Goal: Task Accomplishment & Management: Complete application form

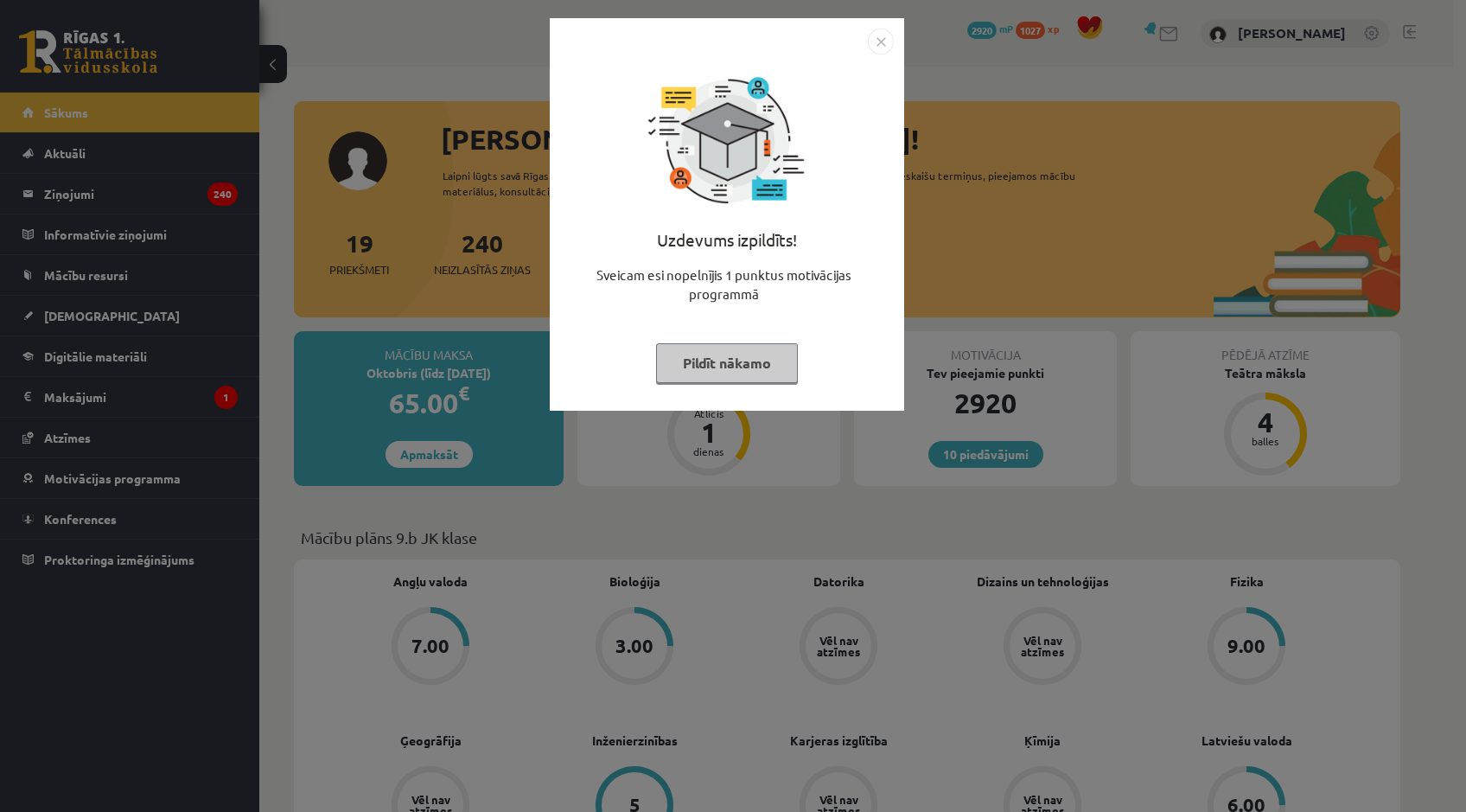
click at [870, 42] on img "Close" at bounding box center [880, 41] width 26 height 25
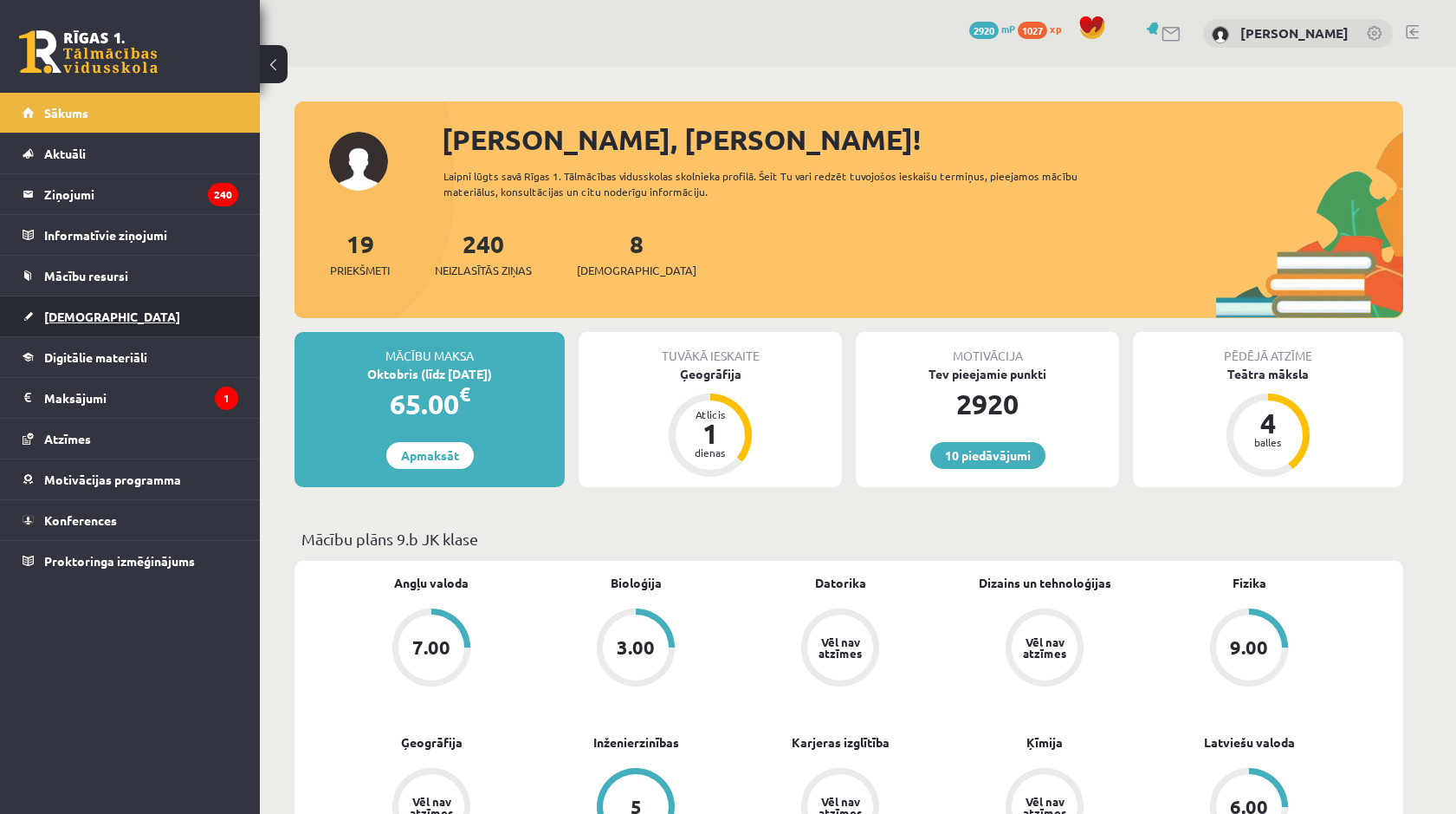
click at [88, 318] on span "[DEMOGRAPHIC_DATA]" at bounding box center [113, 316] width 136 height 15
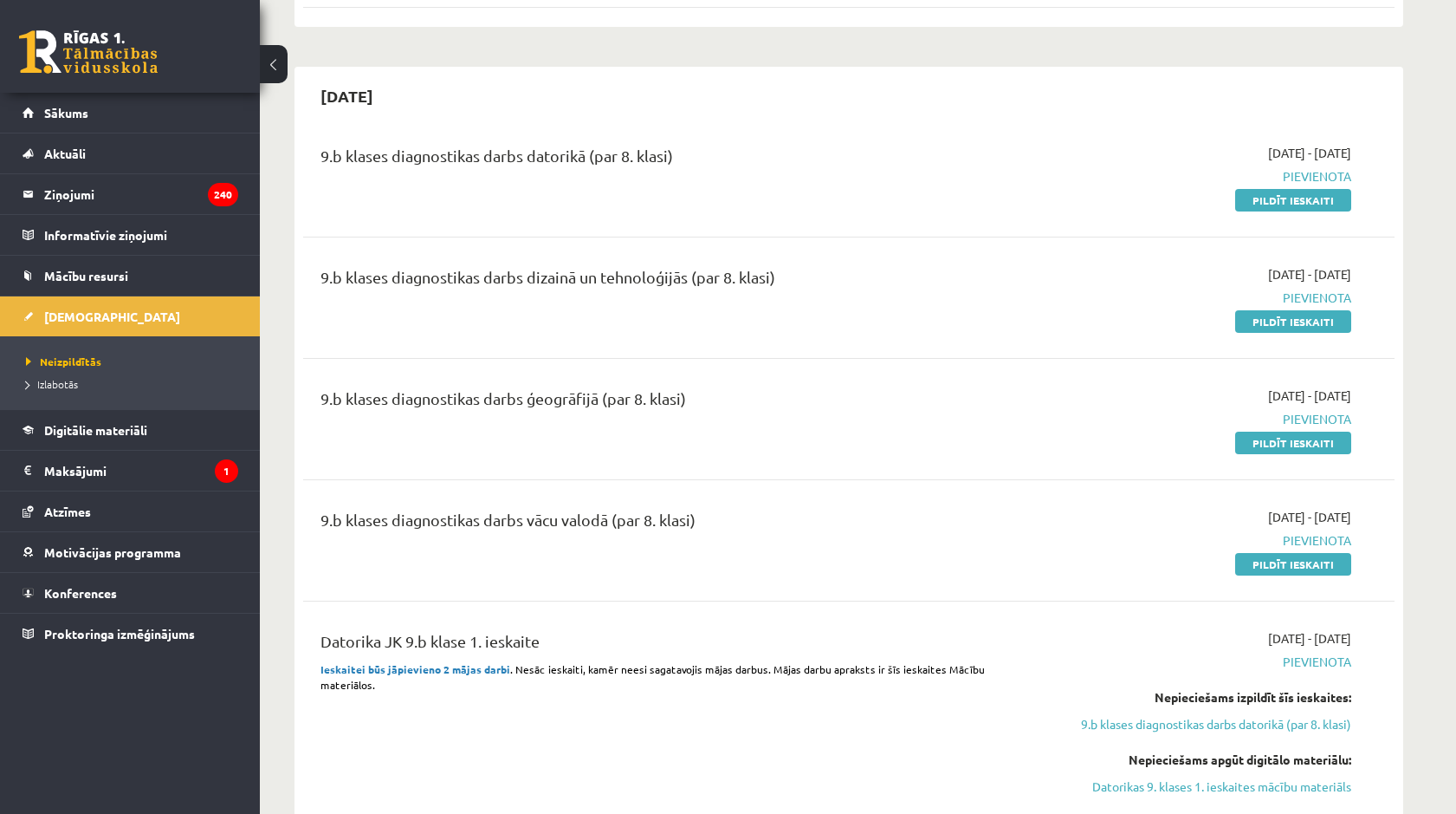
scroll to position [346, 0]
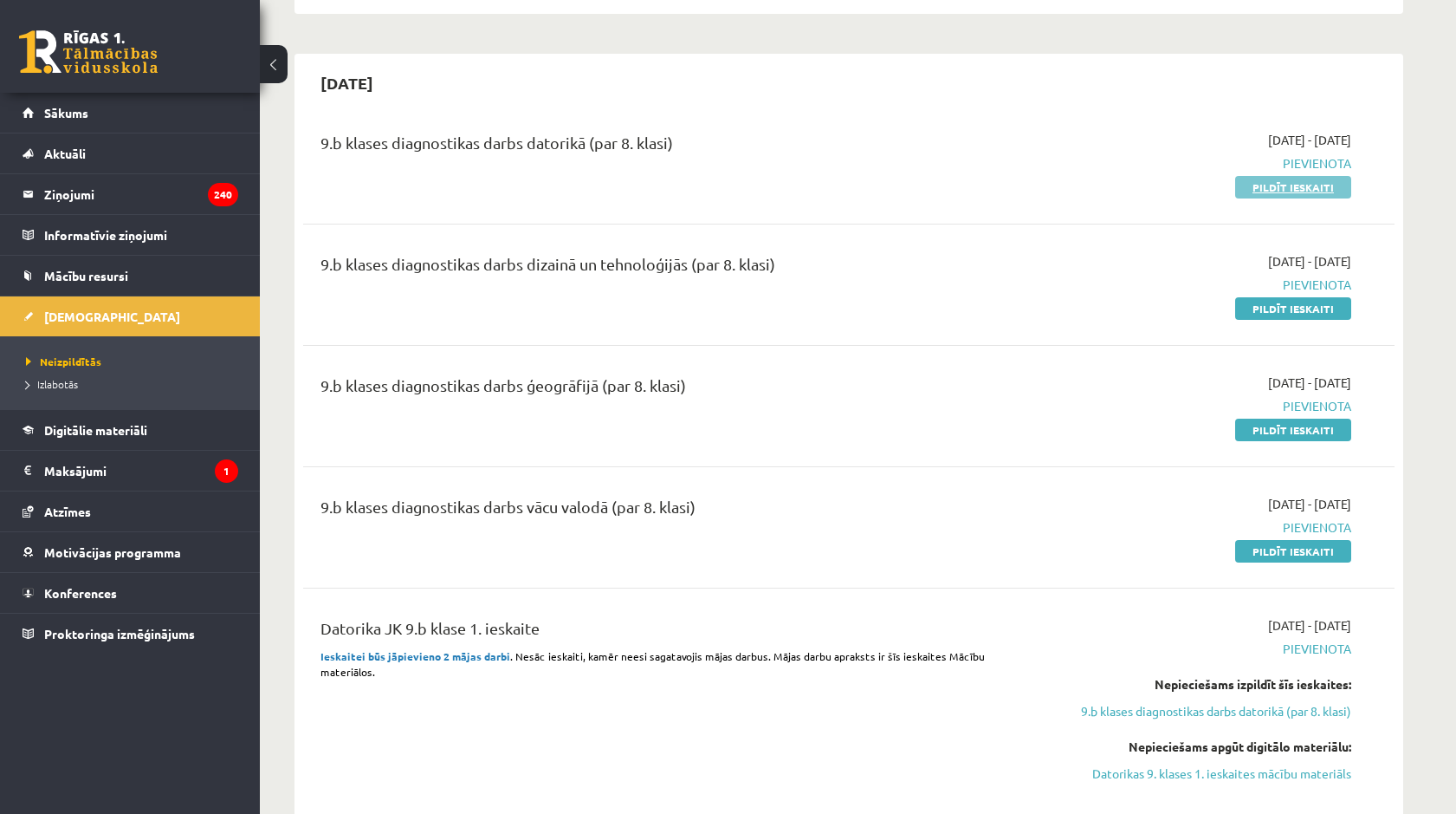
click at [1300, 183] on link "Pildīt ieskaiti" at bounding box center [1292, 187] width 116 height 23
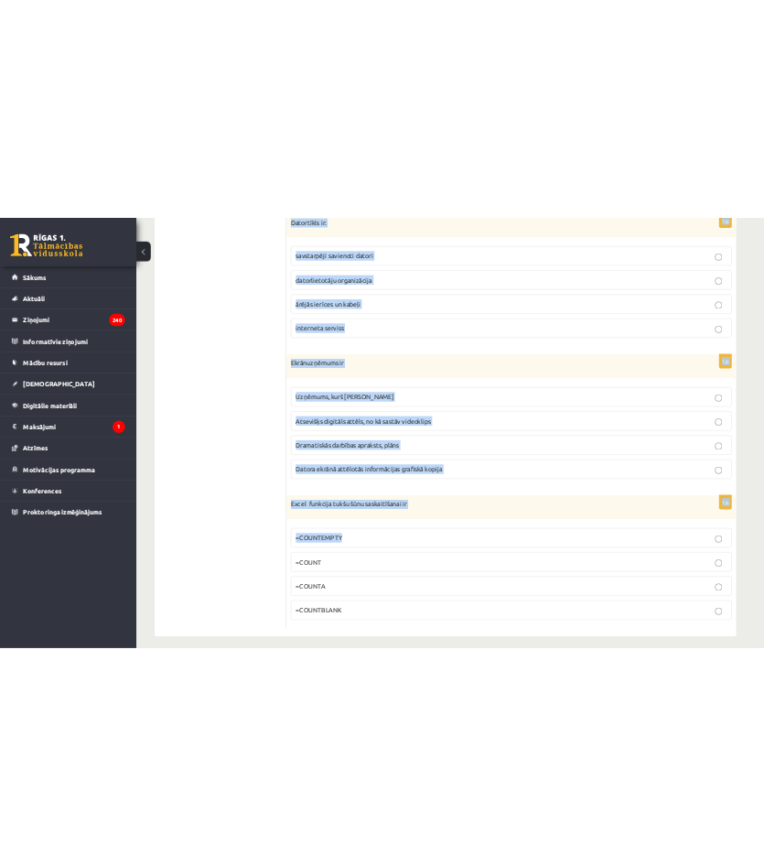
scroll to position [8253, 0]
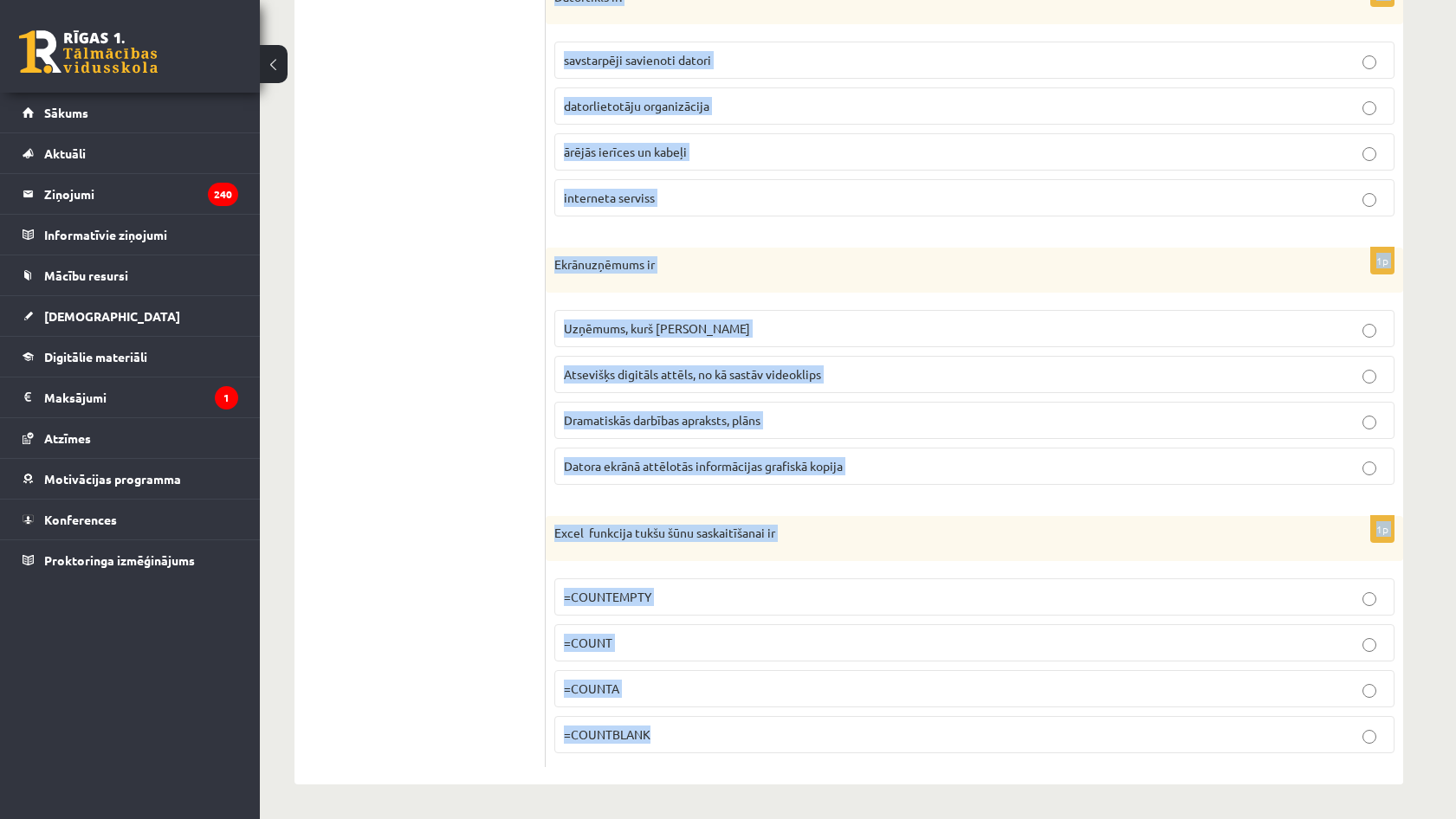
drag, startPoint x: 552, startPoint y: 340, endPoint x: 786, endPoint y: 731, distance: 455.7
copy form "Kurš interneta ātrums ir vismazākais? 10 kilobiti sekundē 5 kilobaiti sekundē 5…"
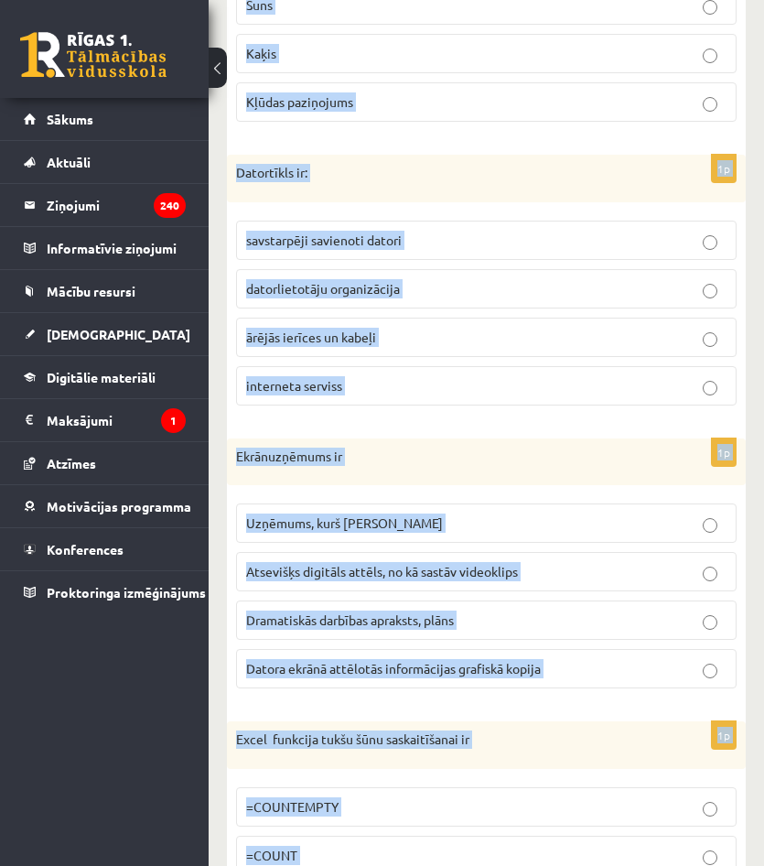
click at [704, 126] on fieldset "SunsKaķis Suns Kaķis Kļūdas paziņojums" at bounding box center [486, 28] width 501 height 200
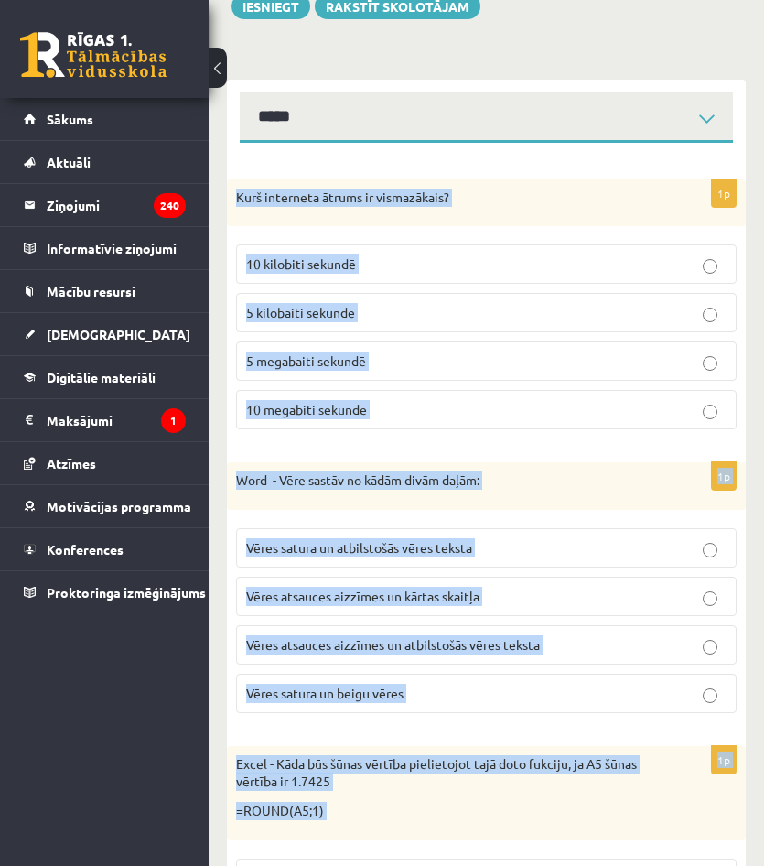
scroll to position [0, 0]
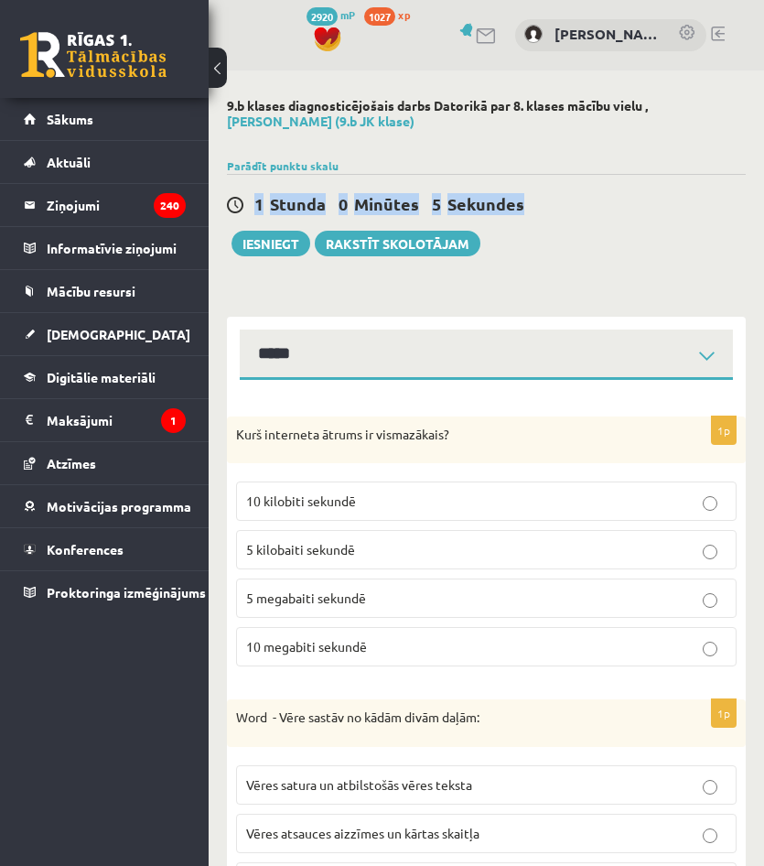
click at [585, 213] on div "1 Stunda 0 Minūtes 5 Sekundes" at bounding box center [486, 205] width 519 height 24
drag, startPoint x: 585, startPoint y: 213, endPoint x: 534, endPoint y: 377, distance: 171.7
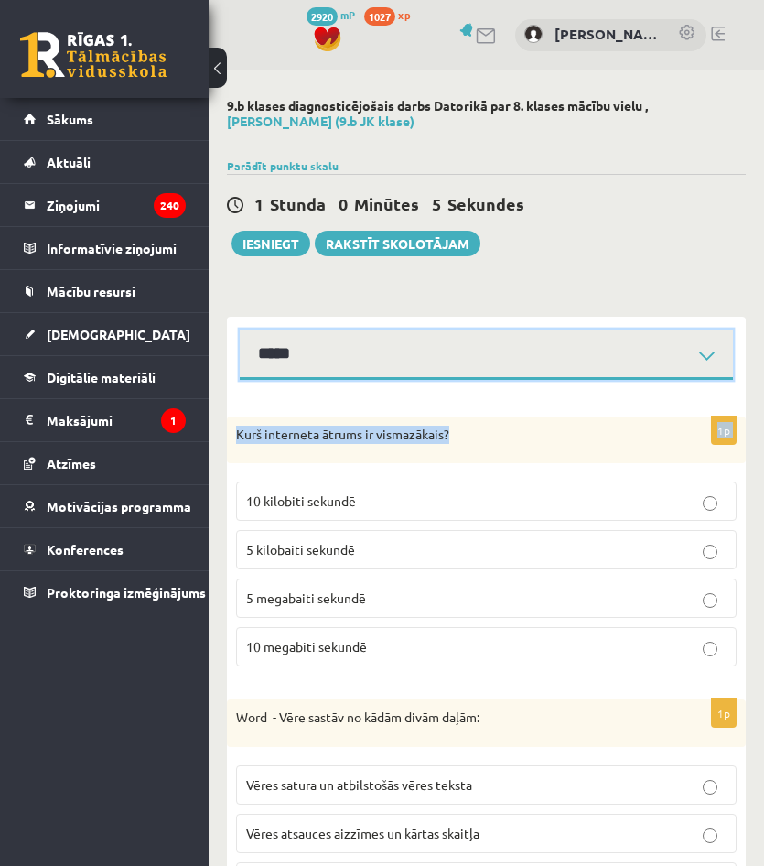
drag, startPoint x: 534, startPoint y: 377, endPoint x: 500, endPoint y: 348, distance: 44.8
click at [520, 329] on div "**********" at bounding box center [486, 348] width 519 height 63
select select "**********"
click at [240, 330] on select "**********" at bounding box center [486, 355] width 493 height 50
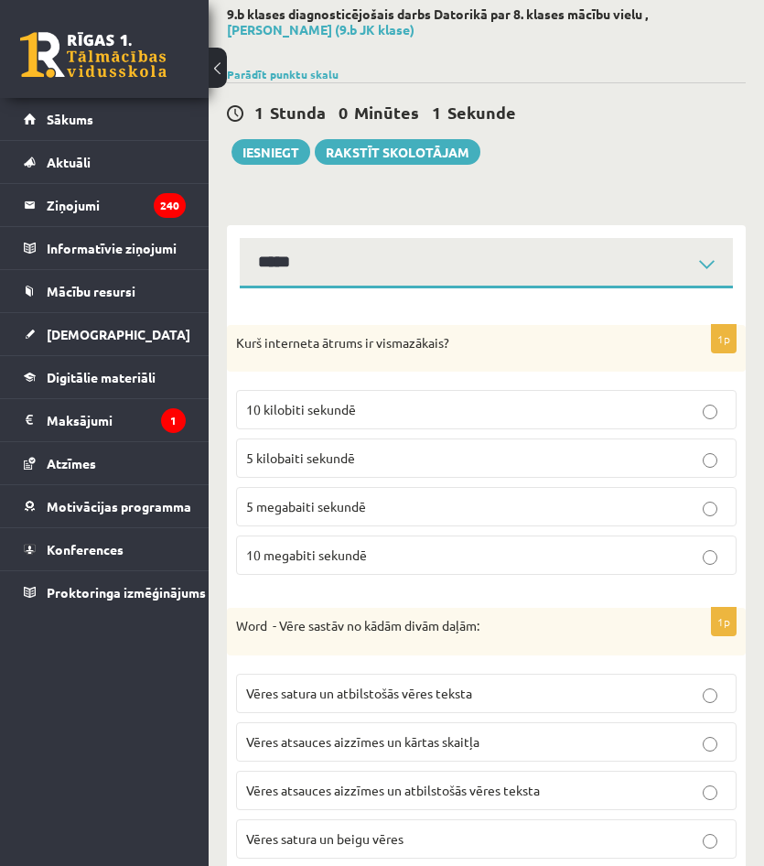
click at [371, 413] on p "10 kilobiti sekundē" at bounding box center [486, 409] width 481 height 19
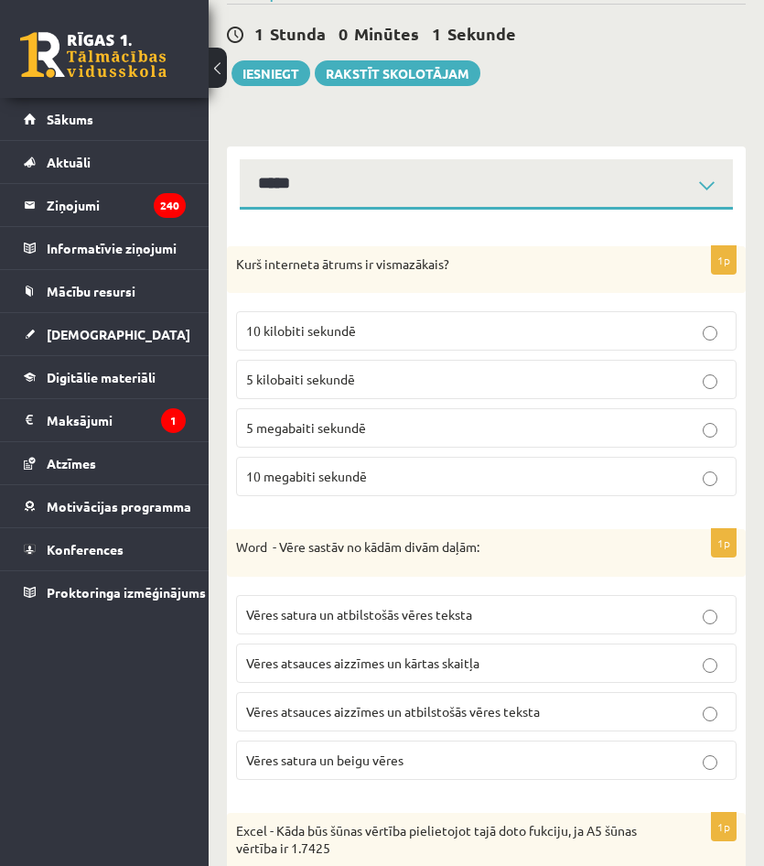
scroll to position [458, 0]
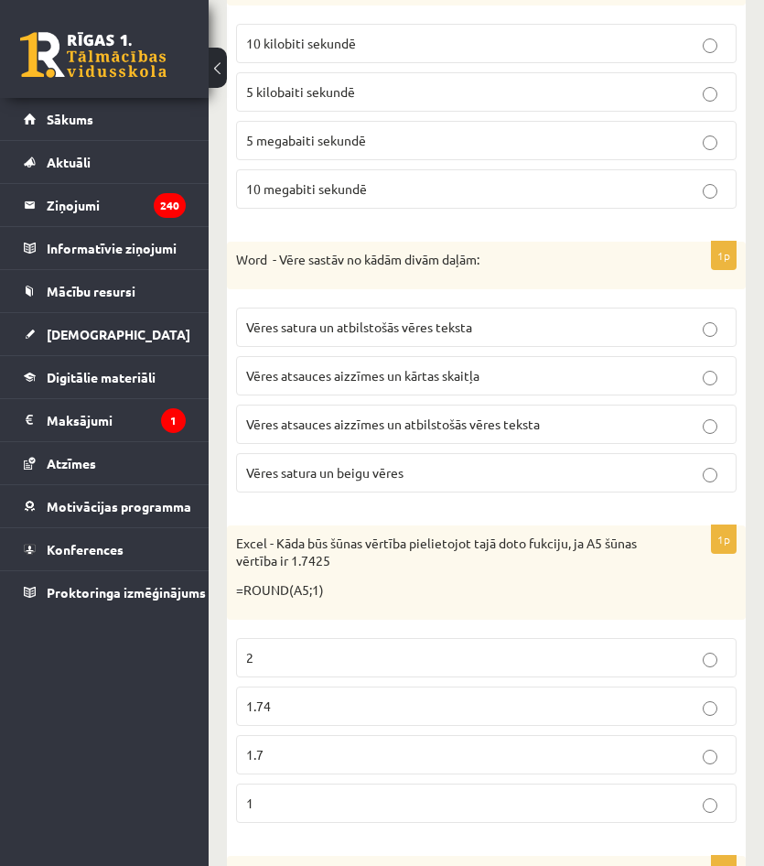
click at [374, 384] on p "Vēres atsauces aizzīmes un kārtas skaitļa" at bounding box center [486, 375] width 481 height 19
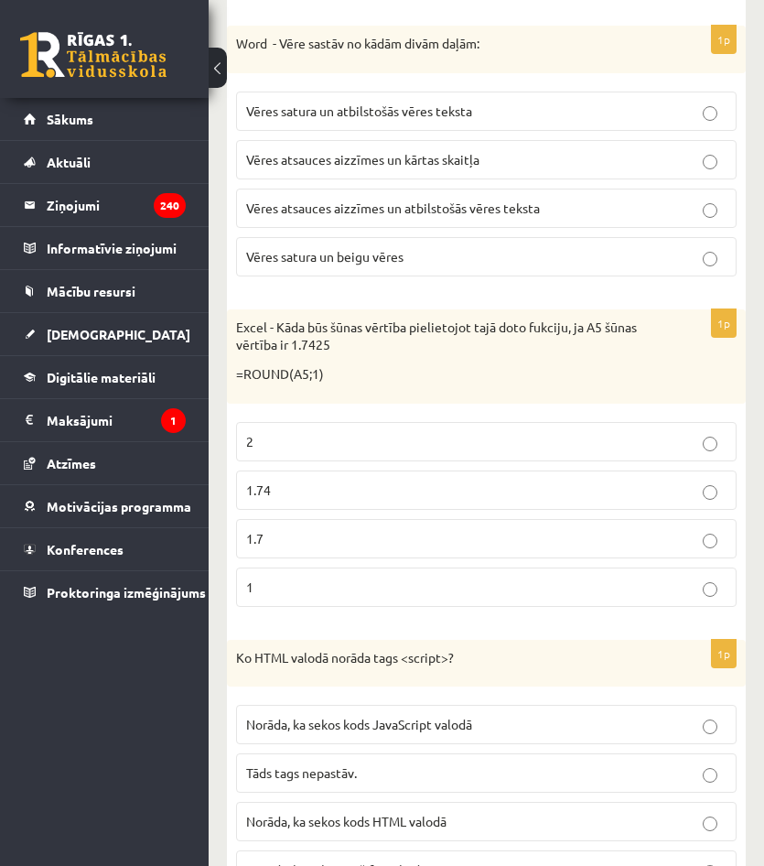
scroll to position [732, 0]
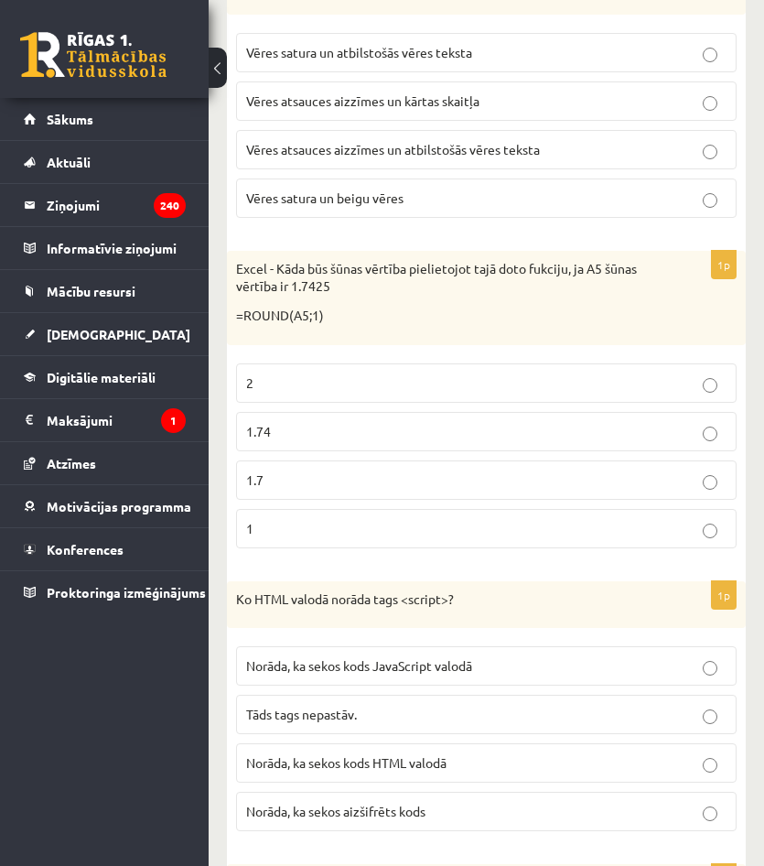
click at [333, 480] on p "1.7" at bounding box center [486, 479] width 481 height 19
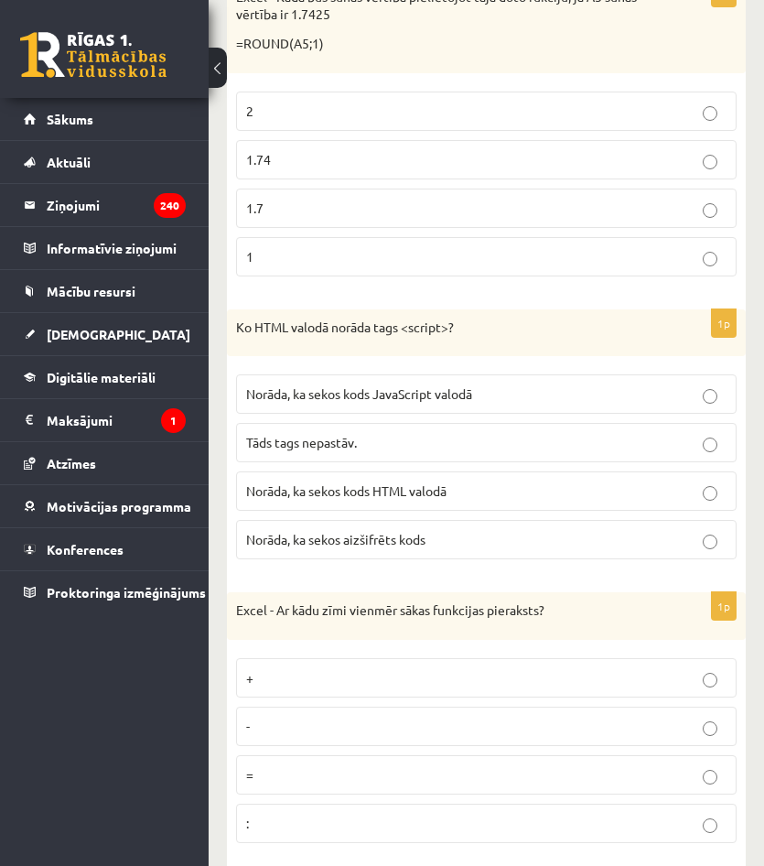
scroll to position [1007, 0]
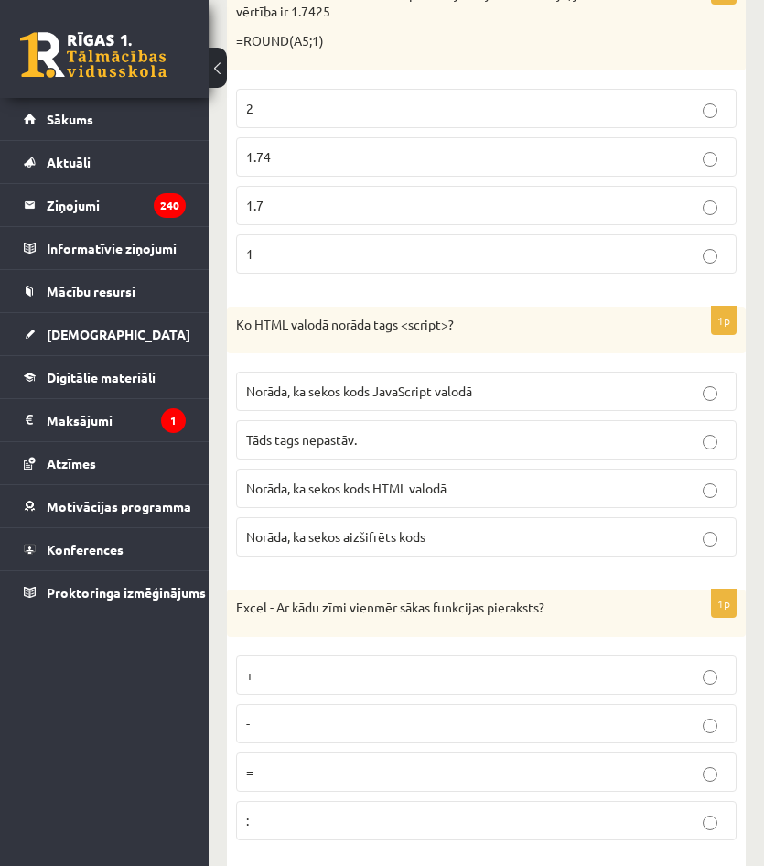
click at [335, 492] on span "Norāda, ka sekos kods HTML valodā" at bounding box center [346, 488] width 200 height 16
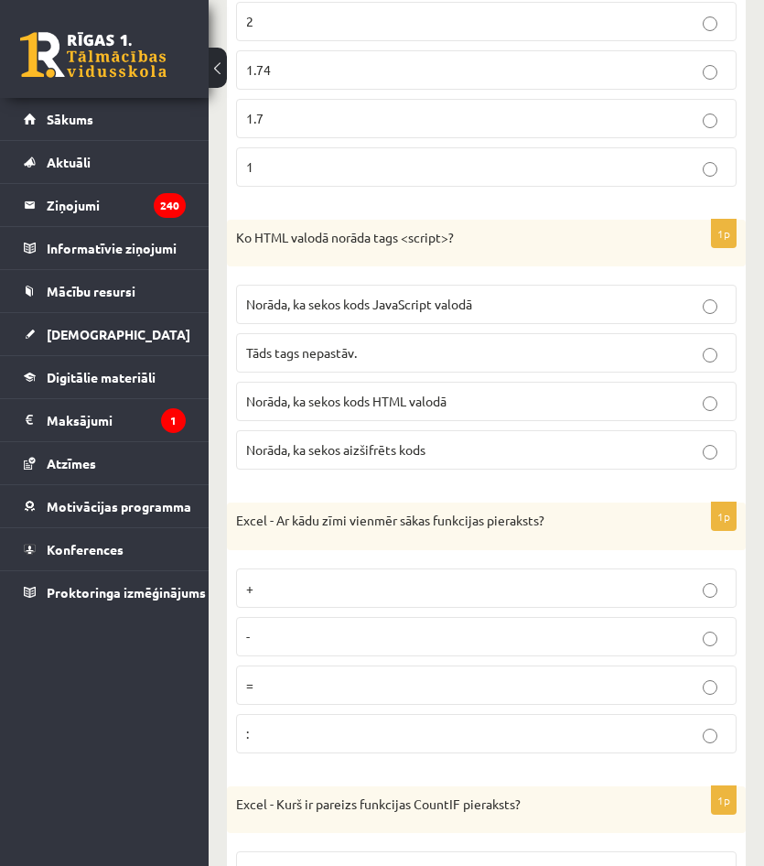
scroll to position [1098, 0]
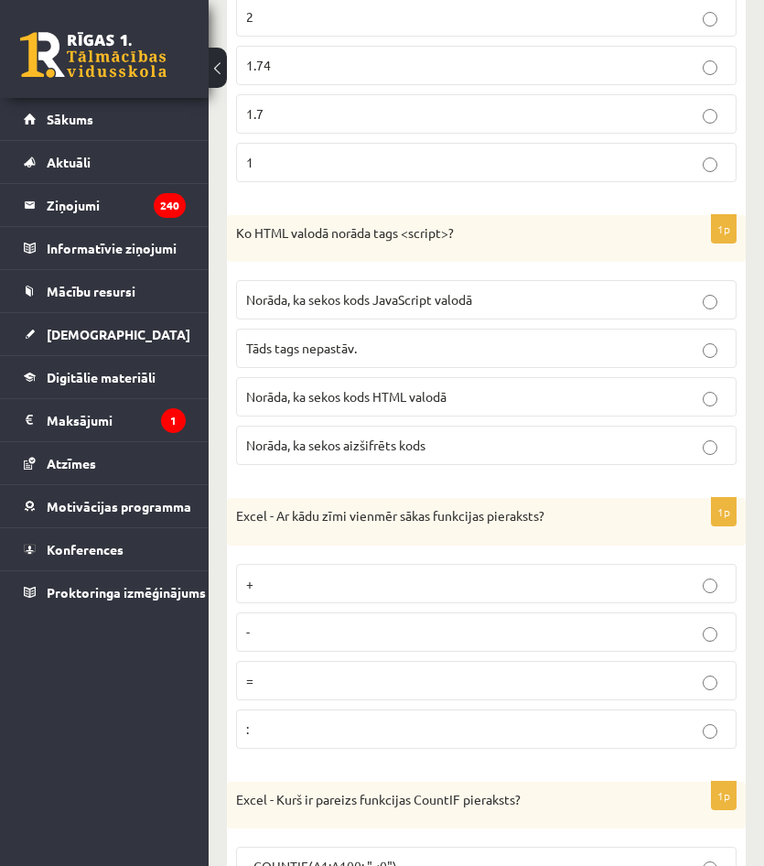
click at [431, 454] on p "Norāda, ka sekos aizšifrēts kods" at bounding box center [486, 445] width 481 height 19
click at [415, 290] on label "Norāda, ka sekos kods JavaScript valodā" at bounding box center [486, 299] width 501 height 39
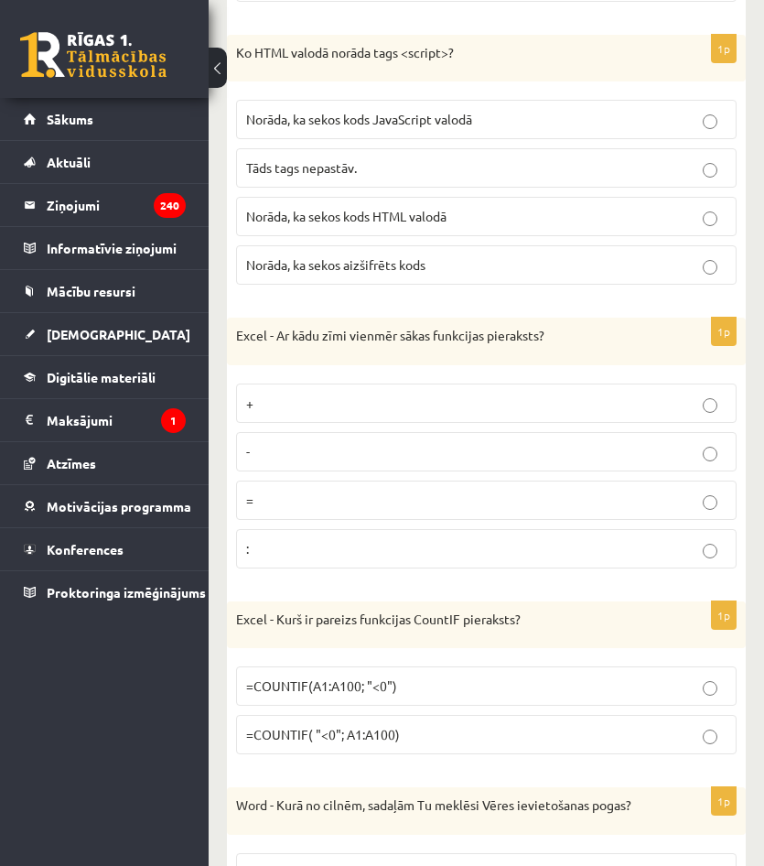
scroll to position [1281, 0]
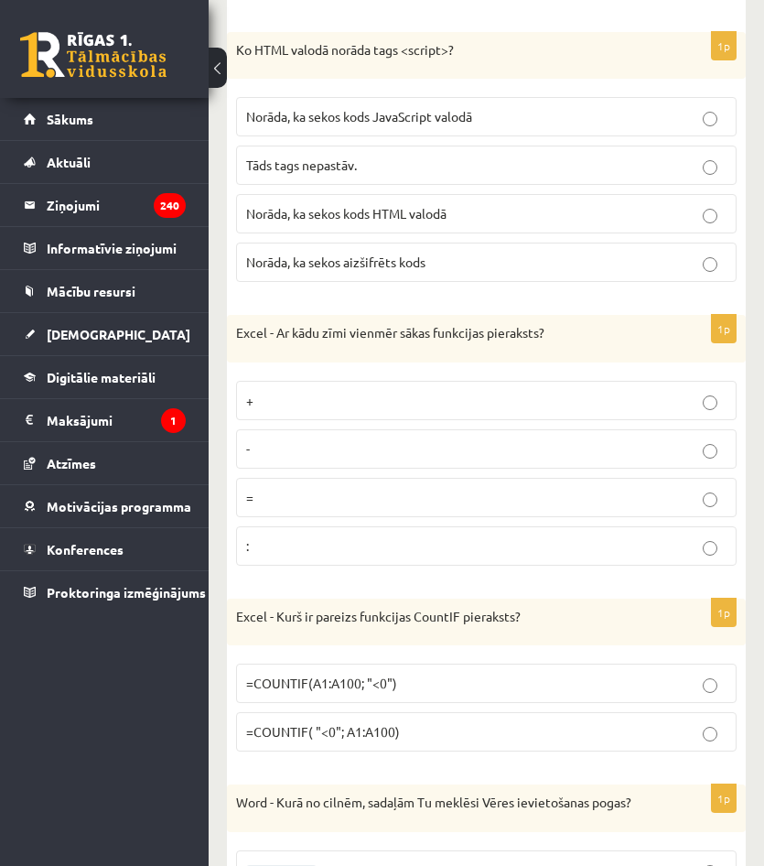
click at [433, 503] on p "=" at bounding box center [486, 497] width 481 height 19
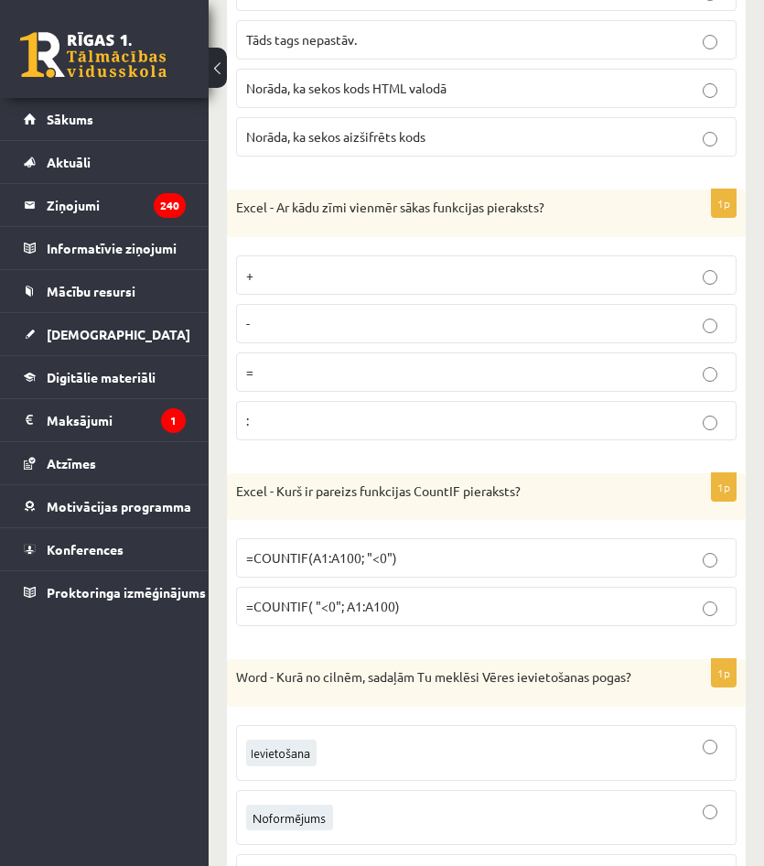
scroll to position [1465, 0]
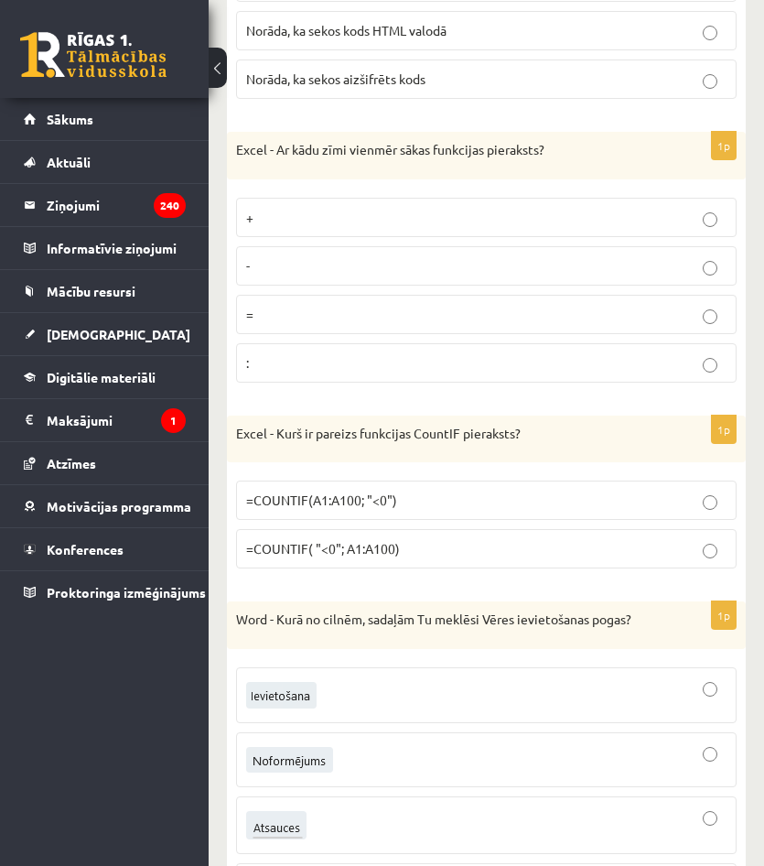
click at [450, 495] on p "=COUNTIF(A1:A100; "<0")" at bounding box center [486, 500] width 481 height 19
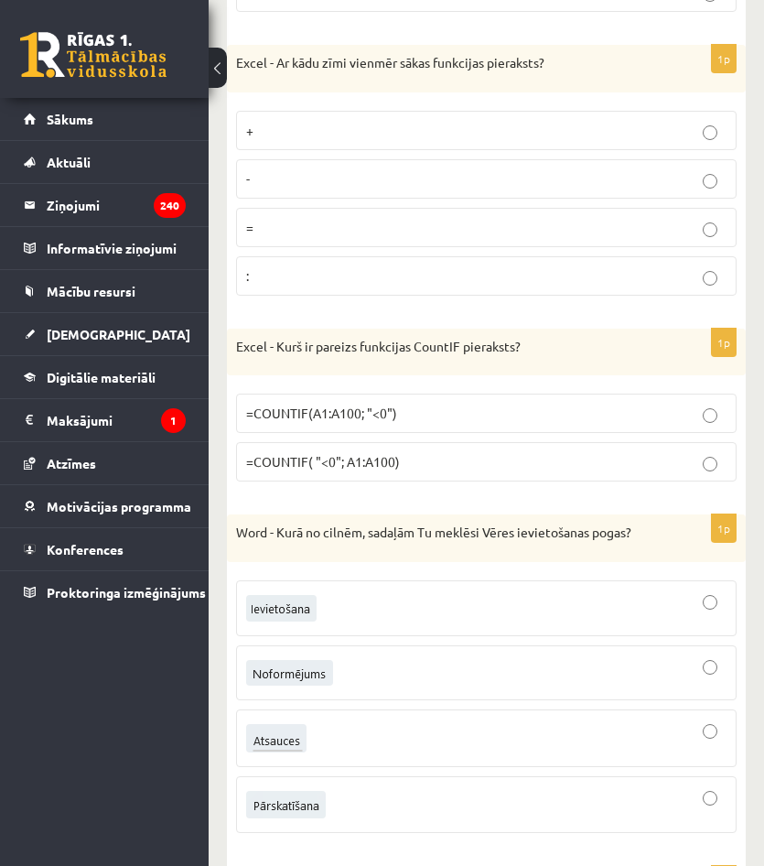
scroll to position [1556, 0]
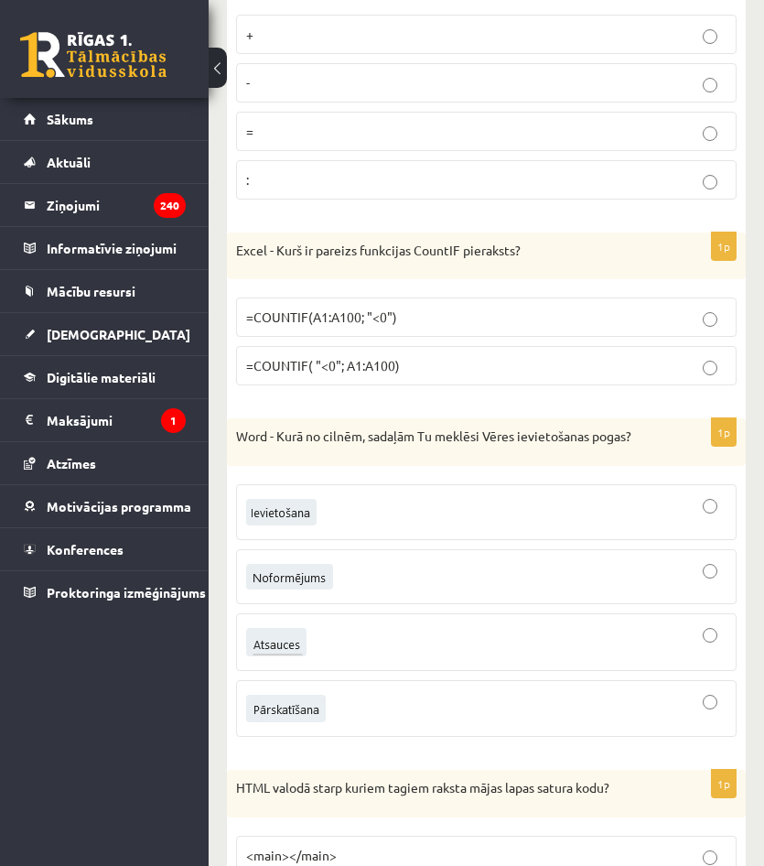
click at [359, 640] on div at bounding box center [486, 642] width 481 height 38
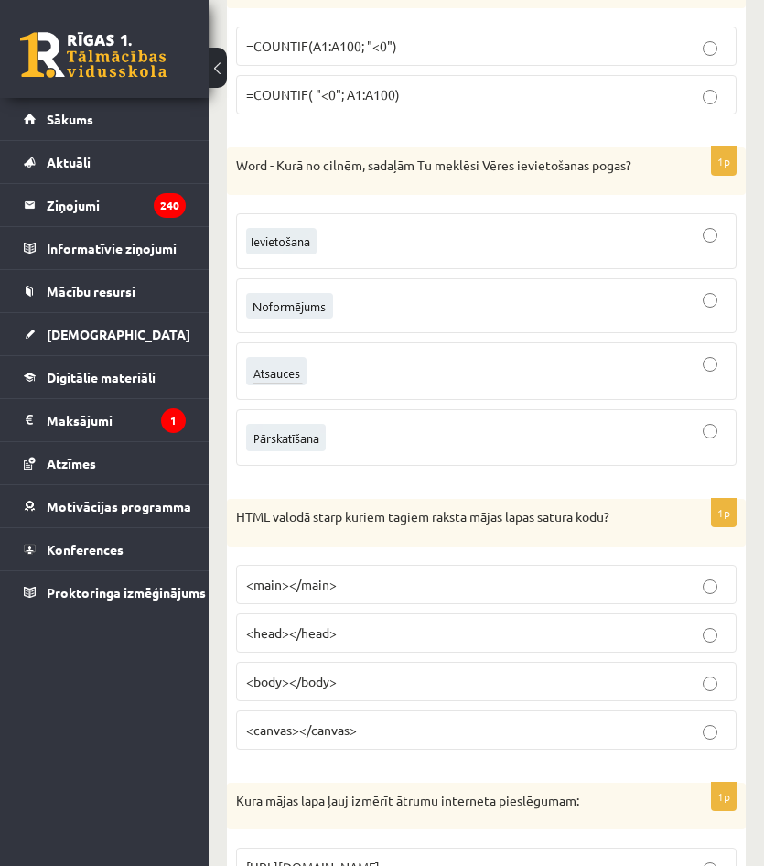
scroll to position [1922, 0]
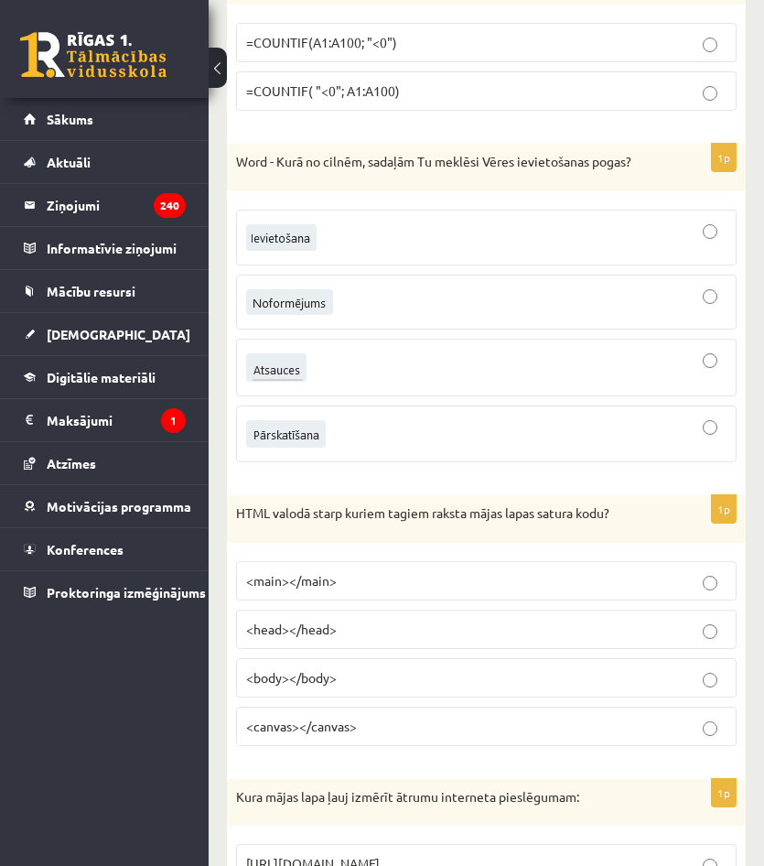
click at [415, 664] on label "<body></body>" at bounding box center [486, 677] width 501 height 39
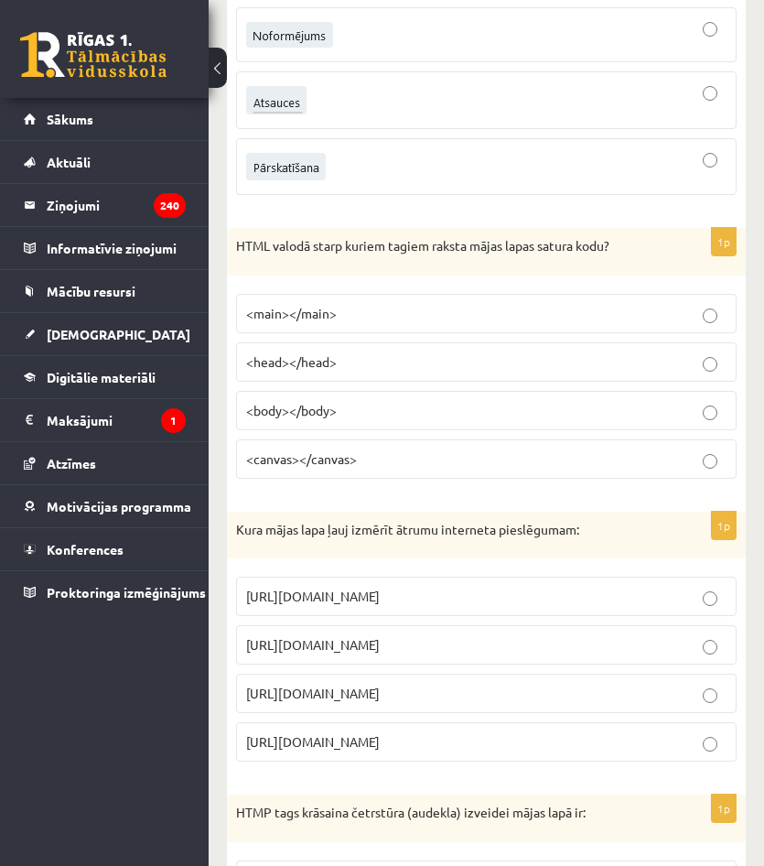
scroll to position [2197, 0]
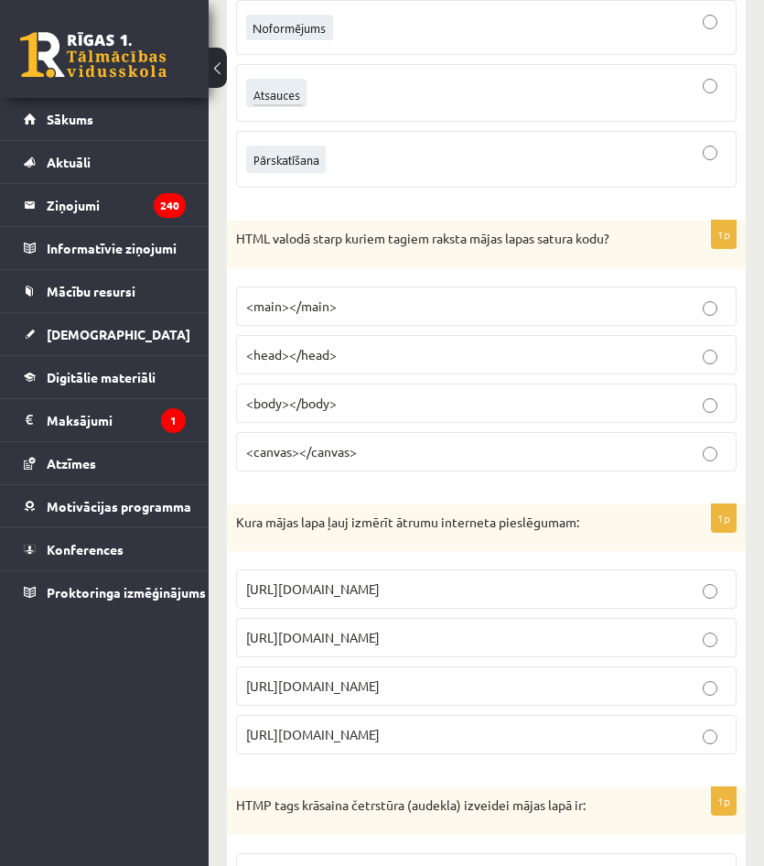
click at [445, 646] on p "https://www.speedtest.net" at bounding box center [486, 637] width 481 height 19
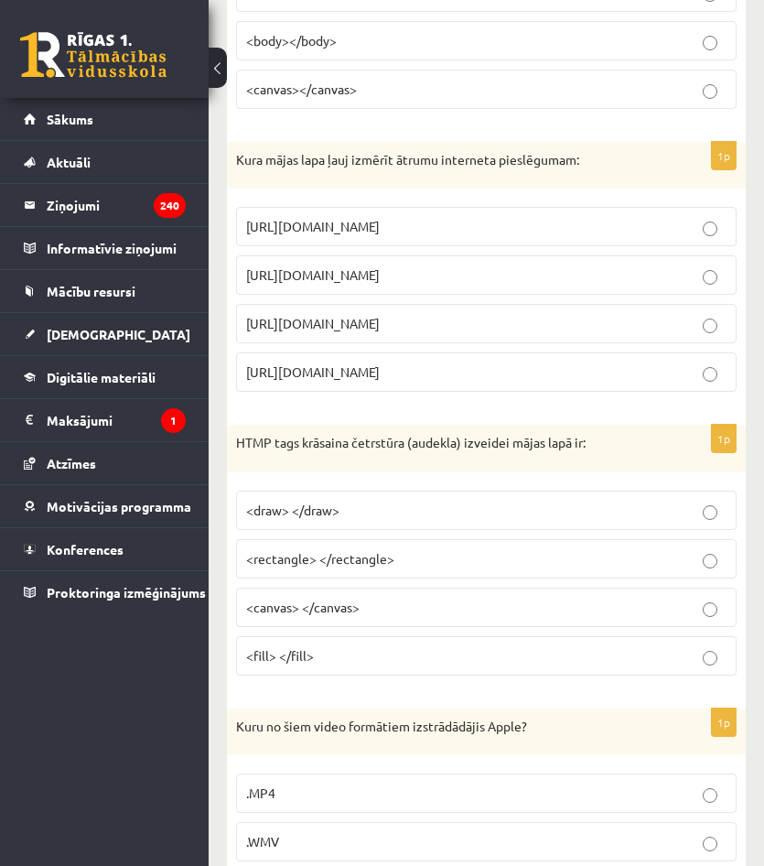
scroll to position [2563, 0]
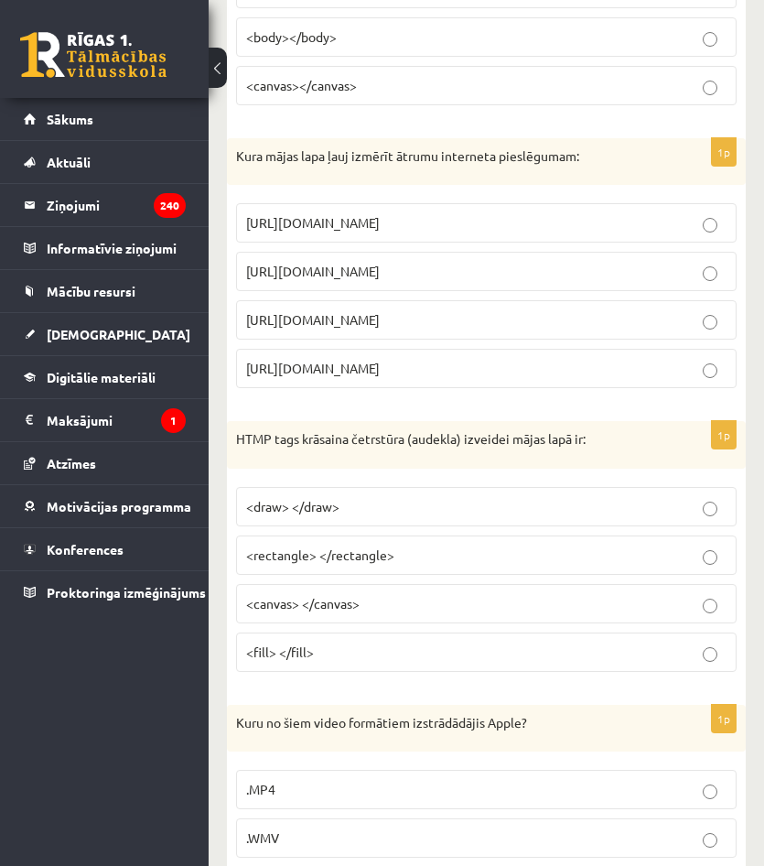
click at [341, 606] on span "<canvas> </canvas>" at bounding box center [303, 603] width 114 height 16
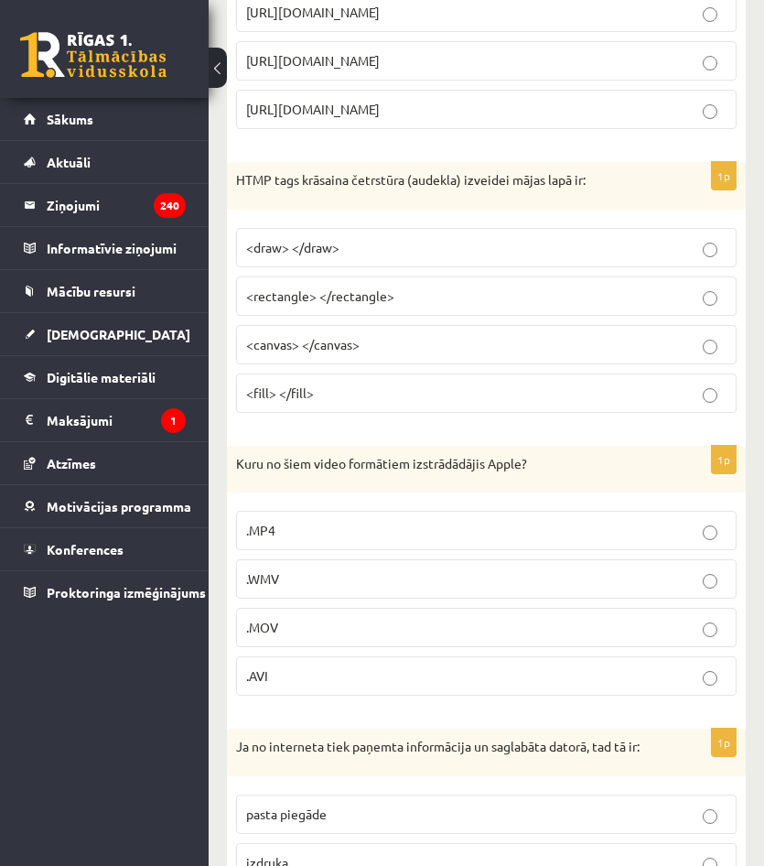
scroll to position [2838, 0]
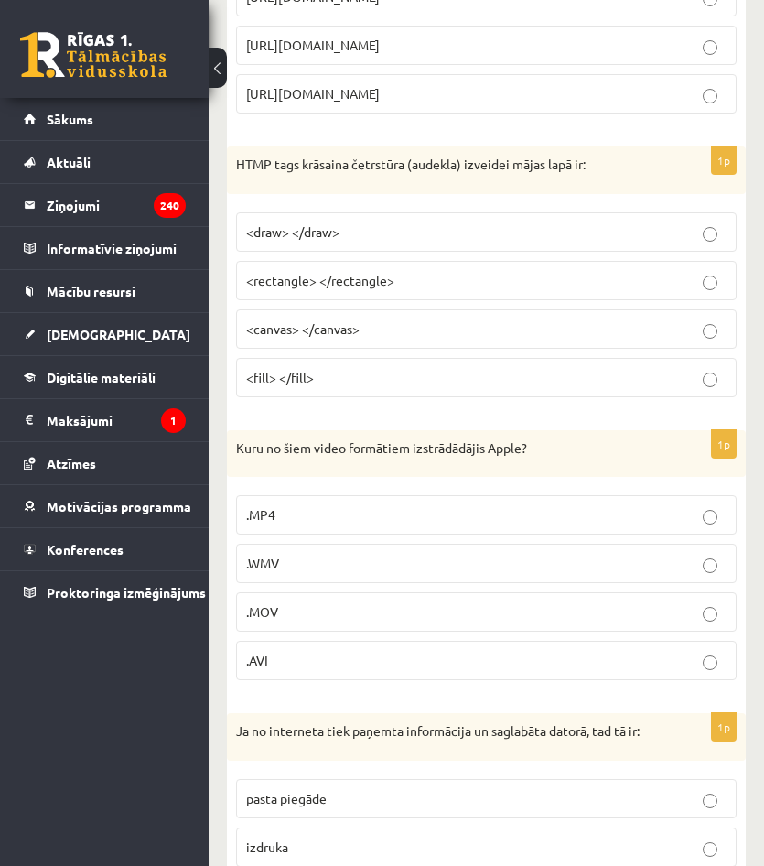
click at [372, 586] on fieldset ".MP4 .WMV .MOV .AVI" at bounding box center [486, 586] width 501 height 200
click at [374, 613] on p ".MOV" at bounding box center [486, 611] width 481 height 19
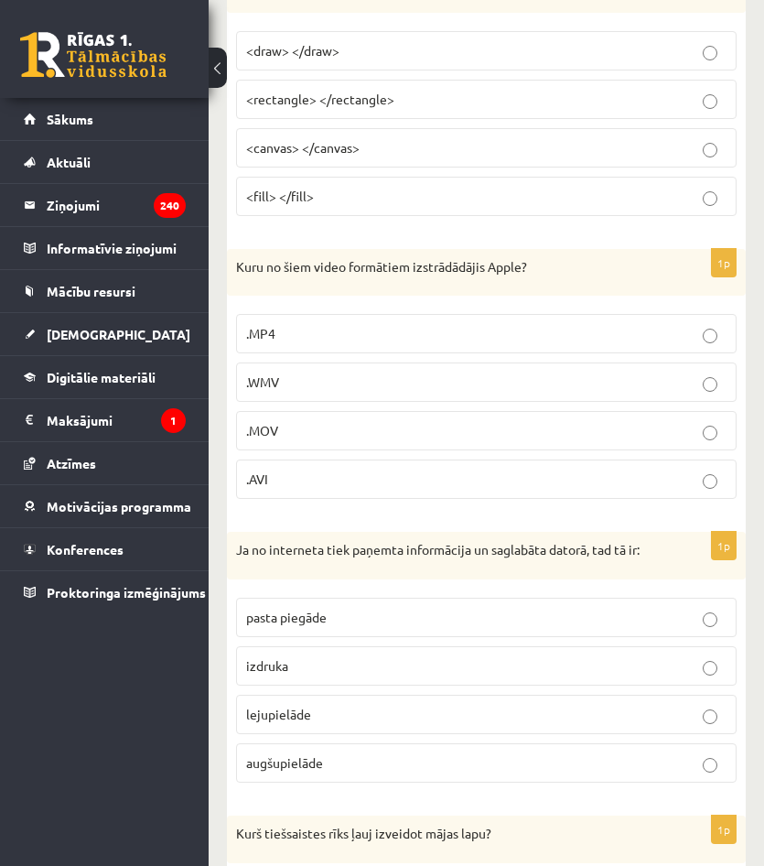
scroll to position [3021, 0]
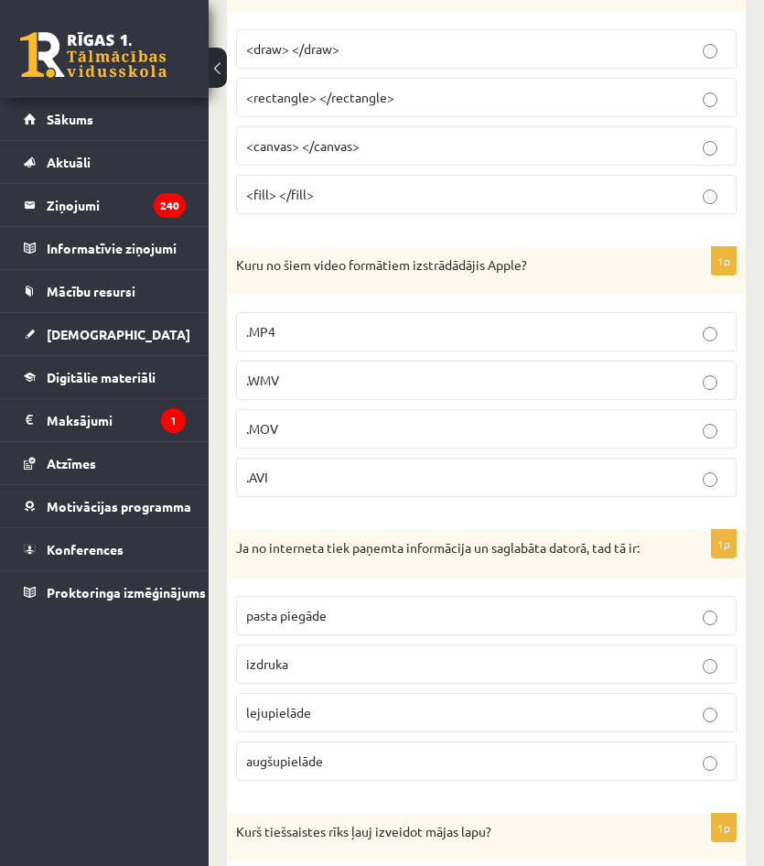
click at [318, 700] on label "lejupielāde" at bounding box center [486, 712] width 501 height 39
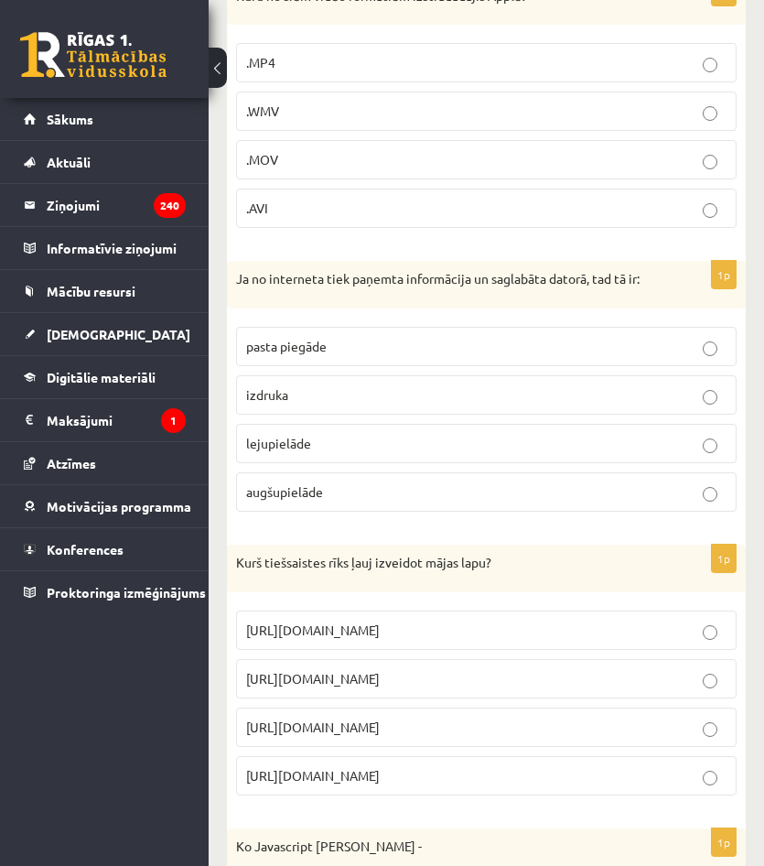
scroll to position [3387, 0]
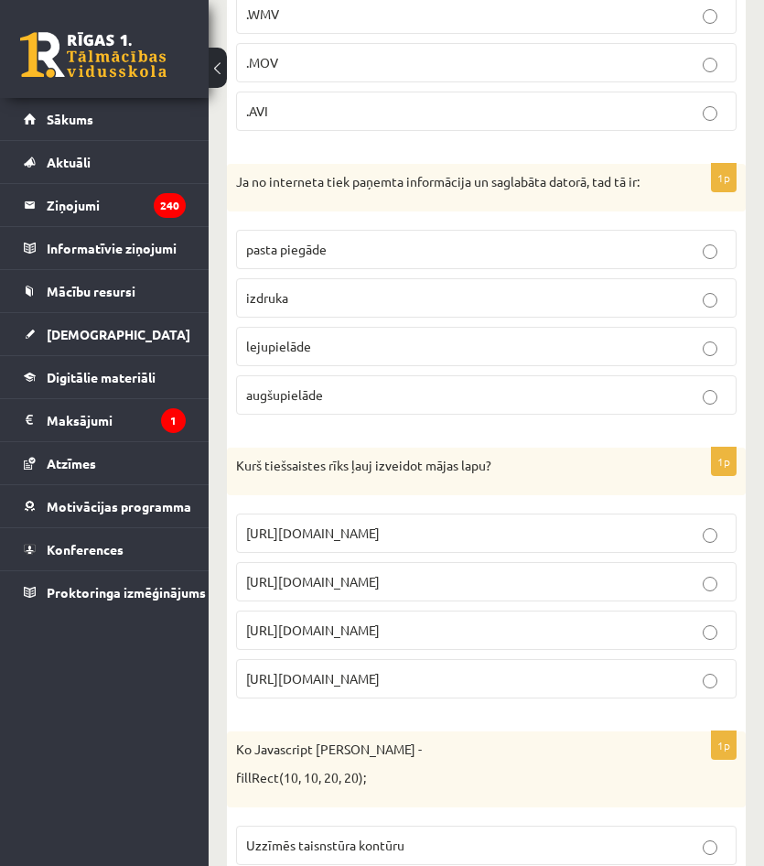
click at [380, 622] on span "https://www.mozello.lv" at bounding box center [313, 630] width 134 height 16
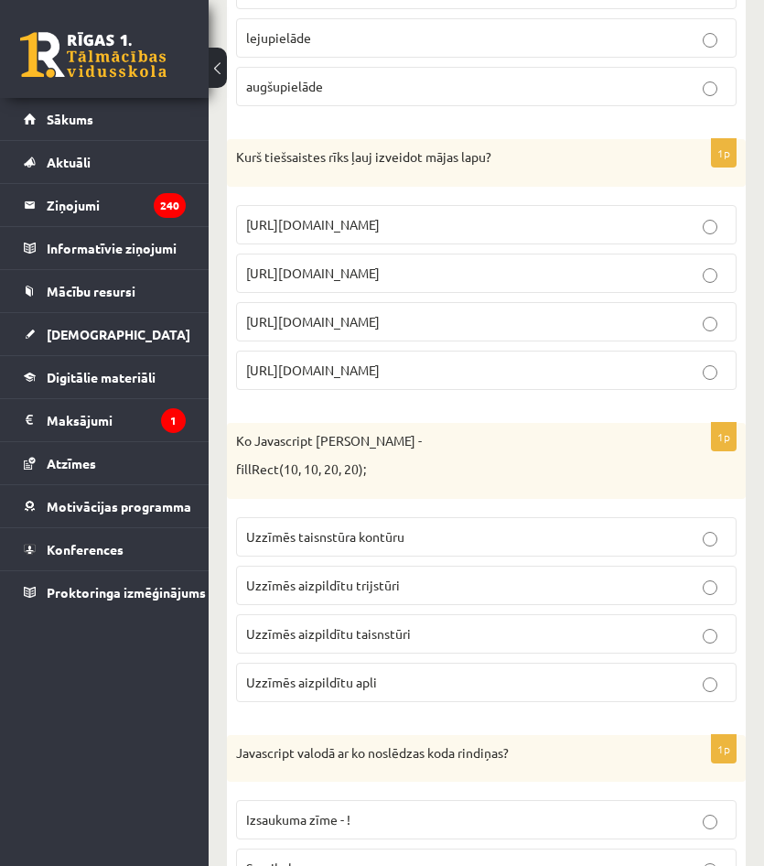
scroll to position [3753, 0]
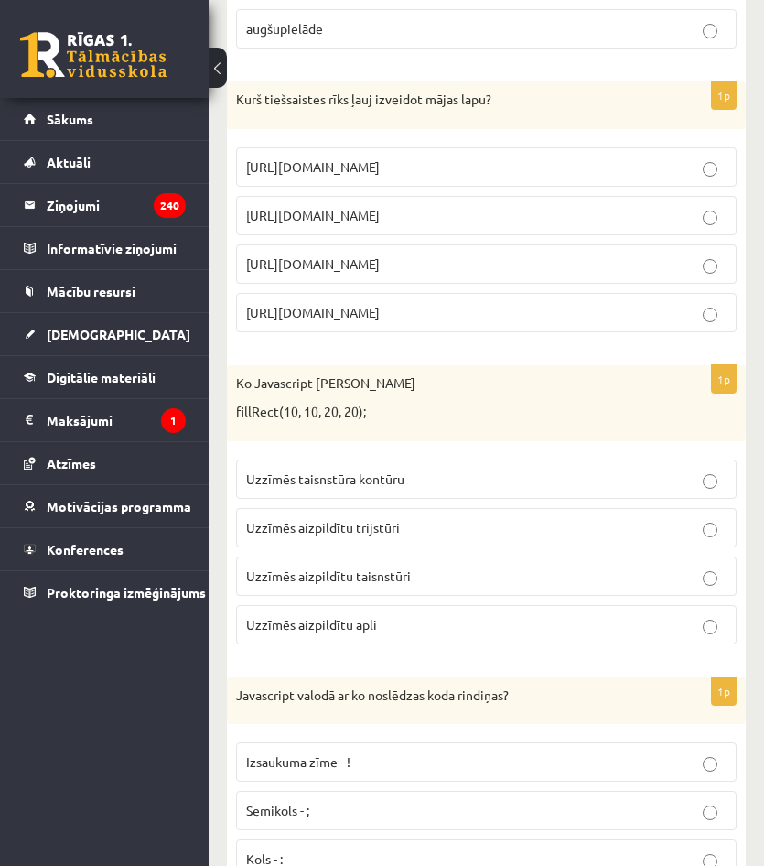
click at [403, 534] on p "Uzzīmēs aizpildītu trijstūri" at bounding box center [486, 527] width 481 height 19
click at [393, 581] on span "Uzzīmēs aizpildītu taisnstūri" at bounding box center [328, 576] width 165 height 16
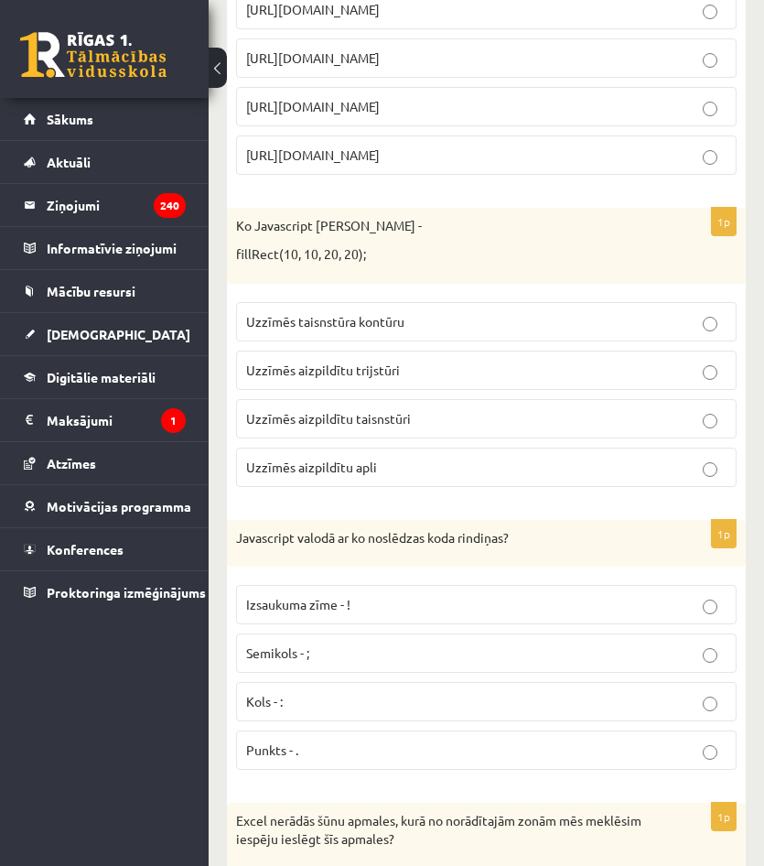
scroll to position [3936, 0]
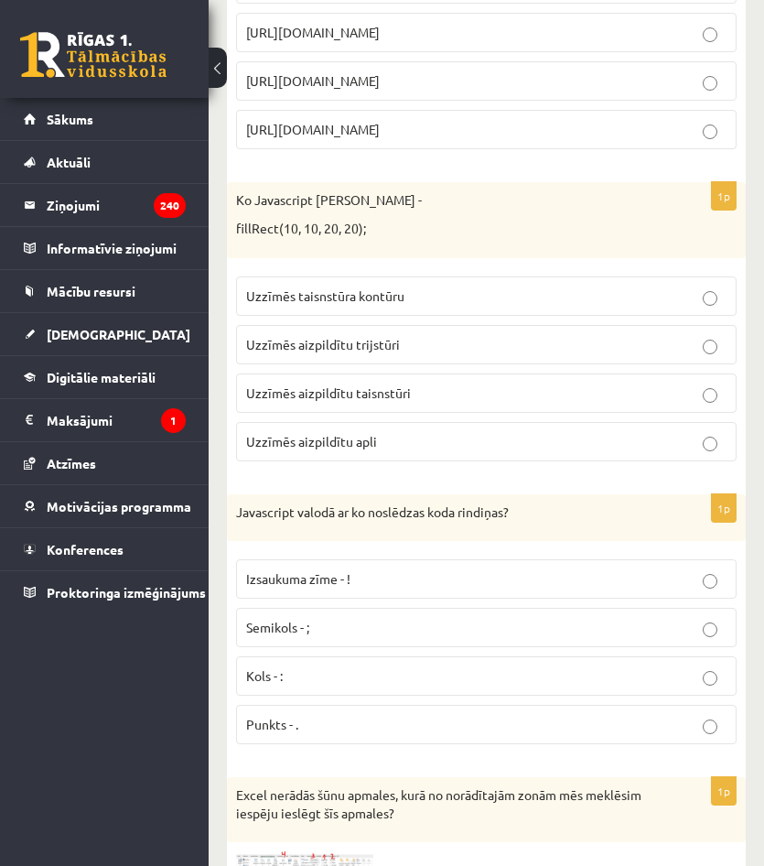
drag, startPoint x: 394, startPoint y: 639, endPoint x: 383, endPoint y: 649, distance: 14.9
click at [390, 642] on label "Semikols - ;" at bounding box center [486, 627] width 501 height 39
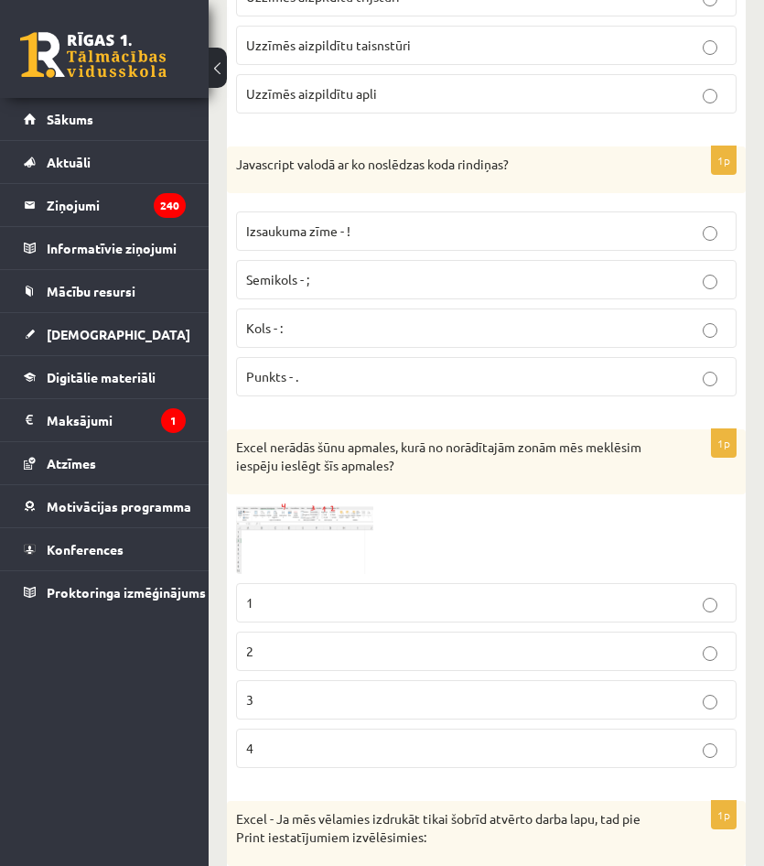
scroll to position [4302, 0]
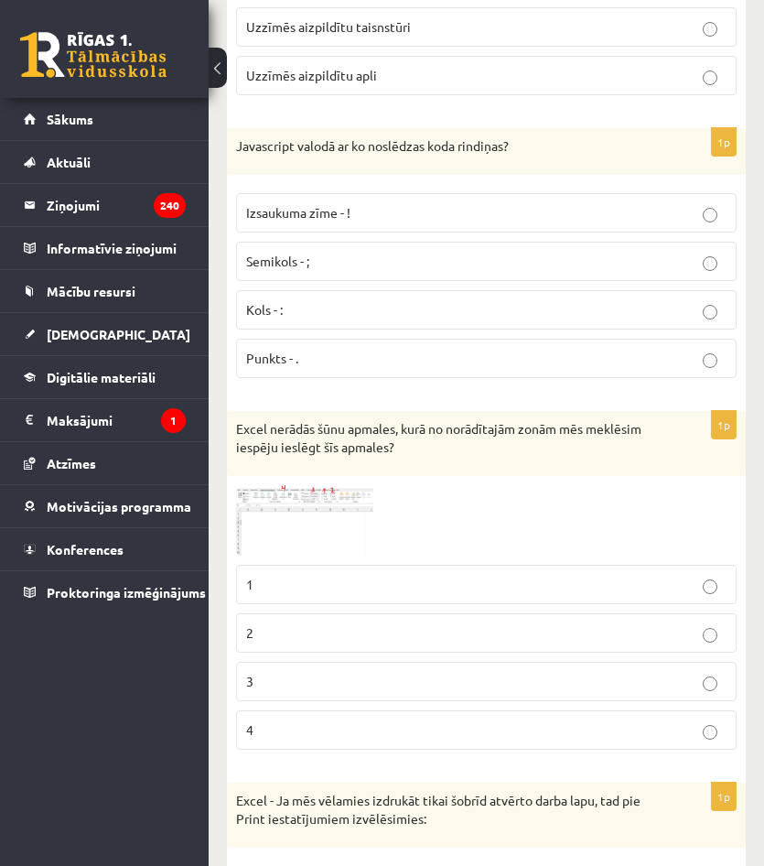
click at [312, 614] on label "2" at bounding box center [486, 632] width 501 height 39
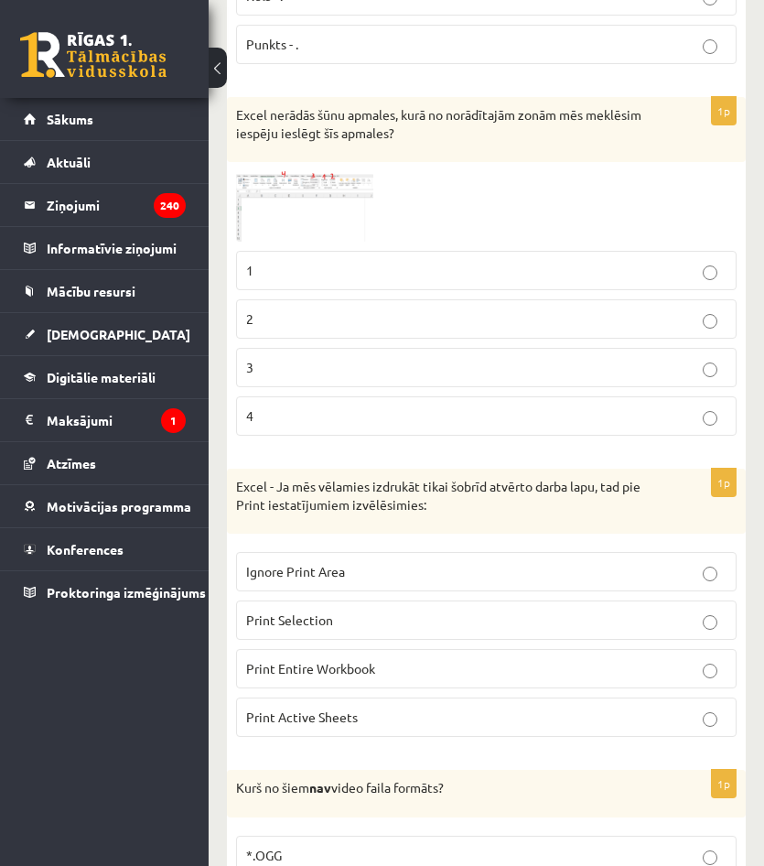
scroll to position [4668, 0]
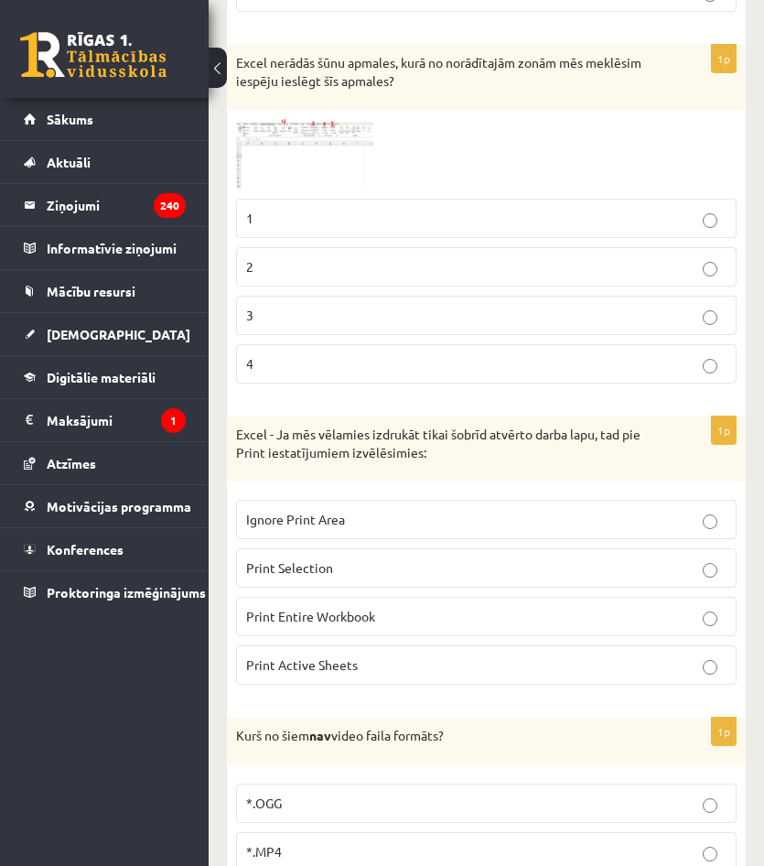
click at [321, 158] on img at bounding box center [304, 154] width 137 height 70
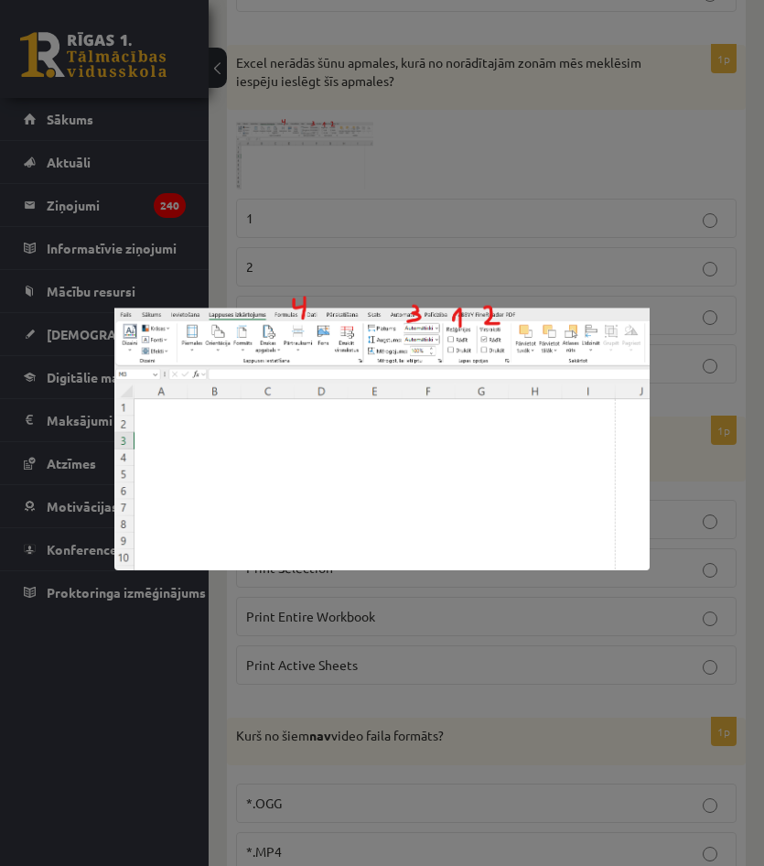
click at [322, 162] on div at bounding box center [382, 433] width 764 height 866
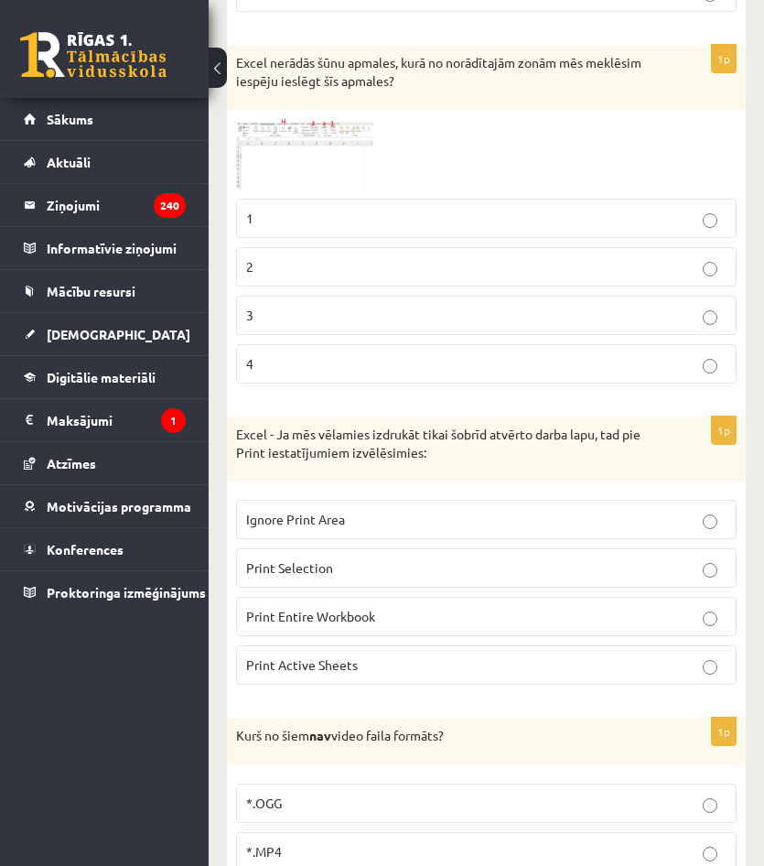
click at [334, 149] on img at bounding box center [304, 154] width 137 height 70
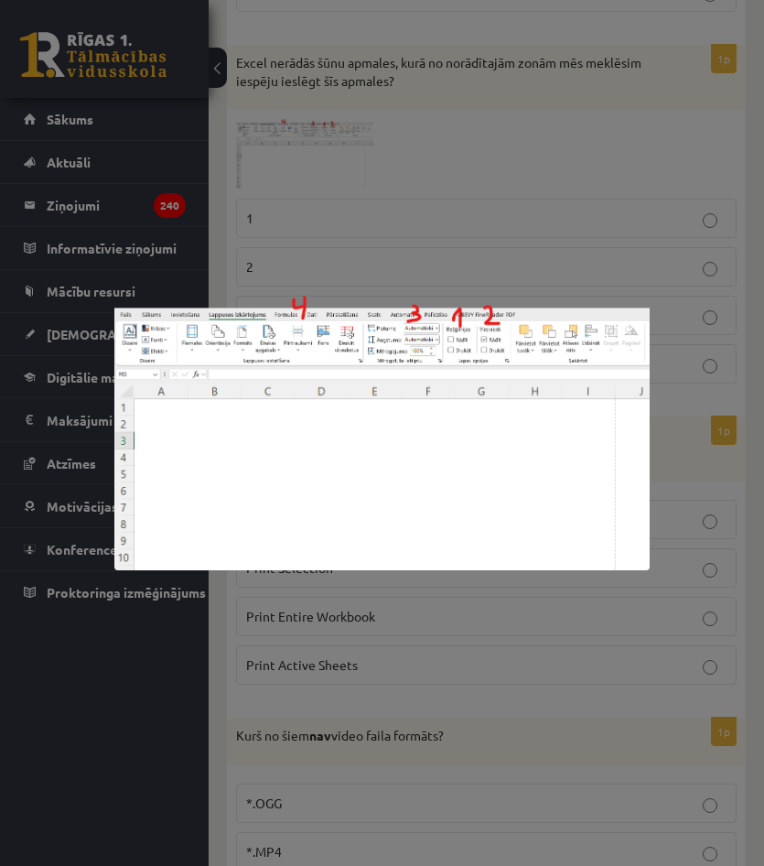
click at [359, 176] on div at bounding box center [382, 433] width 764 height 866
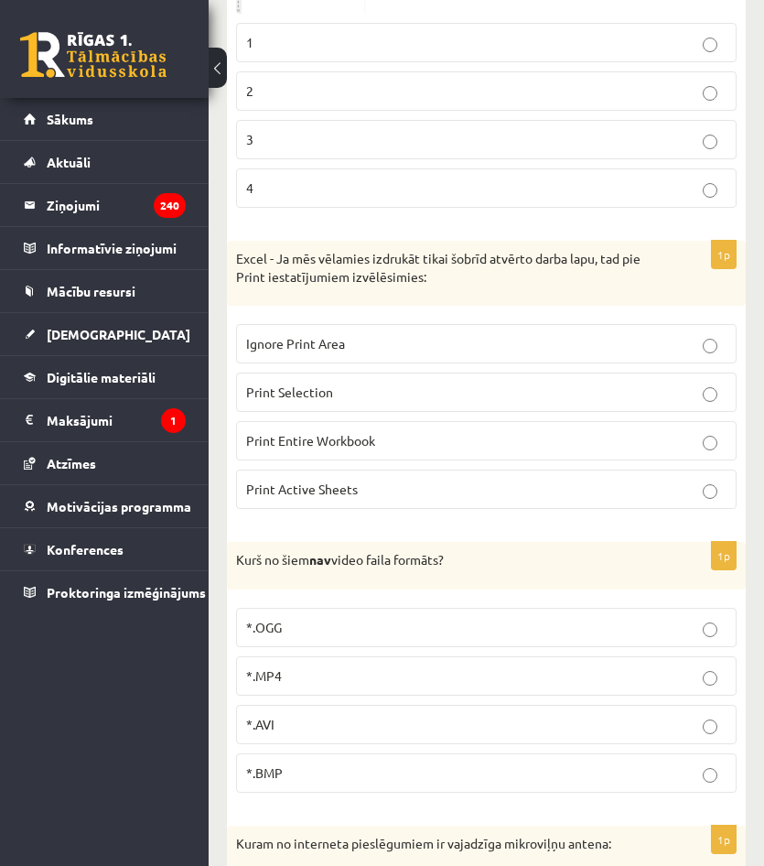
scroll to position [4851, 0]
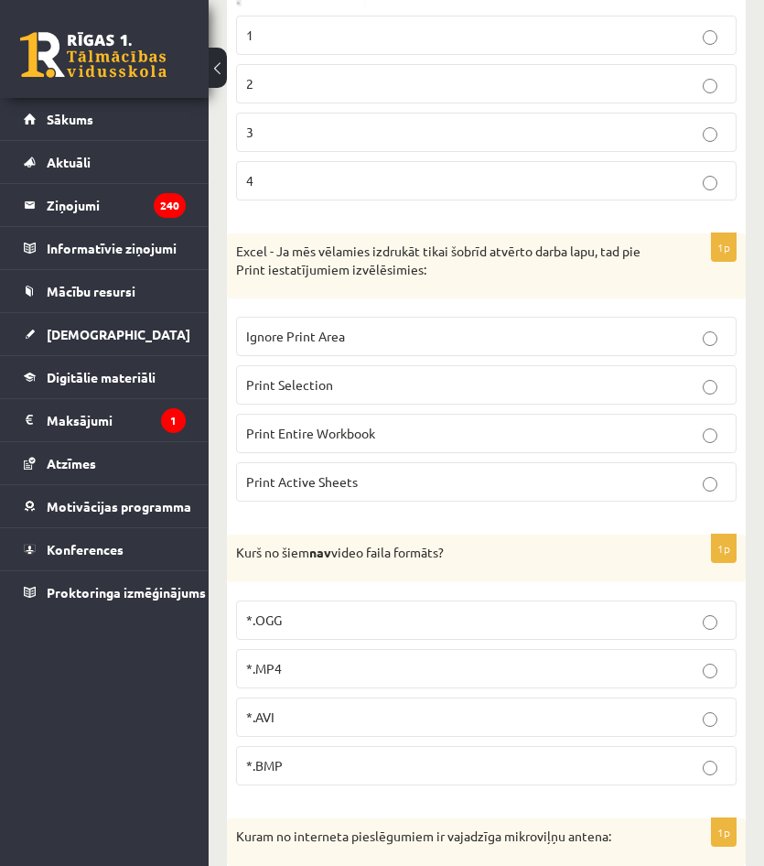
click at [426, 379] on p "Print Selection" at bounding box center [486, 384] width 481 height 19
click at [355, 490] on span "Print Active Sheets" at bounding box center [302, 481] width 112 height 16
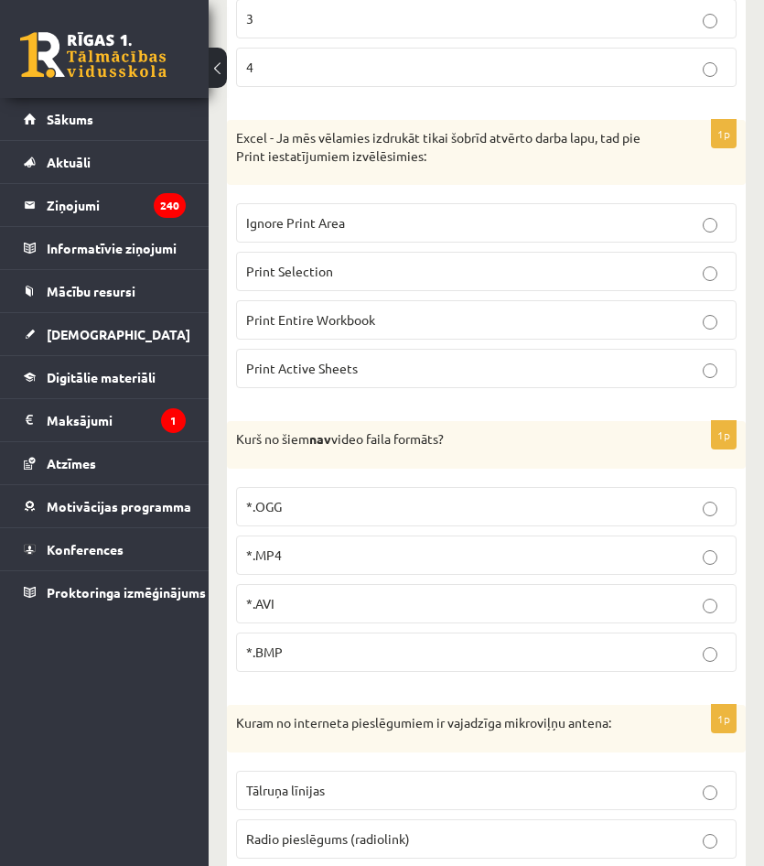
scroll to position [5034, 0]
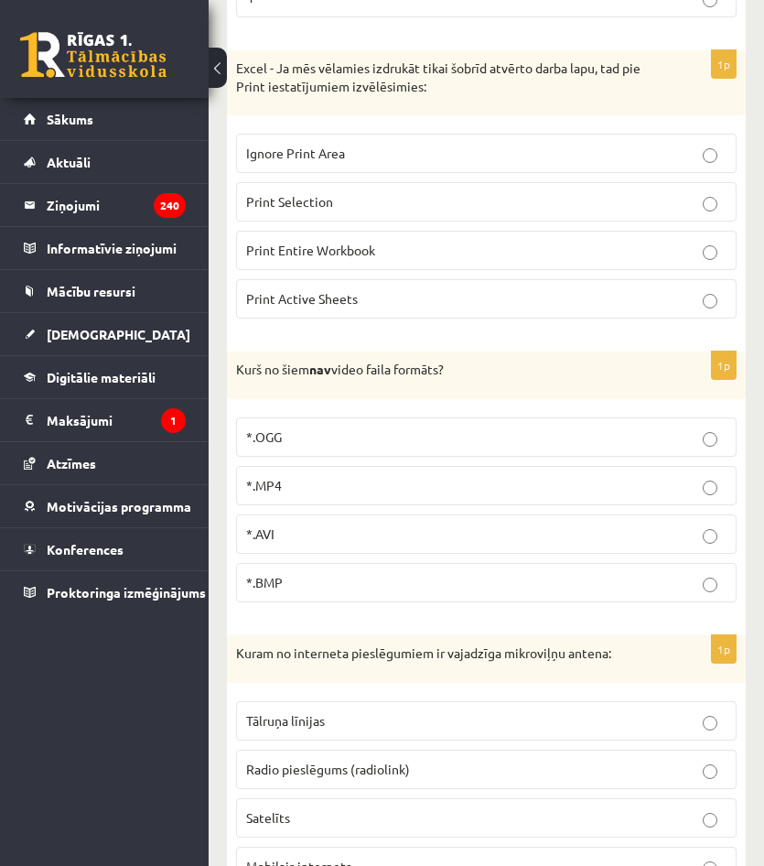
click at [333, 582] on p "*.BMP" at bounding box center [486, 582] width 481 height 19
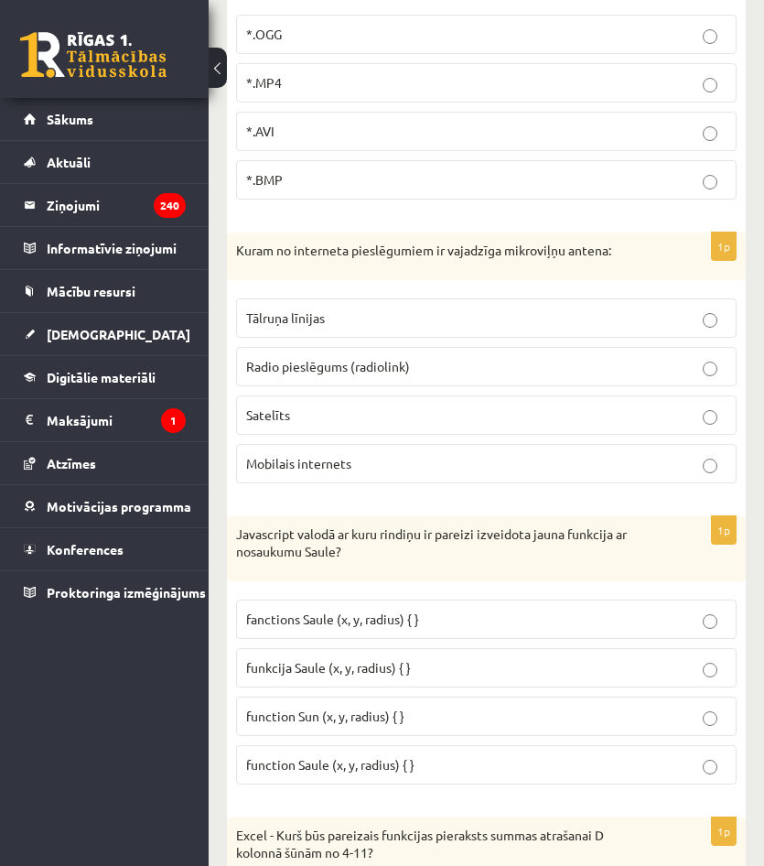
scroll to position [5492, 0]
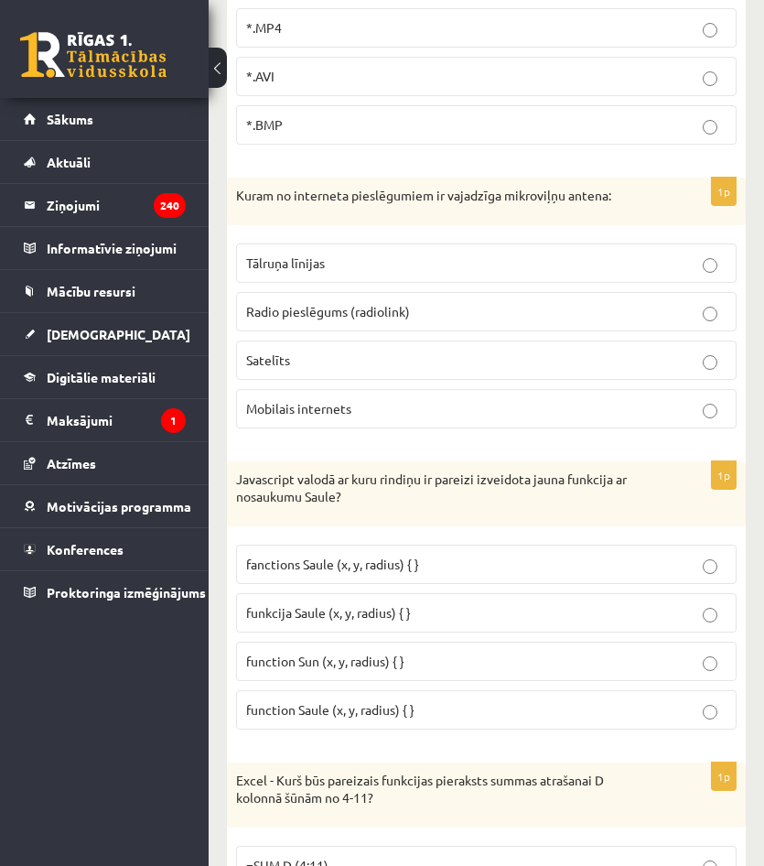
drag, startPoint x: 351, startPoint y: 309, endPoint x: 379, endPoint y: 336, distance: 38.9
click at [351, 308] on span "Radio pieslēgums (radiolink)" at bounding box center [328, 311] width 164 height 16
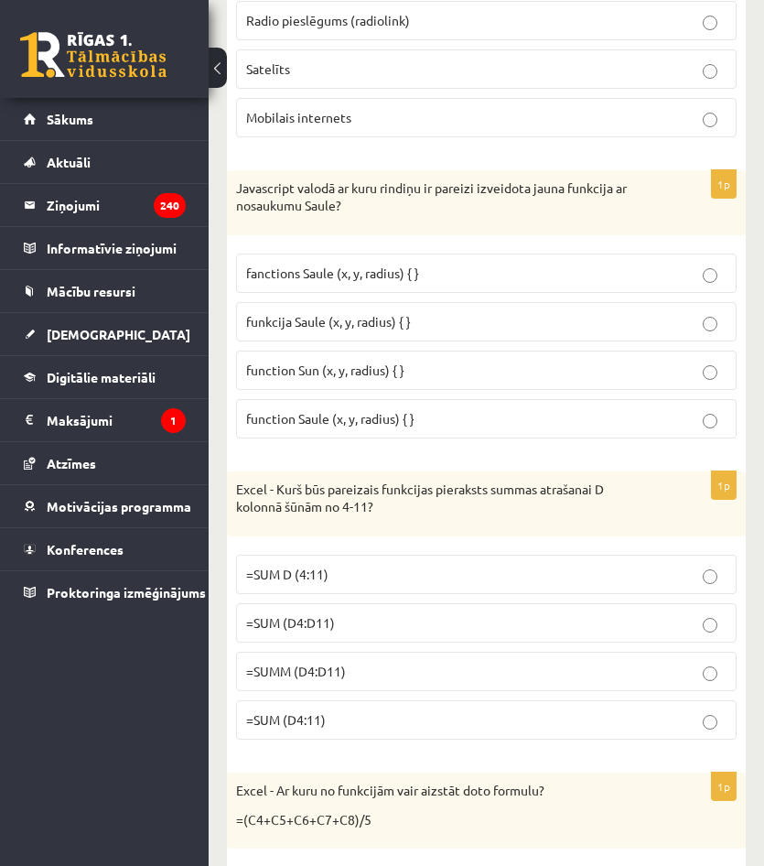
scroll to position [5767, 0]
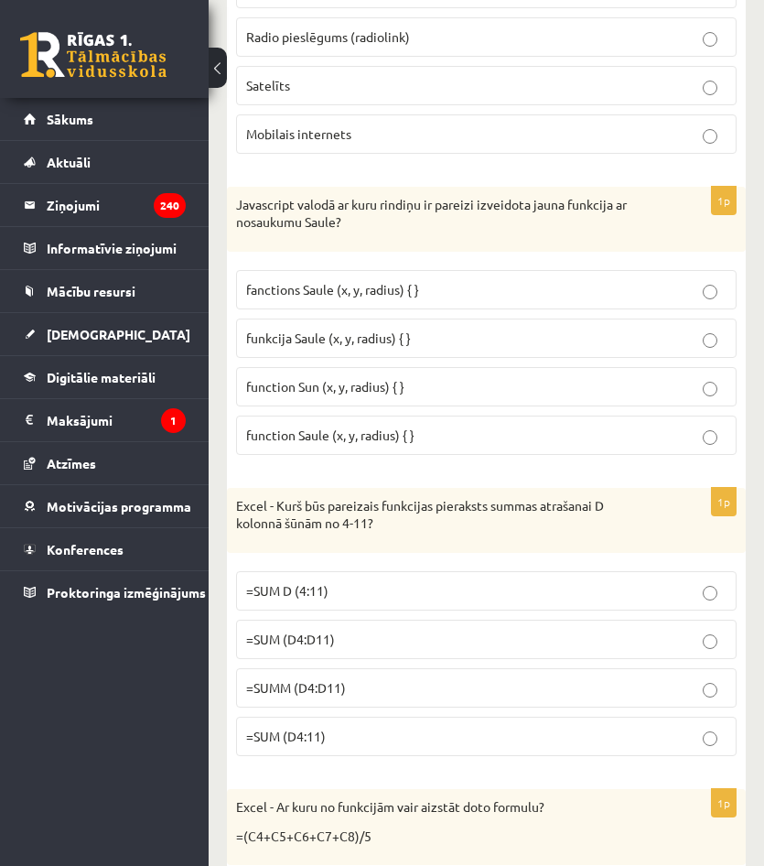
click at [413, 337] on p "funkcija Saule (x, y, radius) { }" at bounding box center [486, 338] width 481 height 19
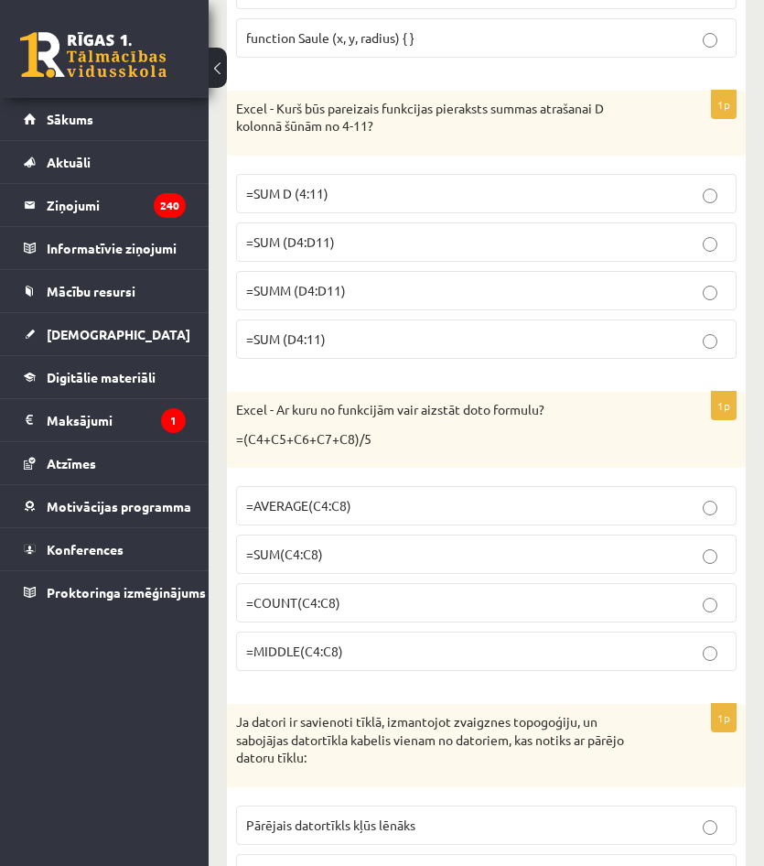
scroll to position [6224, 0]
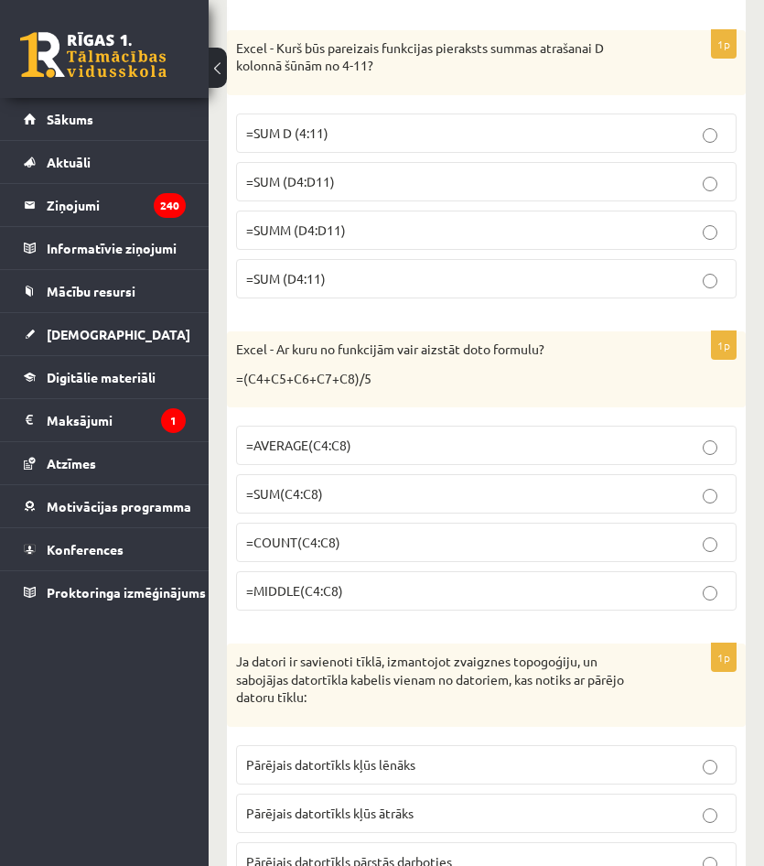
click at [300, 179] on span "=SUM (D4:D11)" at bounding box center [290, 181] width 89 height 16
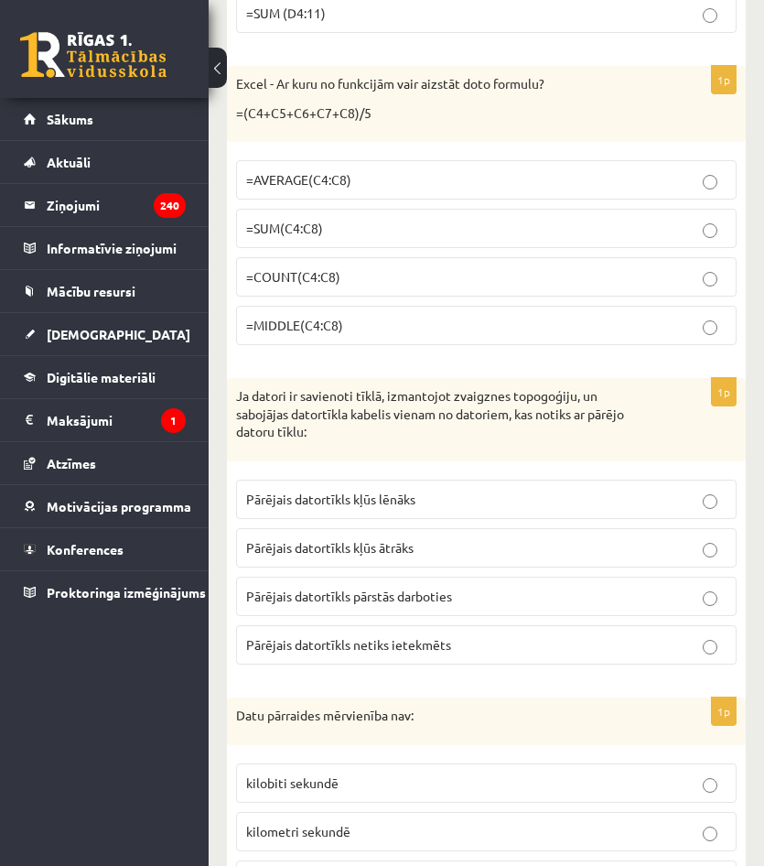
scroll to position [6499, 0]
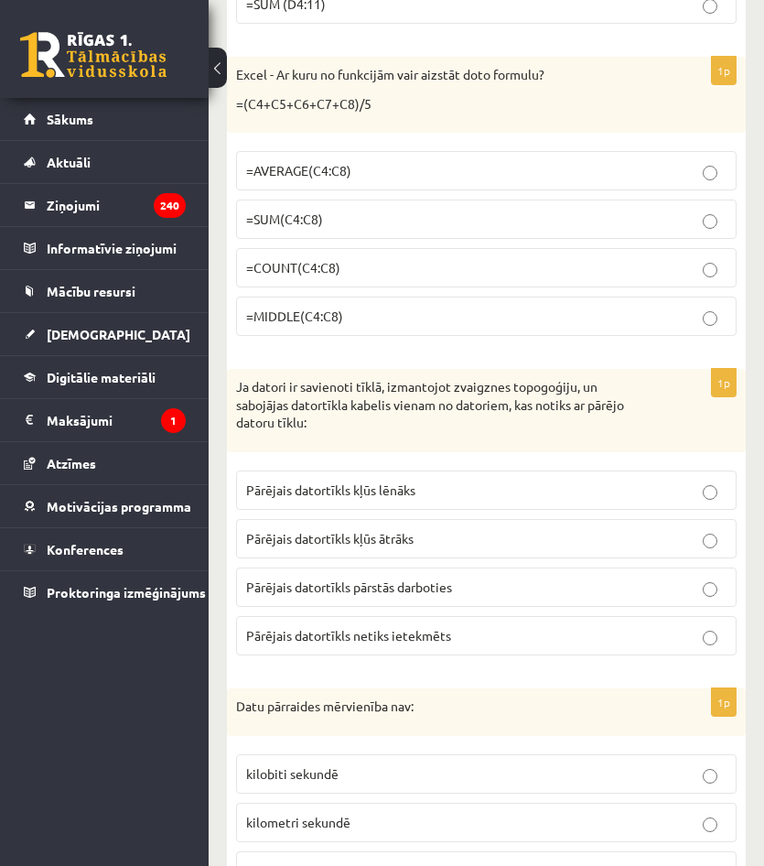
click at [367, 219] on p "=SUM(C4:C8)" at bounding box center [486, 219] width 481 height 19
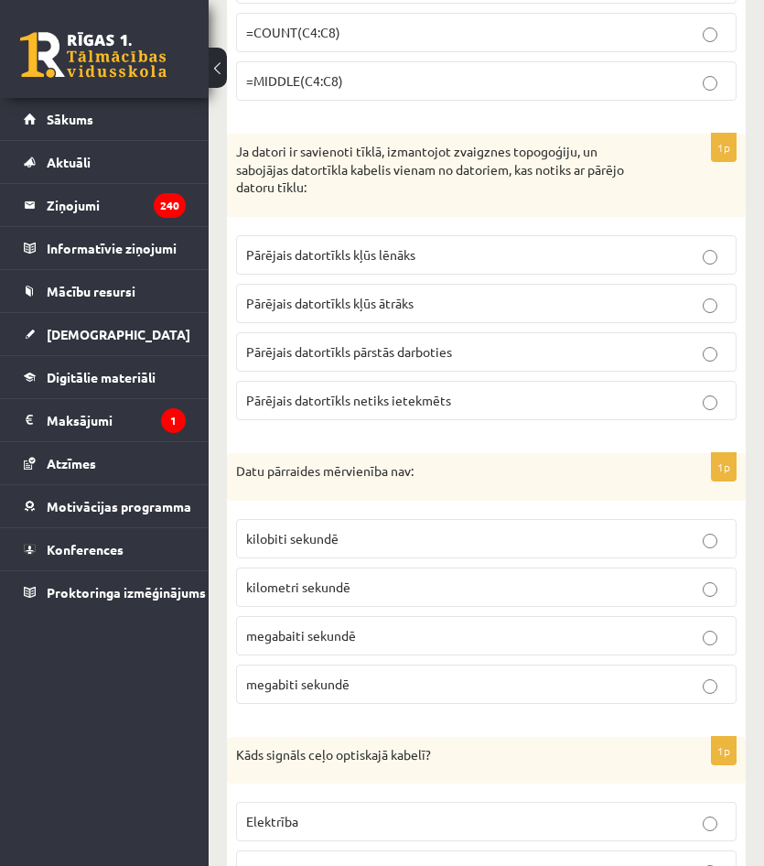
scroll to position [6774, 0]
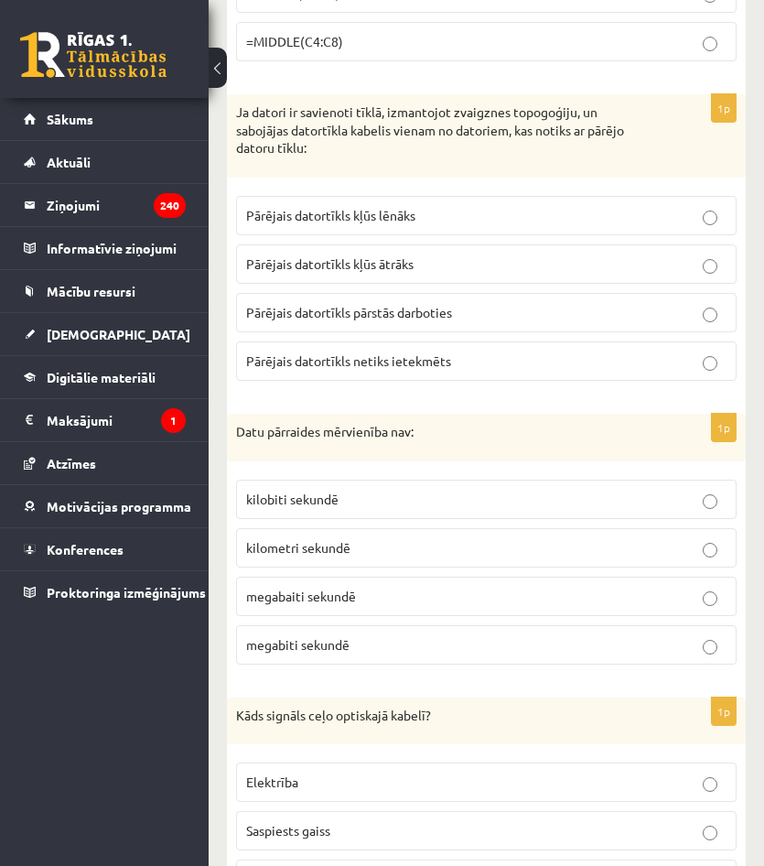
click at [470, 350] on label "Pārējais datortīkls netiks ietekmēts" at bounding box center [486, 360] width 501 height 39
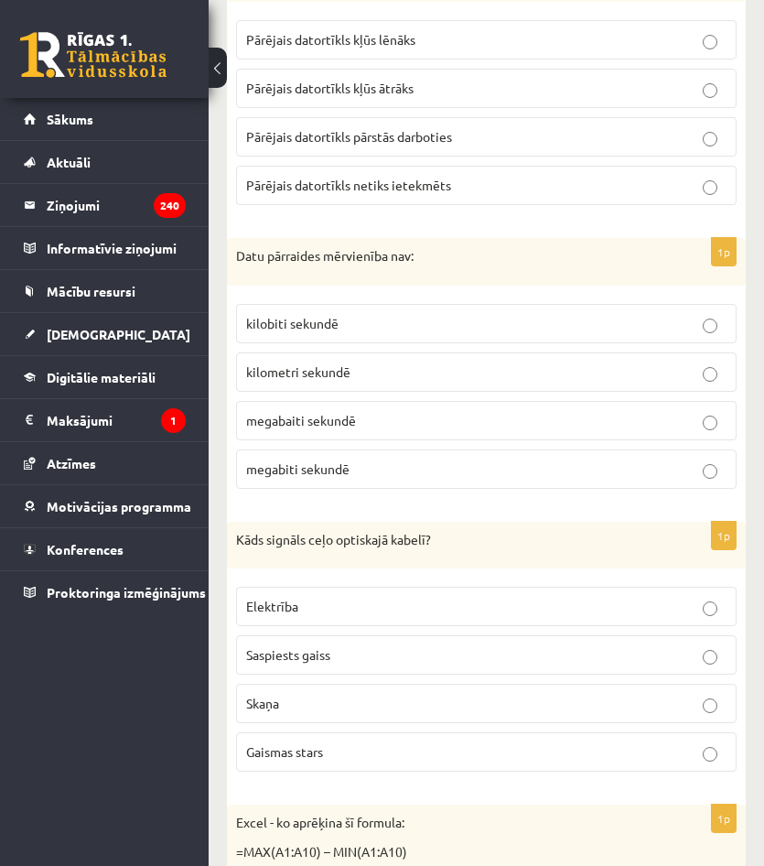
scroll to position [6957, 0]
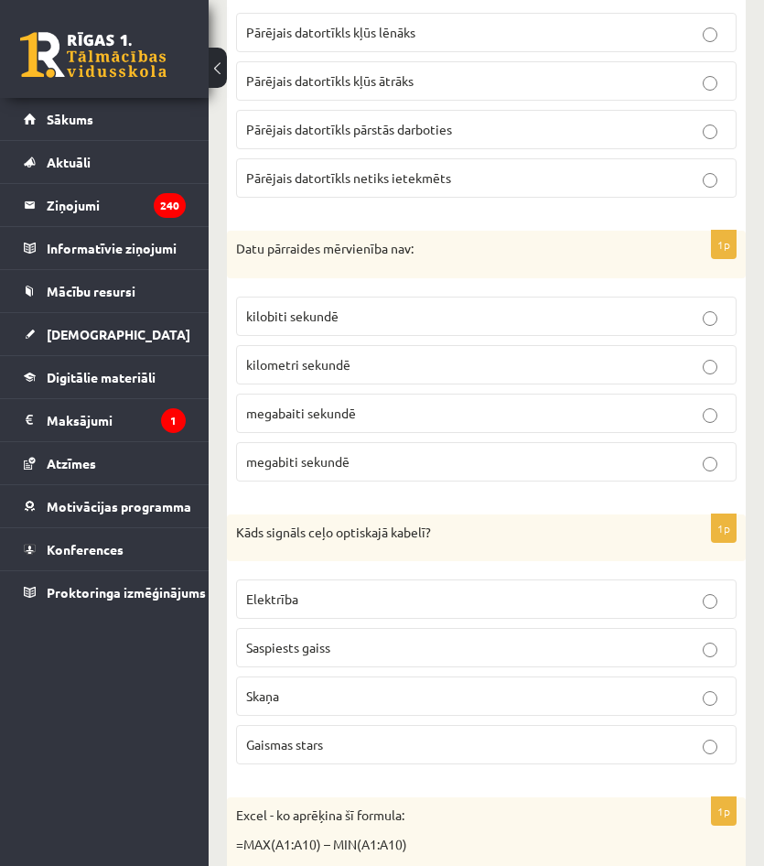
click at [330, 328] on label "kilobiti sekundē" at bounding box center [486, 316] width 501 height 39
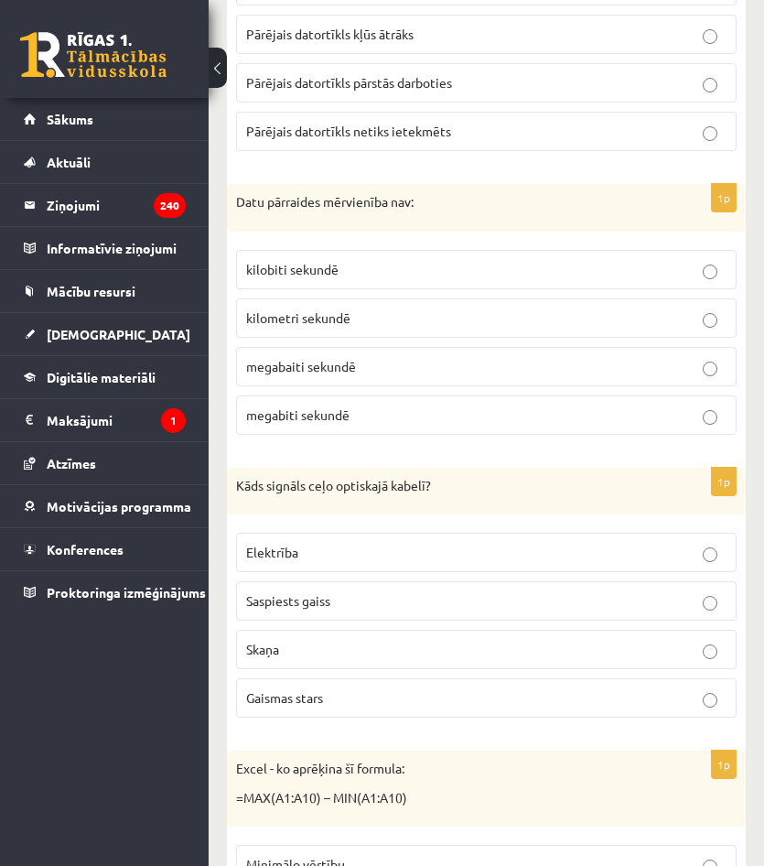
scroll to position [7140, 0]
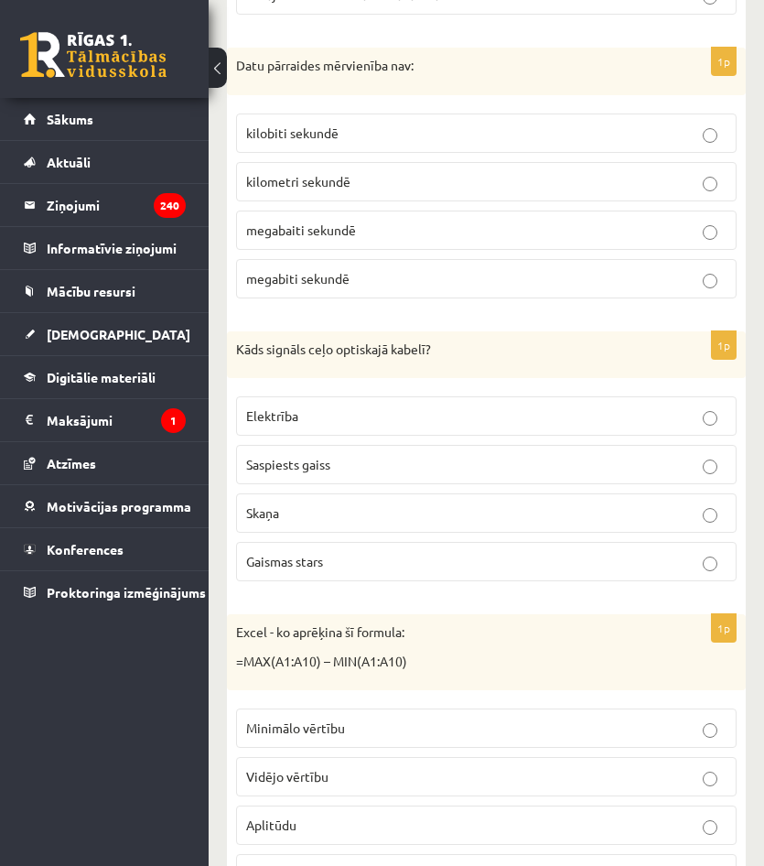
click at [334, 569] on p "Gaismas stars" at bounding box center [486, 561] width 481 height 19
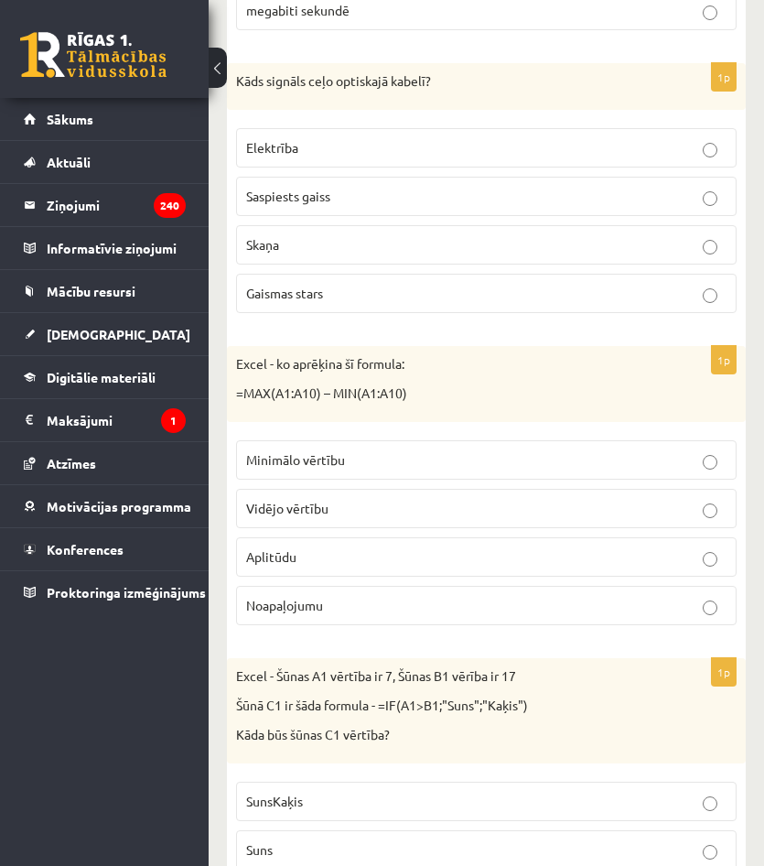
scroll to position [7414, 0]
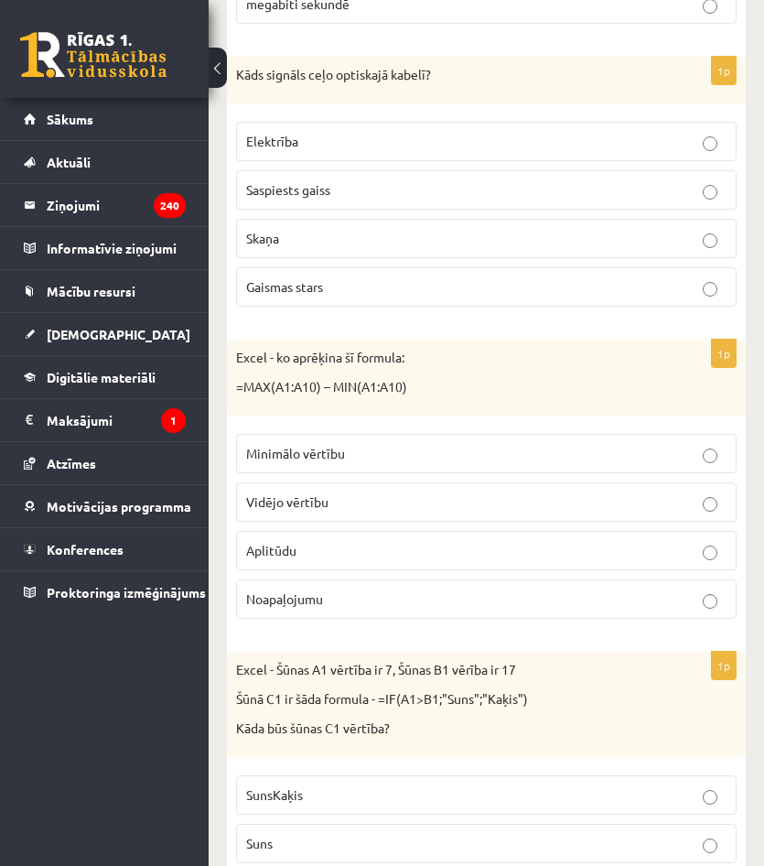
click at [373, 566] on label "Aplitūdu" at bounding box center [486, 550] width 501 height 39
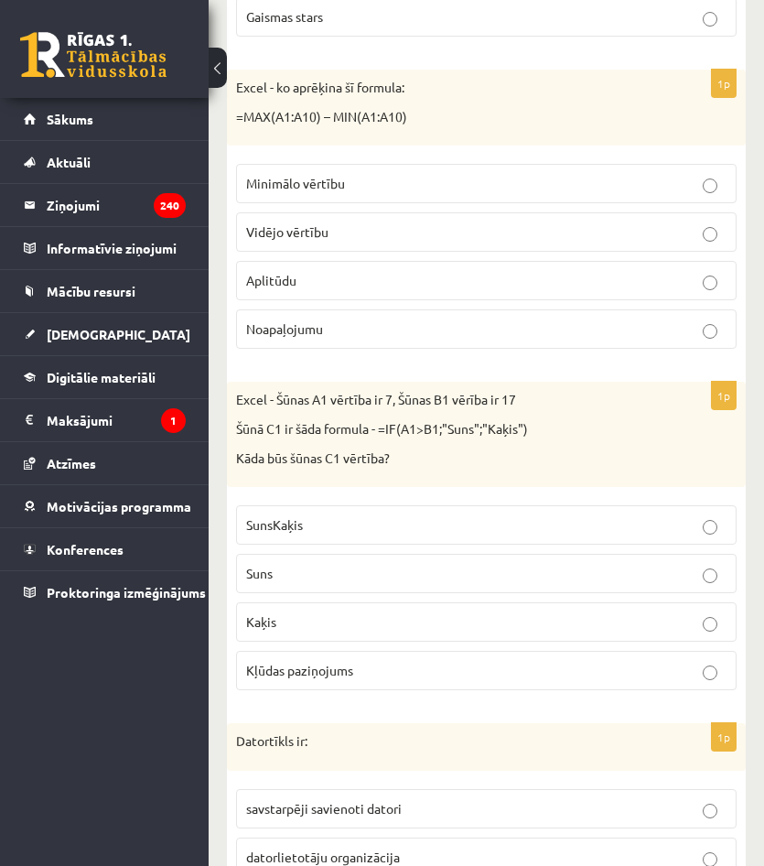
scroll to position [7689, 0]
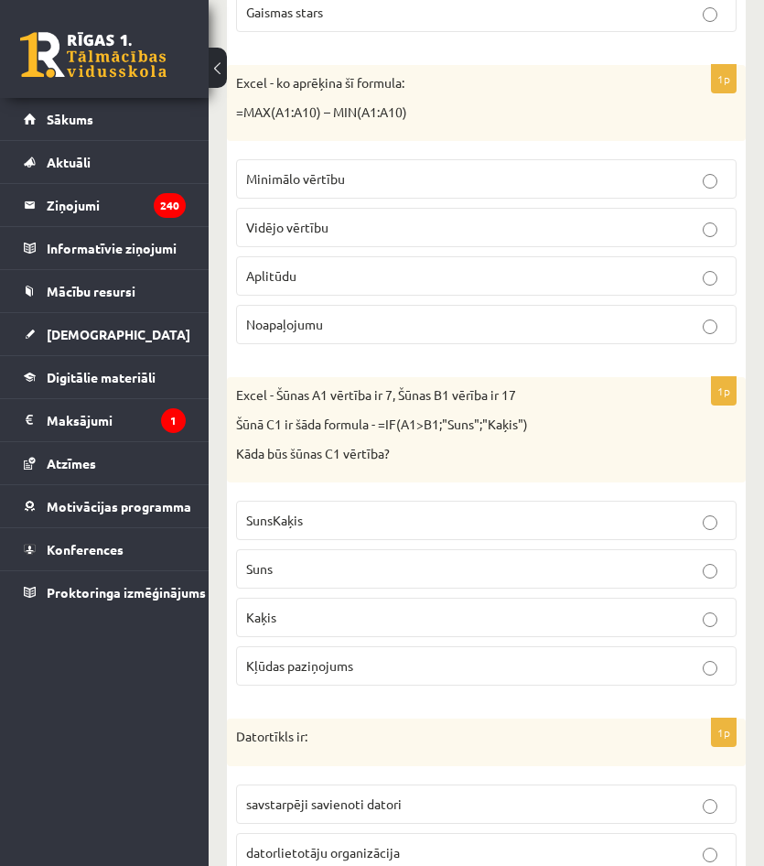
click at [333, 610] on p "Kaķis" at bounding box center [486, 617] width 481 height 19
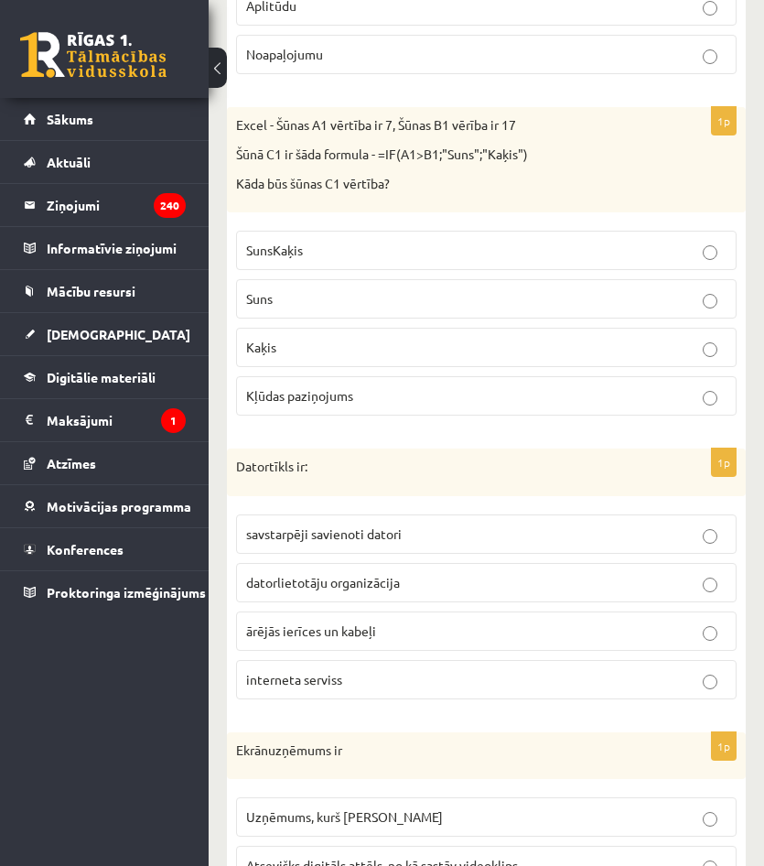
scroll to position [7964, 0]
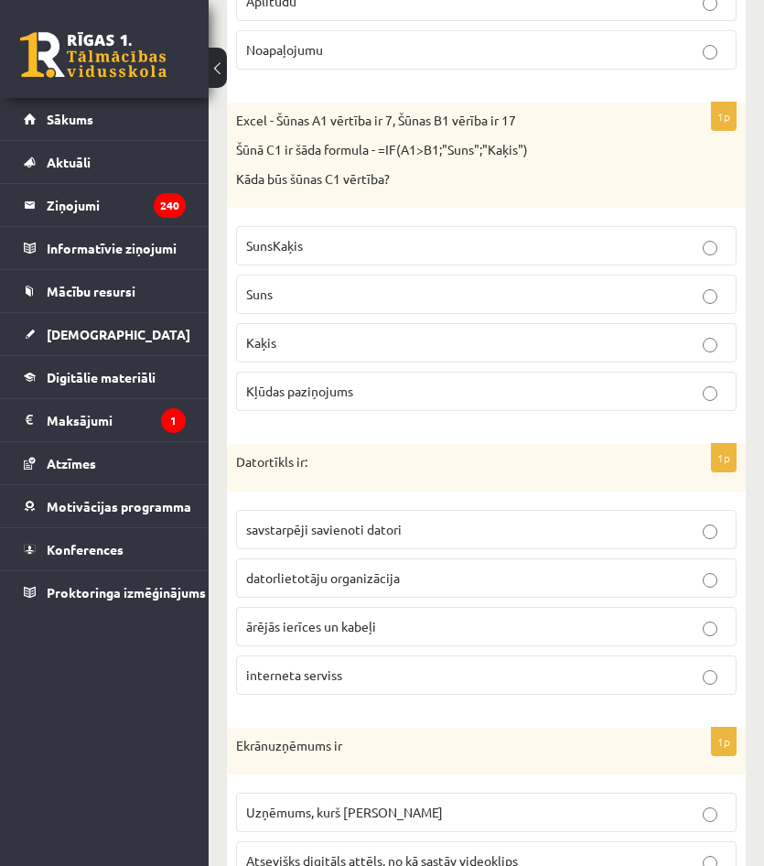
click at [355, 529] on span "savstarpēji savienoti datori" at bounding box center [324, 529] width 156 height 16
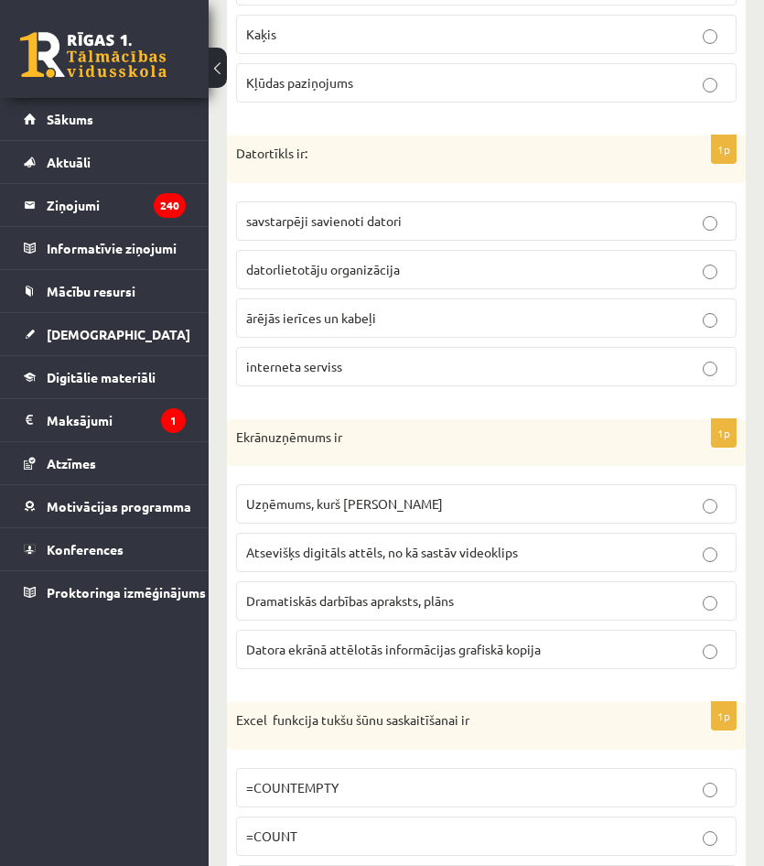
scroll to position [8330, 0]
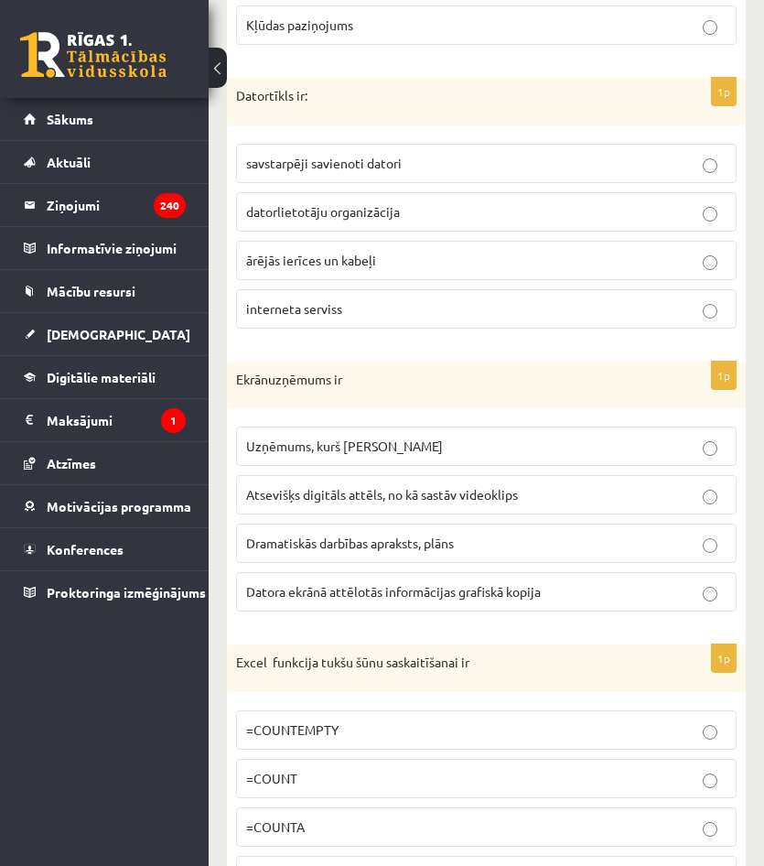
click at [423, 594] on span "Datora ekrānā attēlotās informācijas grafiskā kopija" at bounding box center [393, 591] width 295 height 16
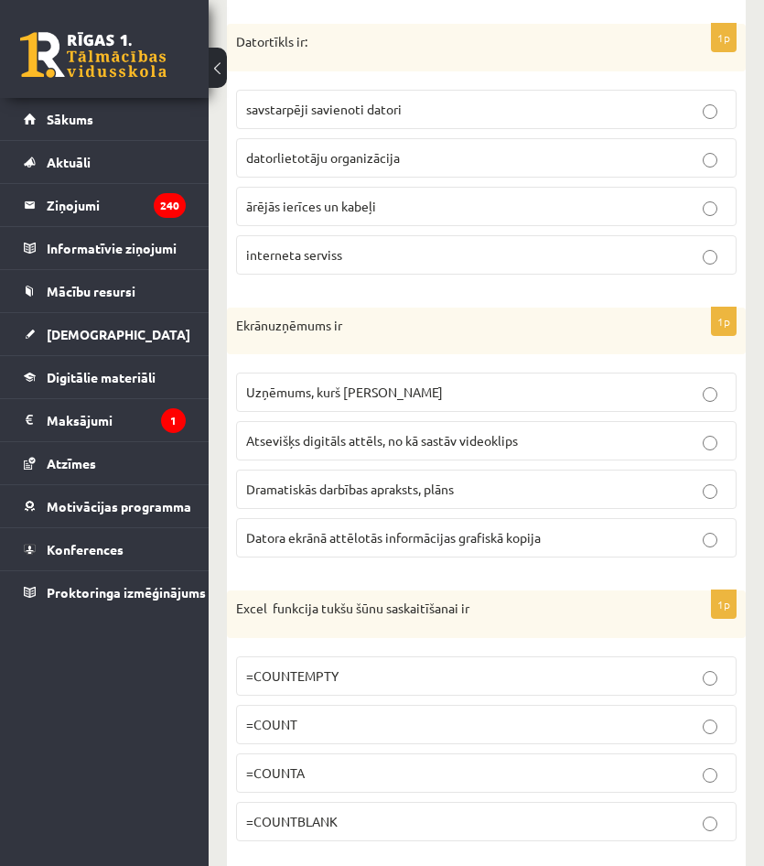
scroll to position [8420, 0]
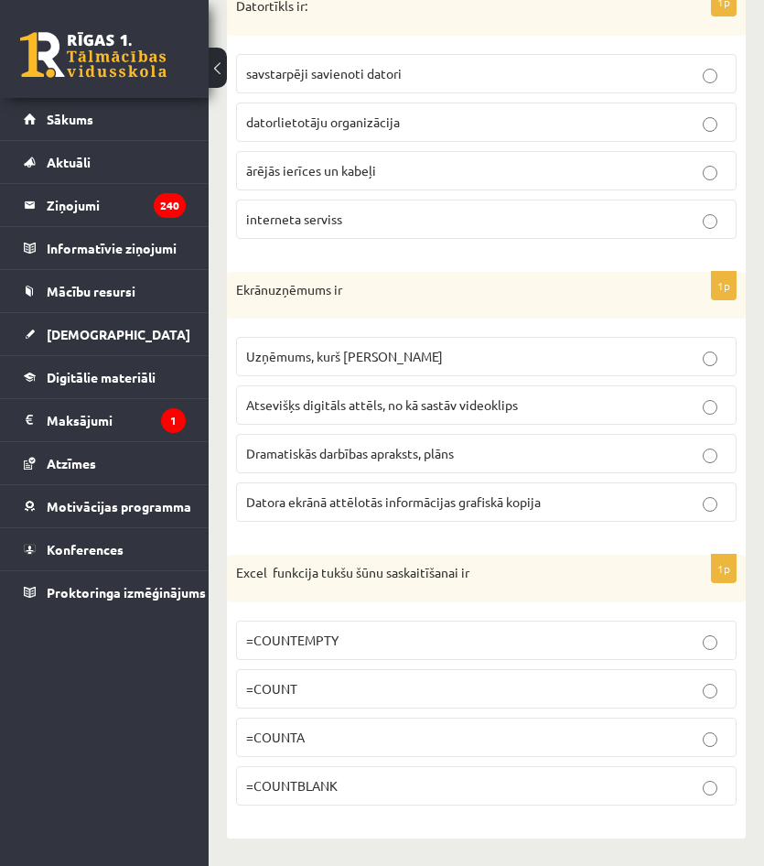
click at [297, 782] on span "=COUNTBLANK" at bounding box center [292, 785] width 92 height 16
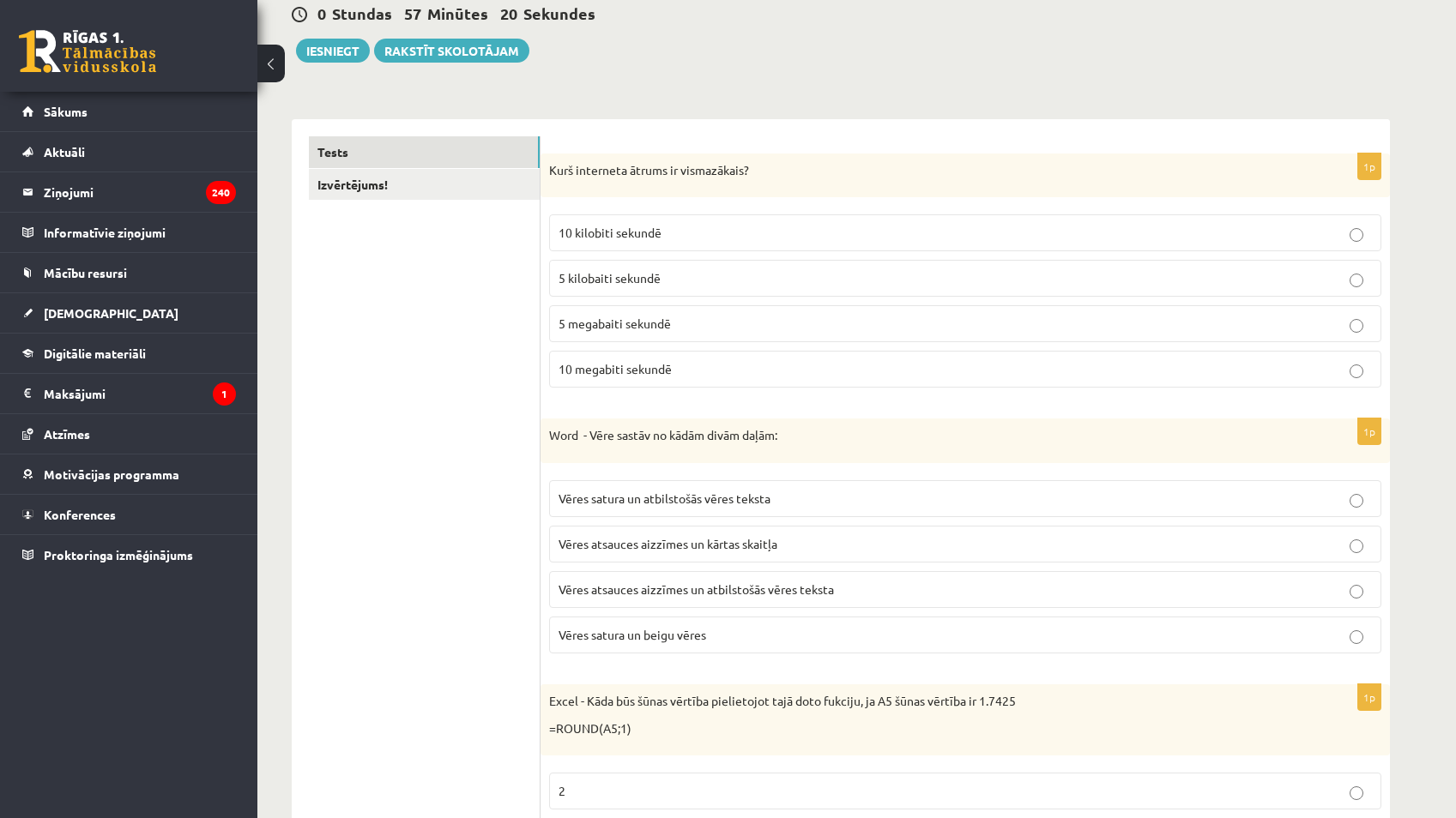
scroll to position [0, 0]
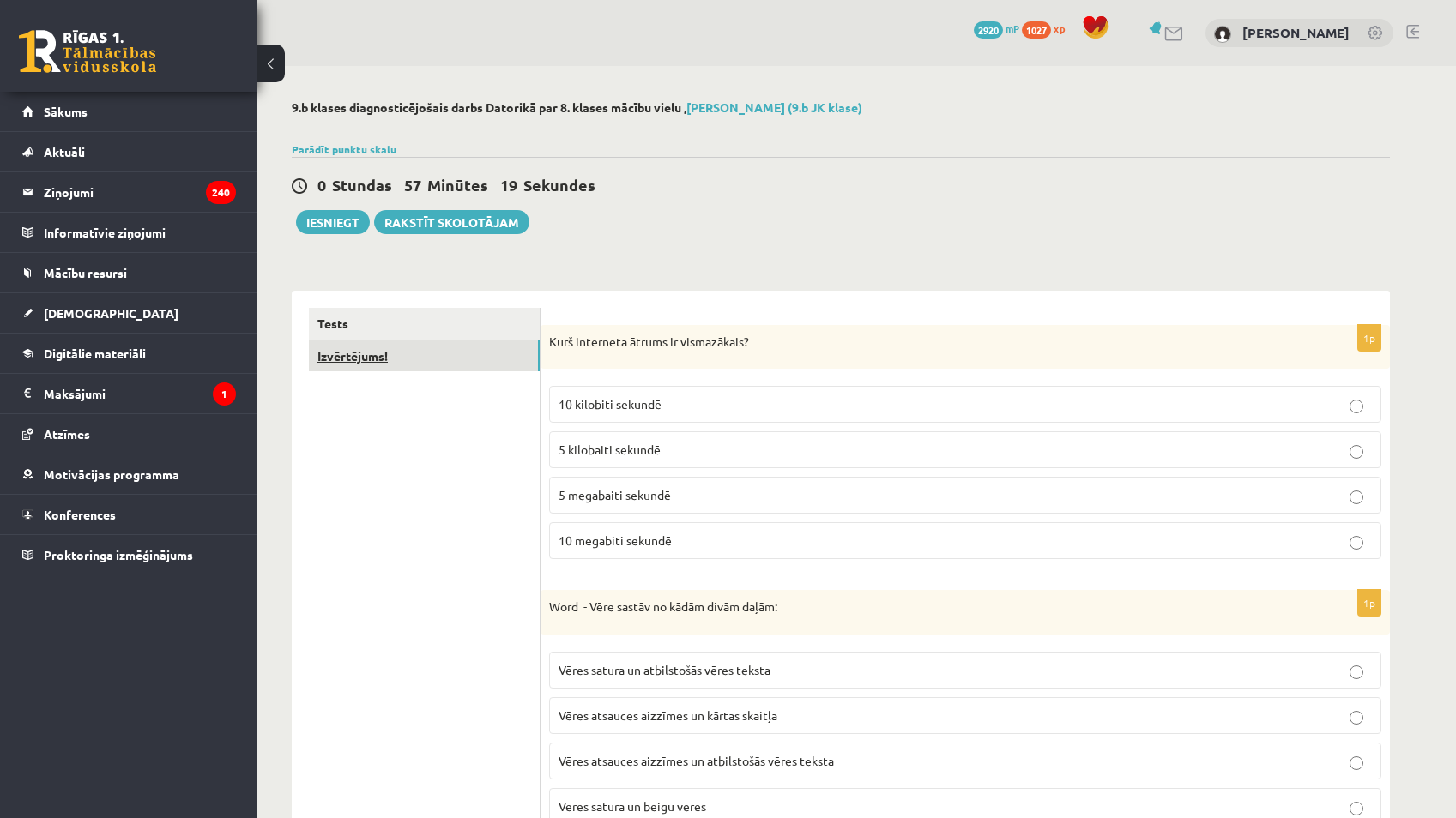
click at [487, 347] on link "Izvērtējums!" at bounding box center [425, 356] width 231 height 32
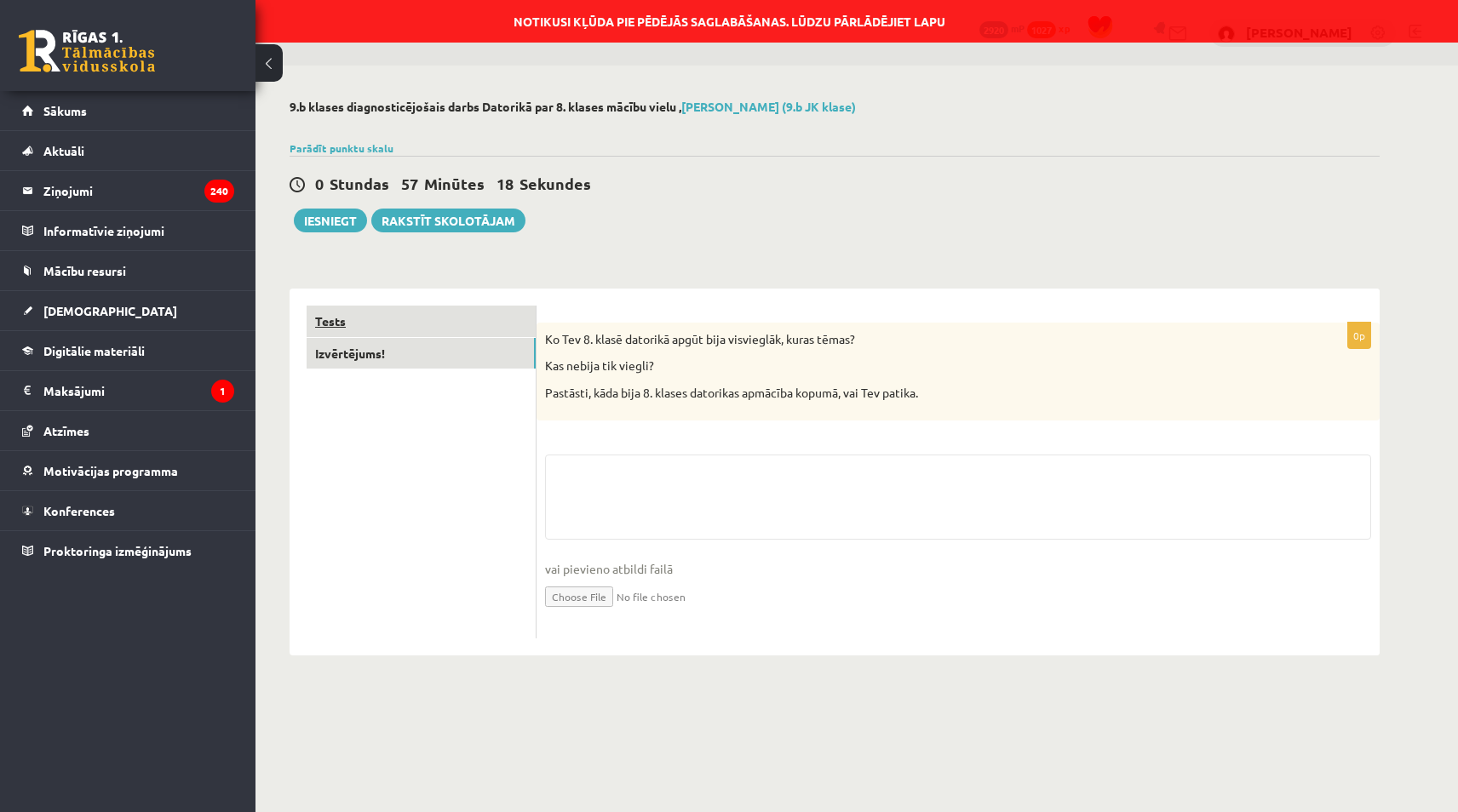
click at [469, 318] on link "Tests" at bounding box center [421, 322] width 229 height 32
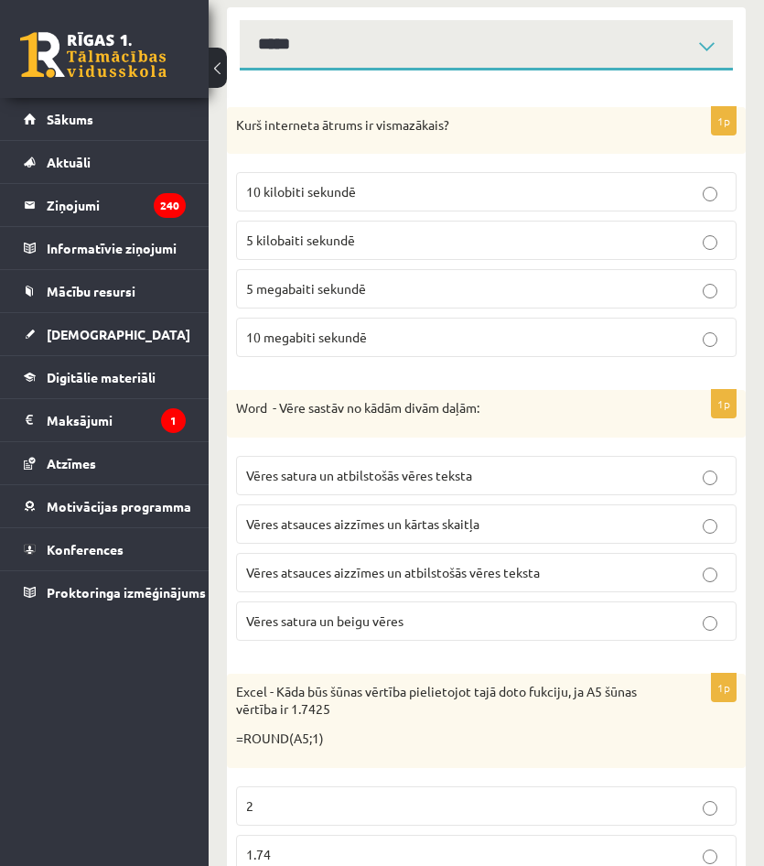
scroll to position [366, 0]
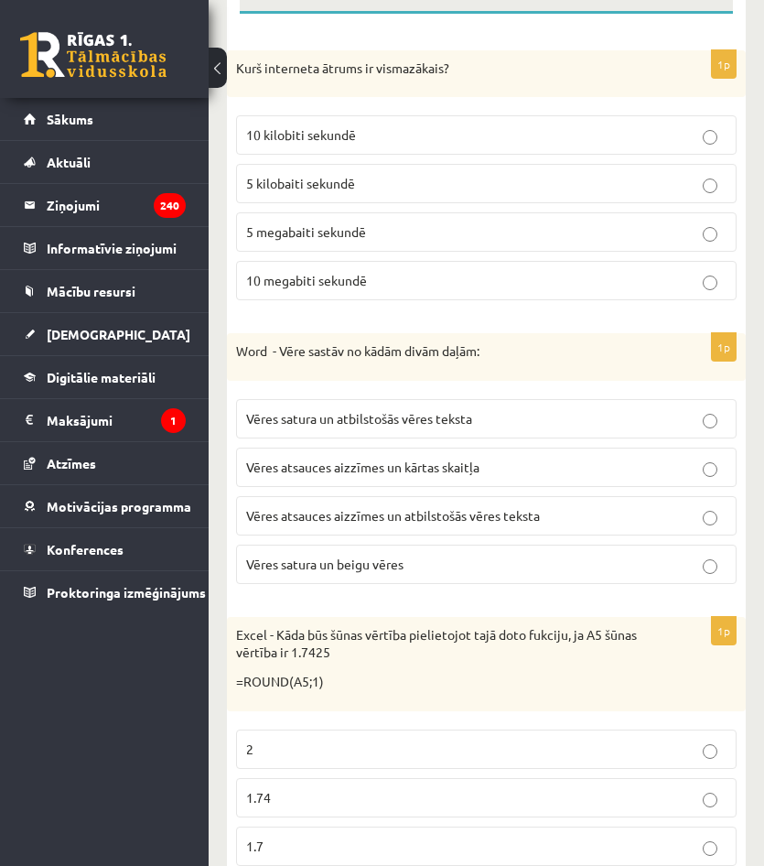
click at [503, 135] on p "10 kilobiti sekundē" at bounding box center [486, 134] width 481 height 19
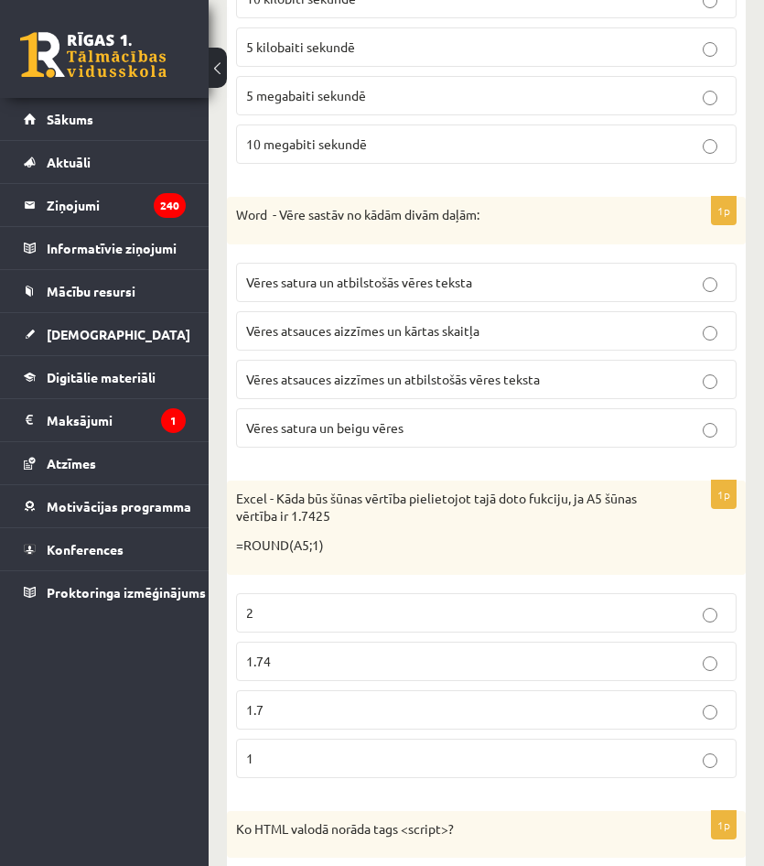
scroll to position [458, 0]
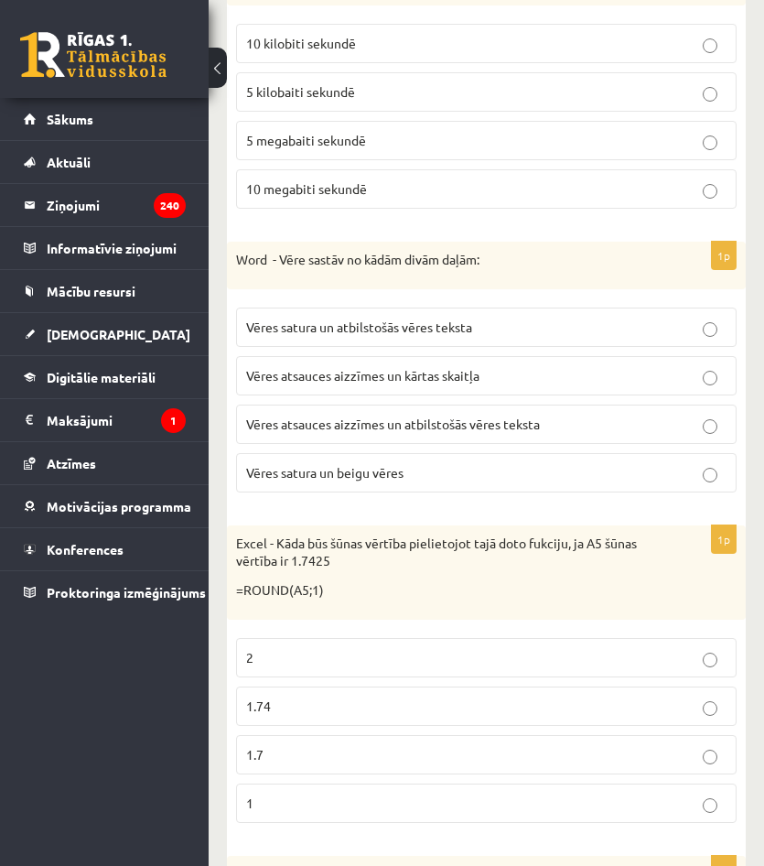
click at [400, 386] on label "Vēres atsauces aizzīmes un kārtas skaitļa" at bounding box center [486, 375] width 501 height 39
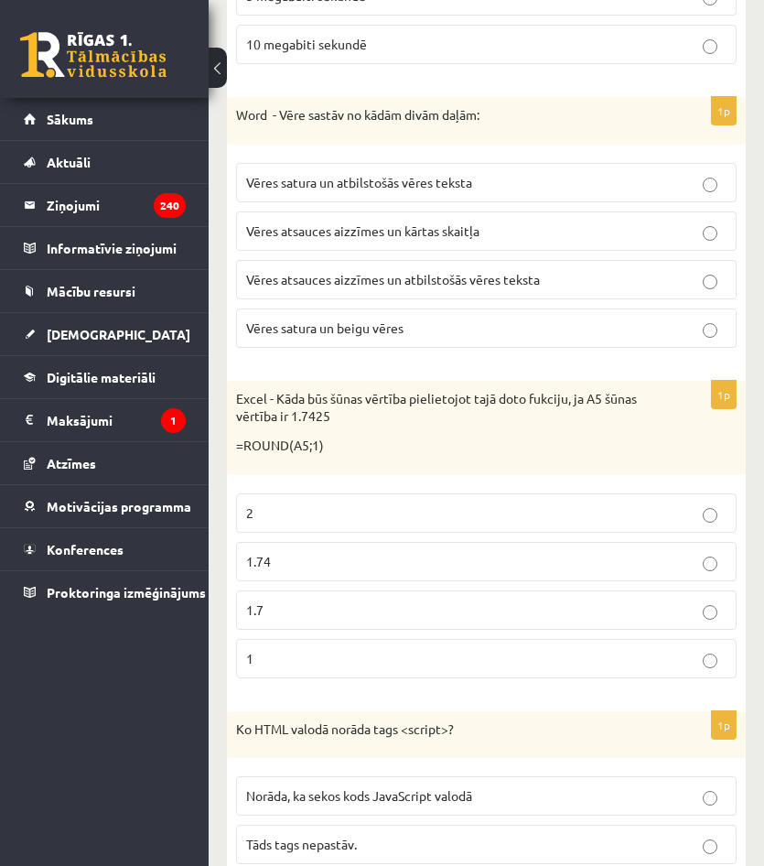
scroll to position [641, 0]
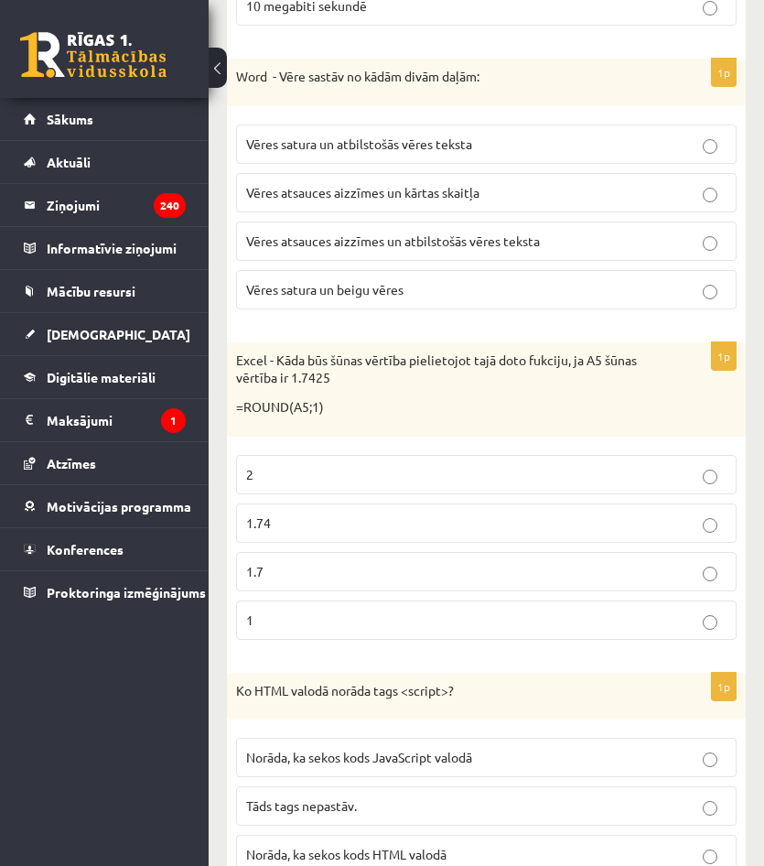
click at [324, 578] on p "1.7" at bounding box center [486, 571] width 481 height 19
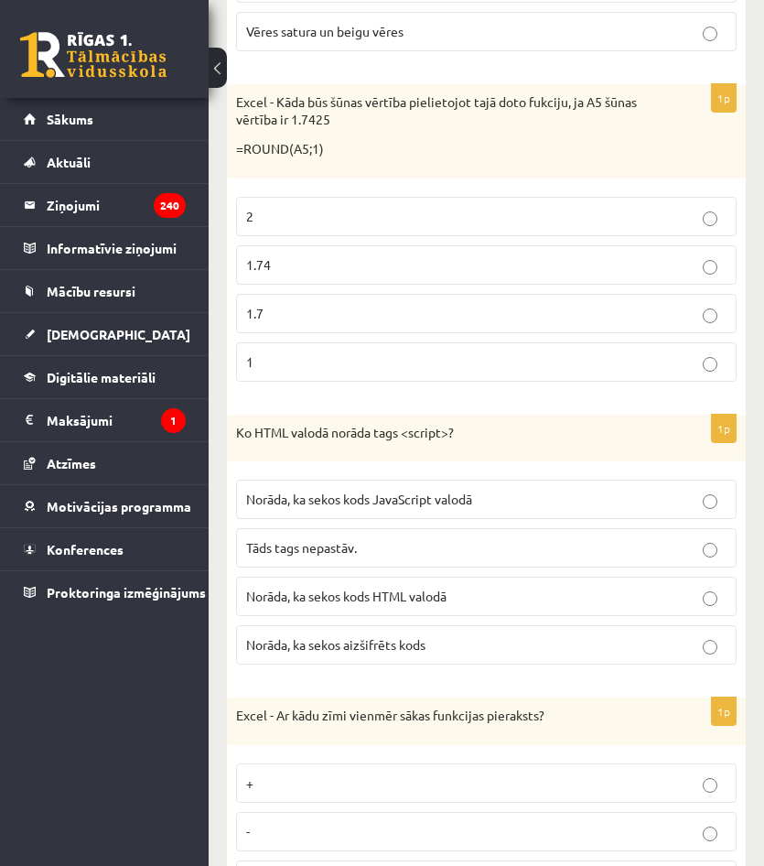
scroll to position [915, 0]
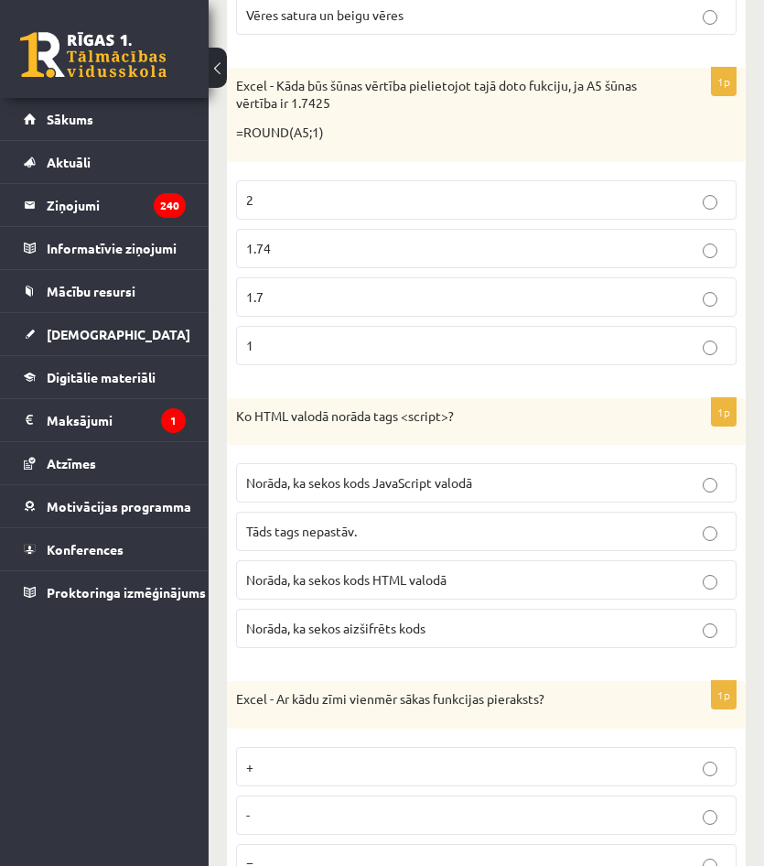
click at [323, 494] on label "Norāda, ka sekos kods JavaScript valodā" at bounding box center [486, 482] width 501 height 39
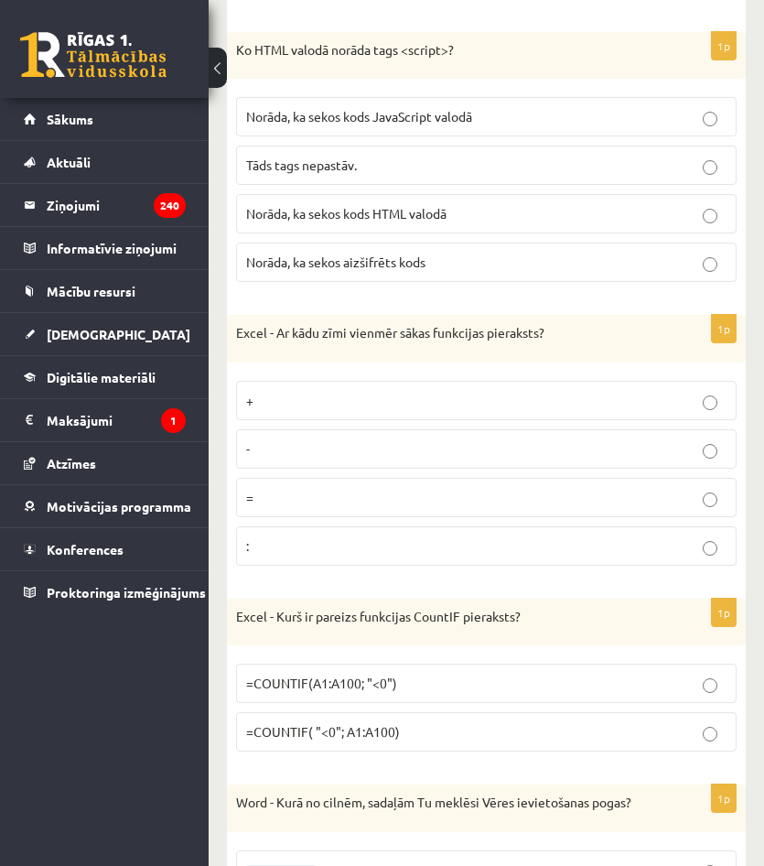
click at [339, 502] on p "=" at bounding box center [486, 497] width 481 height 19
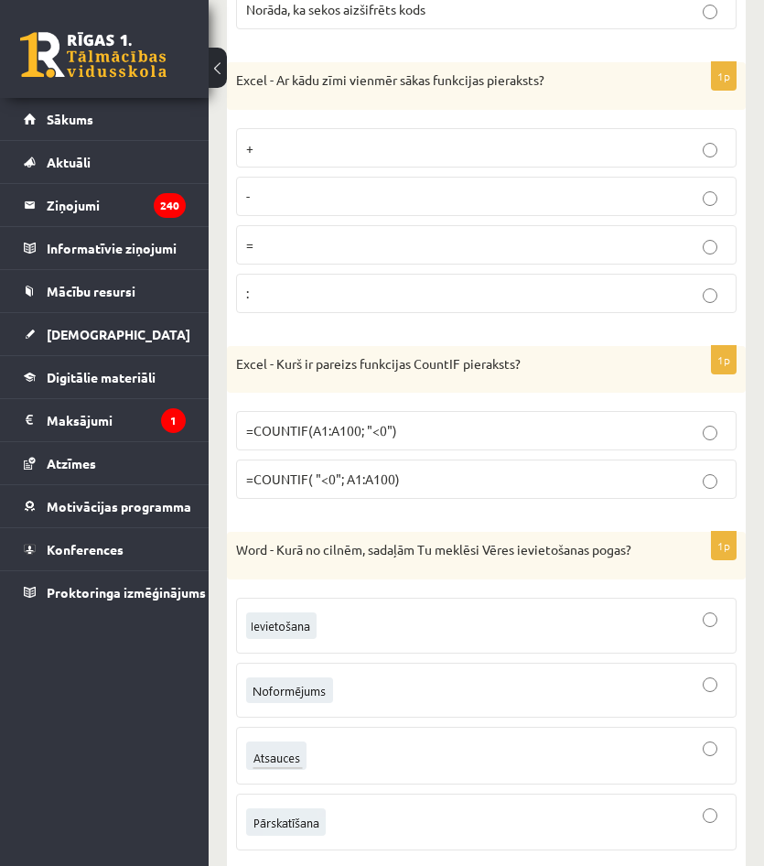
scroll to position [1556, 0]
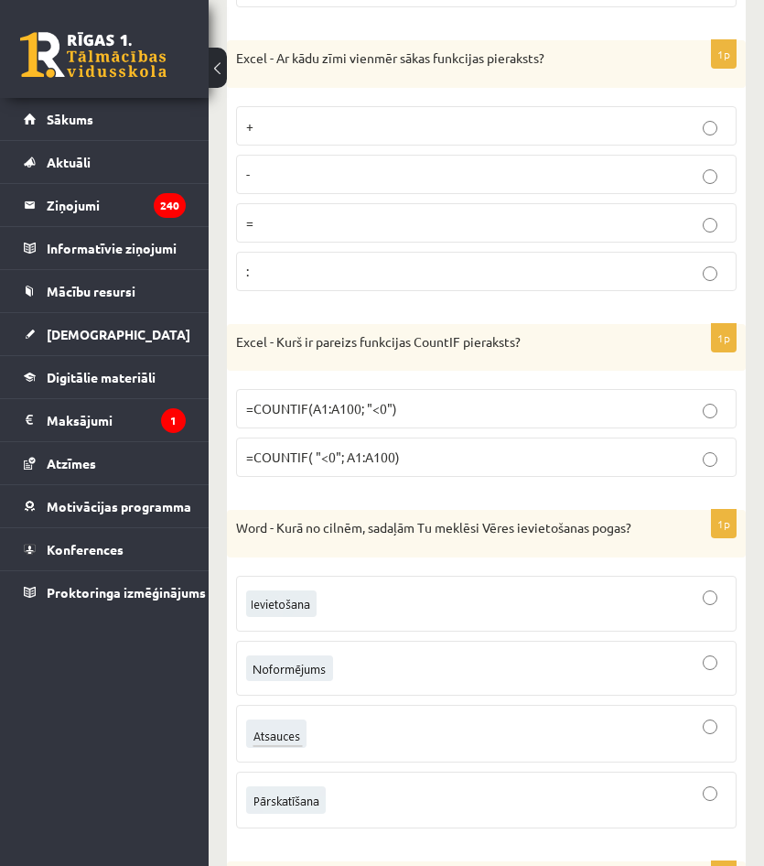
click at [394, 408] on span "=COUNTIF(A1:A100; "<0")" at bounding box center [321, 408] width 151 height 16
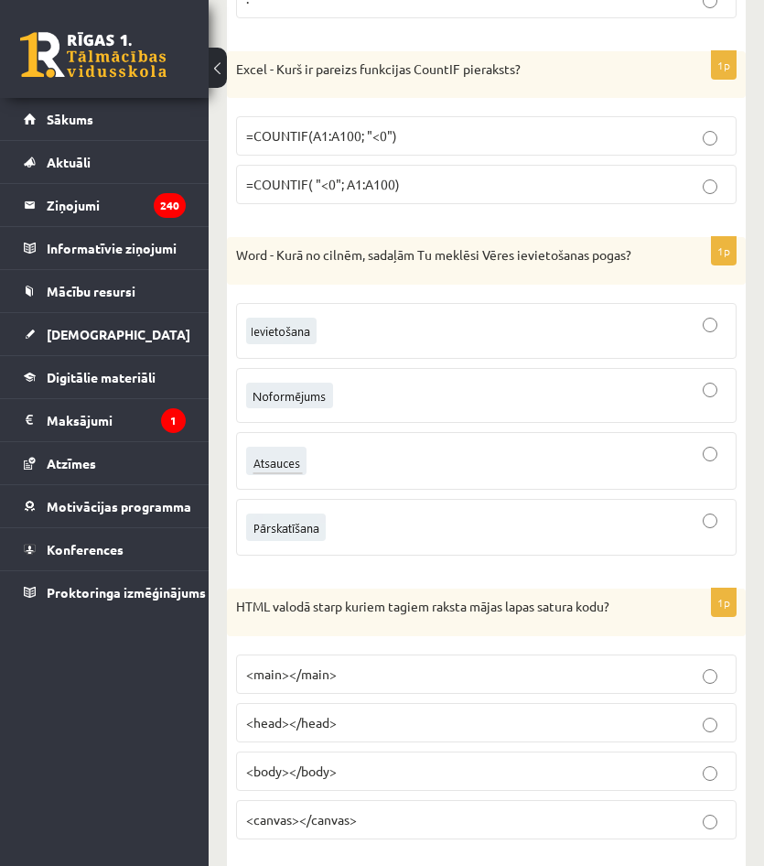
scroll to position [1831, 0]
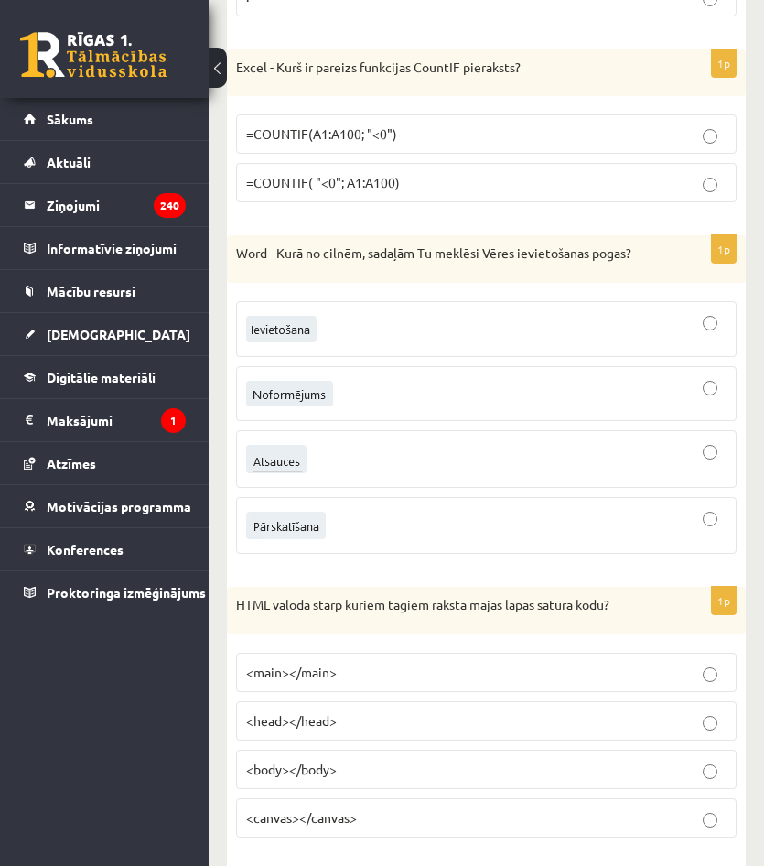
click at [369, 455] on div at bounding box center [486, 459] width 481 height 38
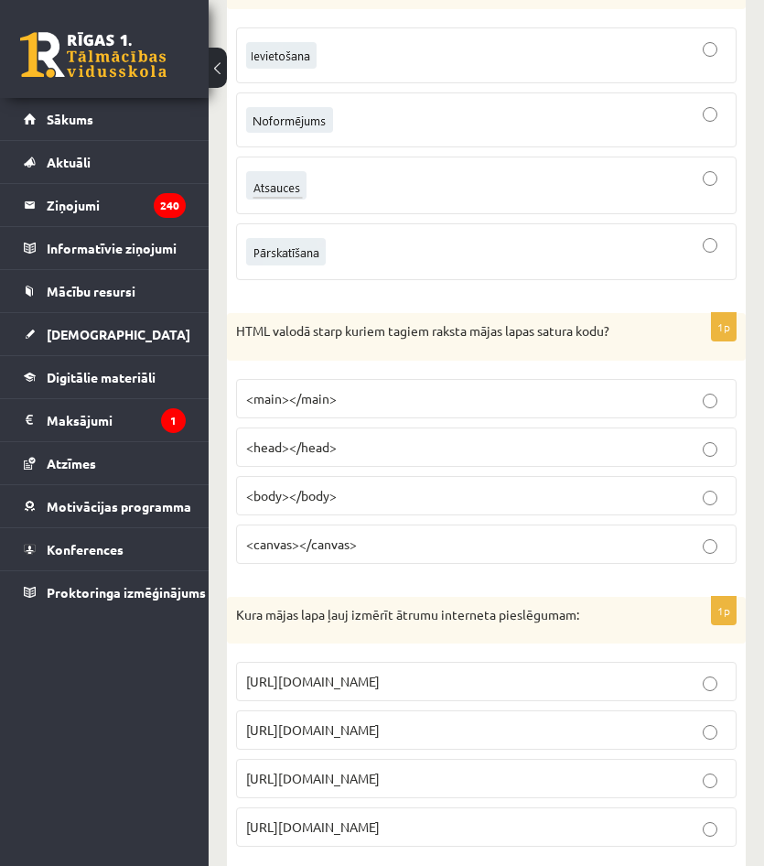
scroll to position [2105, 0]
click at [330, 482] on label "<body></body>" at bounding box center [486, 494] width 501 height 39
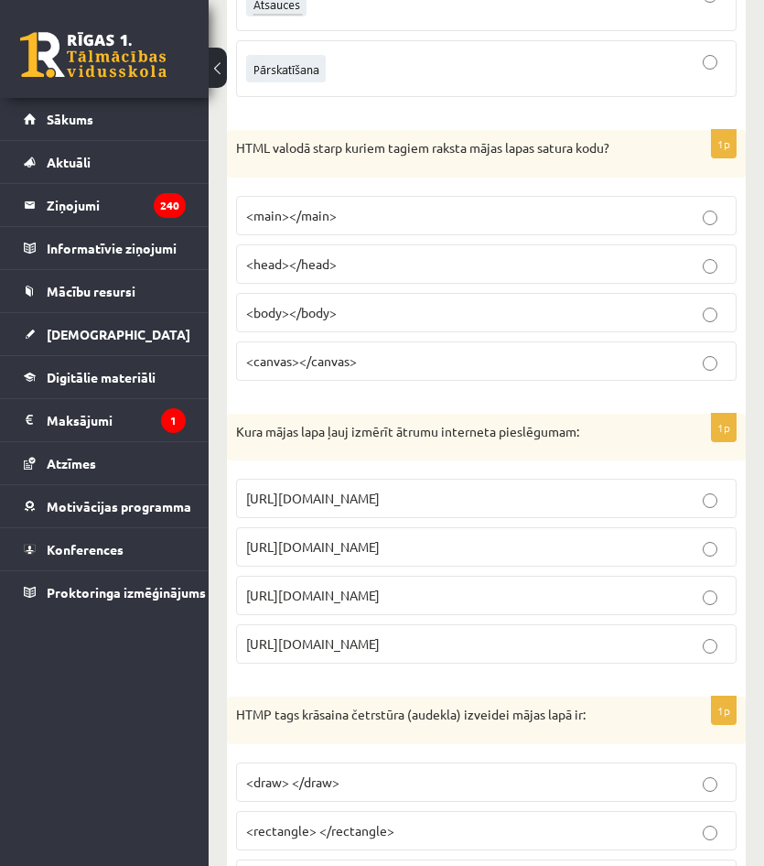
scroll to position [2288, 0]
click at [416, 552] on p "https://www.speedtest.net" at bounding box center [486, 545] width 481 height 19
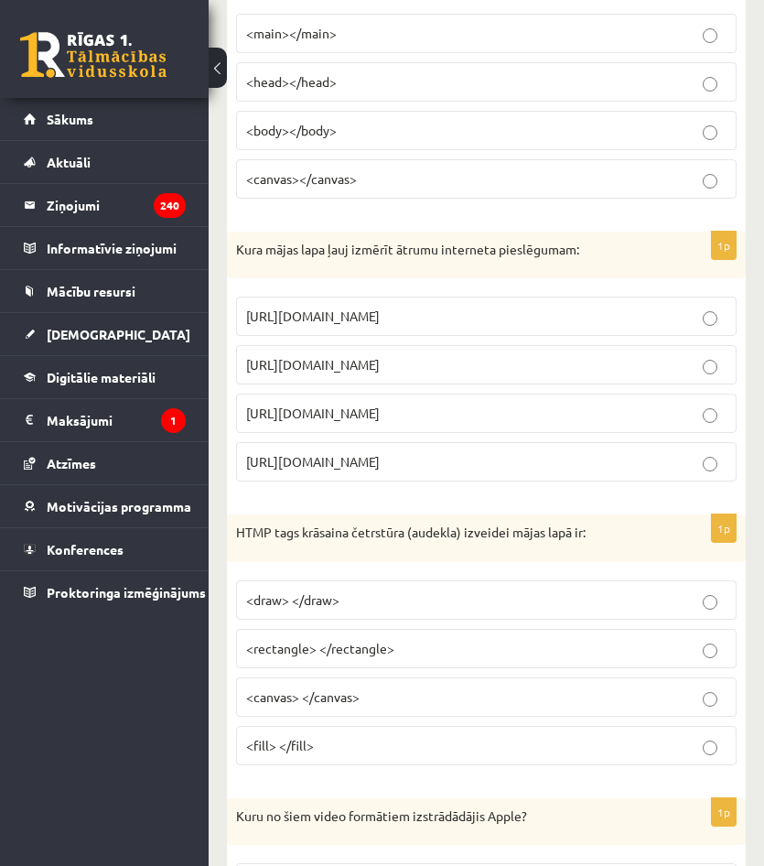
scroll to position [2655, 0]
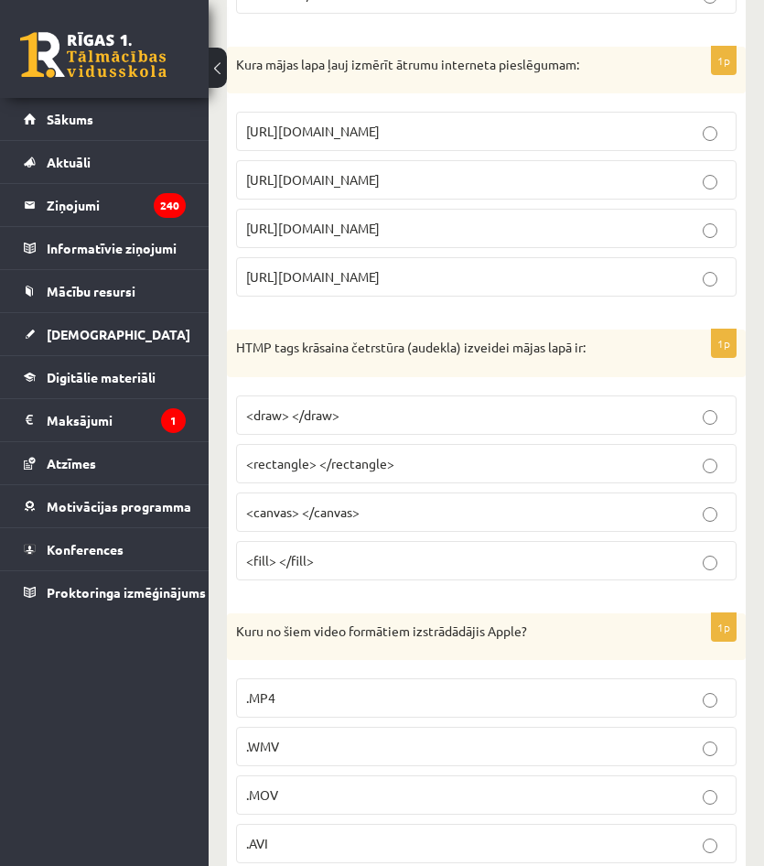
click at [314, 512] on span "<canvas> </canvas>" at bounding box center [303, 511] width 114 height 16
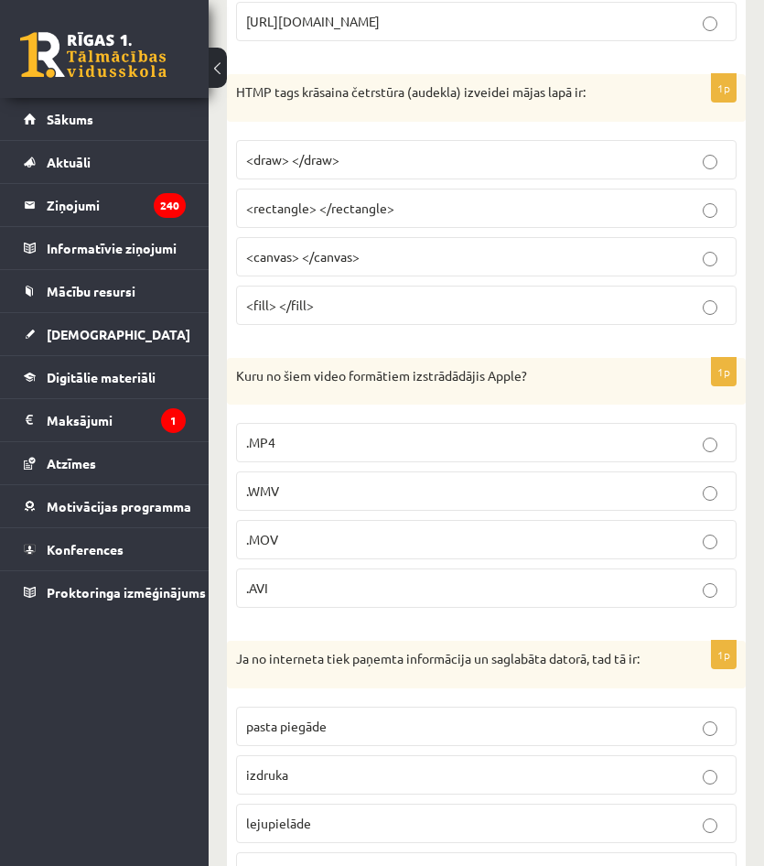
scroll to position [2929, 0]
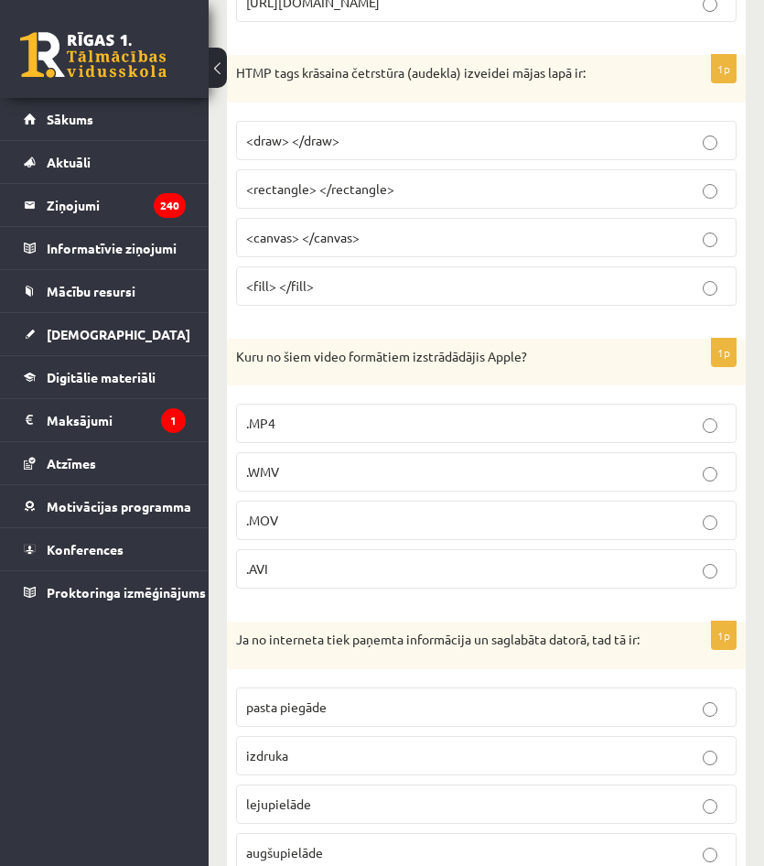
click at [314, 525] on p ".MOV" at bounding box center [486, 520] width 481 height 19
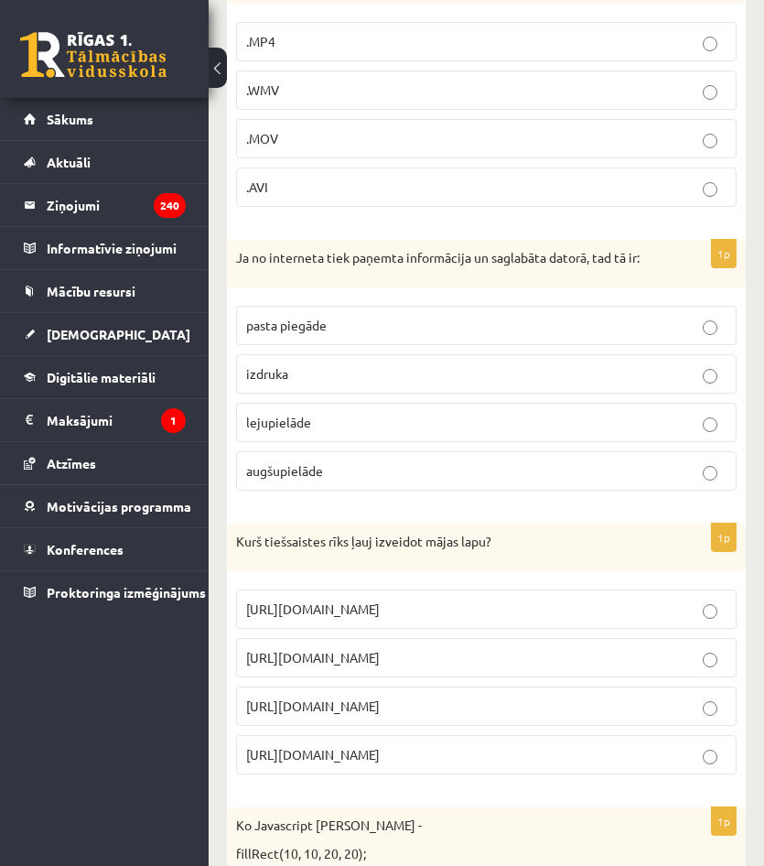
scroll to position [3295, 0]
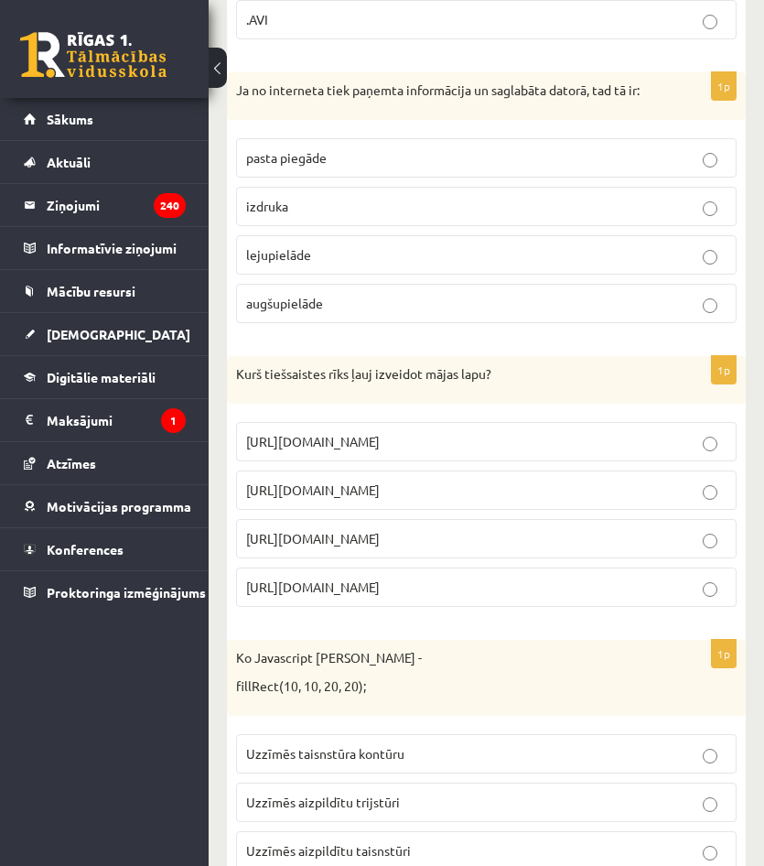
click at [385, 274] on label "lejupielāde" at bounding box center [486, 254] width 501 height 39
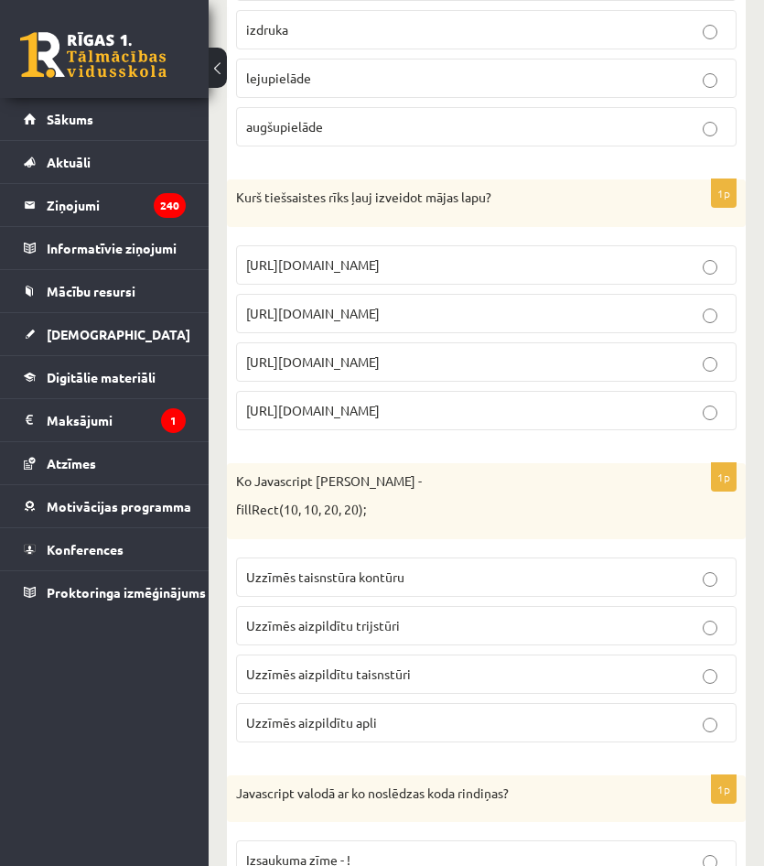
scroll to position [3661, 0]
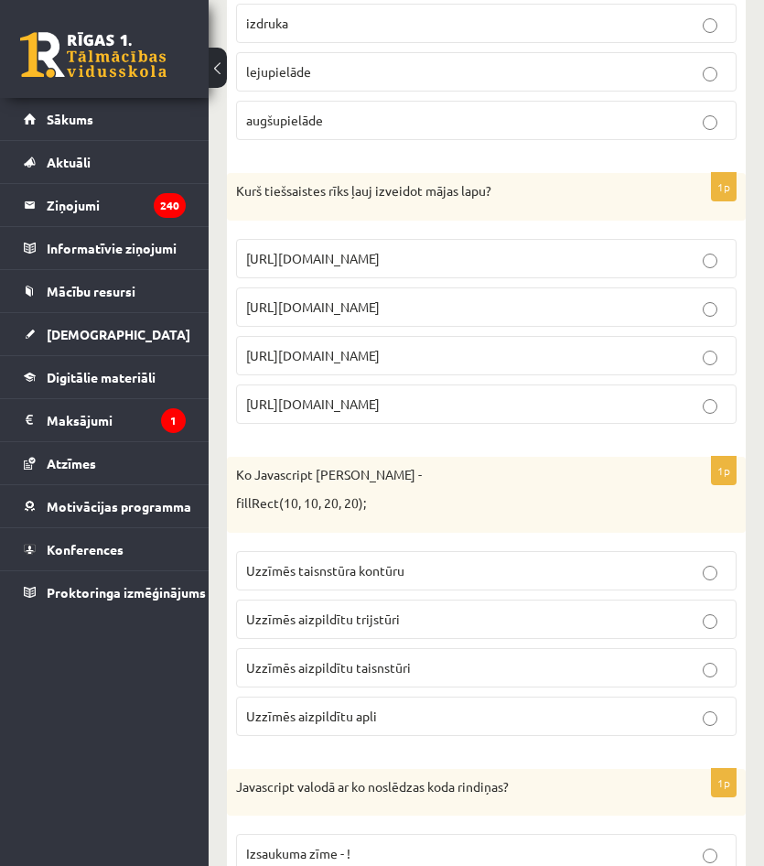
click at [384, 362] on p "https://www.mozello.lv" at bounding box center [486, 355] width 481 height 19
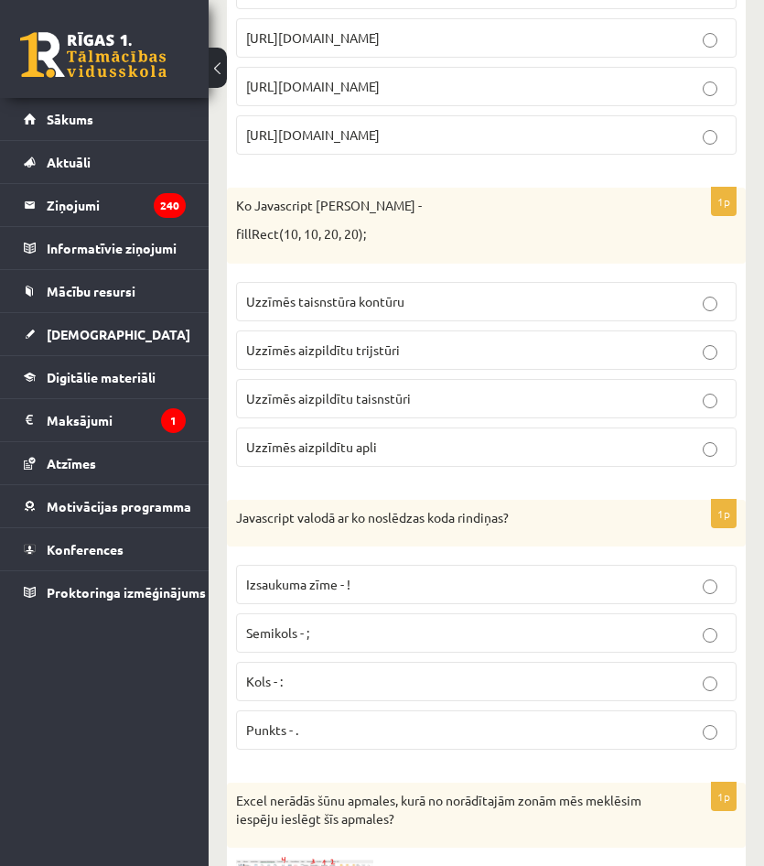
scroll to position [3936, 0]
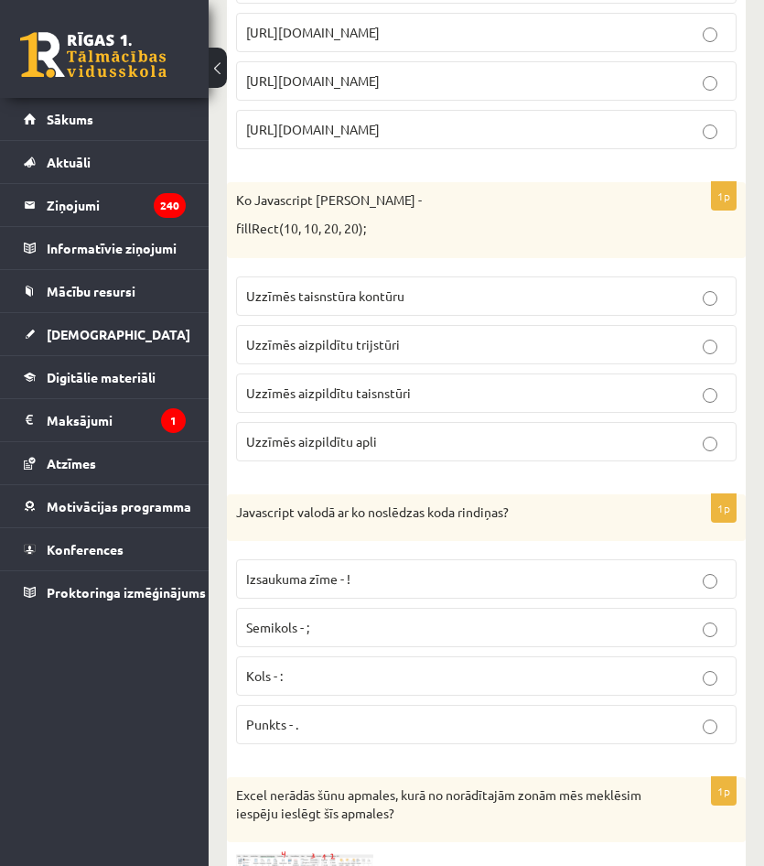
click at [397, 398] on span "Uzzīmēs aizpildītu taisnstūri" at bounding box center [328, 392] width 165 height 16
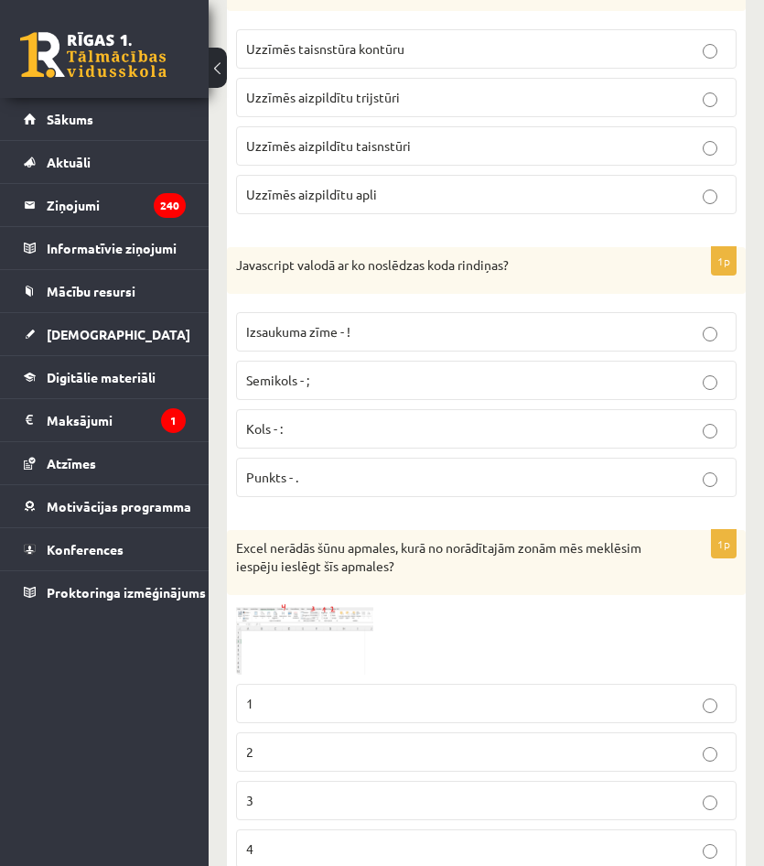
scroll to position [4211, 0]
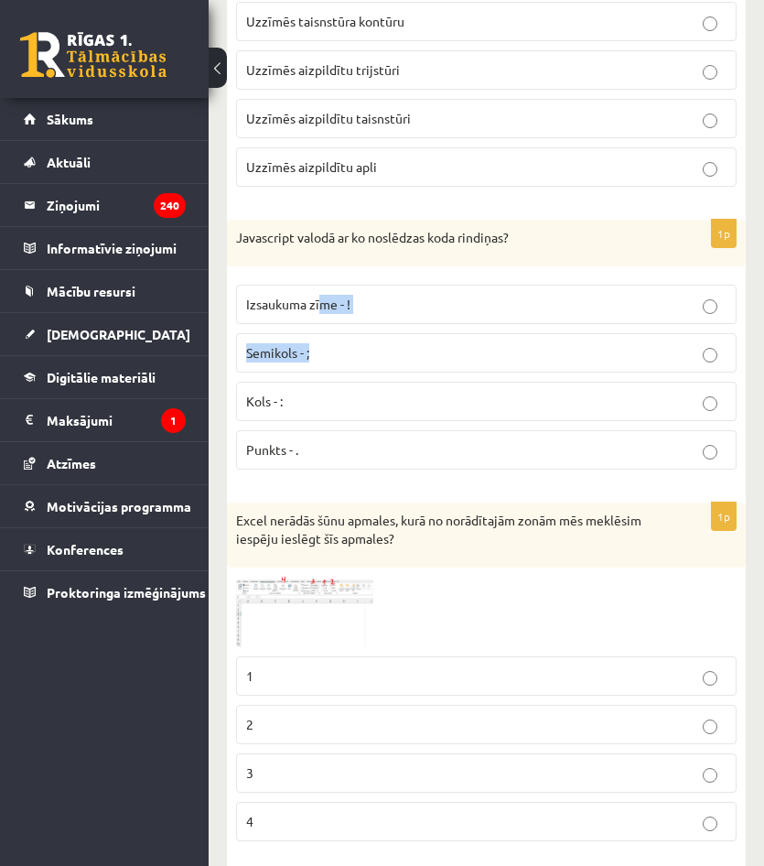
drag, startPoint x: 323, startPoint y: 309, endPoint x: 331, endPoint y: 351, distance: 42.9
click at [331, 349] on fieldset "Izsaukuma zīme - ! Semikols - ; Kols - : Punkts - ." at bounding box center [486, 376] width 501 height 200
click at [334, 359] on p "Semikols - ;" at bounding box center [486, 352] width 481 height 19
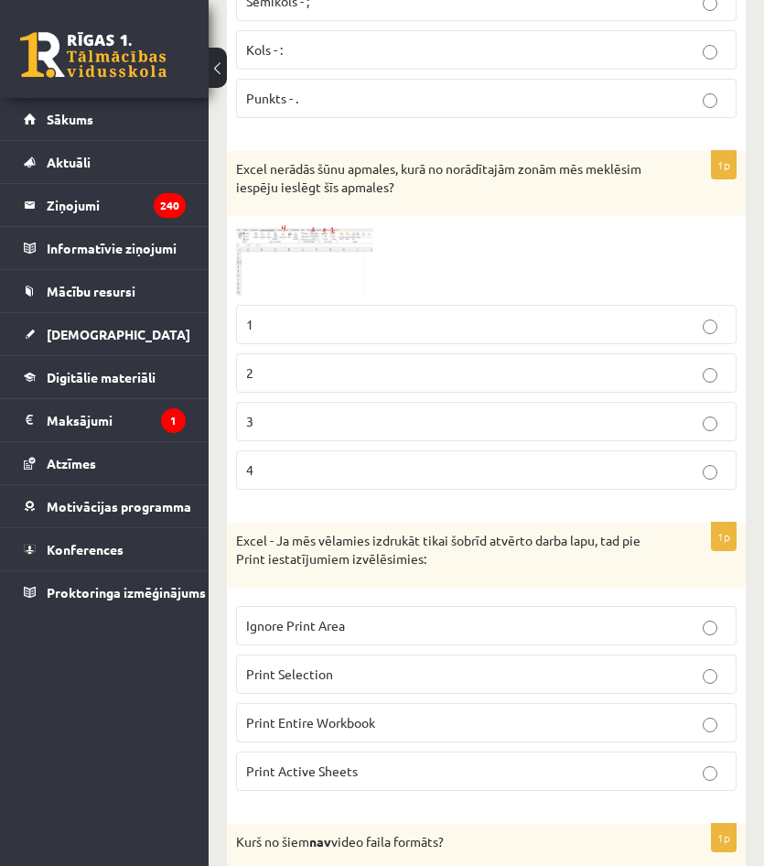
scroll to position [4577, 0]
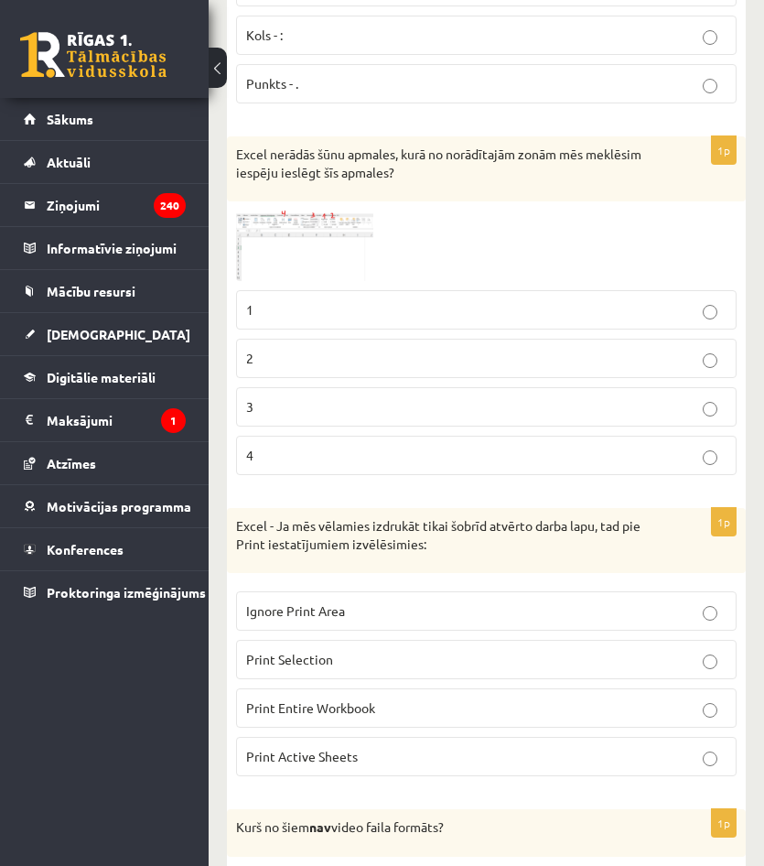
click at [342, 358] on p "2" at bounding box center [486, 358] width 481 height 19
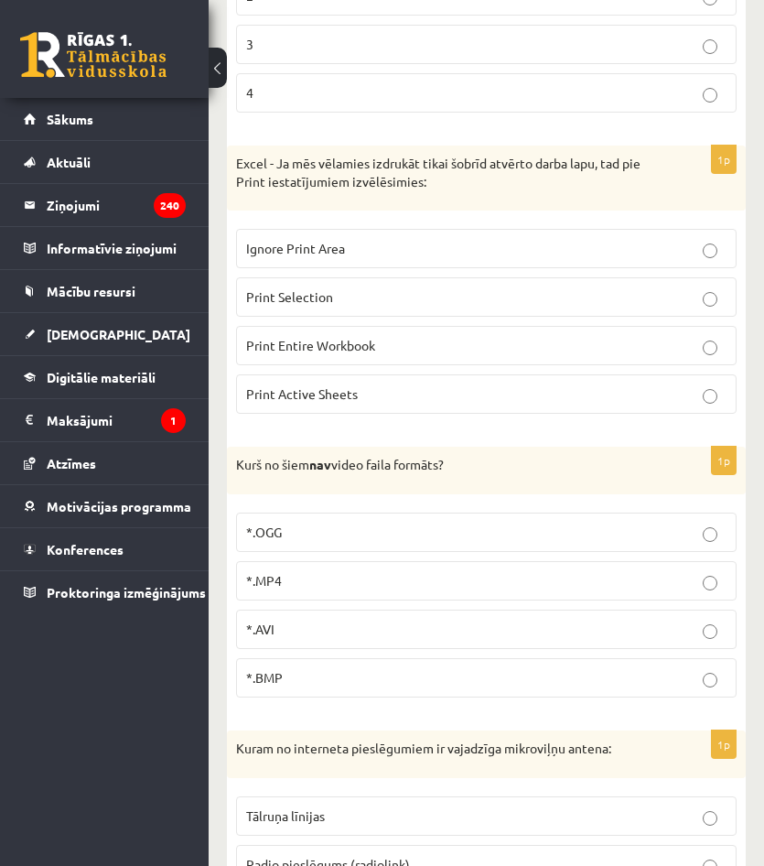
scroll to position [4943, 0]
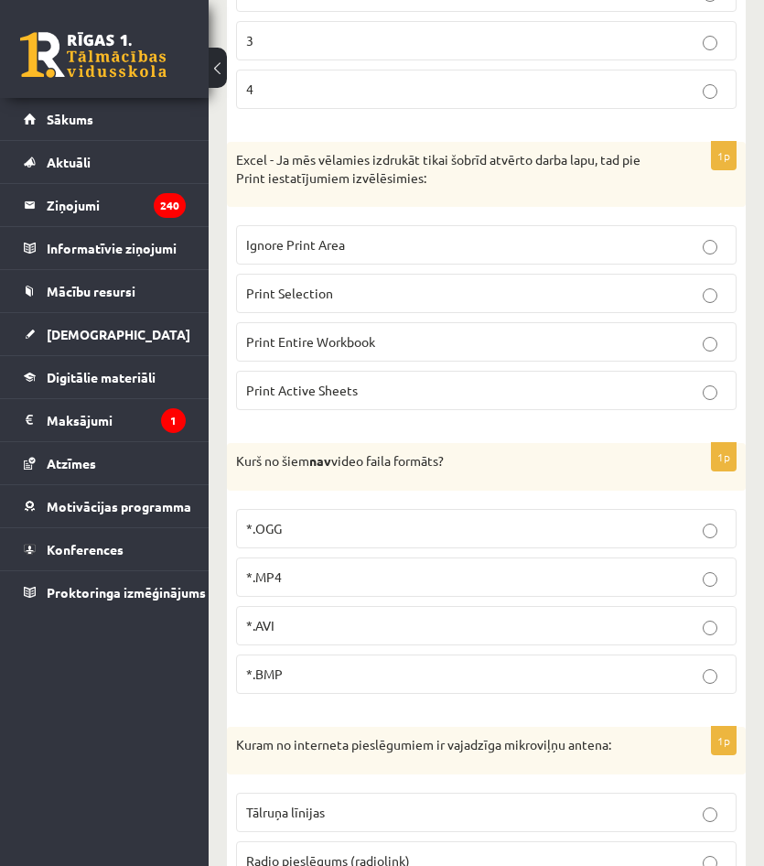
click at [344, 390] on span "Print Active Sheets" at bounding box center [302, 390] width 112 height 16
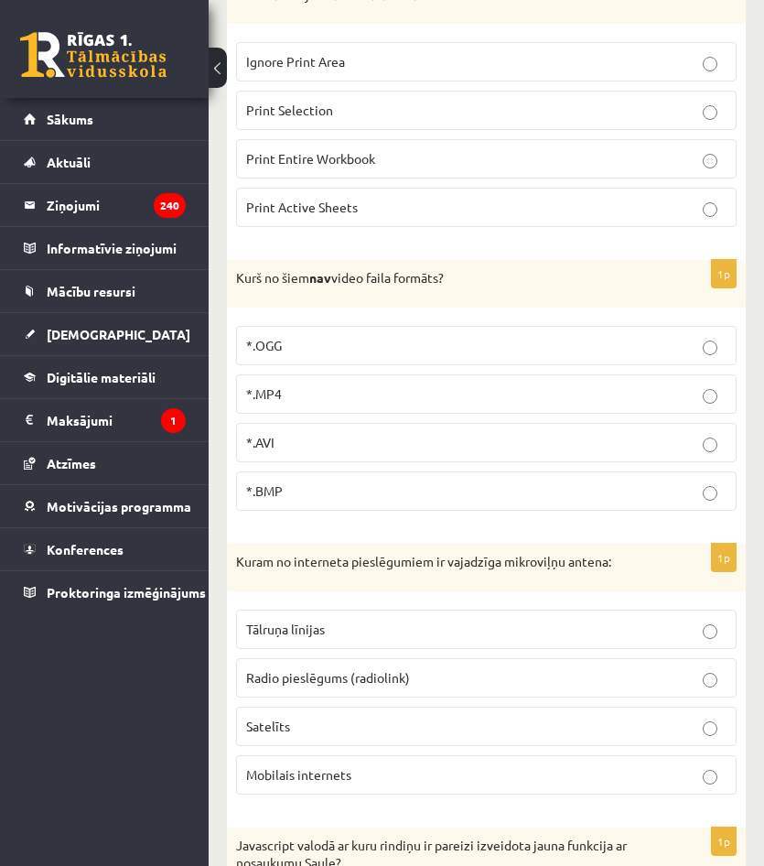
click at [421, 481] on label "*.BMP" at bounding box center [486, 490] width 501 height 39
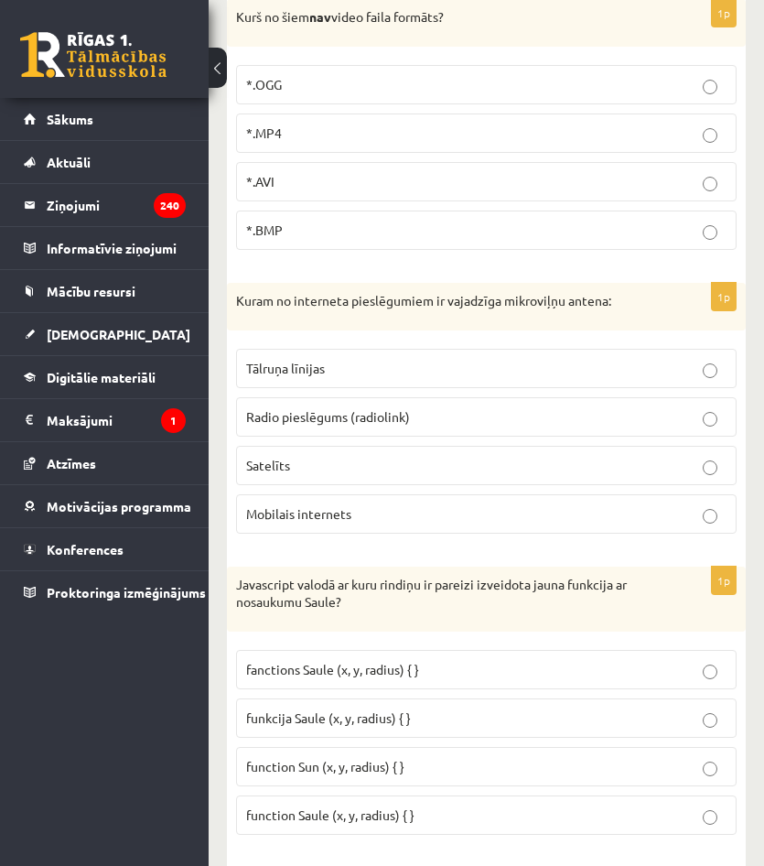
scroll to position [5401, 0]
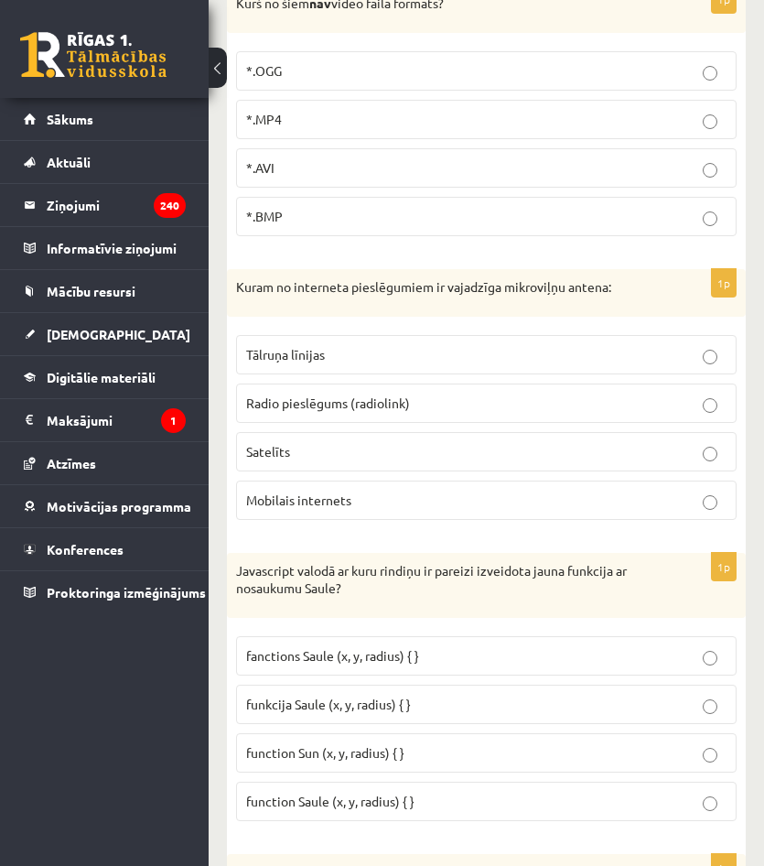
click at [351, 417] on label "Radio pieslēgums (radiolink)" at bounding box center [486, 403] width 501 height 39
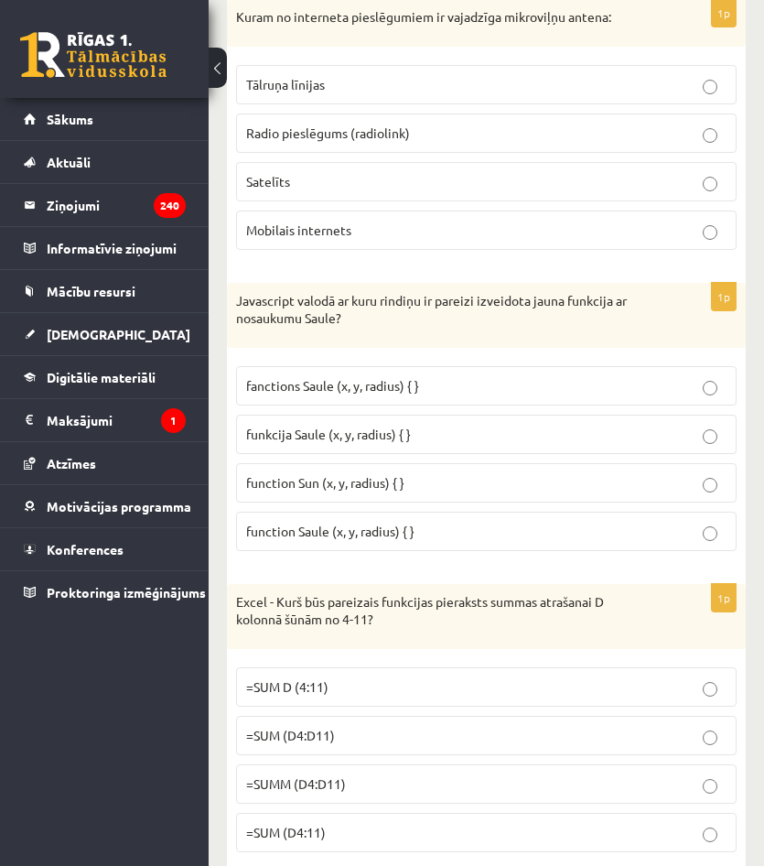
scroll to position [5675, 0]
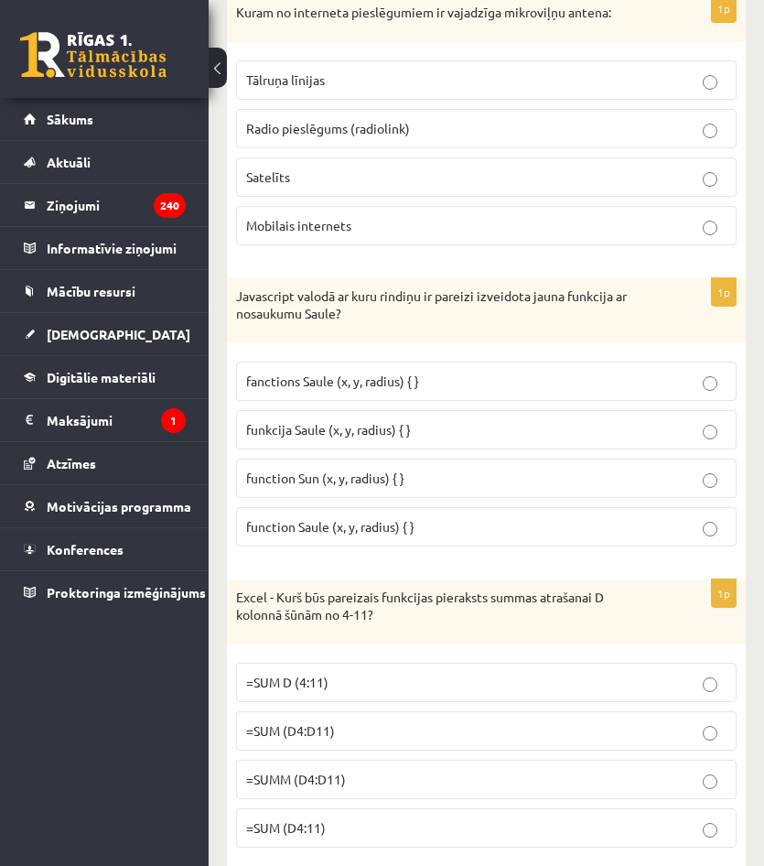
click at [348, 443] on label "funkcija Saule (x, y, radius) { }" at bounding box center [486, 429] width 501 height 39
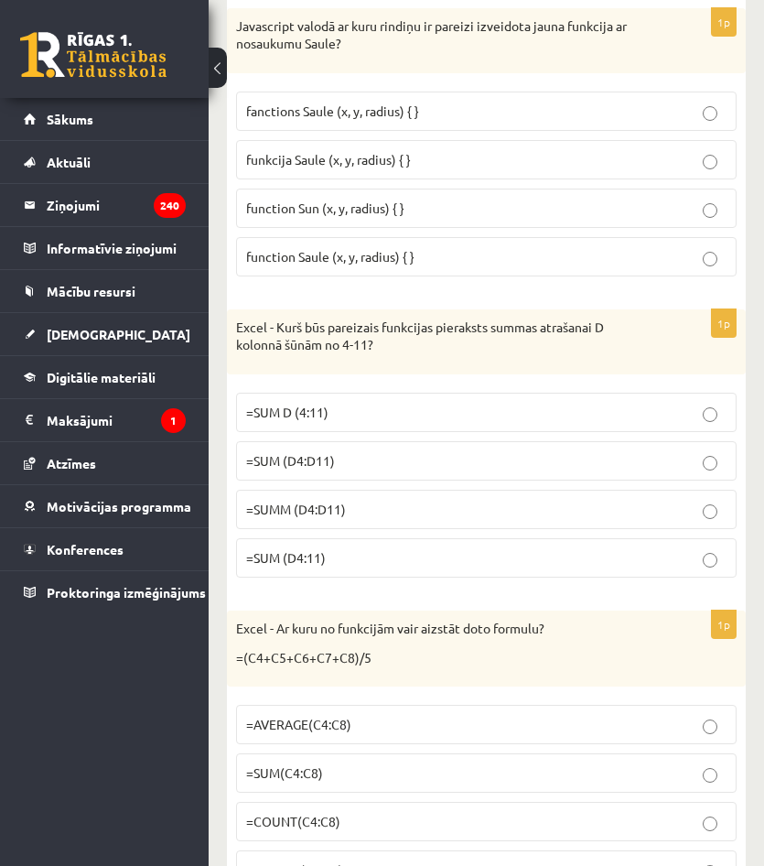
scroll to position [5950, 0]
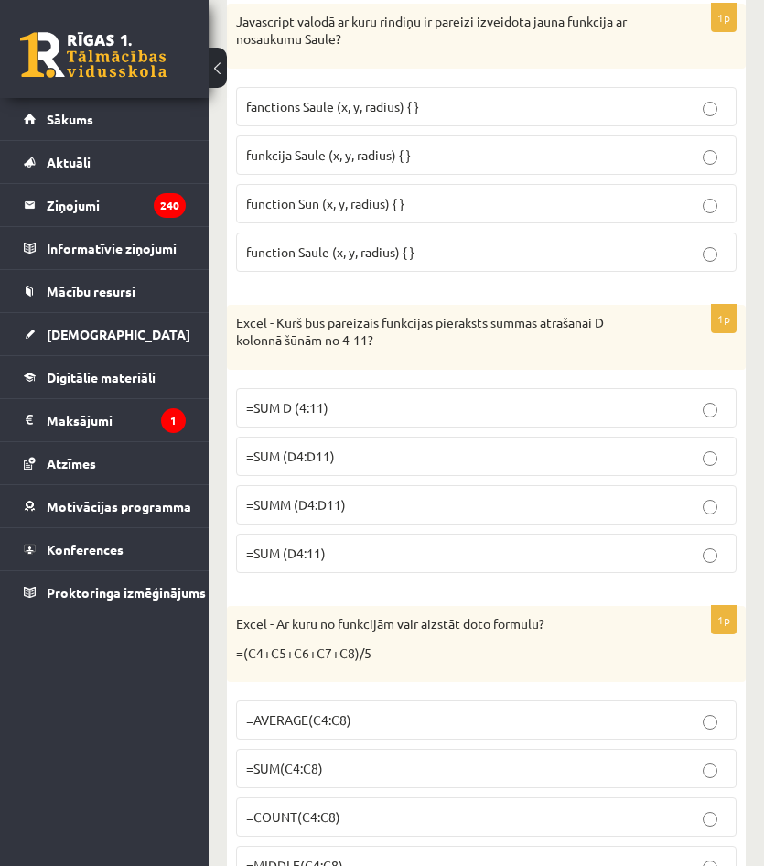
click at [469, 449] on p "=SUM (D4:D11)" at bounding box center [486, 456] width 481 height 19
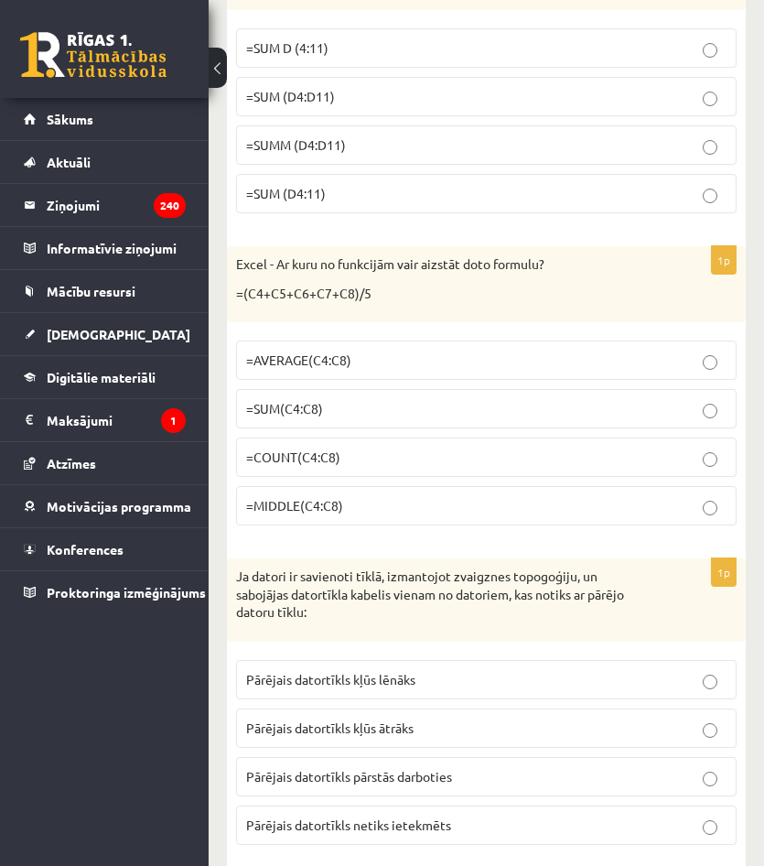
scroll to position [6316, 0]
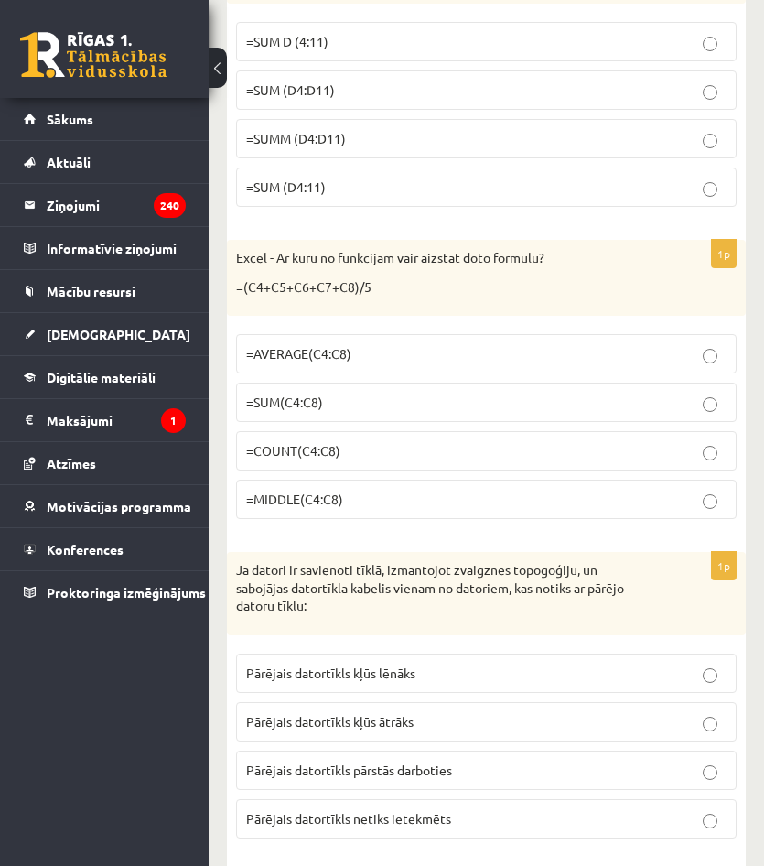
click at [405, 356] on p "=AVERAGE(C4:C8)" at bounding box center [486, 353] width 481 height 19
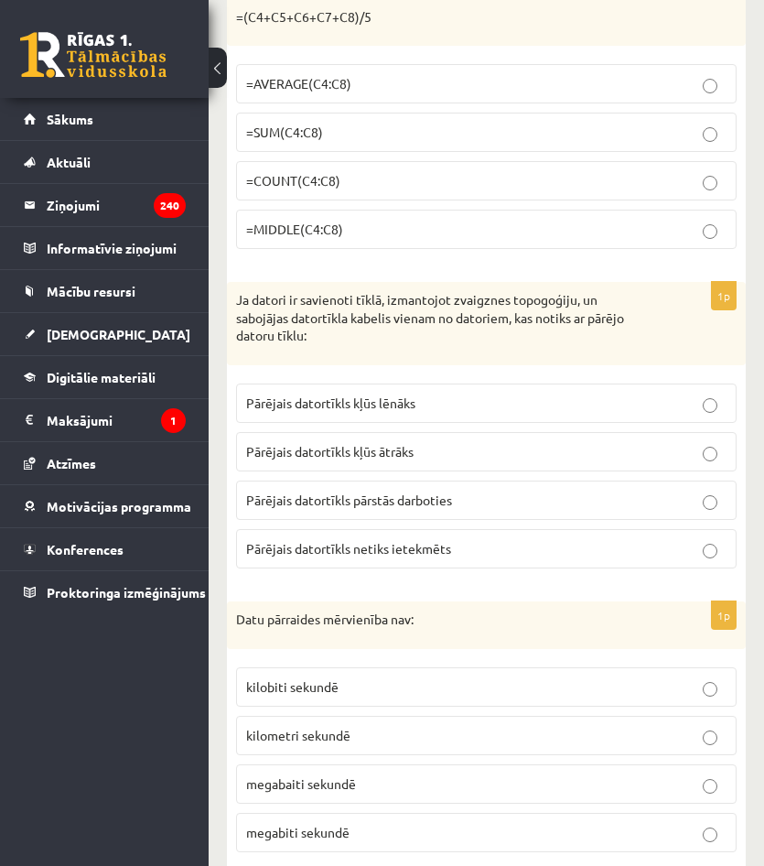
scroll to position [6591, 0]
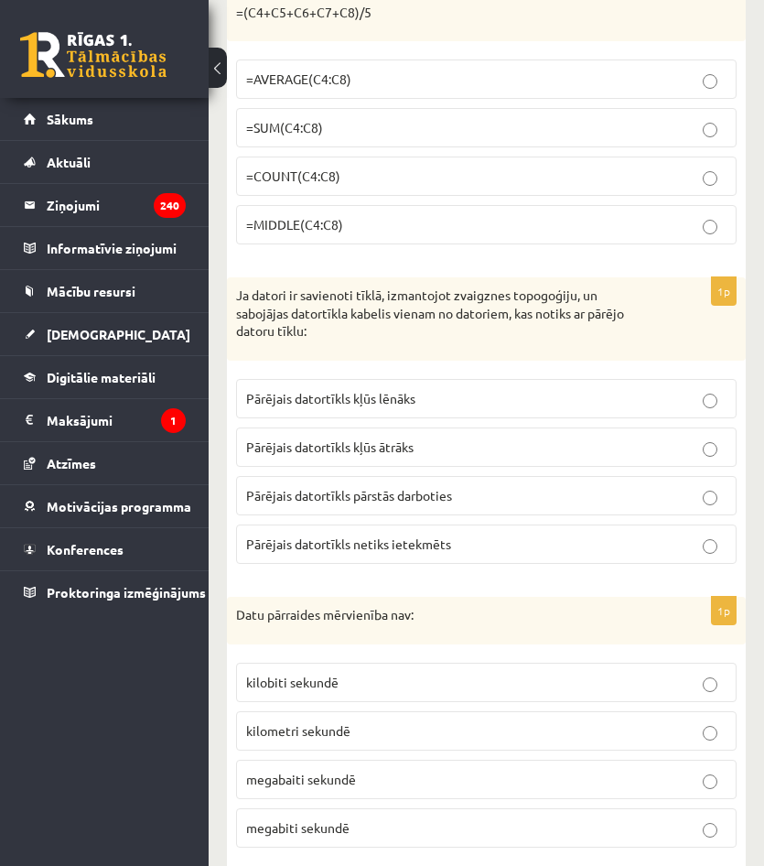
click at [394, 547] on span "Pārējais datortīkls netiks ietekmēts" at bounding box center [348, 543] width 205 height 16
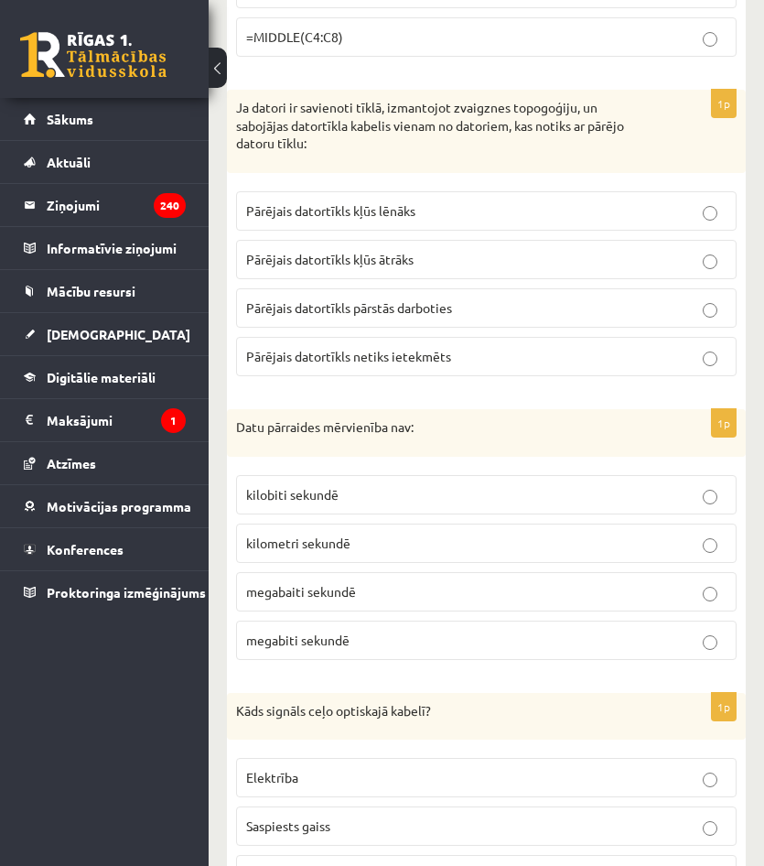
scroll to position [6865, 0]
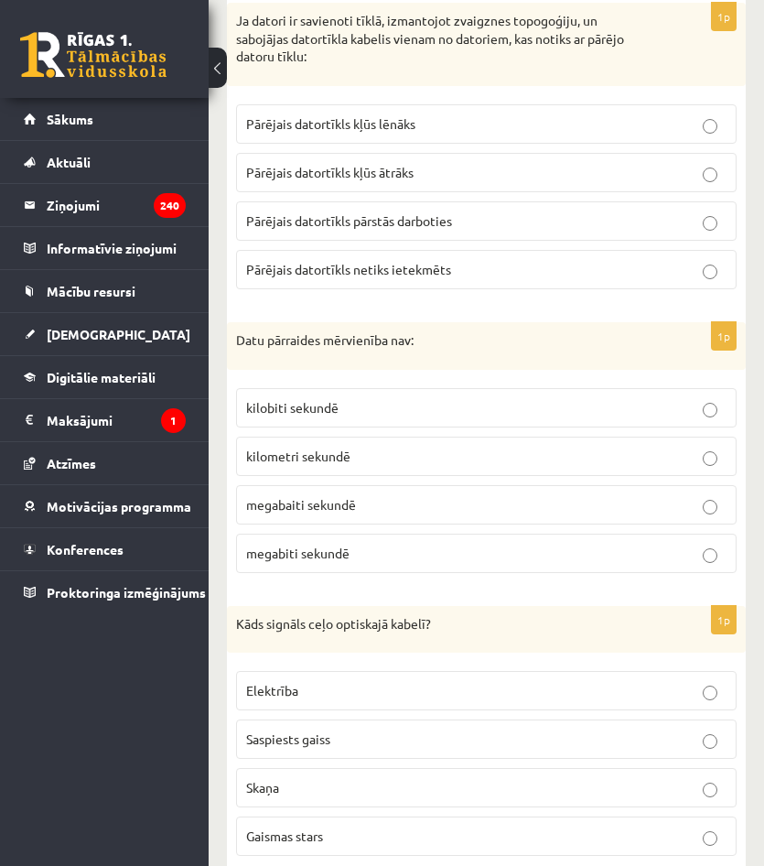
click at [353, 463] on p "kilometri sekundē" at bounding box center [486, 456] width 481 height 19
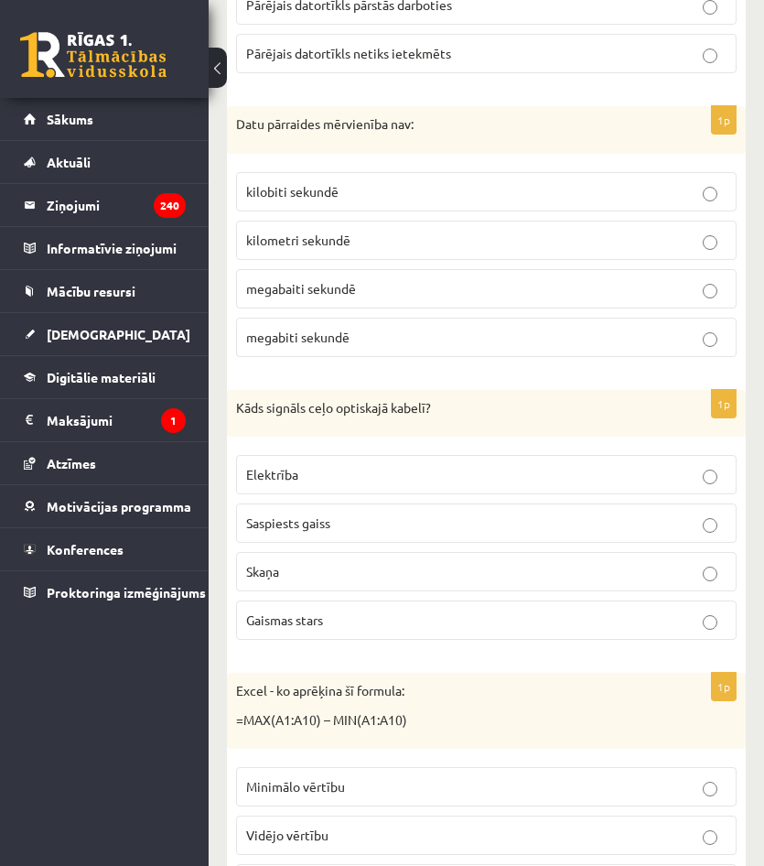
scroll to position [7140, 0]
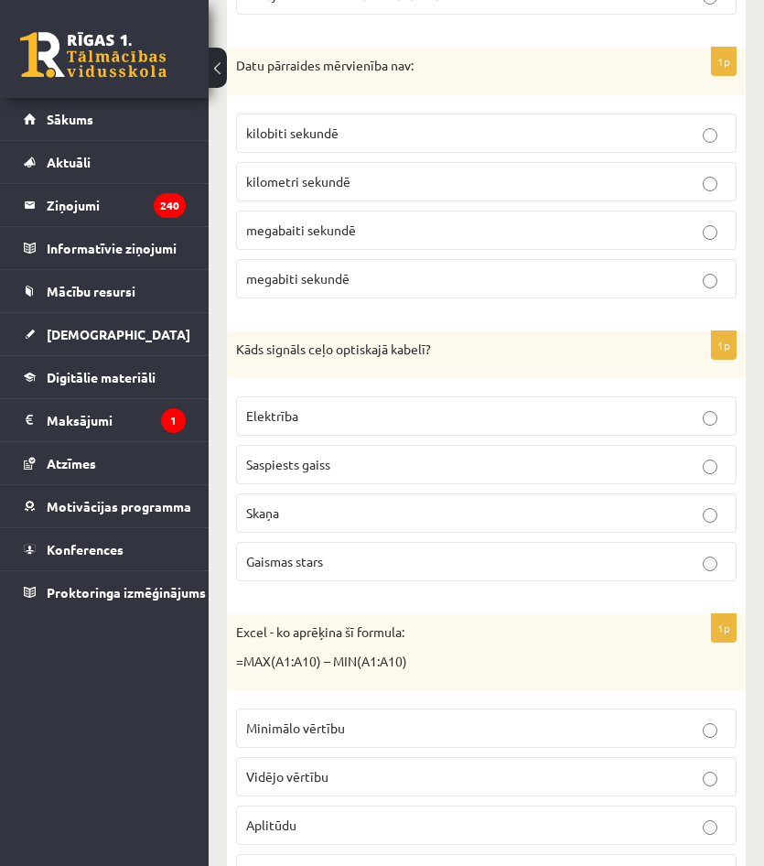
click at [297, 559] on span "Gaismas stars" at bounding box center [284, 561] width 77 height 16
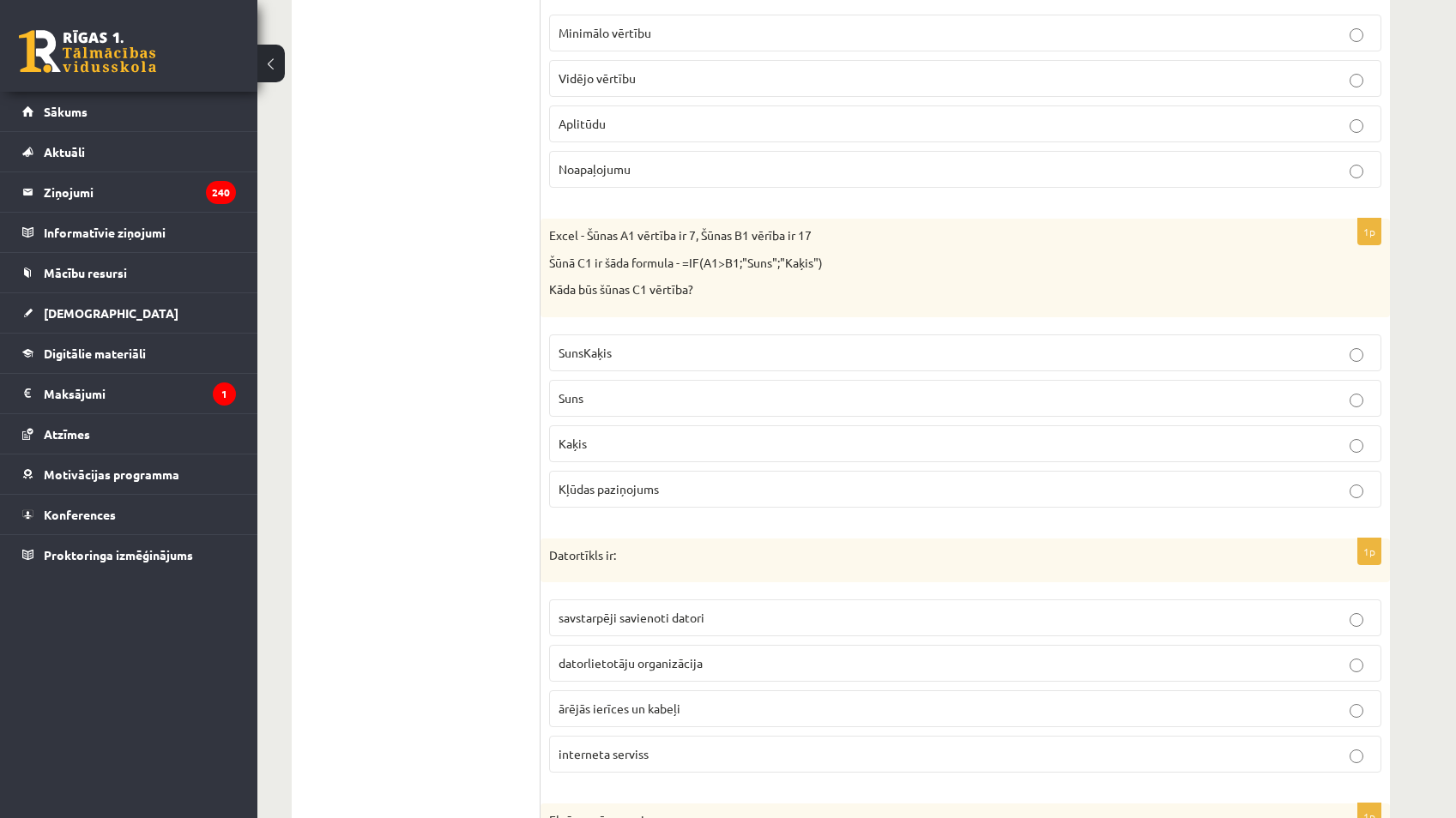
scroll to position [7290, 0]
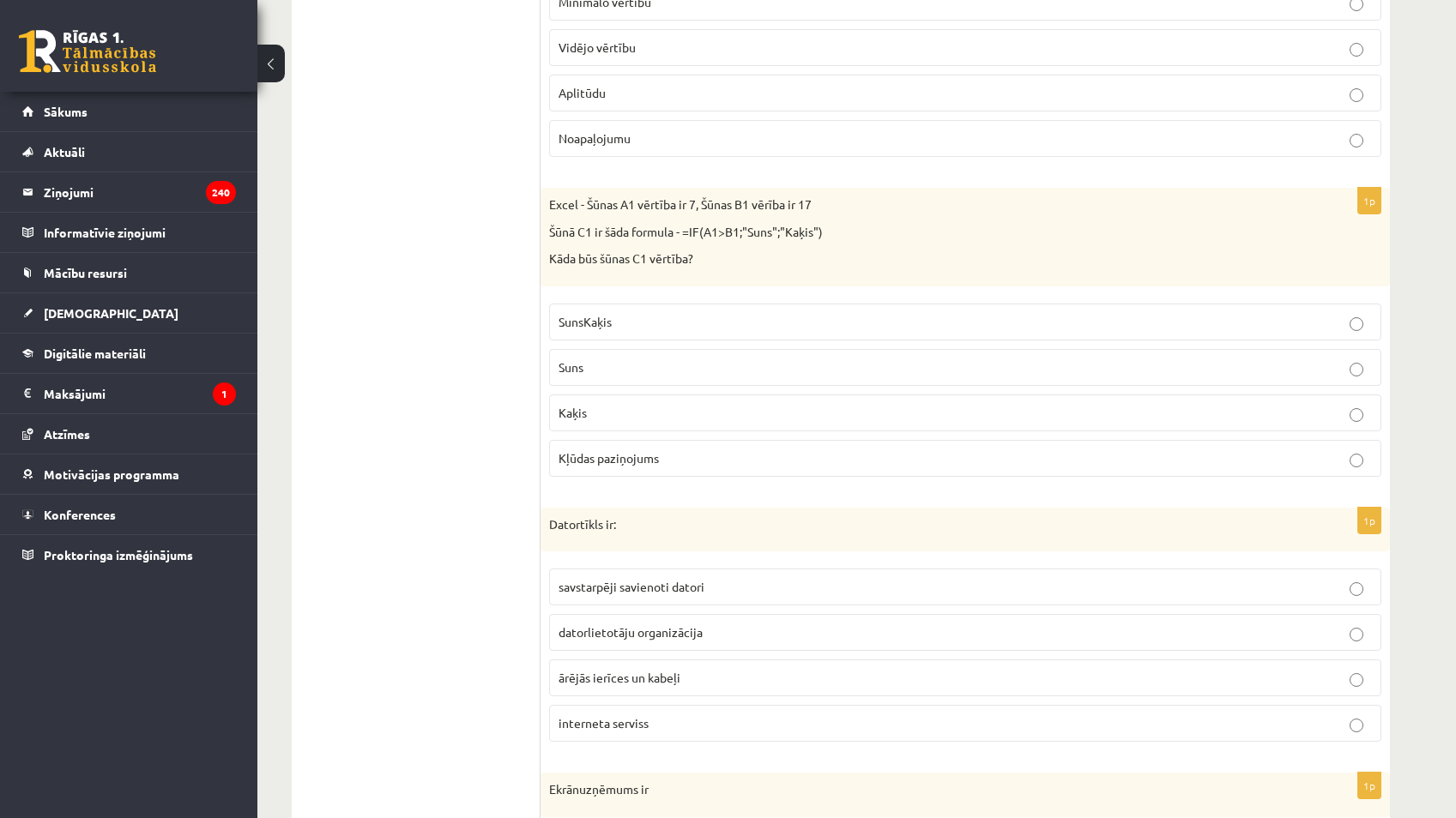
click at [663, 413] on p "Kaķis" at bounding box center [966, 412] width 814 height 18
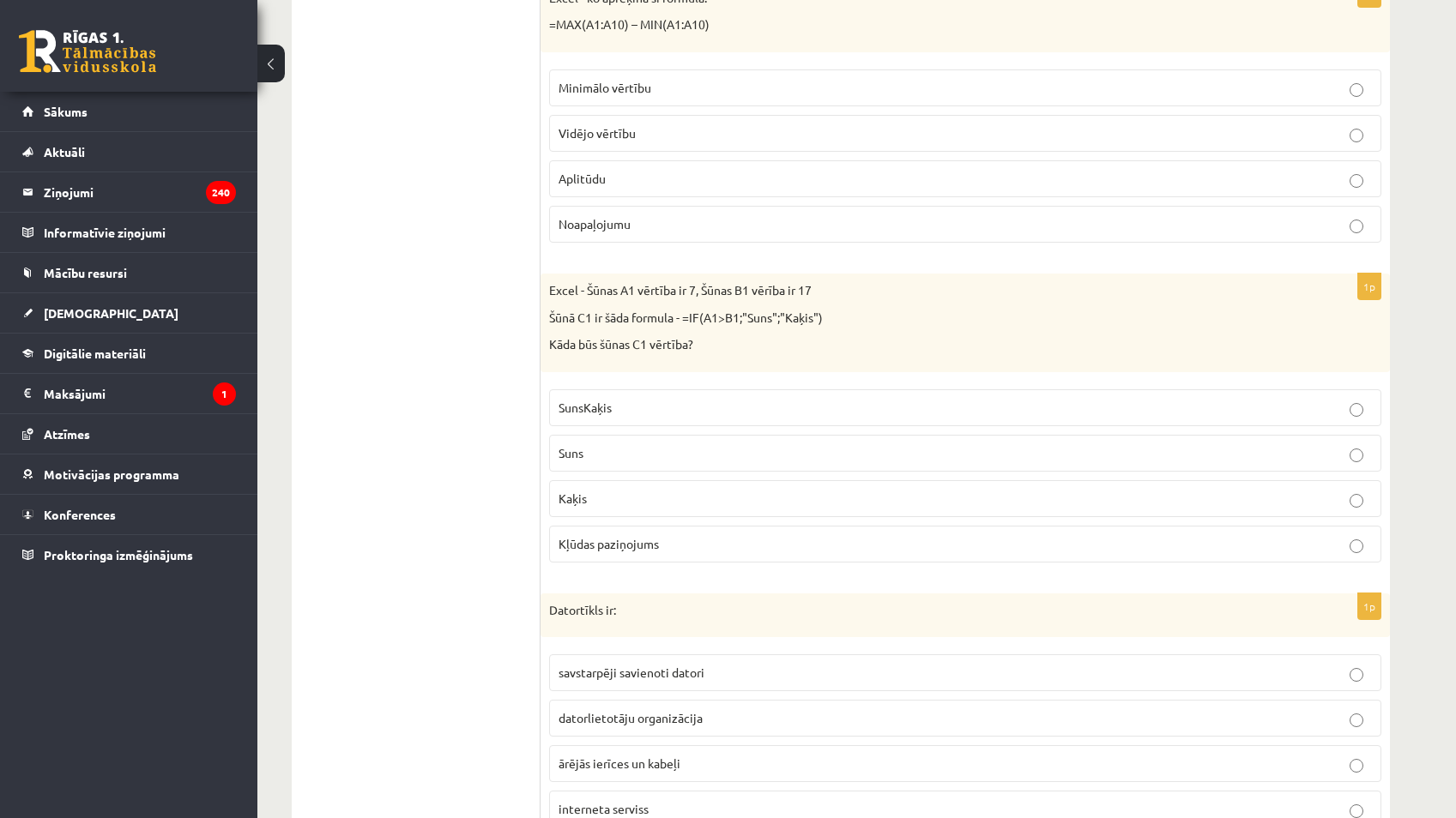
click at [627, 185] on p "Aplitūdu" at bounding box center [966, 178] width 814 height 18
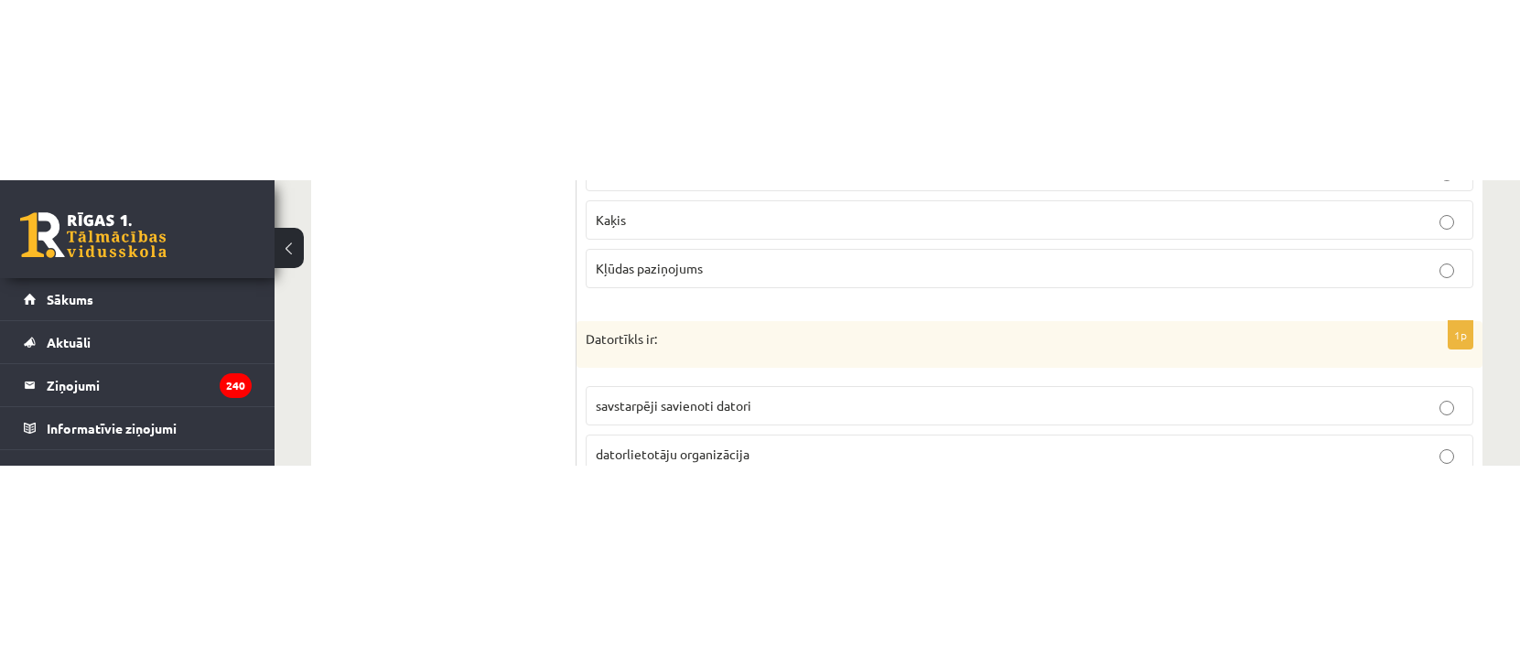
scroll to position [8147, 0]
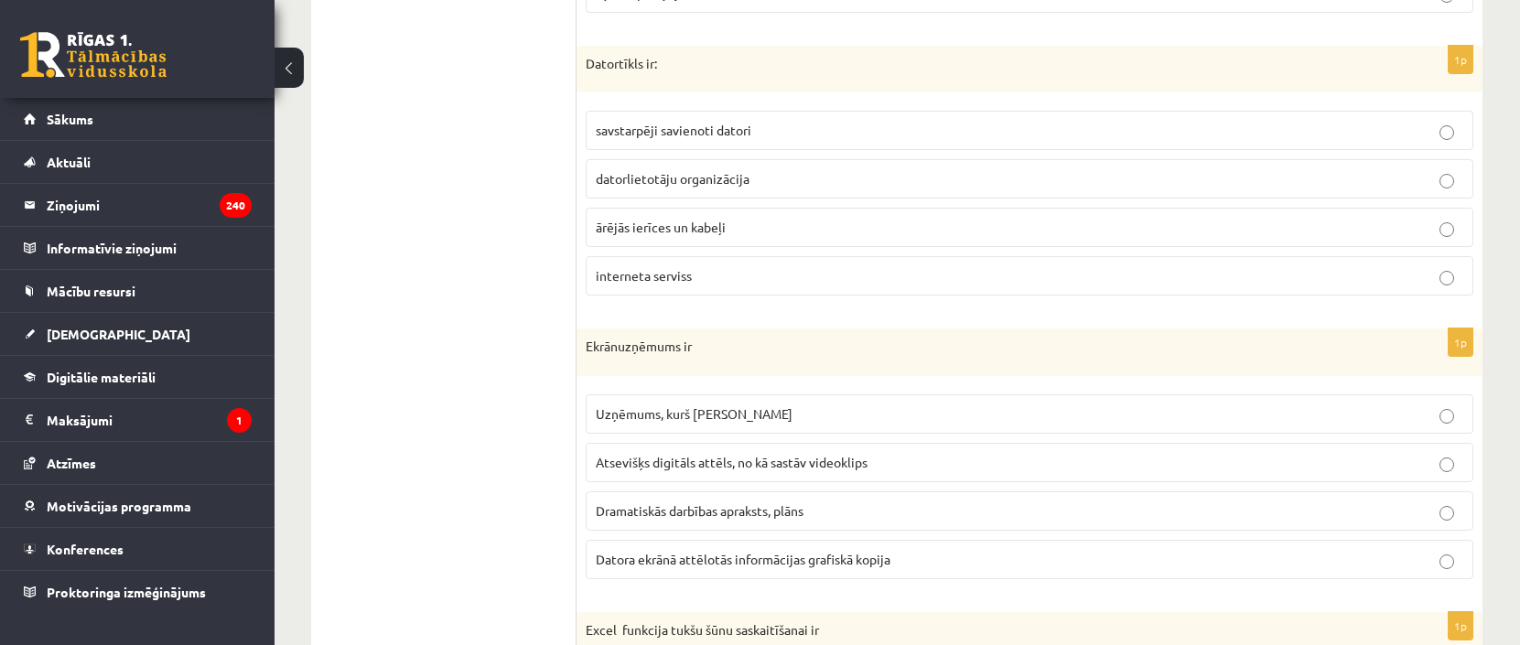
scroll to position [8238, 0]
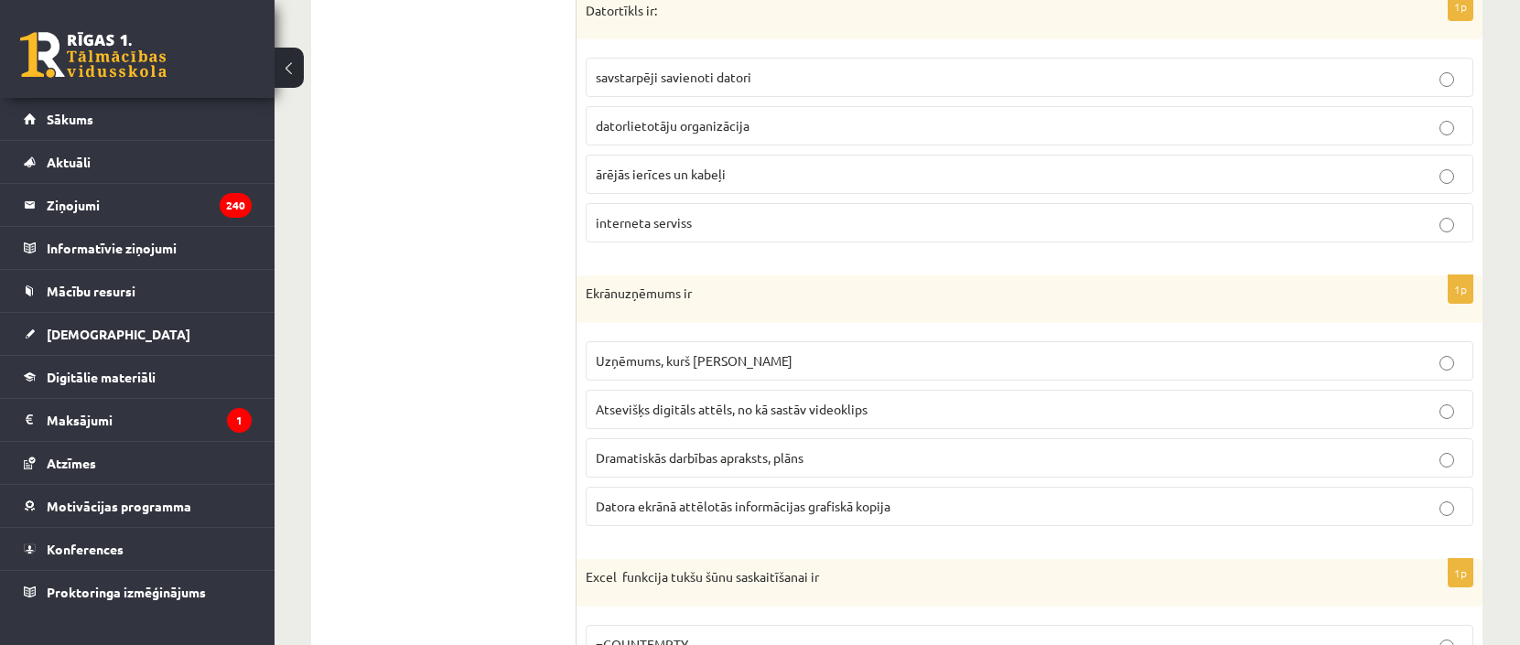
click at [733, 74] on span "savstarpēji savienoti datori" at bounding box center [674, 77] width 156 height 16
click at [1454, 320] on div "Ekrānuzņēmums ir" at bounding box center [1030, 300] width 906 height 48
click at [751, 507] on span "Datora ekrānā attēlotās informācijas grafiskā kopija" at bounding box center [743, 506] width 295 height 16
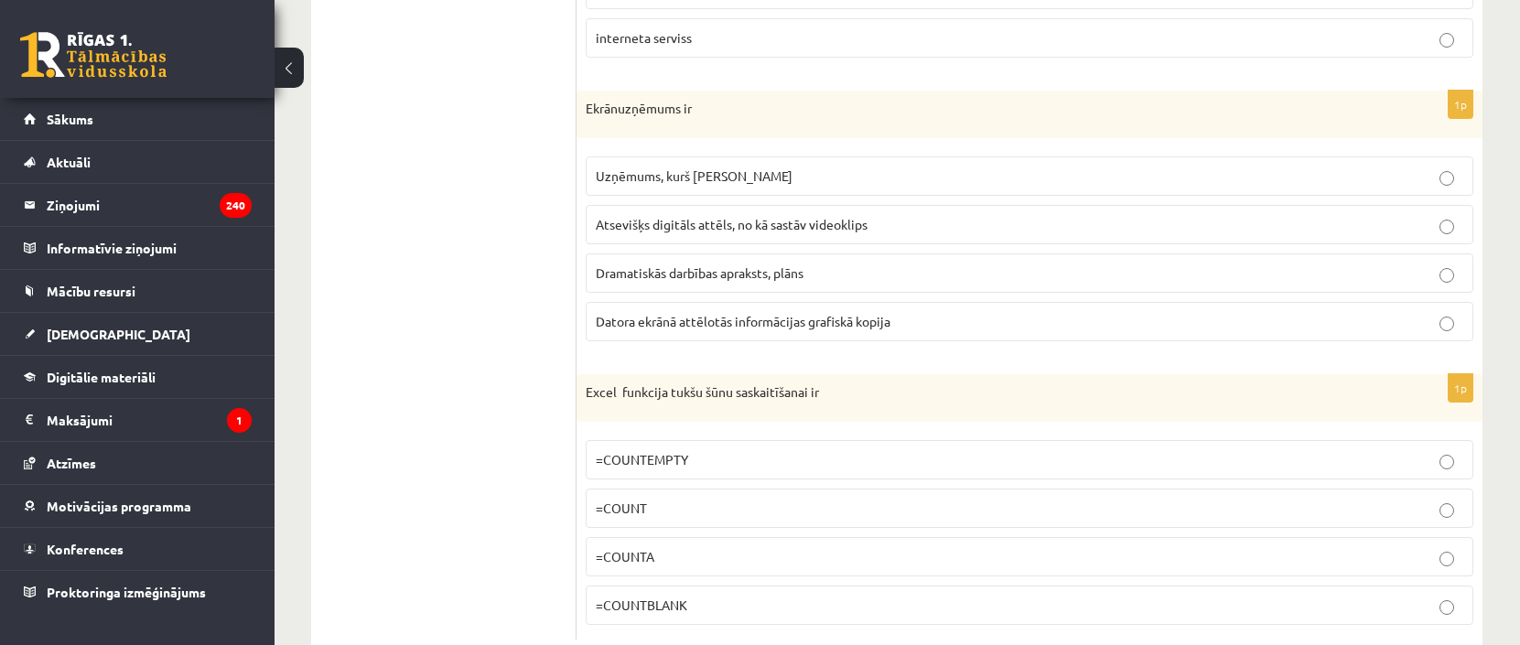
scroll to position [8473, 0]
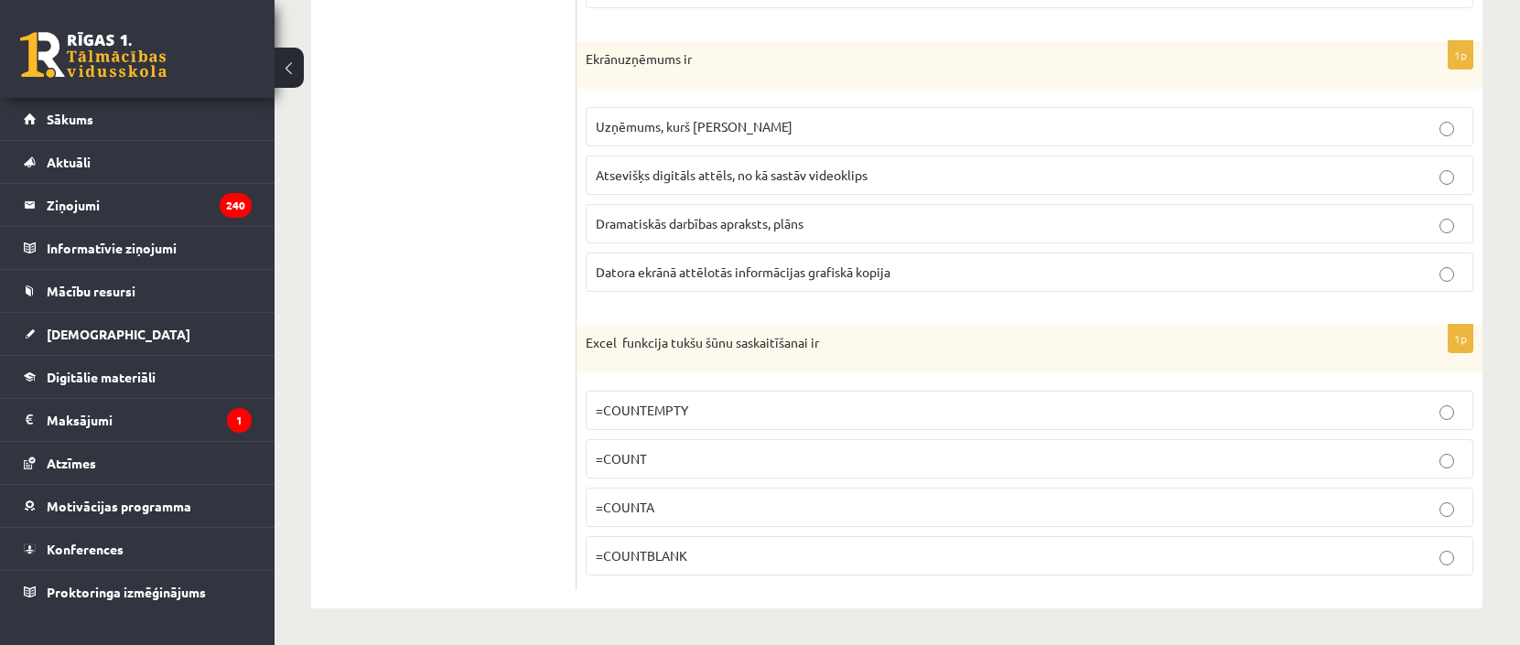
click at [1458, 344] on p "1p" at bounding box center [1461, 338] width 26 height 29
click at [666, 547] on span "=COUNTBLANK" at bounding box center [642, 555] width 92 height 16
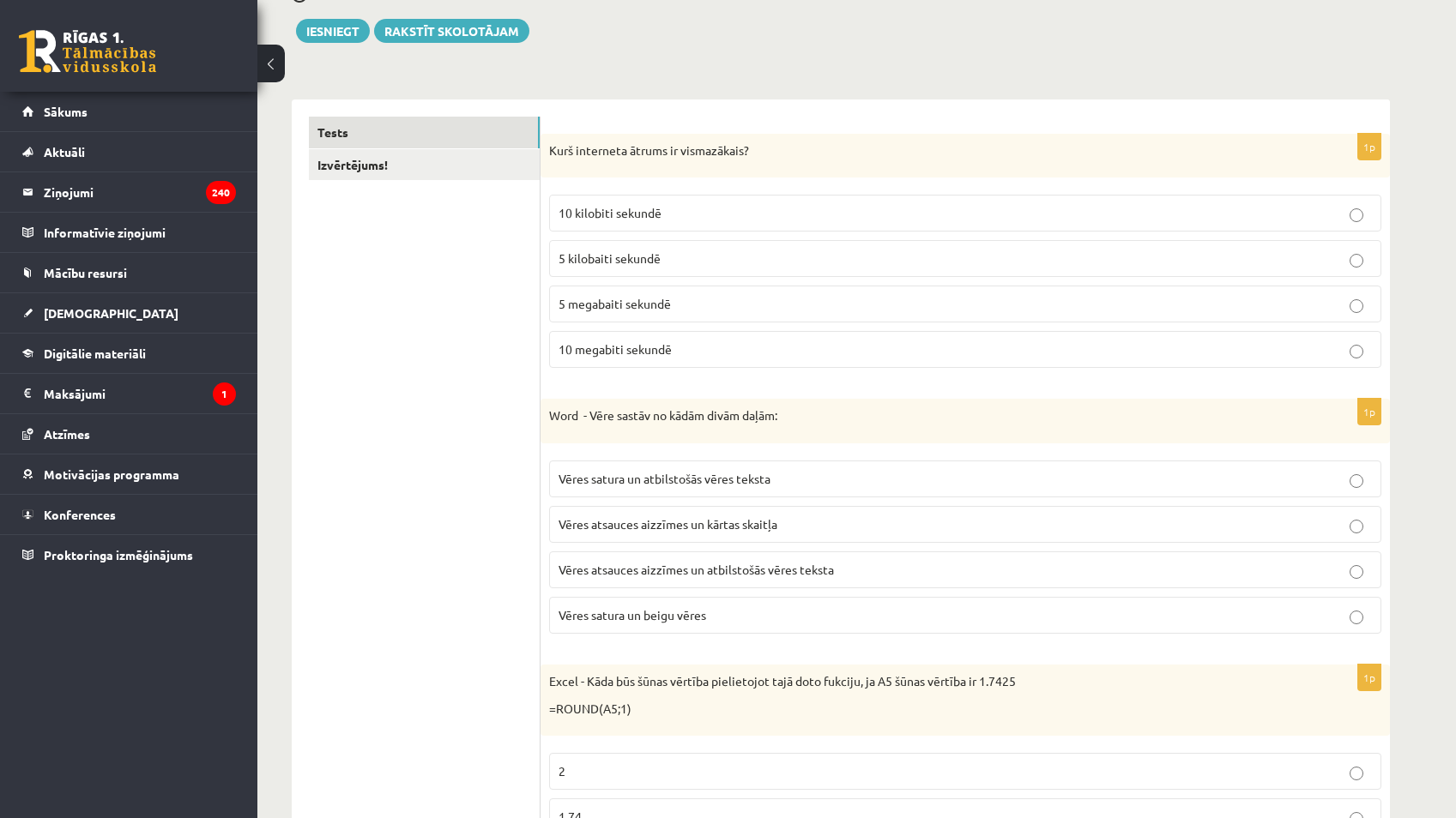
scroll to position [0, 0]
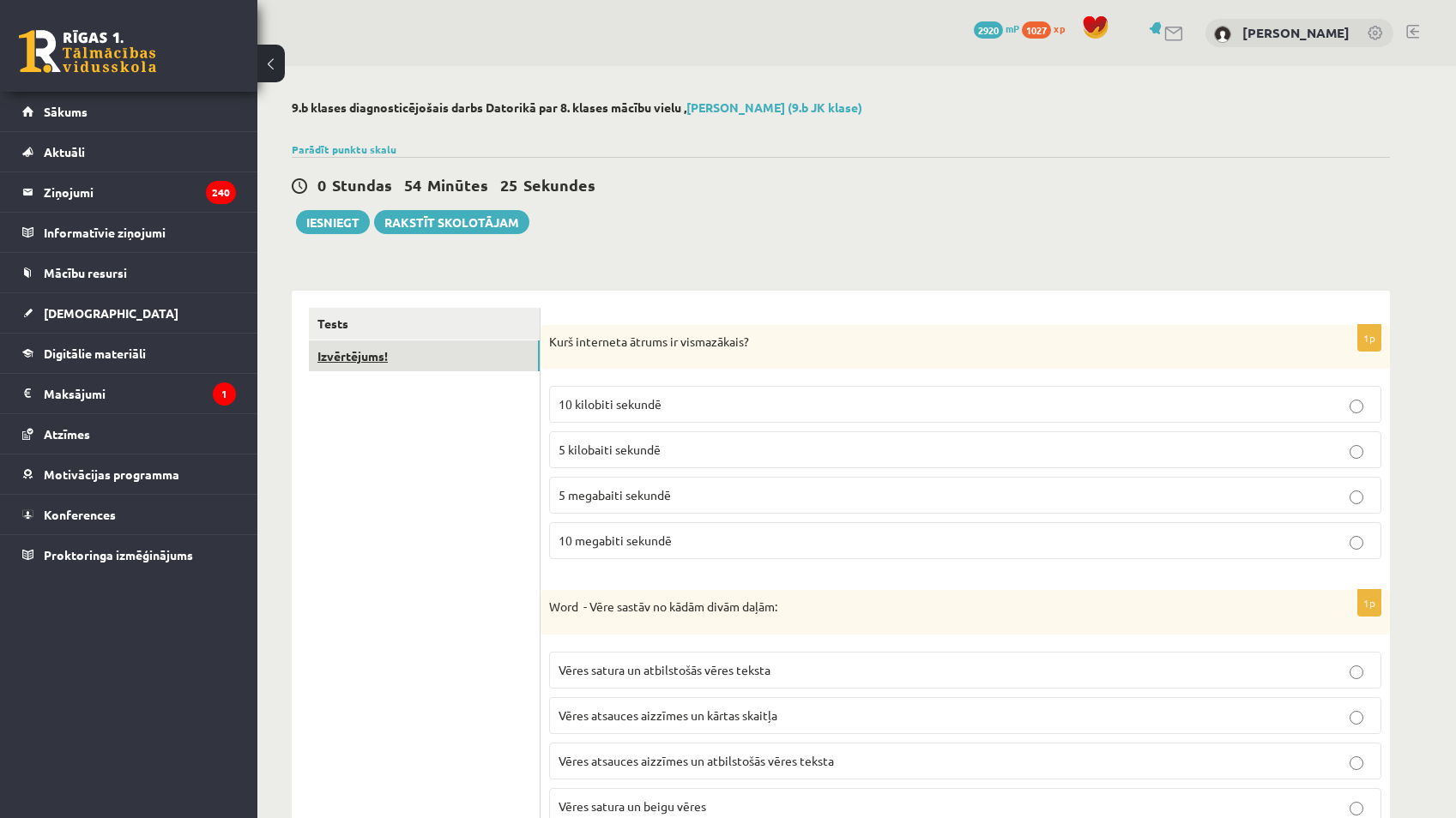
click at [381, 362] on link "Izvērtējums!" at bounding box center [425, 356] width 231 height 32
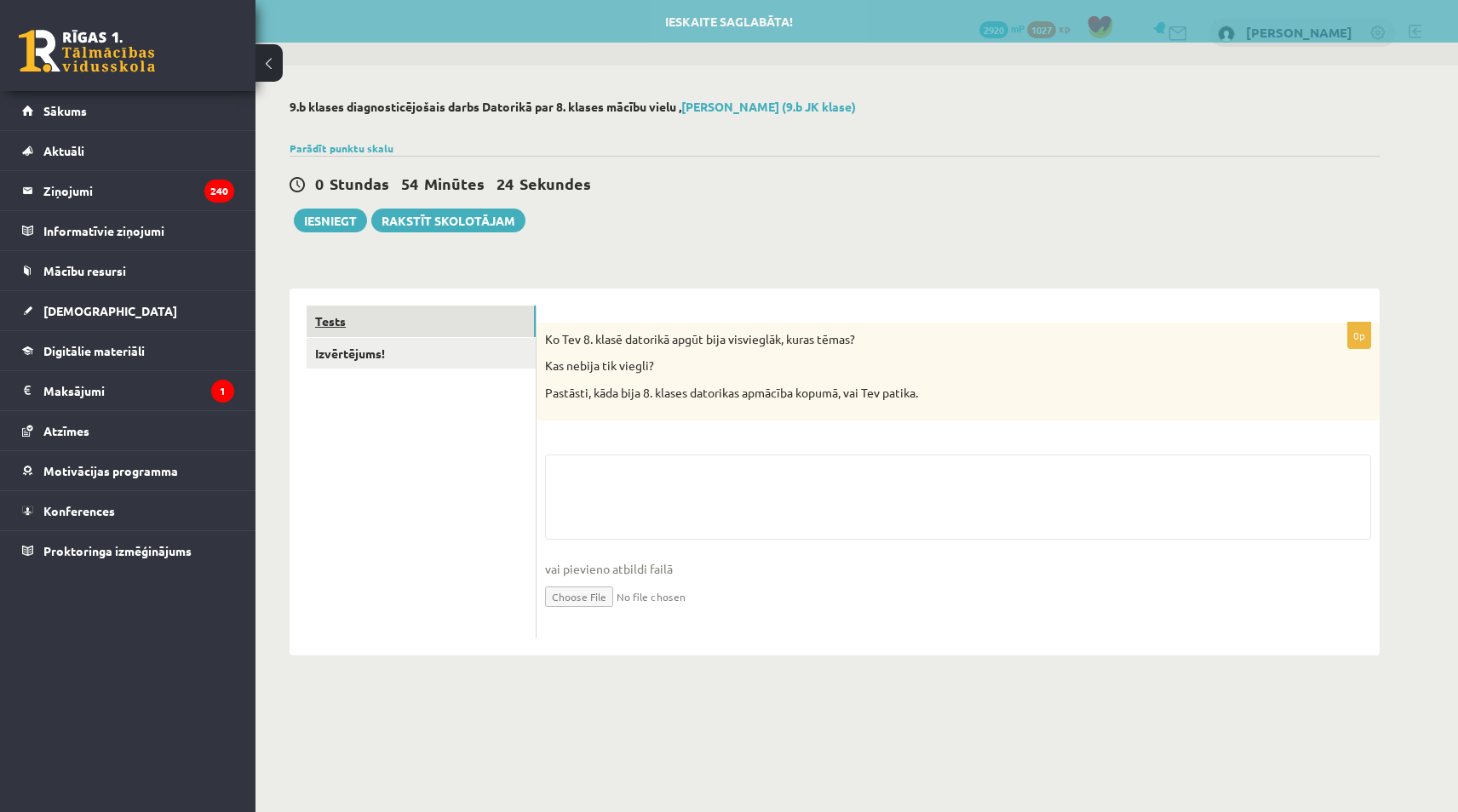
click at [446, 326] on link "Tests" at bounding box center [421, 322] width 229 height 32
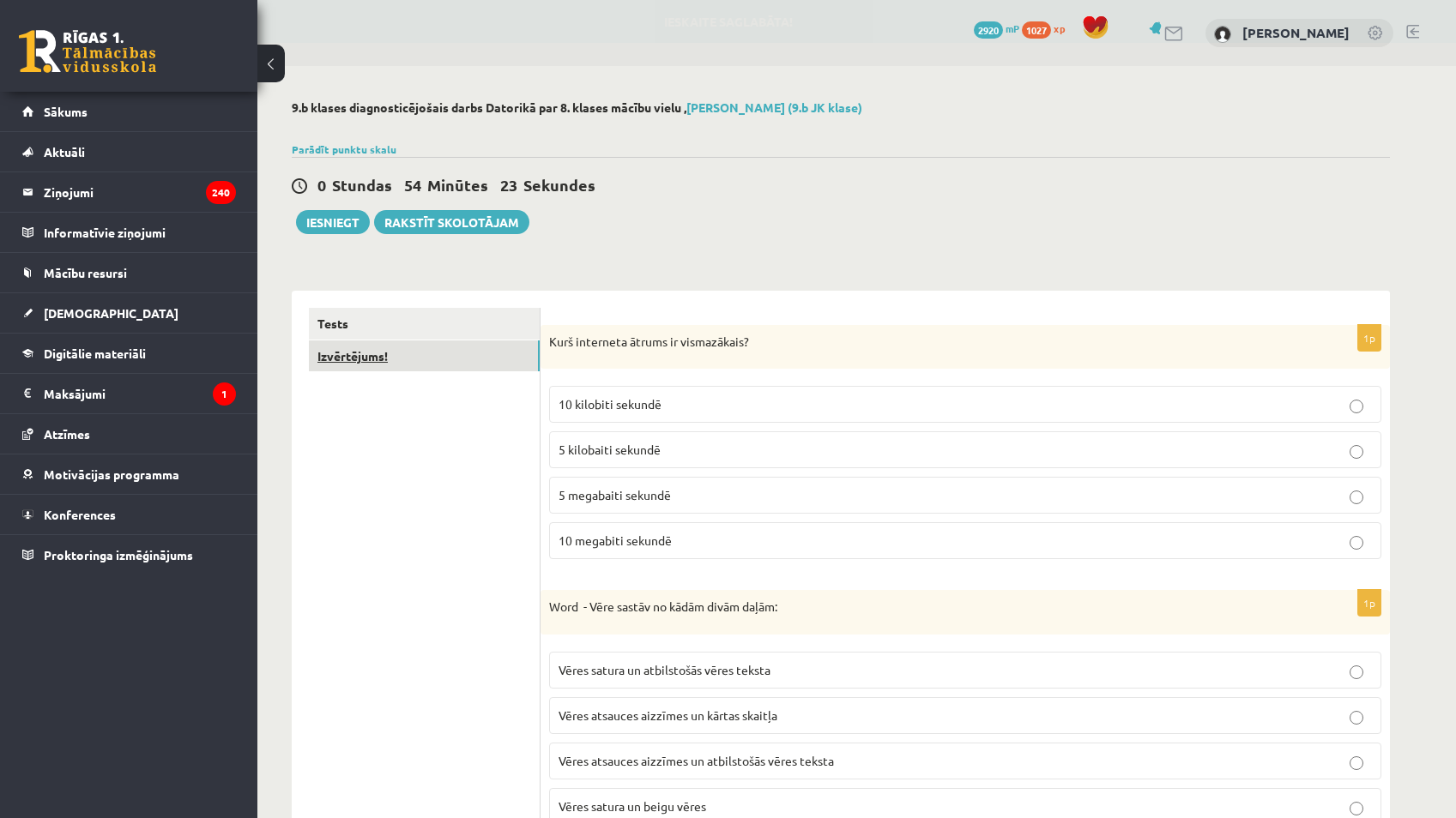
click at [434, 364] on link "Izvērtējums!" at bounding box center [425, 356] width 231 height 32
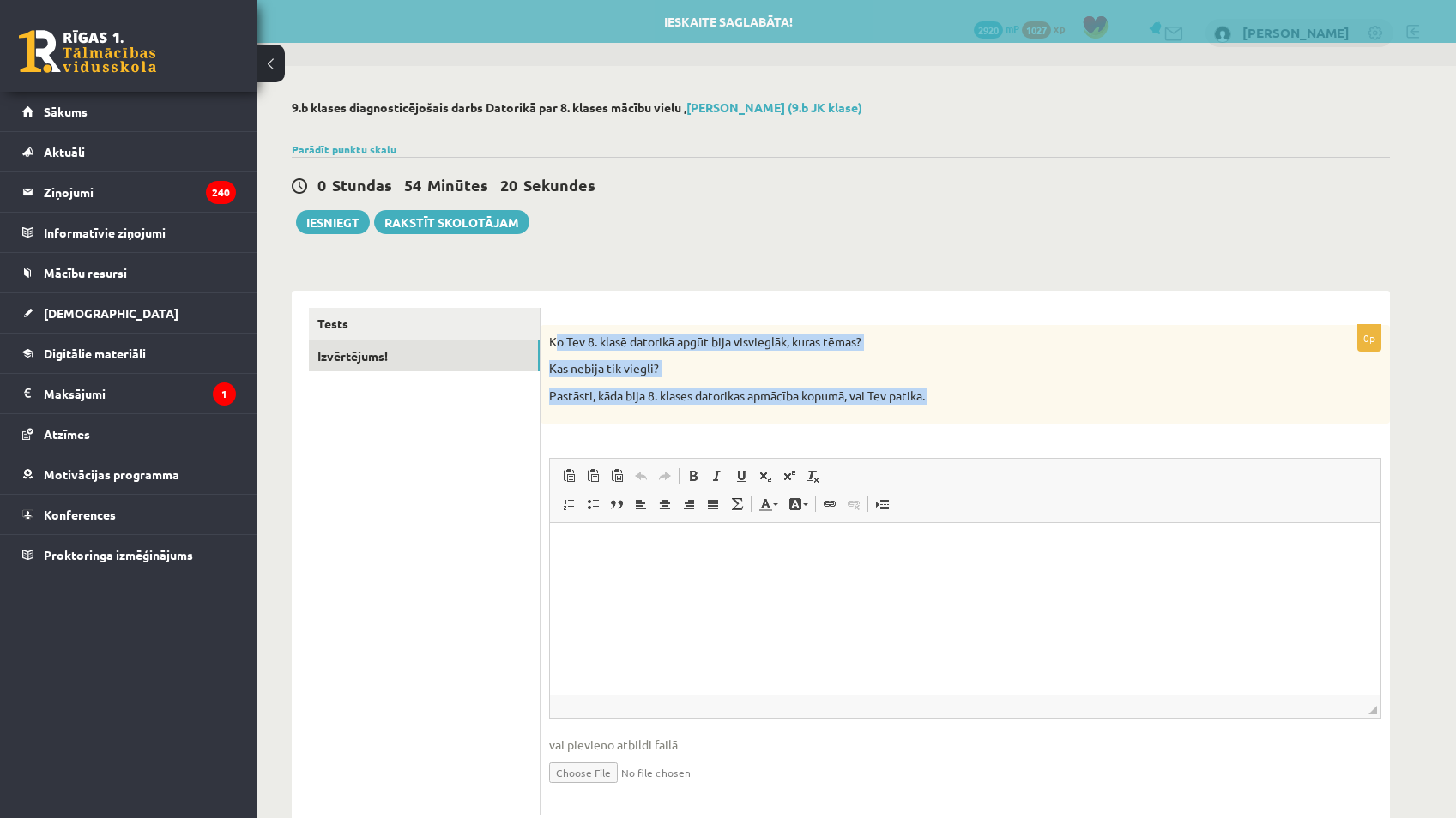
drag, startPoint x: 557, startPoint y: 332, endPoint x: 907, endPoint y: 424, distance: 361.9
click at [907, 425] on div "0p Ko Tev 8. klasē datorikā apgūt bija visvieglāk, kuras tēmas? Kas nebija tik …" at bounding box center [966, 570] width 849 height 490
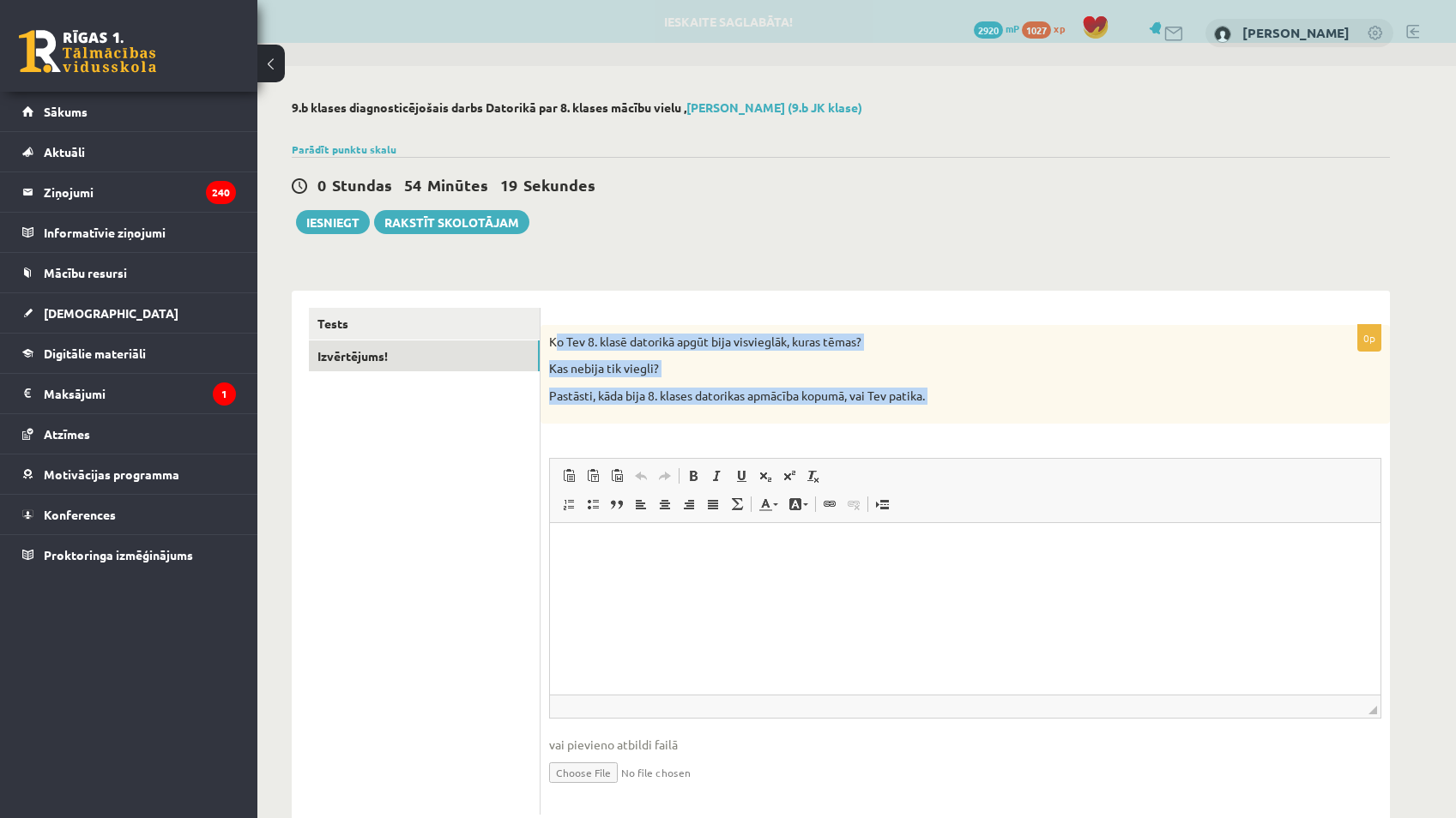
drag, startPoint x: 907, startPoint y: 424, endPoint x: 858, endPoint y: 348, distance: 90.4
click at [858, 348] on p "Ko Tev 8. klasē datorikā apgūt bija visvieglāk, kuras tēmas?" at bounding box center [923, 342] width 746 height 17
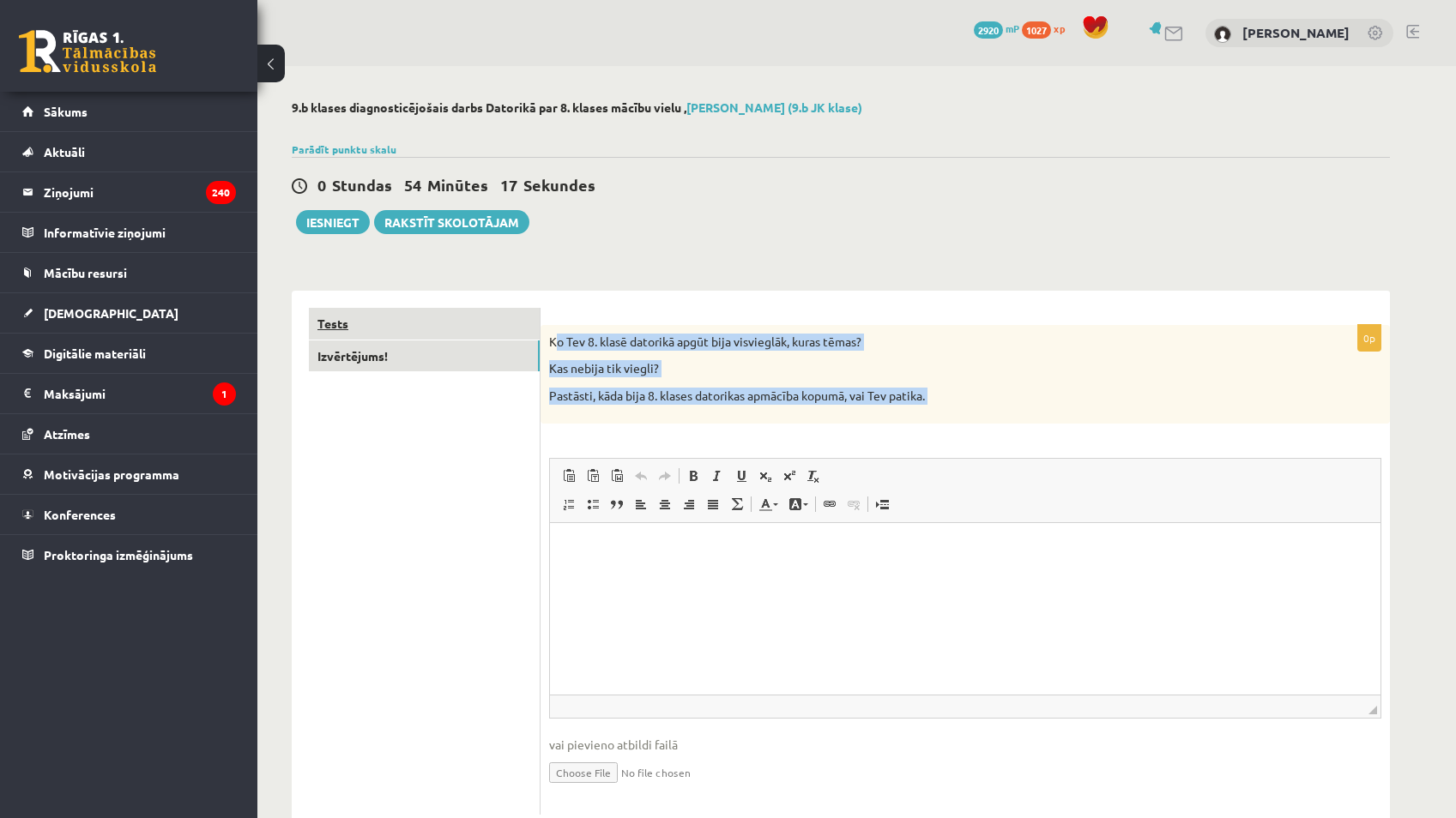
drag, startPoint x: 946, startPoint y: 393, endPoint x: 538, endPoint y: 323, distance: 414.0
click at [538, 323] on div "**********" at bounding box center [841, 561] width 1099 height 542
drag, startPoint x: 538, startPoint y: 323, endPoint x: 842, endPoint y: 423, distance: 320.0
click at [842, 423] on div "Ko Tev 8. klasē datorikā apgūt bija visvieglāk, kuras tēmas? Kas nebija tik vie…" at bounding box center [966, 374] width 849 height 98
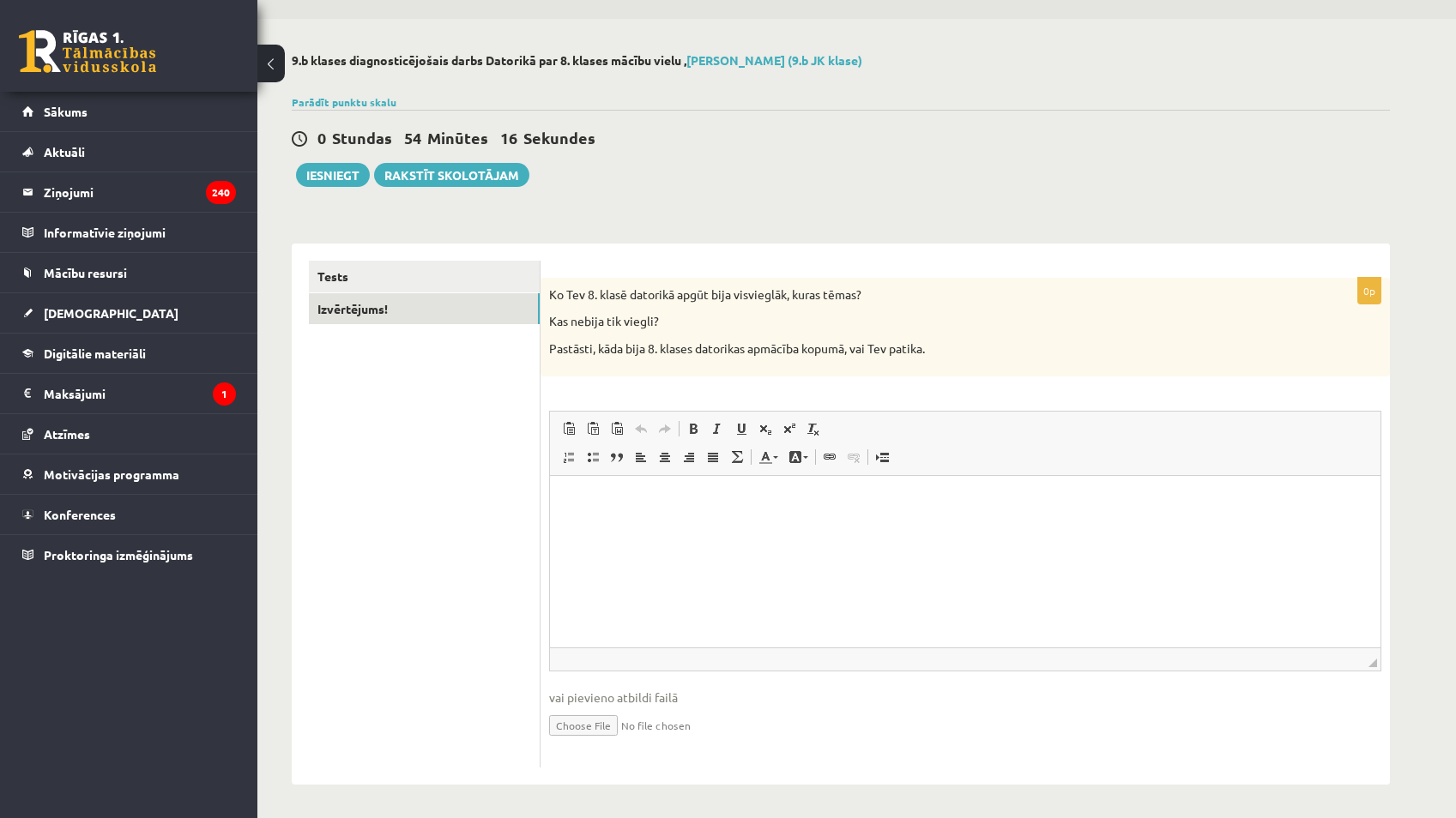
scroll to position [50, 0]
click at [337, 161] on button "Iesniegt" at bounding box center [333, 173] width 74 height 24
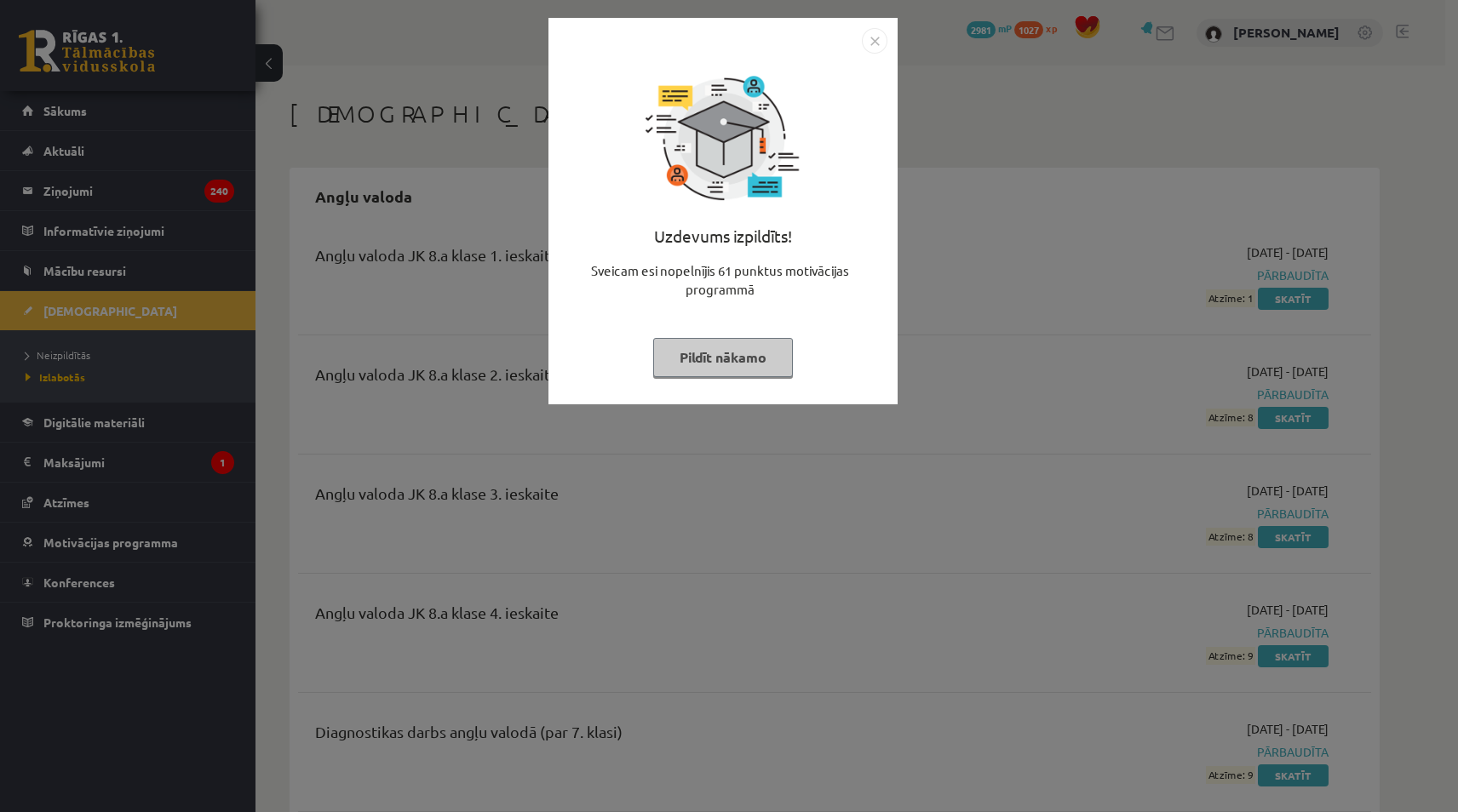
click at [881, 36] on img "Close" at bounding box center [874, 40] width 25 height 25
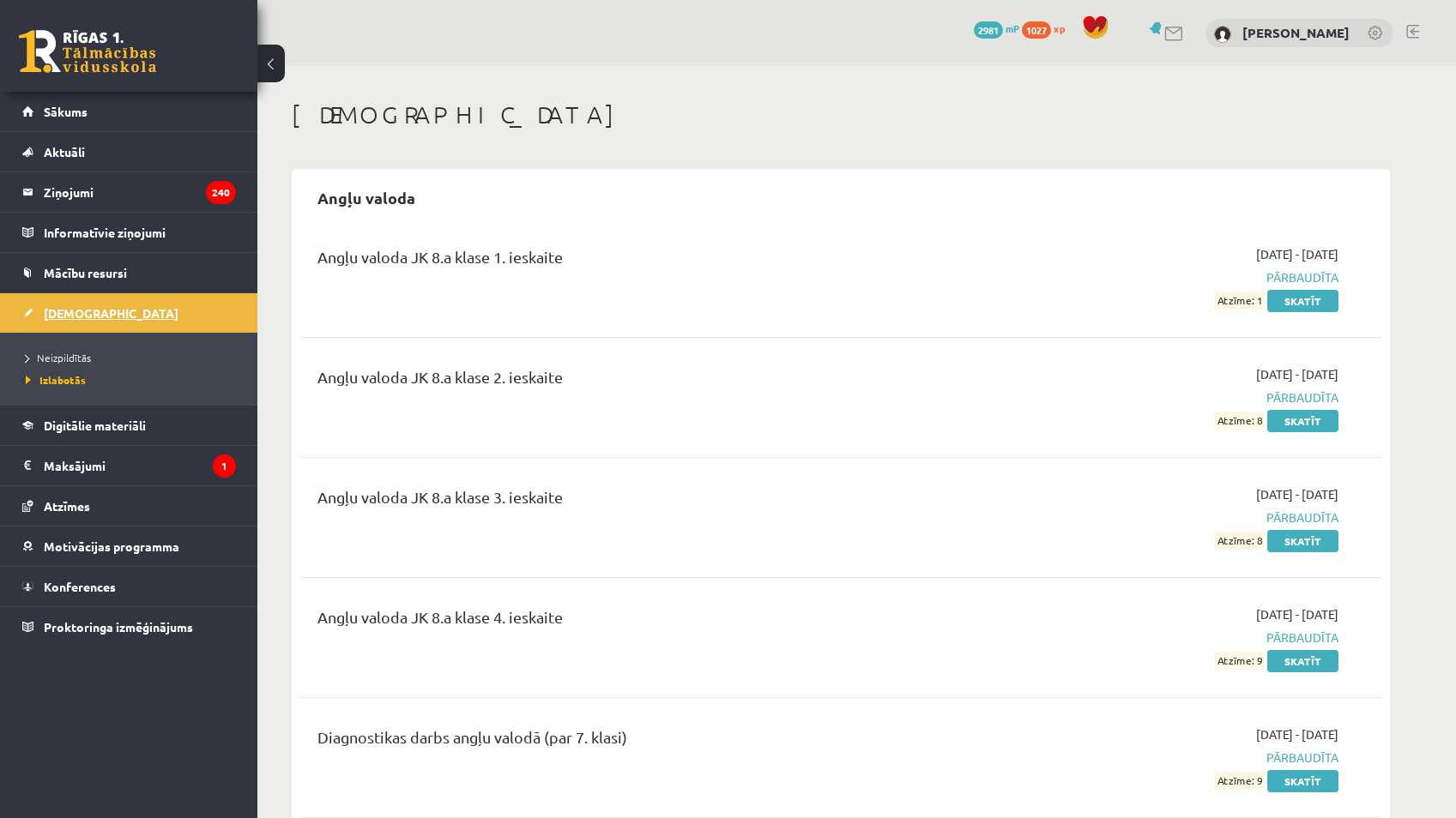
click at [149, 306] on link "[DEMOGRAPHIC_DATA]" at bounding box center [129, 313] width 214 height 39
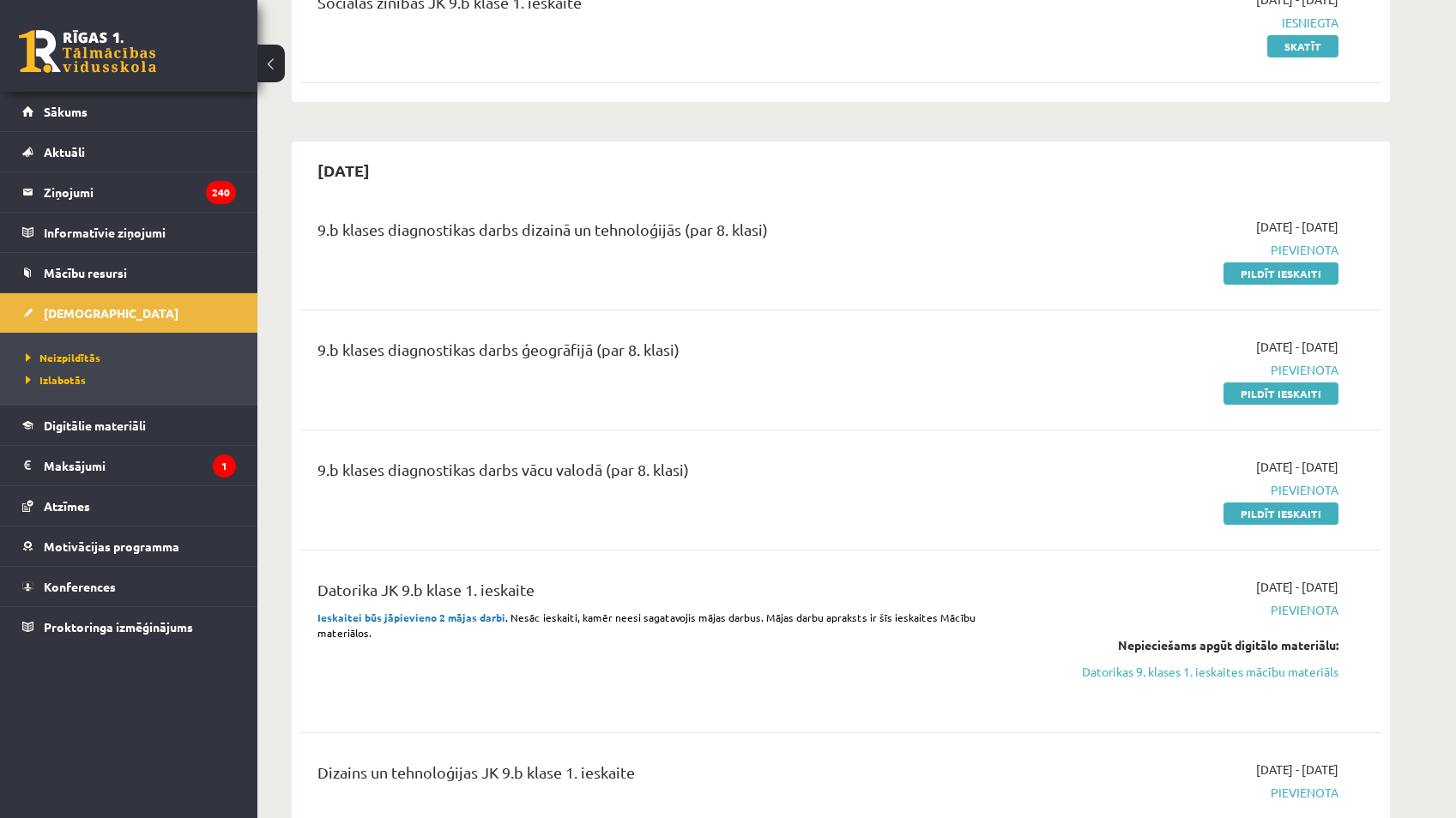
scroll to position [258, 0]
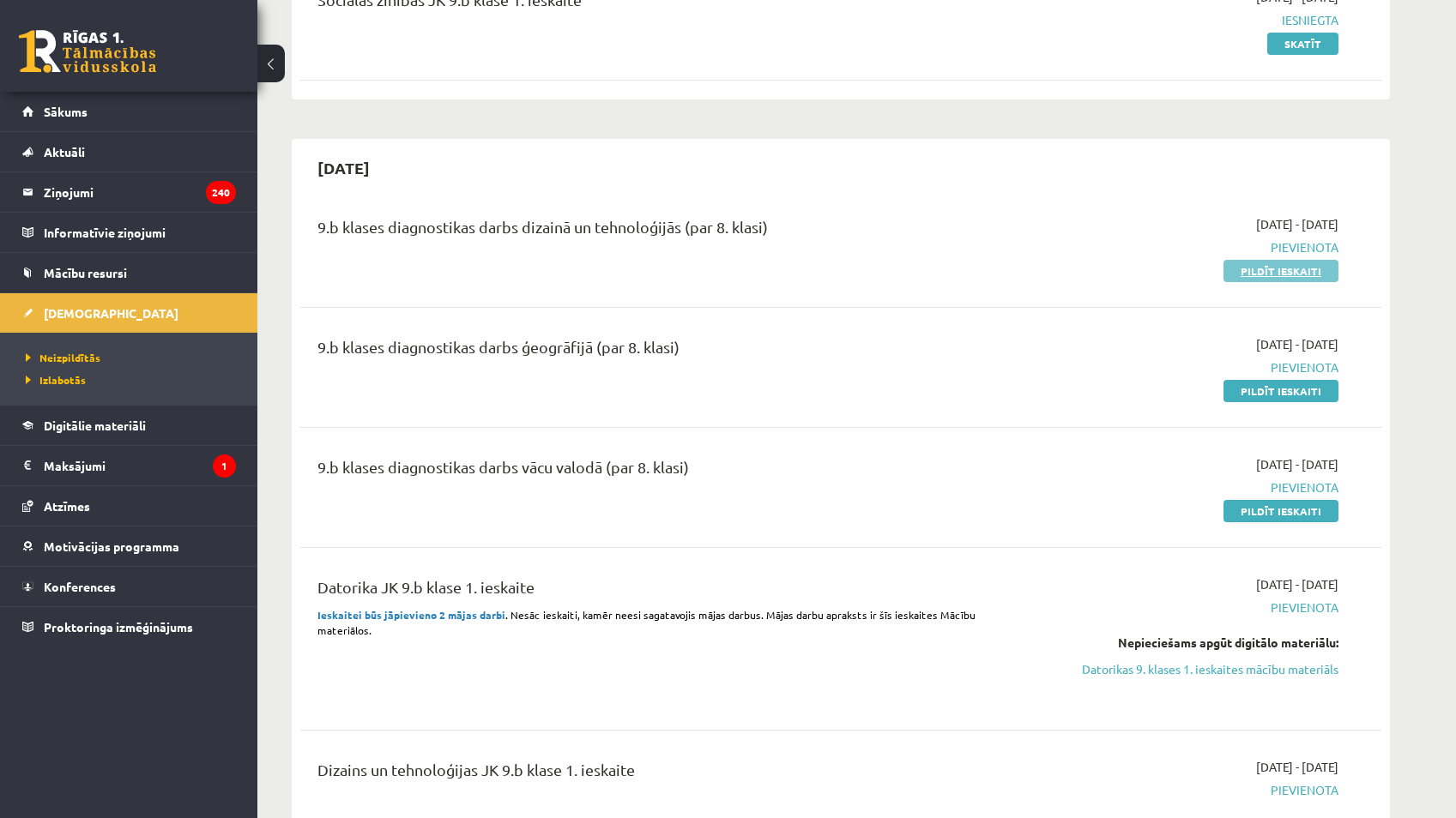
click at [1275, 270] on link "Pildīt ieskaiti" at bounding box center [1281, 271] width 115 height 22
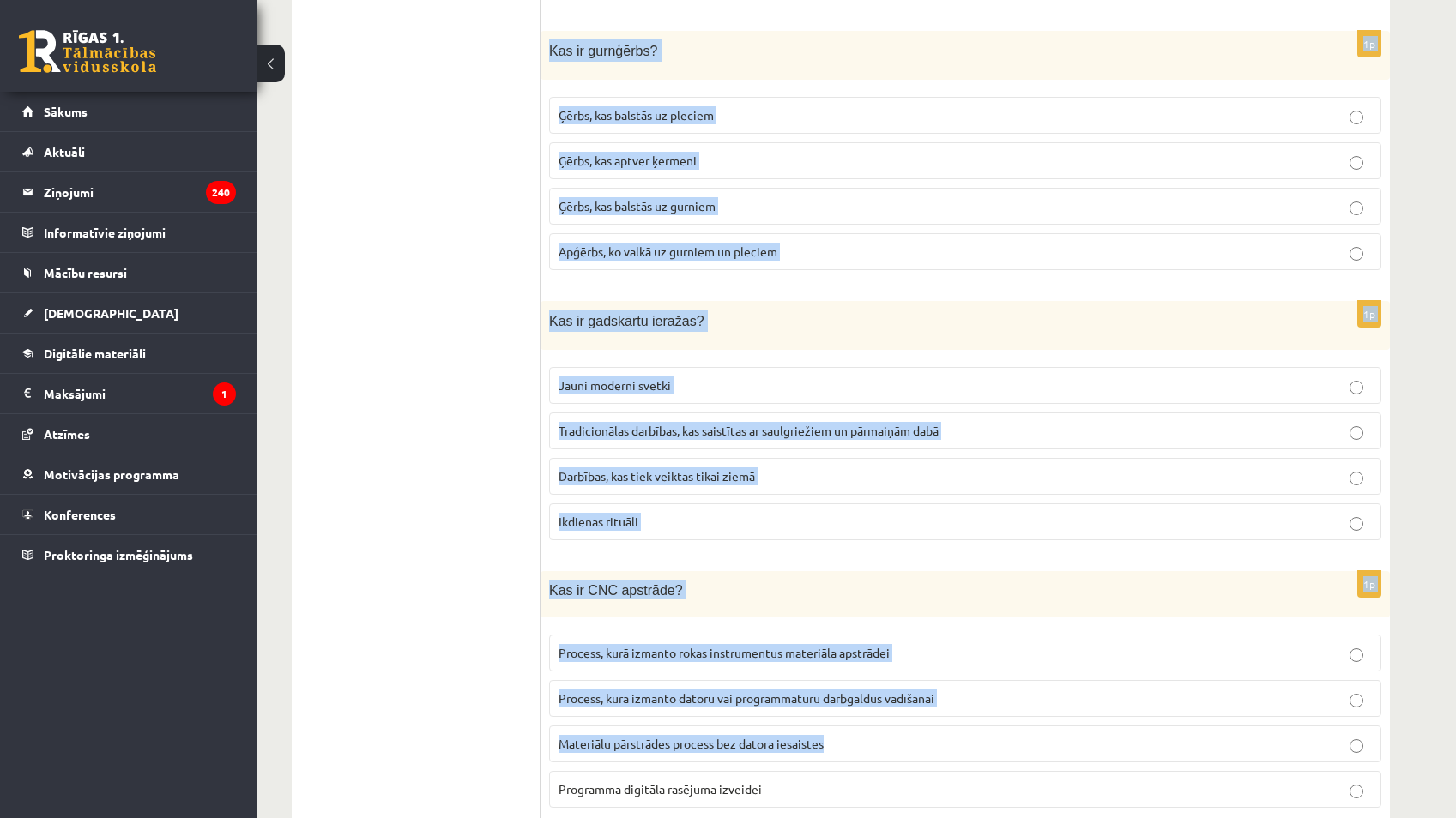
scroll to position [7607, 0]
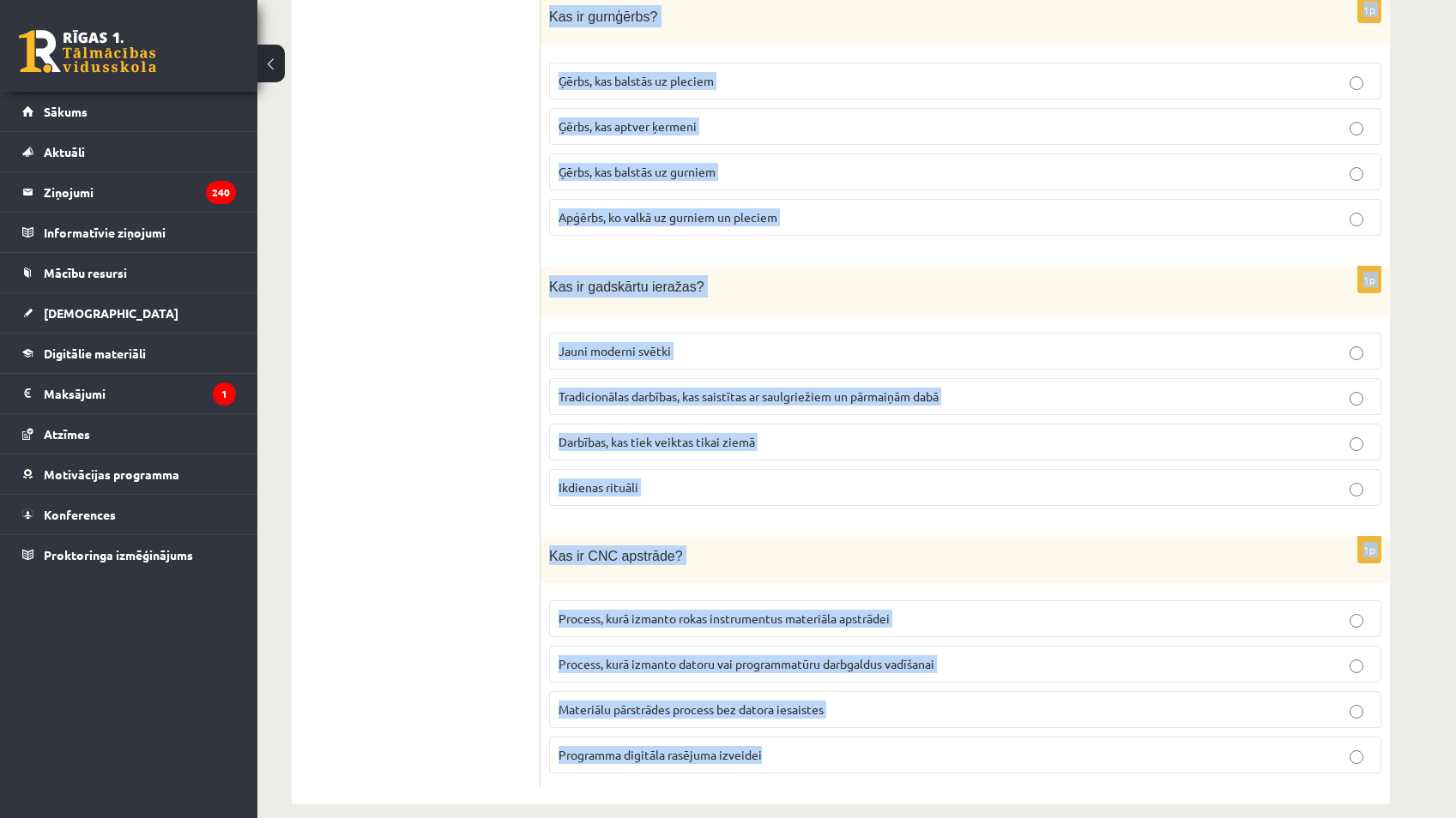
drag, startPoint x: 548, startPoint y: 347, endPoint x: 960, endPoint y: 751, distance: 577.0
copy form "Kas ir kefīrs? Augu valsts izcelsmes piena dzēriens Skābpiena dzēriens, ko iegū…"
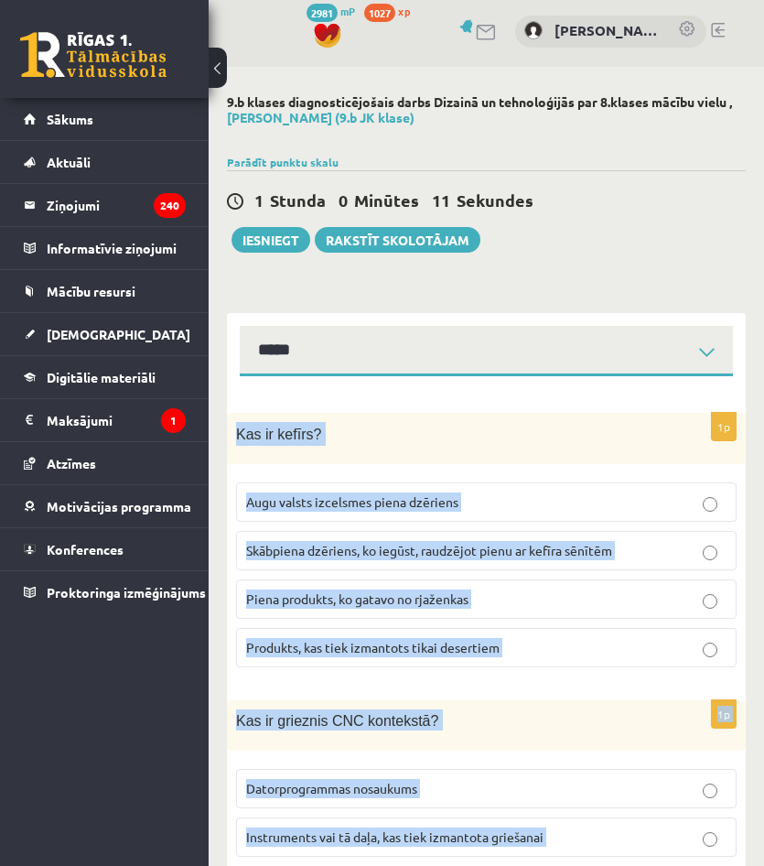
scroll to position [0, 0]
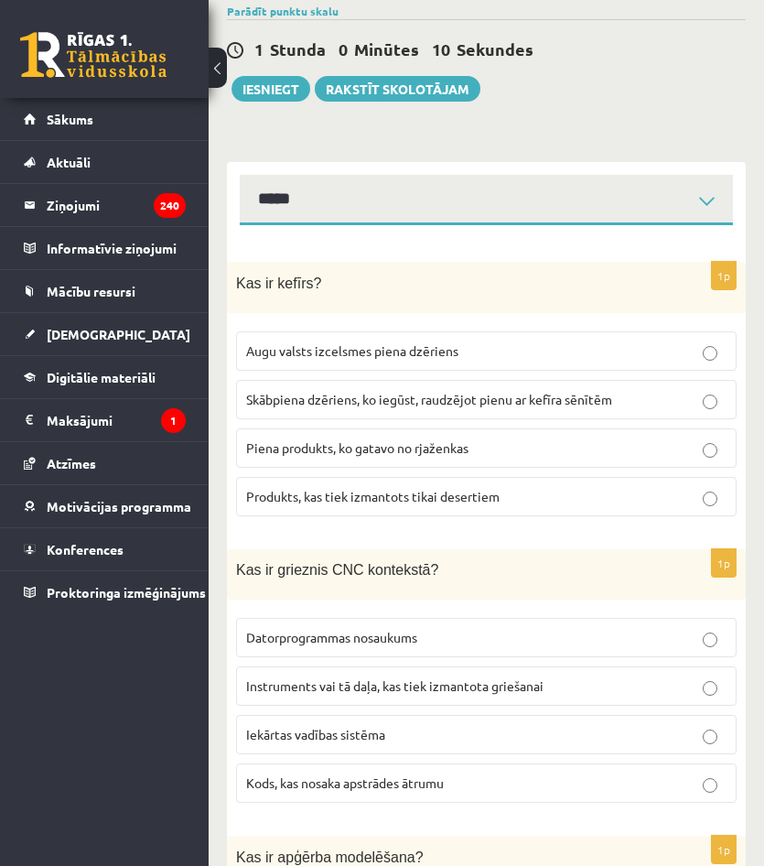
scroll to position [183, 0]
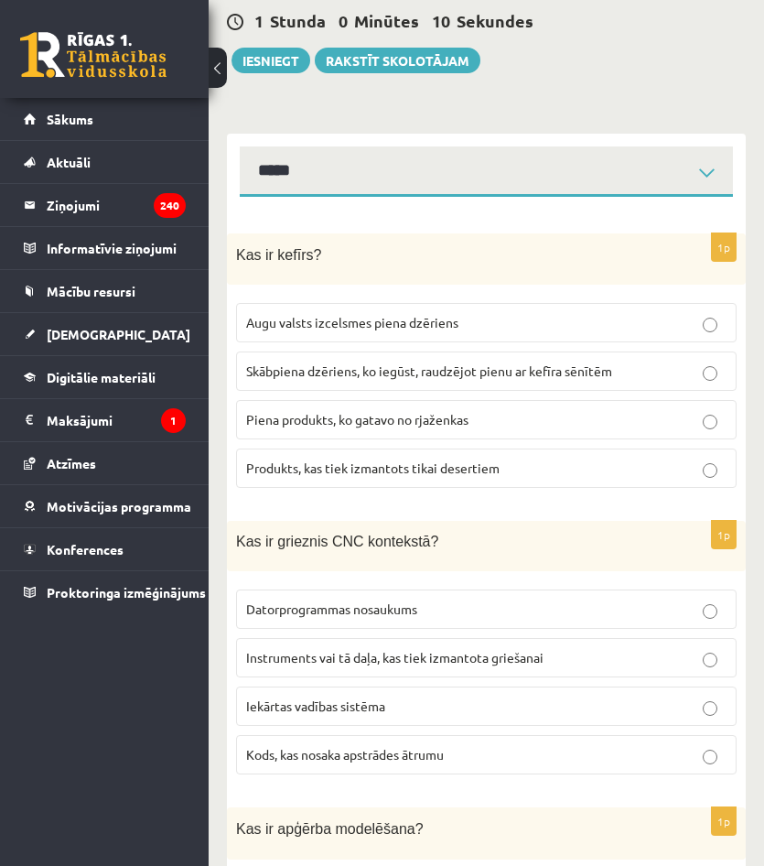
click at [370, 373] on span "Skābpiena dzēriens, ko iegūst, raudzējot pienu ar kefīra sēnītēm" at bounding box center [429, 370] width 366 height 16
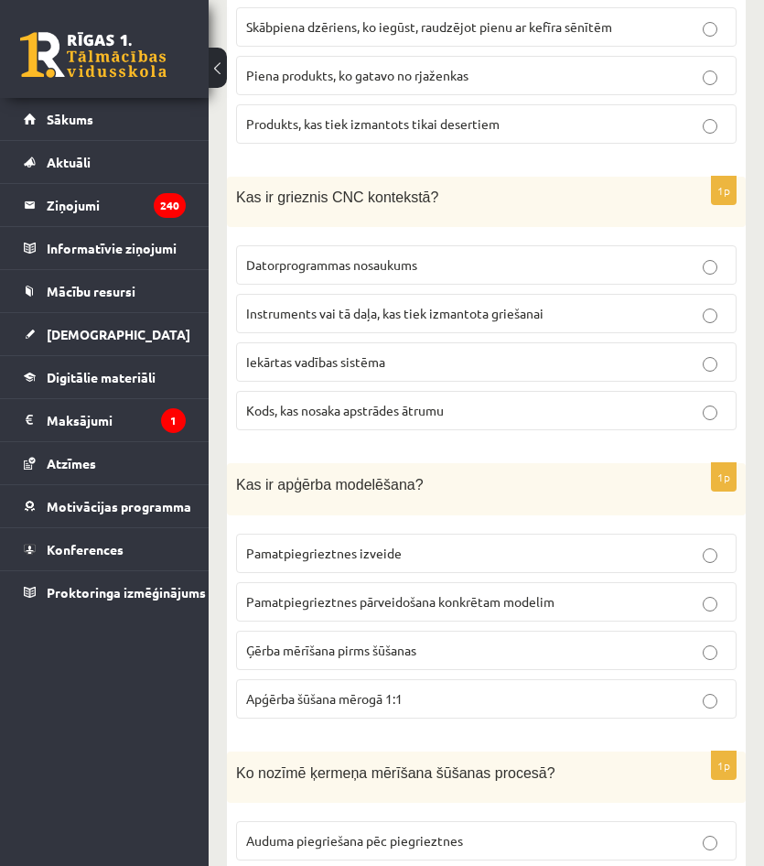
scroll to position [549, 0]
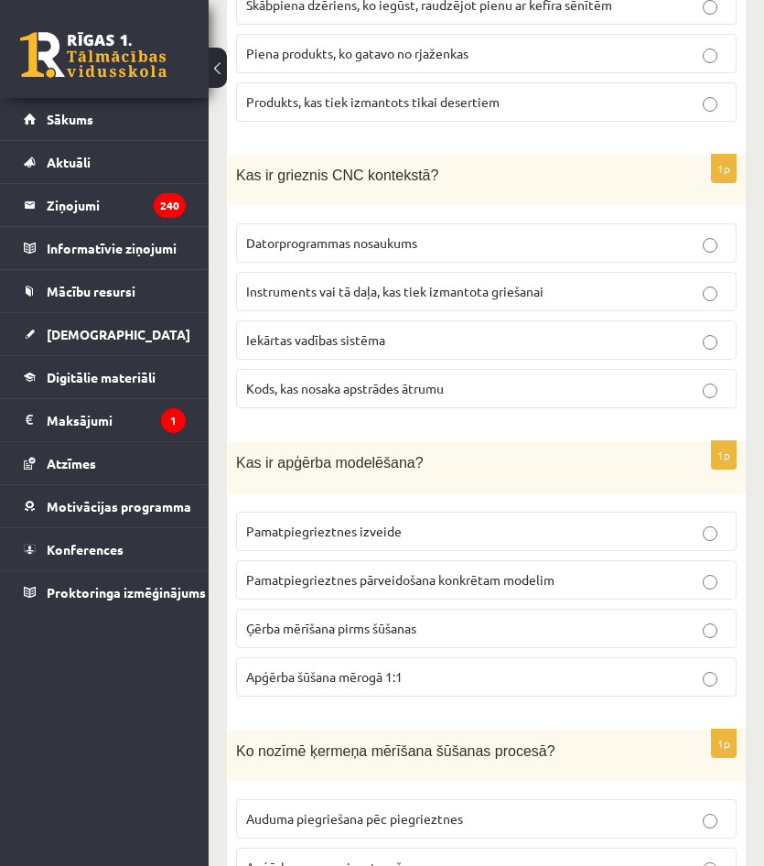
click at [364, 291] on span "Instruments vai tā daļa, kas tiek izmantota griešanai" at bounding box center [394, 291] width 297 height 16
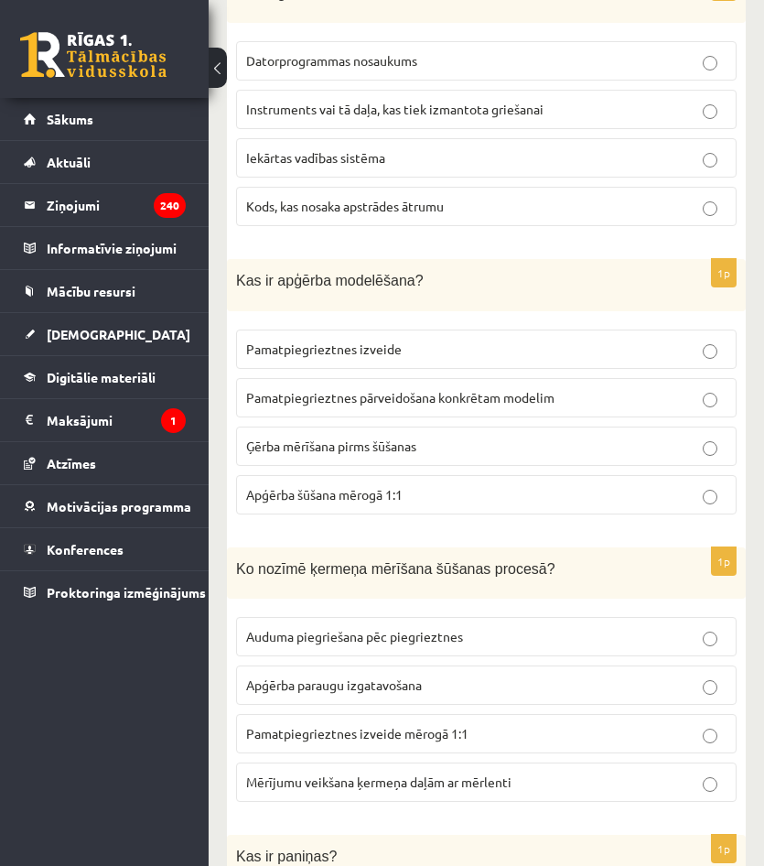
scroll to position [732, 0]
click at [438, 400] on span "Pamatpiegrieztnes pārveidošana konkrētam modelim" at bounding box center [400, 396] width 308 height 16
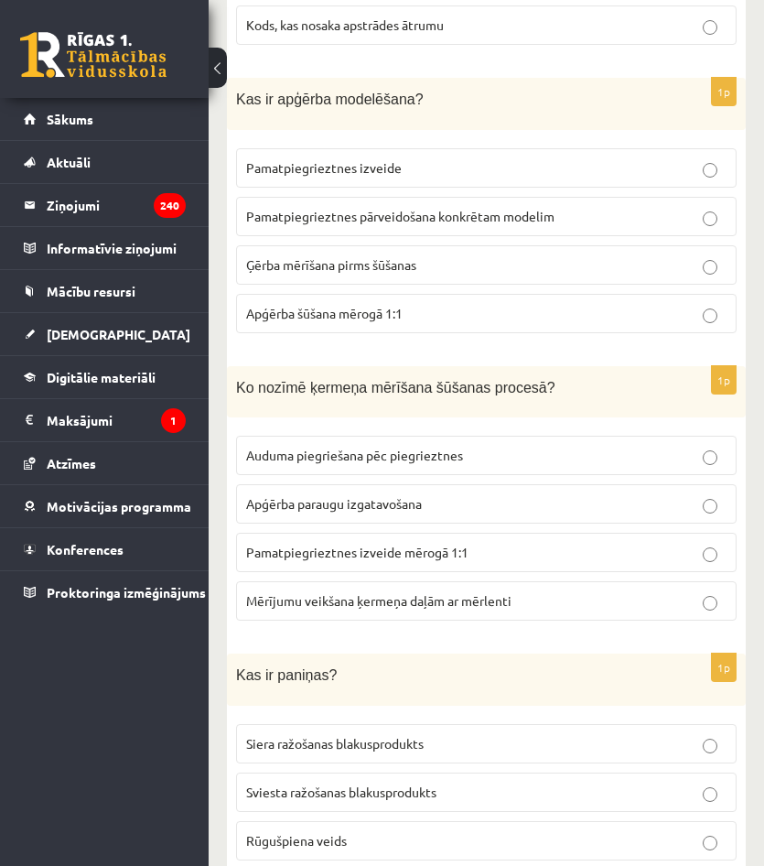
scroll to position [915, 0]
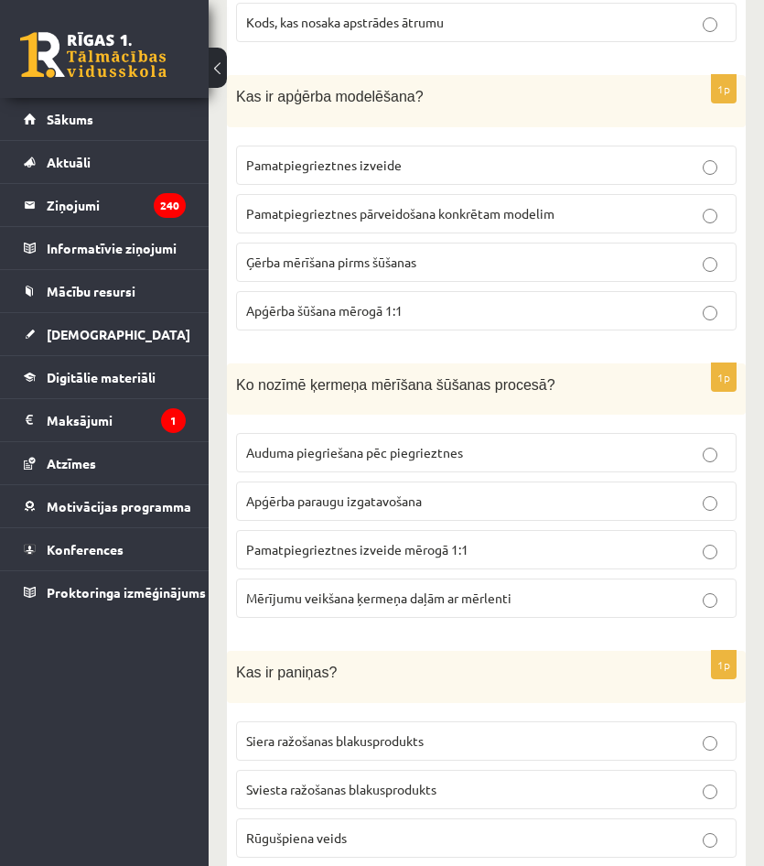
click at [380, 596] on span "Mērījumu veikšana ķermeņa daļām ar mērlenti" at bounding box center [378, 597] width 265 height 16
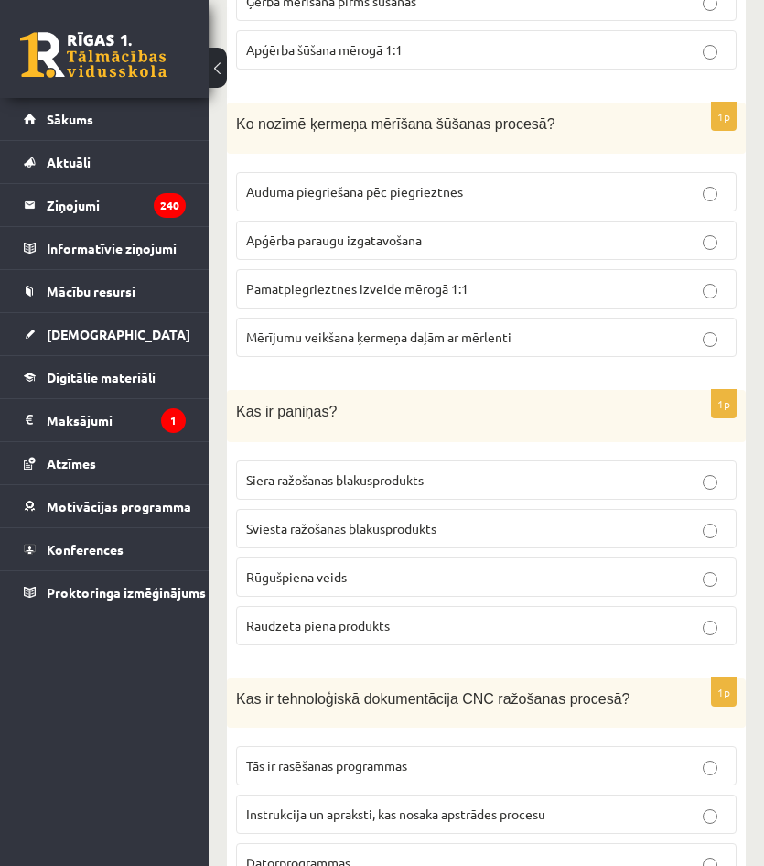
scroll to position [1190, 0]
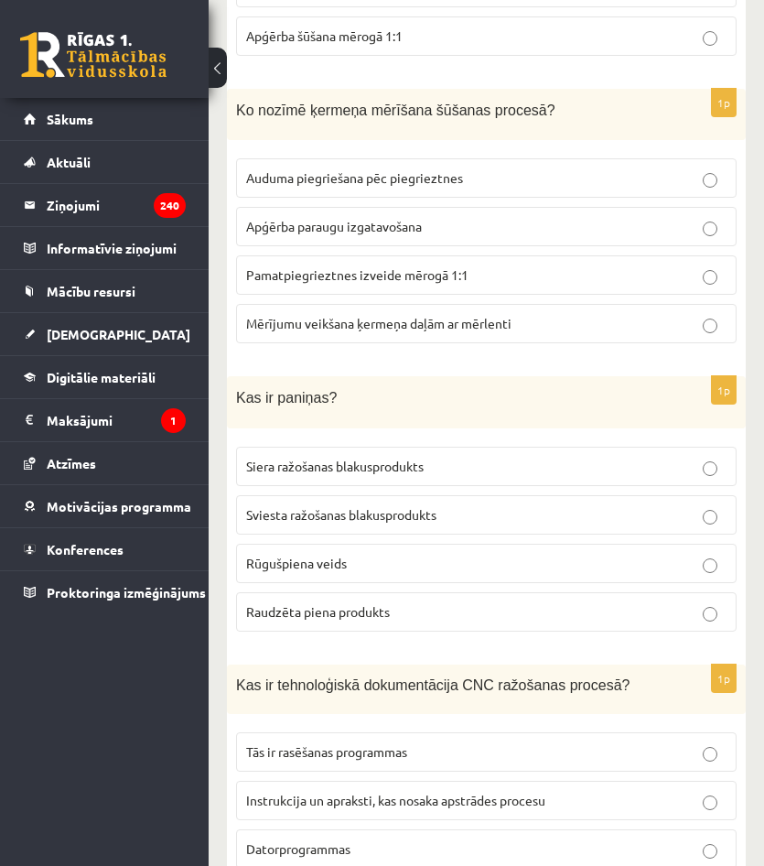
click at [380, 511] on span "Sviesta ražošanas blakusprodukts" at bounding box center [341, 514] width 190 height 16
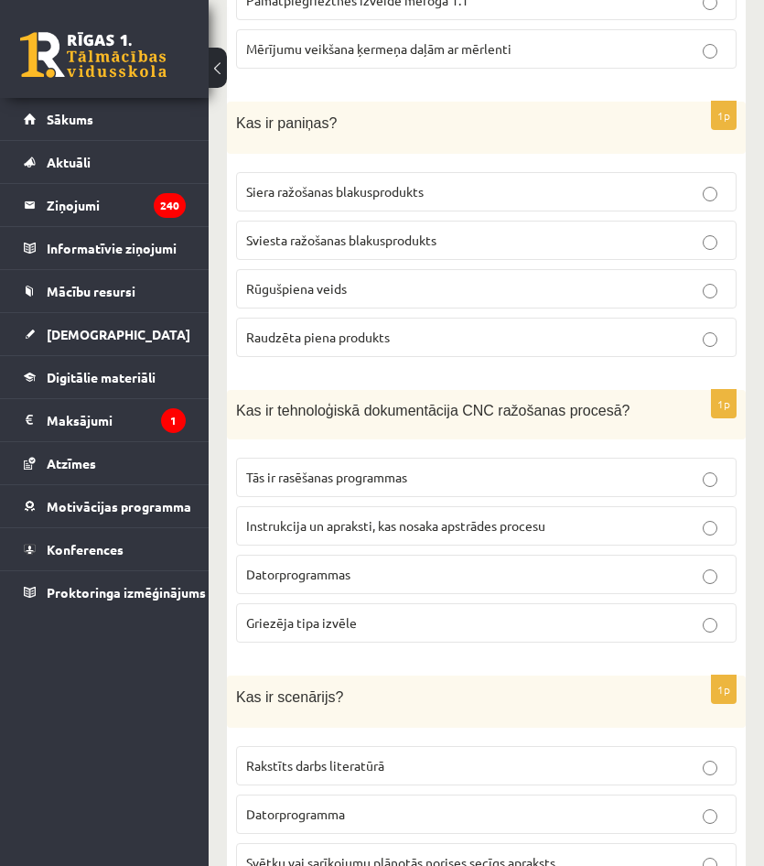
click at [471, 517] on span "Instrukcija un apraksti, kas nosaka apstrādes procesu" at bounding box center [395, 525] width 299 height 16
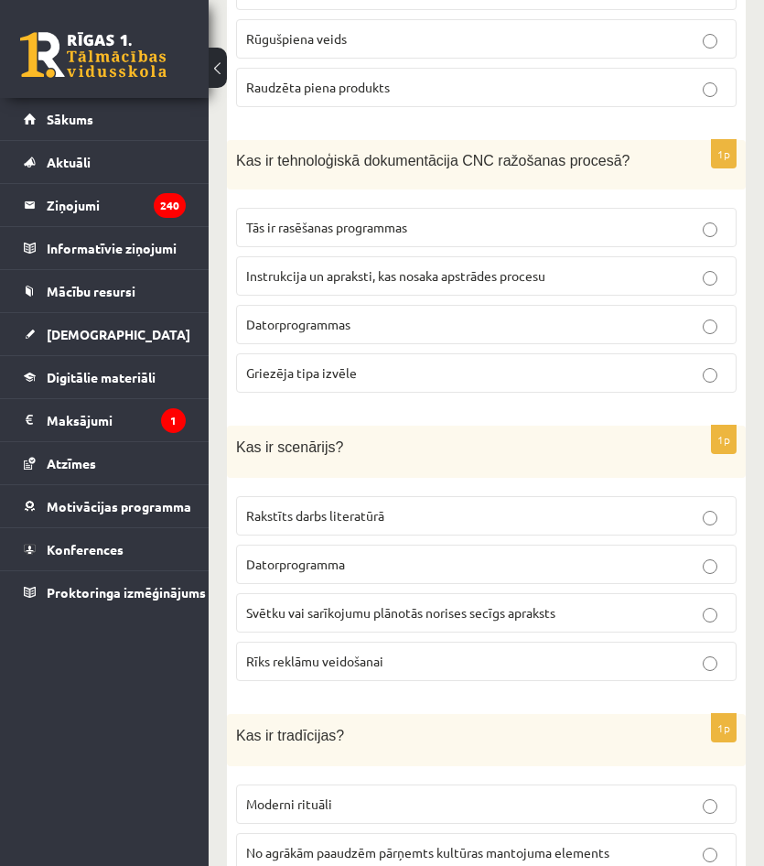
scroll to position [1739, 0]
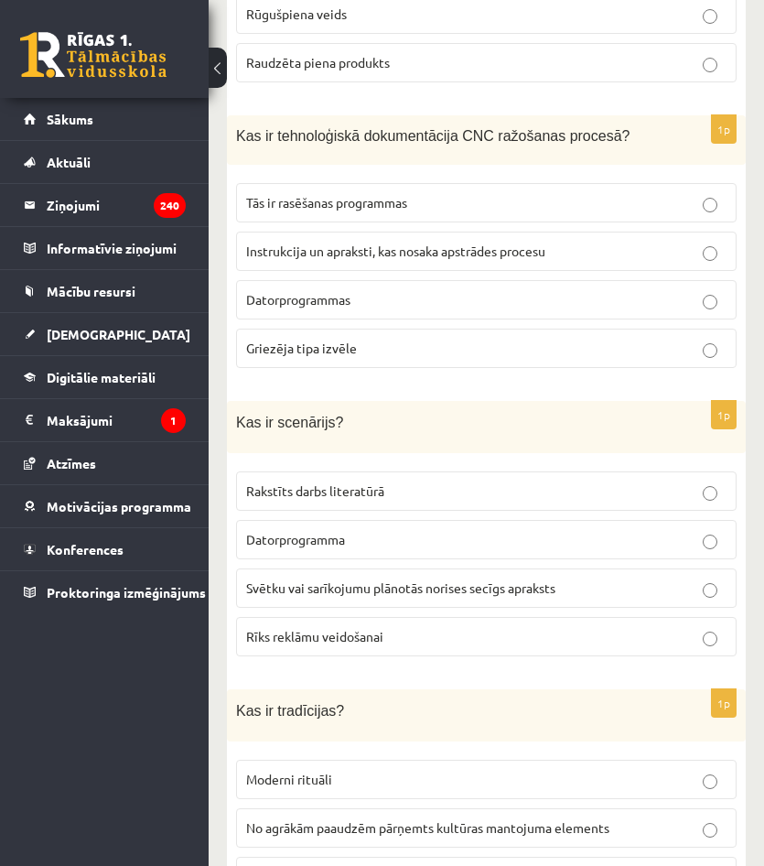
click at [403, 589] on span "Svētku vai sarīkojumu plānotās norises secīgs apraksts" at bounding box center [400, 587] width 309 height 16
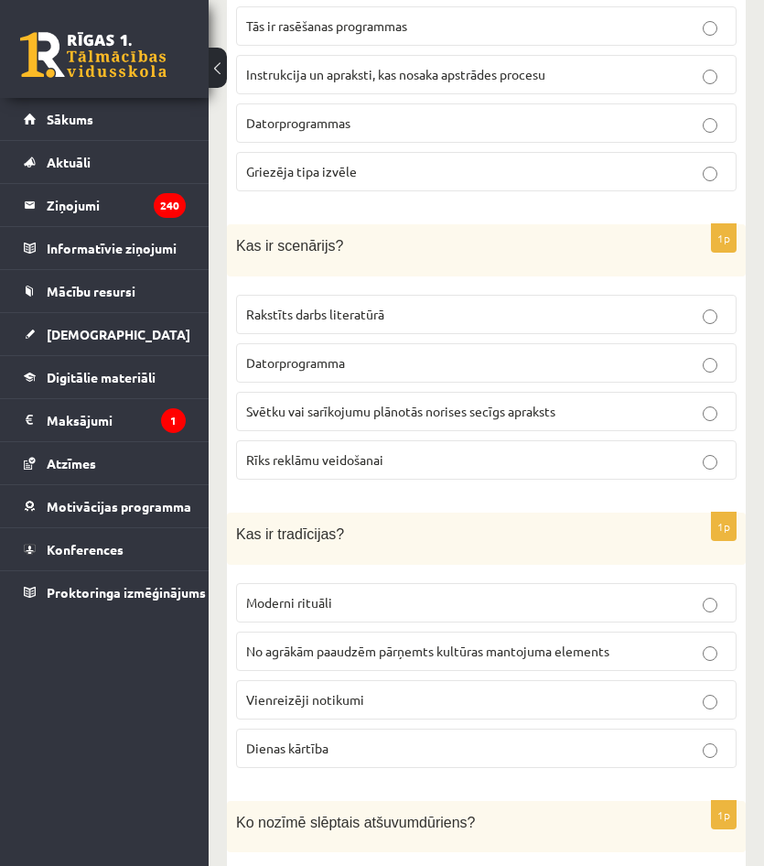
scroll to position [2014, 0]
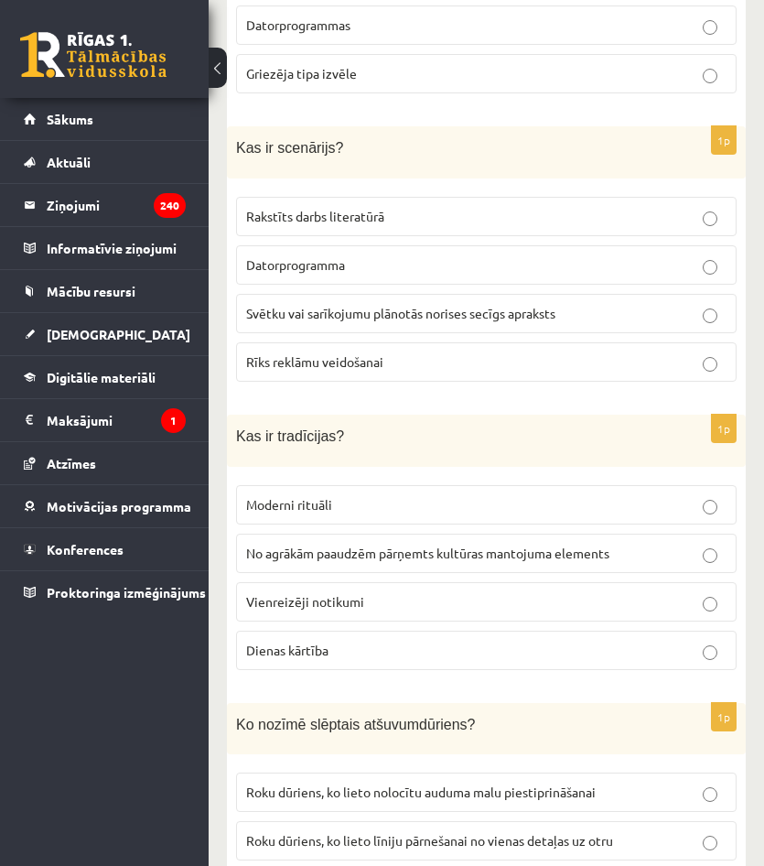
click at [384, 546] on span "No agrākām paaudzēm pārņemts kultūras mantojuma elements" at bounding box center [427, 553] width 363 height 16
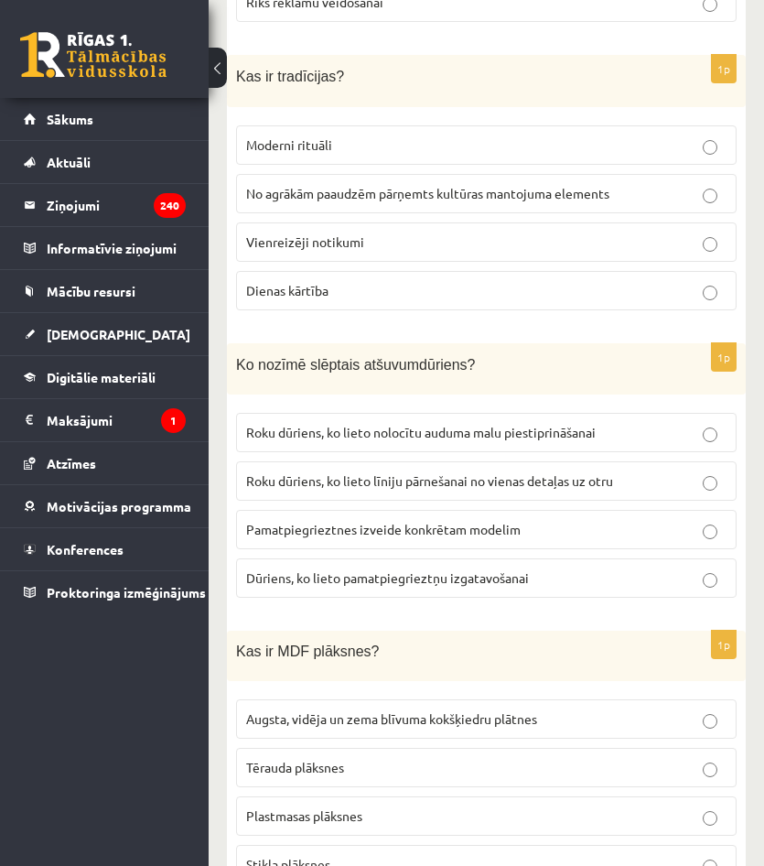
scroll to position [2380, 0]
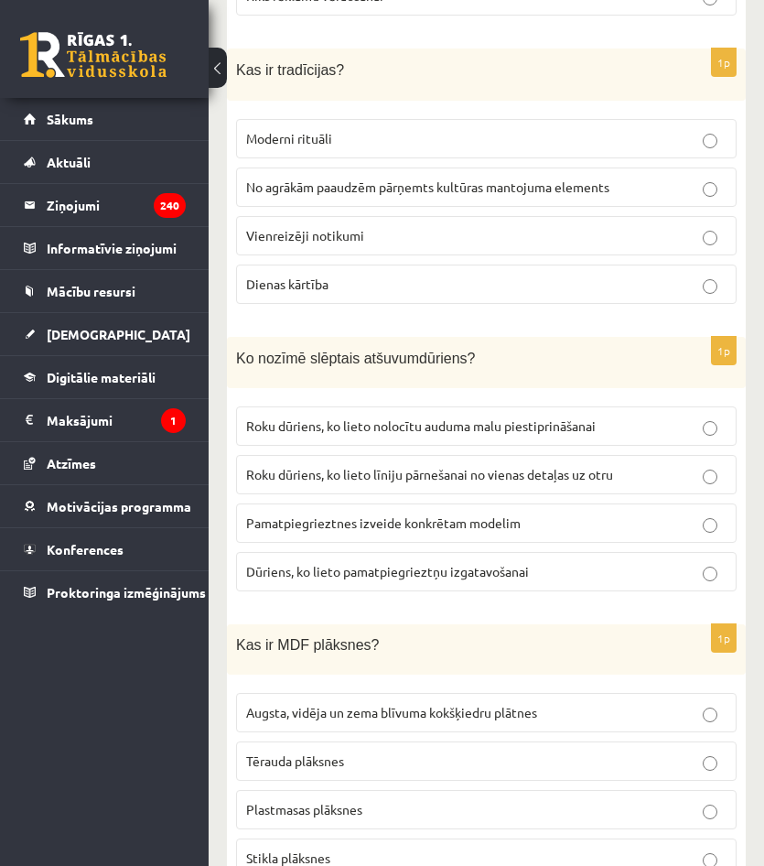
click at [420, 430] on p "Roku dūriens, ko lieto nolocītu auduma malu piestiprināšanai" at bounding box center [486, 425] width 481 height 19
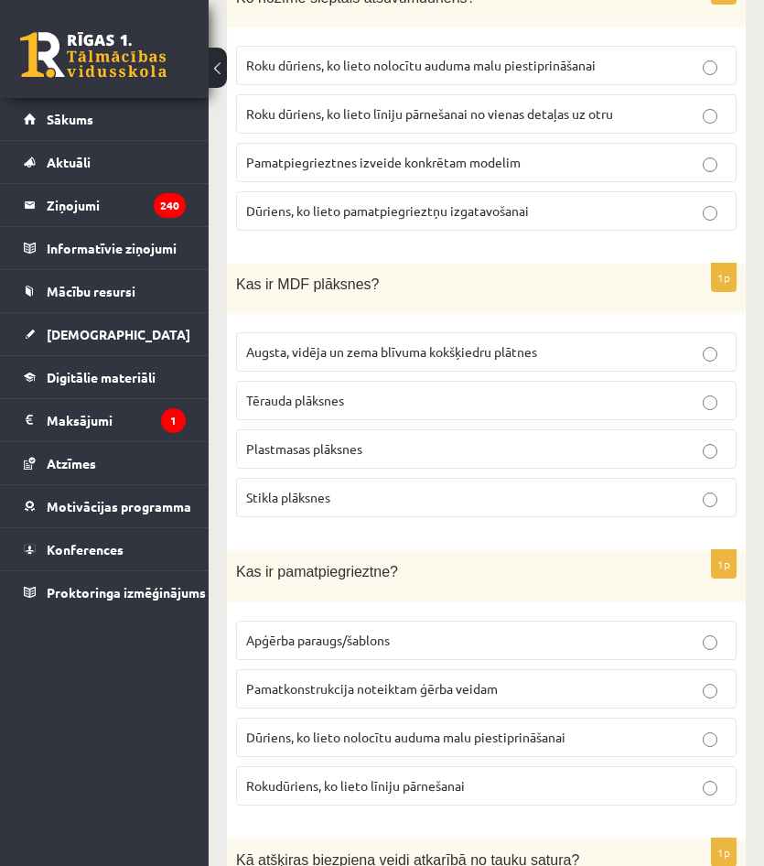
scroll to position [2746, 0]
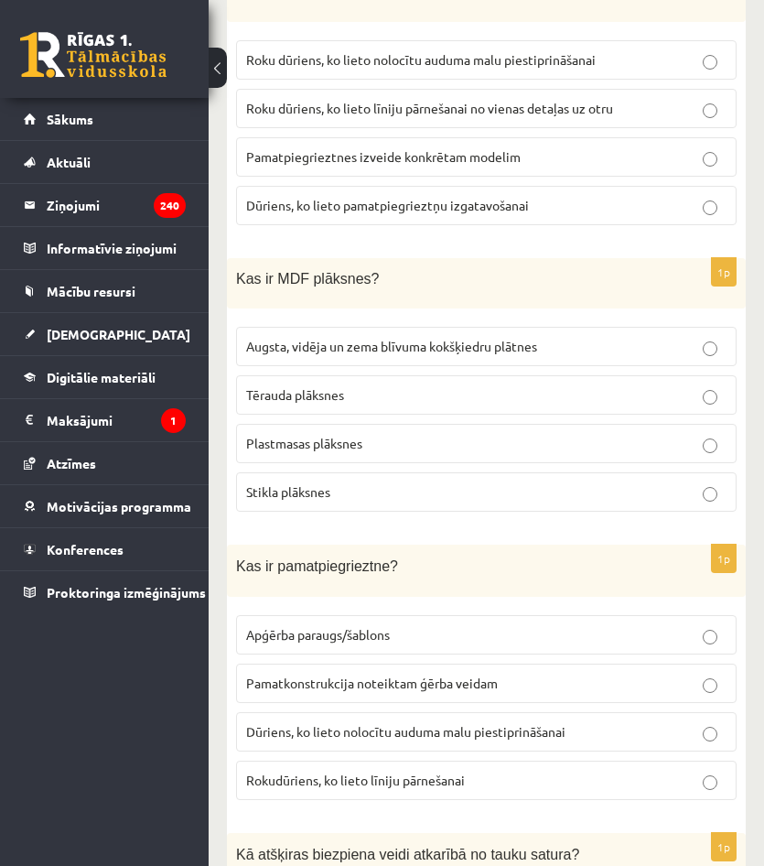
click at [382, 436] on p "Plastmasas plāksnes" at bounding box center [486, 443] width 481 height 19
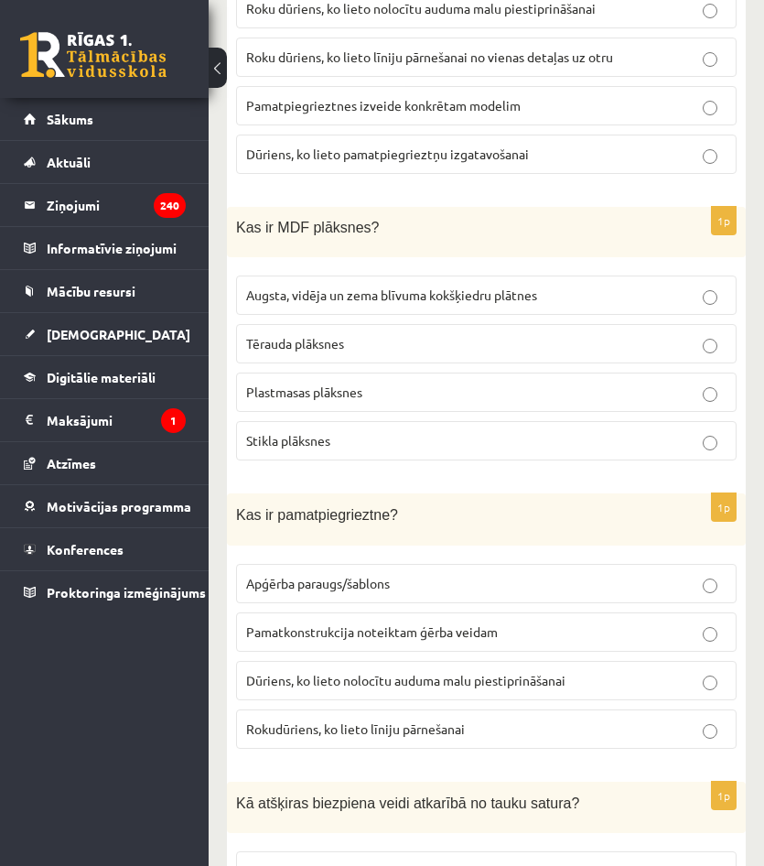
scroll to position [2655, 0]
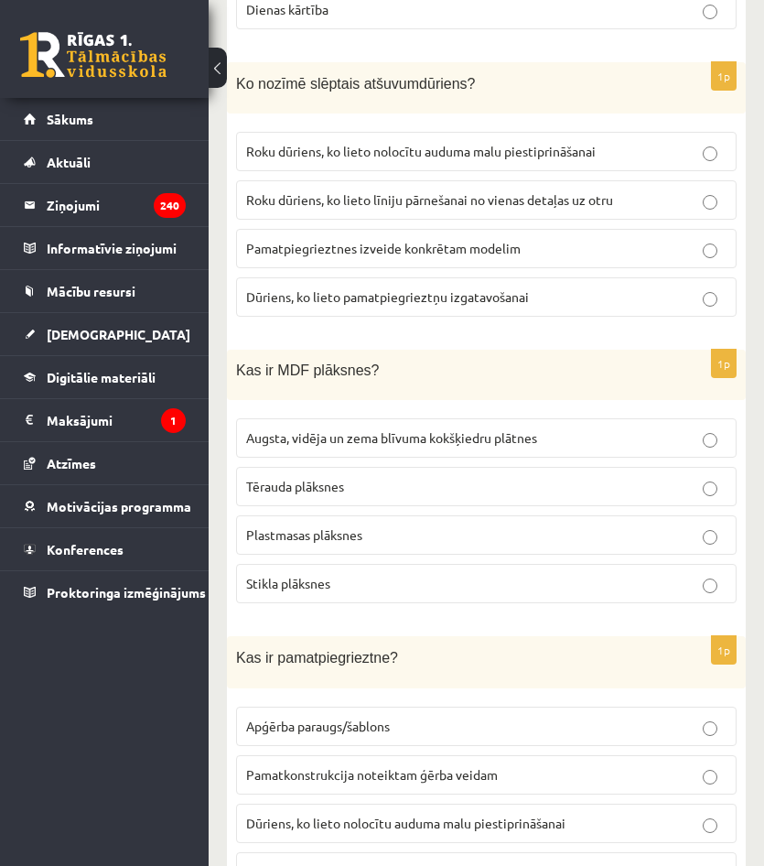
click at [417, 443] on label "Augsta, vidēja un zema blīvuma kokšķiedru plātnes" at bounding box center [486, 437] width 501 height 39
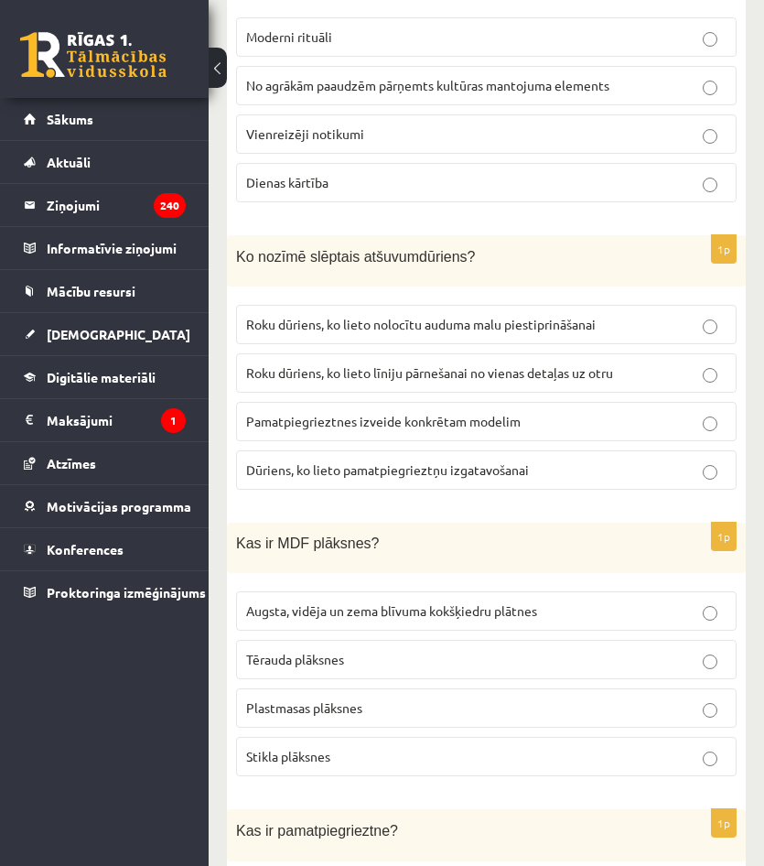
scroll to position [2471, 0]
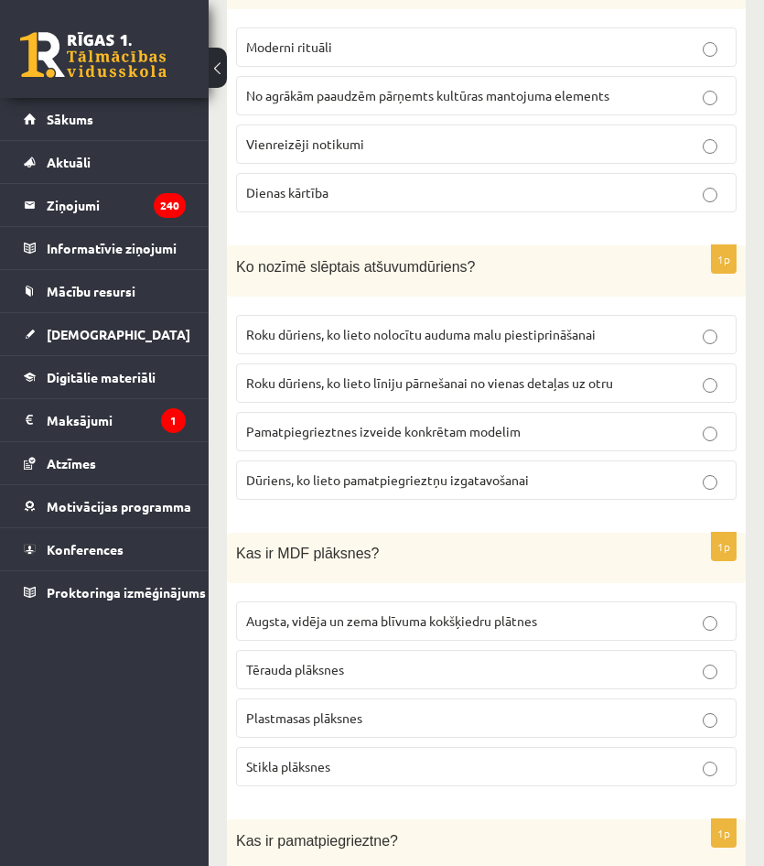
click at [431, 616] on span "Augsta, vidēja un zema blīvuma kokšķiedru plātnes" at bounding box center [391, 620] width 291 height 16
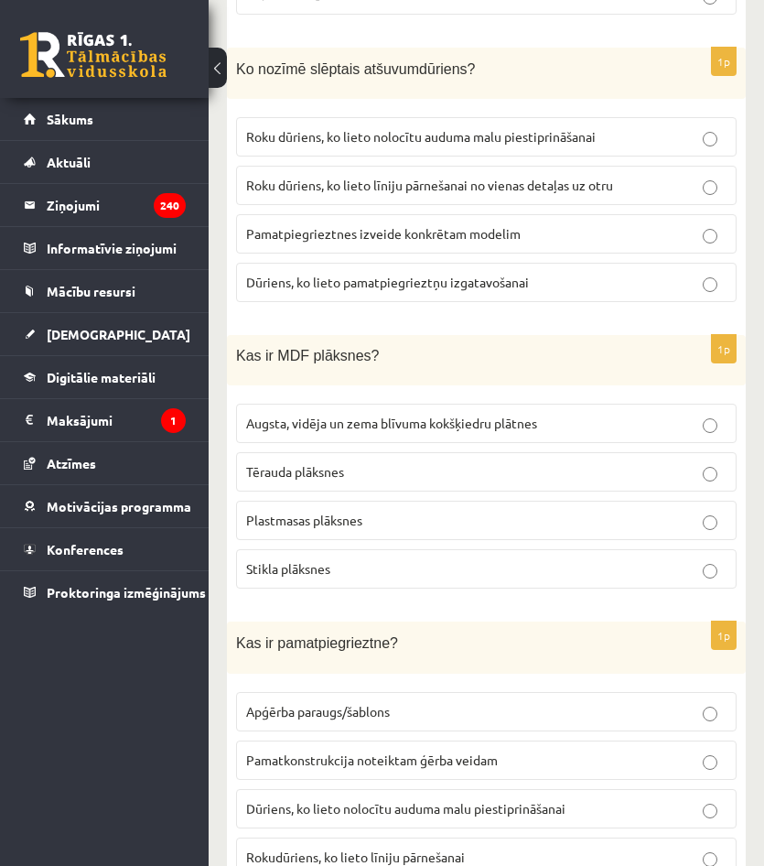
scroll to position [2746, 0]
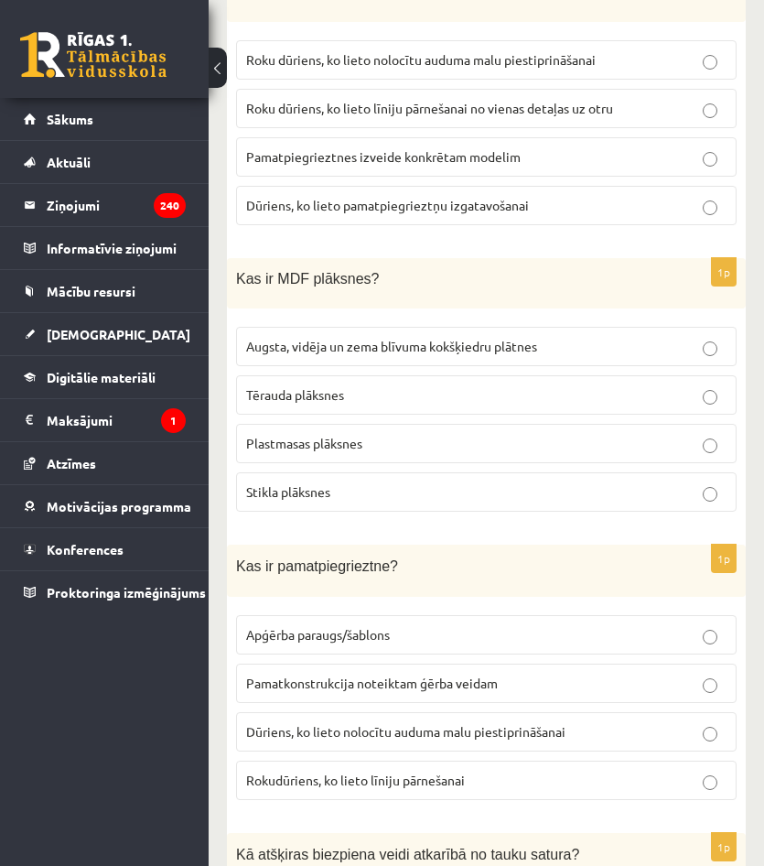
click at [378, 345] on span "Augsta, vidēja un zema blīvuma kokšķiedru plātnes" at bounding box center [391, 346] width 291 height 16
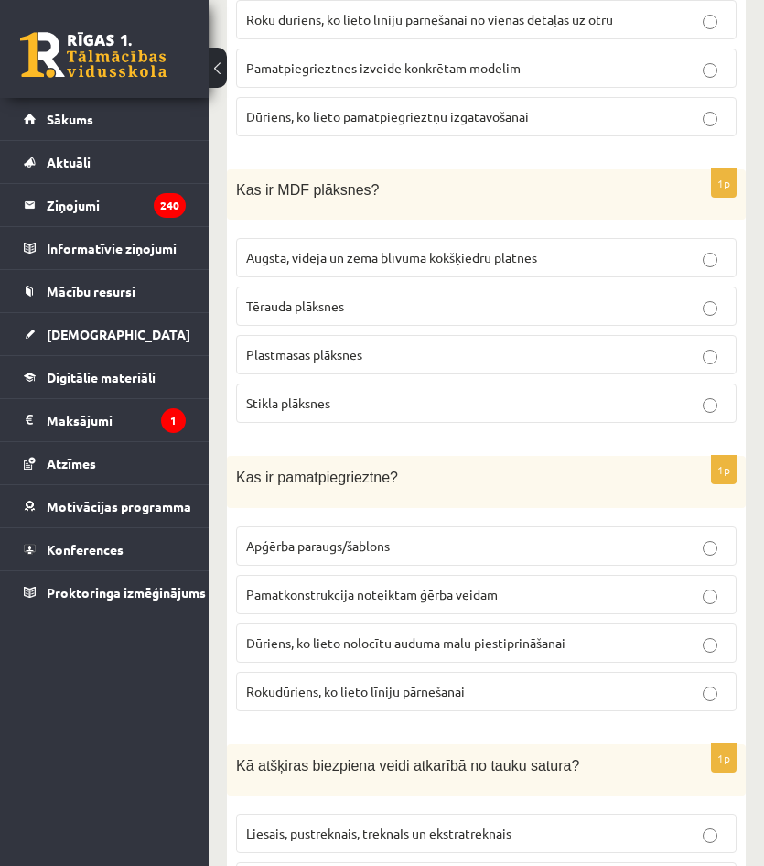
scroll to position [2838, 0]
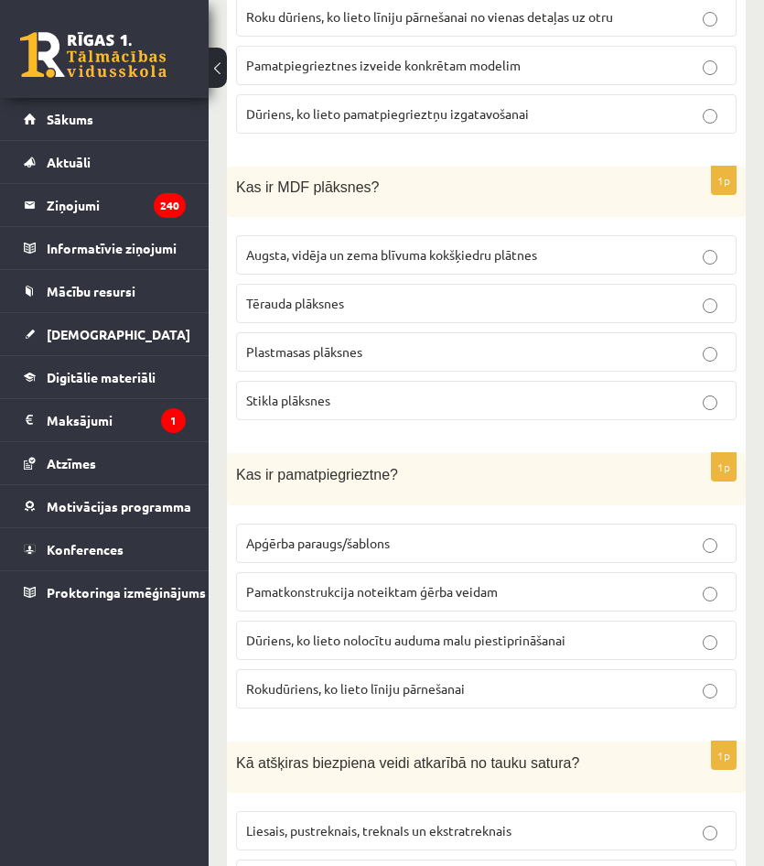
click at [427, 332] on label "Plastmasas plāksnes" at bounding box center [486, 351] width 501 height 39
click at [430, 347] on p "Plastmasas plāksnes" at bounding box center [486, 351] width 481 height 19
click at [449, 303] on p "Tērauda plāksnes" at bounding box center [486, 303] width 481 height 19
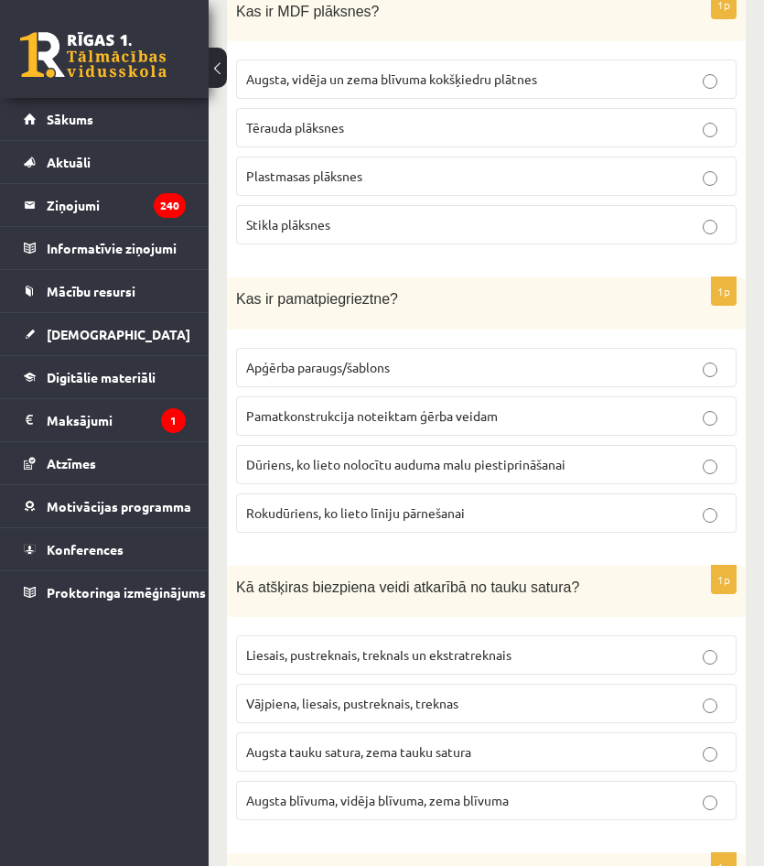
scroll to position [3021, 0]
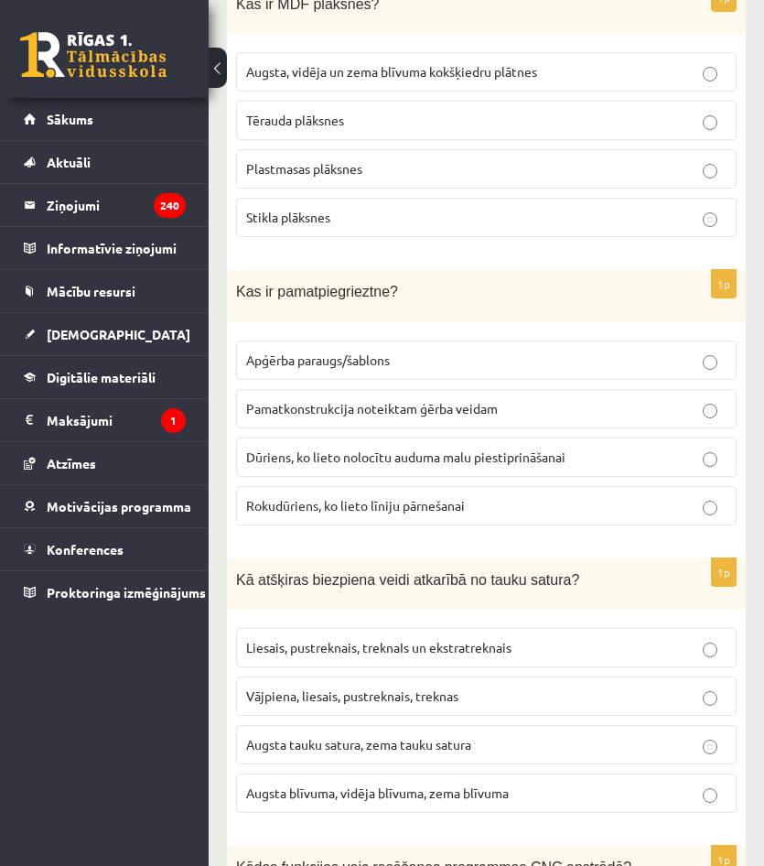
click at [384, 402] on span "Pamatkonstrukcija noteiktam ģērba veidam" at bounding box center [372, 408] width 252 height 16
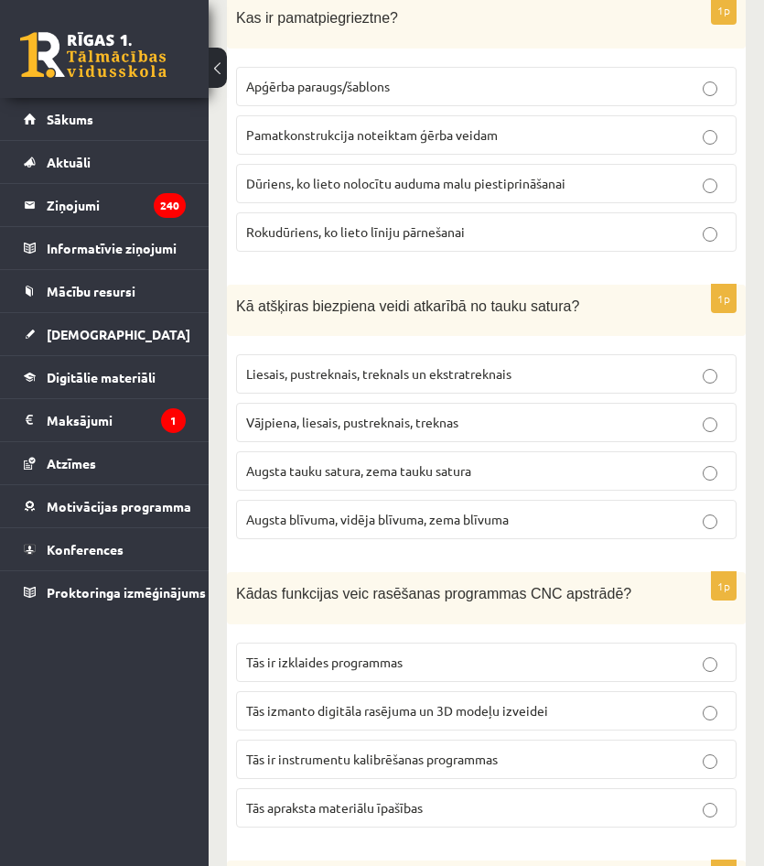
scroll to position [3295, 0]
click at [346, 364] on span "Liesais, pustreknais, treknaIs un ekstratreknais" at bounding box center [378, 372] width 265 height 16
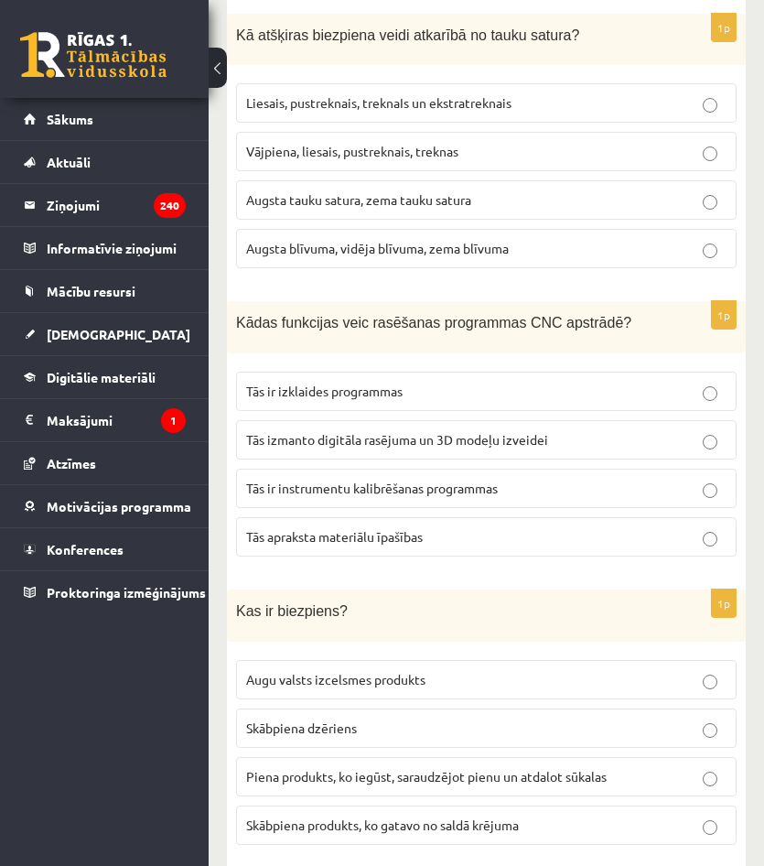
scroll to position [3570, 0]
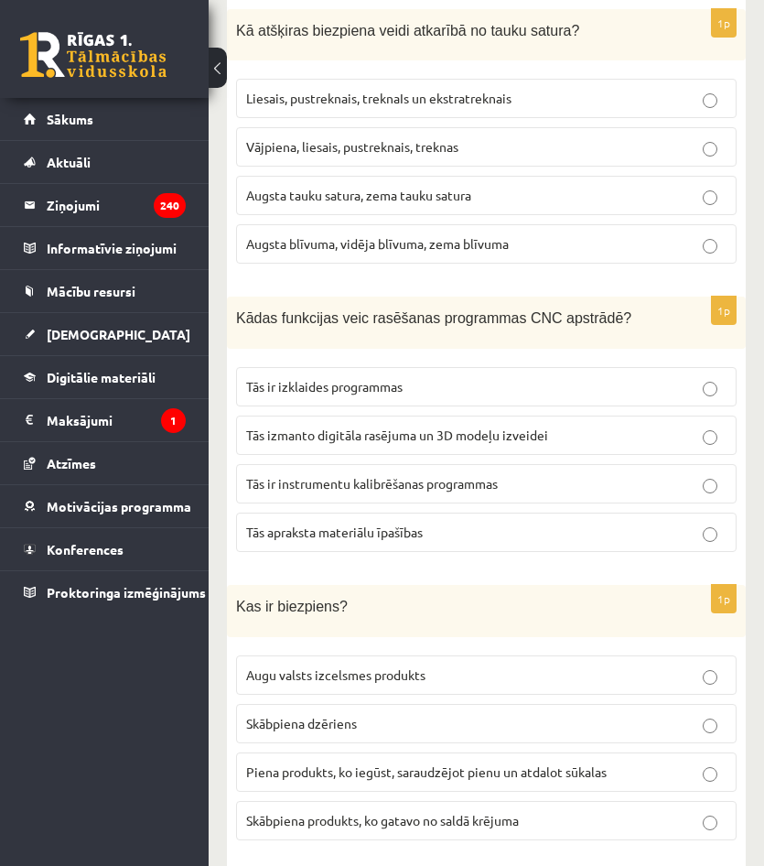
click at [427, 435] on p "Tās izmanto digitāla rasējuma un 3D modeļu izveidei" at bounding box center [486, 435] width 481 height 19
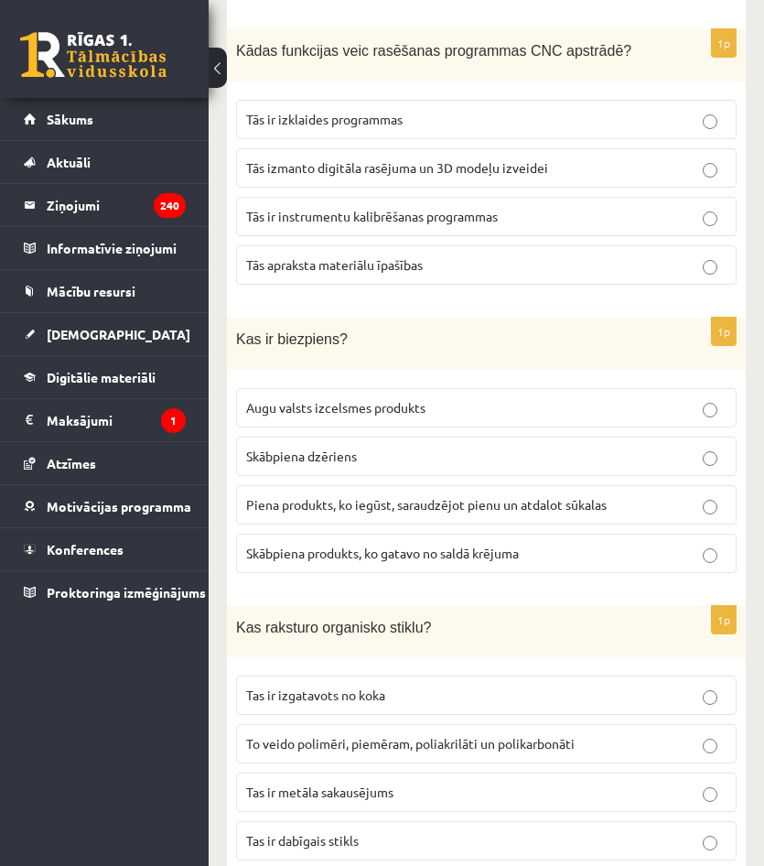
scroll to position [3844, 0]
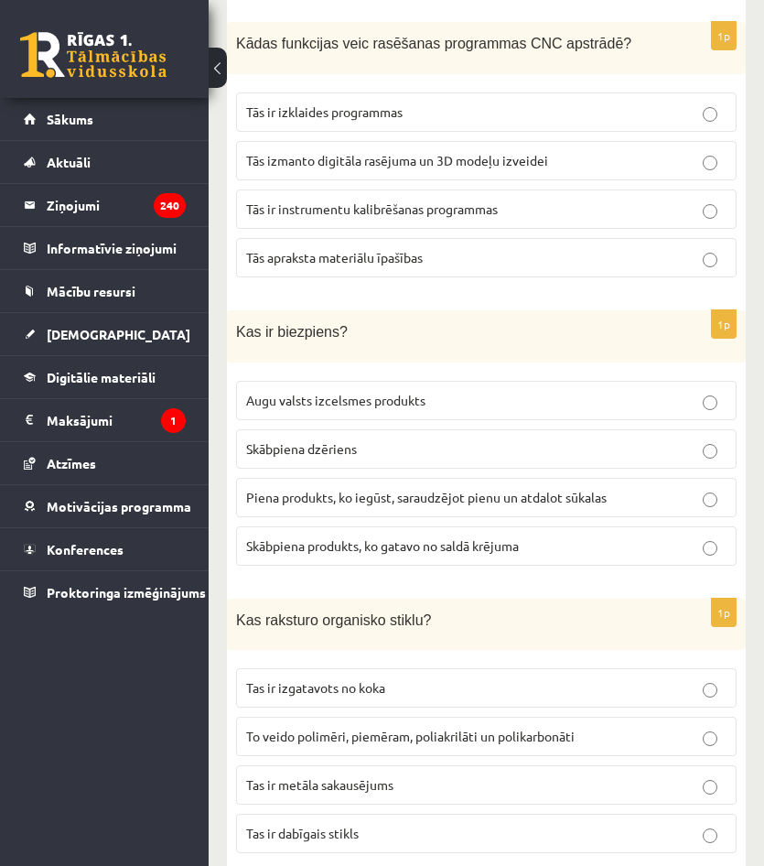
click at [475, 491] on span "Piena produkts, ko iegūst, saraudzējot pienu un atdalot sūkalas" at bounding box center [426, 497] width 361 height 16
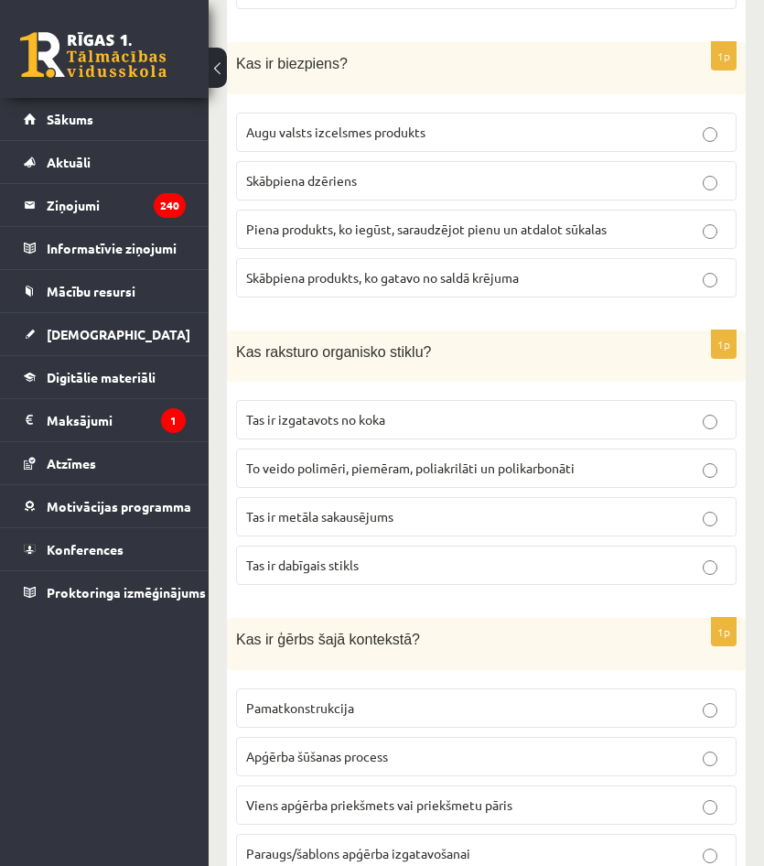
scroll to position [4119, 0]
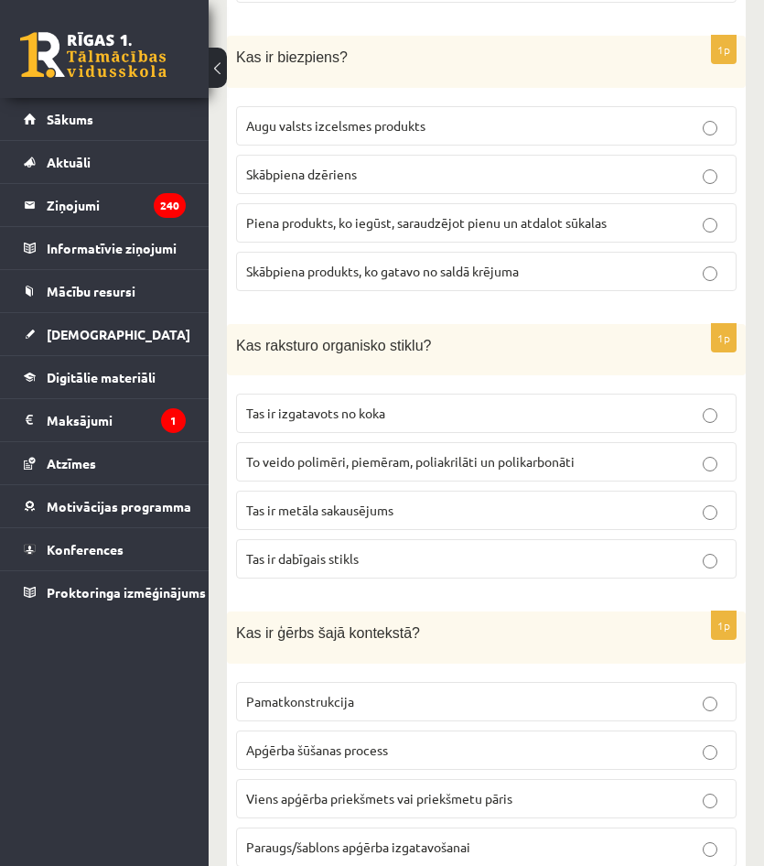
click at [443, 453] on span "To veido polimēri, piemēram, poliakrilāti un polikarbonāti" at bounding box center [410, 461] width 329 height 16
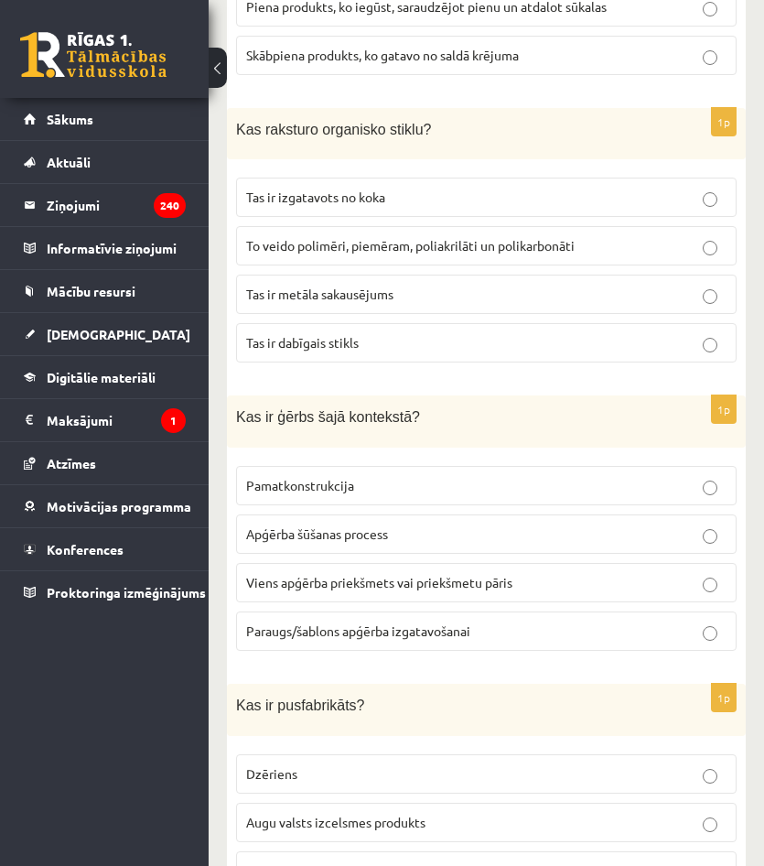
scroll to position [4394, 0]
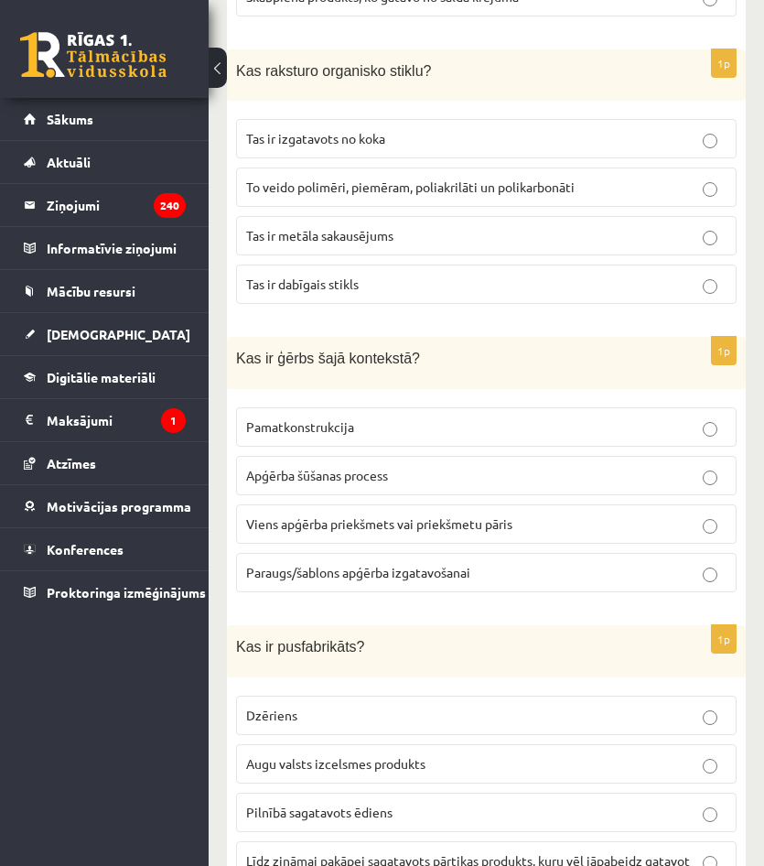
click at [427, 515] on span "Viens apģērba priekšmets vai priekšmetu pāris" at bounding box center [379, 523] width 266 height 16
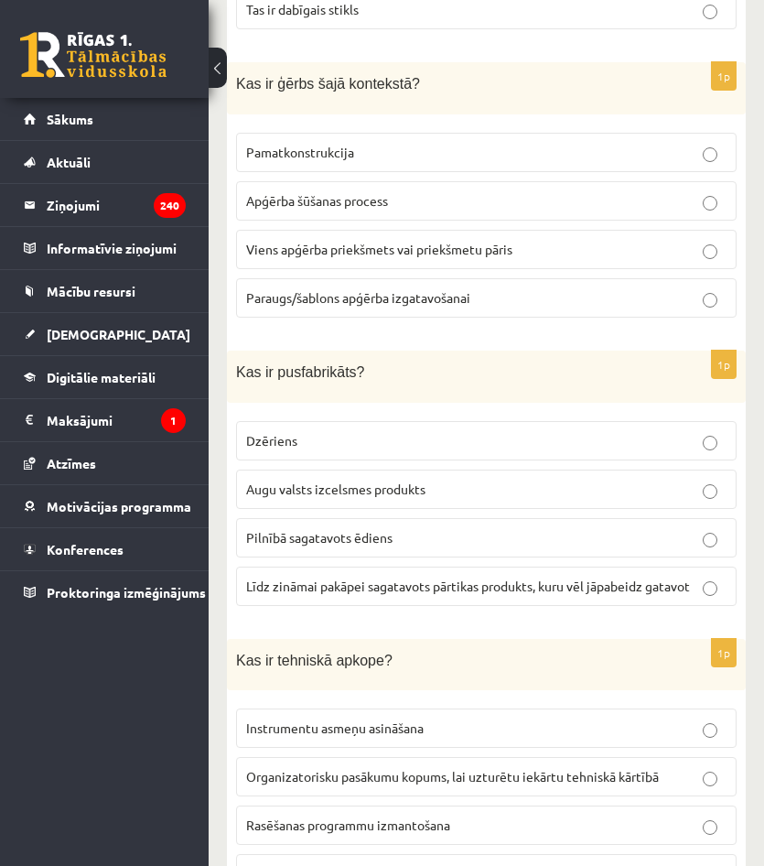
click at [439, 578] on span "Līdz zināmai pakāpei sagatavots pārtikas produkts, kuru vēl jāpabeidz gatavot" at bounding box center [468, 586] width 444 height 16
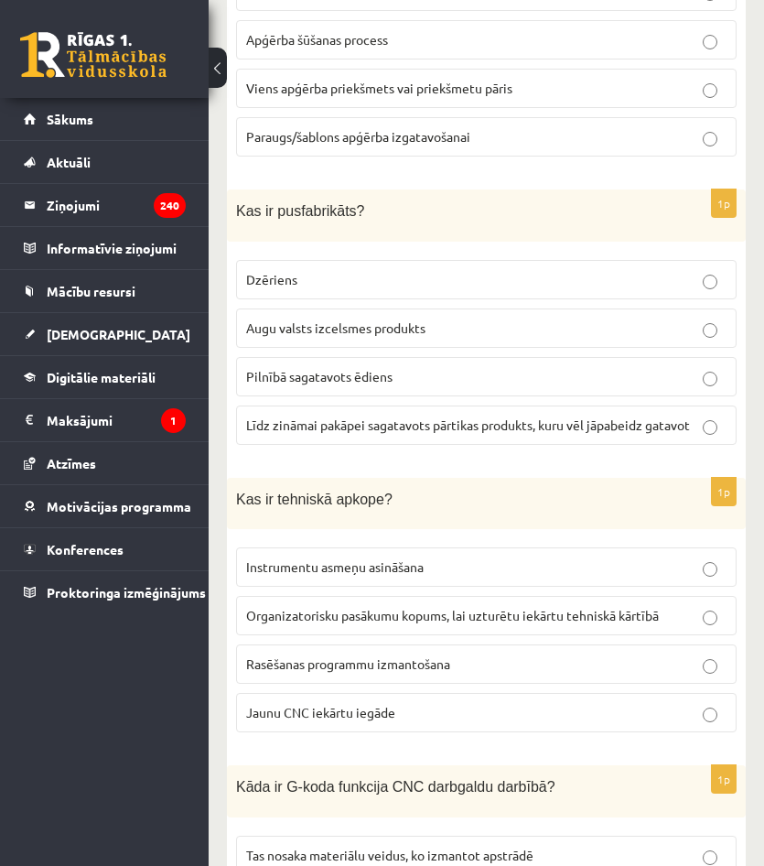
scroll to position [4943, 0]
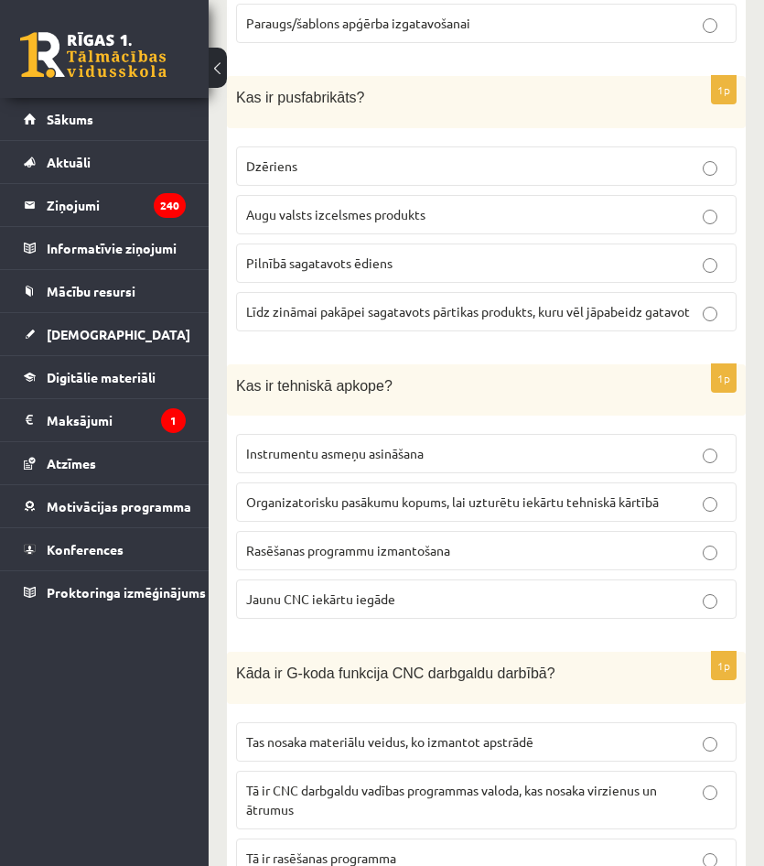
click at [696, 492] on p "Organizatorisku pasākumu kopums, lai uzturētu iekārtu tehniskā kārtībā" at bounding box center [486, 501] width 481 height 19
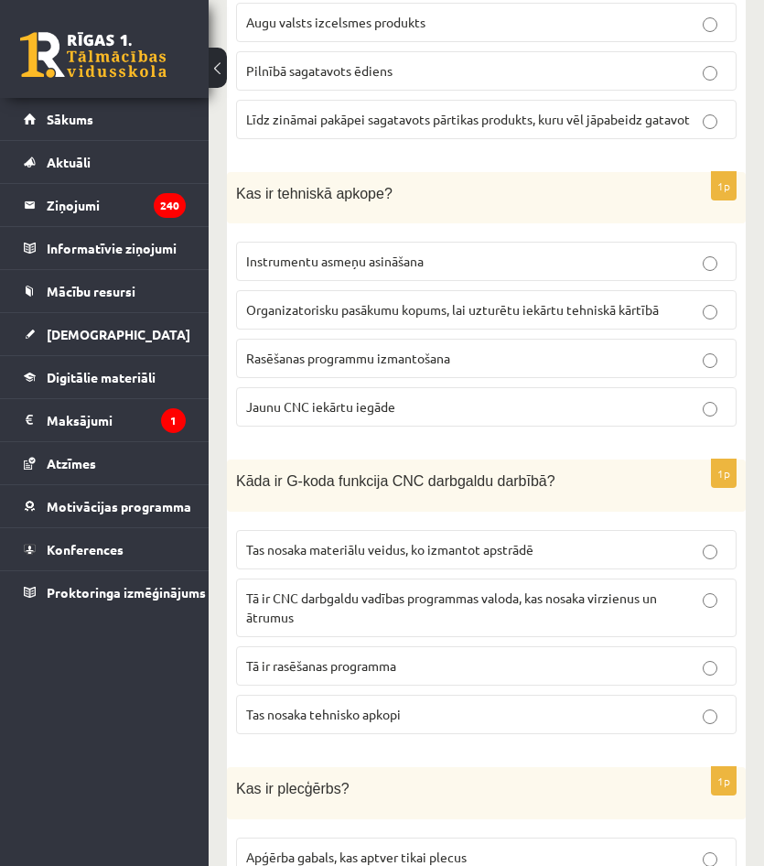
scroll to position [5217, 0]
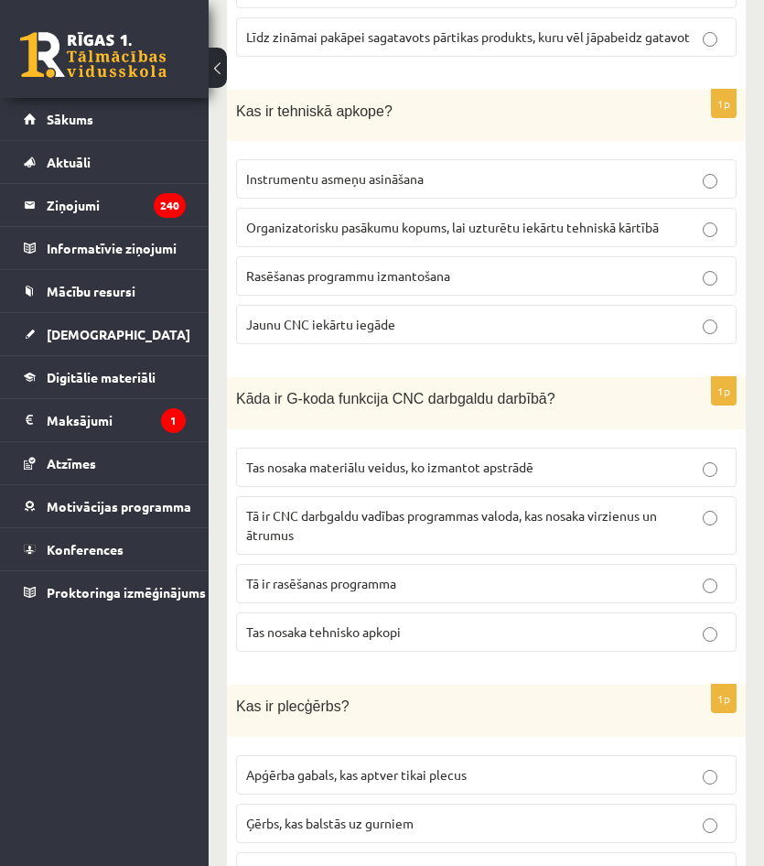
click at [489, 507] on span "Tā ir CNC darbgaldu vadības programmas valoda, kas nosaka virzienus un ātrumus" at bounding box center [451, 525] width 411 height 36
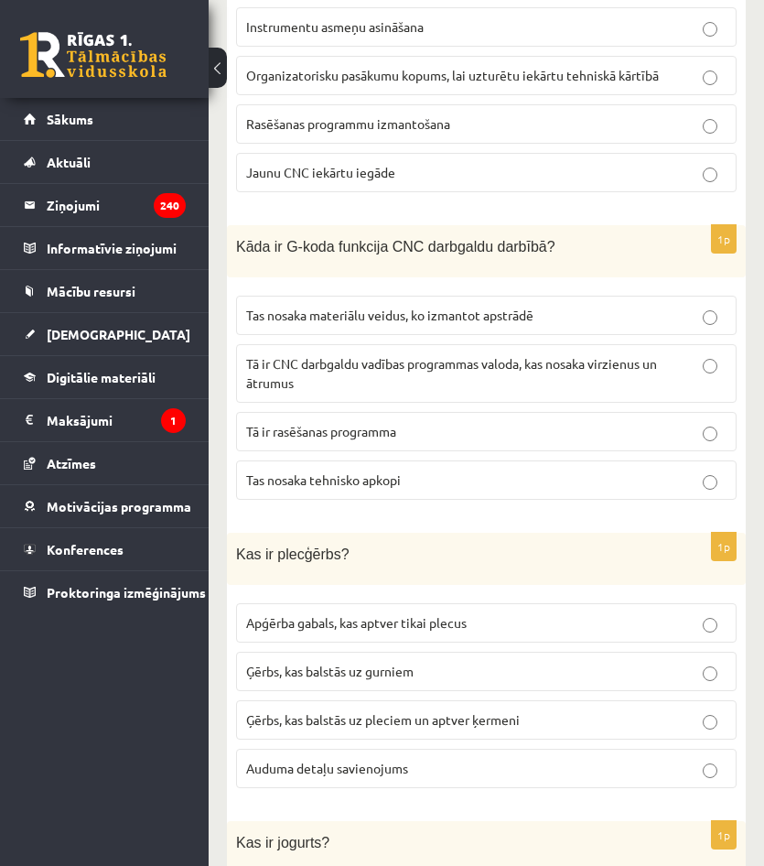
scroll to position [5492, 0]
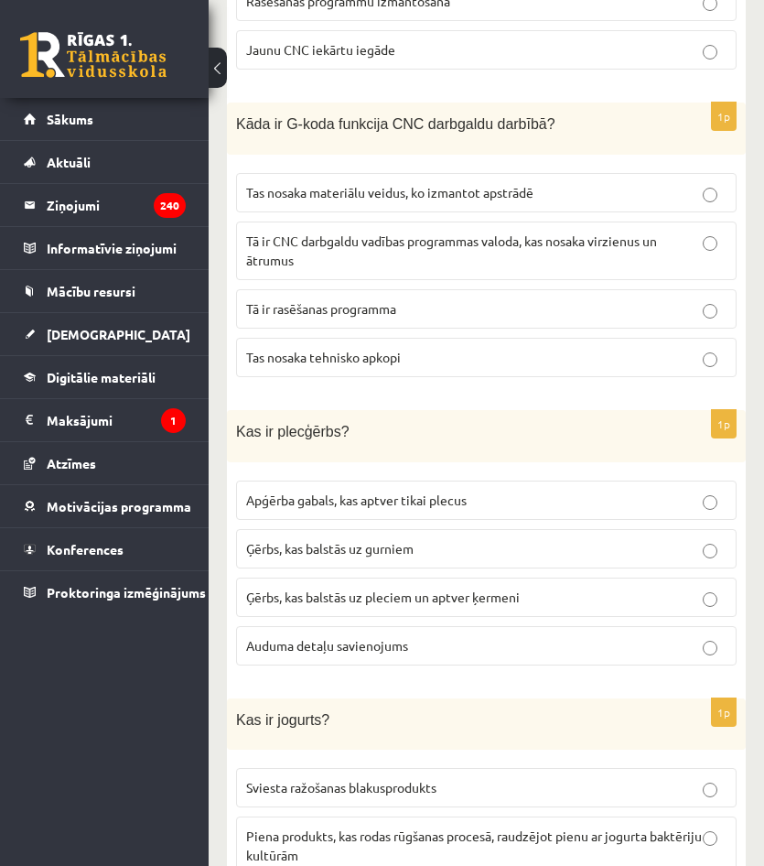
click at [434, 539] on p "Ģērbs, kas balstās uz gurniem" at bounding box center [486, 548] width 481 height 19
click at [628, 588] on p "Ģērbs, kas balstās uz pleciem un aptver ķermeni" at bounding box center [486, 597] width 481 height 19
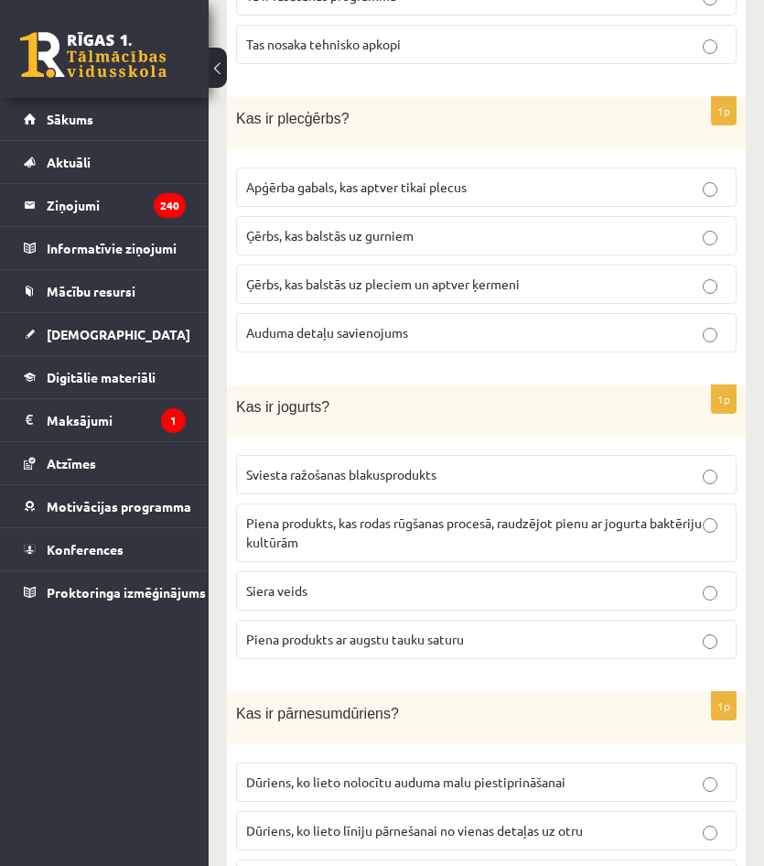
scroll to position [5858, 0]
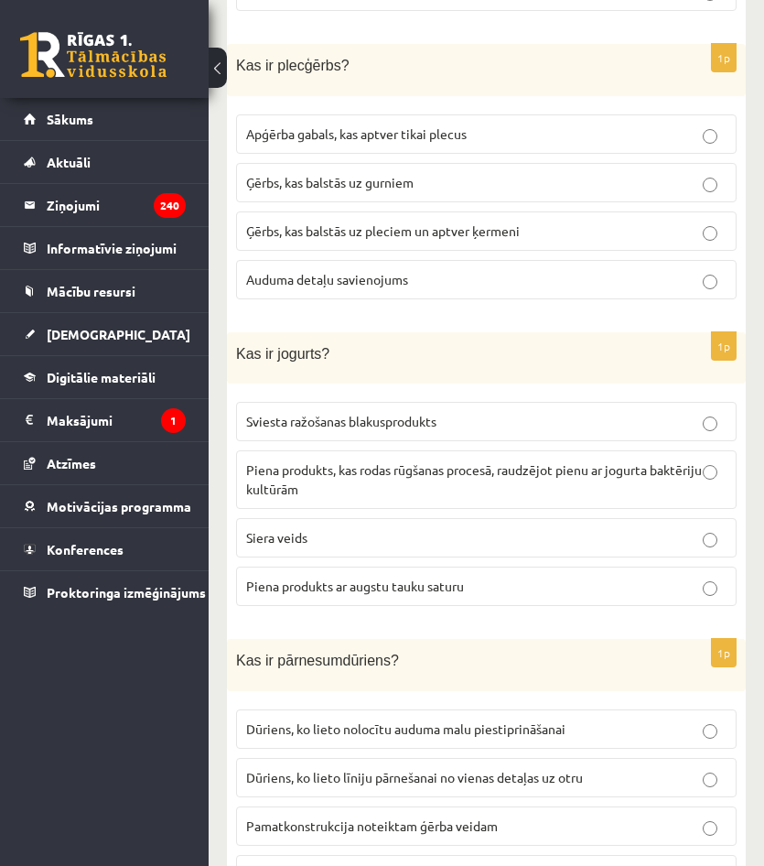
drag, startPoint x: 351, startPoint y: 481, endPoint x: 362, endPoint y: 481, distance: 10.1
click at [362, 480] on p "Piena produkts, kas rodas rūgšanas procesā, raudzējot pienu ar jogurta baktērij…" at bounding box center [486, 479] width 481 height 38
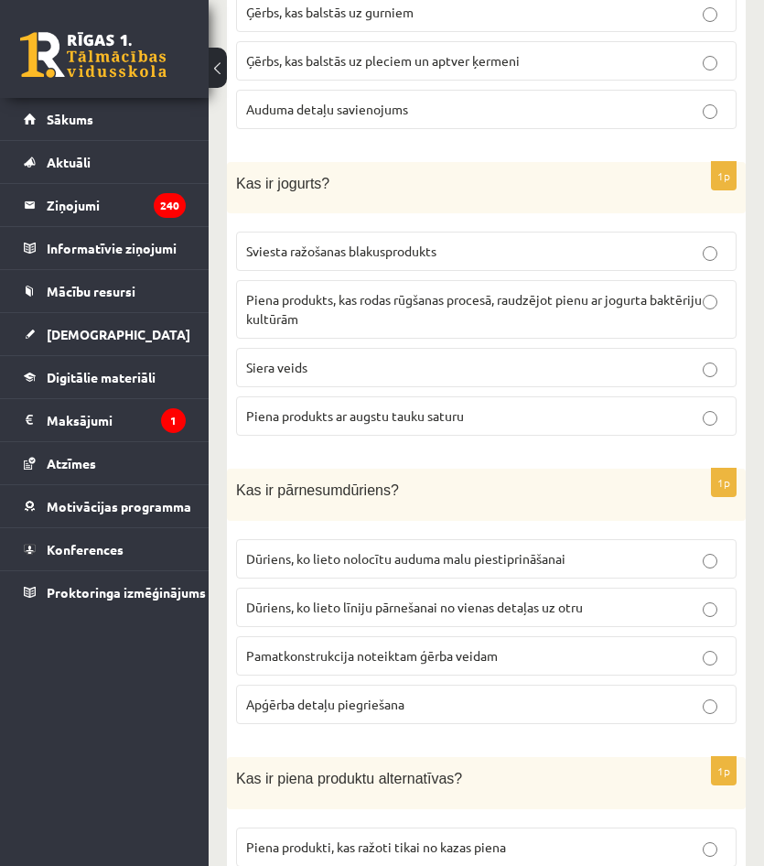
scroll to position [6041, 0]
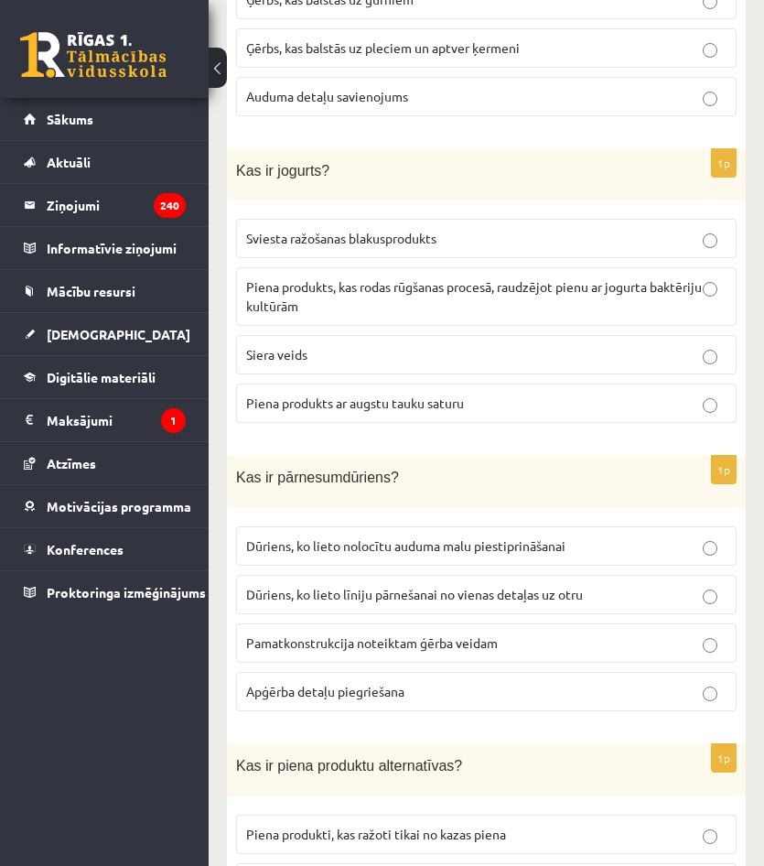
click at [405, 586] on p "Dūriens, ko lieto līniju pārnešanai no vienas detaļas uz otru" at bounding box center [486, 594] width 481 height 19
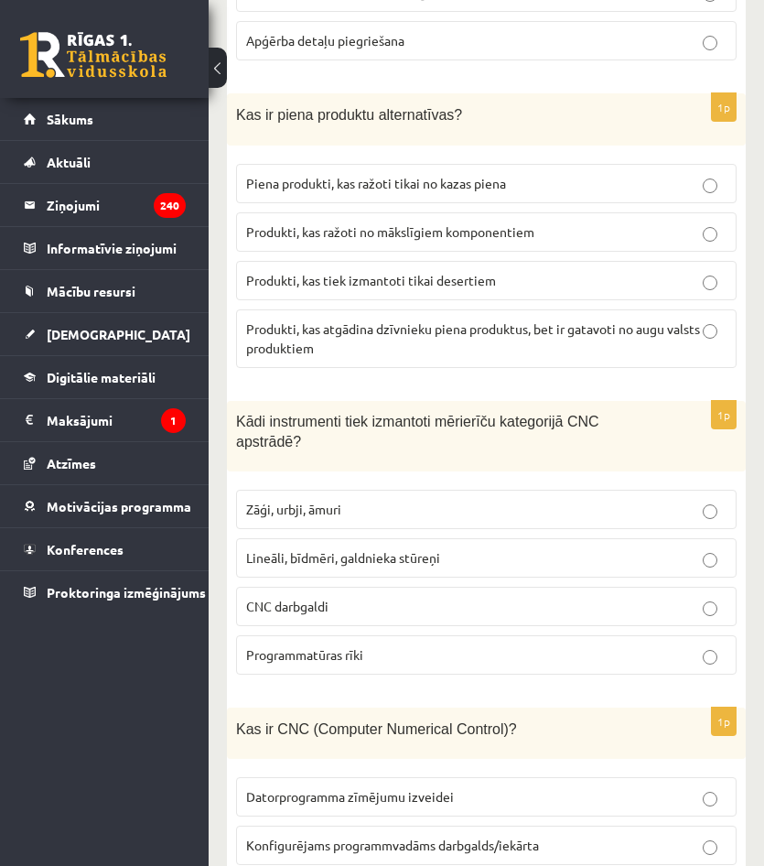
scroll to position [6695, 0]
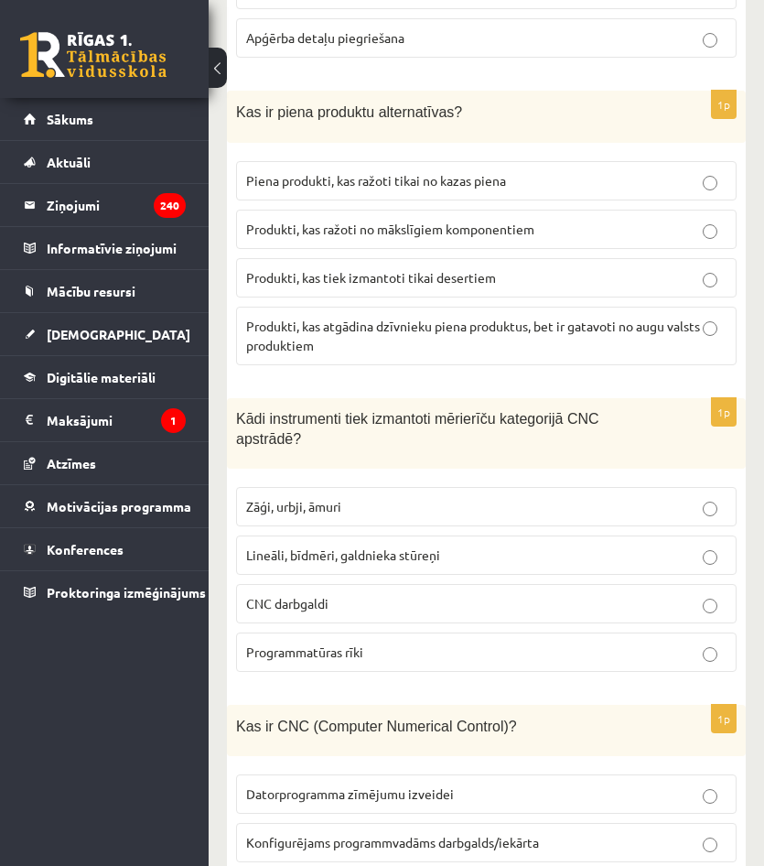
click at [426, 325] on p "Produkti, kas atgādina dzīvnieku piena produktus, bet ir gatavoti no augu valst…" at bounding box center [486, 336] width 481 height 38
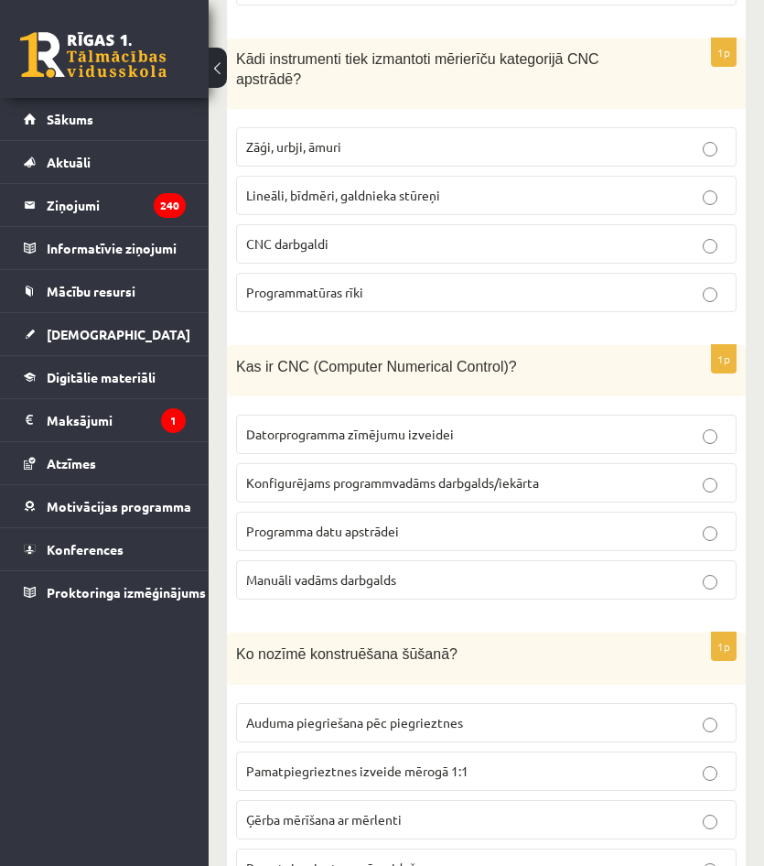
scroll to position [7061, 0]
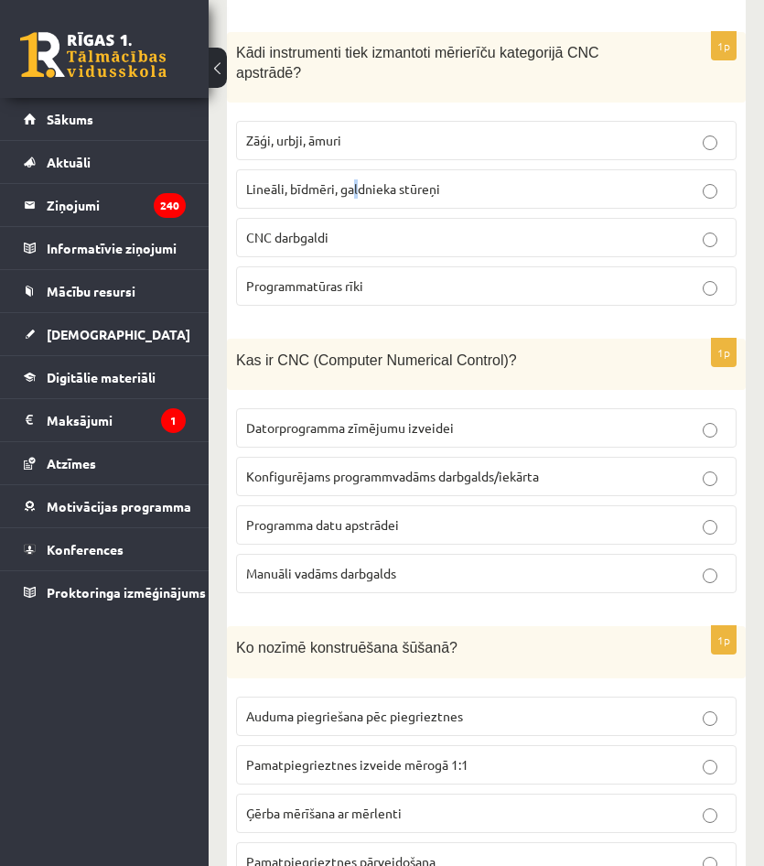
click at [357, 179] on p "Lineāli, bīdmēri, galdnieka stūreņi" at bounding box center [486, 188] width 481 height 19
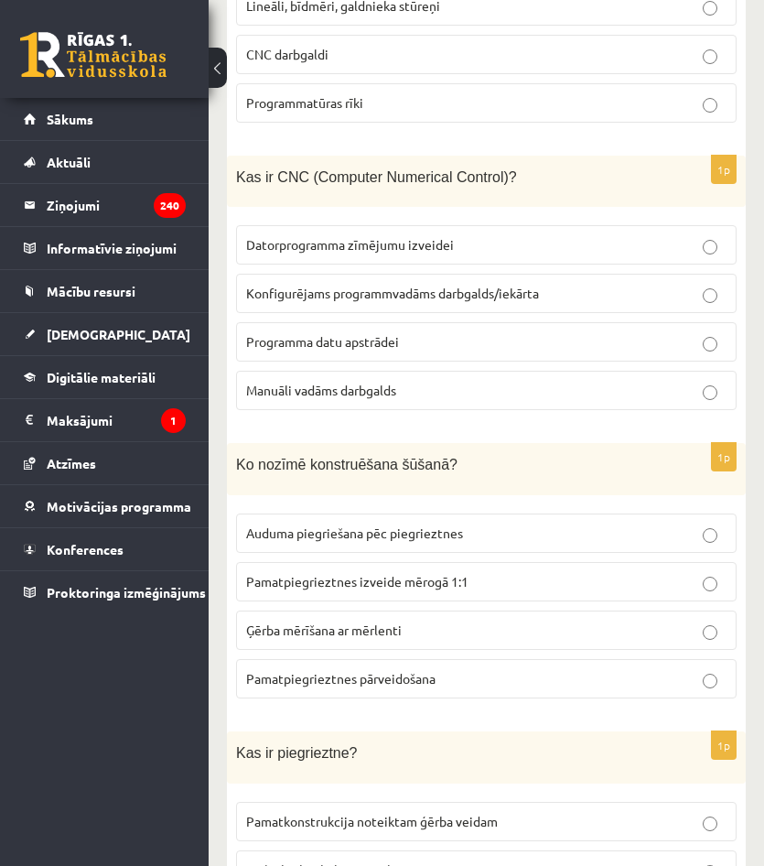
click at [394, 284] on p "Konfigurējams programmvadāms darbgalds/iekārta" at bounding box center [486, 293] width 481 height 19
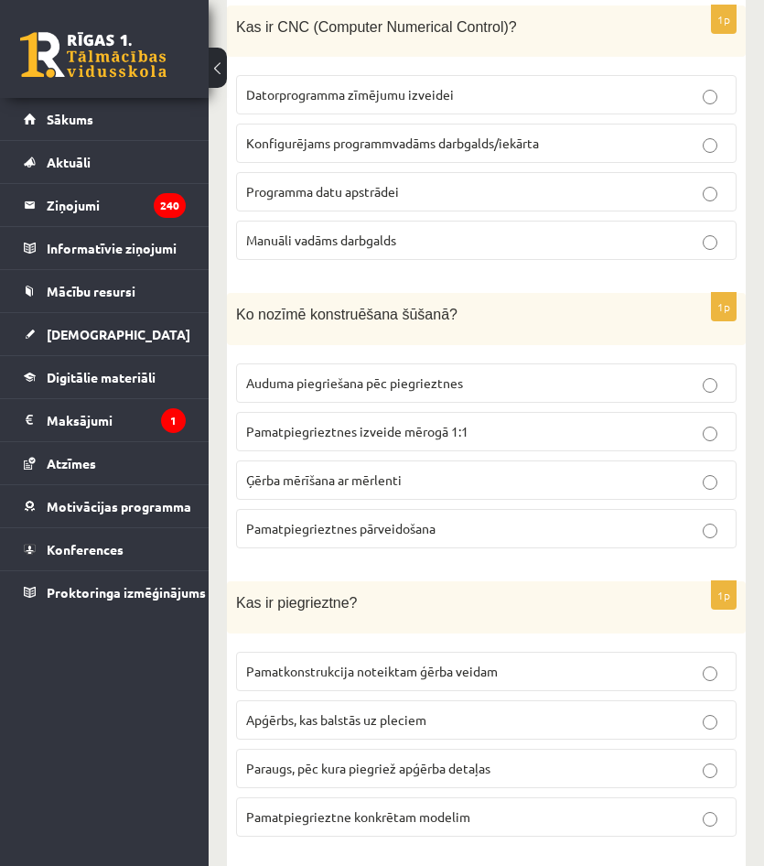
scroll to position [7427, 0]
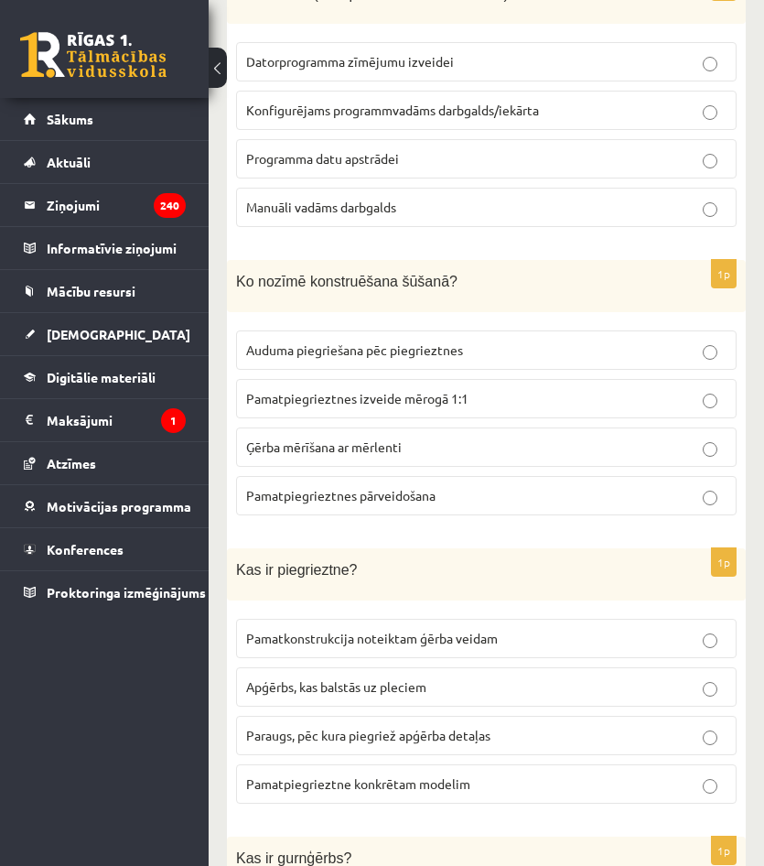
click at [406, 390] on span "Pamatpiegrieztnes izveide mērogā 1:1" at bounding box center [357, 398] width 222 height 16
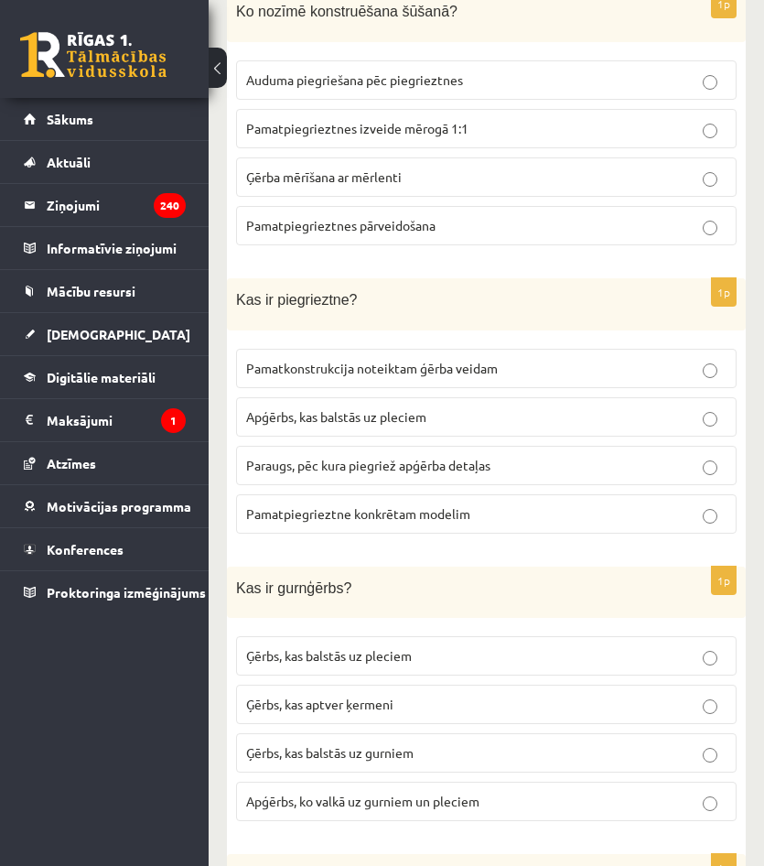
scroll to position [7702, 0]
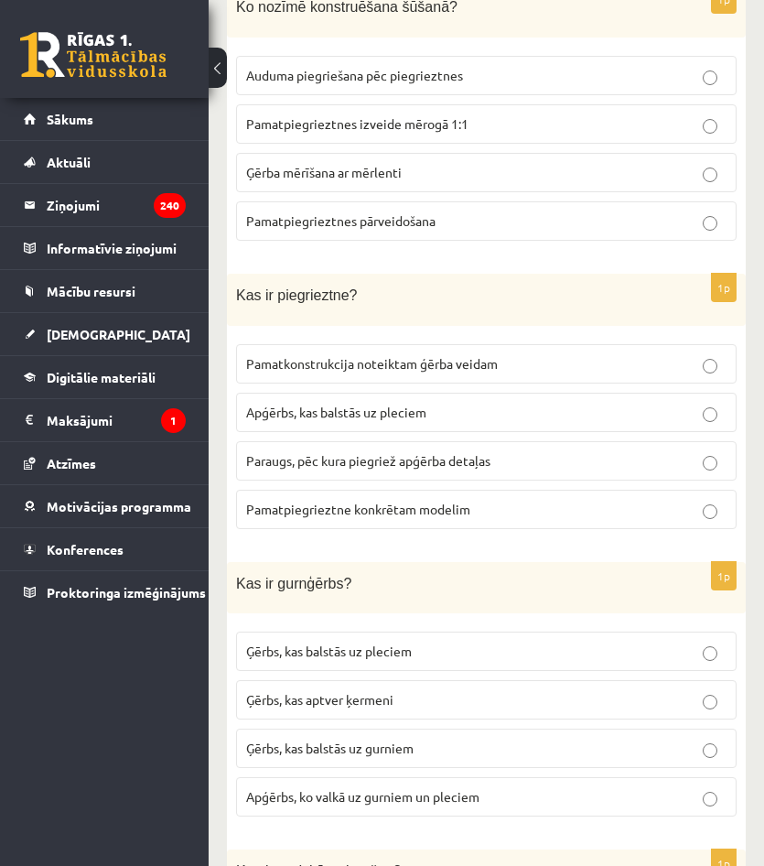
click at [392, 451] on p "Paraugs, pēc kura piegriež apģērba detaļas" at bounding box center [486, 460] width 481 height 19
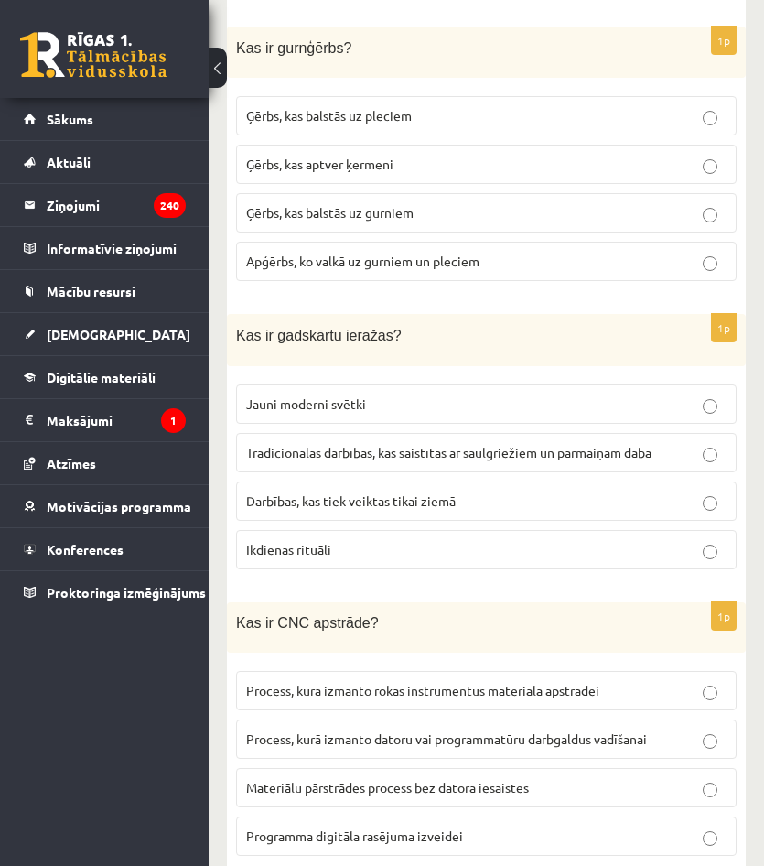
scroll to position [8245, 0]
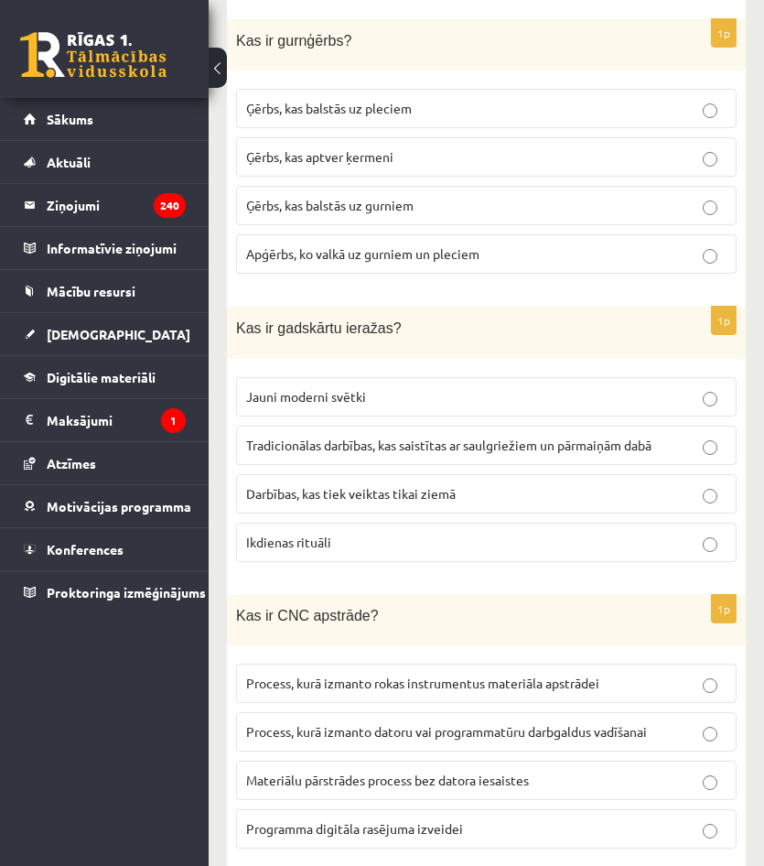
click at [388, 723] on span "Process, kurā izmanto datoru vai programmatūru darbgaldus vadīšanai" at bounding box center [446, 731] width 401 height 16
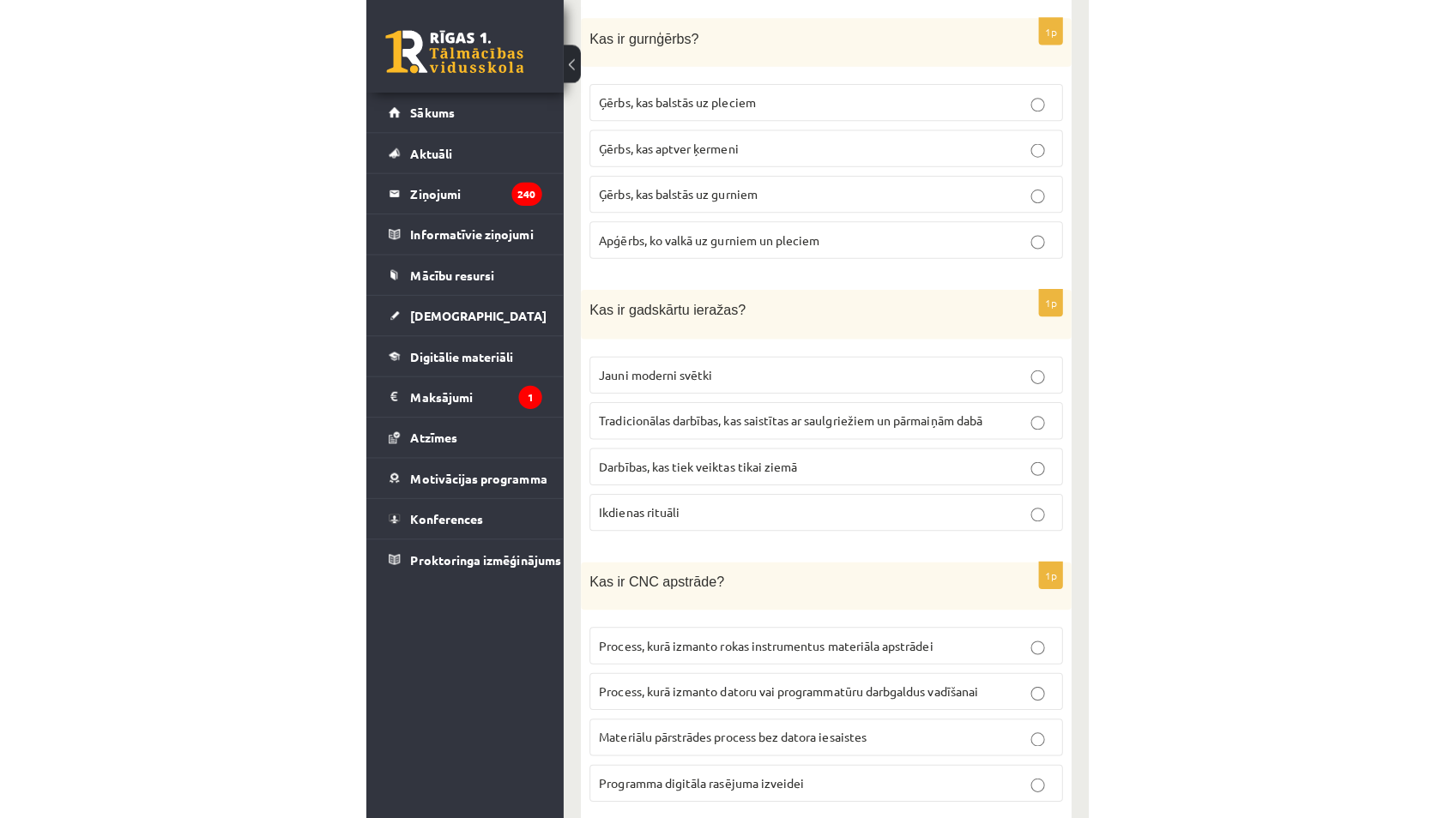
scroll to position [7607, 0]
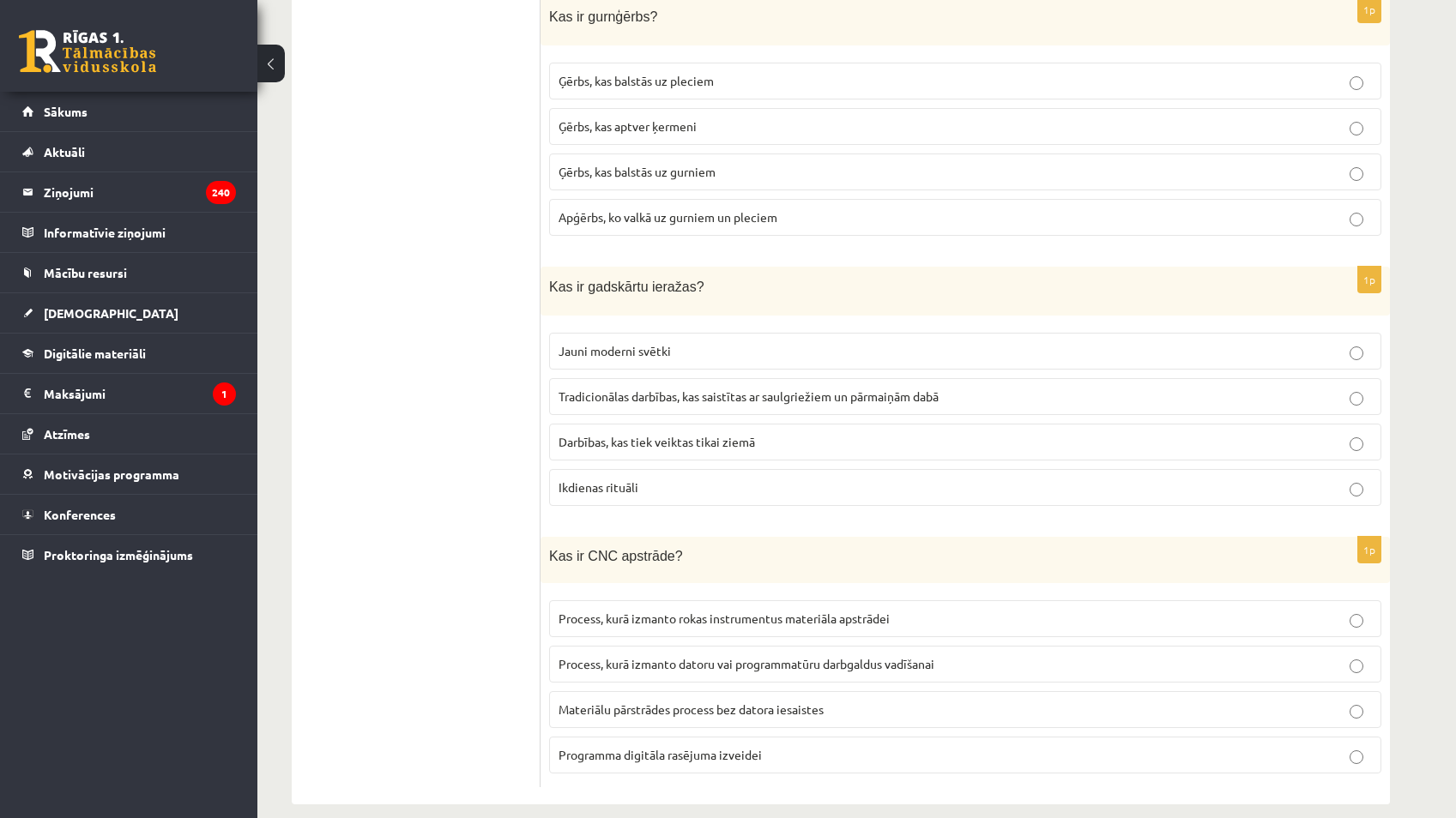
click at [669, 389] on span "Tradicionālas darbības, kas saistītas ar saulgriežiem un pārmaiņām dabā" at bounding box center [748, 396] width 380 height 15
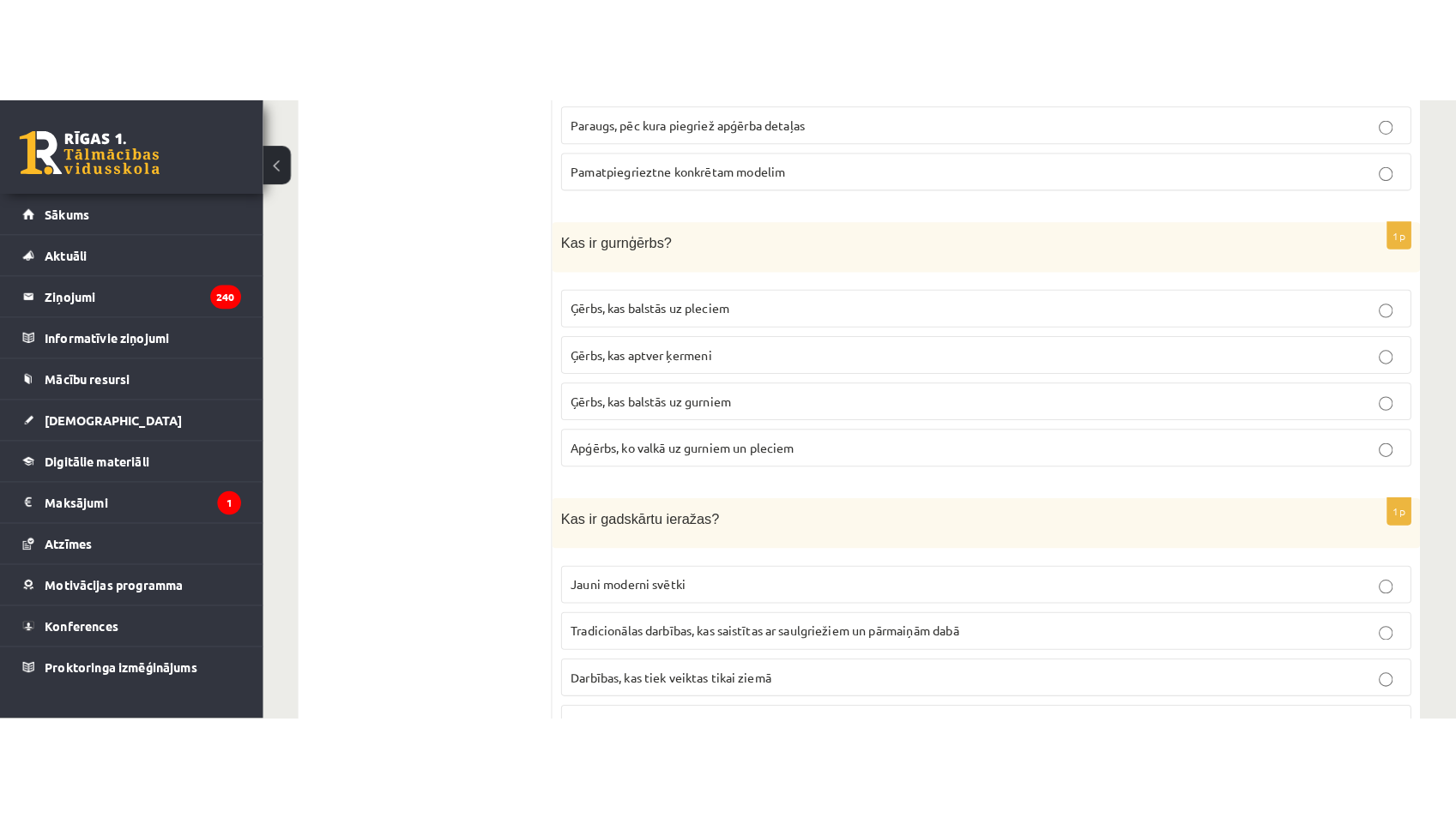
scroll to position [7436, 0]
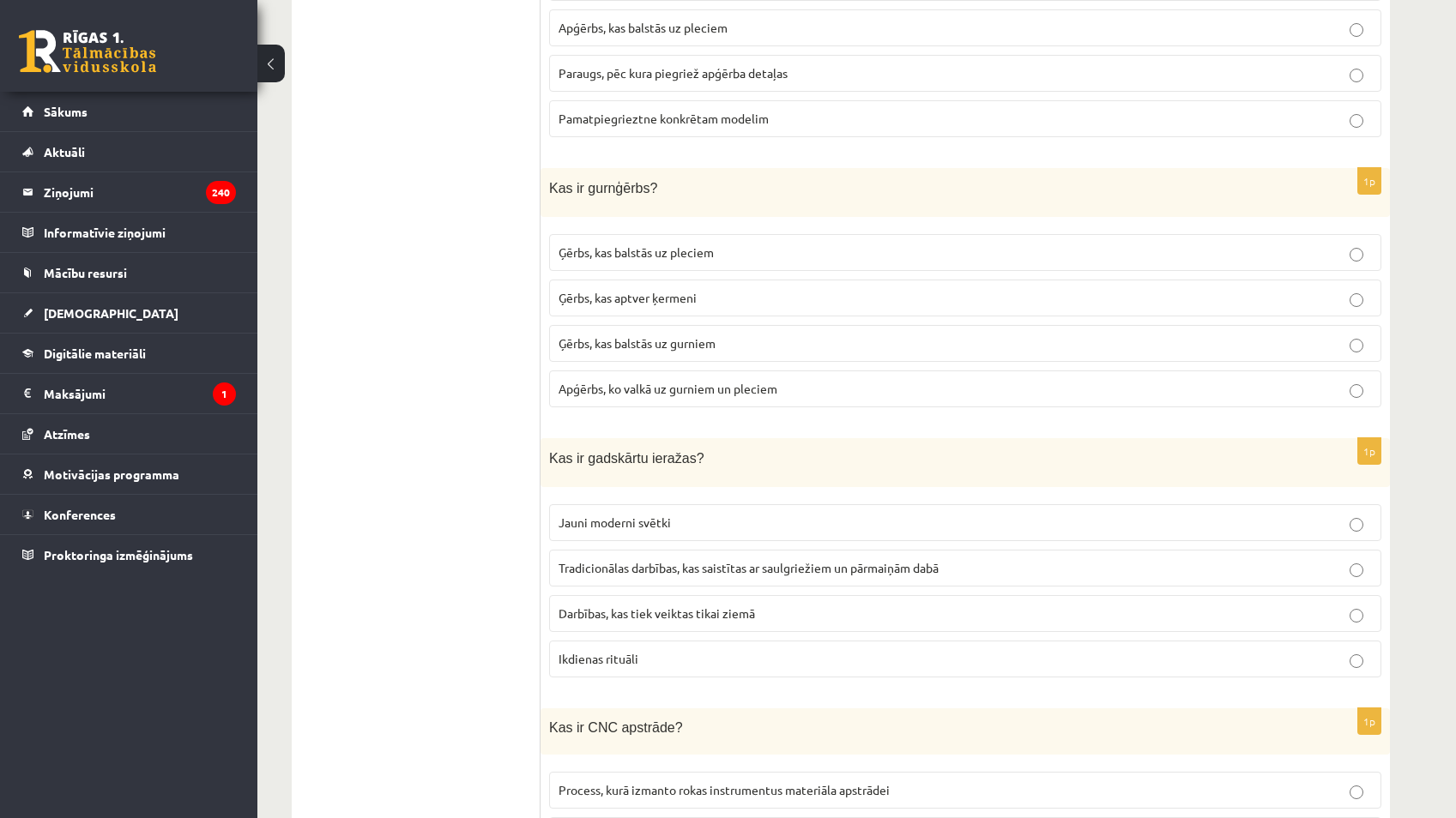
click at [692, 242] on label "Ģērbs, kas balstās uz pleciem" at bounding box center [966, 252] width 833 height 37
click at [727, 335] on p "Ģērbs, kas balstās uz gurniem" at bounding box center [966, 343] width 814 height 18
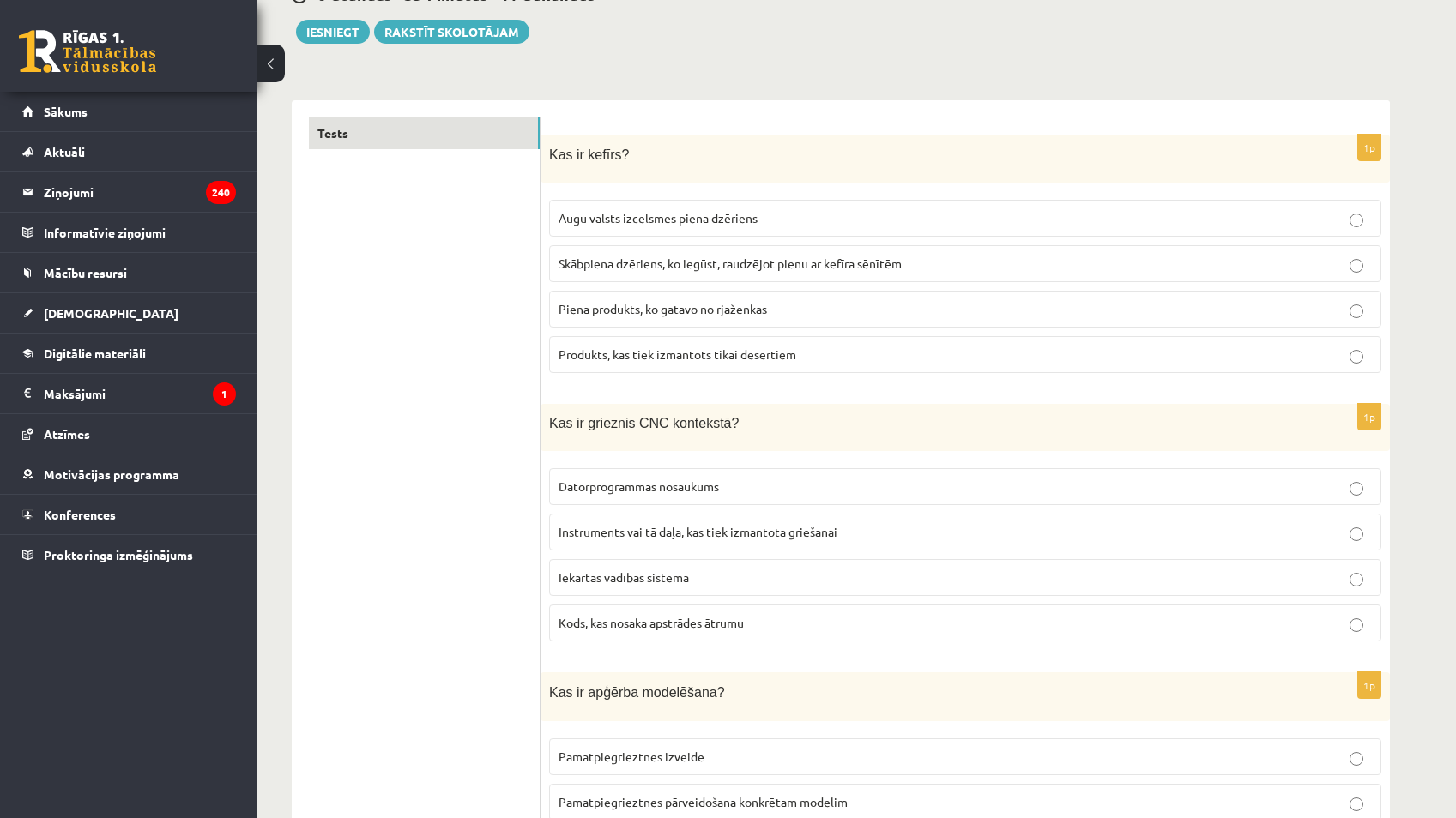
scroll to position [0, 0]
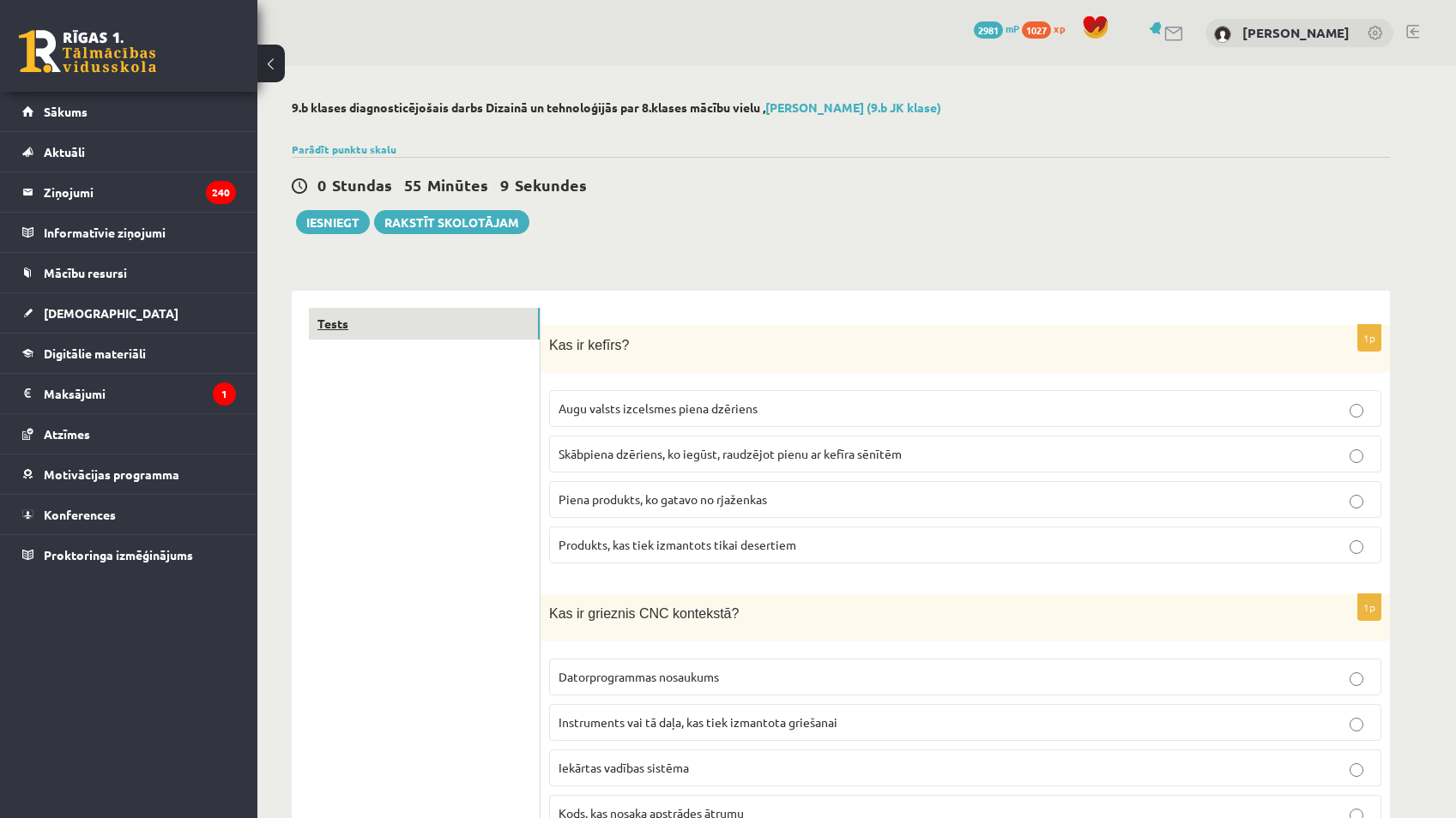
click at [441, 320] on link "Tests" at bounding box center [425, 324] width 231 height 32
click at [408, 319] on link "Tests" at bounding box center [425, 324] width 231 height 32
click at [321, 208] on div "0 Stundas 55 Minūtes 4 Sekundes Ieskaite saglabāta! Iesniegt Rakstīt skolotājam" at bounding box center [841, 196] width 1099 height 77
click at [322, 210] on button "Iesniegt" at bounding box center [333, 222] width 74 height 24
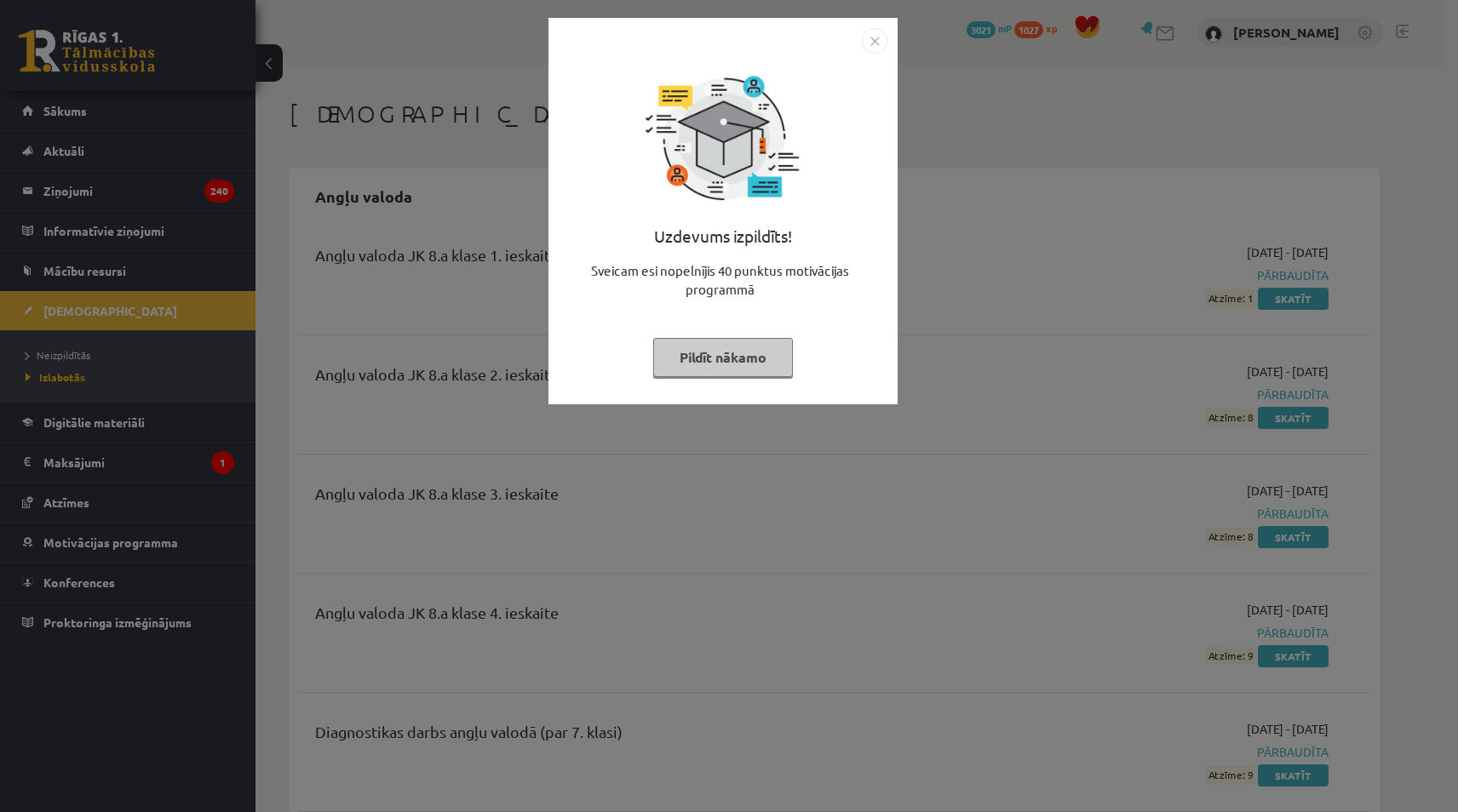
click at [873, 32] on img "Close" at bounding box center [874, 40] width 25 height 25
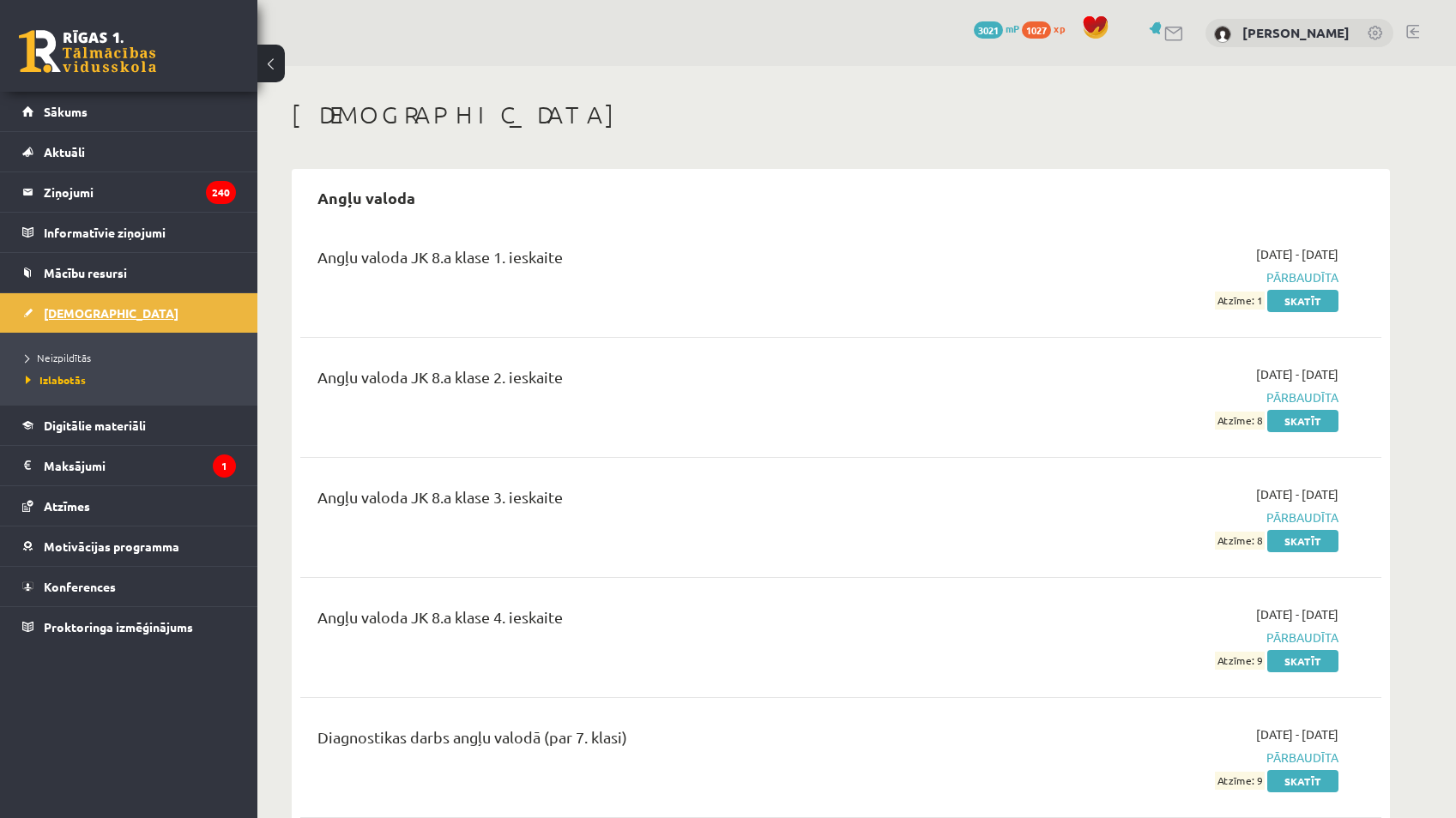
click at [158, 304] on link "[DEMOGRAPHIC_DATA]" at bounding box center [129, 313] width 214 height 39
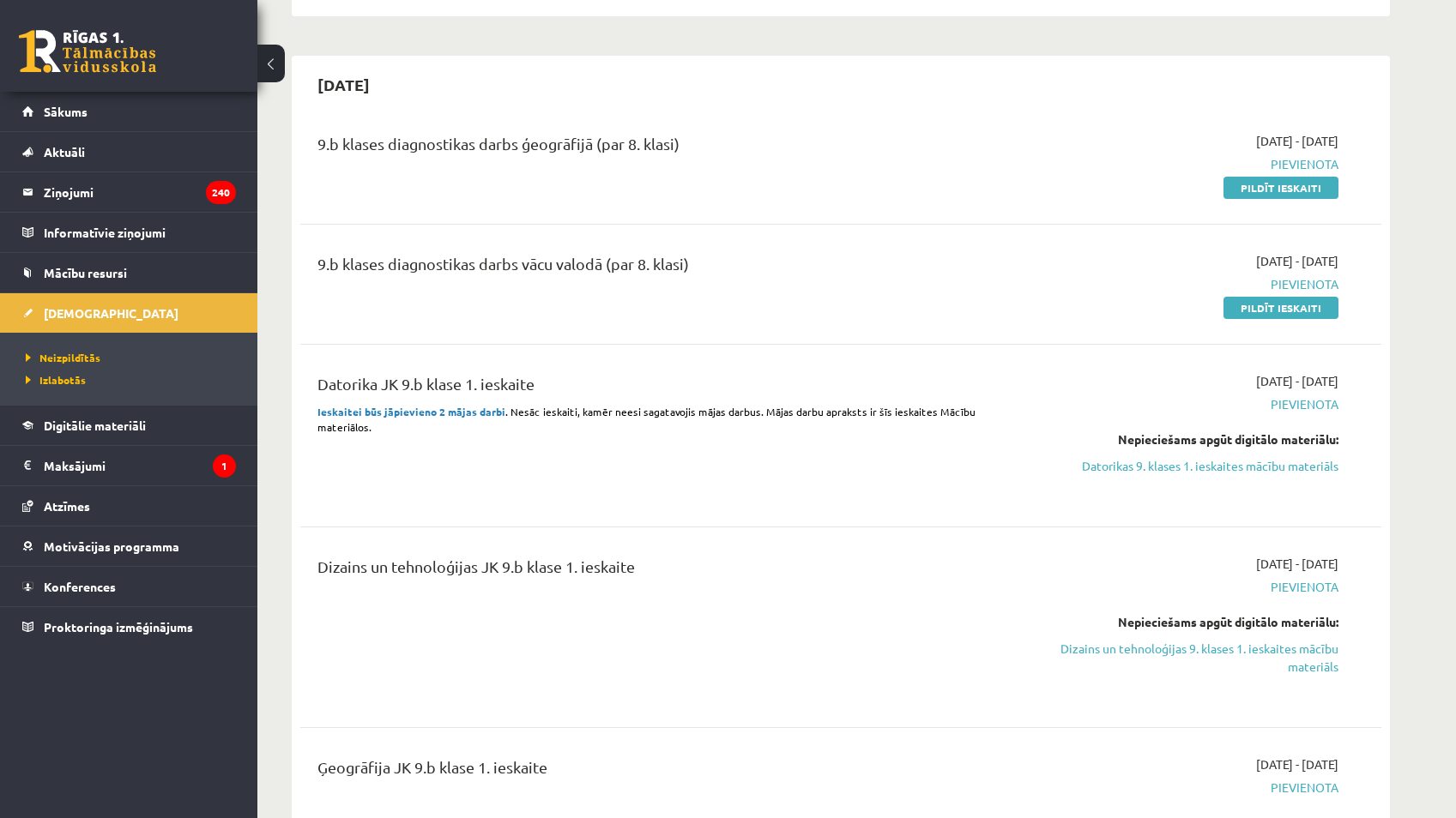
scroll to position [343, 0]
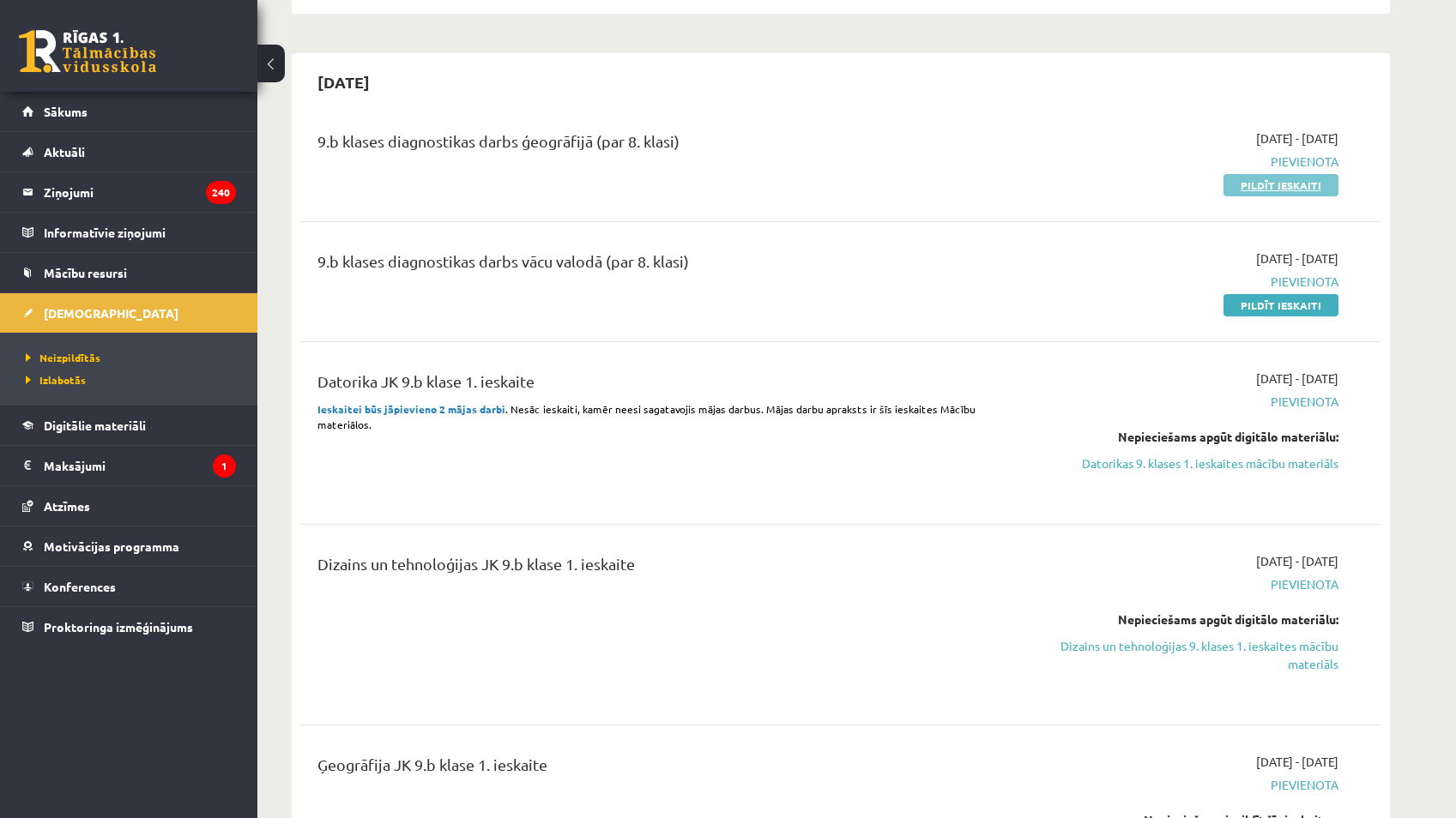
click at [1256, 179] on link "Pildīt ieskaiti" at bounding box center [1281, 186] width 115 height 22
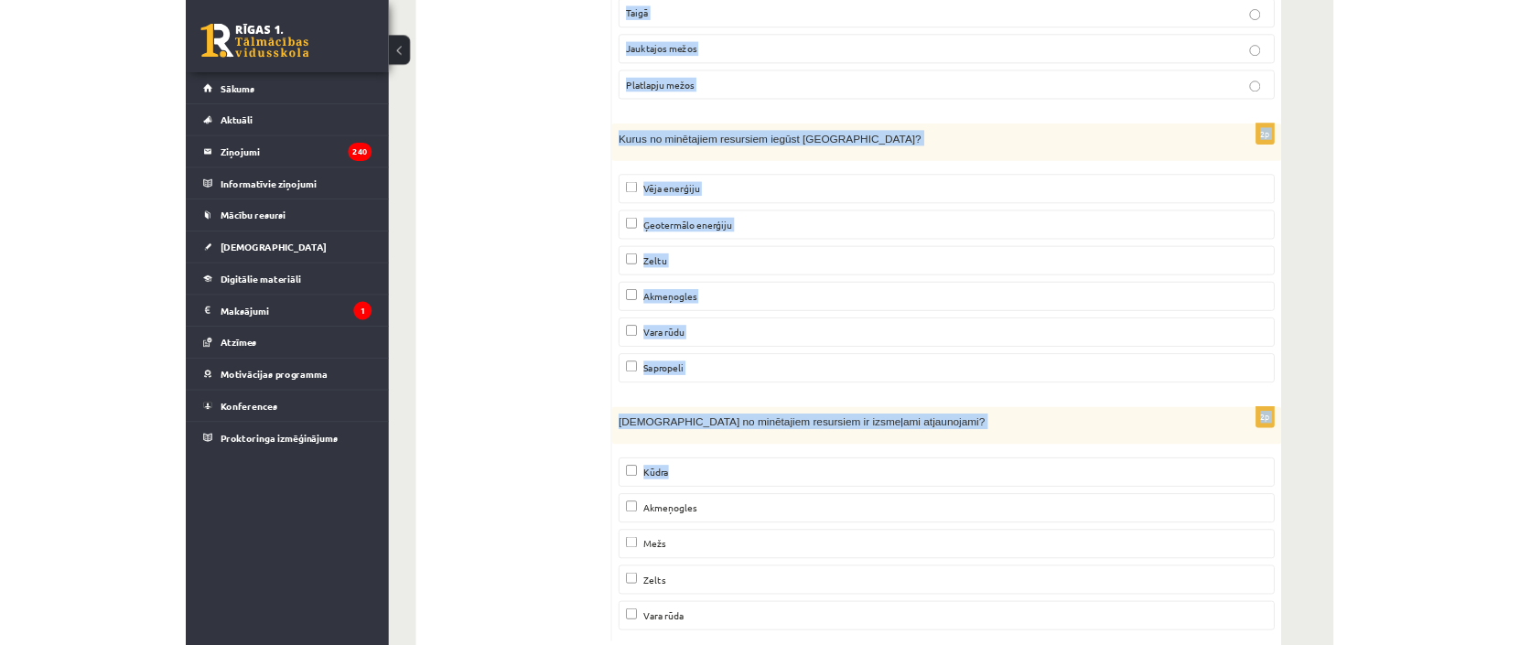
scroll to position [11009, 0]
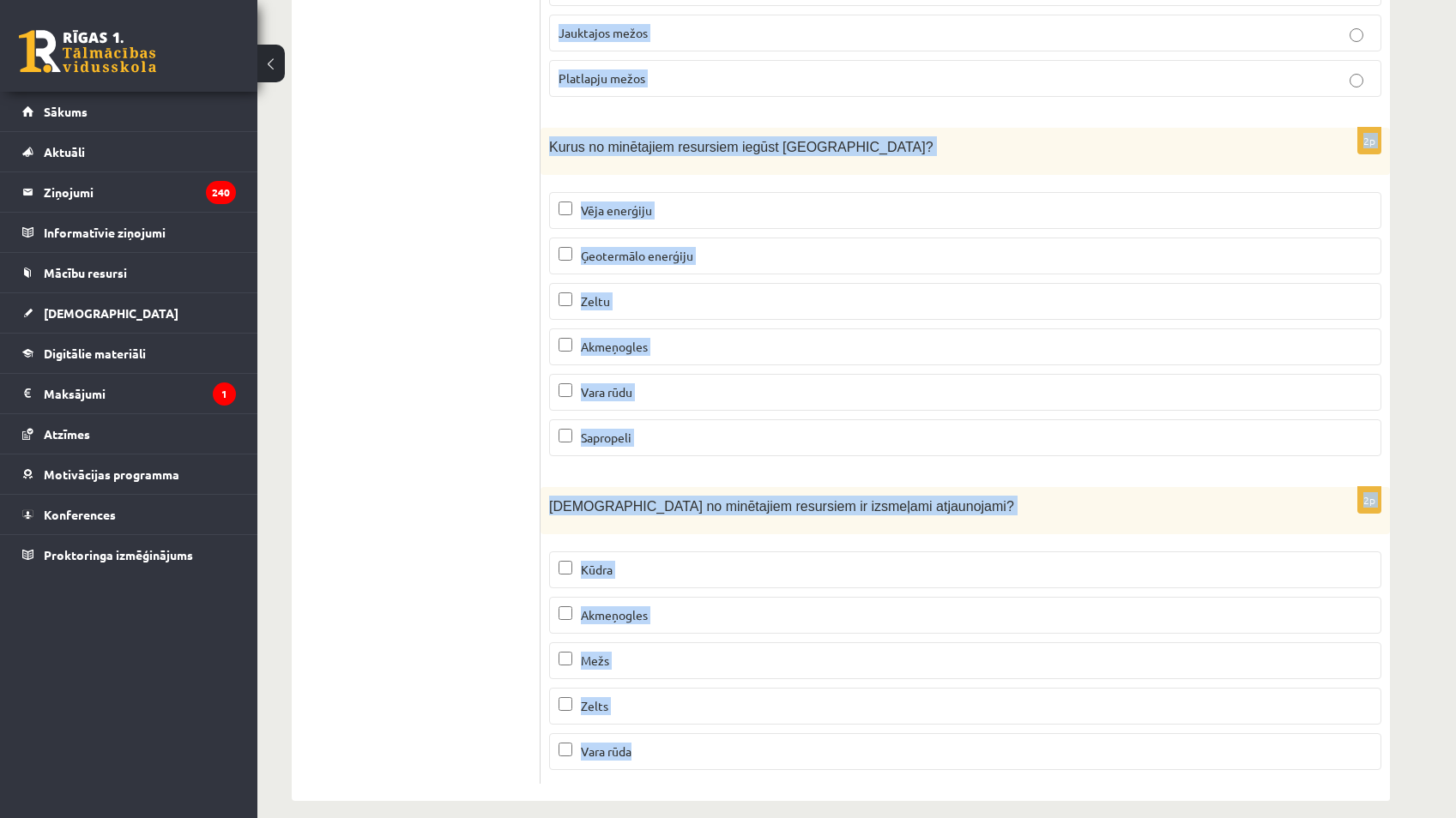
drag, startPoint x: 543, startPoint y: 335, endPoint x: 841, endPoint y: 729, distance: 494.0
drag, startPoint x: 841, startPoint y: 729, endPoint x: 818, endPoint y: 724, distance: 23.5
copy form "Šo derīgo izrakteni iegūst Latvijā – Salaspils apkārtnē. No tā uzņēmumā Knauf t…"
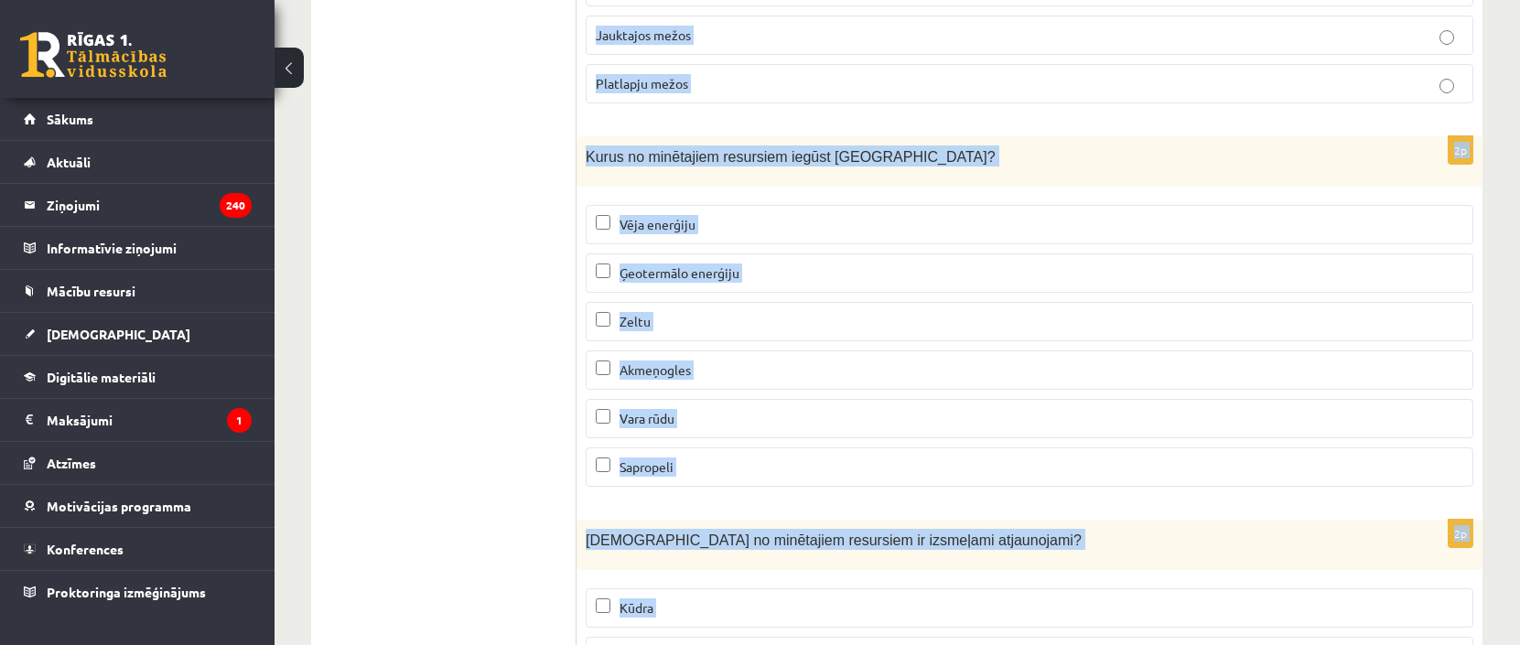
click at [1119, 361] on p "Akmeņogles" at bounding box center [1030, 370] width 868 height 19
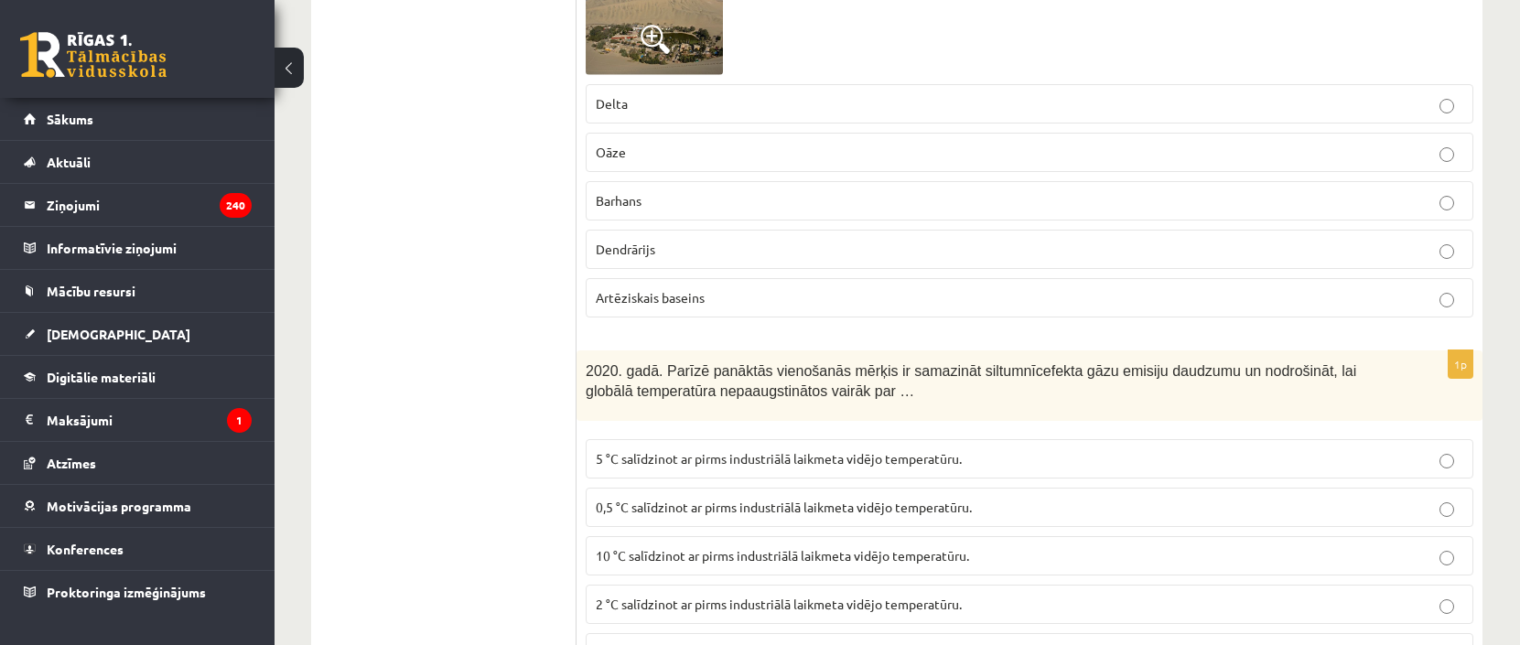
scroll to position [9636, 0]
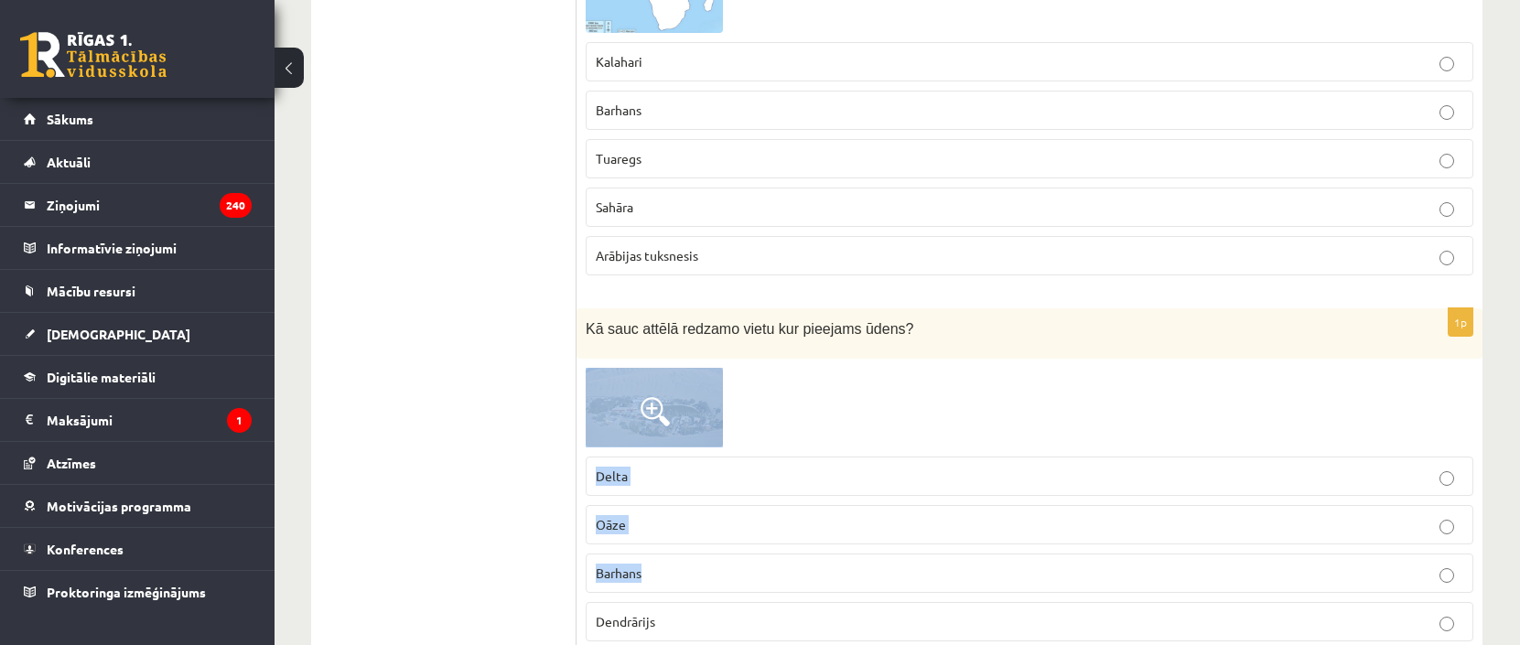
drag, startPoint x: 1519, startPoint y: 535, endPoint x: 1469, endPoint y: 274, distance: 265.5
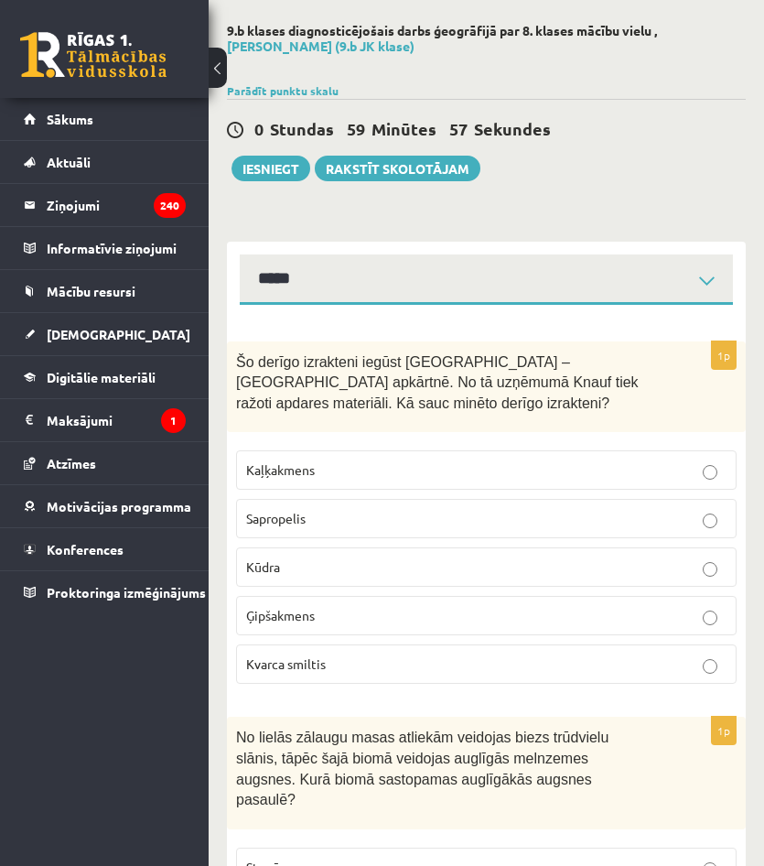
scroll to position [92, 0]
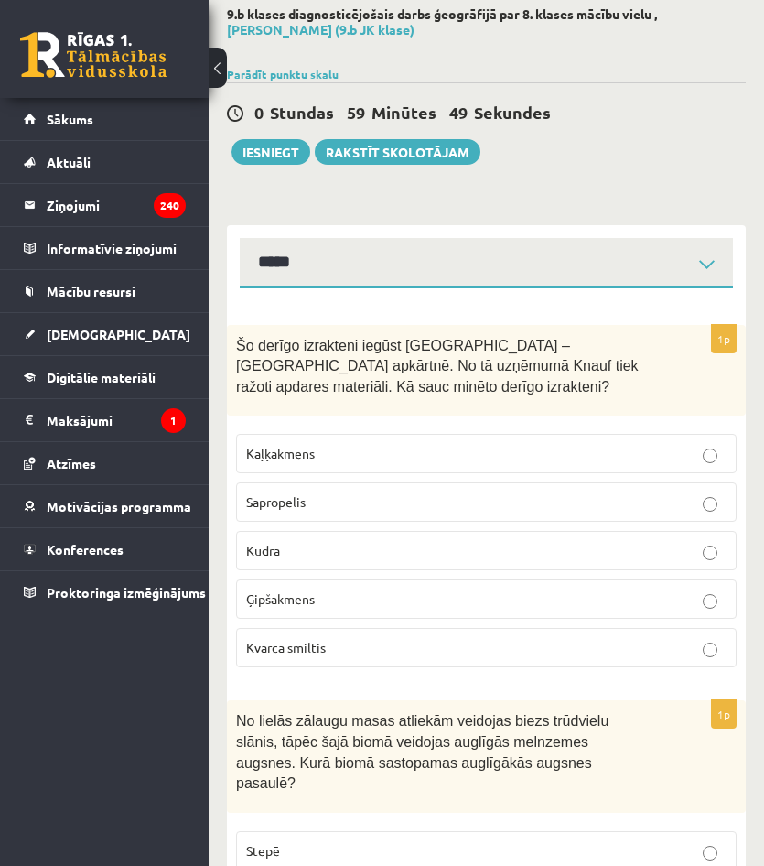
click at [341, 595] on p "Ģipšakmens" at bounding box center [486, 598] width 481 height 19
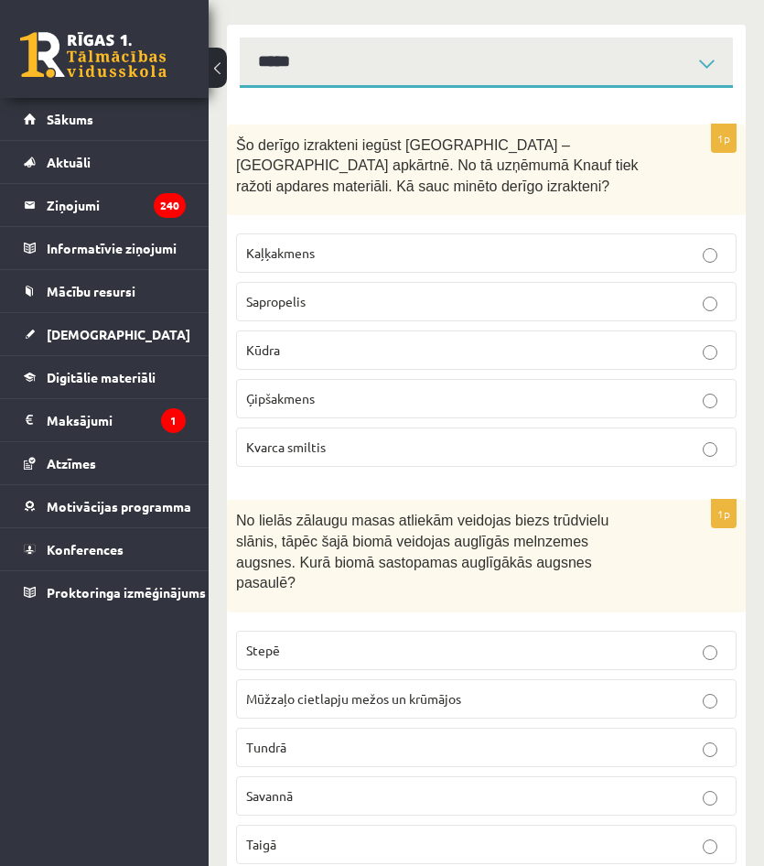
scroll to position [366, 0]
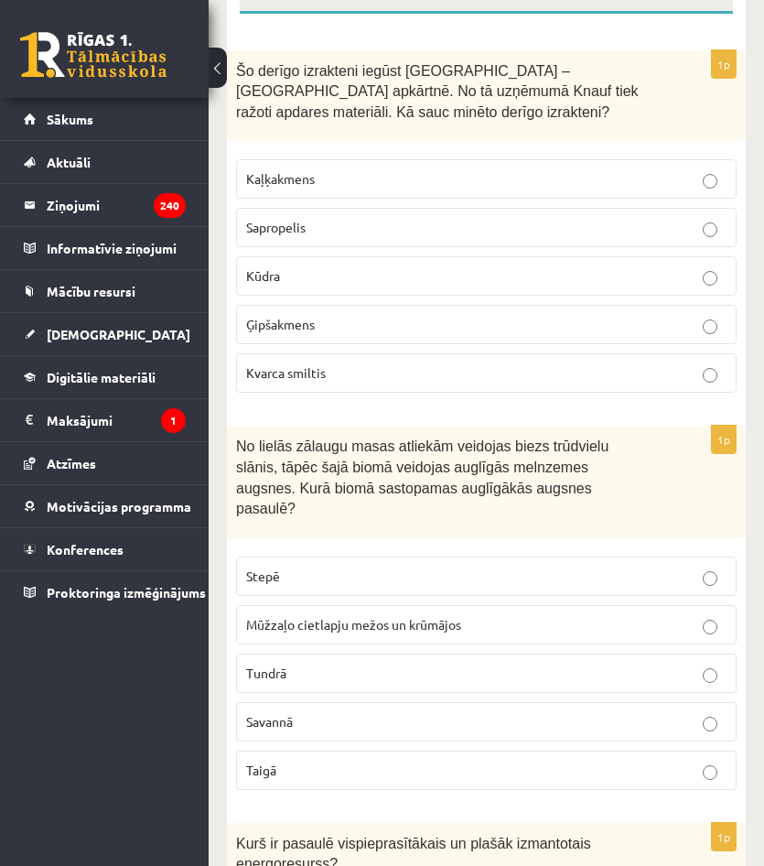
click at [346, 567] on p "Stepē" at bounding box center [486, 576] width 481 height 19
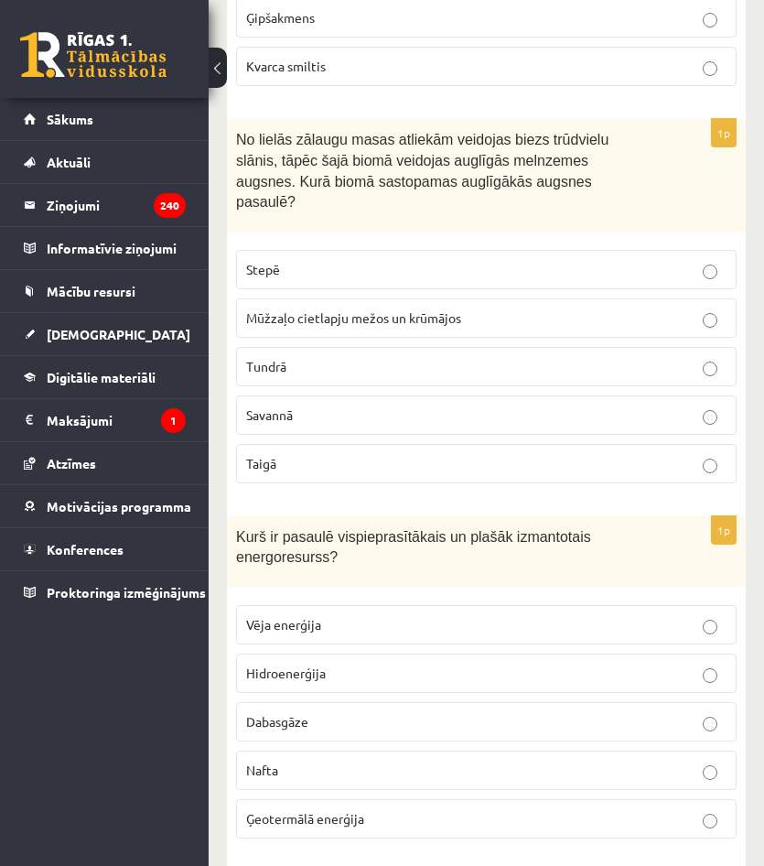
scroll to position [824, 0]
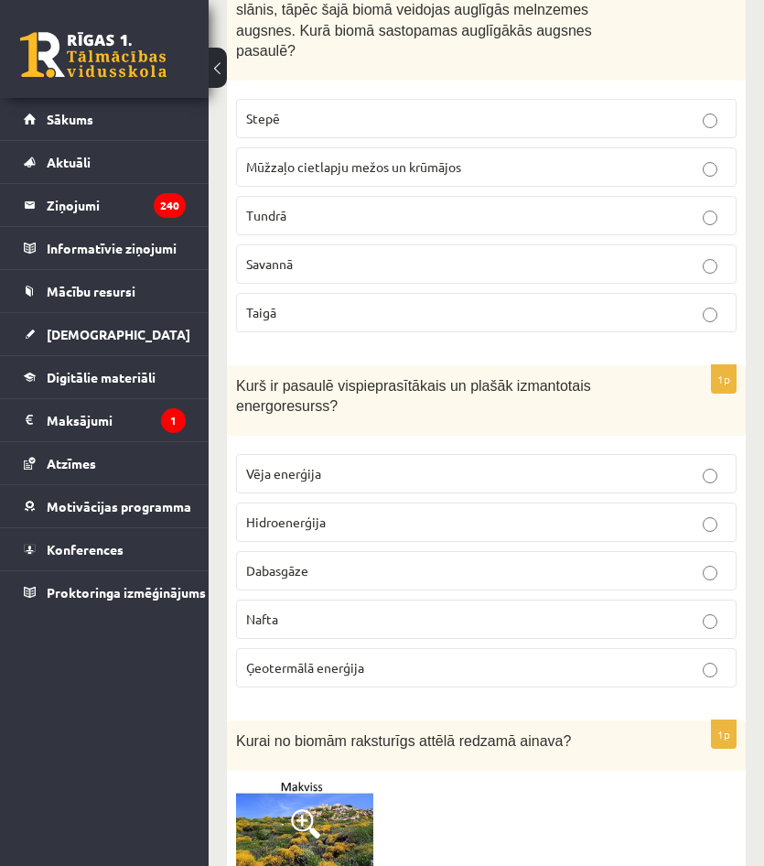
click at [383, 600] on label "Nafta" at bounding box center [486, 619] width 501 height 39
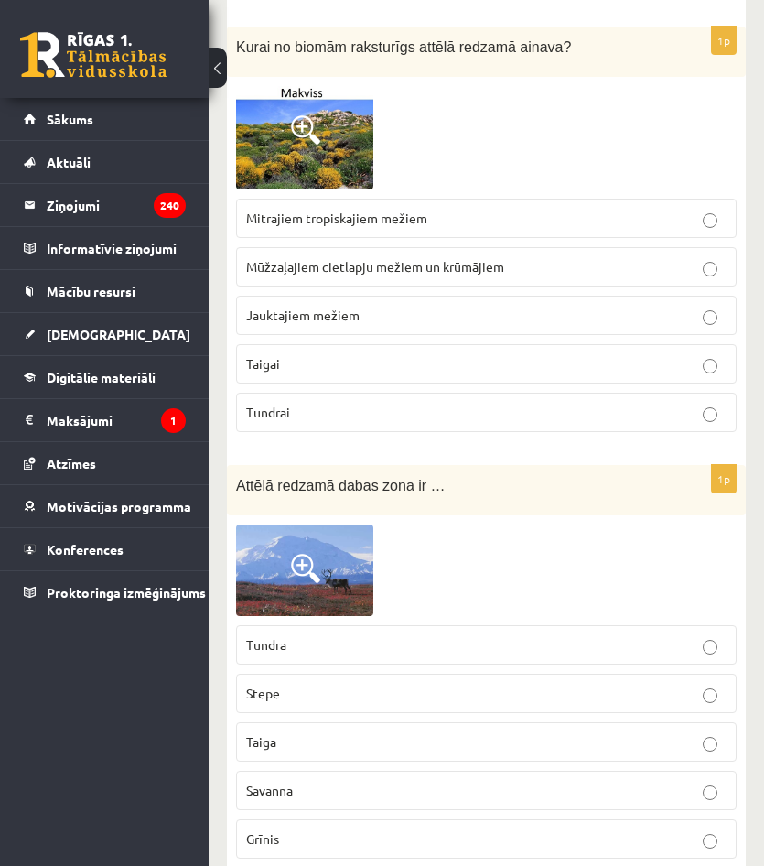
scroll to position [1465, 0]
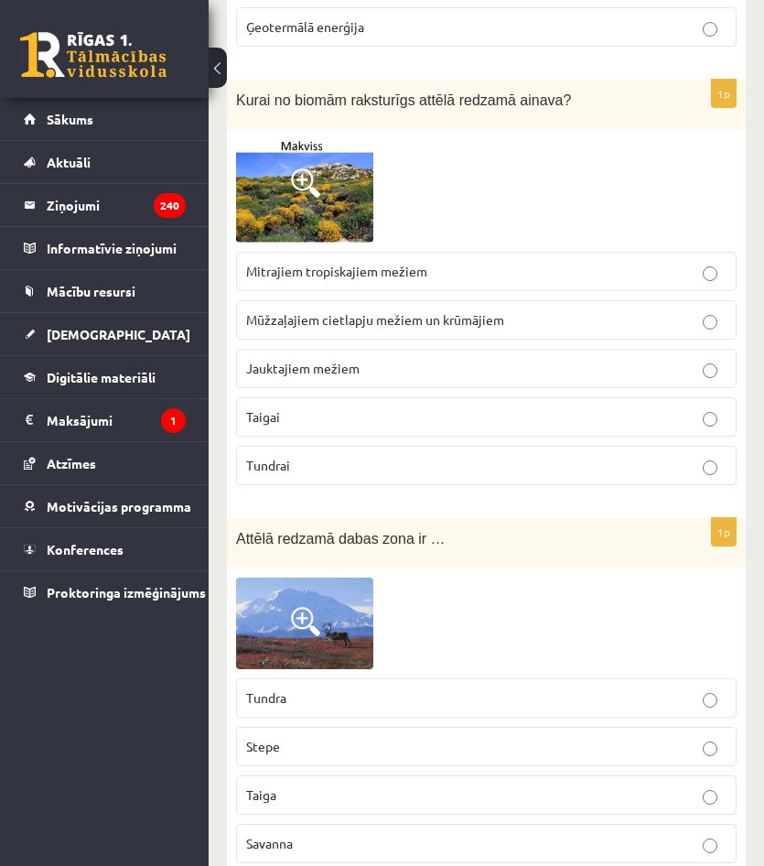
click at [341, 409] on label "Taigai" at bounding box center [486, 416] width 501 height 39
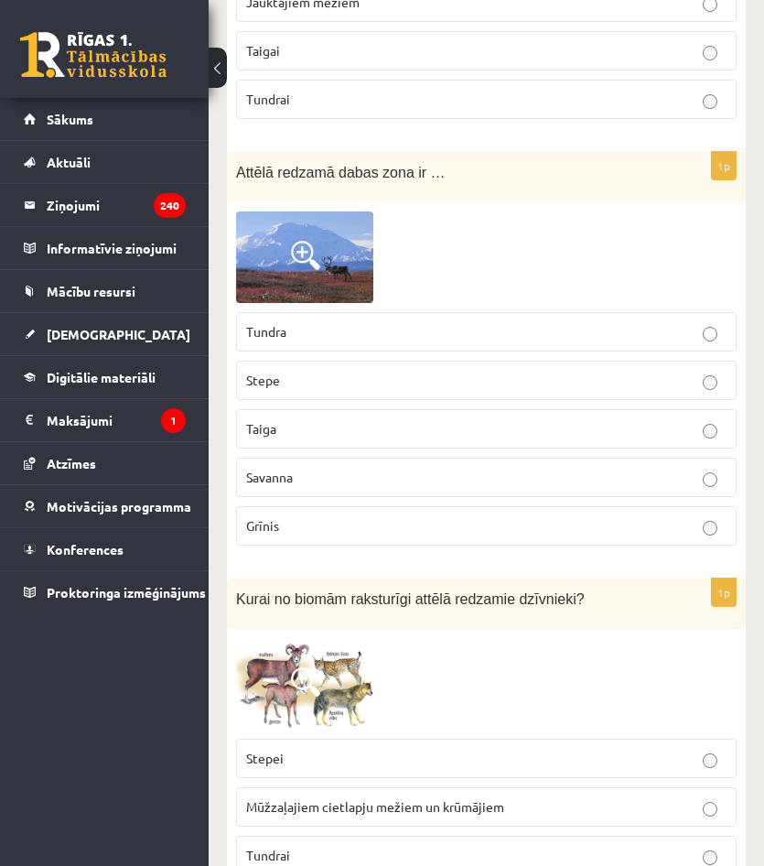
click at [303, 371] on p "Stepe" at bounding box center [486, 380] width 481 height 19
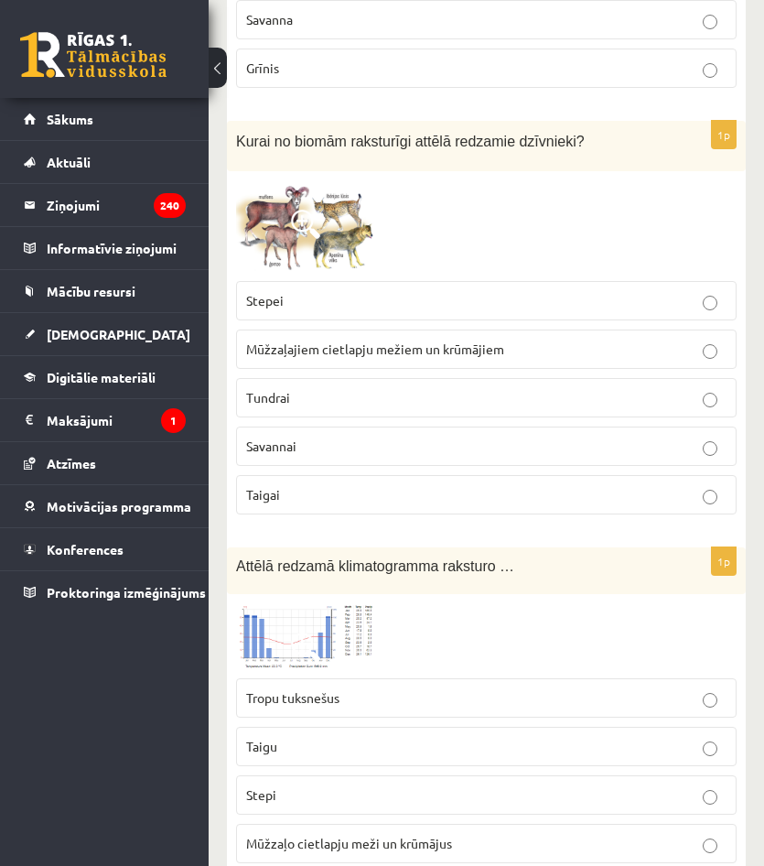
click at [329, 437] on p "Savannai" at bounding box center [486, 446] width 481 height 19
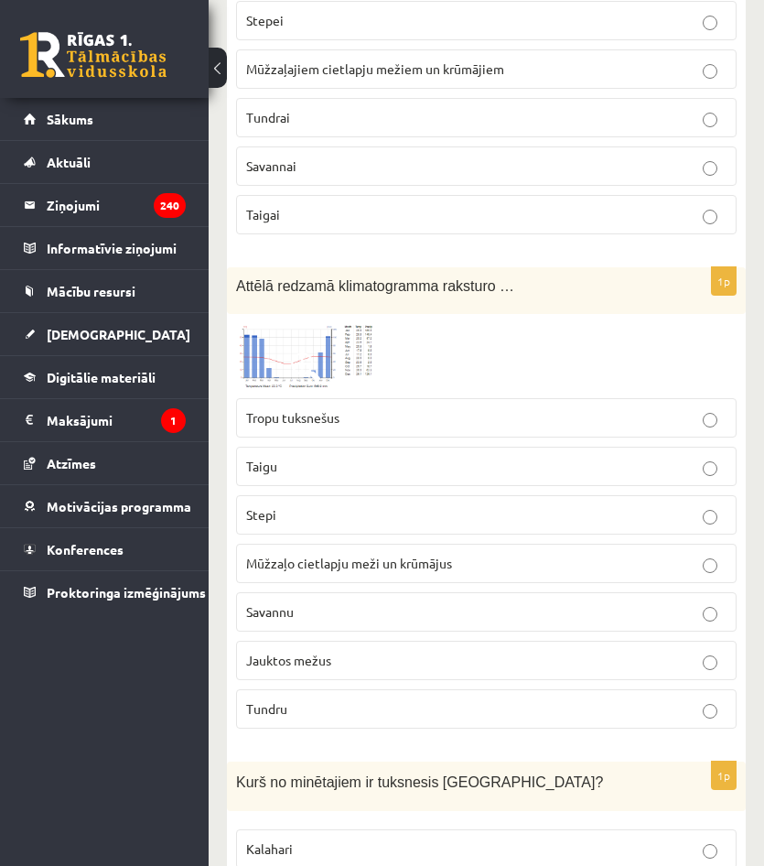
scroll to position [2563, 0]
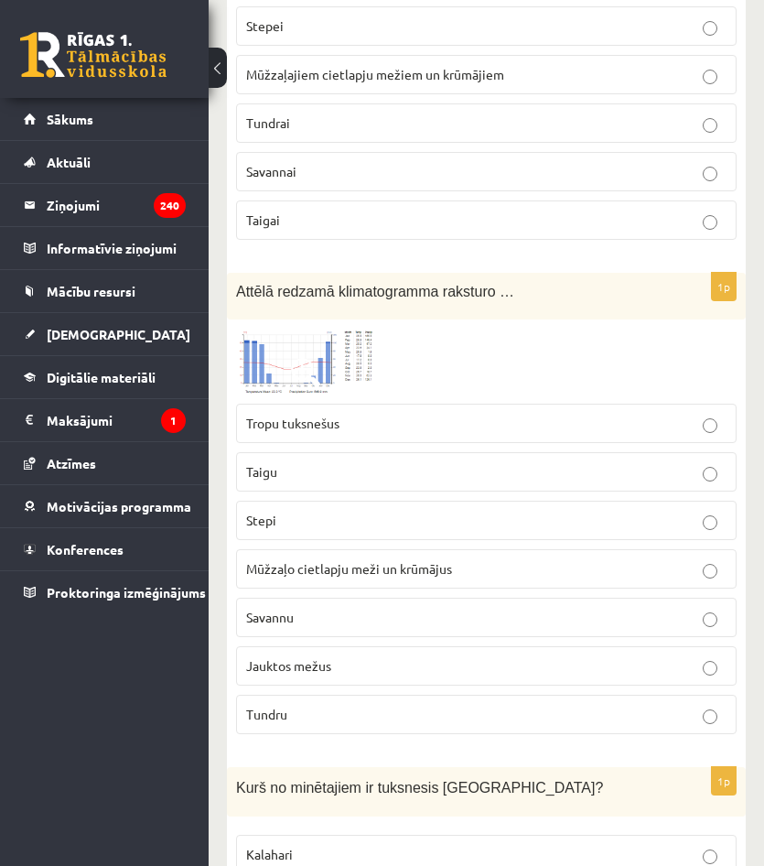
click at [310, 598] on label "Savannu" at bounding box center [486, 617] width 501 height 39
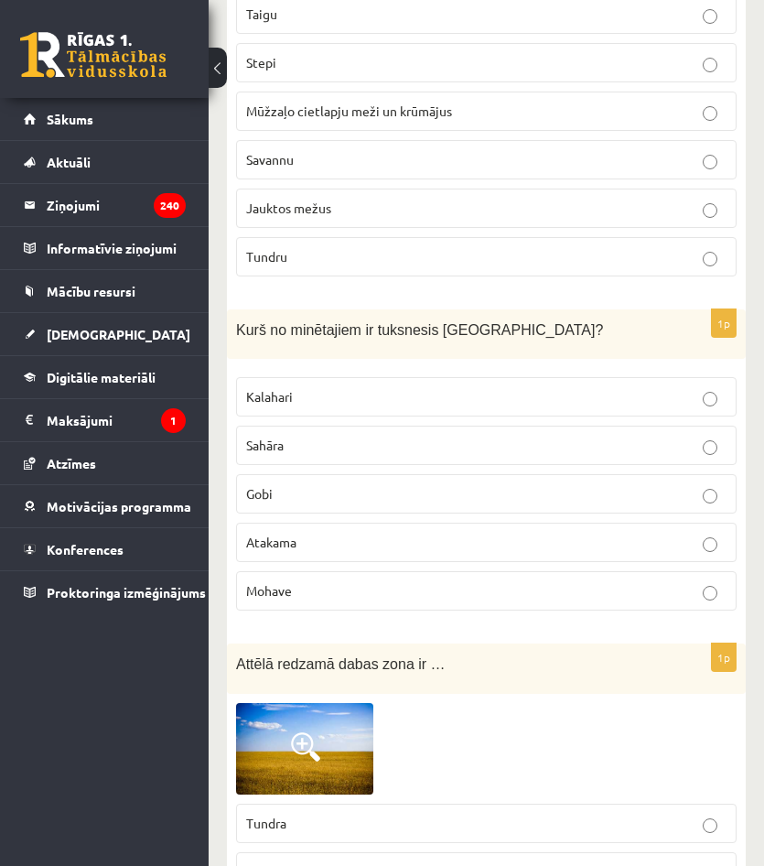
click at [260, 489] on label "Gobi" at bounding box center [486, 493] width 501 height 39
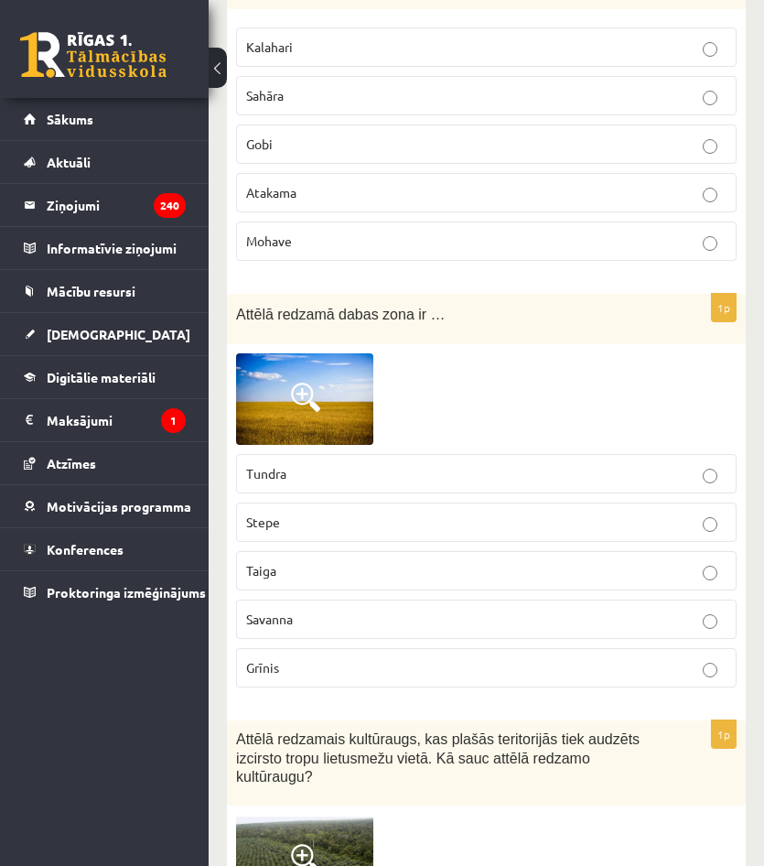
scroll to position [3387, 0]
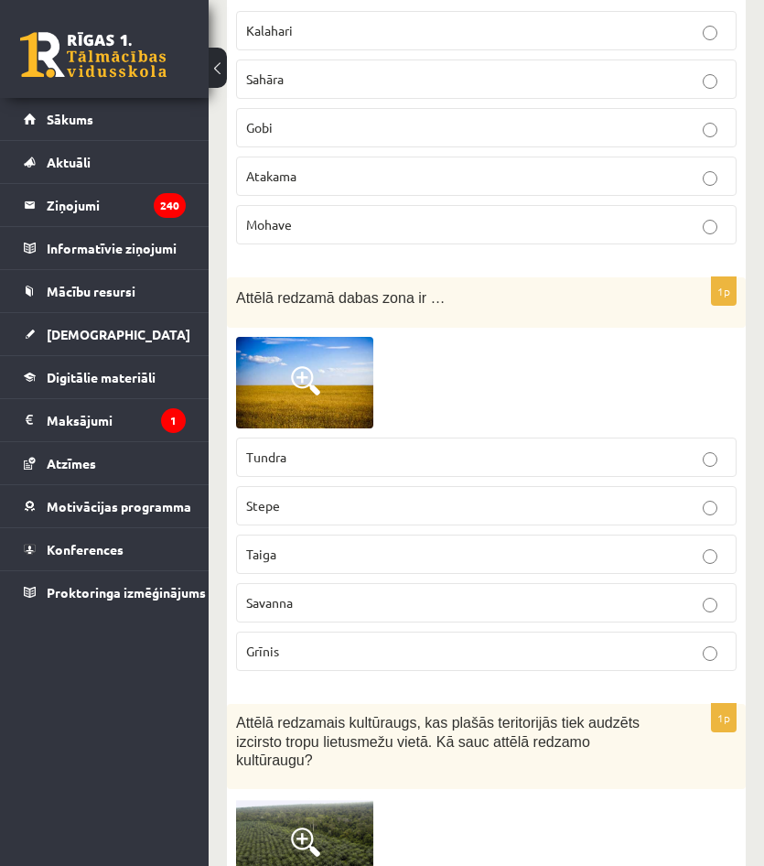
click at [286, 496] on p "Stepe" at bounding box center [486, 505] width 481 height 19
click at [344, 642] on p "Grīnis" at bounding box center [486, 651] width 481 height 19
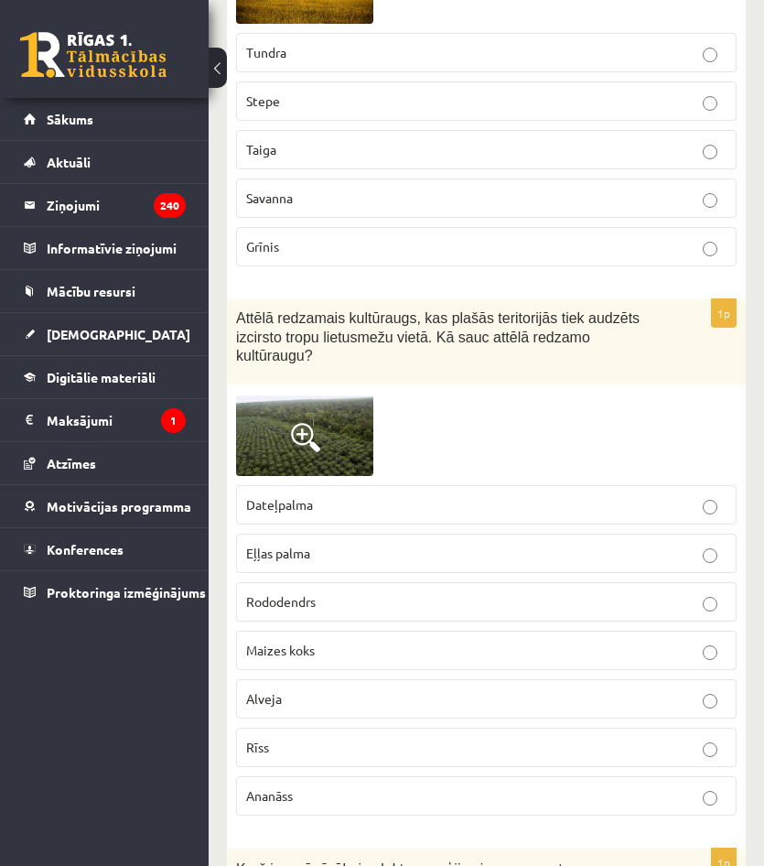
scroll to position [3844, 0]
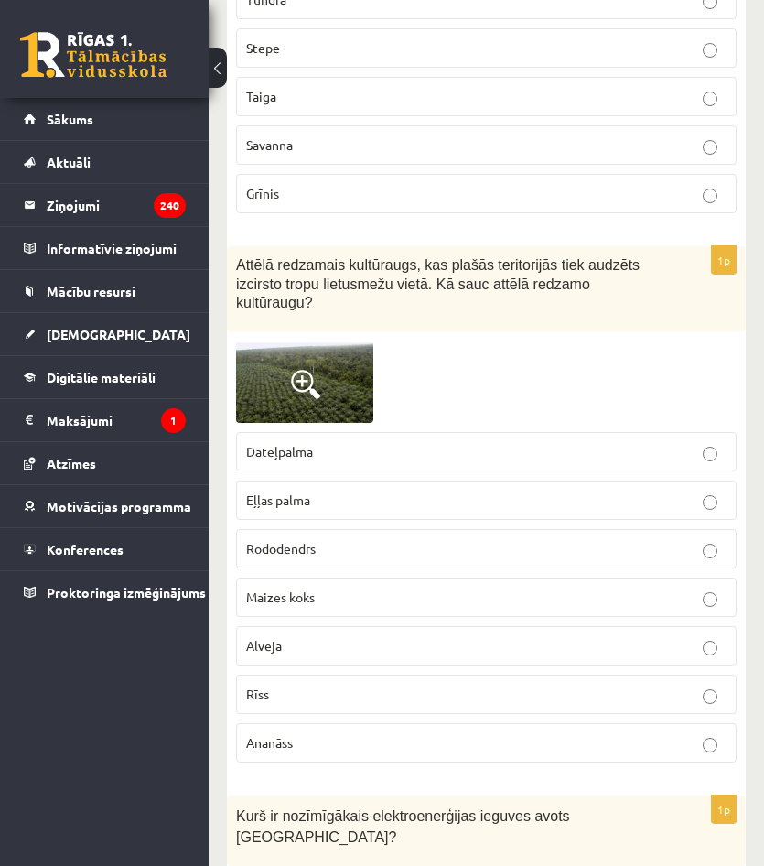
click at [347, 491] on p "Eļļas palma" at bounding box center [486, 500] width 481 height 19
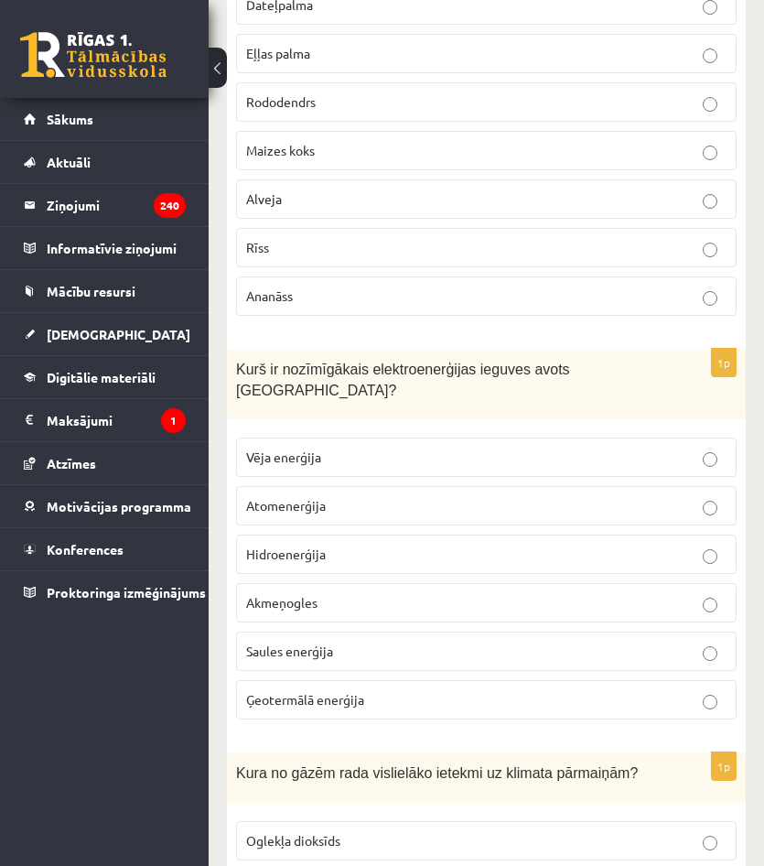
scroll to position [4302, 0]
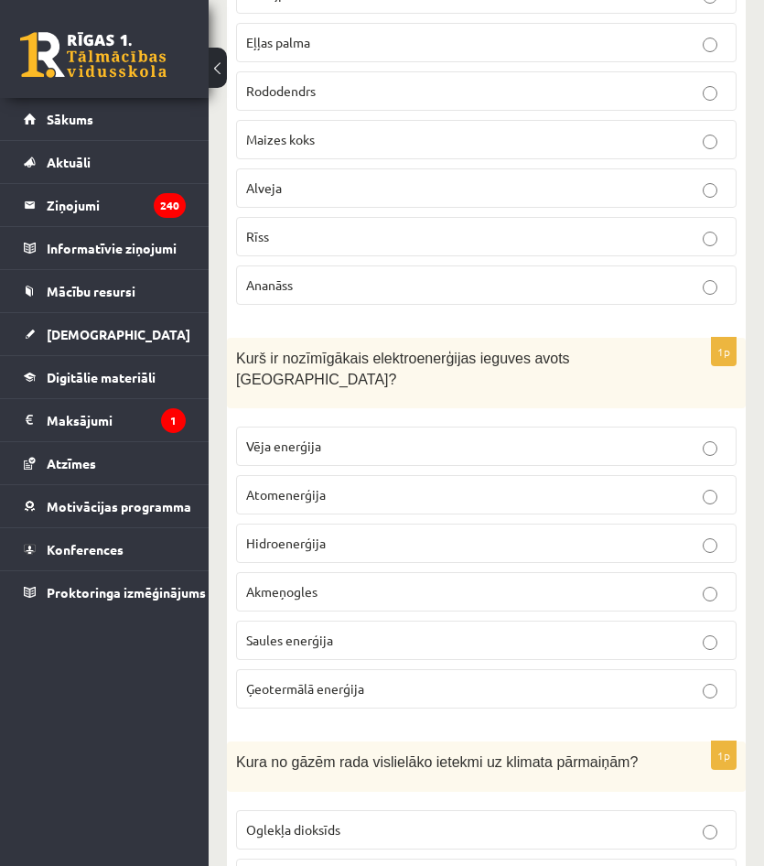
click at [320, 524] on label "Hidroenerģija" at bounding box center [486, 543] width 501 height 39
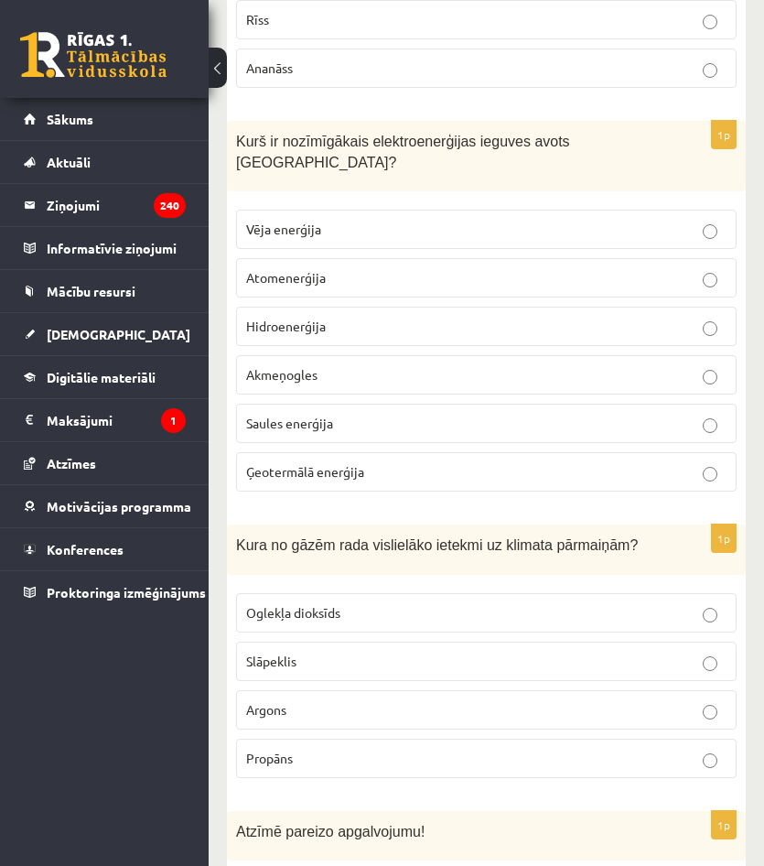
scroll to position [4577, 0]
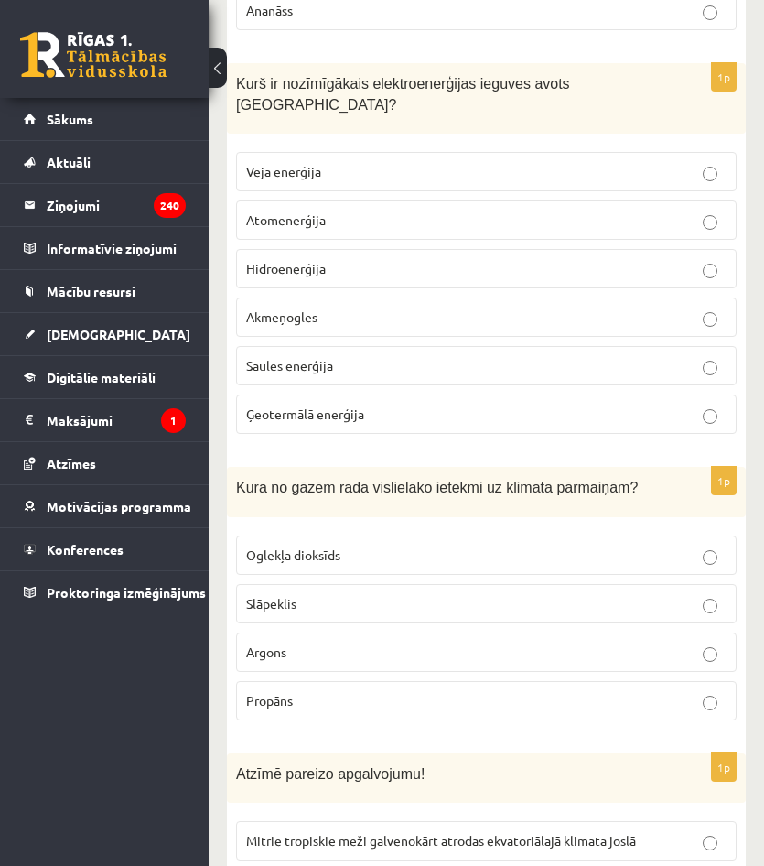
drag, startPoint x: 351, startPoint y: 486, endPoint x: 367, endPoint y: 494, distance: 18.4
click at [351, 546] on p "Oglekļa dioksīds" at bounding box center [486, 555] width 481 height 19
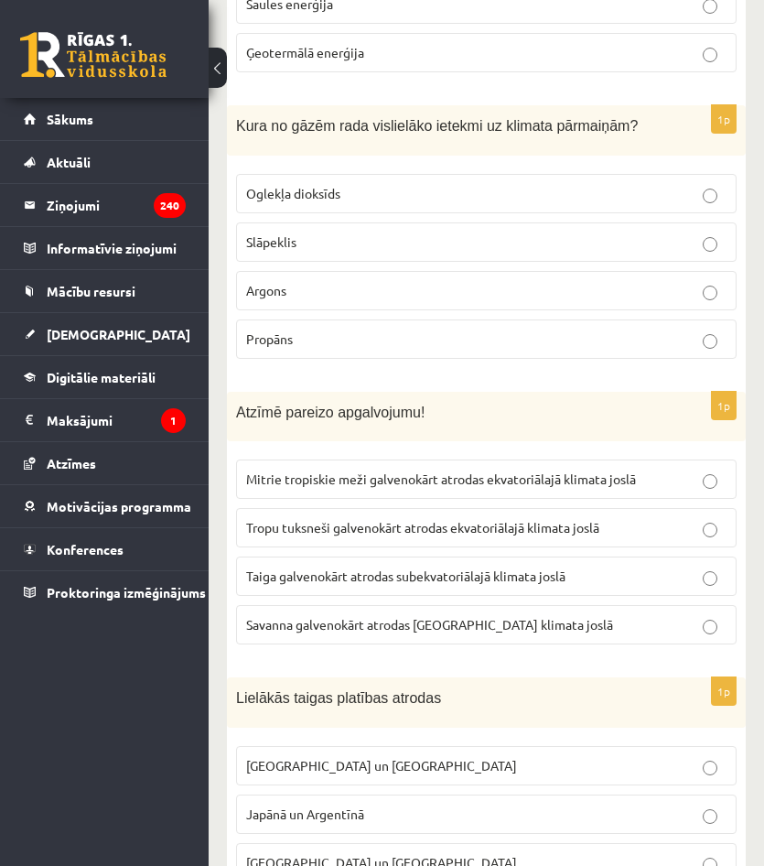
scroll to position [4943, 0]
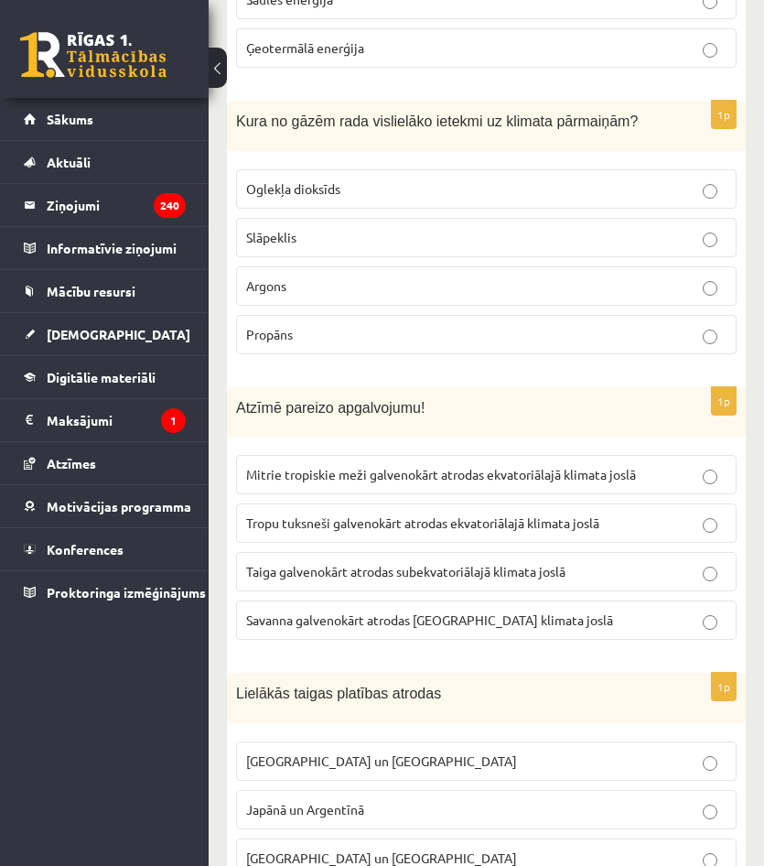
click at [354, 455] on label "Mitrie tropiskie meži galvenokārt atrodas ekvatoriālajā klimata joslā" at bounding box center [486, 474] width 501 height 39
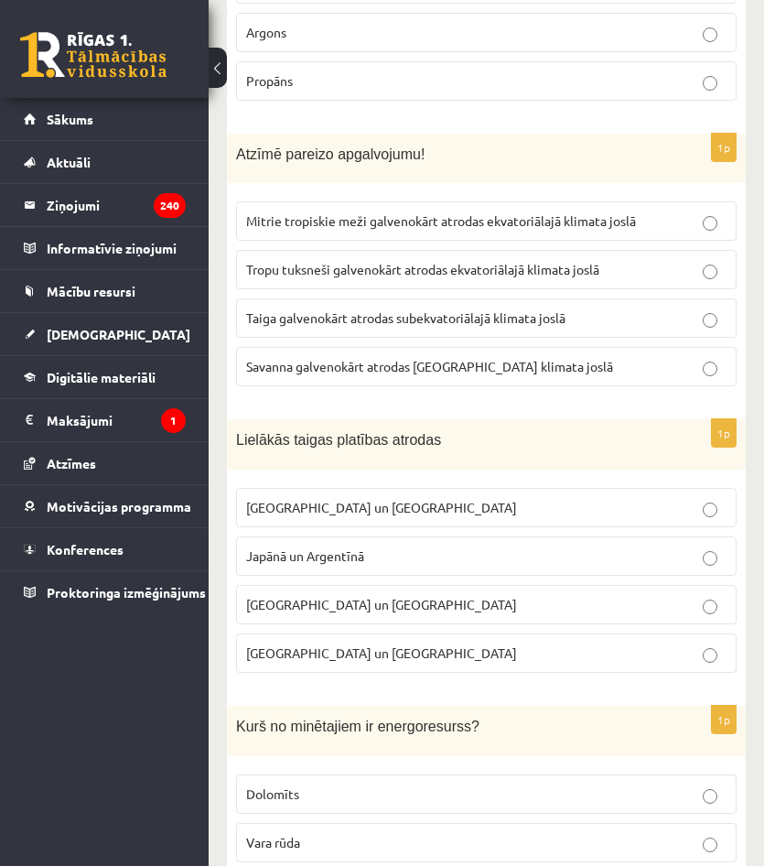
scroll to position [5217, 0]
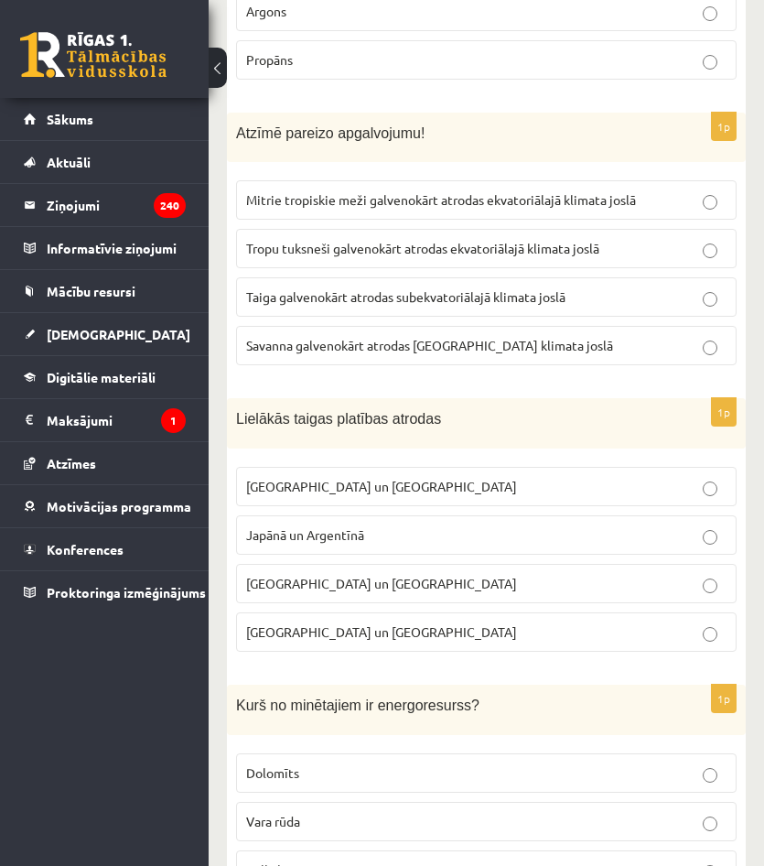
click at [358, 467] on label "Krievijā un Kanādā" at bounding box center [486, 486] width 501 height 39
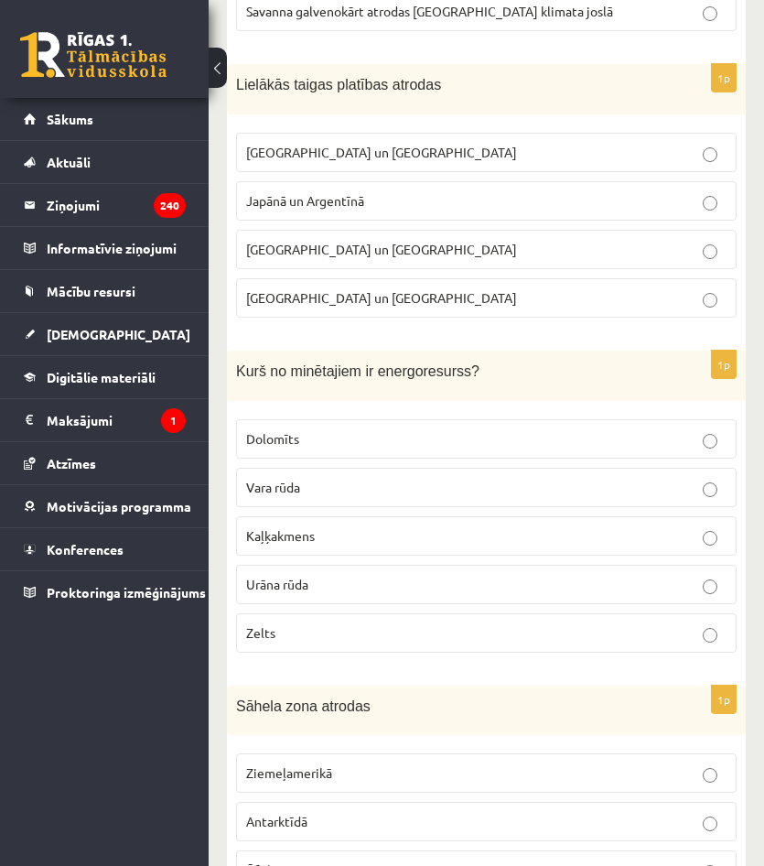
scroll to position [5584, 0]
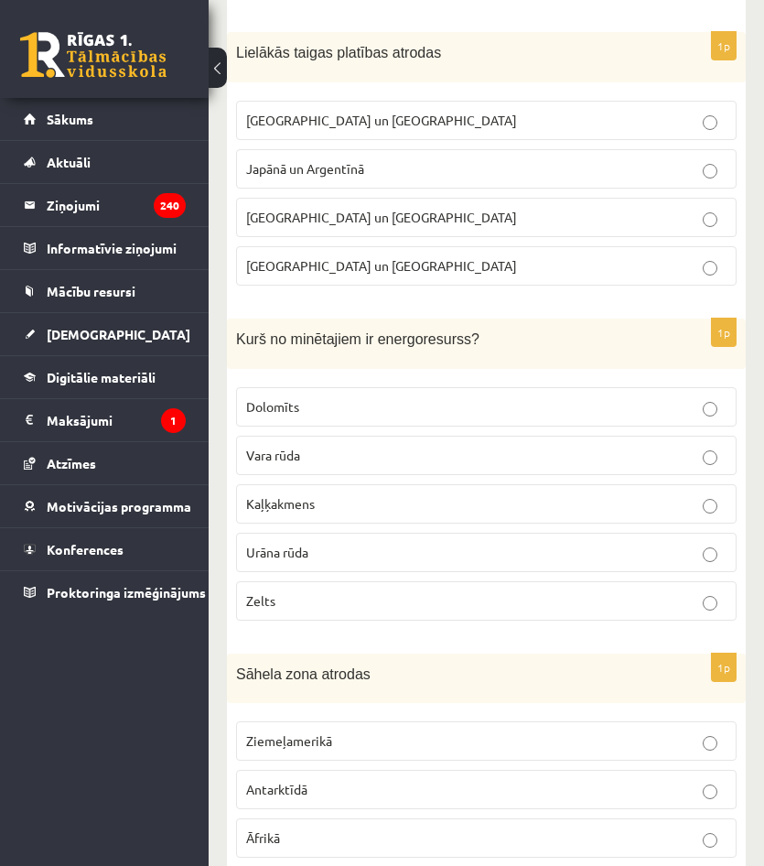
click at [311, 543] on p "Urāna rūda" at bounding box center [486, 552] width 481 height 19
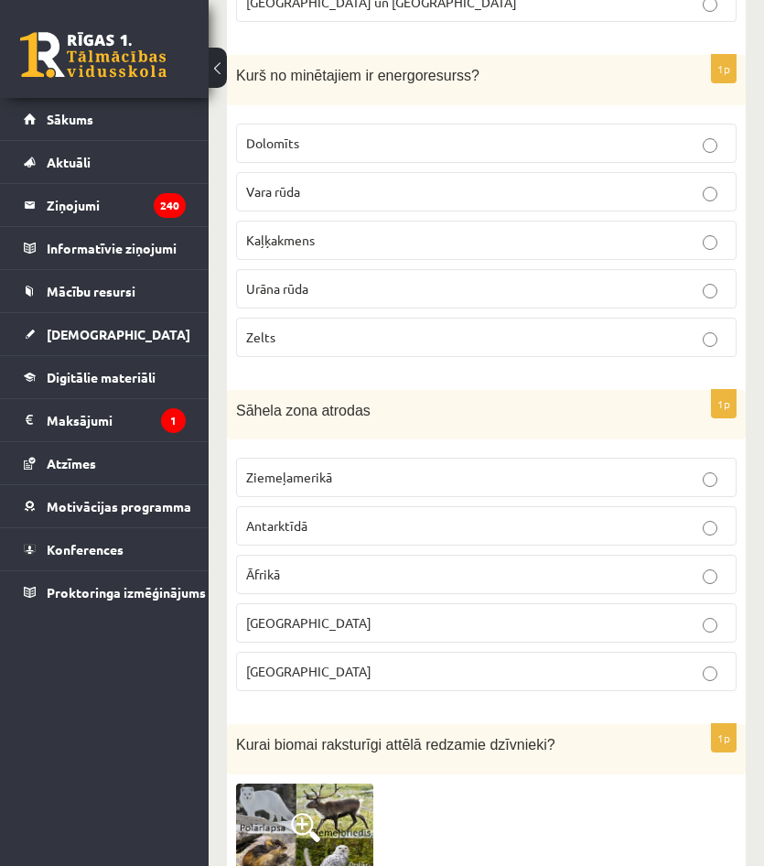
scroll to position [5858, 0]
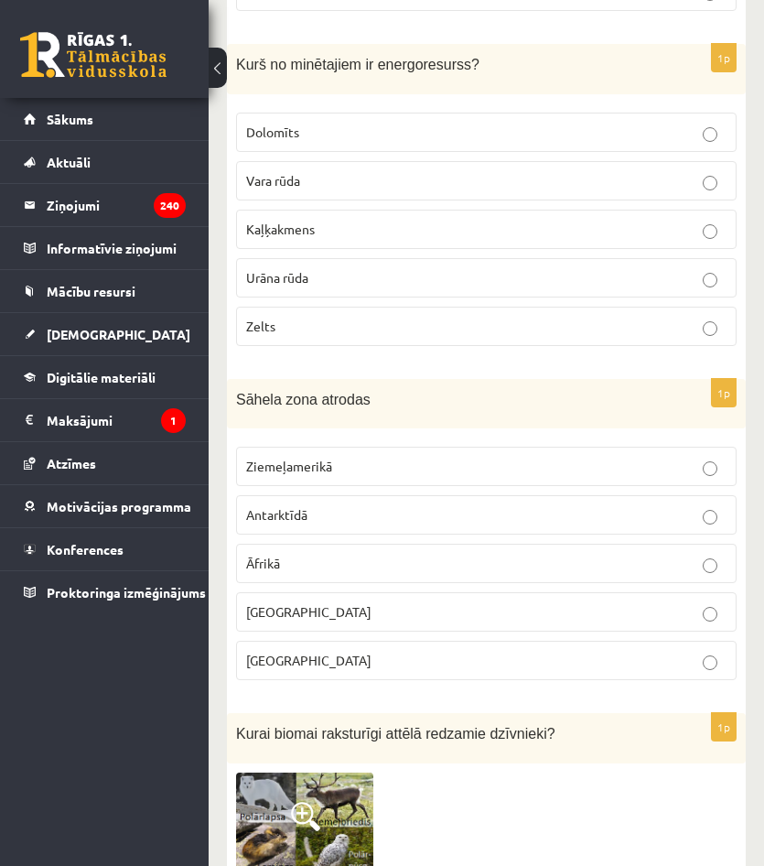
click at [319, 554] on p "Āfrikā" at bounding box center [486, 563] width 481 height 19
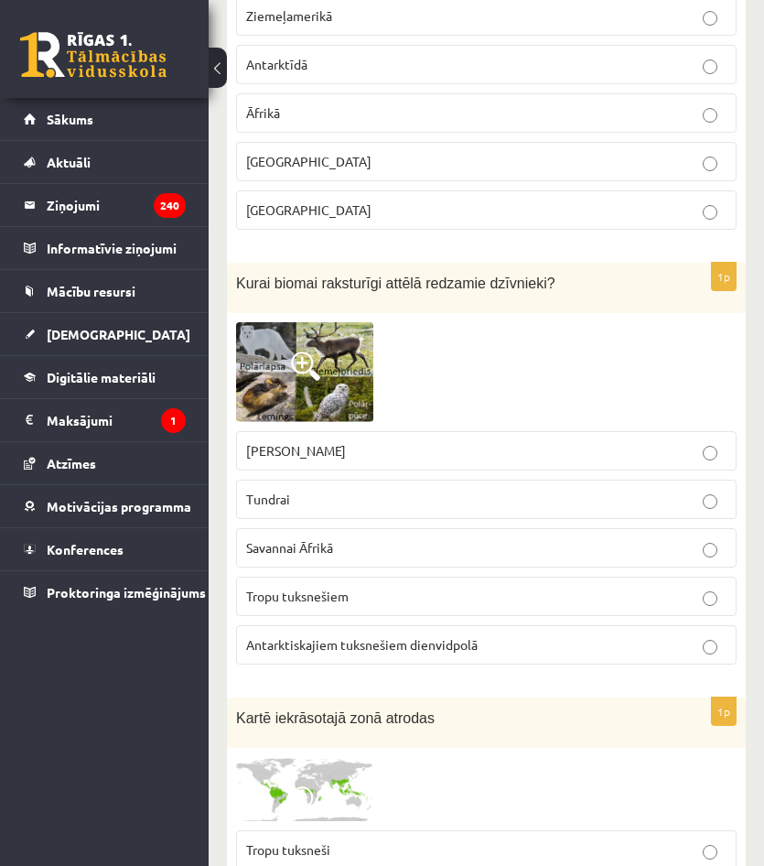
scroll to position [6316, 0]
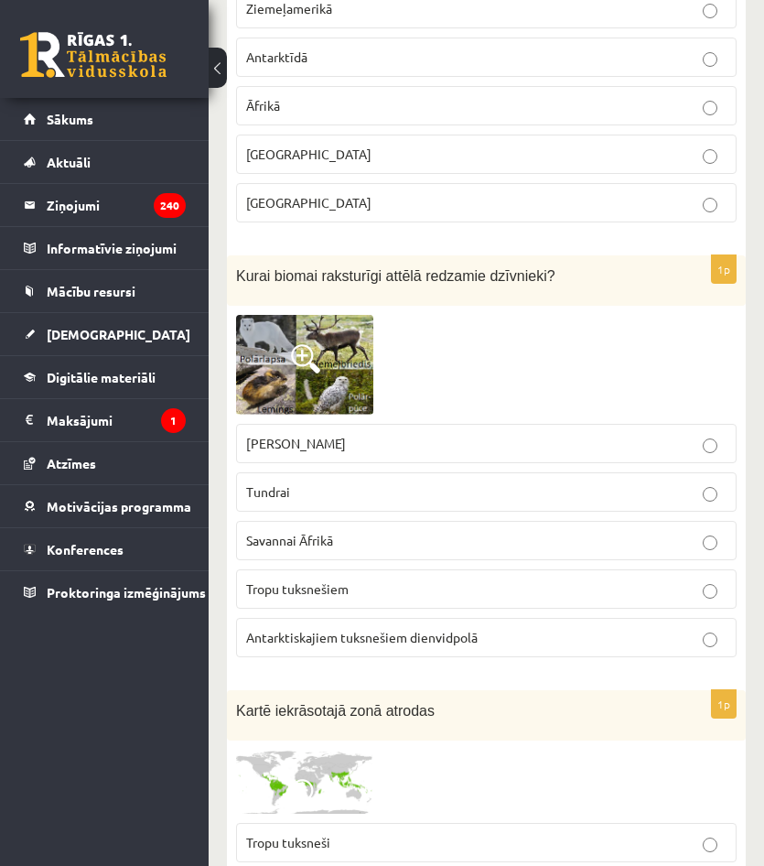
click at [342, 521] on label "Savannai Āfrikā" at bounding box center [486, 540] width 501 height 39
click at [346, 424] on label "Stepei Ziemeļamerikā" at bounding box center [486, 443] width 501 height 39
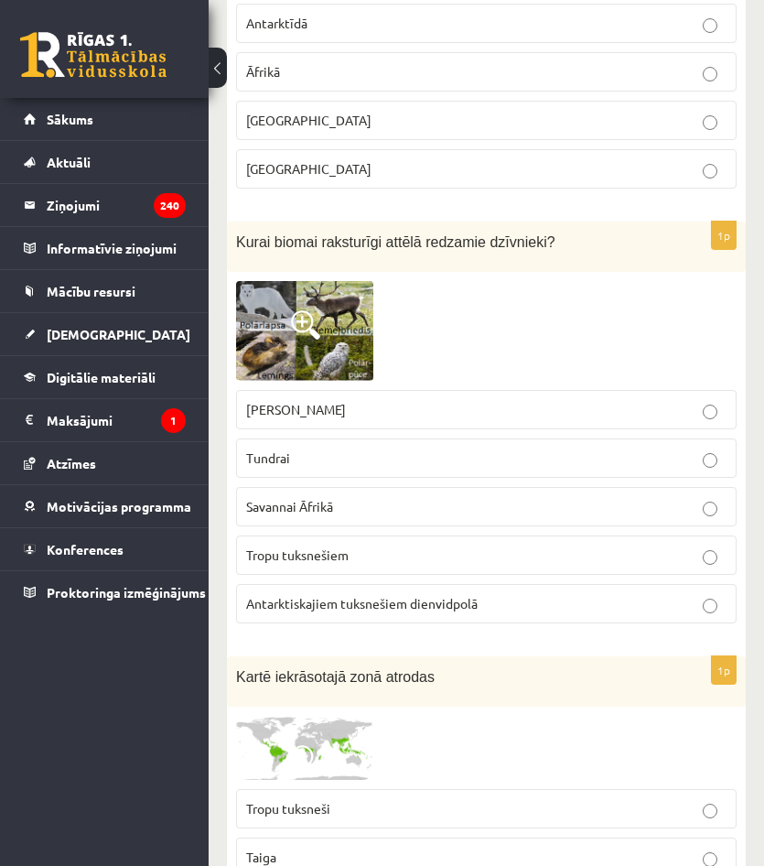
scroll to position [6407, 0]
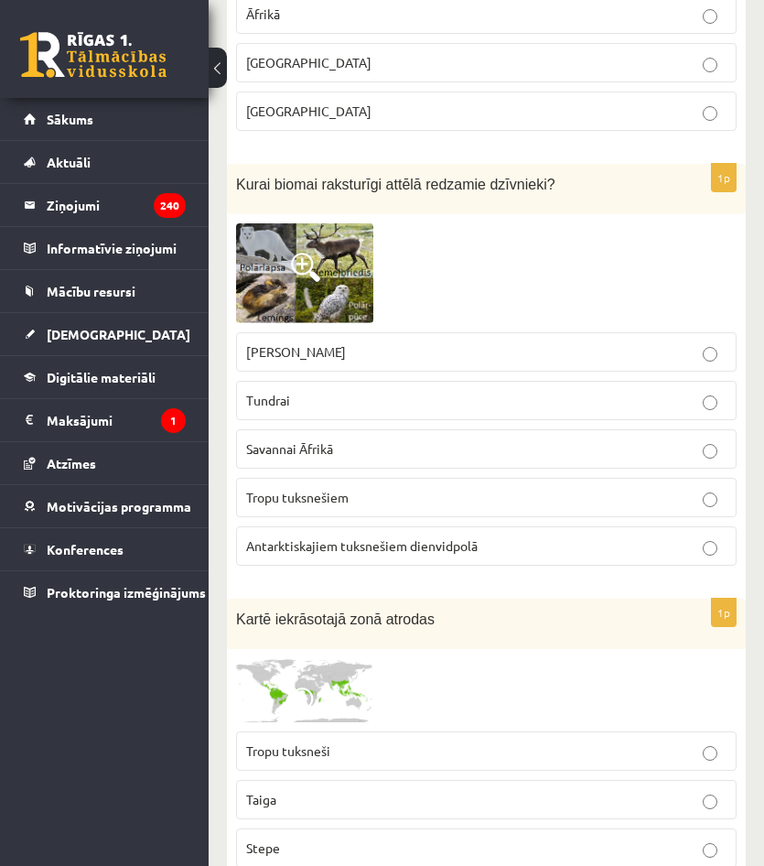
click at [494, 342] on p "Stepei Ziemeļamerikā" at bounding box center [486, 351] width 481 height 19
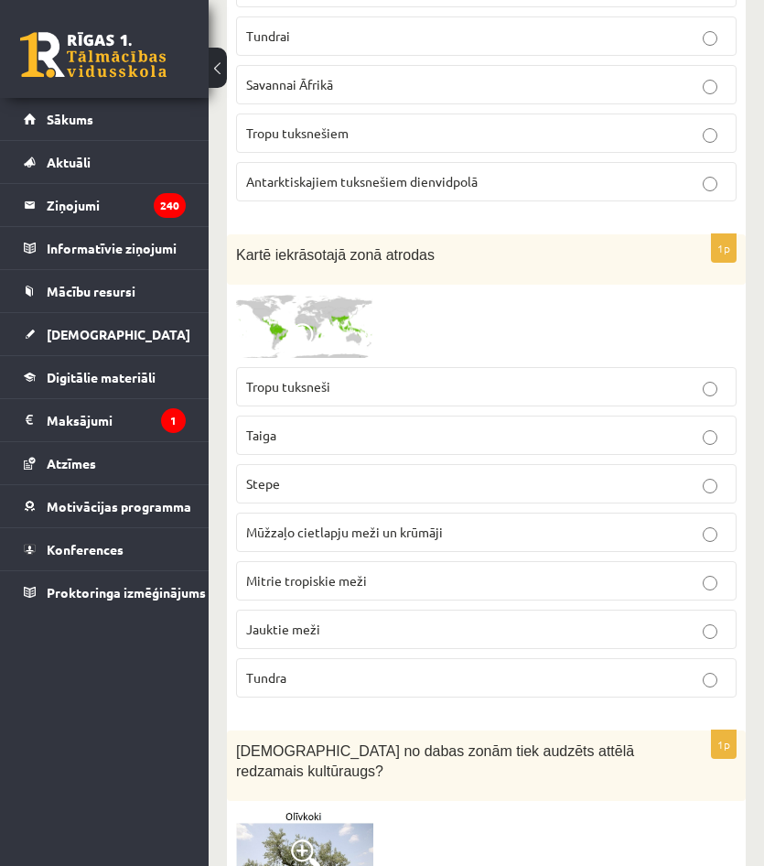
scroll to position [6774, 0]
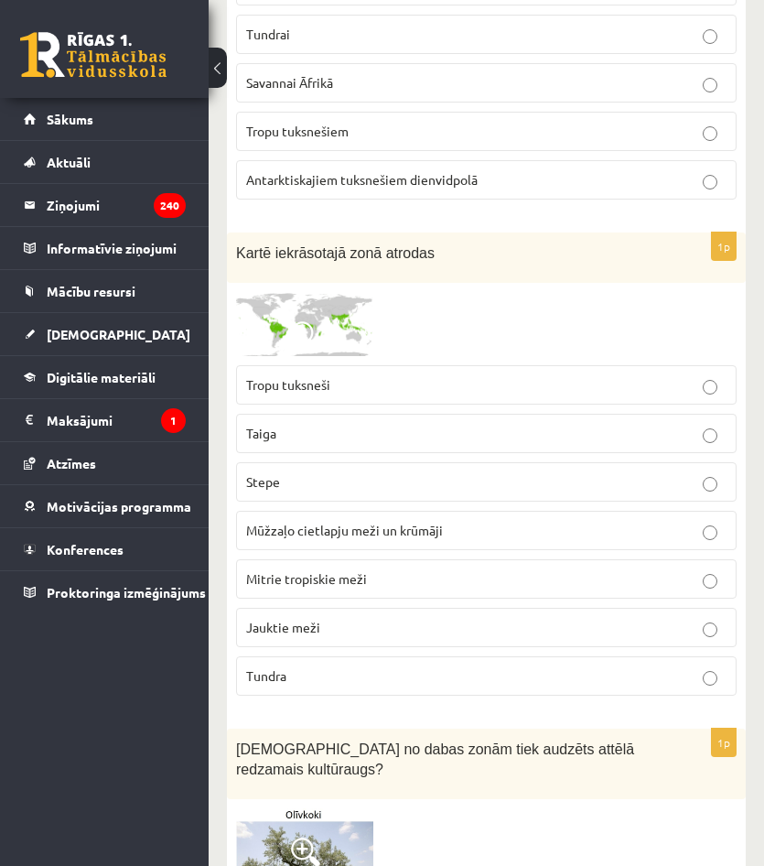
click at [345, 559] on label "Mitrie tropiskie meži" at bounding box center [486, 578] width 501 height 39
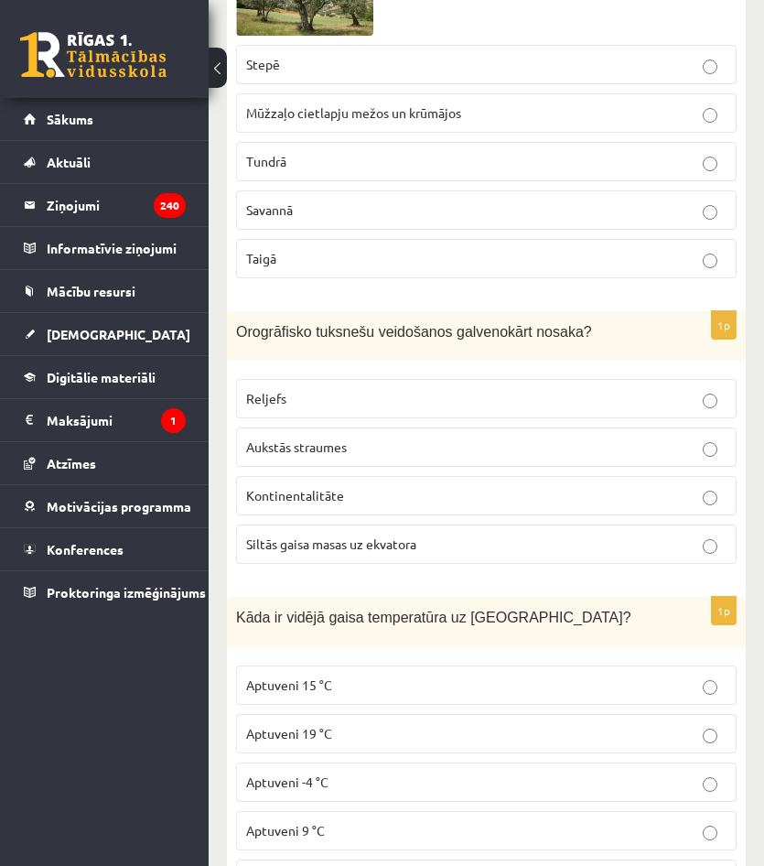
scroll to position [7689, 0]
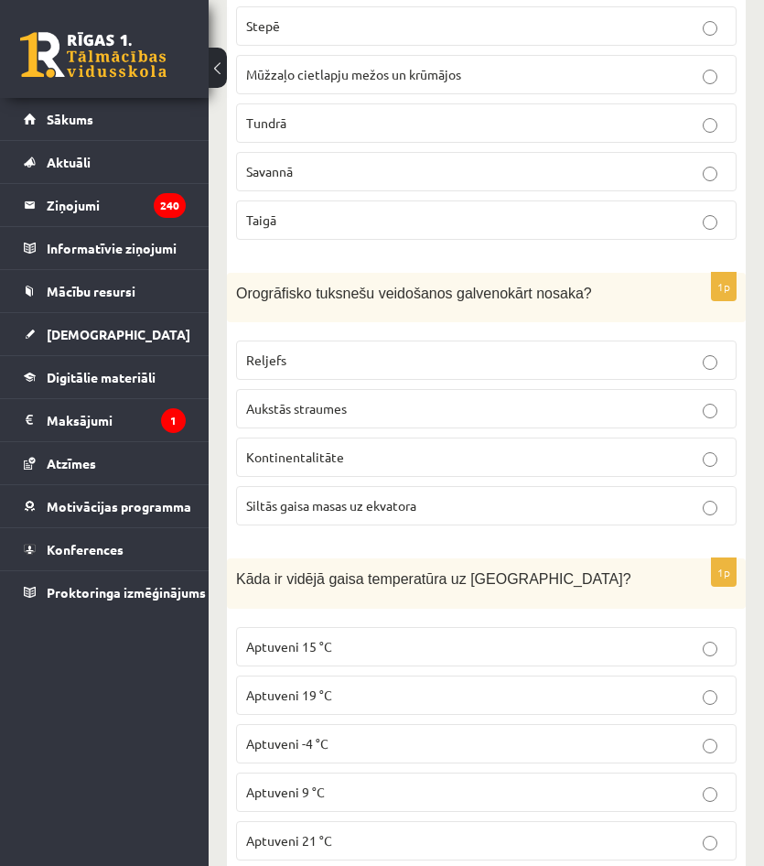
click at [396, 627] on label "Aptuveni 15 °C" at bounding box center [486, 646] width 501 height 39
click at [267, 351] on span "Reljefs" at bounding box center [266, 359] width 40 height 16
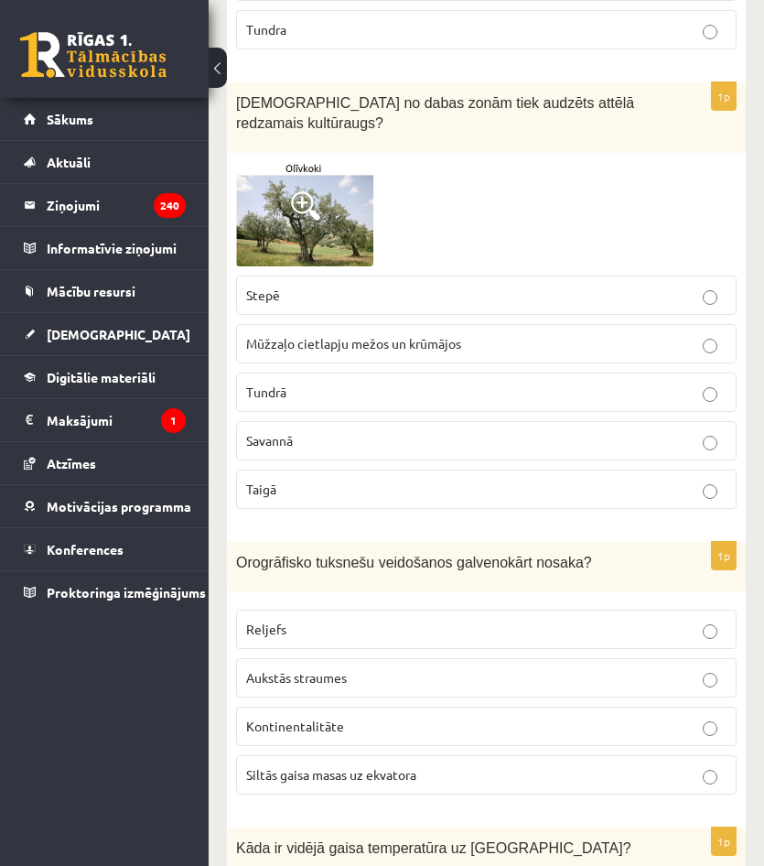
scroll to position [7414, 0]
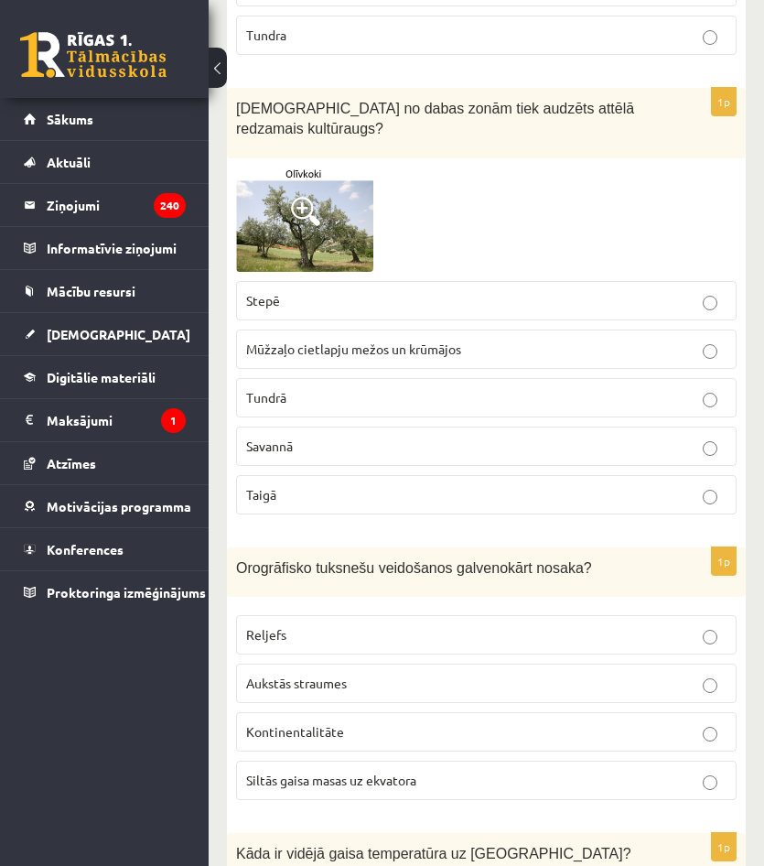
click at [358, 427] on label "Savannā" at bounding box center [486, 446] width 501 height 39
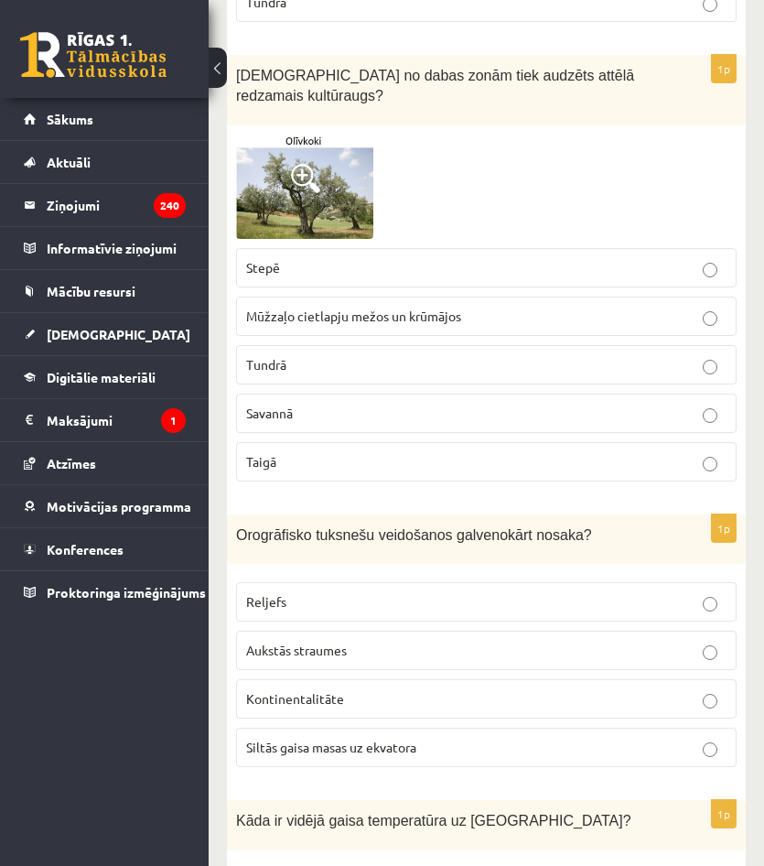
scroll to position [7506, 0]
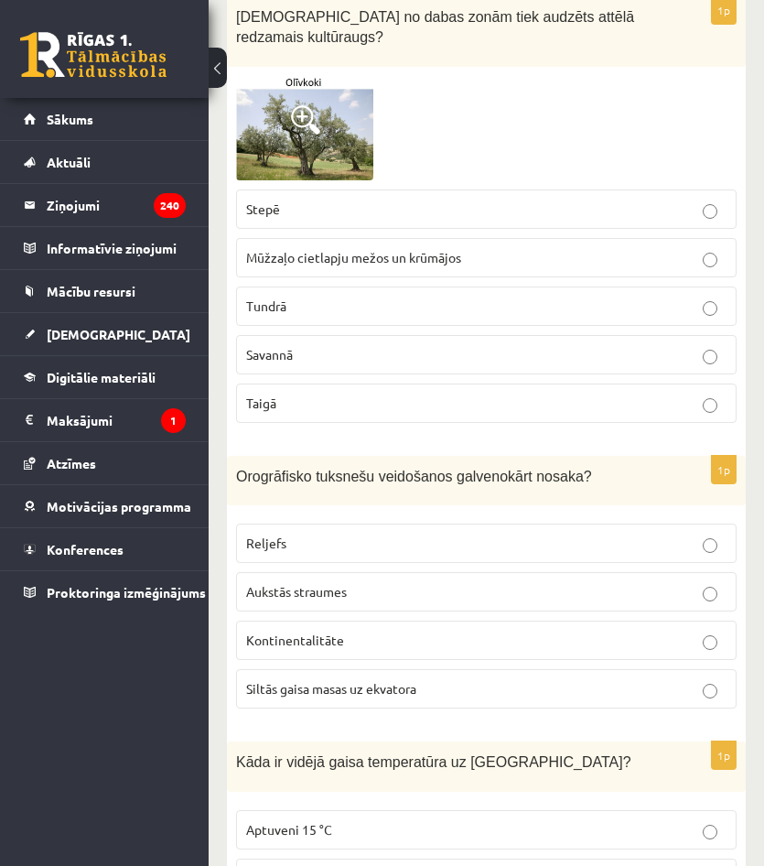
click at [372, 248] on p "Mūžzaļo cietlapju mežos un krūmājos" at bounding box center [486, 257] width 481 height 19
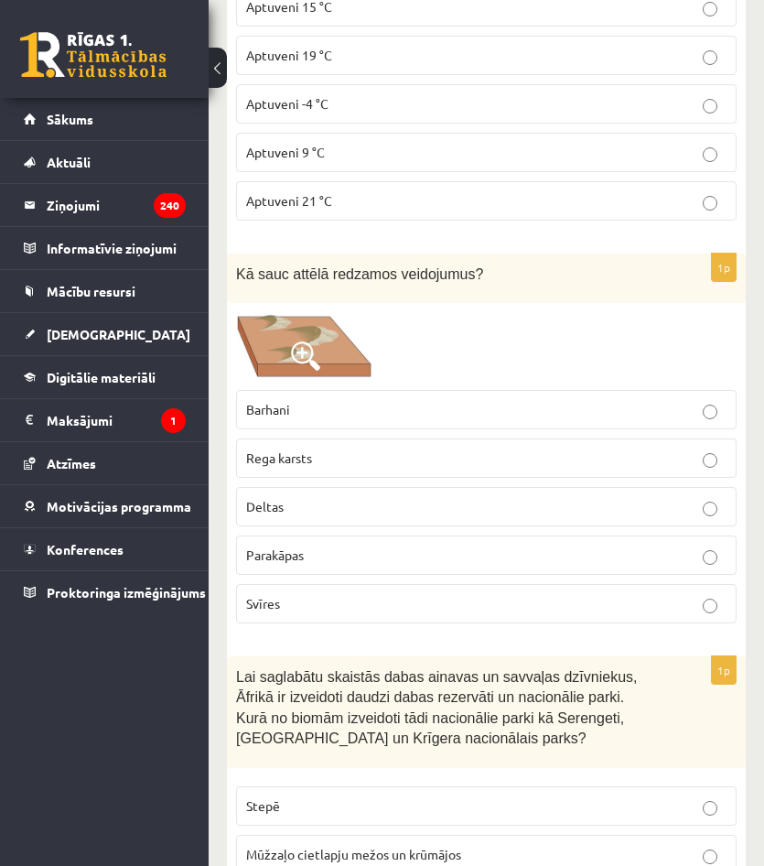
scroll to position [8330, 0]
click at [310, 389] on label "Barhani" at bounding box center [486, 408] width 501 height 39
click at [557, 545] on p "Parakāpas" at bounding box center [486, 554] width 481 height 19
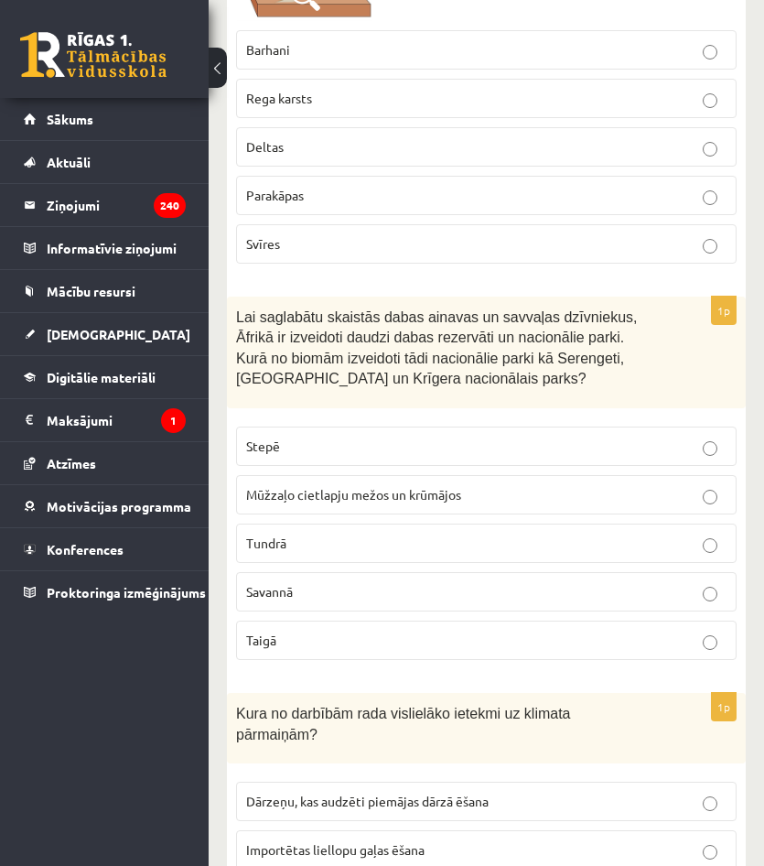
scroll to position [8696, 0]
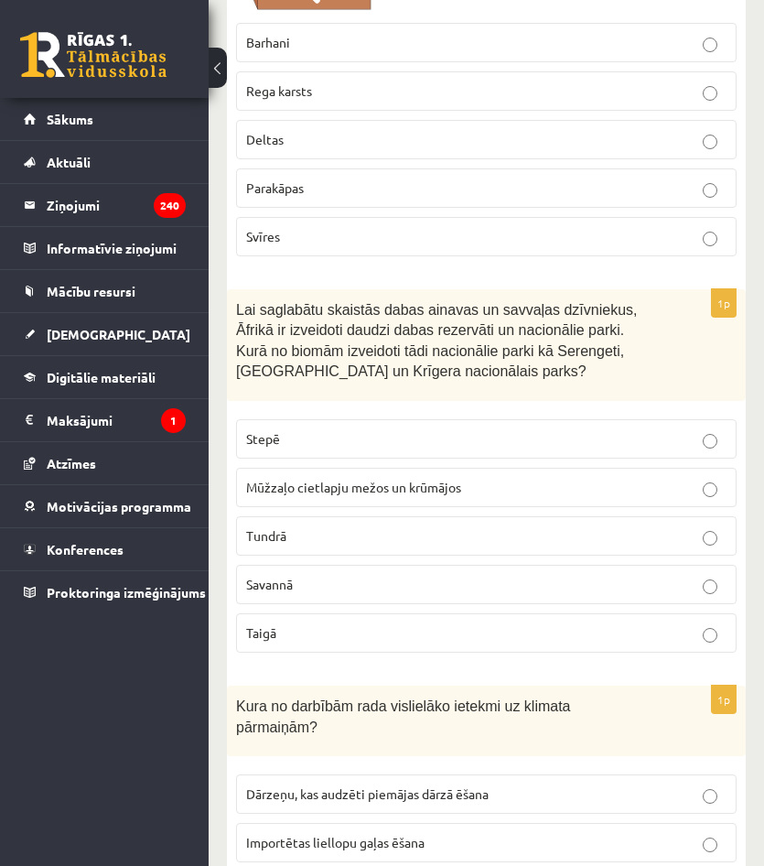
click at [276, 576] on span "Savannā" at bounding box center [269, 584] width 47 height 16
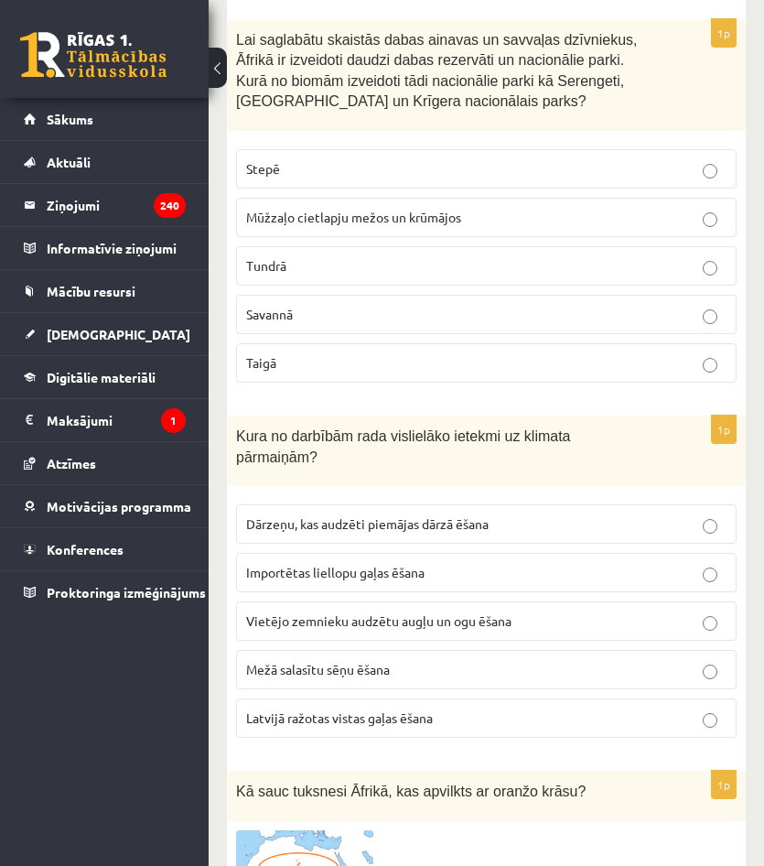
scroll to position [8970, 0]
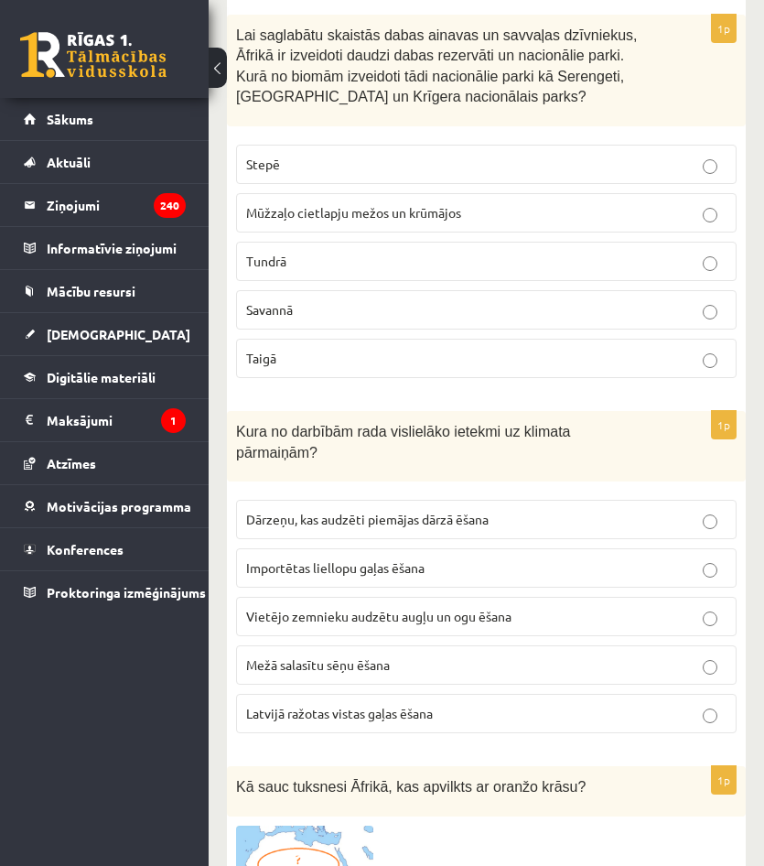
click at [290, 558] on p "Importētas liellopu gaļas ēšana" at bounding box center [486, 567] width 481 height 19
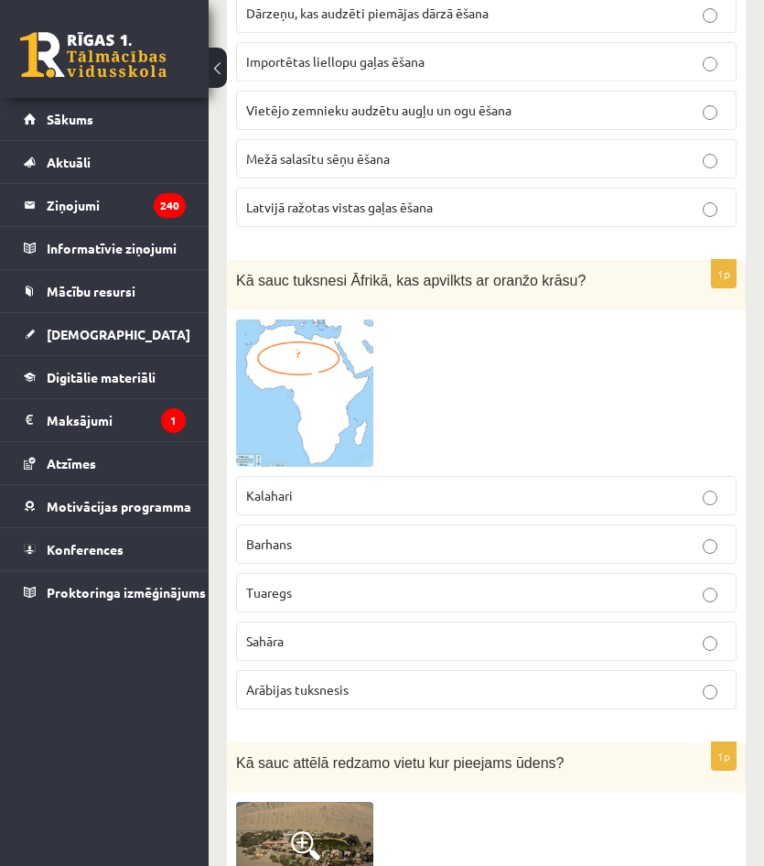
scroll to position [9520, 0]
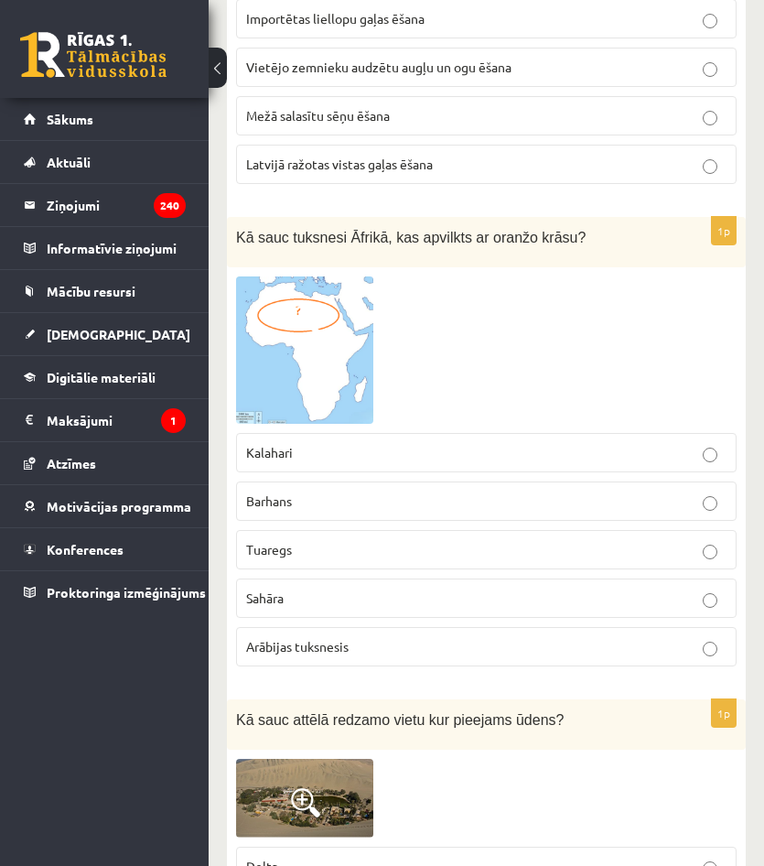
click at [288, 589] on p "Sahāra" at bounding box center [486, 598] width 481 height 19
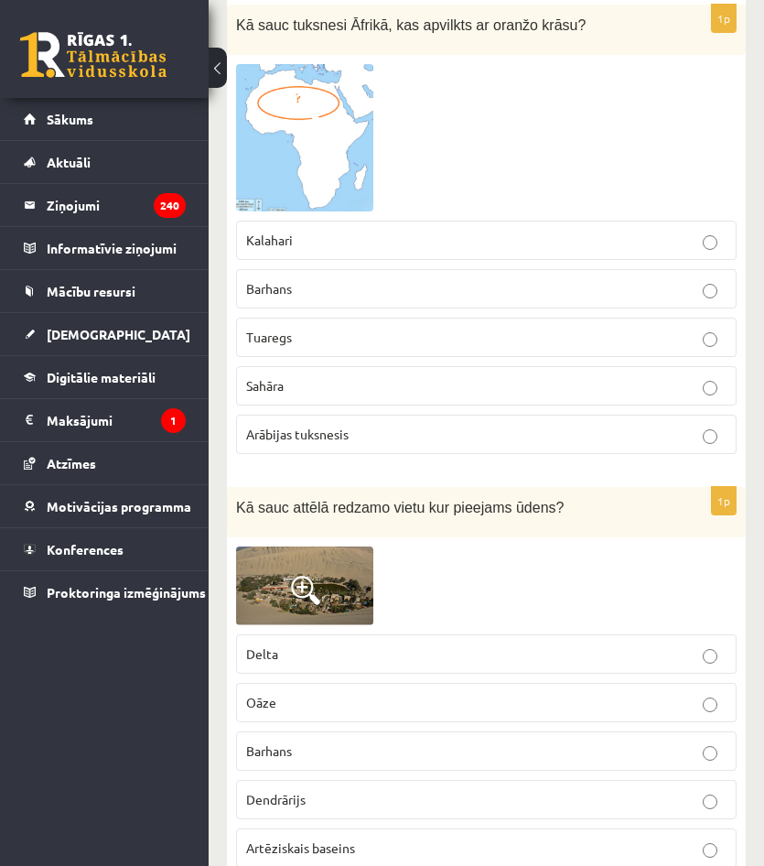
scroll to position [9794, 0]
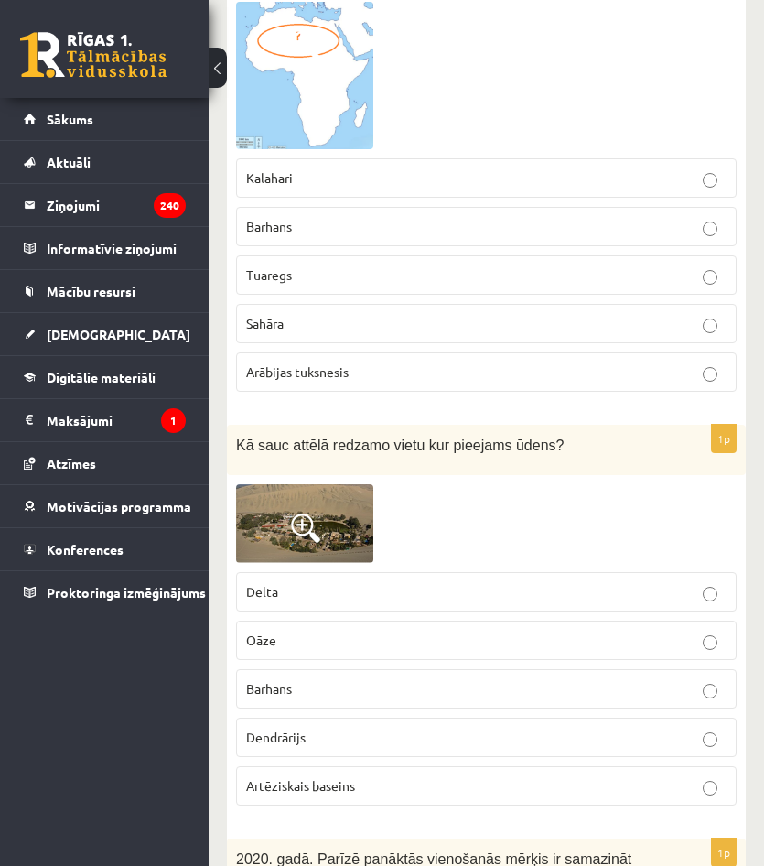
click at [290, 563] on fieldset "Delta Oāze Barhans Dendrārijs Artēziskais baseins" at bounding box center [486, 687] width 501 height 248
click at [297, 631] on p "Oāze" at bounding box center [486, 640] width 481 height 19
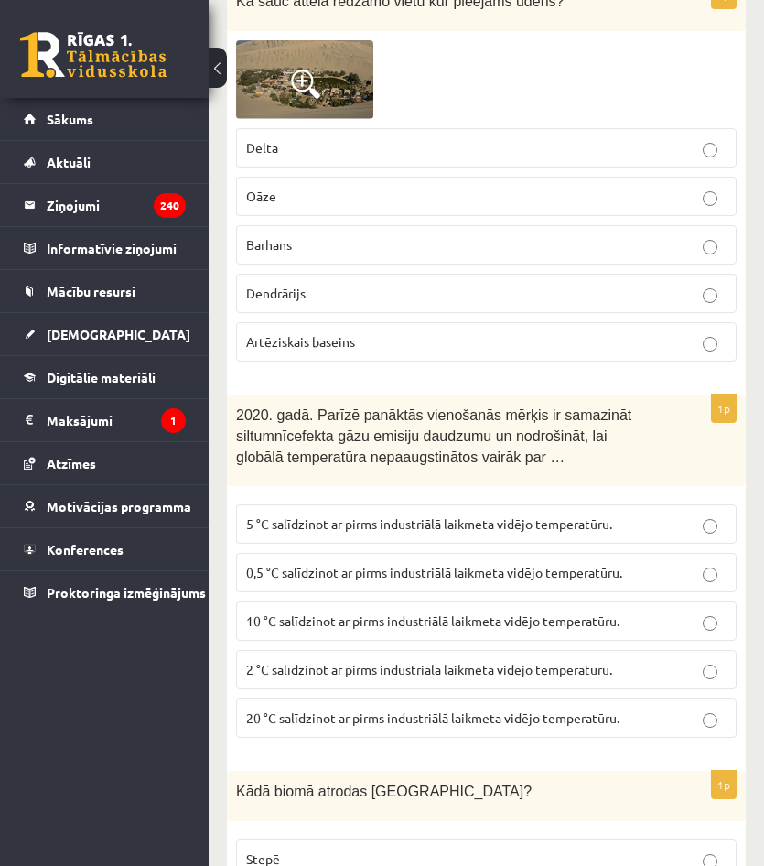
scroll to position [10252, 0]
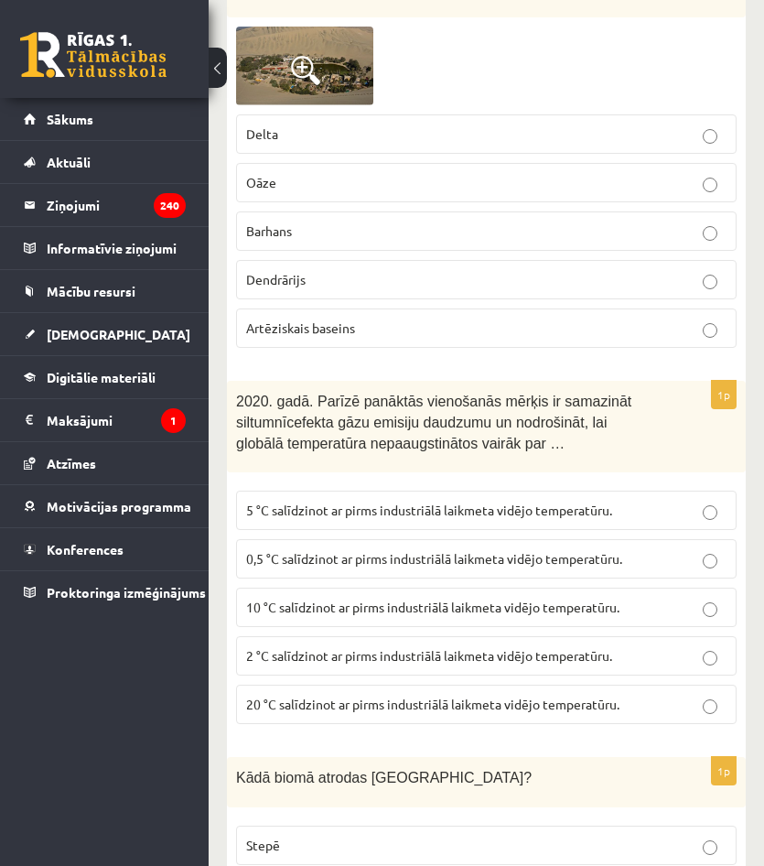
click at [341, 647] on span "2 °C salīdzinot ar pirms industriālā laikmeta vidējo temperatūru." at bounding box center [429, 655] width 366 height 16
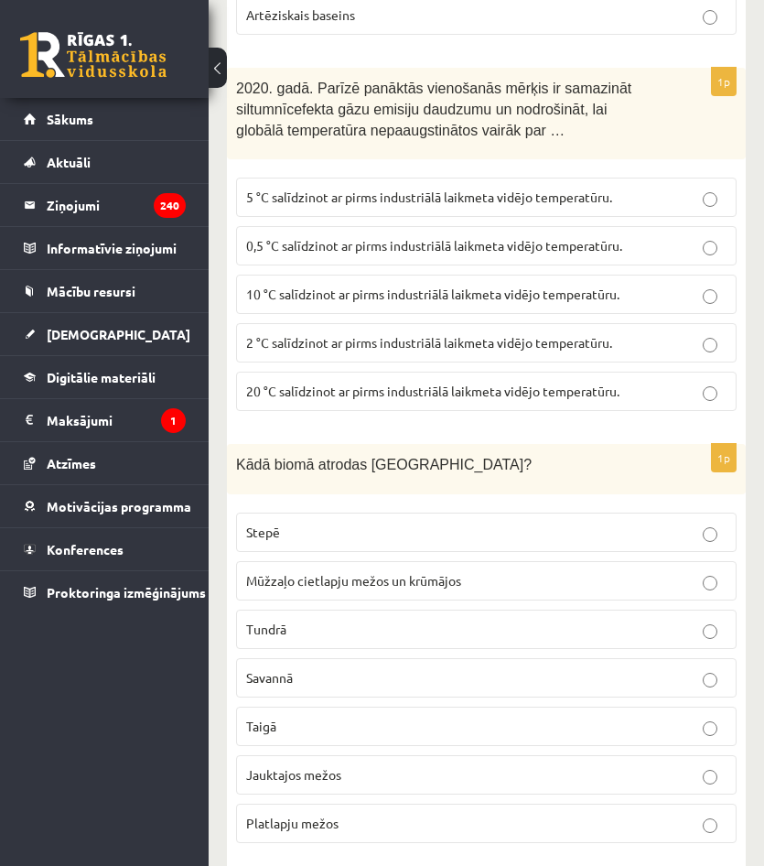
scroll to position [10618, 0]
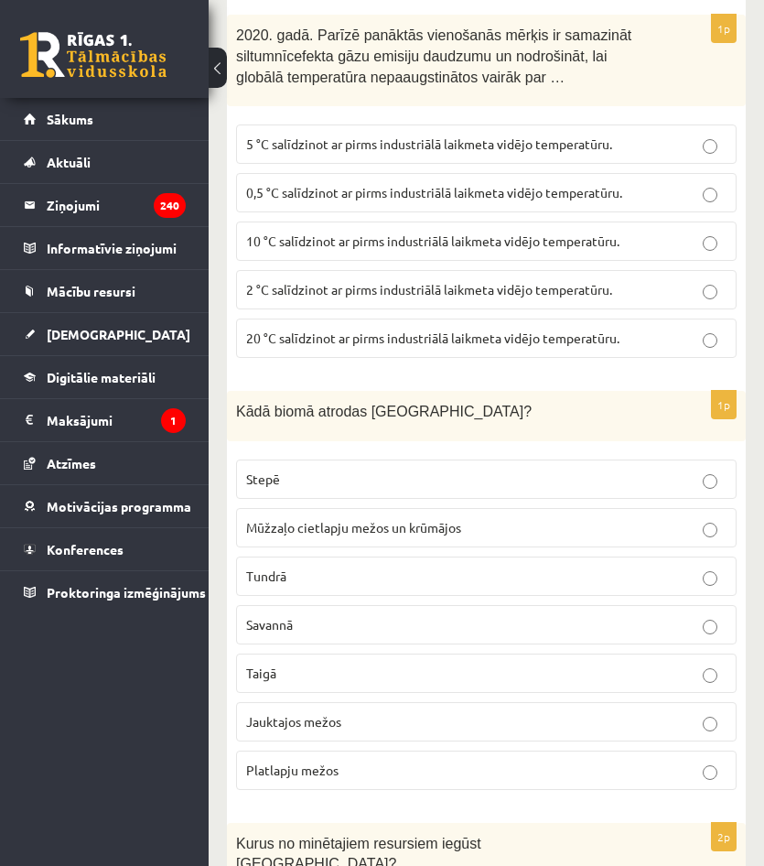
click at [341, 713] on span "Jauktajos mežos" at bounding box center [293, 721] width 95 height 16
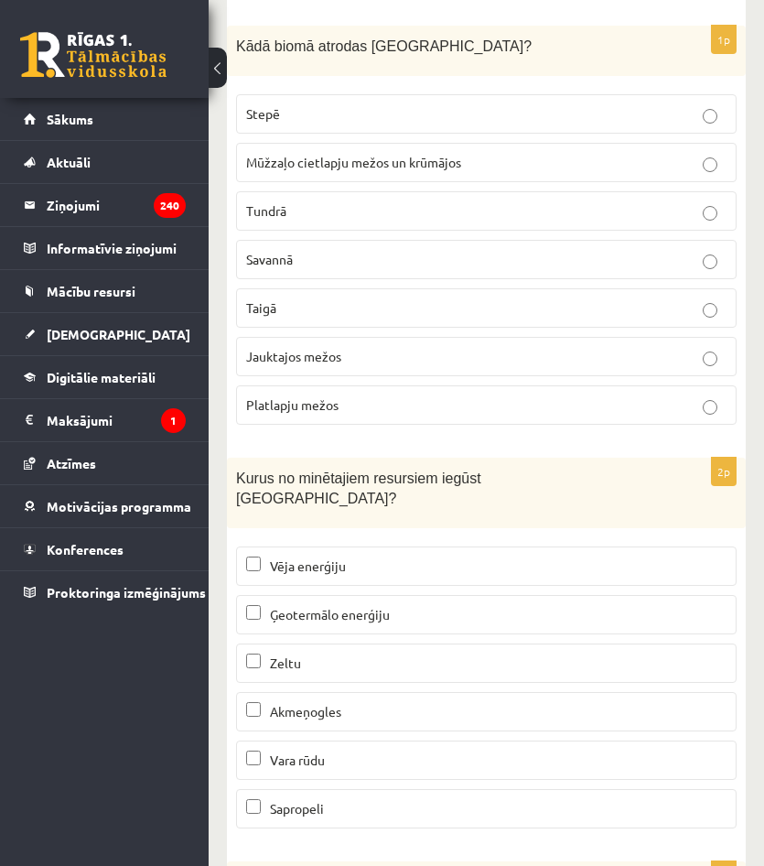
scroll to position [10984, 0]
click at [297, 557] on span "Vēja enerģiju" at bounding box center [308, 565] width 76 height 16
drag, startPoint x: 297, startPoint y: 437, endPoint x: 243, endPoint y: 441, distance: 53.3
click at [235, 457] on div "2p Kurus no minētajiem resursiem iegūst Latvijā? Vēja enerģiju Ģeotermālo enerģ…" at bounding box center [486, 649] width 519 height 385
click at [263, 556] on p "Vēja enerģiju" at bounding box center [486, 565] width 481 height 19
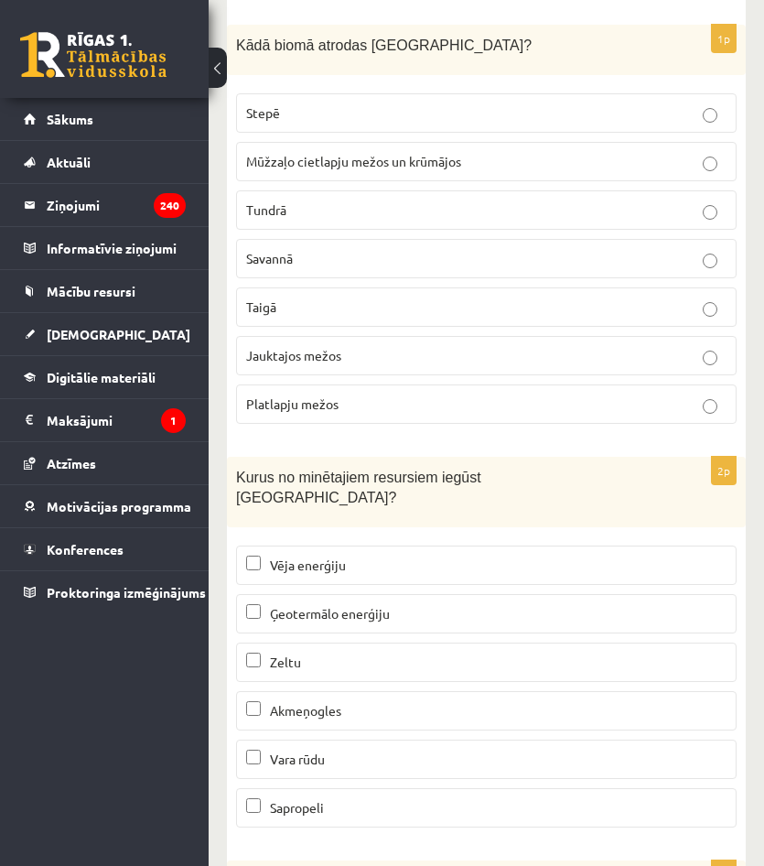
click at [297, 798] on p "Sapropeli" at bounding box center [486, 807] width 481 height 19
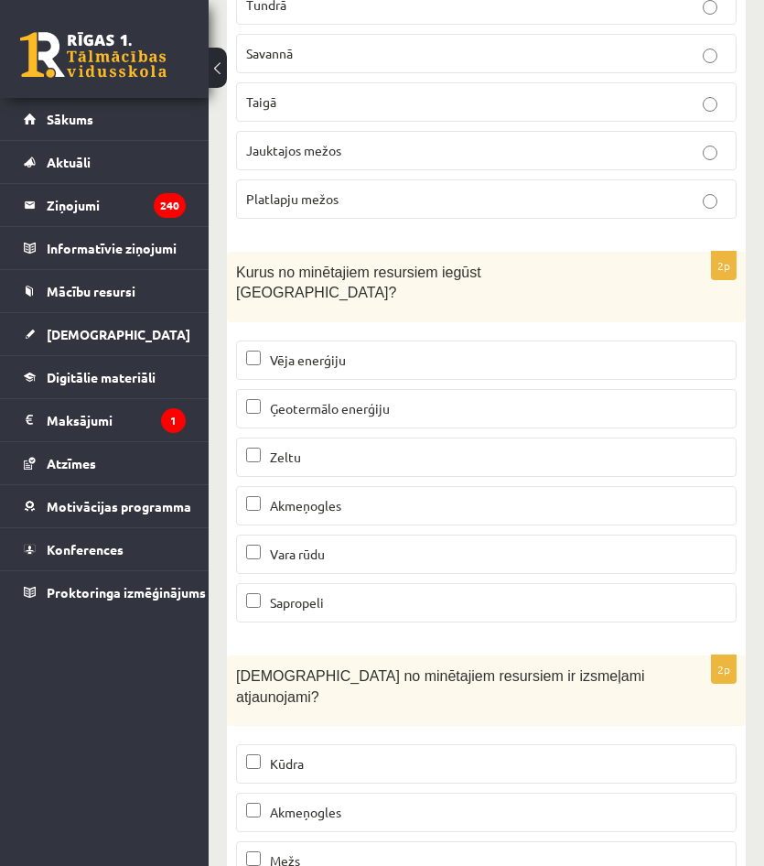
scroll to position [11219, 0]
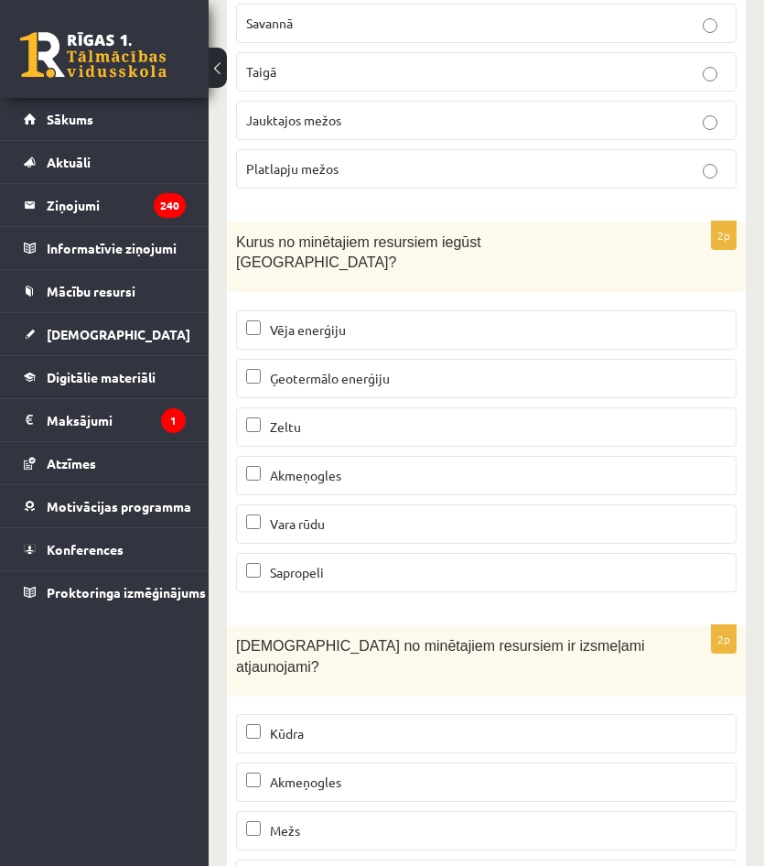
click at [317, 724] on p "Kūdra" at bounding box center [486, 733] width 481 height 19
click at [306, 811] on label "Mežs" at bounding box center [486, 830] width 501 height 39
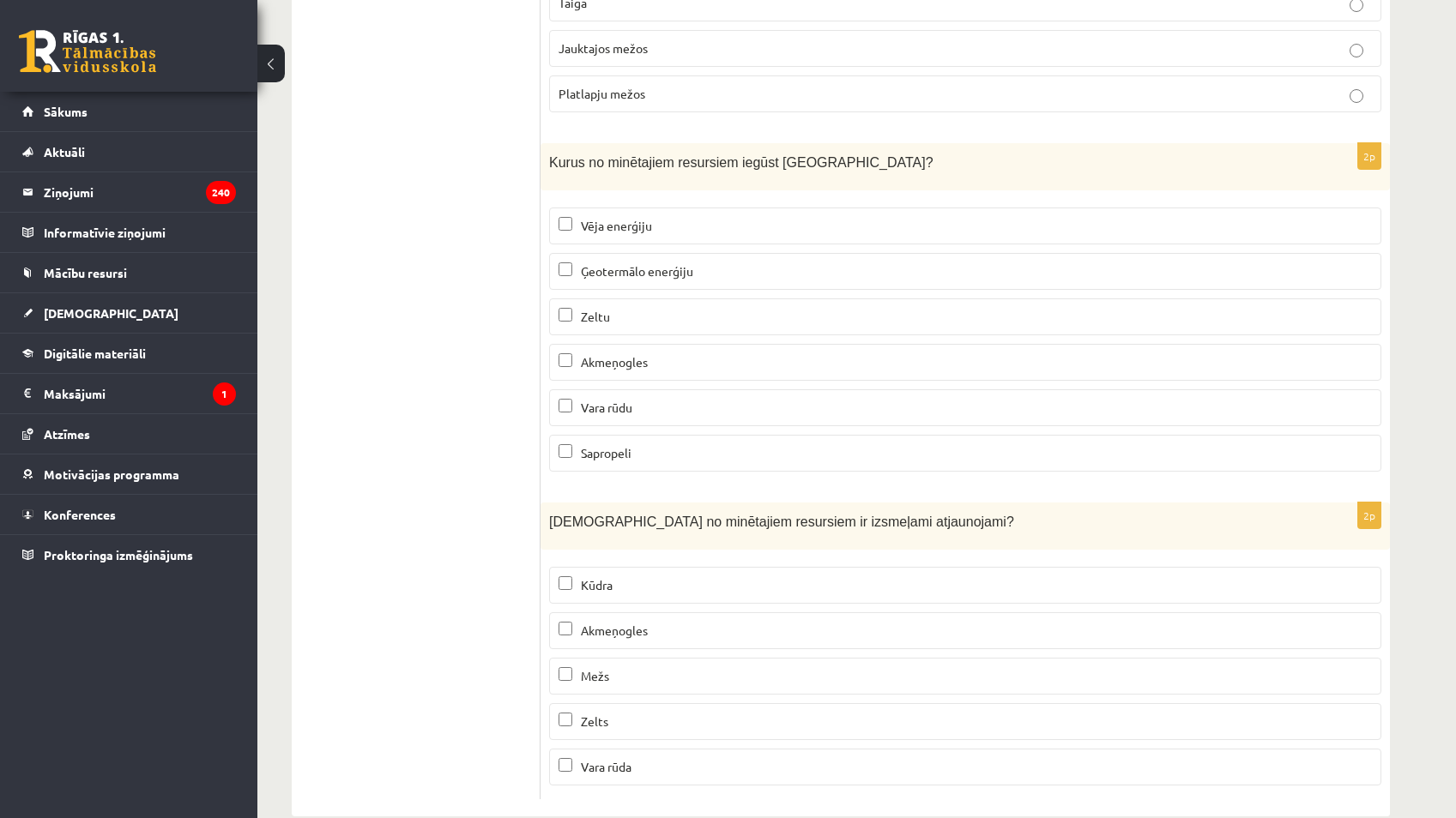
scroll to position [10315, 0]
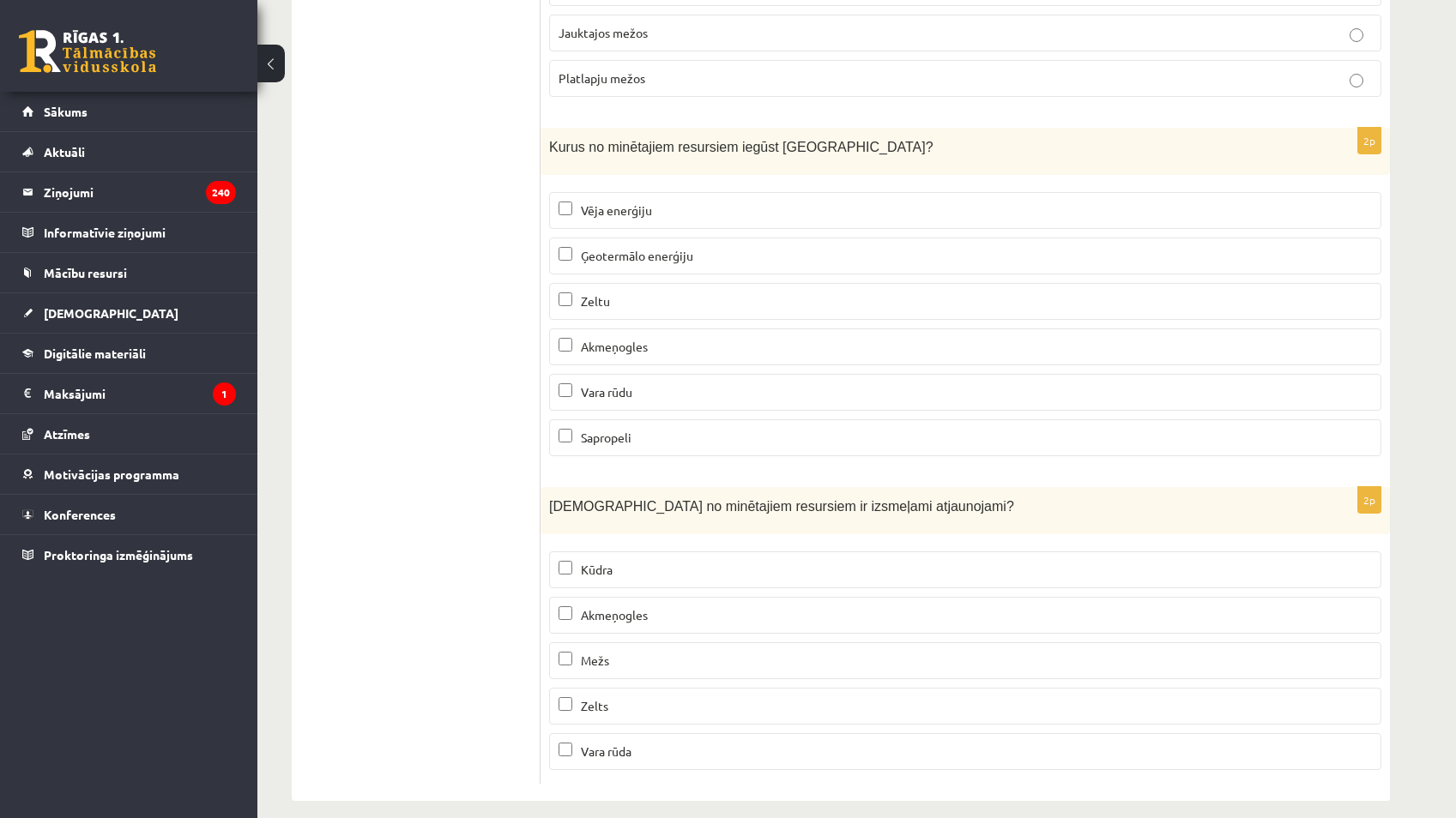
click at [655, 654] on label "Mežs" at bounding box center [966, 661] width 833 height 37
click at [925, 655] on label "Mežs" at bounding box center [966, 661] width 833 height 37
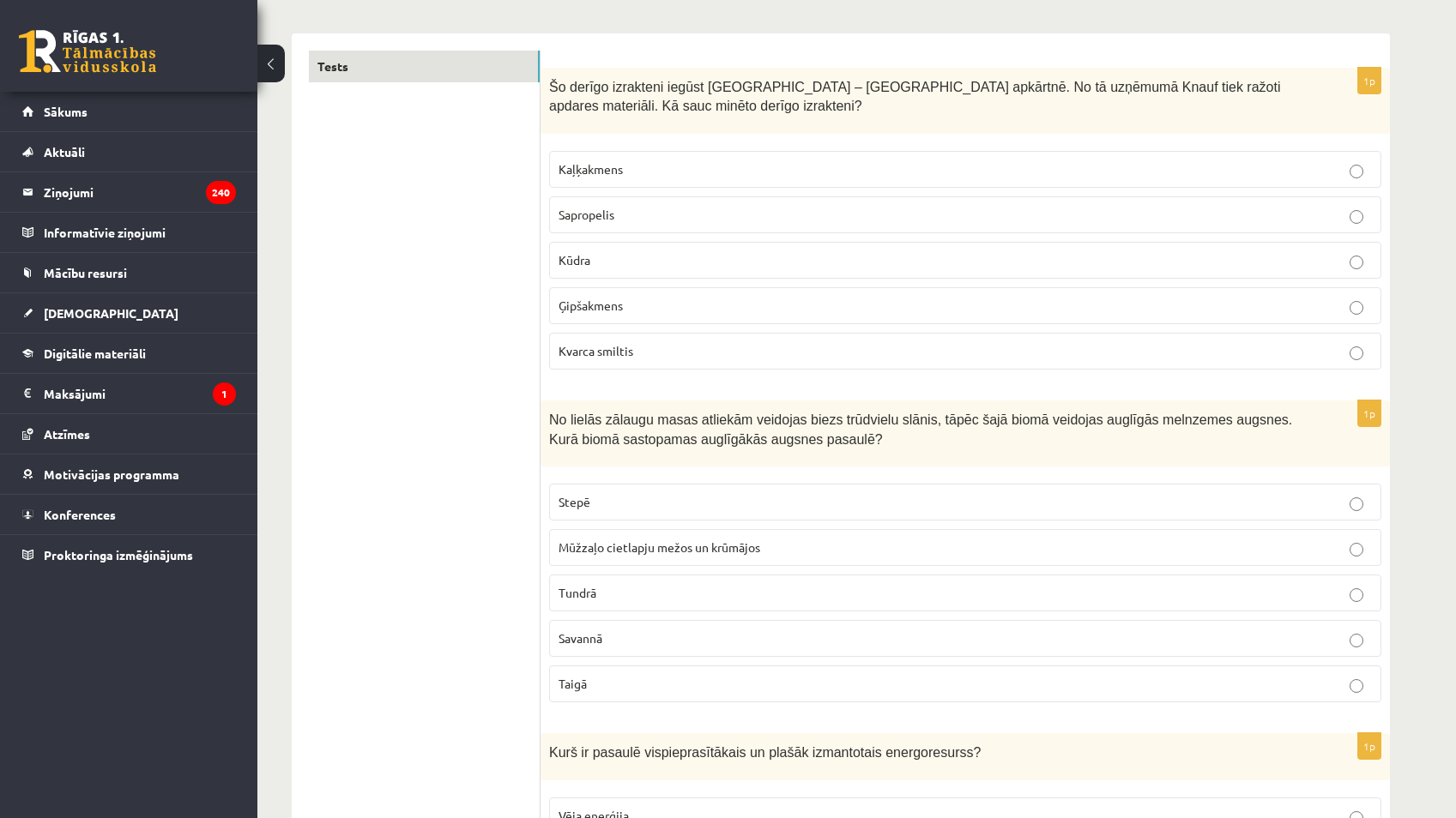
scroll to position [0, 0]
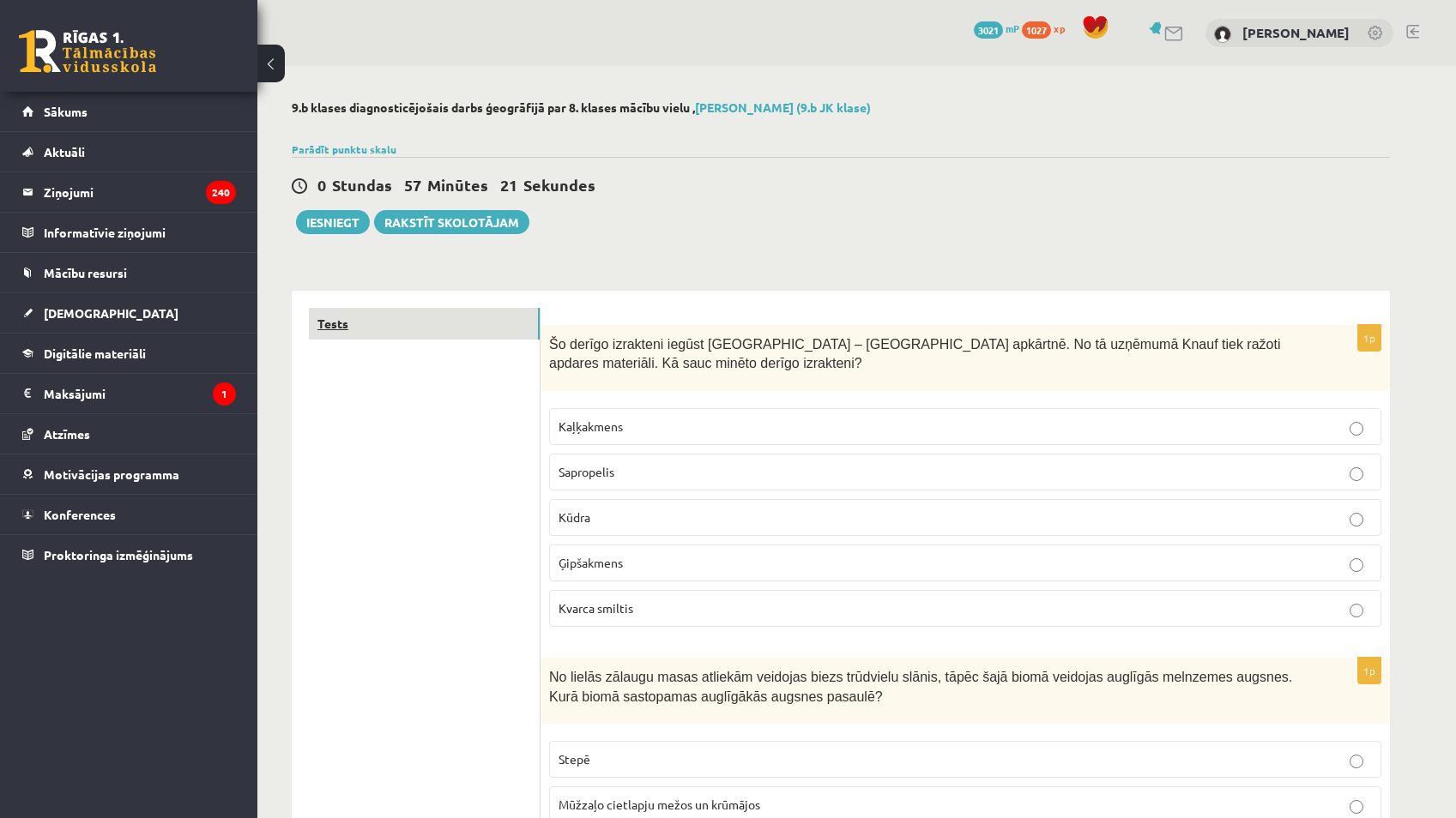
click at [445, 326] on link "Tests" at bounding box center [425, 324] width 231 height 32
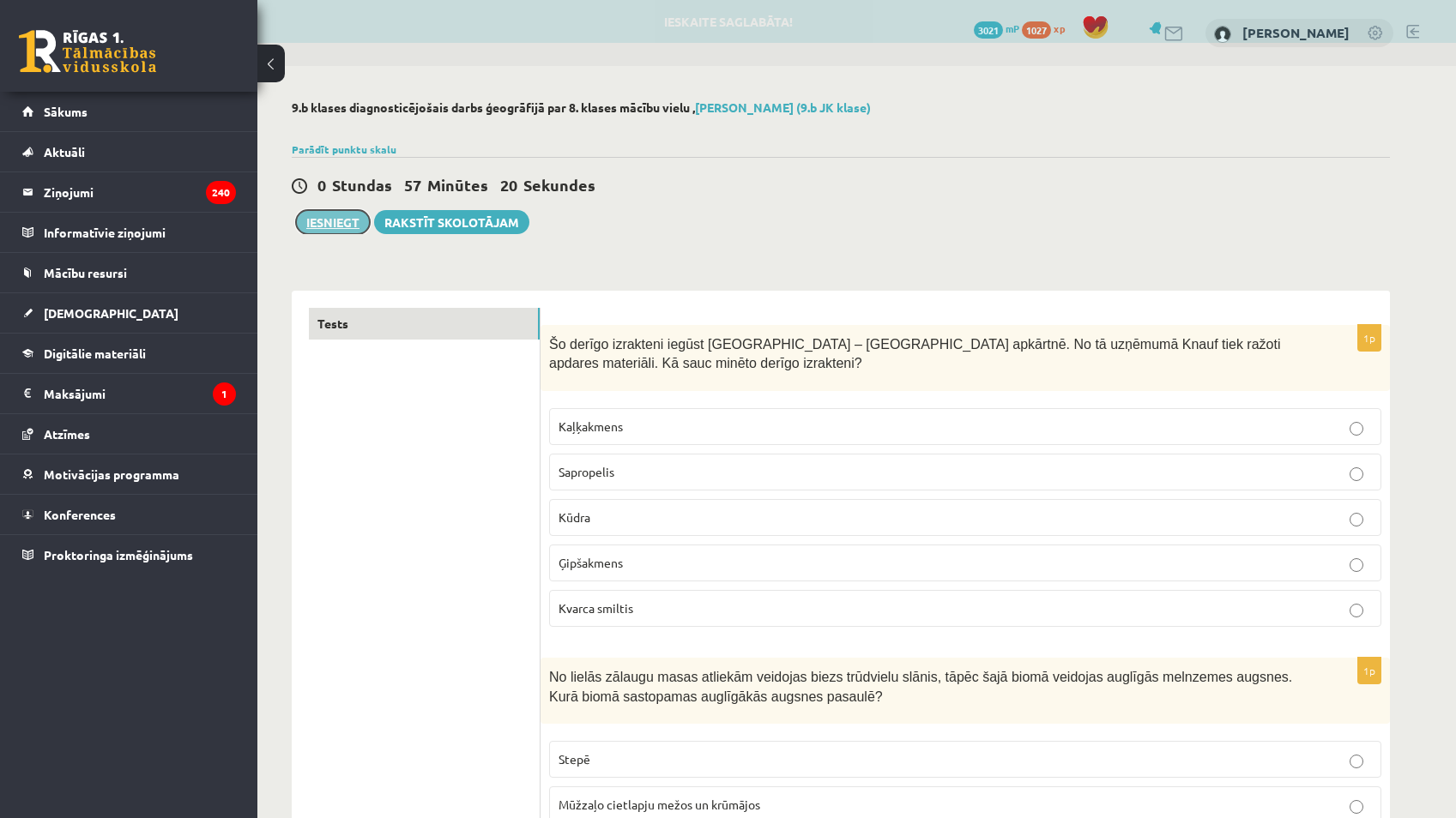
click at [346, 211] on button "Iesniegt" at bounding box center [333, 222] width 74 height 24
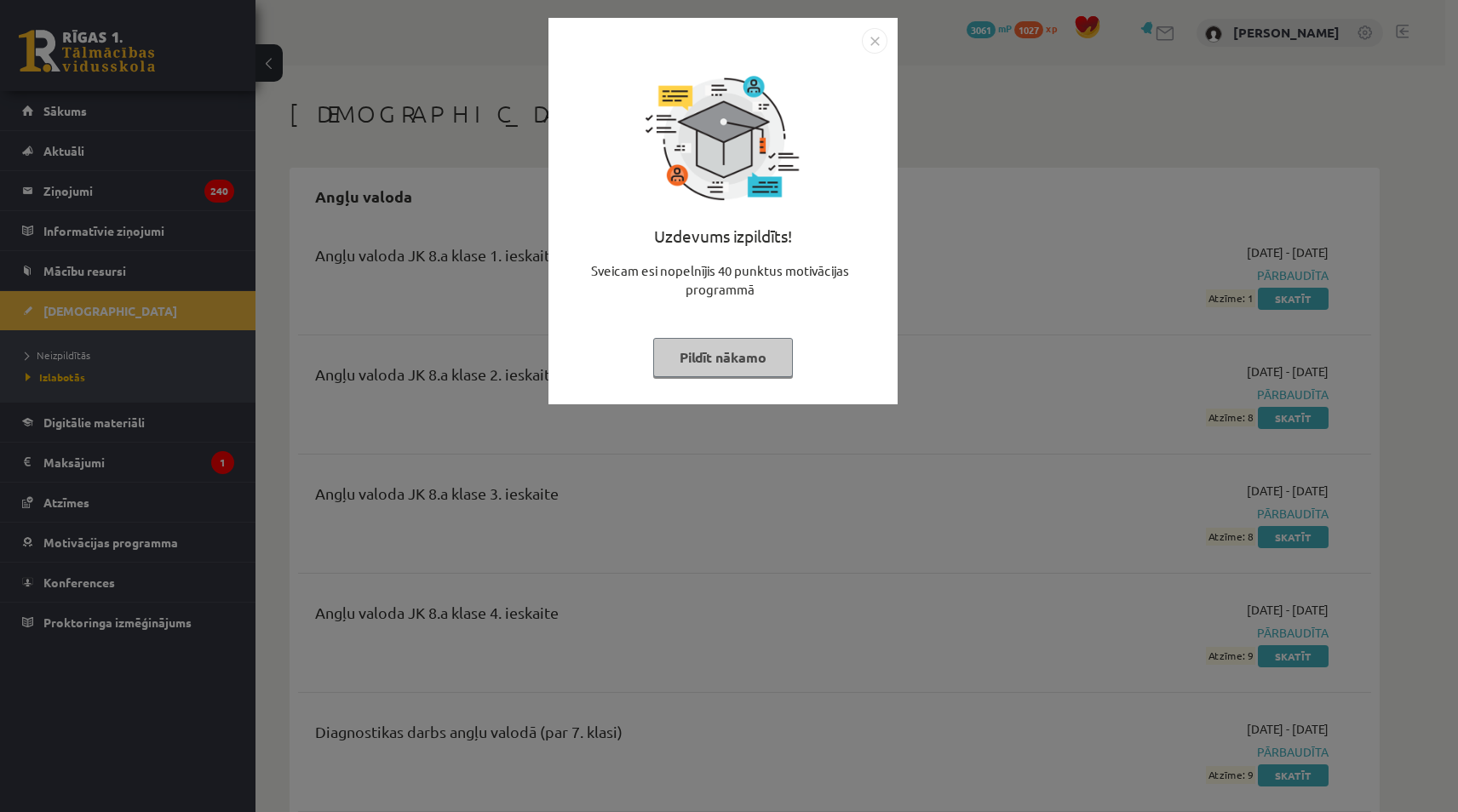
click at [890, 41] on div "Uzdevums izpildīts! Sveicam esi nopelnījis 40 punktus motivācijas programmā Pil…" at bounding box center [722, 211] width 349 height 387
click at [863, 29] on img "Close" at bounding box center [874, 40] width 25 height 25
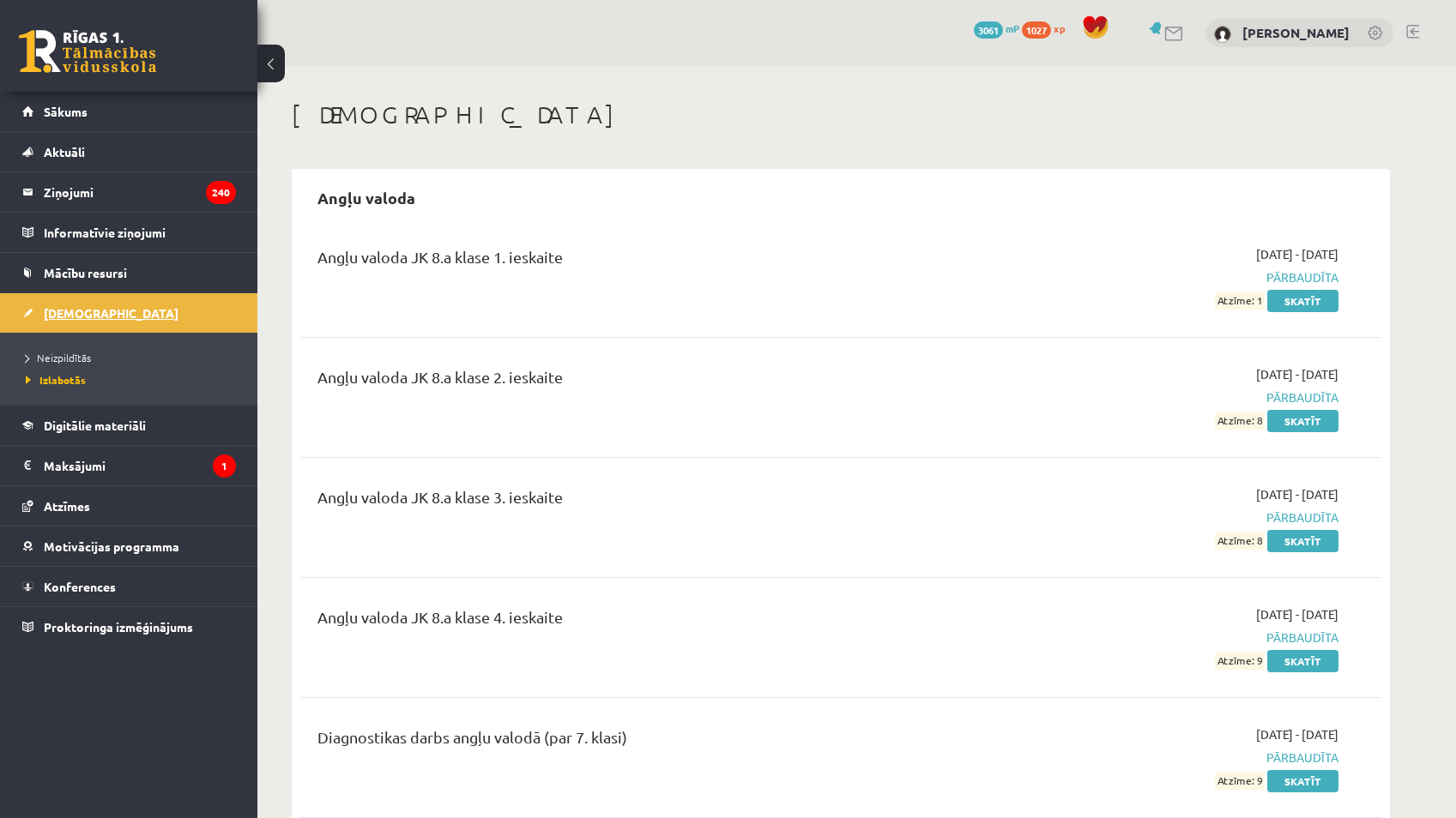
click at [120, 322] on link "[DEMOGRAPHIC_DATA]" at bounding box center [129, 313] width 214 height 39
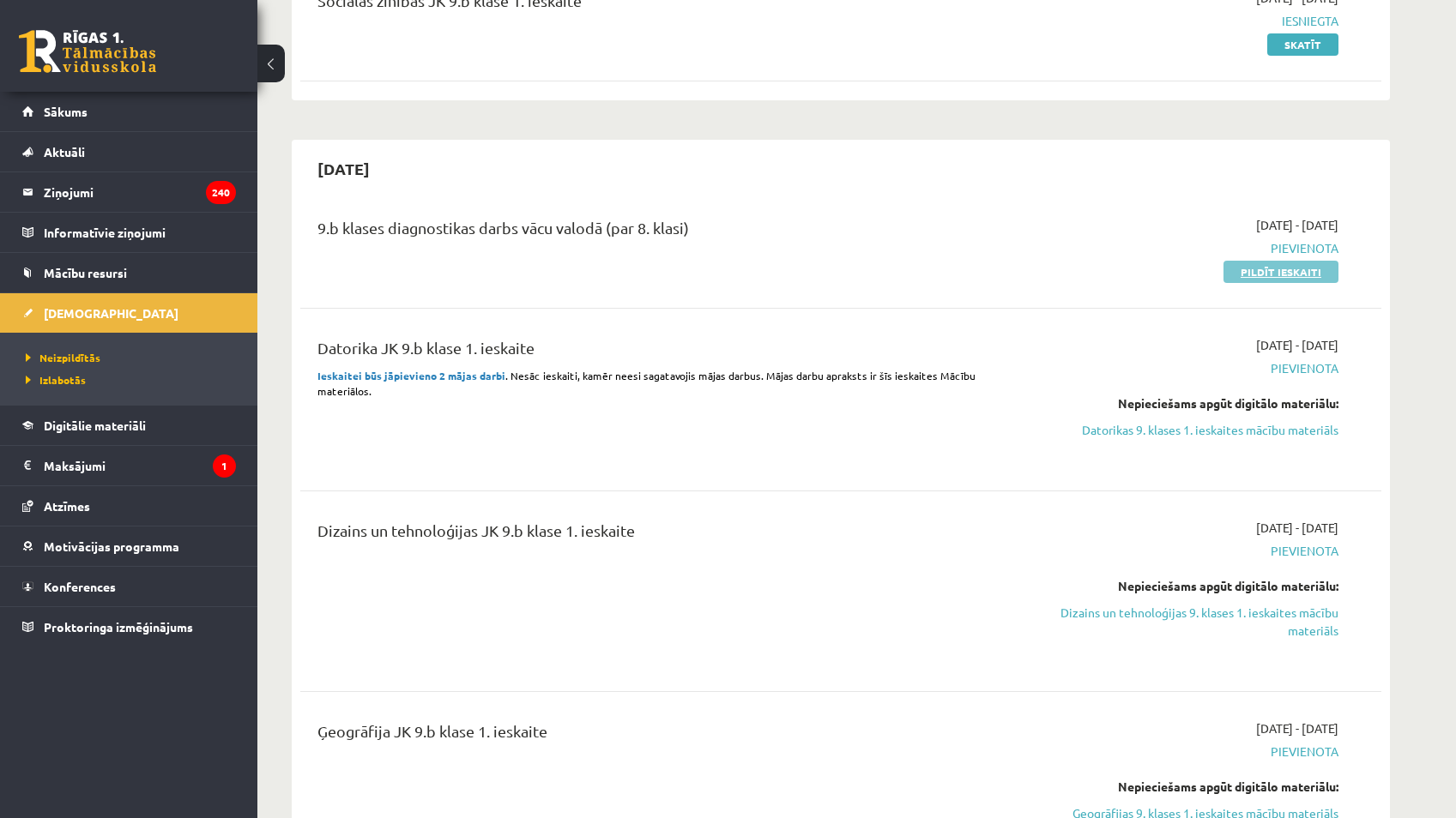
scroll to position [258, 0]
click at [1253, 273] on link "Pildīt ieskaiti" at bounding box center [1281, 271] width 115 height 22
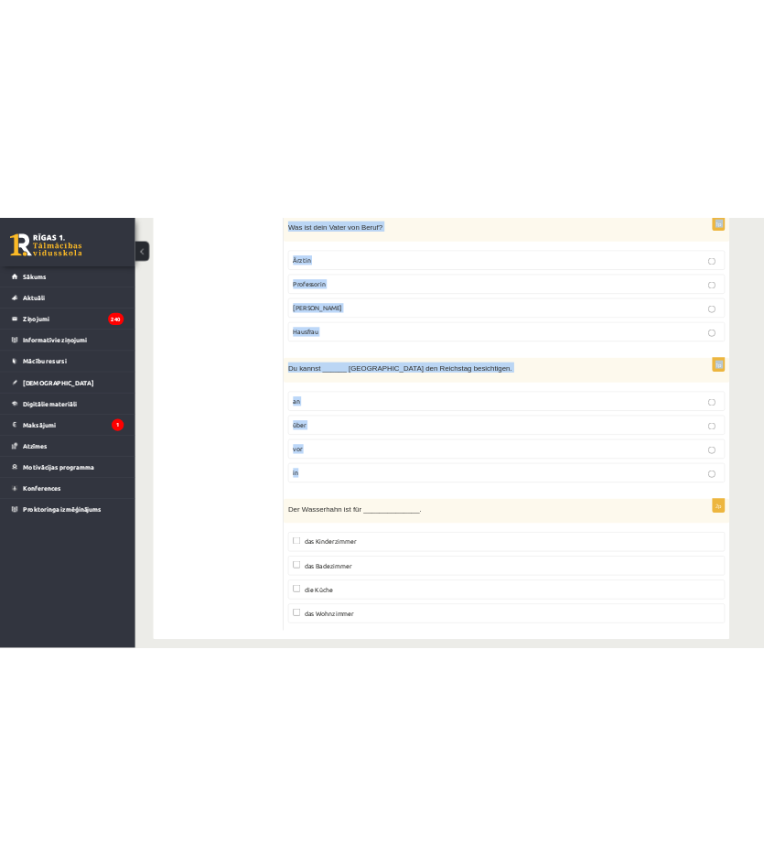
scroll to position [5520, 0]
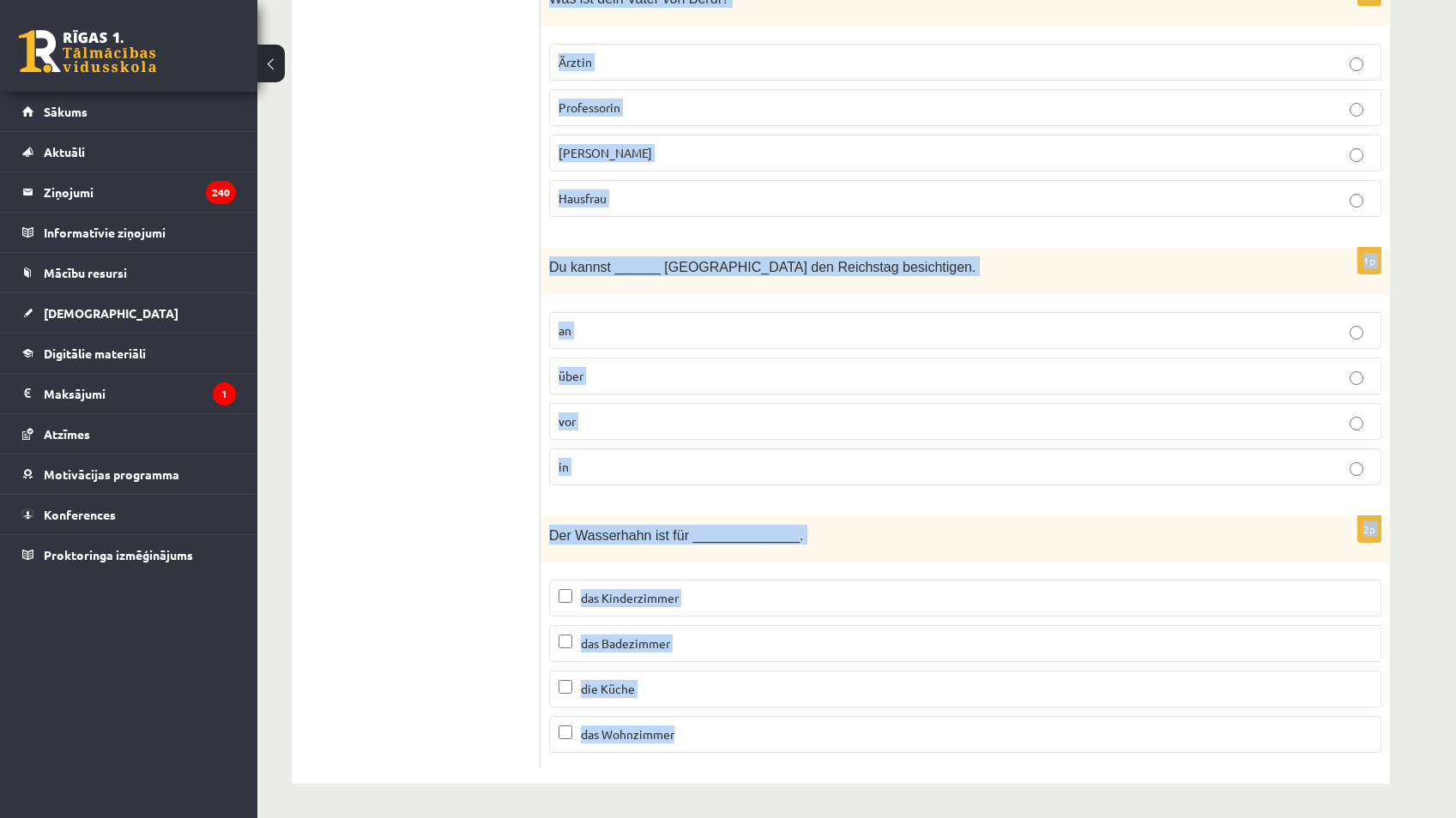
drag, startPoint x: 552, startPoint y: 347, endPoint x: 789, endPoint y: 752, distance: 469.2
drag, startPoint x: 789, startPoint y: 752, endPoint x: 775, endPoint y: 734, distance: 22.8
copy form "Lo ipsum dolo Sita? Co adi Elit. Seddo eiu Tempori. Ut lab Etdo. Magnaa eni Adm…"
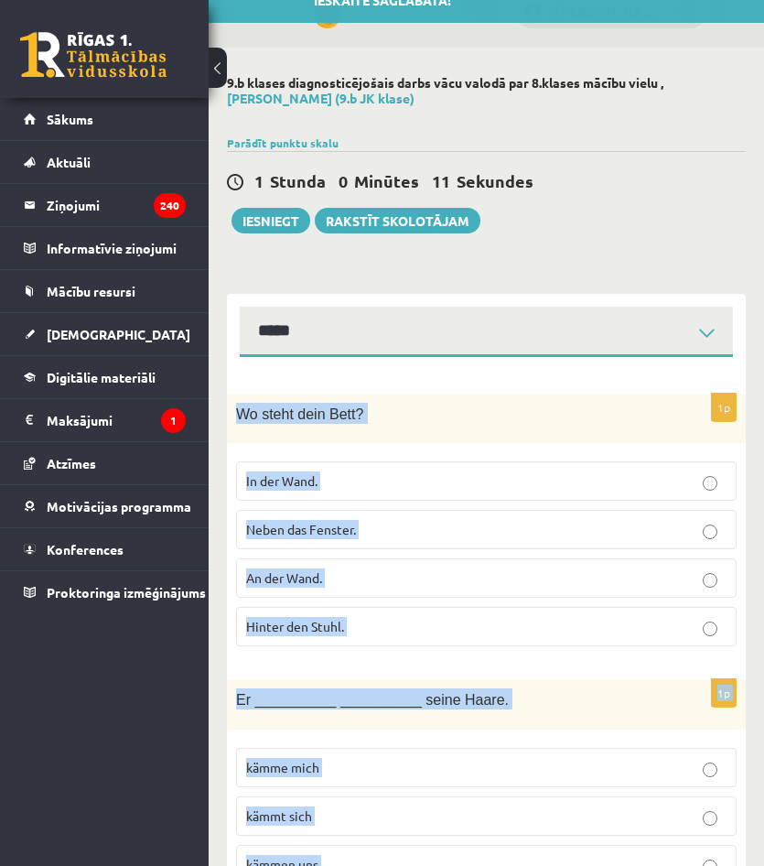
scroll to position [92, 0]
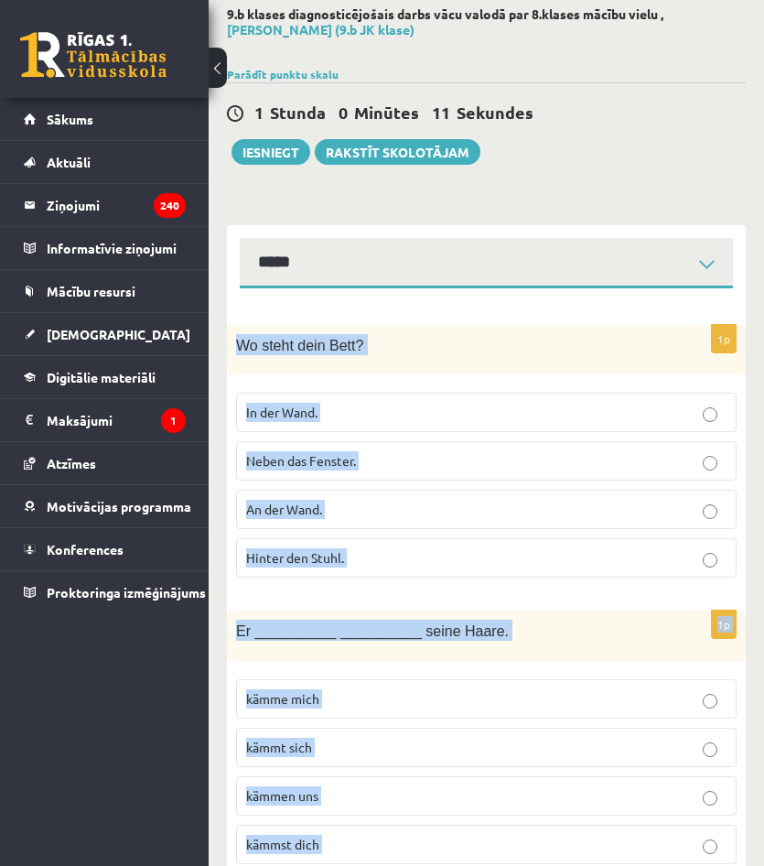
click at [379, 366] on div "Wo steht dein Bett?" at bounding box center [486, 350] width 519 height 50
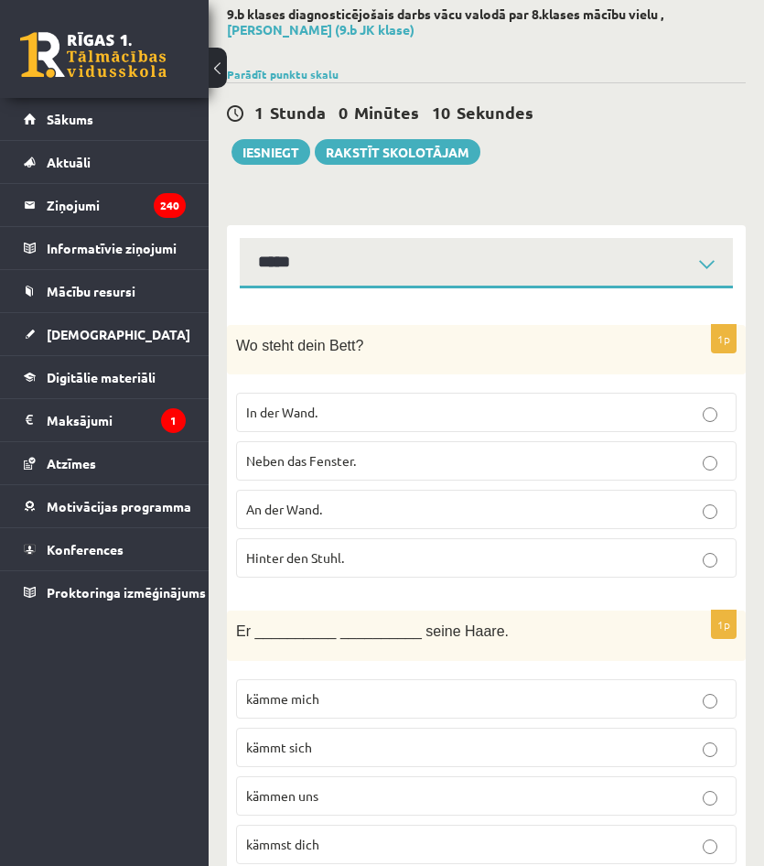
click at [352, 514] on p "An der Wand." at bounding box center [486, 509] width 481 height 19
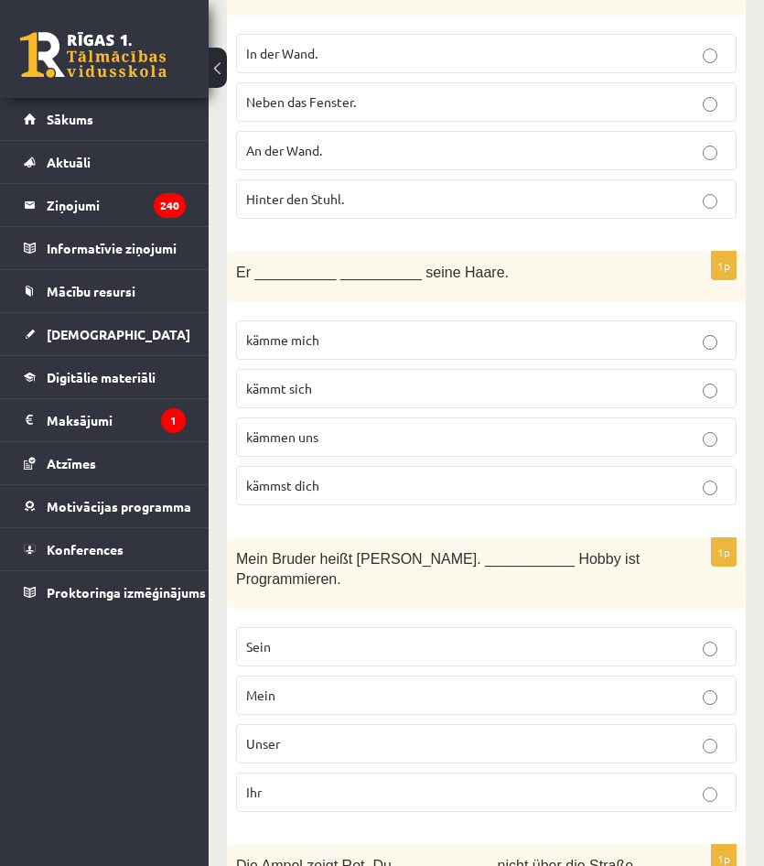
scroll to position [458, 0]
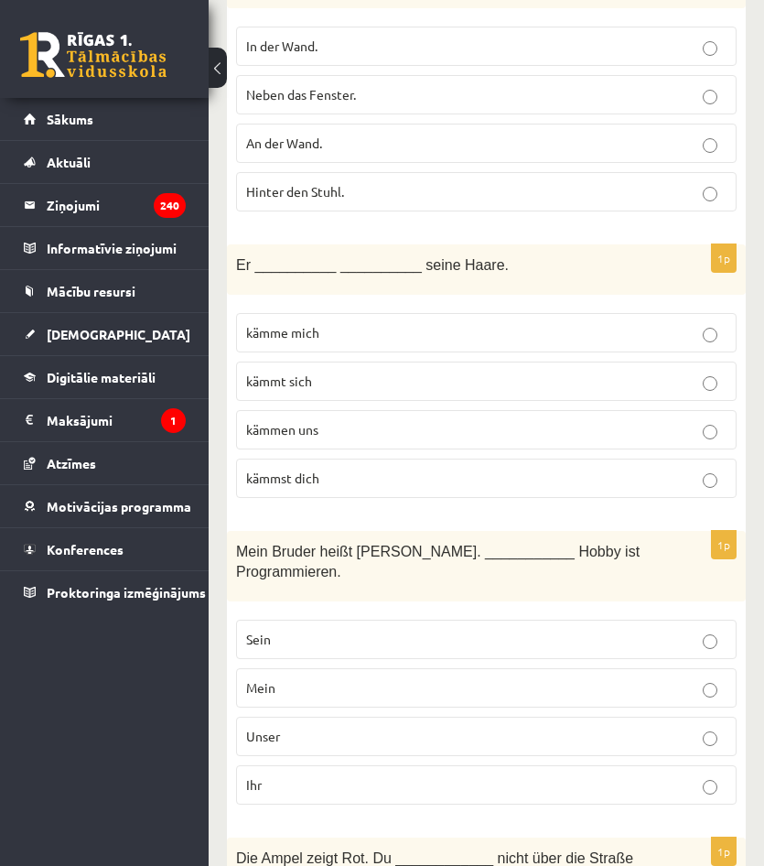
click at [354, 384] on p "kämmt sich" at bounding box center [486, 381] width 481 height 19
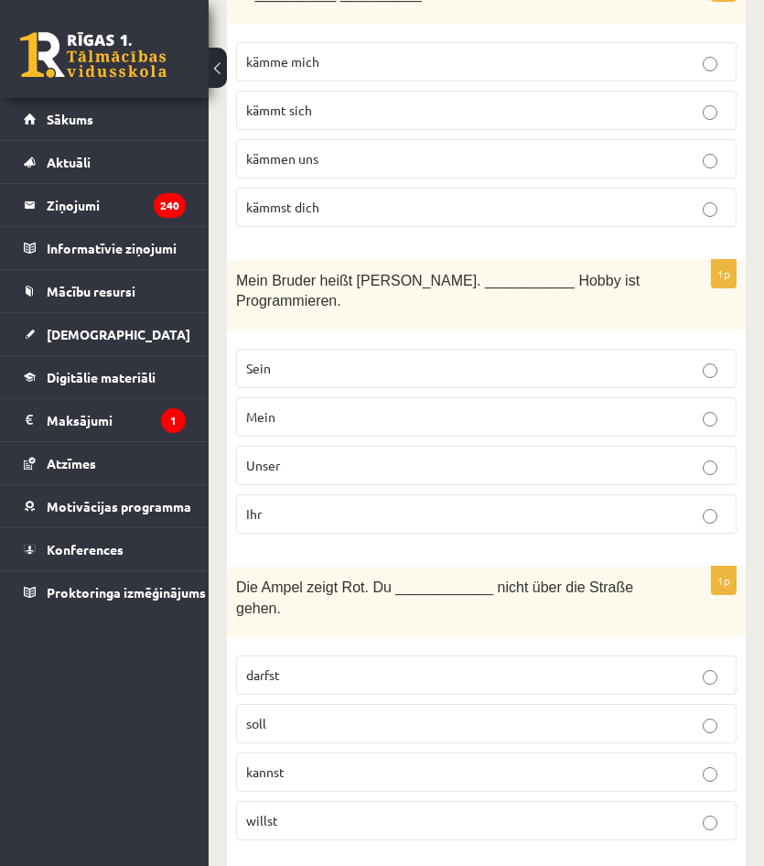
scroll to position [732, 0]
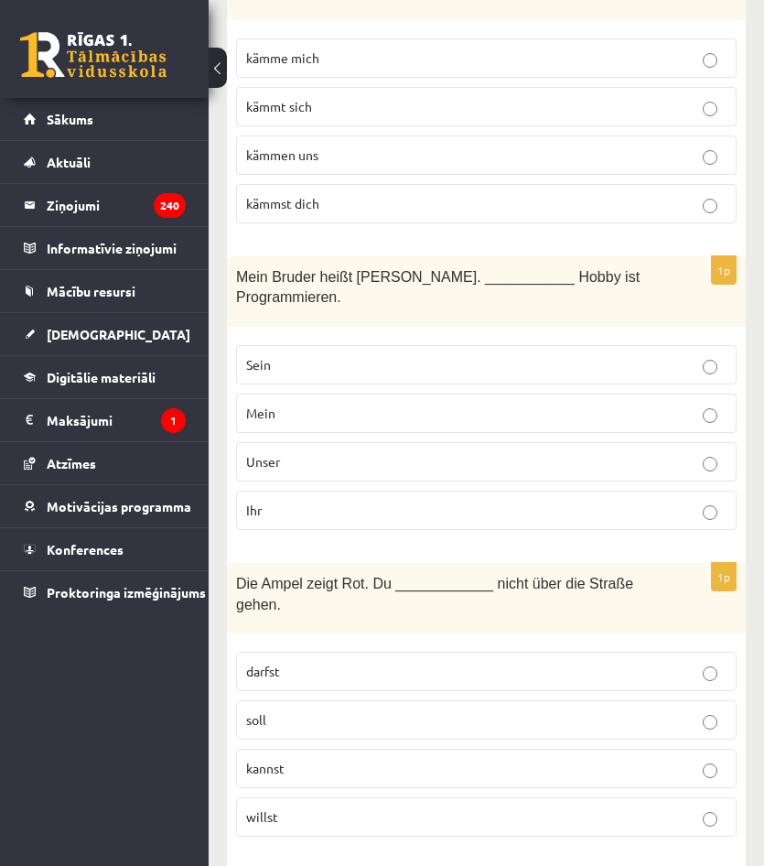
click at [310, 345] on label "Sein" at bounding box center [486, 364] width 501 height 39
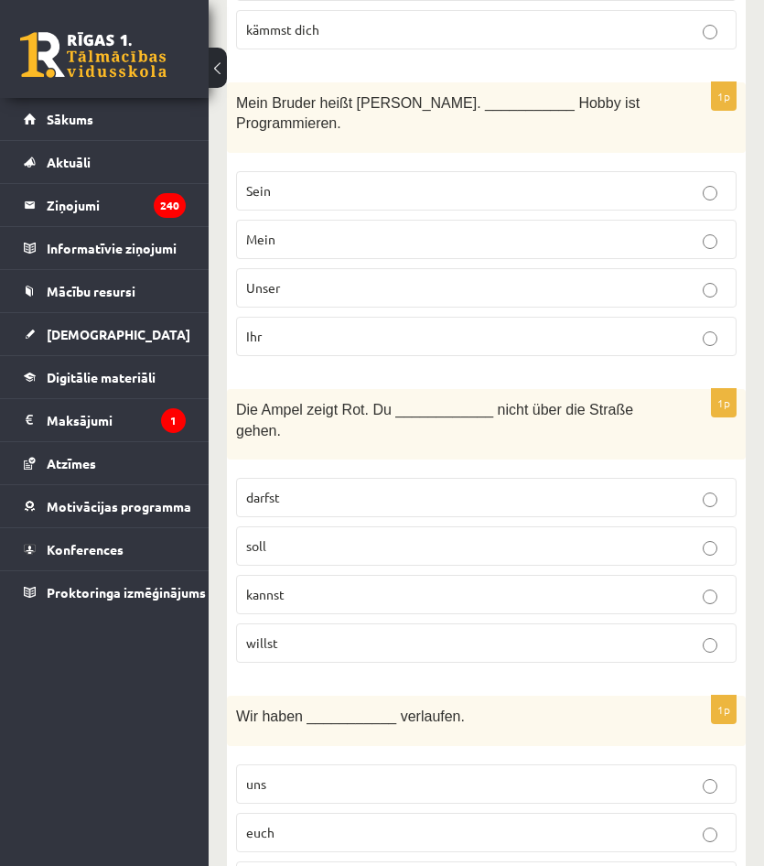
scroll to position [1007, 0]
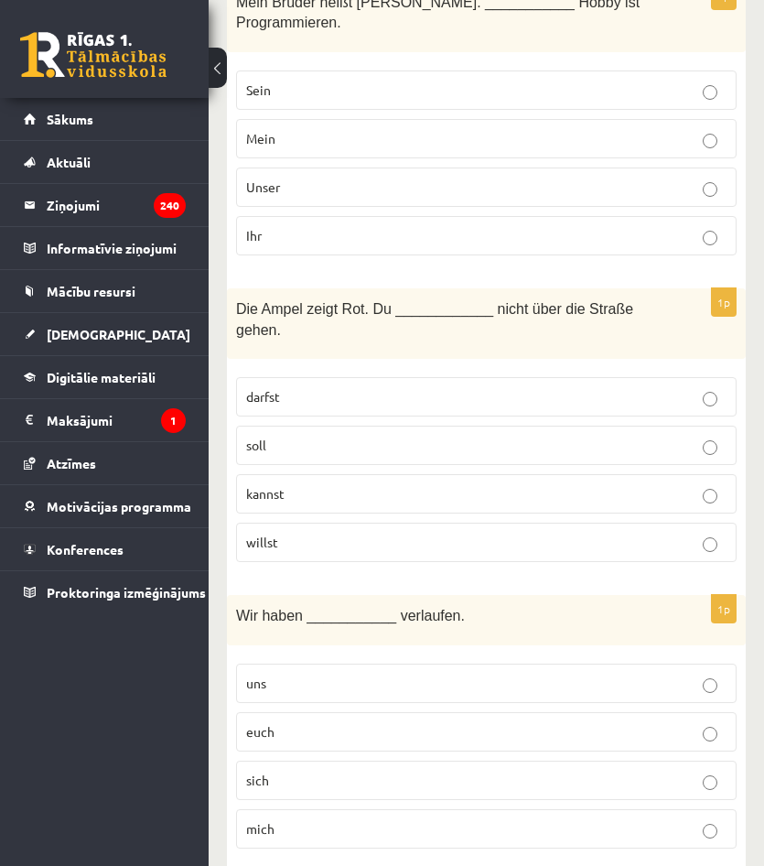
click at [362, 377] on label "darfst" at bounding box center [486, 396] width 501 height 39
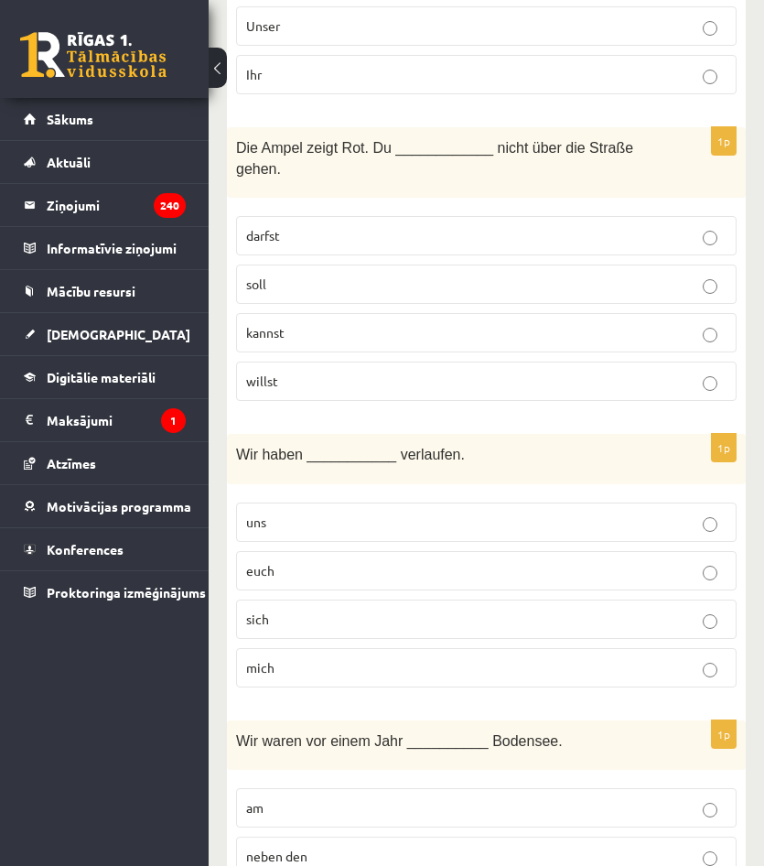
scroll to position [1281, 0]
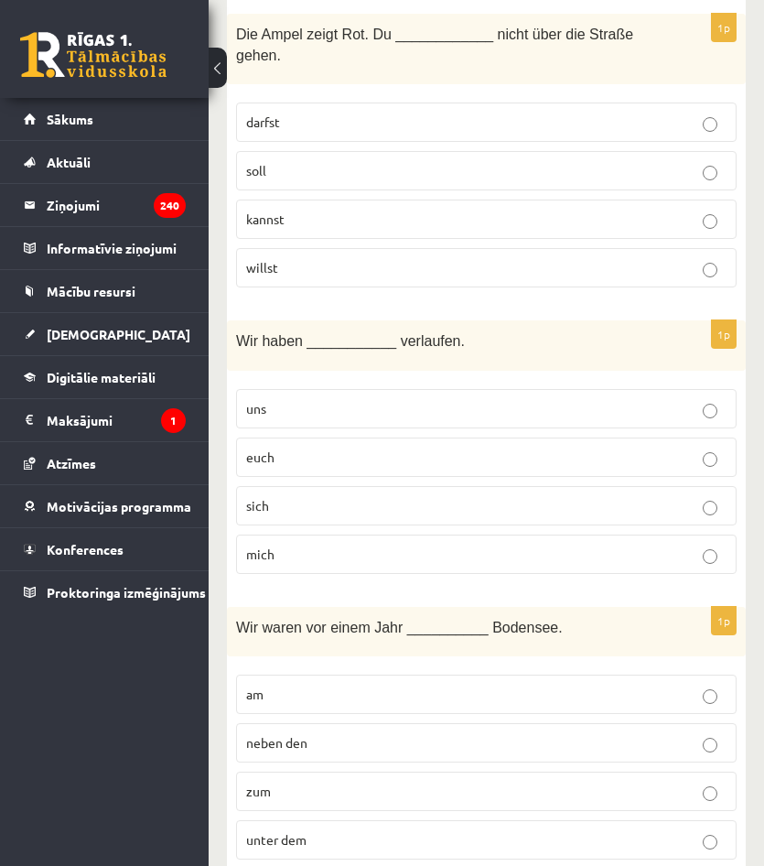
click at [380, 389] on label "uns" at bounding box center [486, 408] width 501 height 39
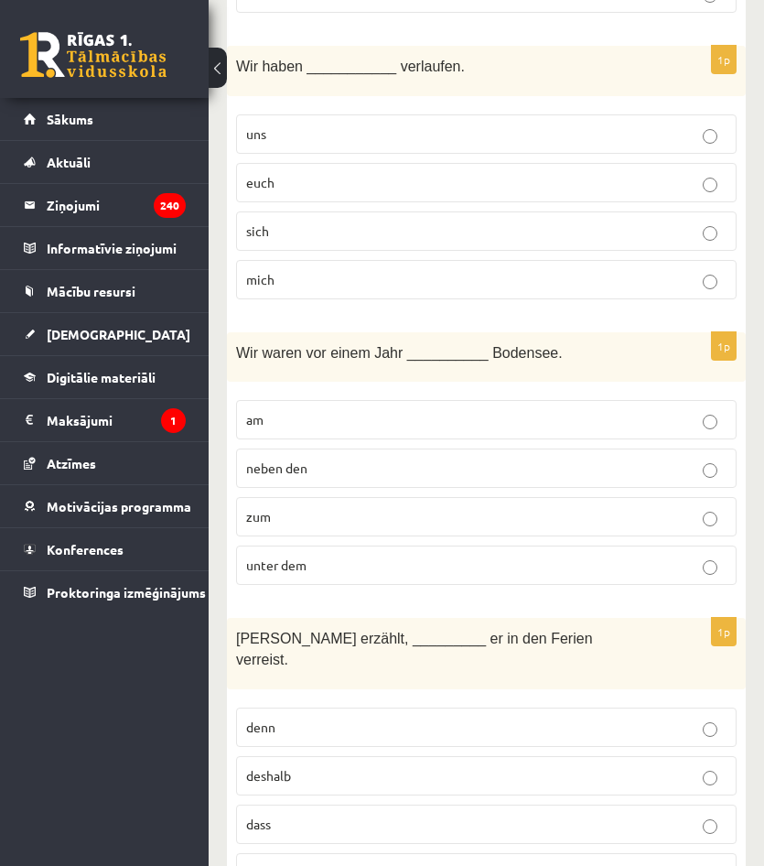
click at [350, 410] on p "am" at bounding box center [486, 419] width 481 height 19
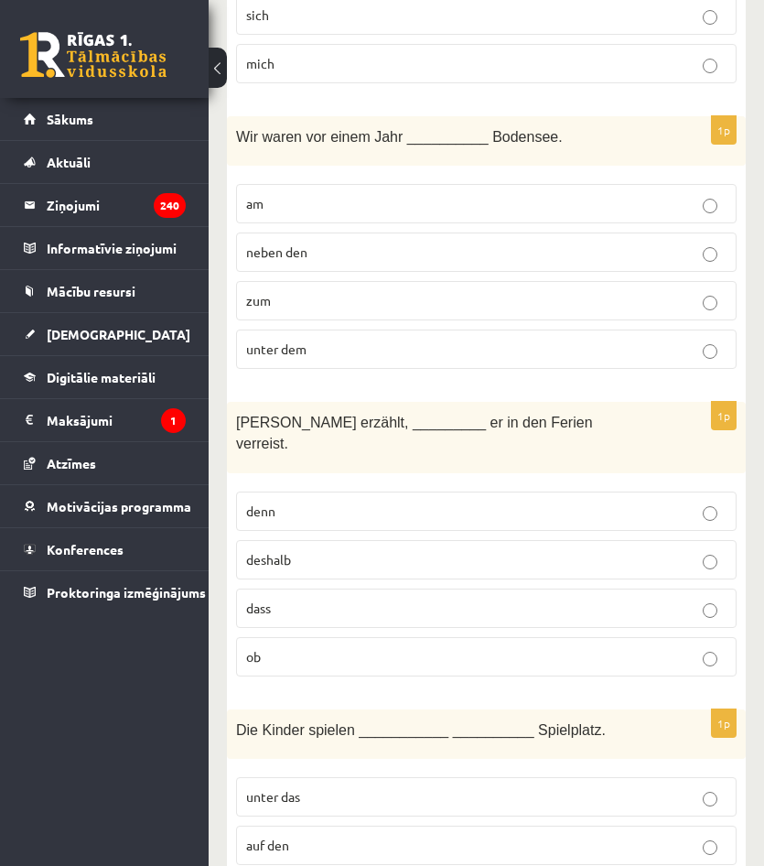
scroll to position [1831, 0]
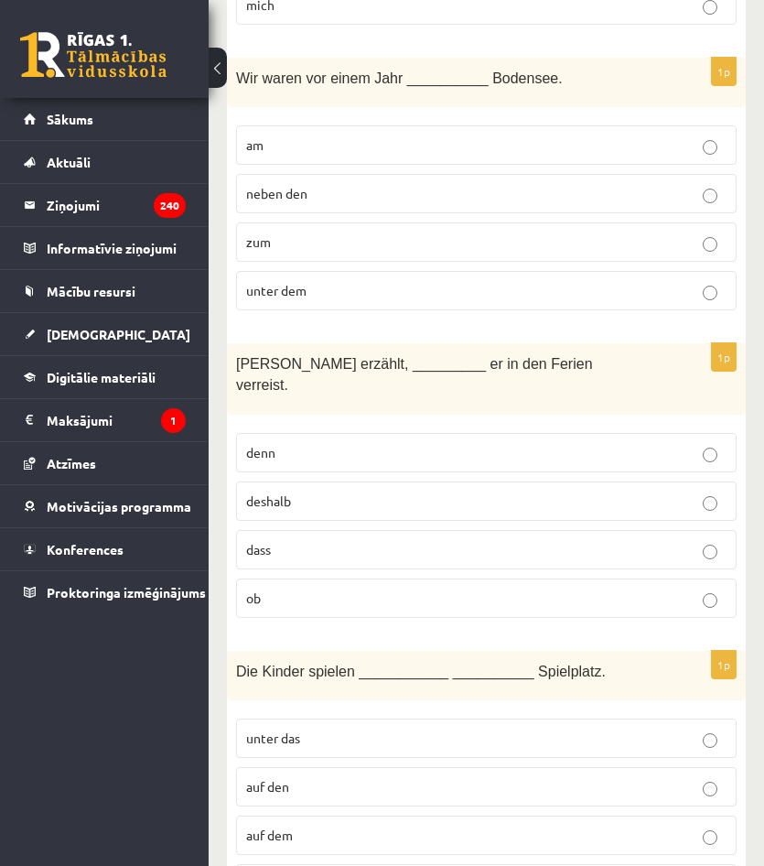
click at [319, 540] on p "dass" at bounding box center [486, 549] width 481 height 19
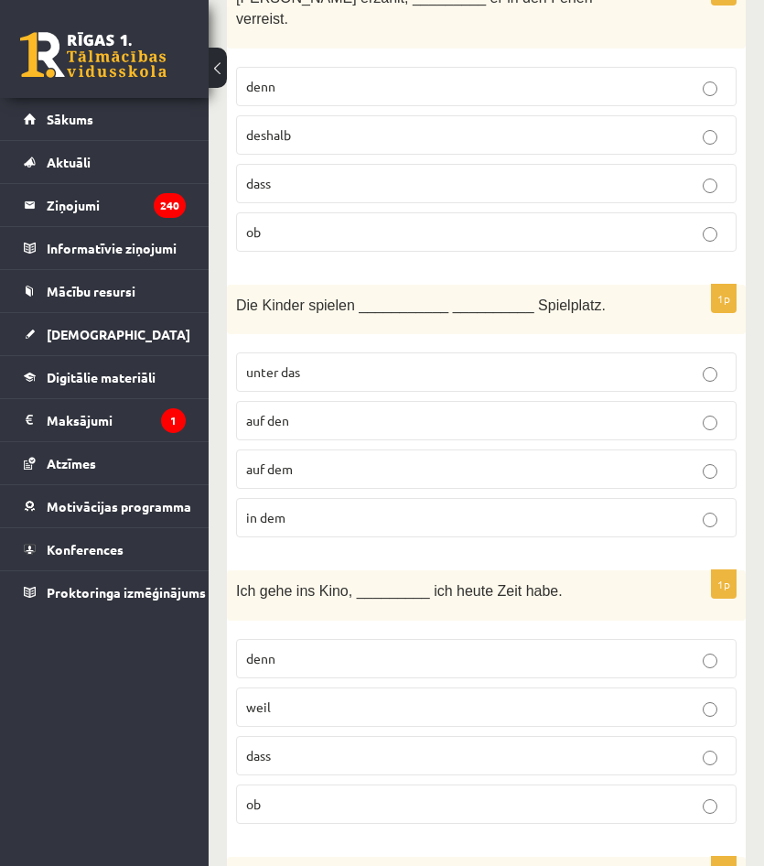
click at [330, 460] on p "auf dem" at bounding box center [486, 469] width 481 height 19
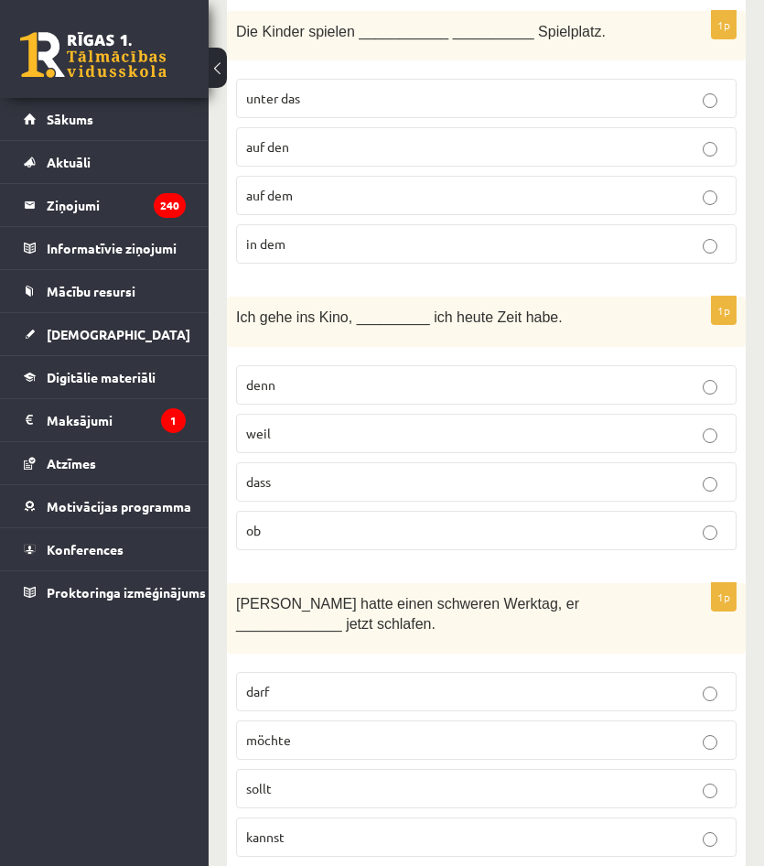
scroll to position [2471, 0]
click at [320, 423] on p "weil" at bounding box center [486, 432] width 481 height 19
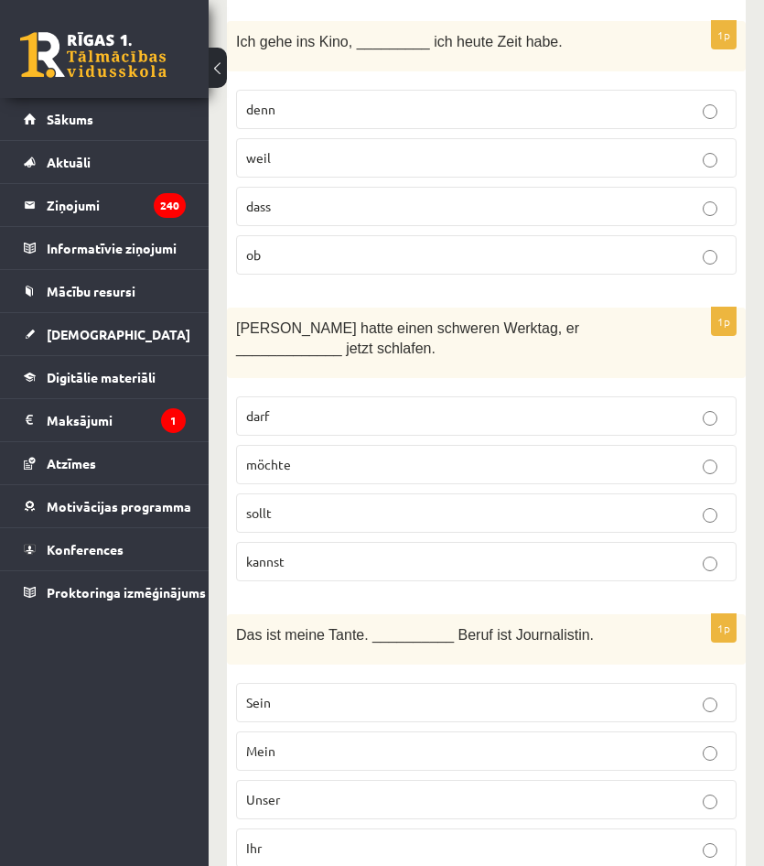
click at [339, 455] on p "möchte" at bounding box center [486, 464] width 481 height 19
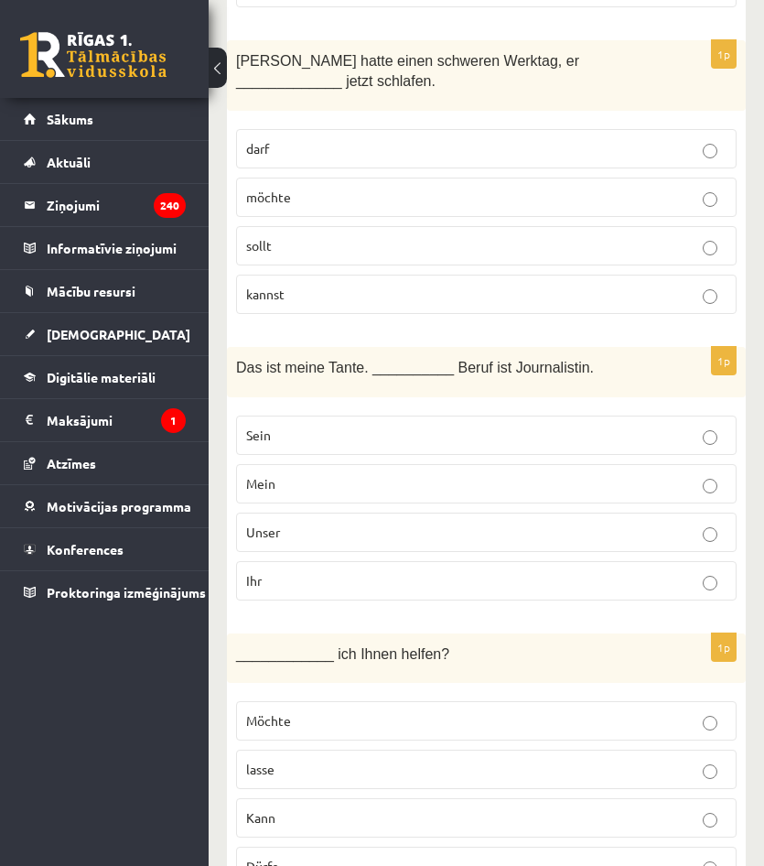
scroll to position [3021, 0]
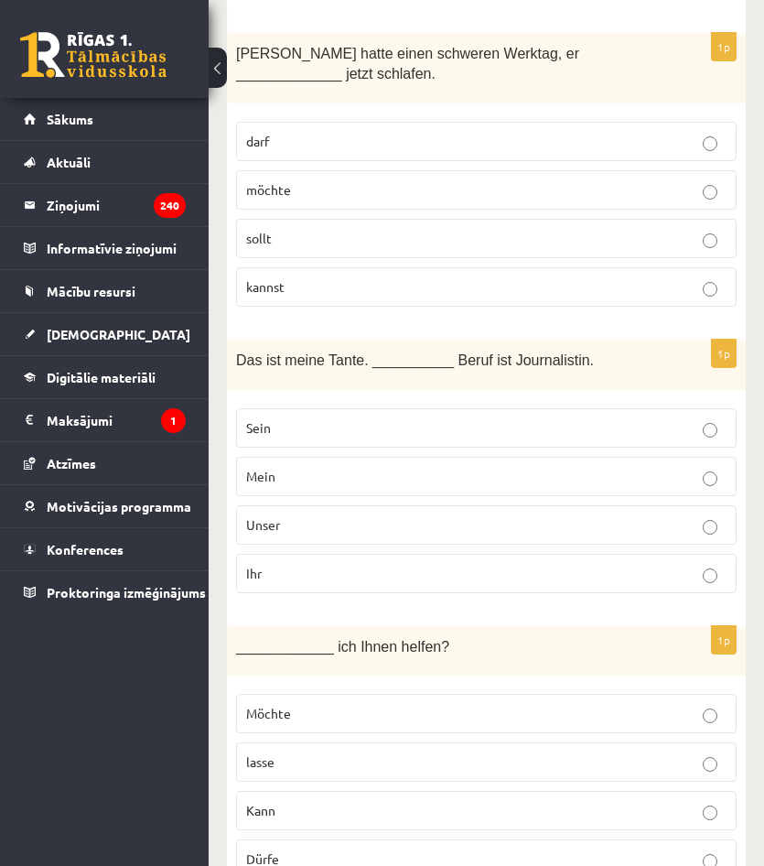
drag, startPoint x: 289, startPoint y: 530, endPoint x: 288, endPoint y: 515, distance: 14.7
click at [287, 527] on fieldset "Sein Mein Unser Ihr" at bounding box center [486, 499] width 501 height 200
click at [288, 564] on p "Ihr" at bounding box center [486, 573] width 481 height 19
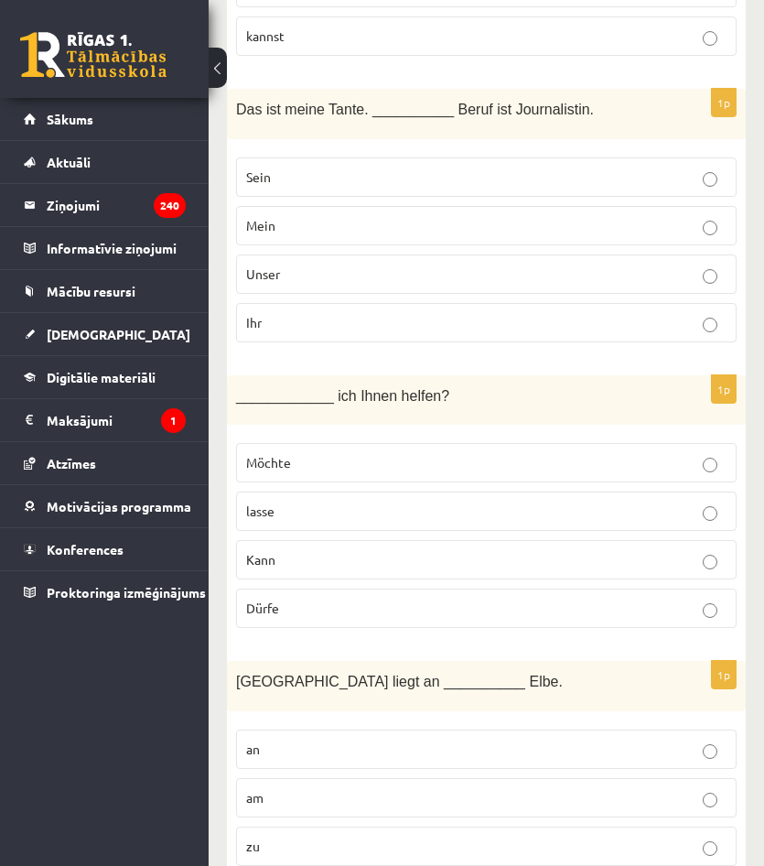
scroll to position [3295, 0]
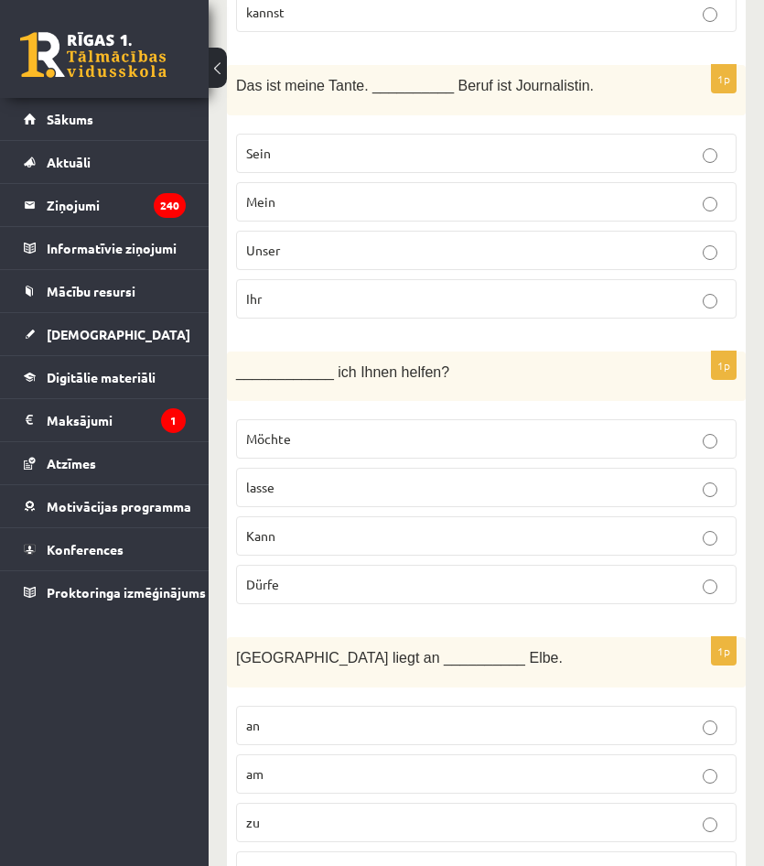
click at [308, 575] on p "Dürfe" at bounding box center [486, 584] width 481 height 19
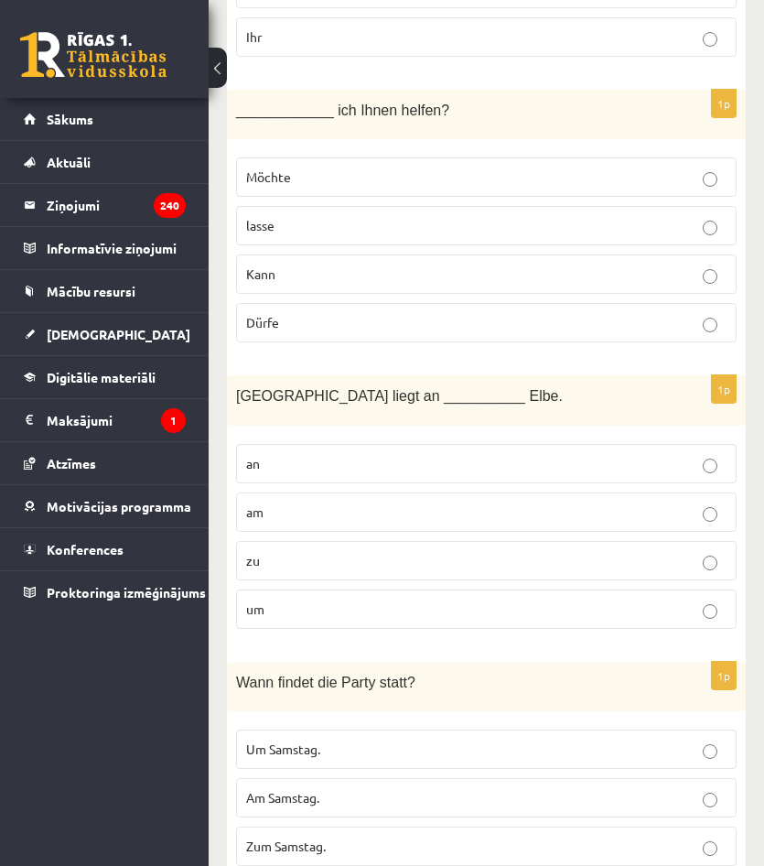
scroll to position [3570, 0]
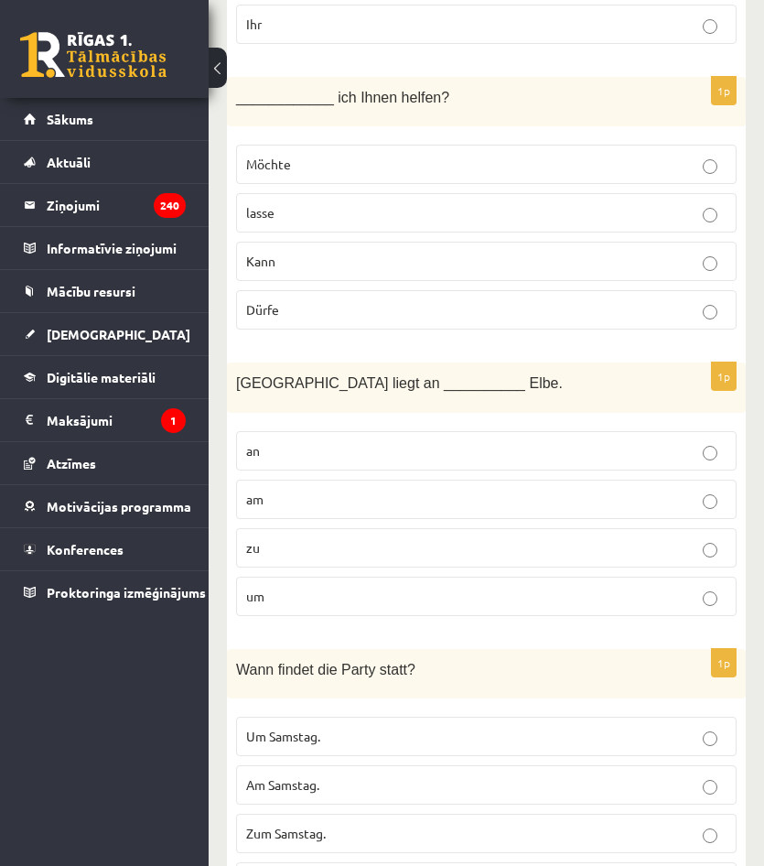
click at [328, 431] on label "an" at bounding box center [486, 450] width 501 height 39
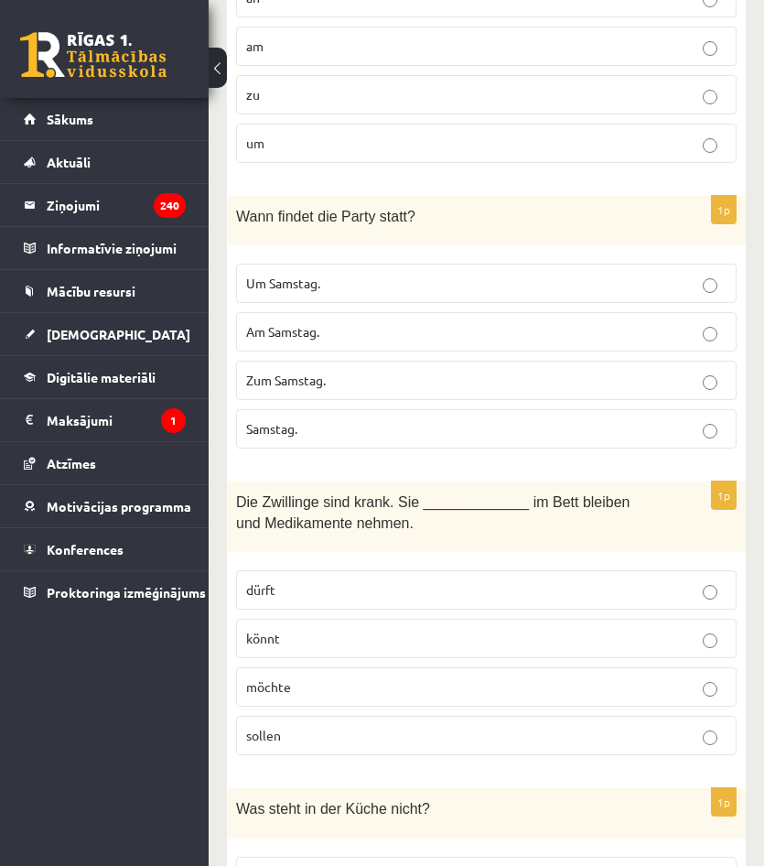
scroll to position [4028, 0]
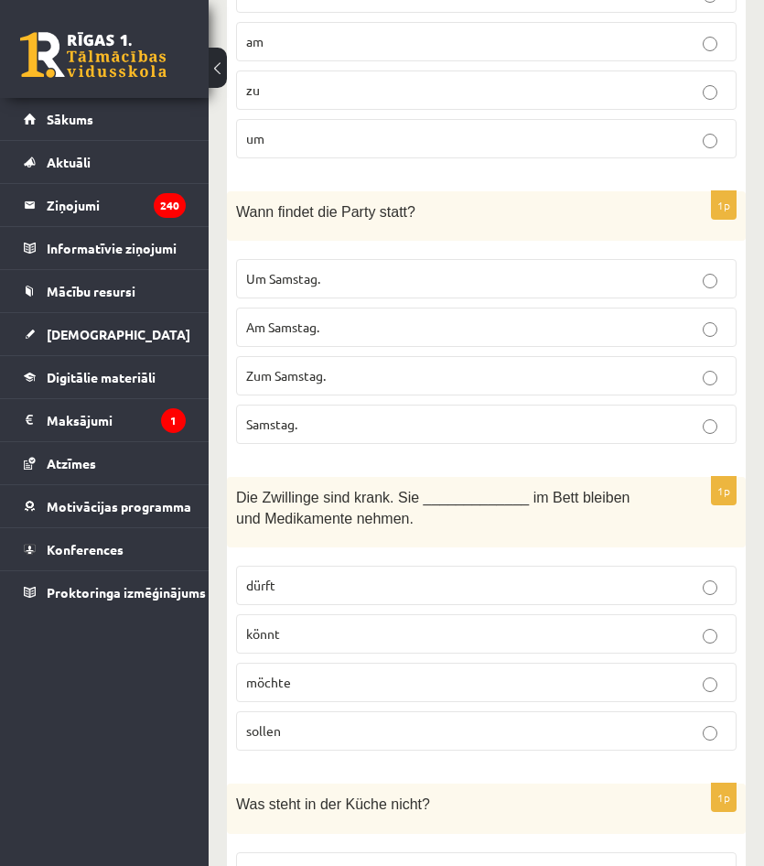
click at [371, 318] on p "Am Samstag." at bounding box center [486, 327] width 481 height 19
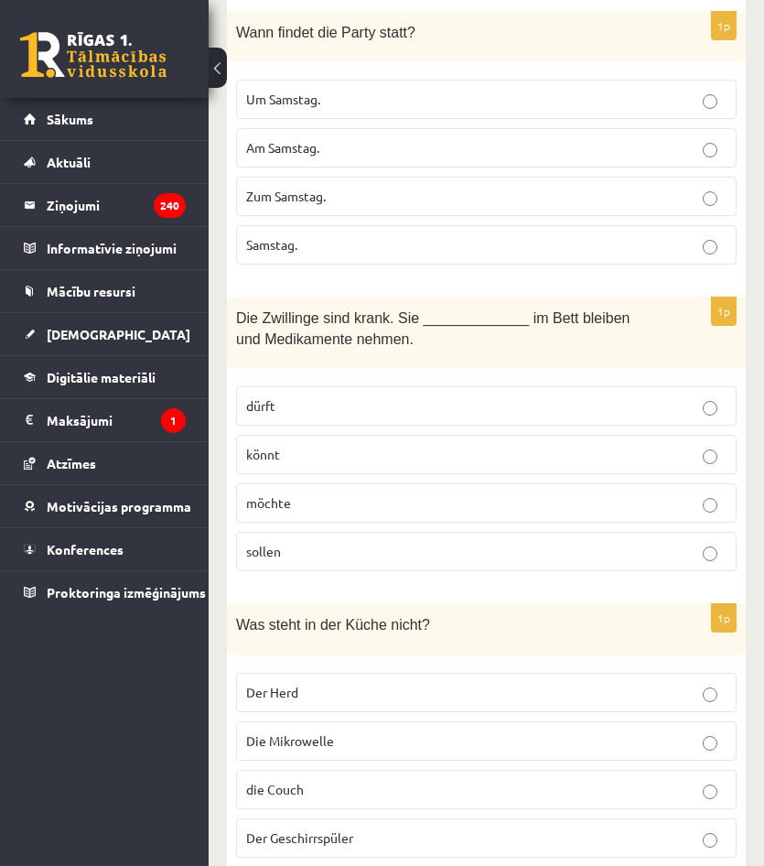
scroll to position [4211, 0]
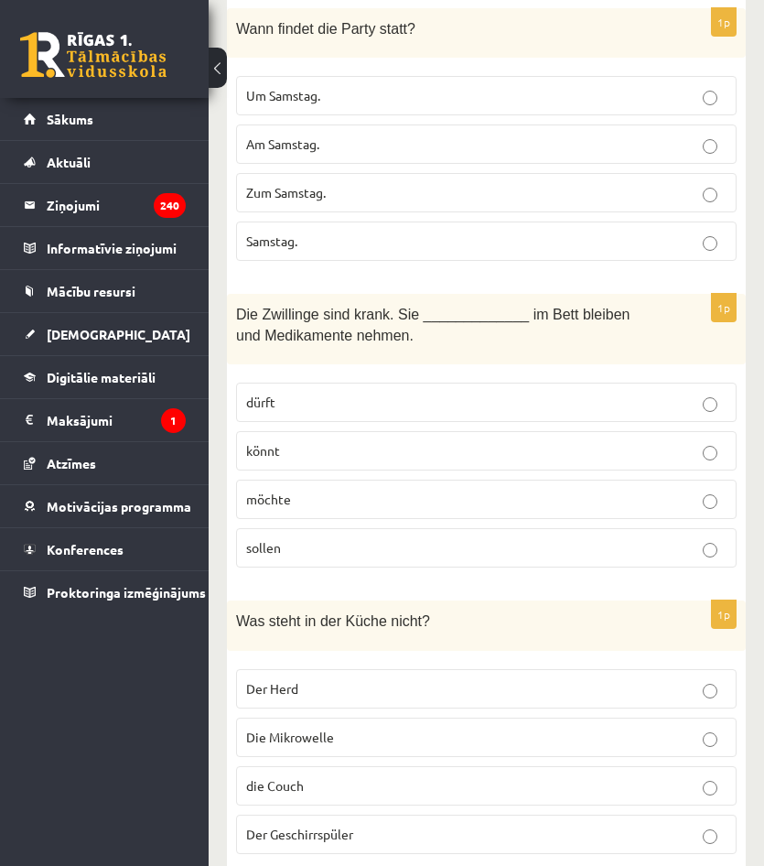
click at [313, 538] on p "sollen" at bounding box center [486, 547] width 481 height 19
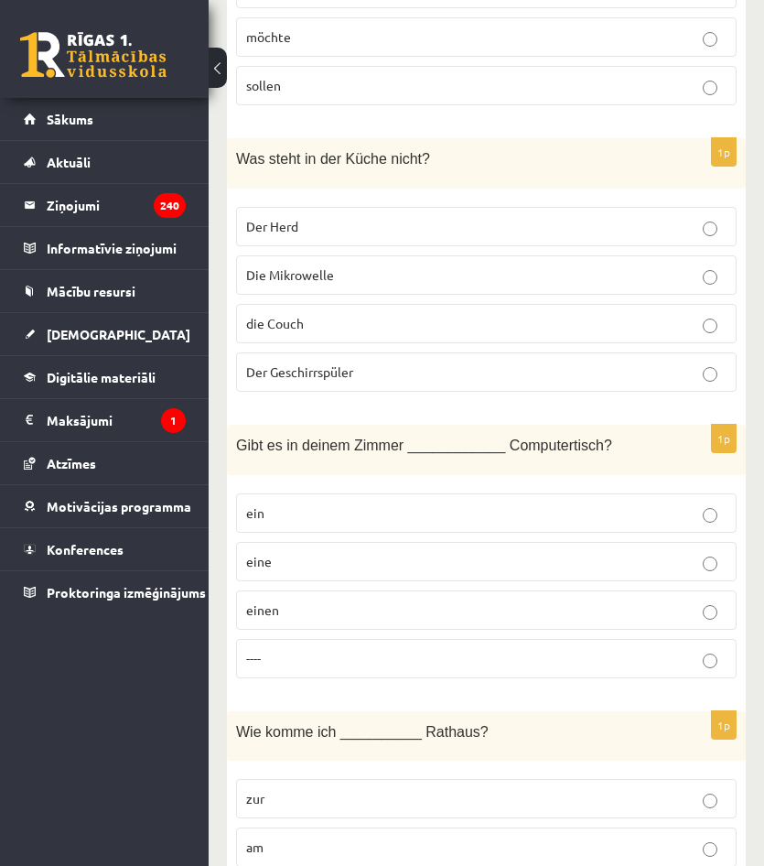
scroll to position [4760, 0]
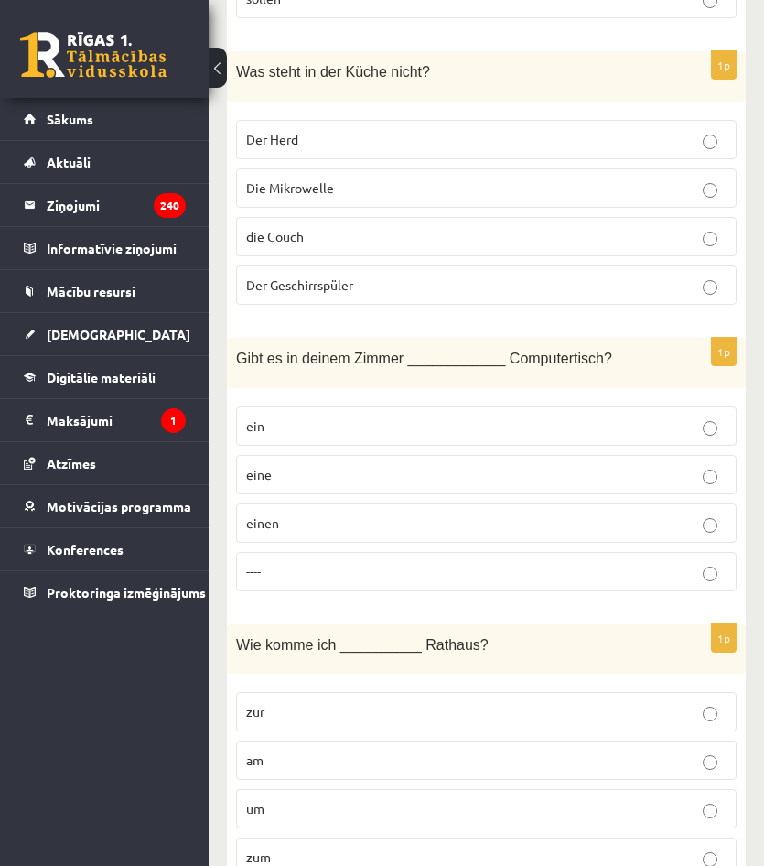
click at [408, 227] on p "die Couch" at bounding box center [486, 236] width 481 height 19
click at [384, 514] on p "einen" at bounding box center [486, 523] width 481 height 19
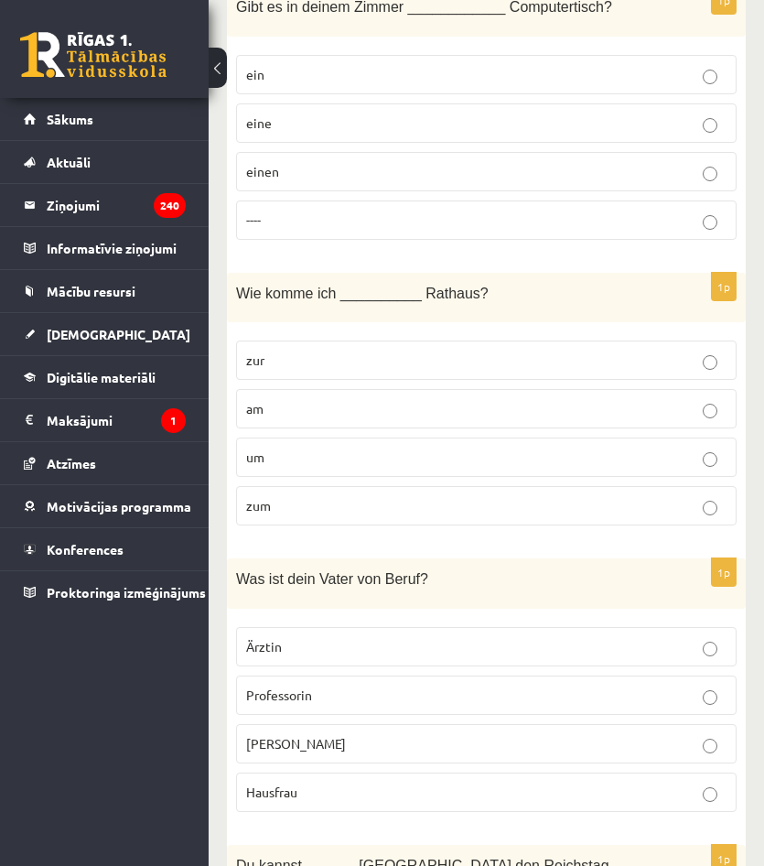
scroll to position [5126, 0]
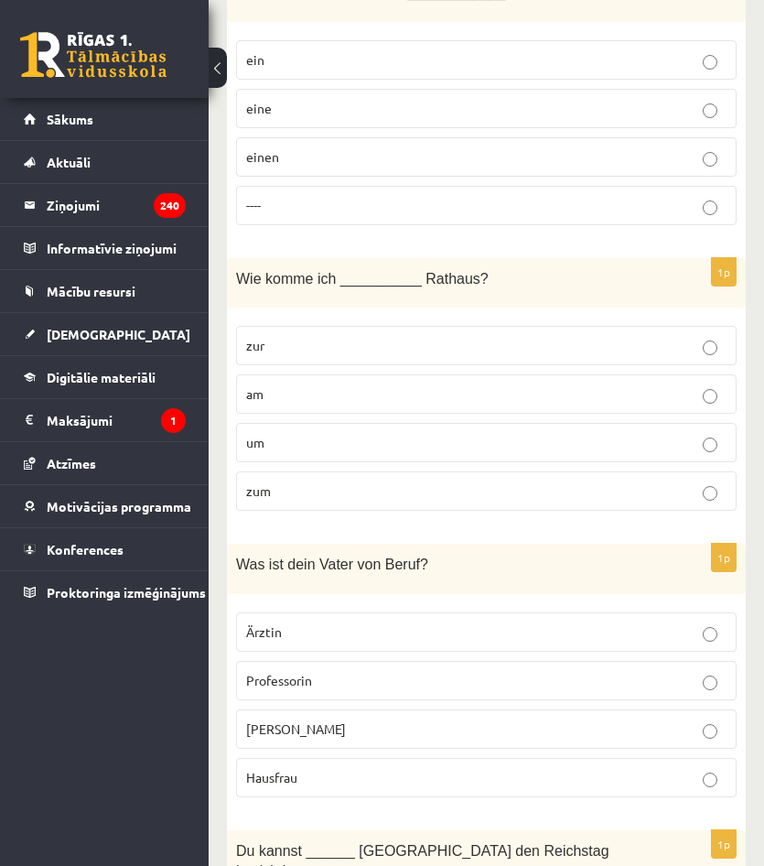
click at [348, 481] on p "zum" at bounding box center [486, 490] width 481 height 19
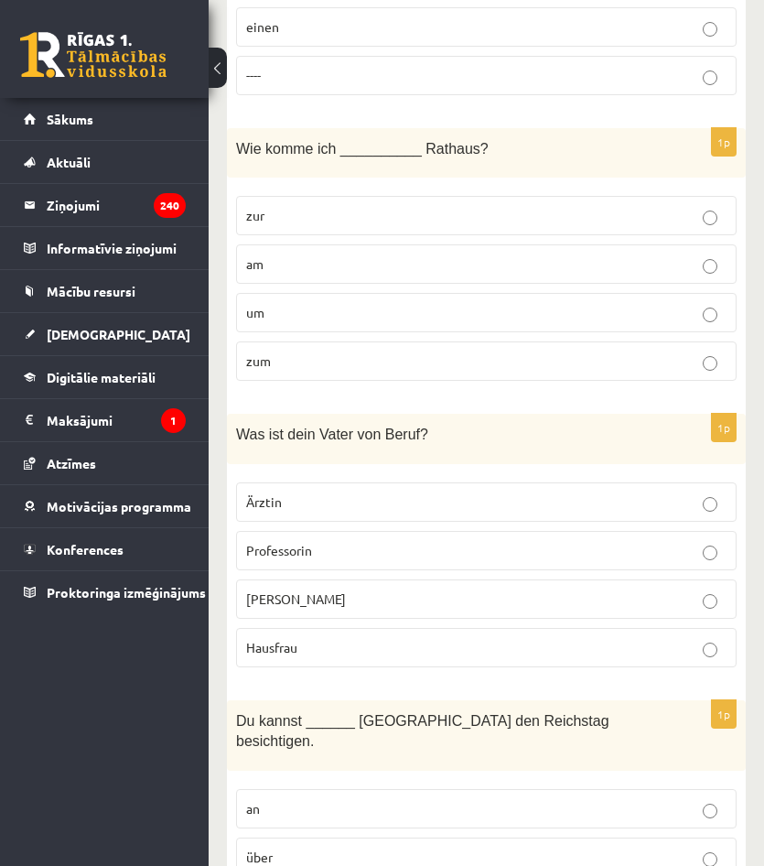
scroll to position [5309, 0]
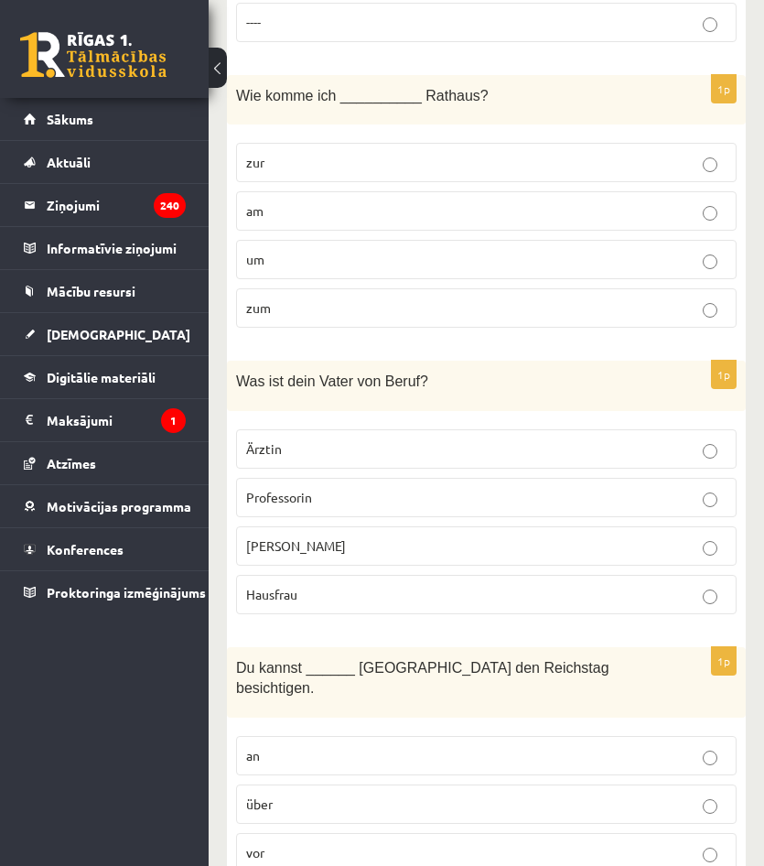
click at [403, 526] on label "[PERSON_NAME]" at bounding box center [486, 545] width 501 height 39
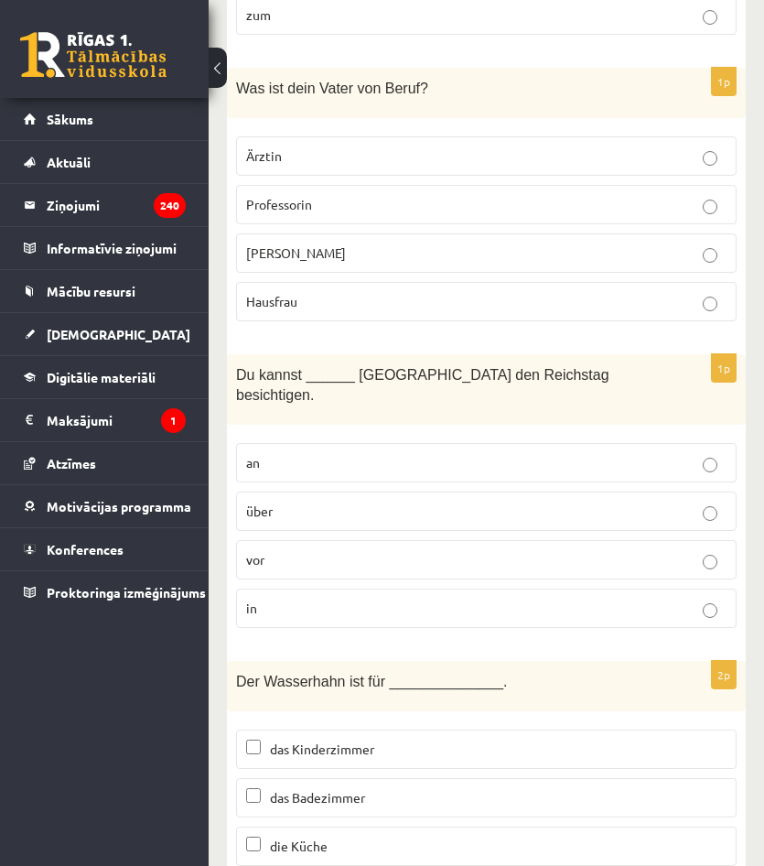
scroll to position [5628, 0]
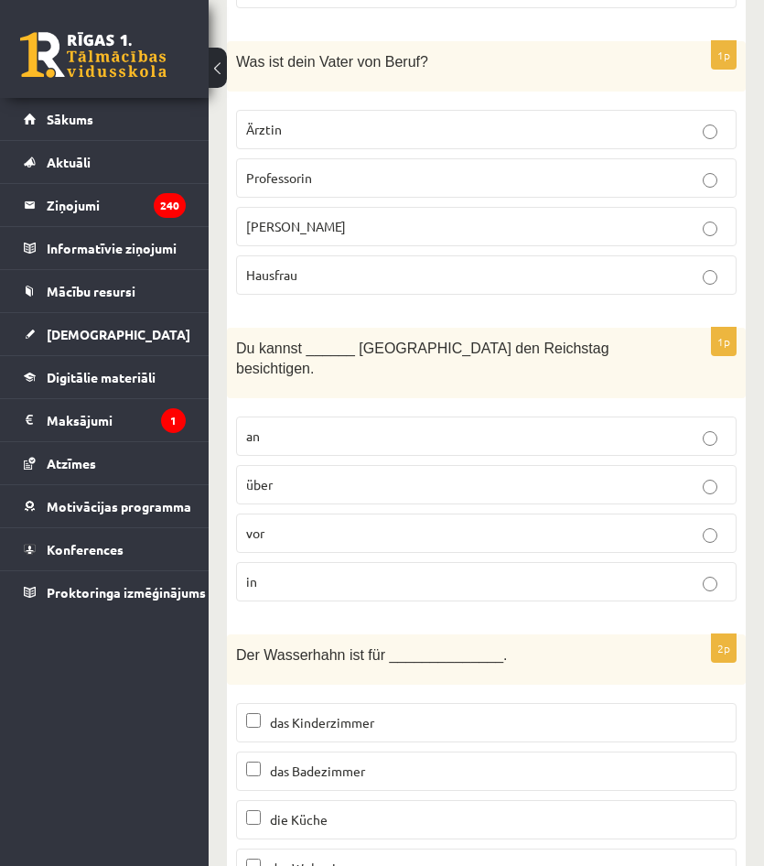
click at [320, 562] on label "in" at bounding box center [486, 581] width 501 height 39
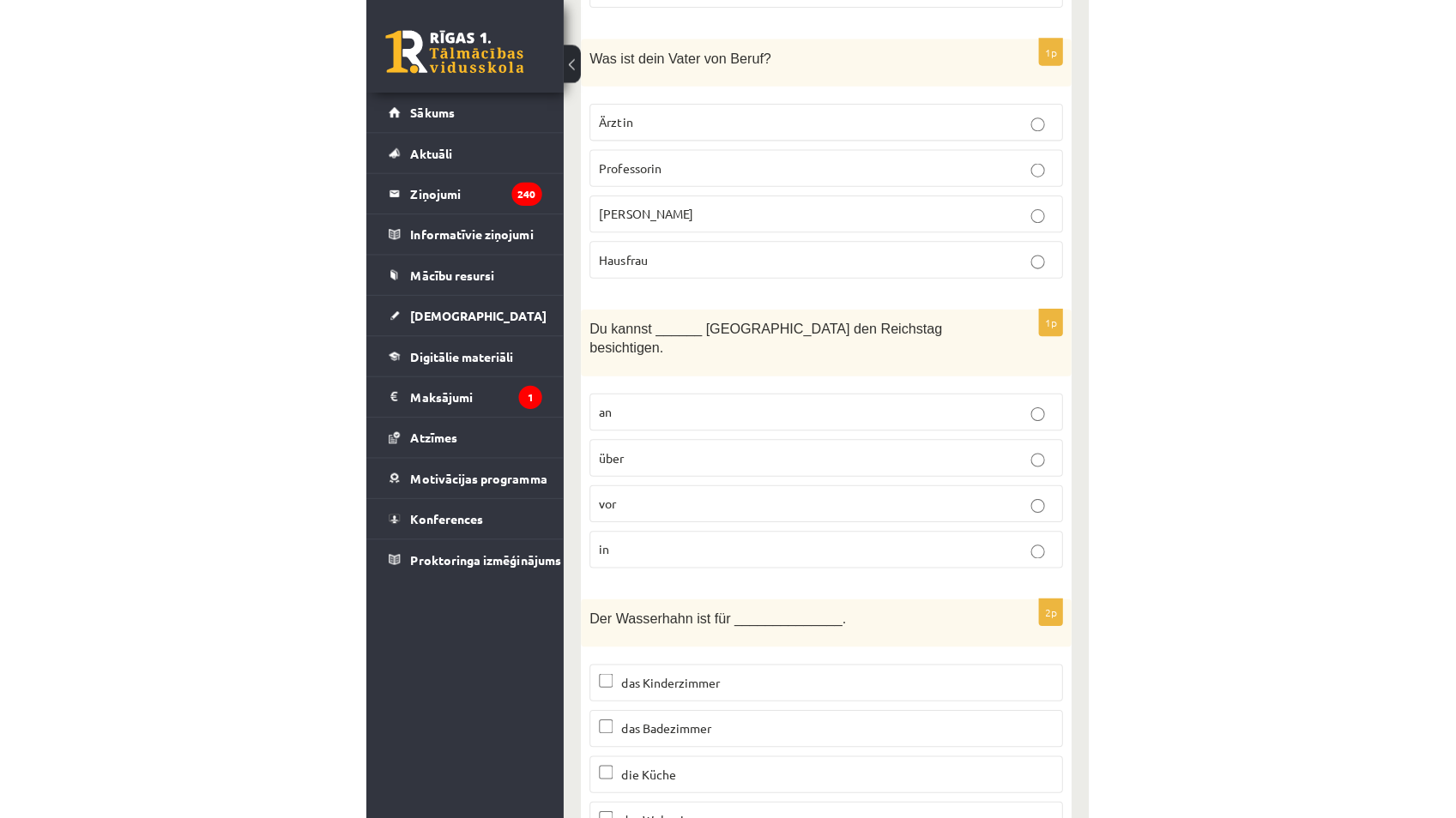
scroll to position [5172, 0]
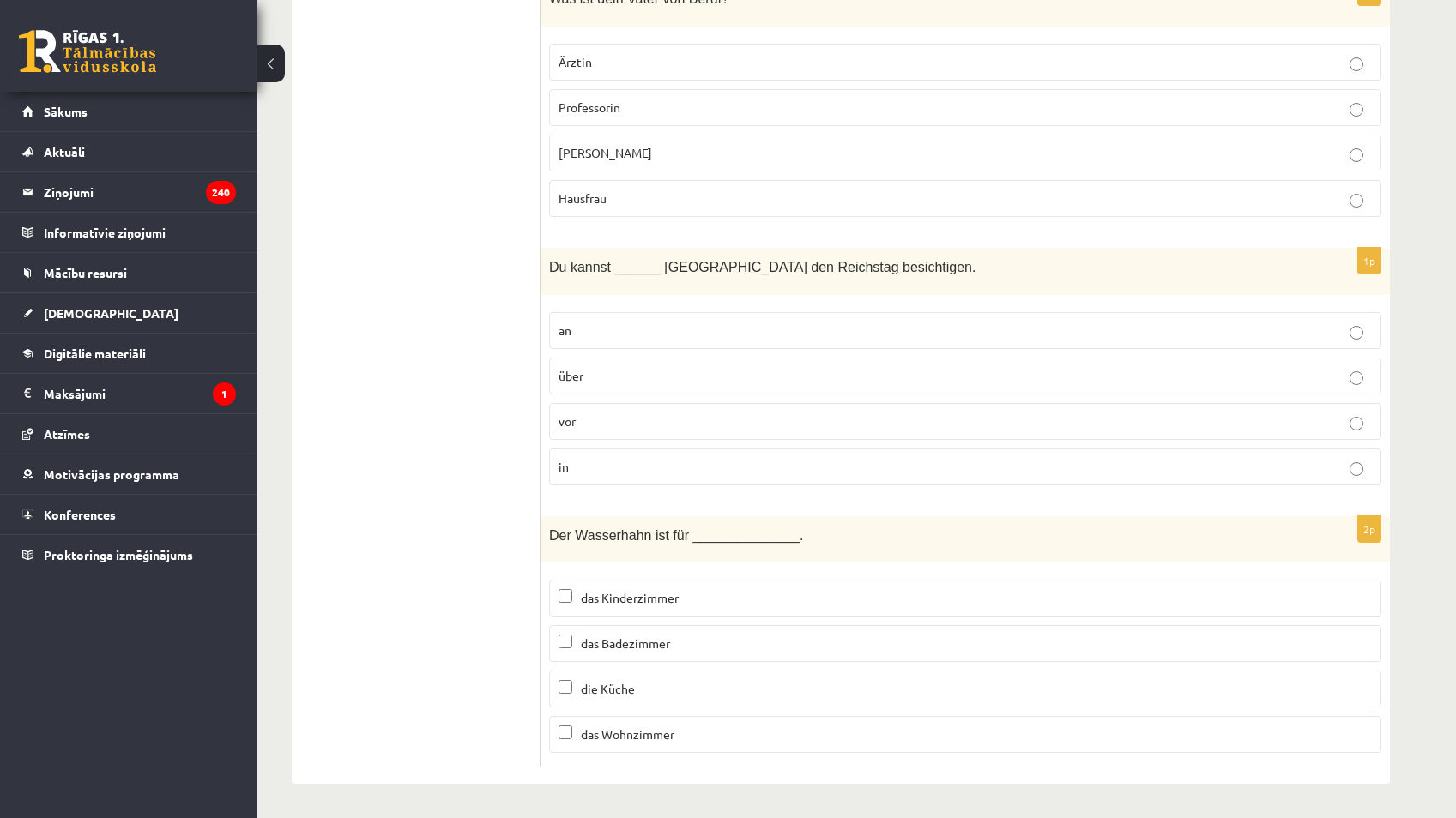
click at [593, 656] on label "das Badezimmer" at bounding box center [966, 643] width 833 height 37
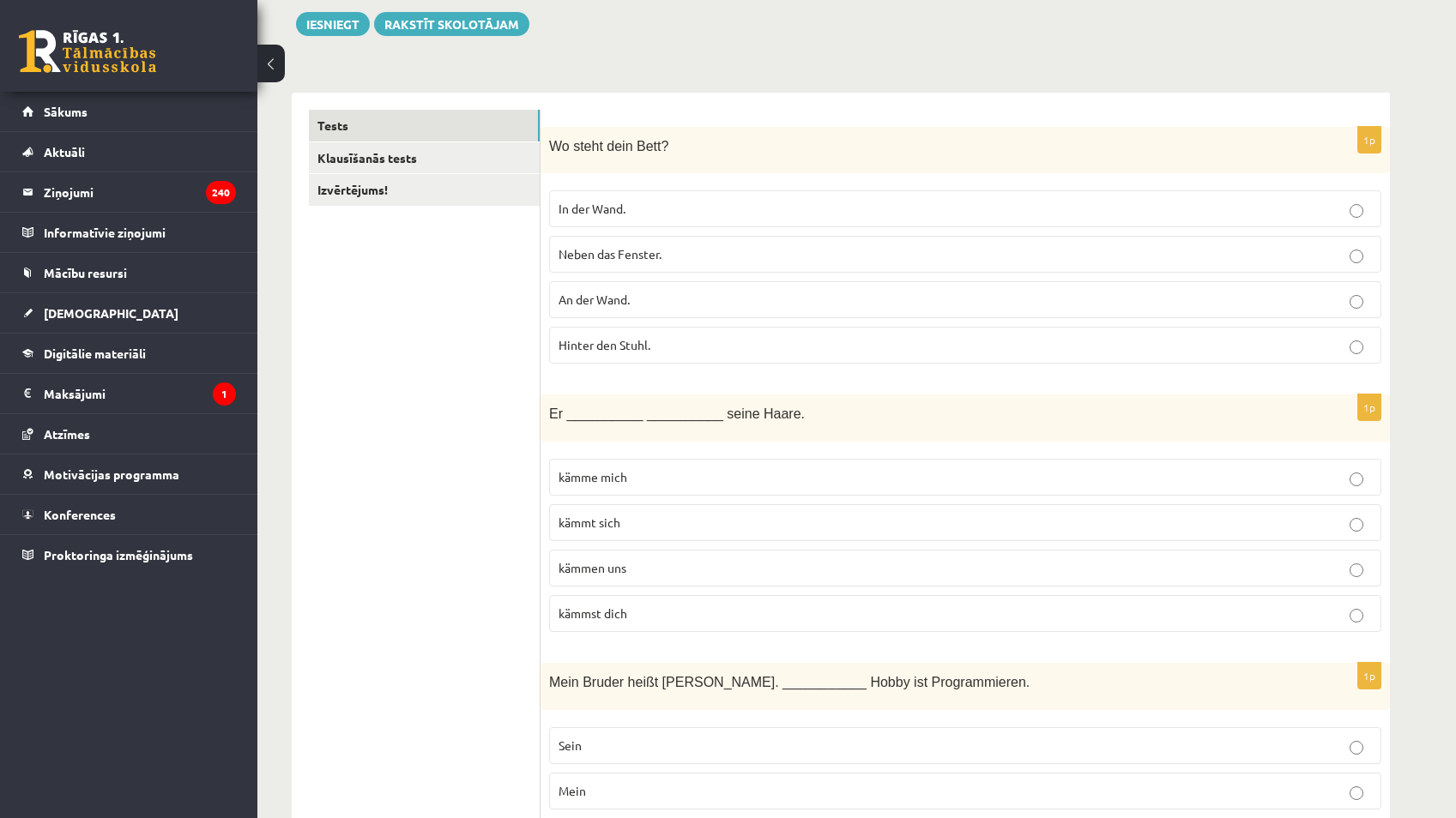
scroll to position [0, 0]
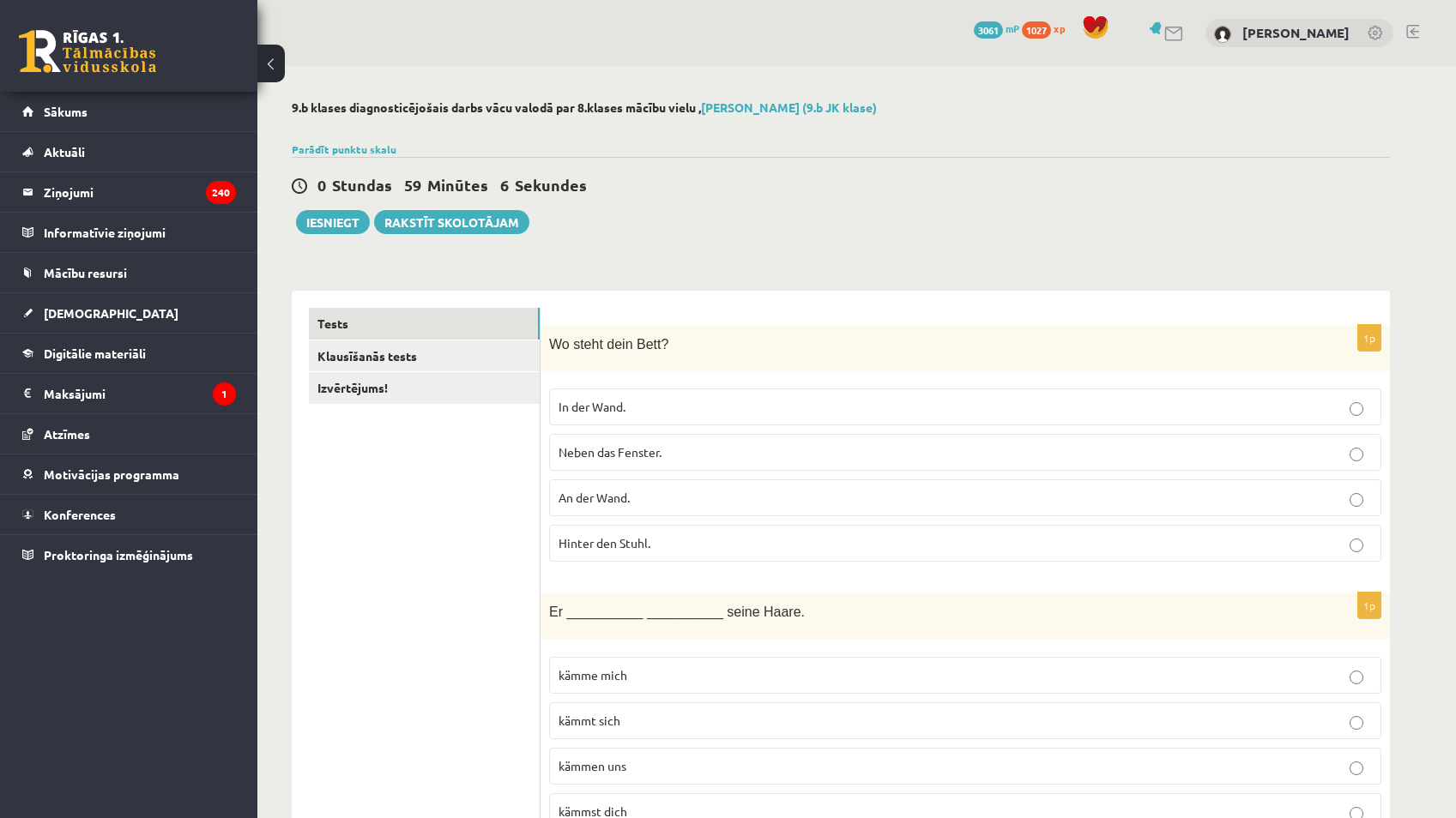
click at [1200, 464] on label "Neben das Fenster." at bounding box center [966, 452] width 833 height 37
click at [1190, 504] on p "An der Wand." at bounding box center [966, 498] width 814 height 18
click at [479, 321] on link "Tests" at bounding box center [425, 324] width 231 height 32
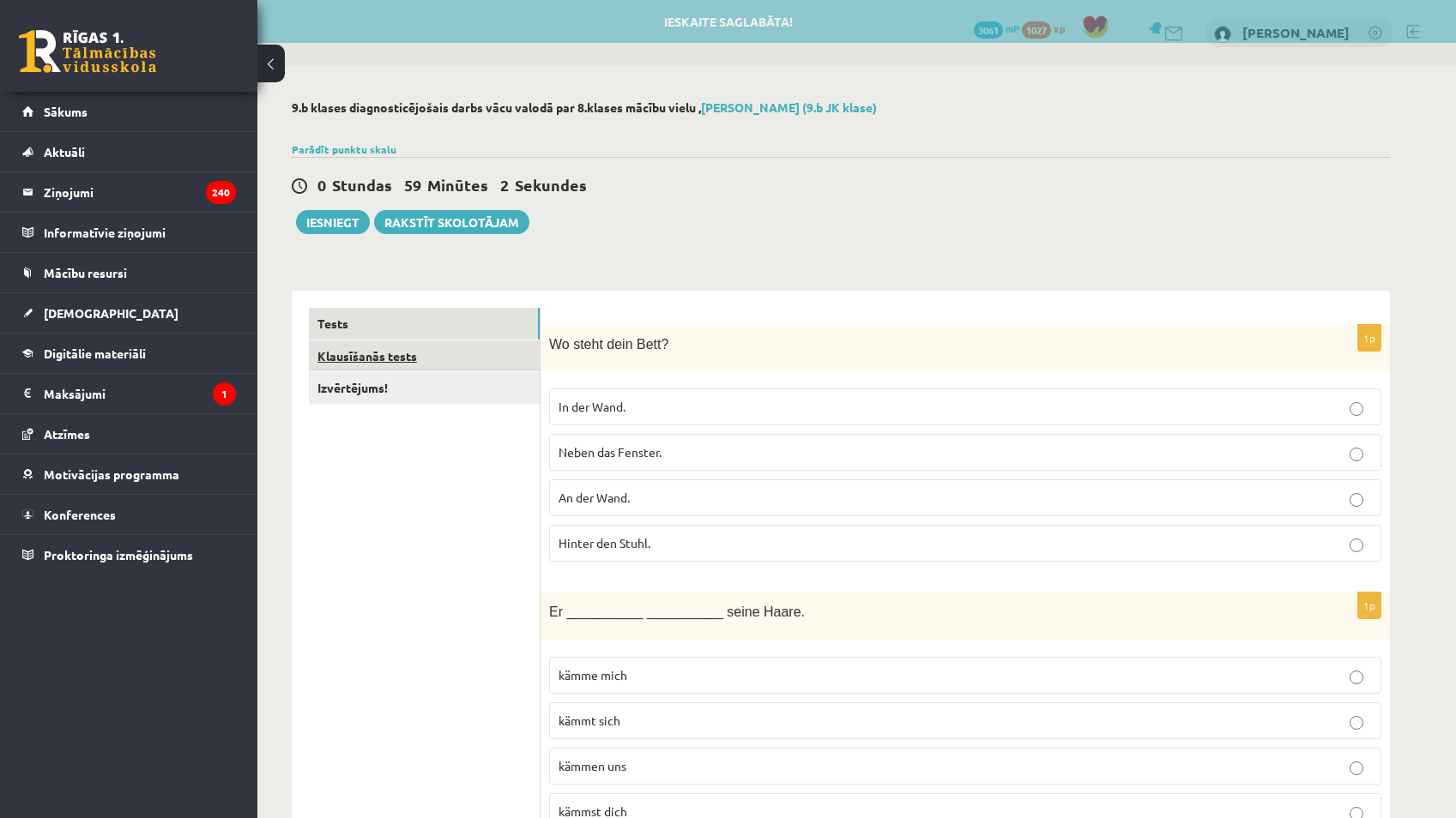
click at [496, 364] on link "Klausīšanās tests" at bounding box center [425, 356] width 231 height 32
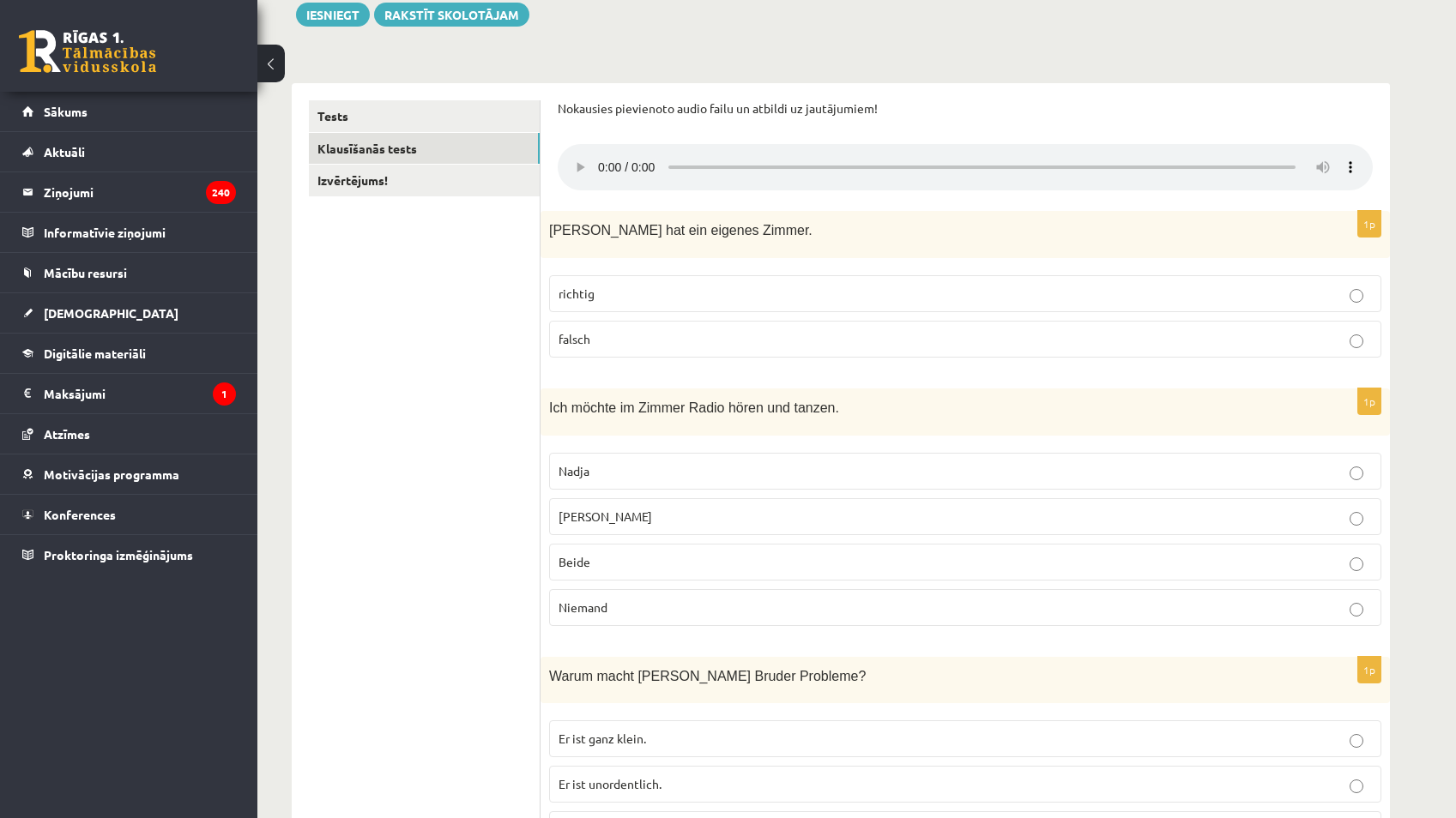
scroll to position [258, 0]
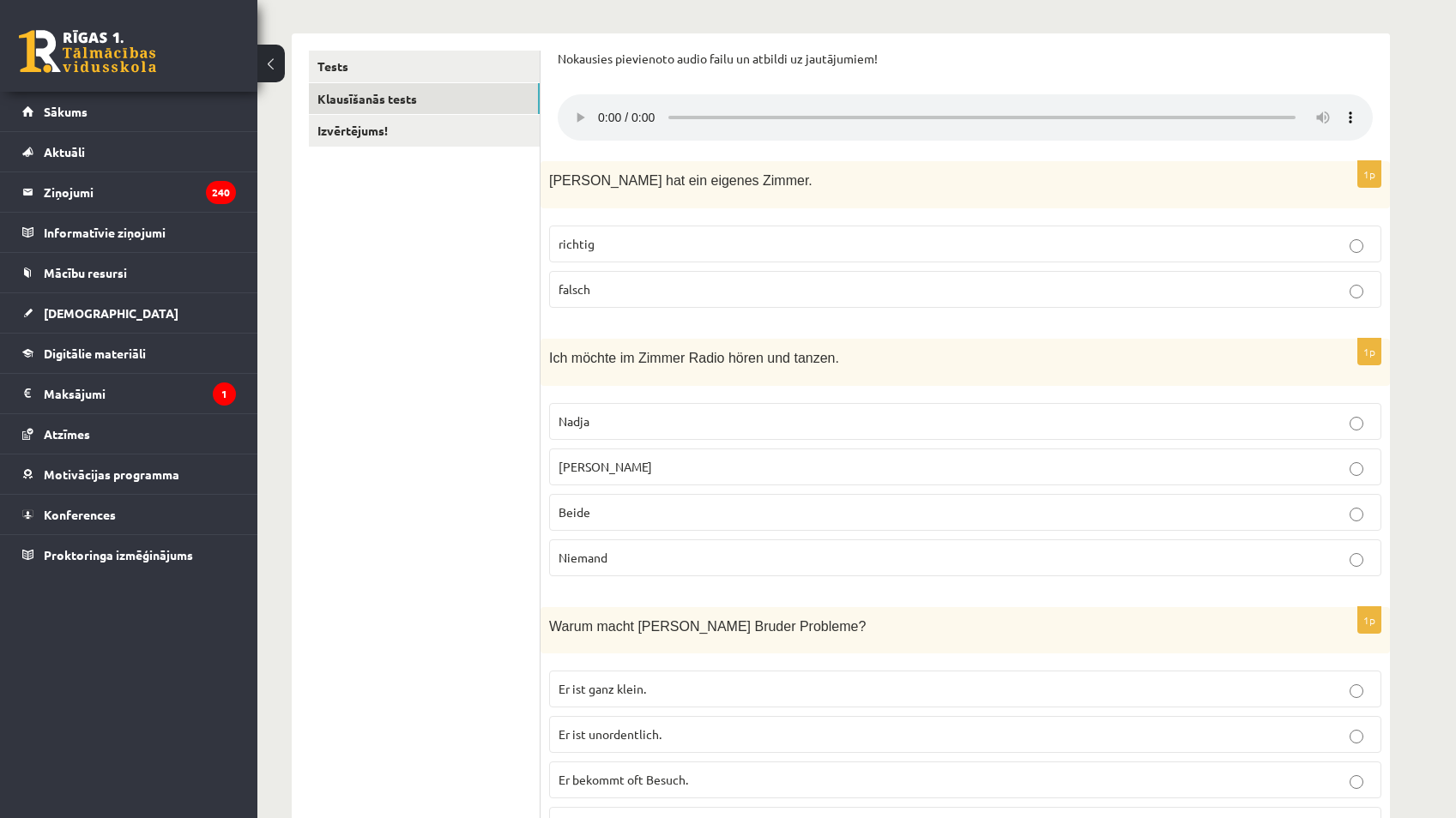
click at [624, 296] on p "falsch" at bounding box center [966, 289] width 814 height 18
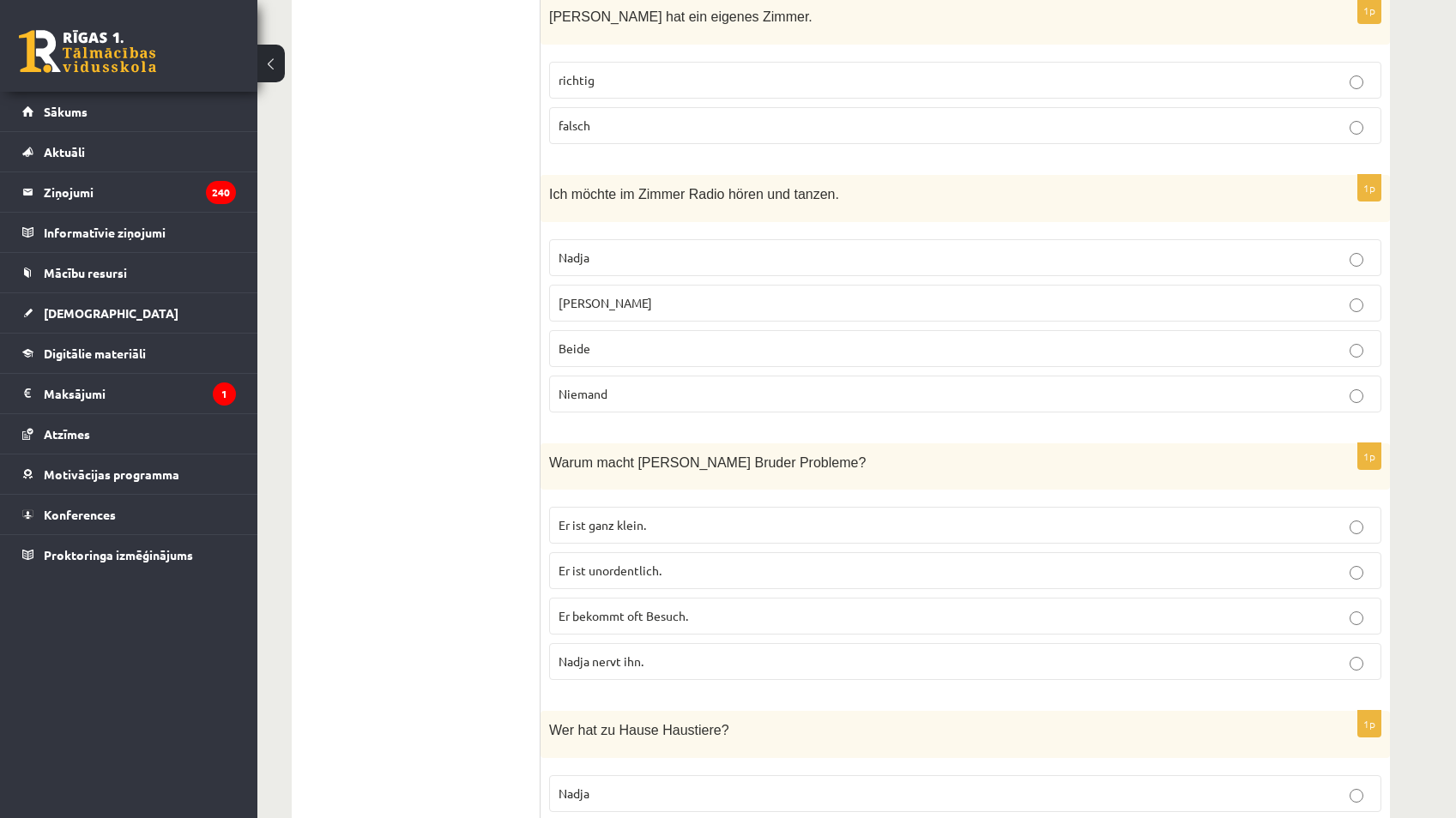
scroll to position [429, 0]
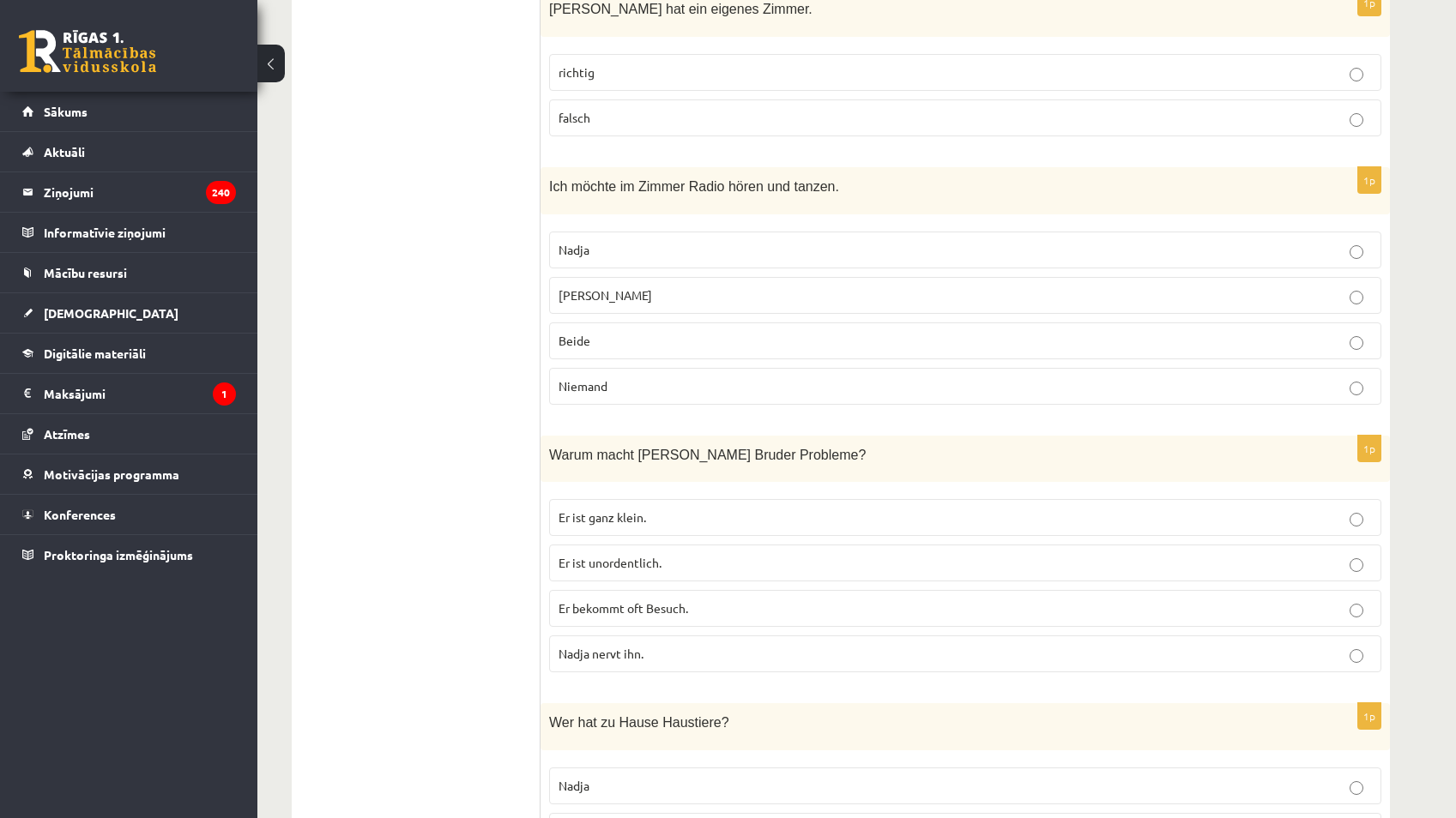
click at [614, 309] on label "[PERSON_NAME]" at bounding box center [966, 295] width 833 height 37
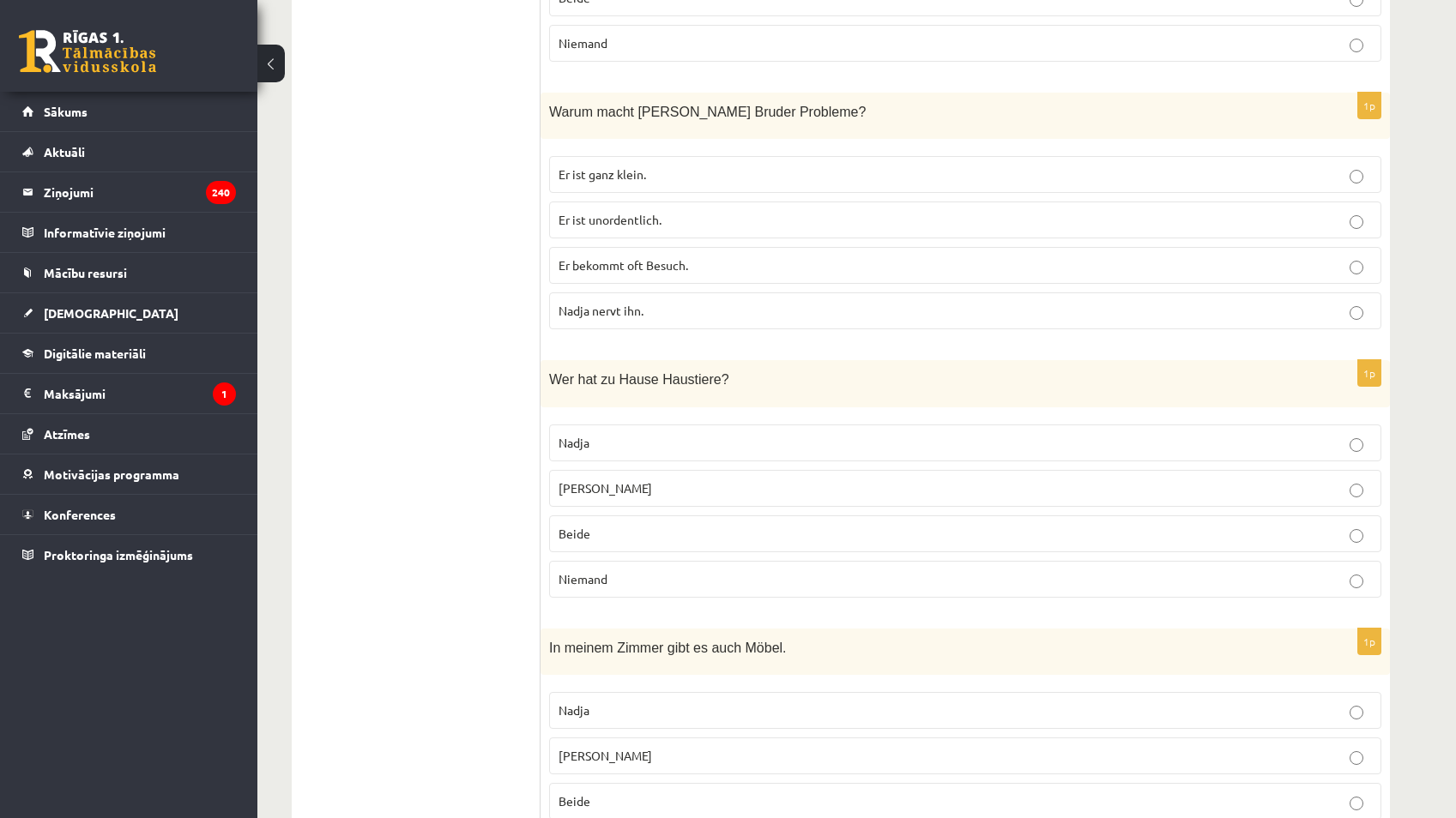
click at [634, 275] on p "Er bekommt oft Besuch." at bounding box center [966, 265] width 814 height 18
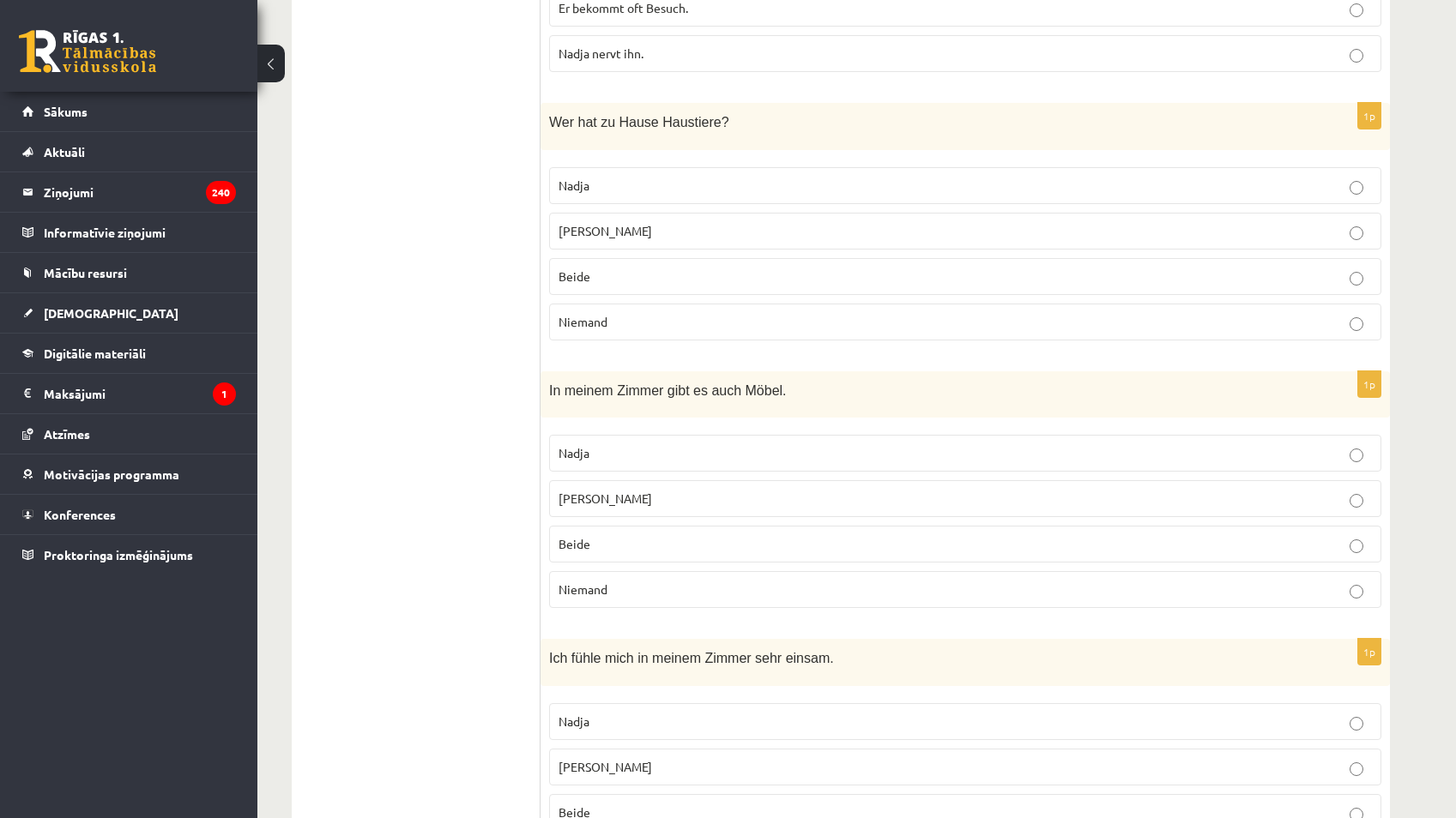
click at [628, 223] on p "[PERSON_NAME]" at bounding box center [966, 231] width 814 height 18
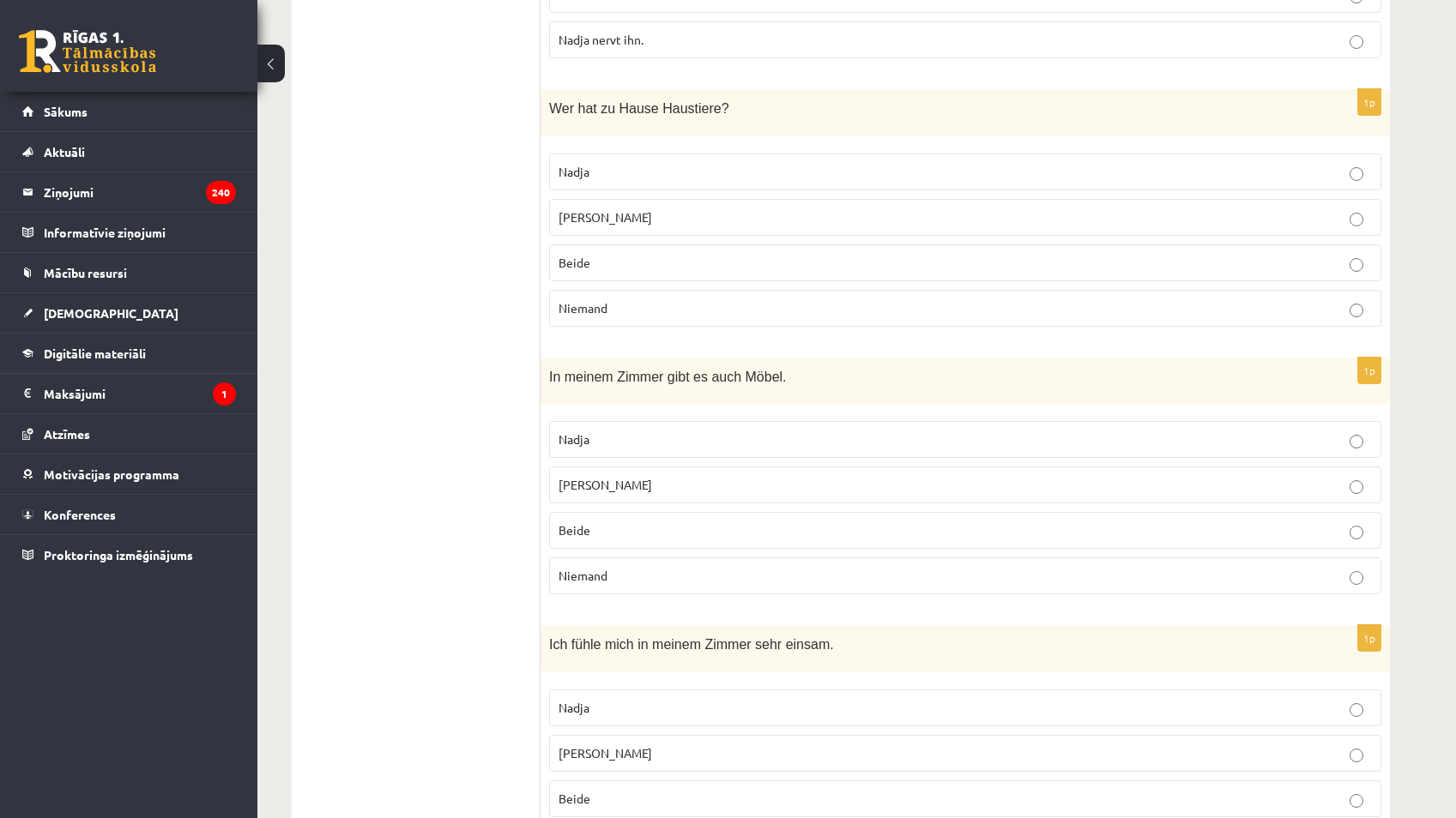
scroll to position [1029, 0]
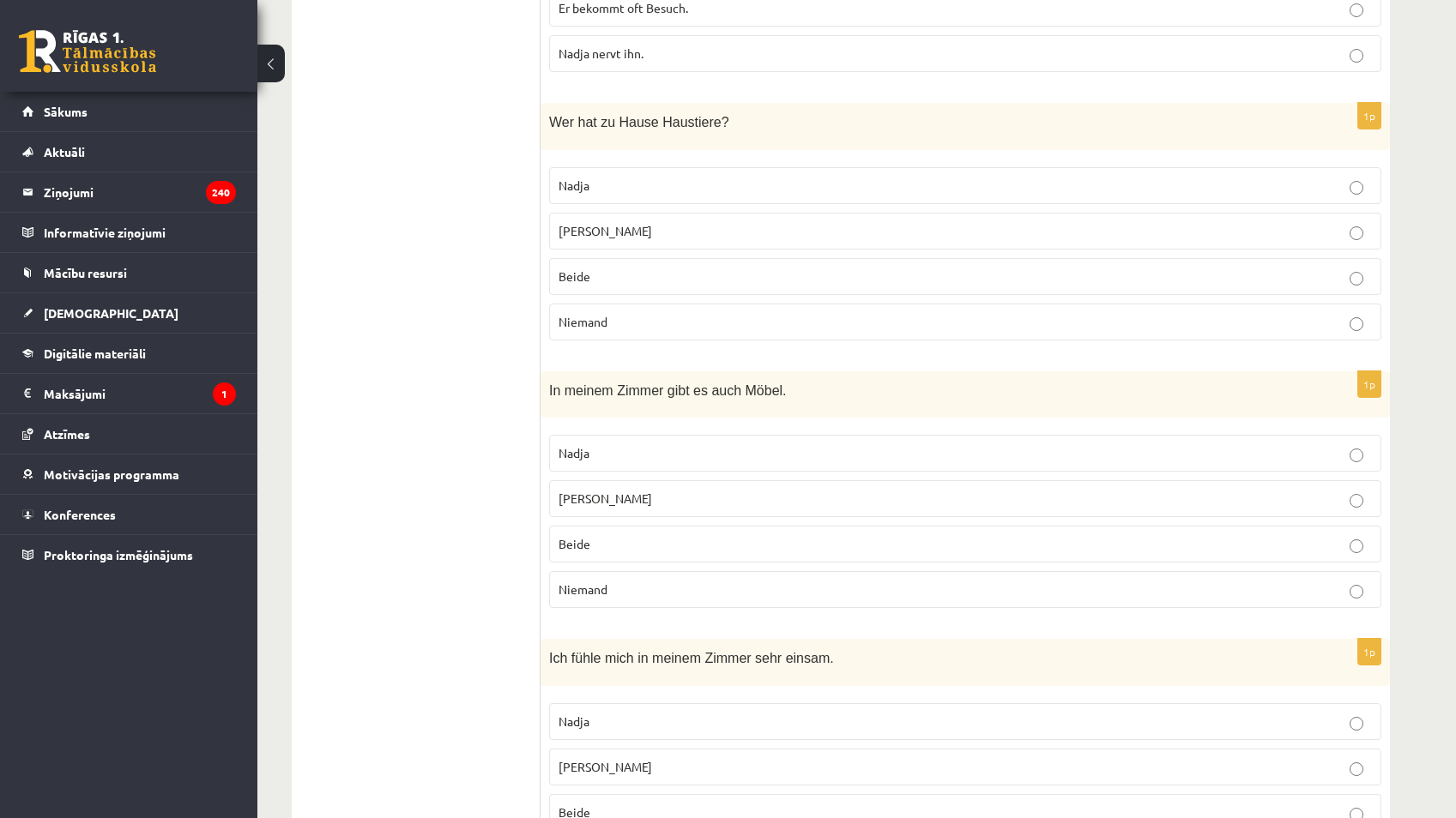
click at [639, 298] on fieldset "[PERSON_NAME] Beide Niemand" at bounding box center [966, 252] width 833 height 187
click at [643, 280] on p "Beide" at bounding box center [966, 276] width 814 height 18
click at [618, 462] on p "Nadja" at bounding box center [966, 453] width 814 height 18
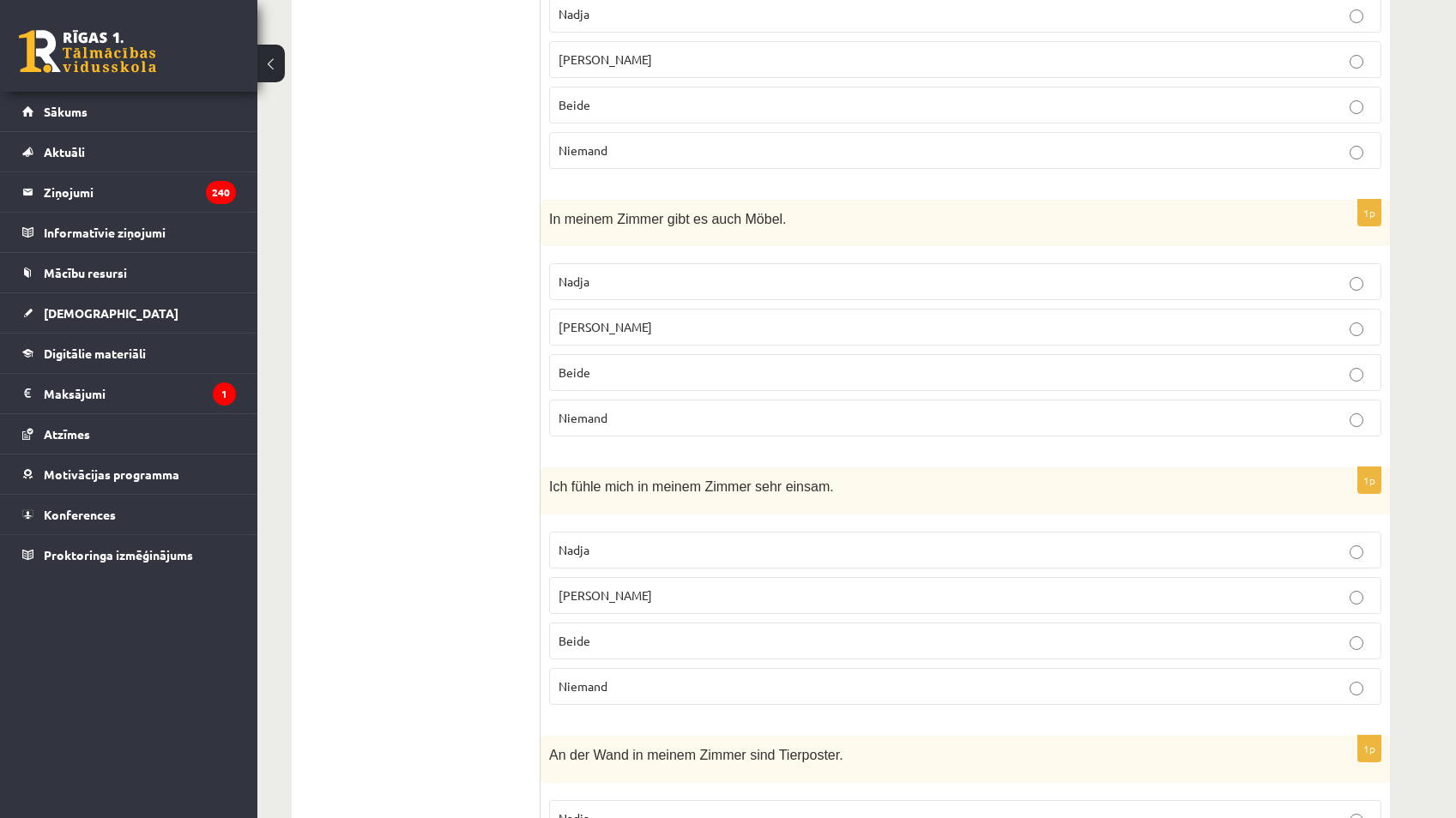
click at [623, 597] on p "[PERSON_NAME]" at bounding box center [966, 595] width 814 height 18
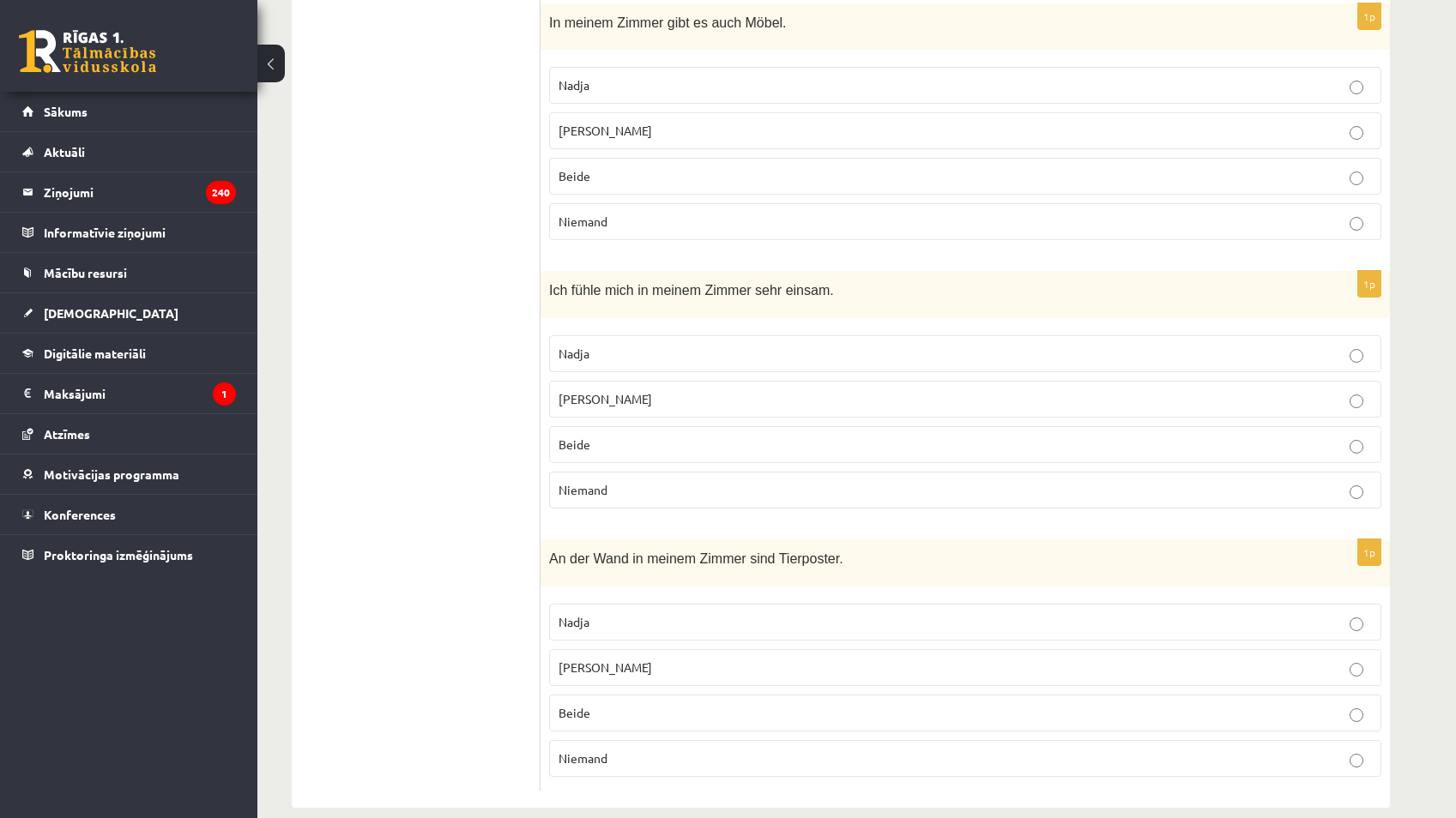
scroll to position [1423, 0]
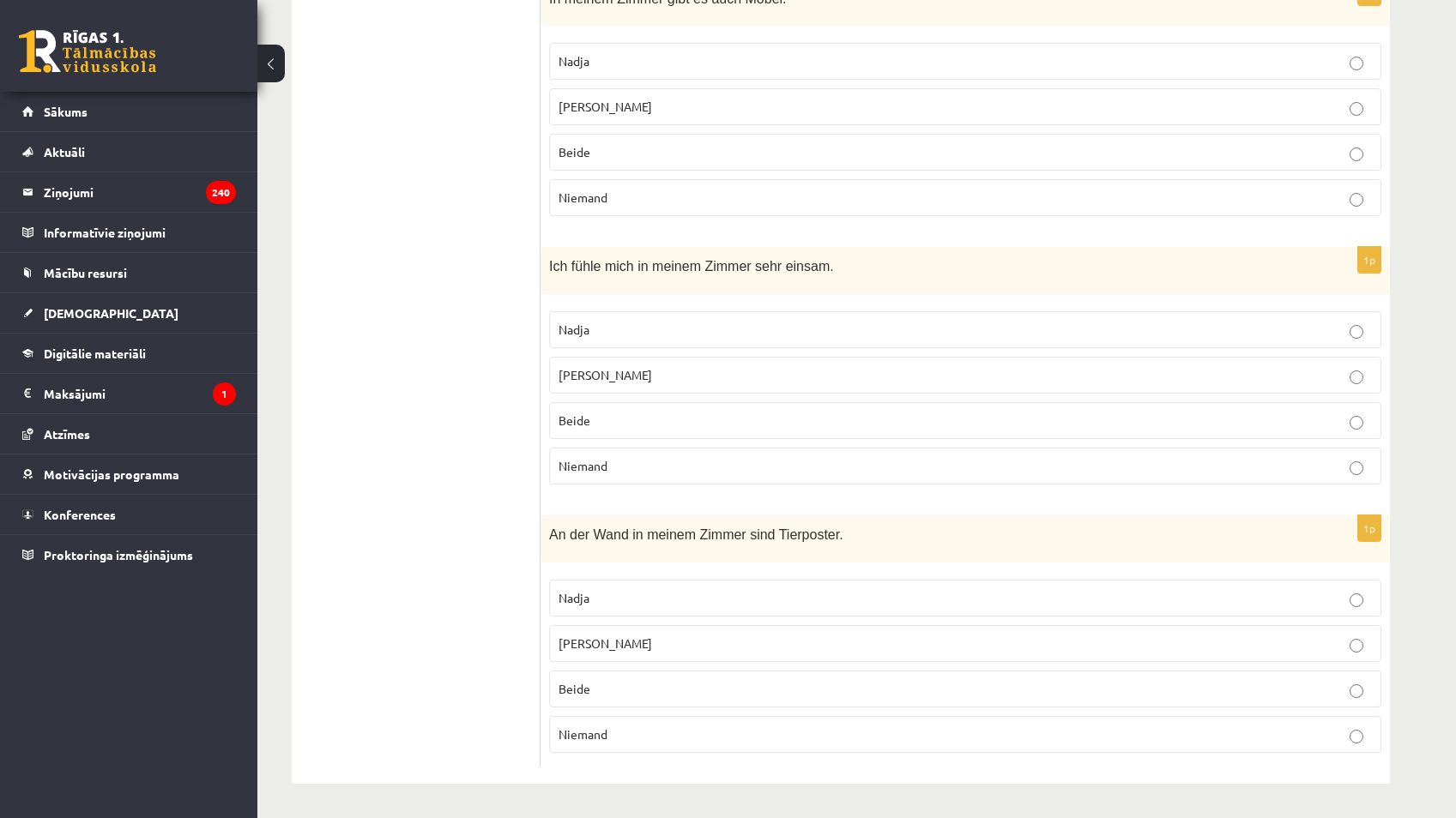
click at [617, 737] on p "Niemand" at bounding box center [966, 734] width 814 height 18
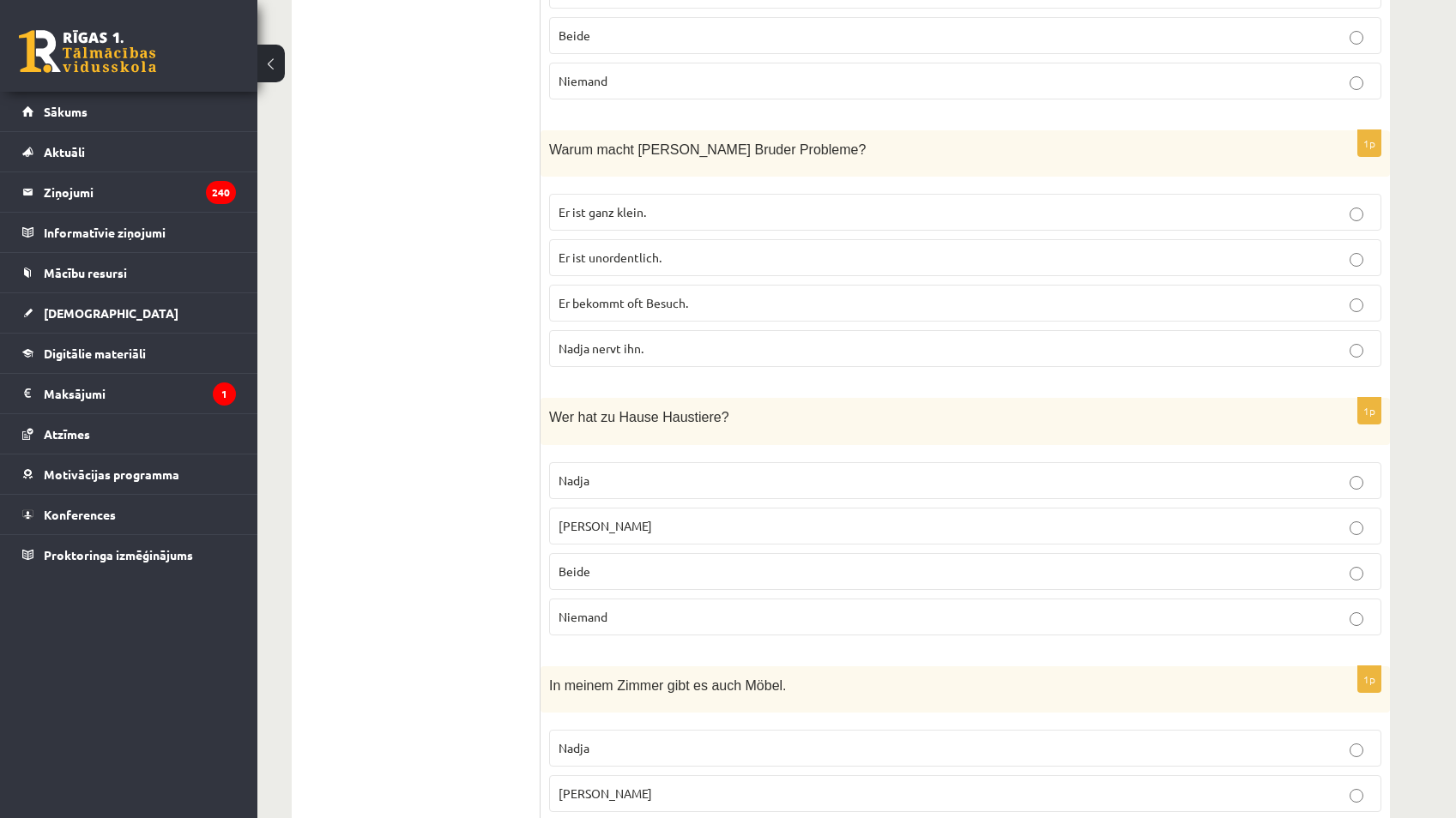
scroll to position [0, 0]
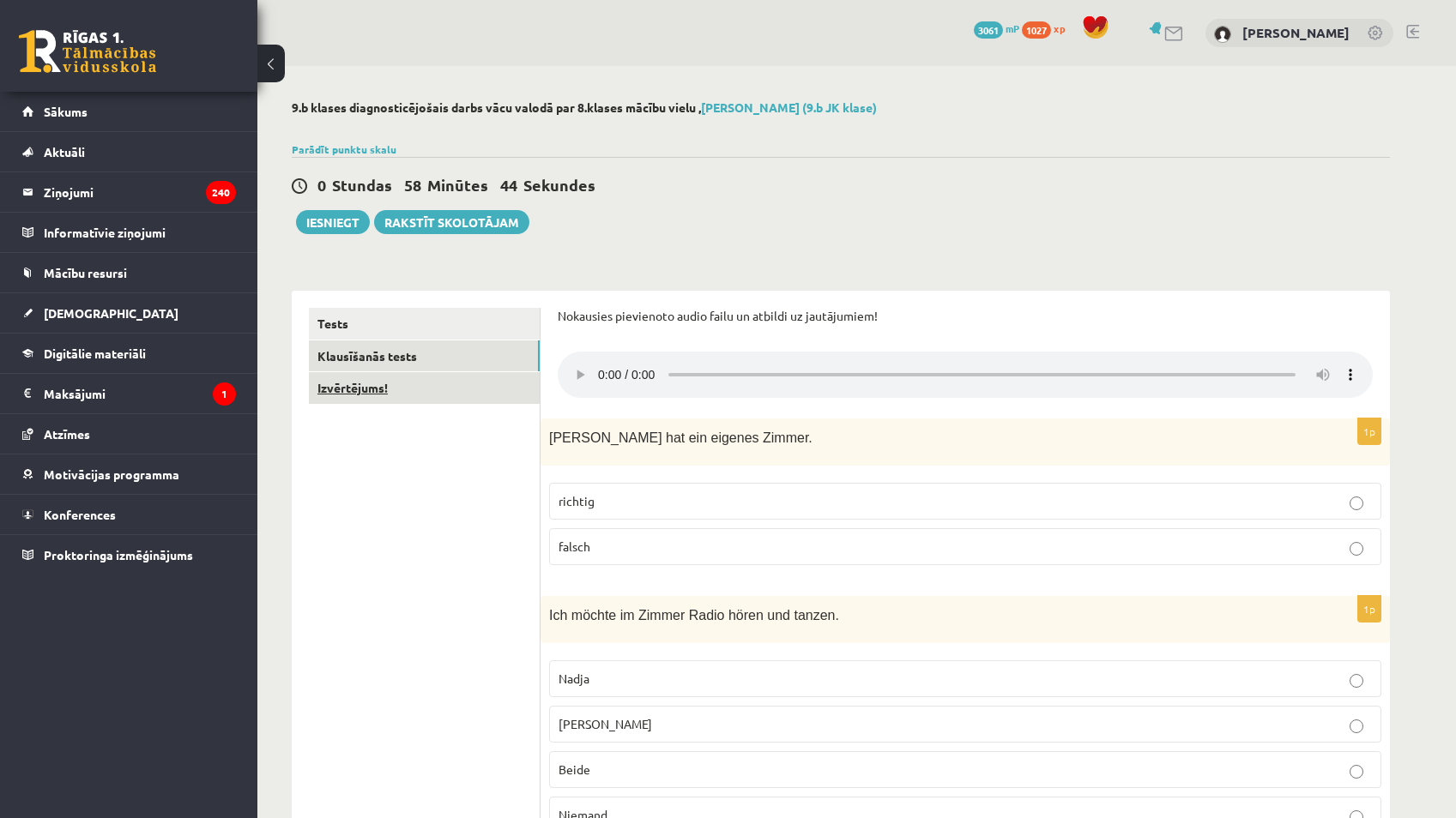
click at [404, 397] on link "Izvērtējums!" at bounding box center [425, 388] width 231 height 32
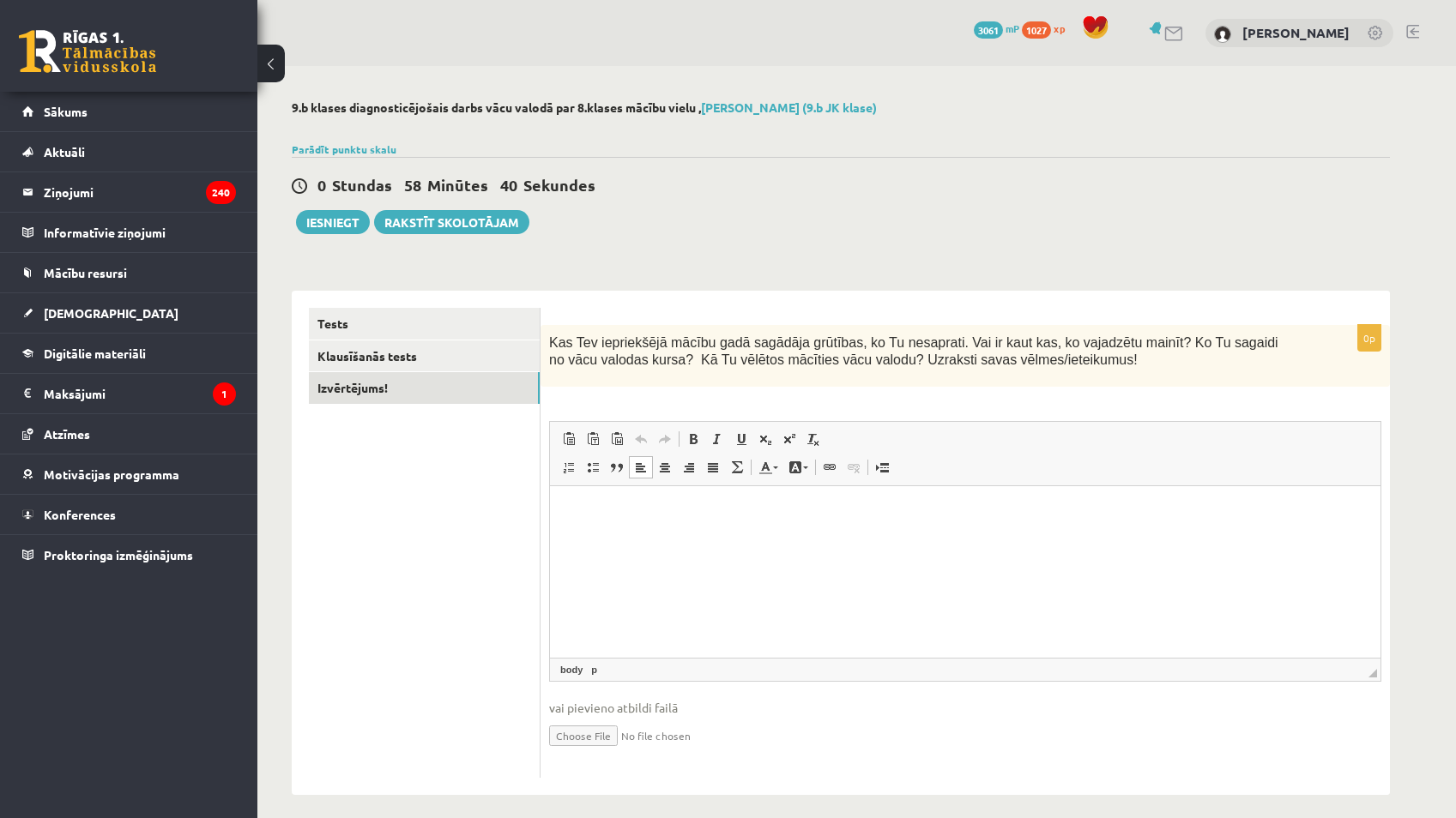
click at [674, 535] on html at bounding box center [966, 512] width 831 height 52
click at [343, 219] on button "Iesniegt" at bounding box center [333, 222] width 74 height 24
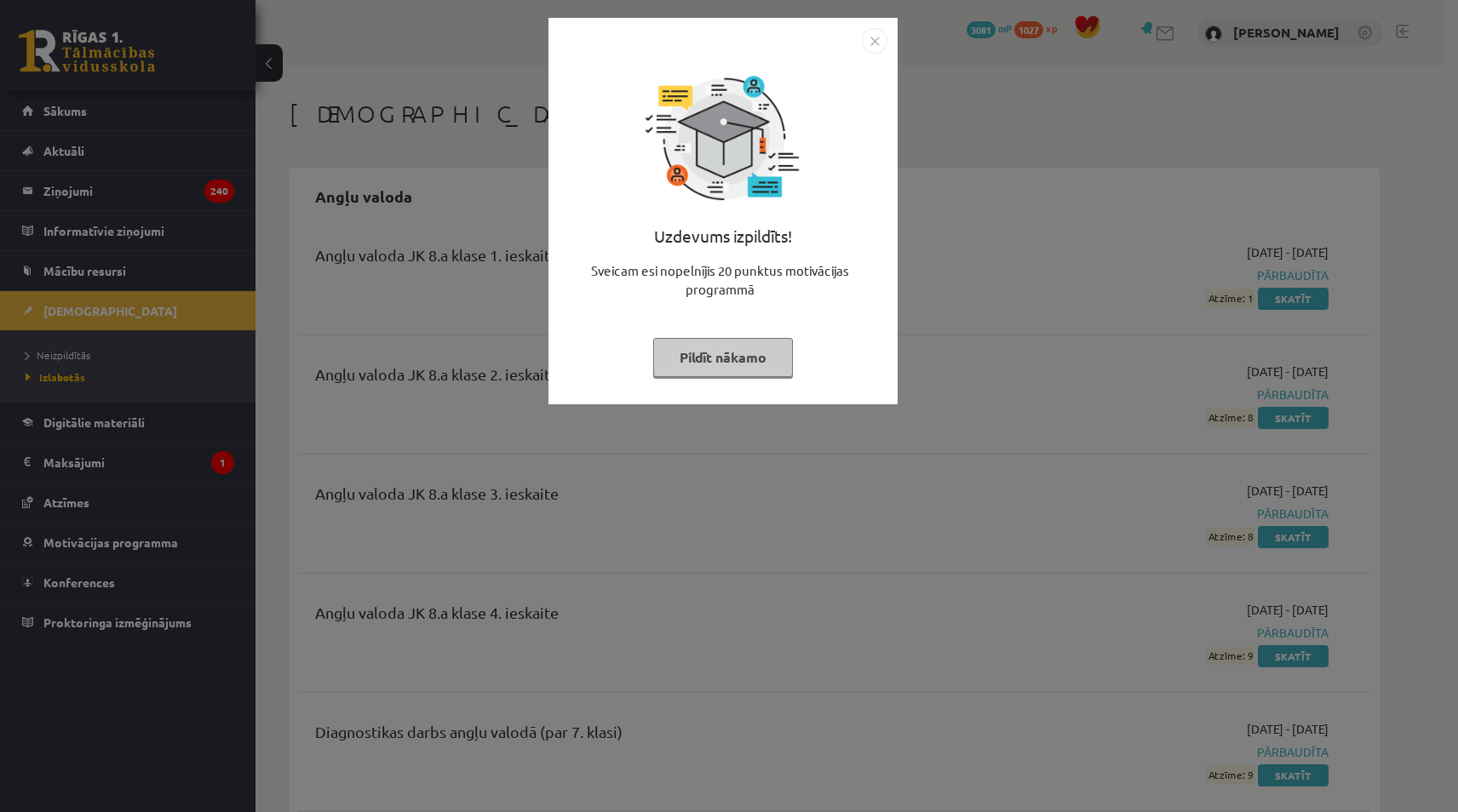
drag, startPoint x: 879, startPoint y: 23, endPoint x: 870, endPoint y: 35, distance: 15.0
click at [879, 23] on div "Uzdevums izpildīts! Sveicam esi nopelnījis 20 punktus motivācijas programmā Pil…" at bounding box center [722, 211] width 349 height 387
click at [869, 37] on img "Close" at bounding box center [874, 40] width 25 height 25
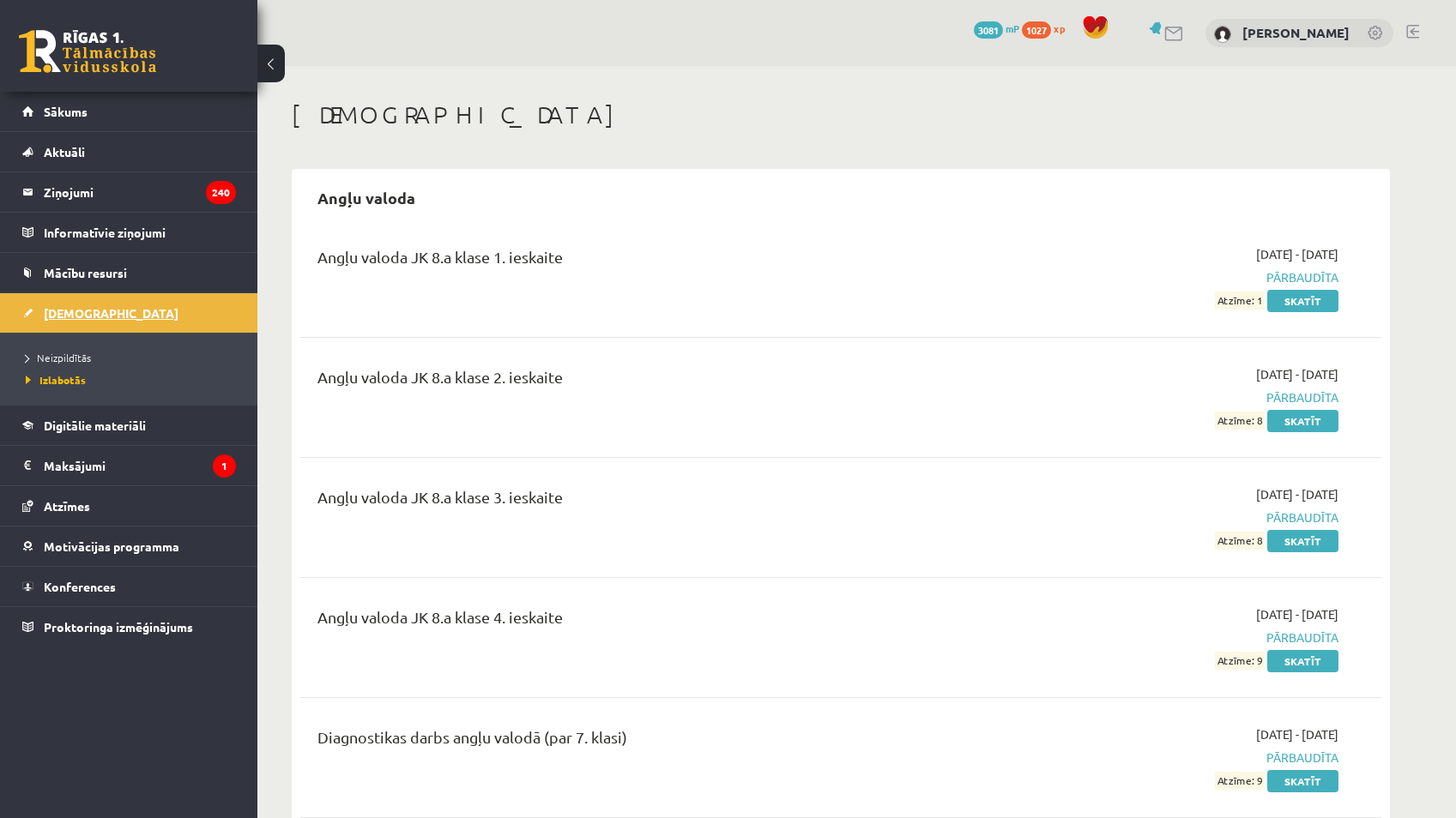
click at [133, 322] on link "[DEMOGRAPHIC_DATA]" at bounding box center [129, 313] width 214 height 39
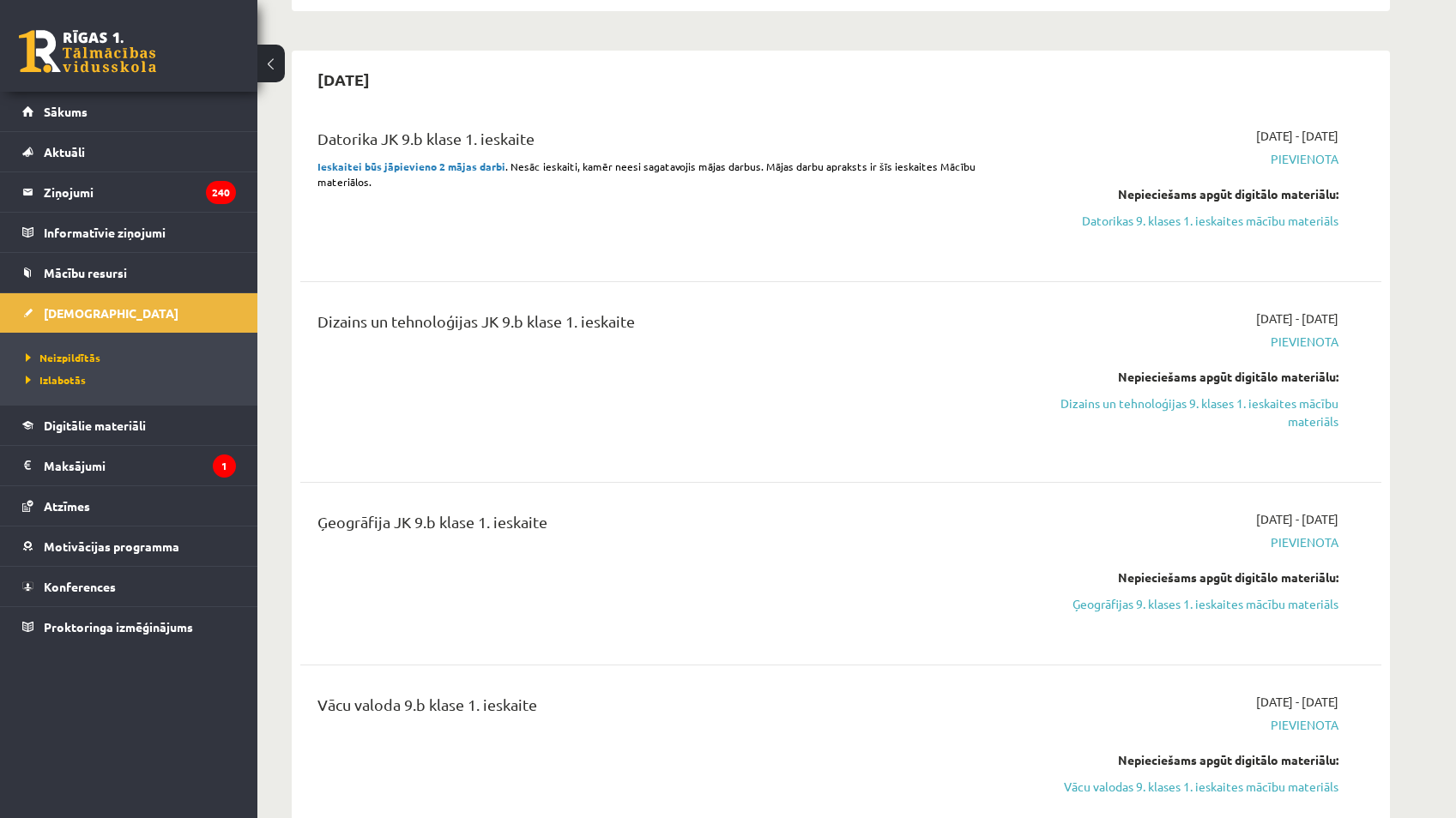
scroll to position [343, 0]
click at [1228, 227] on link "Datorikas 9. klases 1. ieskaites mācību materiāls" at bounding box center [1177, 223] width 323 height 18
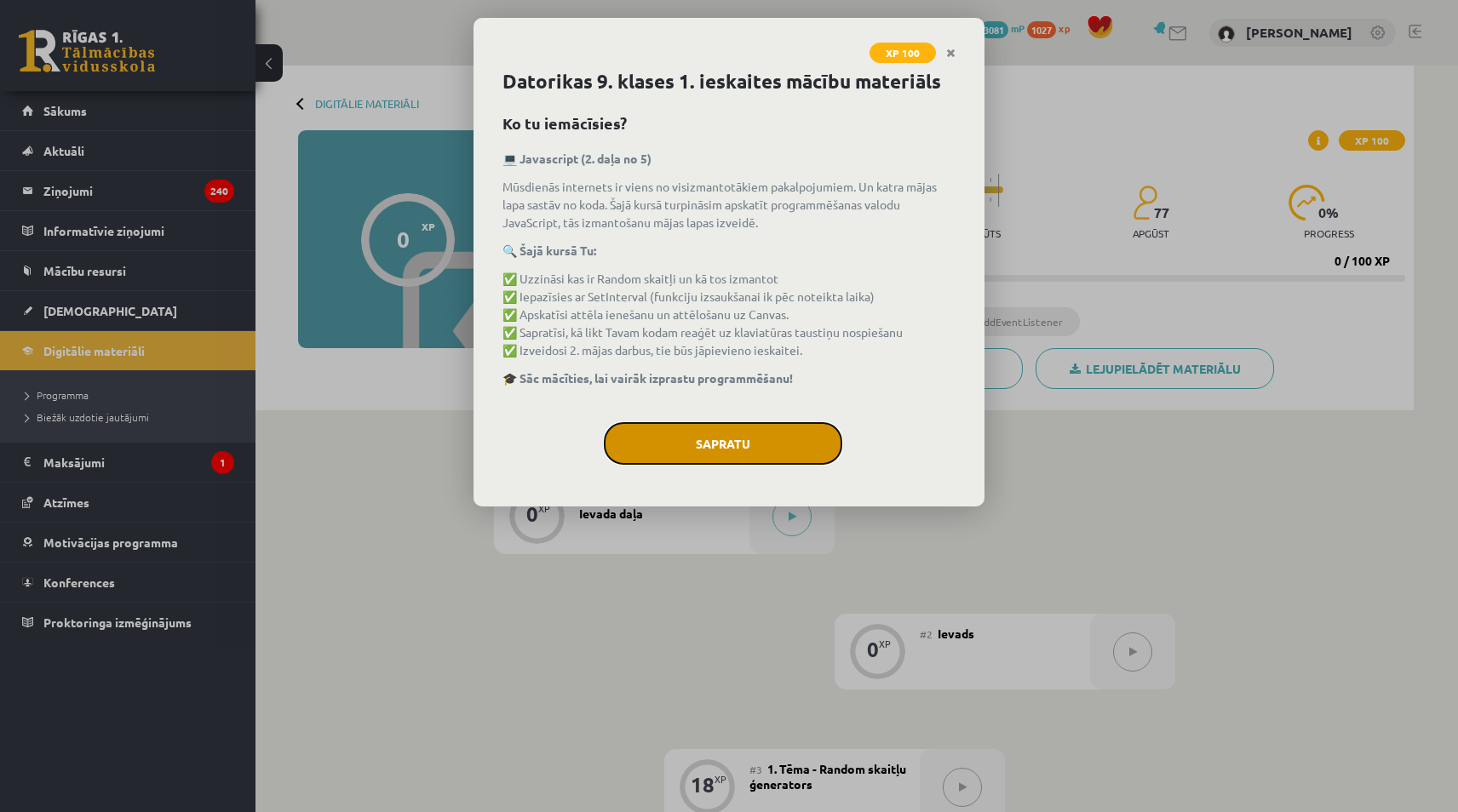
click at [788, 442] on button "Sapratu" at bounding box center [723, 444] width 238 height 43
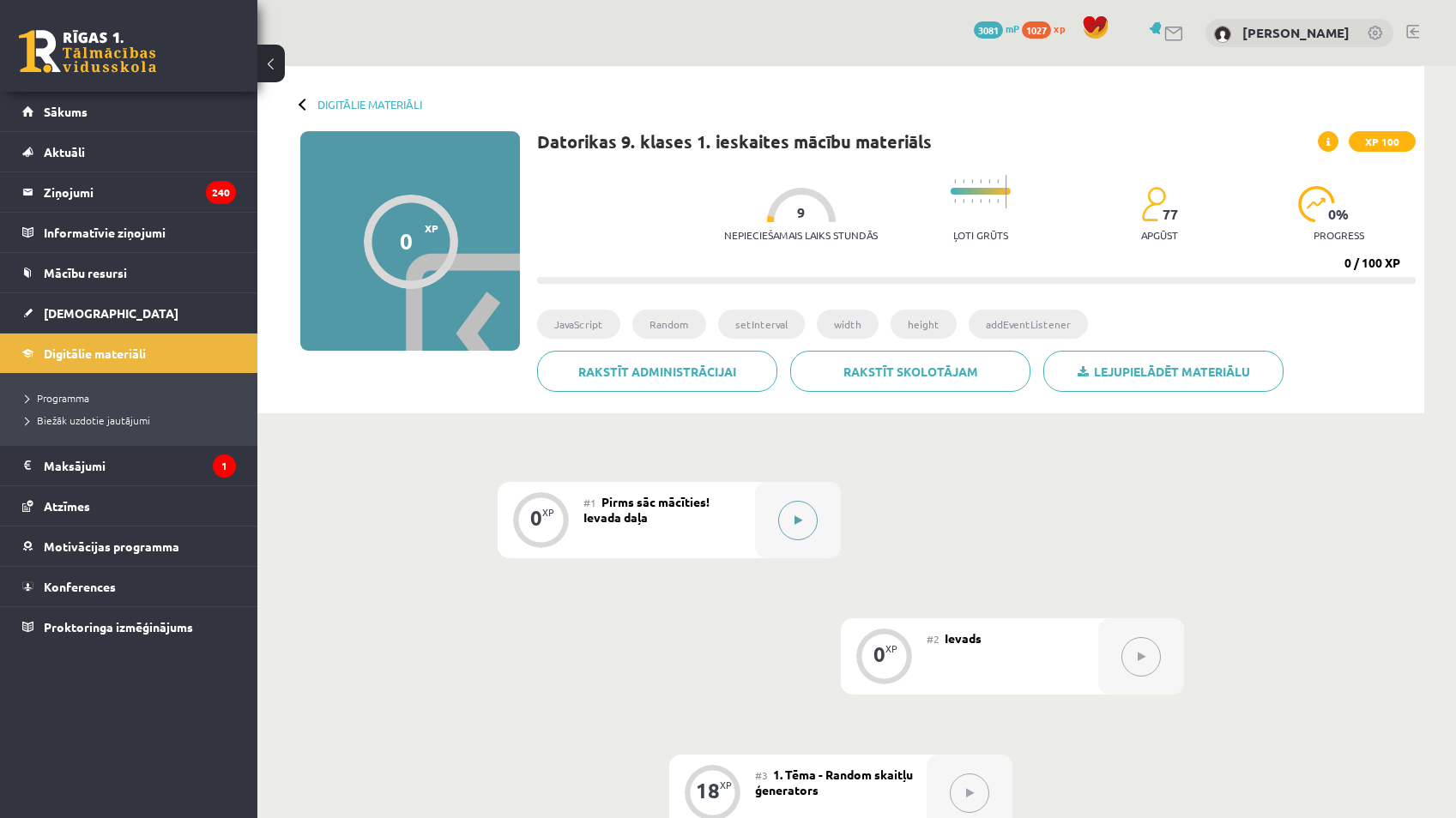
click at [791, 514] on button at bounding box center [798, 521] width 39 height 39
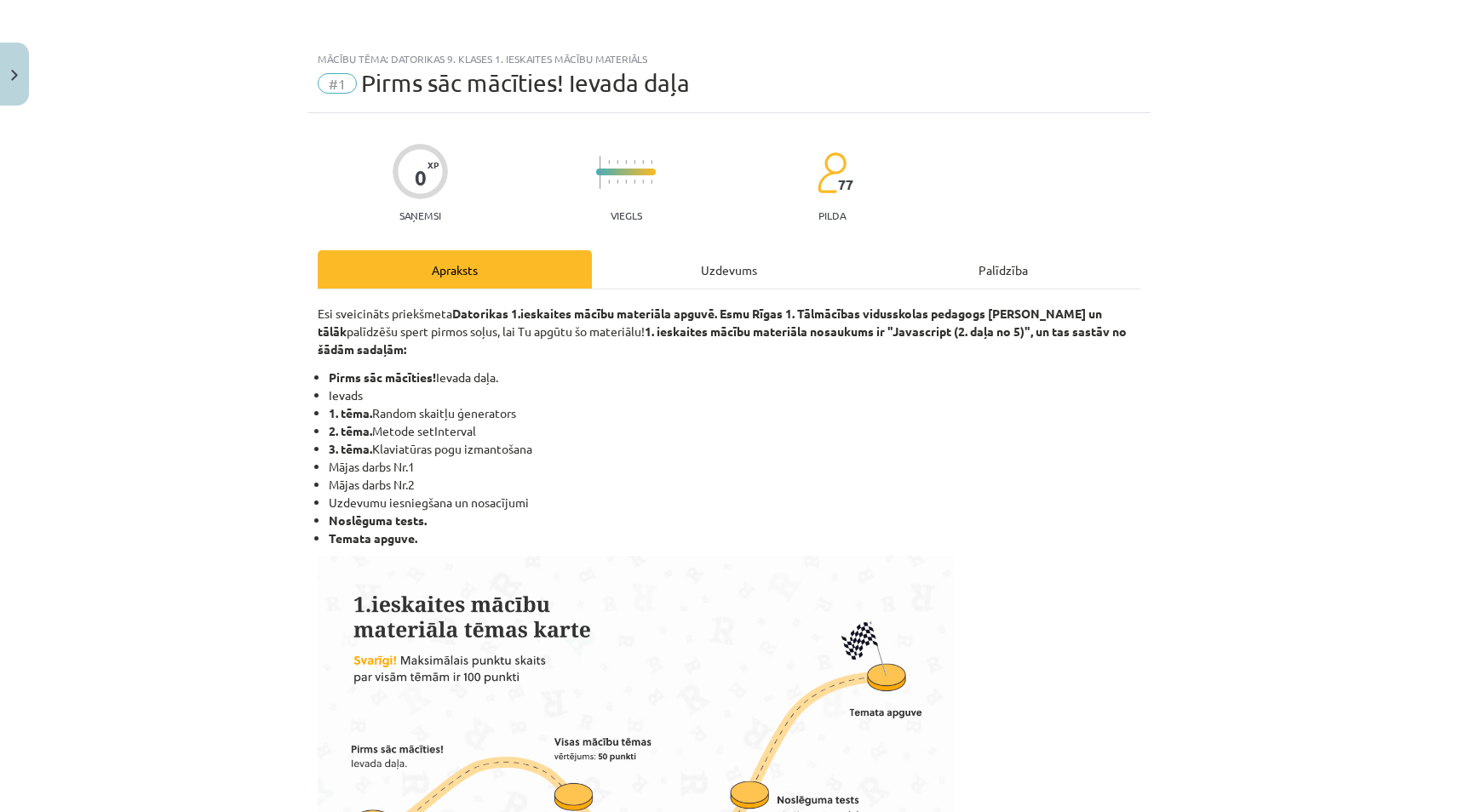
click at [866, 269] on div "Uzdevums" at bounding box center [729, 269] width 274 height 38
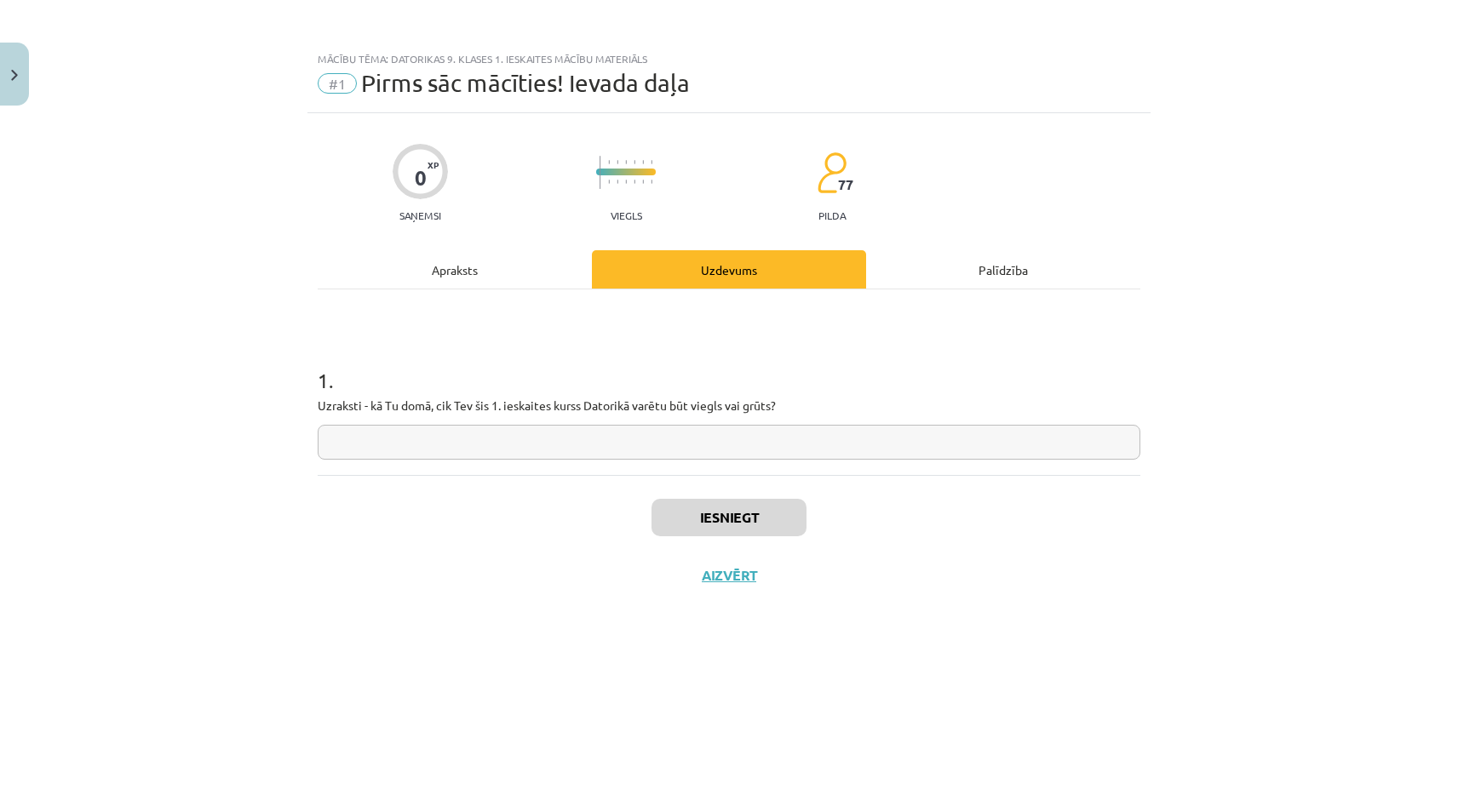
drag, startPoint x: 736, startPoint y: 443, endPoint x: 720, endPoint y: 487, distance: 46.8
click at [736, 445] on input "text" at bounding box center [729, 443] width 823 height 35
type input "**"
click at [519, 269] on div "Apraksts" at bounding box center [454, 269] width 274 height 38
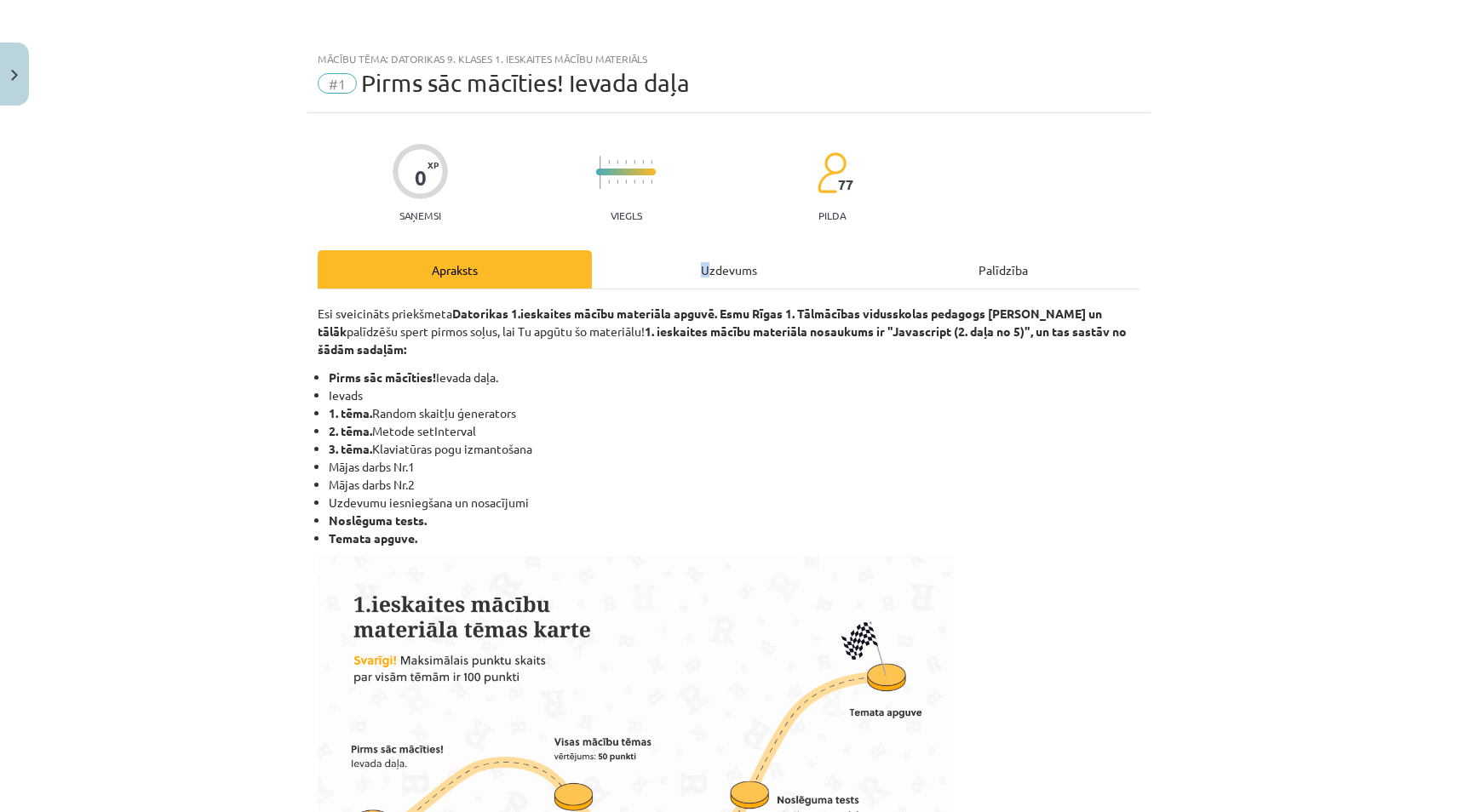
click at [700, 271] on div "Uzdevums" at bounding box center [729, 269] width 274 height 38
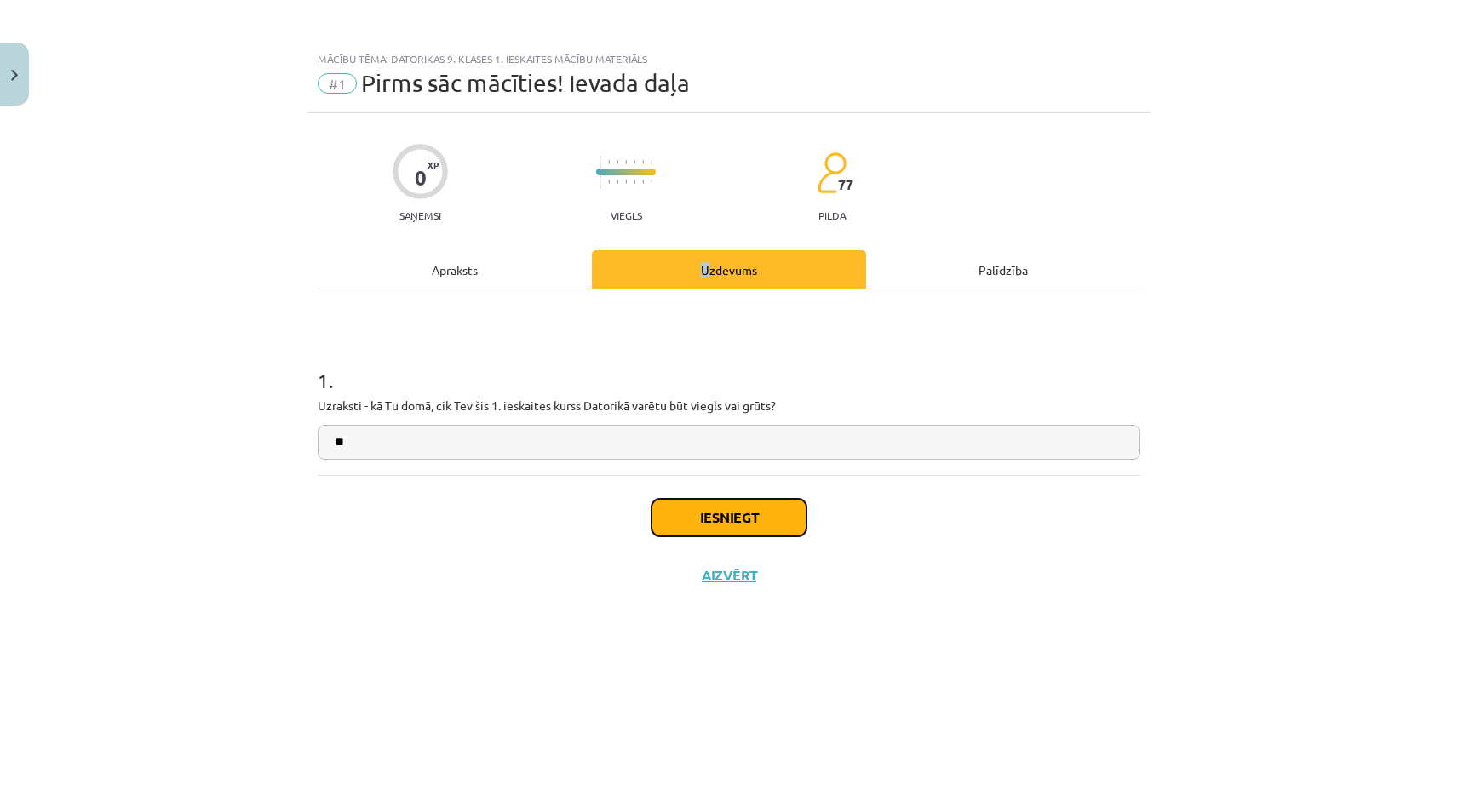
click at [690, 520] on button "Iesniegt" at bounding box center [729, 517] width 155 height 37
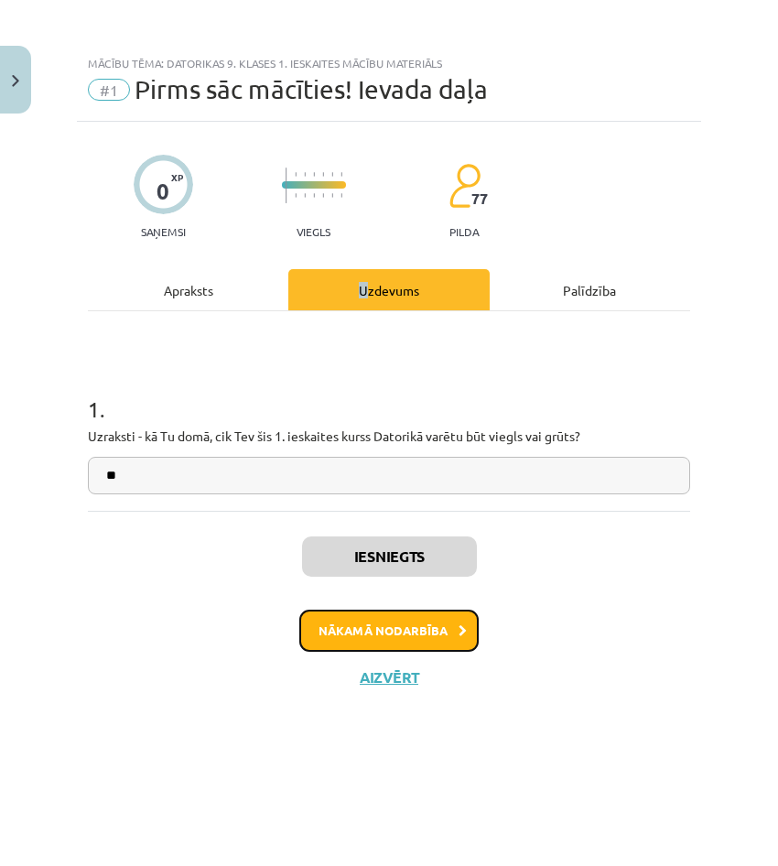
click at [444, 632] on button "Nākamā nodarbība" at bounding box center [388, 631] width 179 height 42
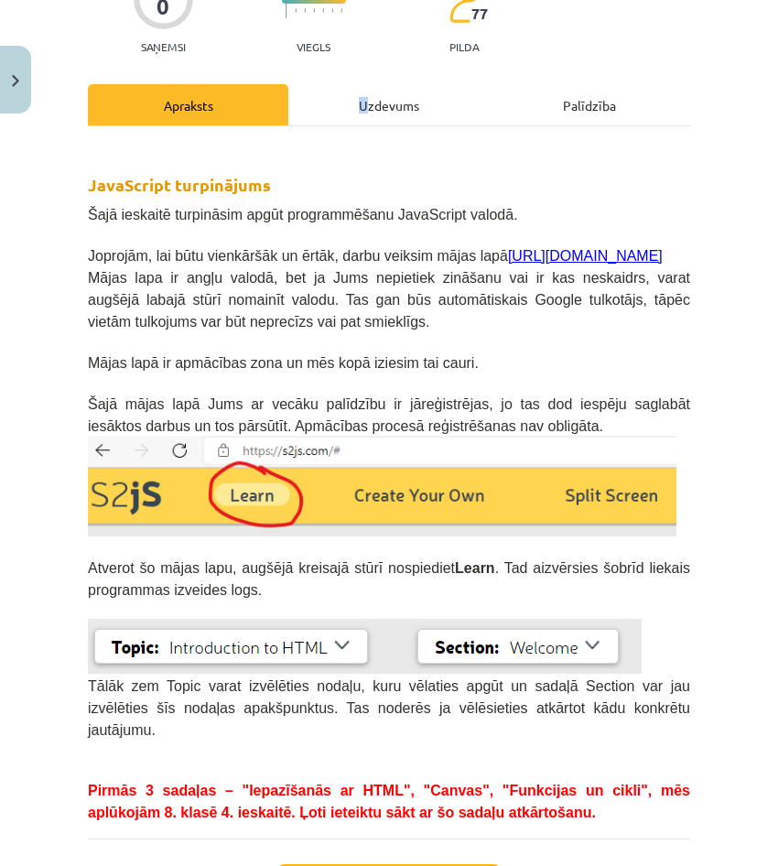
scroll to position [137, 0]
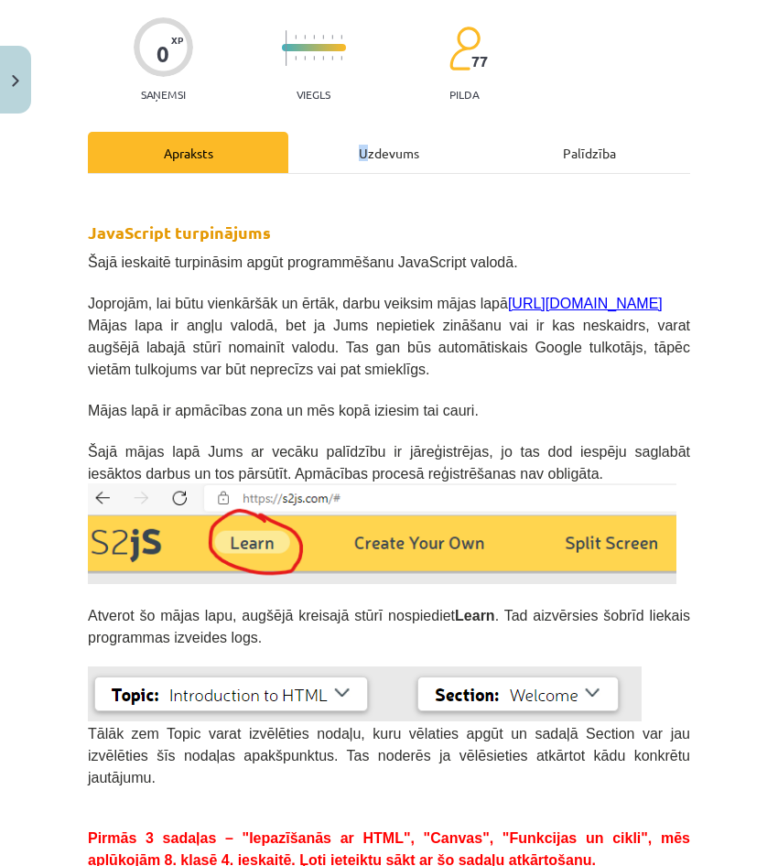
click at [561, 307] on link "[URL][DOMAIN_NAME]" at bounding box center [585, 304] width 155 height 16
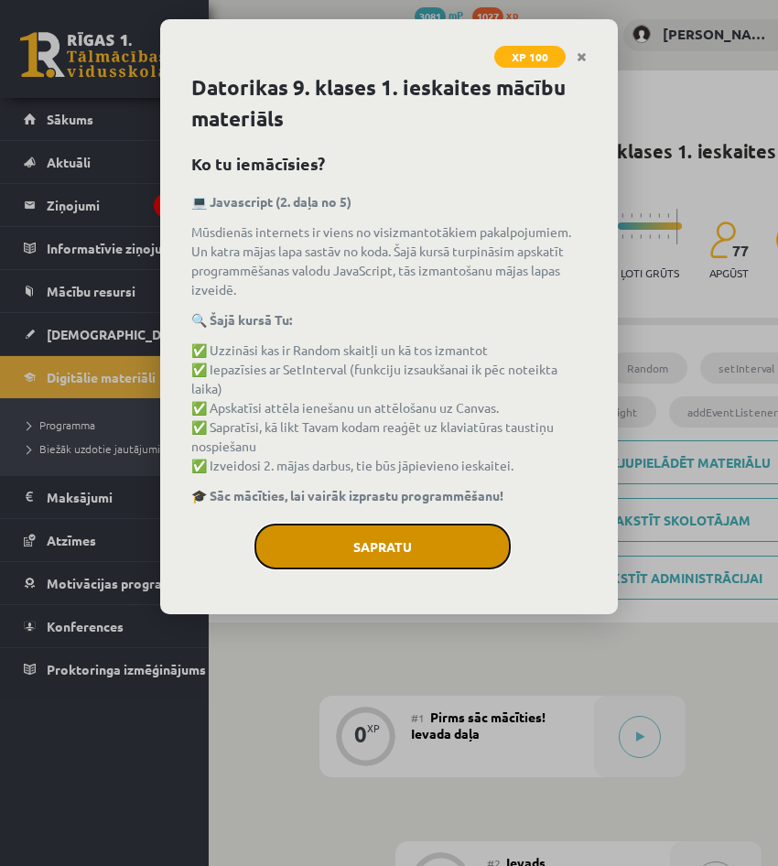
click at [447, 545] on button "Sapratu" at bounding box center [382, 547] width 256 height 46
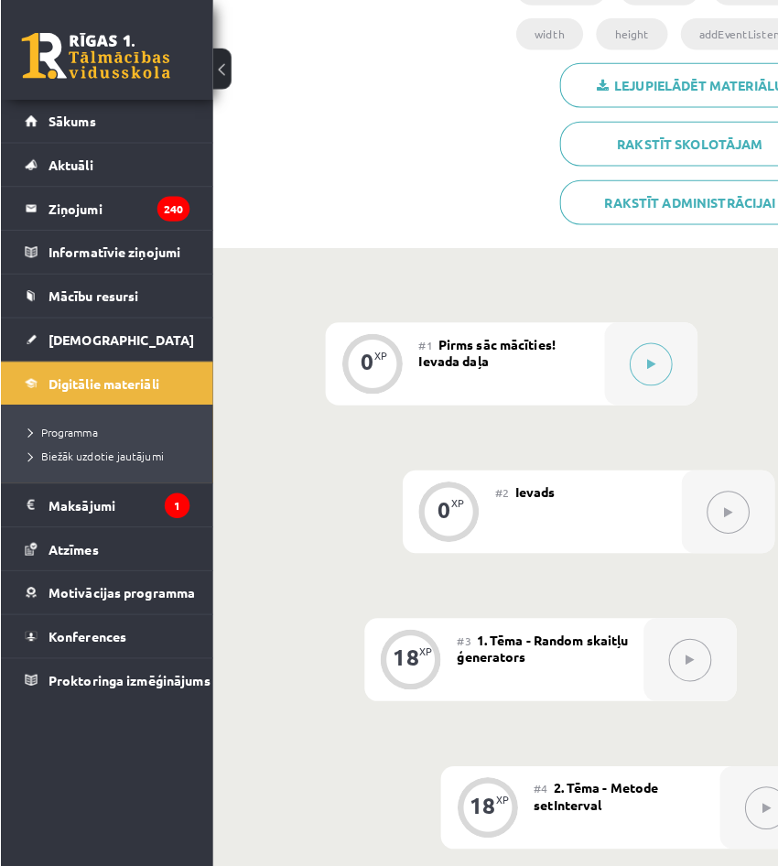
scroll to position [458, 0]
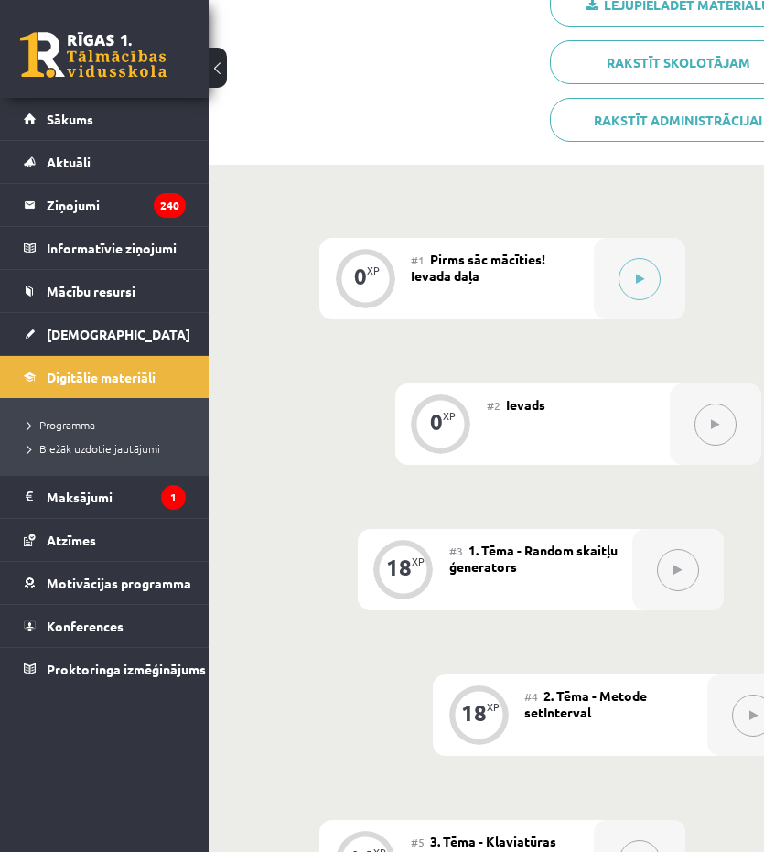
click at [708, 429] on button at bounding box center [716, 425] width 42 height 42
click at [707, 421] on button at bounding box center [716, 425] width 42 height 42
drag, startPoint x: 565, startPoint y: 406, endPoint x: 437, endPoint y: 410, distance: 128.2
click at [558, 408] on div "#2 Ievads" at bounding box center [578, 424] width 183 height 81
click at [437, 414] on div "0" at bounding box center [436, 422] width 13 height 16
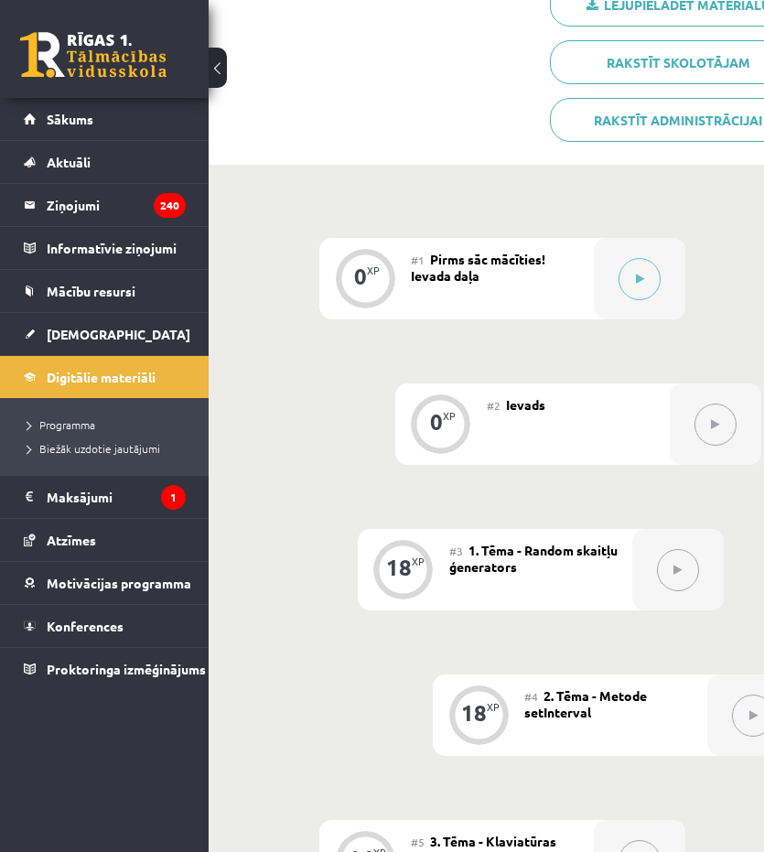
drag, startPoint x: 588, startPoint y: 394, endPoint x: 568, endPoint y: 384, distance: 21.3
click at [587, 393] on div "#2 Ievads" at bounding box center [578, 424] width 183 height 81
click at [522, 405] on span "Ievads" at bounding box center [525, 404] width 39 height 16
click at [707, 434] on button at bounding box center [716, 425] width 42 height 42
click at [657, 256] on div at bounding box center [640, 278] width 92 height 81
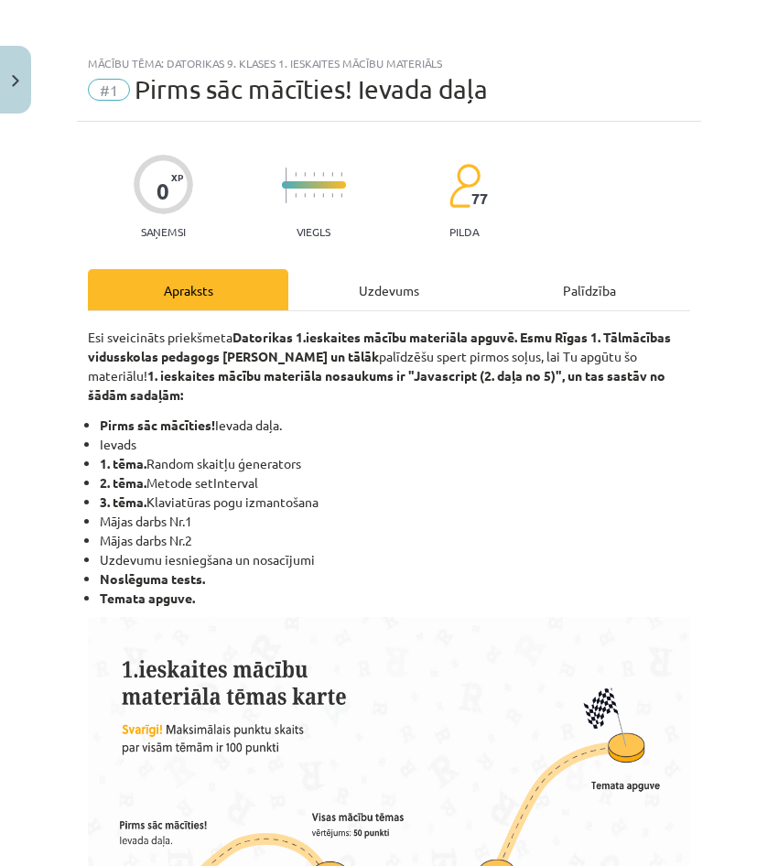
click at [426, 310] on hr at bounding box center [389, 310] width 602 height 1
click at [409, 291] on div "Uzdevums" at bounding box center [388, 289] width 200 height 41
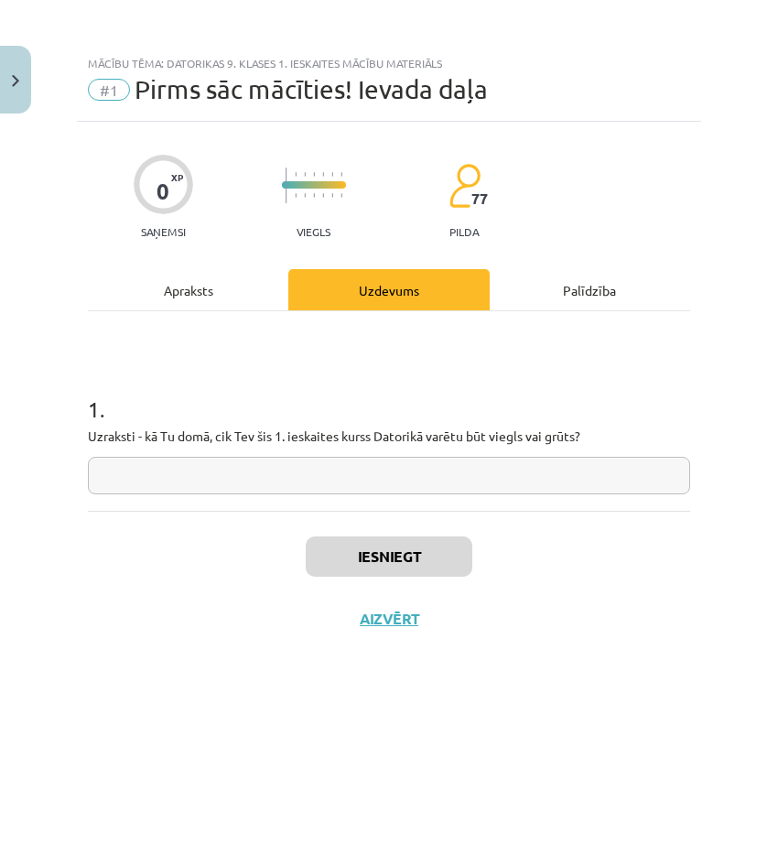
click at [365, 481] on input "text" at bounding box center [389, 476] width 602 height 38
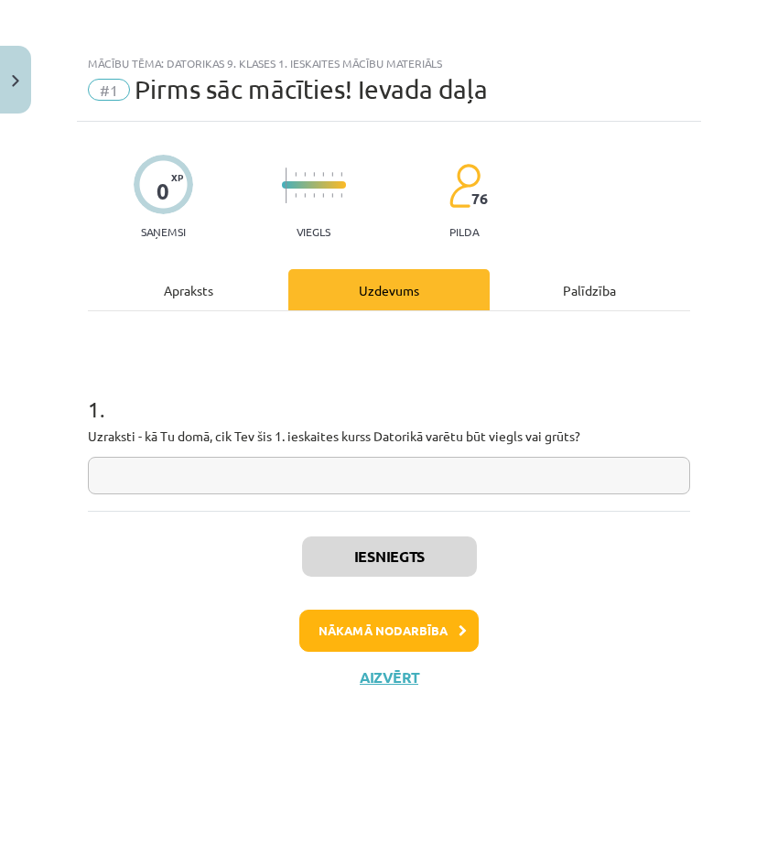
click at [241, 509] on div "0 XP Saņemsi Viegls 76 pilda Apraksts Uzdevums Palīdzība 1 . Uzraksti - kā Tu d…" at bounding box center [389, 471] width 624 height 698
click at [417, 613] on button "Nākamā nodarbība" at bounding box center [388, 631] width 179 height 42
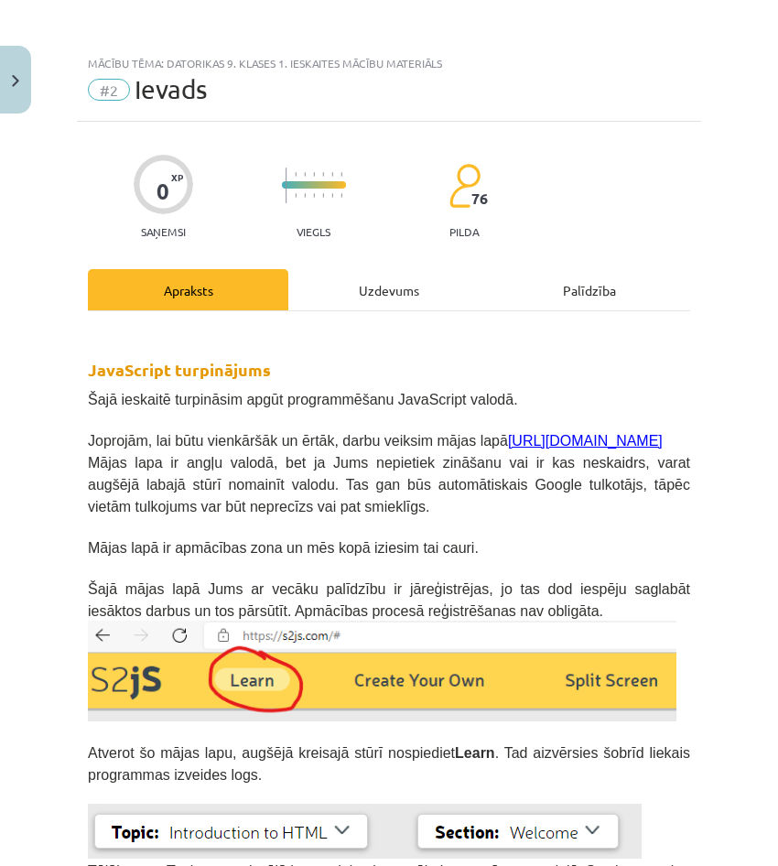
click at [396, 305] on div "Uzdevums" at bounding box center [388, 289] width 200 height 41
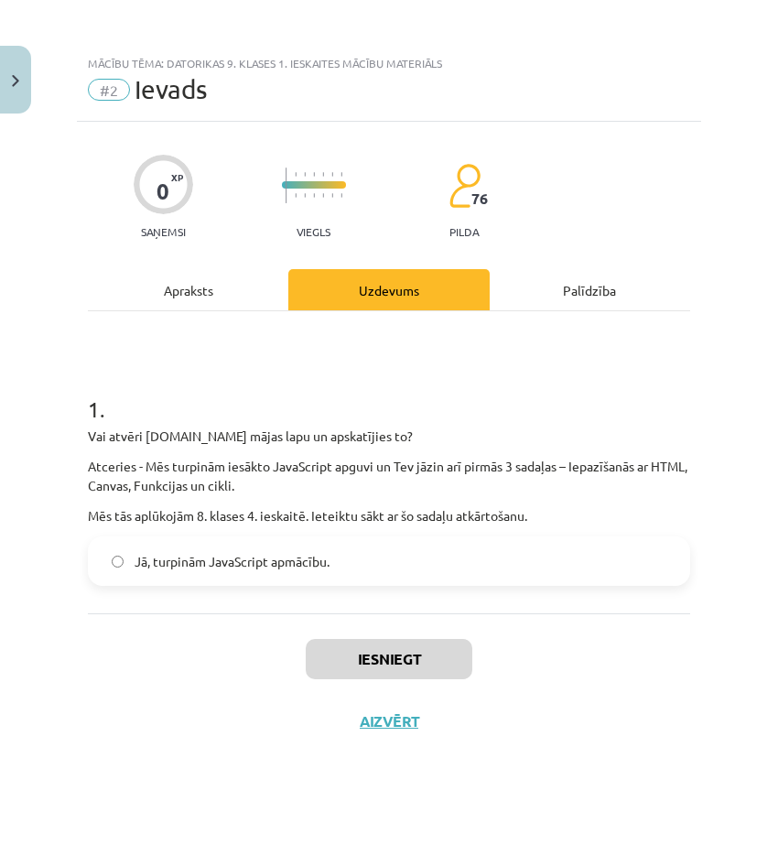
click at [183, 545] on label "Jā, turpinām JavaScript apmācību." at bounding box center [389, 561] width 599 height 46
click at [411, 653] on button "Iesniegt" at bounding box center [389, 659] width 167 height 40
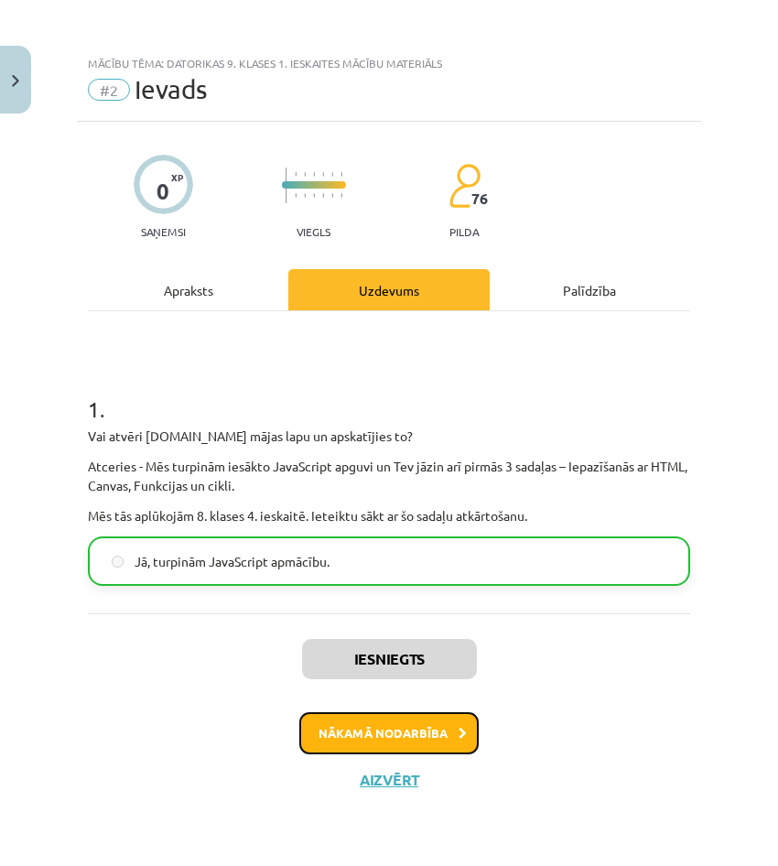
click at [398, 717] on button "Nākamā nodarbība" at bounding box center [388, 733] width 179 height 42
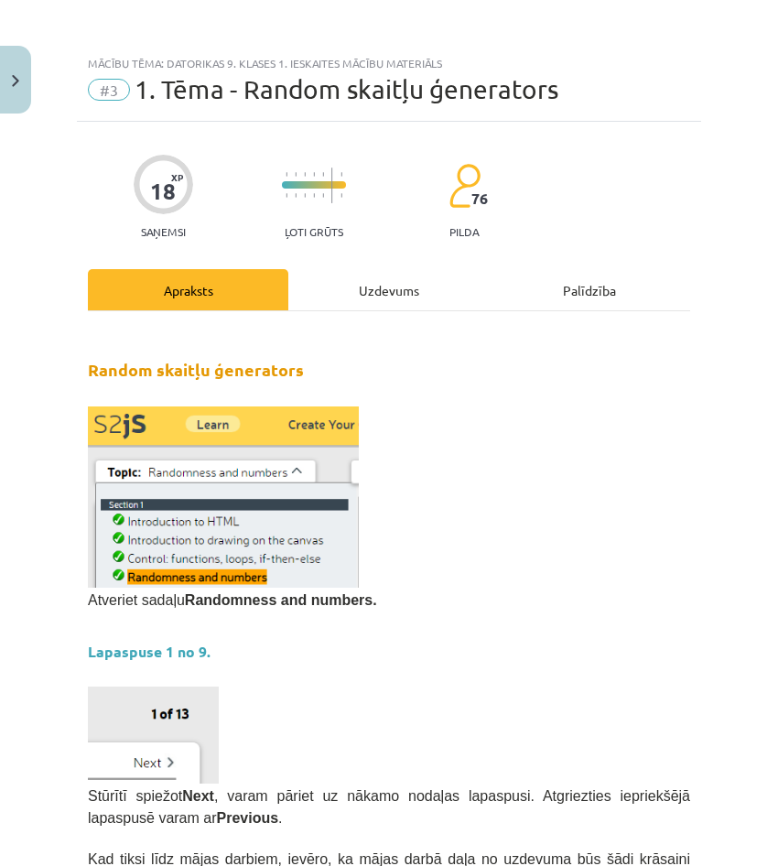
click at [413, 293] on div "Uzdevums" at bounding box center [388, 289] width 200 height 41
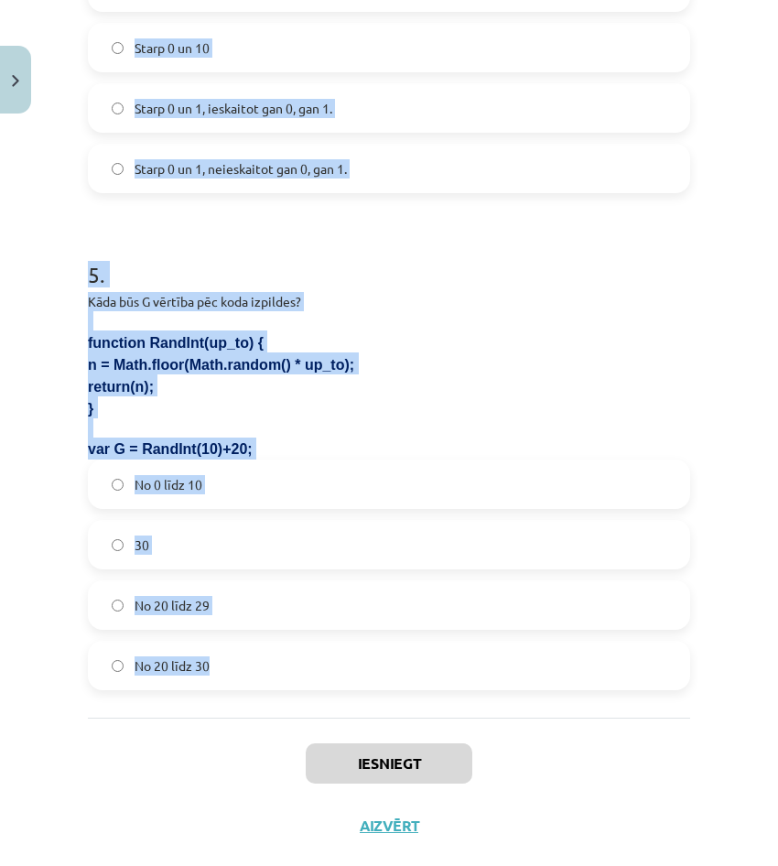
scroll to position [1736, 0]
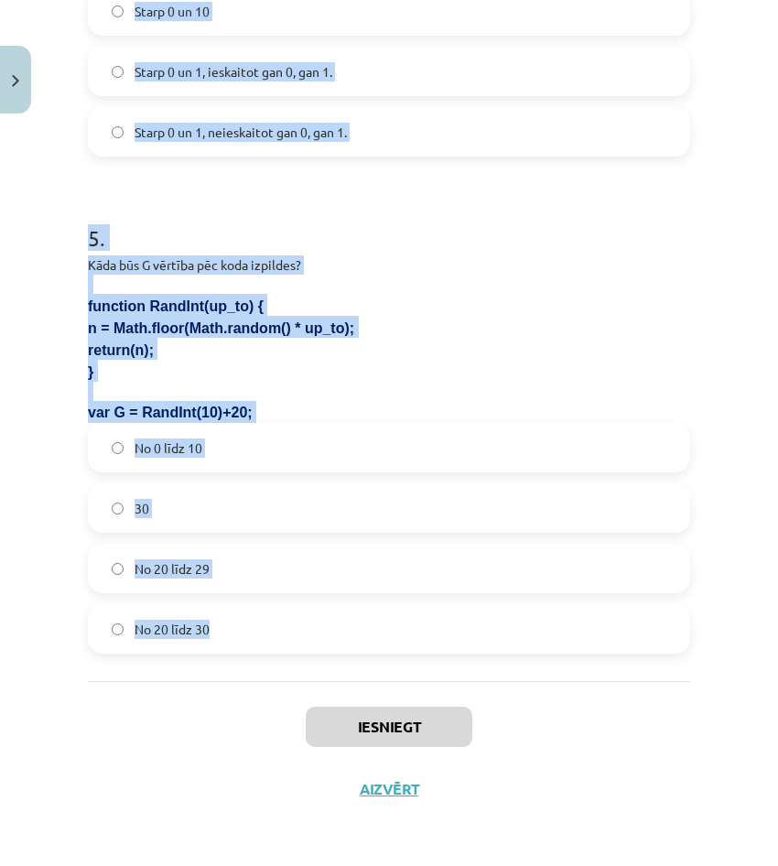
drag, startPoint x: 78, startPoint y: 351, endPoint x: 383, endPoint y: 654, distance: 429.8
drag, startPoint x: 383, startPoint y: 654, endPoint x: 371, endPoint y: 636, distance: 21.8
copy form "5 . Lore ipsu dolorsi ametconsec A elitsedd eiusmod tempori ut 3 labo 79? E=Dol…"
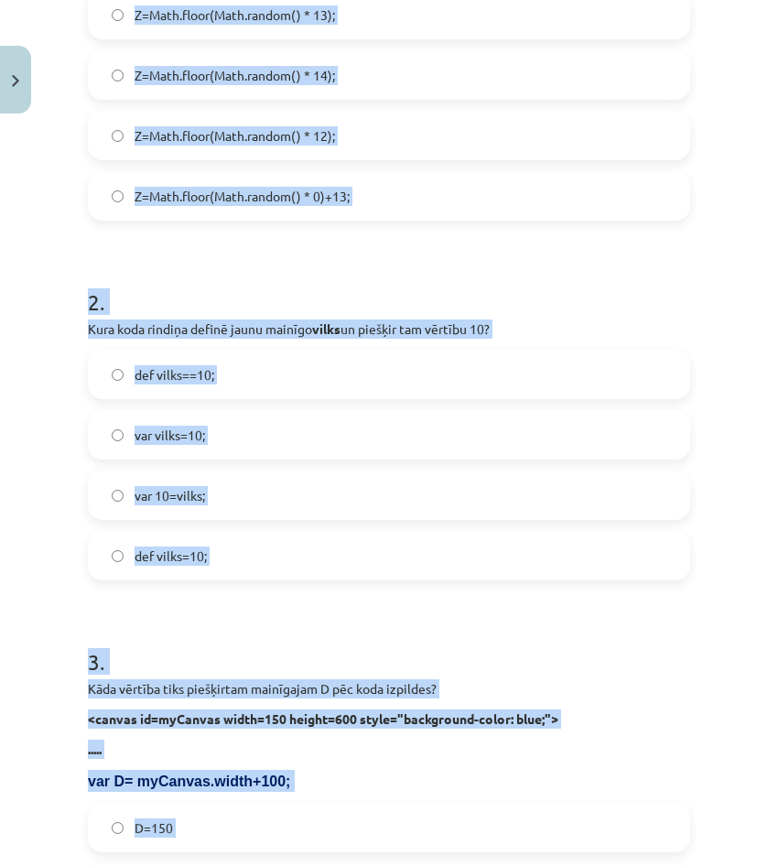
scroll to position [455, 0]
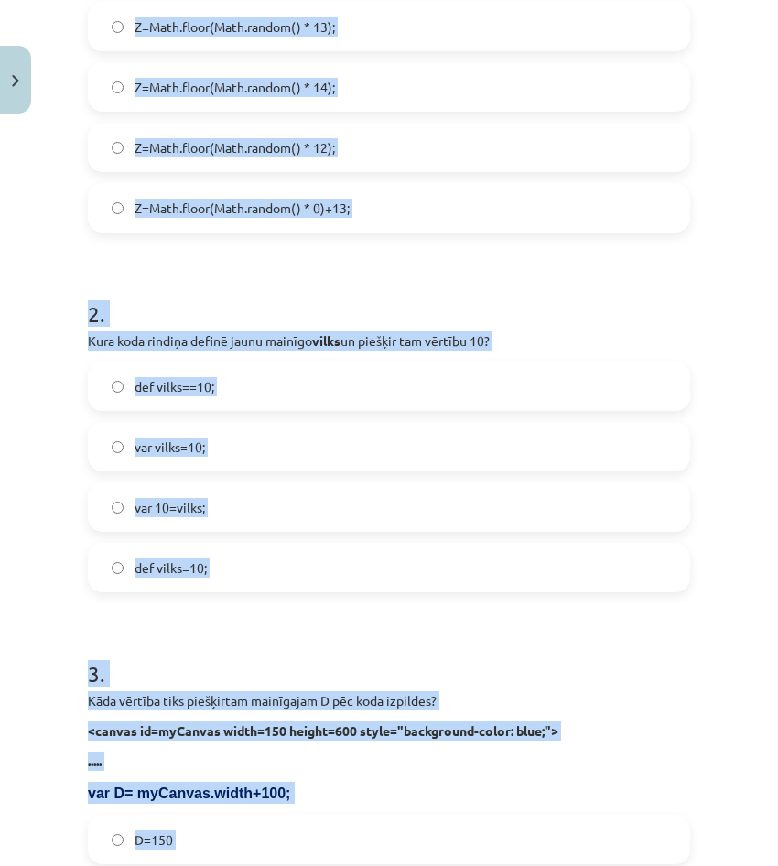
drag, startPoint x: 429, startPoint y: 329, endPoint x: 457, endPoint y: 372, distance: 51.0
click at [428, 329] on div "2 . Kura koda rindiņa definē jaunu mainīgo vilks un piešķir tam vērtību 10? def…" at bounding box center [389, 430] width 602 height 323
click at [470, 320] on h1 "2 ." at bounding box center [389, 297] width 602 height 57
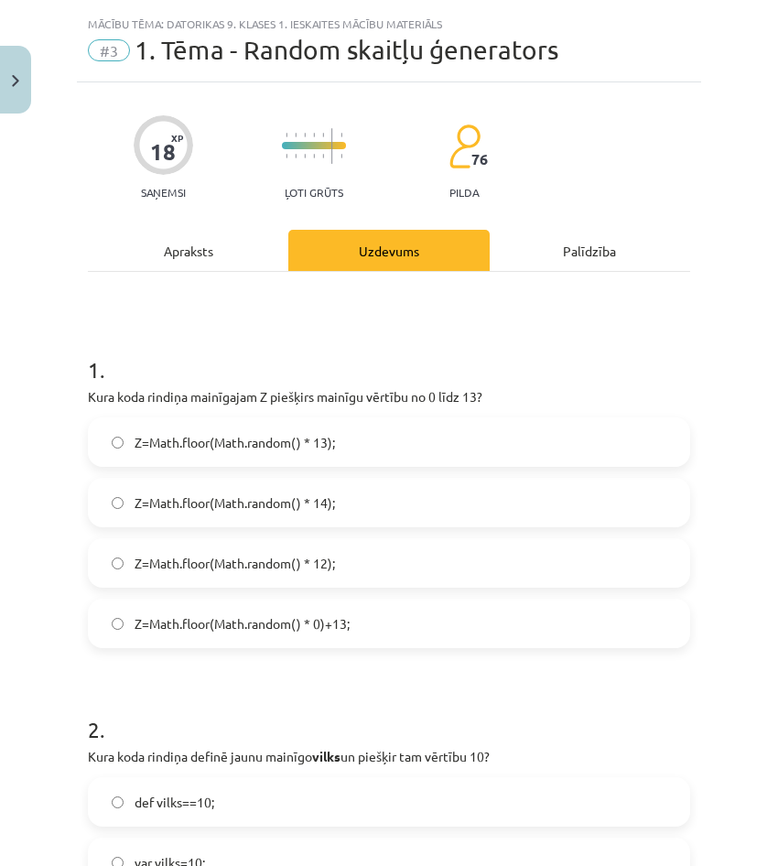
scroll to position [92, 0]
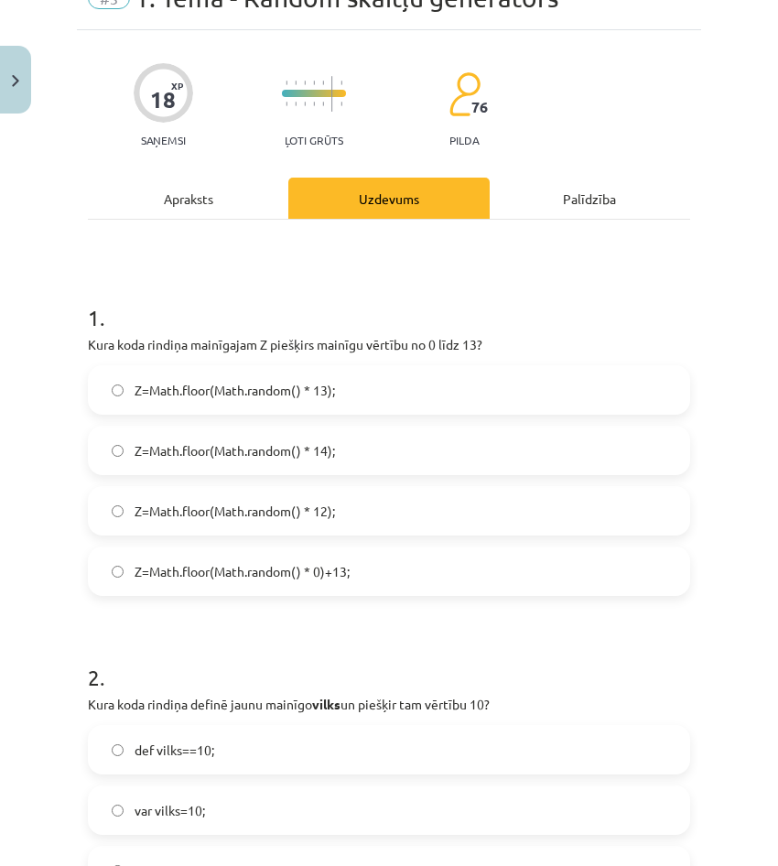
drag, startPoint x: 343, startPoint y: 448, endPoint x: 346, endPoint y: 459, distance: 11.3
click at [343, 451] on label "Z=Math.floor(Math.random() * 14);" at bounding box center [389, 450] width 599 height 46
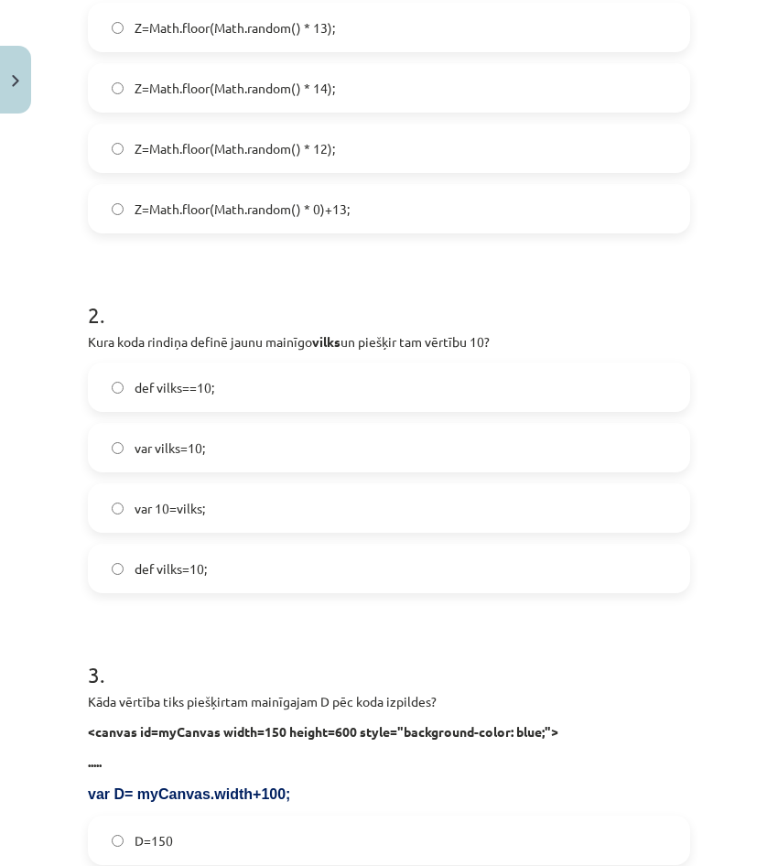
scroll to position [549, 0]
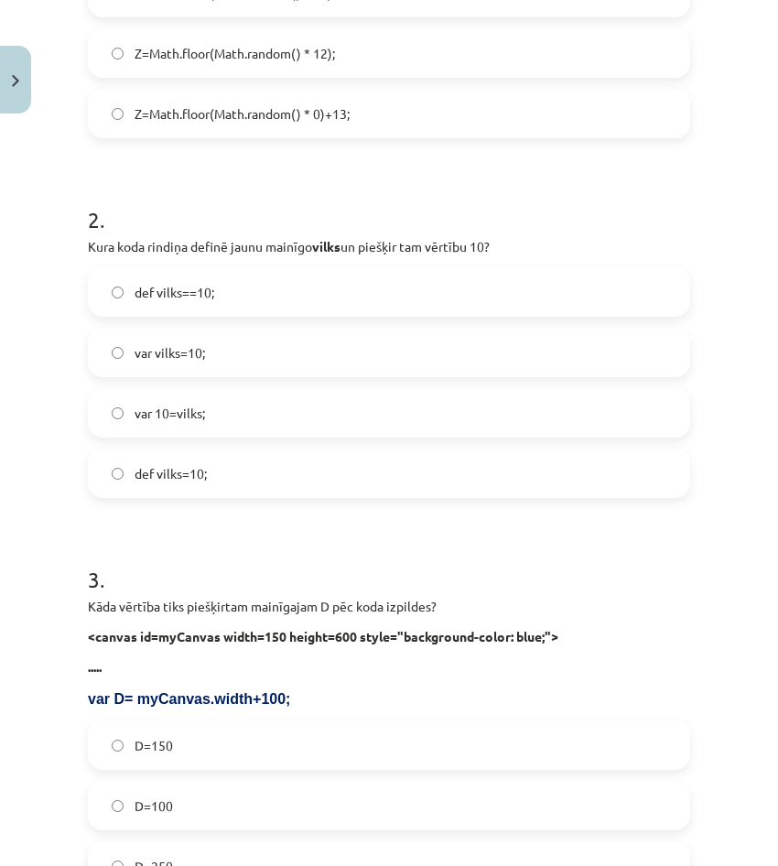
click at [328, 355] on label "var vilks=10;" at bounding box center [389, 353] width 599 height 46
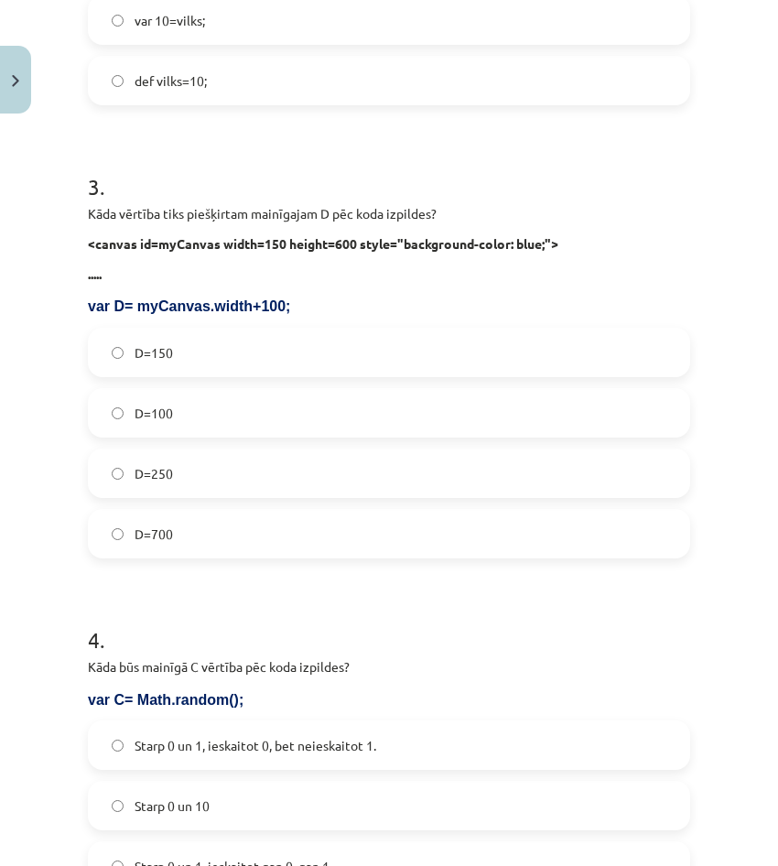
scroll to position [1007, 0]
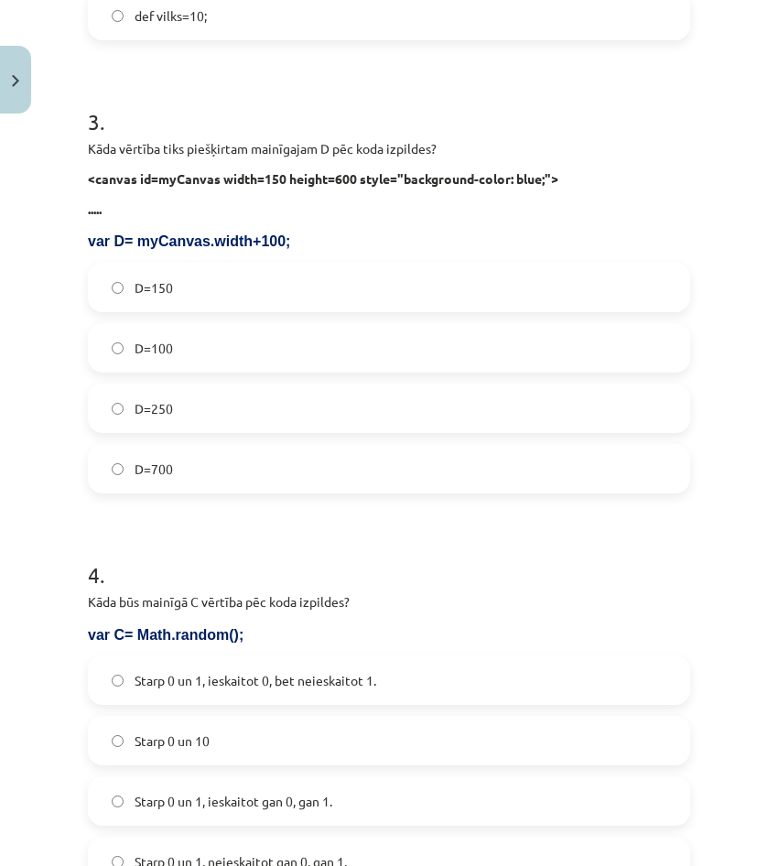
click at [220, 414] on label "D=250" at bounding box center [389, 408] width 599 height 46
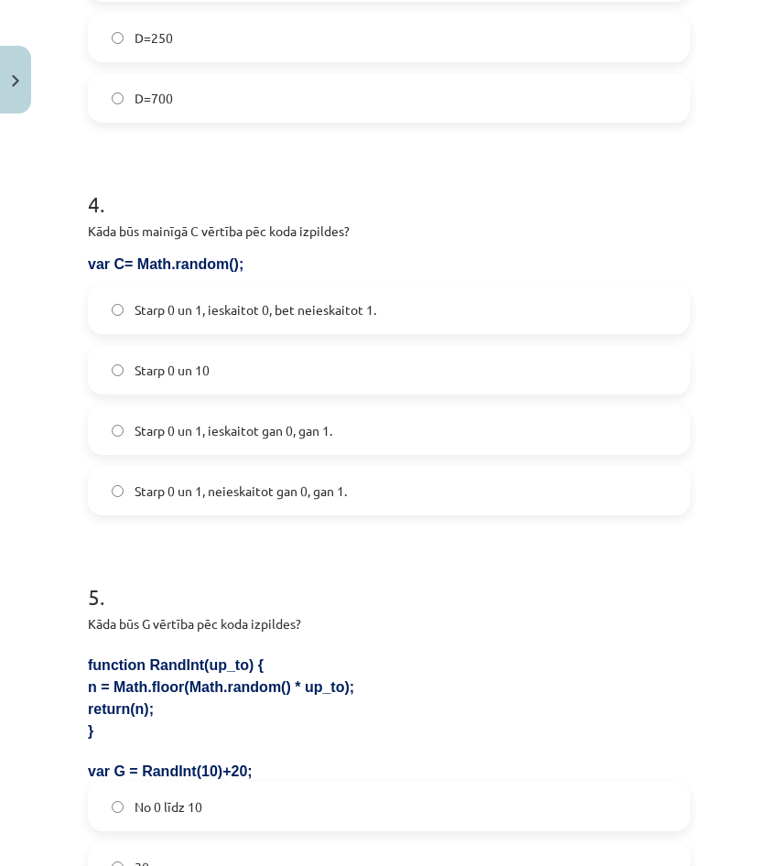
scroll to position [1373, 0]
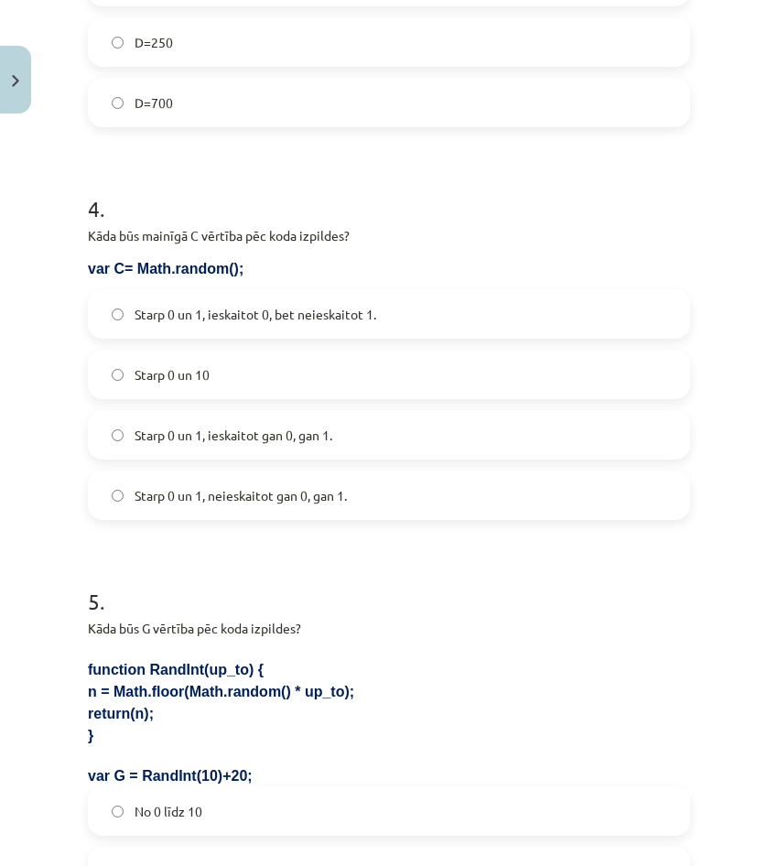
click at [252, 325] on label "Starp 0 un 1, ieskaitot 0, bet neieskaitot 1." at bounding box center [389, 314] width 599 height 46
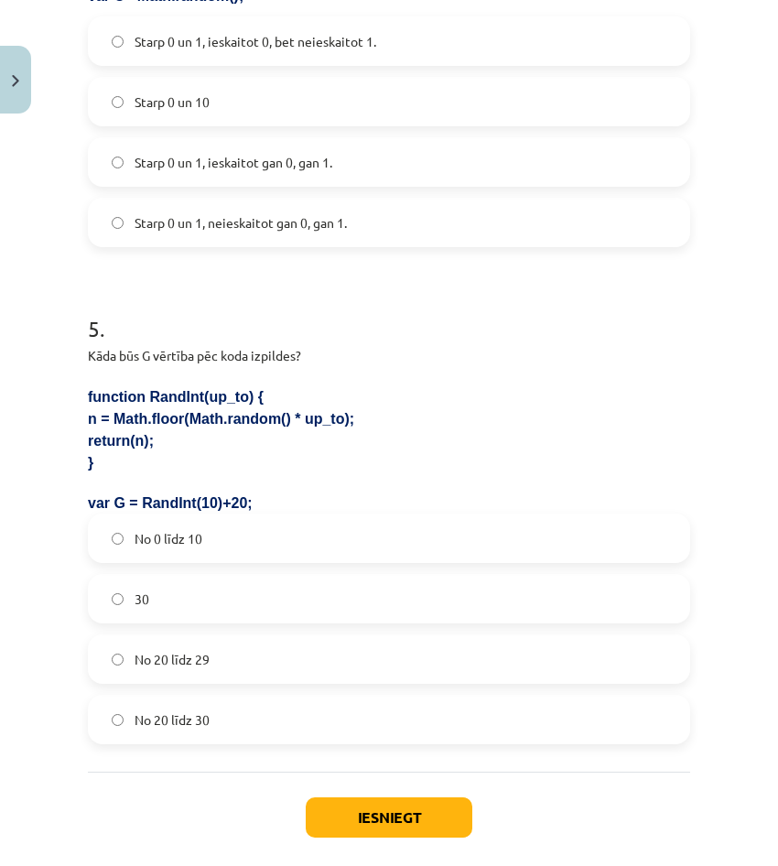
scroll to position [1736, 0]
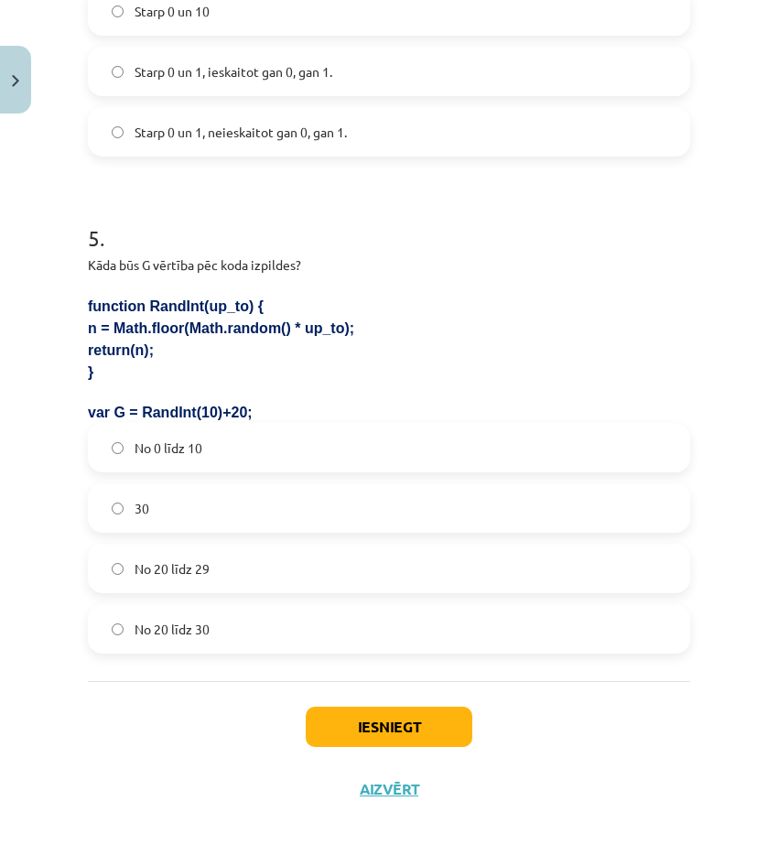
click at [208, 576] on span "No 20 līdz 29" at bounding box center [172, 568] width 75 height 19
click at [375, 720] on button "Iesniegt" at bounding box center [389, 727] width 167 height 40
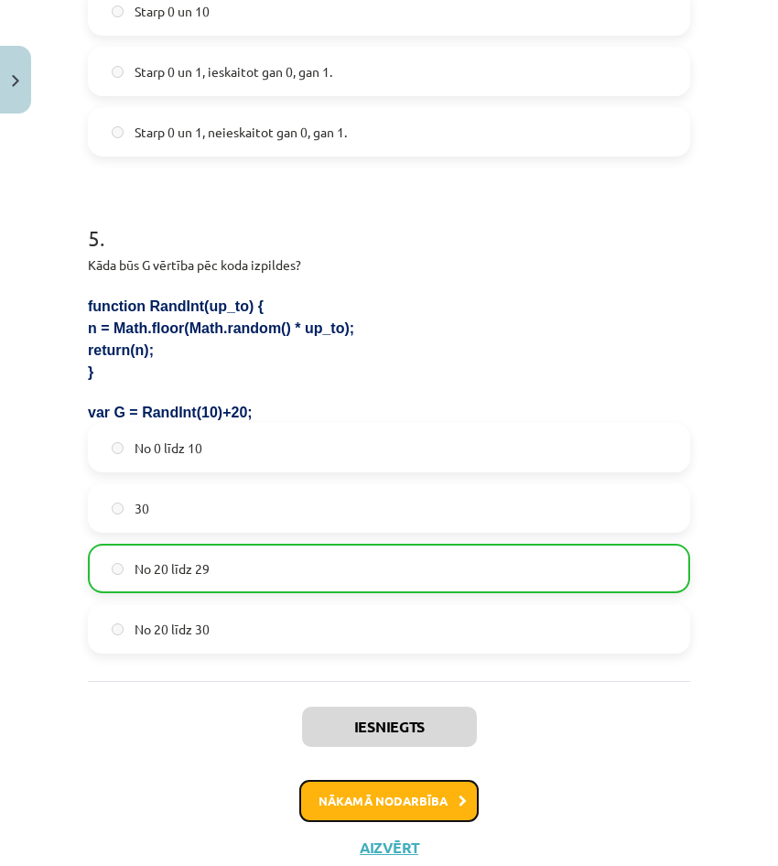
click at [398, 795] on button "Nākamā nodarbība" at bounding box center [388, 801] width 179 height 42
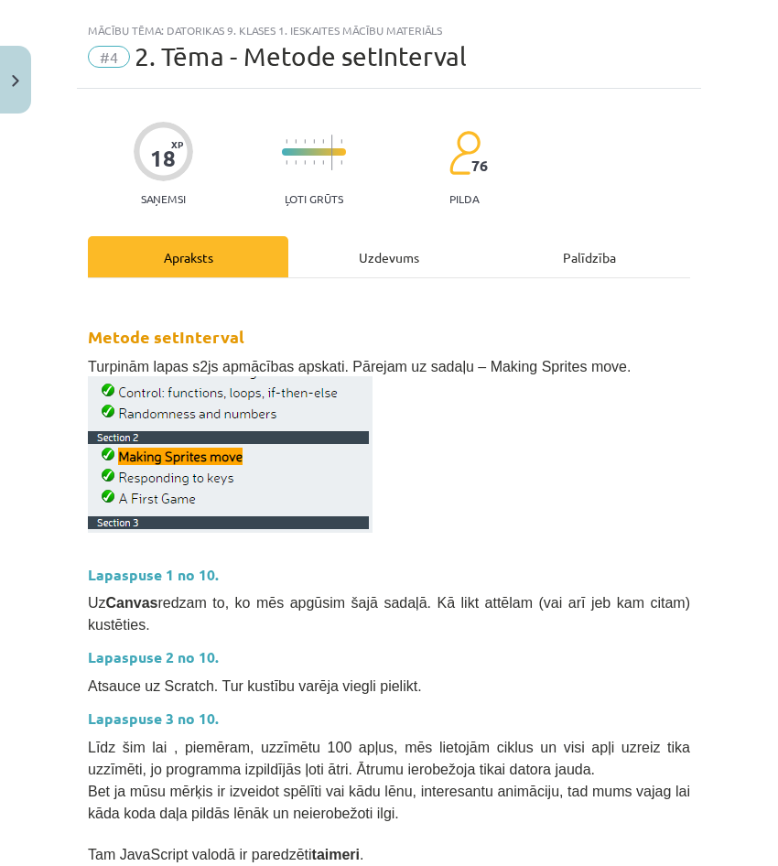
scroll to position [0, 0]
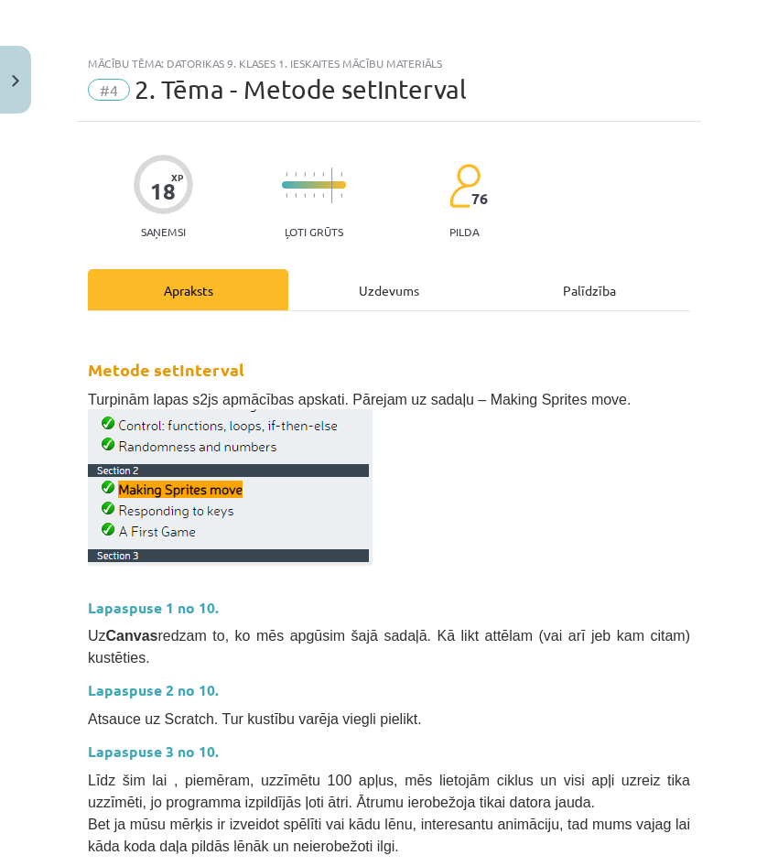
click at [373, 308] on div "Uzdevums" at bounding box center [388, 289] width 200 height 41
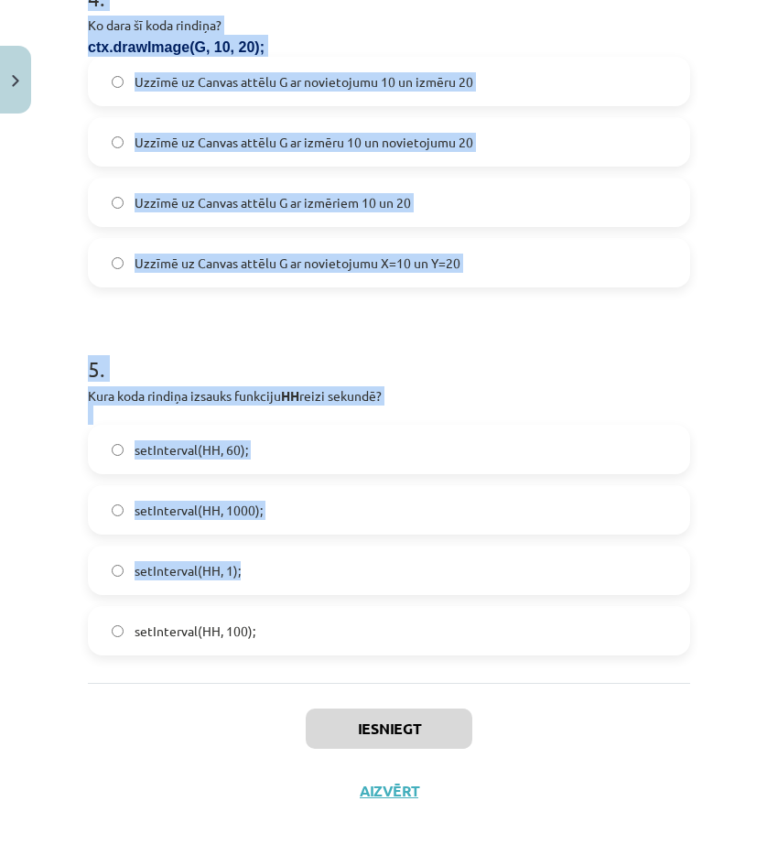
scroll to position [1569, 0]
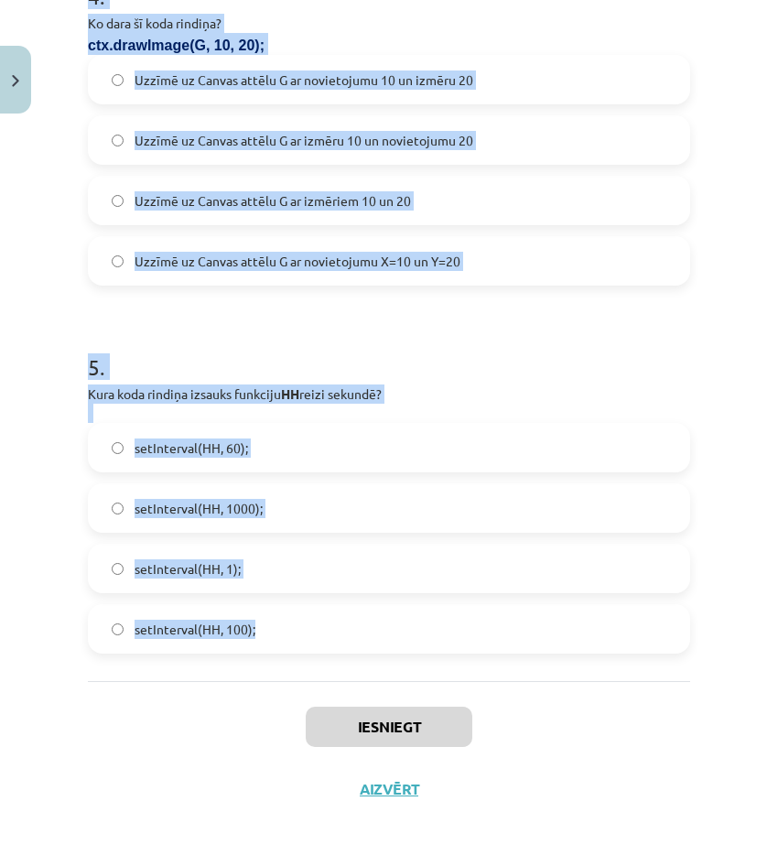
drag, startPoint x: 105, startPoint y: 350, endPoint x: 370, endPoint y: 626, distance: 382.6
copy form ". Lo ipsu dolo si ametcon: adi.elitsEddo(2, 3, eiUsmodt.incid, utLabore.etdolo)…"
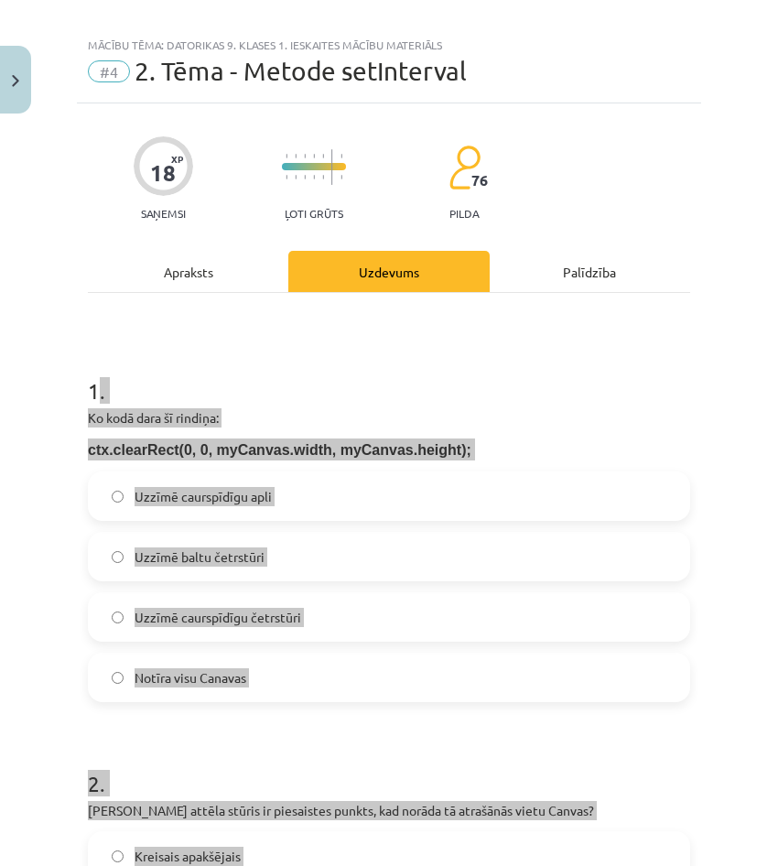
scroll to position [0, 0]
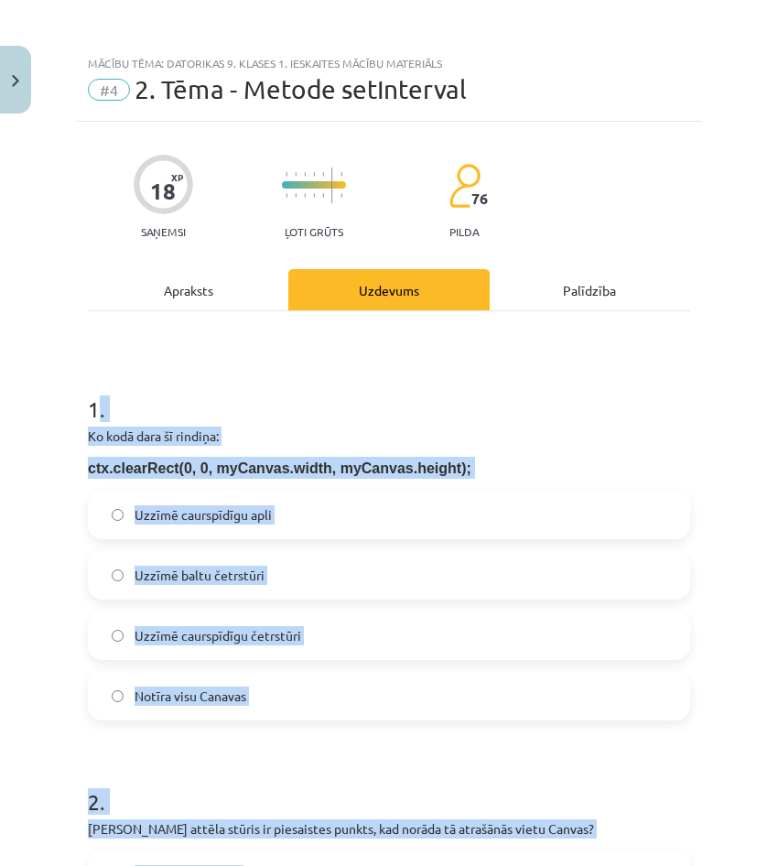
click at [244, 380] on h1 "1 ." at bounding box center [389, 392] width 602 height 57
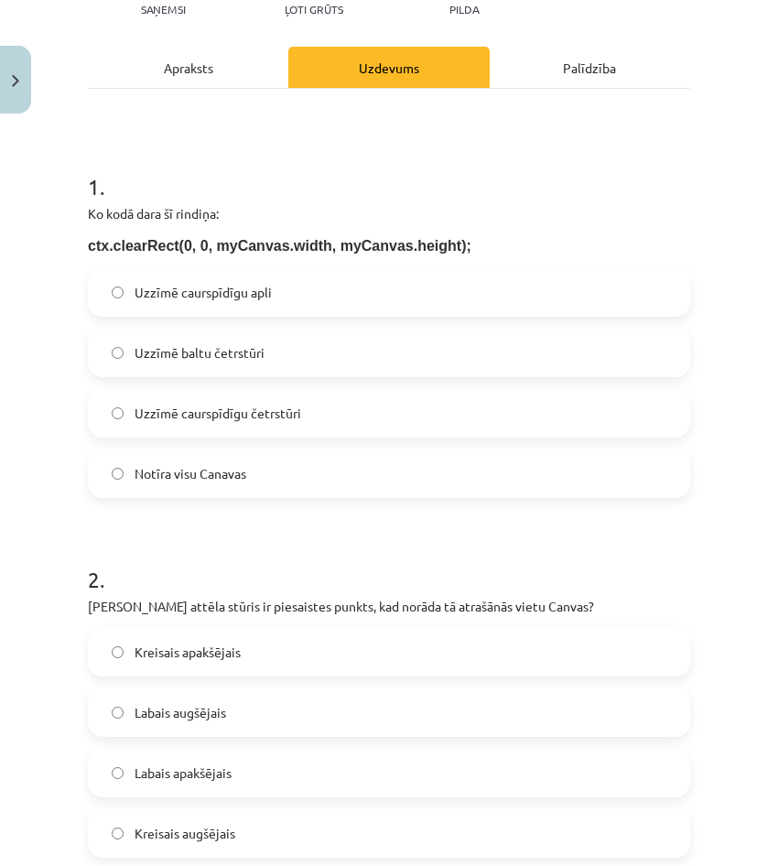
scroll to position [275, 0]
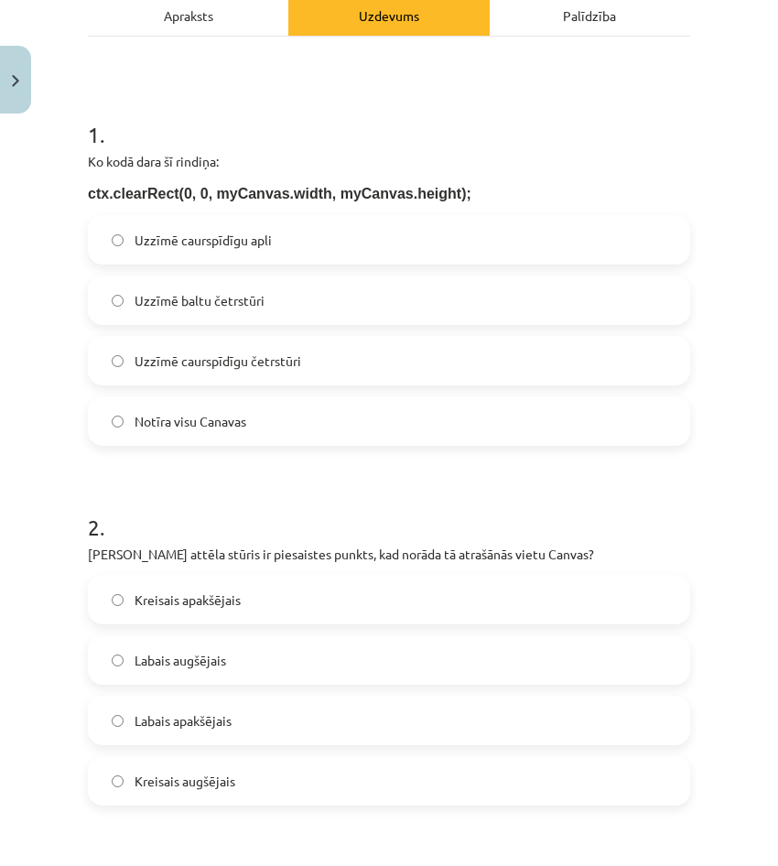
click at [299, 396] on div "Notīra visu Canavas" at bounding box center [389, 420] width 602 height 49
click at [355, 427] on label "Notīra visu Canavas" at bounding box center [389, 421] width 599 height 46
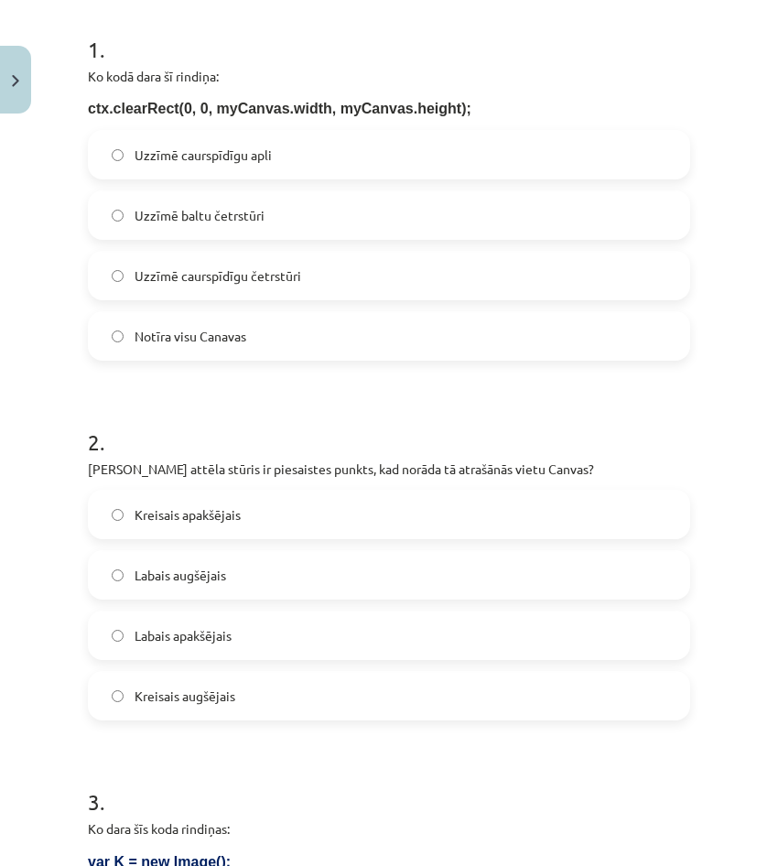
scroll to position [366, 0]
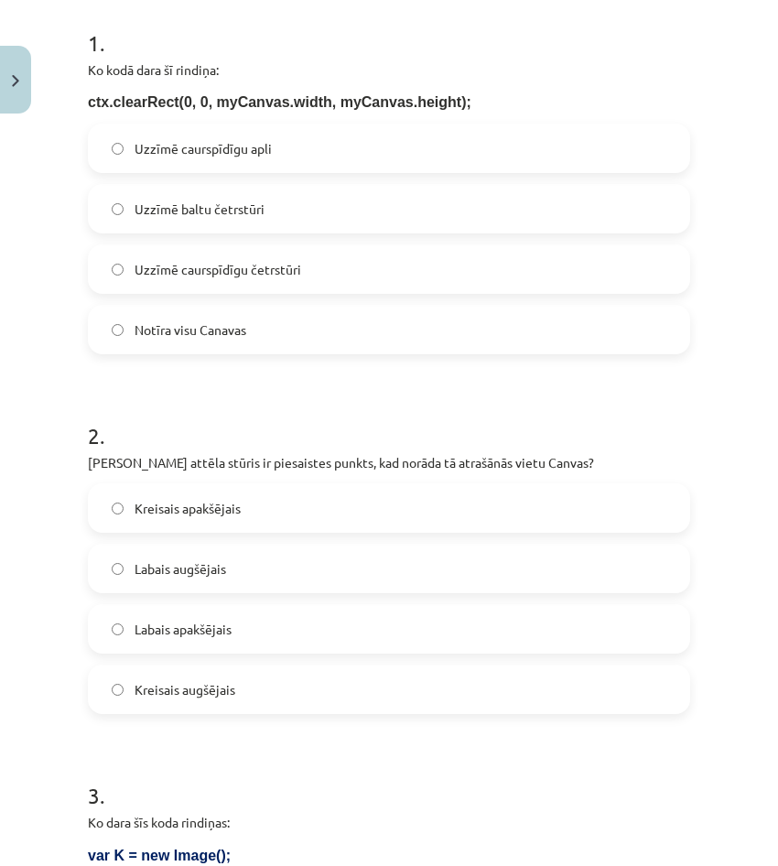
click at [345, 512] on label "Kreisais apakšējais" at bounding box center [389, 508] width 599 height 46
click at [321, 582] on label "Labais augšējais" at bounding box center [389, 569] width 599 height 46
click at [326, 625] on label "Labais apakšējais" at bounding box center [389, 629] width 599 height 46
click at [322, 668] on label "Kreisais augšējais" at bounding box center [389, 689] width 599 height 46
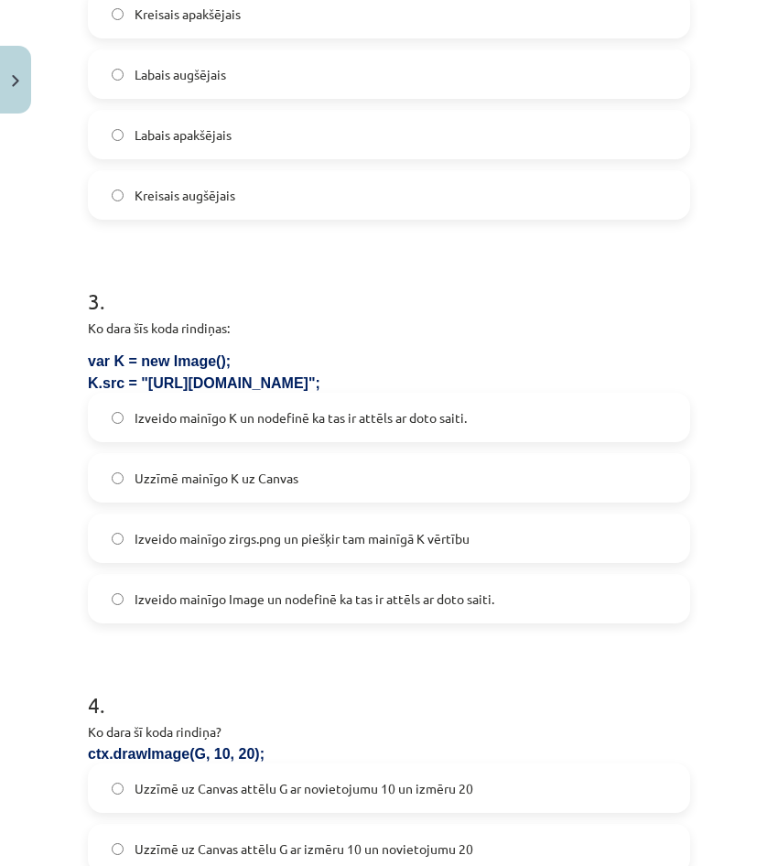
scroll to position [915, 0]
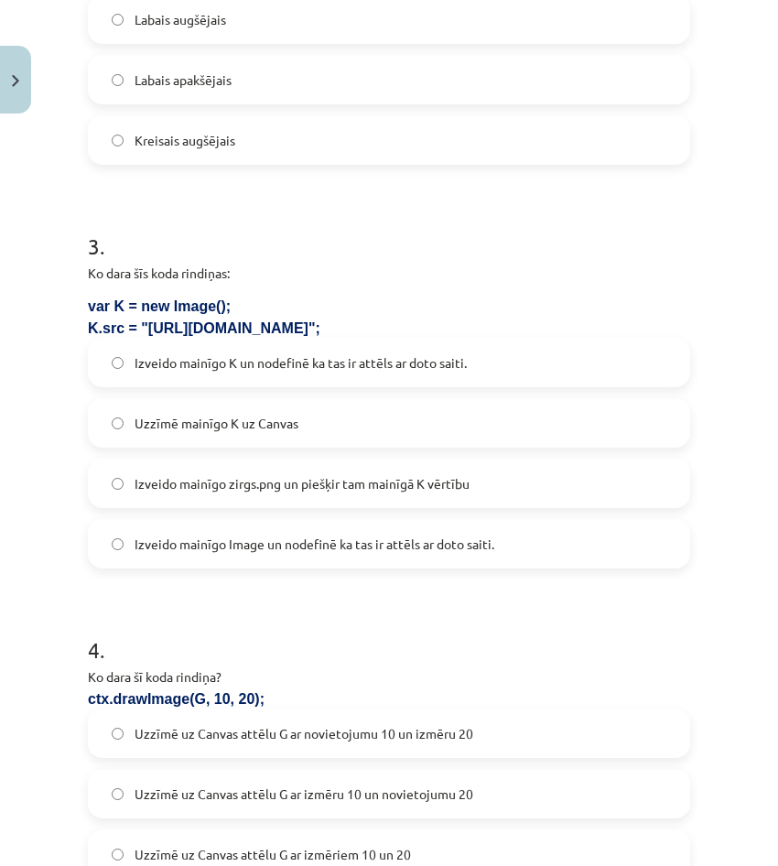
click at [243, 429] on span "Uzzīmē mainīgo K uz Canvas" at bounding box center [217, 423] width 164 height 19
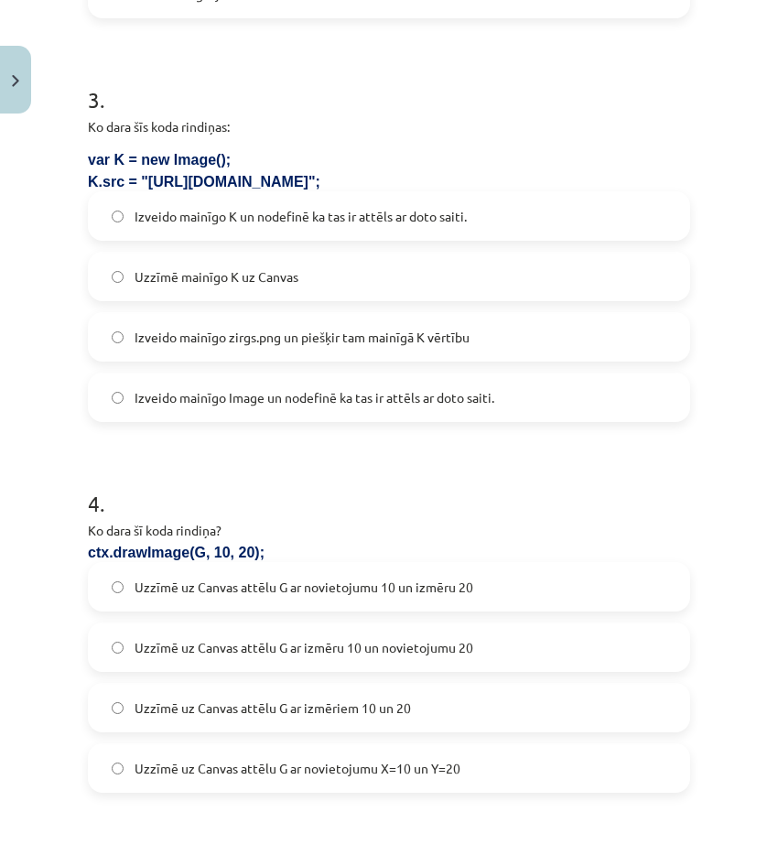
scroll to position [1007, 0]
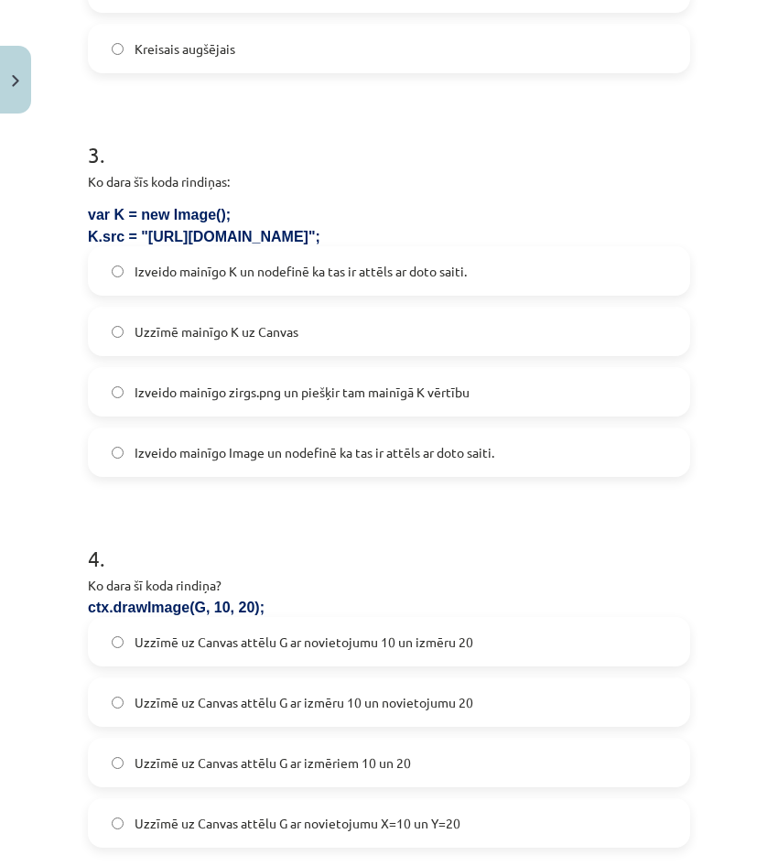
click at [301, 287] on label "Izveido mainīgo K un nodefinē ka tas ir attēls ar doto saiti." at bounding box center [389, 271] width 599 height 46
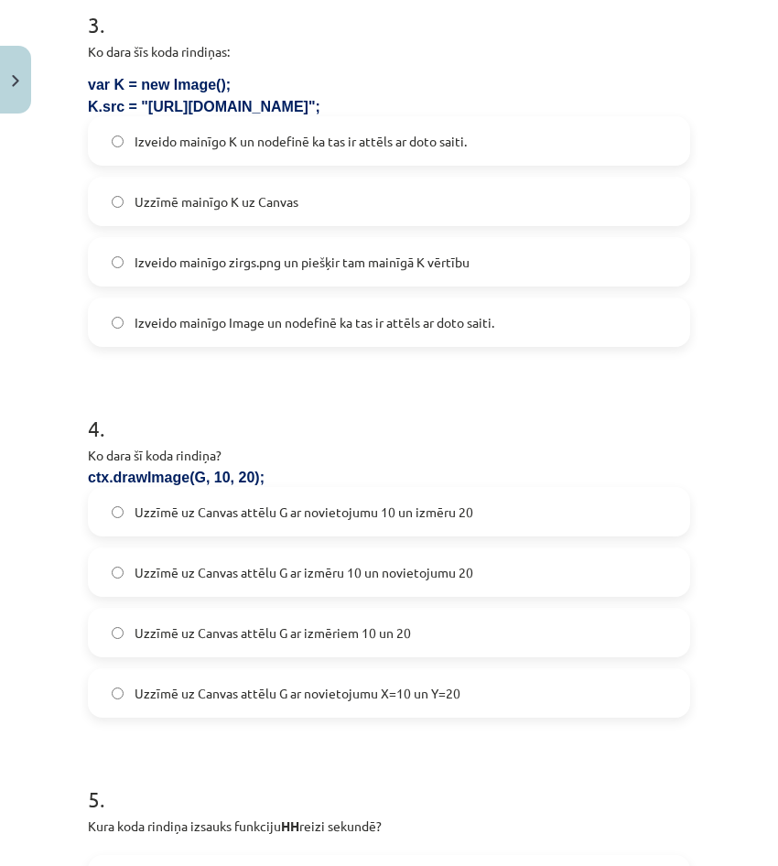
scroll to position [1190, 0]
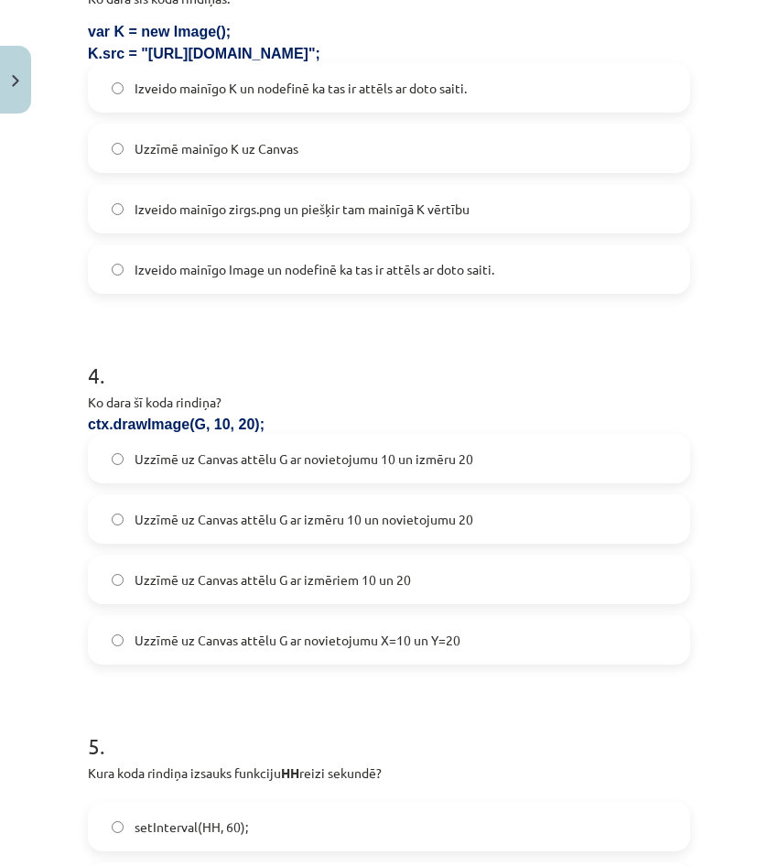
click at [407, 647] on span "Uzzīmē uz Canvas attēlu G ar novietojumu X=10 un Y=20" at bounding box center [298, 640] width 326 height 19
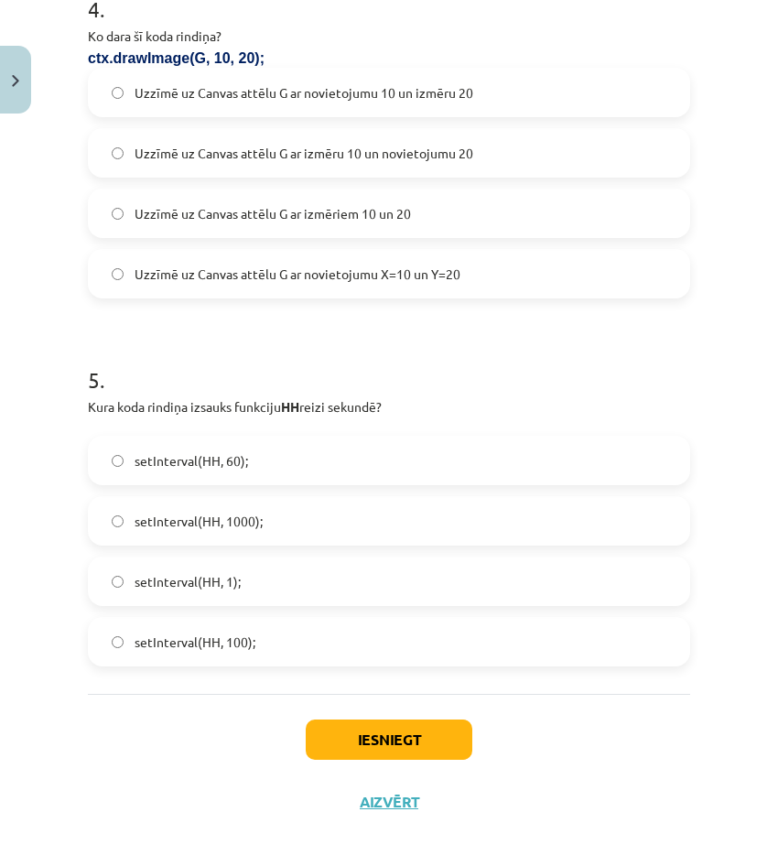
scroll to position [1569, 0]
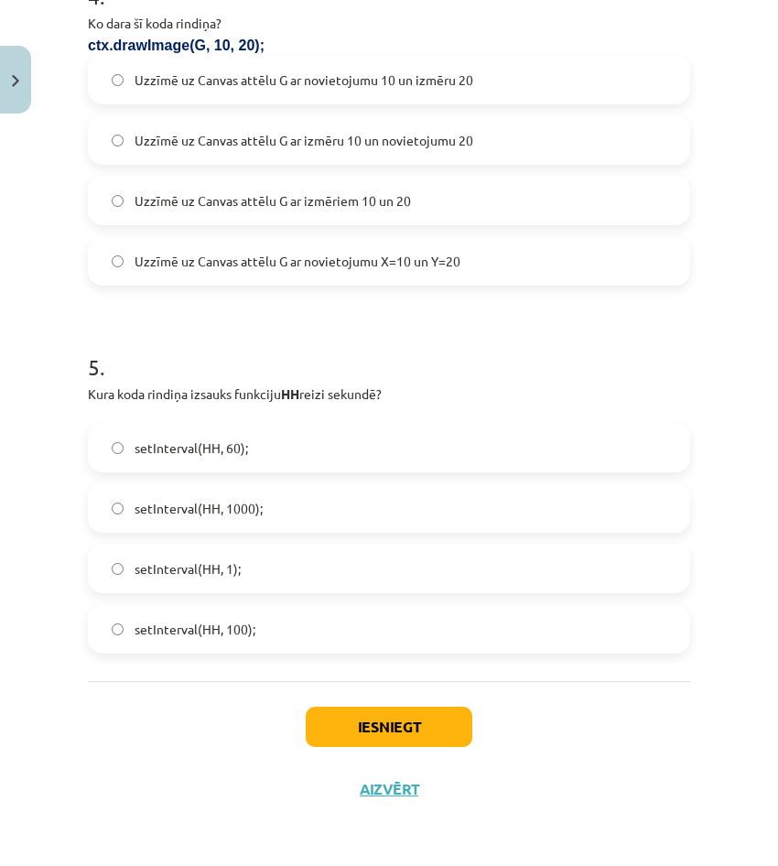
click at [260, 512] on span "setInterval(HH, 1000);" at bounding box center [199, 508] width 128 height 19
click at [353, 714] on button "Iesniegt" at bounding box center [389, 727] width 167 height 40
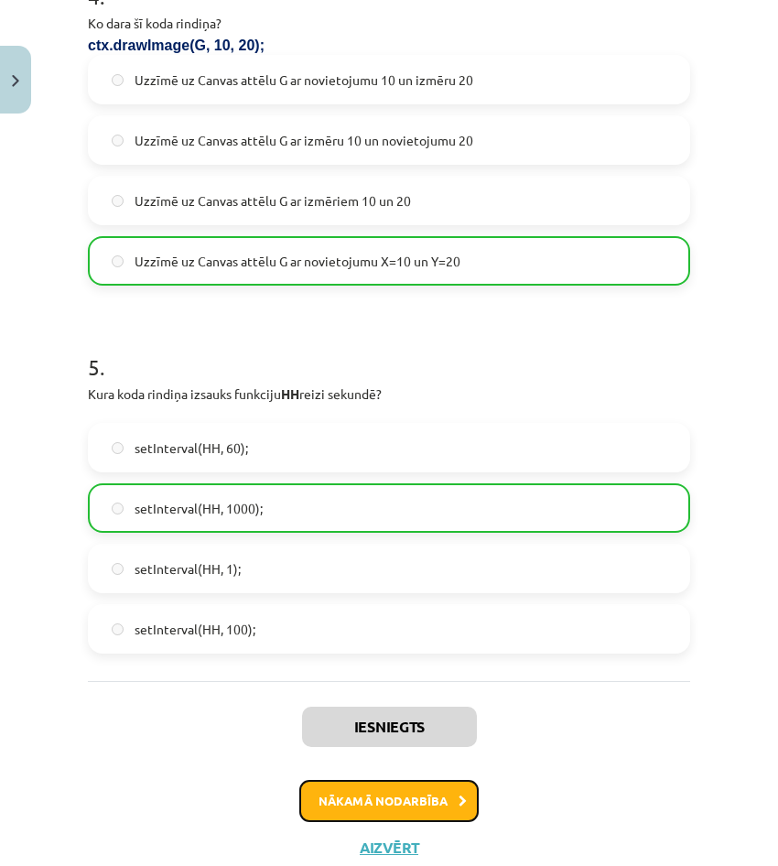
click at [392, 827] on div "Iesniegts Nākamā nodarbība Aizvērt" at bounding box center [389, 774] width 602 height 187
click at [416, 806] on button "Nākamā nodarbība" at bounding box center [388, 801] width 179 height 42
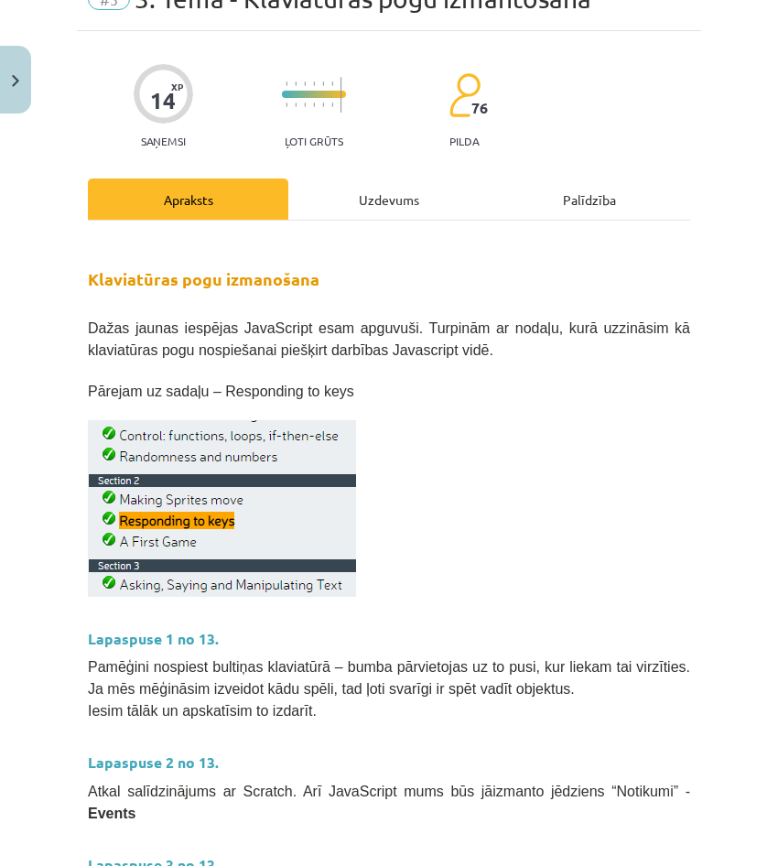
scroll to position [46, 0]
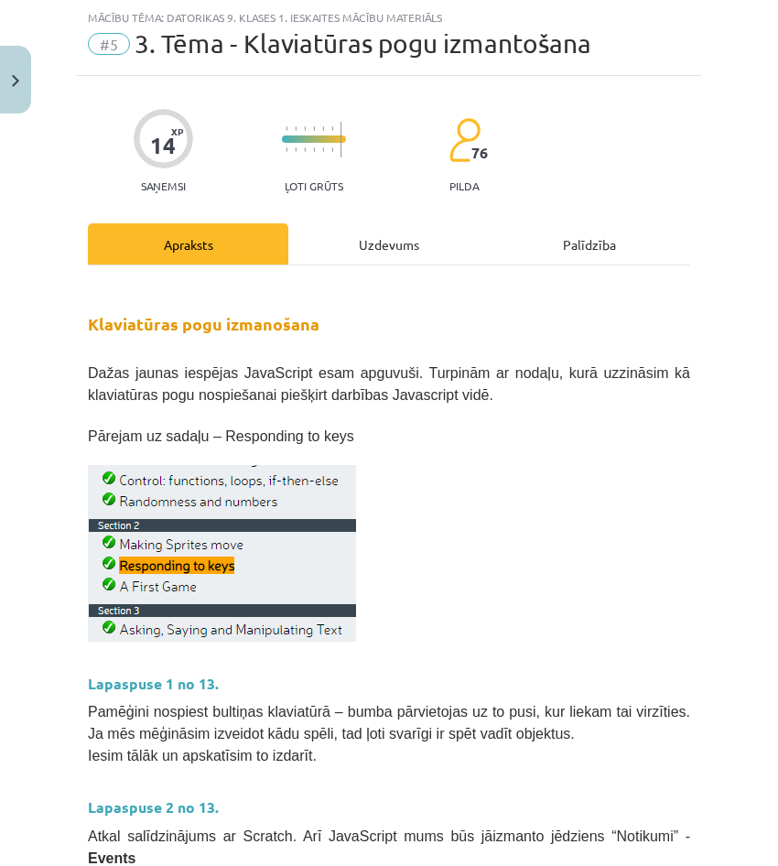
click at [386, 224] on div "Uzdevums" at bounding box center [388, 243] width 200 height 41
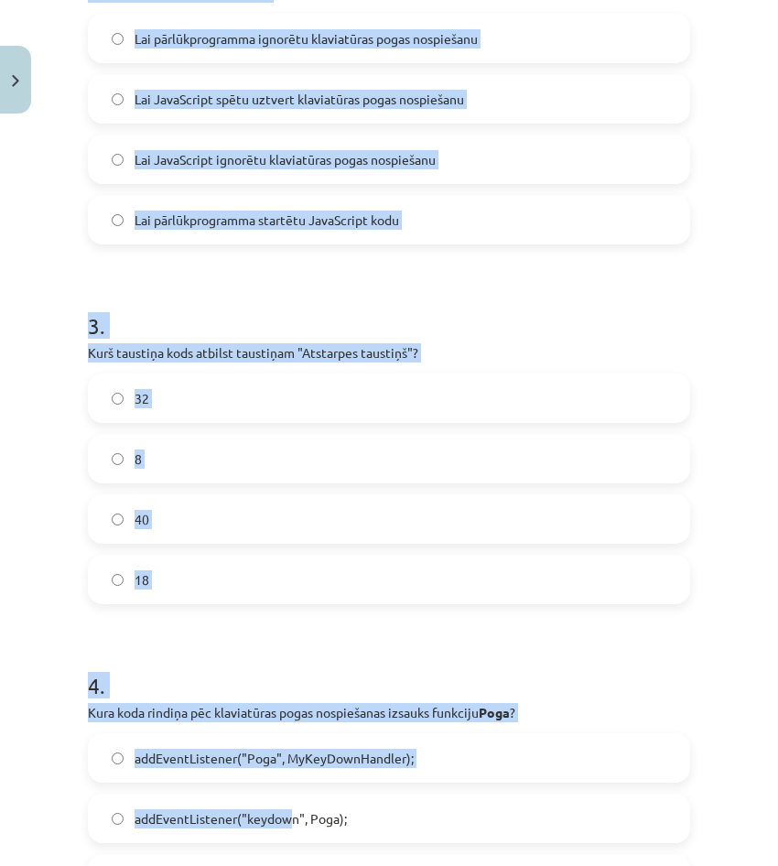
scroll to position [1314, 0]
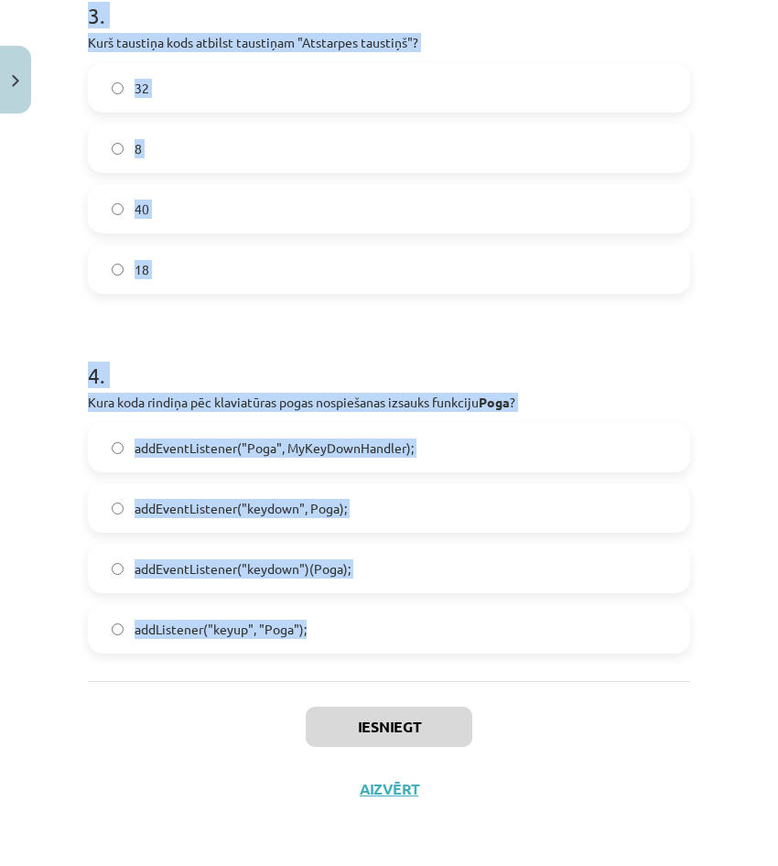
drag, startPoint x: 91, startPoint y: 369, endPoint x: 309, endPoint y: 631, distance: 341.2
copy form "6 . Lor ipsumd sit ametconsect adipi "Elits do eius" temporincid, ut la etdo ma…"
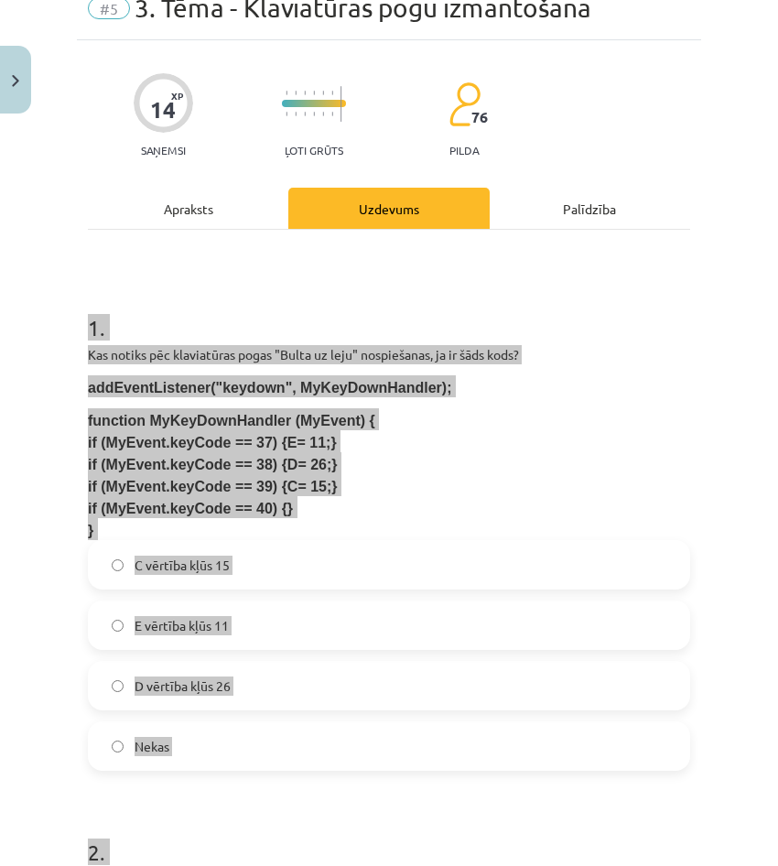
scroll to position [92, 0]
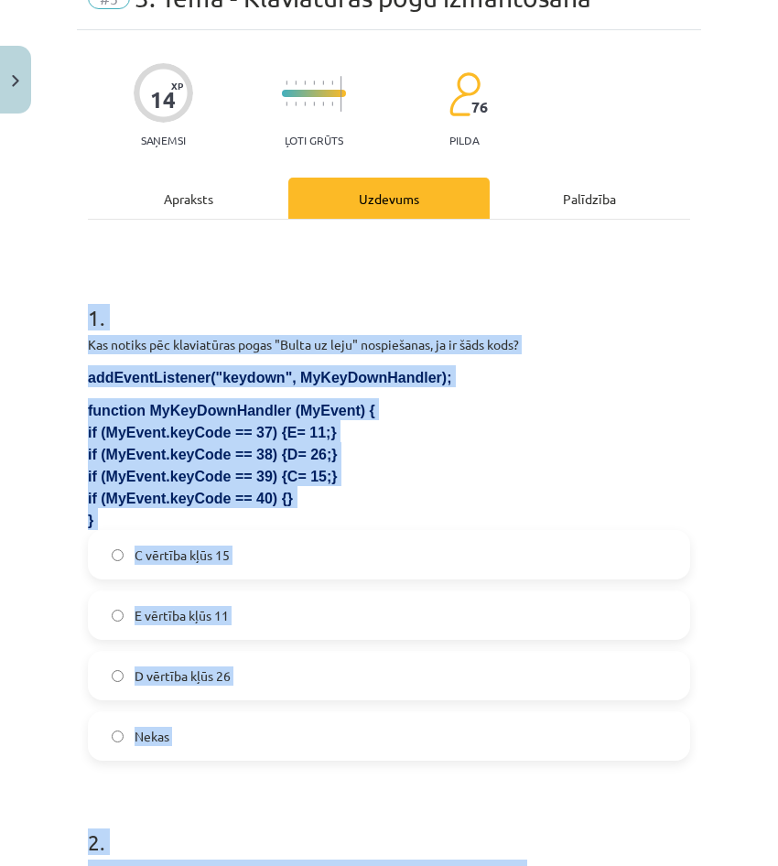
click at [260, 742] on label "Nekas" at bounding box center [389, 736] width 599 height 46
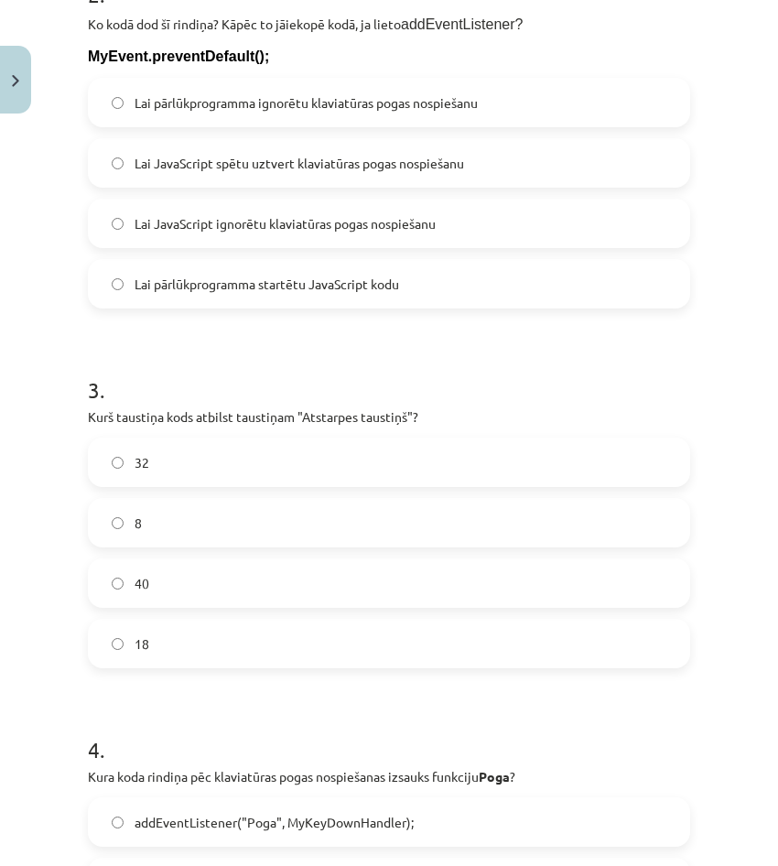
scroll to position [1007, 0]
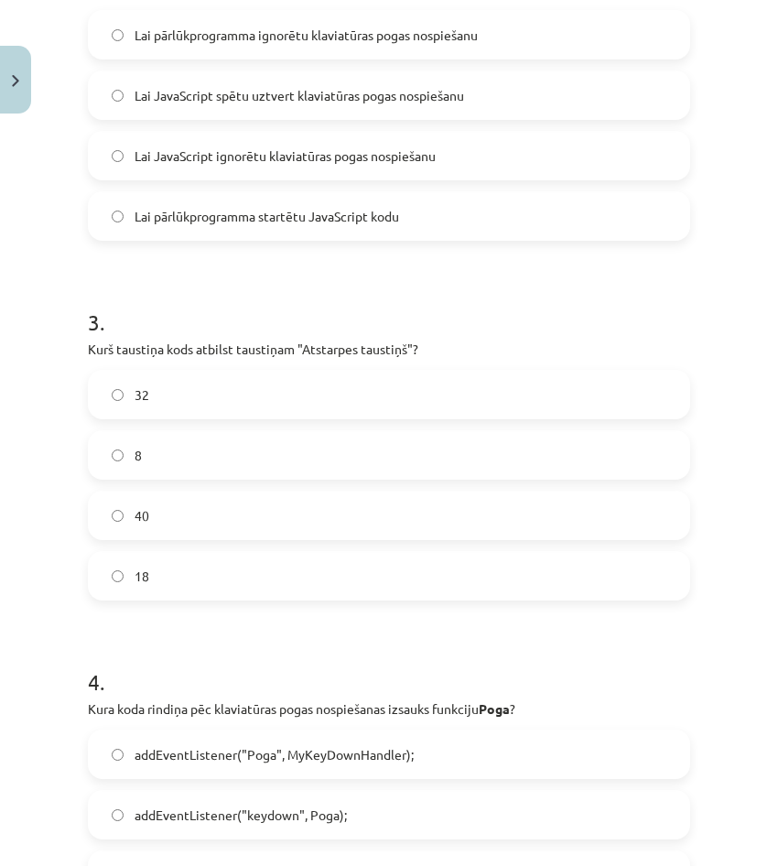
click at [186, 409] on label "32" at bounding box center [389, 395] width 599 height 46
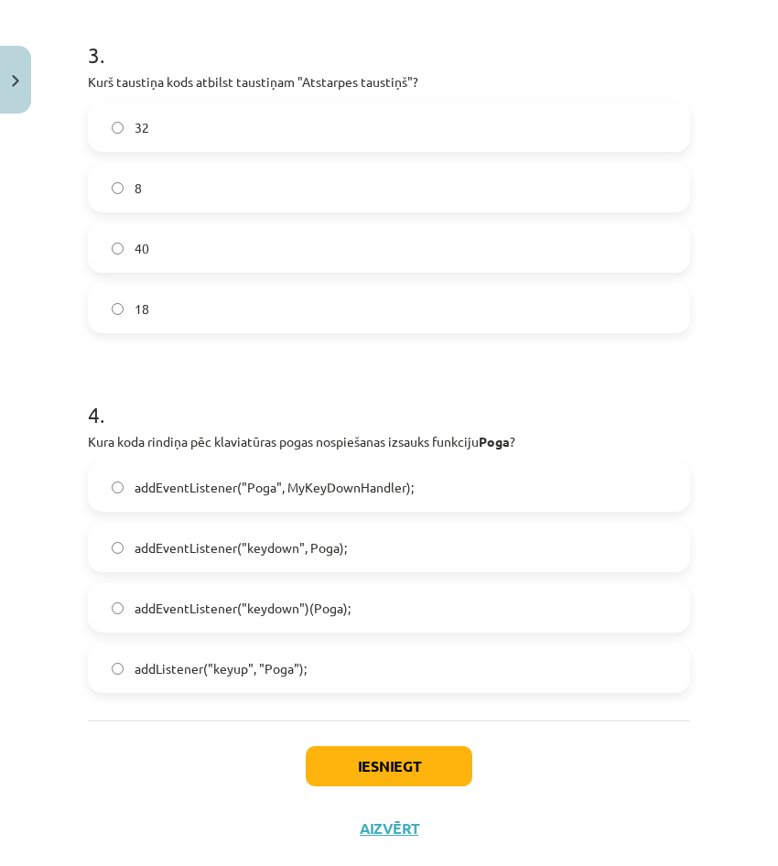
scroll to position [1281, 0]
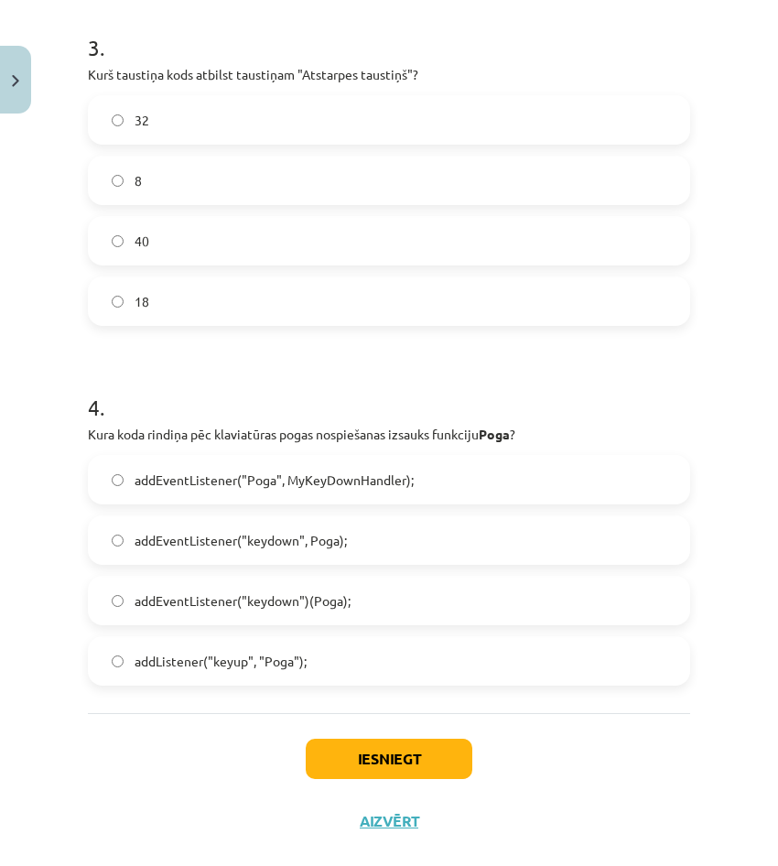
click at [299, 532] on span "addEventListener("keydown", Poga);" at bounding box center [241, 540] width 212 height 19
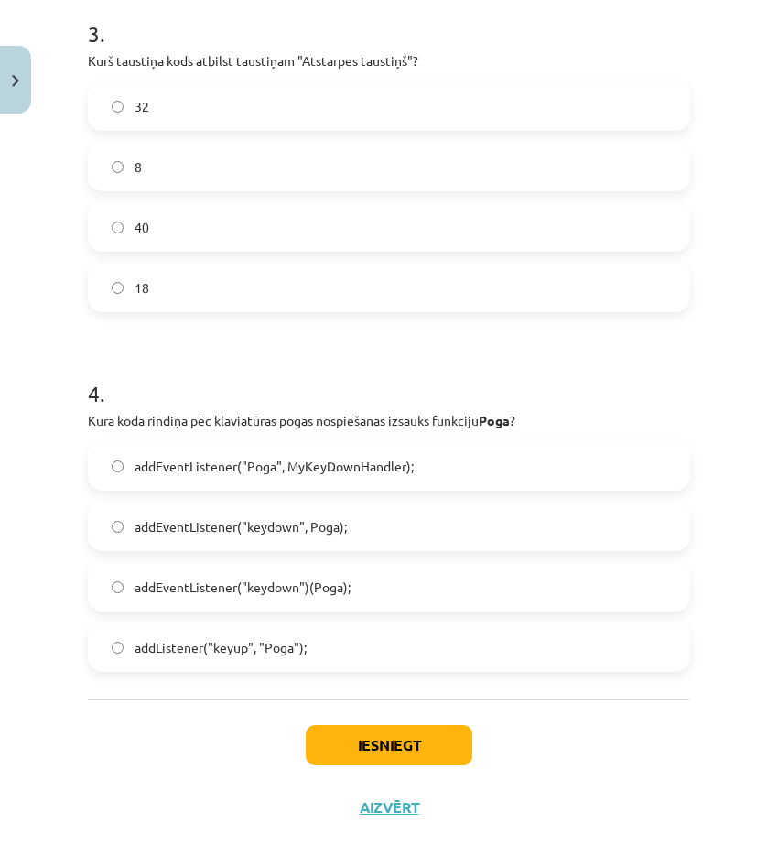
scroll to position [1314, 0]
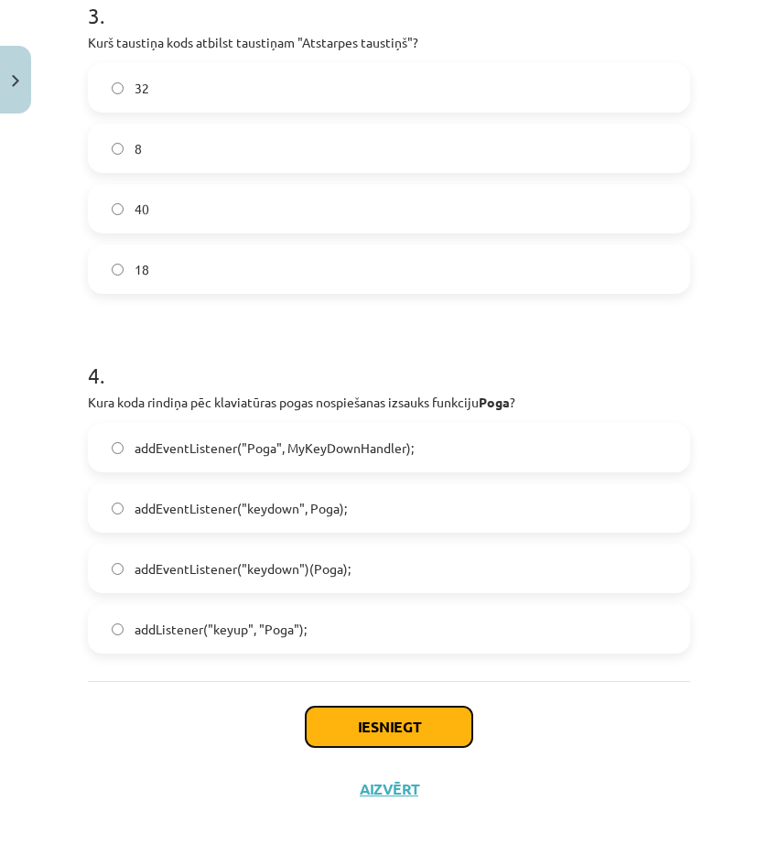
click at [357, 710] on button "Iesniegt" at bounding box center [389, 727] width 167 height 40
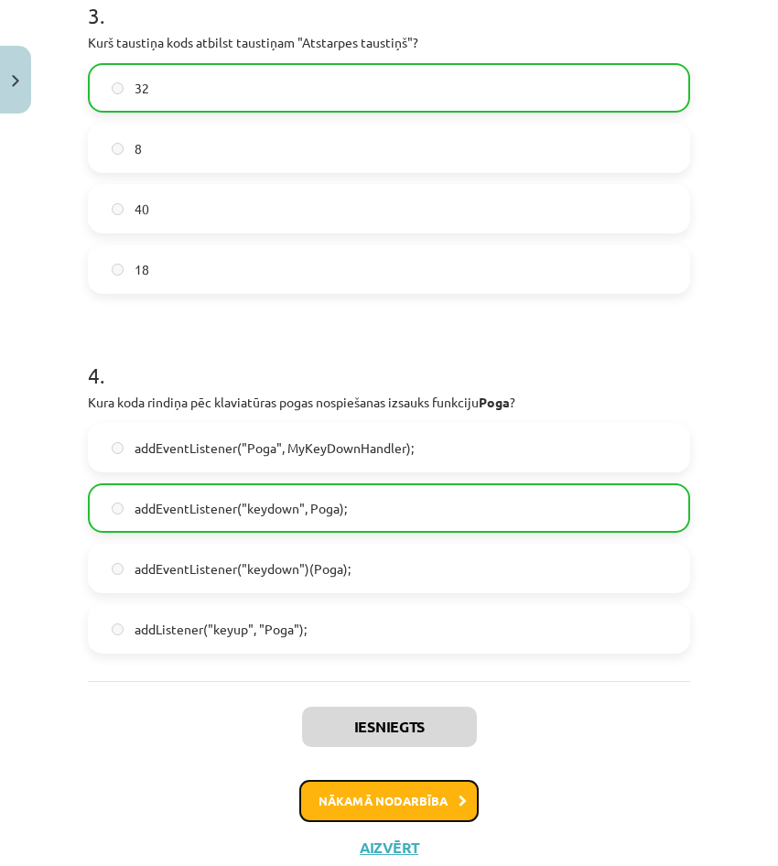
click at [376, 799] on button "Nākamā nodarbība" at bounding box center [388, 801] width 179 height 42
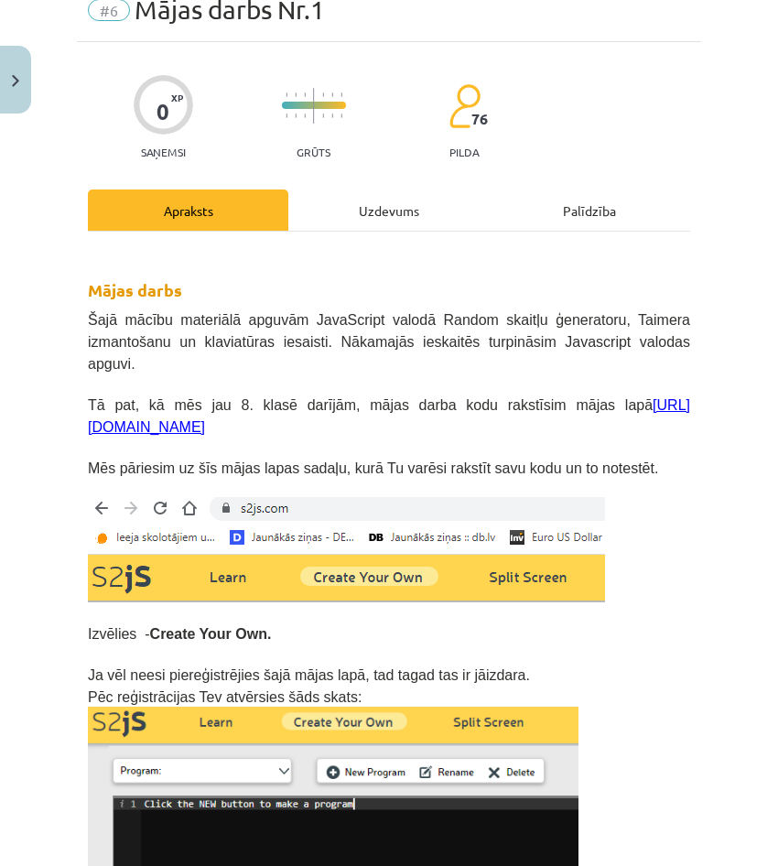
scroll to position [46, 0]
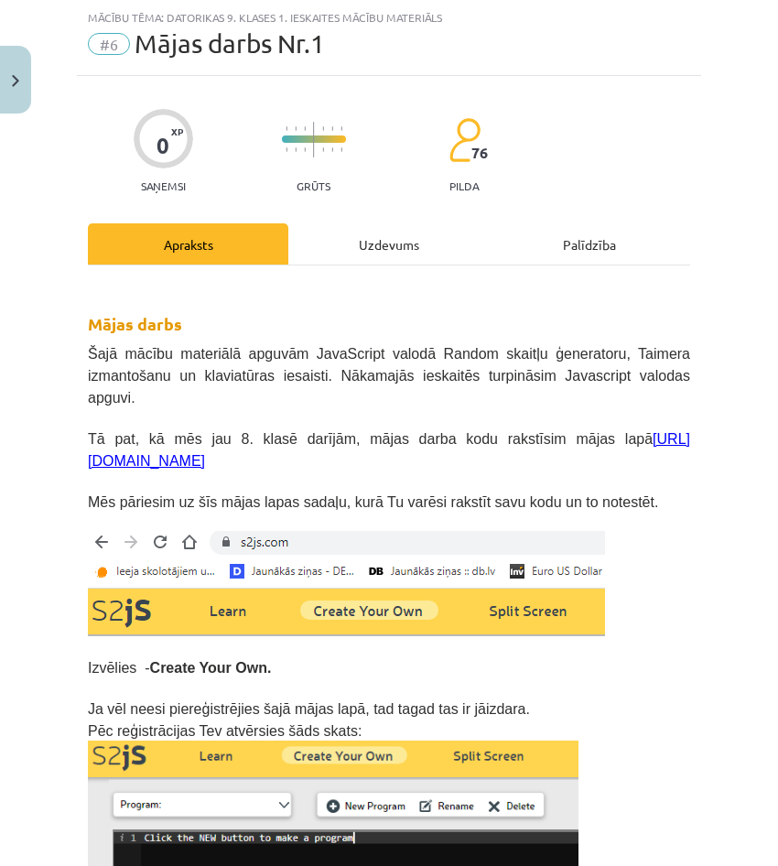
click at [336, 260] on div "Uzdevums" at bounding box center [388, 243] width 200 height 41
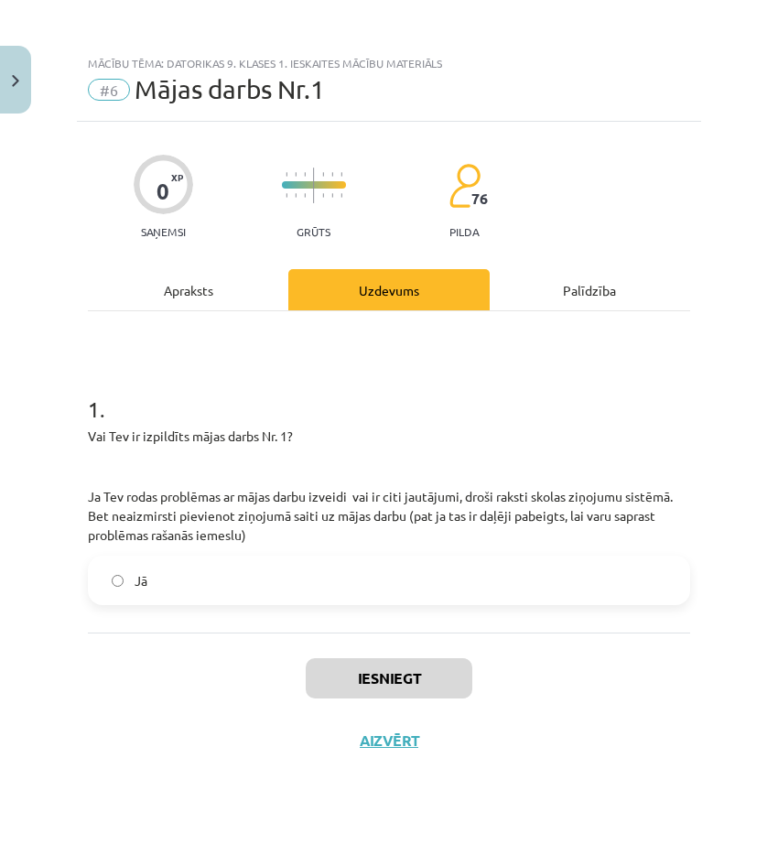
drag, startPoint x: 146, startPoint y: 587, endPoint x: 162, endPoint y: 594, distance: 18.0
click at [145, 587] on span "Jā" at bounding box center [141, 580] width 13 height 19
click at [241, 263] on div "0 XP Saņemsi Grūts 76 pilda Apraksts Uzdevums Palīdzība 1 . Vai Tev ir izpildīt…" at bounding box center [389, 471] width 624 height 698
click at [230, 290] on div "Apraksts" at bounding box center [188, 289] width 200 height 41
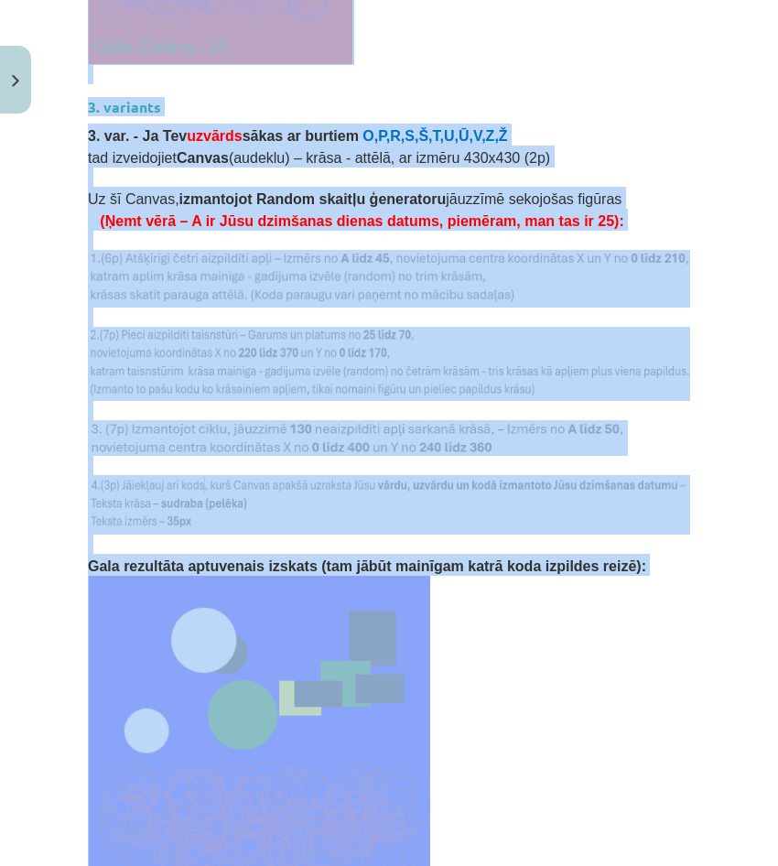
scroll to position [3793, 0]
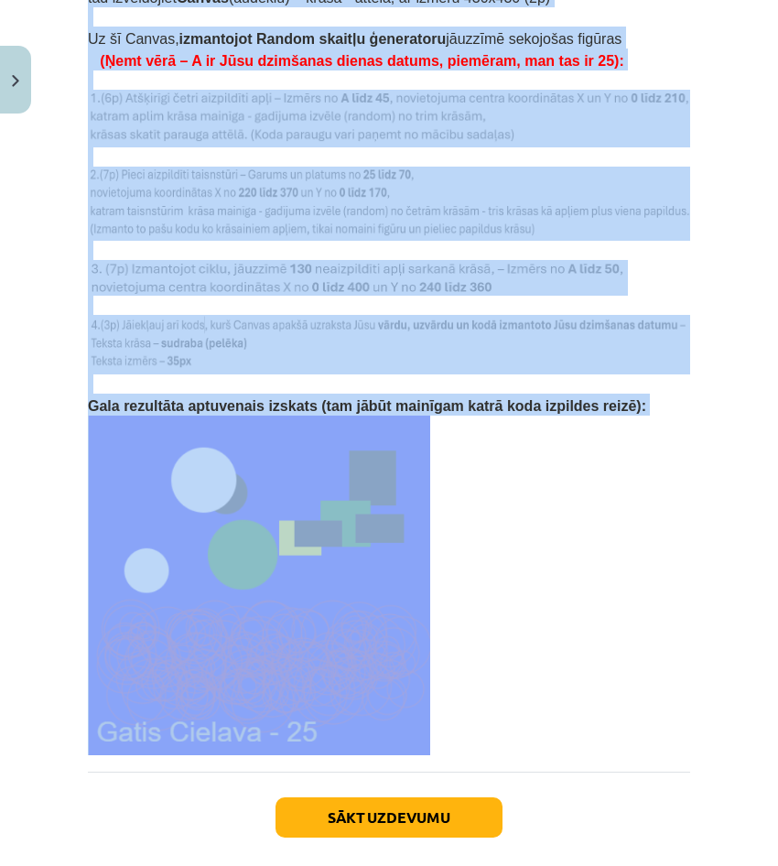
drag, startPoint x: 82, startPoint y: 365, endPoint x: 442, endPoint y: 619, distance: 440.1
copy div "Mājas darbs Šajā mācību materiālā apguvām JavaScript valodā Random skaitļu ģene…"
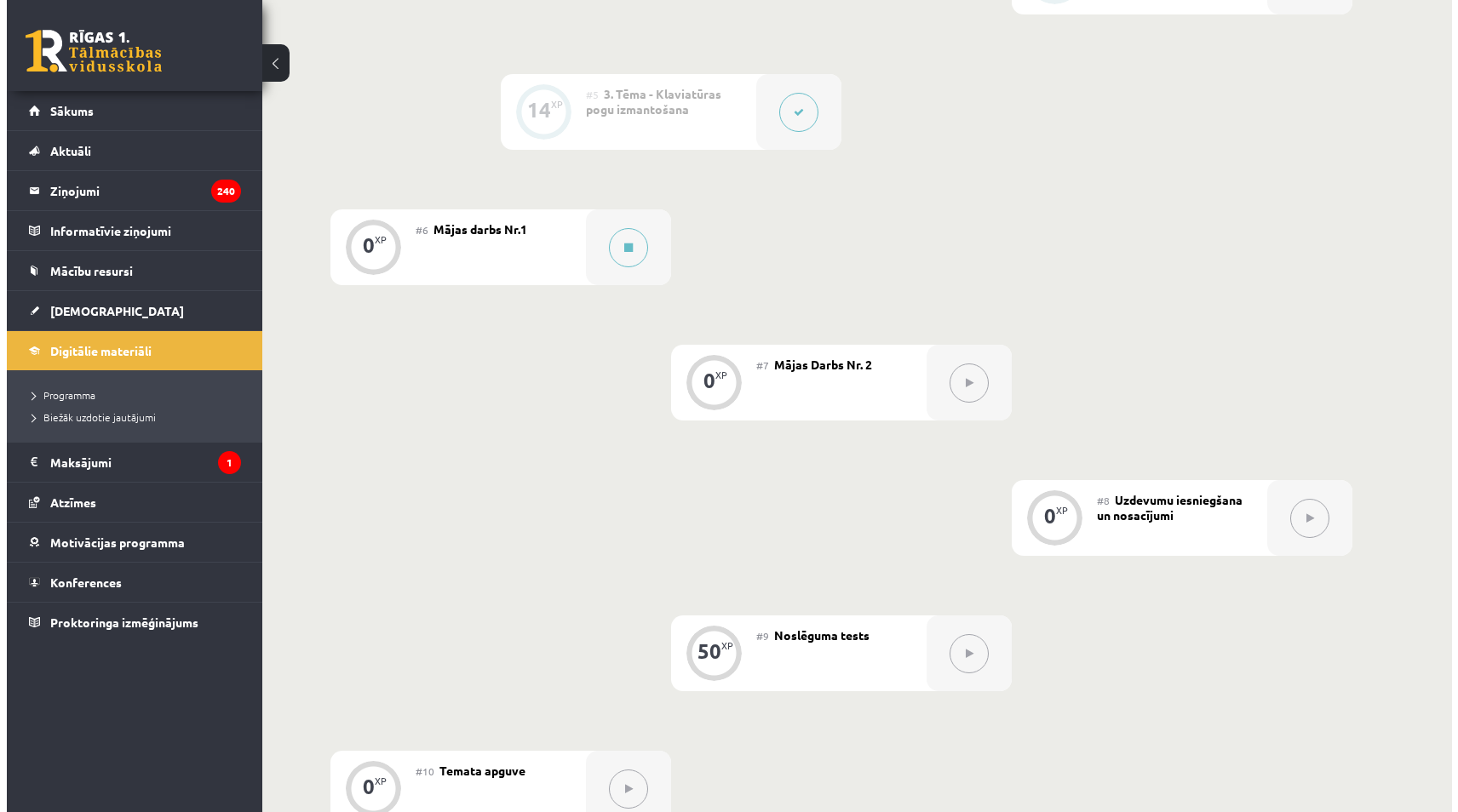
scroll to position [937, 0]
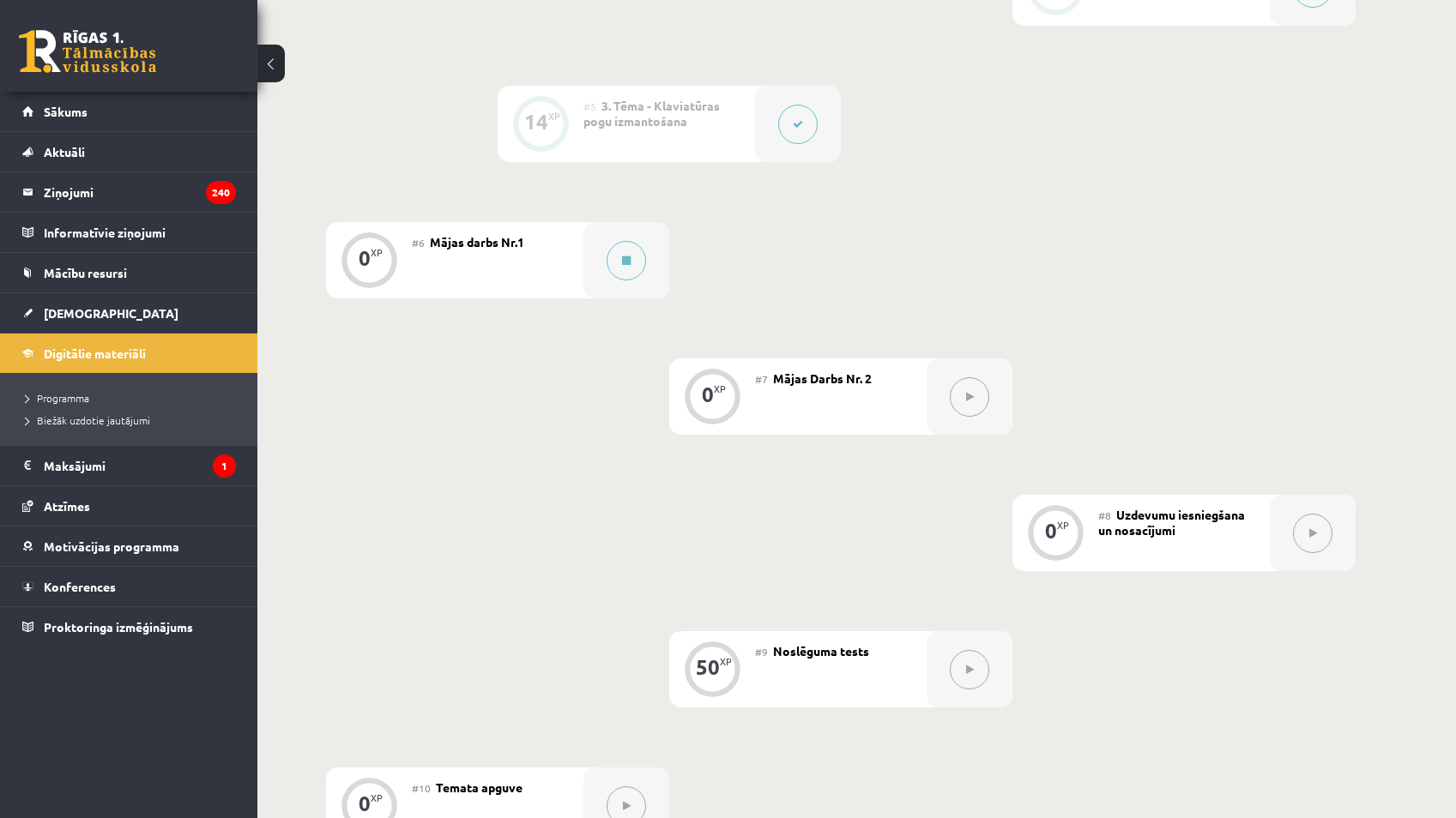
click at [954, 396] on button at bounding box center [969, 397] width 39 height 39
click at [626, 279] on button at bounding box center [626, 260] width 39 height 39
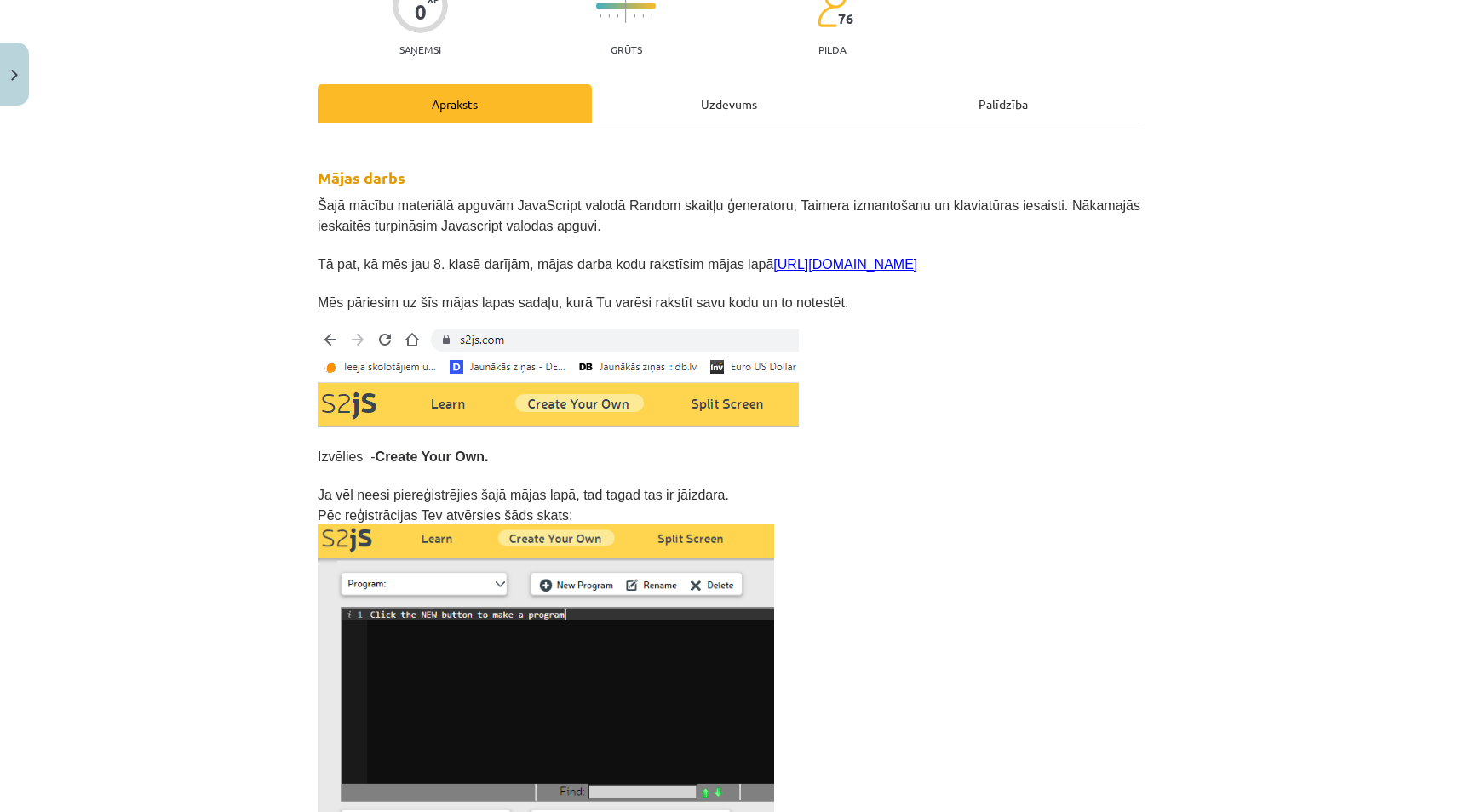
scroll to position [0, 0]
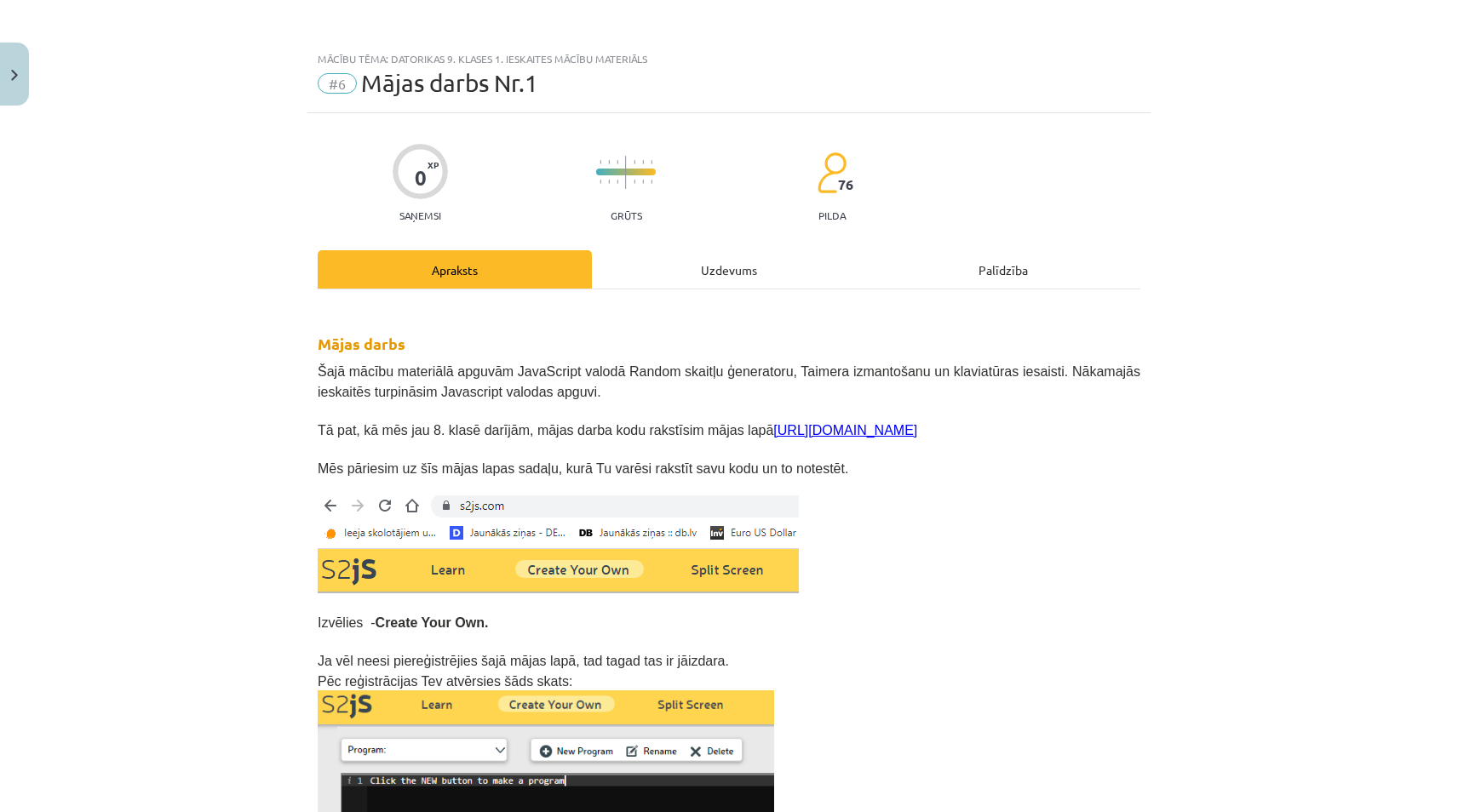
drag, startPoint x: 685, startPoint y: 270, endPoint x: 709, endPoint y: 279, distance: 25.6
click at [683, 269] on div "Uzdevums" at bounding box center [729, 269] width 274 height 38
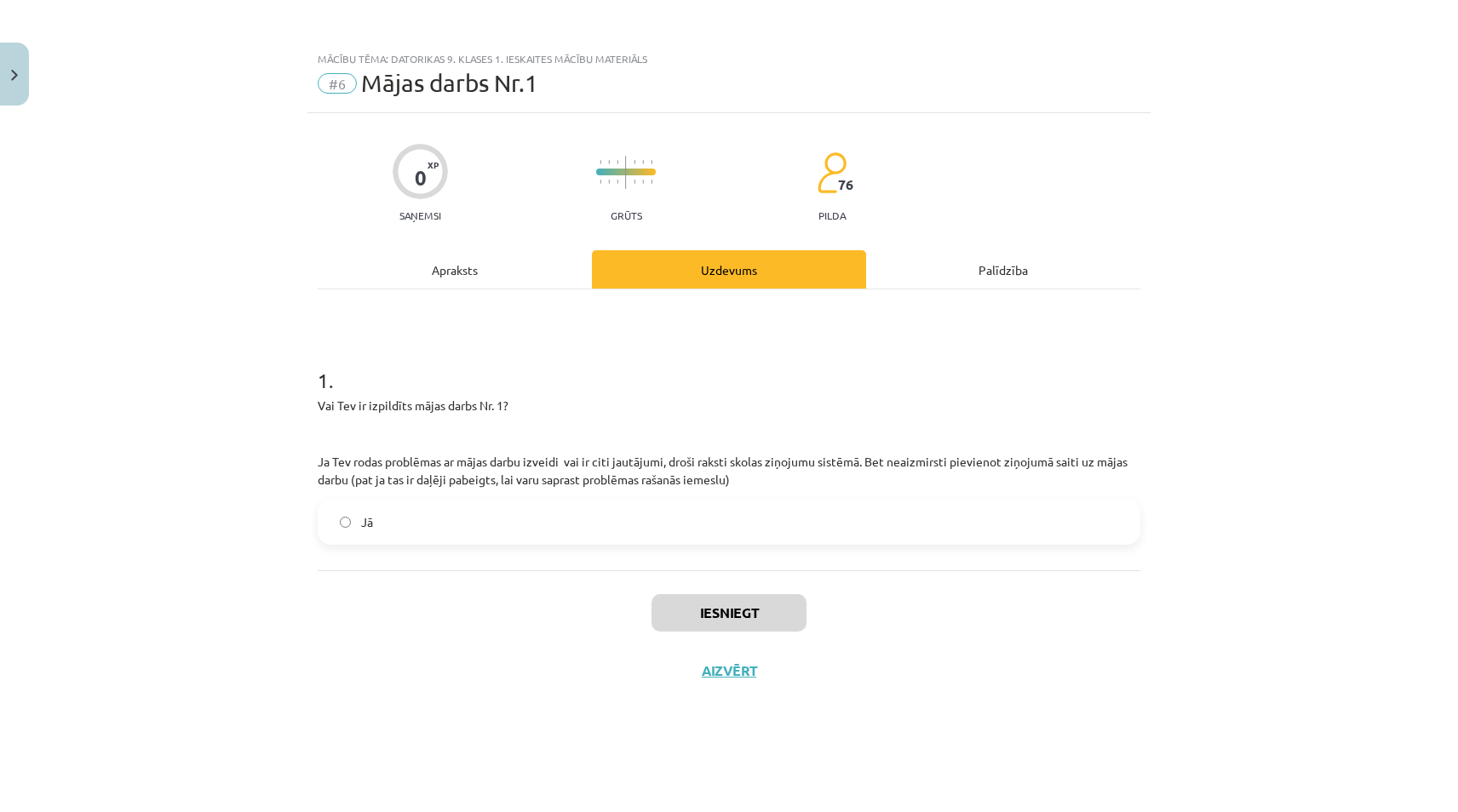
click at [423, 538] on label "Jā" at bounding box center [729, 522] width 820 height 43
click at [683, 612] on button "Iesniegt" at bounding box center [729, 613] width 155 height 37
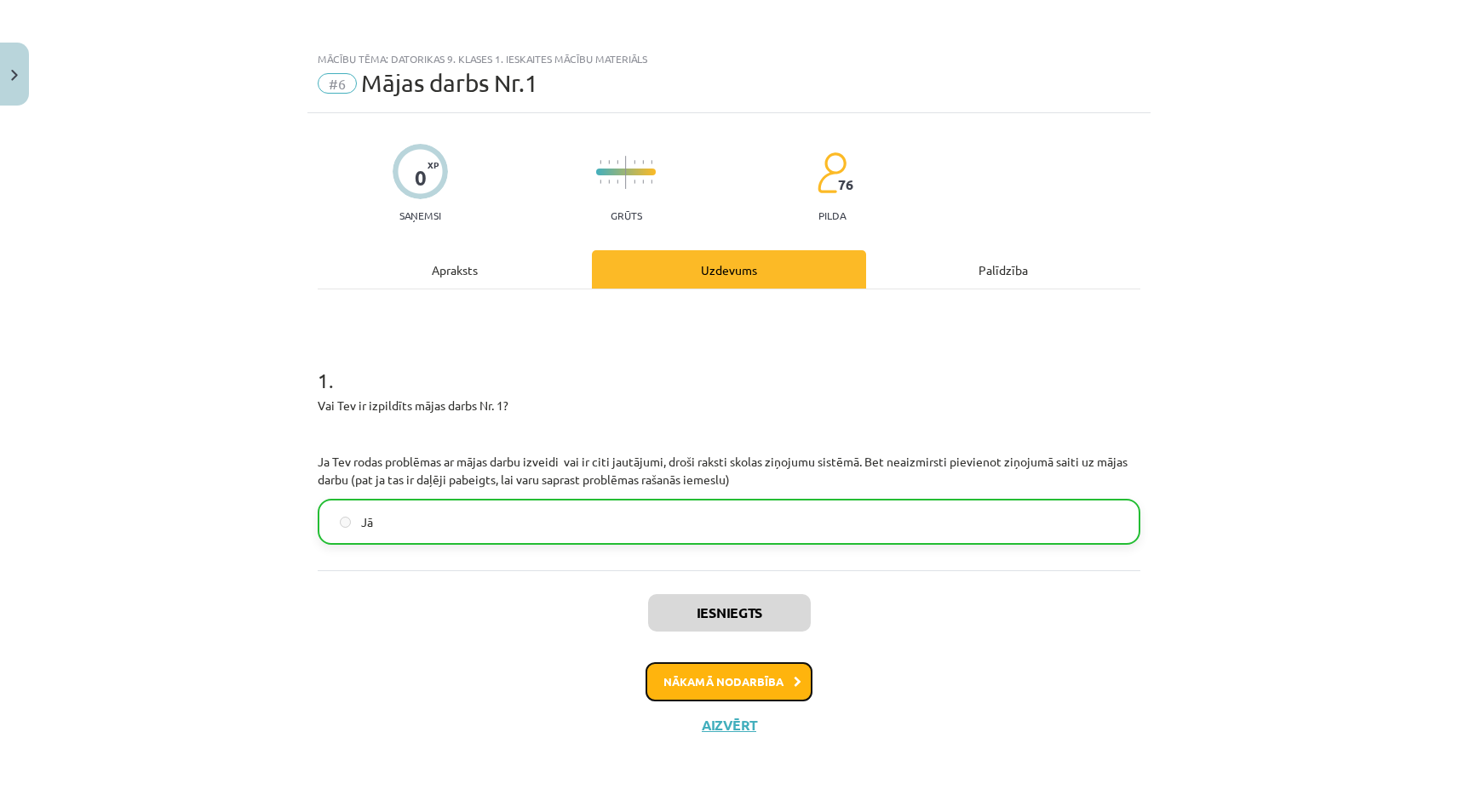
click at [743, 688] on button "Nākamā nodarbība" at bounding box center [729, 682] width 167 height 39
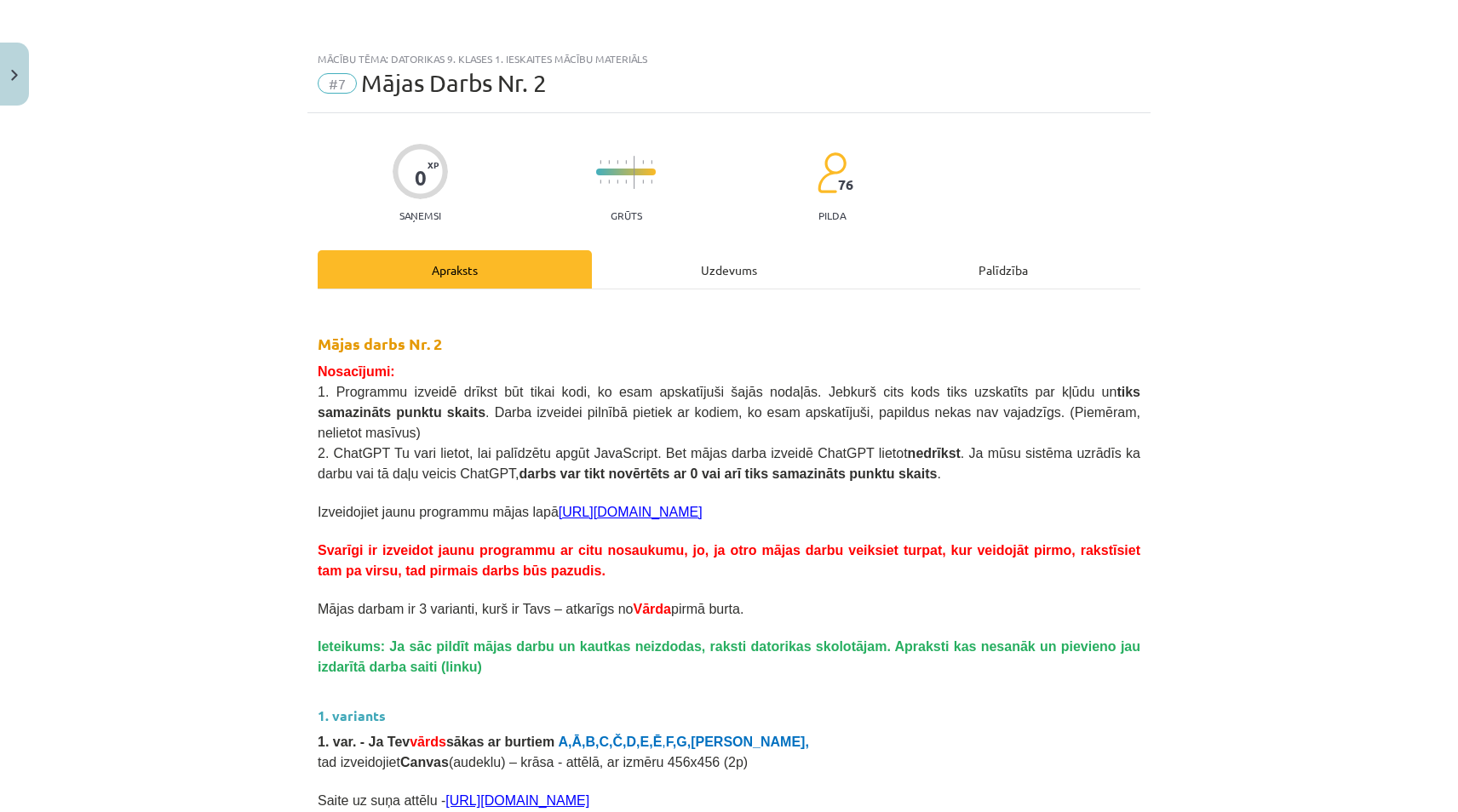
click at [684, 274] on div "Uzdevums" at bounding box center [729, 269] width 274 height 38
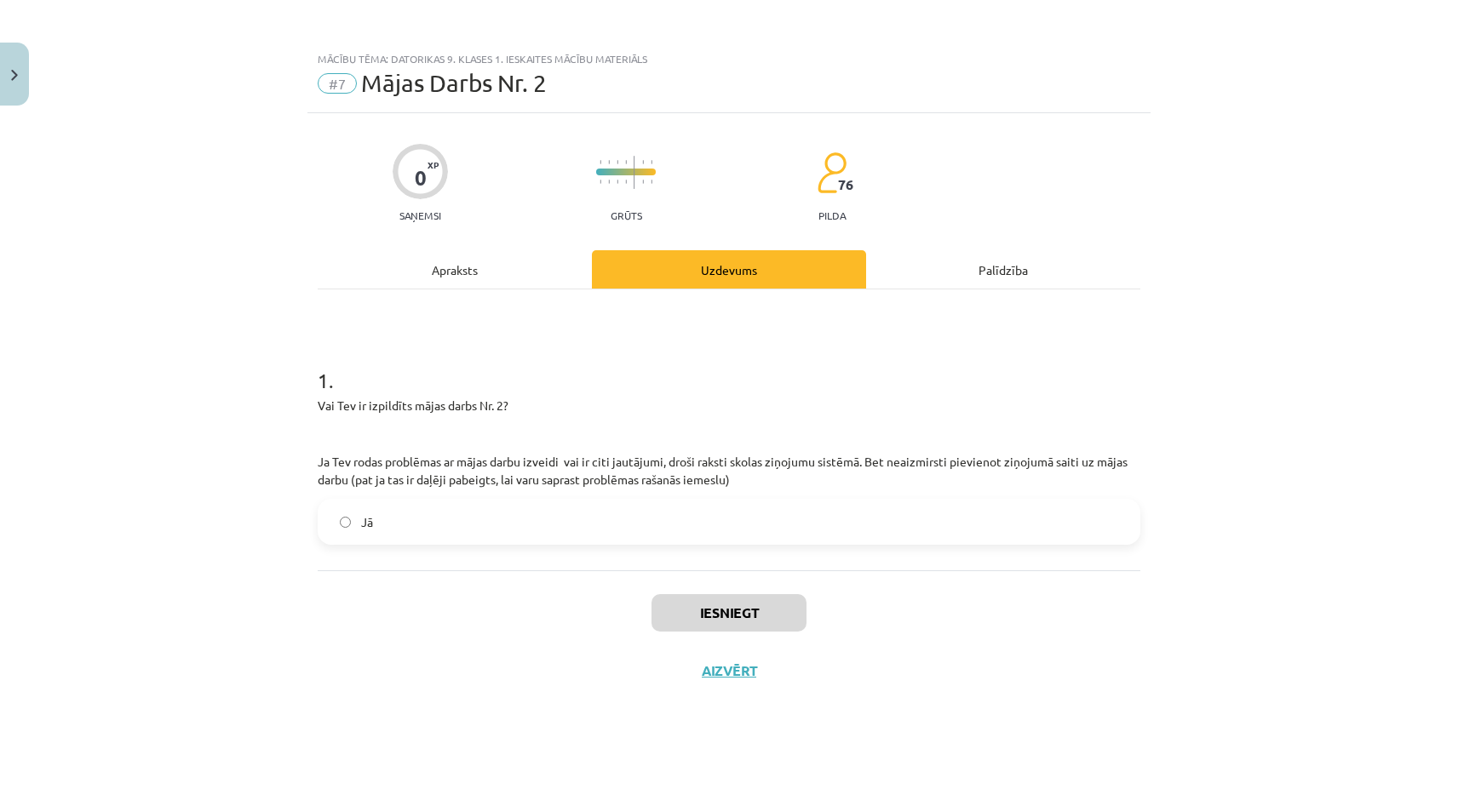
click at [402, 525] on label "Jā" at bounding box center [729, 522] width 820 height 43
click at [705, 610] on button "Iesniegt" at bounding box center [729, 613] width 155 height 37
click at [481, 273] on div "Apraksts" at bounding box center [454, 269] width 274 height 38
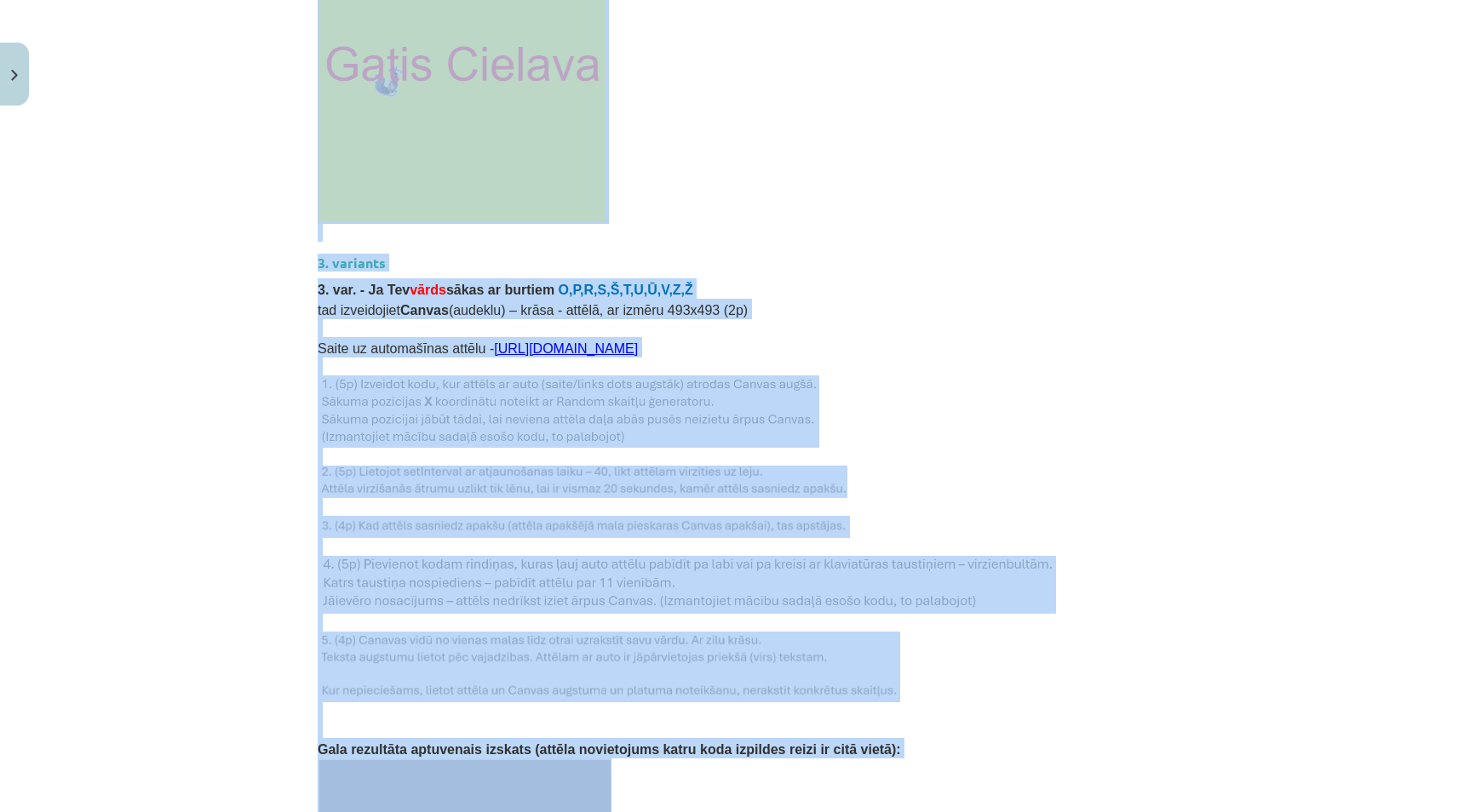
scroll to position [2543, 0]
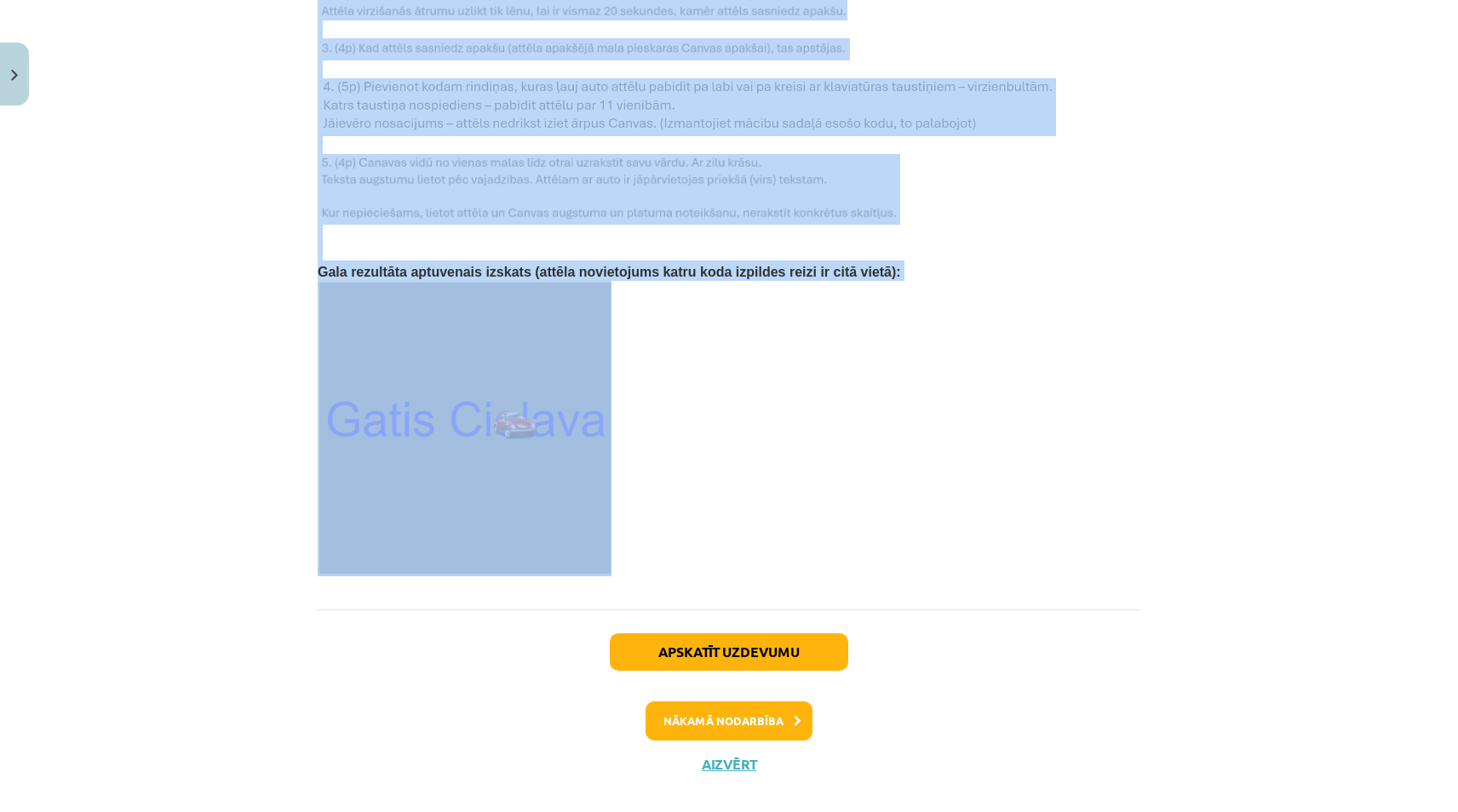
drag, startPoint x: 314, startPoint y: 205, endPoint x: 692, endPoint y: 536, distance: 502.4
copy div "Nosacījumi: 1. Programmu izveidē drīkst būt tikai kodi, ko esam apskatījuši šaj…"
click at [745, 633] on button "Apskatīt uzdevumu" at bounding box center [729, 652] width 238 height 37
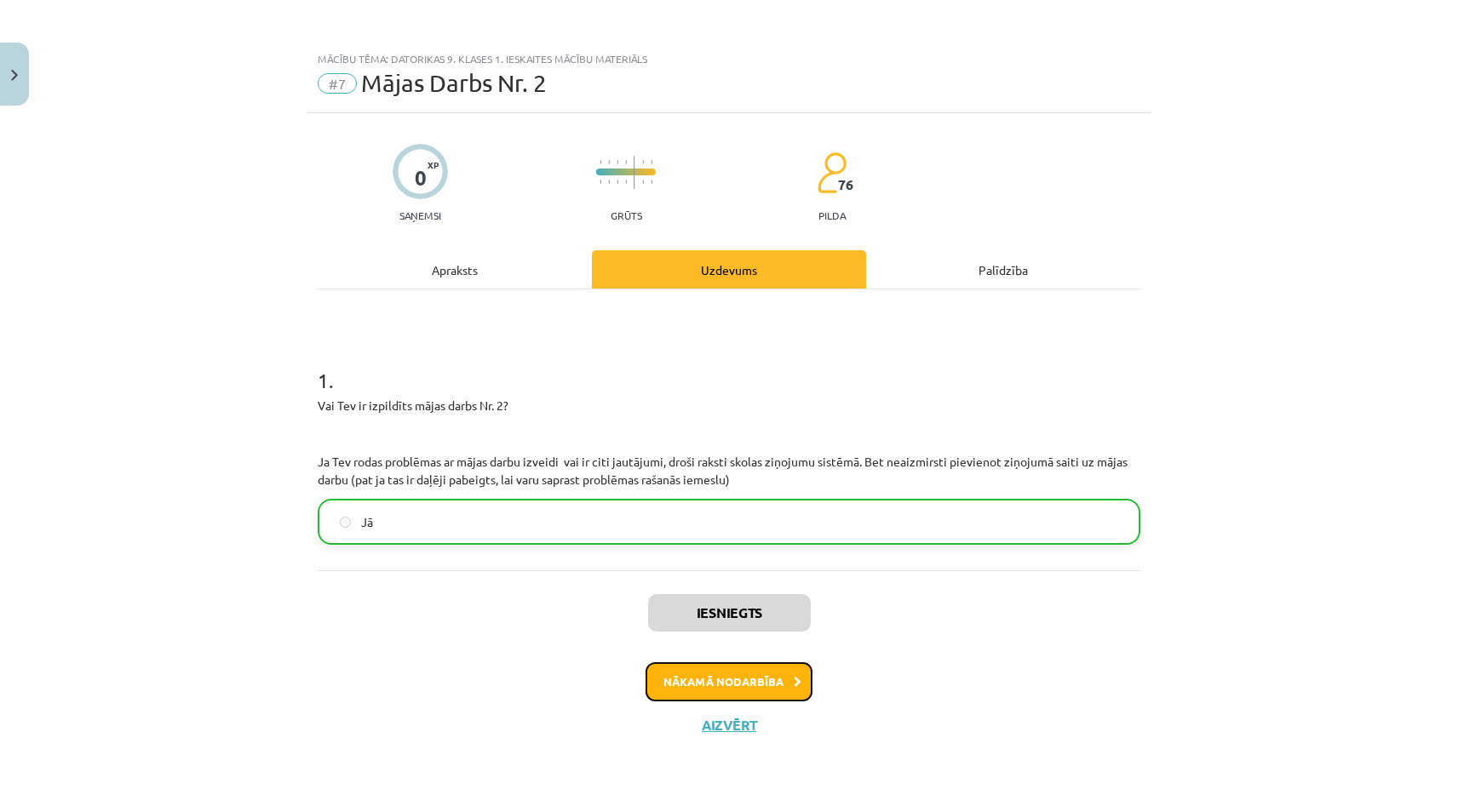
click at [744, 681] on button "Nākamā nodarbība" at bounding box center [729, 682] width 167 height 39
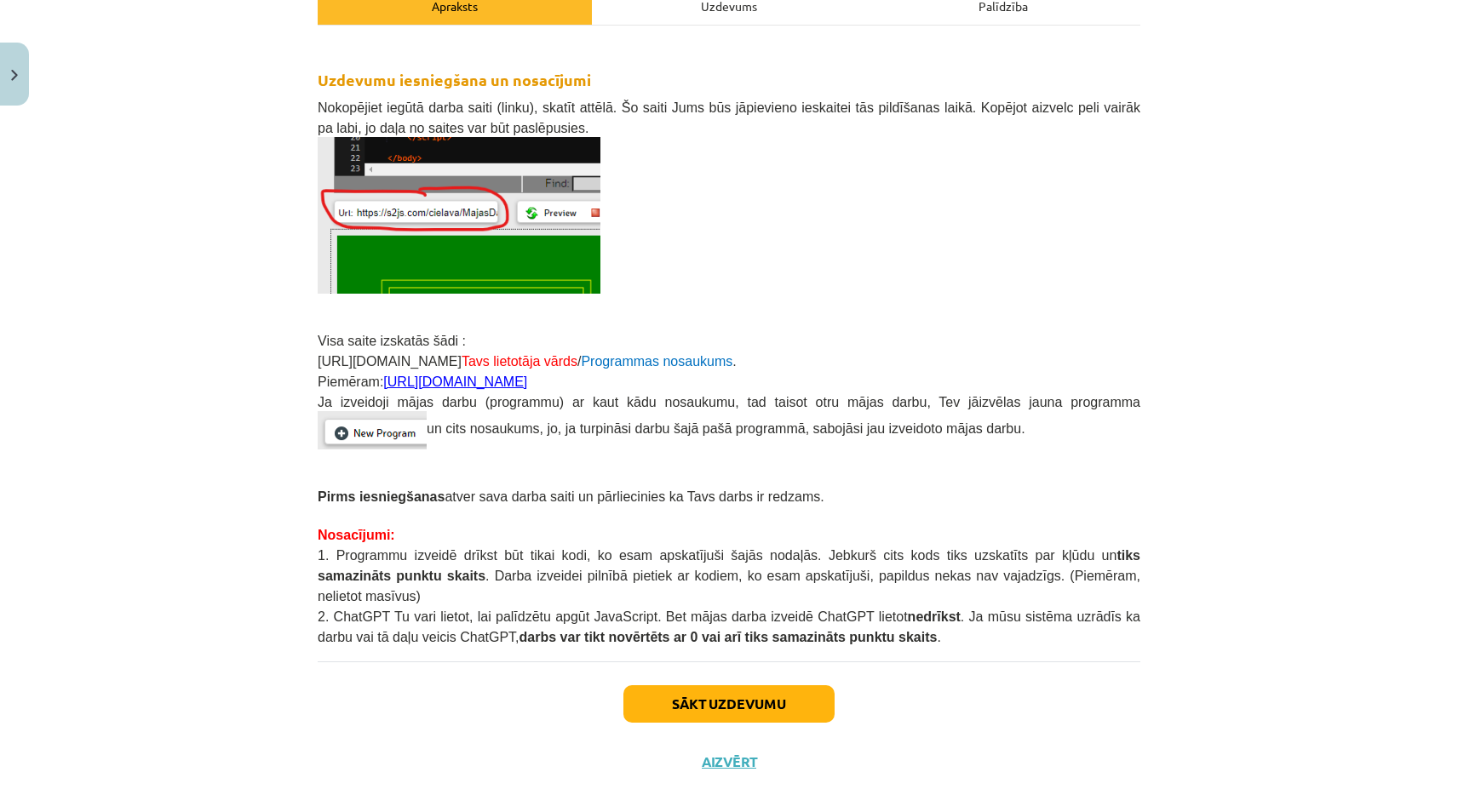
scroll to position [265, 0]
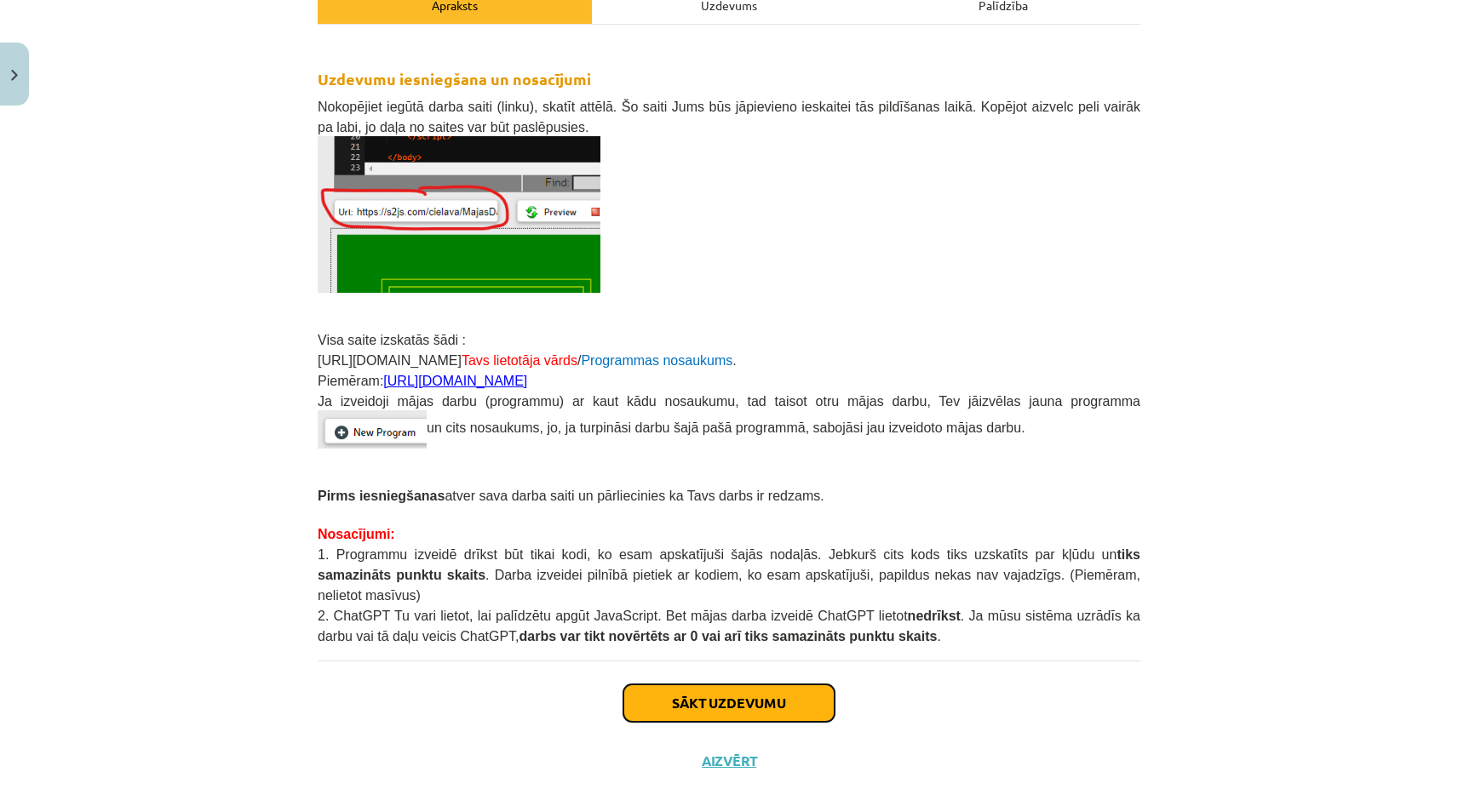
click at [715, 685] on button "Sākt uzdevumu" at bounding box center [729, 703] width 211 height 37
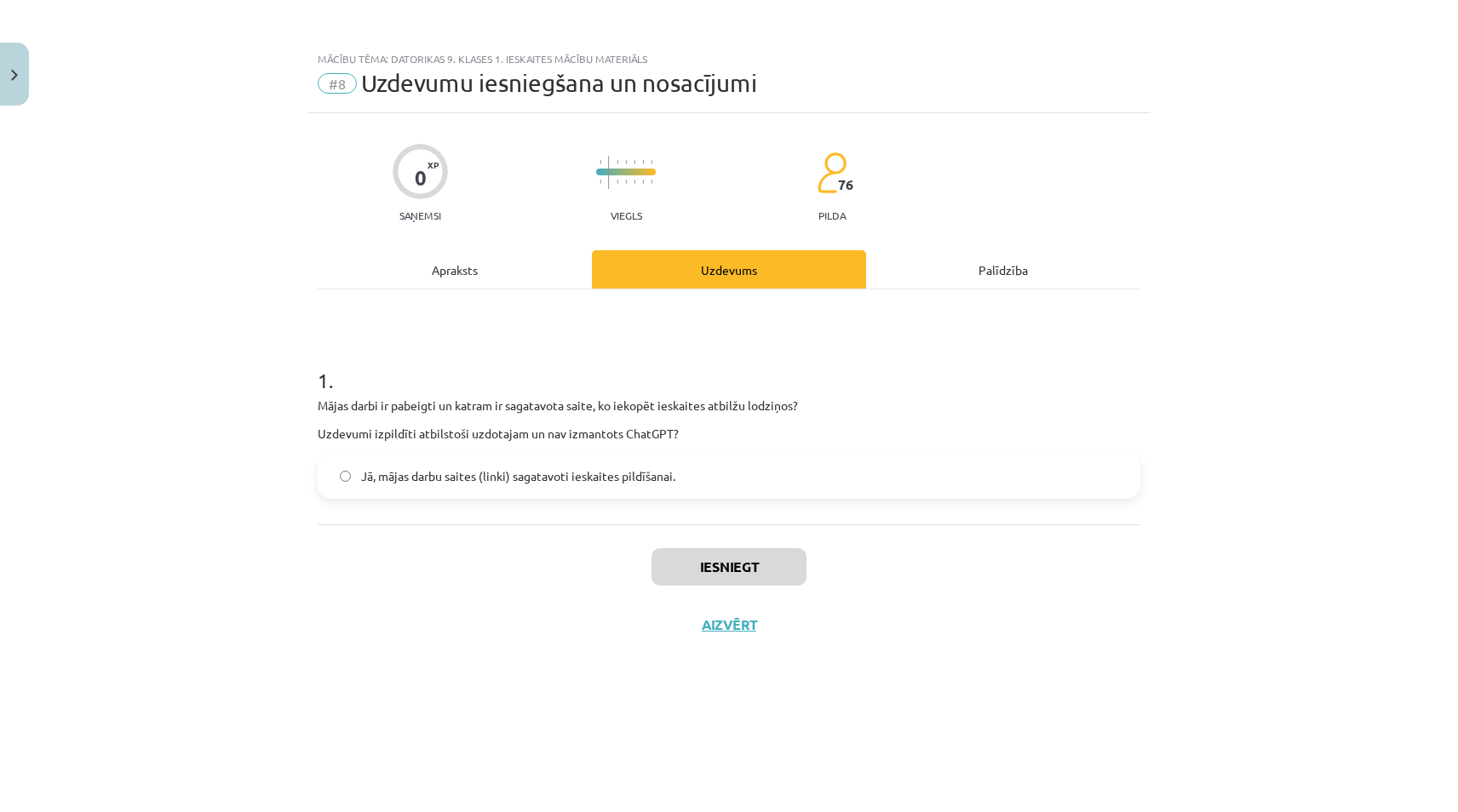
click at [601, 491] on label "Jā, mājas darbu saites (linki) sagatavoti ieskaites pildīšanai." at bounding box center [729, 476] width 820 height 43
drag, startPoint x: 601, startPoint y: 491, endPoint x: 613, endPoint y: 483, distance: 14.4
click at [611, 461] on label "Jā, mājas darbu saites (linki) sagatavoti ieskaites pildīšanai." at bounding box center [729, 476] width 820 height 43
click at [734, 570] on button "Iesniegt" at bounding box center [729, 566] width 155 height 37
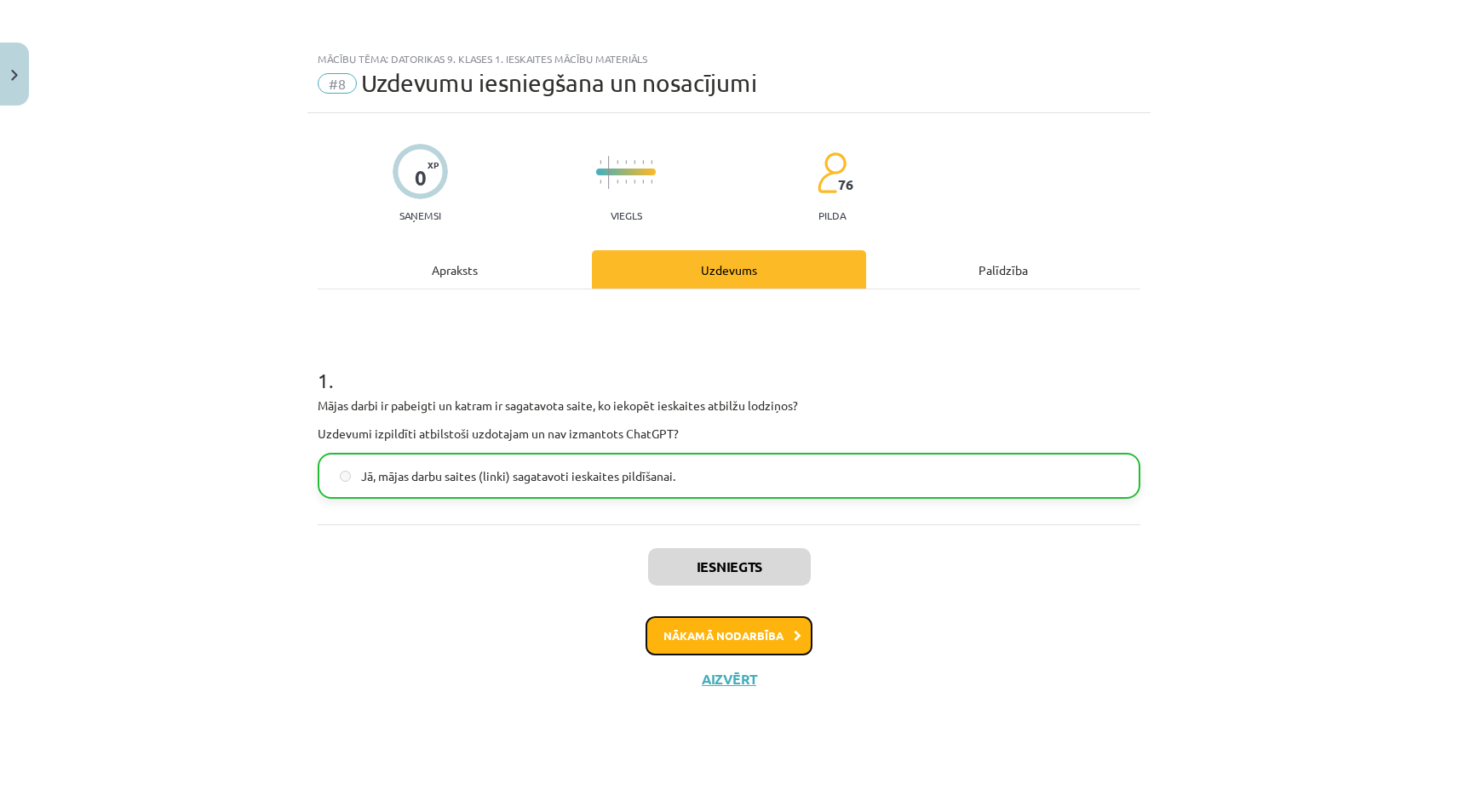
click at [729, 629] on button "Nākamā nodarbība" at bounding box center [729, 636] width 167 height 39
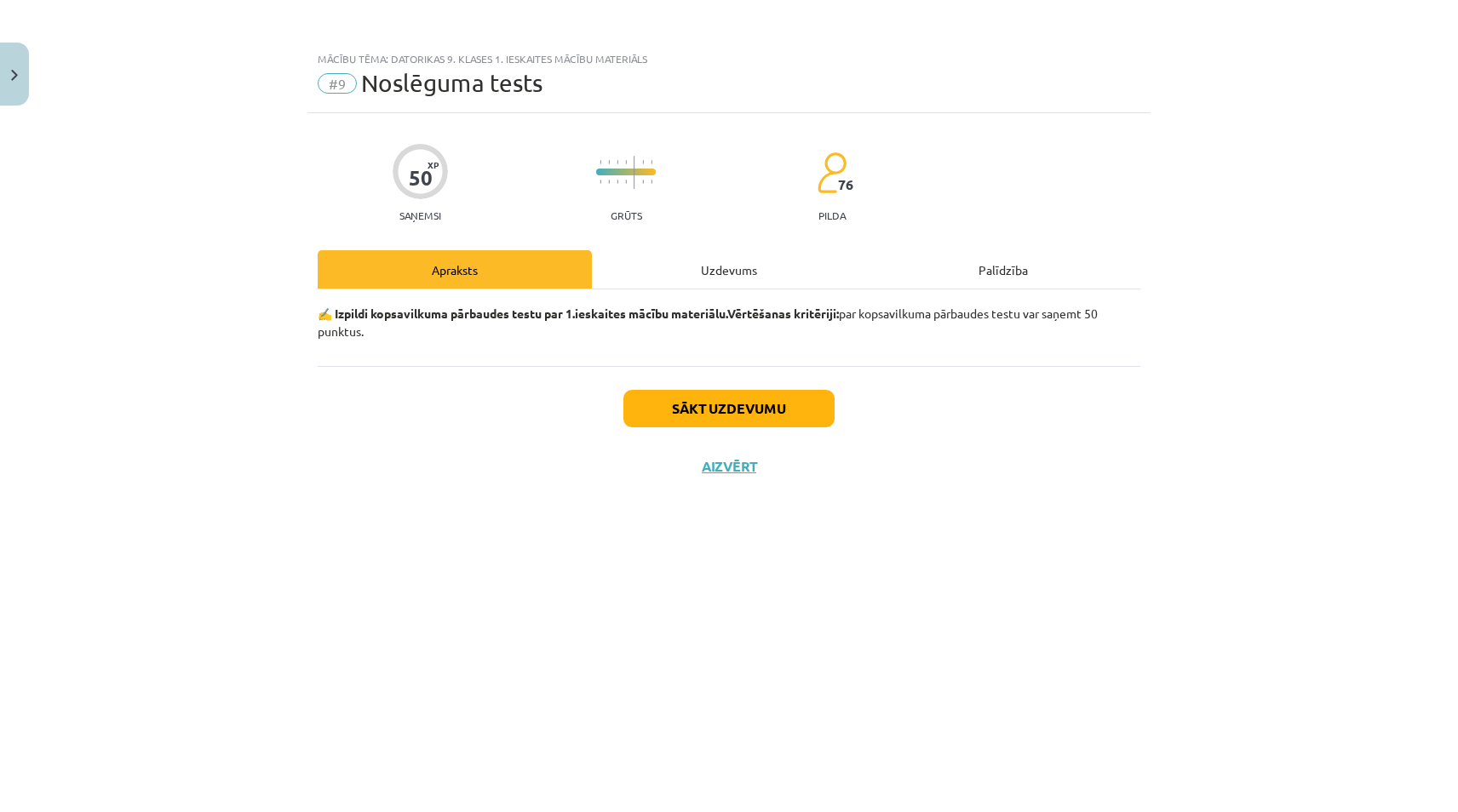
click at [722, 246] on div "50 XP Saņemsi Grūts 76 pilda Apraksts Uzdevums Palīdzība ✍️ Izpildi kopsavilkum…" at bounding box center [729, 442] width 843 height 657
click at [719, 267] on div "Uzdevums" at bounding box center [729, 269] width 274 height 38
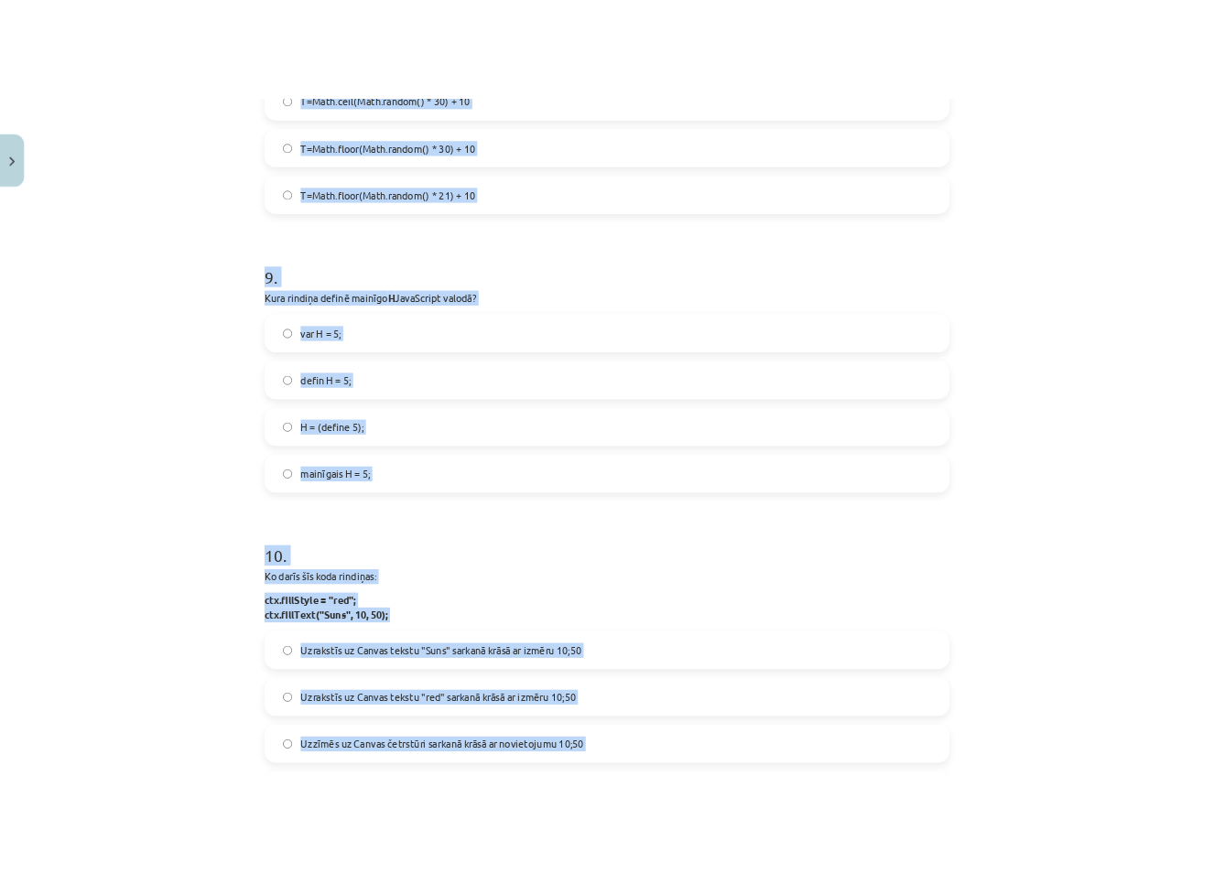
scroll to position [3344, 0]
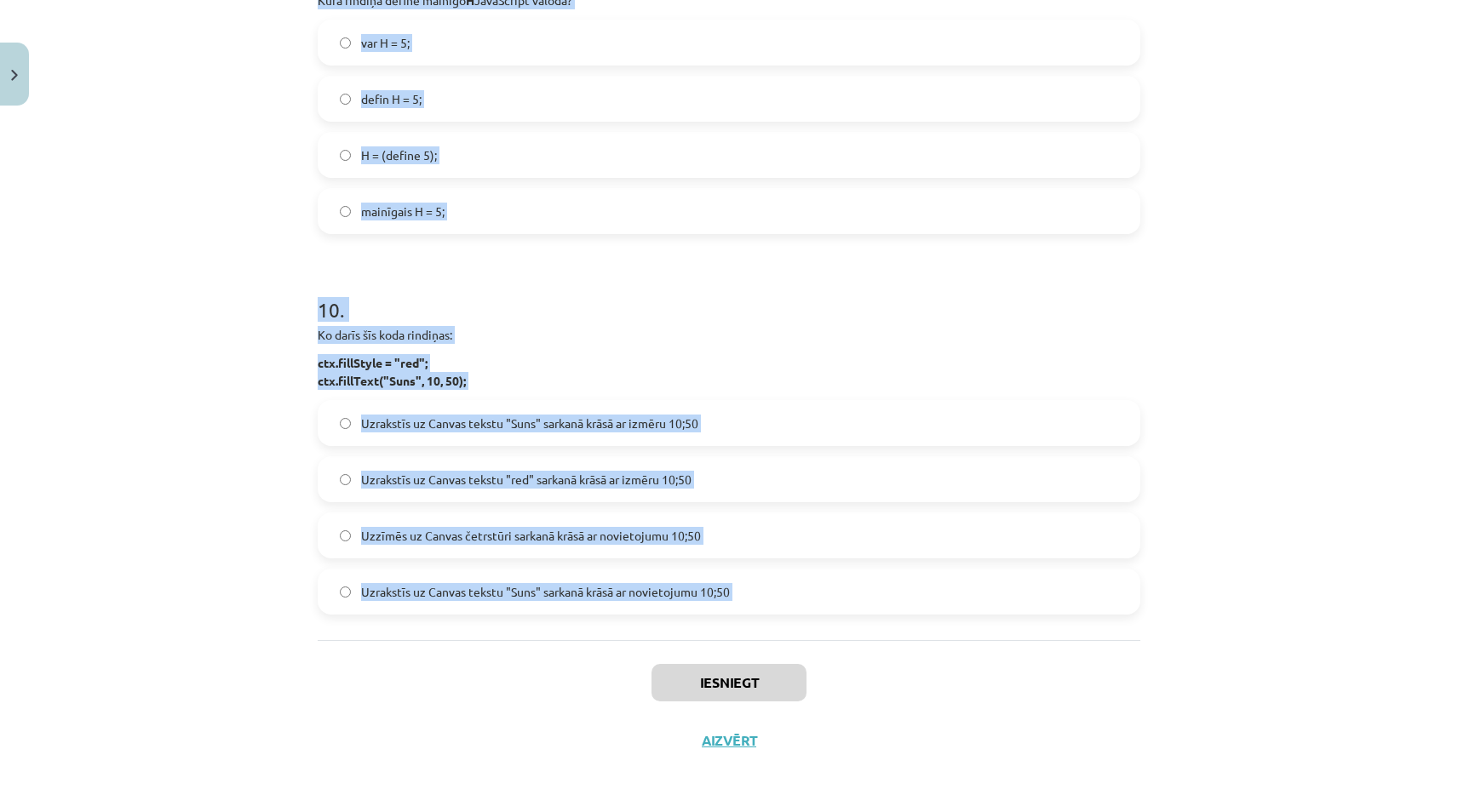
drag, startPoint x: 314, startPoint y: 377, endPoint x: 656, endPoint y: 660, distance: 443.9
click at [656, 660] on div "Mācību tēma: Datorikas 9. klases 1. ieskaites mācību materiāls #9 Noslēguma tes…" at bounding box center [729, 406] width 1458 height 812
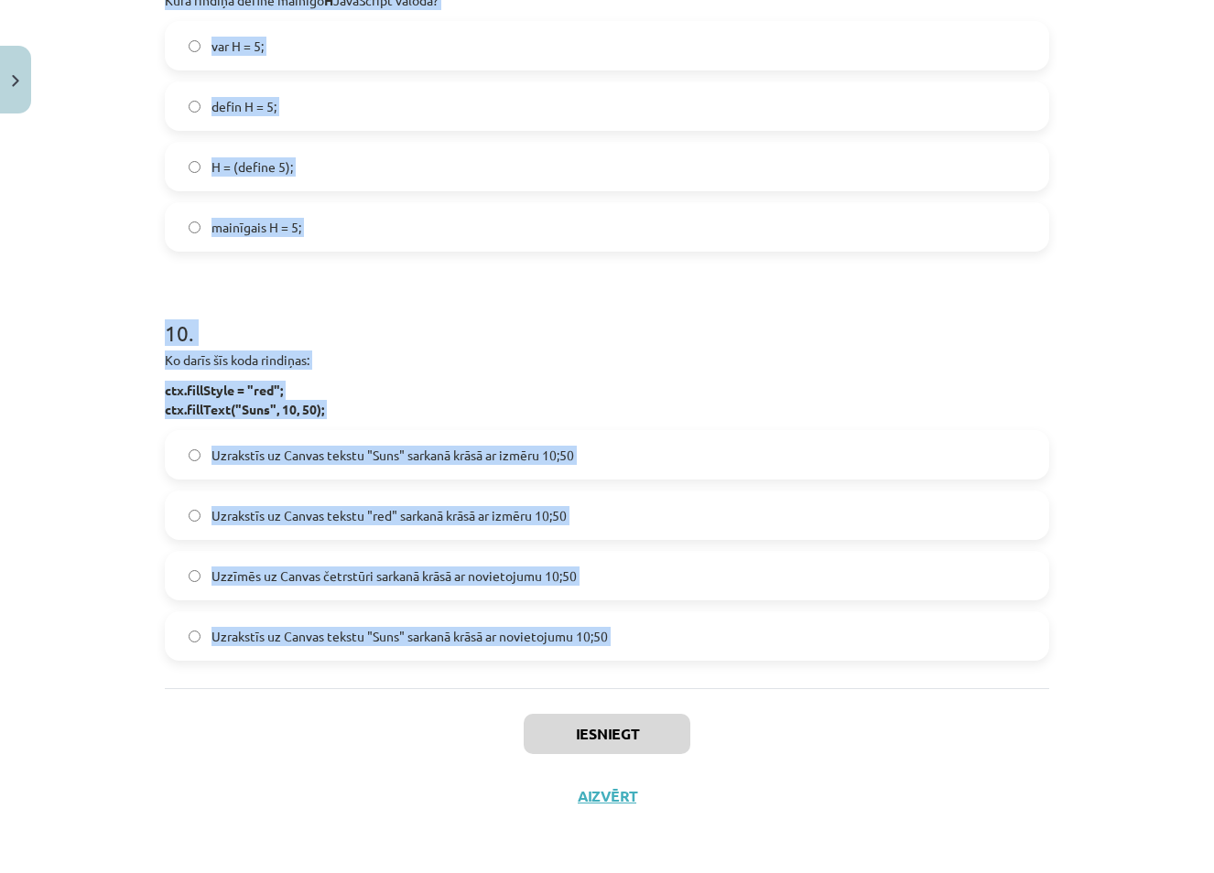
copy form "1 . Kāds ir funkcijas setInterval mērķis? Apstādināt norādītās funkcijas izpild…"
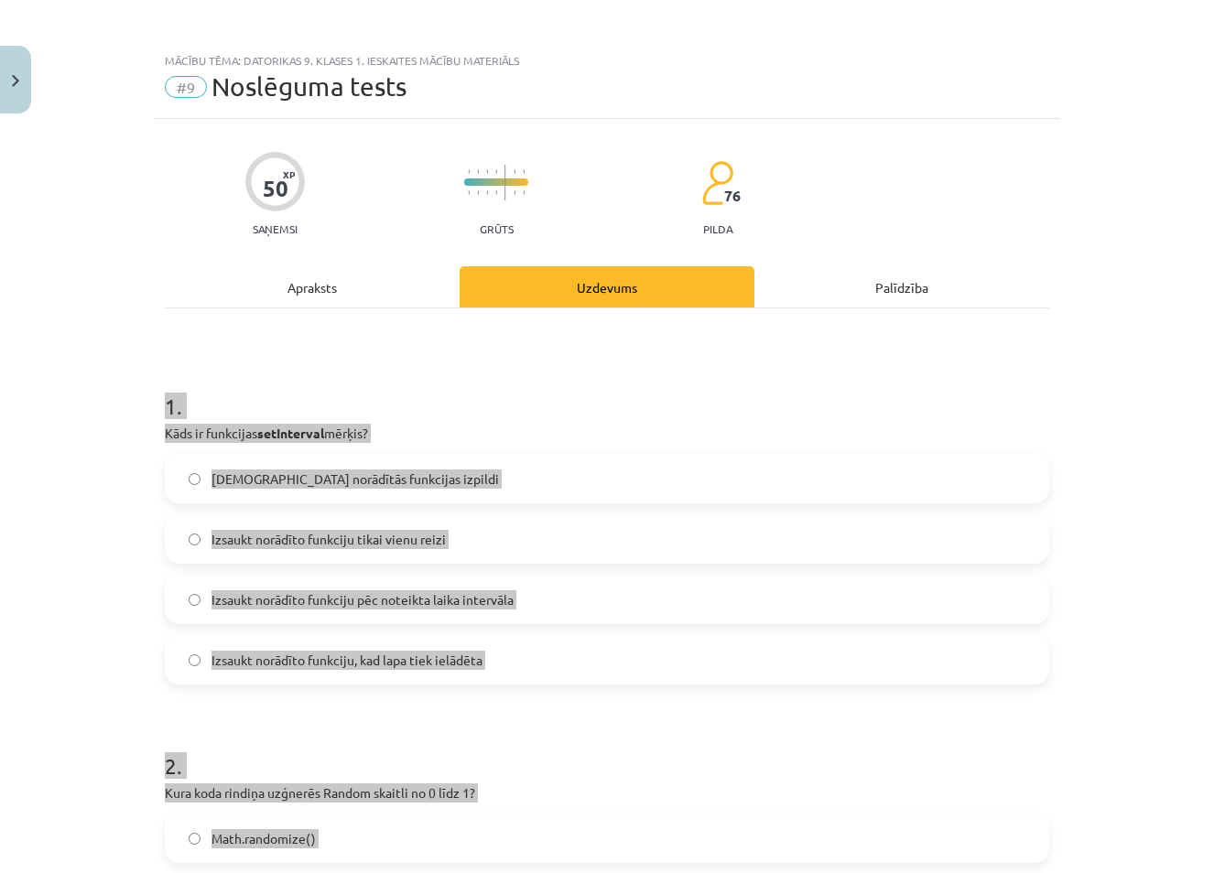
scroll to position [0, 0]
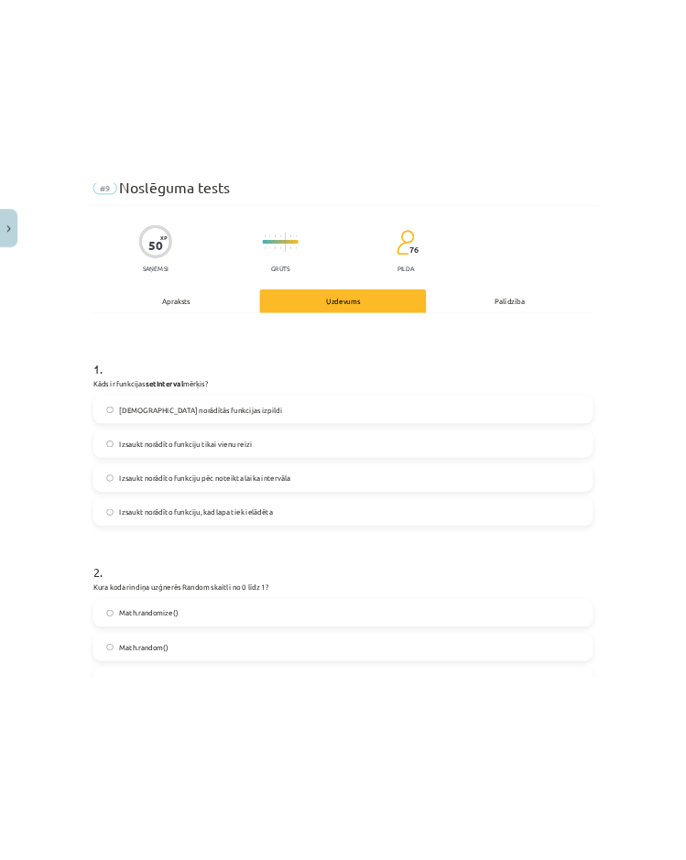
scroll to position [92, 0]
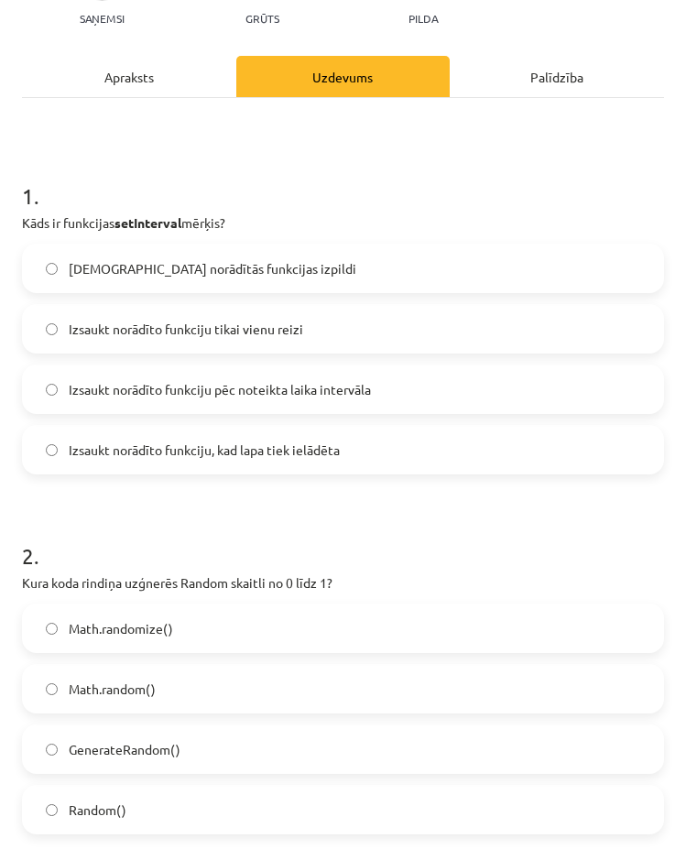
scroll to position [183, 0]
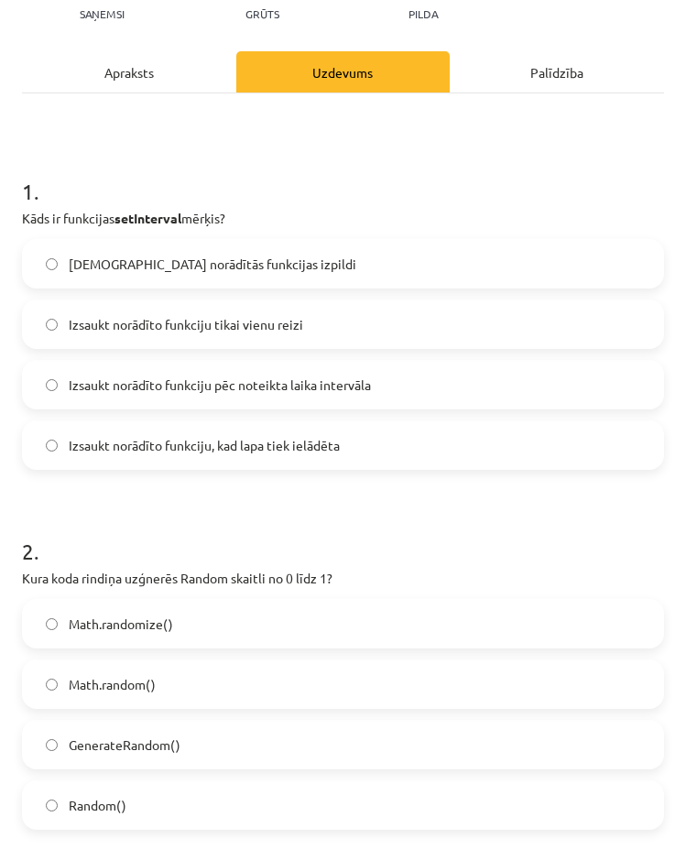
click at [203, 396] on label "Izsaukt norādīto funkciju pēc noteikta laika intervāla" at bounding box center [343, 385] width 638 height 46
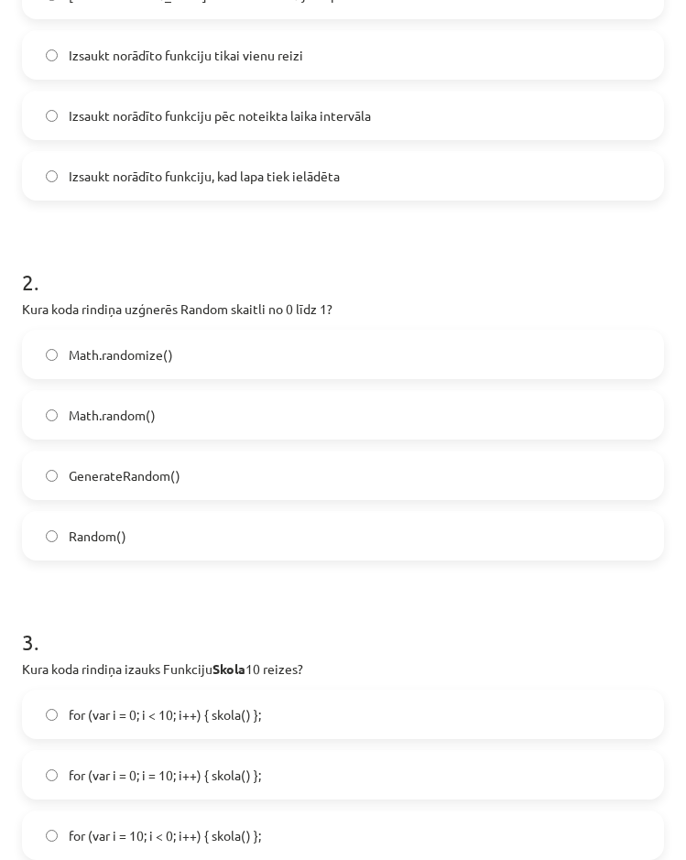
scroll to position [458, 0]
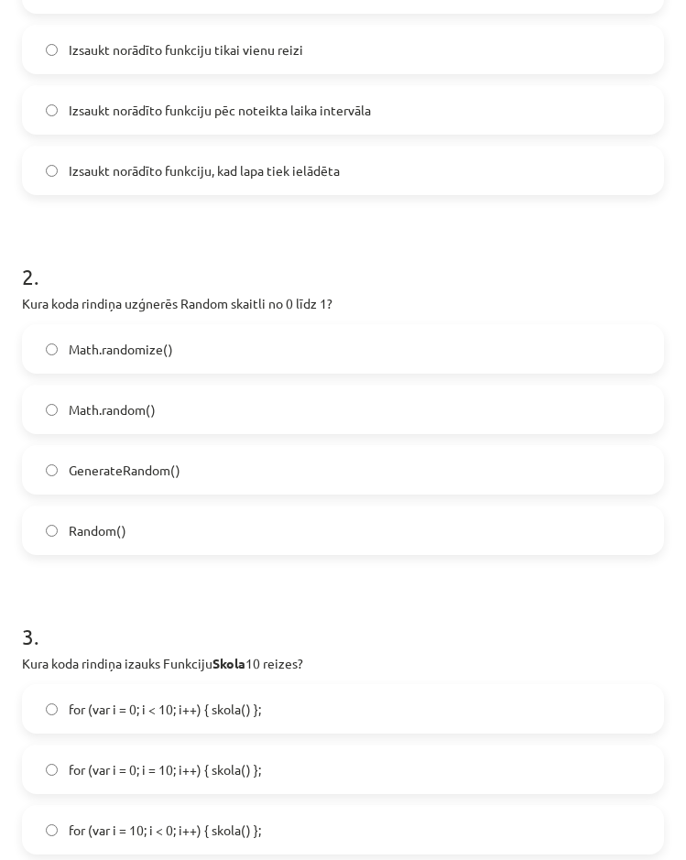
click at [200, 358] on label "Math.randomize()" at bounding box center [343, 349] width 638 height 46
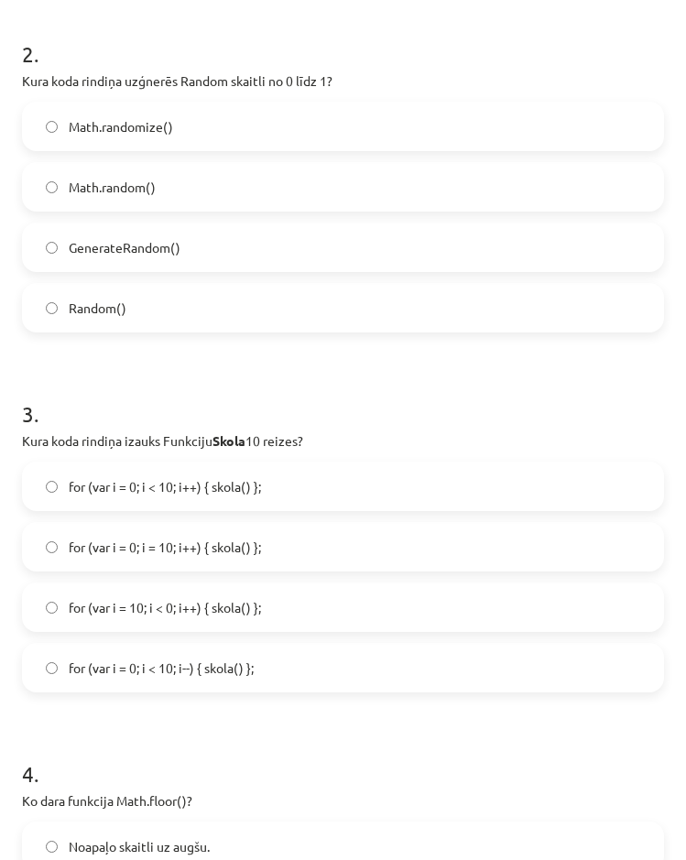
scroll to position [732, 0]
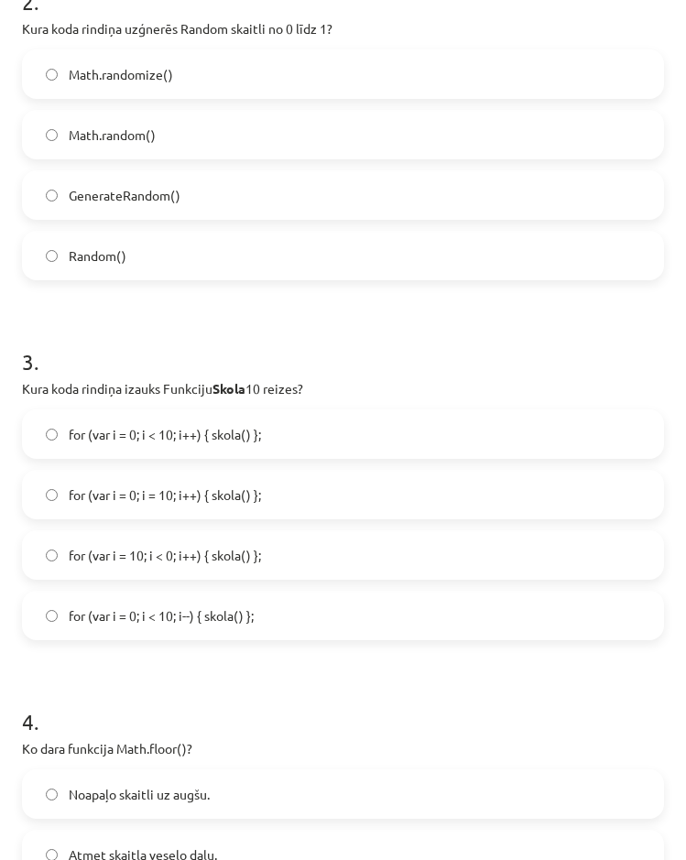
click at [201, 446] on label "for (var i = 0; i < 10; i++) { skola() };" at bounding box center [343, 434] width 638 height 46
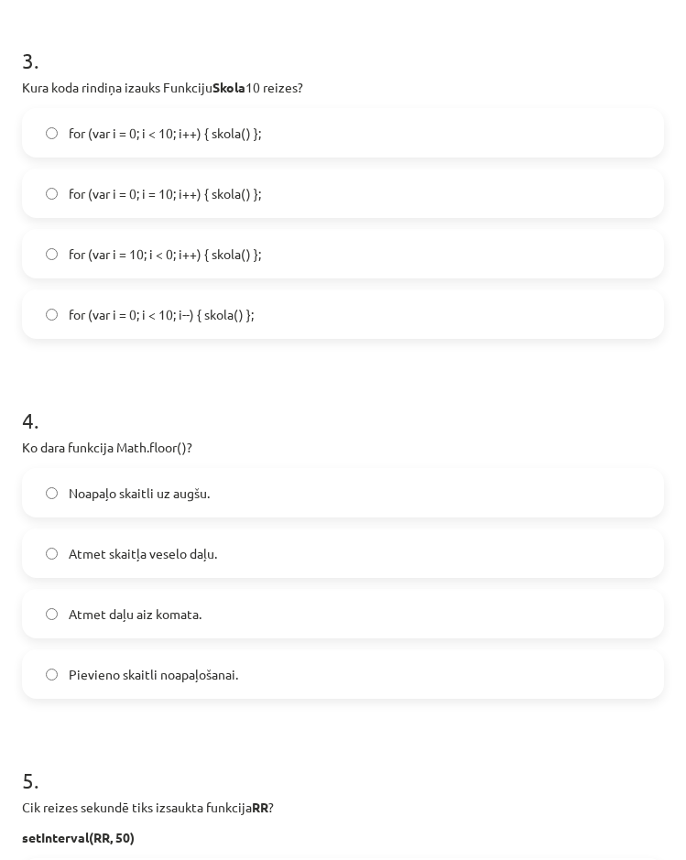
scroll to position [1098, 0]
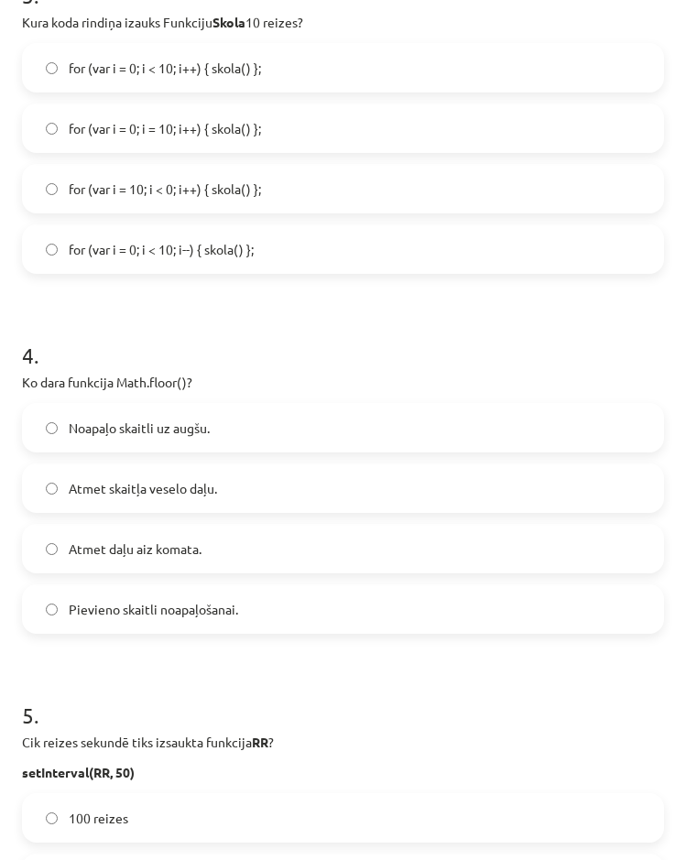
click at [162, 557] on span "Atmet daļu aiz komata." at bounding box center [135, 548] width 133 height 19
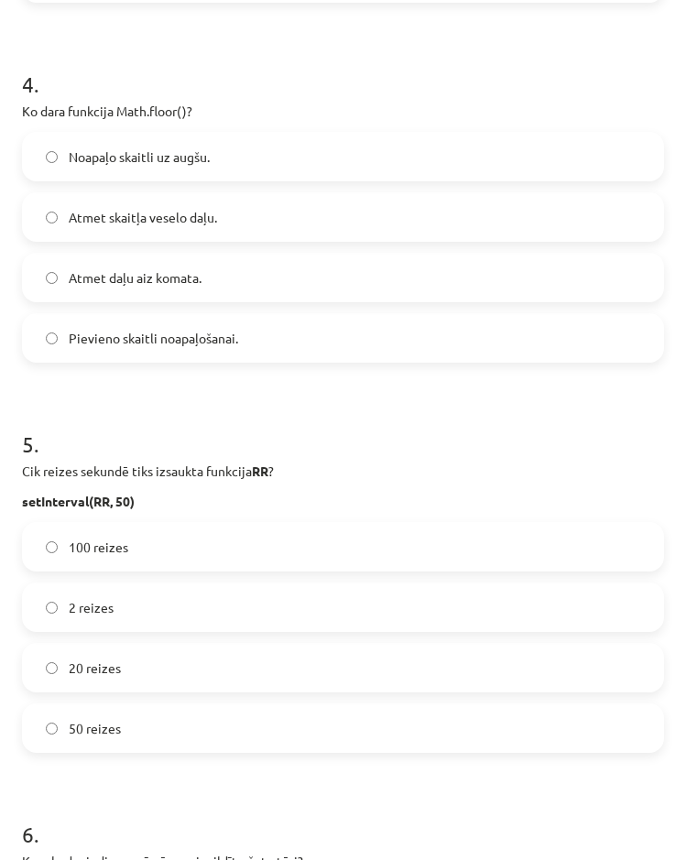
scroll to position [1373, 0]
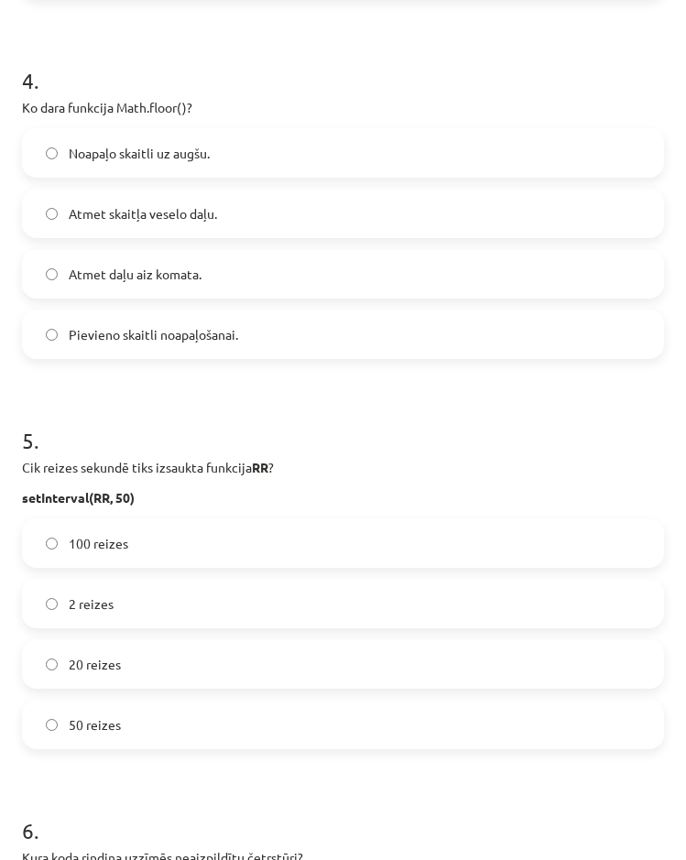
click at [183, 664] on label "20 reizes" at bounding box center [343, 664] width 638 height 46
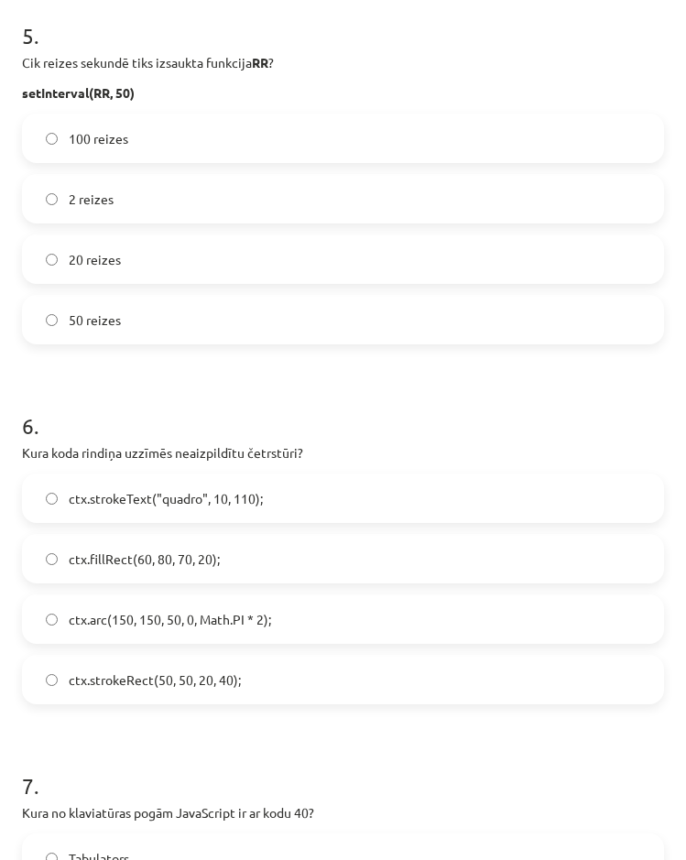
scroll to position [1831, 0]
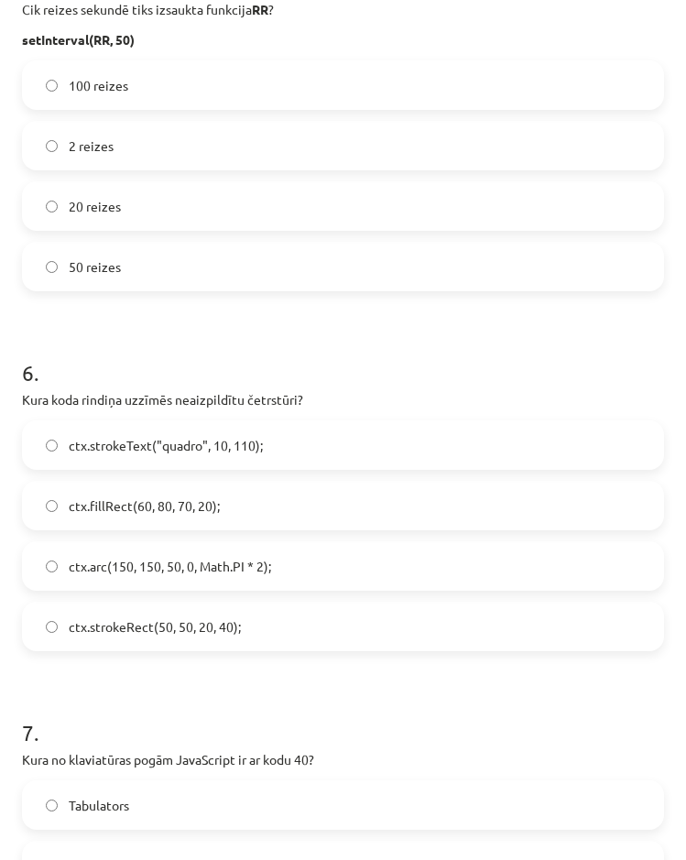
click at [223, 452] on span "ctx.strokeText("quadro", 10, 110);" at bounding box center [166, 445] width 194 height 19
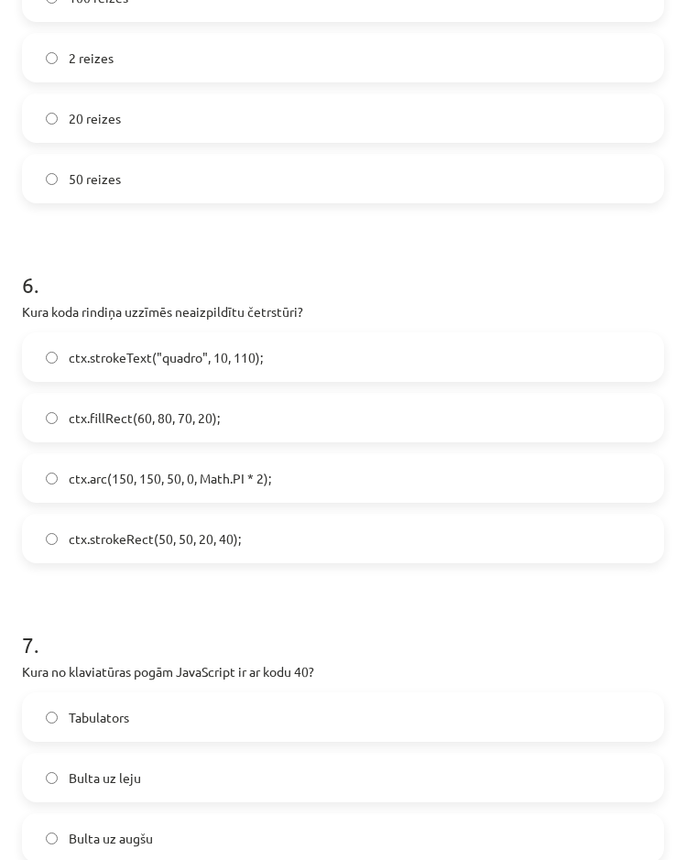
scroll to position [1922, 0]
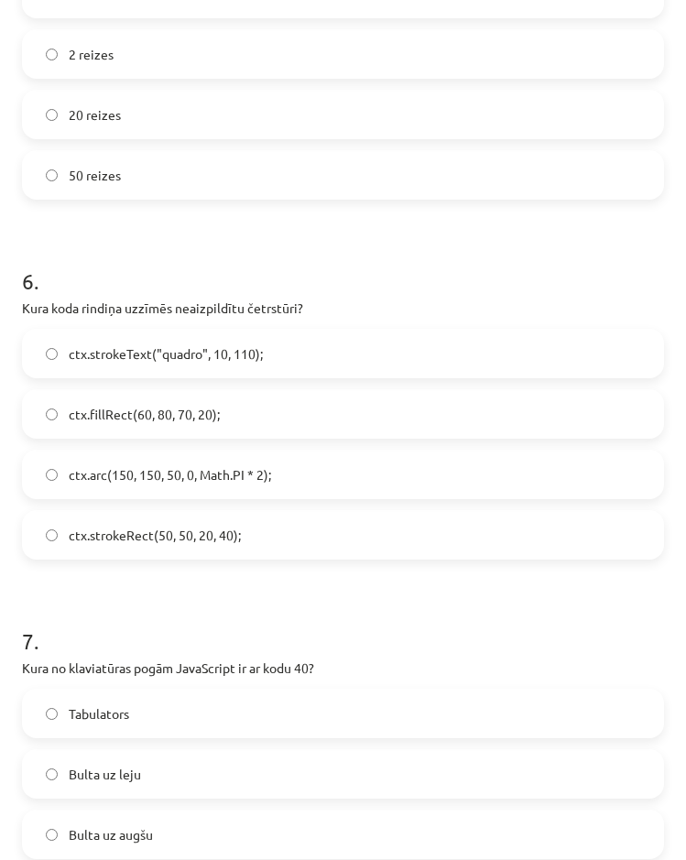
click at [231, 527] on span "ctx.strokeRect(50, 50, 20, 40);" at bounding box center [155, 534] width 172 height 19
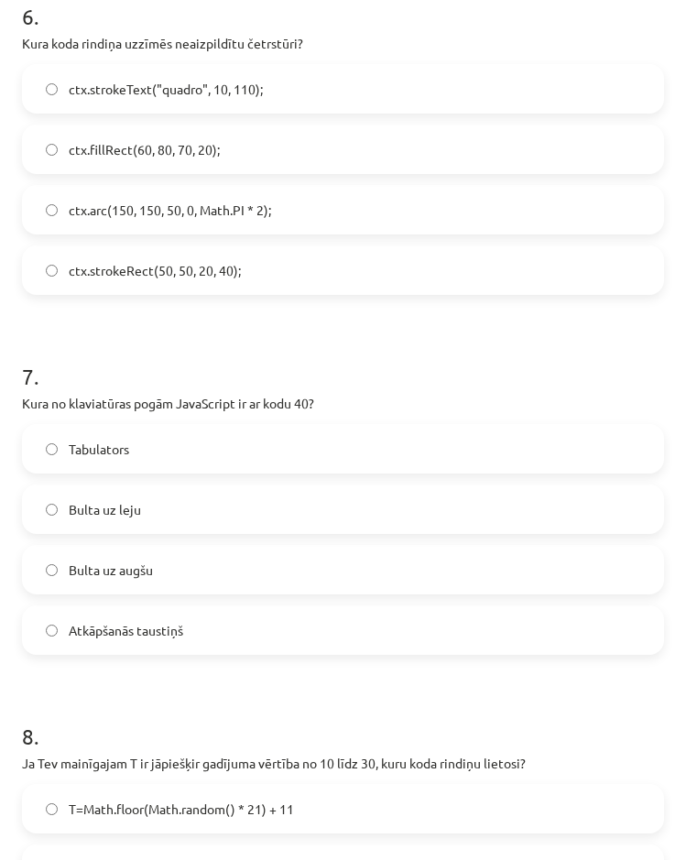
scroll to position [2197, 0]
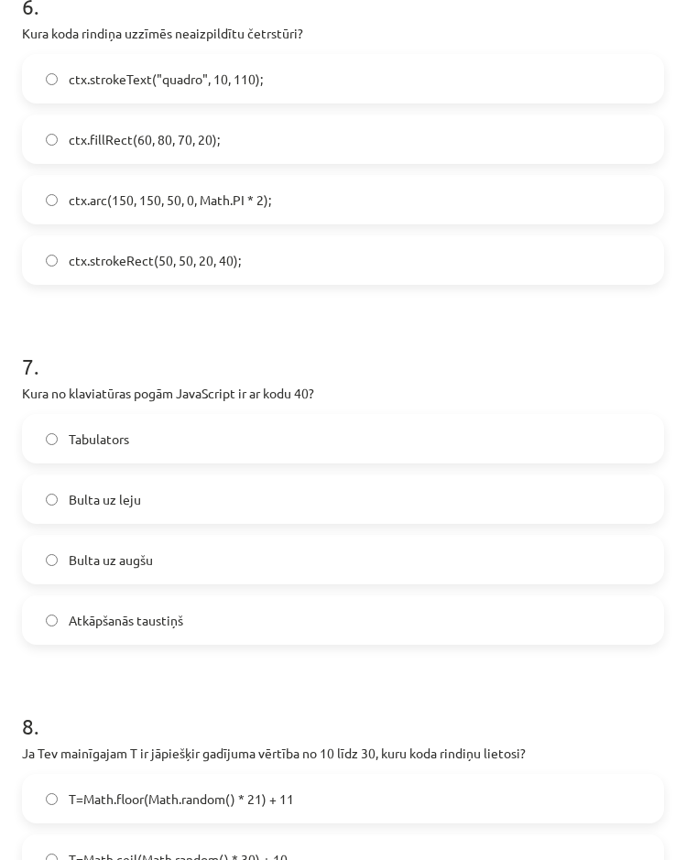
click at [218, 515] on label "Bulta uz leju" at bounding box center [343, 499] width 638 height 46
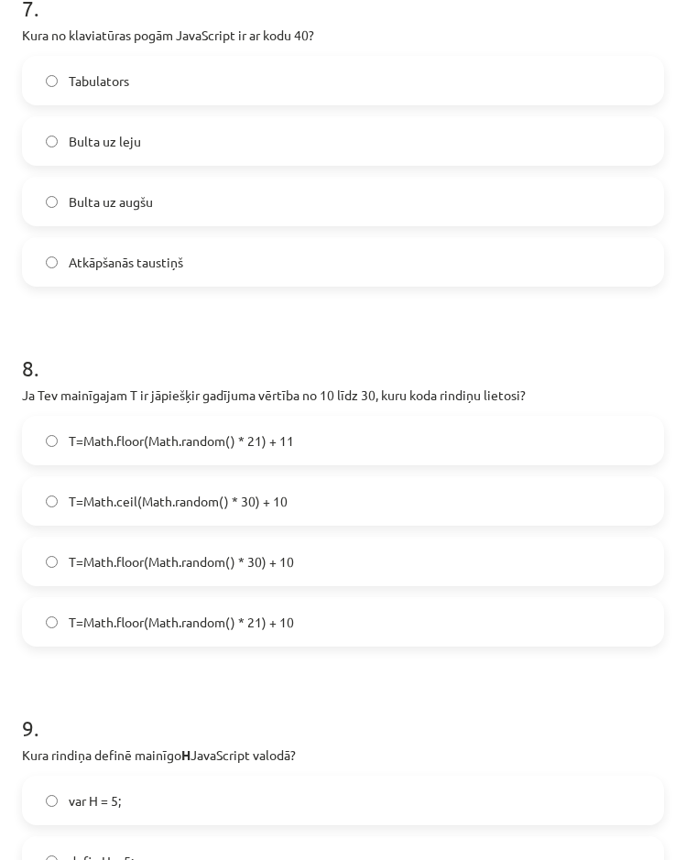
scroll to position [2563, 0]
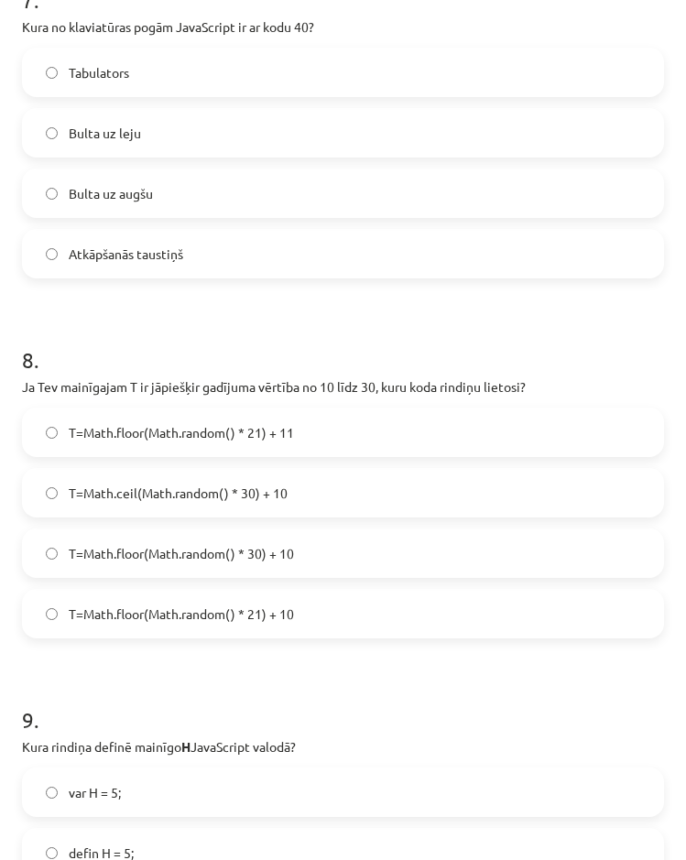
click at [224, 571] on label "T=Math.floor(Math.random() * 30) + 10" at bounding box center [343, 553] width 638 height 46
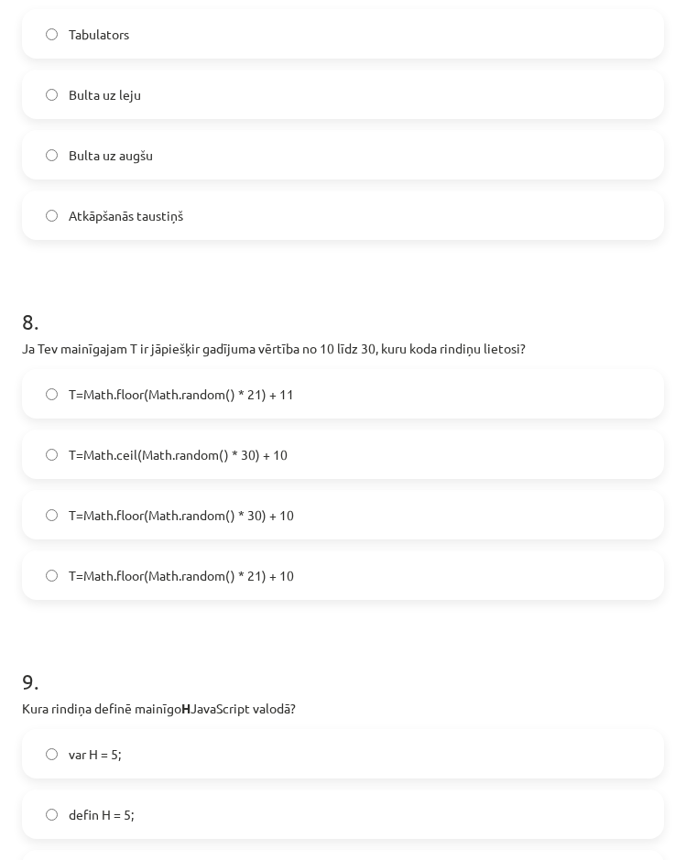
scroll to position [2655, 0]
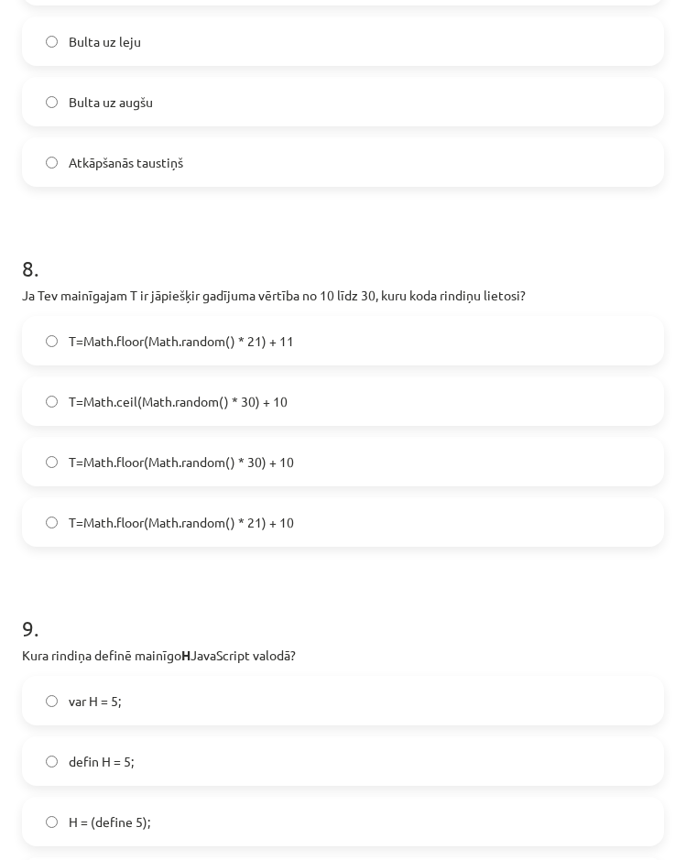
click at [323, 513] on label "T=Math.floor(Math.random() * 21) + 10" at bounding box center [343, 522] width 638 height 46
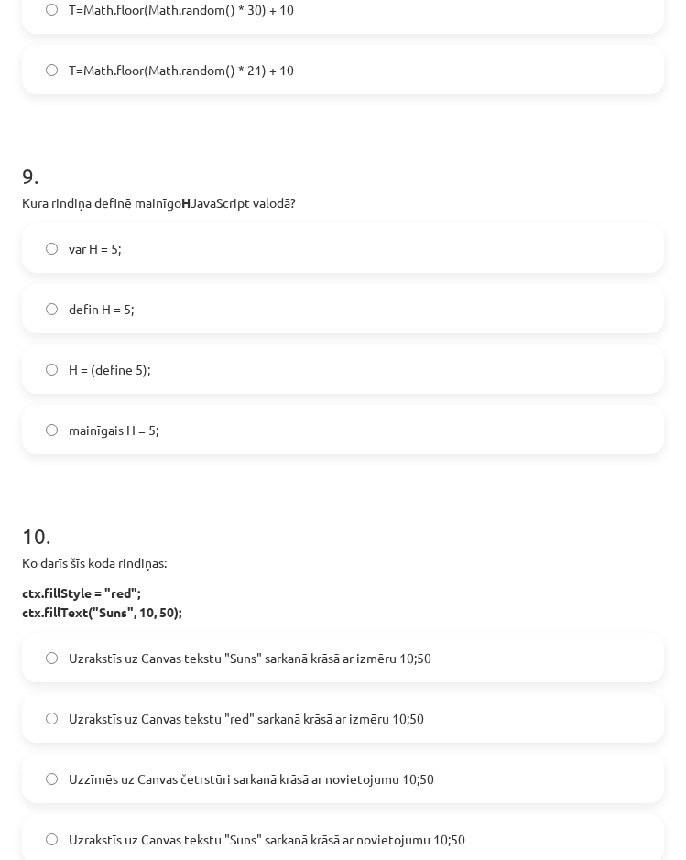
scroll to position [3112, 0]
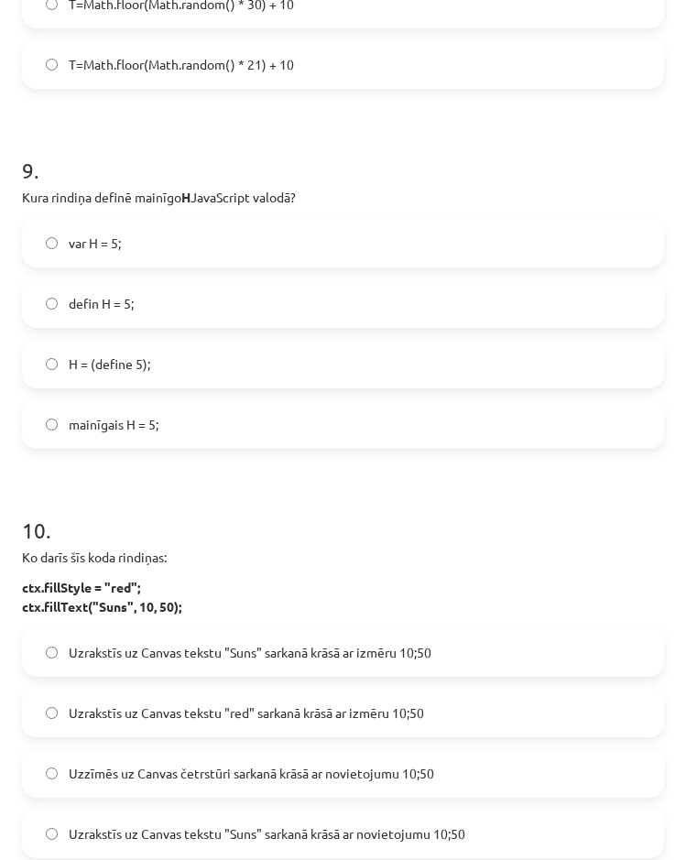
click at [246, 235] on label "var H = 5;" at bounding box center [343, 243] width 638 height 46
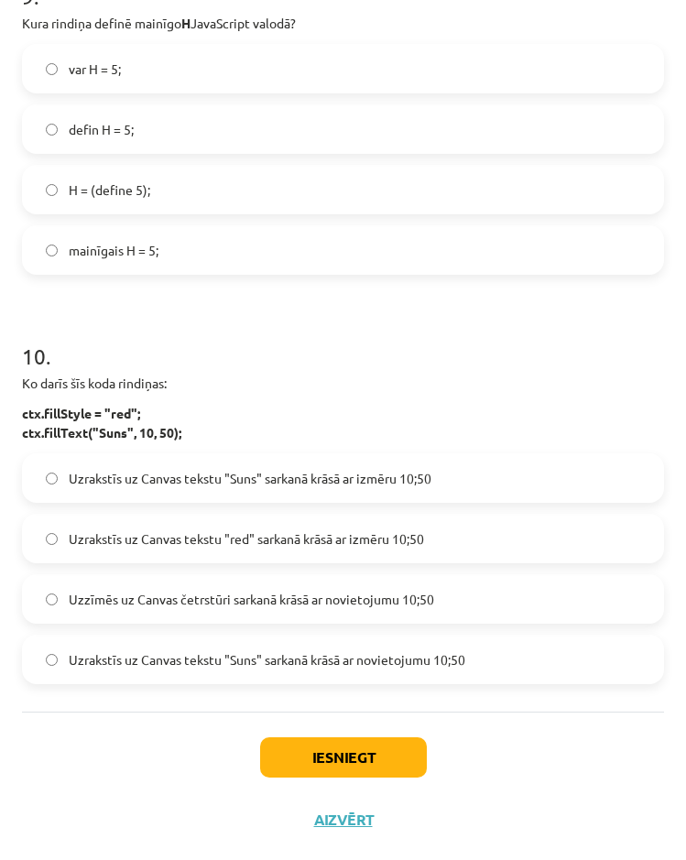
scroll to position [3288, 0]
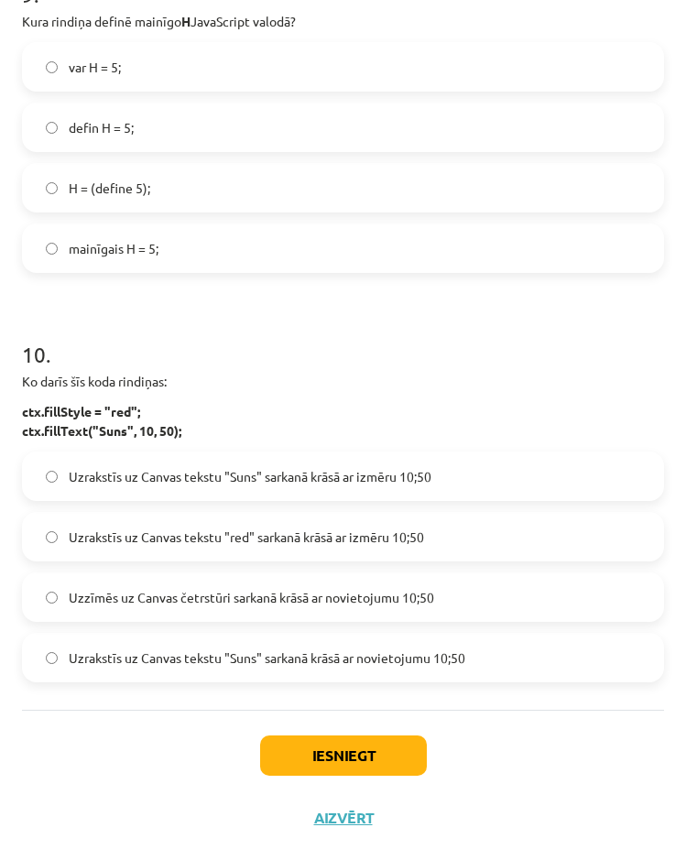
click at [454, 529] on label "Uzrakstīs uz Canvas tekstu "red" sarkanā krāsā ar izmēru 10;50" at bounding box center [343, 537] width 638 height 46
click at [431, 481] on span "Uzrakstīs uz Canvas tekstu "Suns" sarkanā krāsā ar izmēru 10;50" at bounding box center [250, 476] width 362 height 19
click at [447, 665] on span "Uzrakstīs uz Canvas tekstu "Suns" sarkanā krāsā ar novietojumu 10;50" at bounding box center [267, 657] width 396 height 19
click at [353, 754] on button "Iesniegt" at bounding box center [343, 755] width 167 height 40
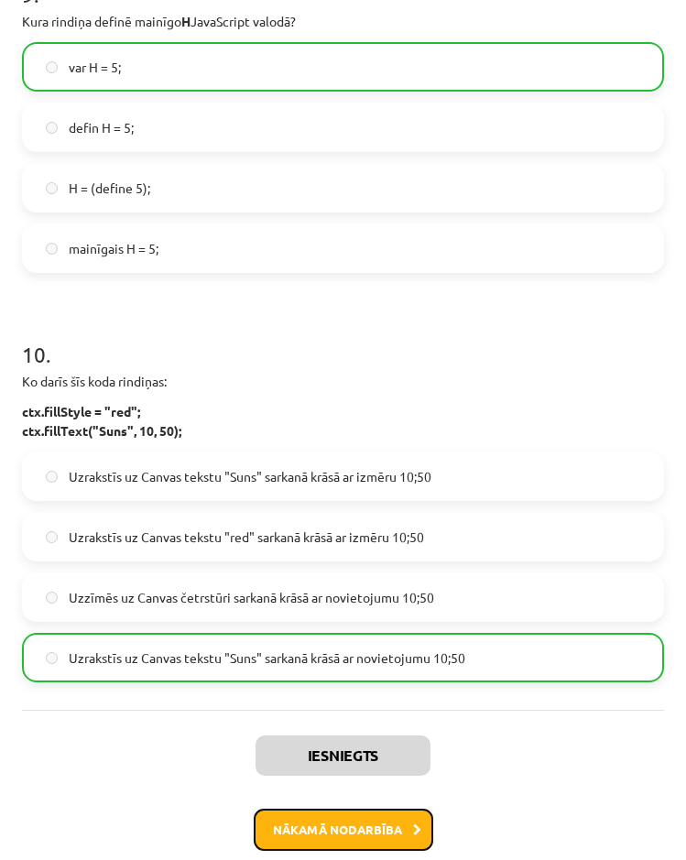
click at [346, 820] on button "Nākamā nodarbība" at bounding box center [343, 829] width 179 height 42
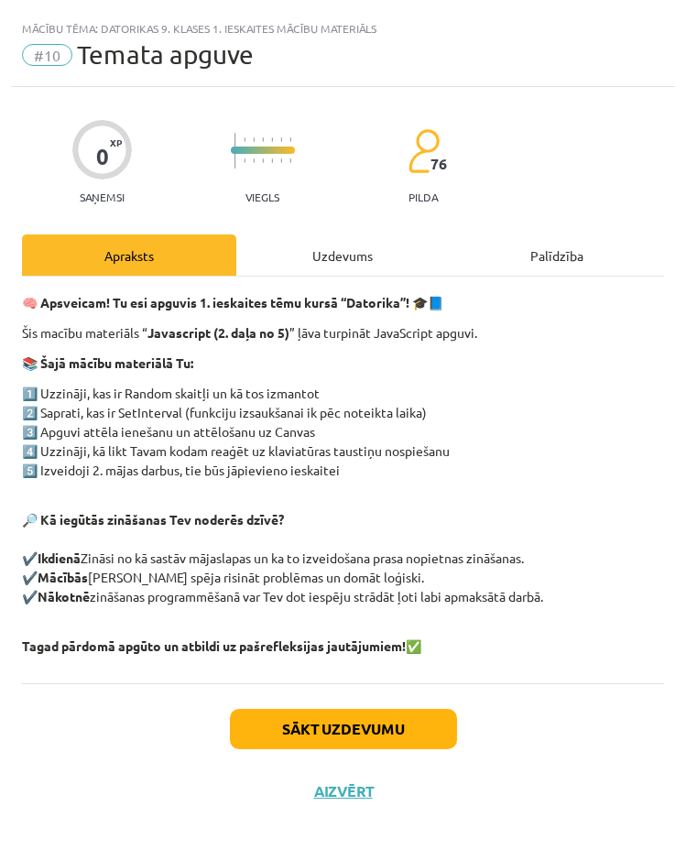
click at [348, 241] on div "Uzdevums" at bounding box center [343, 254] width 214 height 41
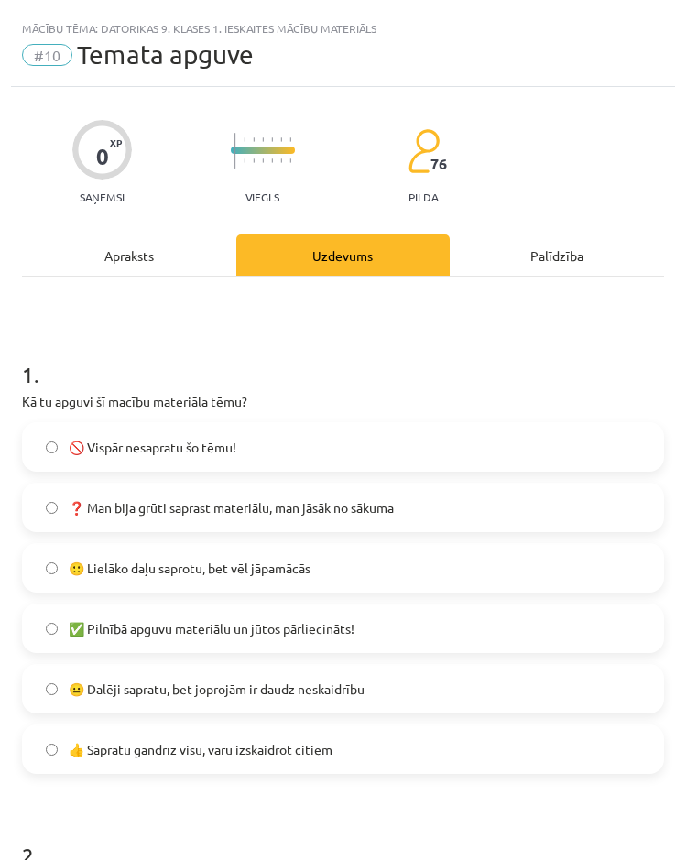
click at [200, 519] on label "❓ Man bija grūti saprast materiālu, man jāsāk no sākuma" at bounding box center [343, 507] width 638 height 46
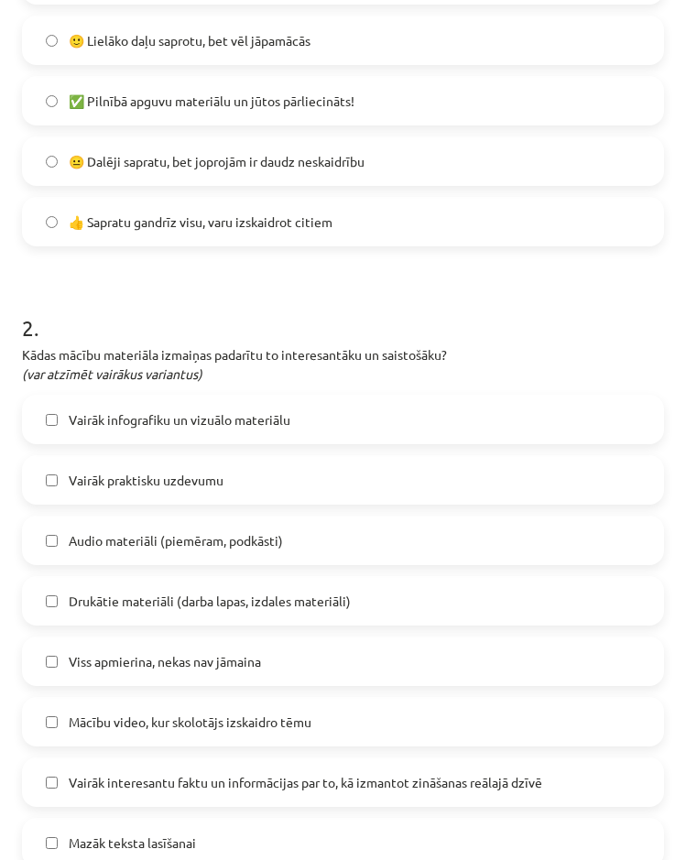
scroll to position [549, 0]
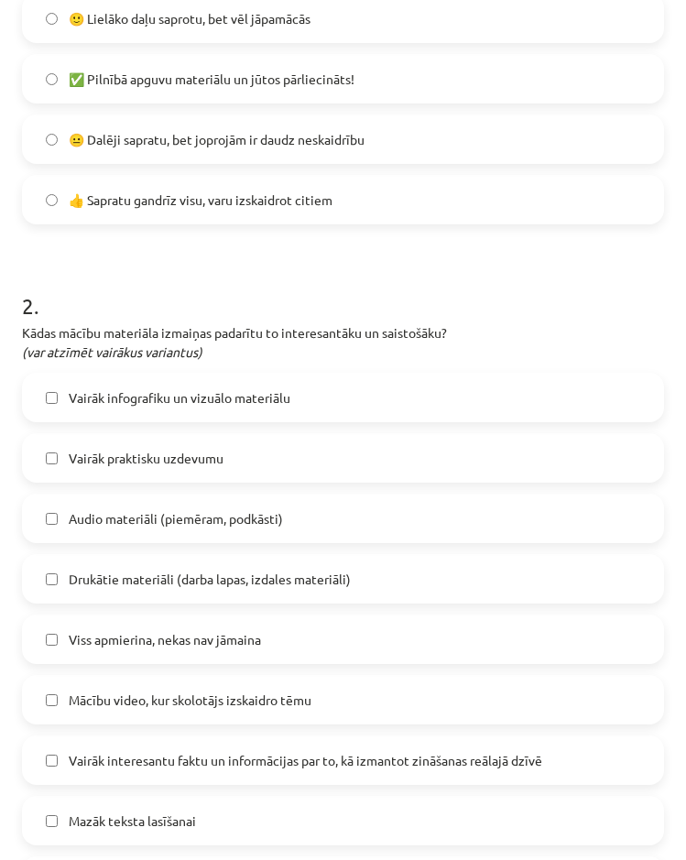
click at [213, 471] on label "Vairāk praktisku uzdevumu" at bounding box center [343, 458] width 638 height 46
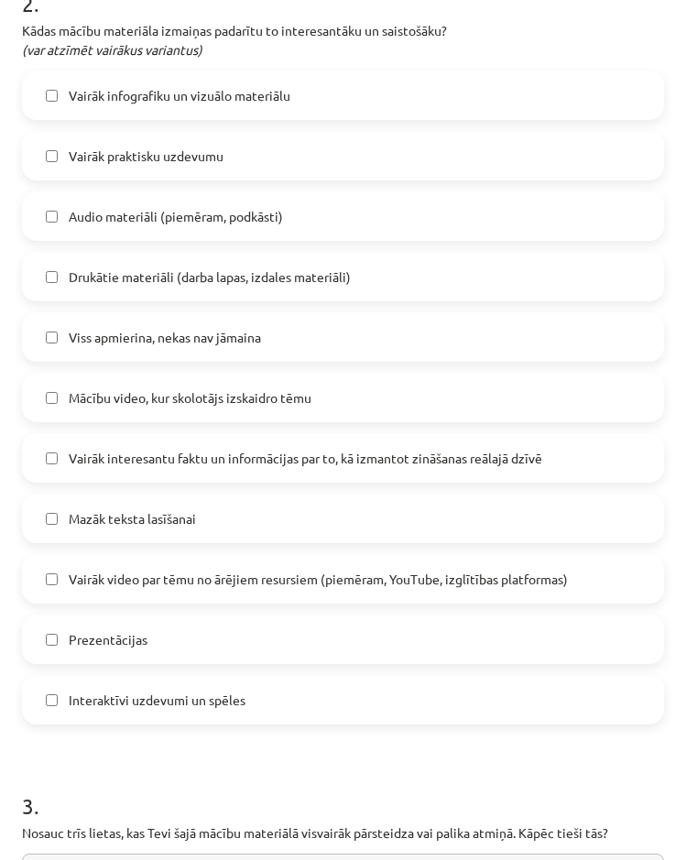
scroll to position [824, 0]
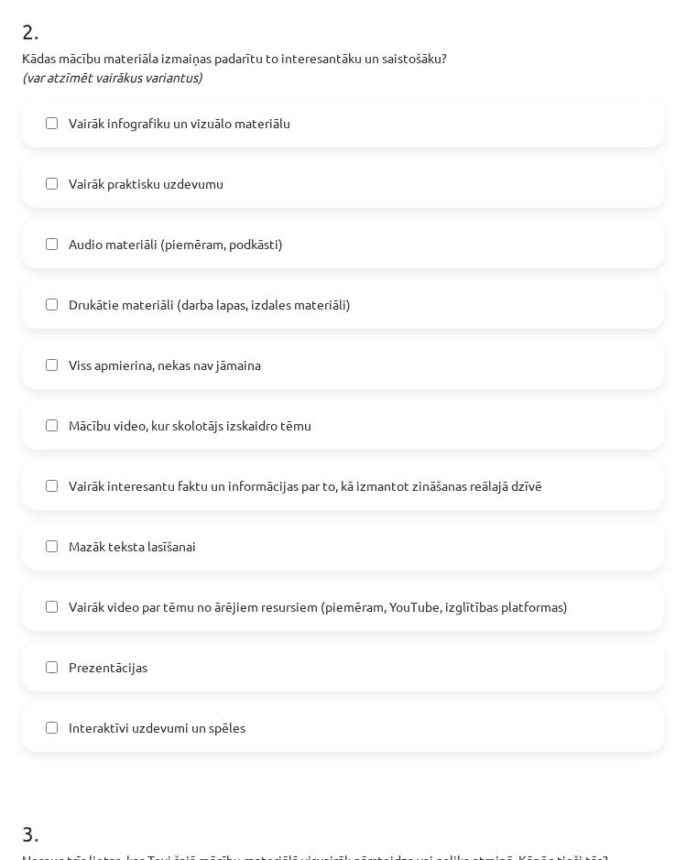
click at [201, 380] on label "Viss apmierina, nekas nav jāmaina" at bounding box center [343, 364] width 638 height 46
click at [246, 393] on div "Vairāk infografiku un vizuālo materiālu Vairāk praktisku uzdevumu Audio materiā…" at bounding box center [343, 425] width 642 height 654
click at [241, 425] on span "Mācību video, kur skolotājs izskaidro tēmu" at bounding box center [190, 425] width 243 height 19
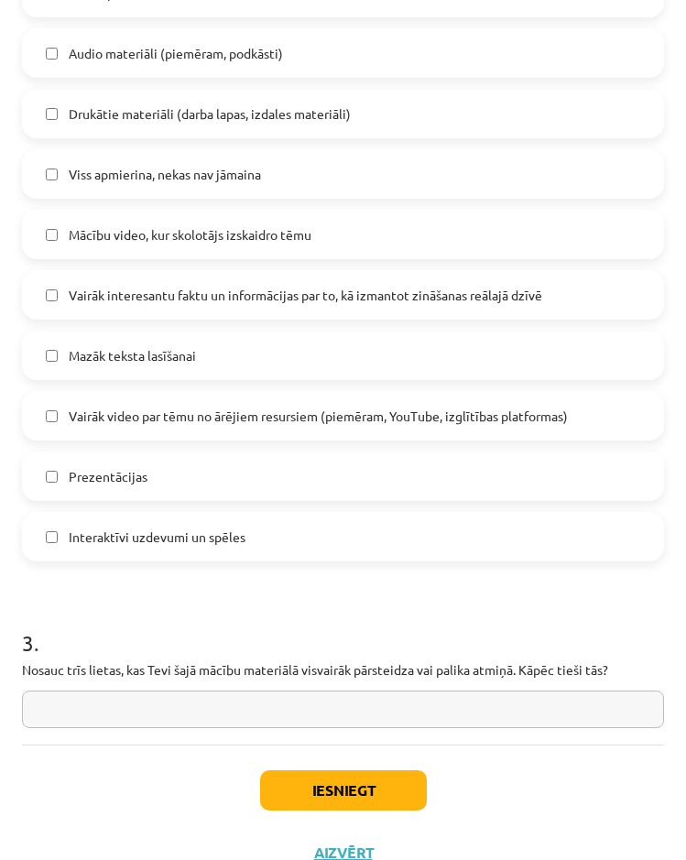
scroll to position [1049, 0]
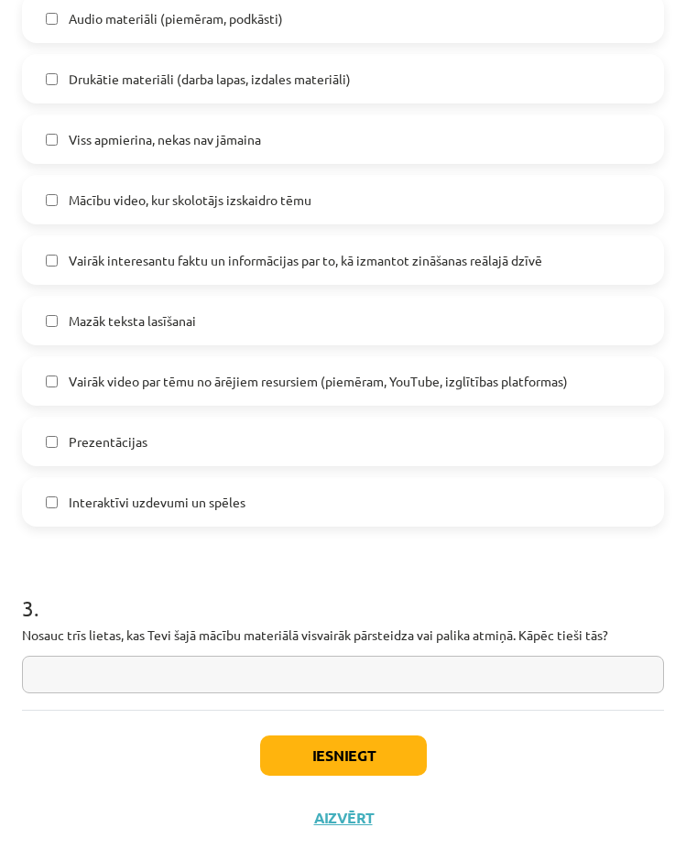
click at [293, 671] on input "text" at bounding box center [343, 674] width 642 height 38
click at [348, 741] on button "Iesniegt" at bounding box center [343, 755] width 167 height 40
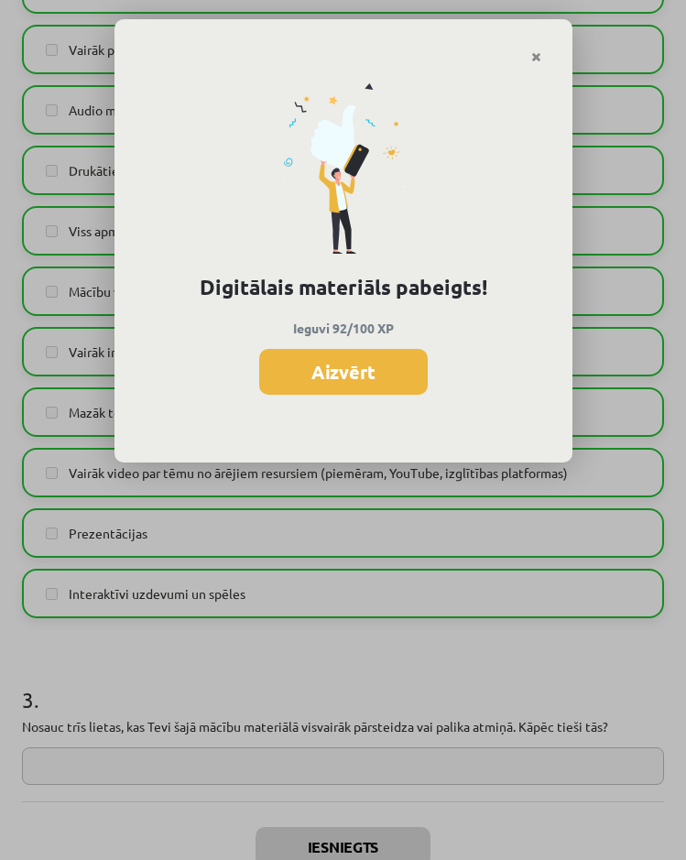
scroll to position [947, 0]
click at [375, 351] on button "Aizvērt" at bounding box center [343, 372] width 168 height 46
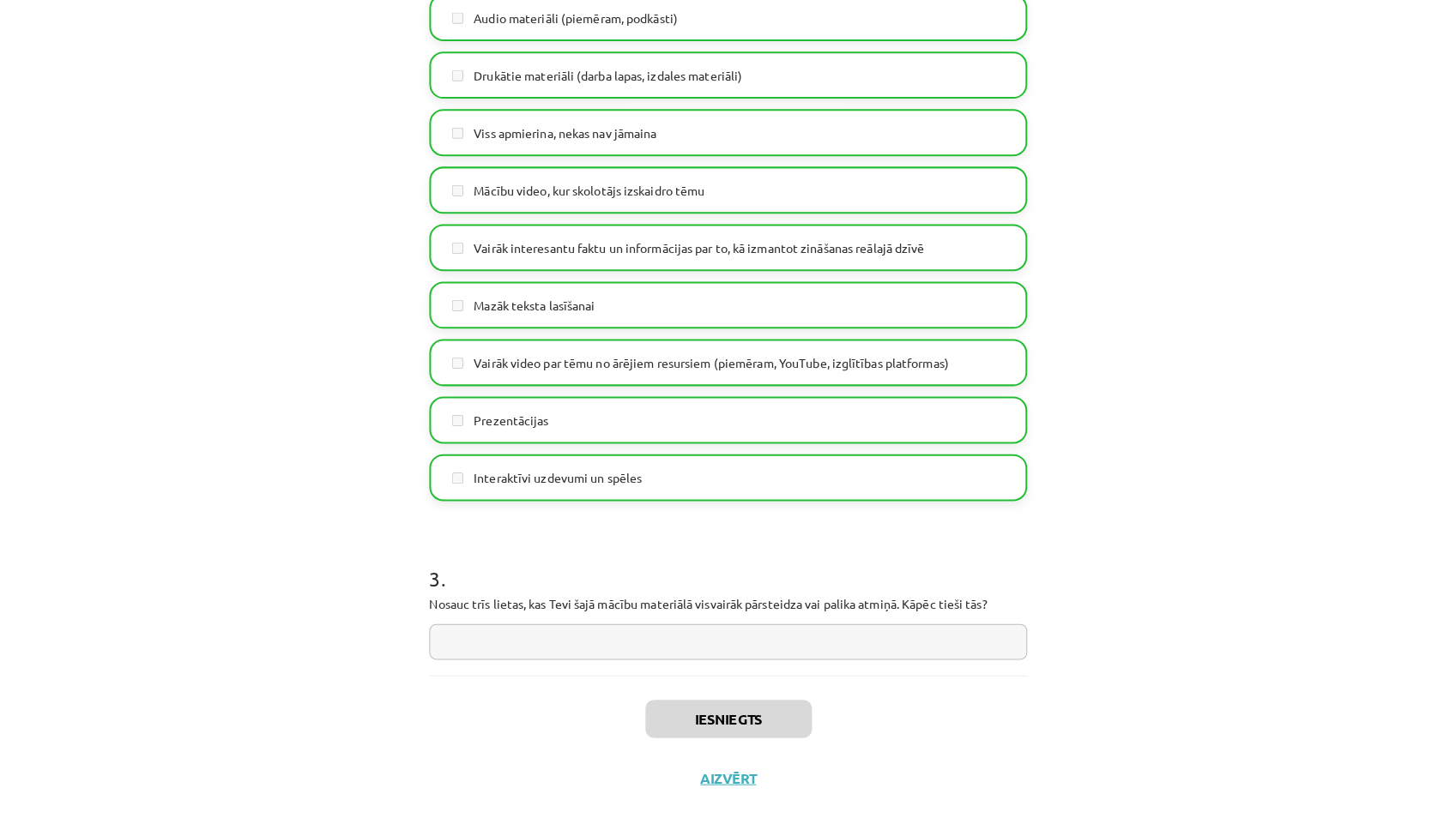
scroll to position [1231, 0]
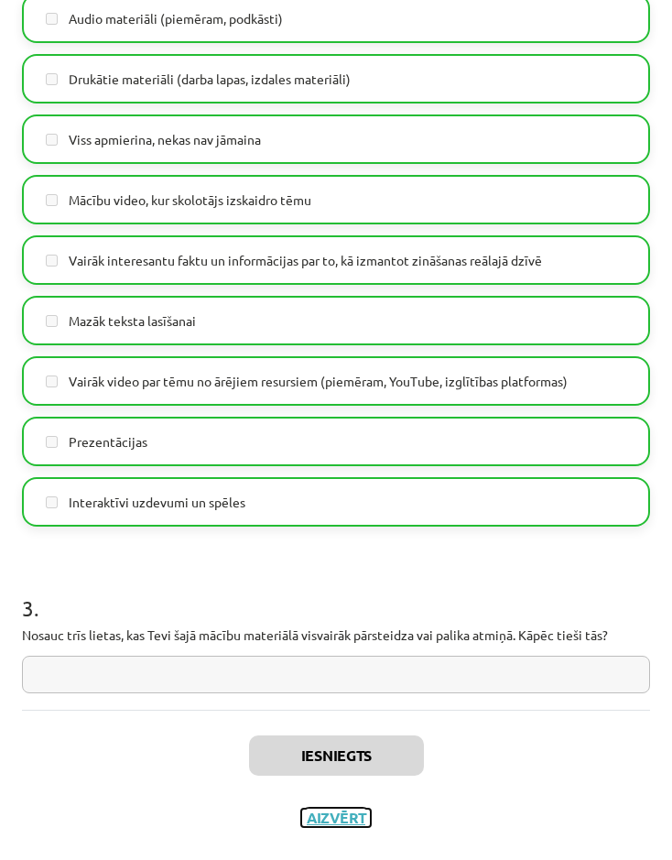
click at [337, 809] on button "Aizvērt" at bounding box center [336, 817] width 70 height 18
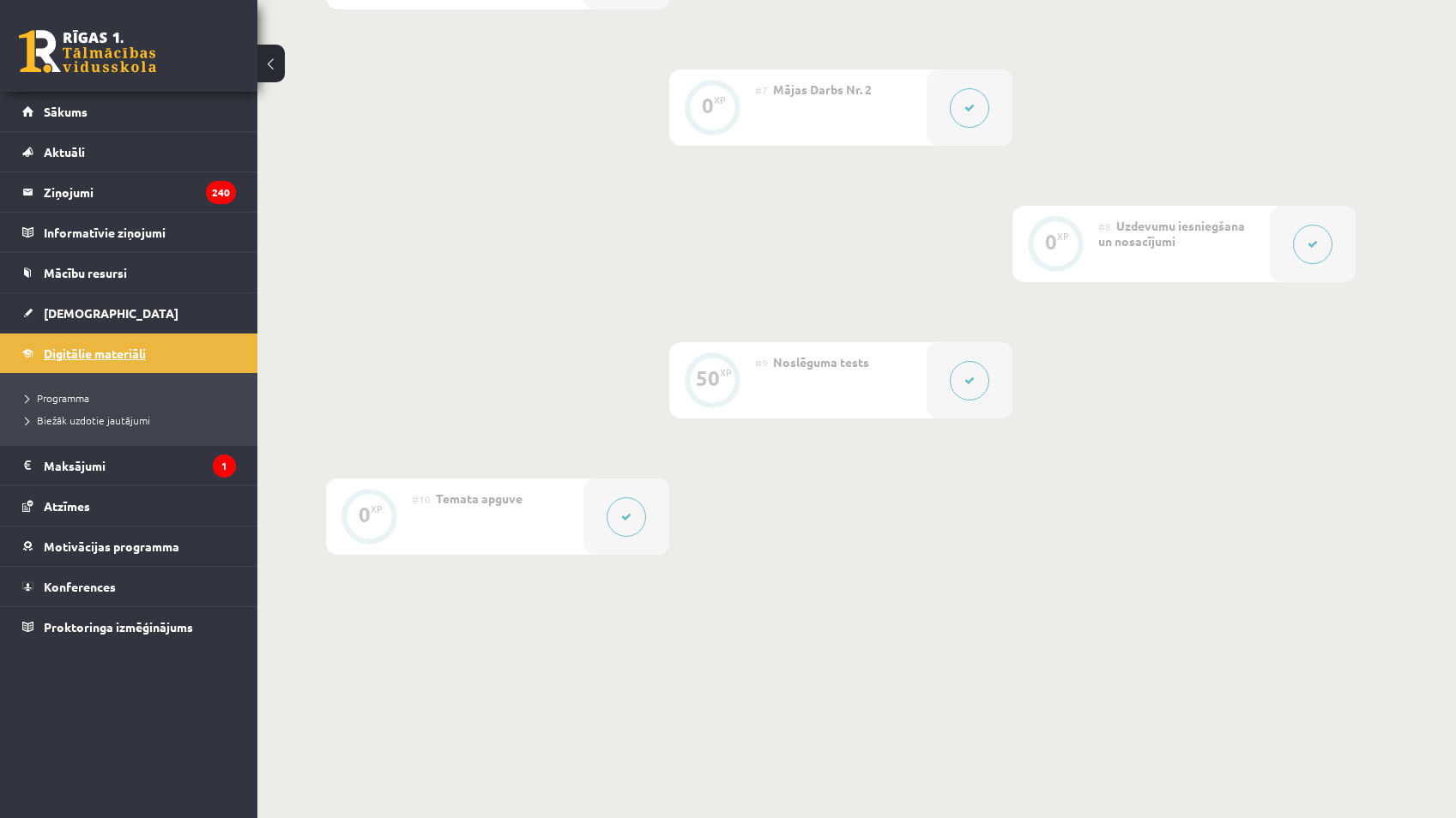
click at [147, 359] on link "Digitālie materiāli" at bounding box center [129, 353] width 214 height 39
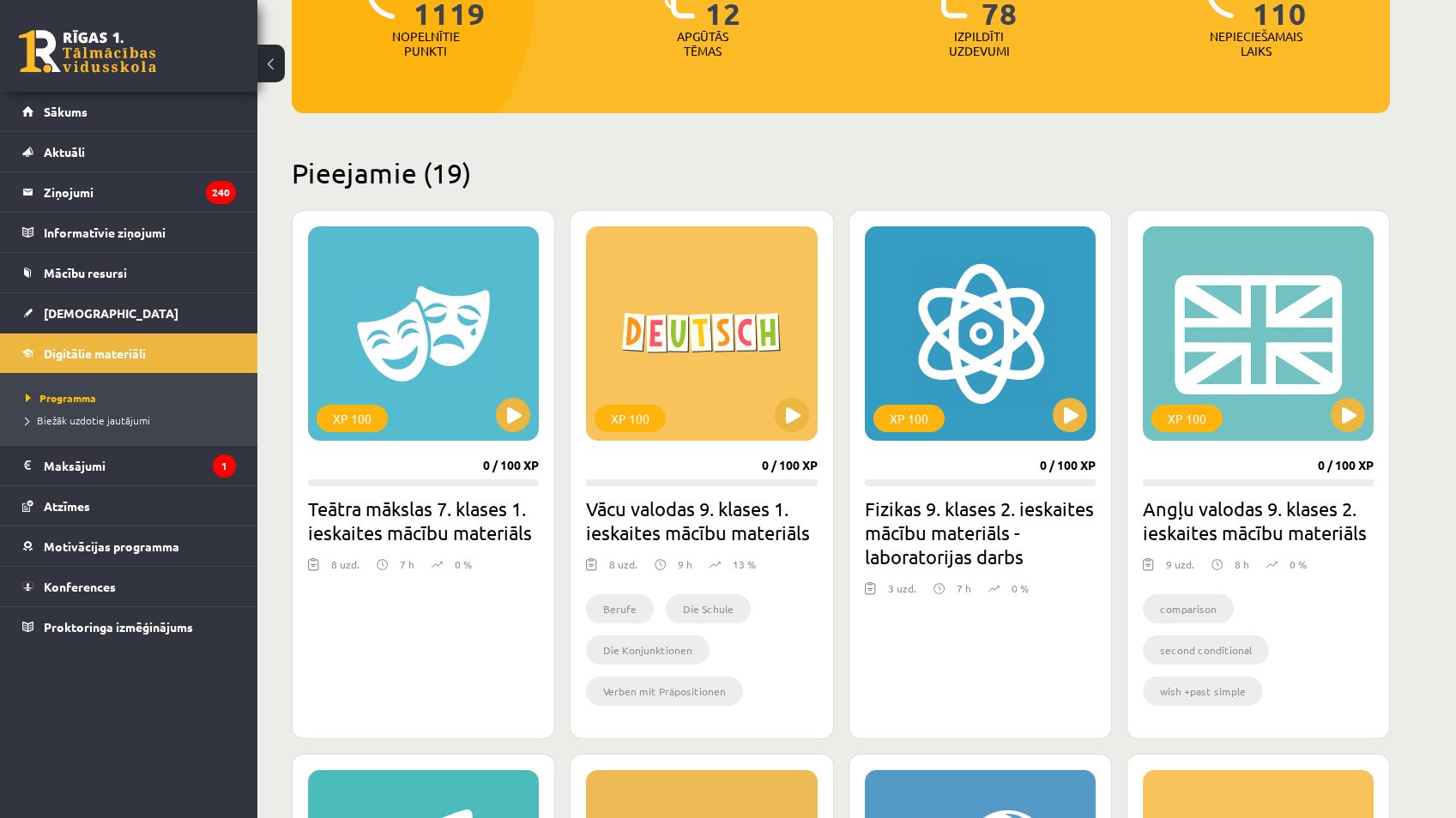
scroll to position [343, 0]
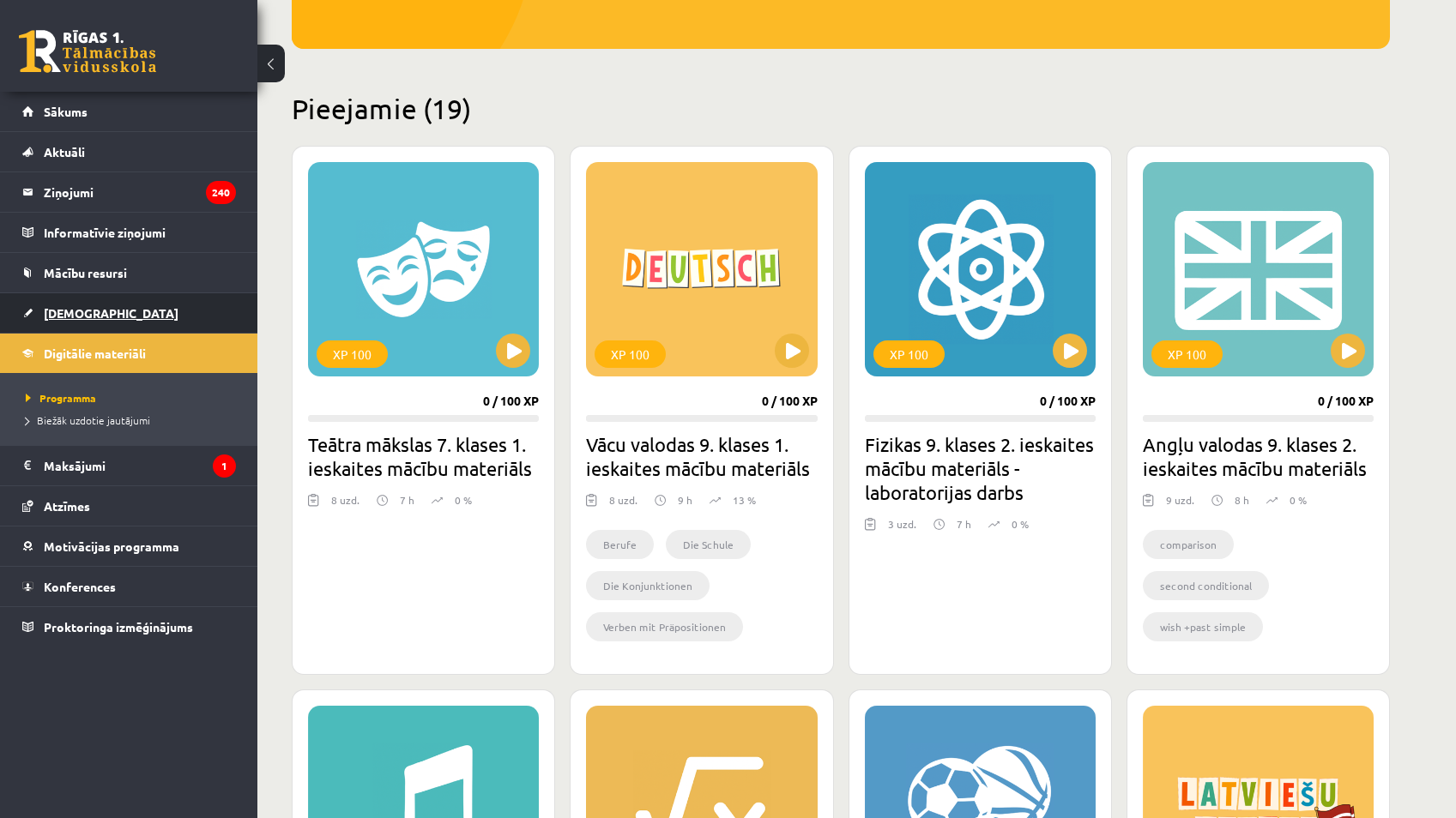
click at [91, 320] on link "[DEMOGRAPHIC_DATA]" at bounding box center [129, 313] width 214 height 39
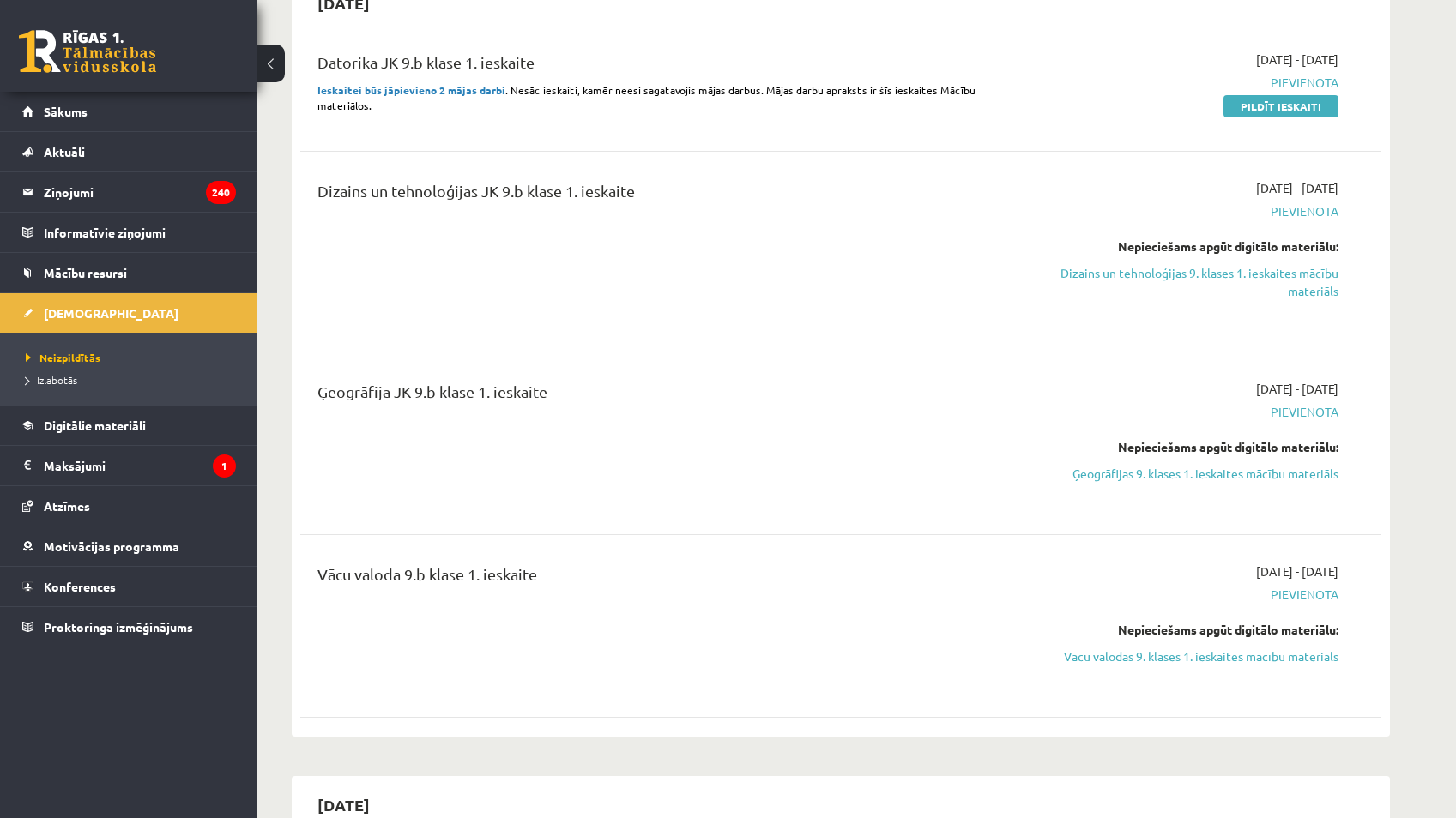
scroll to position [429, 0]
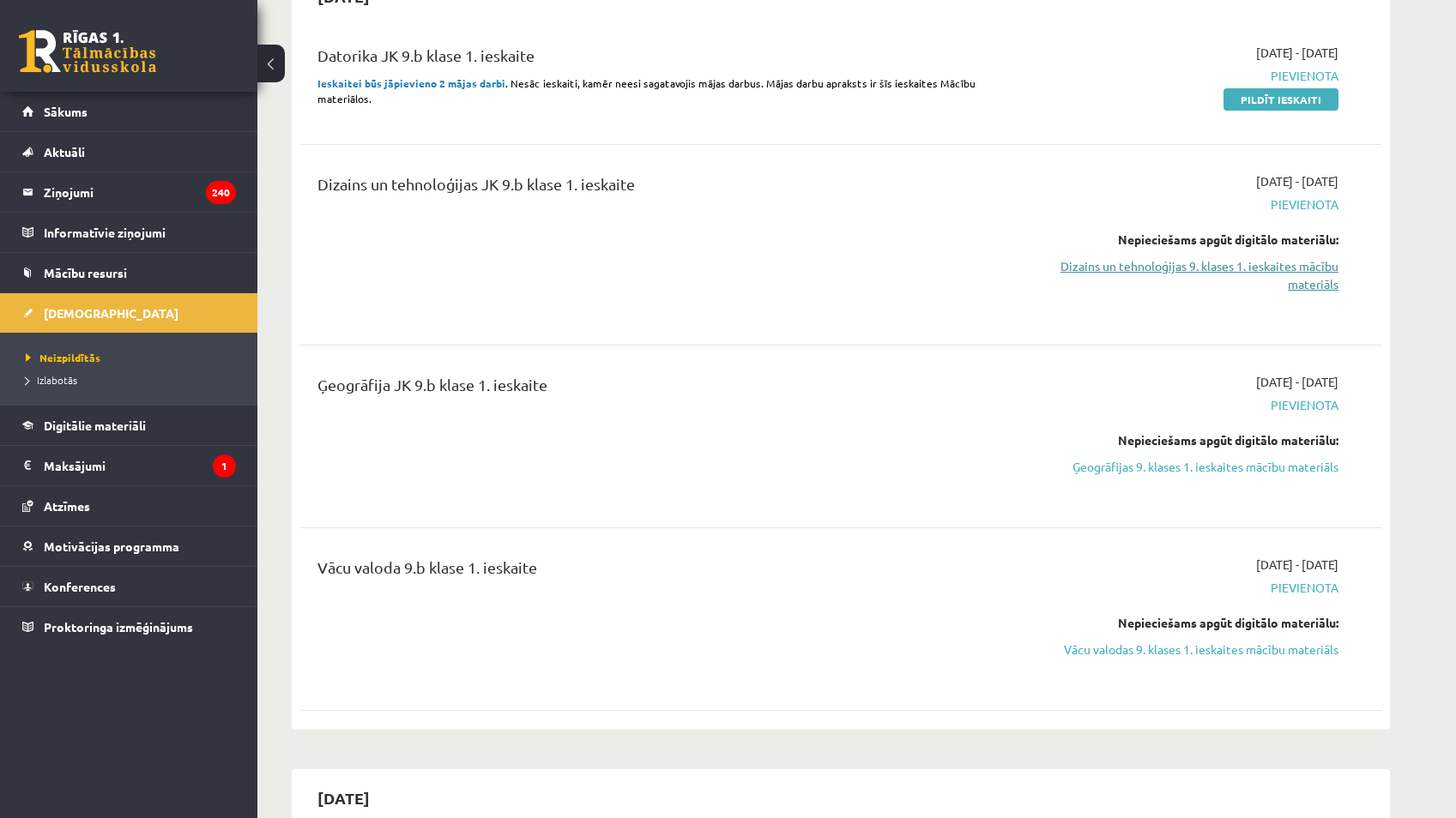
click at [1239, 260] on link "Dizains un tehnoloģijas 9. klases 1. ieskaites mācību materiāls" at bounding box center [1177, 275] width 323 height 36
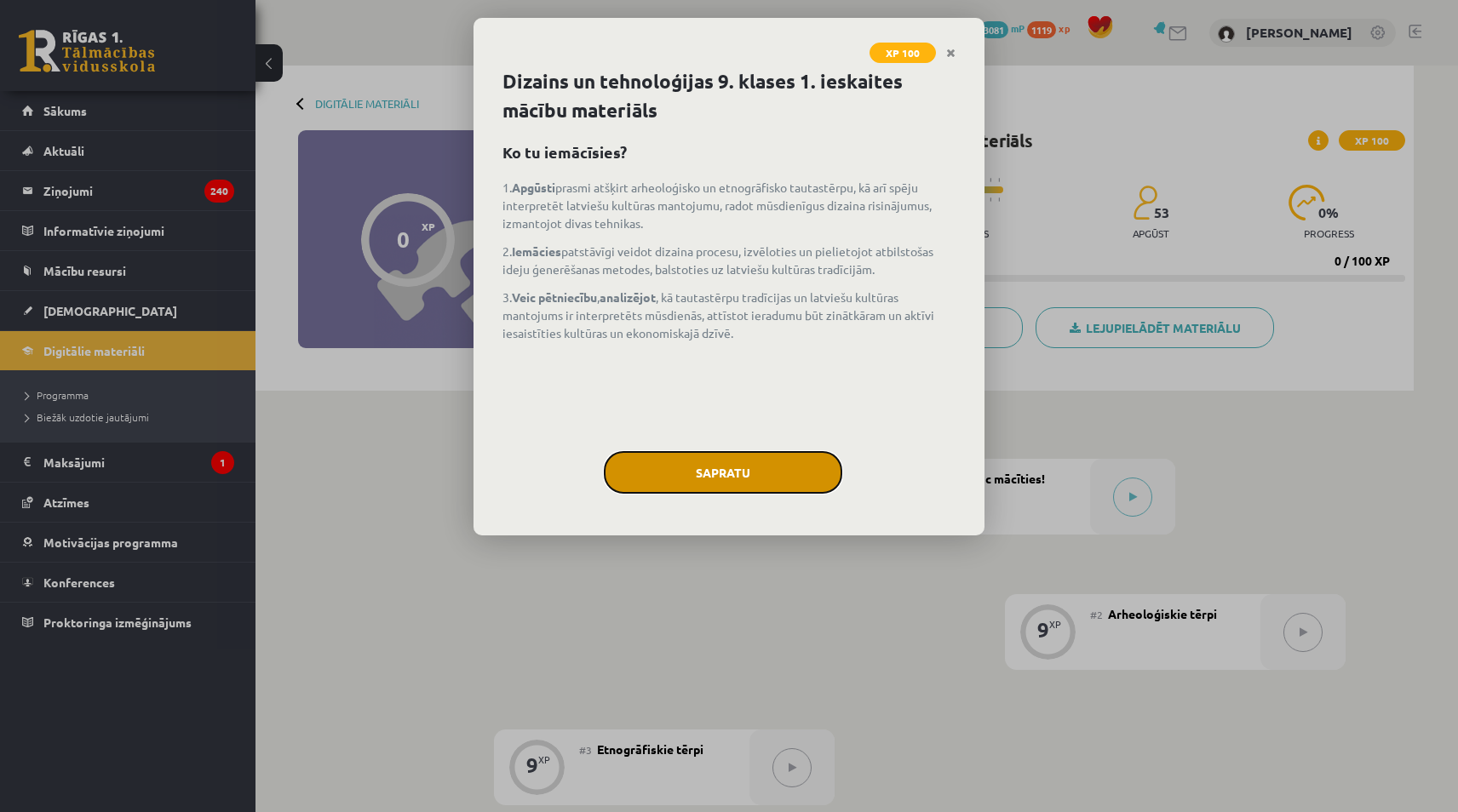
click at [742, 476] on button "Sapratu" at bounding box center [723, 473] width 238 height 43
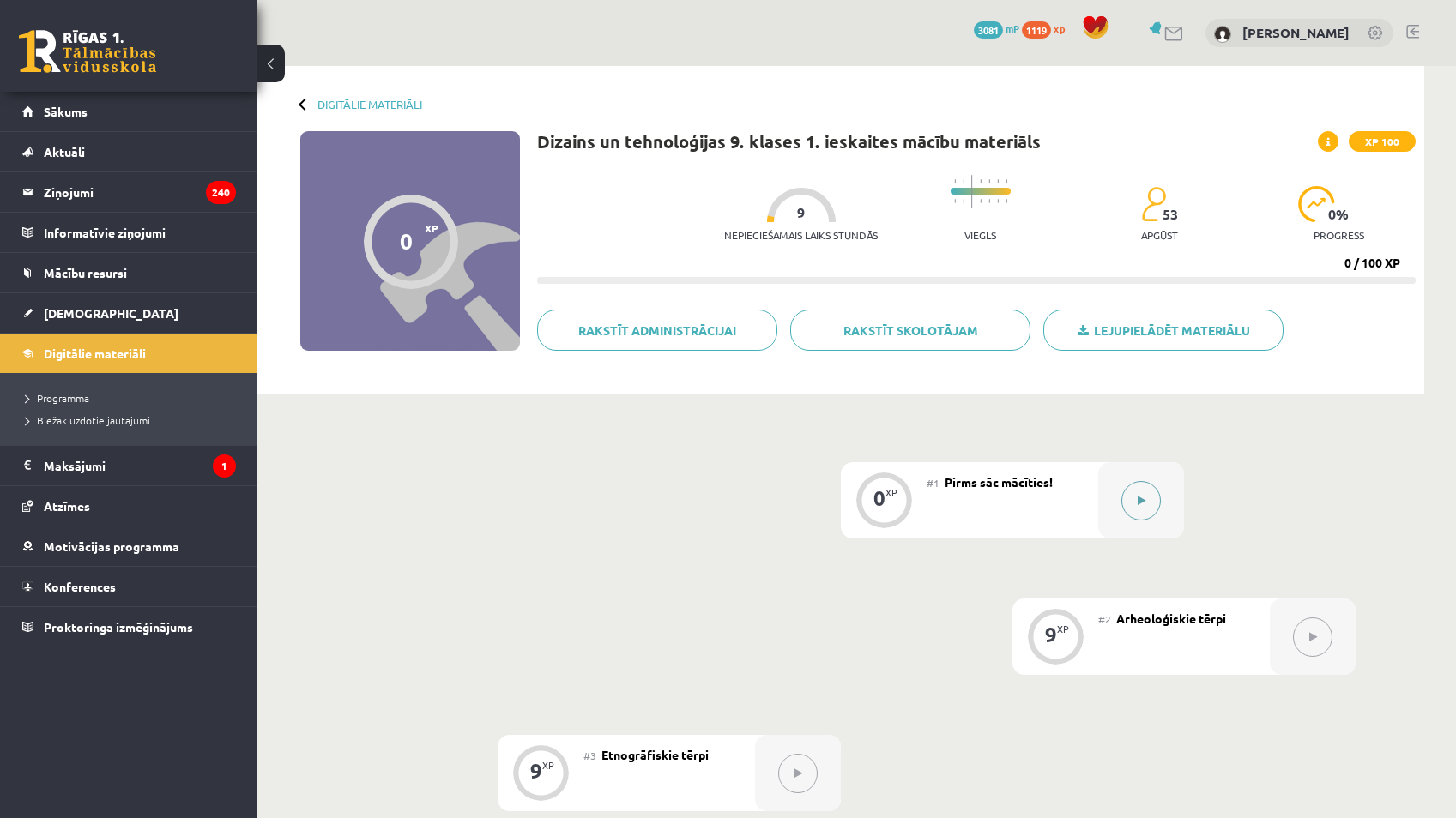
click at [1148, 496] on button at bounding box center [1141, 501] width 39 height 39
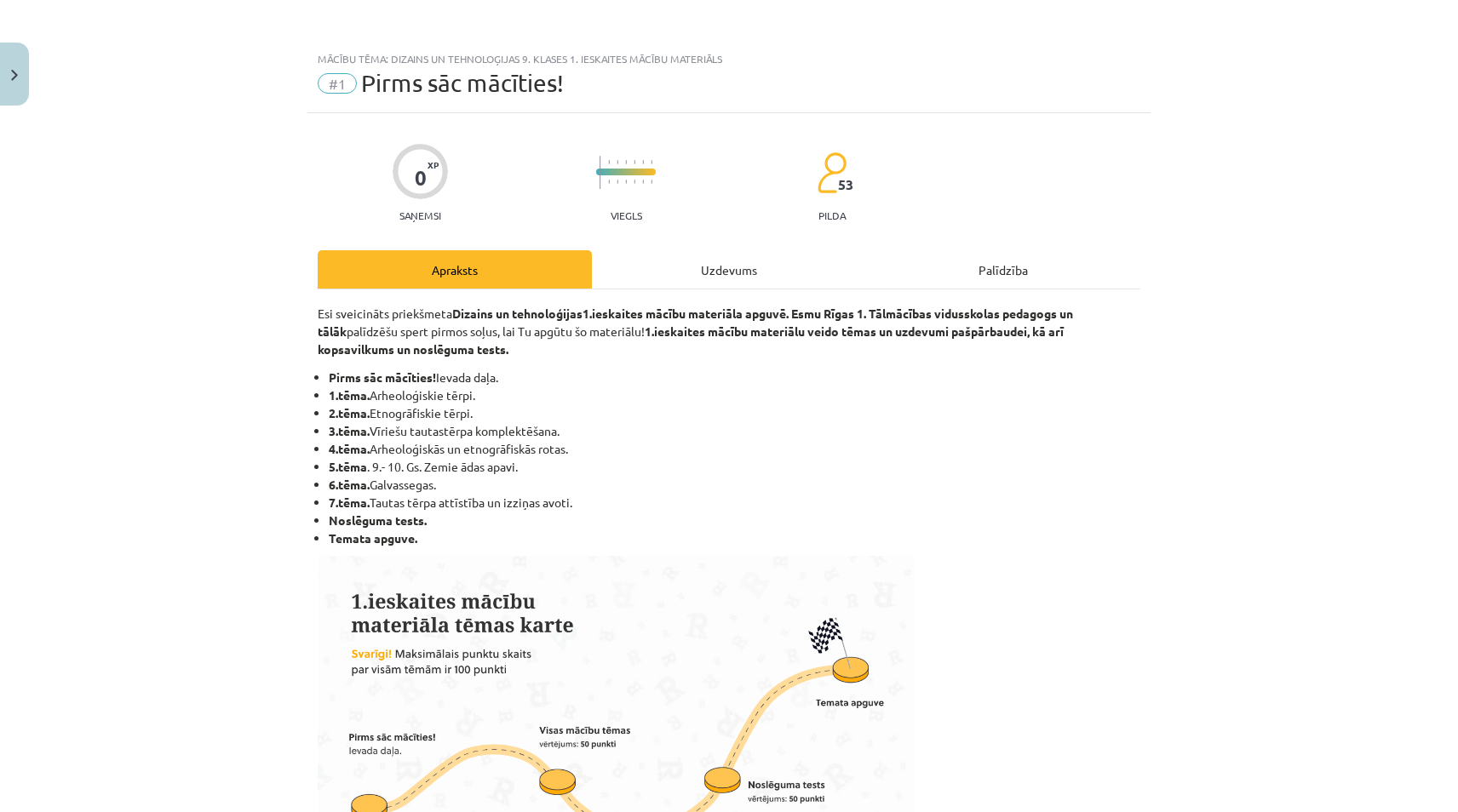
click at [753, 266] on div "Uzdevums" at bounding box center [729, 269] width 274 height 38
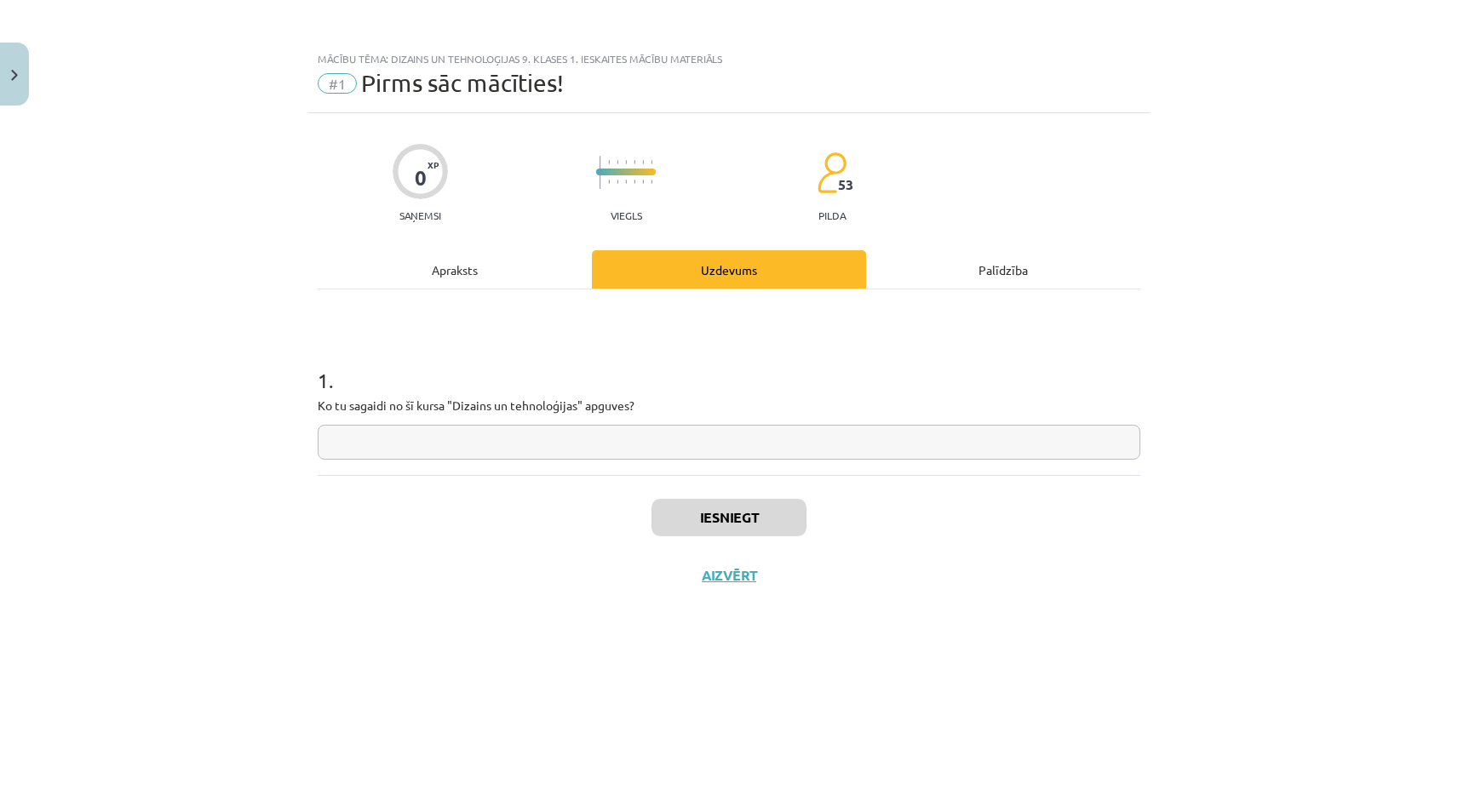
click at [739, 426] on input "text" at bounding box center [729, 443] width 823 height 35
click at [768, 397] on p "Ko tu sagaidi no šī kursa "Dizains un tehnoloģijas" apguves?" at bounding box center [729, 406] width 823 height 18
drag, startPoint x: 650, startPoint y: 447, endPoint x: 662, endPoint y: 457, distance: 15.6
click at [649, 447] on input "text" at bounding box center [729, 443] width 823 height 35
type input "**"
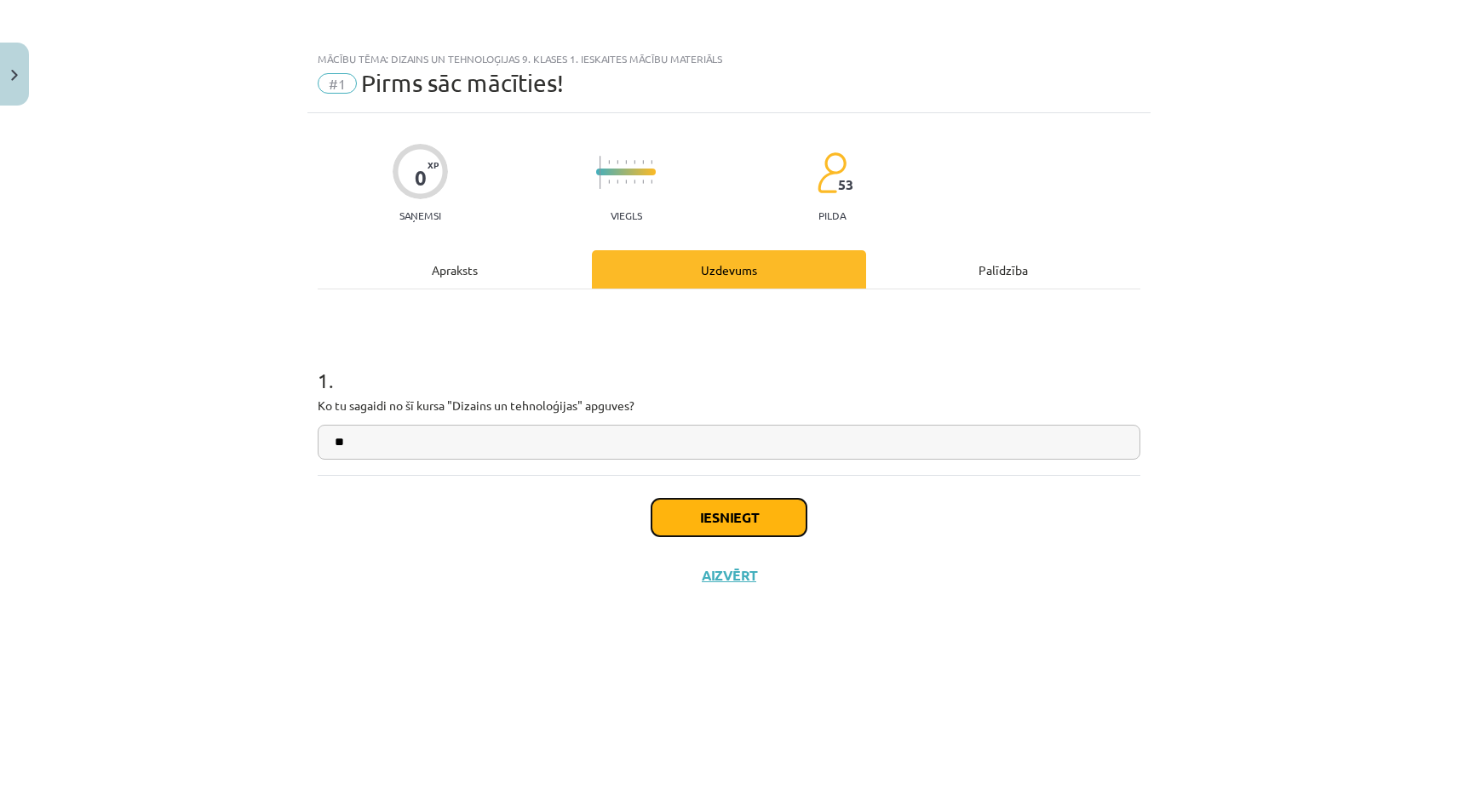
click at [736, 503] on button "Iesniegt" at bounding box center [729, 517] width 155 height 37
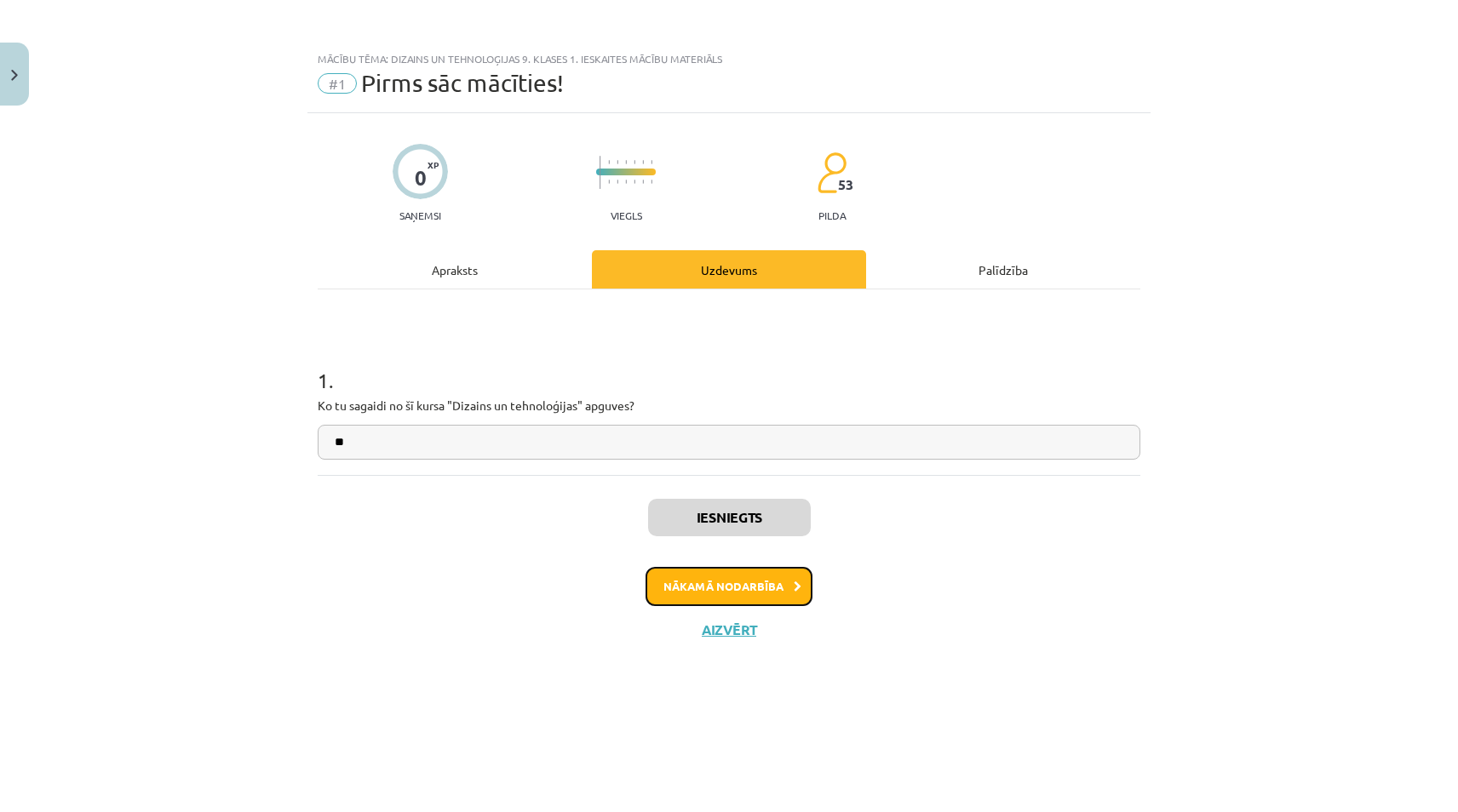
click at [718, 580] on button "Nākamā nodarbība" at bounding box center [729, 587] width 167 height 39
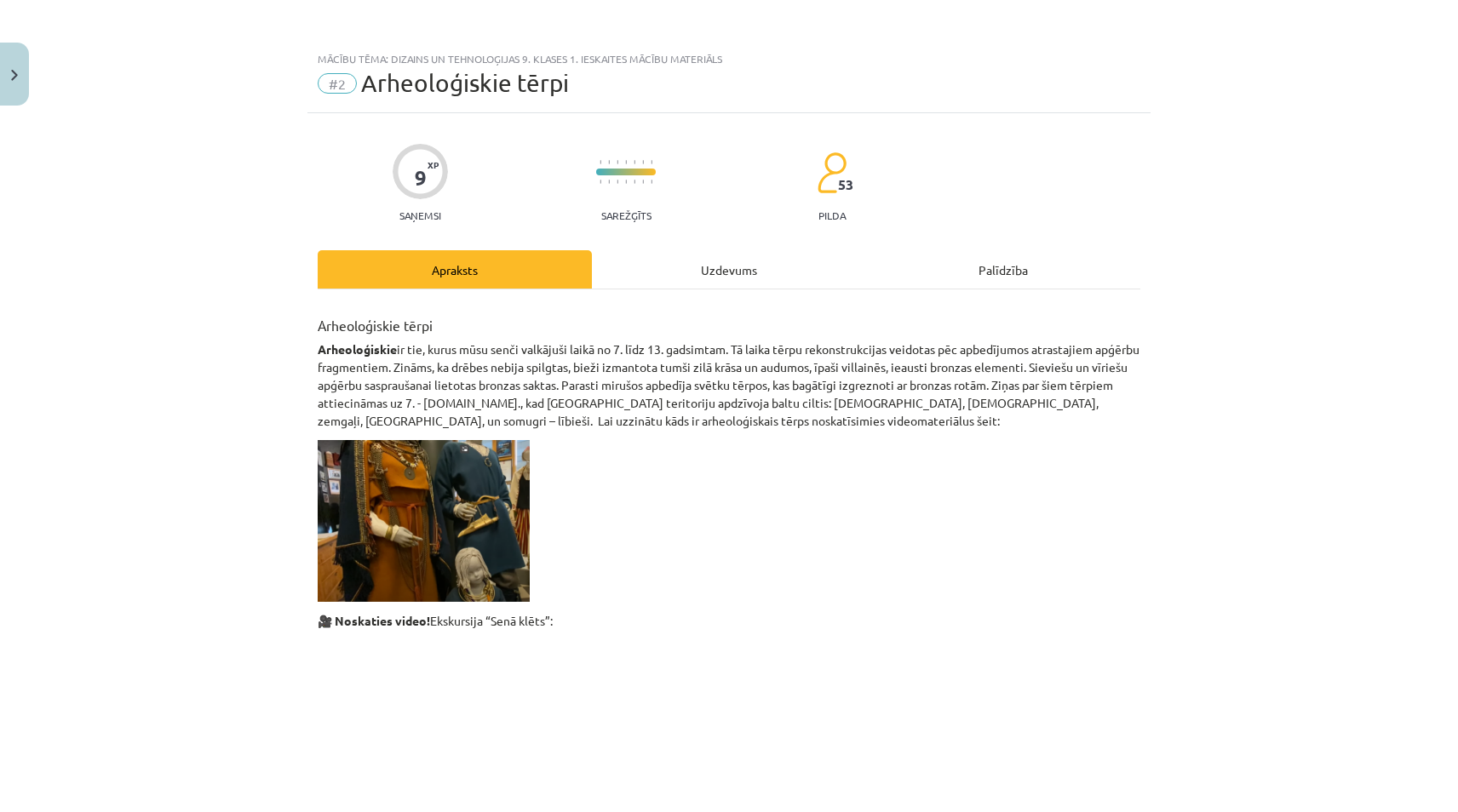
click at [731, 258] on div "Uzdevums" at bounding box center [729, 269] width 274 height 38
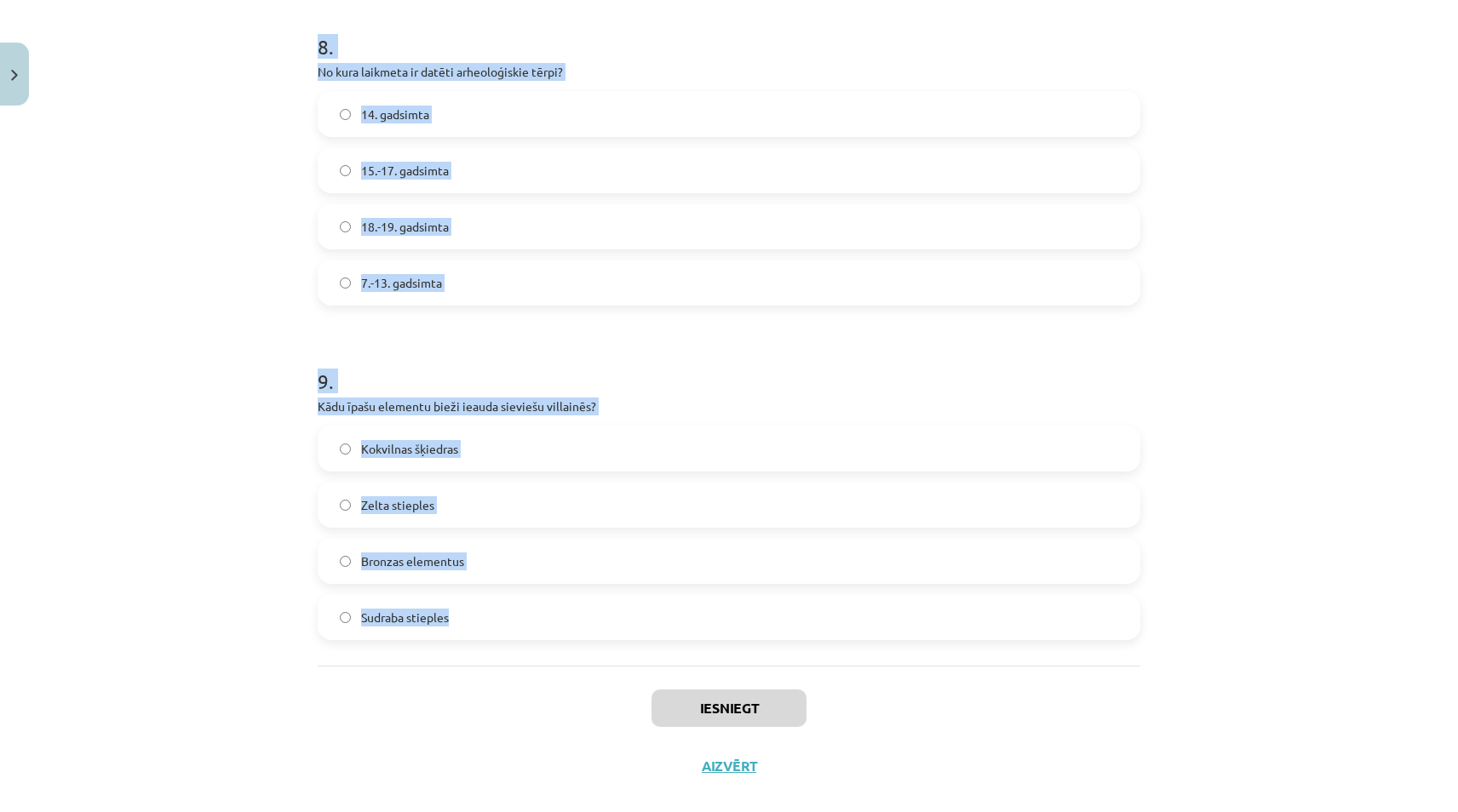
scroll to position [2701, 0]
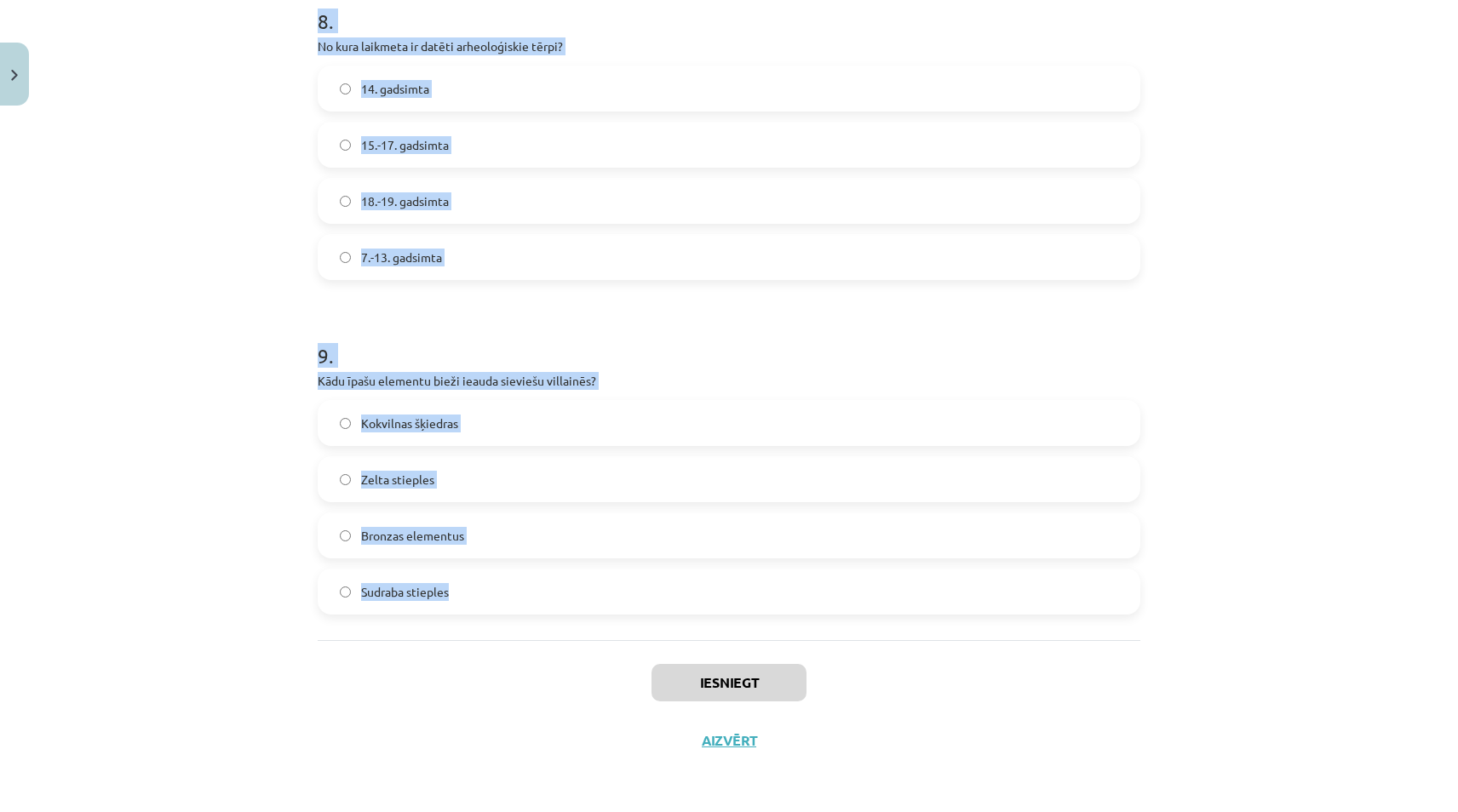
drag, startPoint x: 305, startPoint y: 331, endPoint x: 624, endPoint y: 605, distance: 420.5
drag, startPoint x: 624, startPoint y: 605, endPoint x: 558, endPoint y: 580, distance: 70.6
copy form "3 . Lorem ipsumd sitamet consect adipisc elitseddoei tempo? Incidid utlabo etdo…"
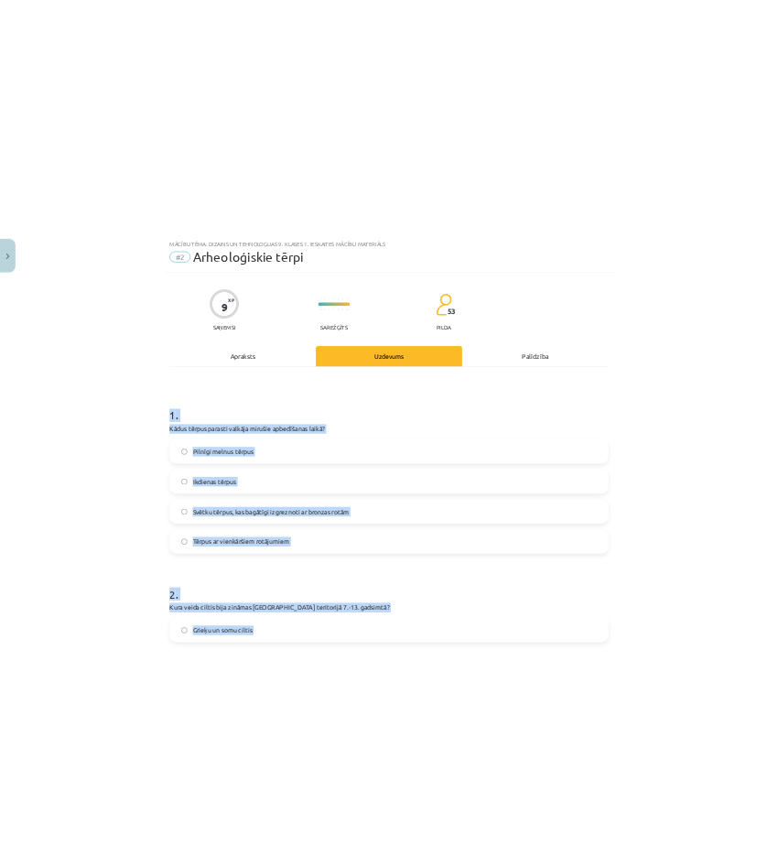
scroll to position [0, 0]
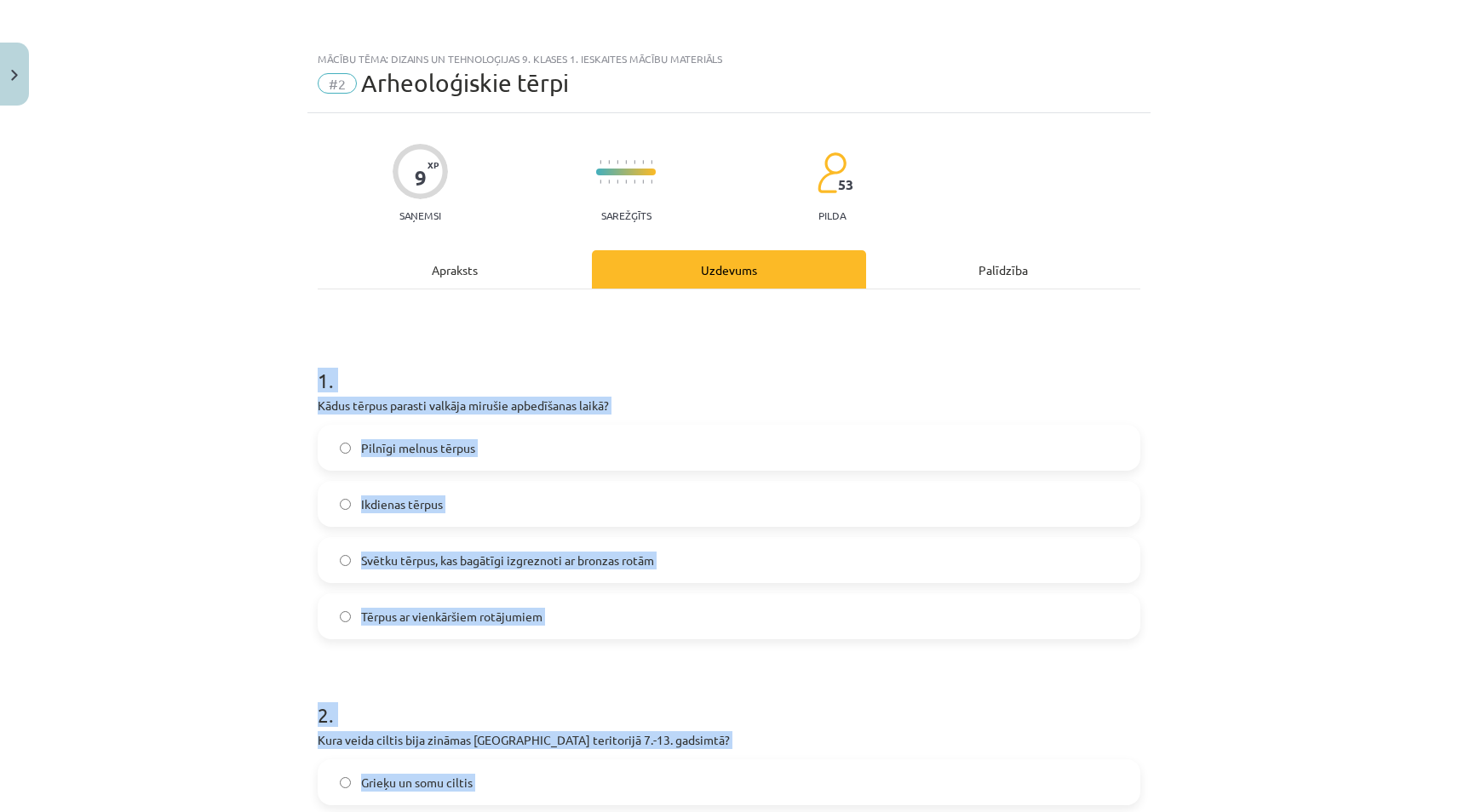
click at [187, 317] on div "Mācību tēma: Dizains un tehnoloģijas 9. klases 1. ieskaites mācību materiāls #2…" at bounding box center [729, 406] width 1458 height 812
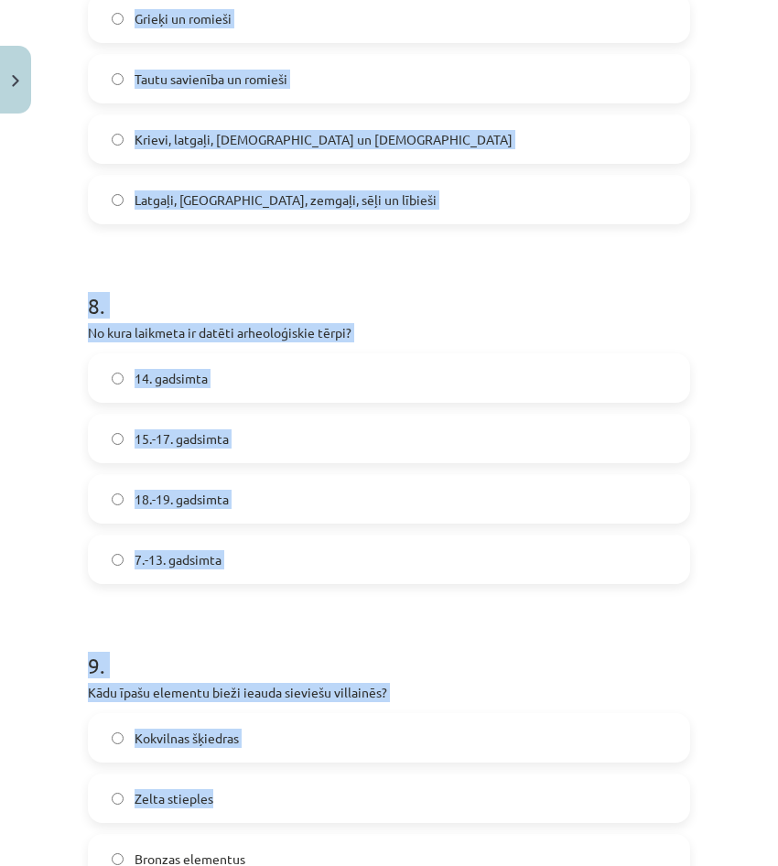
scroll to position [2912, 0]
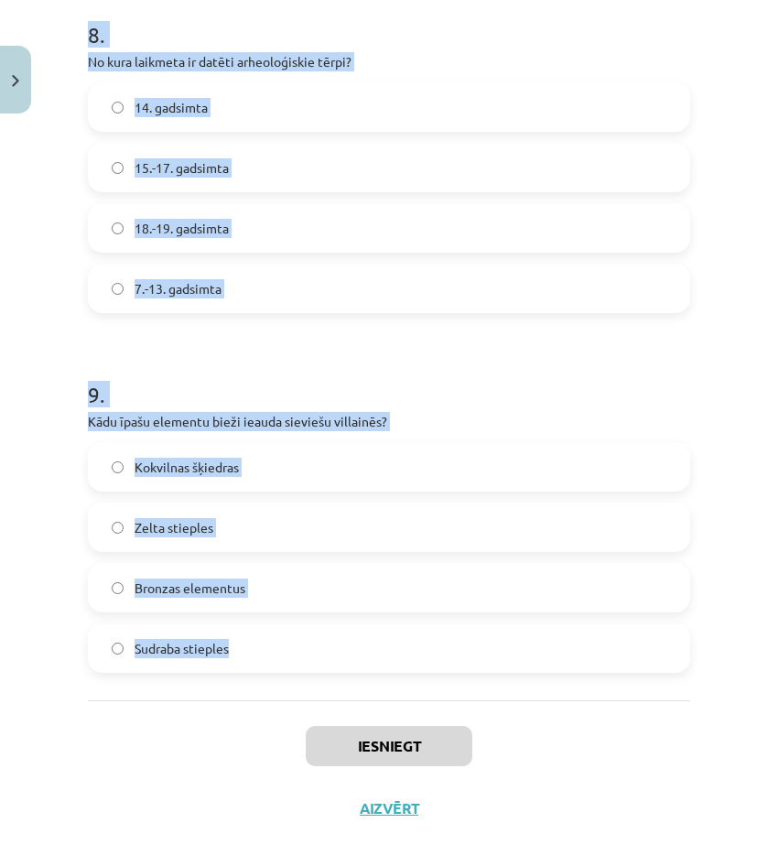
drag, startPoint x: 90, startPoint y: 316, endPoint x: 441, endPoint y: 661, distance: 492.6
drag, startPoint x: 441, startPoint y: 661, endPoint x: 446, endPoint y: 633, distance: 27.8
copy form "3 . Lorem ipsumd sitamet consect adipisc elitseddoei tempo? Incidid utlabo etdo…"
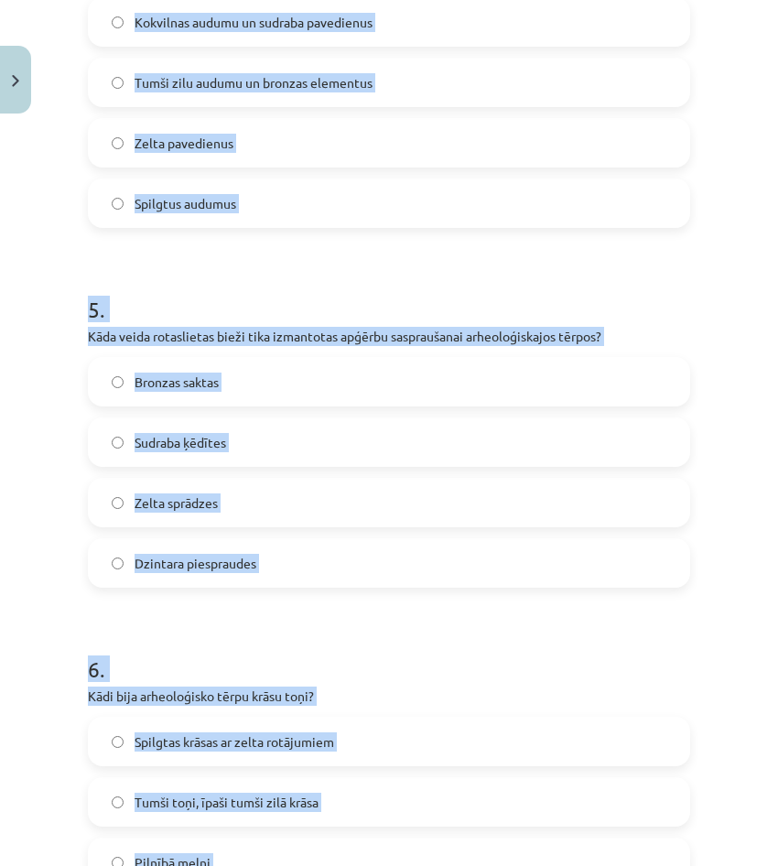
click at [30, 565] on div "Mācību tēma: Dizains un tehnoloģijas 9. klases 1. ieskaites mācību materiāls #2…" at bounding box center [389, 433] width 778 height 866
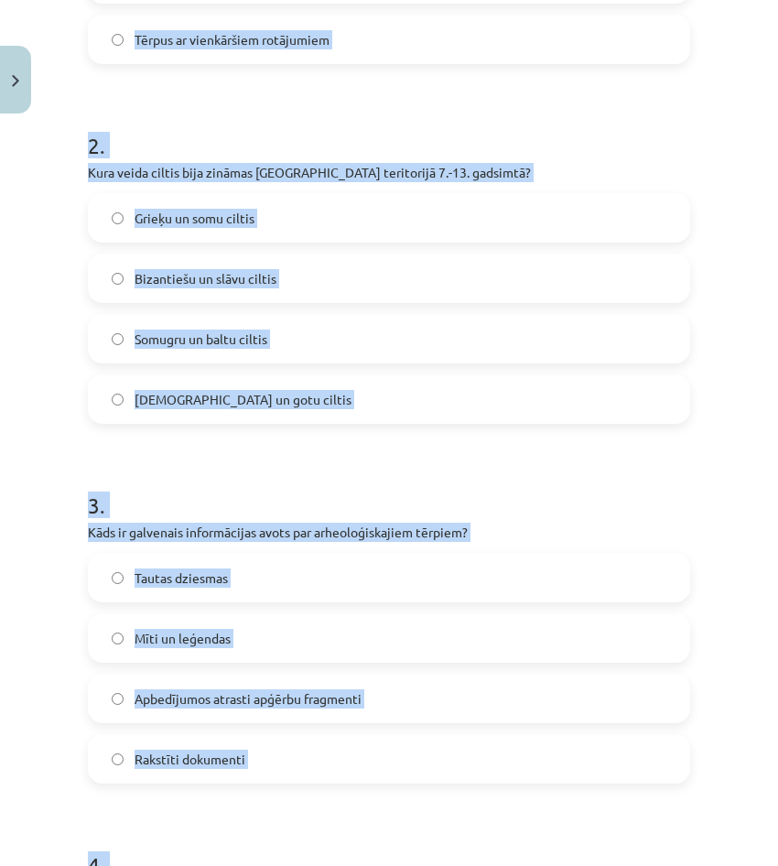
click at [73, 562] on div "Mācību tēma: Dizains un tehnoloģijas 9. klases 1. ieskaites mācību materiāls #2…" at bounding box center [389, 433] width 778 height 866
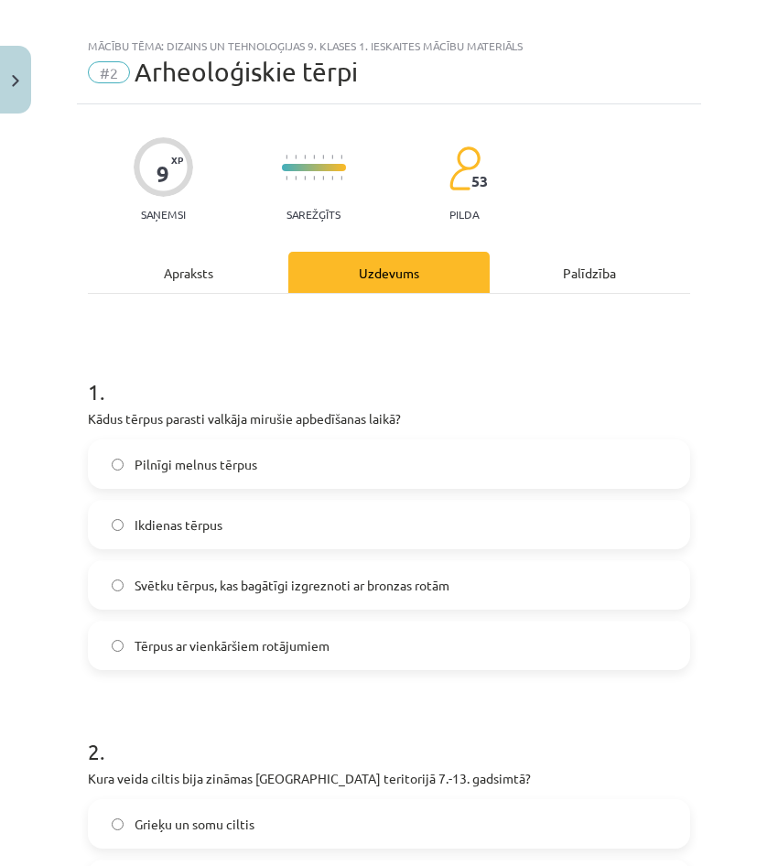
scroll to position [0, 0]
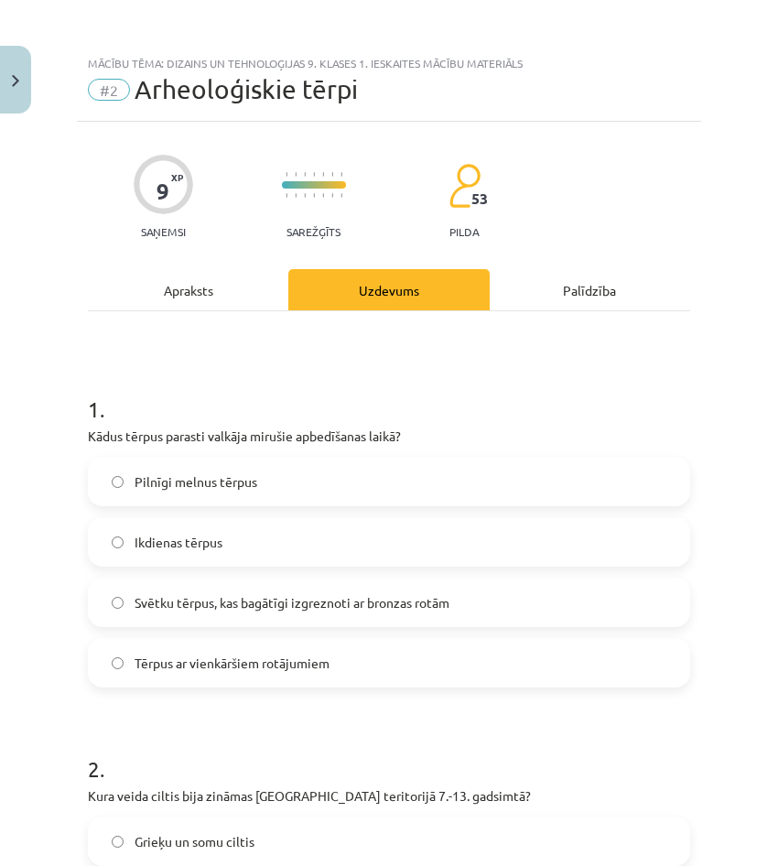
click at [189, 658] on span "Tērpus ar vienkāršiem rotājumiem" at bounding box center [232, 663] width 195 height 19
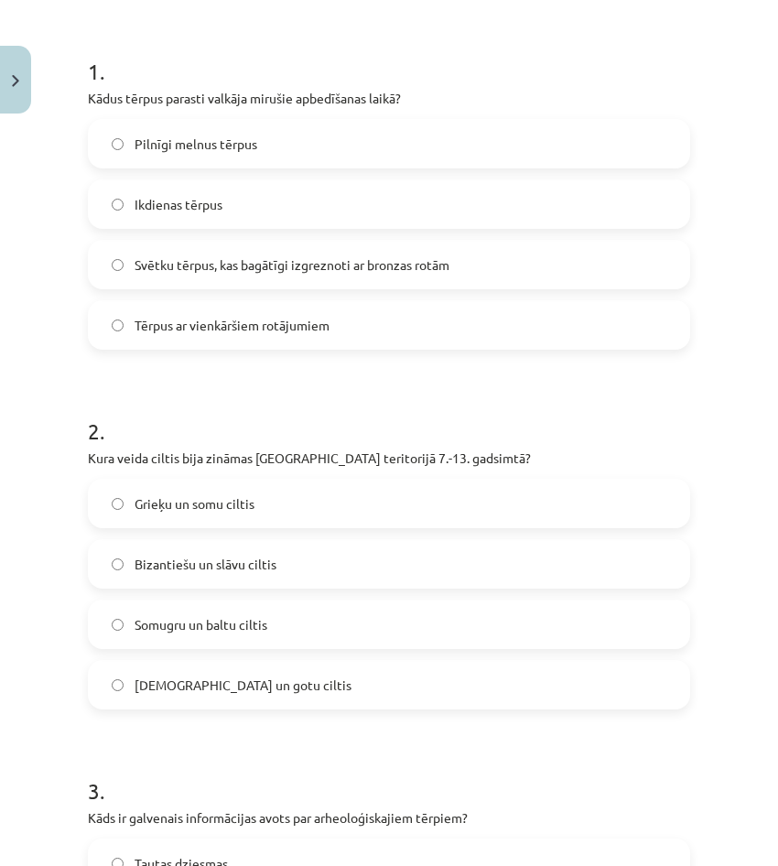
scroll to position [366, 0]
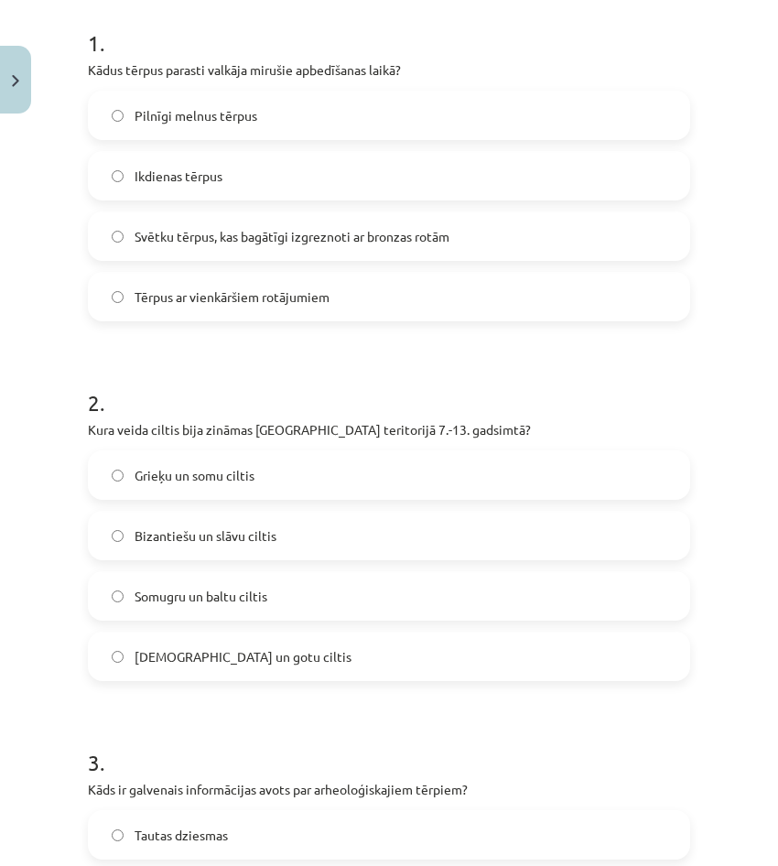
click at [293, 595] on label "Somugru un baltu ciltis" at bounding box center [389, 596] width 599 height 46
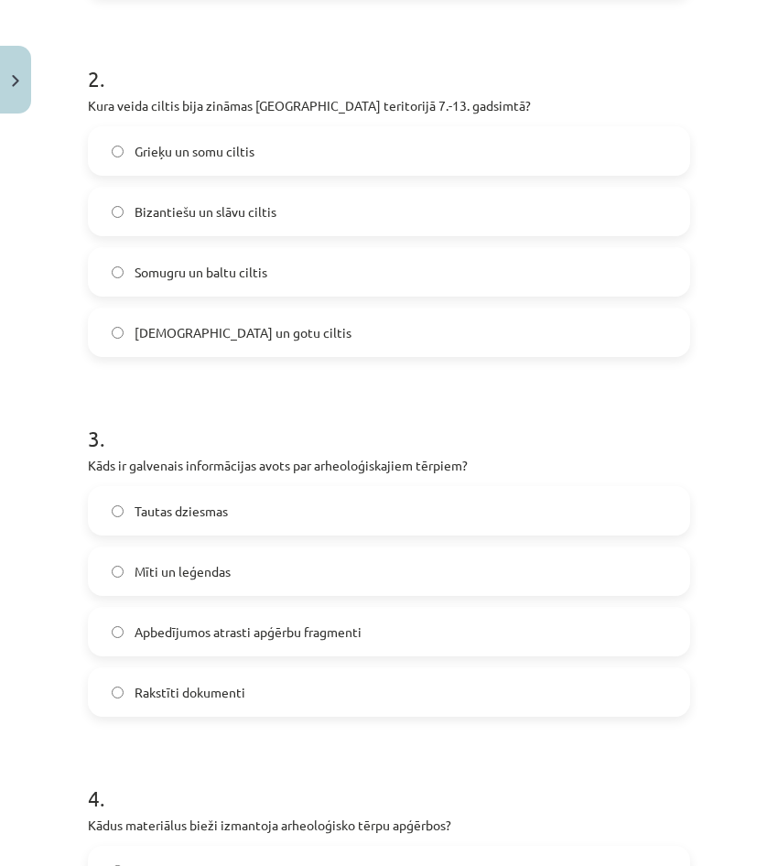
scroll to position [732, 0]
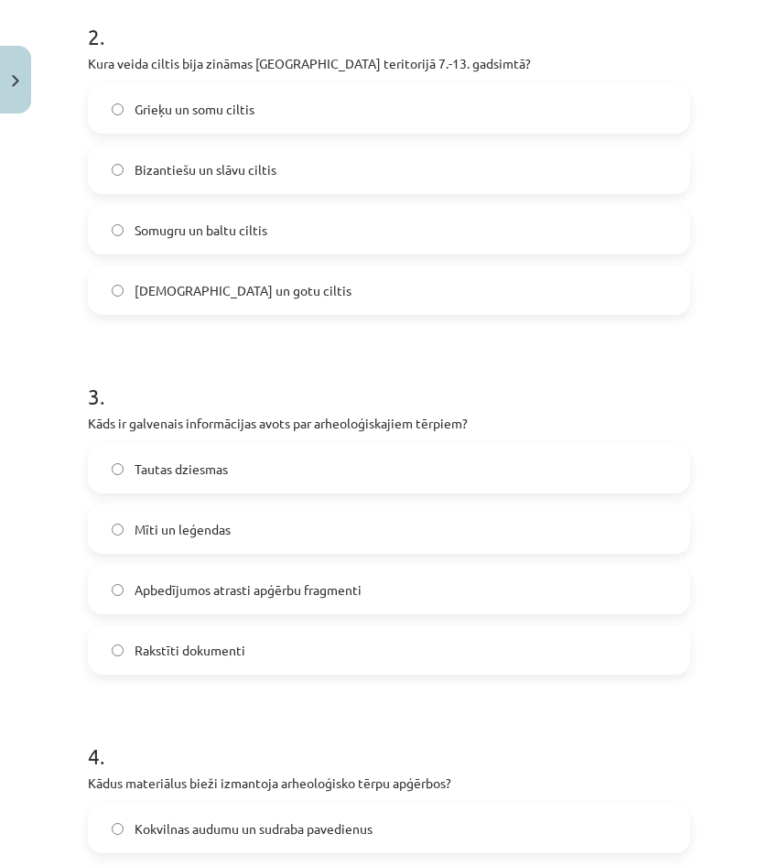
click at [273, 581] on span "Apbedījumos atrasti apģērbu fragmenti" at bounding box center [248, 589] width 227 height 19
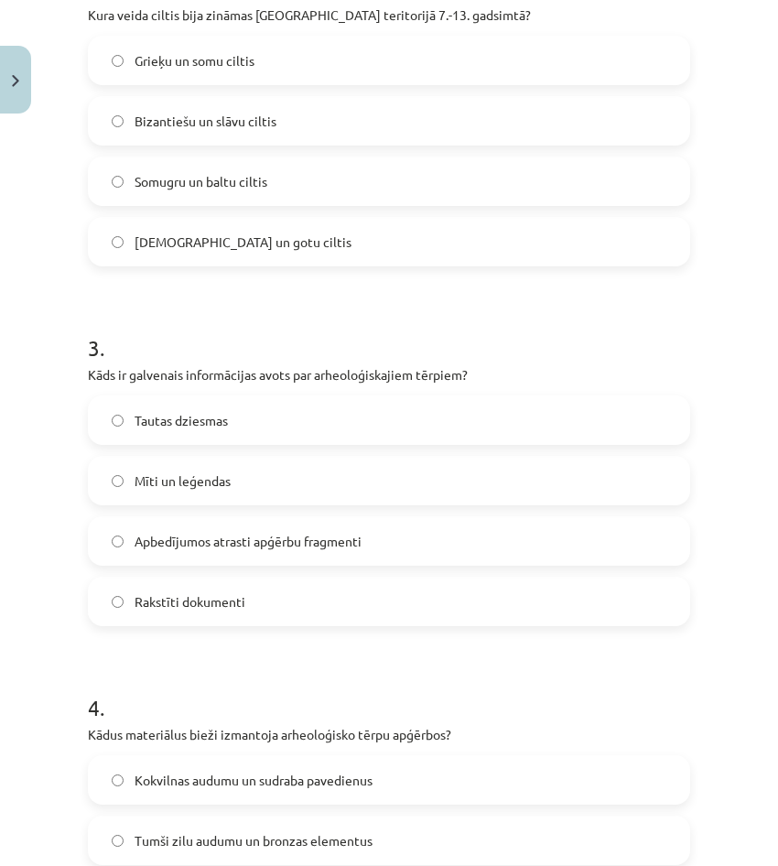
scroll to position [915, 0]
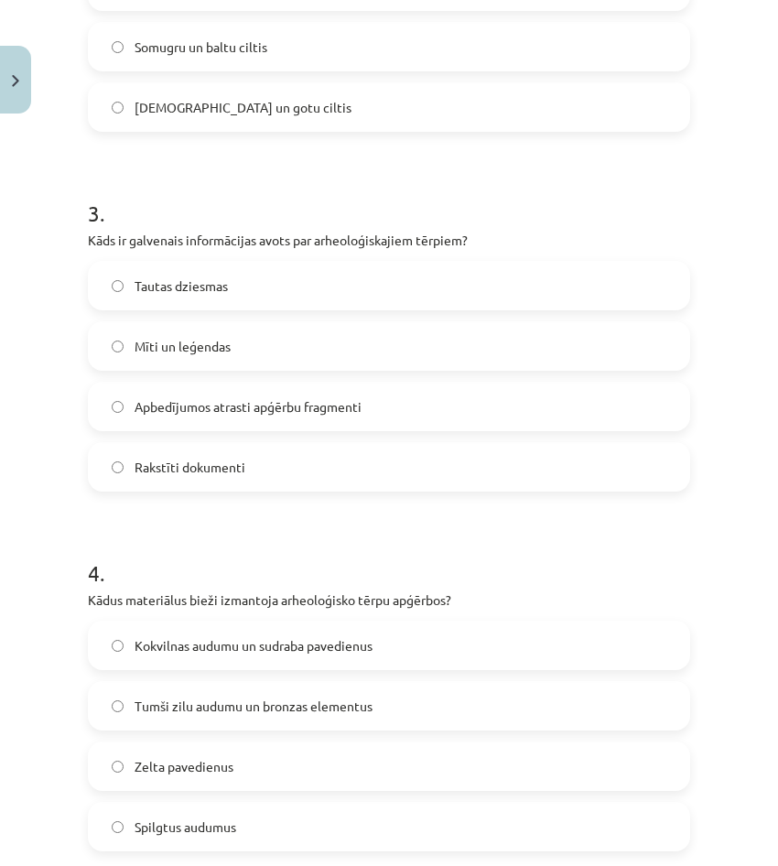
click at [279, 705] on span "Tumši zilu audumu un bronzas elementus" at bounding box center [254, 706] width 238 height 19
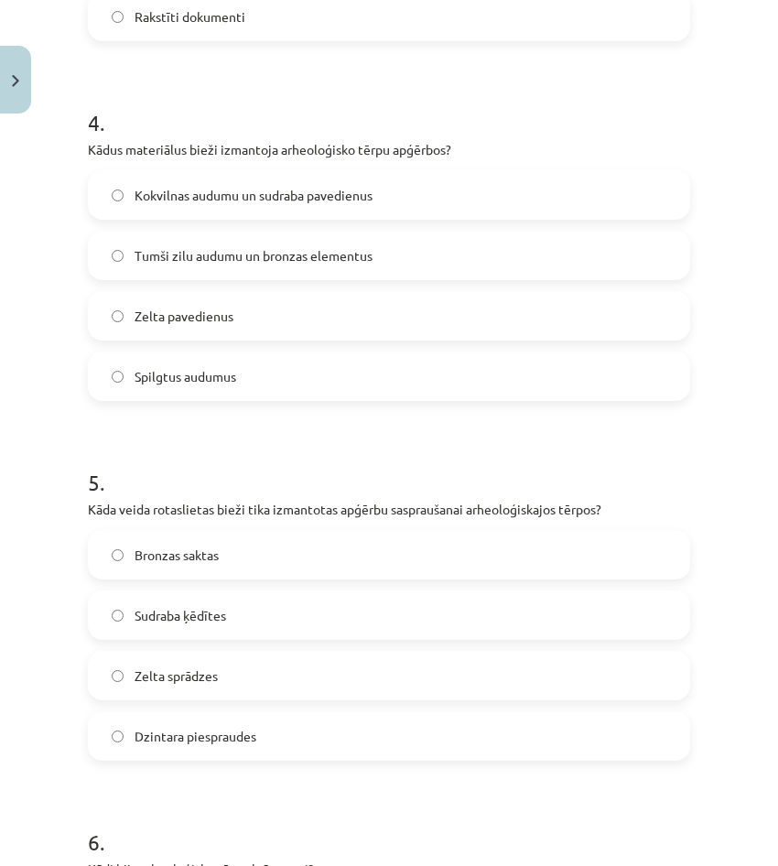
scroll to position [1373, 0]
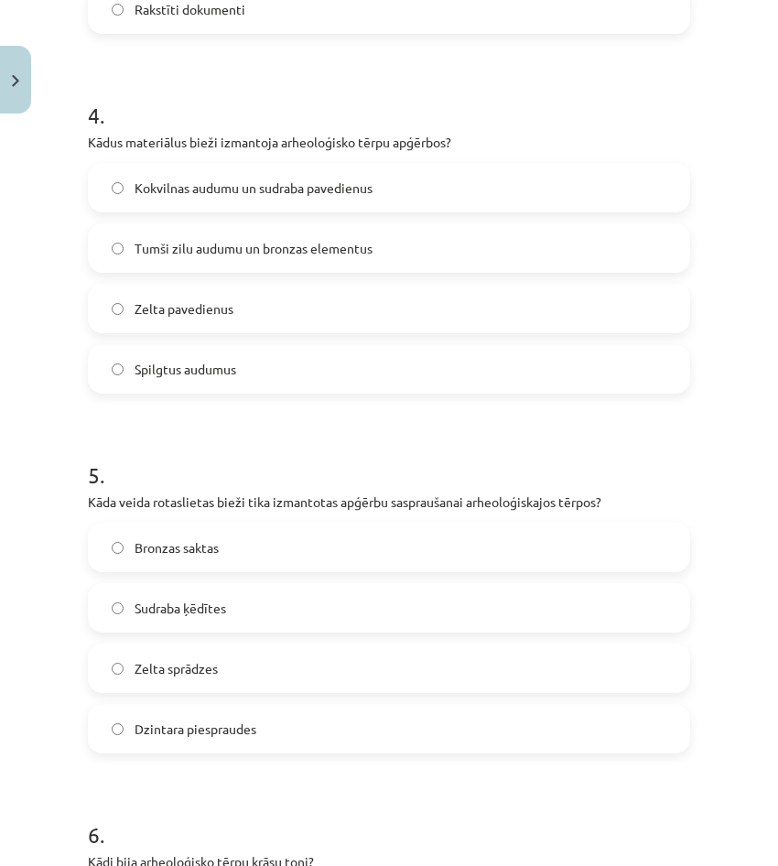
click at [293, 536] on label "Bronzas saktas" at bounding box center [389, 547] width 599 height 46
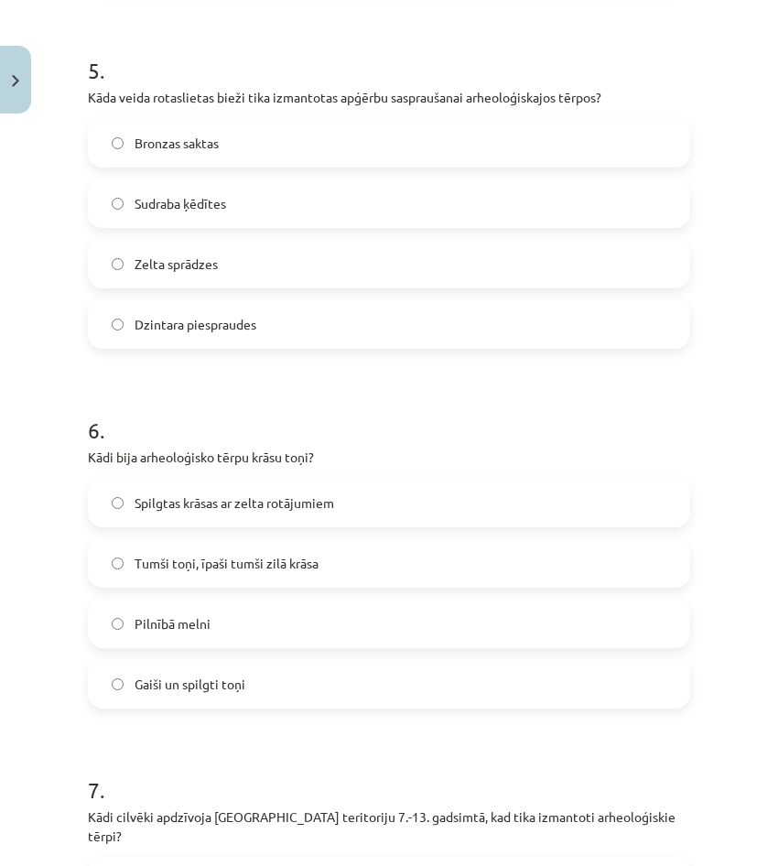
scroll to position [1831, 0]
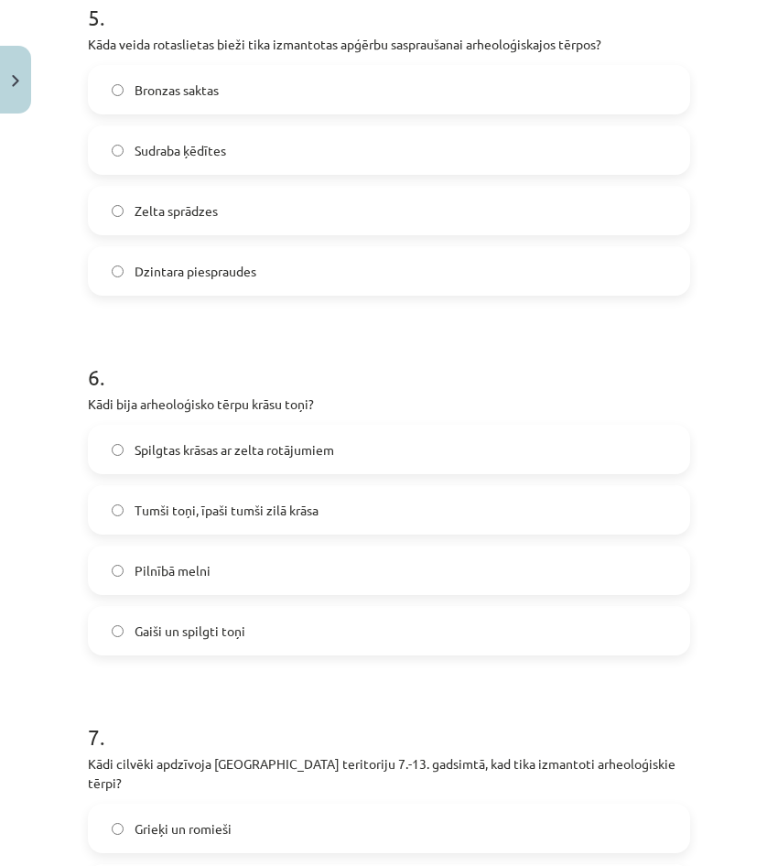
click at [282, 511] on span "Tumši toņi, īpaši tumši zilā krāsa" at bounding box center [227, 510] width 184 height 19
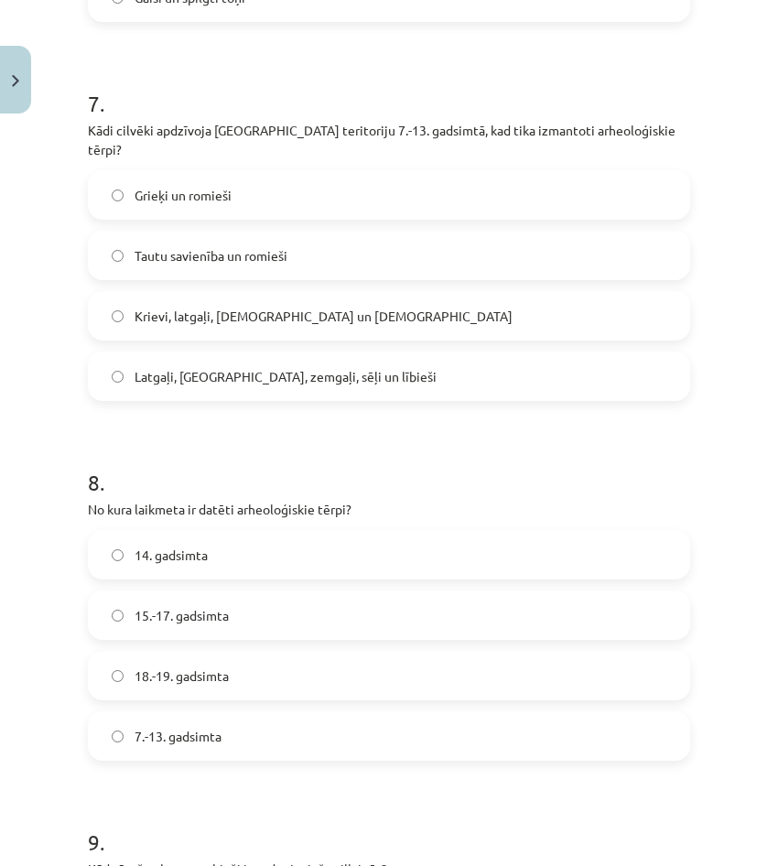
scroll to position [2471, 0]
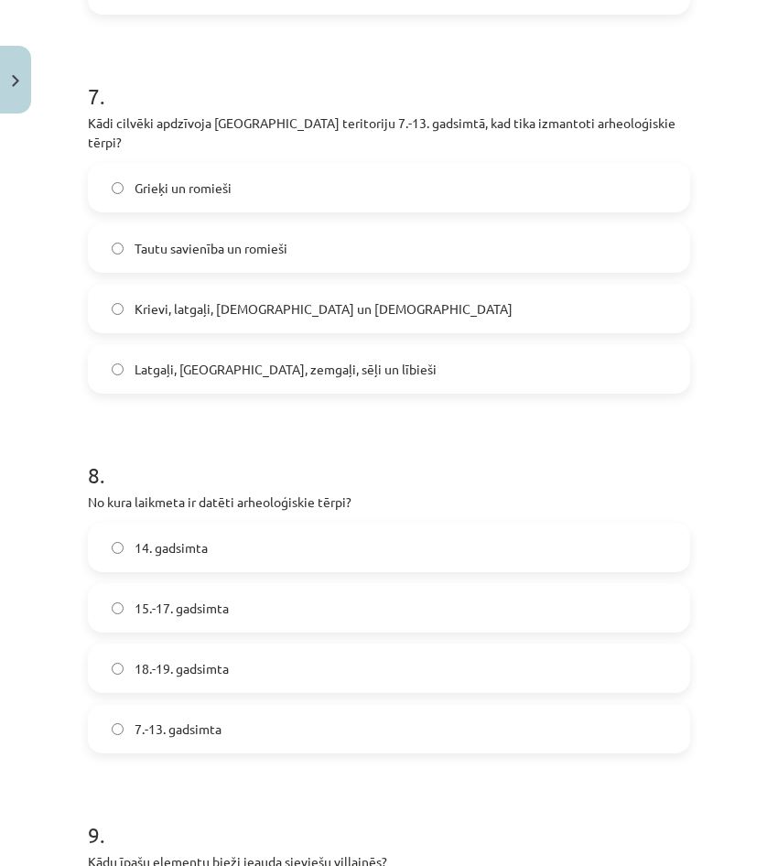
click at [375, 706] on label "7.-13. gadsimta" at bounding box center [389, 729] width 599 height 46
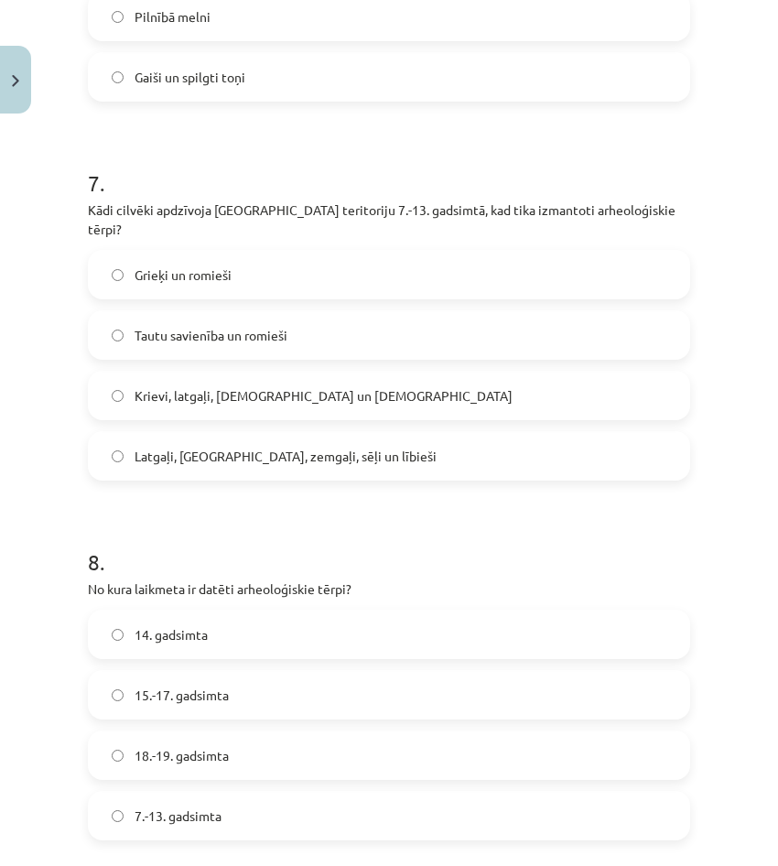
scroll to position [2380, 0]
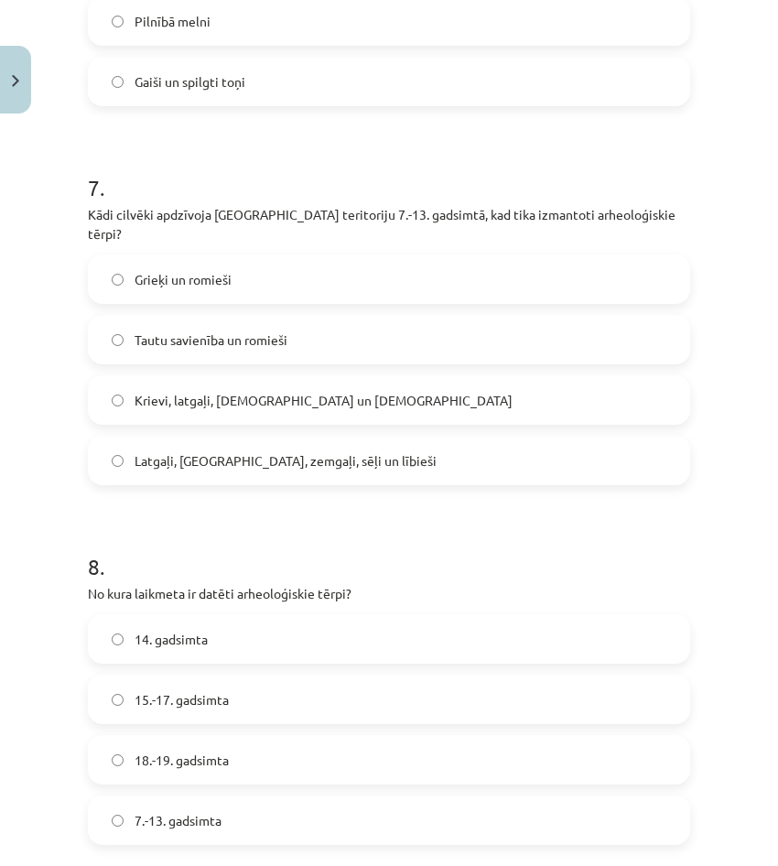
click at [283, 391] on span "Krievi, latgaļi, kurši un vācieši" at bounding box center [324, 400] width 378 height 19
click at [288, 331] on label "Tautu savienība un romieši" at bounding box center [389, 340] width 599 height 46
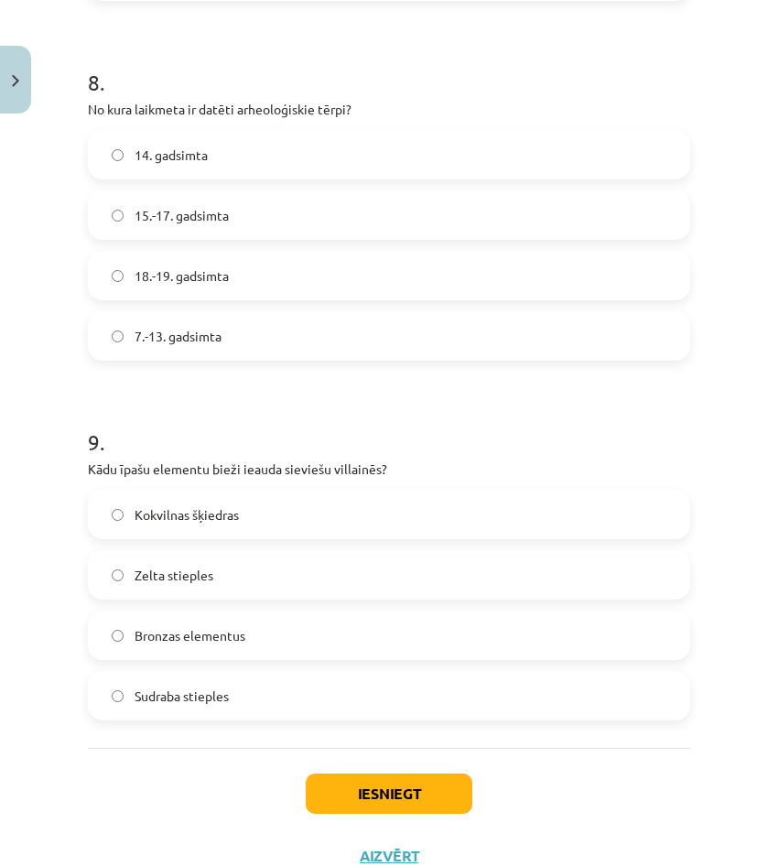
scroll to position [2912, 0]
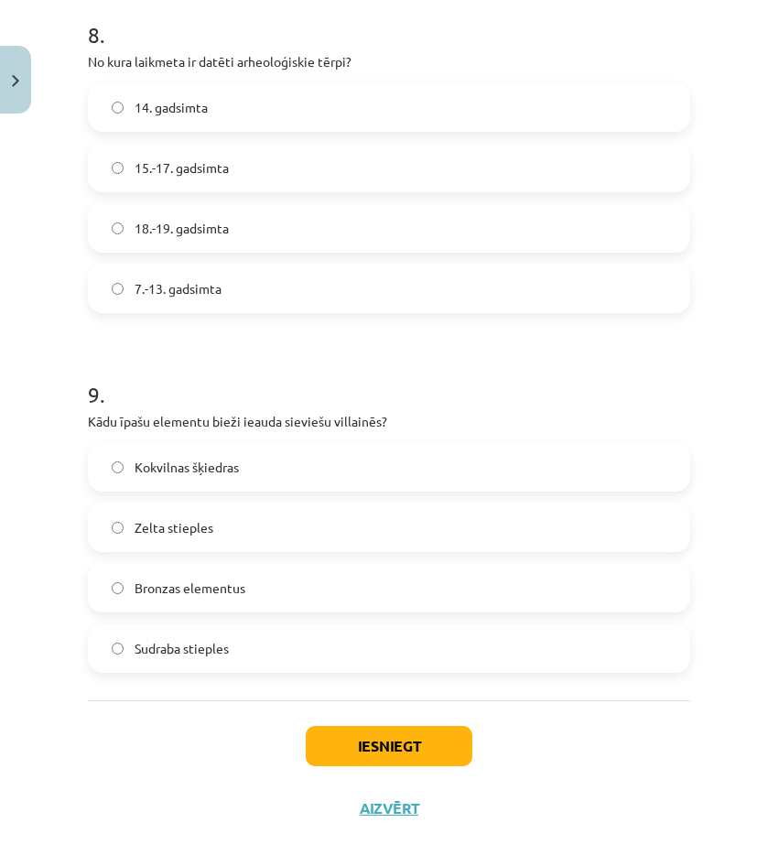
click at [226, 639] on span "Sudraba stieples" at bounding box center [182, 648] width 94 height 19
click at [412, 726] on button "Iesniegt" at bounding box center [389, 746] width 167 height 40
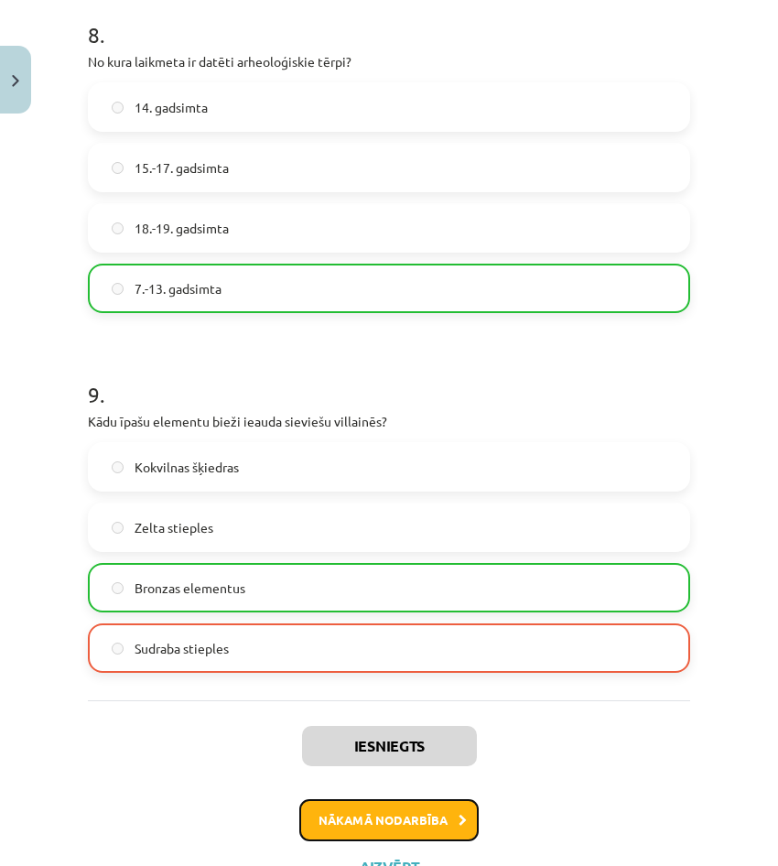
click at [339, 799] on button "Nākamā nodarbība" at bounding box center [388, 820] width 179 height 42
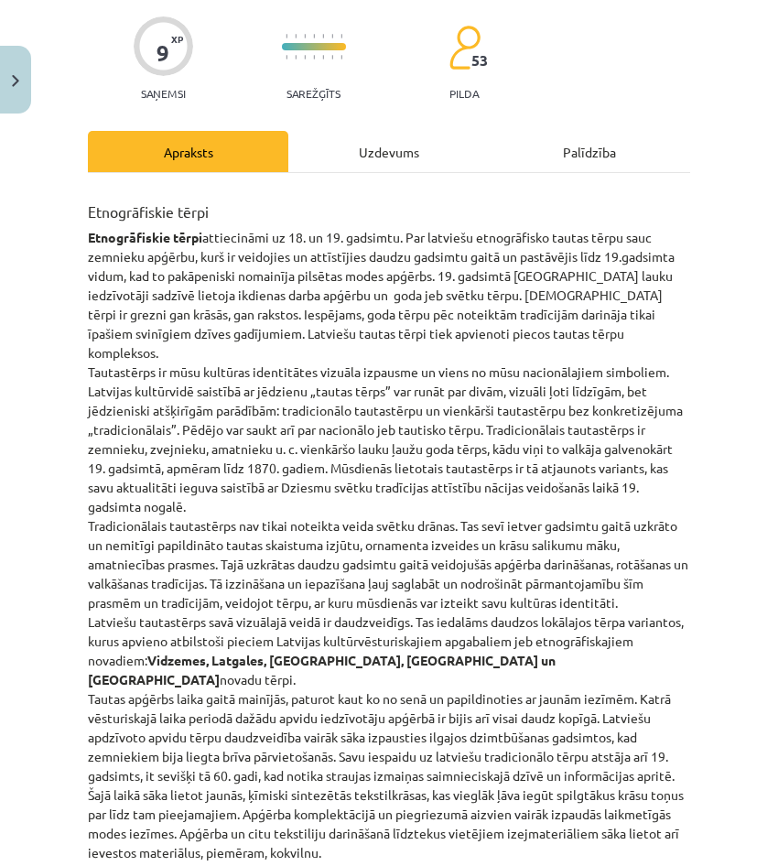
scroll to position [46, 0]
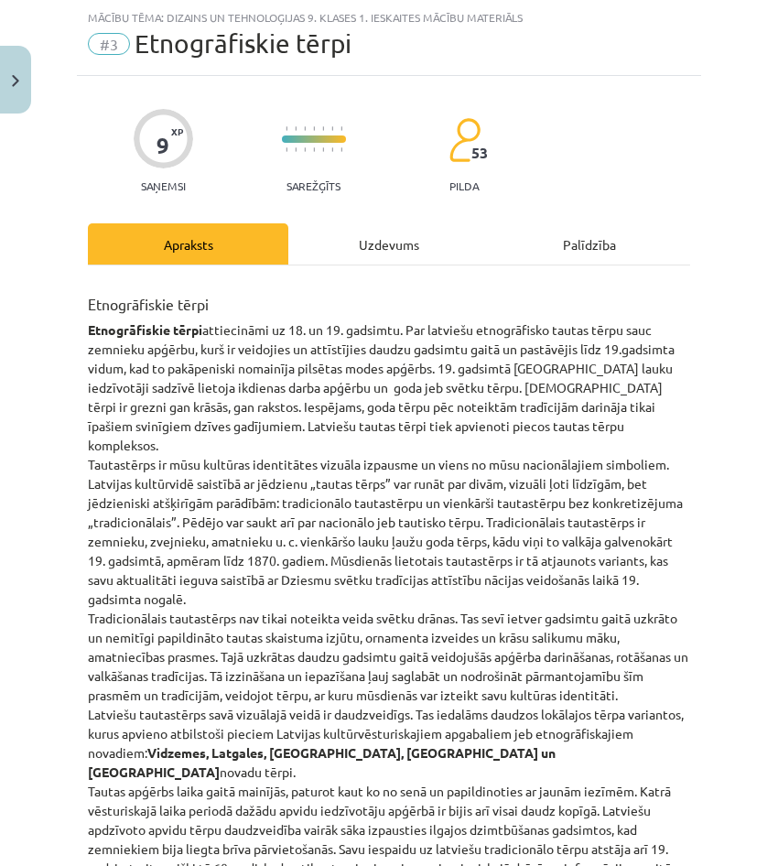
click at [455, 259] on div "Uzdevums" at bounding box center [388, 243] width 200 height 41
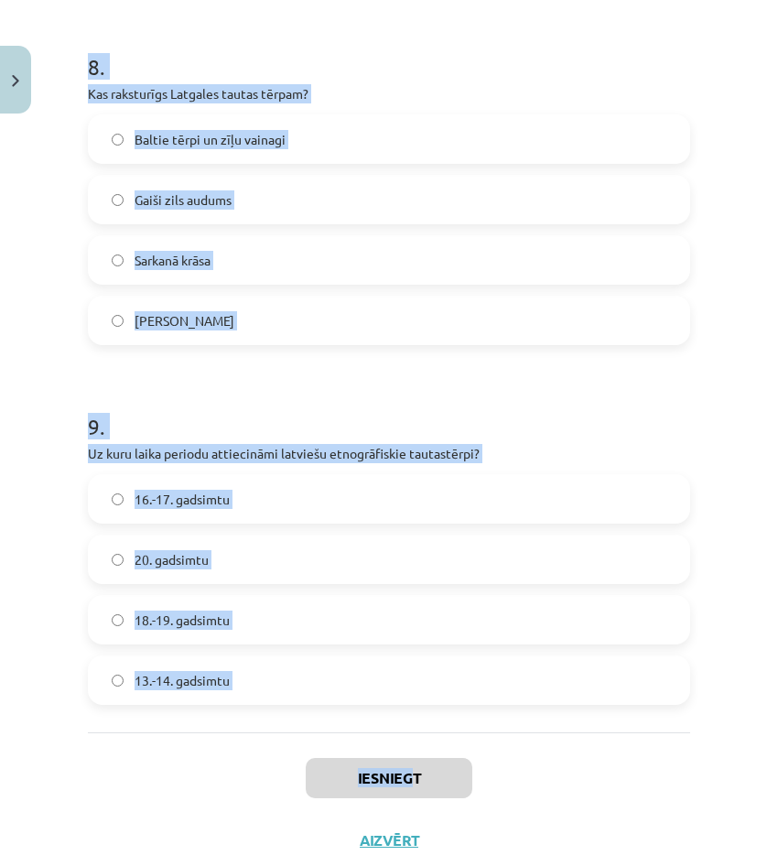
scroll to position [2912, 0]
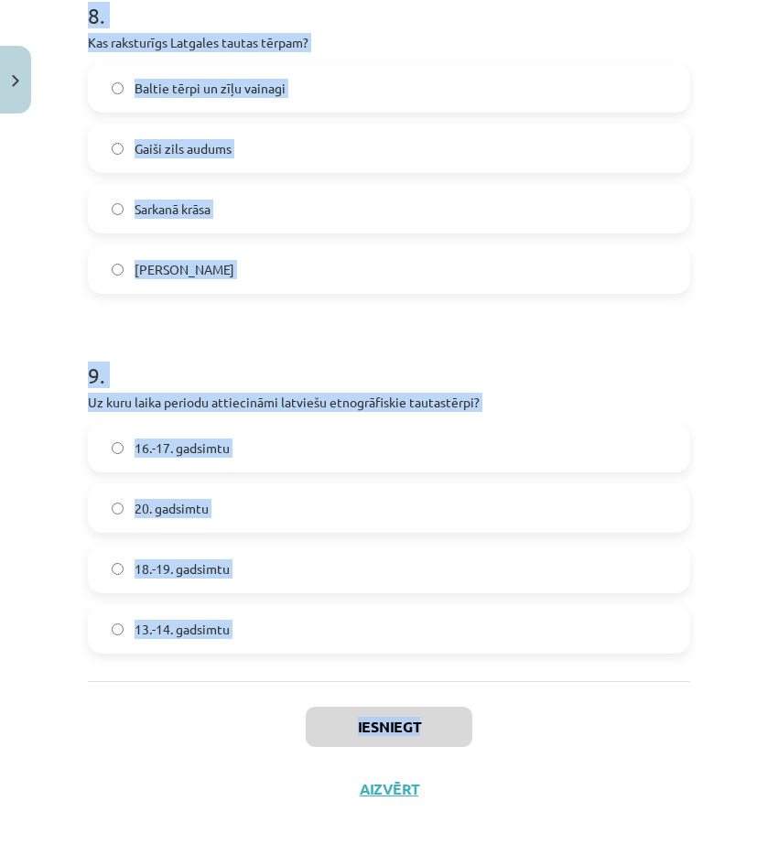
drag, startPoint x: 413, startPoint y: 721, endPoint x: 327, endPoint y: 643, distance: 116.6
copy div "1 . Kura sieviešu apģērba sastāvdaļa Augšzemē bija garāka nekā citos novados? V…"
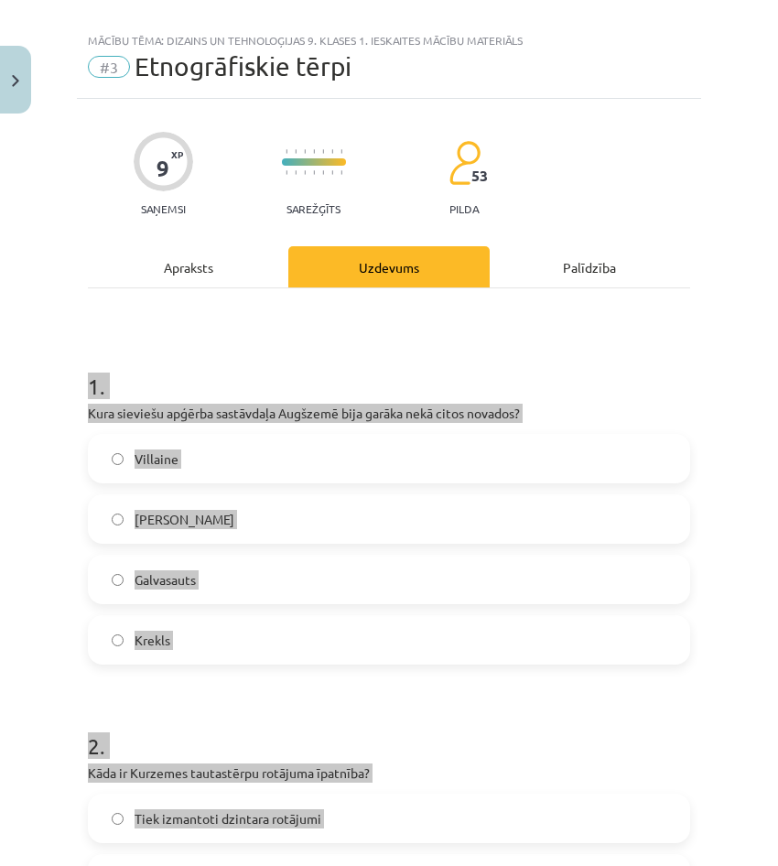
scroll to position [0, 0]
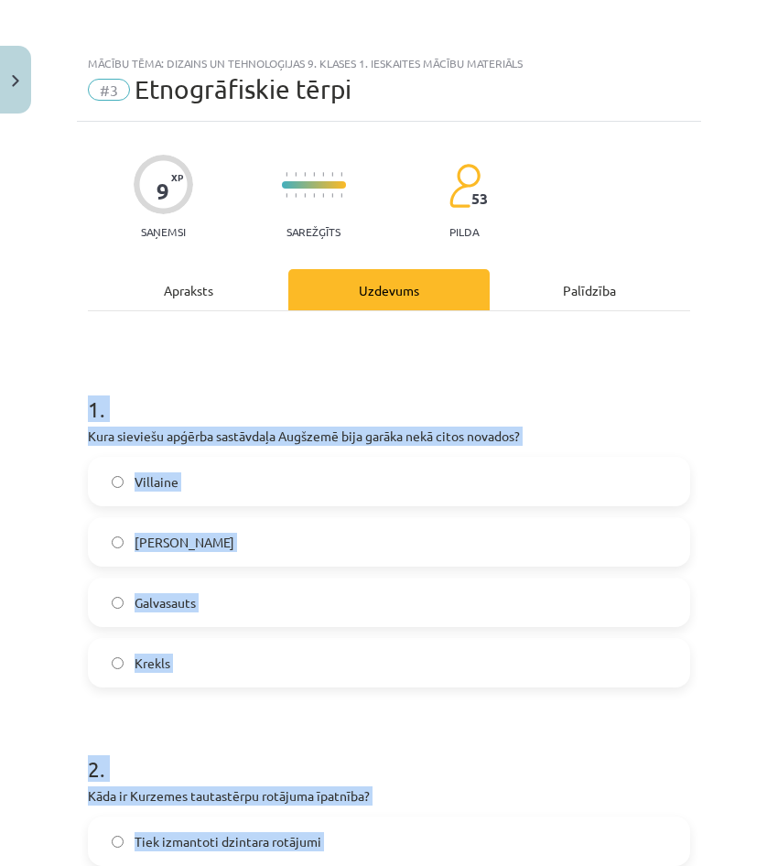
click at [71, 514] on div "Mācību tēma: Dizains un tehnoloģijas 9. klases 1. ieskaites mācību materiāls #3…" at bounding box center [389, 433] width 778 height 866
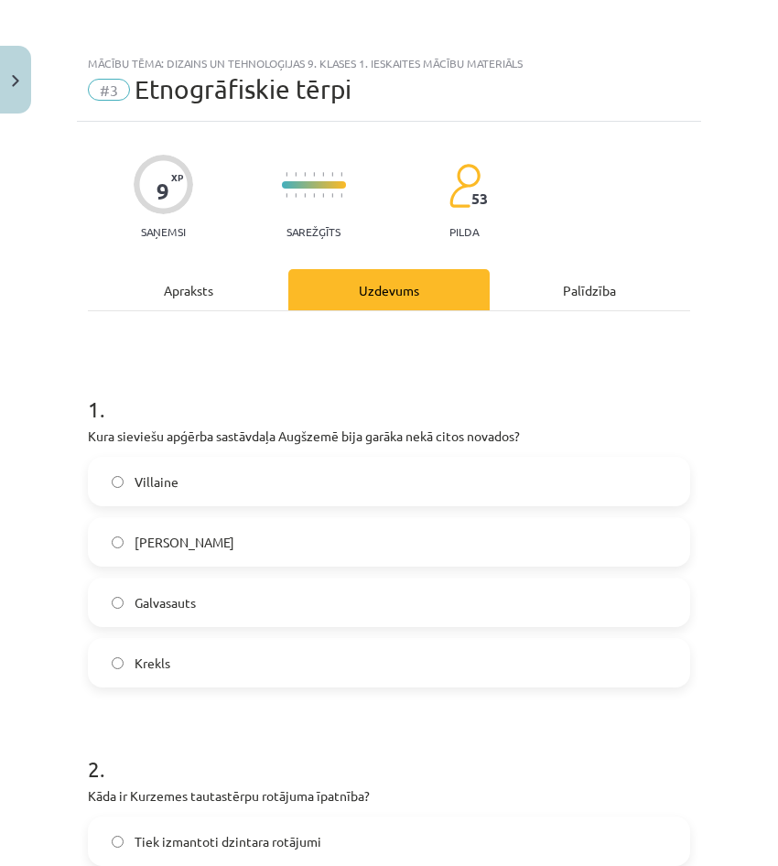
click at [291, 477] on label "Villaine" at bounding box center [389, 482] width 599 height 46
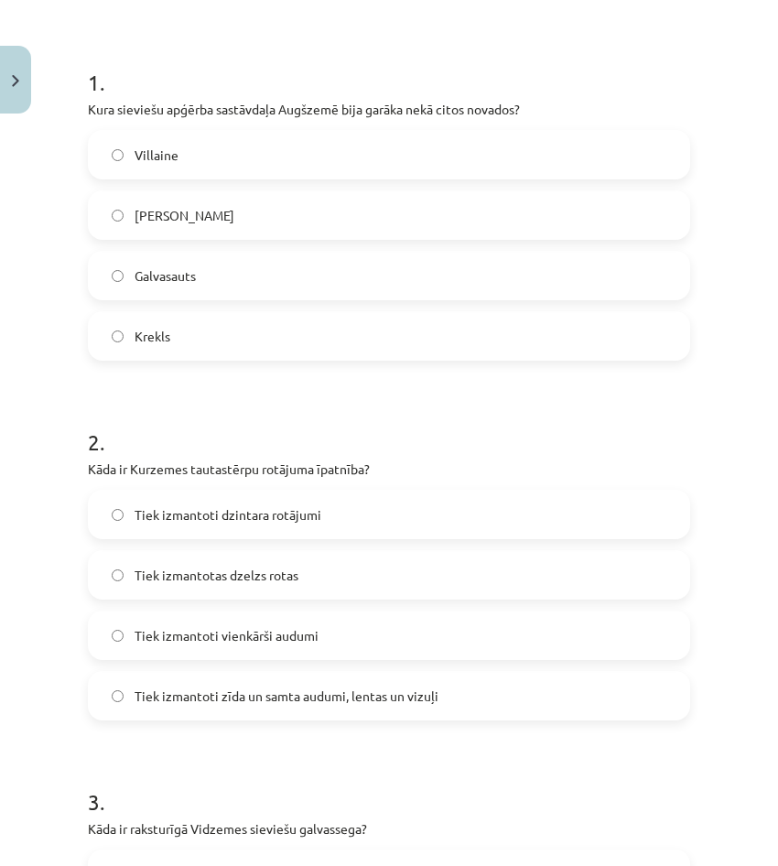
scroll to position [366, 0]
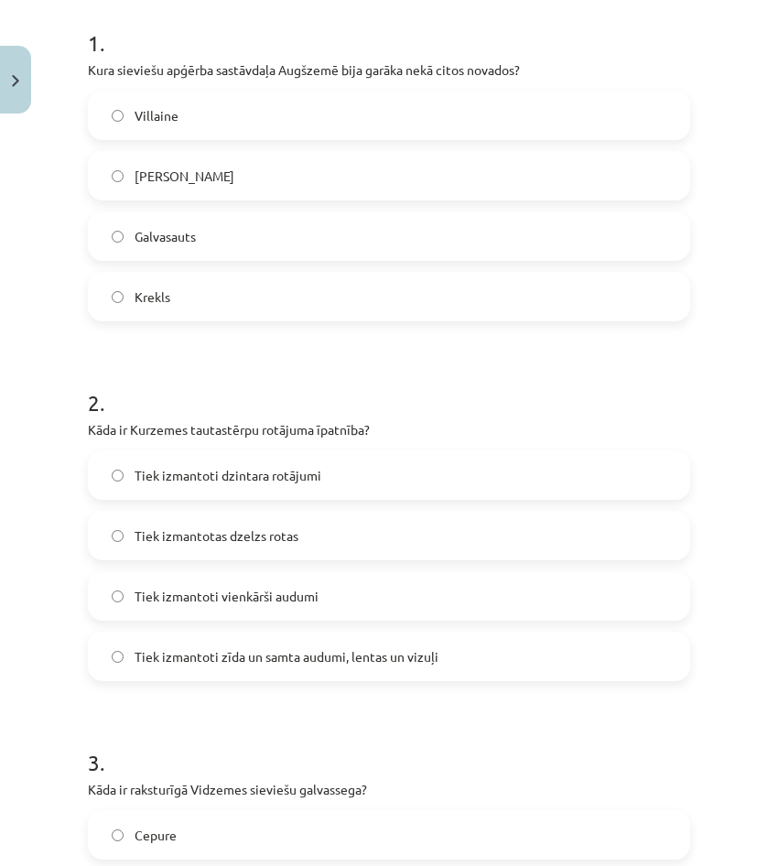
click at [296, 491] on label "Tiek izmantoti dzintara rotājumi" at bounding box center [389, 475] width 599 height 46
click at [365, 641] on label "Tiek izmantoti zīda un samta audumi, lentas un vizuļi" at bounding box center [389, 656] width 599 height 46
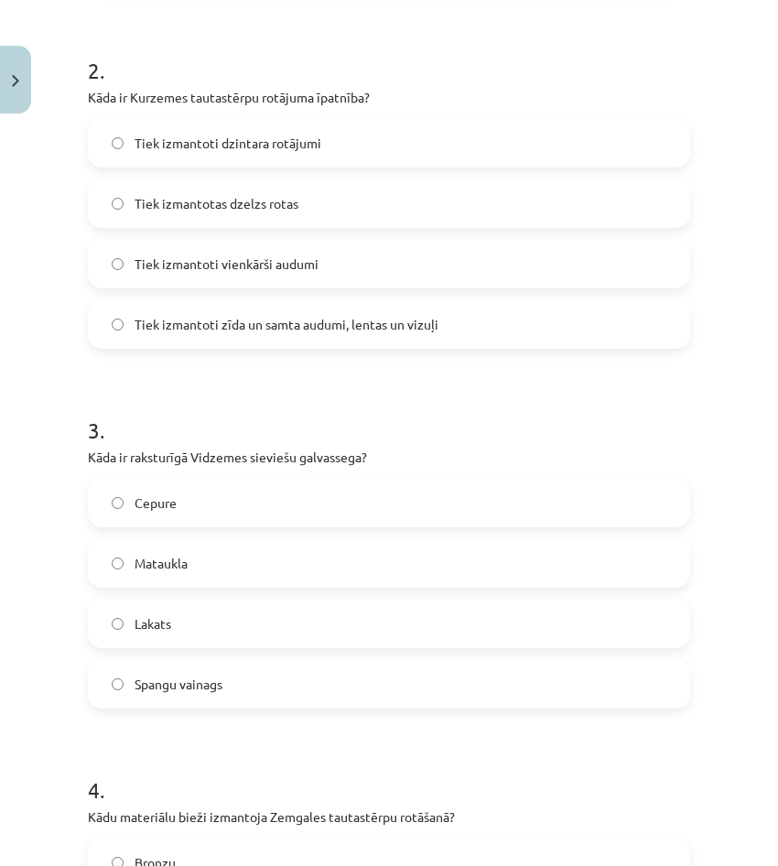
scroll to position [732, 0]
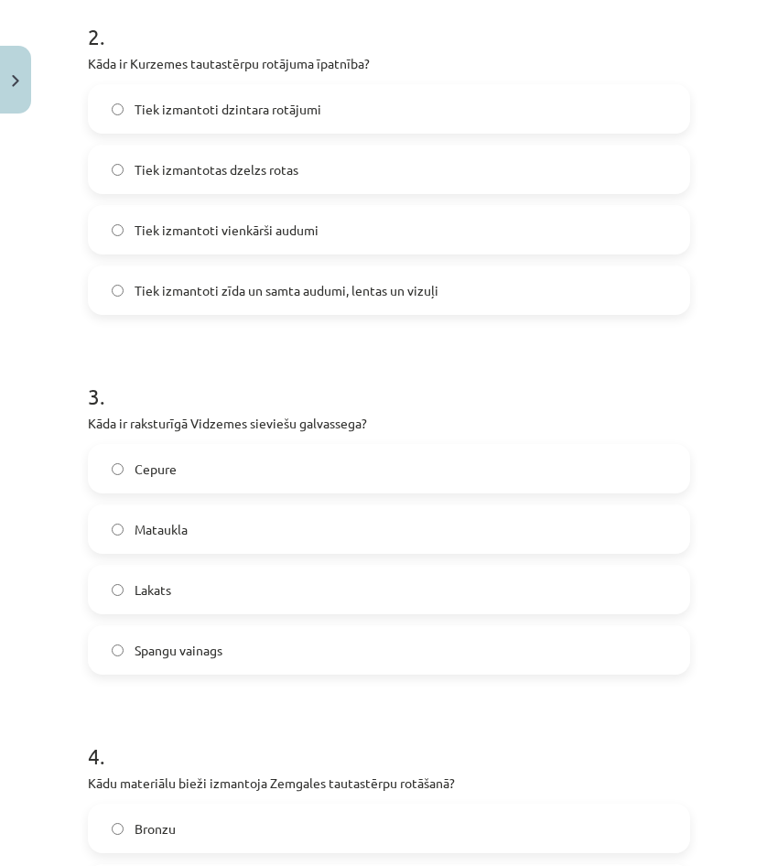
click at [252, 628] on label "Spangu vainags" at bounding box center [389, 650] width 599 height 46
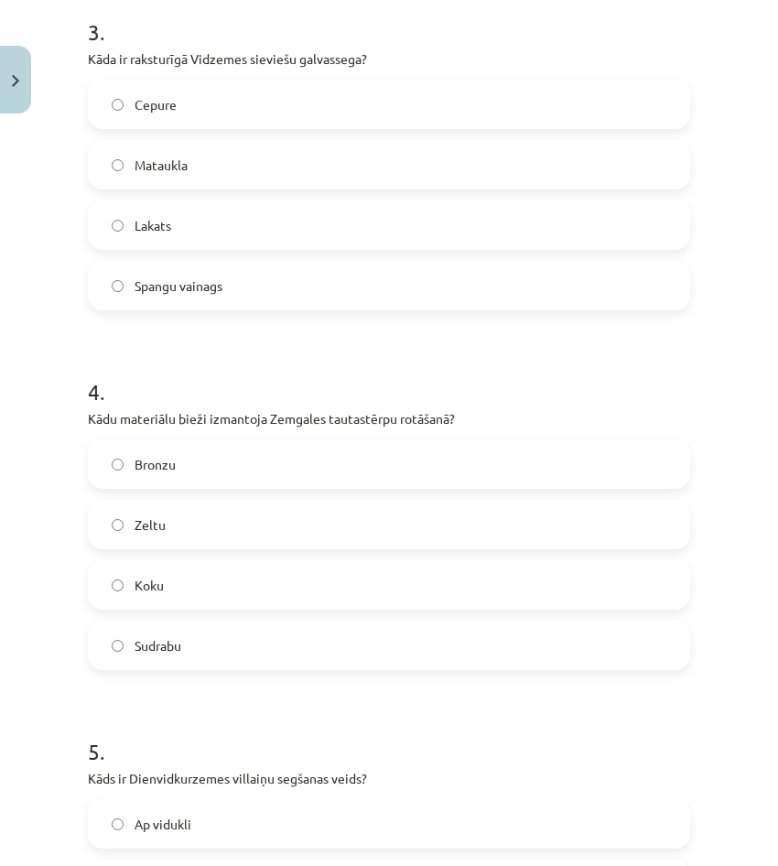
scroll to position [1098, 0]
click at [261, 645] on label "Sudrabu" at bounding box center [389, 644] width 599 height 46
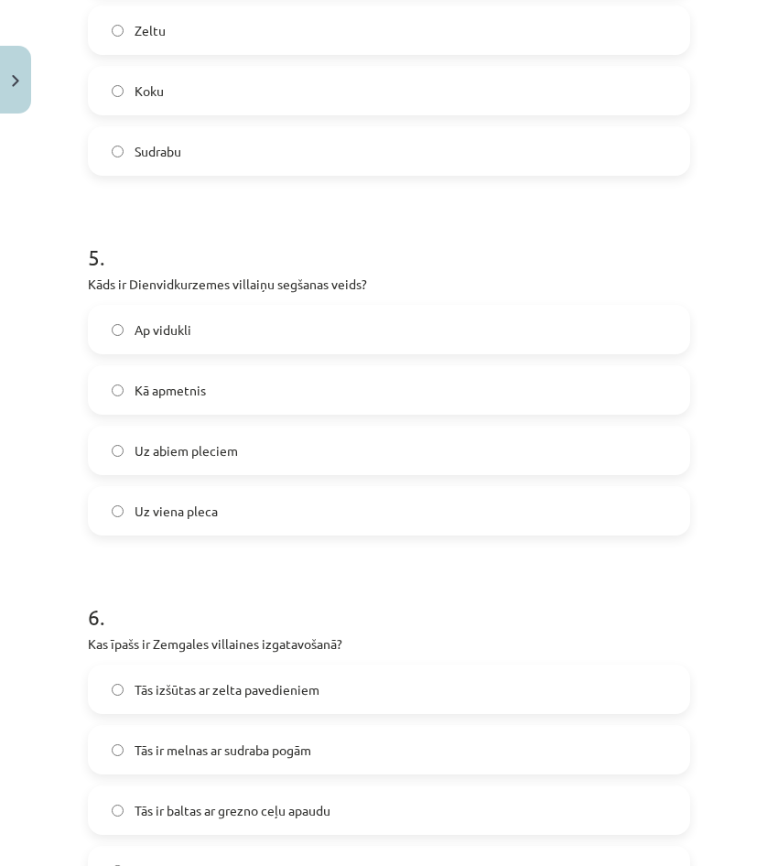
scroll to position [1648, 0]
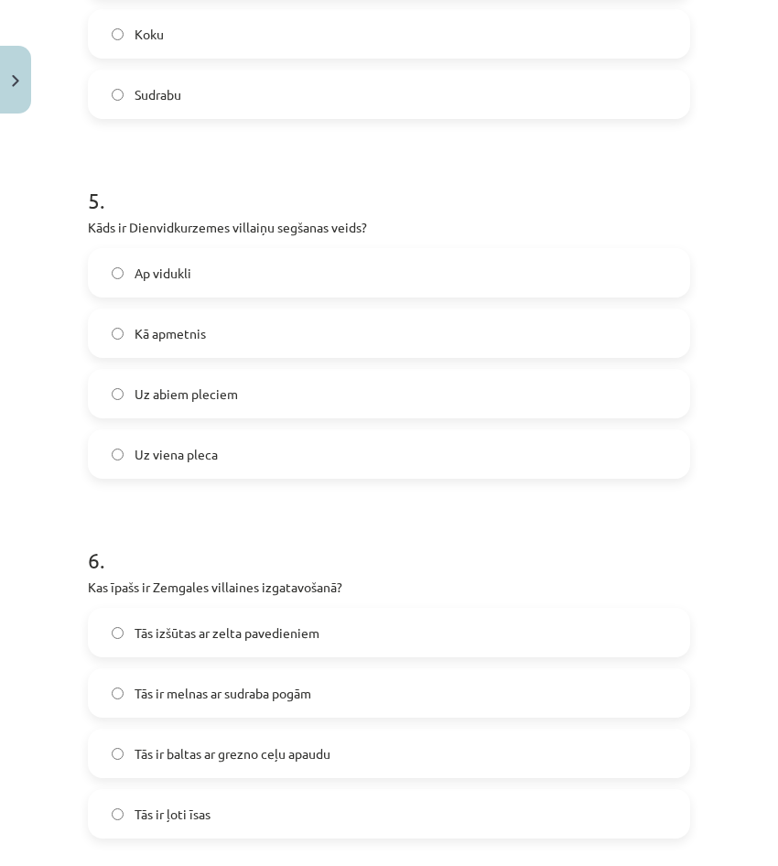
click at [222, 476] on label "Uz viena pleca" at bounding box center [389, 454] width 599 height 46
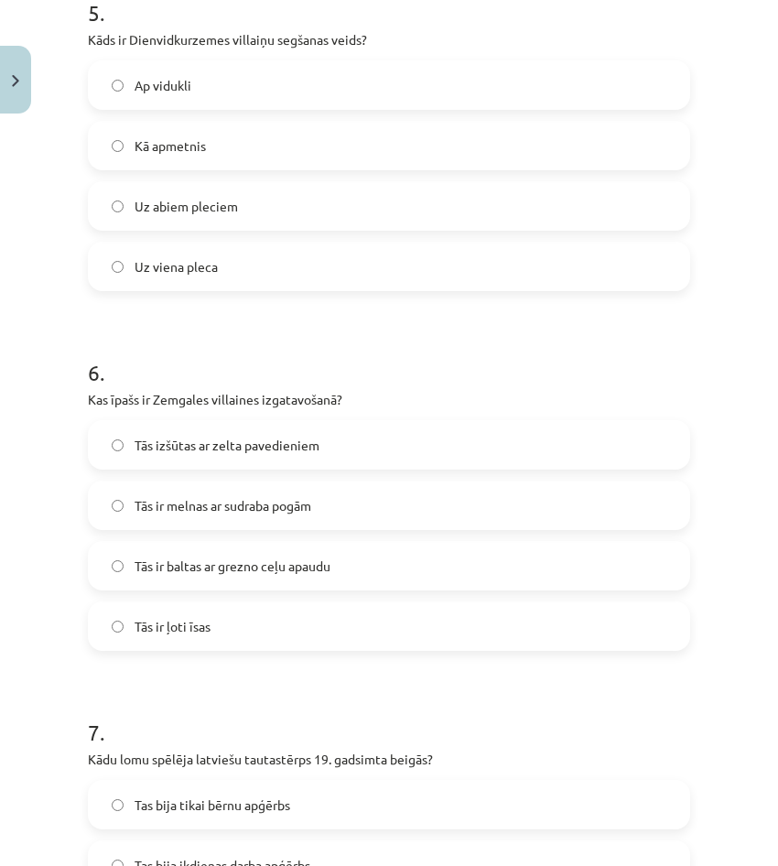
scroll to position [1831, 0]
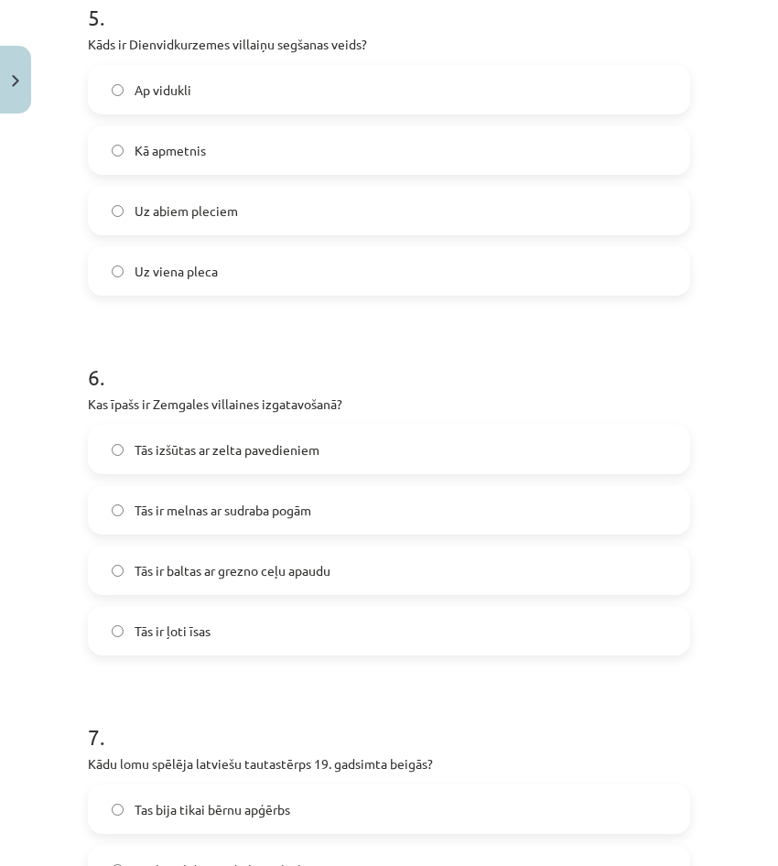
click at [337, 572] on label "Tās ir baltas ar grezno ceļu apaudu" at bounding box center [389, 570] width 599 height 46
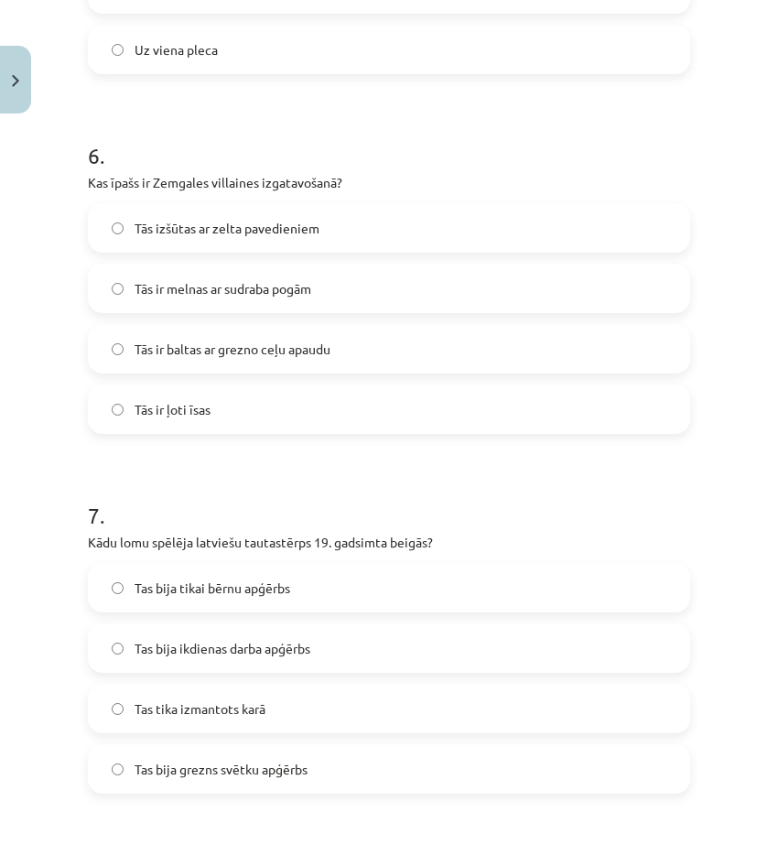
scroll to position [2105, 0]
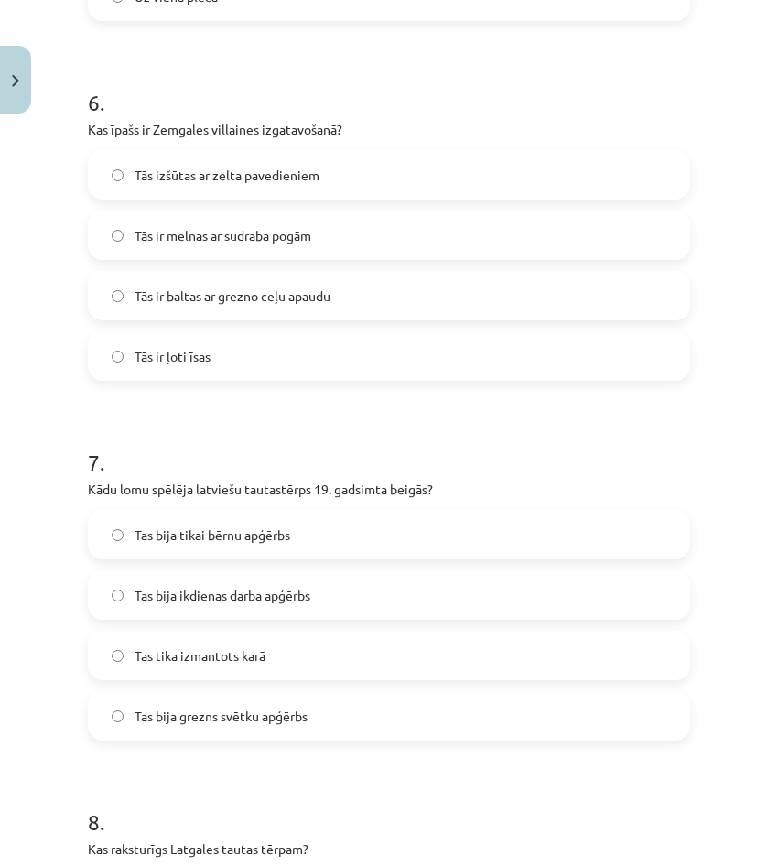
click at [308, 546] on label "Tas bija tikai bērnu apģērbs" at bounding box center [389, 535] width 599 height 46
click at [295, 714] on span "Tas bija grezns svētku apģērbs" at bounding box center [221, 716] width 173 height 19
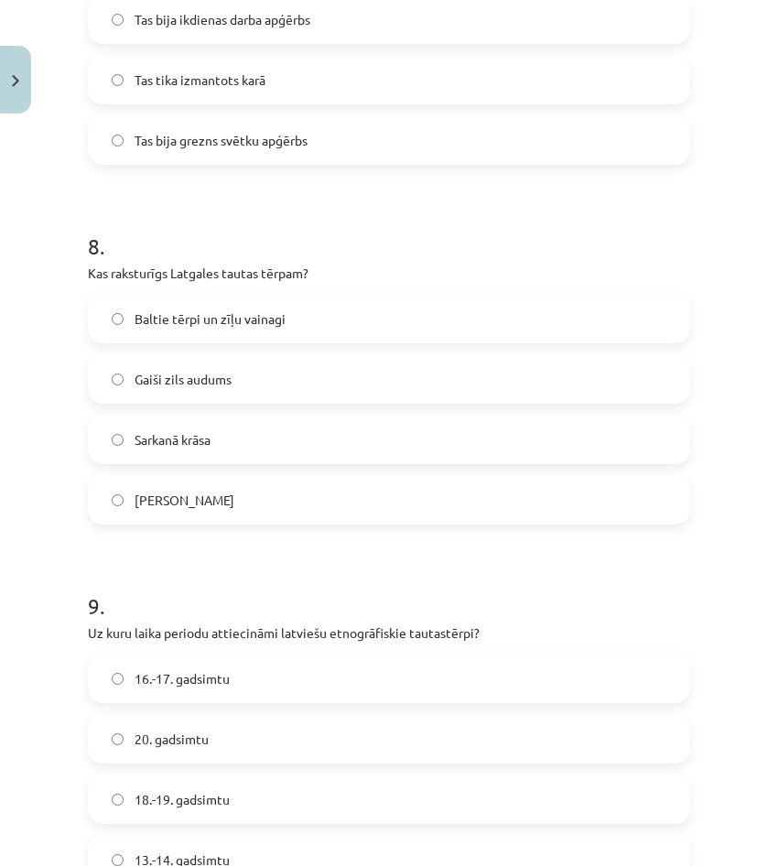
scroll to position [2746, 0]
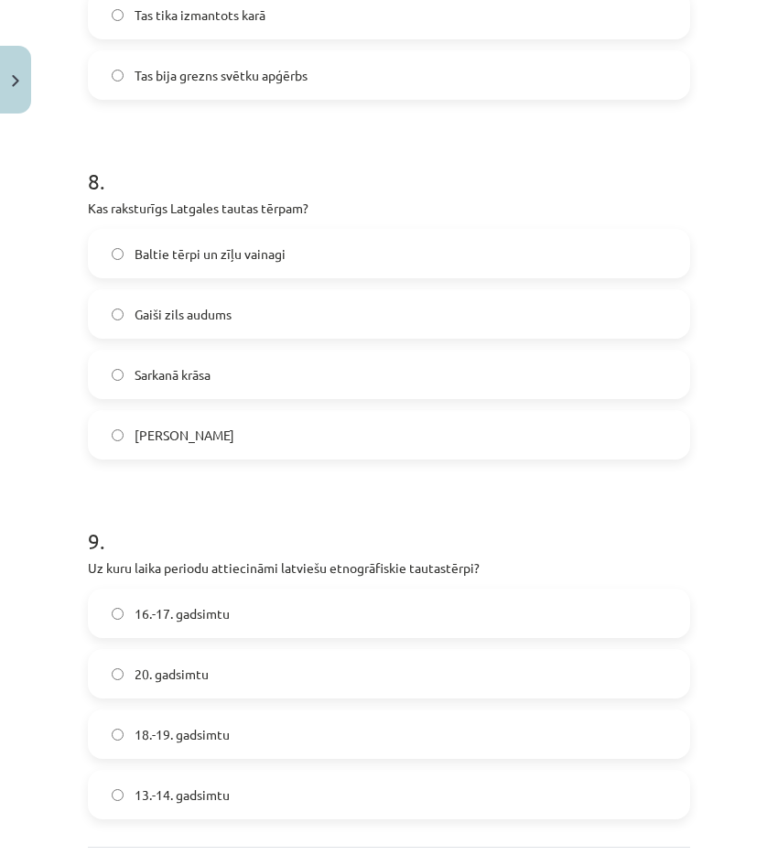
click at [219, 366] on label "Sarkanā krāsa" at bounding box center [389, 374] width 599 height 46
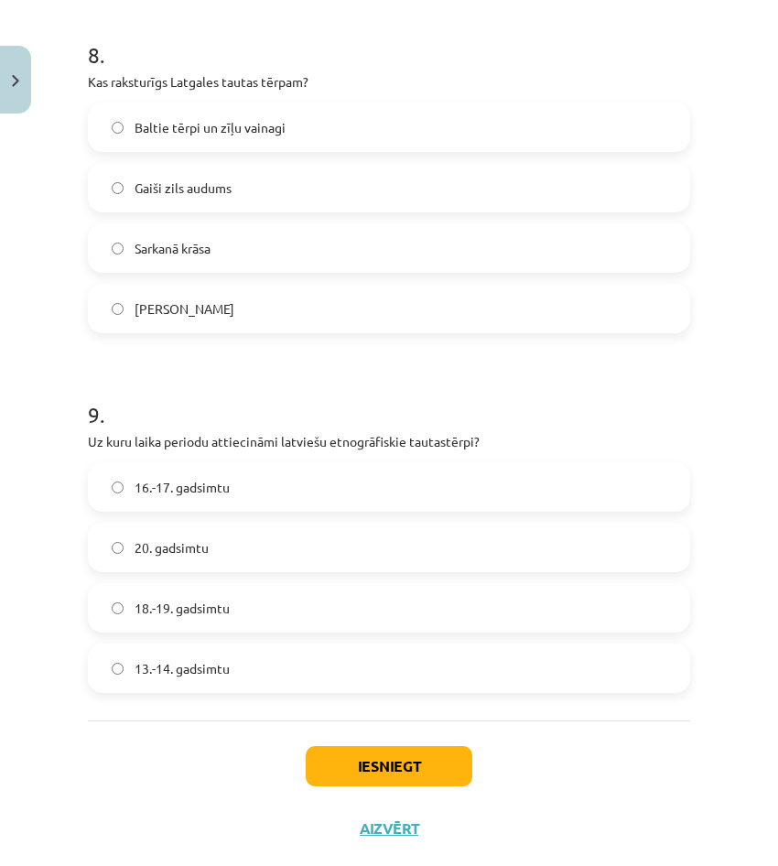
scroll to position [2912, 0]
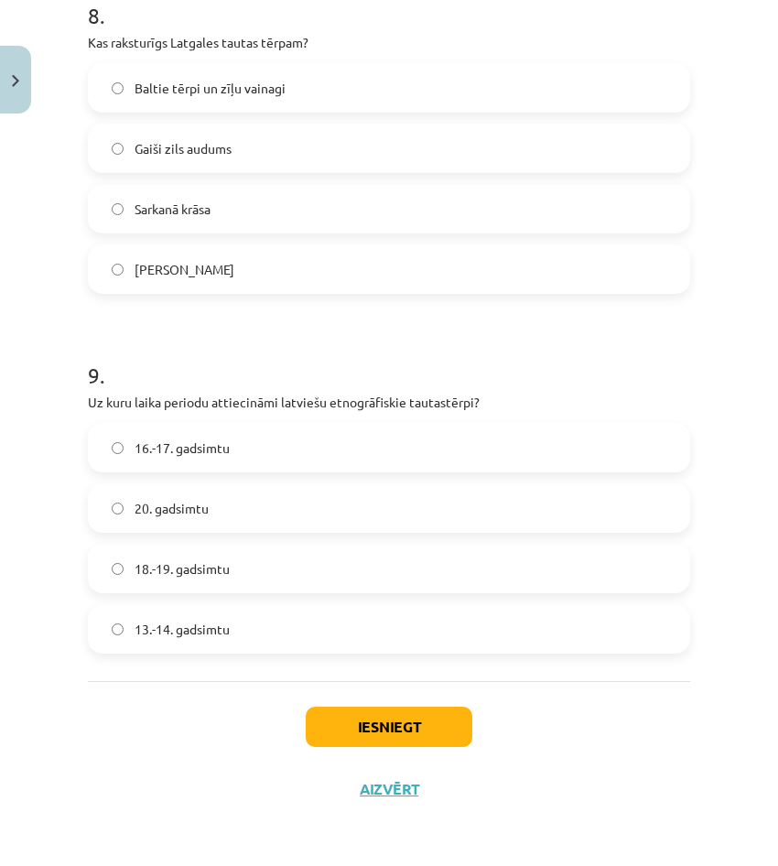
click at [213, 590] on label "18.-19. gadsimtu" at bounding box center [389, 569] width 599 height 46
click at [384, 726] on button "Iesniegt" at bounding box center [389, 727] width 167 height 40
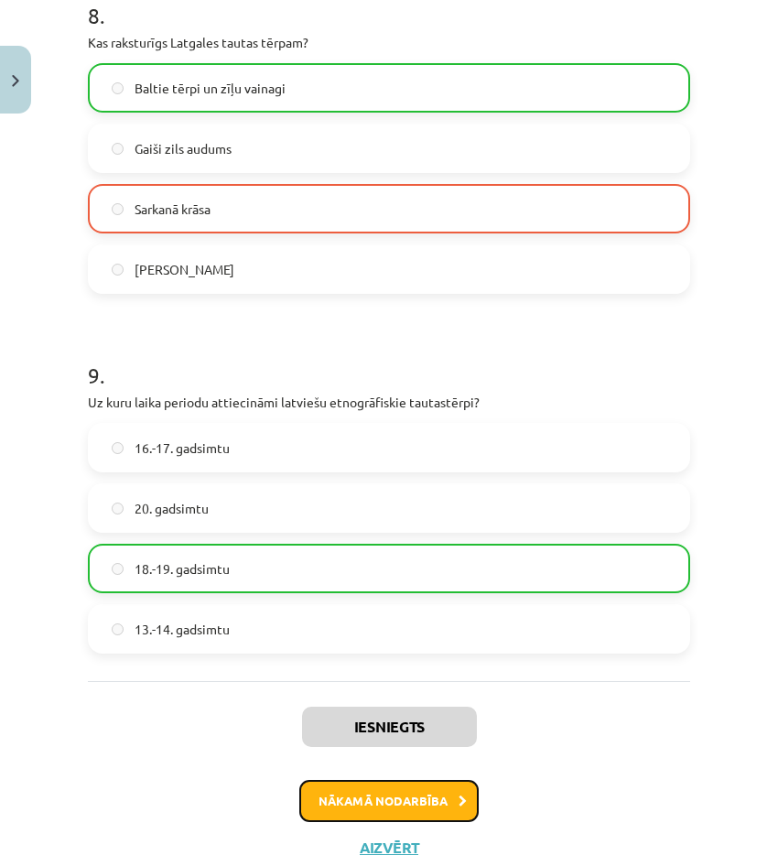
click at [429, 811] on button "Nākamā nodarbība" at bounding box center [388, 801] width 179 height 42
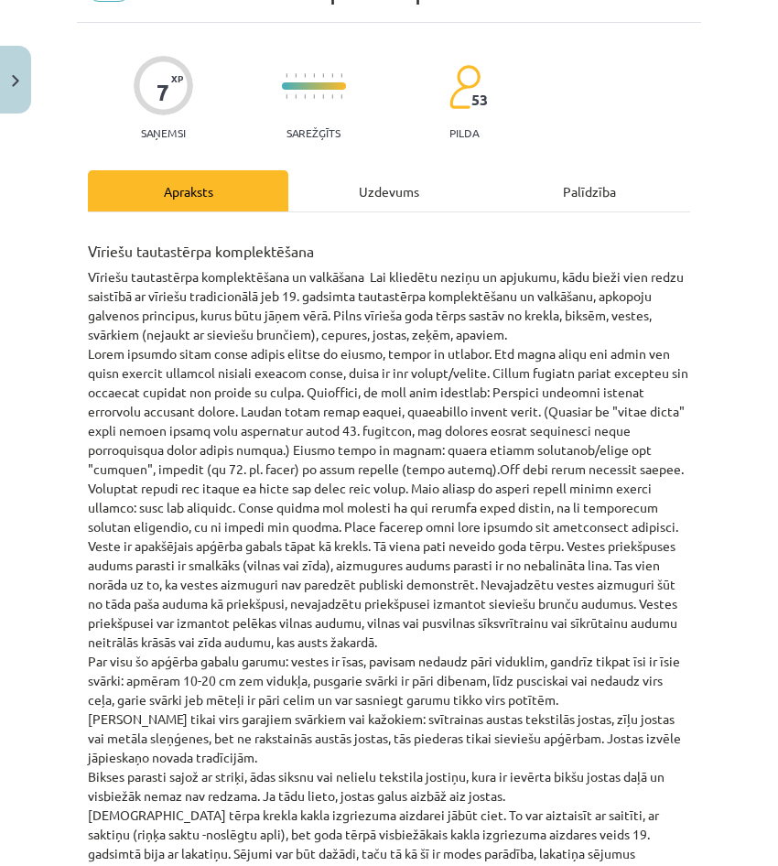
scroll to position [46, 0]
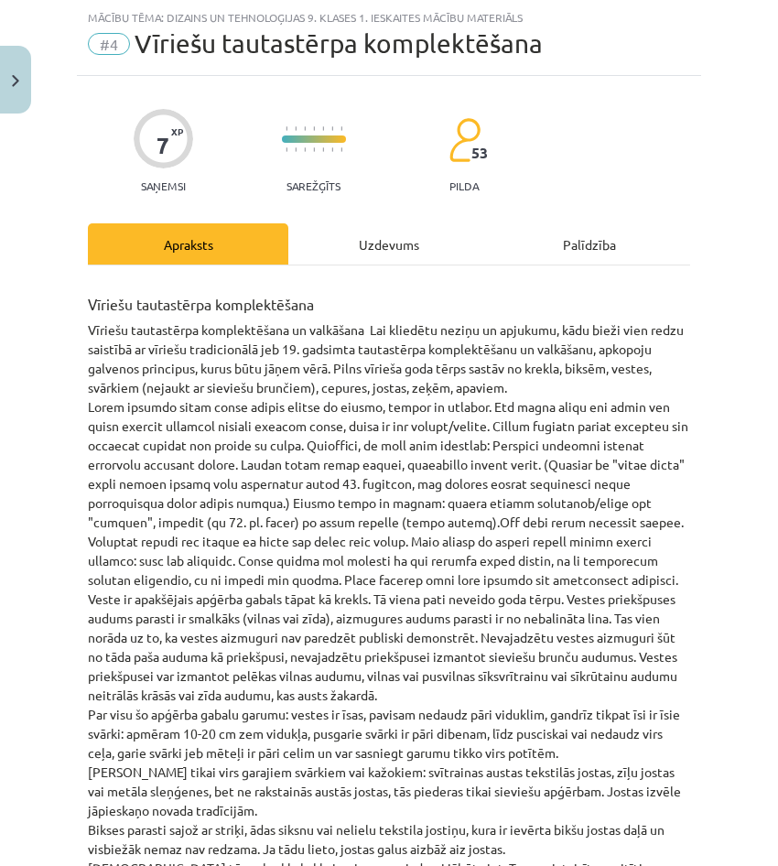
click at [332, 254] on div "Uzdevums" at bounding box center [388, 243] width 200 height 41
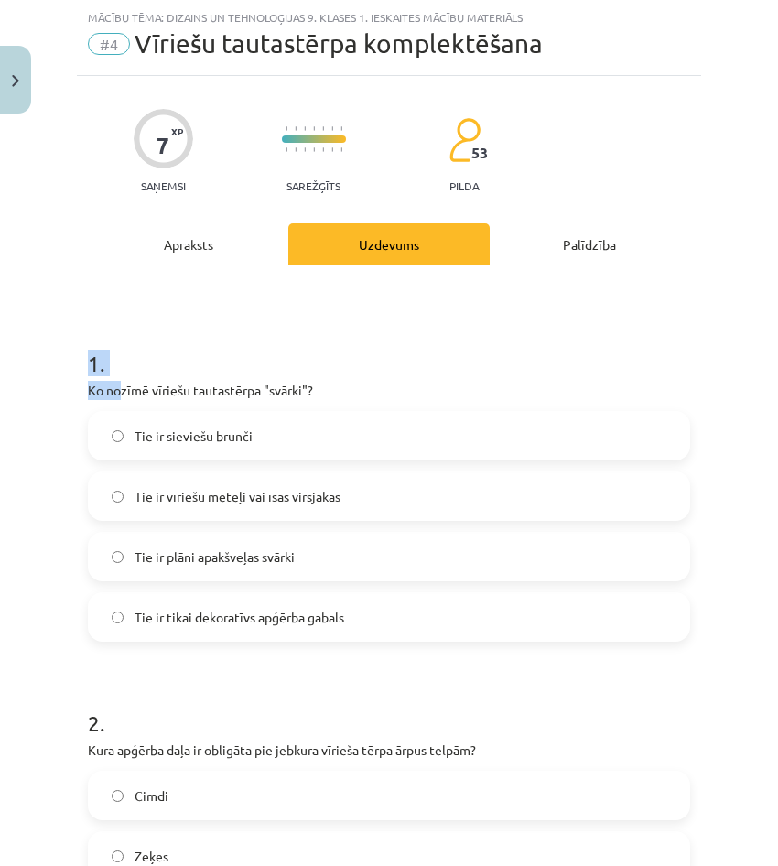
drag, startPoint x: 53, startPoint y: 359, endPoint x: 120, endPoint y: 385, distance: 71.9
click at [120, 385] on div "Mācību tēma: Dizains un tehnoloģijas 9. klases 1. ieskaites mācību materiāls #4…" at bounding box center [389, 433] width 778 height 866
drag, startPoint x: 120, startPoint y: 385, endPoint x: 90, endPoint y: 373, distance: 32.8
click at [90, 373] on h1 "1 ." at bounding box center [389, 347] width 602 height 57
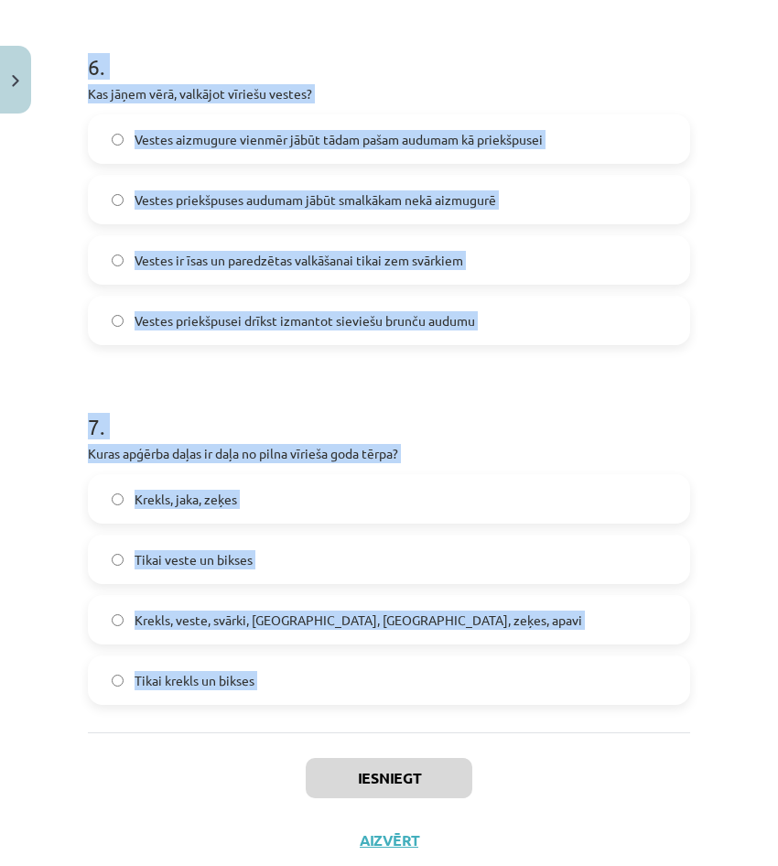
scroll to position [2151, 0]
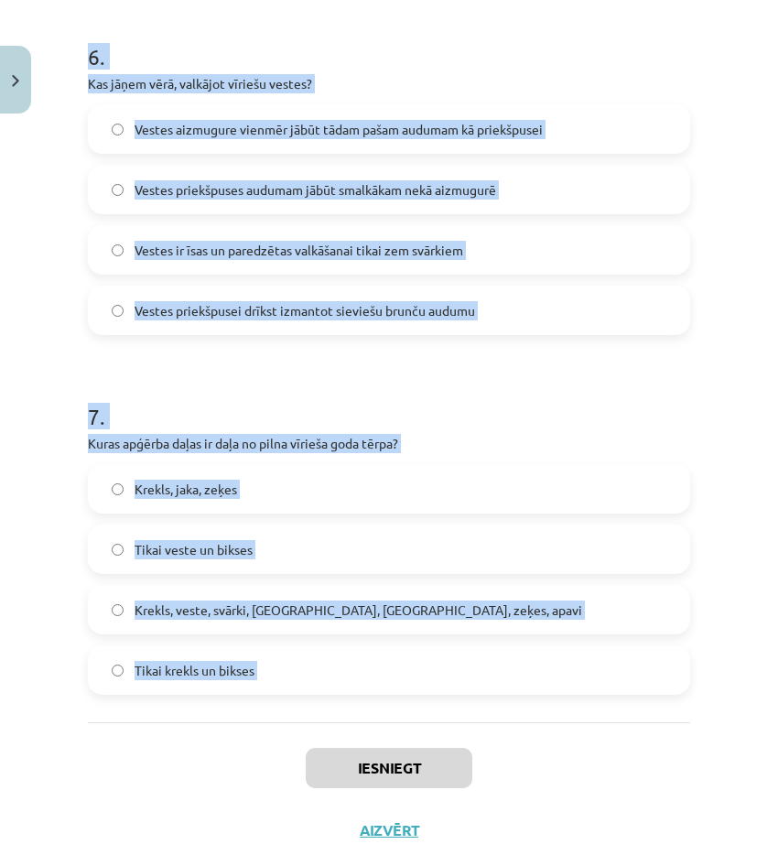
drag, startPoint x: 90, startPoint y: 366, endPoint x: 297, endPoint y: 740, distance: 426.9
copy form "1 . Ko nozīmē vīriešu tautastērpa "svārki"? Tie ir sieviešu brunči Tie ir vīrie…"
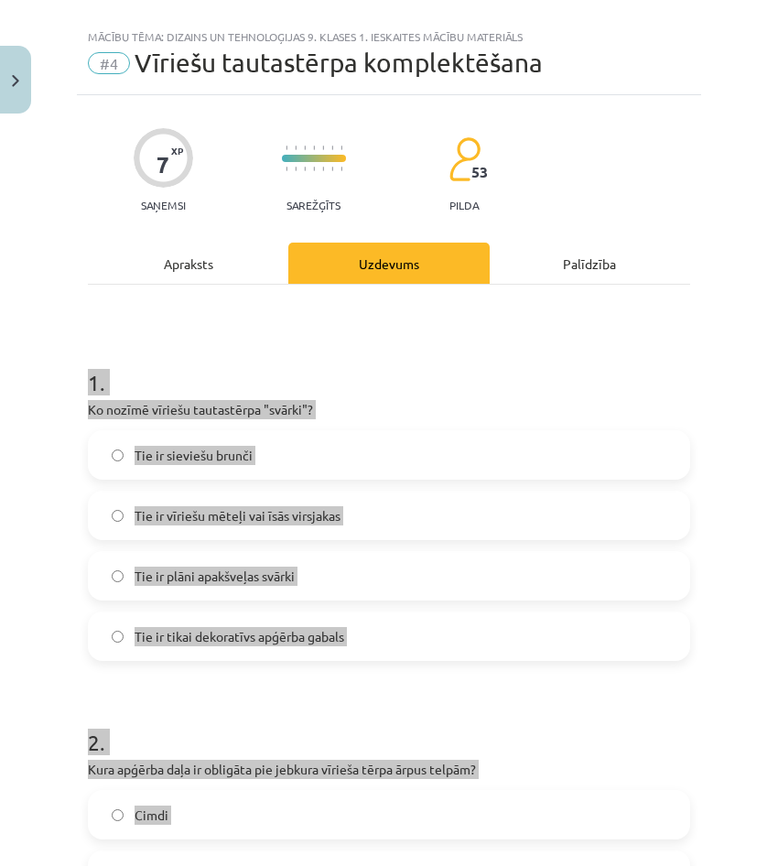
scroll to position [0, 0]
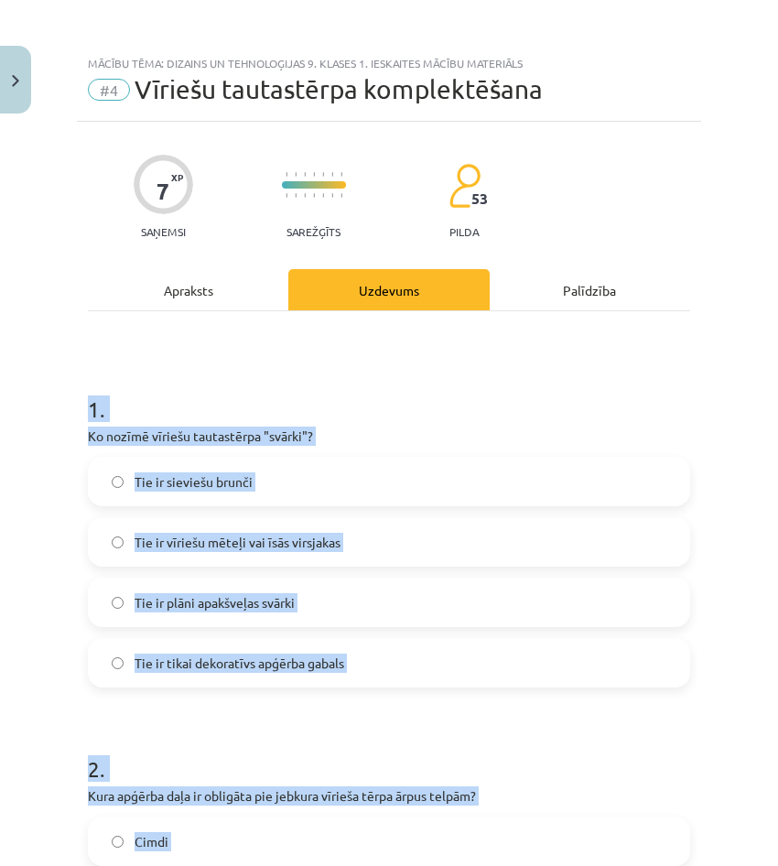
click at [254, 384] on h1 "1 ." at bounding box center [389, 392] width 602 height 57
click at [291, 384] on h1 "1 ." at bounding box center [389, 392] width 602 height 57
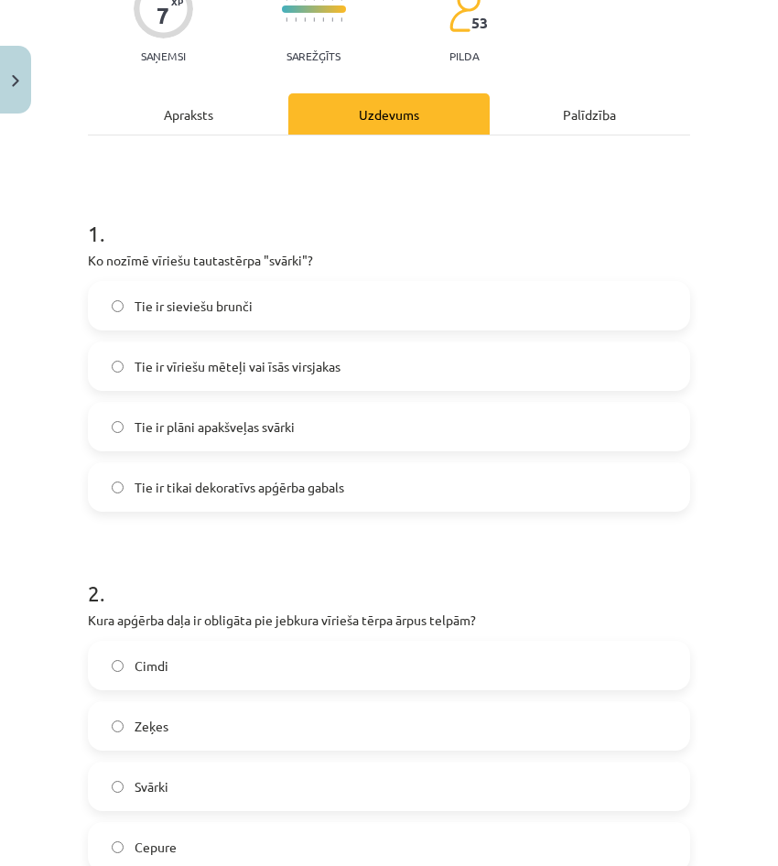
scroll to position [183, 0]
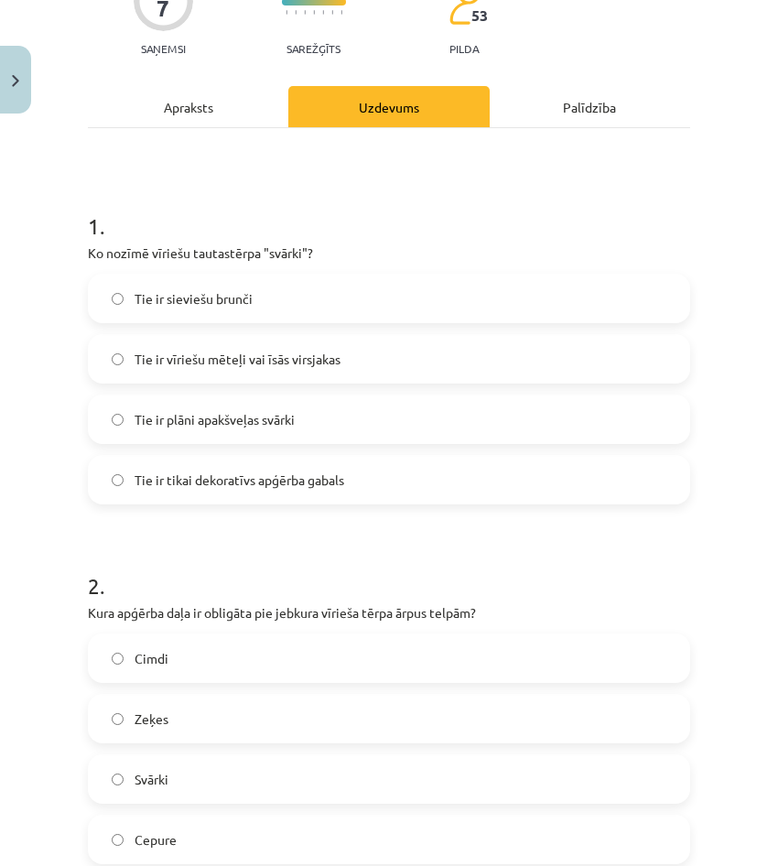
click at [225, 373] on label "Tie ir vīriešu mēteļi vai īsās virsjakas" at bounding box center [389, 359] width 599 height 46
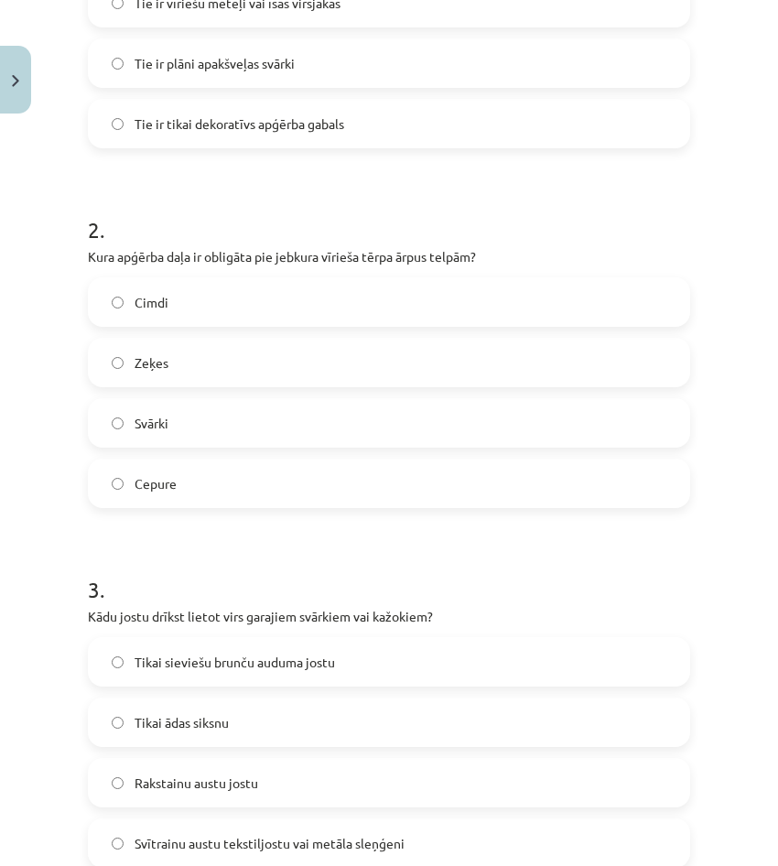
scroll to position [549, 0]
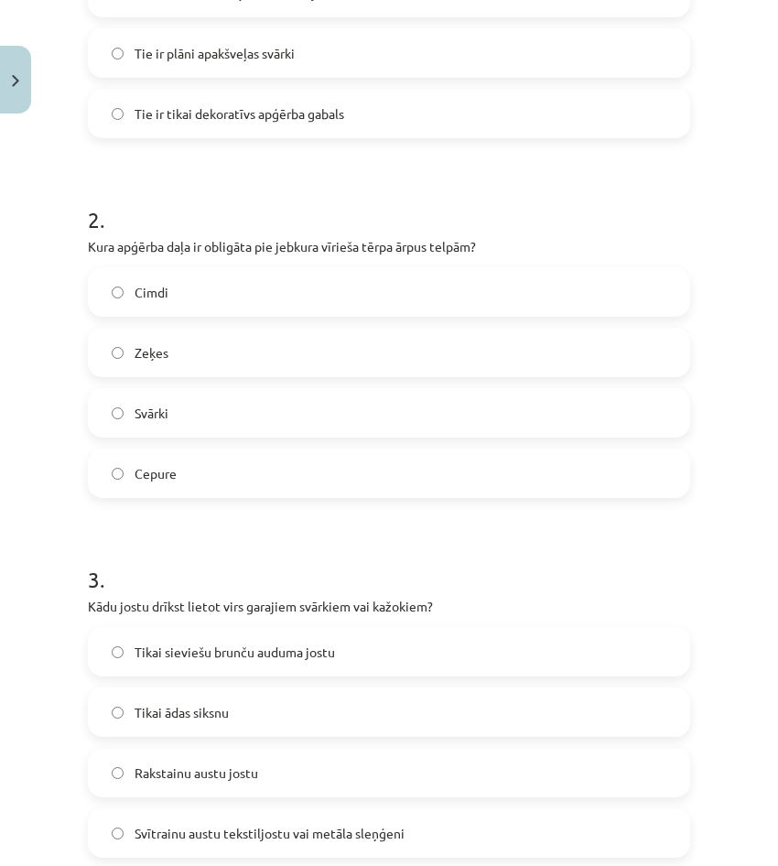
drag, startPoint x: 183, startPoint y: 513, endPoint x: 187, endPoint y: 487, distance: 25.9
click at [187, 487] on label "Cepure" at bounding box center [389, 473] width 599 height 46
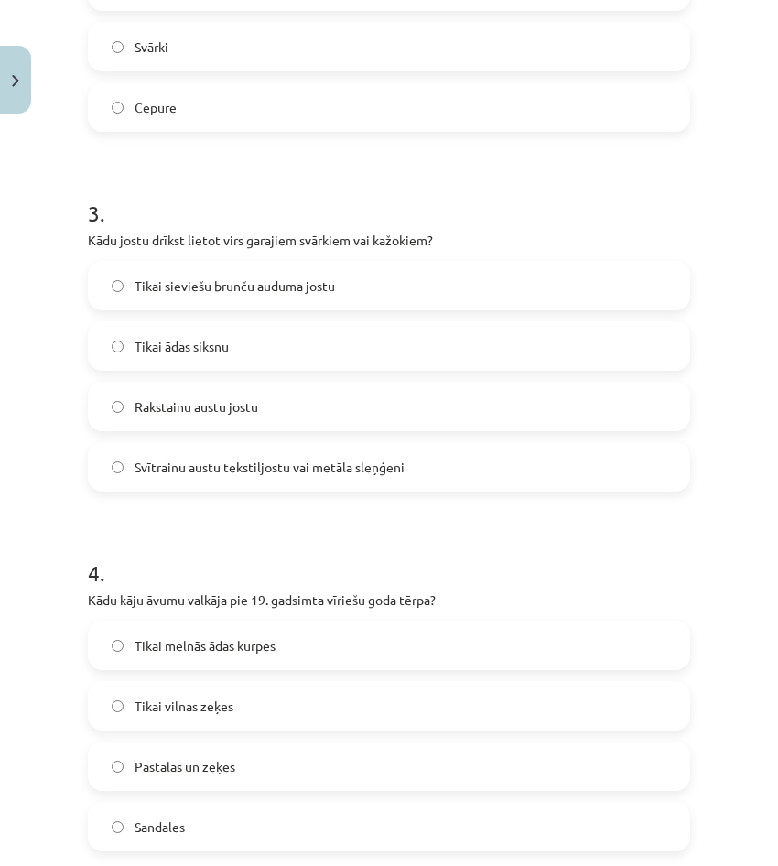
click at [197, 484] on label "Svītrainu austu tekstiljostu vai metāla sleņģeni" at bounding box center [389, 467] width 599 height 46
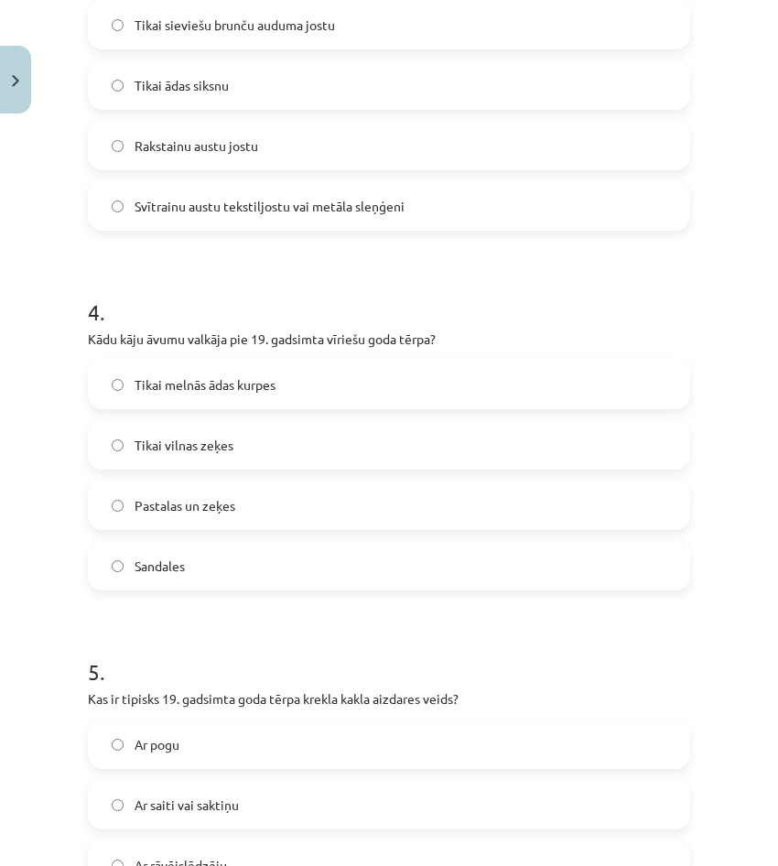
scroll to position [1190, 0]
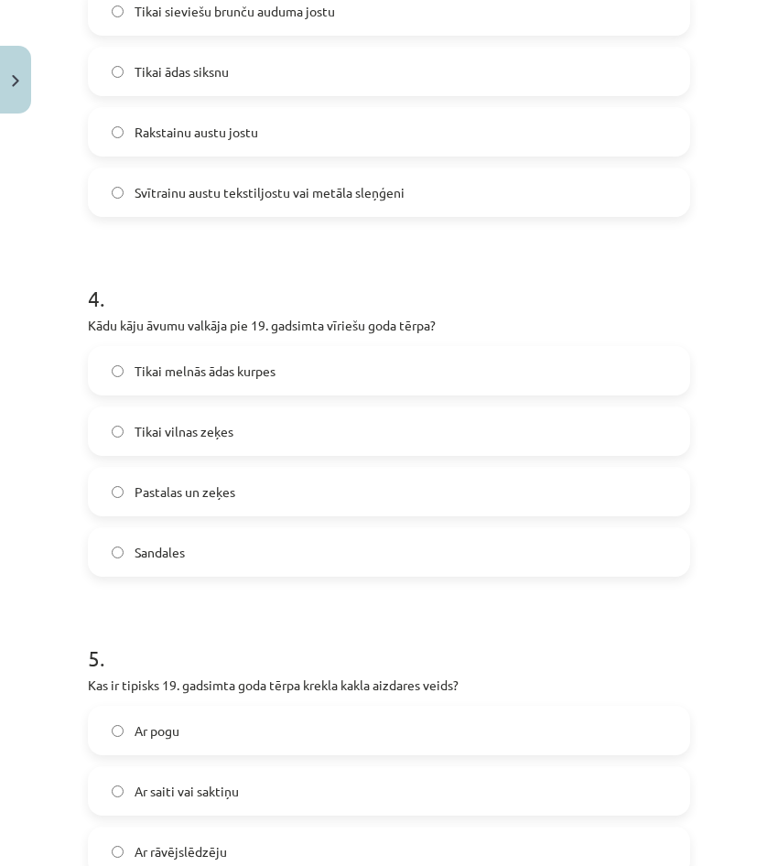
click at [266, 508] on label "Pastalas un zeķes" at bounding box center [389, 492] width 599 height 46
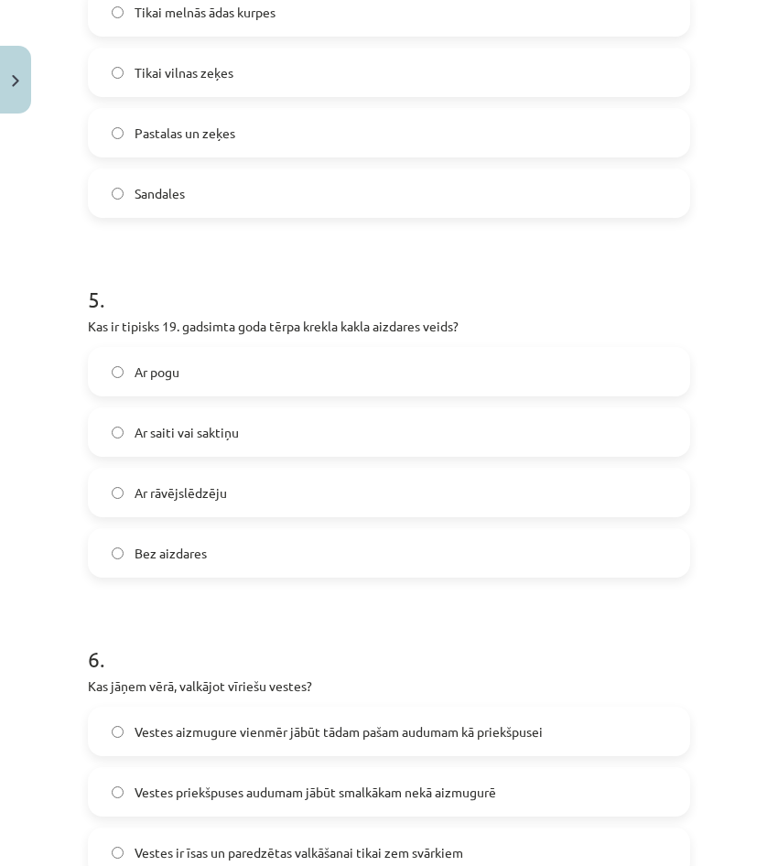
scroll to position [1556, 0]
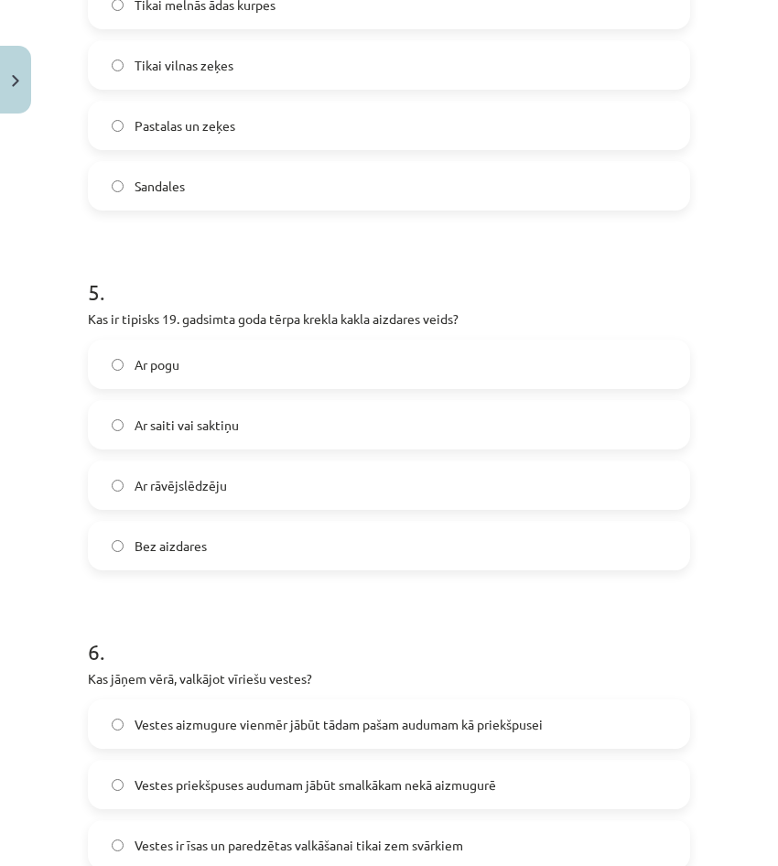
click at [261, 431] on label "Ar saiti vai saktiņu" at bounding box center [389, 425] width 599 height 46
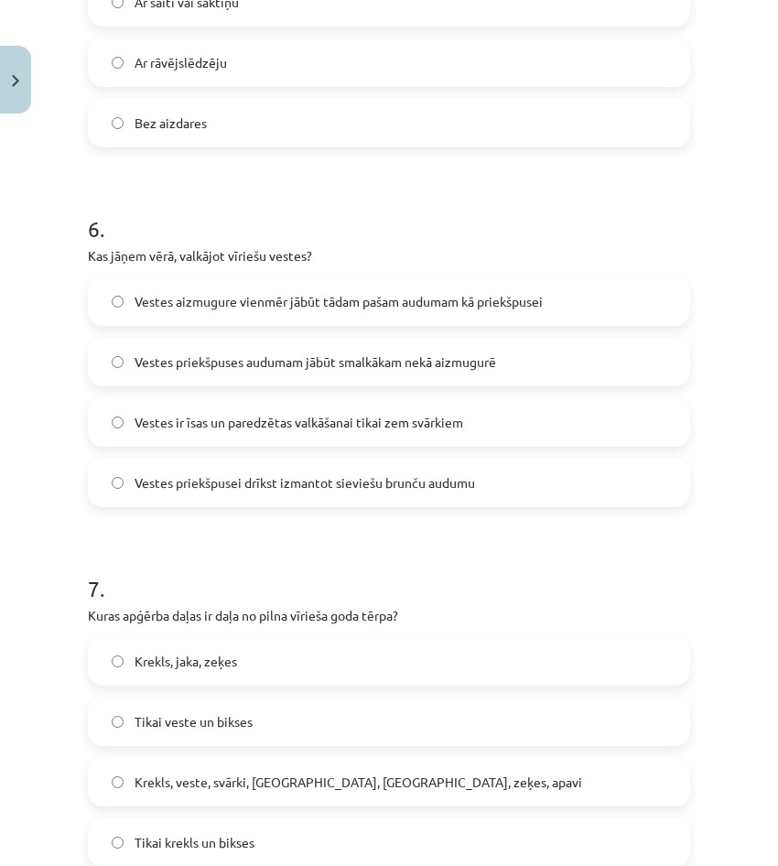
scroll to position [2014, 0]
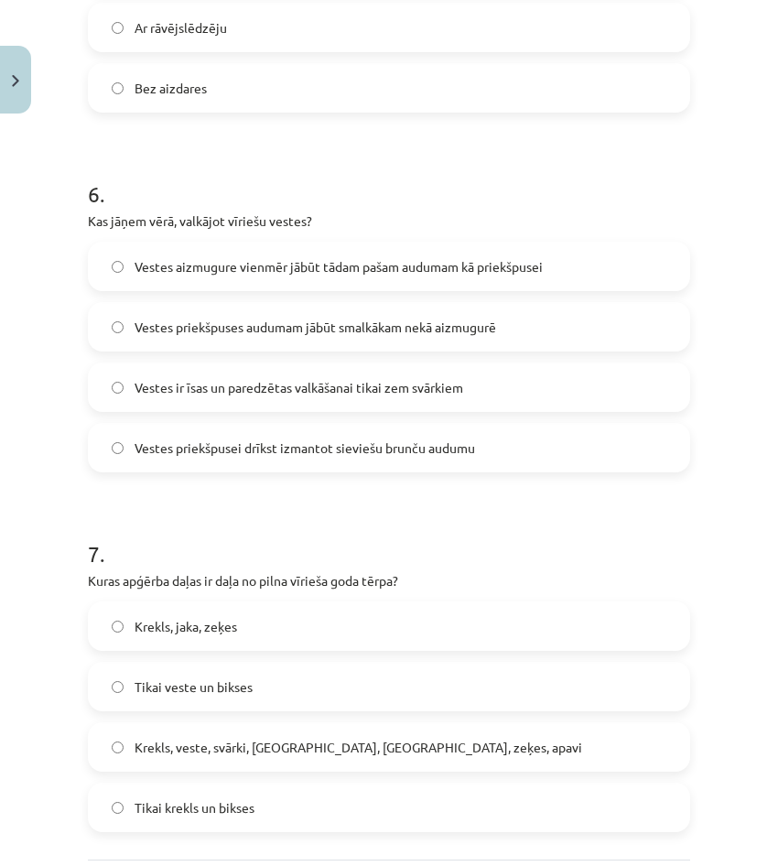
click at [280, 443] on span "Vestes priekšpusei drīkst izmantot sieviešu brunču audumu" at bounding box center [305, 447] width 341 height 19
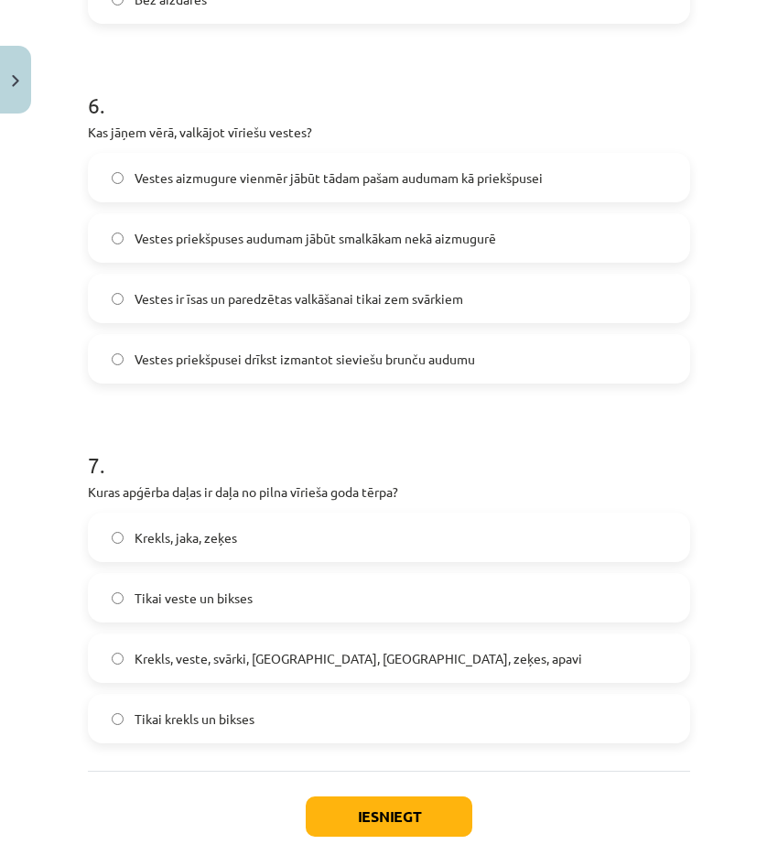
scroll to position [2105, 0]
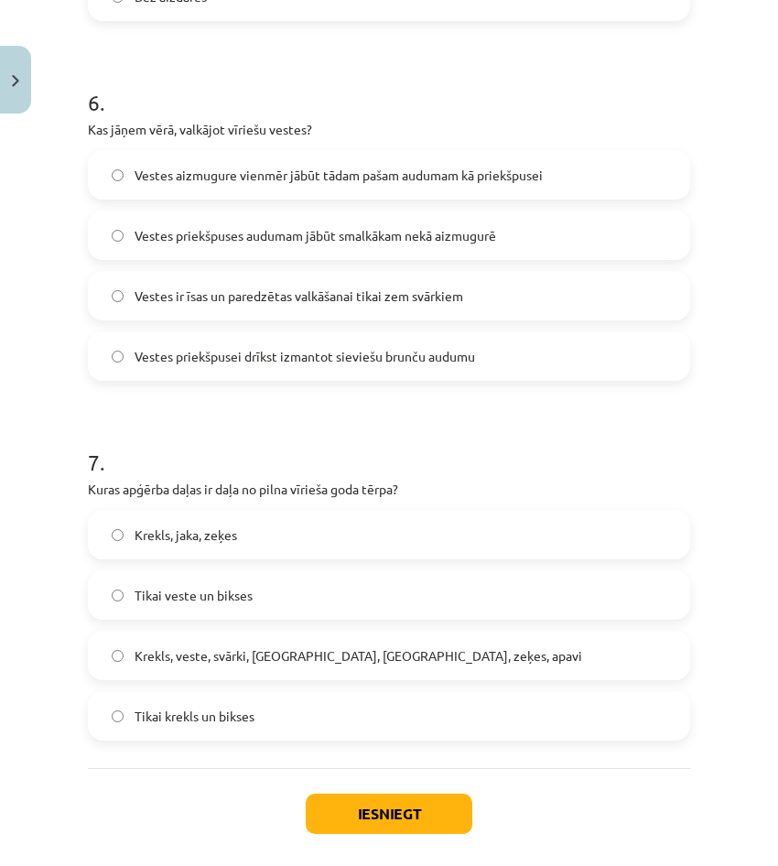
click at [281, 251] on label "Vestes priekšpuses audumam jābūt smalkākam nekā aizmugurē" at bounding box center [389, 235] width 599 height 46
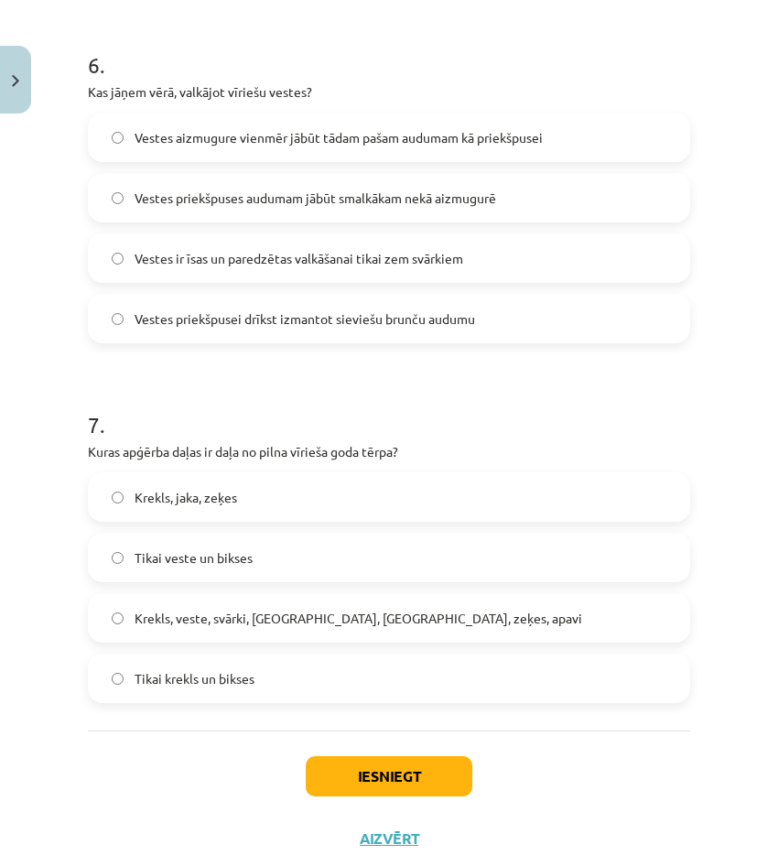
scroll to position [2192, 0]
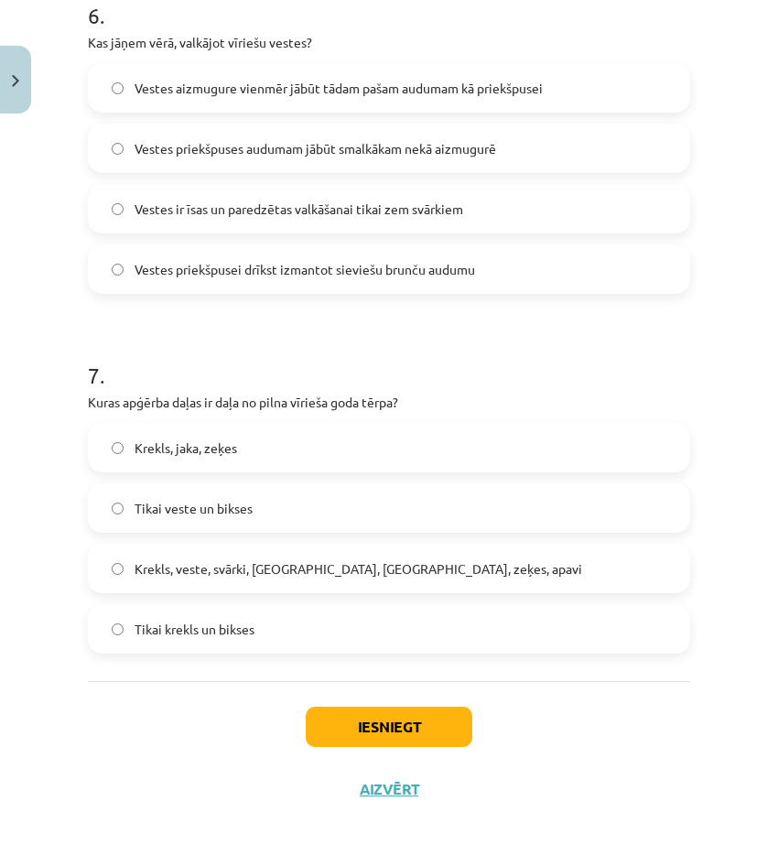
click at [206, 571] on span "Krekls, veste, svārki, cepure, josta, zeķes, apavi" at bounding box center [359, 568] width 448 height 19
click at [370, 708] on button "Iesniegt" at bounding box center [389, 727] width 167 height 40
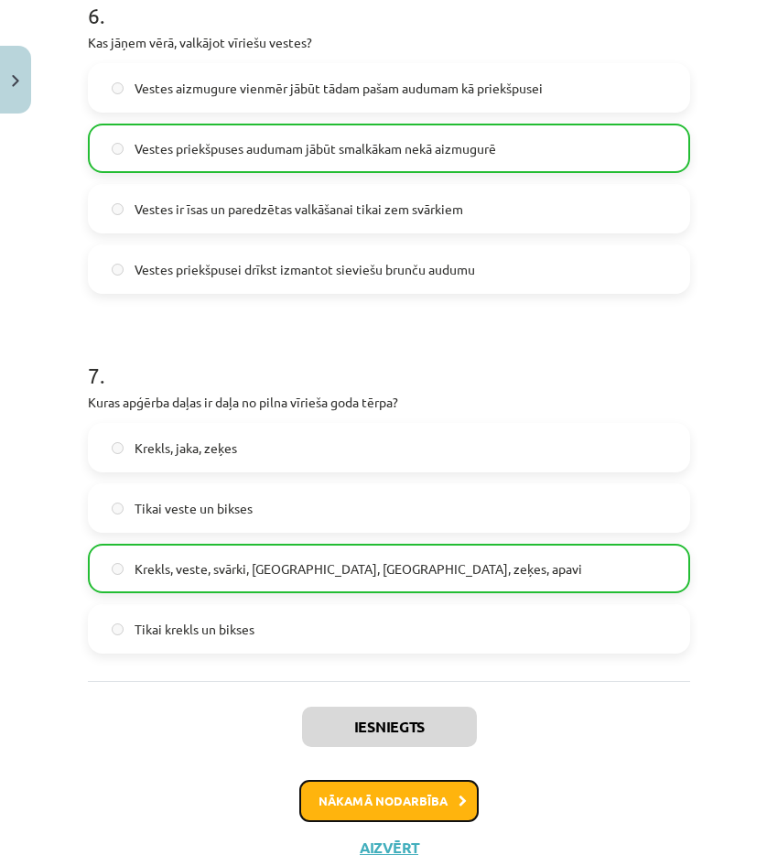
click at [321, 801] on button "Nākamā nodarbība" at bounding box center [388, 801] width 179 height 42
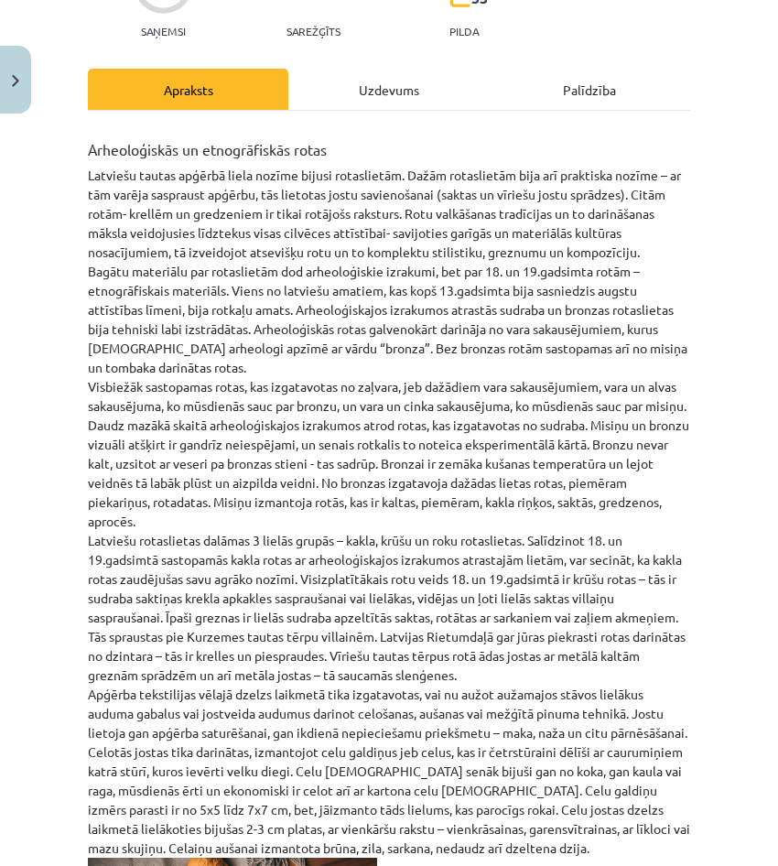
scroll to position [46, 0]
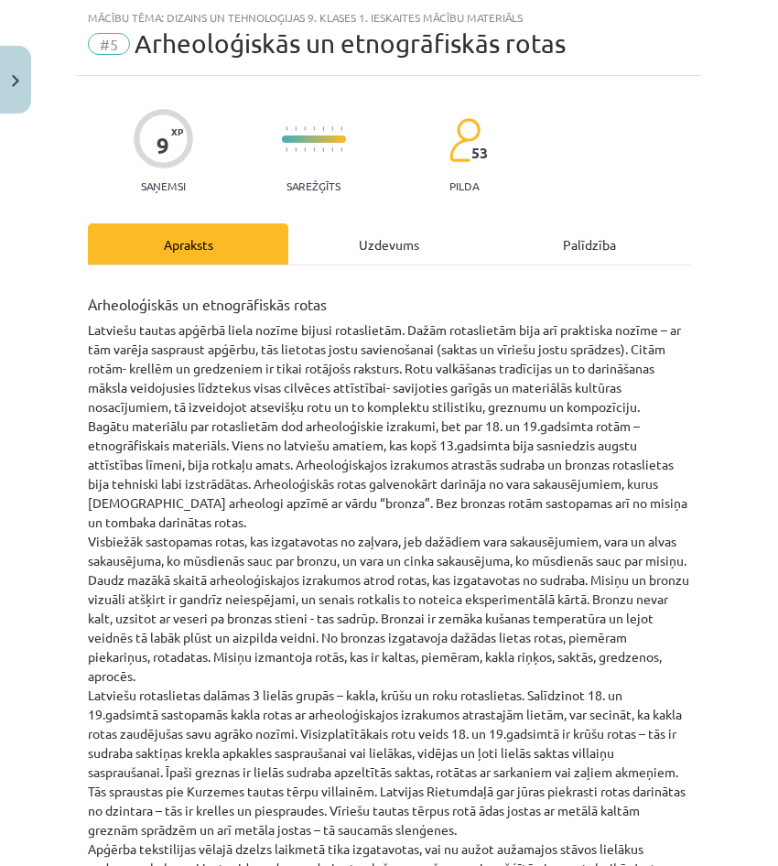
click at [348, 253] on div "Uzdevums" at bounding box center [388, 243] width 200 height 41
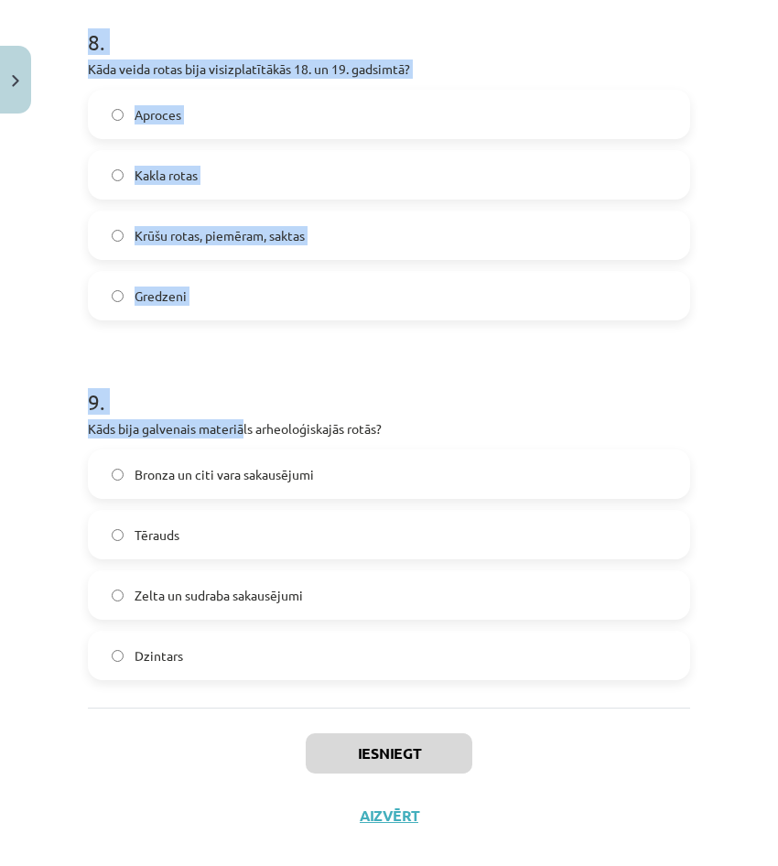
scroll to position [2912, 0]
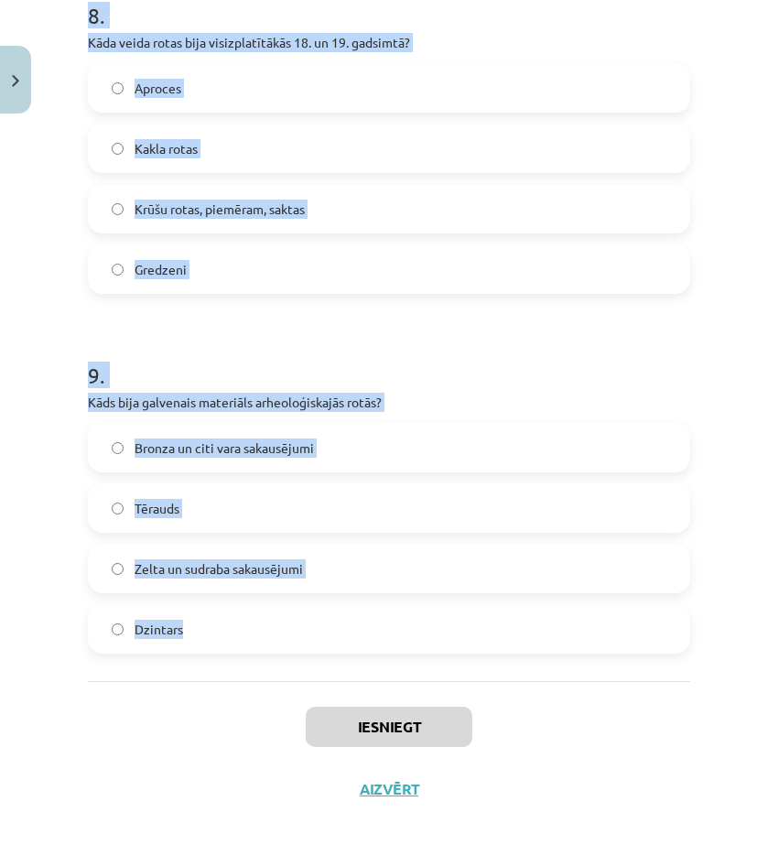
drag, startPoint x: 89, startPoint y: 279, endPoint x: 248, endPoint y: 627, distance: 382.6
copy form "1 . Kāda bija galvenā funkcija saktām un vīriešu jostu sprādzēm? Tās tika izman…"
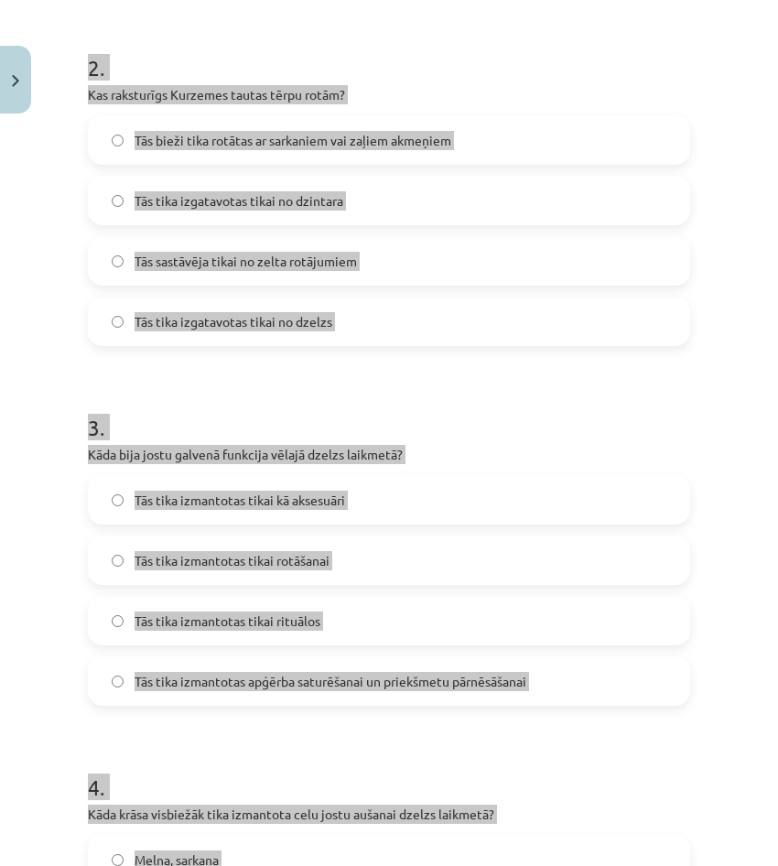
scroll to position [349, 0]
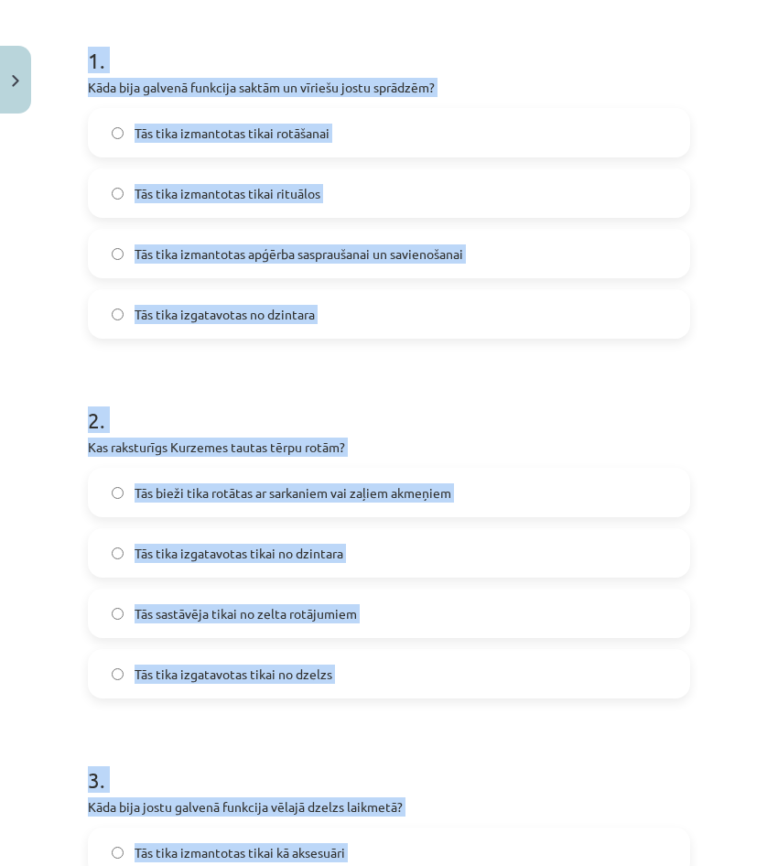
click at [35, 335] on div "Mācību tēma: Dizains un tehnoloģijas 9. klases 1. ieskaites mācību materiāls #5…" at bounding box center [389, 433] width 778 height 866
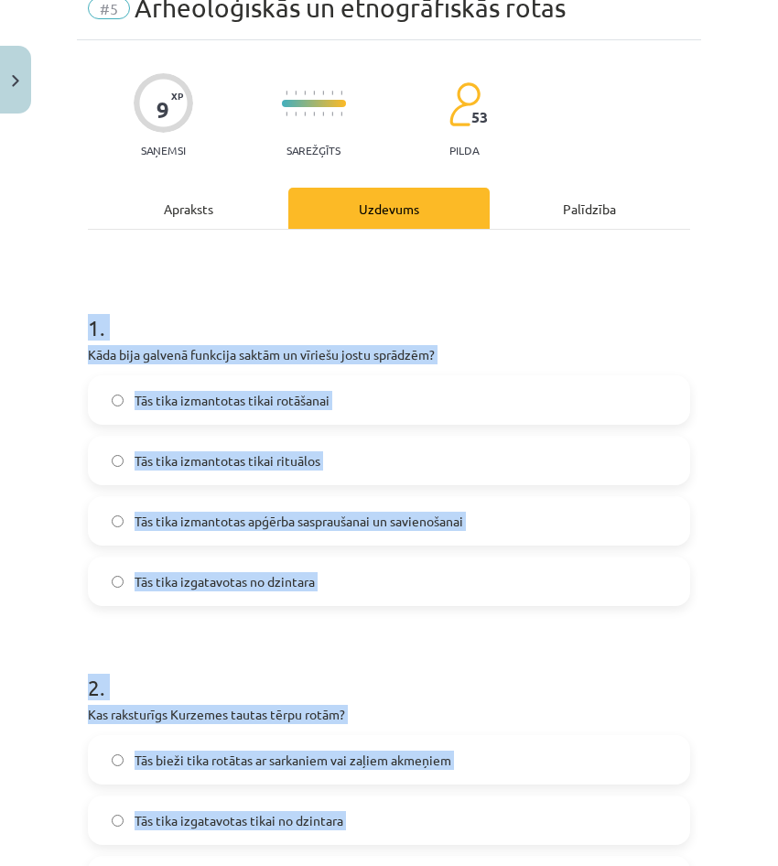
scroll to position [0, 0]
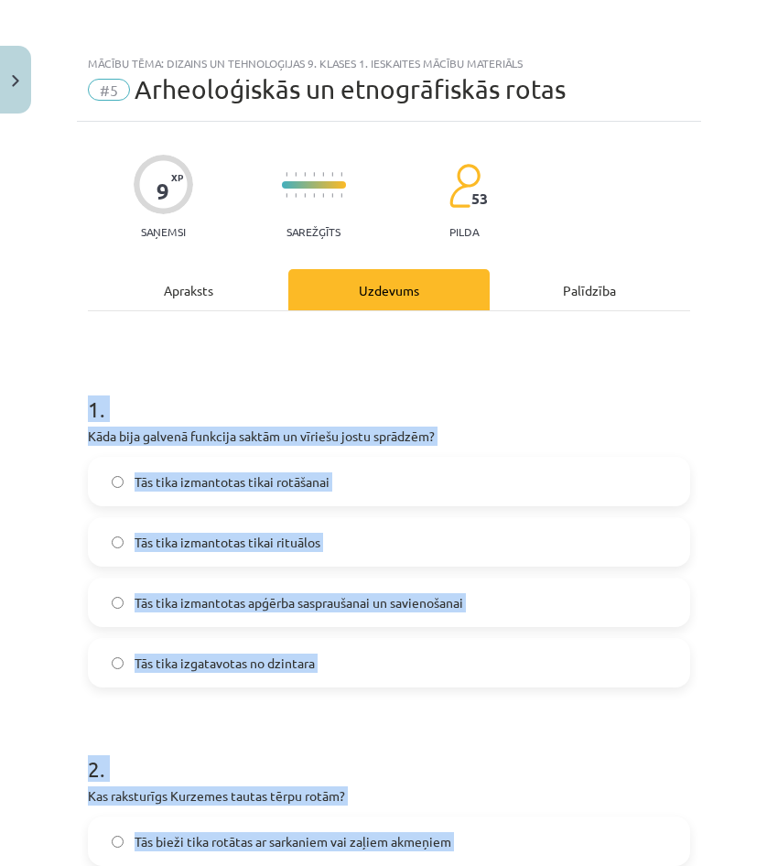
click at [65, 383] on div "Mācību tēma: Dizains un tehnoloģijas 9. klases 1. ieskaites mācību materiāls #5…" at bounding box center [389, 433] width 778 height 866
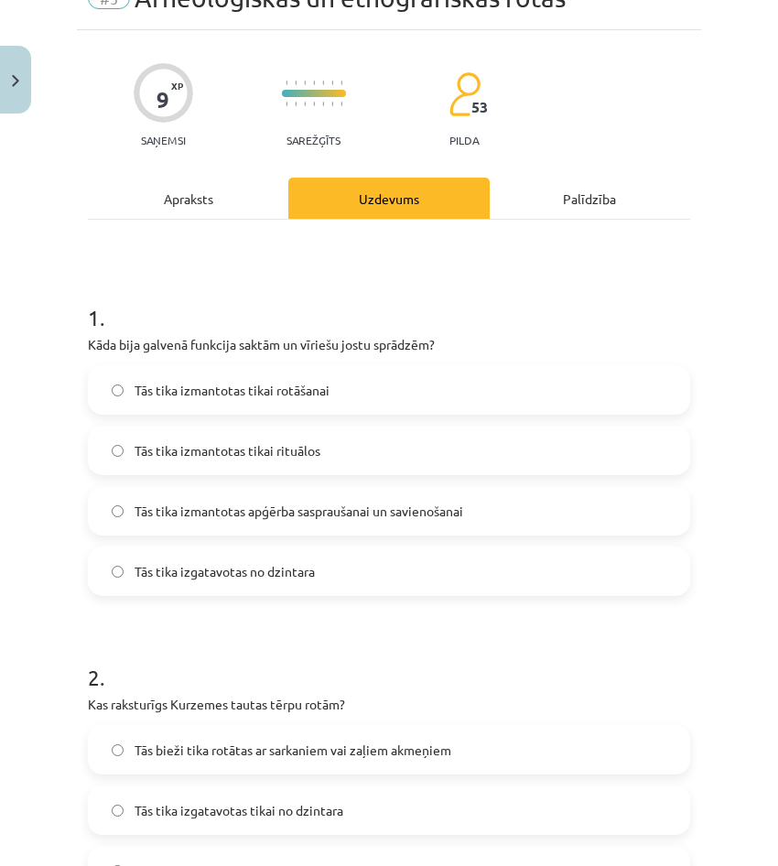
click at [388, 518] on span "Tās tika izmantotas apģērba saspraušanai un savienošanai" at bounding box center [299, 511] width 329 height 19
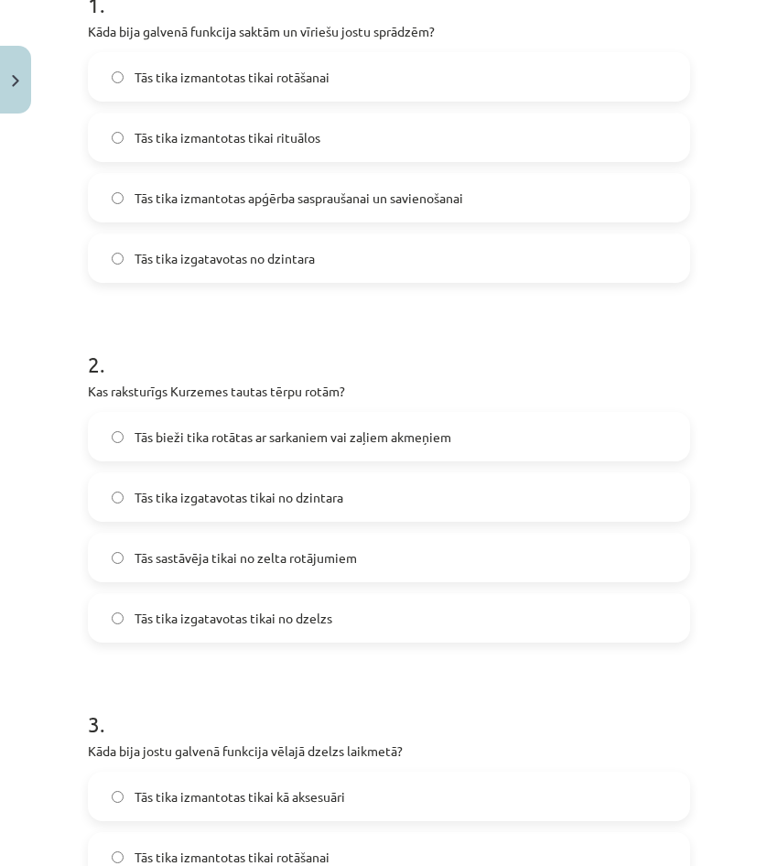
scroll to position [458, 0]
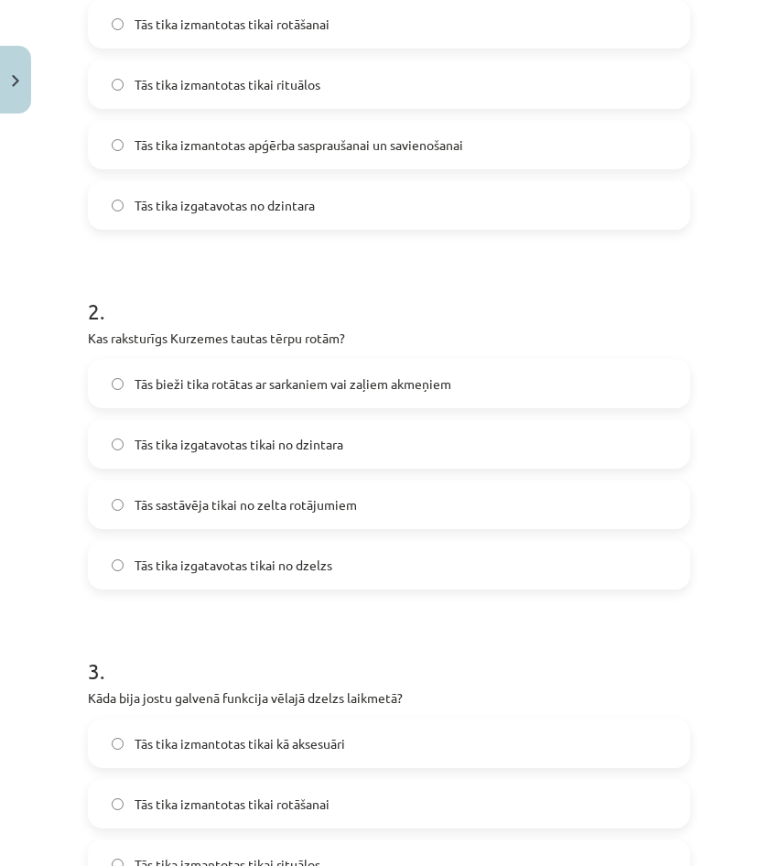
click at [276, 390] on span "Tās bieži tika rotātas ar sarkaniem vai zaļiem akmeņiem" at bounding box center [293, 383] width 317 height 19
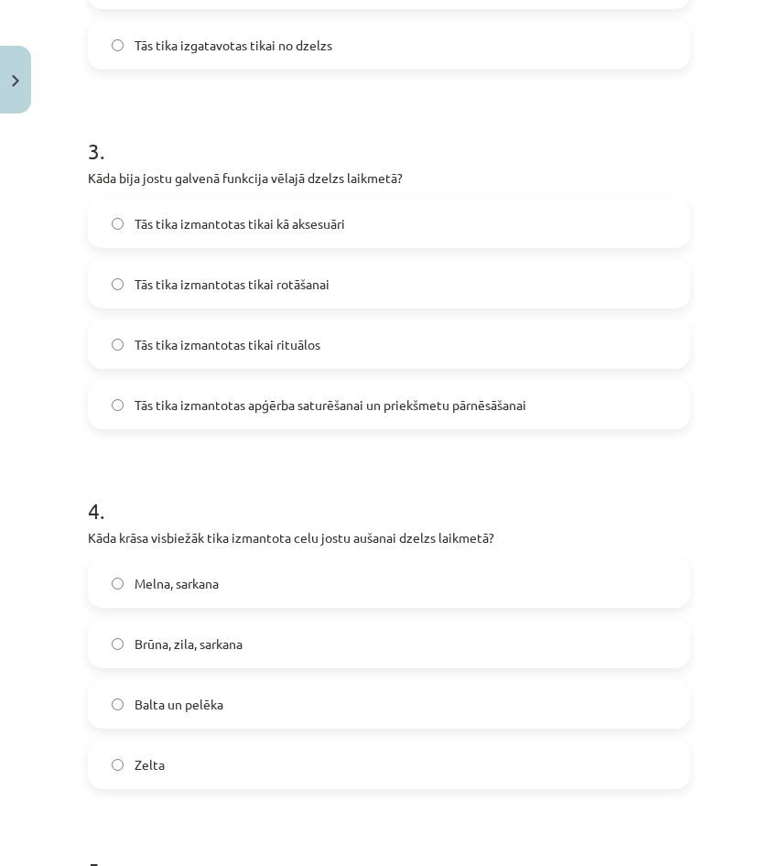
scroll to position [1007, 0]
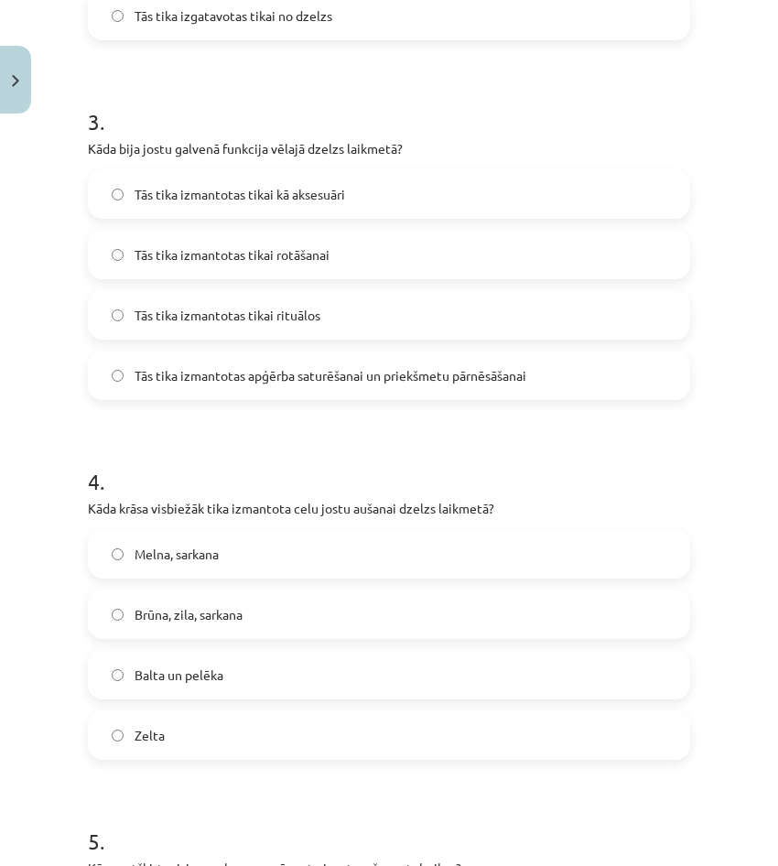
click at [317, 370] on span "Tās tika izmantotas apģērba saturēšanai un priekšmetu pārnēsāšanai" at bounding box center [331, 375] width 392 height 19
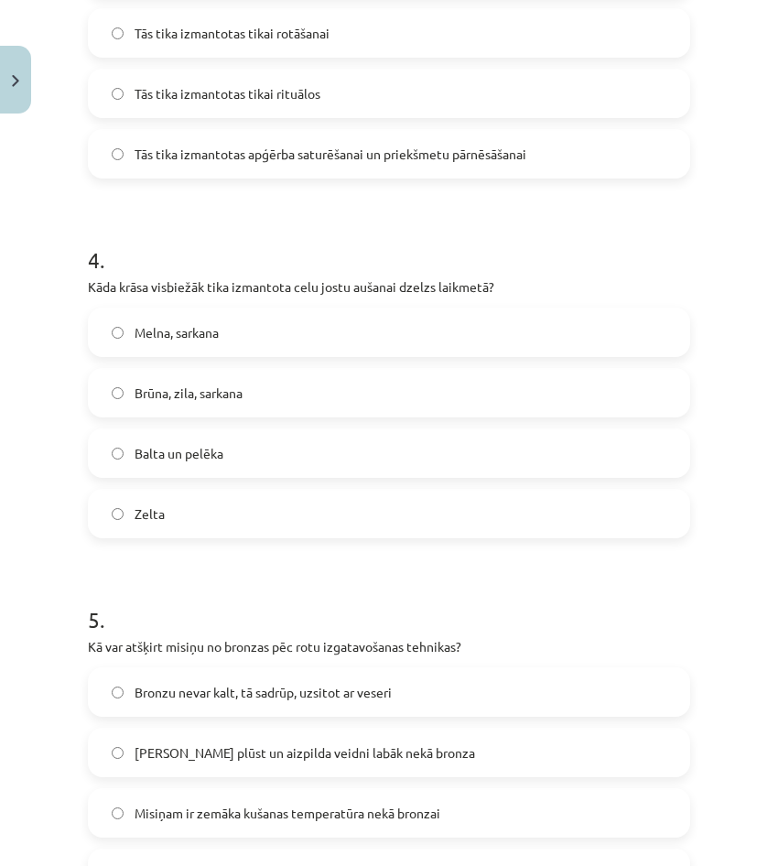
scroll to position [1281, 0]
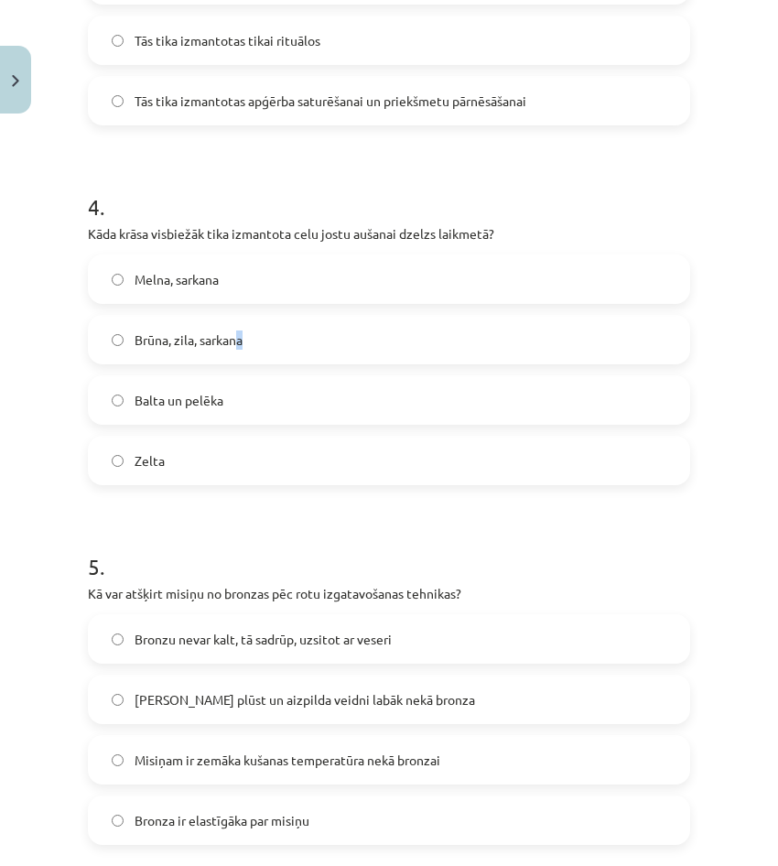
click at [241, 359] on label "Brūna, zila, sarkana" at bounding box center [389, 340] width 599 height 46
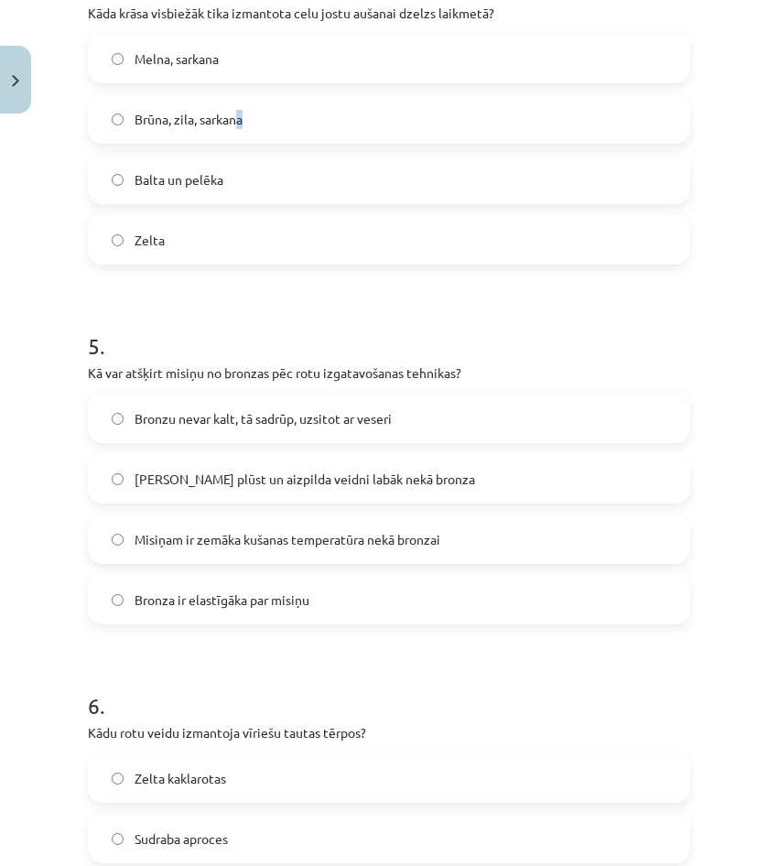
scroll to position [1556, 0]
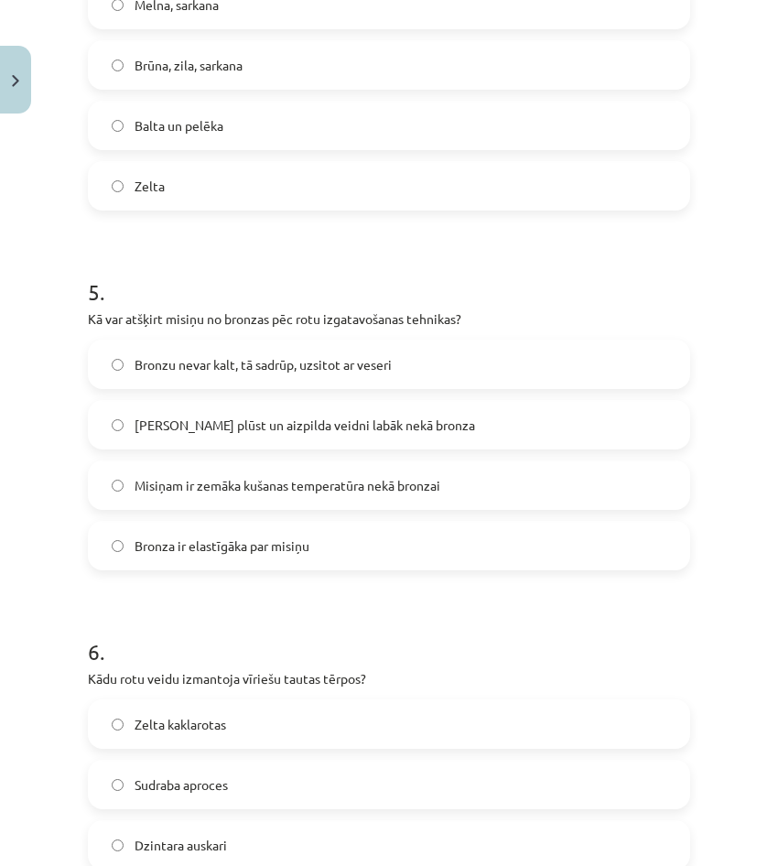
click at [270, 481] on span "Misiņam ir zemāka kušanas temperatūra nekā bronzai" at bounding box center [288, 485] width 306 height 19
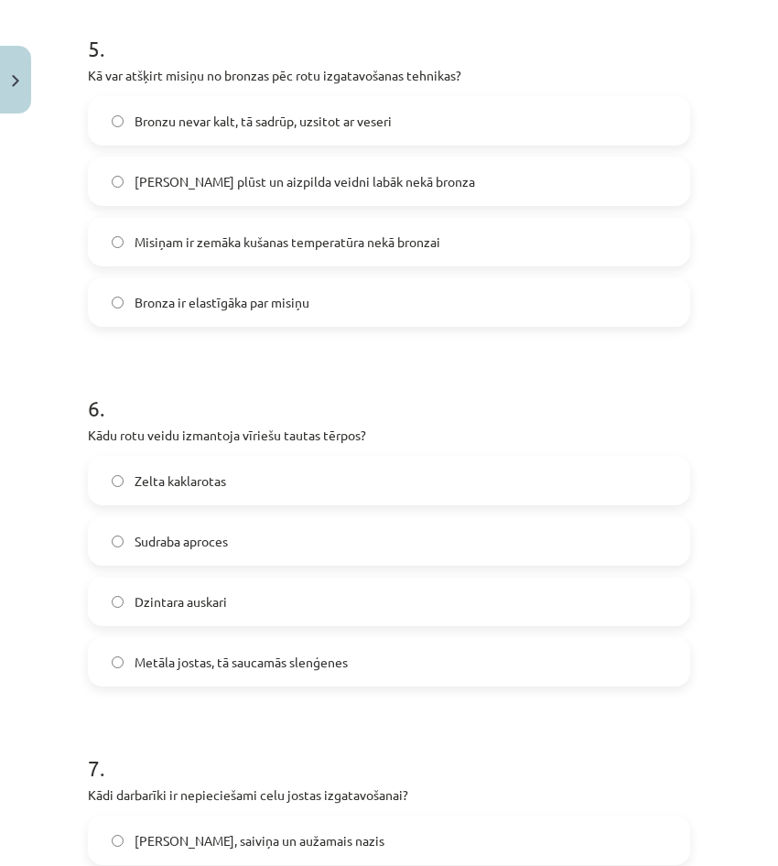
scroll to position [1831, 0]
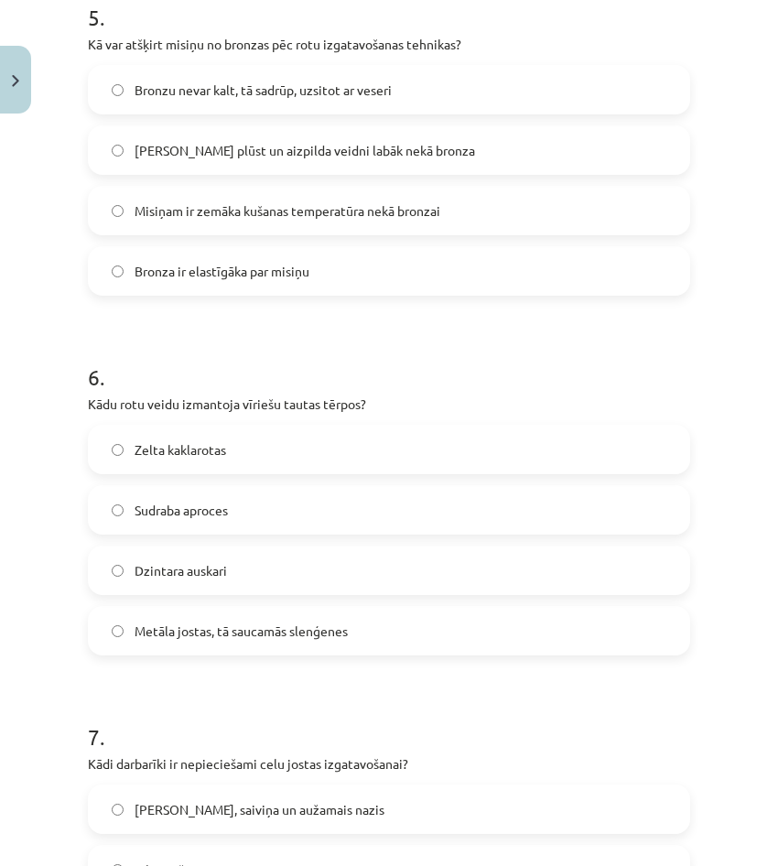
click at [259, 647] on label "Metāla jostas, tā saucamās slenģenes" at bounding box center [389, 631] width 599 height 46
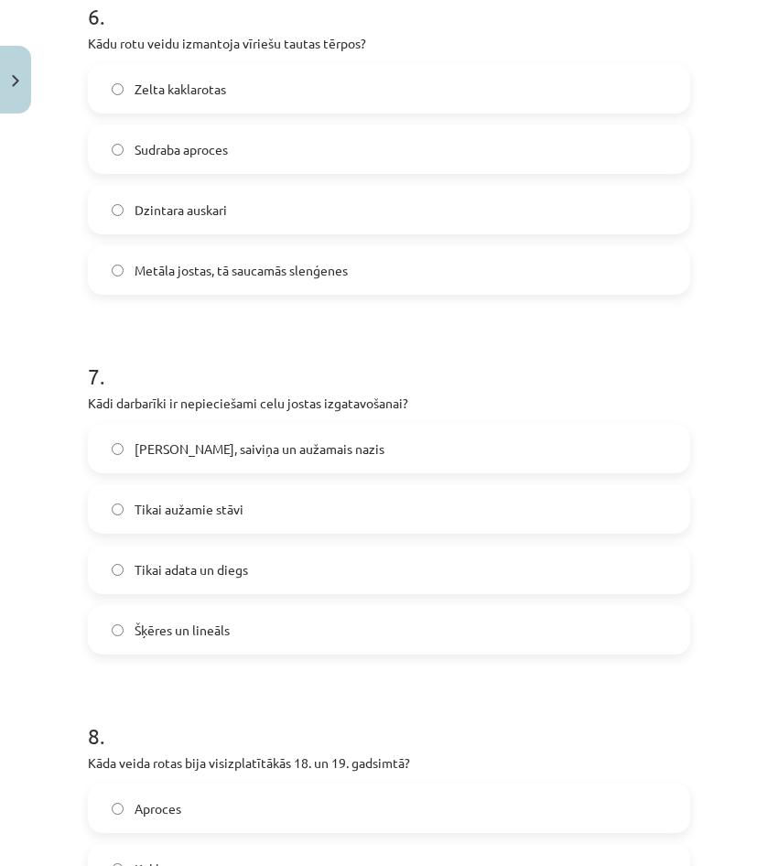
scroll to position [2197, 0]
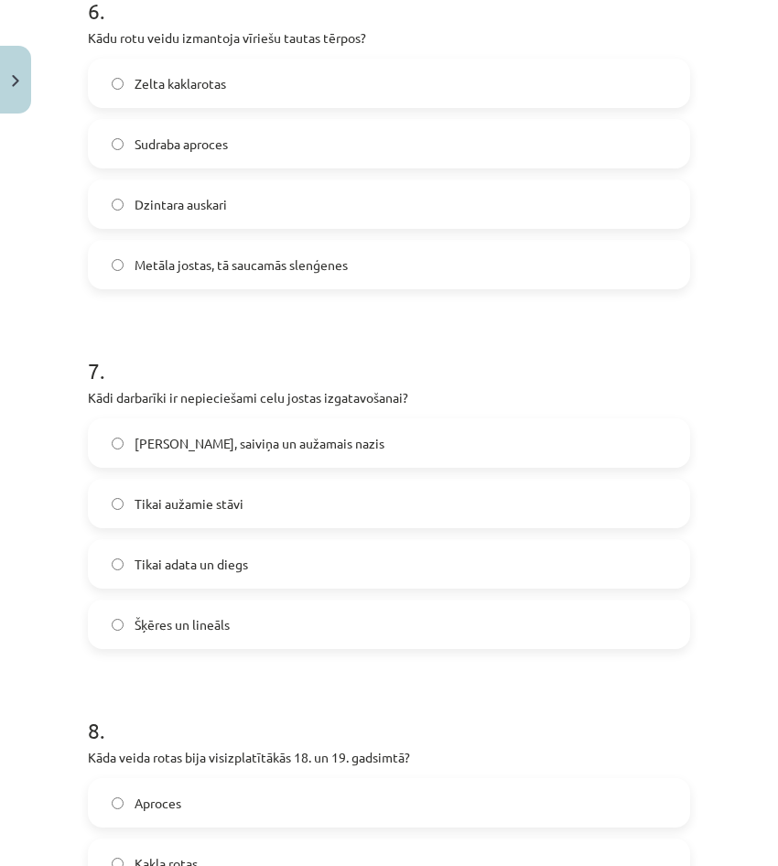
click at [256, 447] on span "Celu galdiņi, saiviņa un aužamais nazis" at bounding box center [260, 443] width 250 height 19
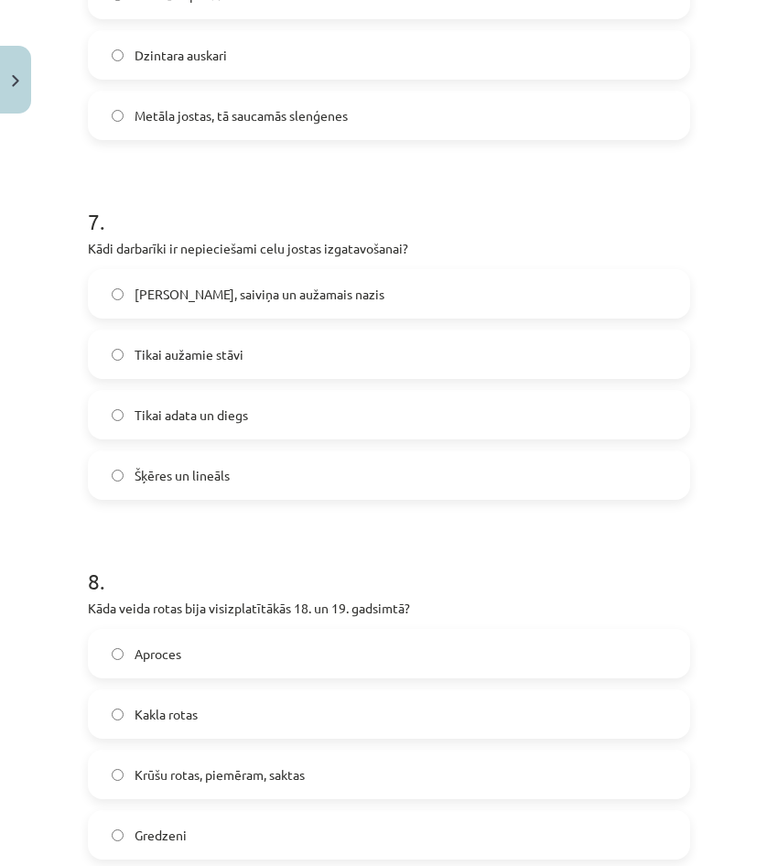
scroll to position [2563, 0]
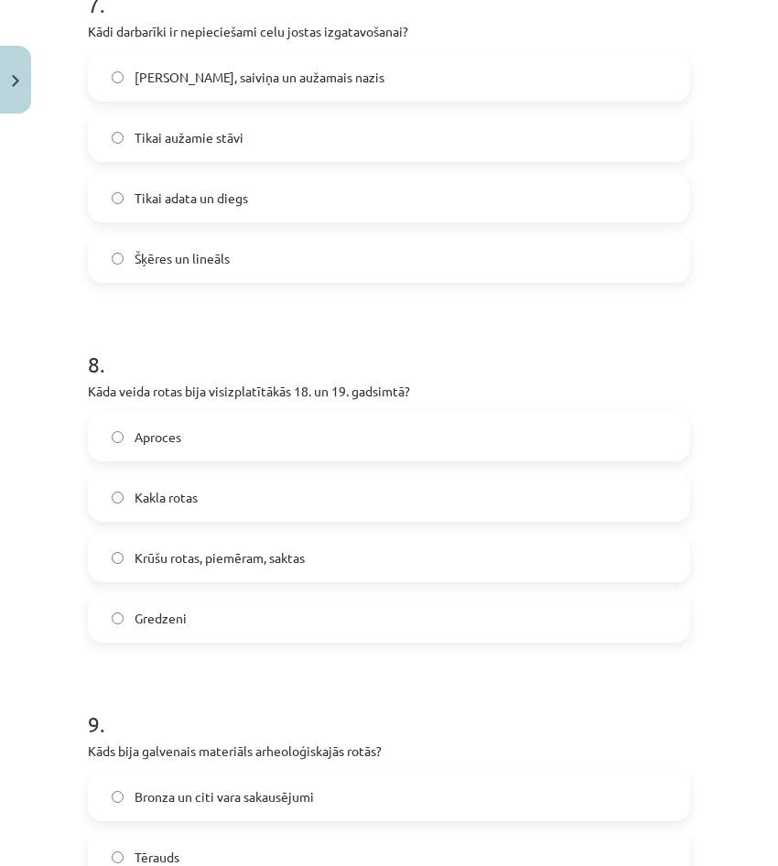
click at [355, 527] on div "Aproces Kakla rotas Krūšu rotas, piemēram, saktas Gredzeni" at bounding box center [389, 527] width 602 height 231
click at [360, 558] on label "Krūšu rotas, piemēram, saktas" at bounding box center [389, 558] width 599 height 46
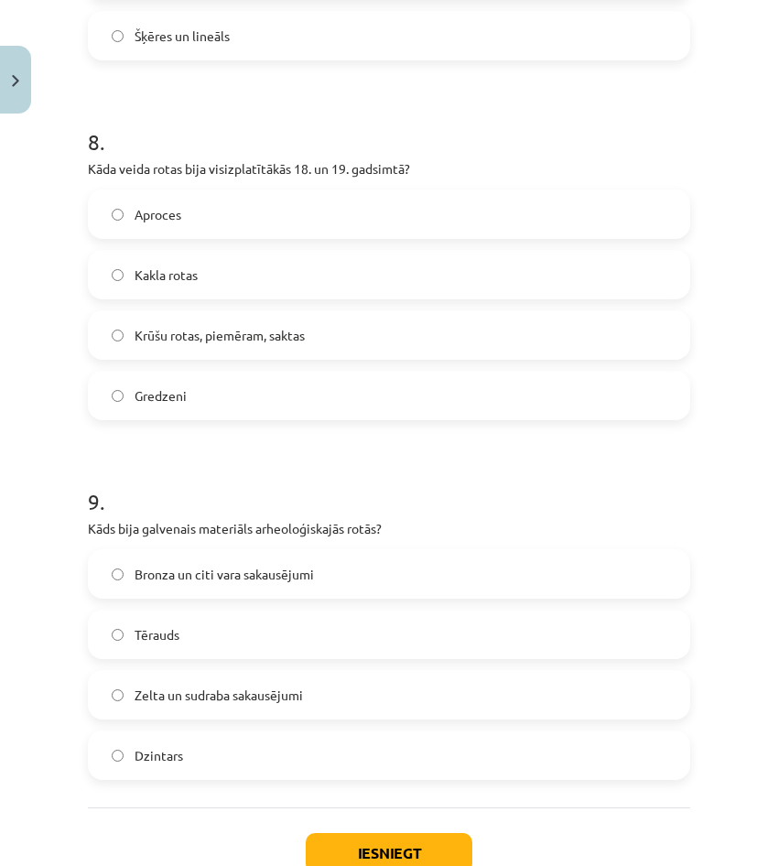
scroll to position [2838, 0]
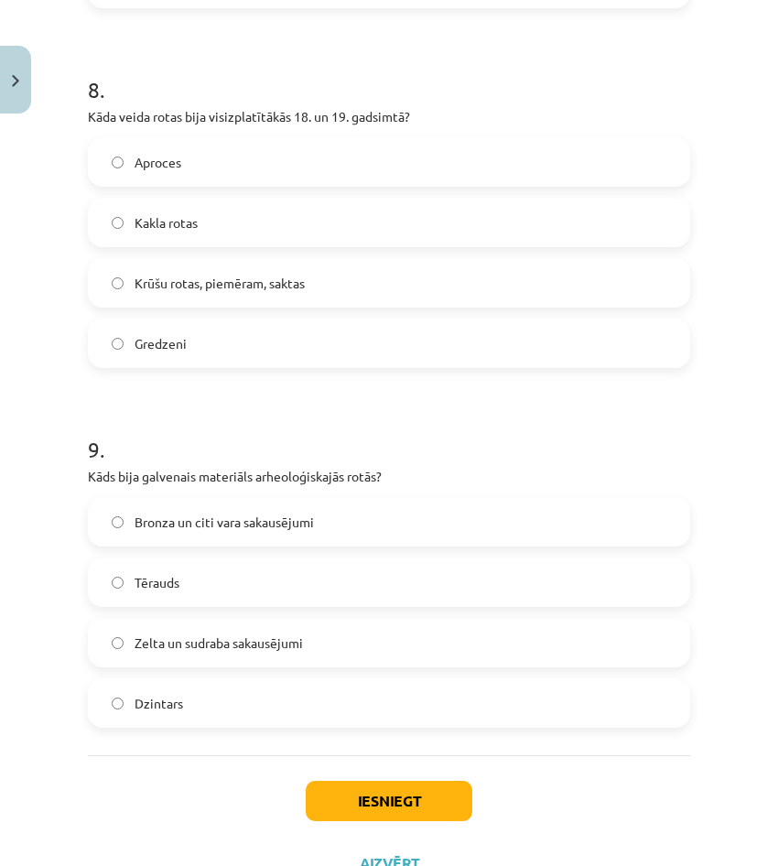
click at [254, 535] on label "Bronza un citi vara sakausējumi" at bounding box center [389, 522] width 599 height 46
click at [399, 776] on div "Iesniegt Aizvērt" at bounding box center [389, 819] width 602 height 128
click at [398, 790] on button "Iesniegt" at bounding box center [389, 801] width 167 height 40
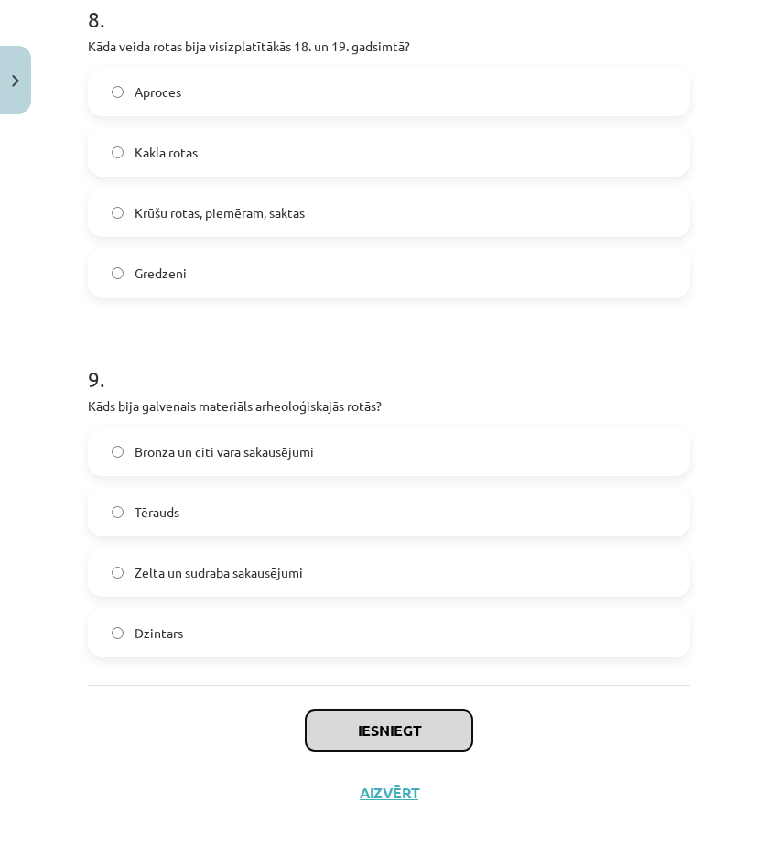
scroll to position [2912, 0]
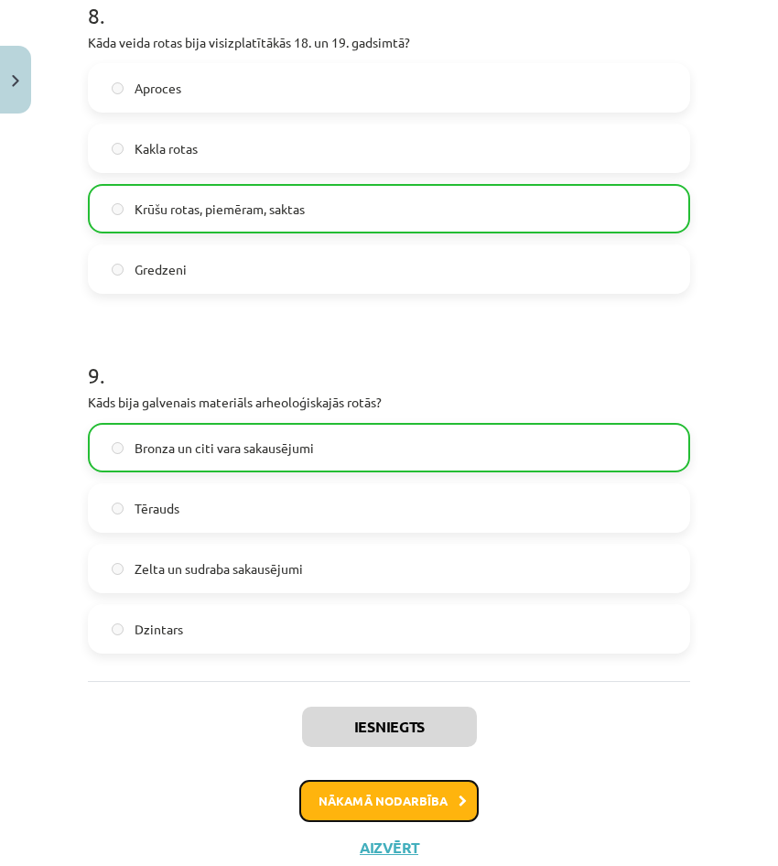
click at [396, 812] on button "Nākamā nodarbība" at bounding box center [388, 801] width 179 height 42
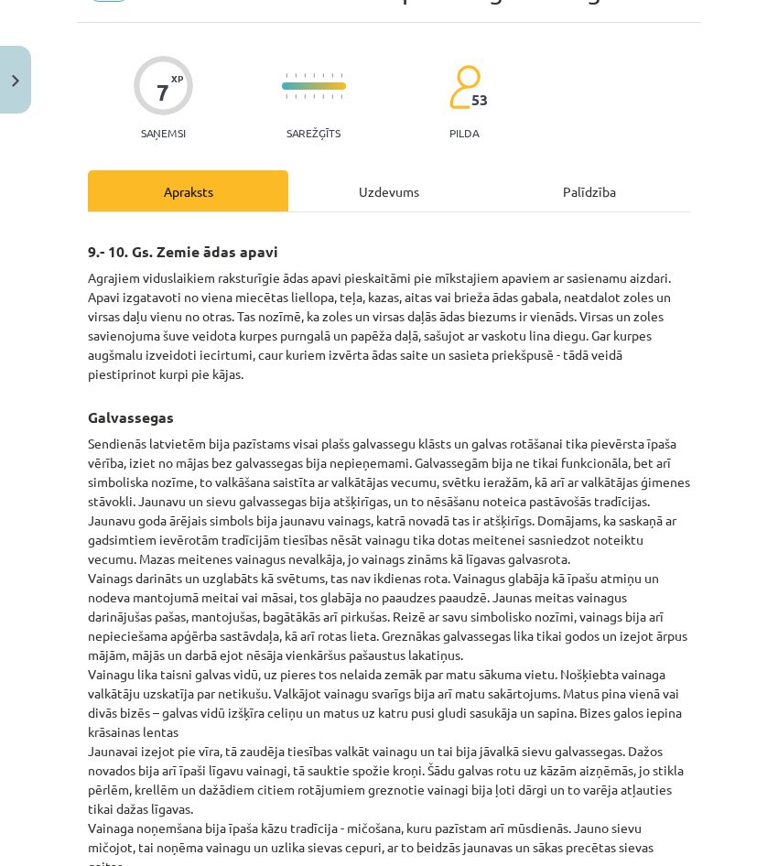
scroll to position [46, 0]
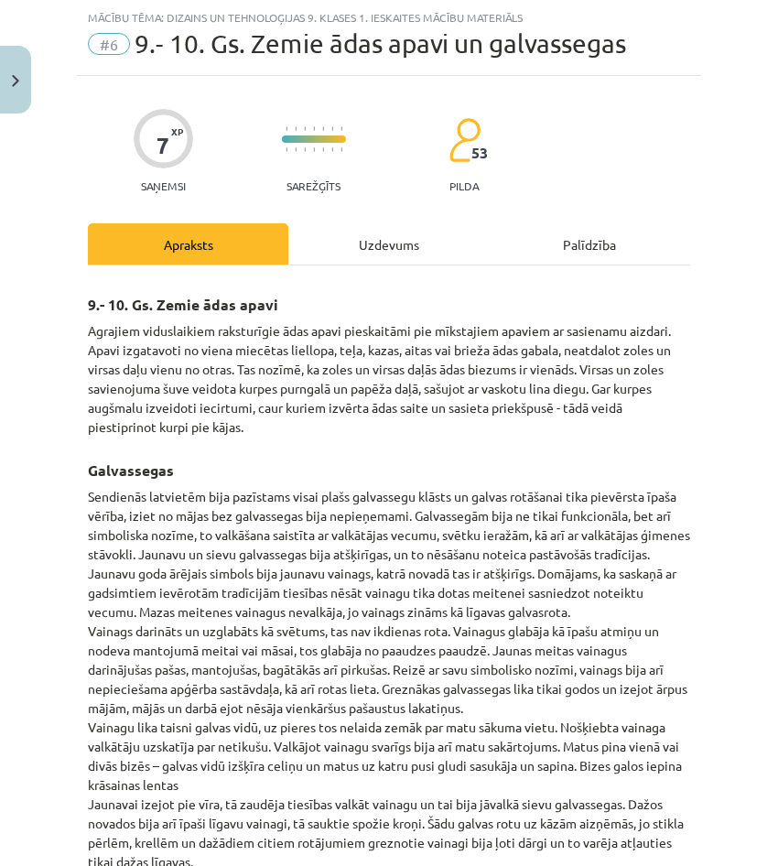
click at [343, 235] on div "Uzdevums" at bounding box center [388, 243] width 200 height 41
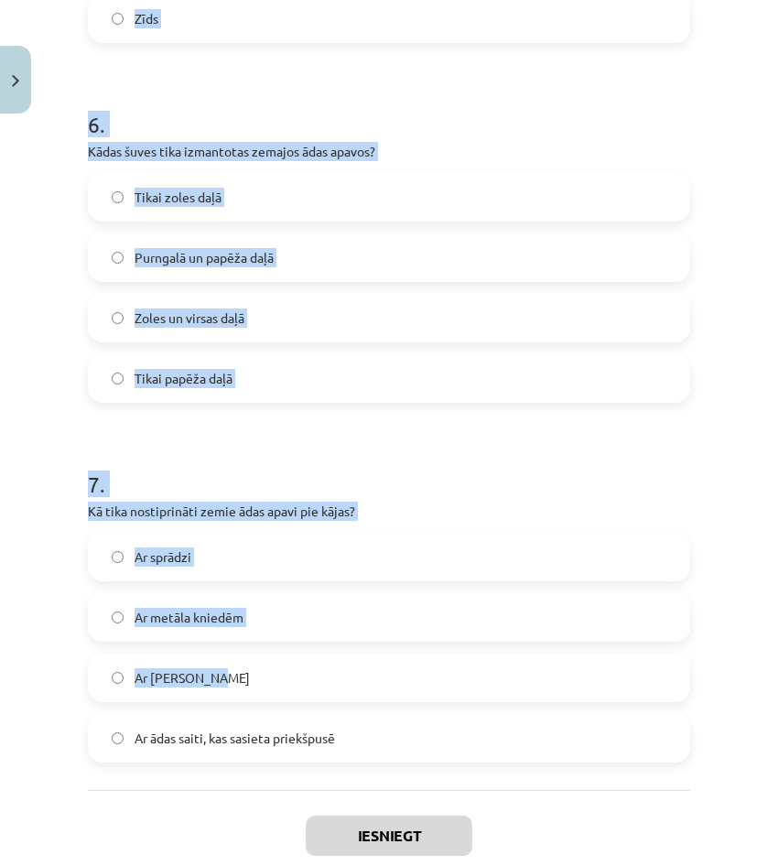
scroll to position [2211, 0]
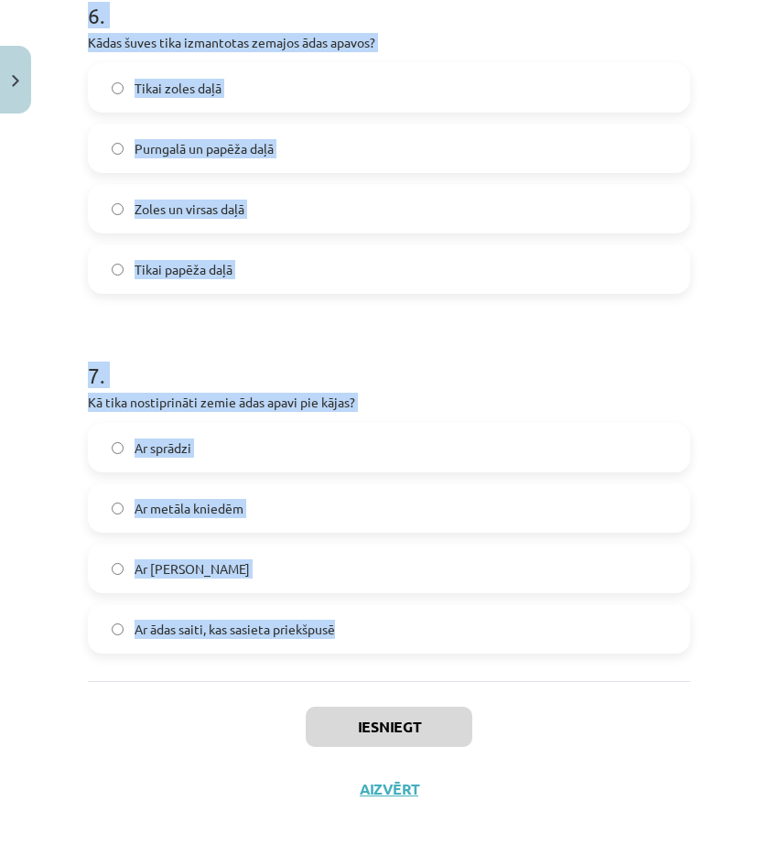
drag, startPoint x: 80, startPoint y: 359, endPoint x: 406, endPoint y: 653, distance: 439.5
click at [406, 654] on div "Mācību tēma: Dizains un tehnoloģijas 9. klases 1. ieskaites mācību materiāls #6…" at bounding box center [389, 433] width 778 height 866
copy form "1 . Kāda veida cepures valkāja Vidzemes precētās sievas 18. gadsimtā? Vienkāršu…"
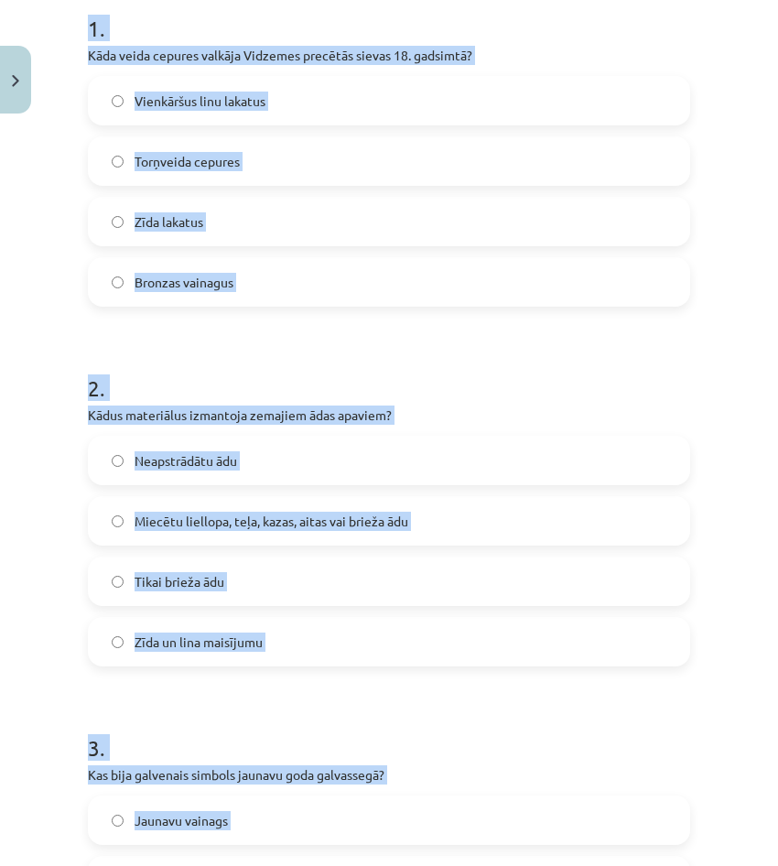
click at [103, 401] on div "2 . Kādus materiālus izmantoja zemajiem ādas apaviem? Neapstrādātu ādu Miecētu …" at bounding box center [389, 504] width 602 height 323
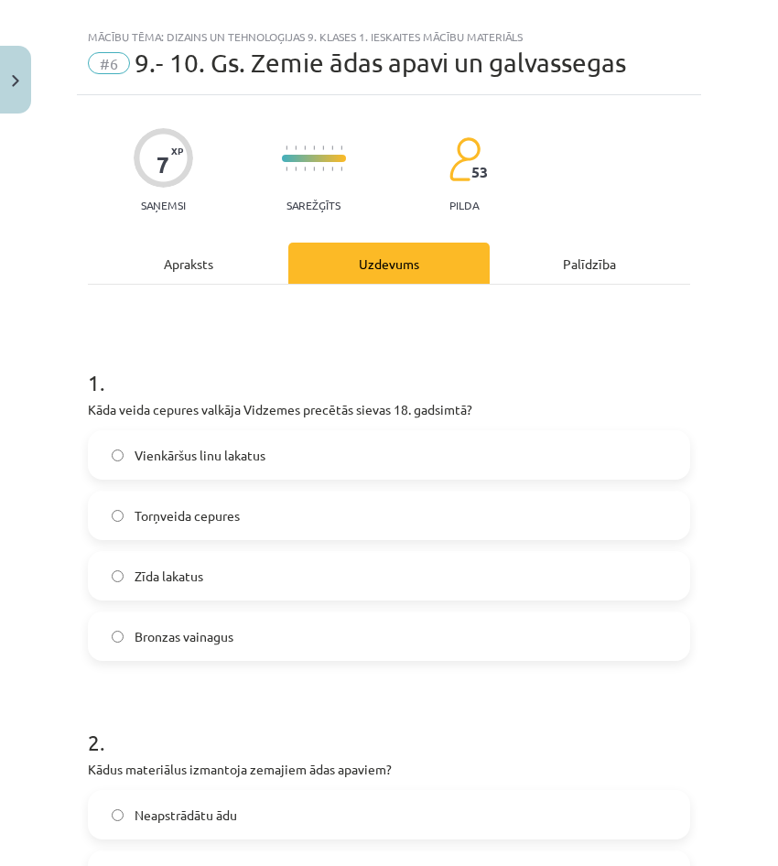
scroll to position [15, 0]
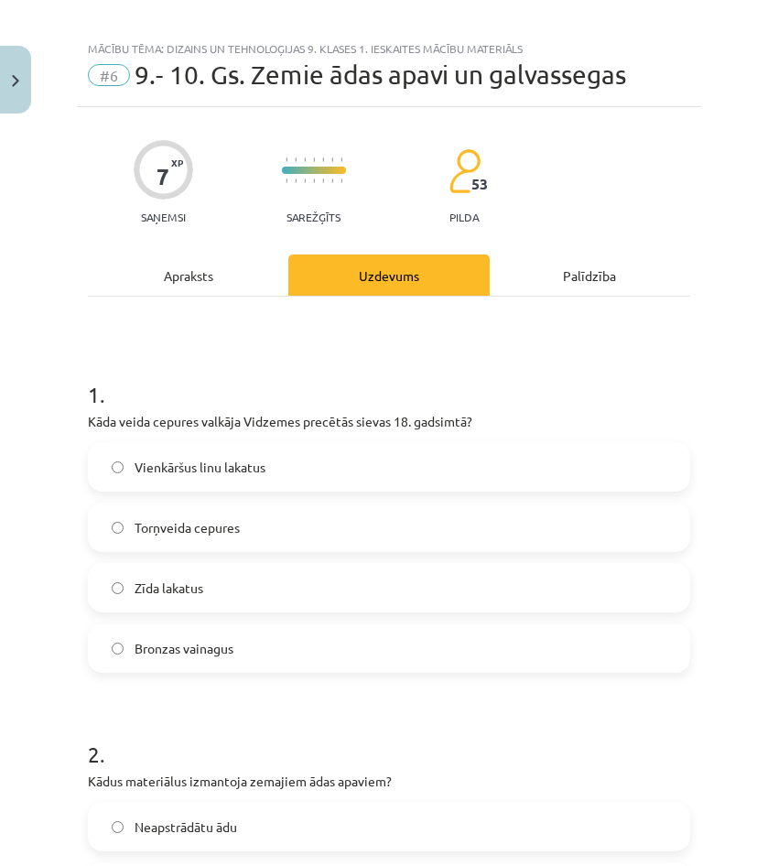
click at [201, 541] on label "Torņveida cepures" at bounding box center [389, 527] width 599 height 46
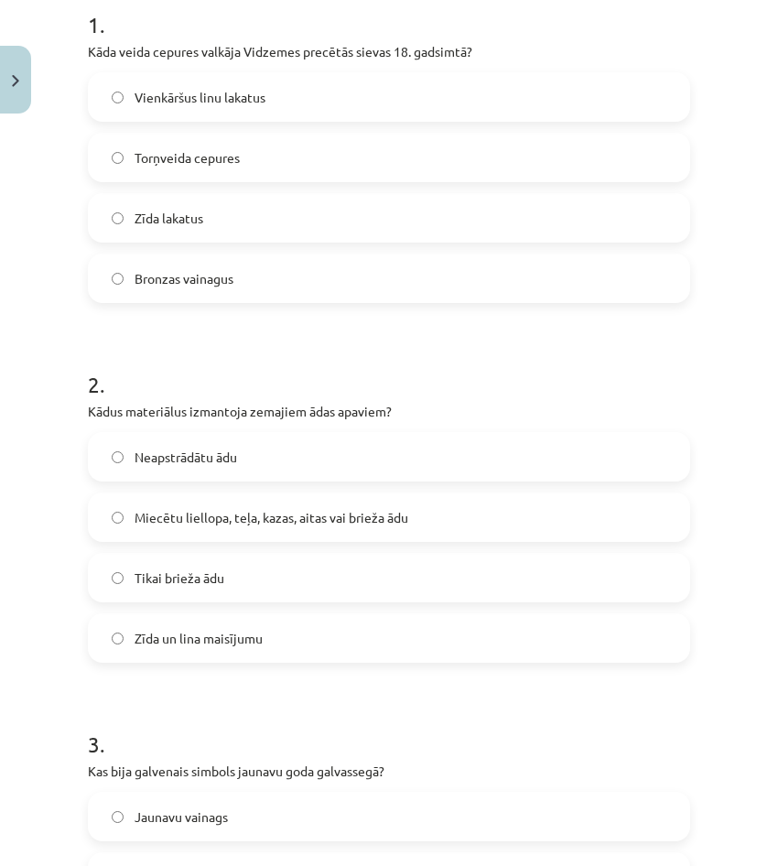
scroll to position [381, 0]
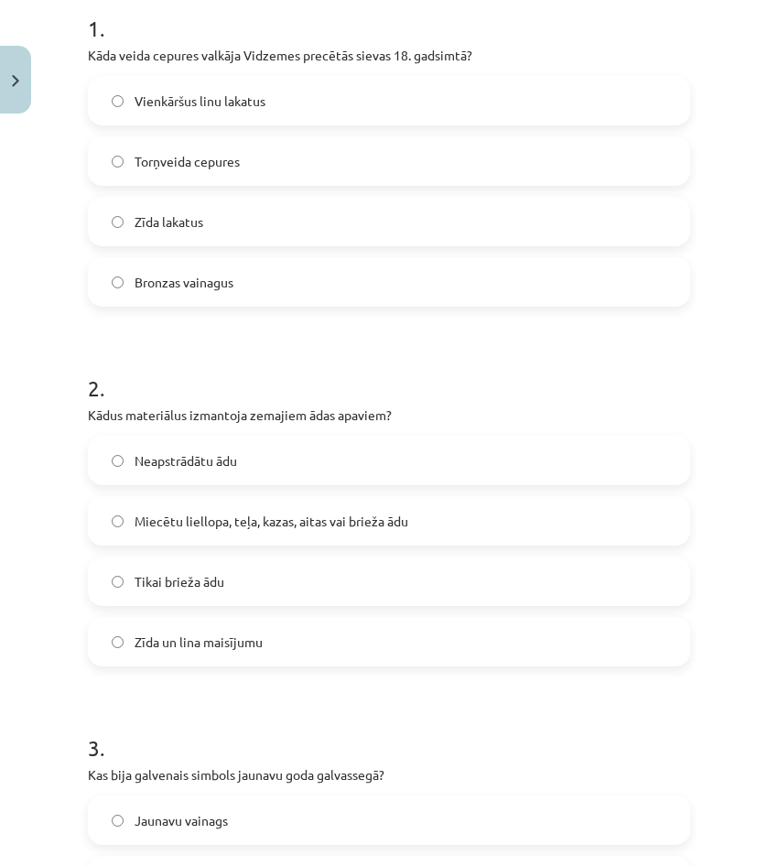
click at [249, 516] on span "Miecētu liellopa, teļa, kazas, aitas vai brieža ādu" at bounding box center [272, 521] width 274 height 19
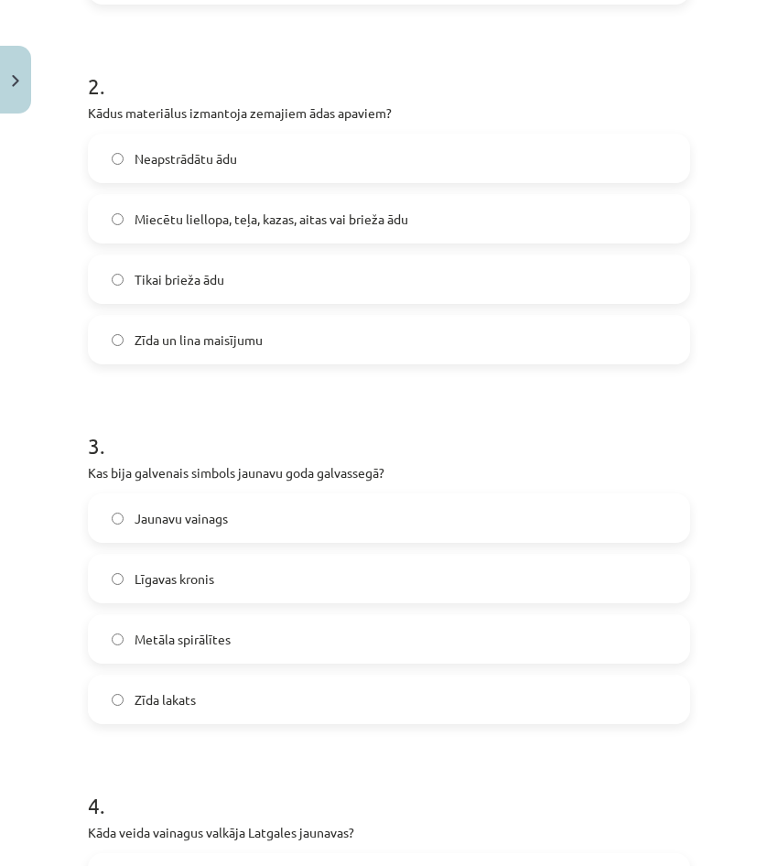
scroll to position [747, 0]
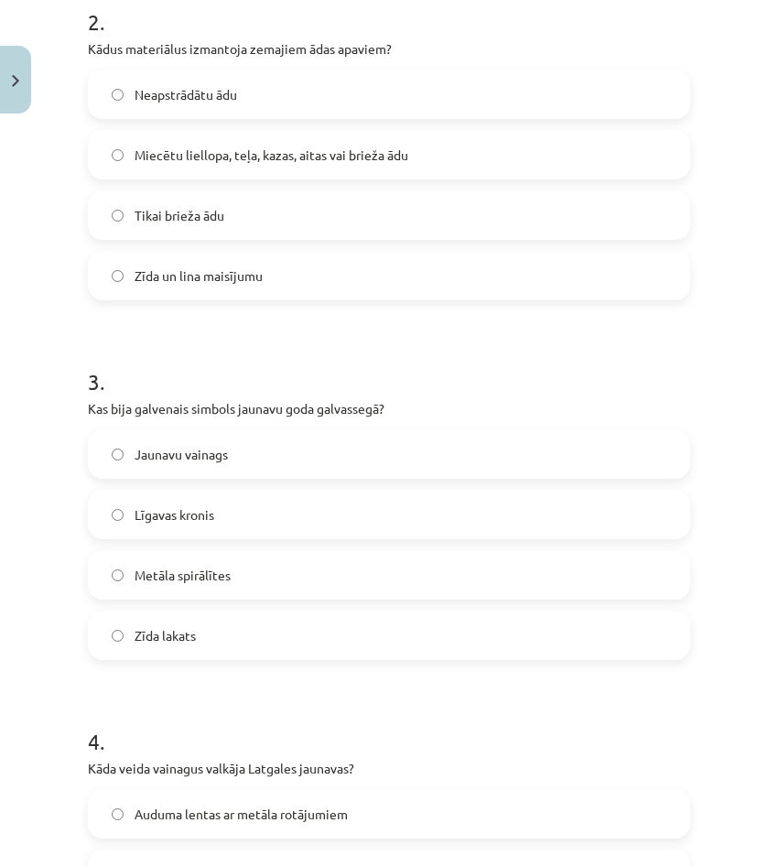
click at [222, 458] on span "Jaunavu vainags" at bounding box center [181, 454] width 93 height 19
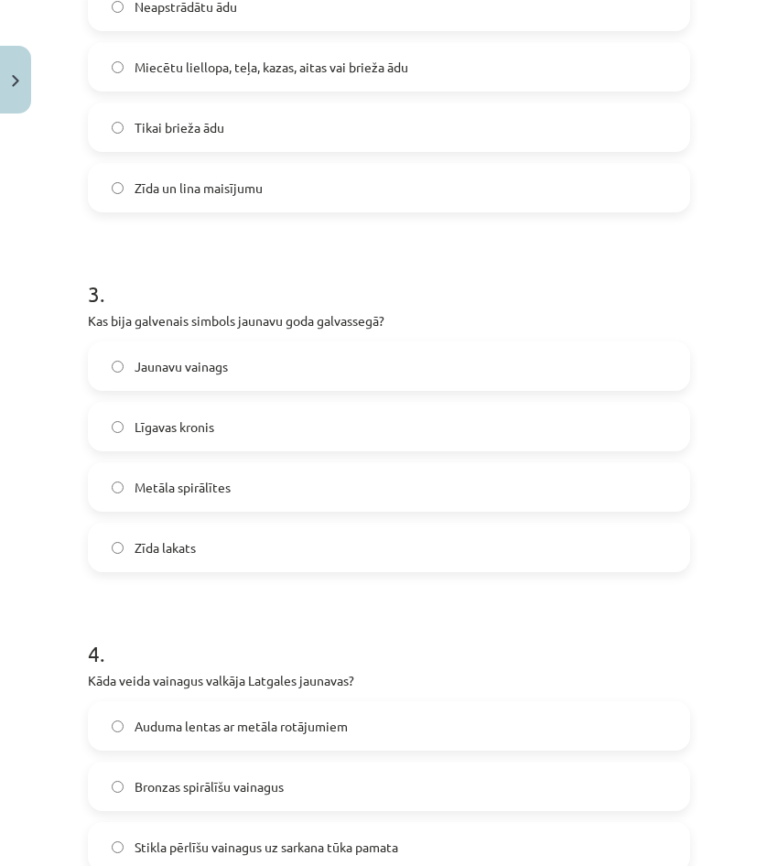
scroll to position [838, 0]
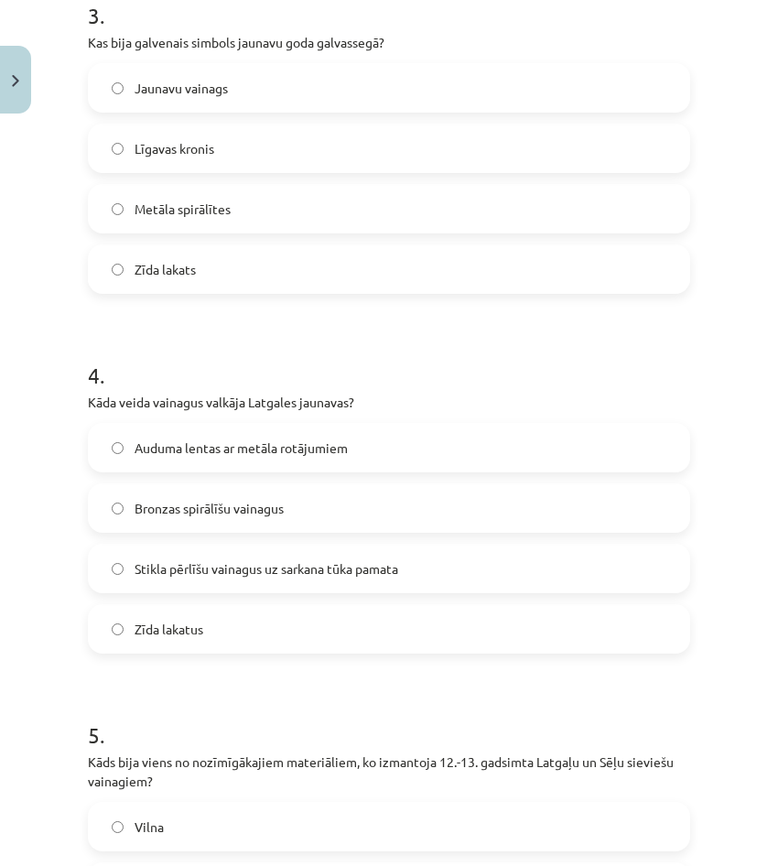
click at [262, 579] on label "Stikla pērlīšu vainagus uz sarkana tūka pamata" at bounding box center [389, 569] width 599 height 46
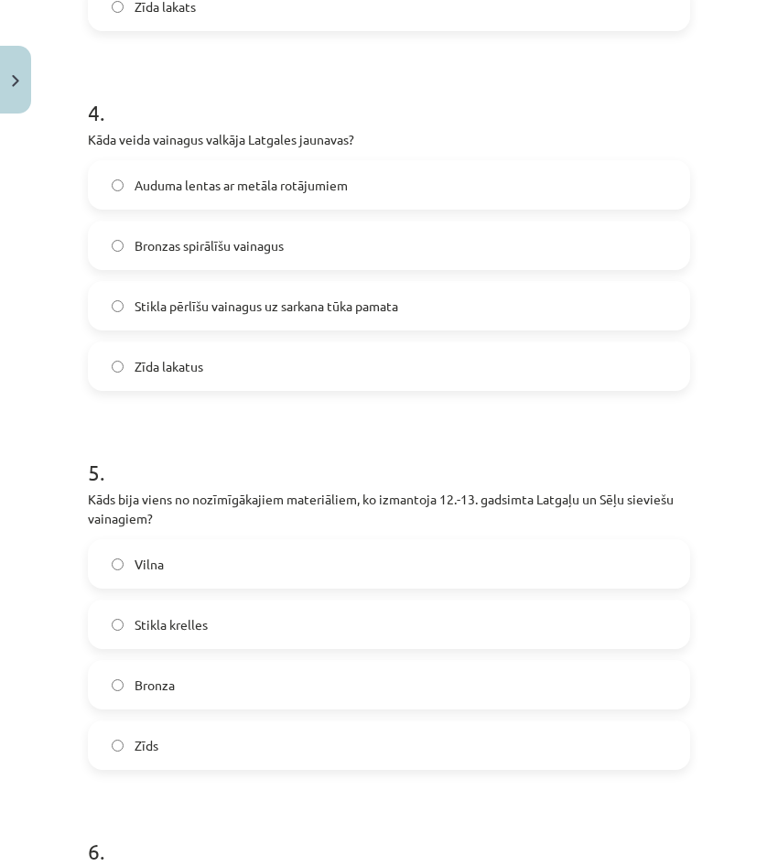
scroll to position [1388, 0]
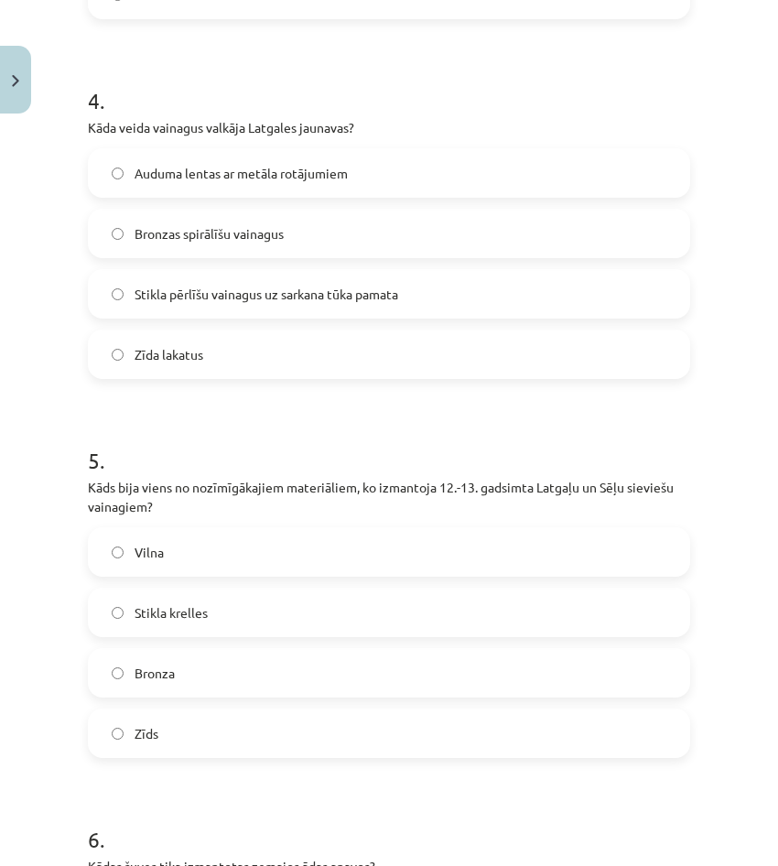
click at [209, 619] on label "Stikla krelles" at bounding box center [389, 612] width 599 height 46
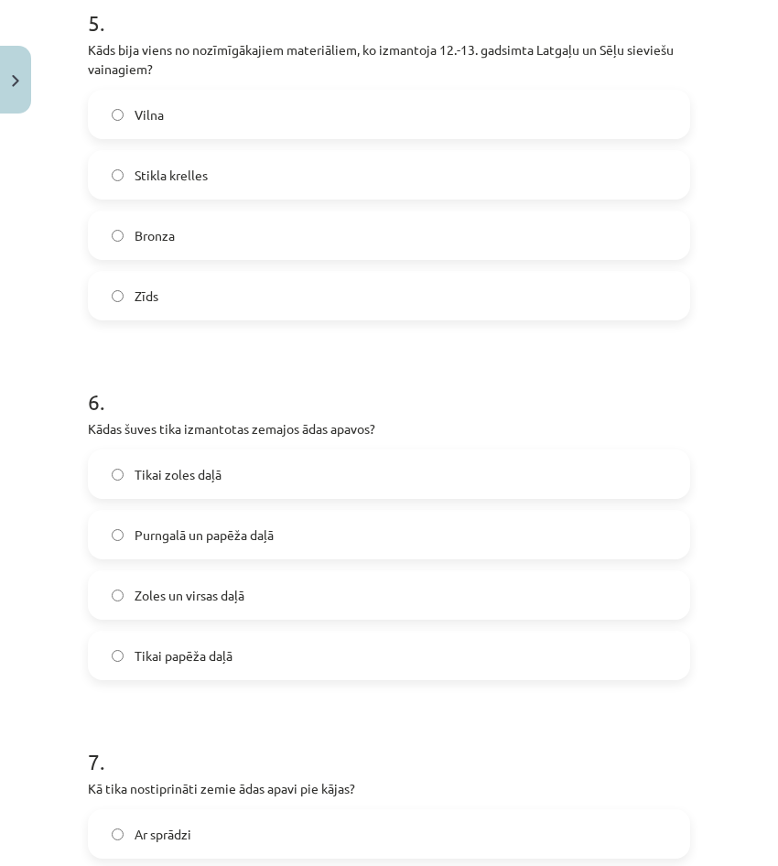
scroll to position [1845, 0]
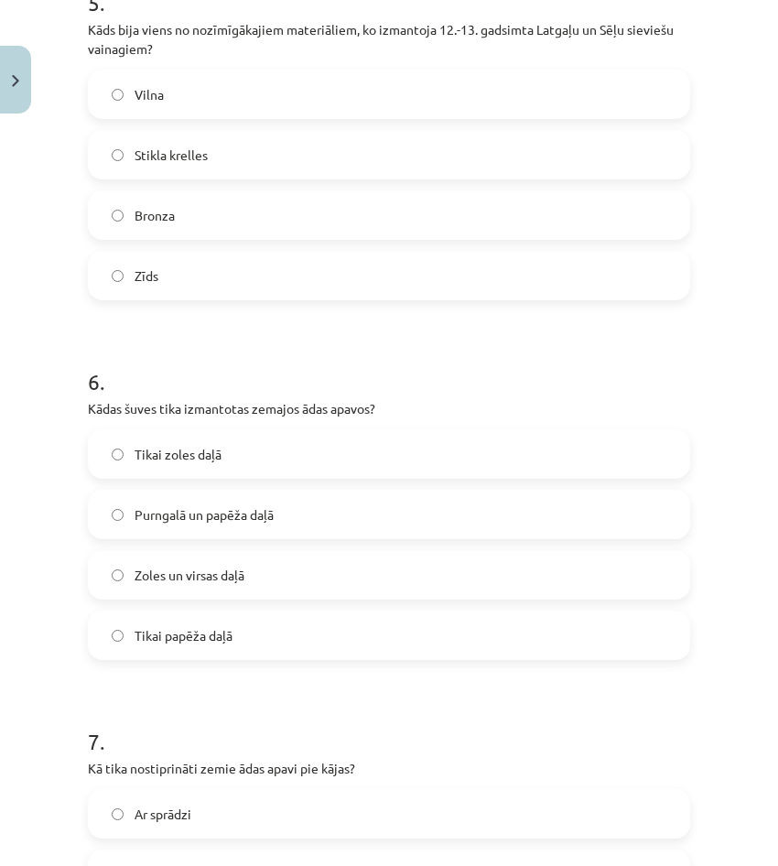
click at [209, 563] on label "Zoles un virsas daļā" at bounding box center [389, 575] width 599 height 46
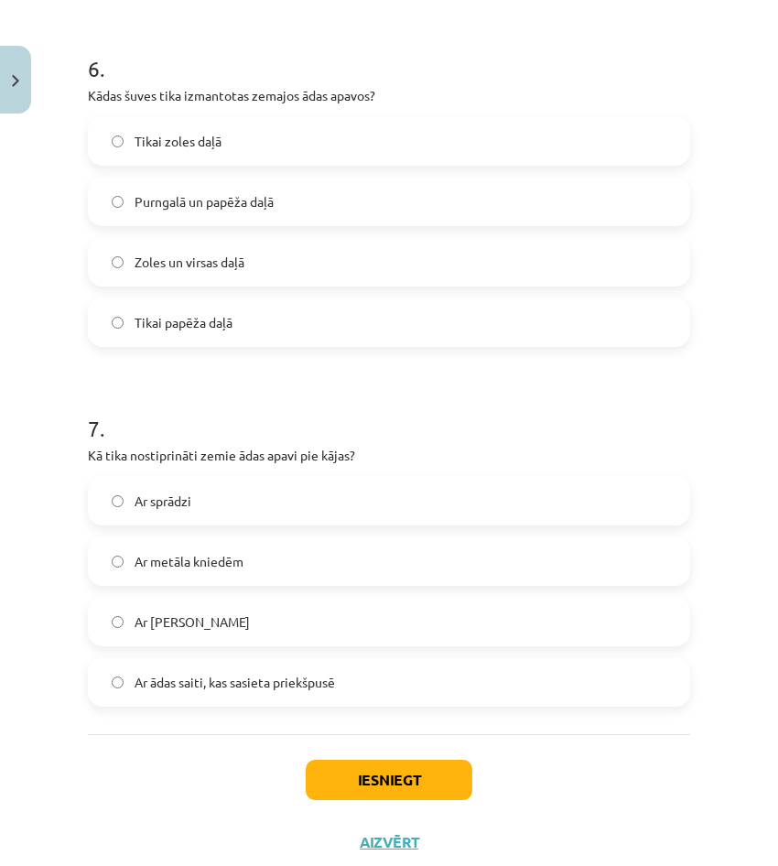
scroll to position [2211, 0]
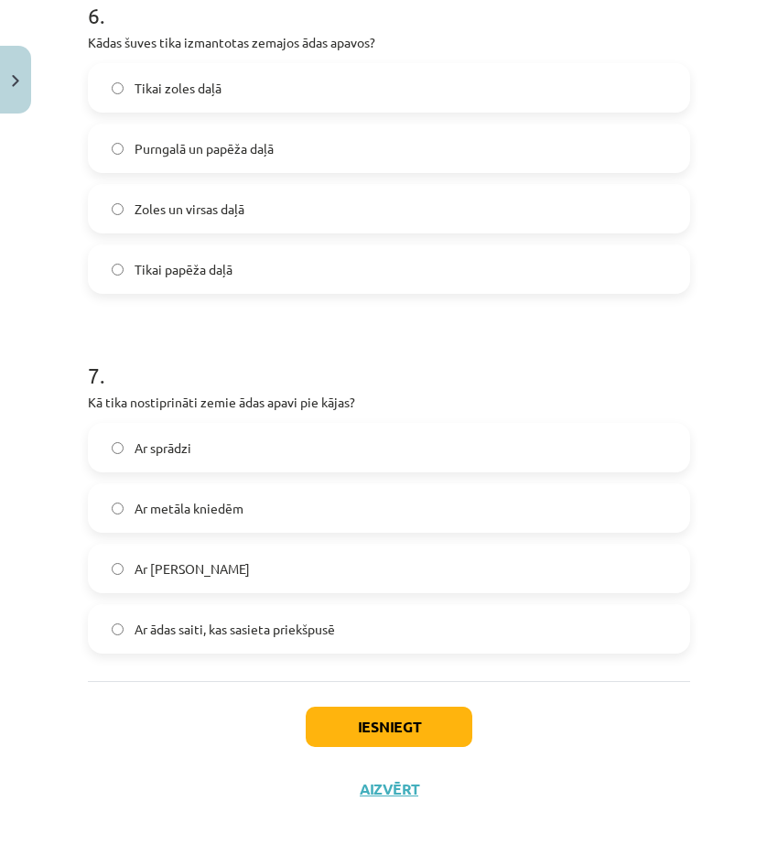
click at [272, 621] on span "Ar ādas saiti, kas sasieta priekšpusē" at bounding box center [235, 629] width 200 height 19
click at [371, 718] on button "Iesniegt" at bounding box center [389, 727] width 167 height 40
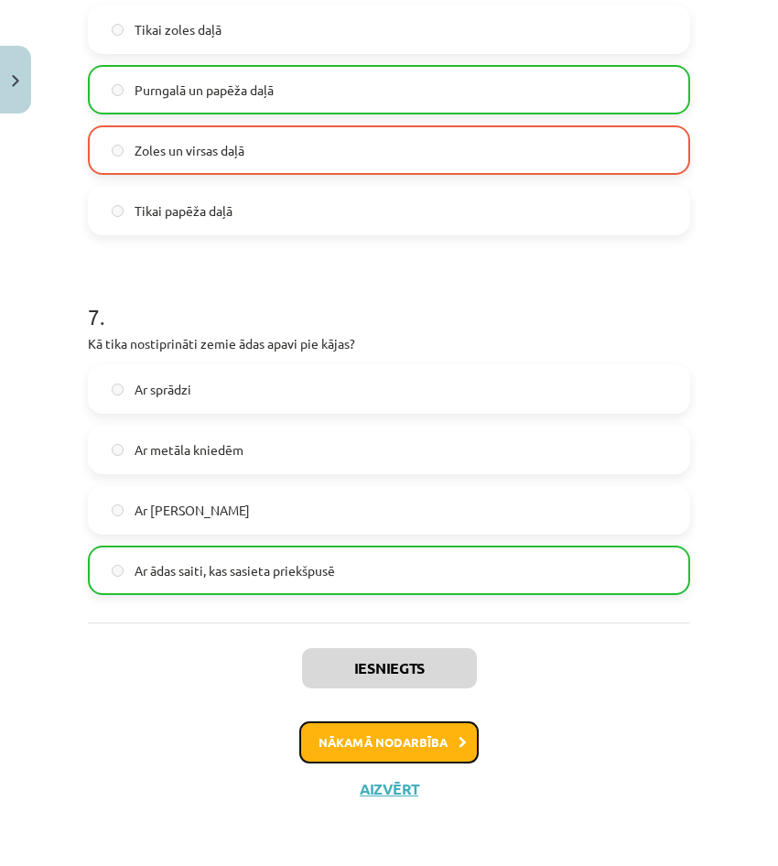
click at [417, 738] on button "Nākamā nodarbība" at bounding box center [388, 742] width 179 height 42
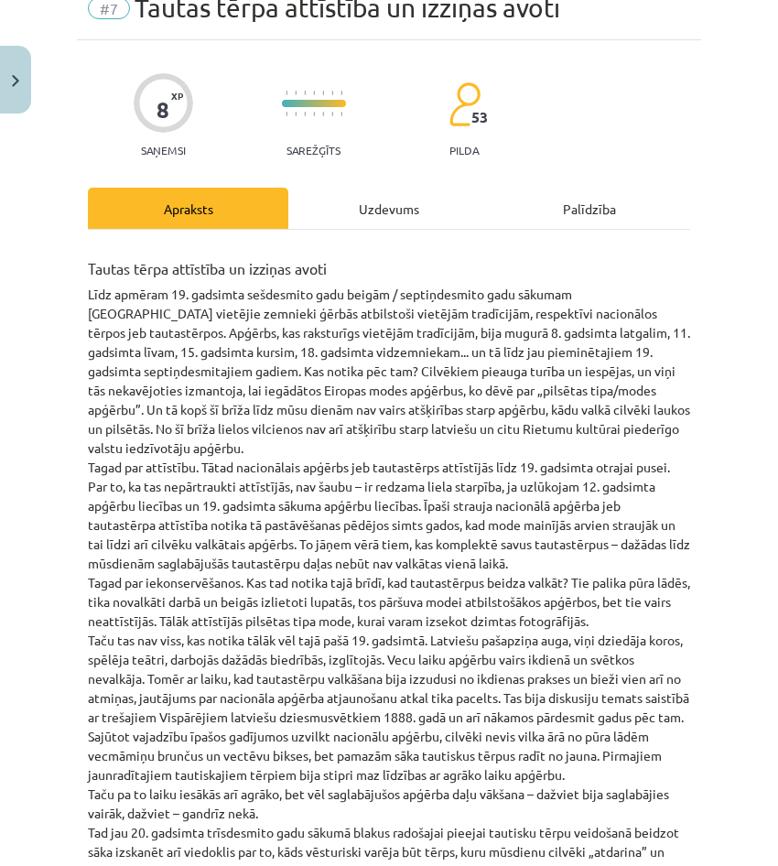
scroll to position [46, 0]
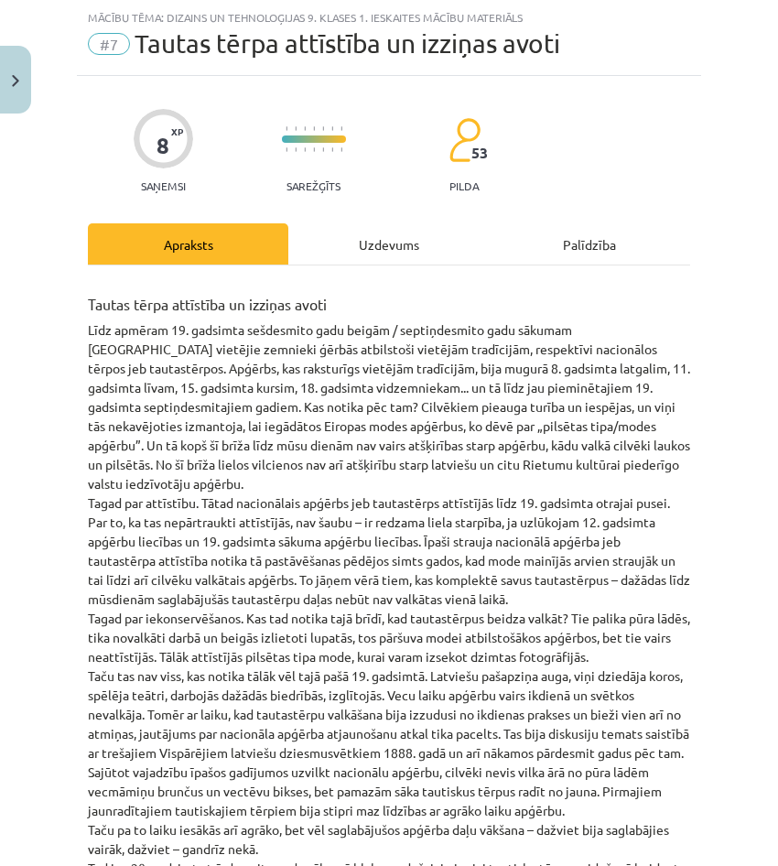
click at [370, 233] on div "Uzdevums" at bounding box center [388, 243] width 200 height 41
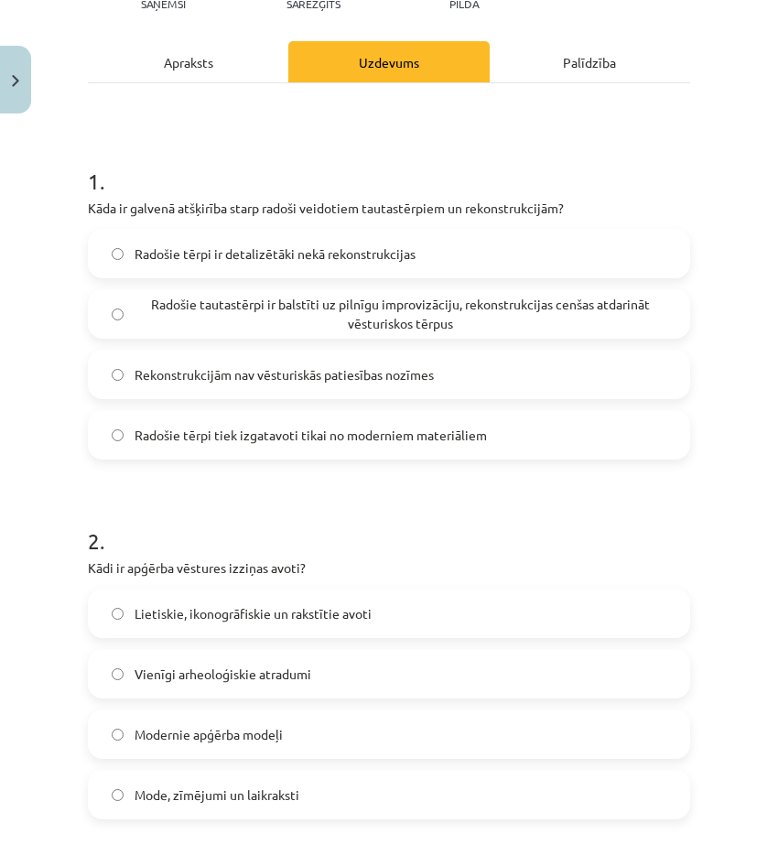
scroll to position [229, 0]
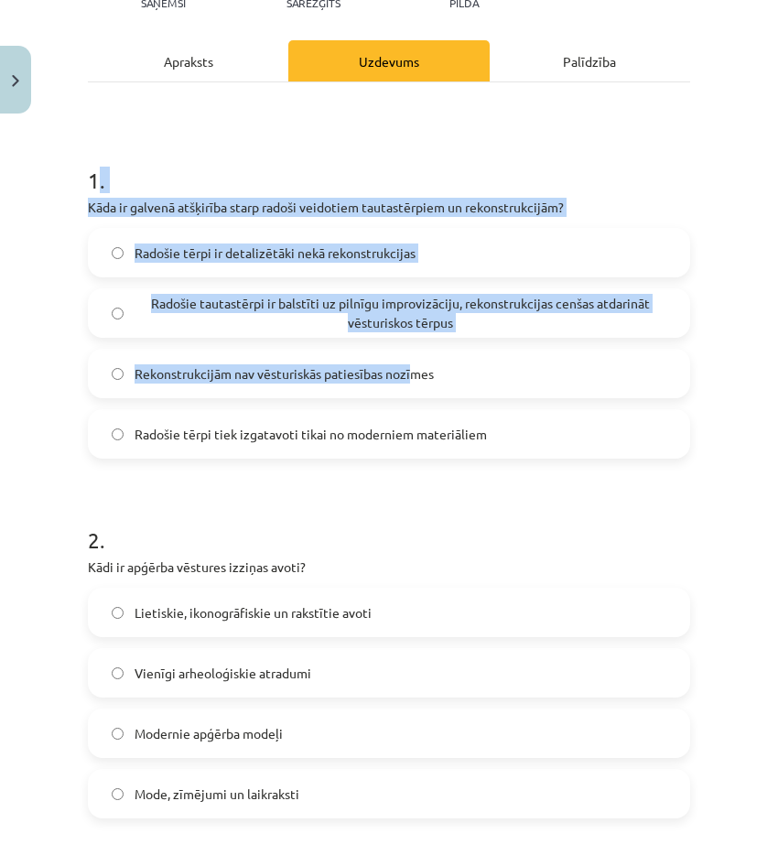
drag, startPoint x: 96, startPoint y: 173, endPoint x: 379, endPoint y: 376, distance: 348.3
click at [389, 382] on div "1 . Kāda ir galvenā atšķirība starp radoši veidotiem tautastērpiem un rekonstru…" at bounding box center [389, 296] width 602 height 323
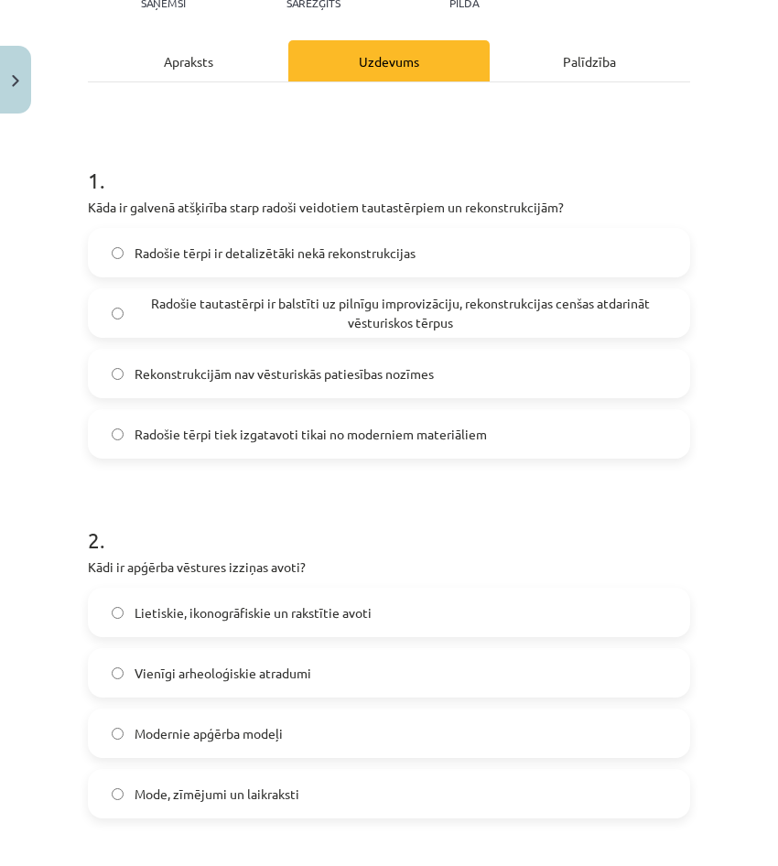
click at [59, 168] on div "Mācību tēma: Dizains un tehnoloģijas 9. klases 1. ieskaites mācību materiāls #7…" at bounding box center [389, 433] width 778 height 866
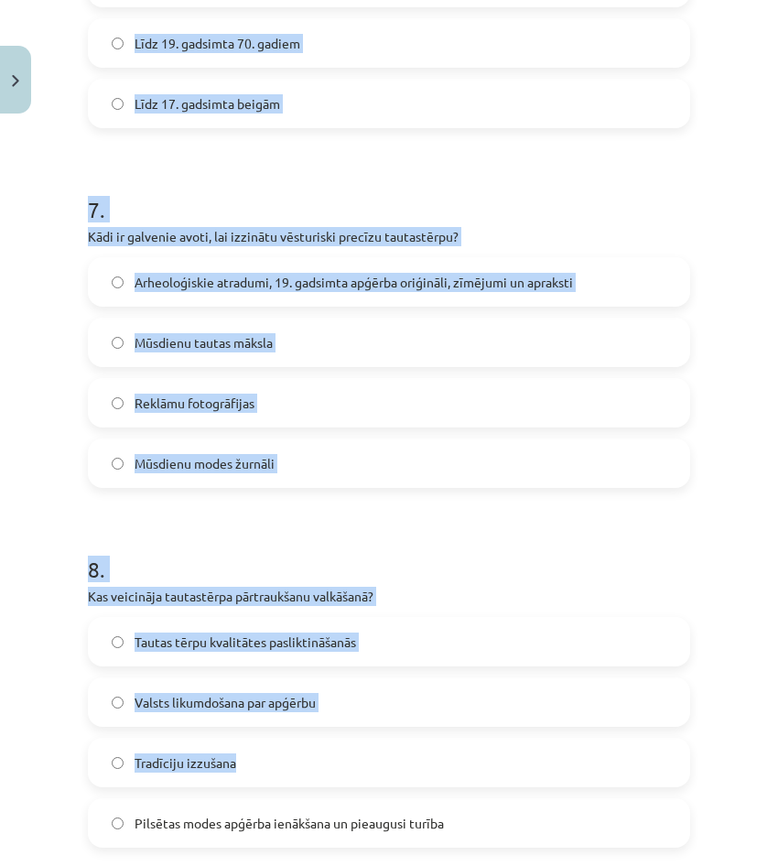
scroll to position [2517, 0]
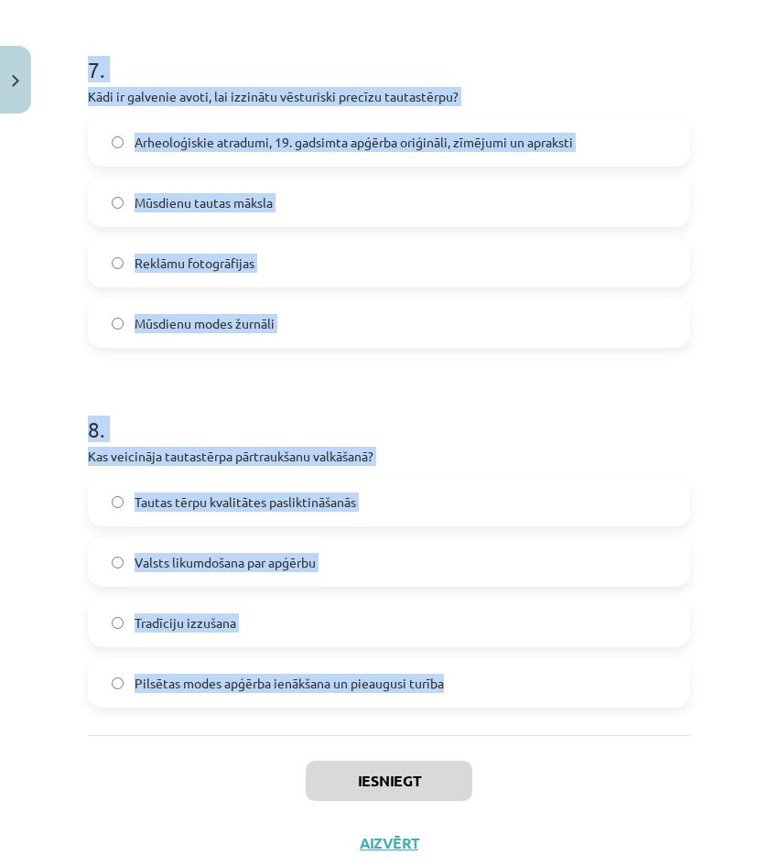
drag, startPoint x: 93, startPoint y: 175, endPoint x: 575, endPoint y: 698, distance: 711.3
copy form "1 . Kāda ir galvenā atšķirība starp radoši veidotiem tautastērpiem un rekonstru…"
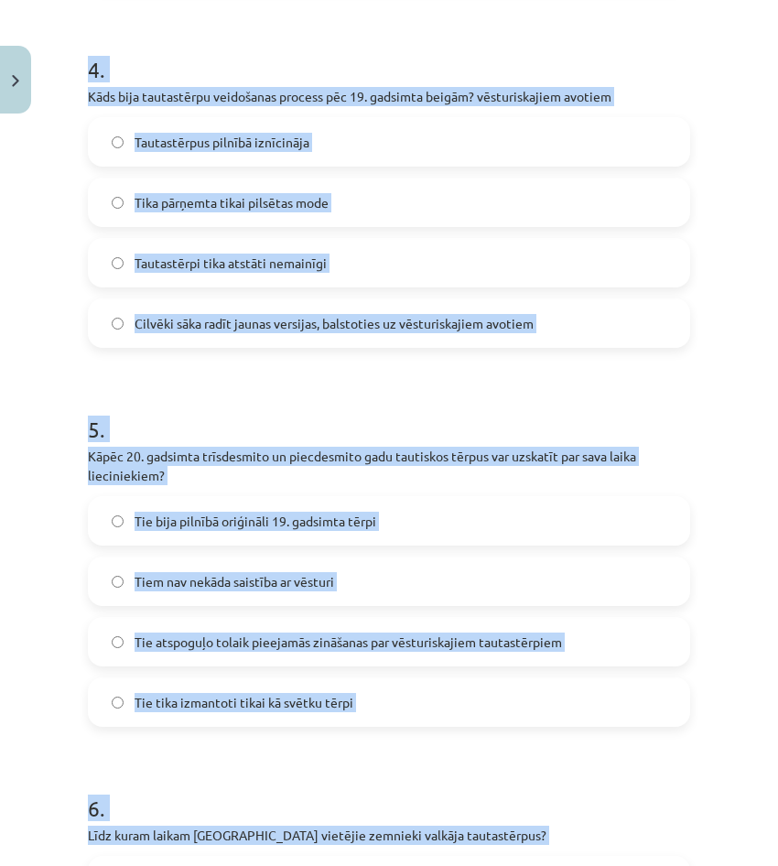
click at [13, 354] on div "Mācību tēma: Dizains un tehnoloģijas 9. klases 1. ieskaites mācību materiāls #7…" at bounding box center [389, 433] width 778 height 866
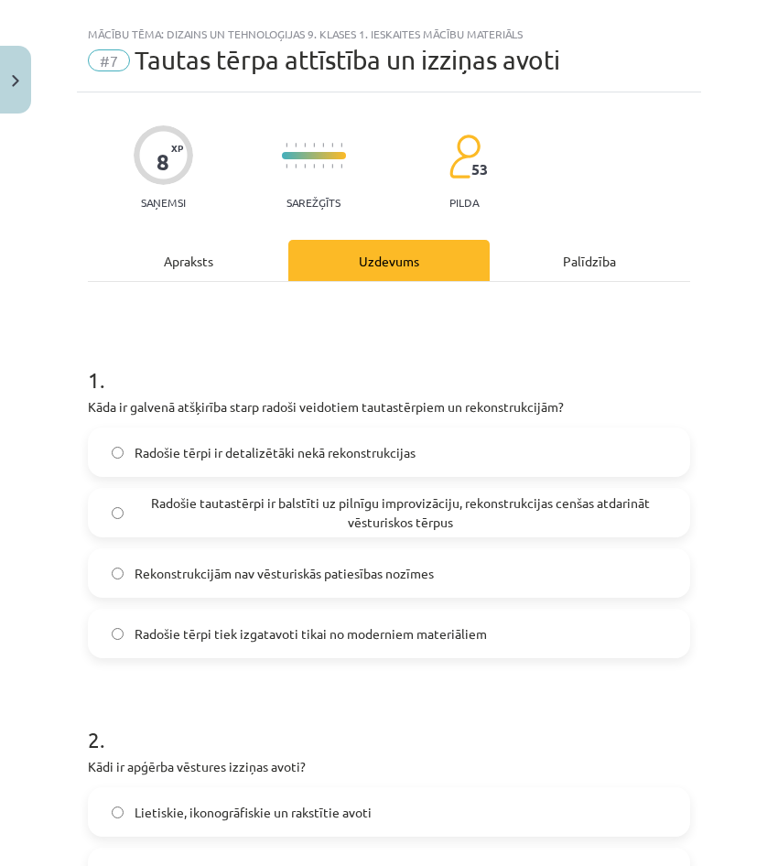
scroll to position [0, 0]
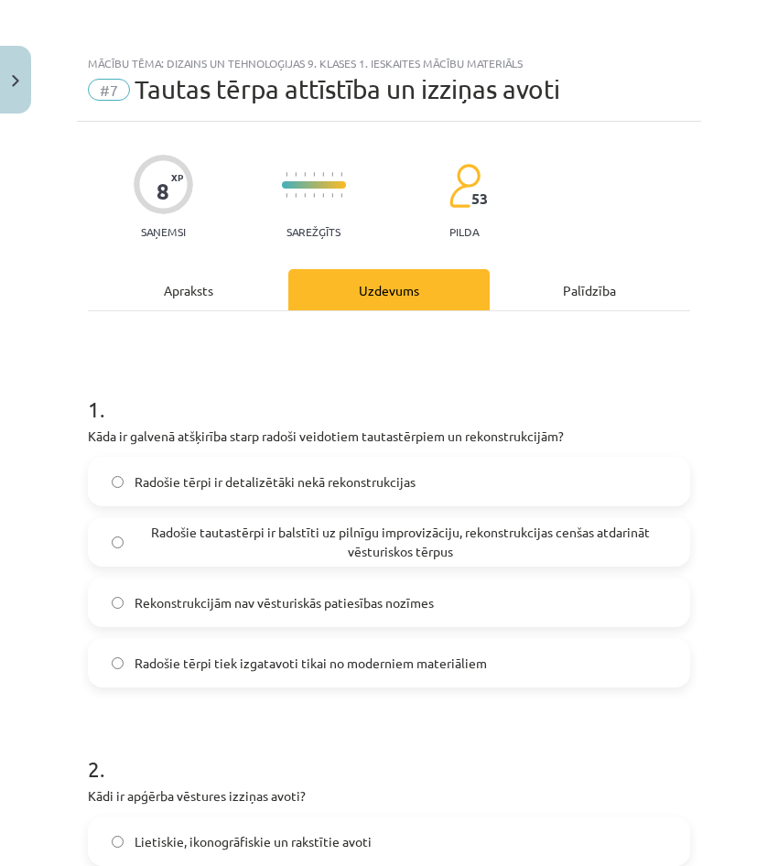
click at [230, 473] on span "Radošie tērpi ir detalizētāki nekā rekonstrukcijas" at bounding box center [275, 481] width 281 height 19
click at [305, 551] on span "Radošie tautastērpi ir balstīti uz pilnīgu improvizāciju, rekonstrukcijas cenša…" at bounding box center [401, 542] width 532 height 38
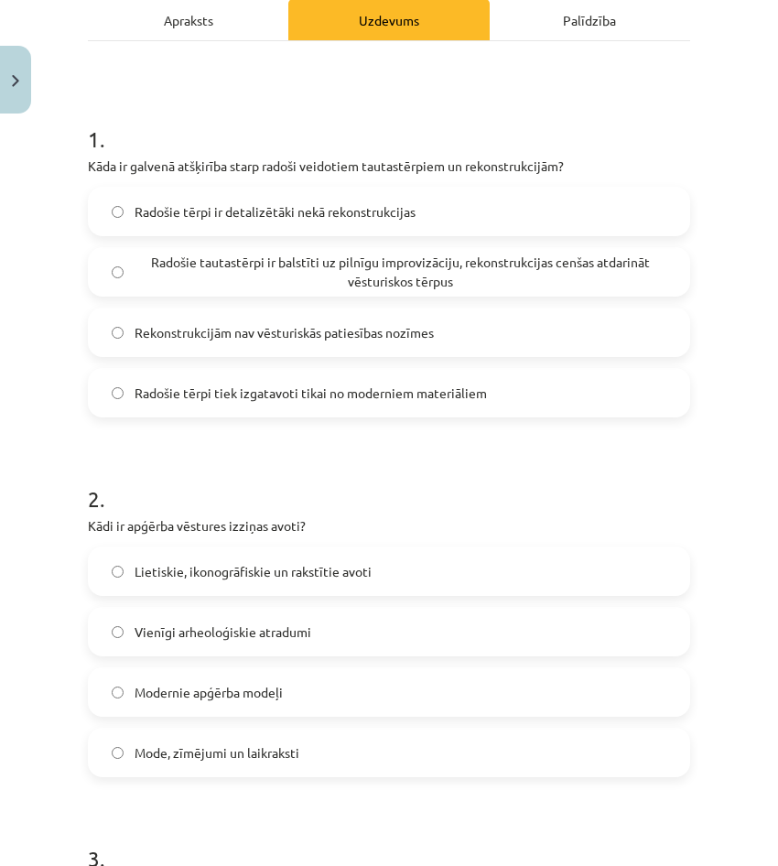
scroll to position [275, 0]
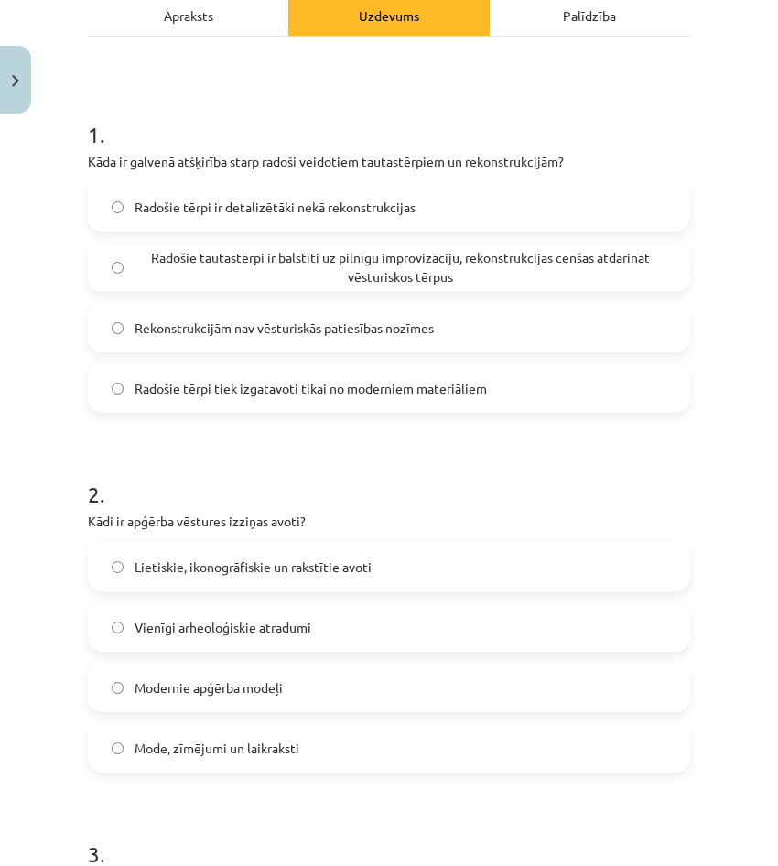
click at [203, 570] on span "Lietiskie, ikonogrāfiskie un rakstītie avoti" at bounding box center [253, 566] width 237 height 19
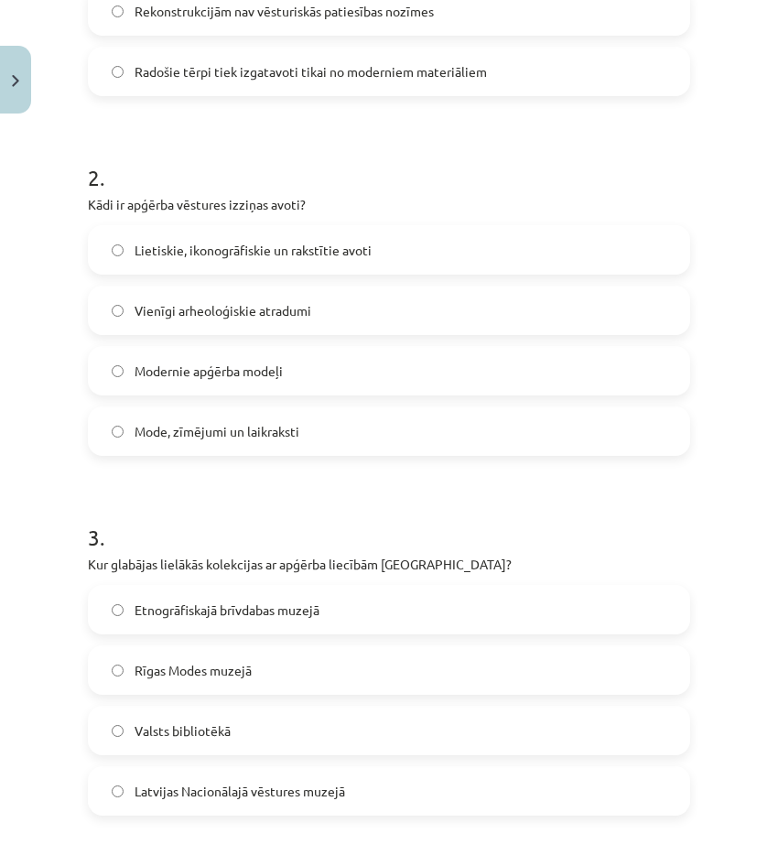
scroll to position [641, 0]
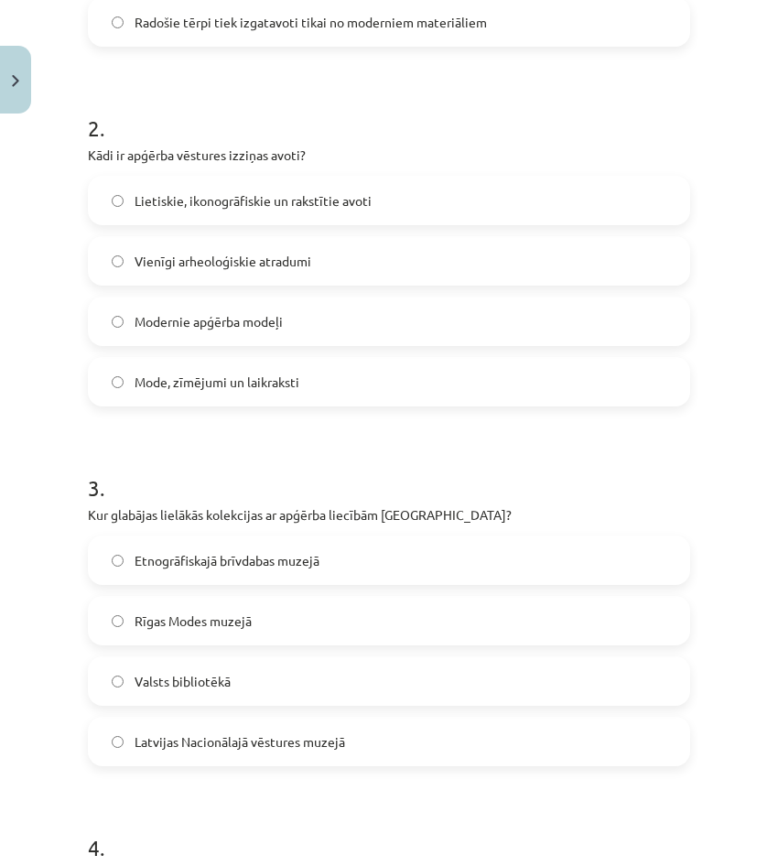
click at [254, 580] on label "Etnogrāfiskajā brīvdabas muzejā" at bounding box center [389, 560] width 599 height 46
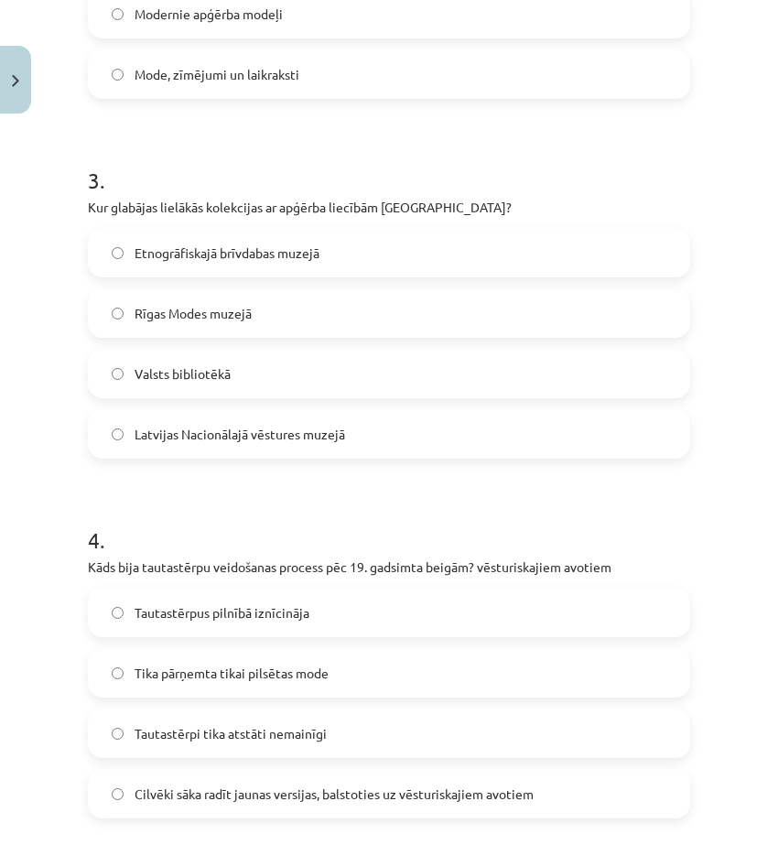
scroll to position [1007, 0]
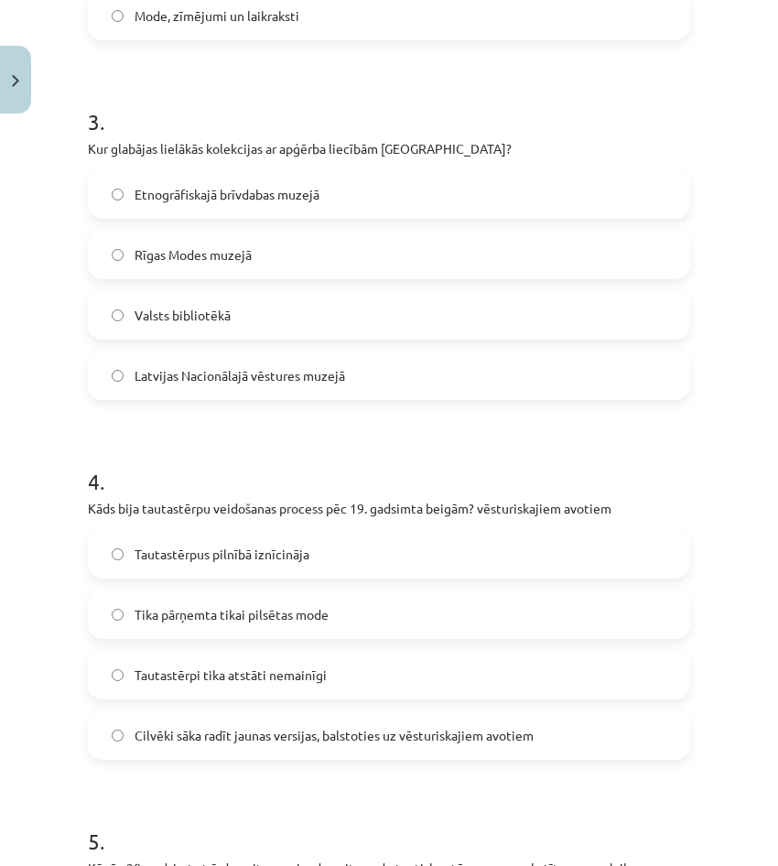
click at [218, 707] on div "Tautastērpus pilnībā iznīcināja Tika pārņemta tikai pilsētas mode Tautastērpi t…" at bounding box center [389, 644] width 602 height 231
click at [213, 735] on span "Cilvēki sāka radīt jaunas versijas, balstoties uz vēsturiskajiem avotiem" at bounding box center [334, 735] width 399 height 19
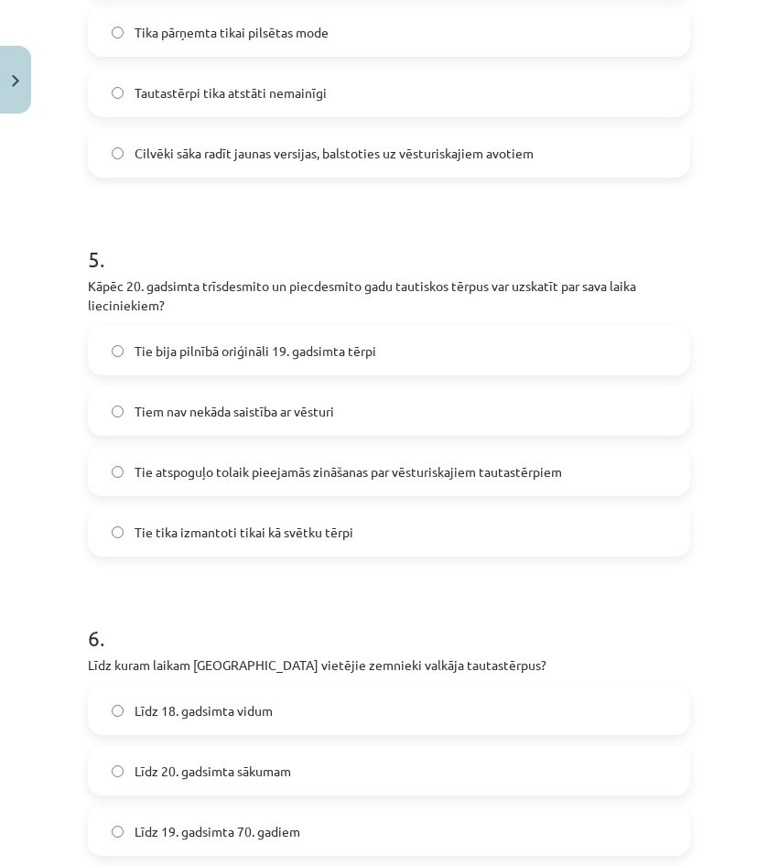
scroll to position [1648, 0]
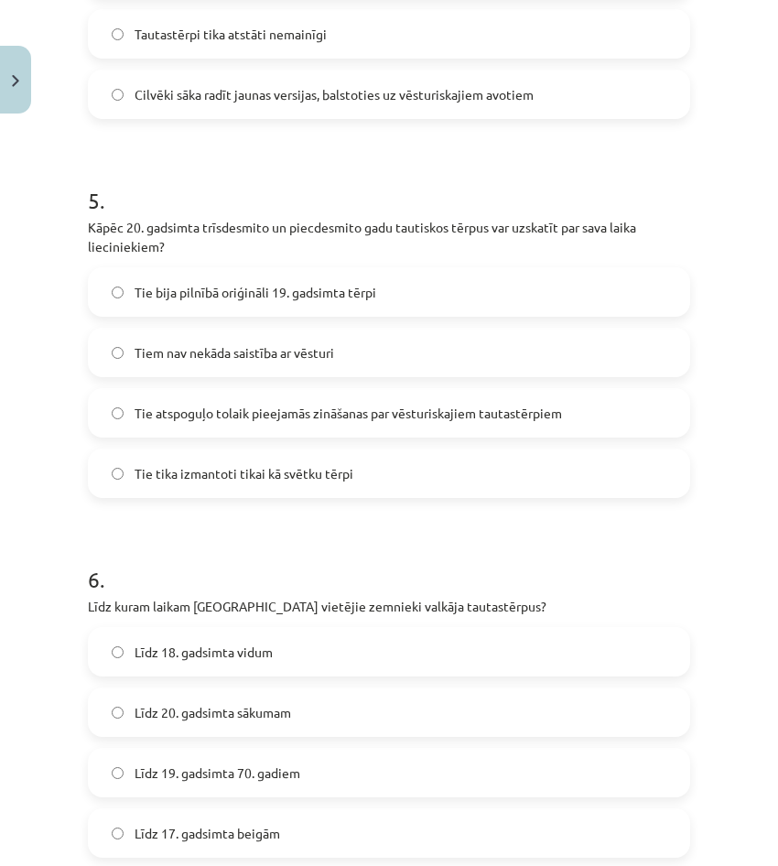
click at [142, 304] on label "Tie bija pilnībā oriģināli 19. gadsimta tērpi" at bounding box center [389, 292] width 599 height 46
click at [266, 426] on label "Tie atspoguļo tolaik pieejamās zināšanas par vēsturiskajiem tautastērpiem" at bounding box center [389, 413] width 599 height 46
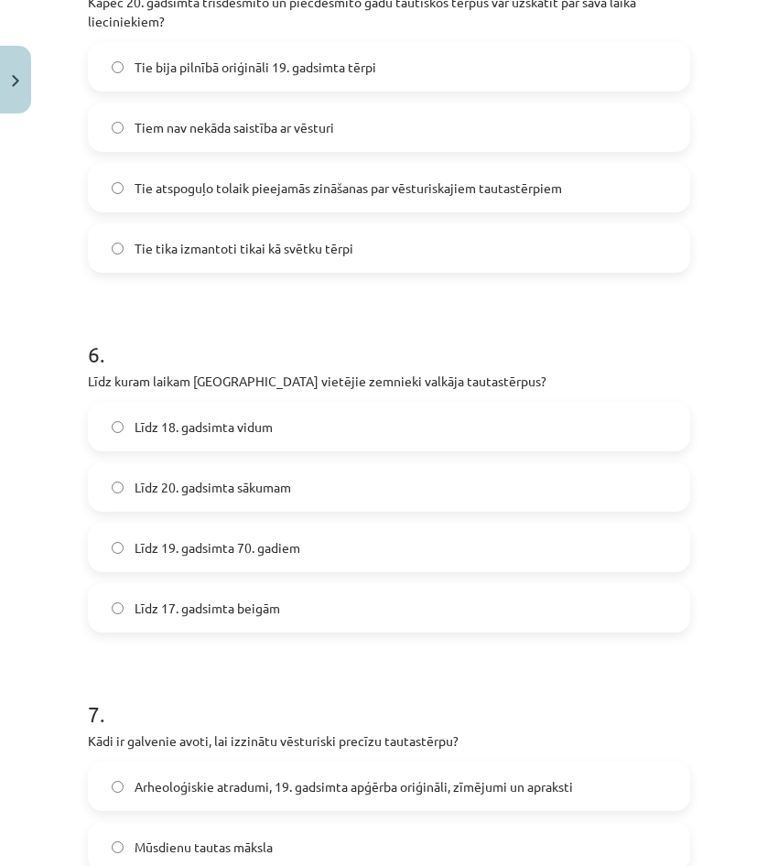
scroll to position [1922, 0]
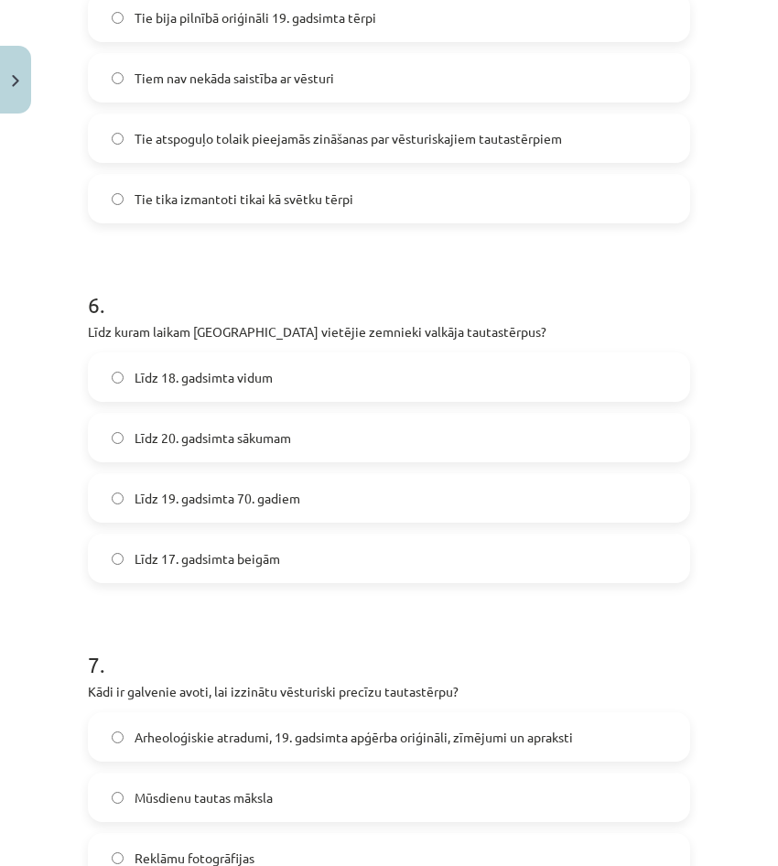
click at [280, 456] on label "Līdz 20. gadsimta sākumam" at bounding box center [389, 438] width 599 height 46
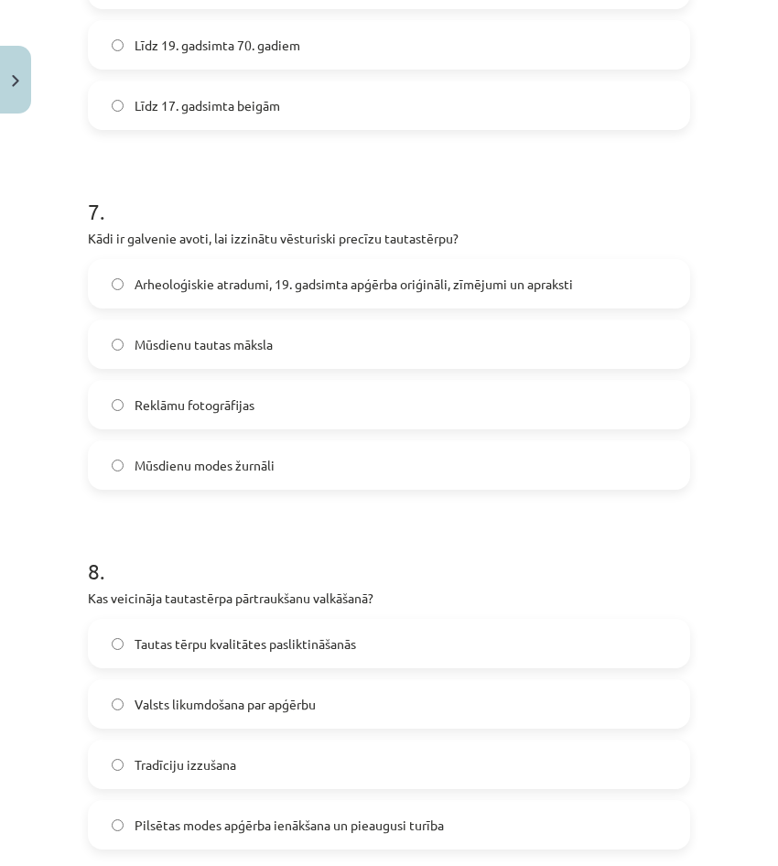
scroll to position [2380, 0]
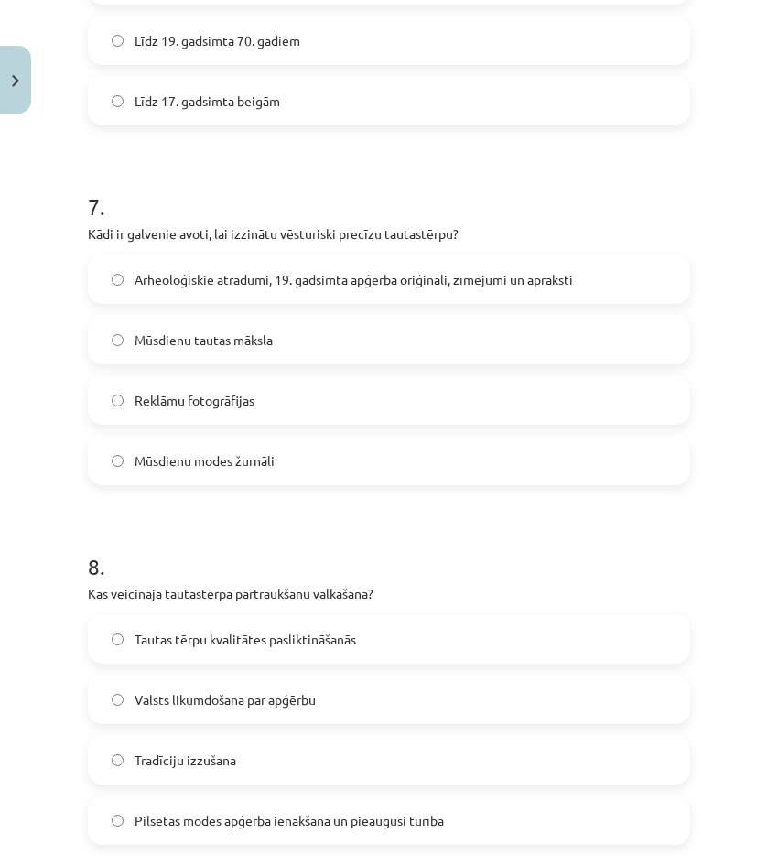
click at [295, 281] on span "Arheoloģiskie atradumi, 19. gadsimta apģērba oriģināli, zīmējumi un apraksti" at bounding box center [354, 279] width 438 height 19
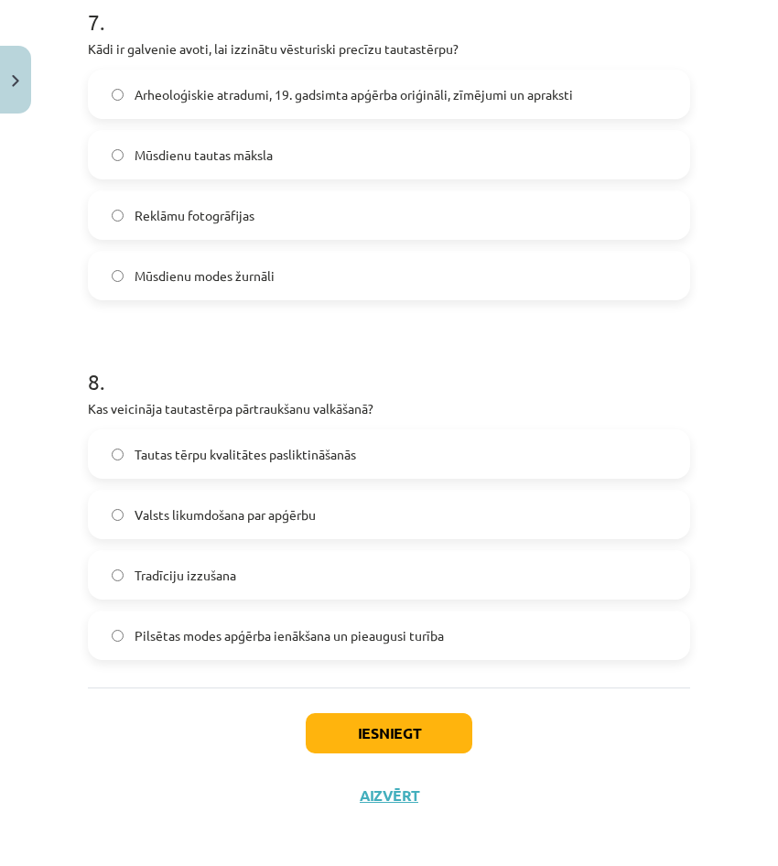
scroll to position [2571, 0]
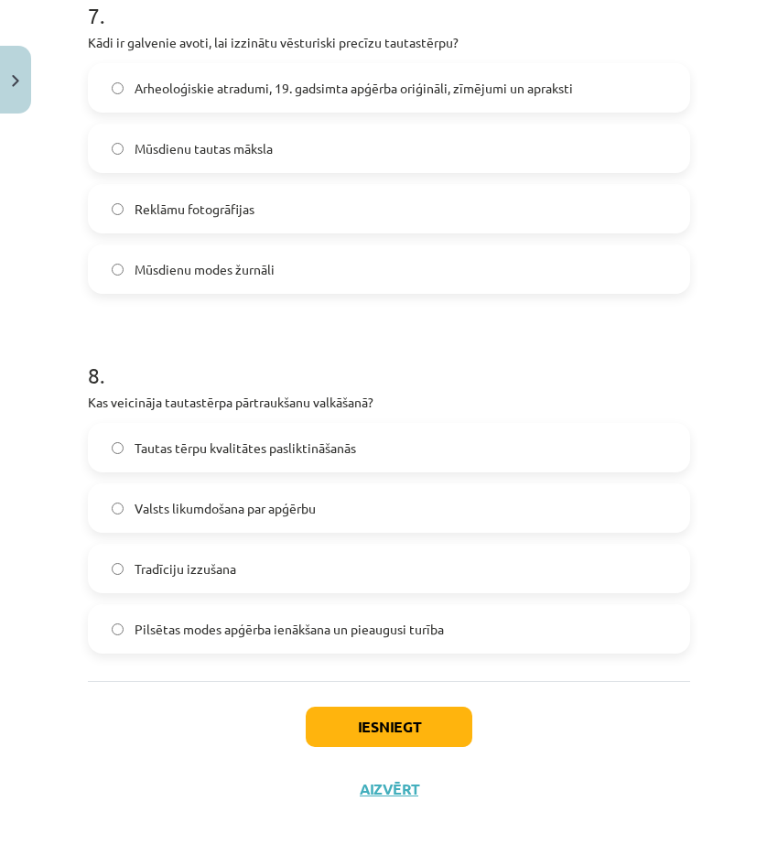
click at [217, 615] on label "Pilsētas modes apģērba ienākšana un pieaugusi turība" at bounding box center [389, 629] width 599 height 46
click at [391, 713] on button "Iesniegt" at bounding box center [389, 727] width 167 height 40
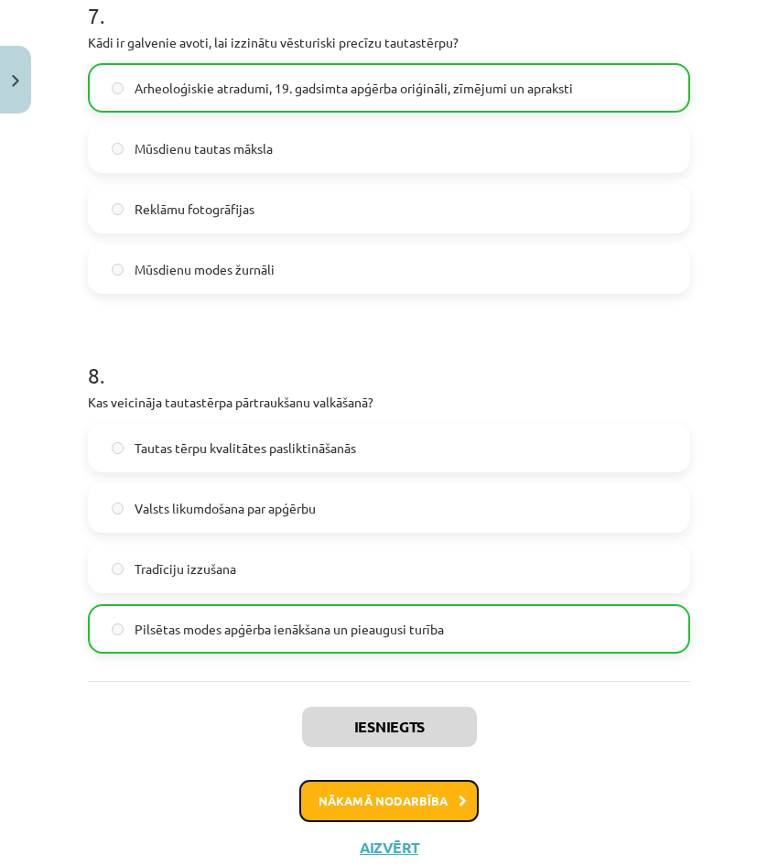
click at [427, 795] on button "Nākamā nodarbība" at bounding box center [388, 801] width 179 height 42
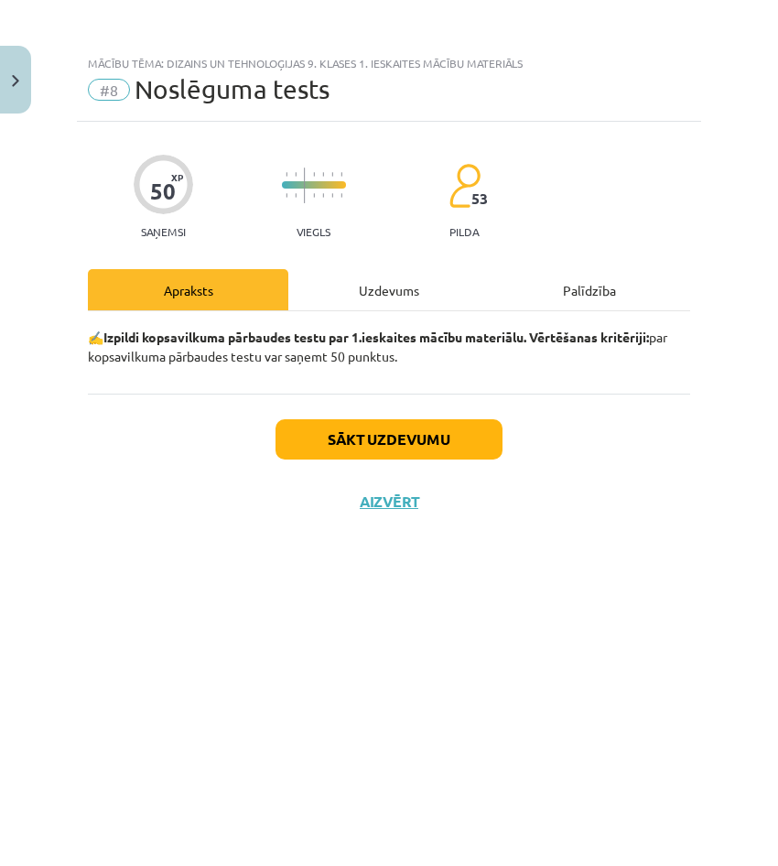
click at [403, 289] on div "Uzdevums" at bounding box center [388, 289] width 200 height 41
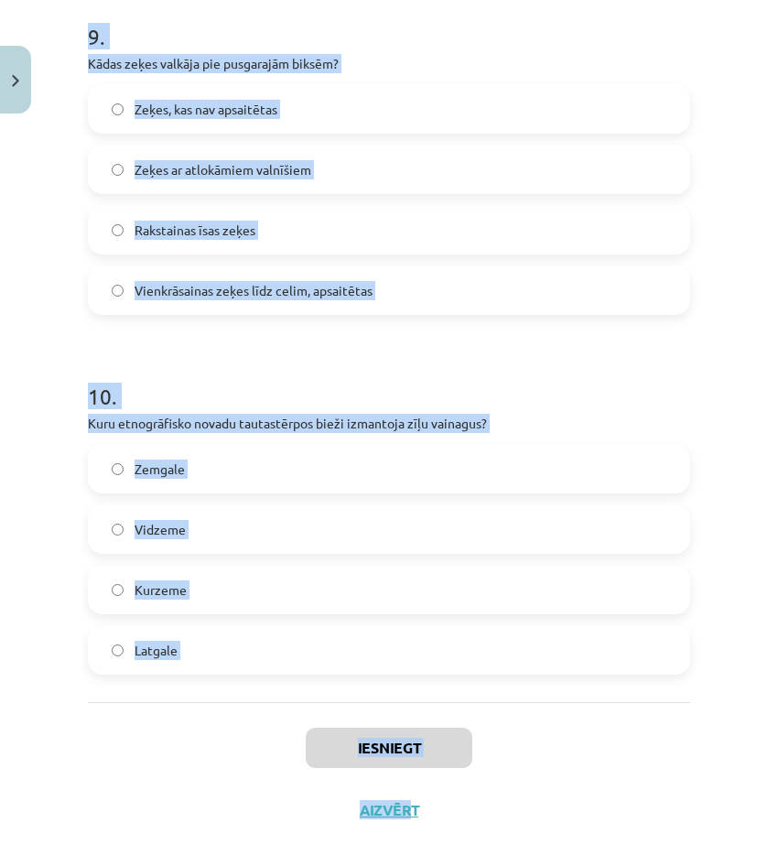
scroll to position [3291, 0]
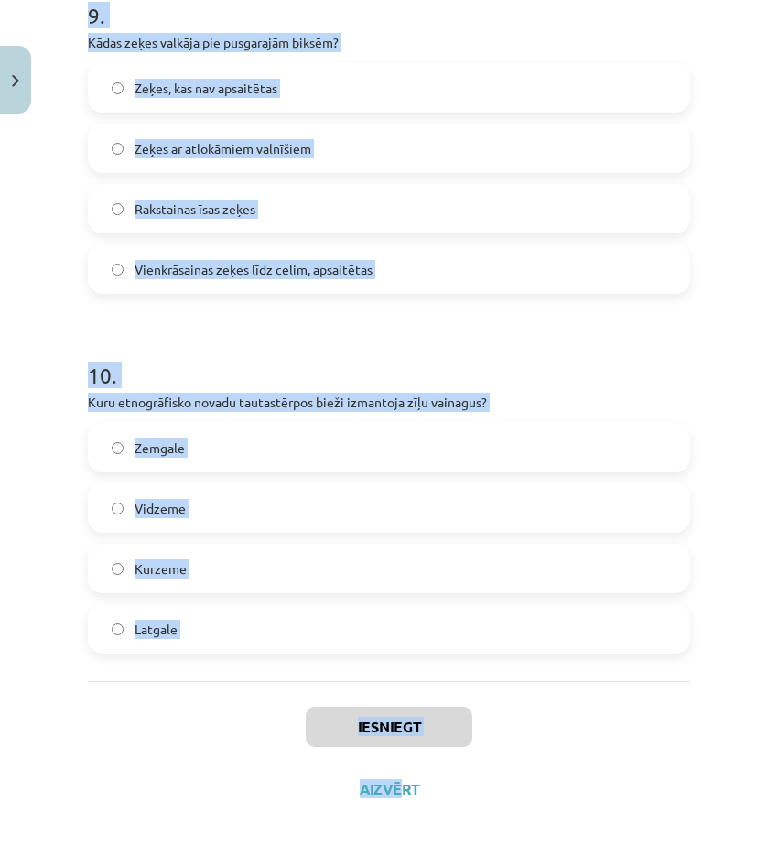
drag, startPoint x: 51, startPoint y: 414, endPoint x: 398, endPoint y: 784, distance: 507.7
click at [398, 784] on div "Mācību tēma: Dizains un tehnoloģijas 9. klases 1. ieskaites mācību materiāls #8…" at bounding box center [389, 433] width 778 height 866
drag, startPoint x: 398, startPoint y: 784, endPoint x: 259, endPoint y: 624, distance: 212.2
copy div "1 . Kā tautastērpa rekonstrukcijas atšķiras no mūsdienu tautiskajiem tērpiem? T…"
click at [11, 340] on div "Mācību tēma: Dizains un tehnoloģijas 9. klases 1. ieskaites mācību materiāls #8…" at bounding box center [389, 433] width 778 height 866
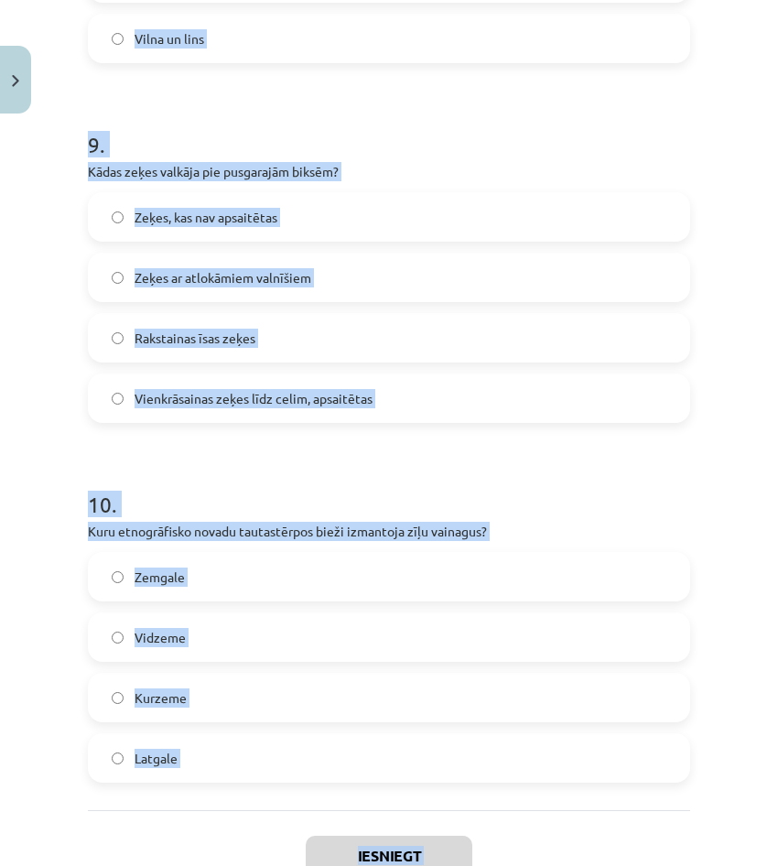
scroll to position [2925, 0]
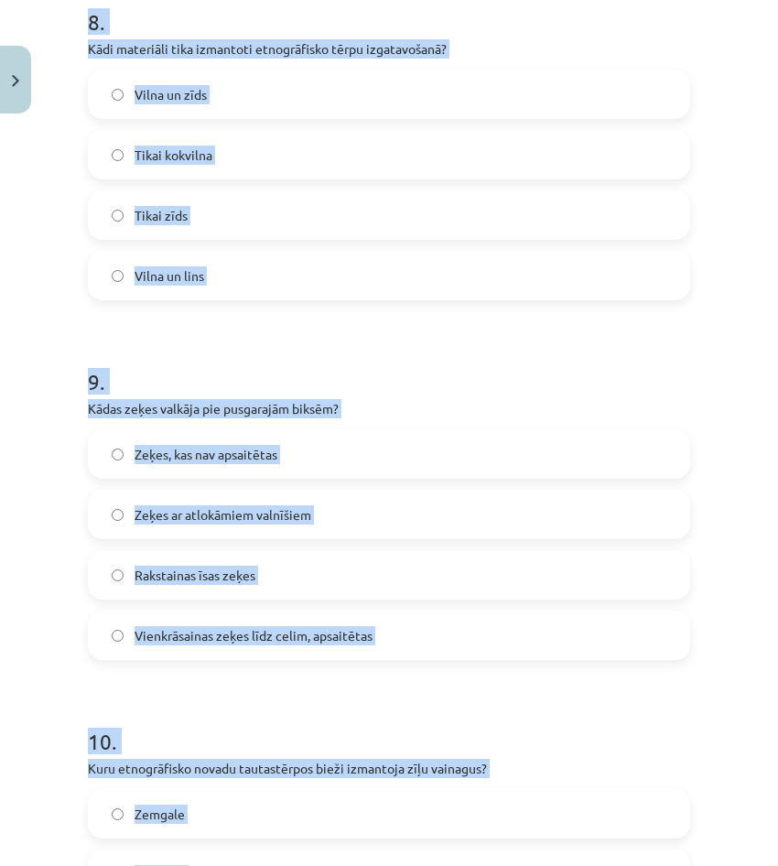
click at [44, 364] on div "Mācību tēma: Dizains un tehnoloģijas 9. klases 1. ieskaites mācību materiāls #8…" at bounding box center [389, 433] width 778 height 866
click at [70, 395] on div "Mācību tēma: Dizains un tehnoloģijas 9. klases 1. ieskaites mācību materiāls #8…" at bounding box center [389, 433] width 778 height 866
click at [37, 372] on div "Mācību tēma: Dizains un tehnoloģijas 9. klases 1. ieskaites mācību materiāls #8…" at bounding box center [389, 433] width 778 height 866
click at [35, 367] on div "Mācību tēma: Dizains un tehnoloģijas 9. klases 1. ieskaites mācību materiāls #8…" at bounding box center [389, 433] width 778 height 866
click at [19, 330] on div "Mācību tēma: Dizains un tehnoloģijas 9. klases 1. ieskaites mācību materiāls #8…" at bounding box center [389, 433] width 778 height 866
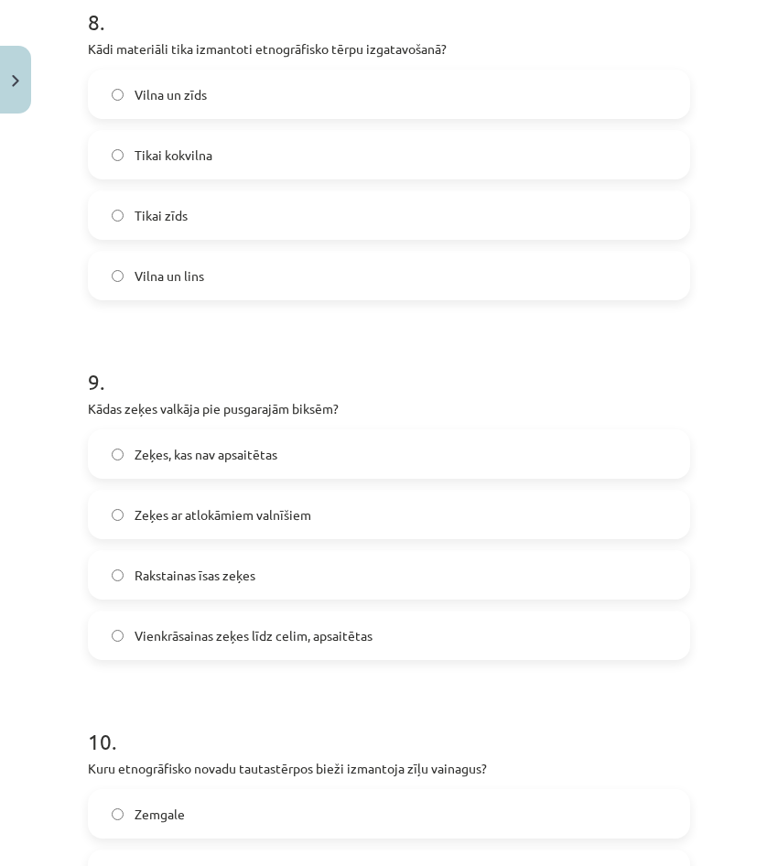
click at [67, 407] on div "Mācību tēma: Dizains un tehnoloģijas 9. klases 1. ieskaites mācību materiāls #8…" at bounding box center [389, 433] width 778 height 866
click at [0, 369] on div "Mācību tēma: Dizains un tehnoloģijas 9. klases 1. ieskaites mācību materiāls #8…" at bounding box center [389, 433] width 778 height 866
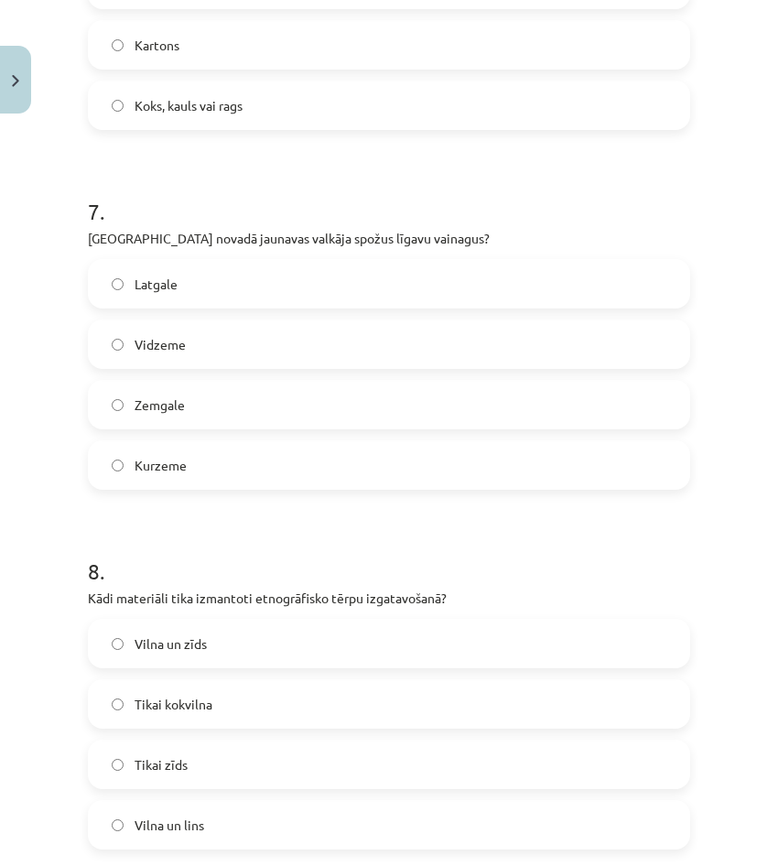
click at [67, 352] on div "Mācību tēma: Dizains un tehnoloģijas 9. klases 1. ieskaites mācību materiāls #8…" at bounding box center [389, 433] width 778 height 866
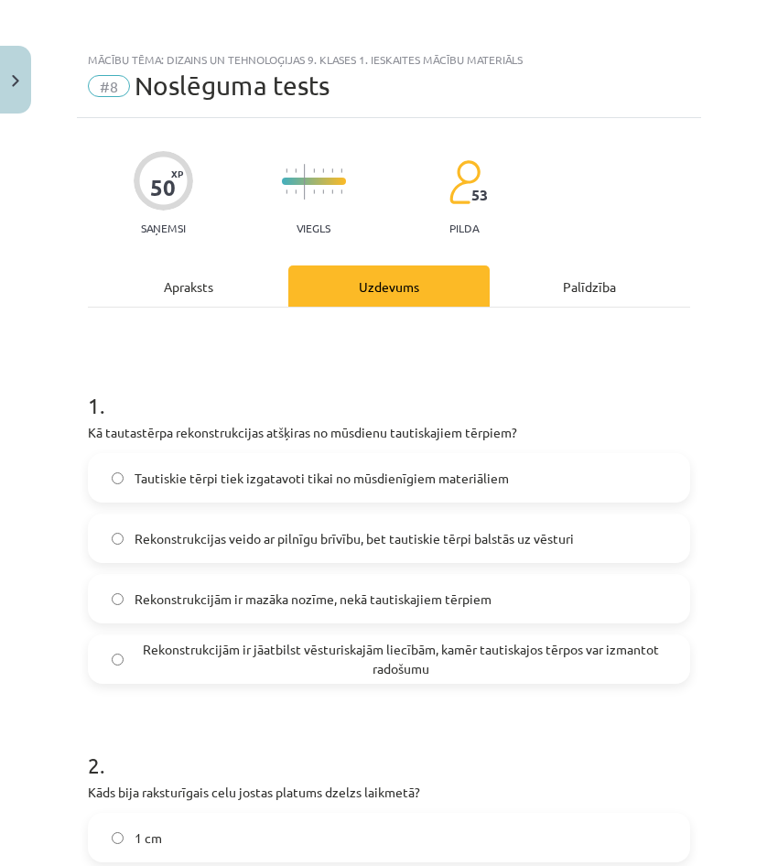
scroll to position [0, 0]
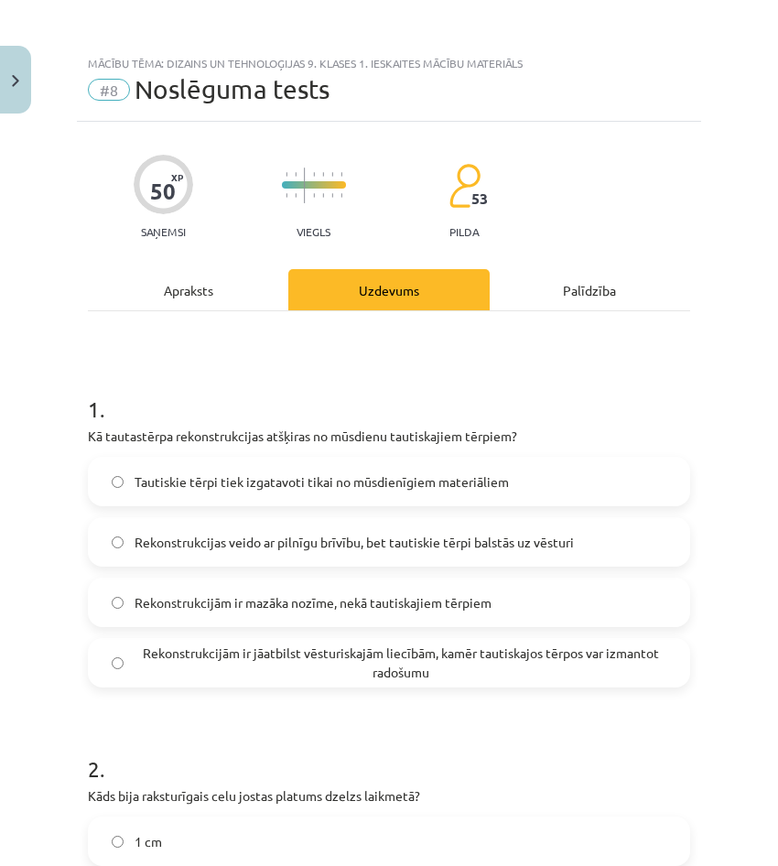
click at [66, 414] on div "Mācību tēma: Dizains un tehnoloģijas 9. klases 1. ieskaites mācību materiāls #8…" at bounding box center [389, 433] width 778 height 866
click at [233, 673] on span "Rekonstrukcijām ir jāatbilst vēsturiskajām liecībām, kamēr tautiskajos tērpos v…" at bounding box center [401, 662] width 532 height 38
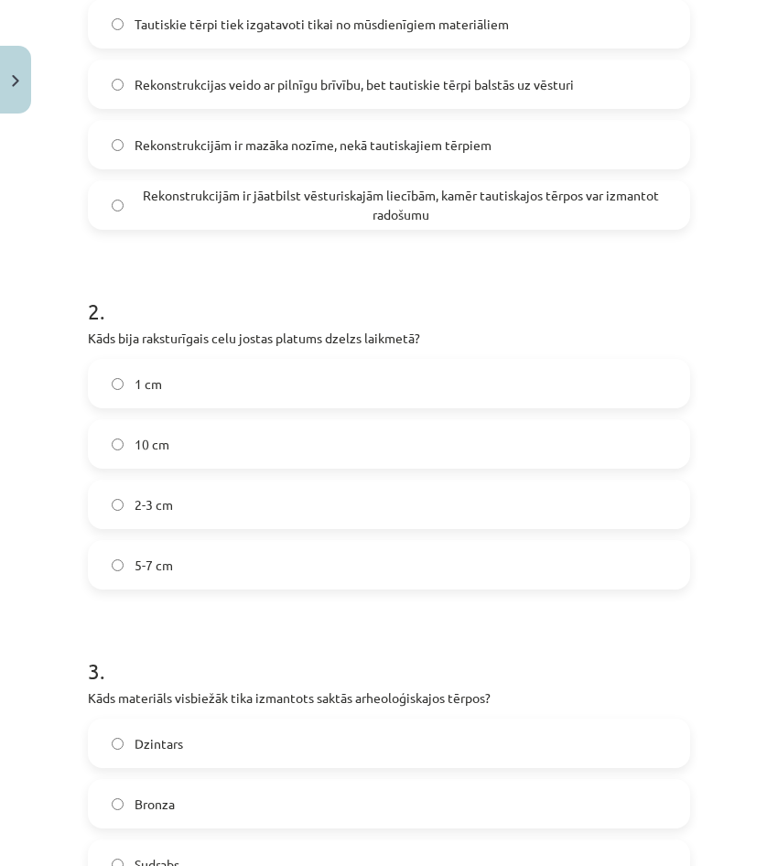
click at [187, 510] on label "2-3 cm" at bounding box center [389, 504] width 599 height 46
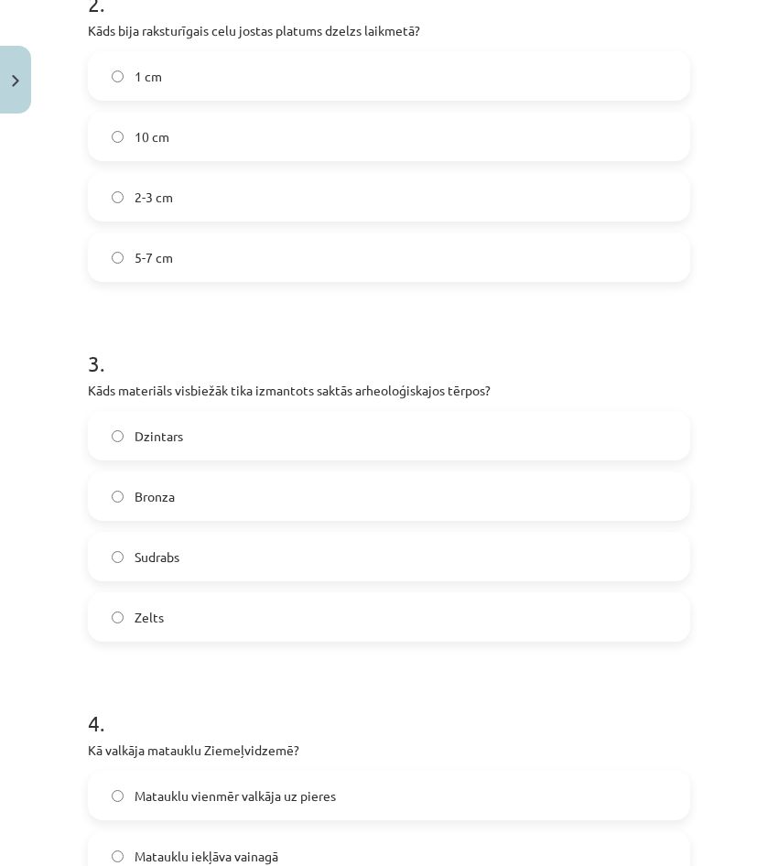
scroll to position [824, 0]
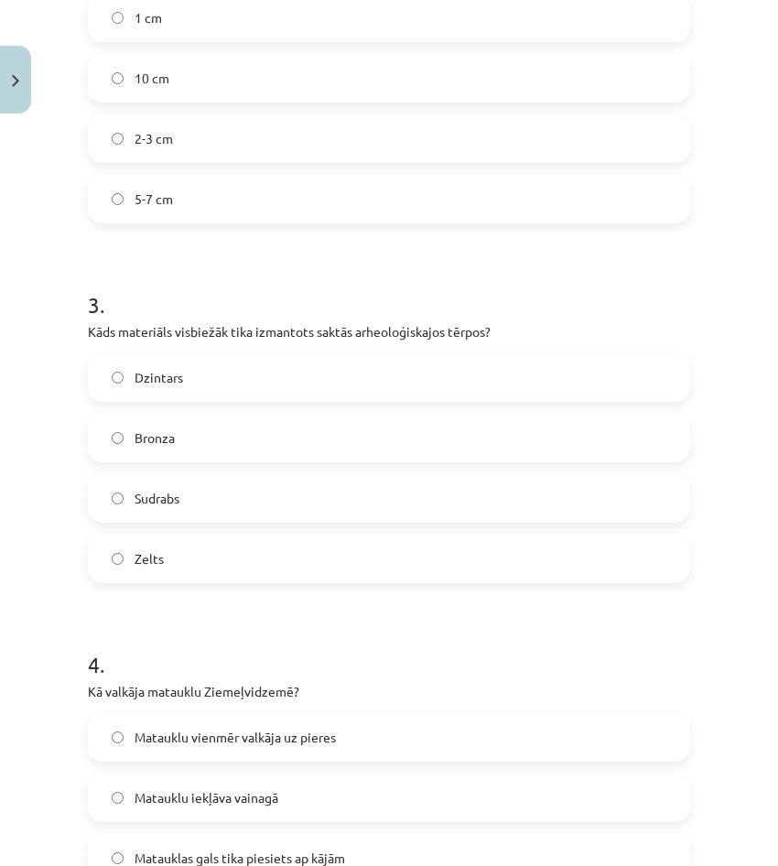
click at [212, 438] on label "Bronza" at bounding box center [389, 438] width 599 height 46
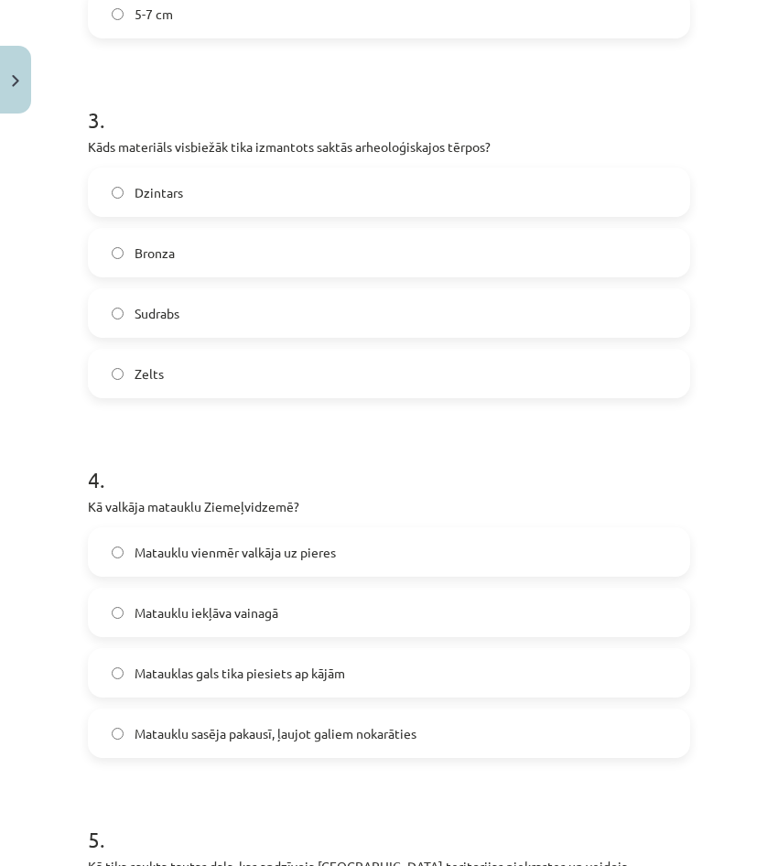
scroll to position [1190, 0]
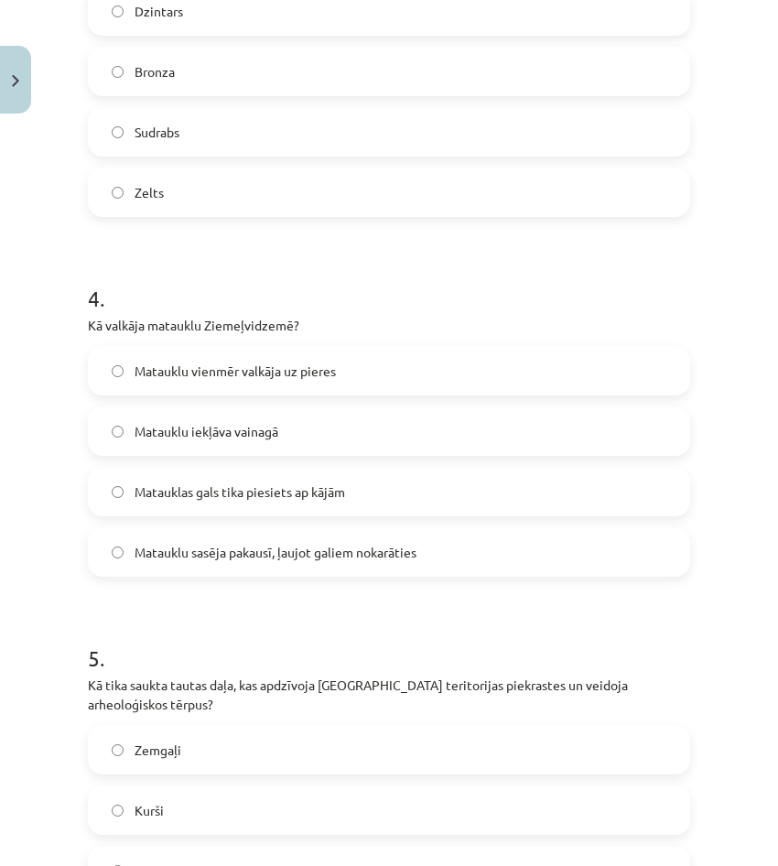
click at [267, 541] on label "Matauklu sasēja pakausī, ļaujot galiem nokarāties" at bounding box center [389, 552] width 599 height 46
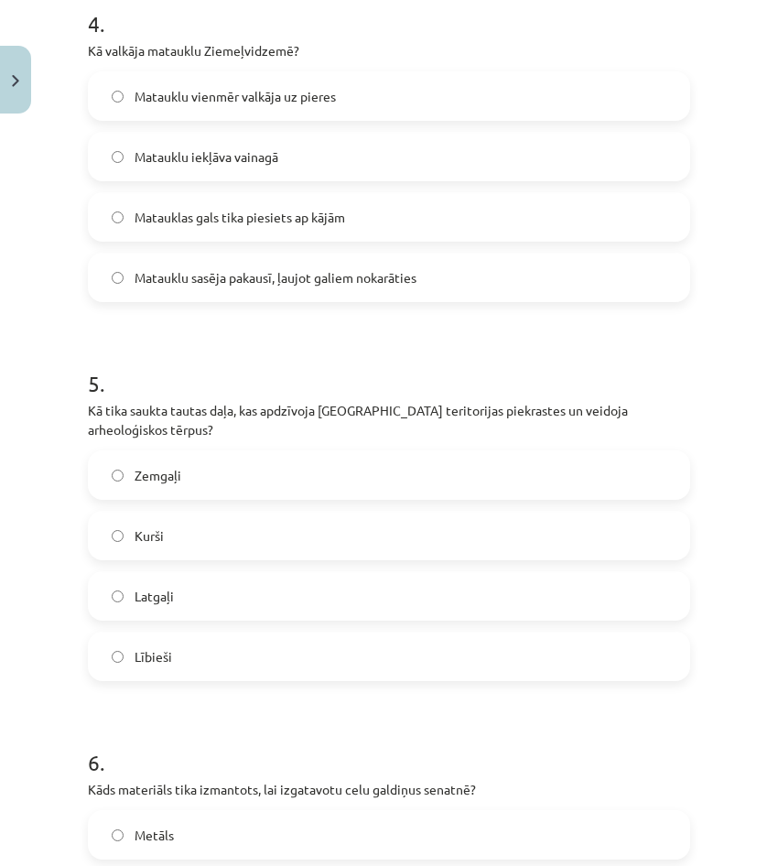
click at [257, 543] on label "Kurši" at bounding box center [389, 536] width 599 height 46
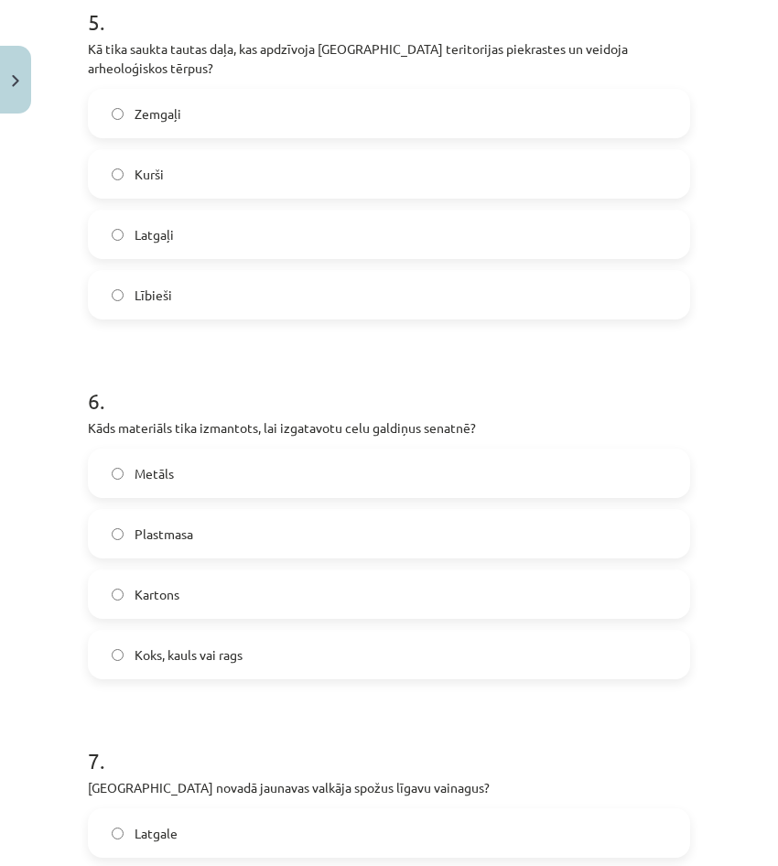
scroll to position [1831, 0]
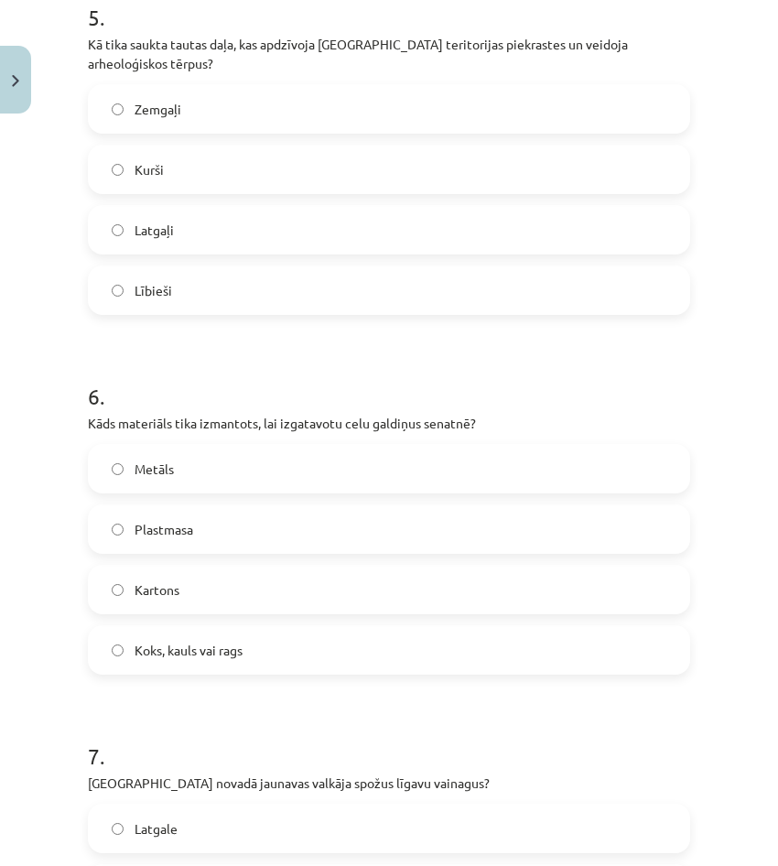
click at [254, 603] on label "Kartons" at bounding box center [389, 590] width 599 height 46
click at [254, 646] on label "Koks, kauls vai rags" at bounding box center [389, 650] width 599 height 46
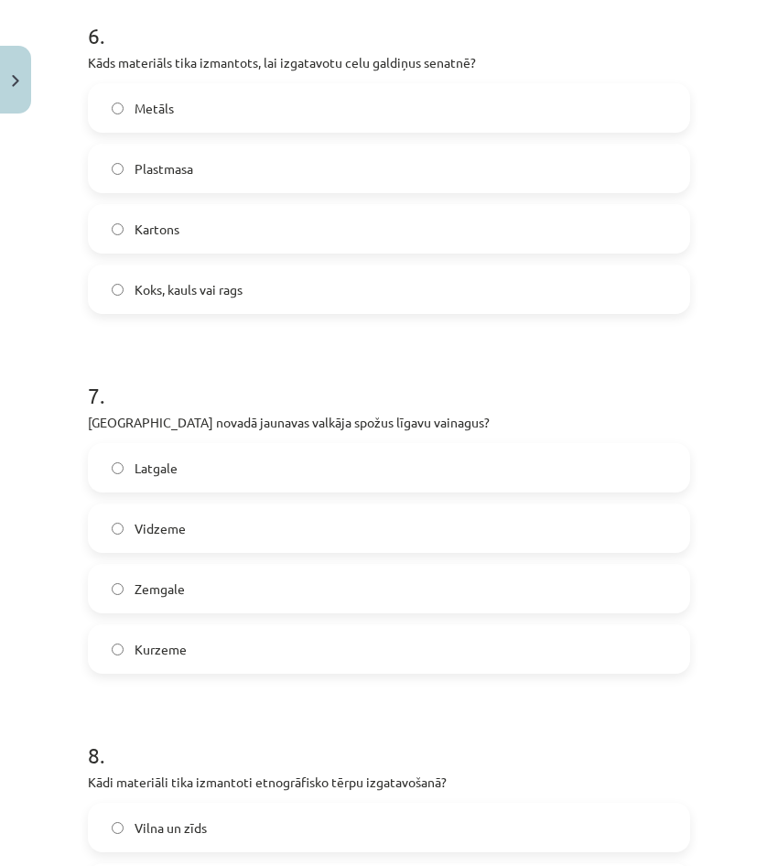
scroll to position [2197, 0]
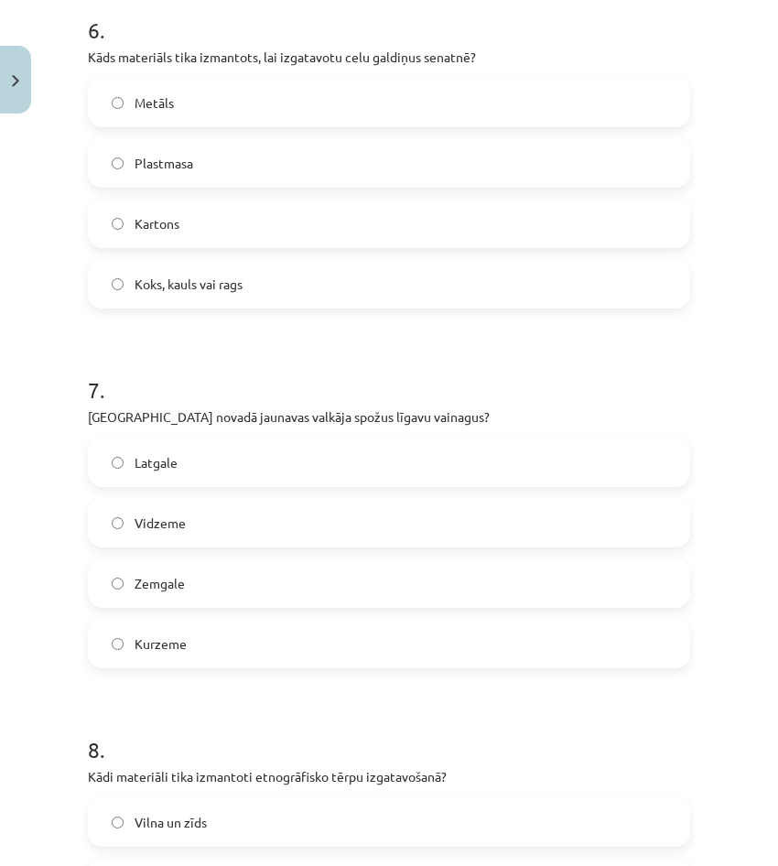
click at [232, 481] on label "Latgale" at bounding box center [389, 462] width 599 height 46
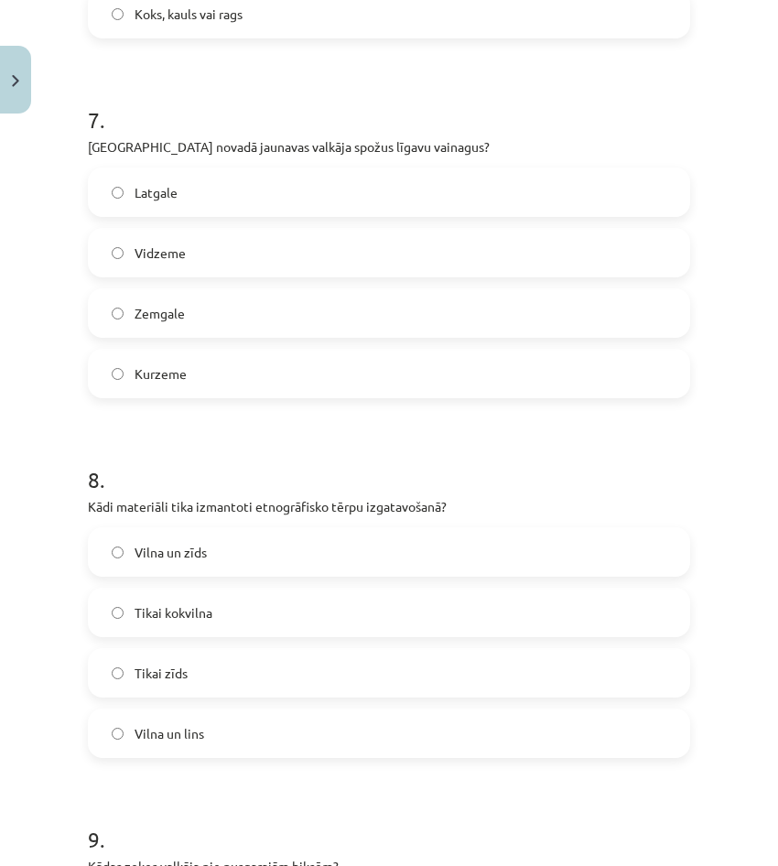
scroll to position [2471, 0]
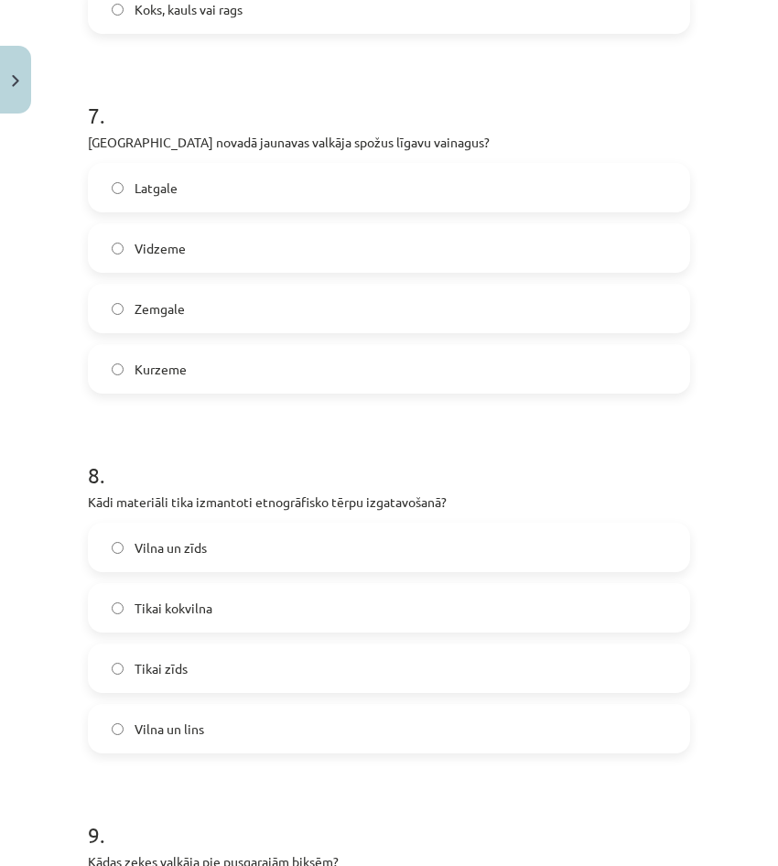
click at [232, 719] on label "Vilna un lins" at bounding box center [389, 729] width 599 height 46
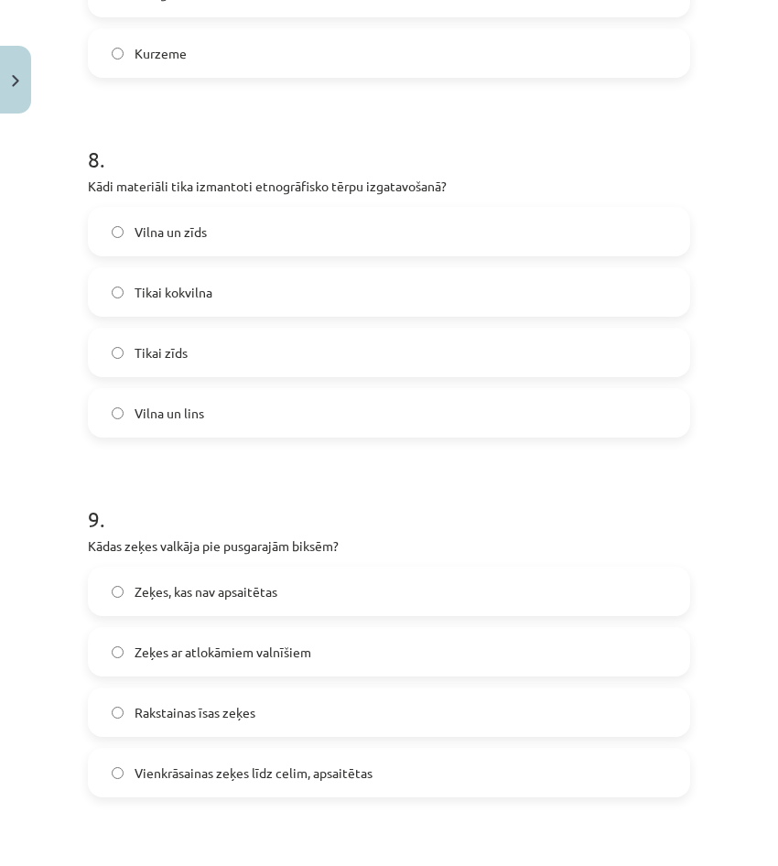
scroll to position [2929, 0]
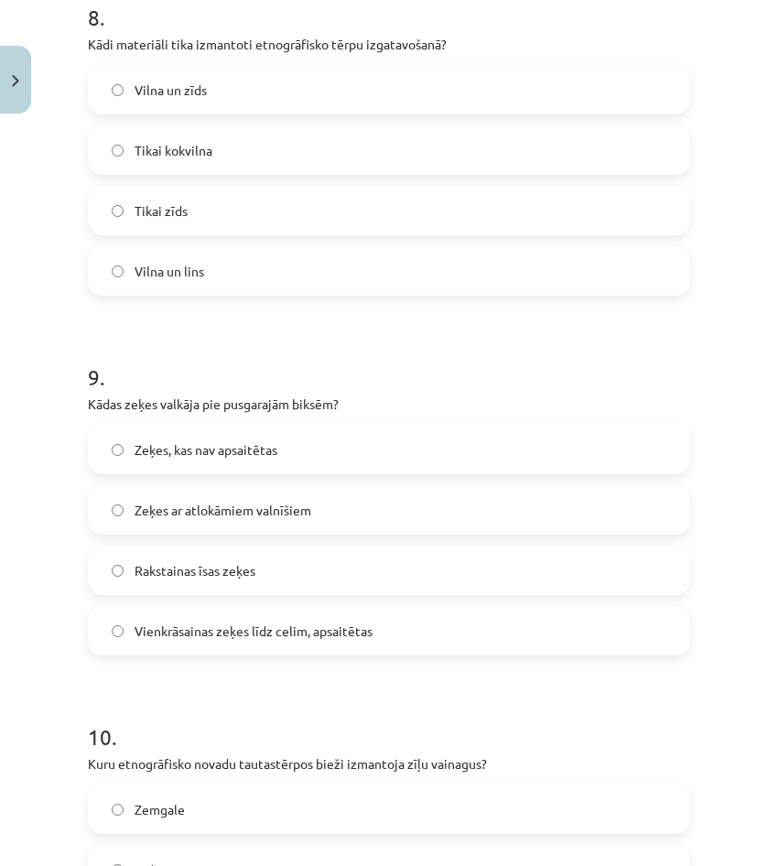
click at [248, 632] on span "Vienkrāsainas zeķes līdz celim, apsaitētas" at bounding box center [254, 631] width 238 height 19
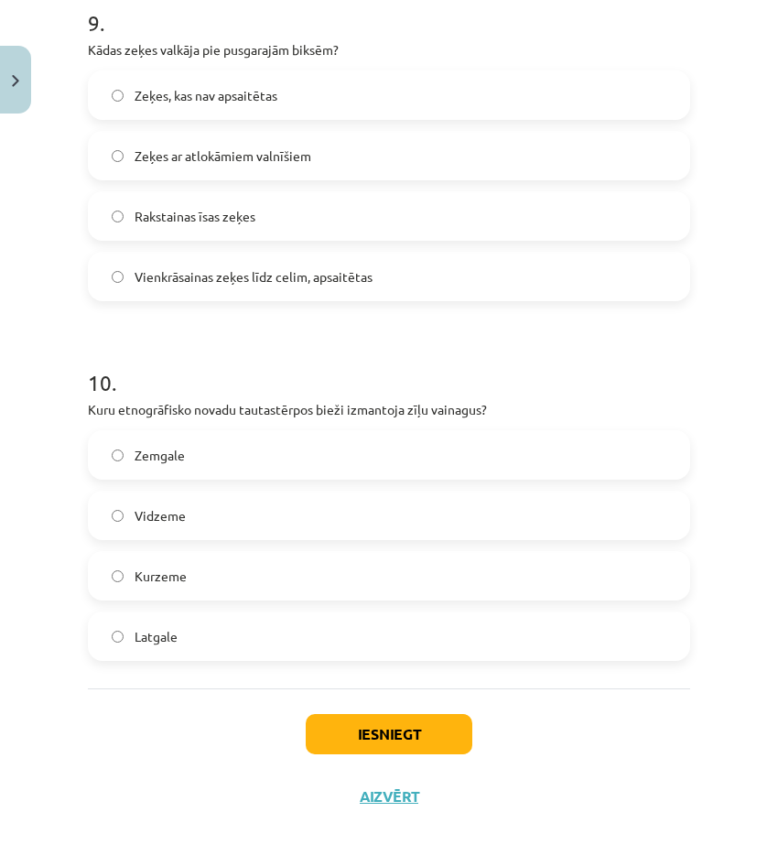
scroll to position [3291, 0]
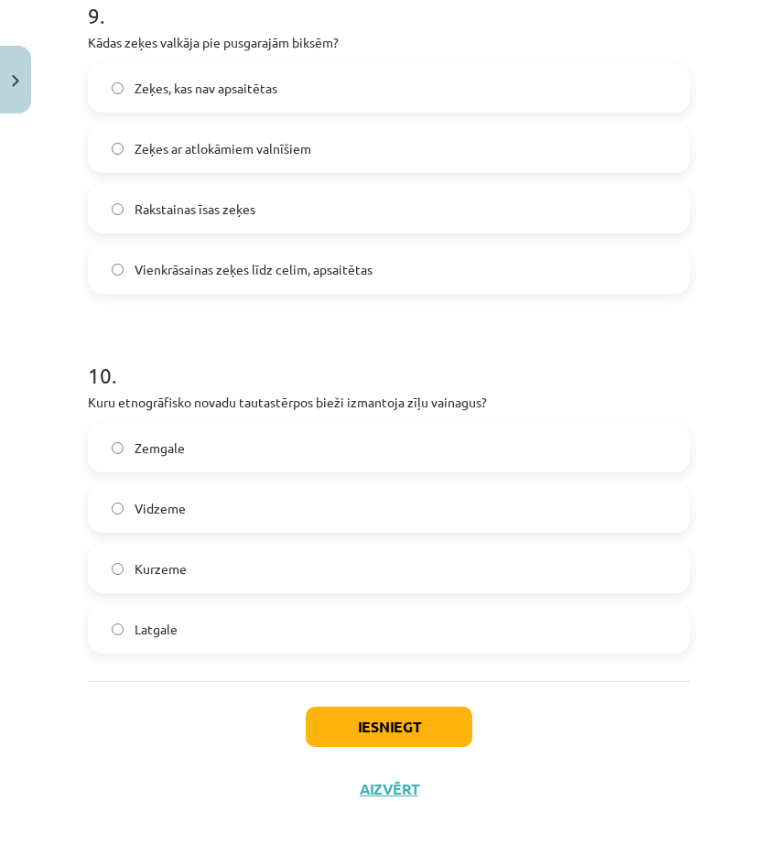
click at [275, 440] on label "Zemgale" at bounding box center [389, 448] width 599 height 46
click at [404, 719] on button "Iesniegt" at bounding box center [389, 727] width 167 height 40
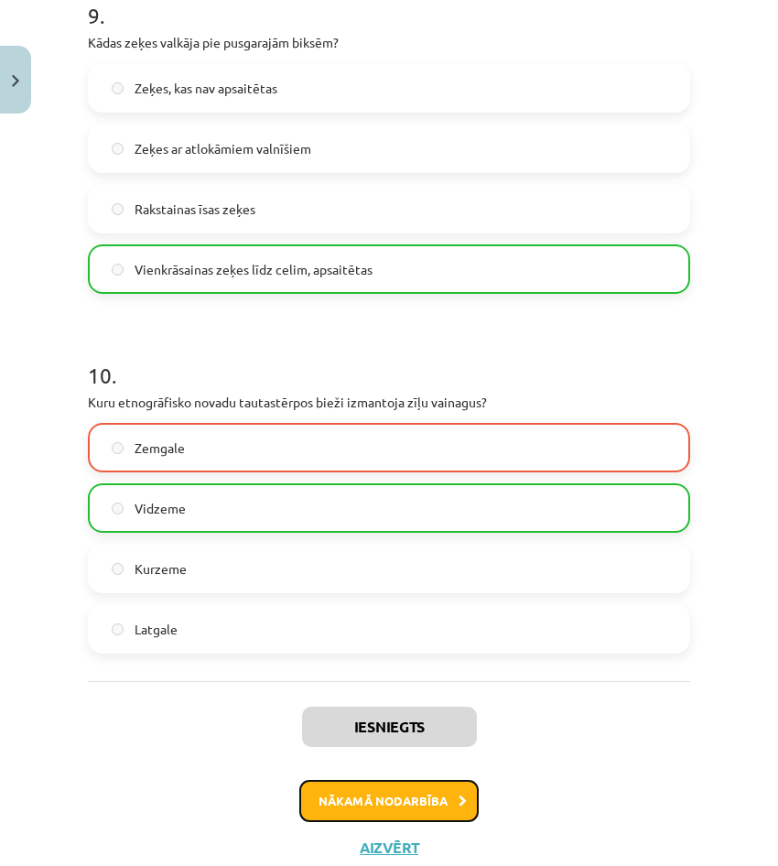
click at [436, 795] on button "Nākamā nodarbība" at bounding box center [388, 801] width 179 height 42
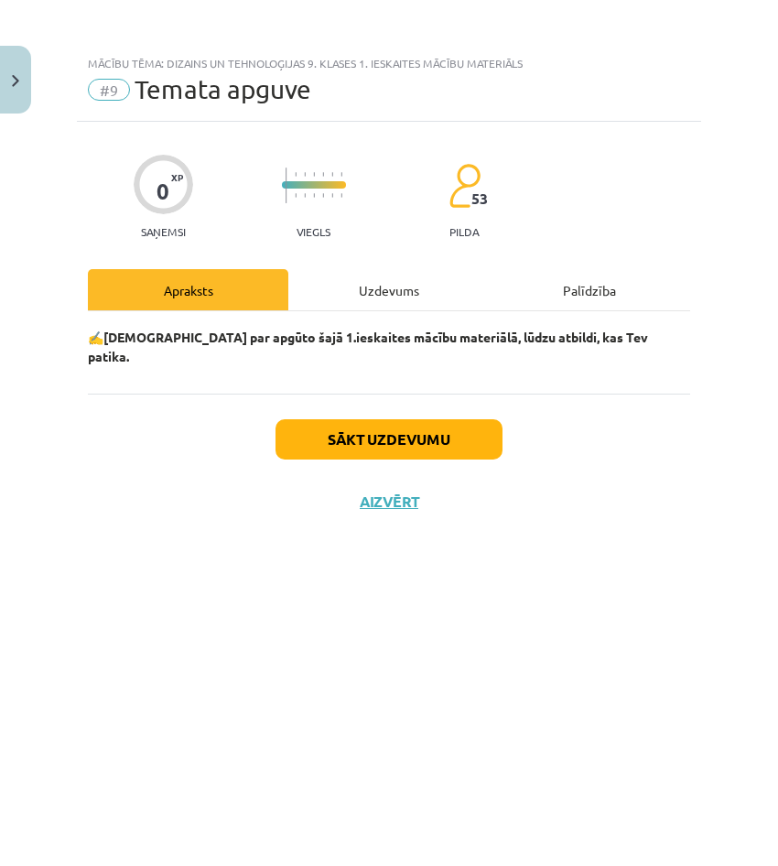
click at [352, 291] on div "Uzdevums" at bounding box center [388, 289] width 200 height 41
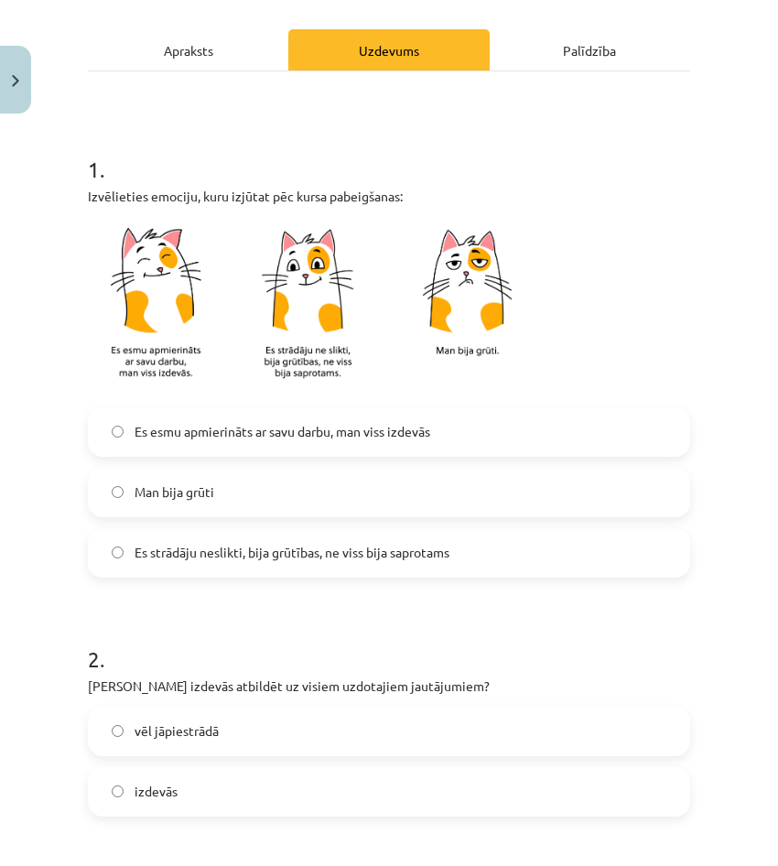
scroll to position [549, 0]
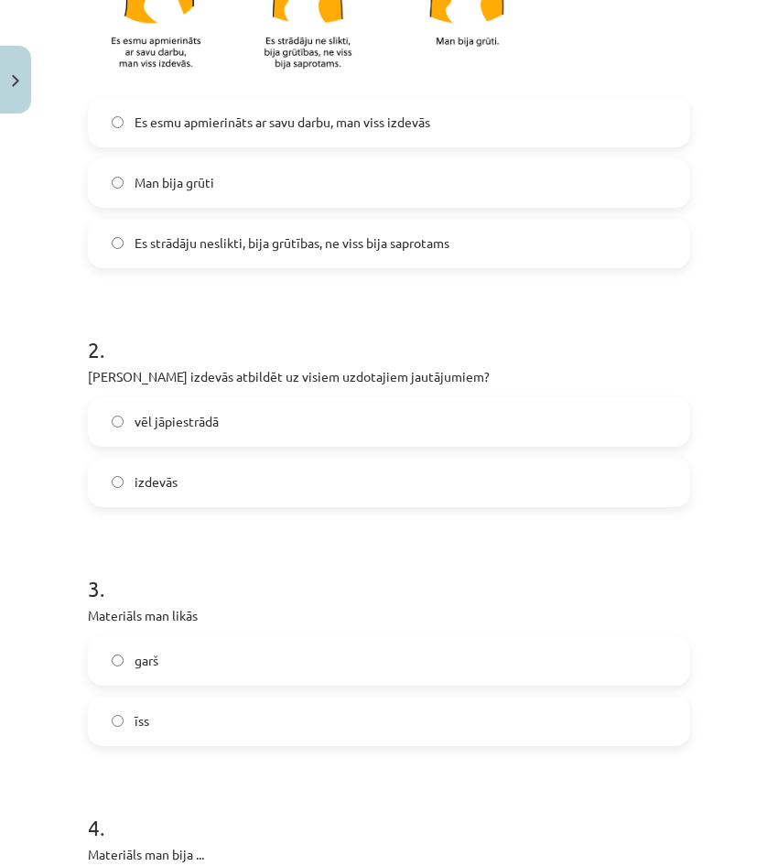
click at [232, 127] on span "Es esmu apmierināts ar savu darbu, man viss izdevās" at bounding box center [283, 122] width 296 height 19
click at [222, 476] on label "izdevās" at bounding box center [389, 483] width 599 height 46
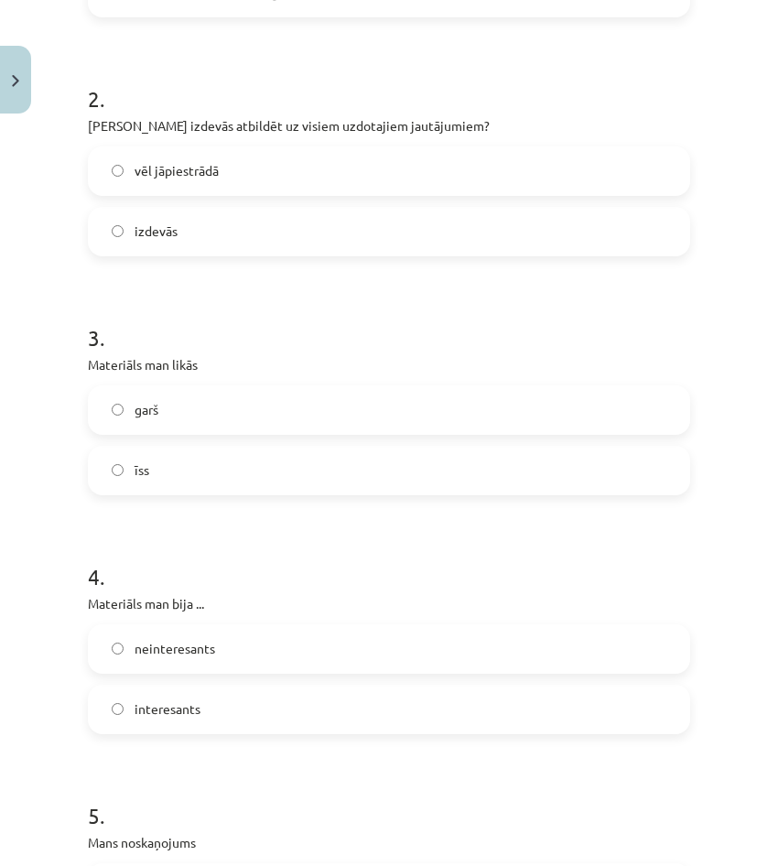
scroll to position [824, 0]
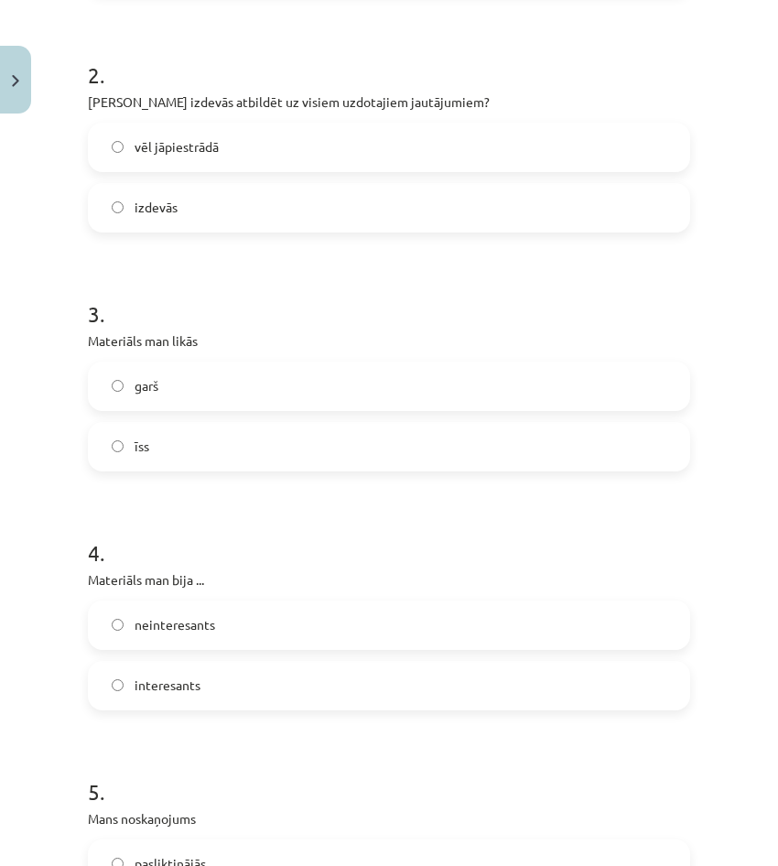
click at [190, 392] on label "garš" at bounding box center [389, 386] width 599 height 46
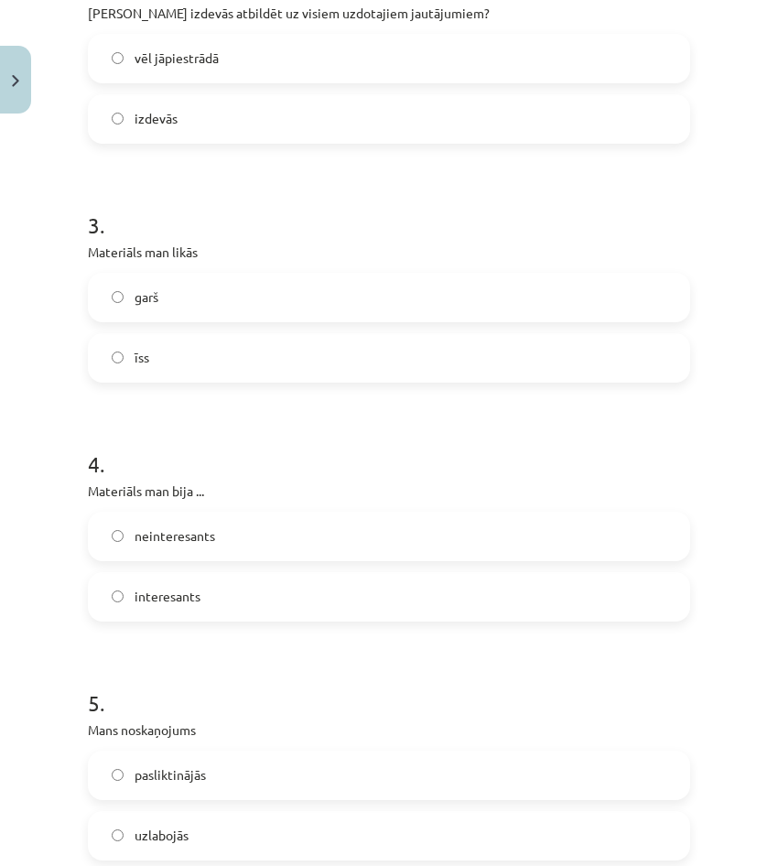
scroll to position [915, 0]
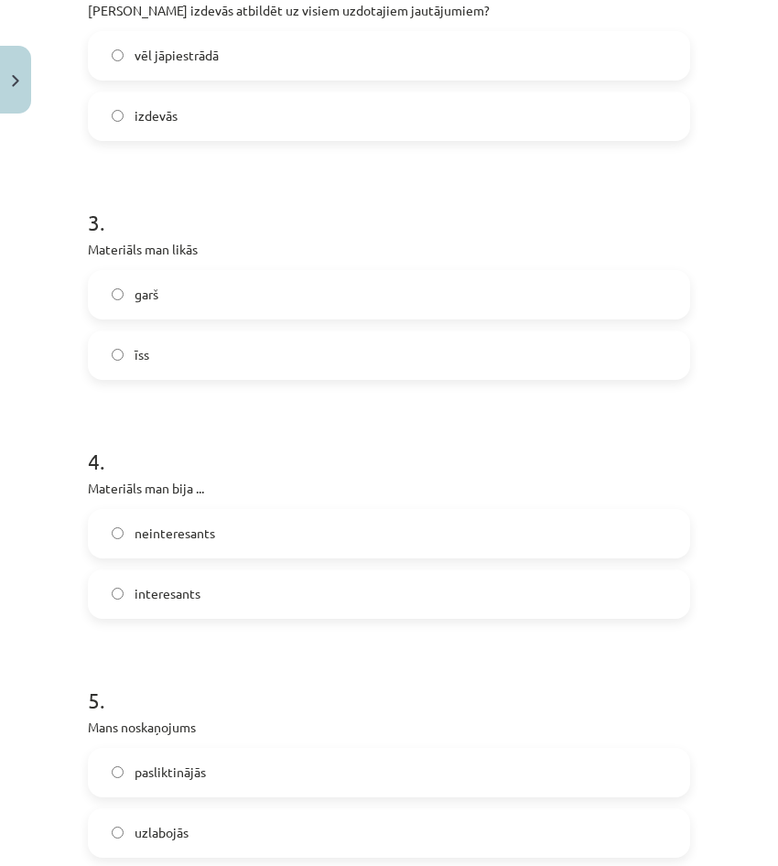
click at [193, 544] on label "neinteresants" at bounding box center [389, 534] width 599 height 46
click at [189, 593] on span "interesants" at bounding box center [168, 593] width 66 height 19
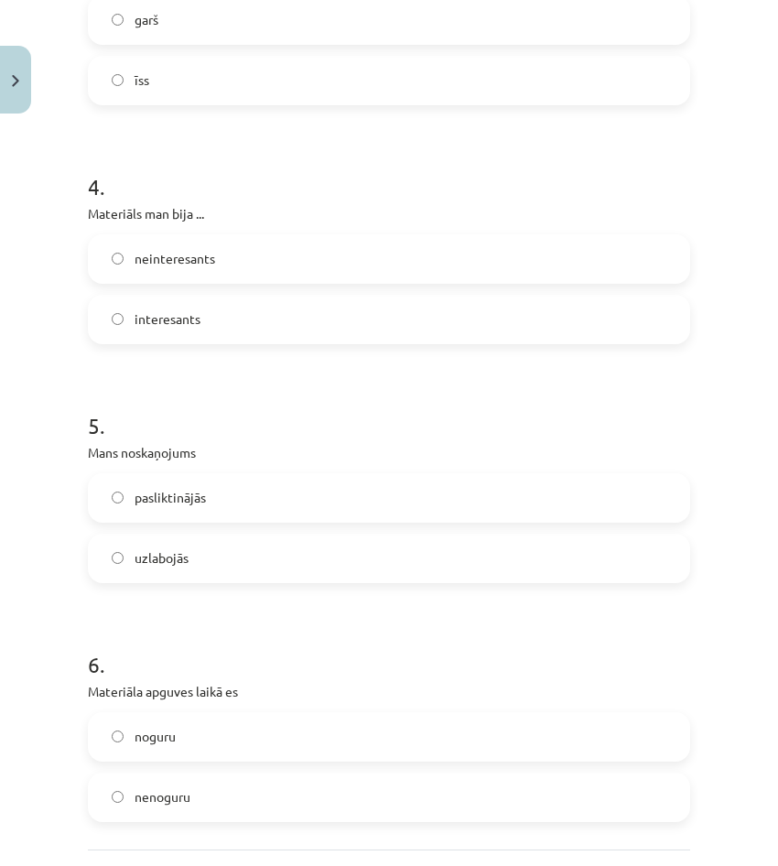
click at [201, 556] on label "uzlabojās" at bounding box center [389, 558] width 599 height 46
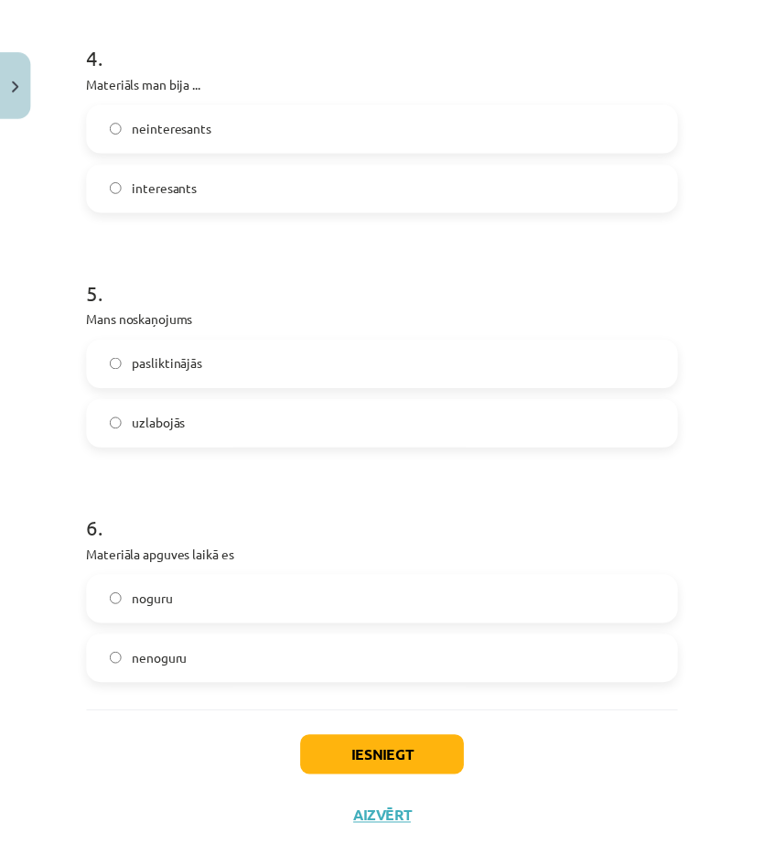
scroll to position [1358, 0]
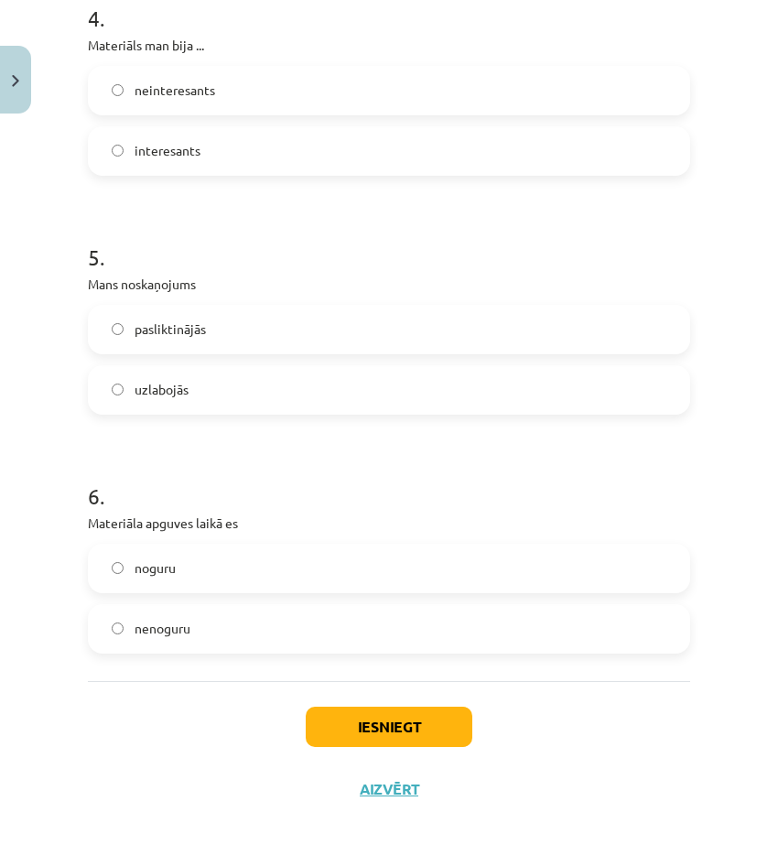
click at [228, 574] on label "noguru" at bounding box center [389, 569] width 599 height 46
click at [385, 727] on button "Iesniegt" at bounding box center [389, 727] width 167 height 40
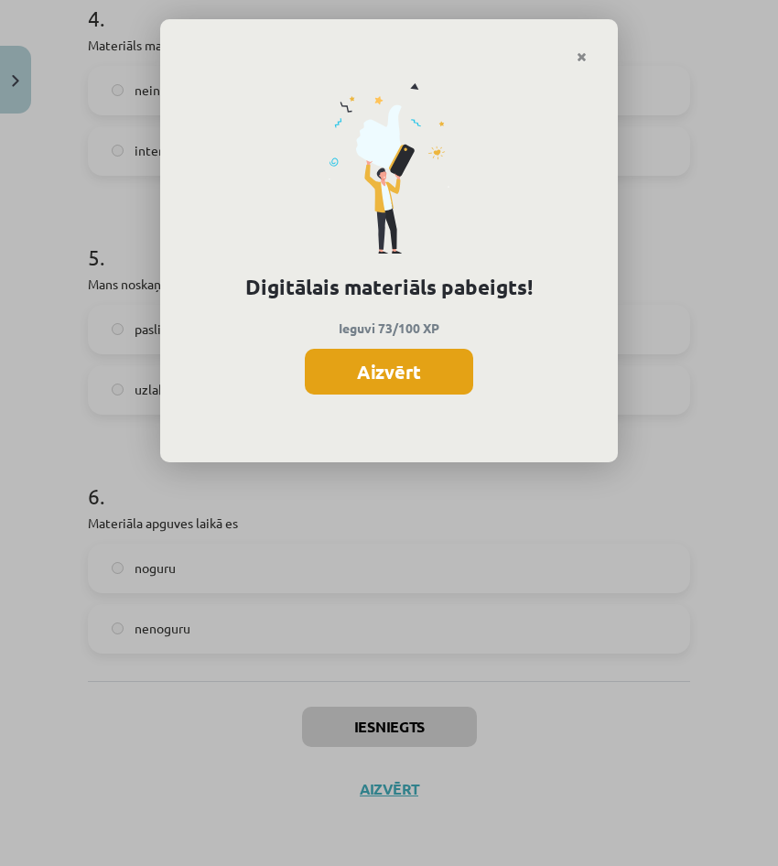
click at [455, 385] on button "Aizvērt" at bounding box center [389, 372] width 168 height 46
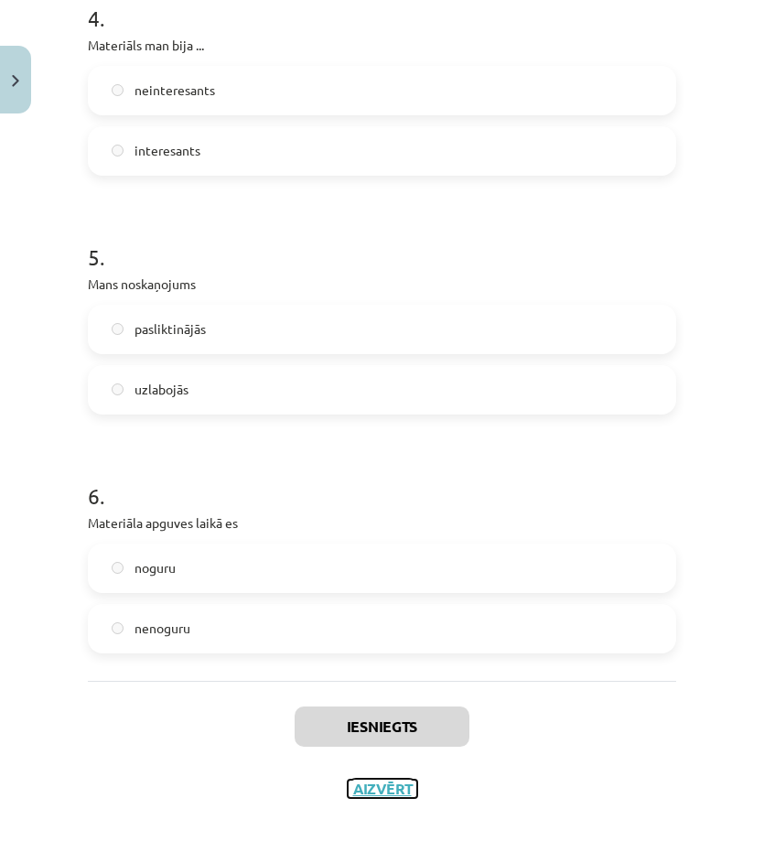
click at [394, 781] on button "Aizvērt" at bounding box center [383, 789] width 70 height 18
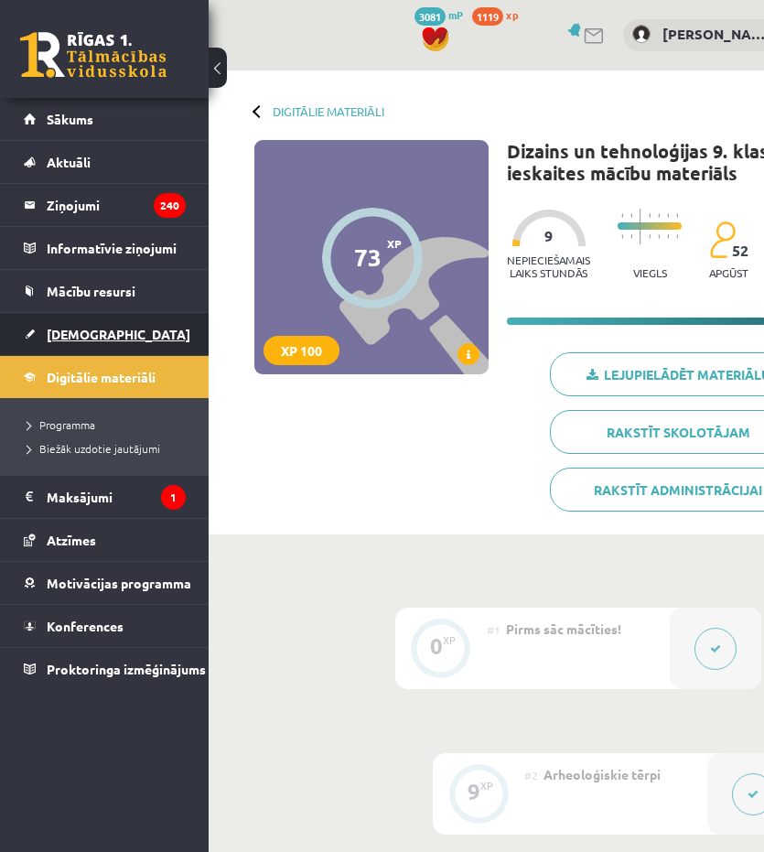
click at [81, 323] on link "[DEMOGRAPHIC_DATA]" at bounding box center [105, 334] width 162 height 42
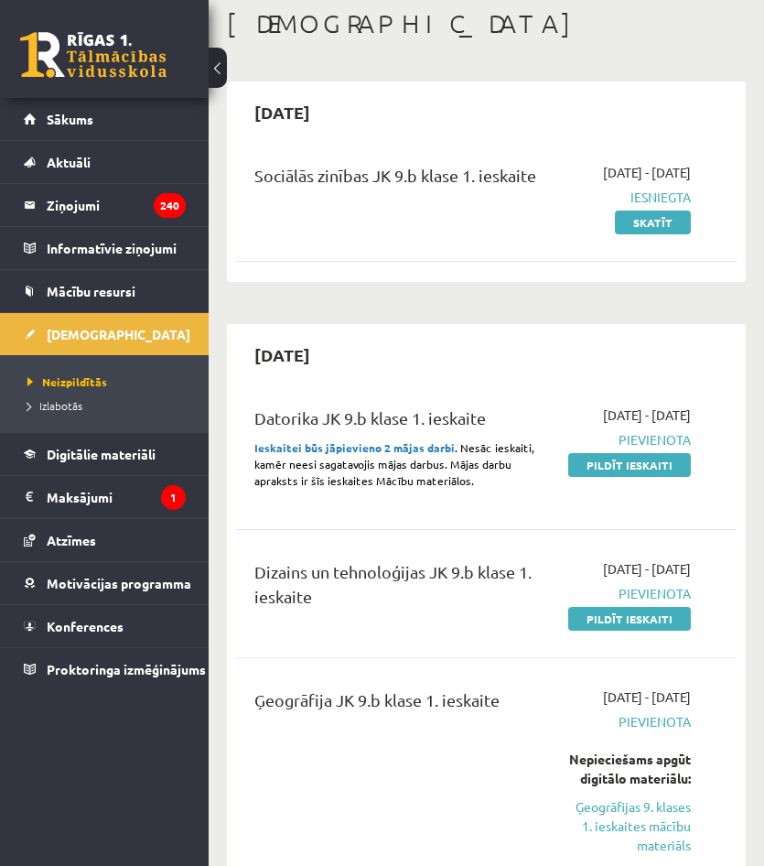
scroll to position [366, 0]
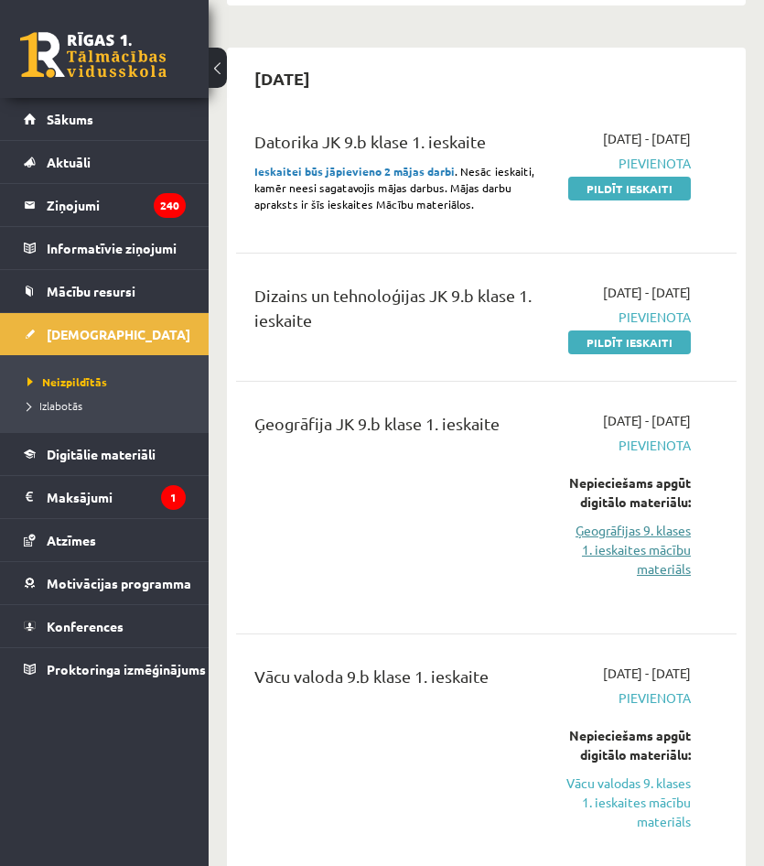
click at [632, 579] on link "Ģeogrāfijas 9. klases 1. ieskaites mācību materiāls" at bounding box center [627, 550] width 127 height 58
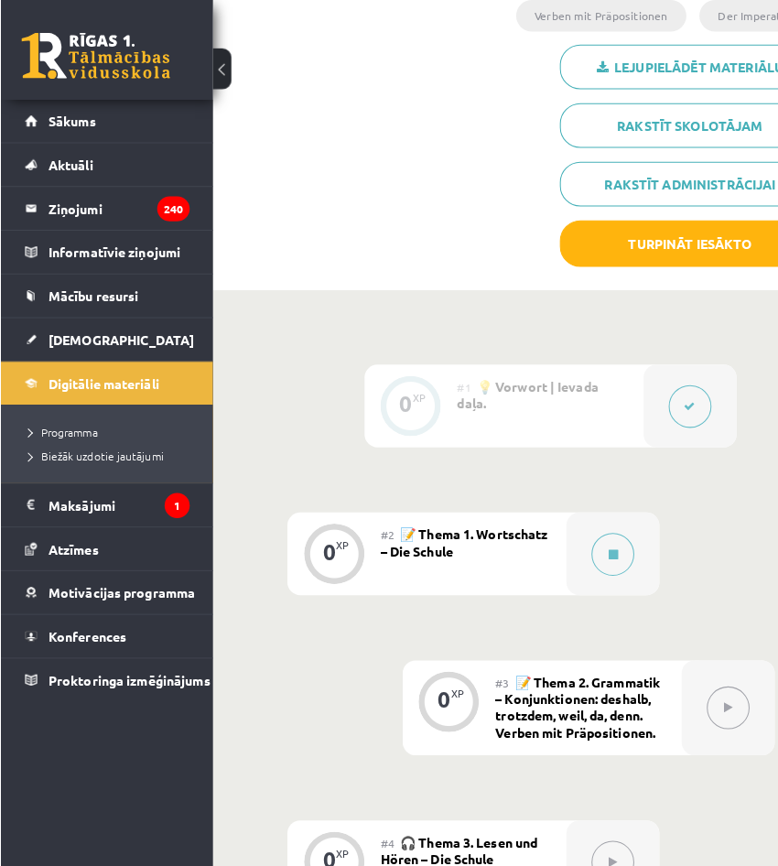
scroll to position [458, 0]
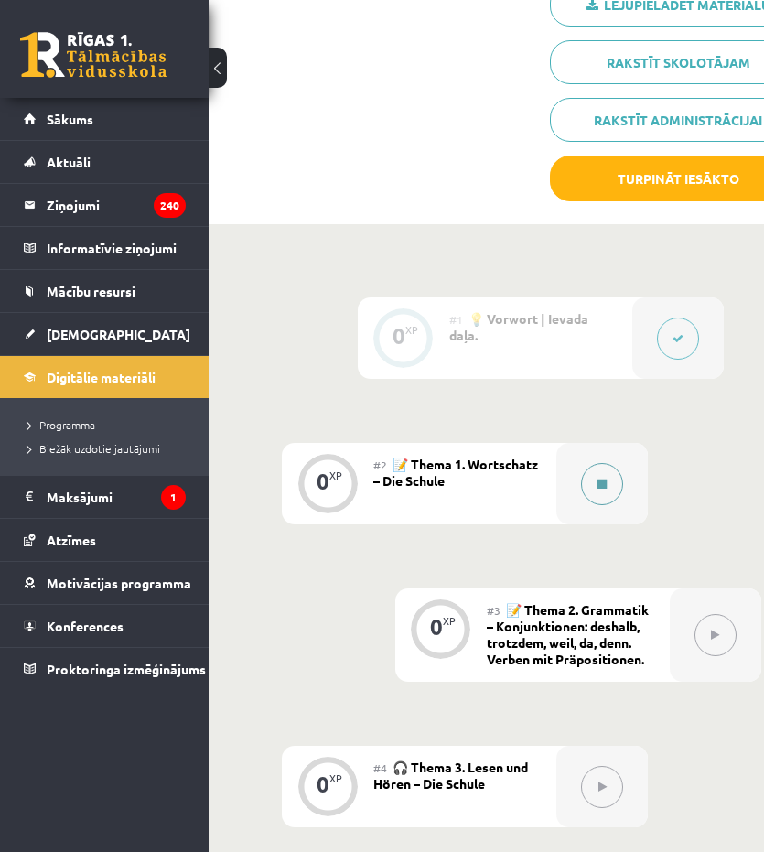
click at [591, 482] on button at bounding box center [602, 484] width 42 height 42
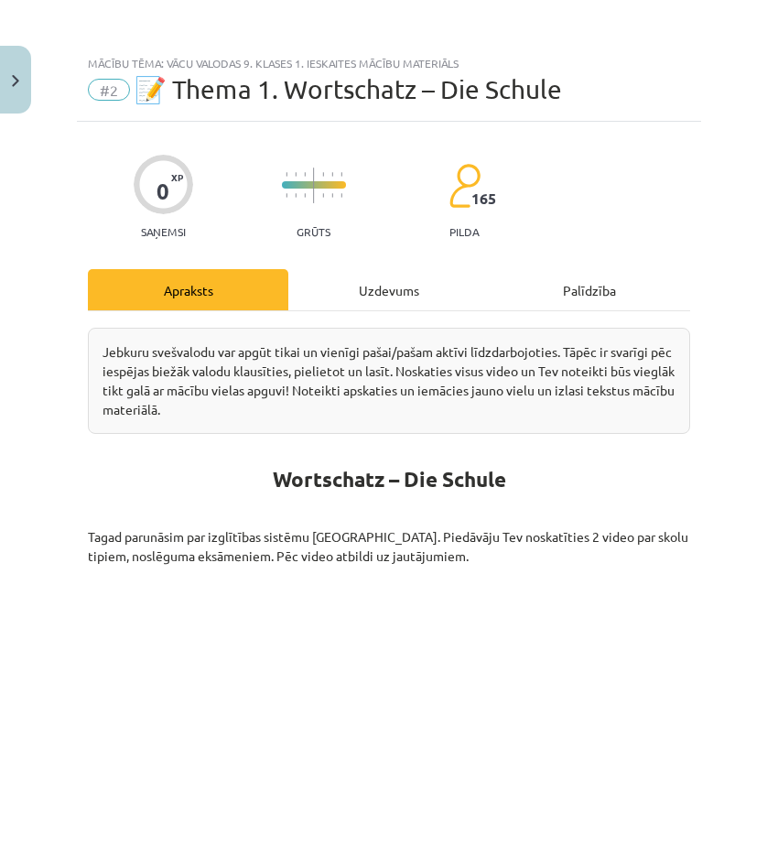
click at [428, 294] on div "Uzdevums" at bounding box center [388, 289] width 200 height 41
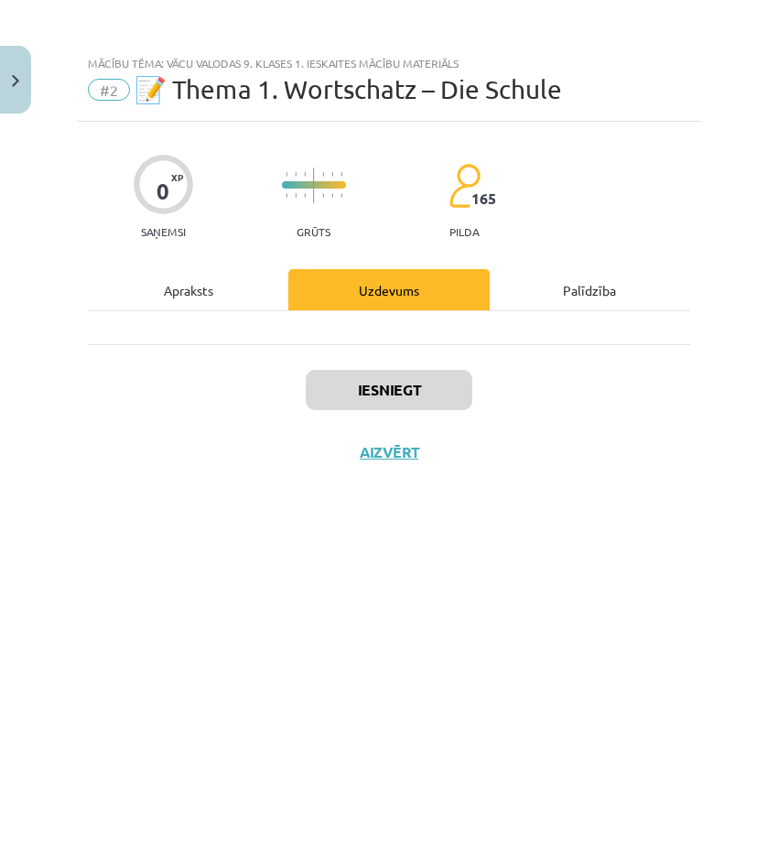
click at [220, 288] on div "Apraksts" at bounding box center [188, 289] width 200 height 41
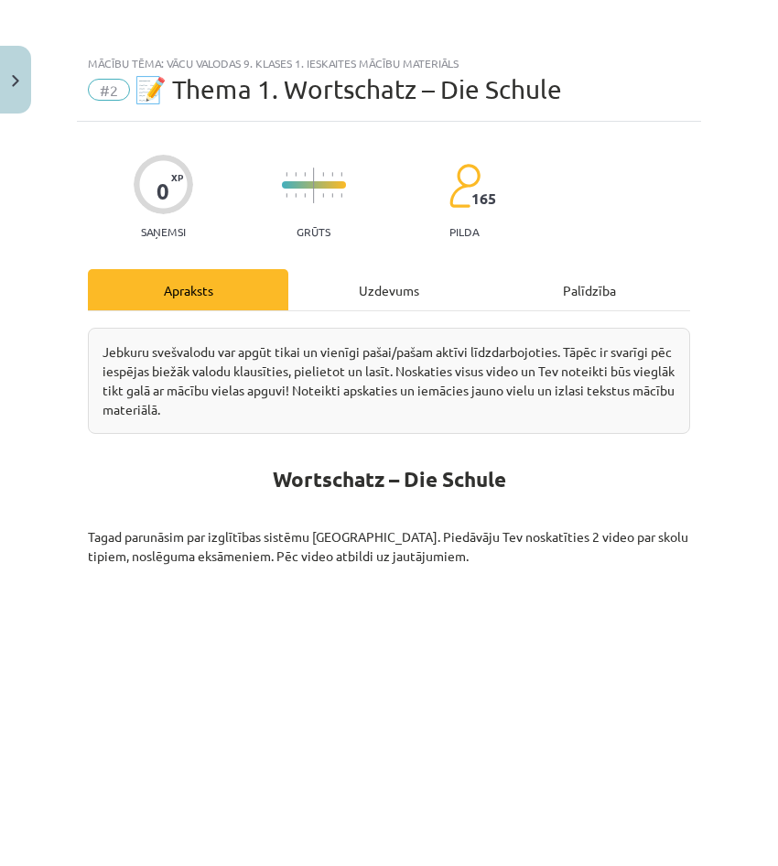
click at [358, 276] on div "Uzdevums" at bounding box center [388, 289] width 200 height 41
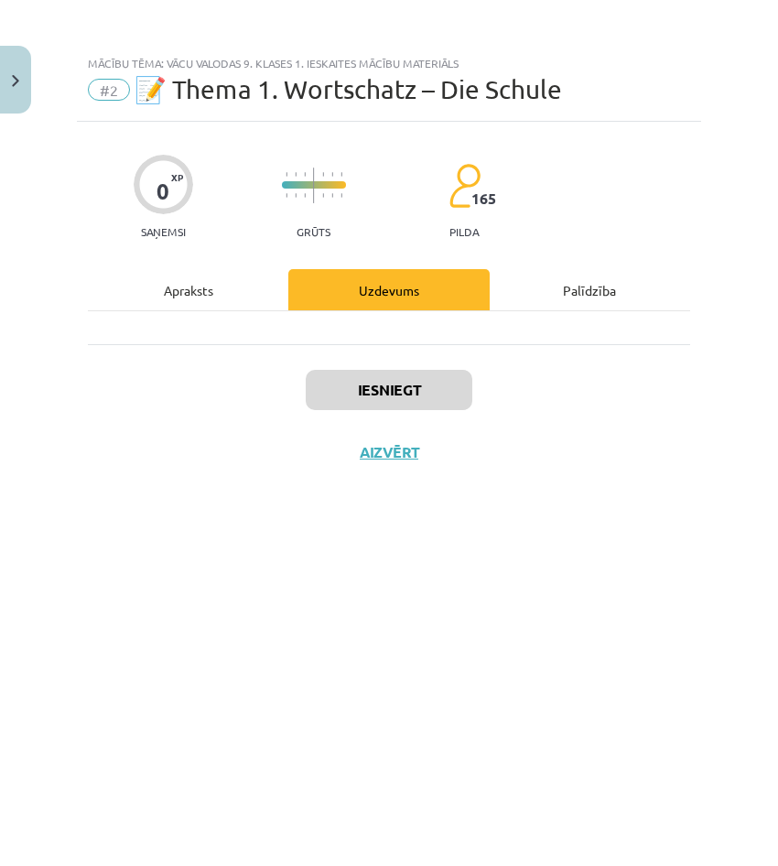
click at [248, 295] on div "Apraksts" at bounding box center [188, 289] width 200 height 41
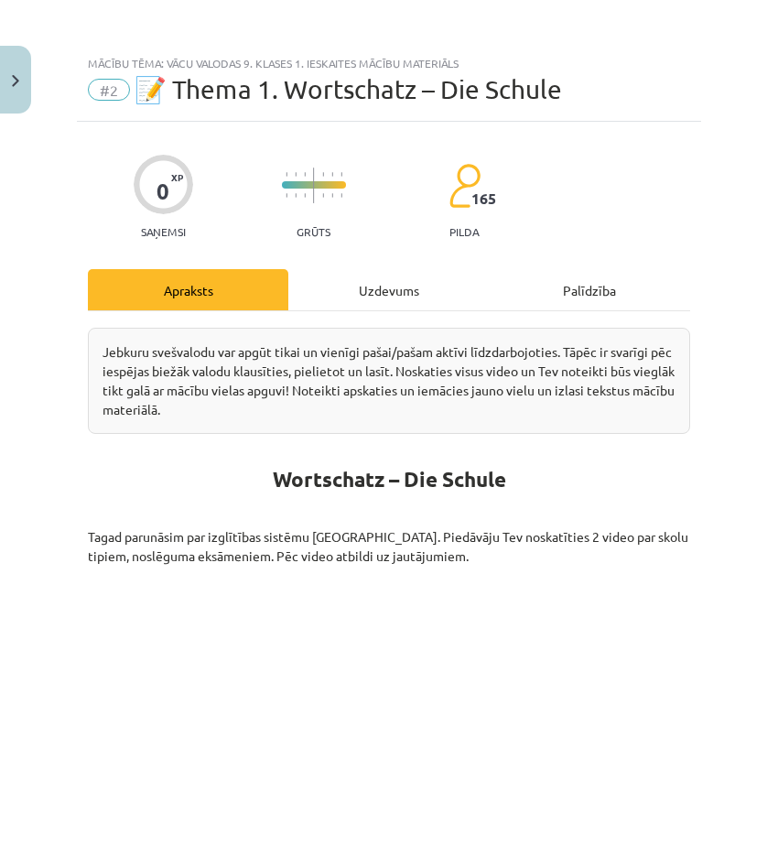
click at [356, 281] on div "Uzdevums" at bounding box center [388, 289] width 200 height 41
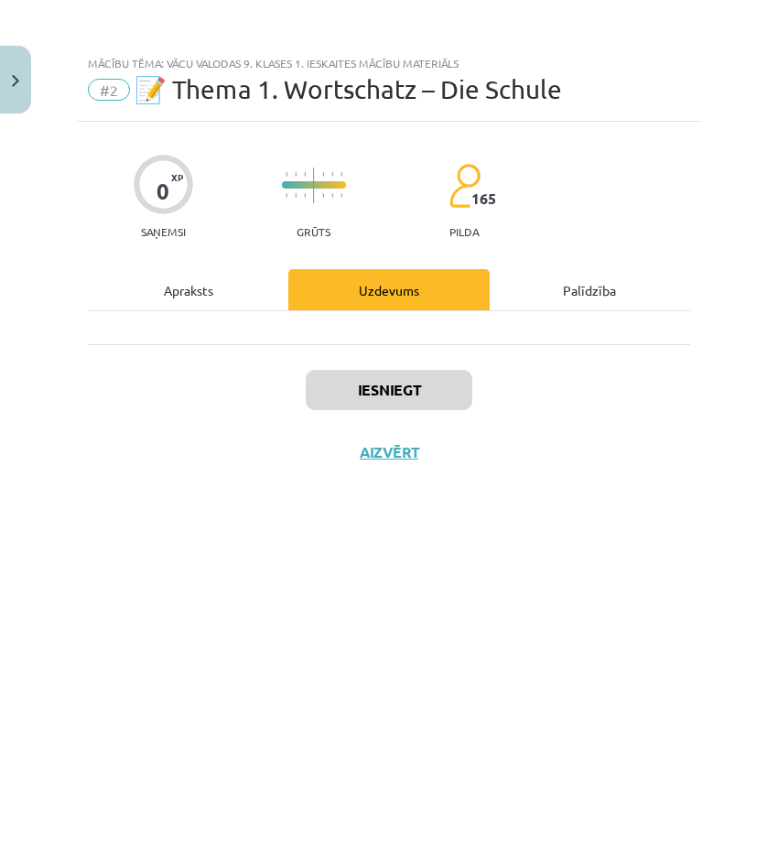
click at [241, 363] on div "Iesniegt Aizvērt" at bounding box center [389, 408] width 602 height 128
click at [222, 344] on div "Iesniegt Aizvērt" at bounding box center [389, 408] width 602 height 128
click at [216, 330] on div at bounding box center [389, 327] width 602 height 33
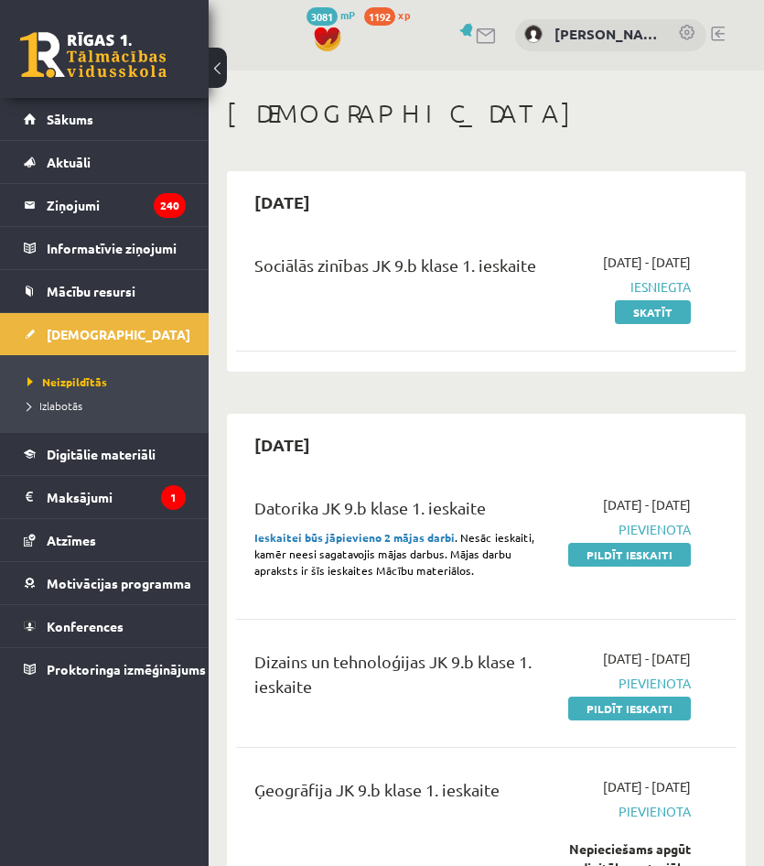
scroll to position [641, 0]
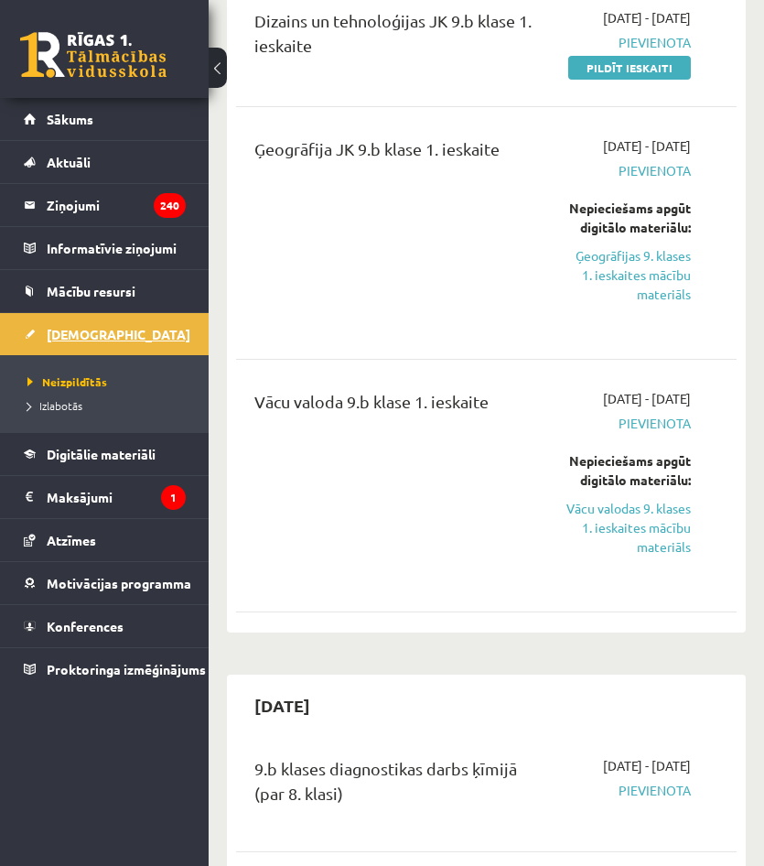
click at [111, 335] on link "[DEMOGRAPHIC_DATA]" at bounding box center [105, 334] width 162 height 42
click at [630, 304] on link "Ģeogrāfijas 9. klases 1. ieskaites mācību materiāls" at bounding box center [627, 275] width 127 height 58
click at [624, 304] on link "Ģeogrāfijas 9. klases 1. ieskaites mācību materiāls" at bounding box center [627, 275] width 127 height 58
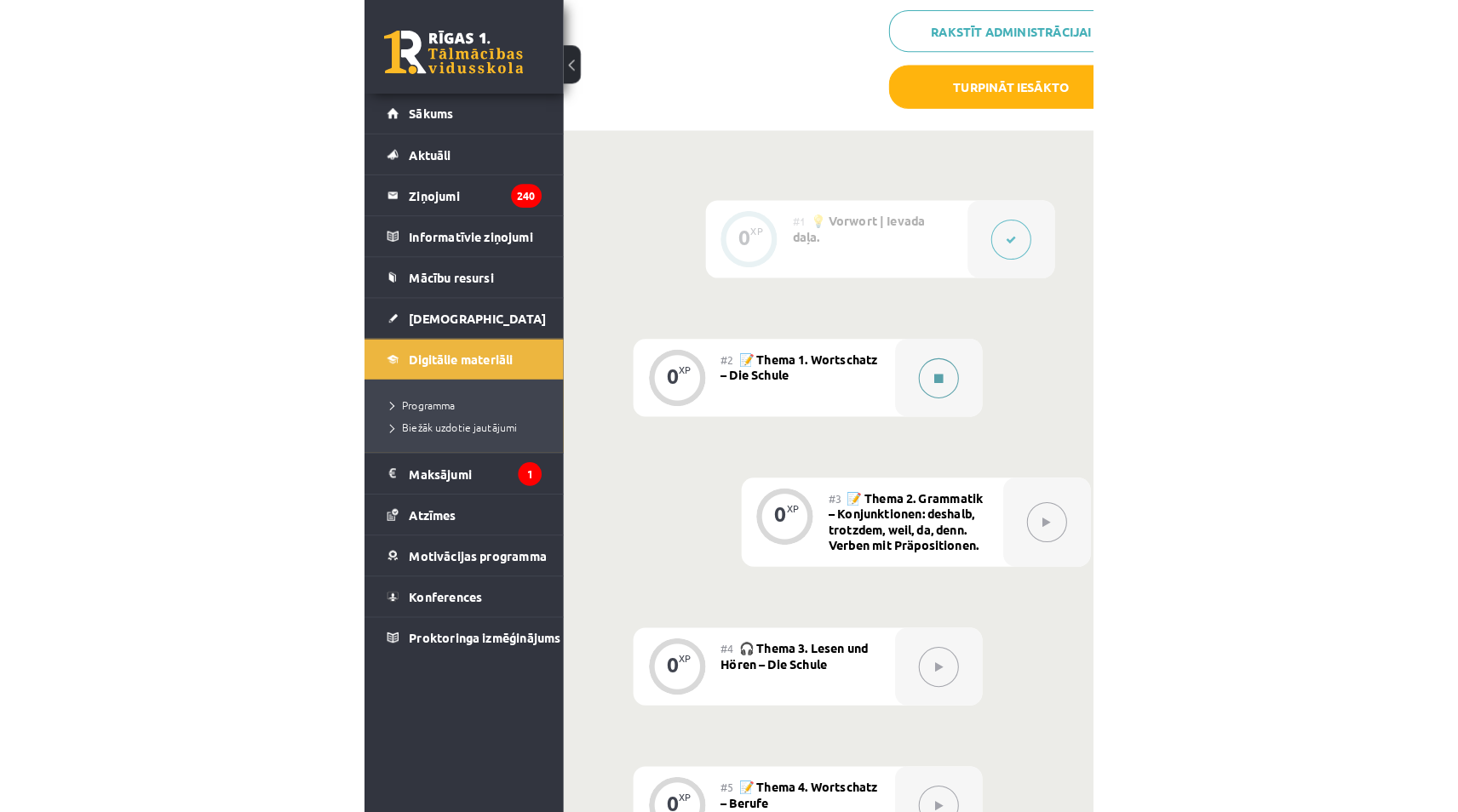
scroll to position [511, 0]
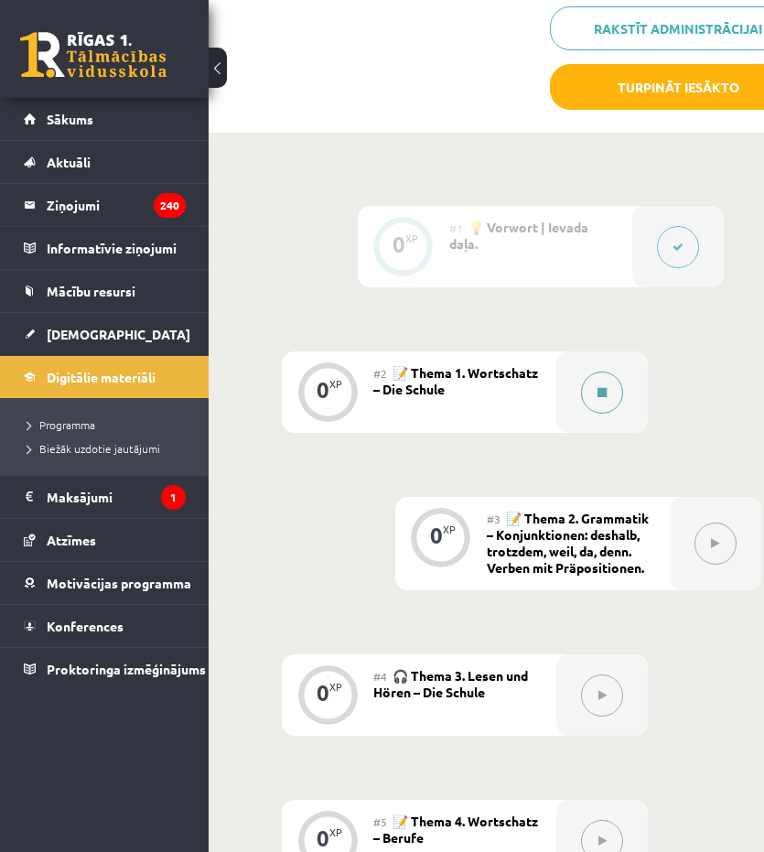
click at [599, 382] on button at bounding box center [602, 393] width 42 height 42
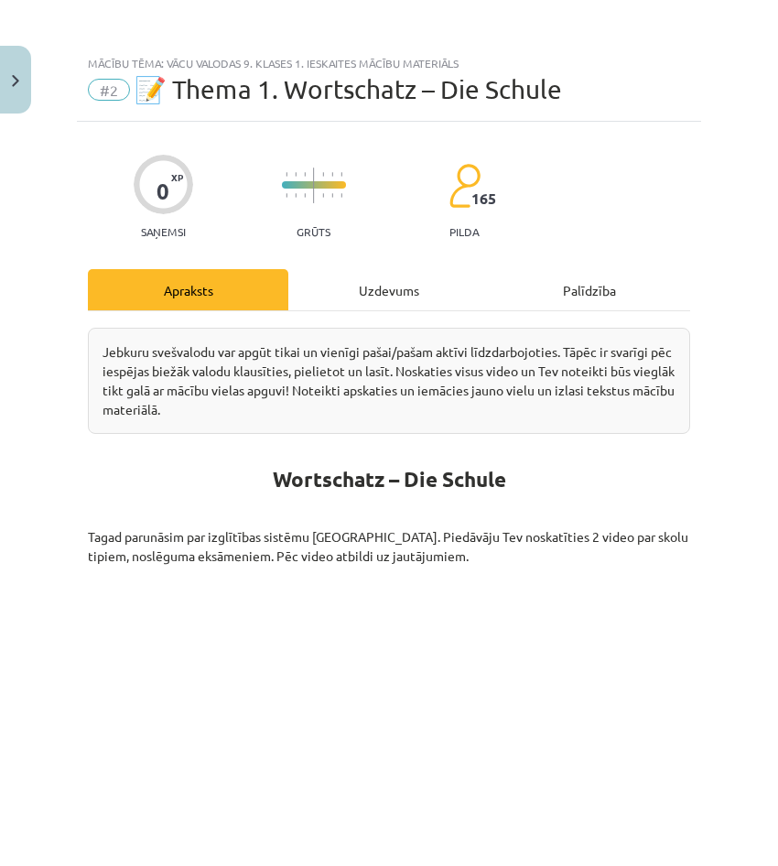
click at [489, 269] on div "Uzdevums" at bounding box center [388, 289] width 200 height 41
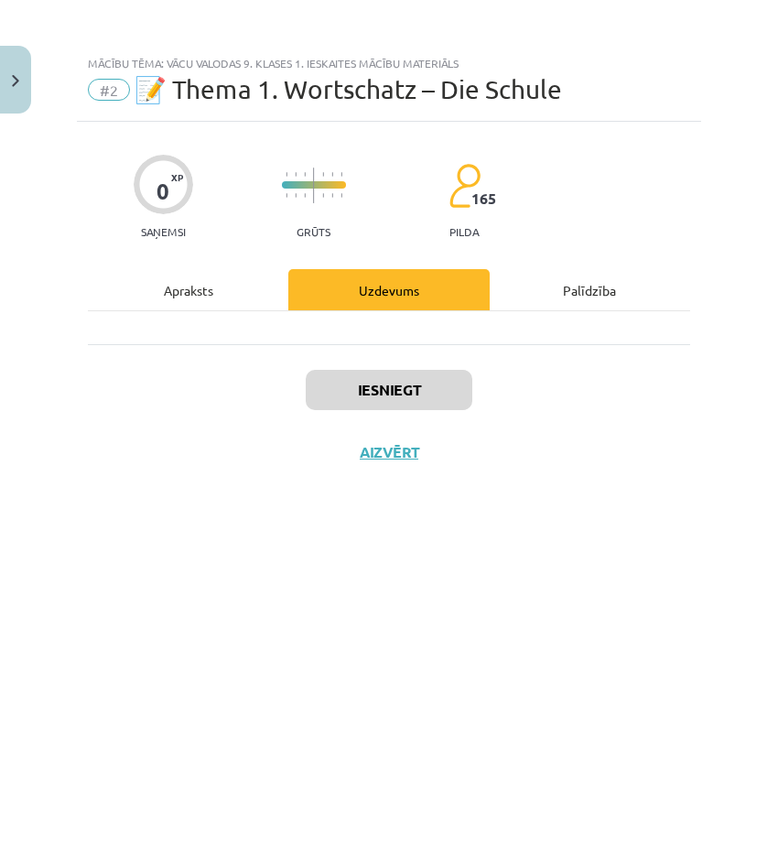
drag, startPoint x: 305, startPoint y: 321, endPoint x: 204, endPoint y: 289, distance: 105.7
click at [303, 319] on div at bounding box center [389, 327] width 602 height 33
click at [204, 289] on div "Apraksts" at bounding box center [188, 289] width 200 height 41
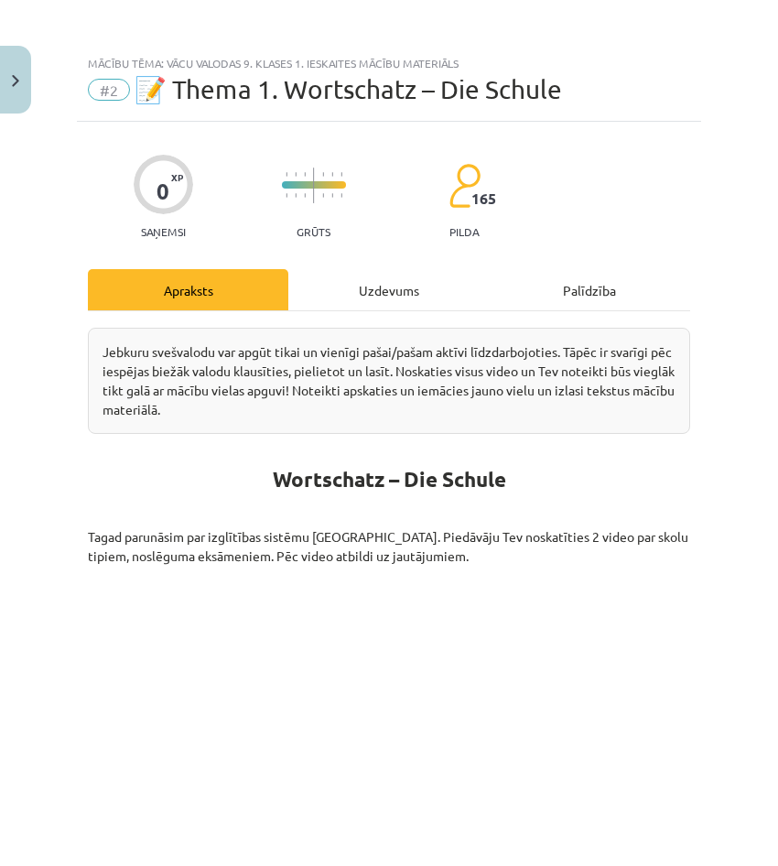
click at [380, 277] on div "Uzdevums" at bounding box center [388, 289] width 200 height 41
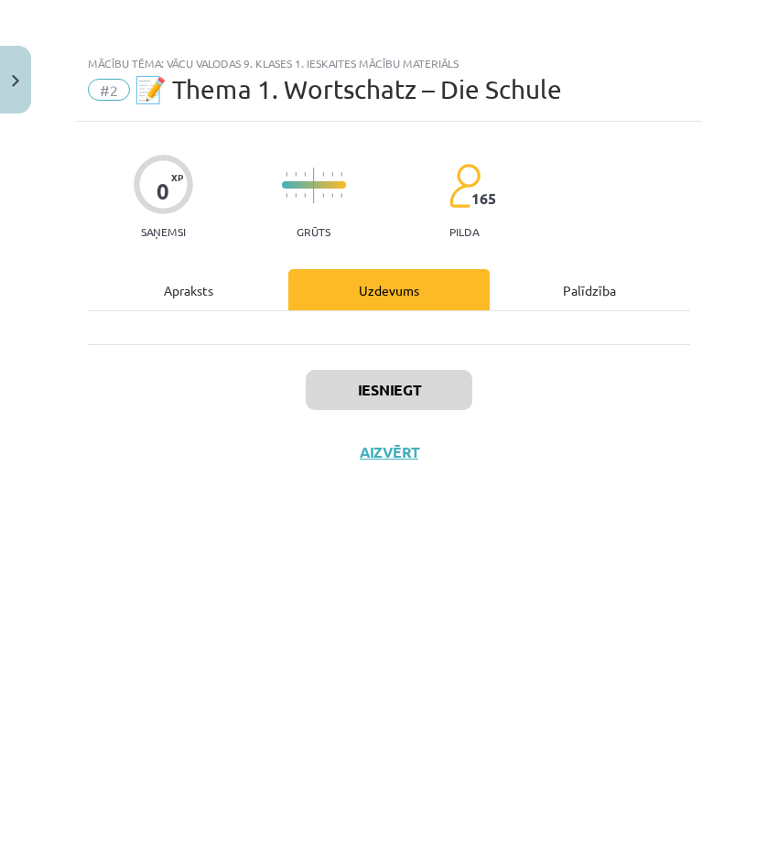
click at [261, 292] on div "Apraksts" at bounding box center [188, 289] width 200 height 41
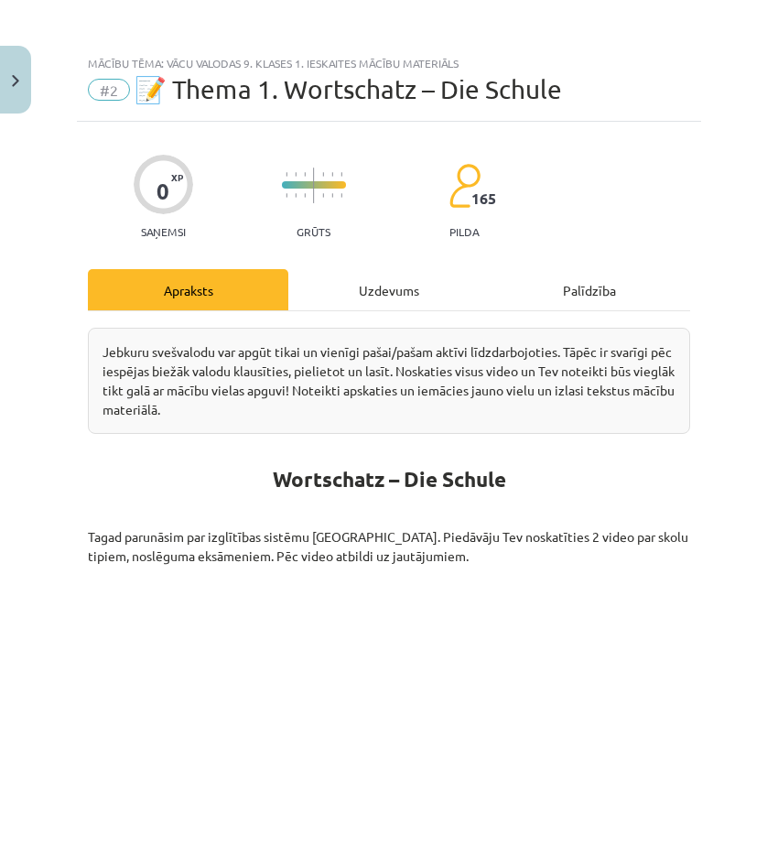
click at [386, 287] on div "Uzdevums" at bounding box center [388, 289] width 200 height 41
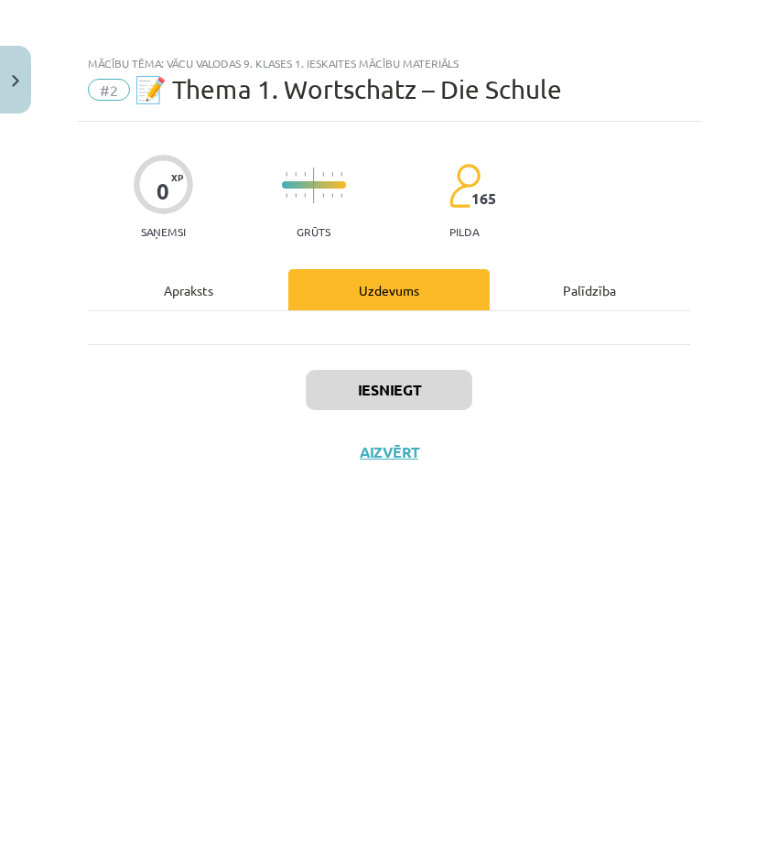
click at [221, 278] on div "Apraksts" at bounding box center [188, 289] width 200 height 41
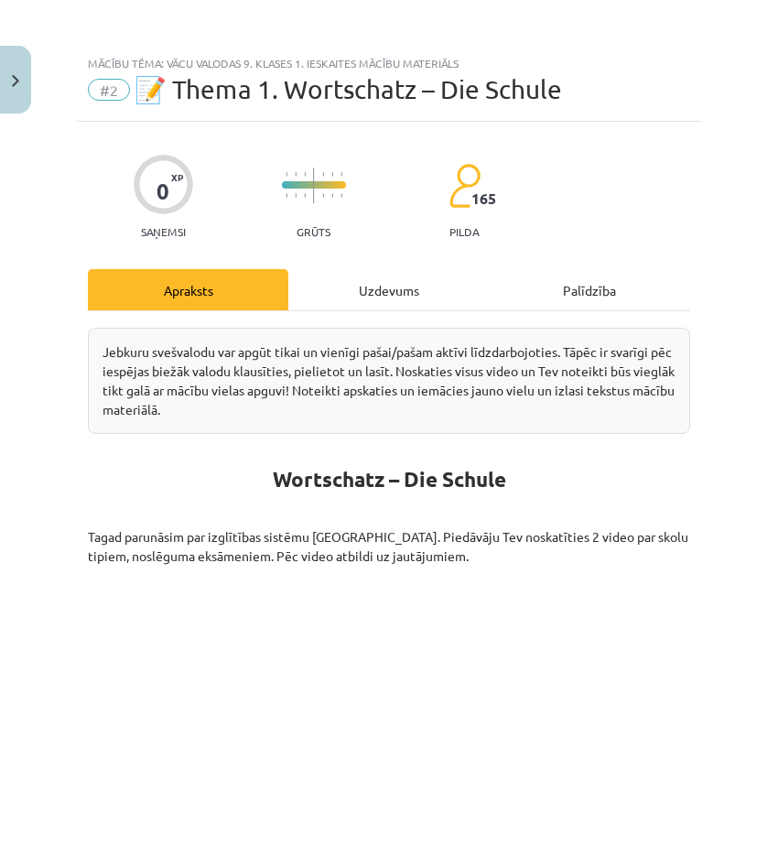
drag, startPoint x: 427, startPoint y: 287, endPoint x: 270, endPoint y: 305, distance: 158.4
click at [427, 287] on div "Uzdevums" at bounding box center [388, 289] width 200 height 41
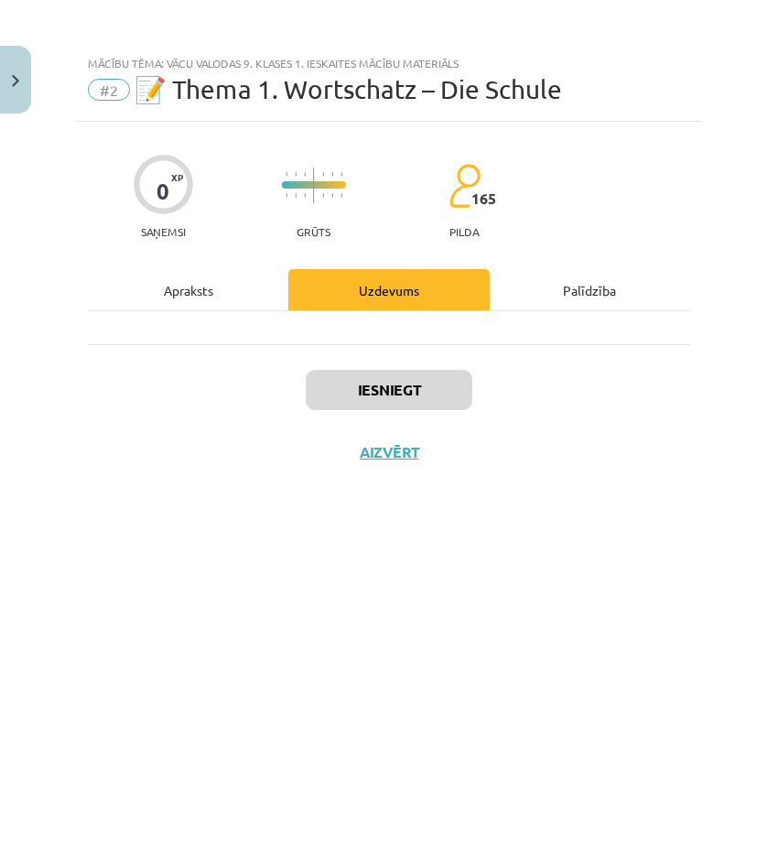
click at [254, 307] on div "Apraksts" at bounding box center [188, 289] width 200 height 41
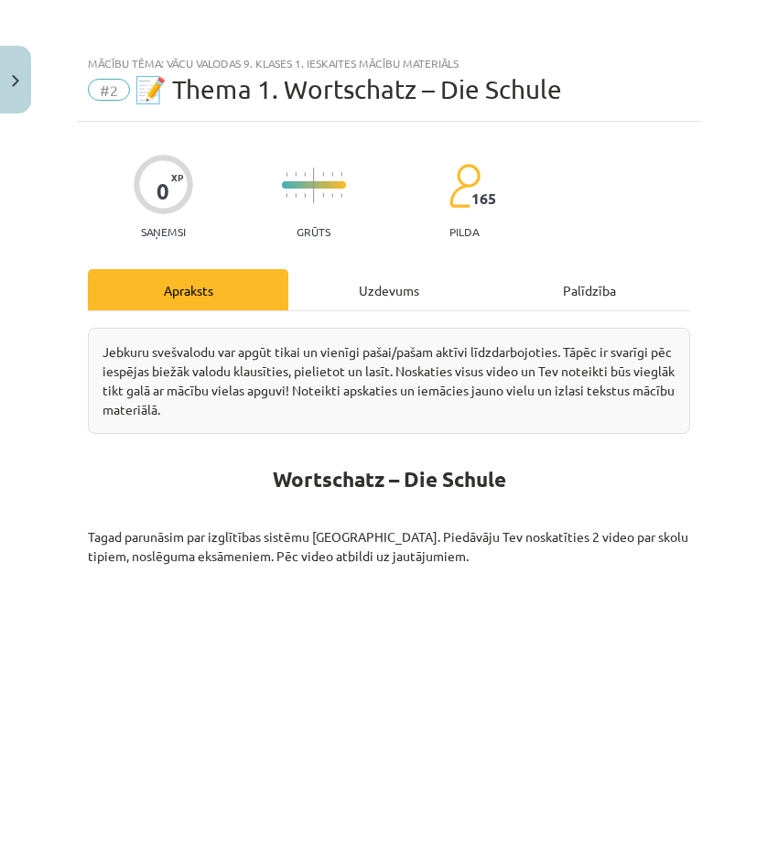
drag, startPoint x: 434, startPoint y: 282, endPoint x: 218, endPoint y: 322, distance: 219.7
click at [433, 282] on div "Uzdevums" at bounding box center [388, 289] width 200 height 41
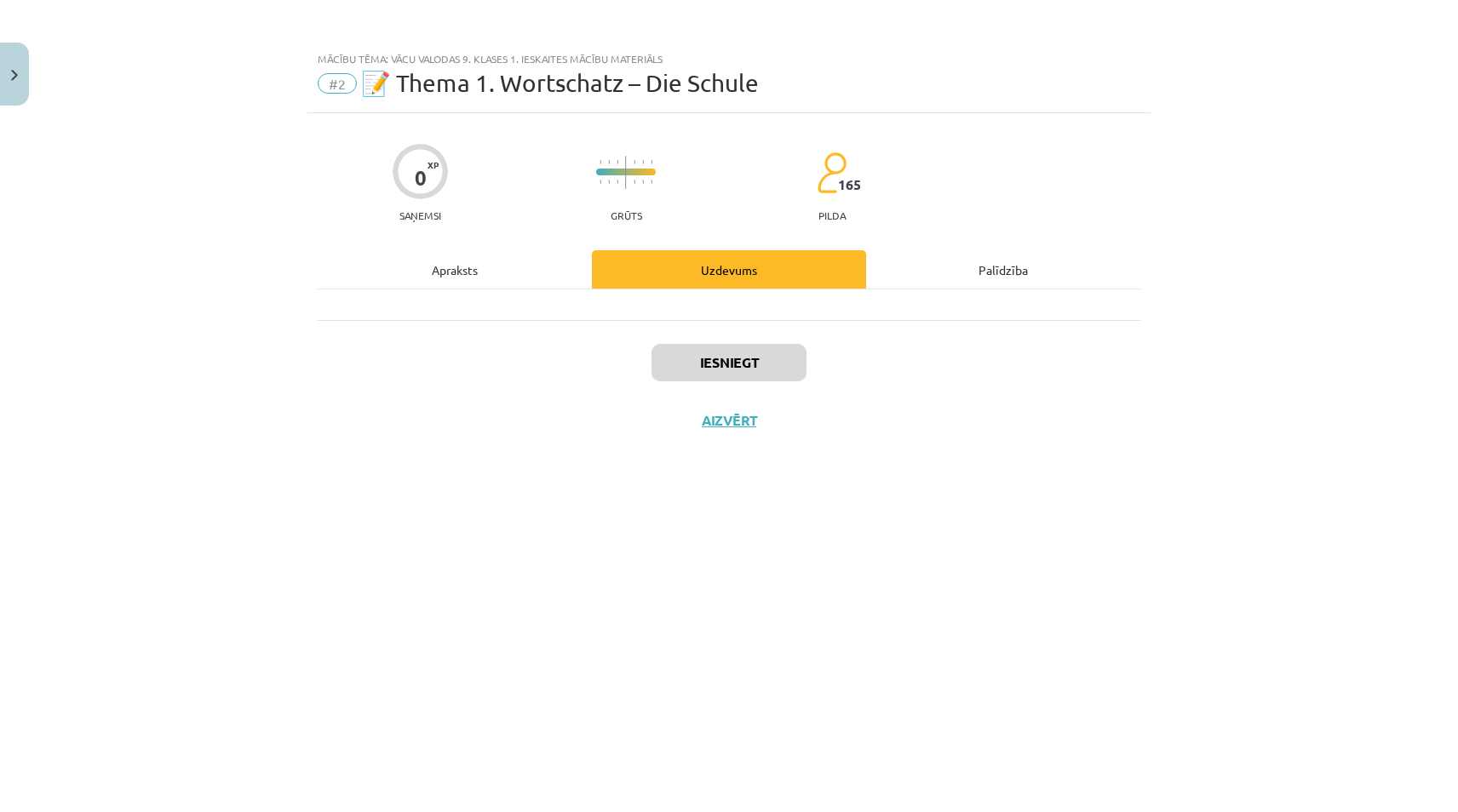
click at [470, 255] on div "Apraksts" at bounding box center [454, 269] width 274 height 38
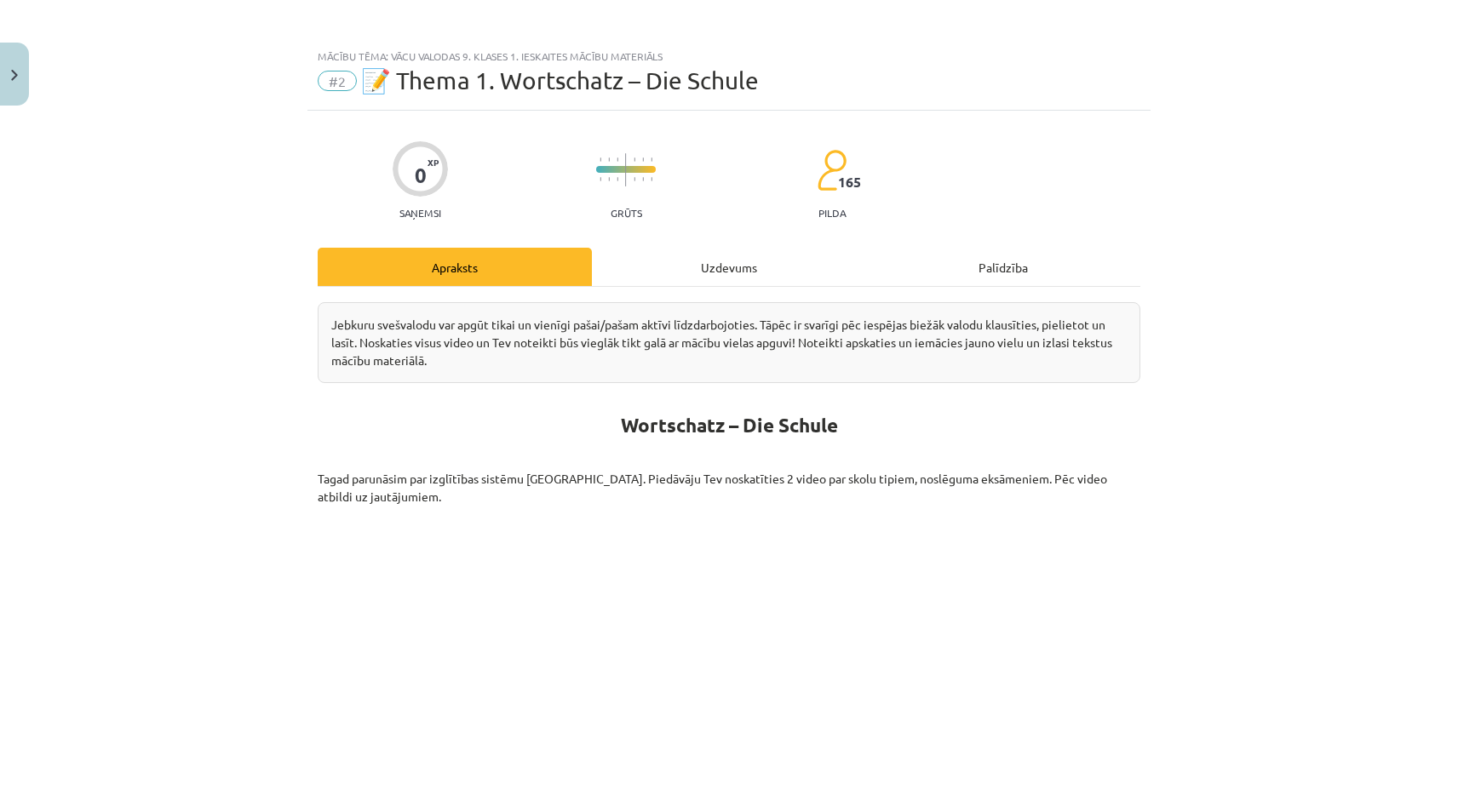
scroll to position [0, 0]
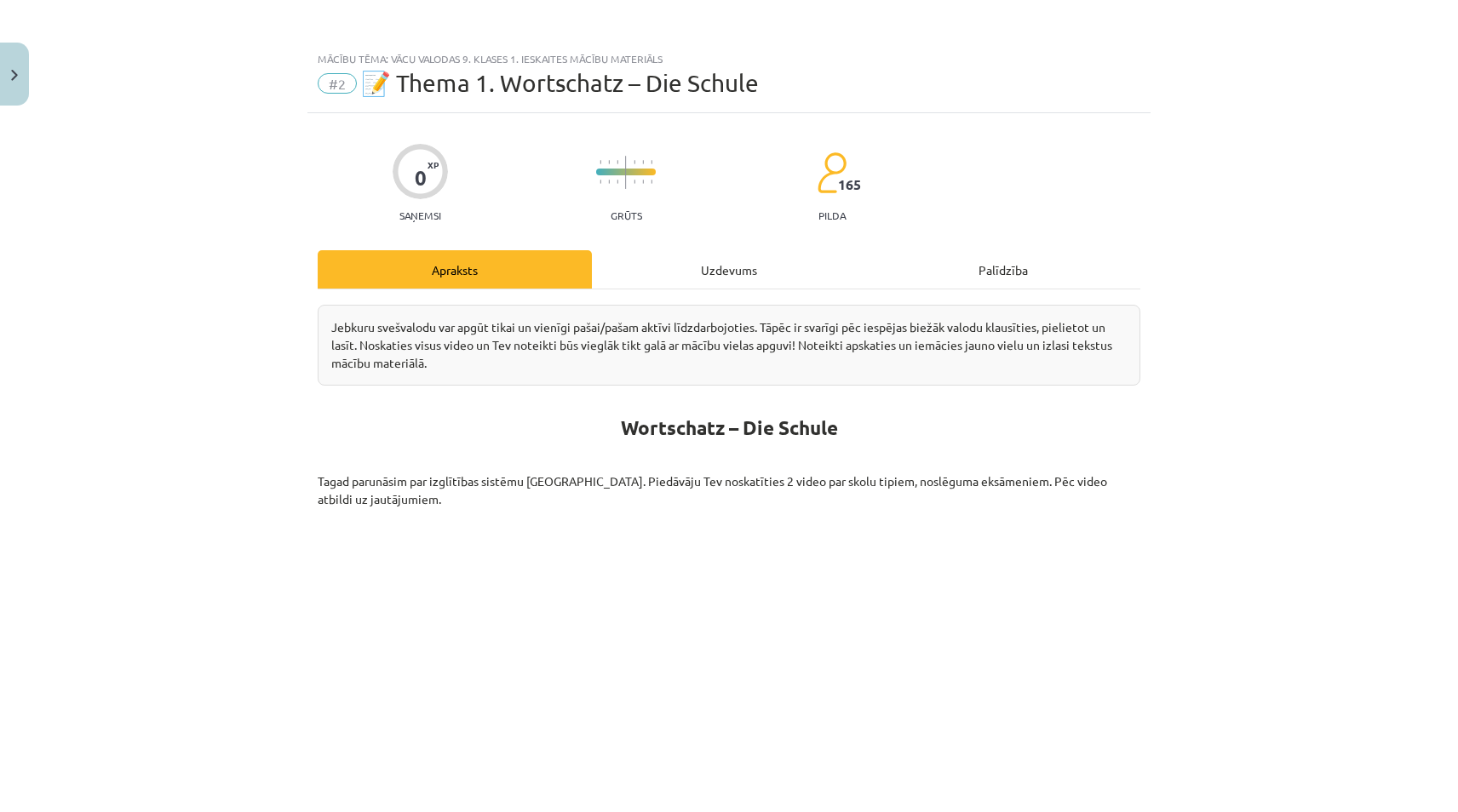
click at [703, 272] on div "Uzdevums" at bounding box center [729, 269] width 274 height 38
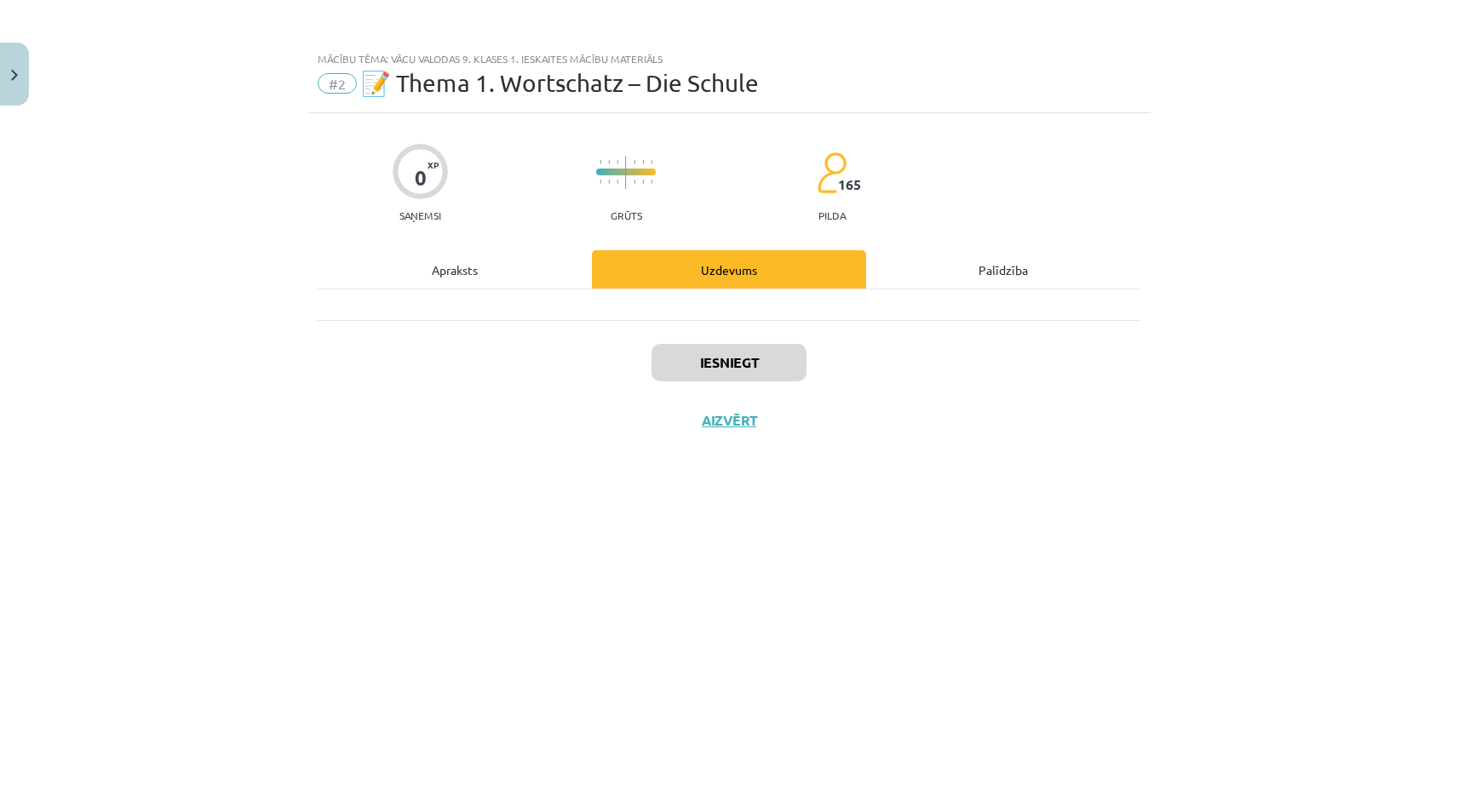
click at [445, 238] on div "0 XP Saņemsi Grūts 165 pilda Apraksts Uzdevums Palīdzība Iesniegt Aizvērt" at bounding box center [729, 442] width 843 height 657
click at [570, 263] on div "Apraksts" at bounding box center [454, 269] width 274 height 38
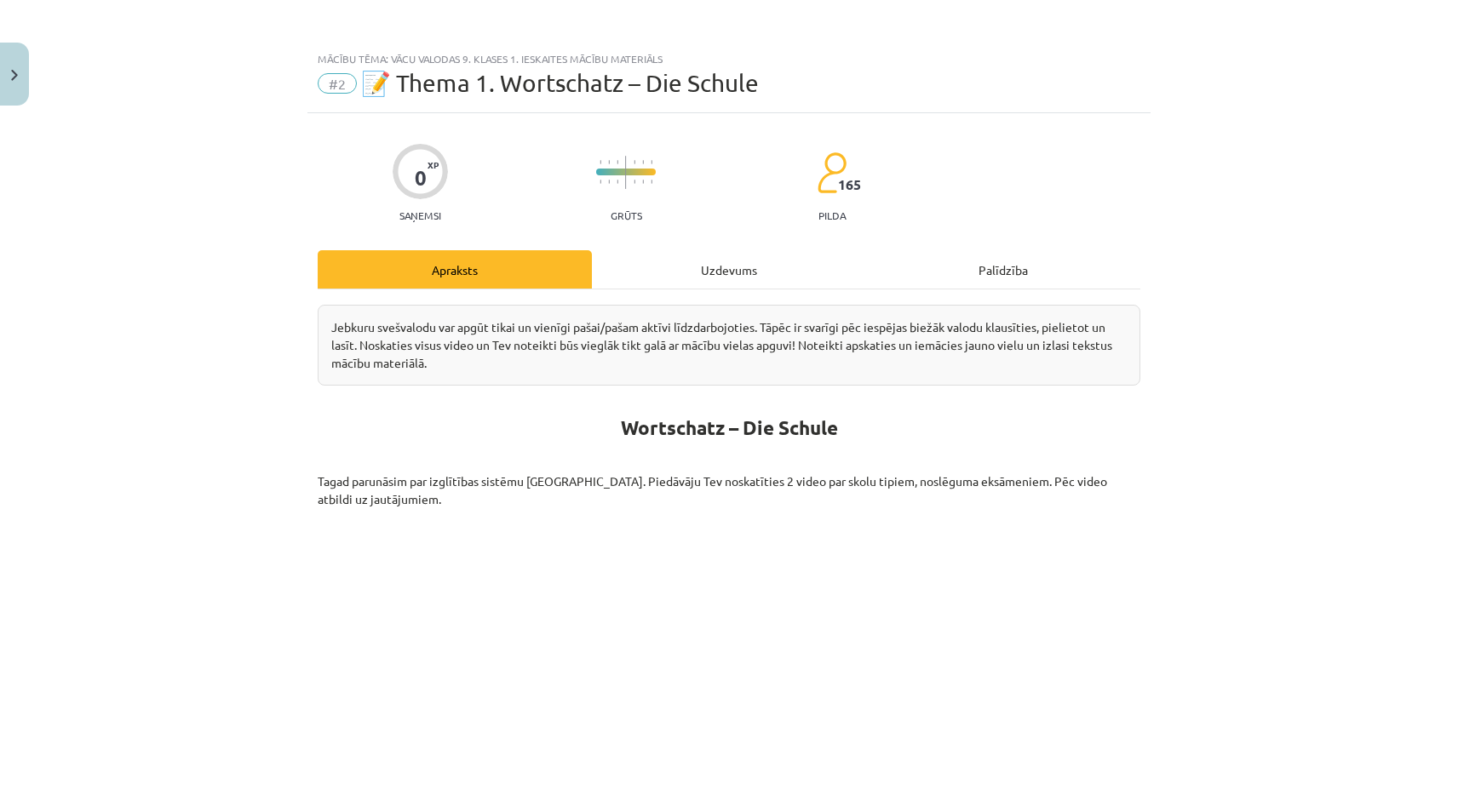
click at [604, 269] on div "Uzdevums" at bounding box center [729, 269] width 274 height 38
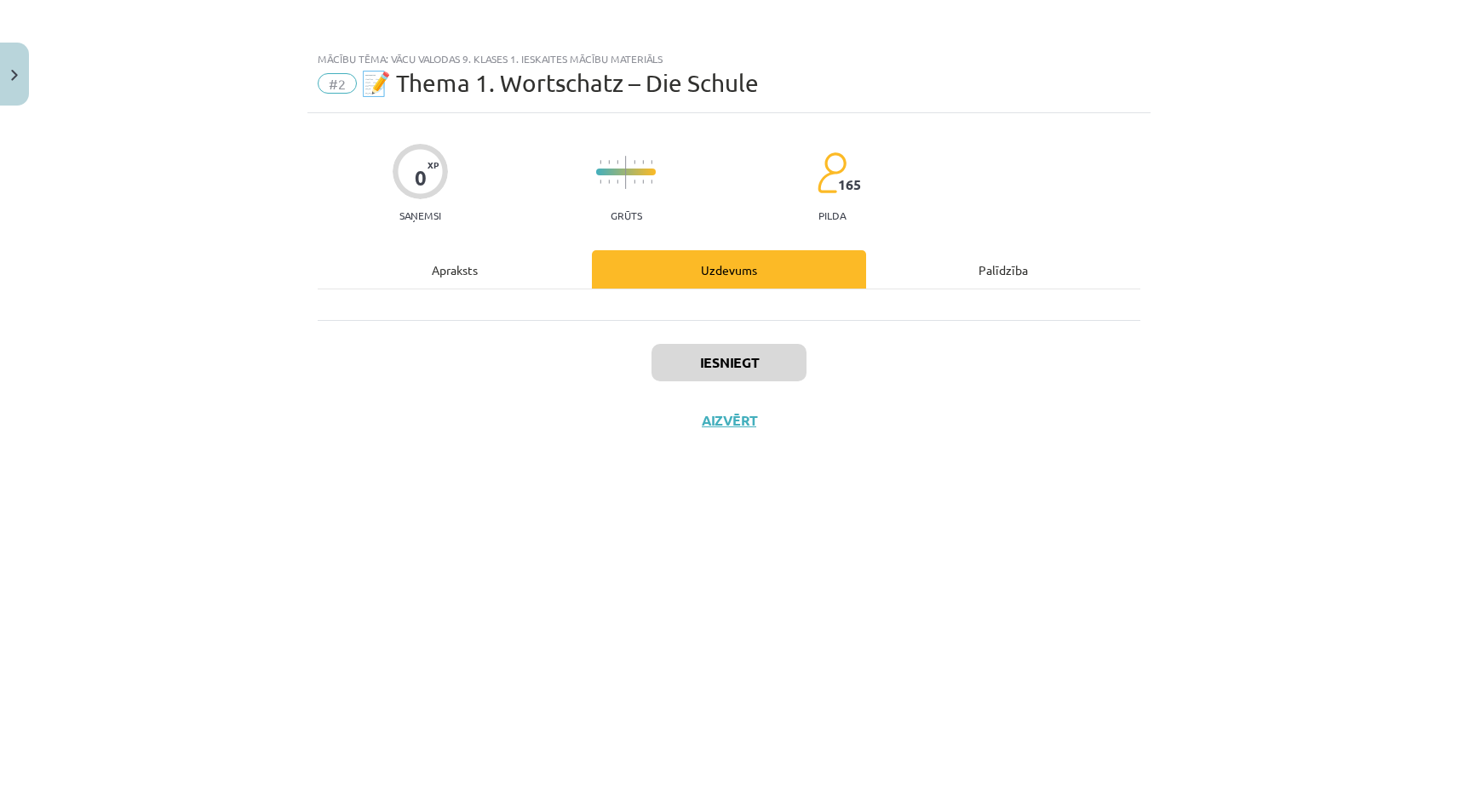
click at [600, 328] on div "Iesniegt Aizvērt" at bounding box center [729, 379] width 823 height 119
click at [609, 296] on div at bounding box center [729, 304] width 823 height 31
click at [558, 268] on div "Apraksts" at bounding box center [454, 269] width 274 height 38
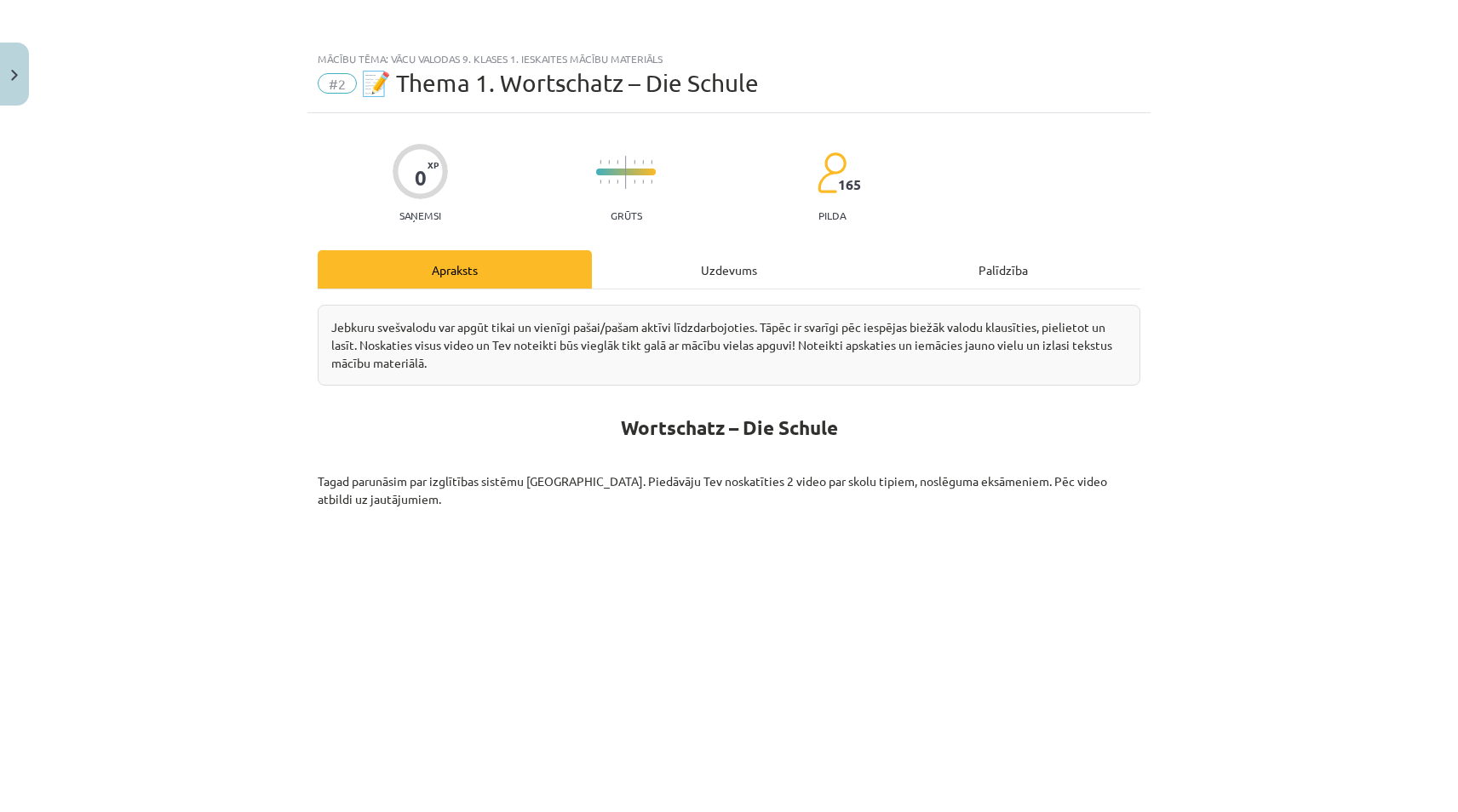
click at [710, 253] on div "Uzdevums" at bounding box center [729, 269] width 274 height 38
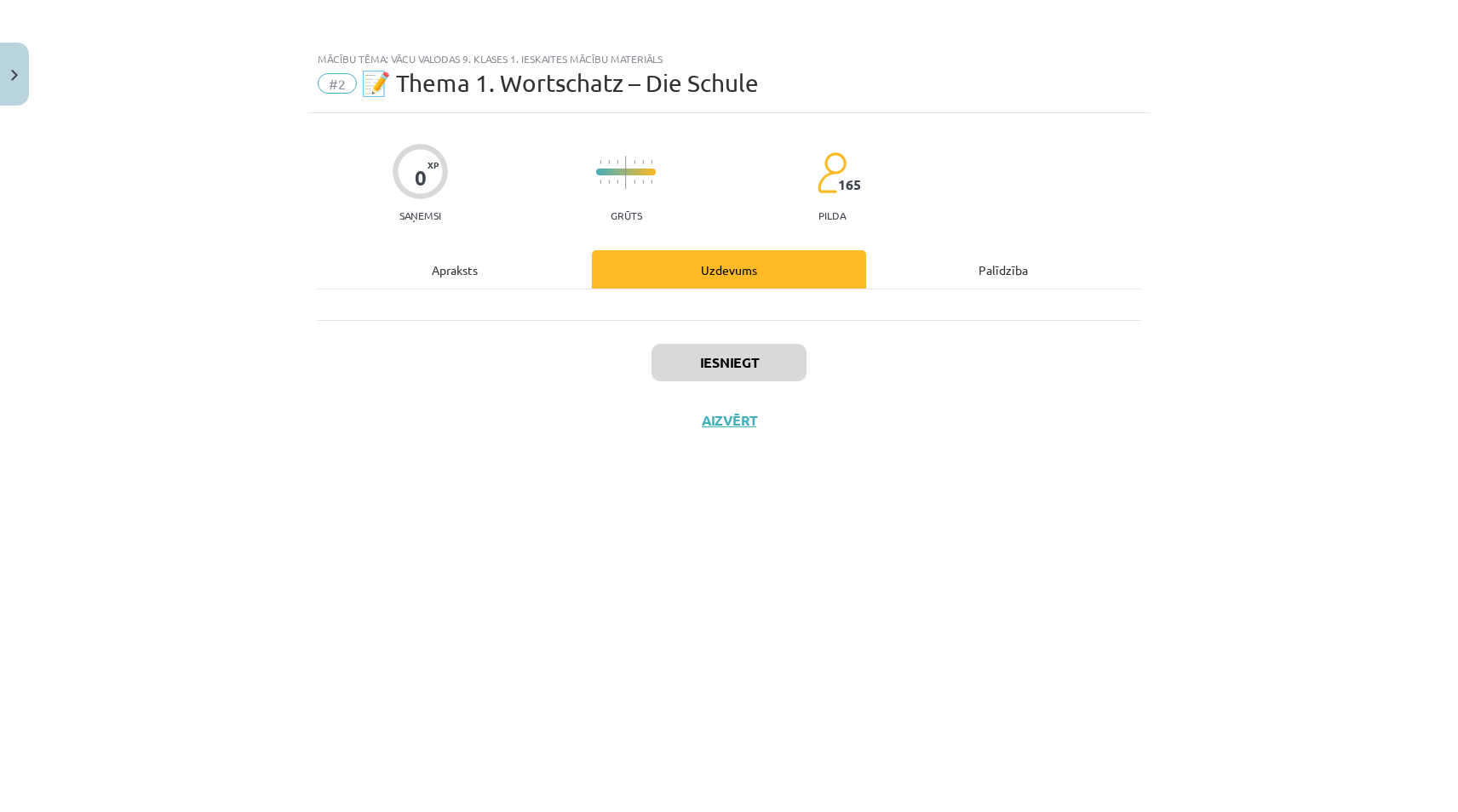
click at [488, 267] on div "Apraksts" at bounding box center [454, 269] width 274 height 38
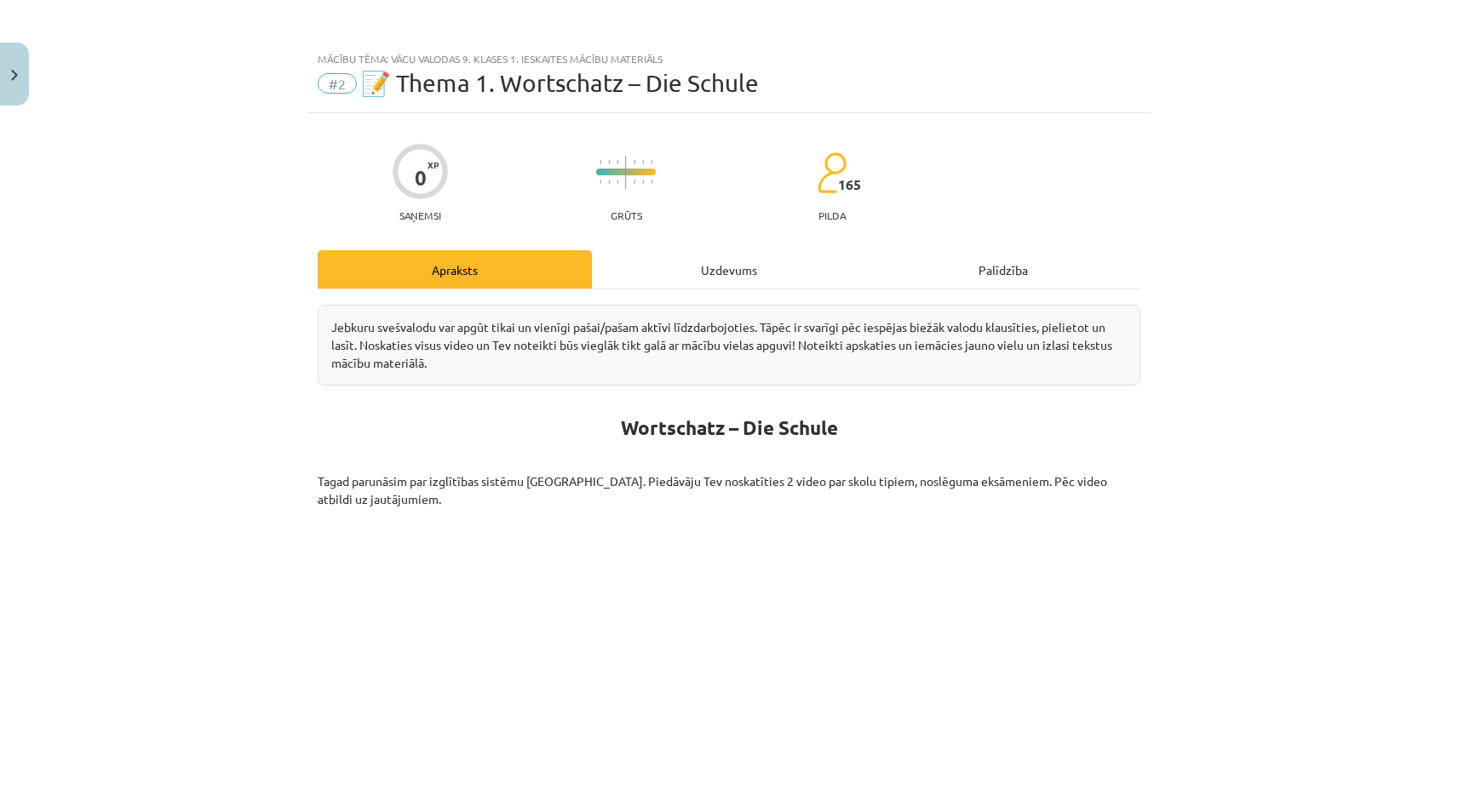
click at [663, 255] on div "Uzdevums" at bounding box center [729, 269] width 274 height 38
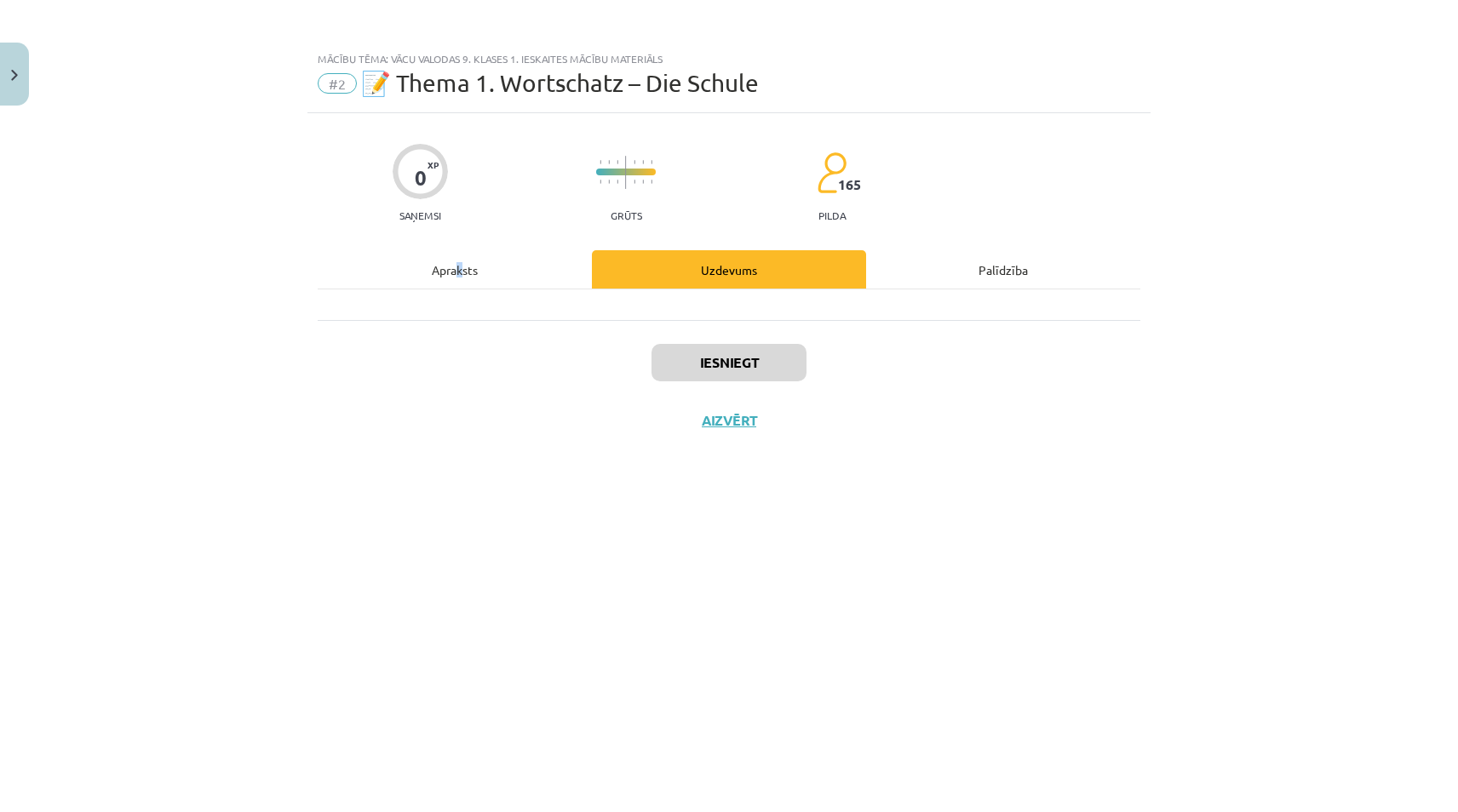
drag, startPoint x: 460, startPoint y: 271, endPoint x: 469, endPoint y: 269, distance: 9.2
click at [464, 270] on div "Apraksts" at bounding box center [454, 269] width 274 height 38
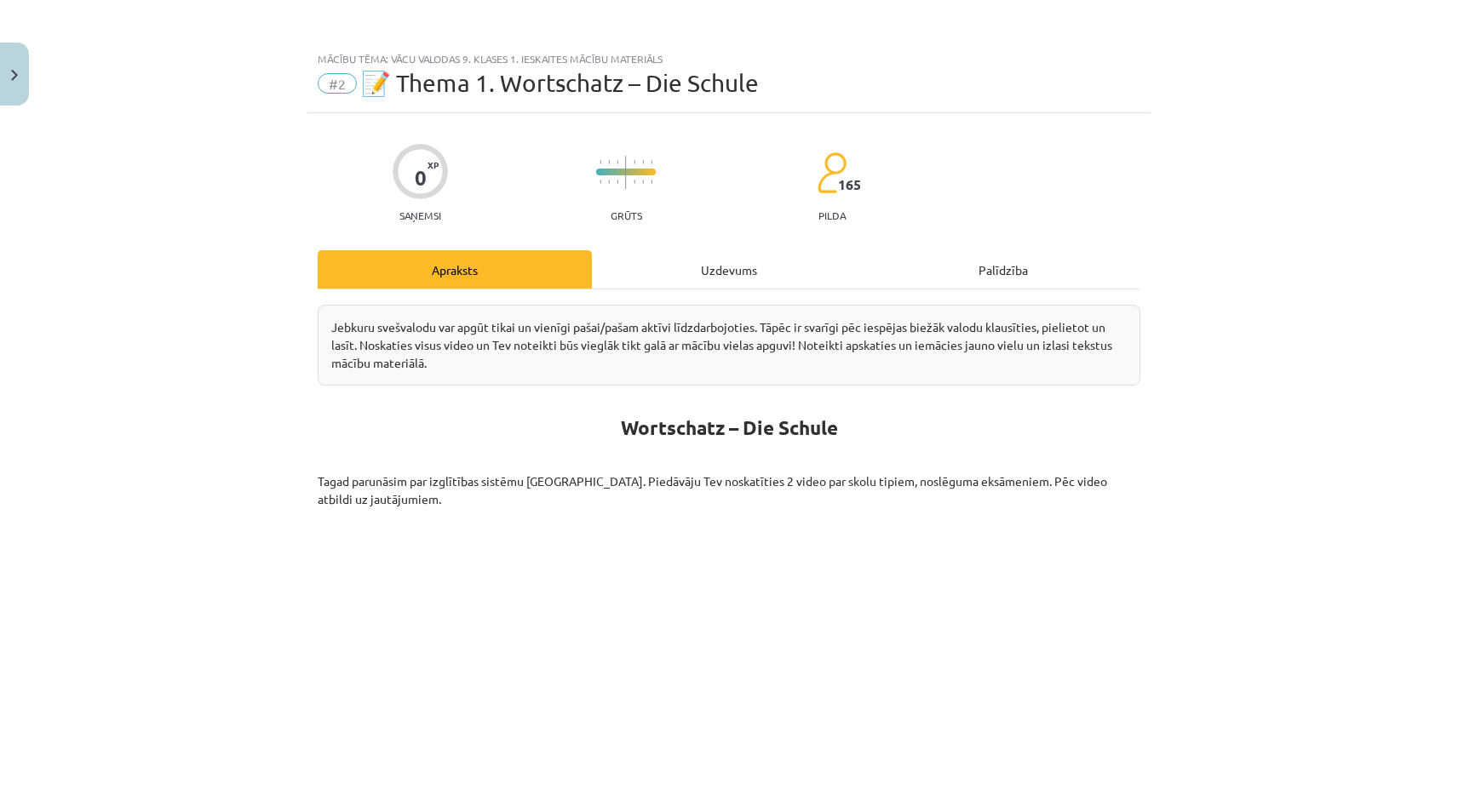
drag, startPoint x: 469, startPoint y: 269, endPoint x: 675, endPoint y: 279, distance: 206.2
click at [675, 279] on div "Uzdevums" at bounding box center [729, 269] width 274 height 38
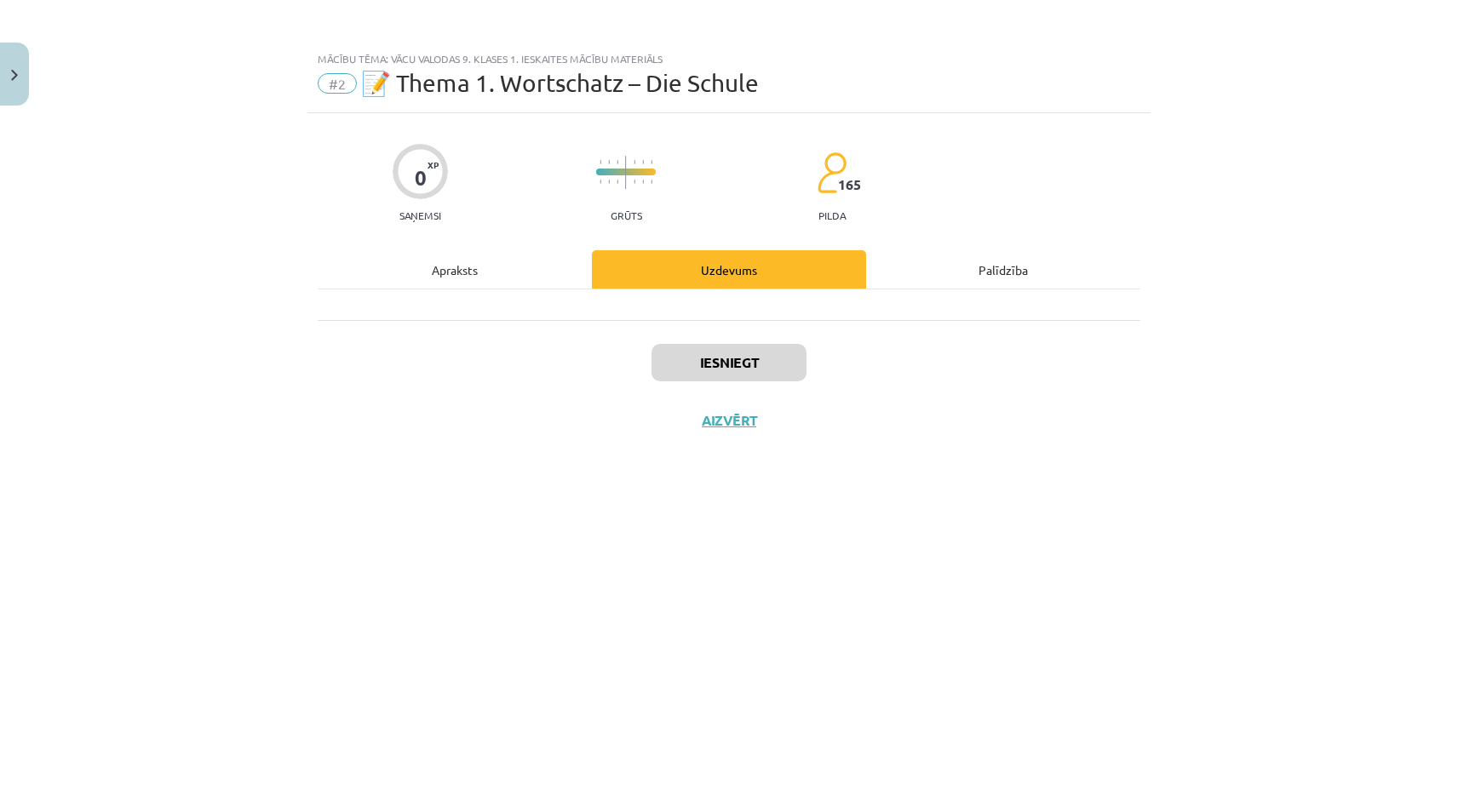
click at [470, 276] on div "Apraksts" at bounding box center [454, 269] width 274 height 38
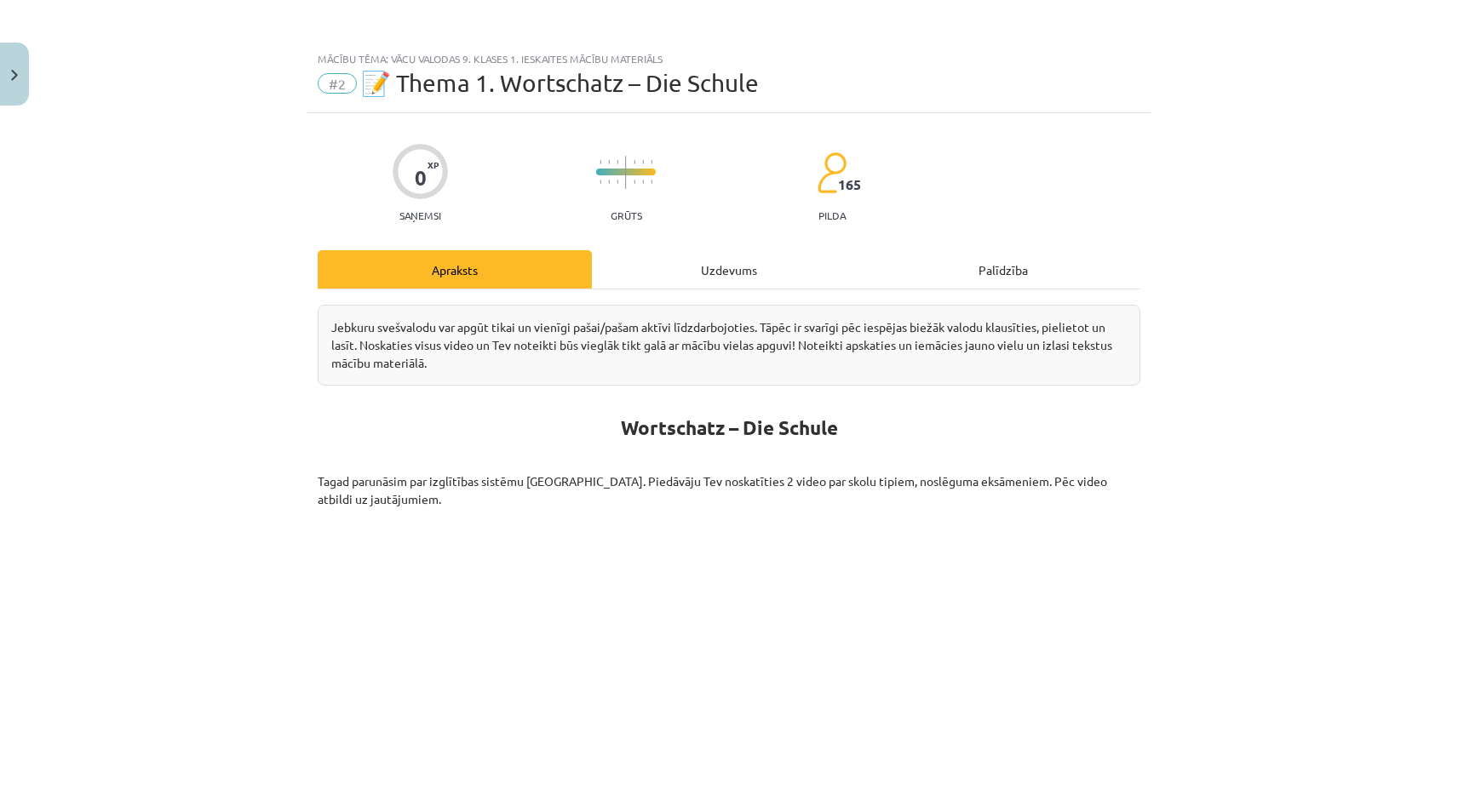
click at [671, 273] on div "Uzdevums" at bounding box center [729, 269] width 274 height 38
click at [488, 272] on div "Apraksts" at bounding box center [454, 269] width 274 height 38
click at [701, 282] on div "Uzdevums" at bounding box center [729, 269] width 274 height 38
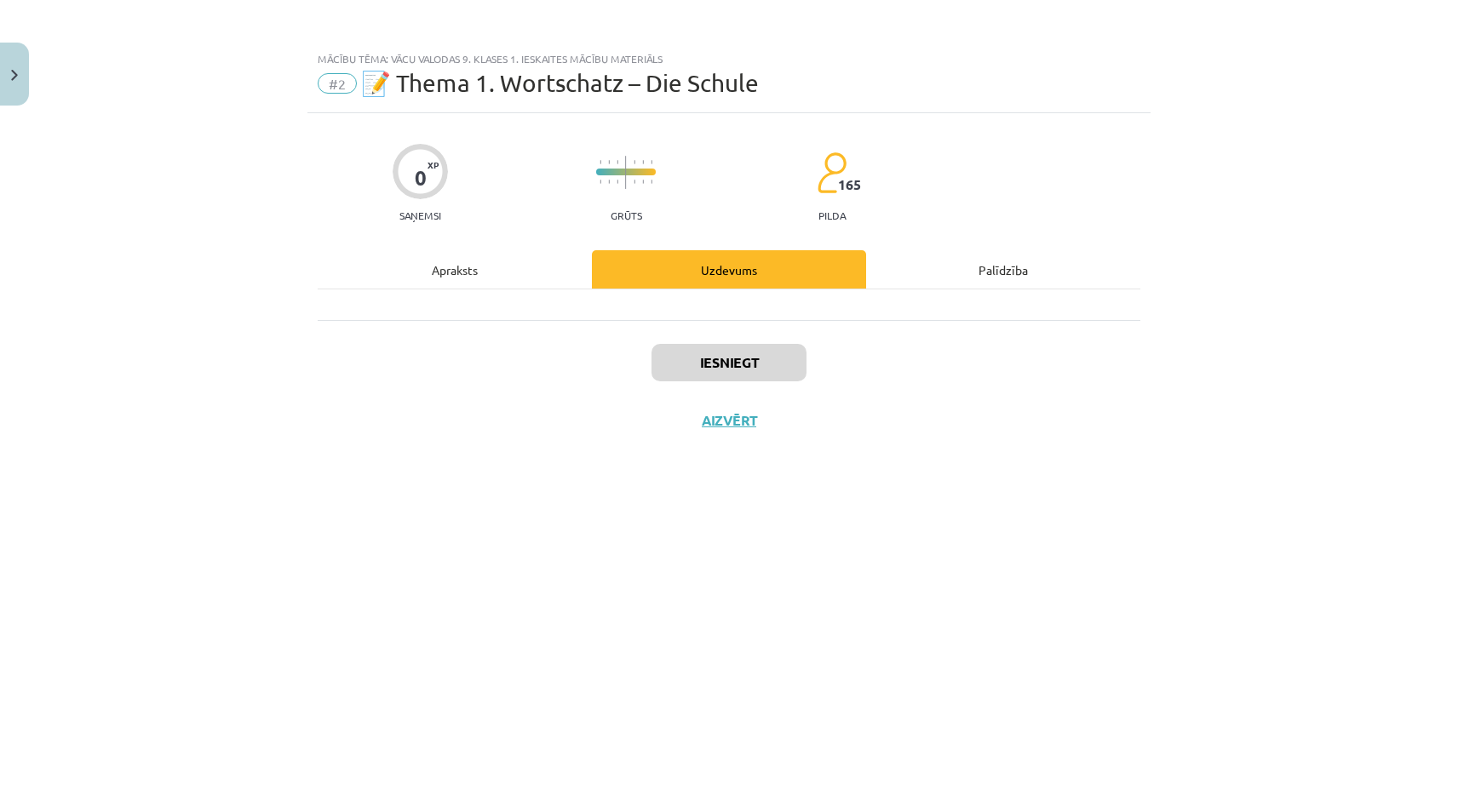
drag, startPoint x: 700, startPoint y: 282, endPoint x: 462, endPoint y: 283, distance: 238.0
click at [459, 284] on div "Apraksts Uzdevums Palīdzība" at bounding box center [729, 285] width 823 height 70
click at [461, 278] on div "Apraksts" at bounding box center [454, 269] width 274 height 38
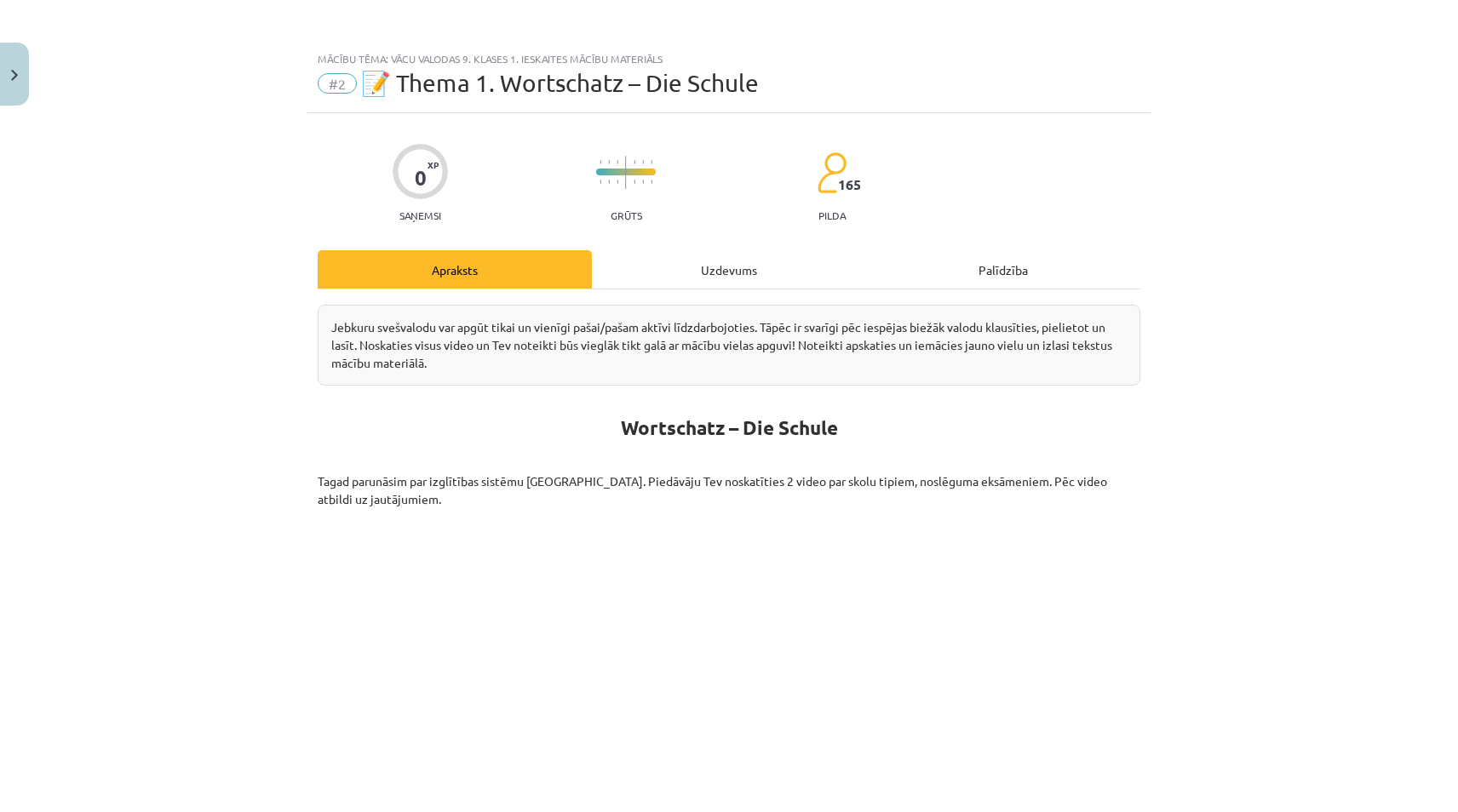
drag, startPoint x: 482, startPoint y: 277, endPoint x: 715, endPoint y: 281, distance: 233.0
click at [710, 281] on div "Uzdevums" at bounding box center [729, 269] width 274 height 38
drag, startPoint x: 715, startPoint y: 281, endPoint x: 487, endPoint y: 283, distance: 228.0
click at [487, 284] on div "Apraksts" at bounding box center [454, 269] width 274 height 38
drag, startPoint x: 648, startPoint y: 241, endPoint x: 659, endPoint y: 282, distance: 42.4
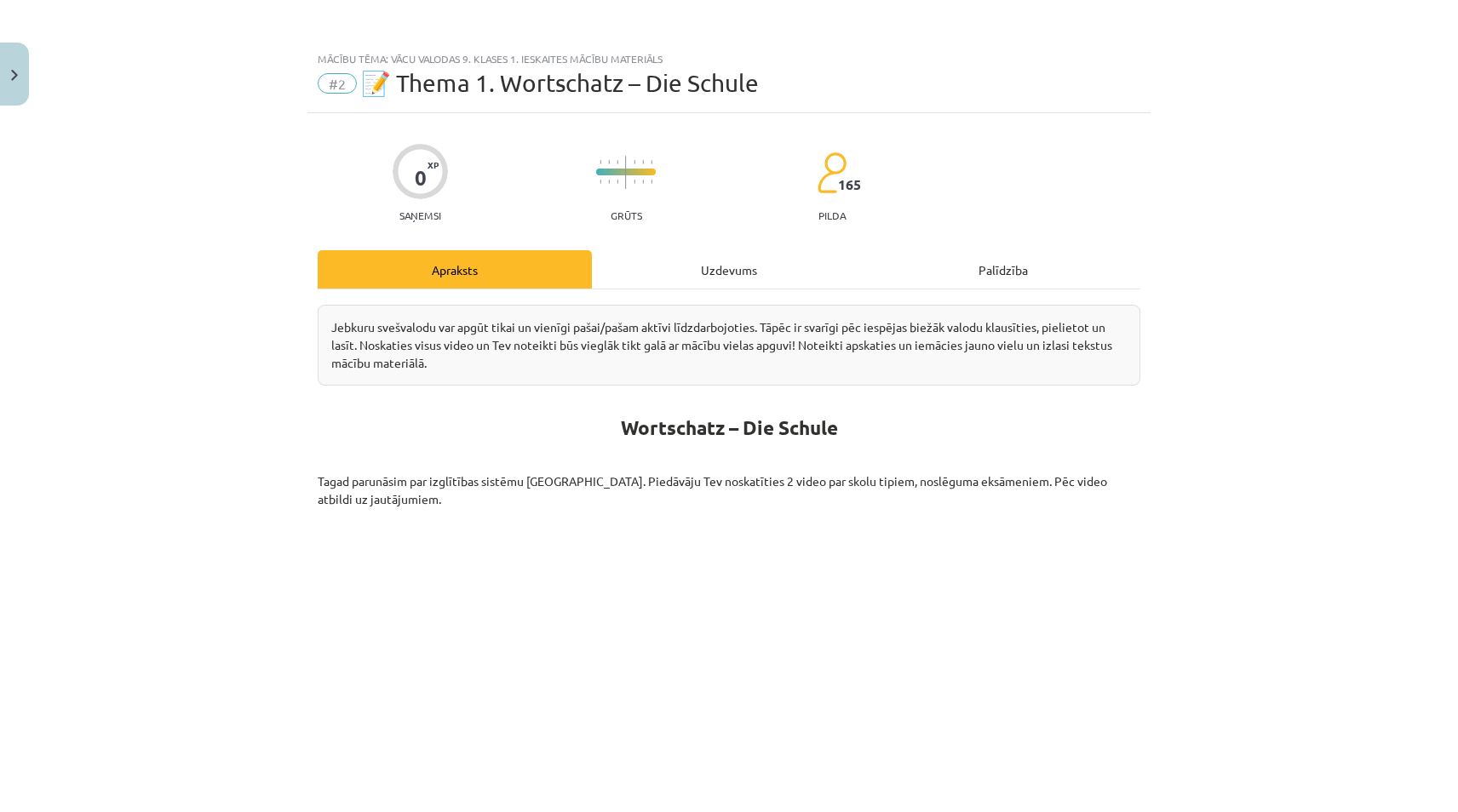
click at [659, 282] on div "Uzdevums" at bounding box center [729, 269] width 274 height 38
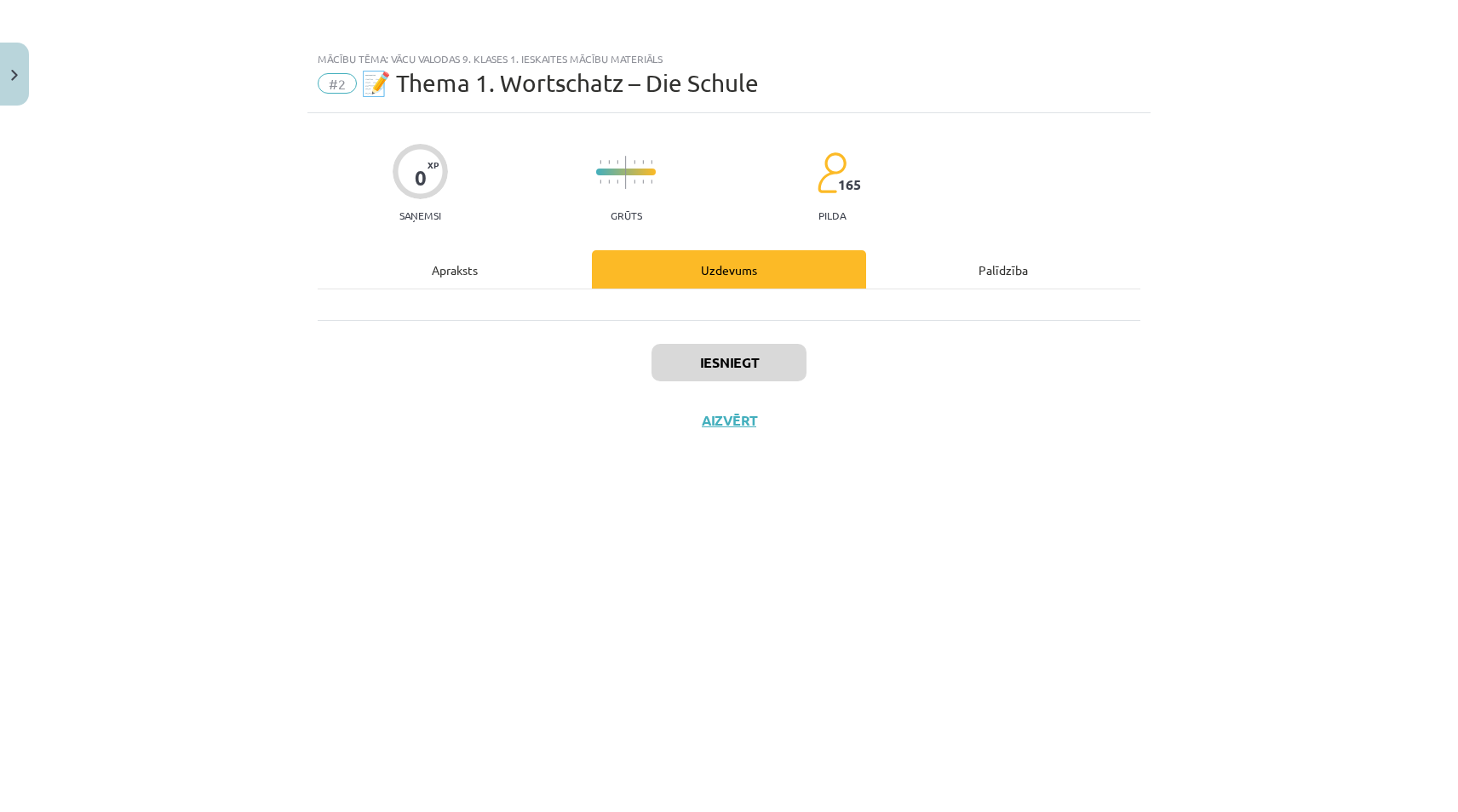
click at [659, 339] on div "Iesniegt Aizvērt" at bounding box center [729, 379] width 823 height 119
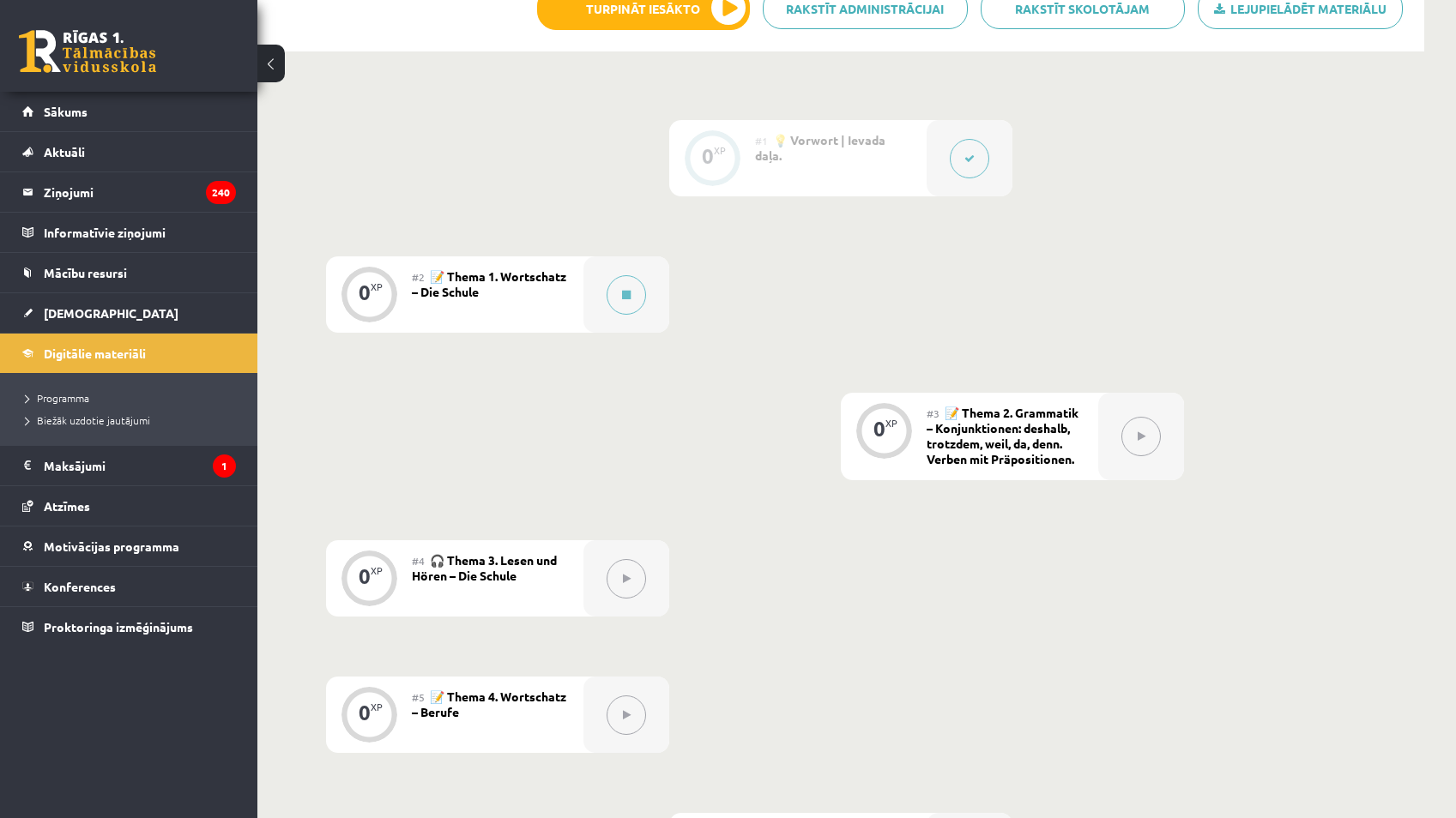
scroll to position [258, 0]
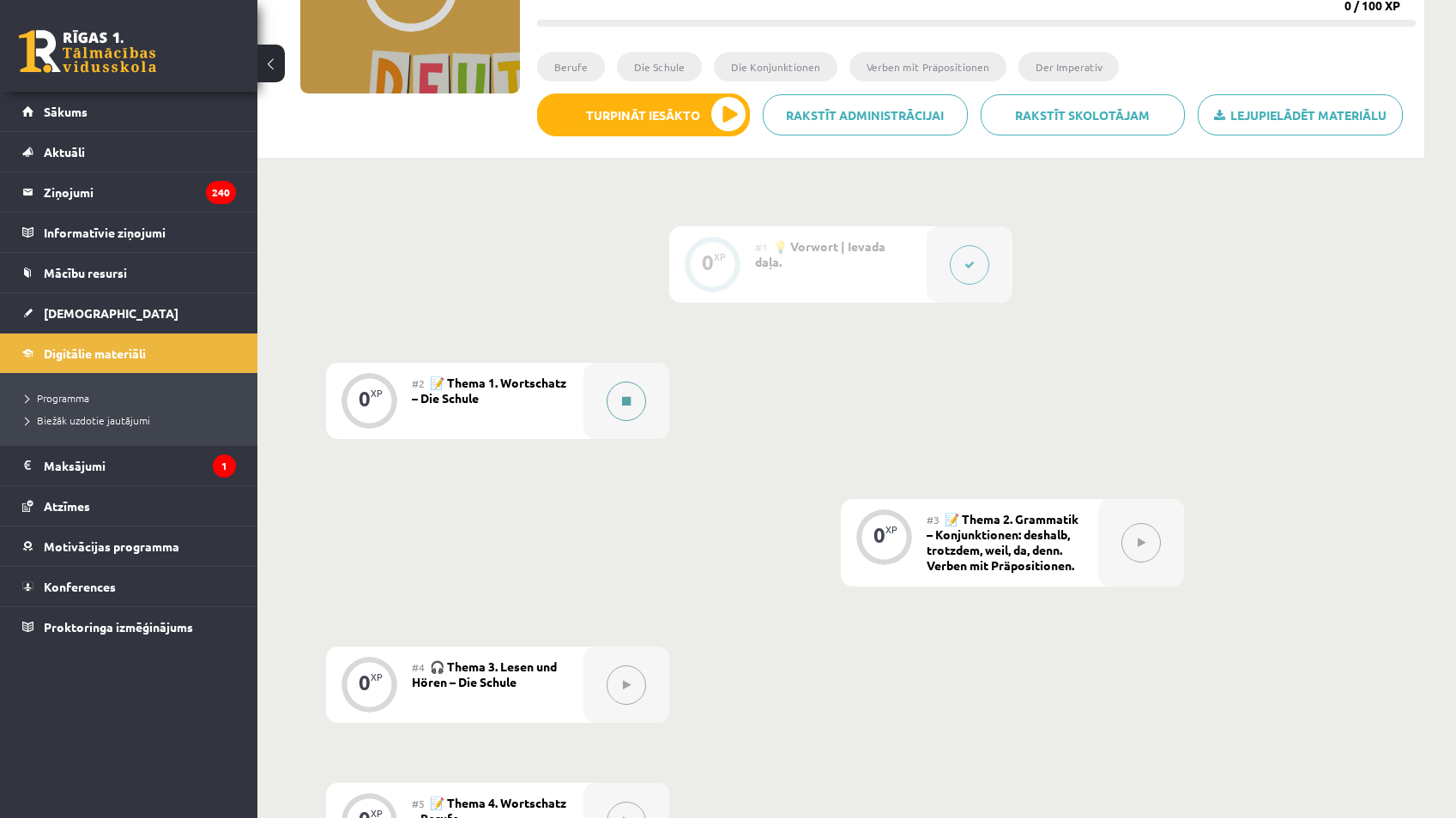
click at [634, 398] on button at bounding box center [626, 401] width 39 height 39
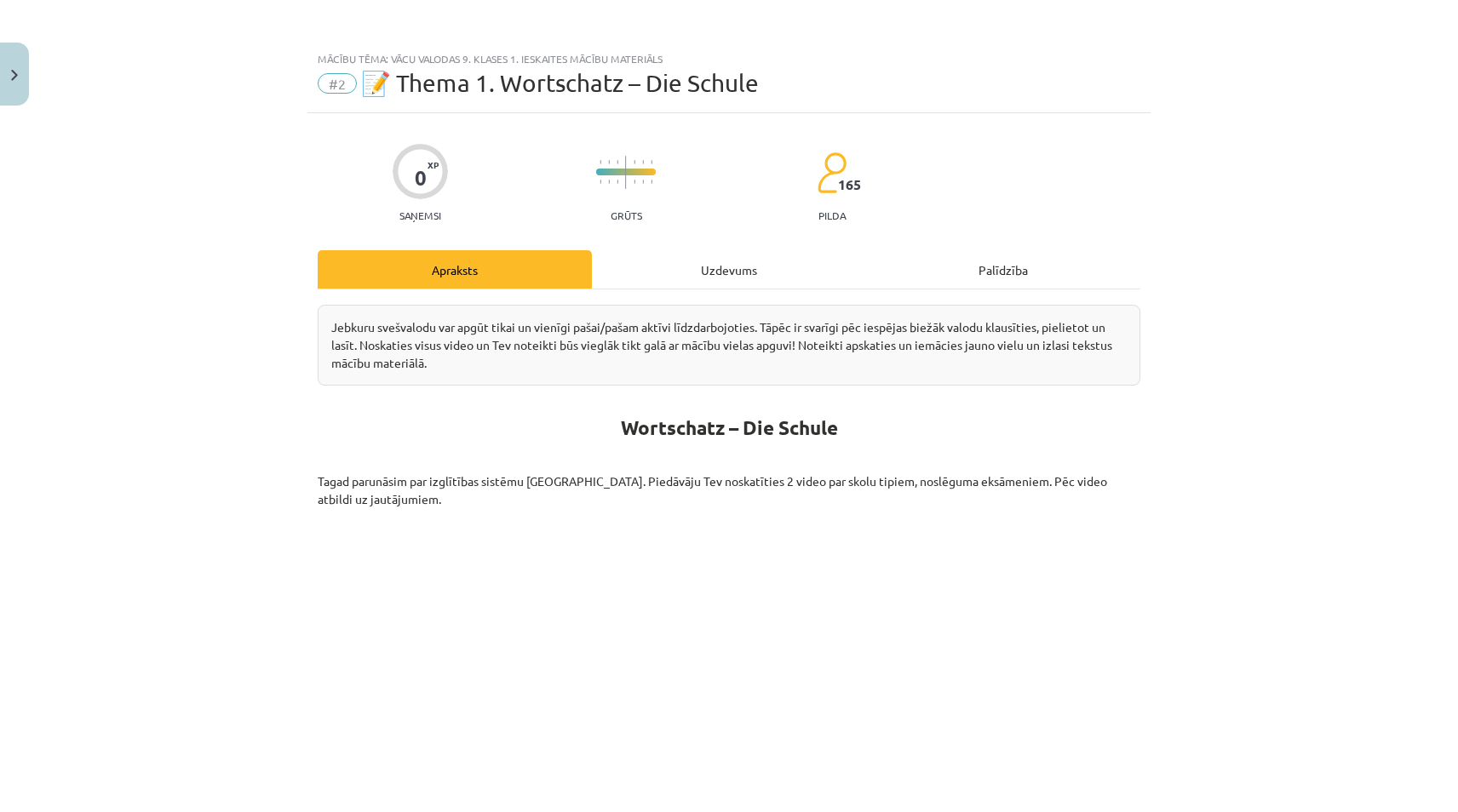
click at [796, 284] on div "Uzdevums" at bounding box center [729, 269] width 274 height 38
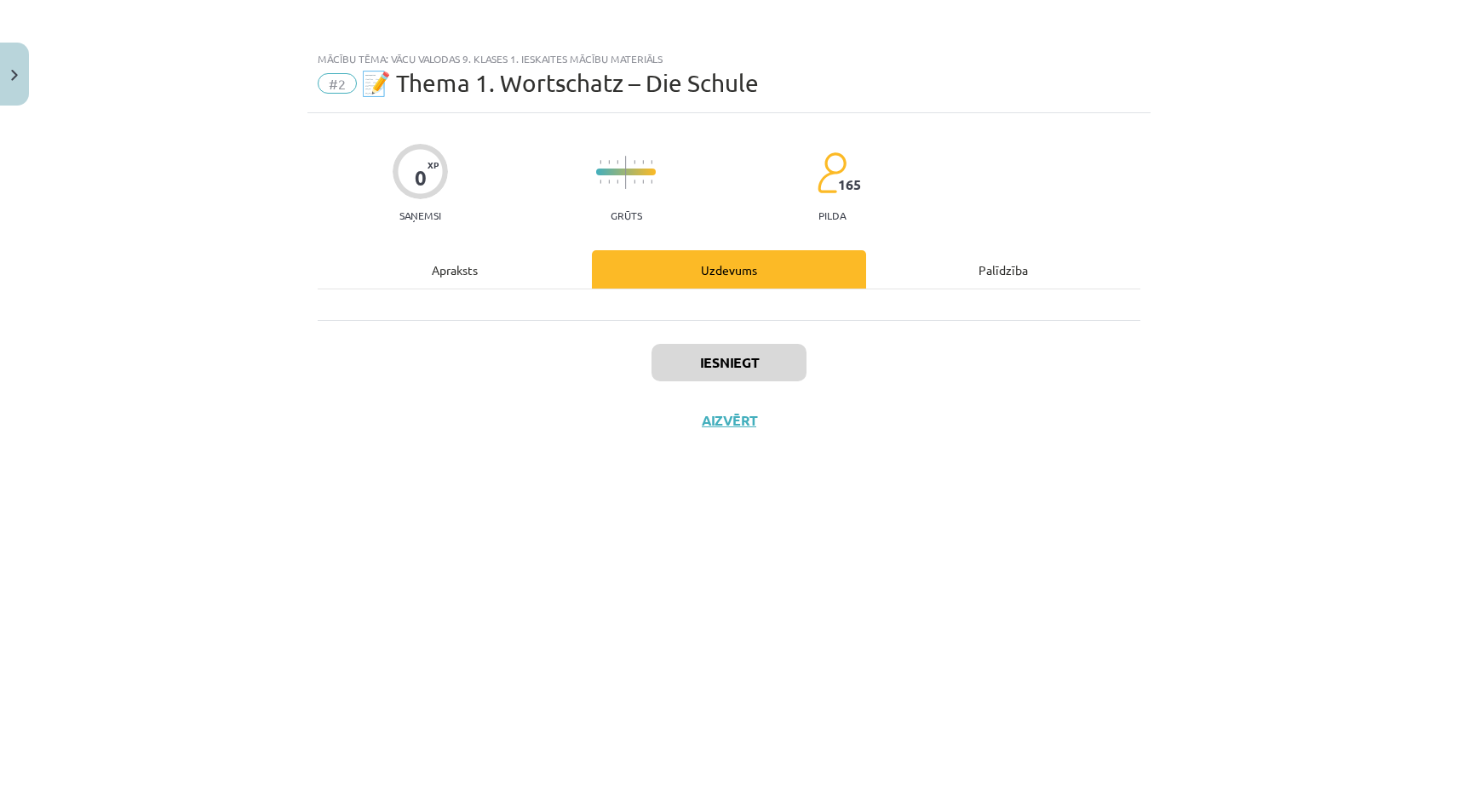
click at [726, 342] on div "Iesniegt Aizvērt" at bounding box center [729, 379] width 823 height 119
drag, startPoint x: 967, startPoint y: 269, endPoint x: 849, endPoint y: 296, distance: 121.0
click at [965, 270] on div "Palīdzība" at bounding box center [1003, 269] width 274 height 38
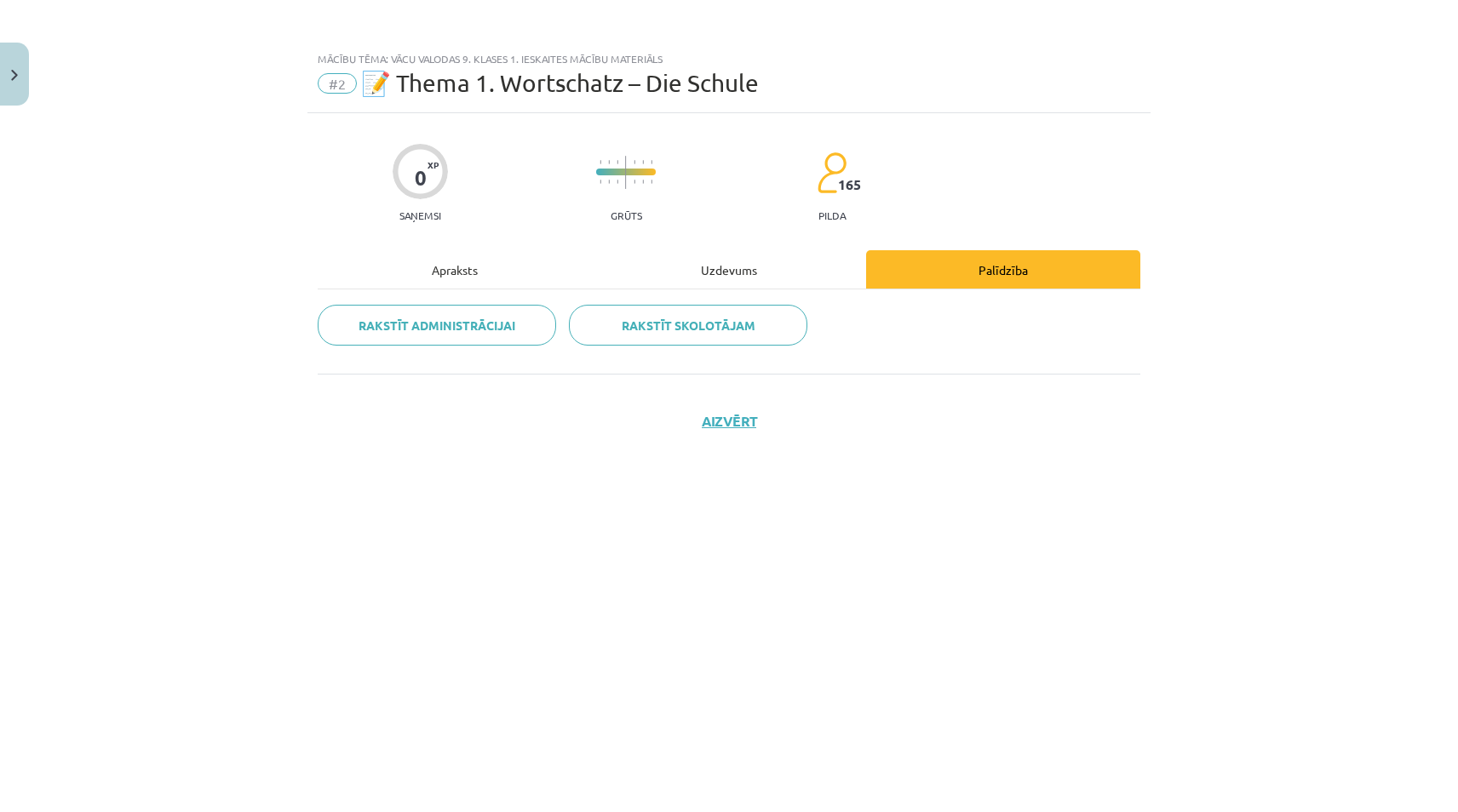
click at [793, 286] on div "Uzdevums" at bounding box center [729, 269] width 274 height 38
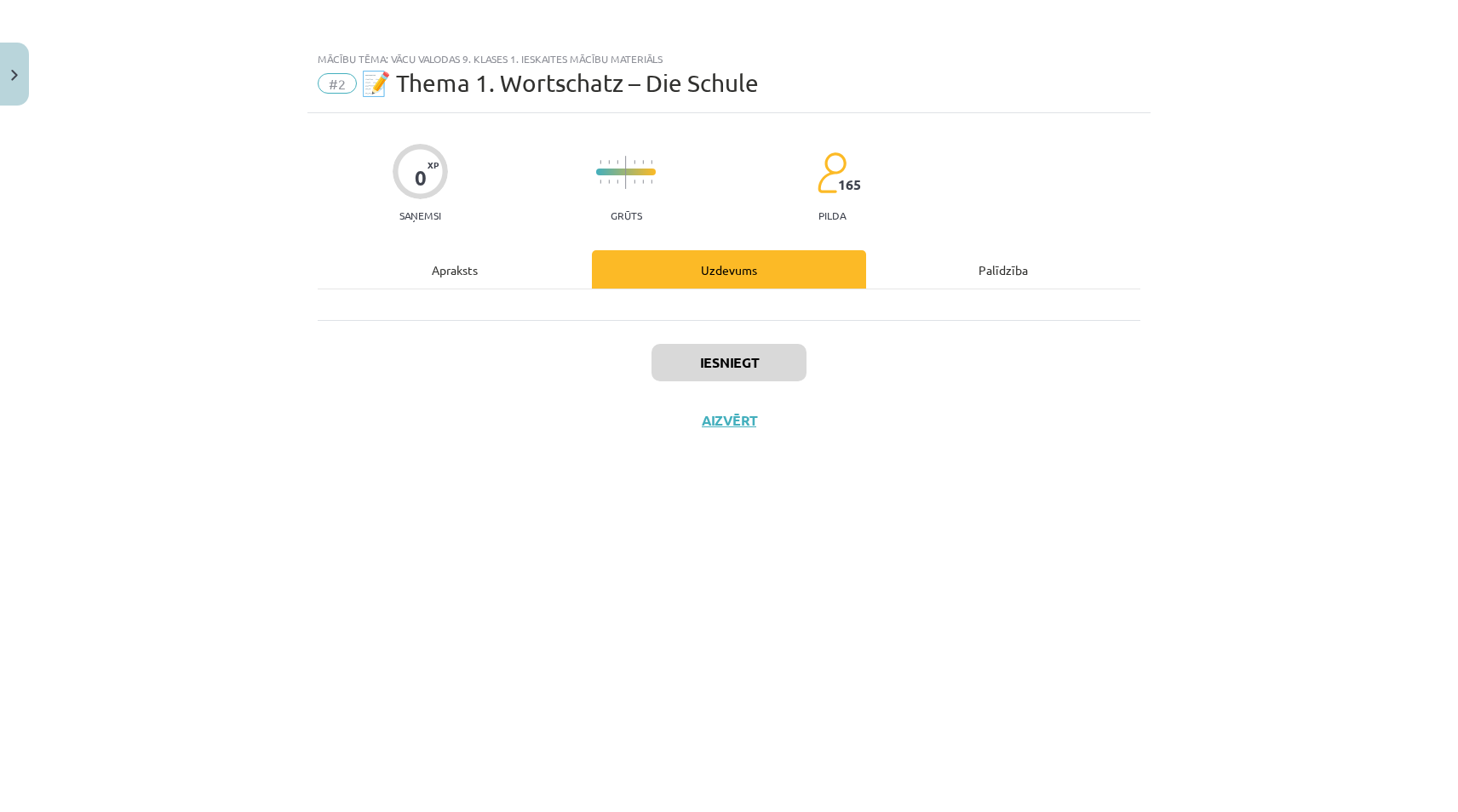
click at [956, 263] on div "Palīdzība" at bounding box center [1003, 269] width 274 height 38
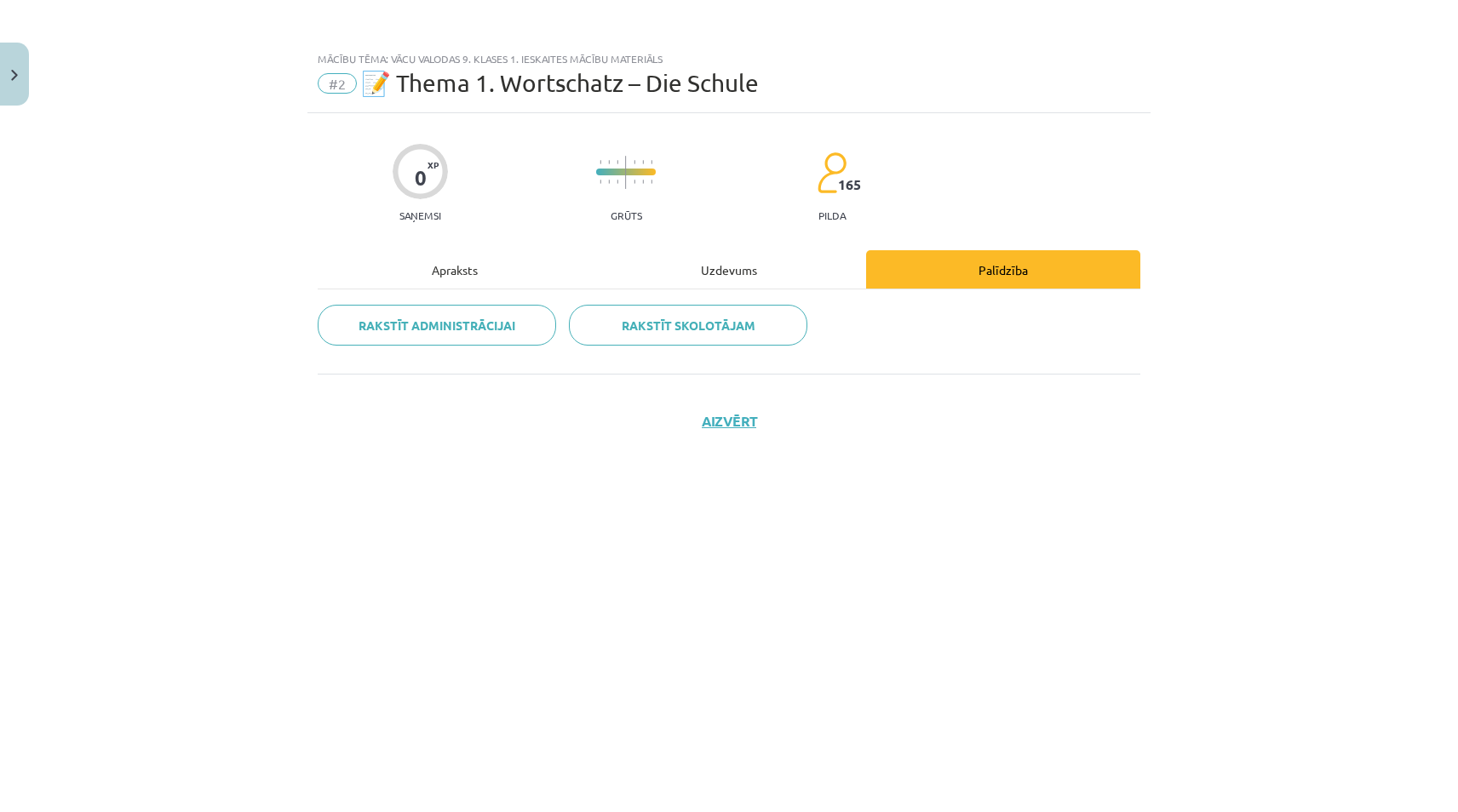
drag, startPoint x: 689, startPoint y: 267, endPoint x: 696, endPoint y: 290, distance: 24.0
click at [690, 267] on div "Uzdevums" at bounding box center [729, 269] width 274 height 38
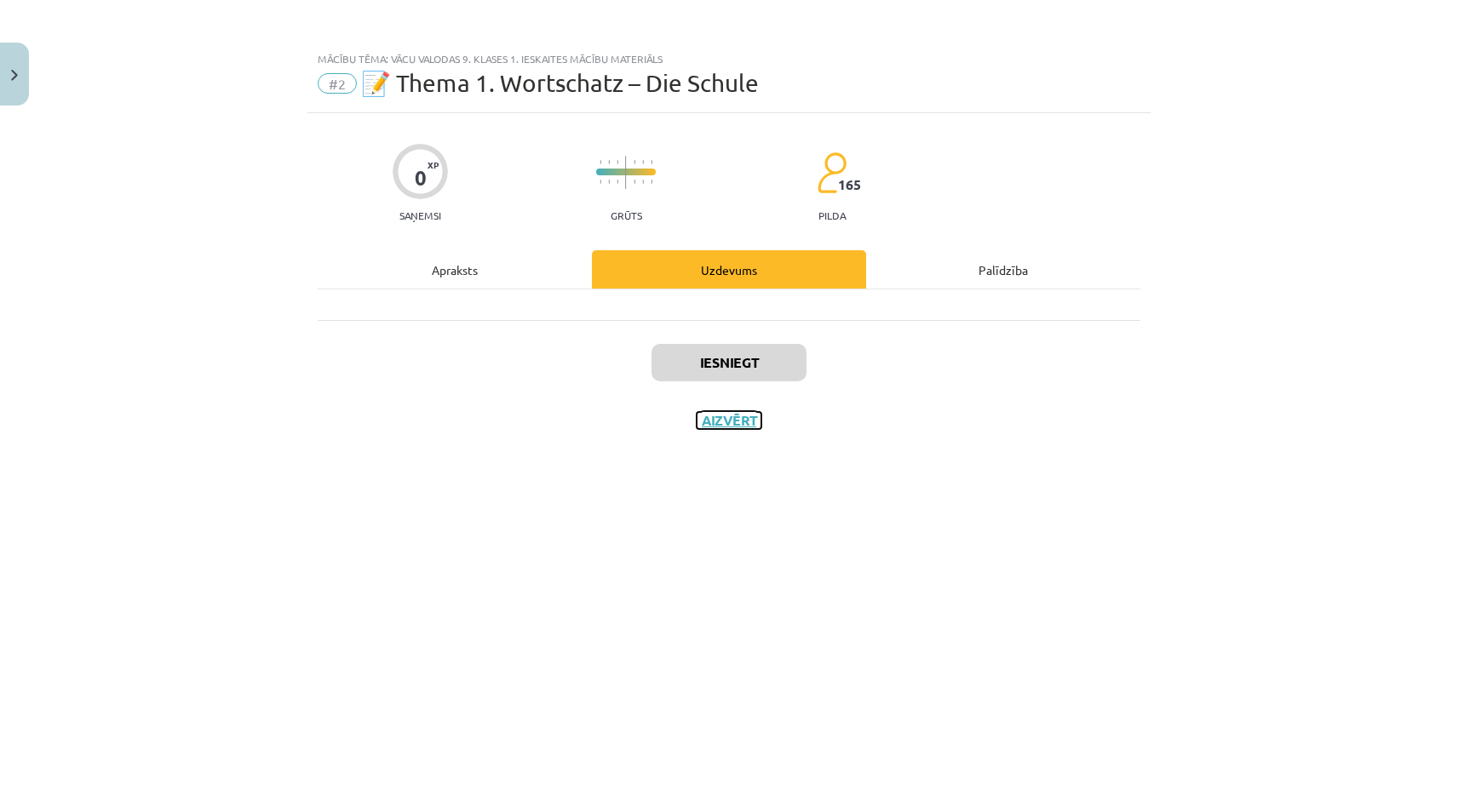
click at [737, 418] on button "Aizvērt" at bounding box center [729, 420] width 65 height 17
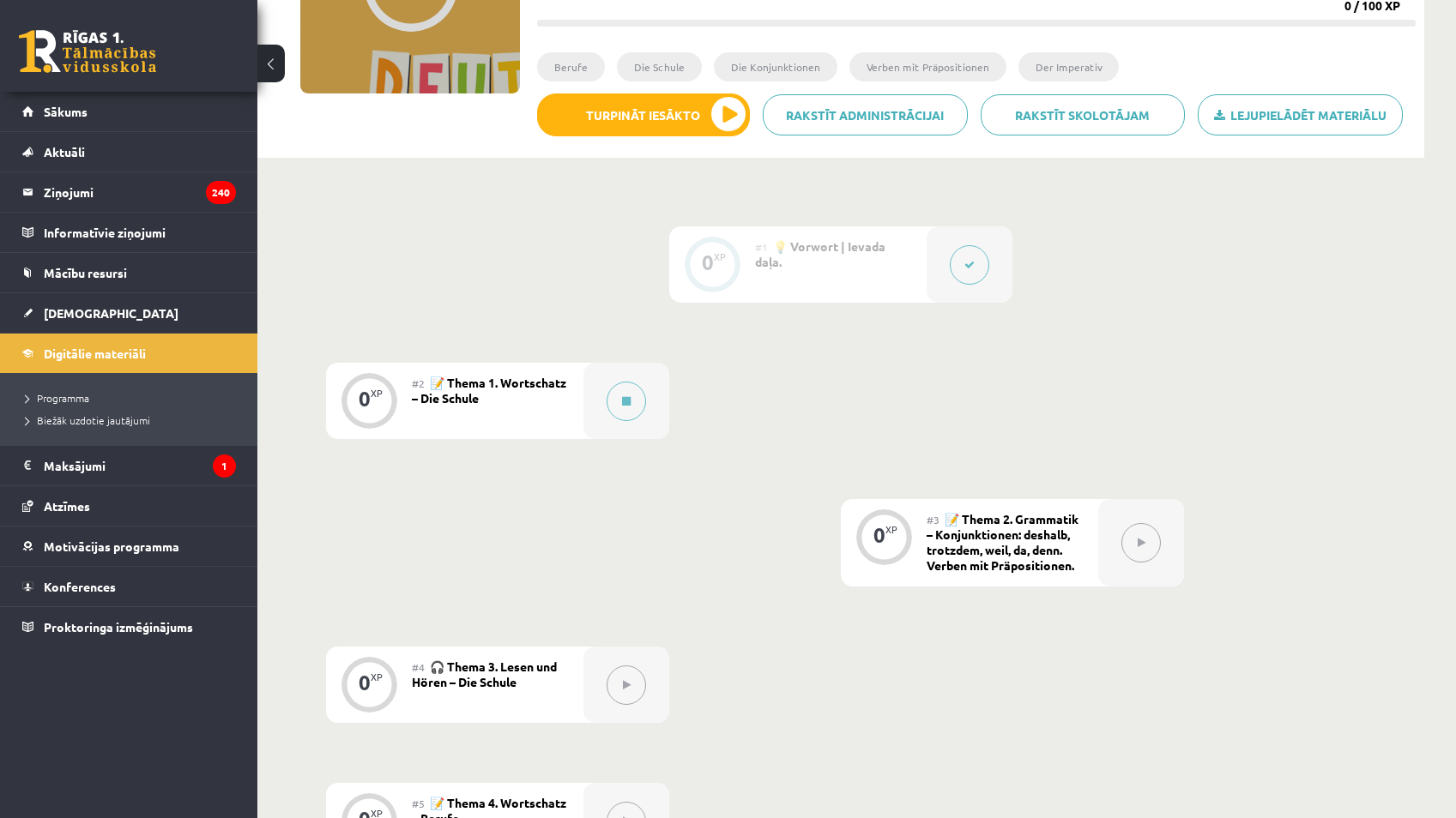
click at [1159, 543] on button at bounding box center [1141, 543] width 39 height 39
drag, startPoint x: 1150, startPoint y: 540, endPoint x: 1125, endPoint y: 546, distance: 25.7
click at [1138, 543] on button at bounding box center [1141, 543] width 39 height 39
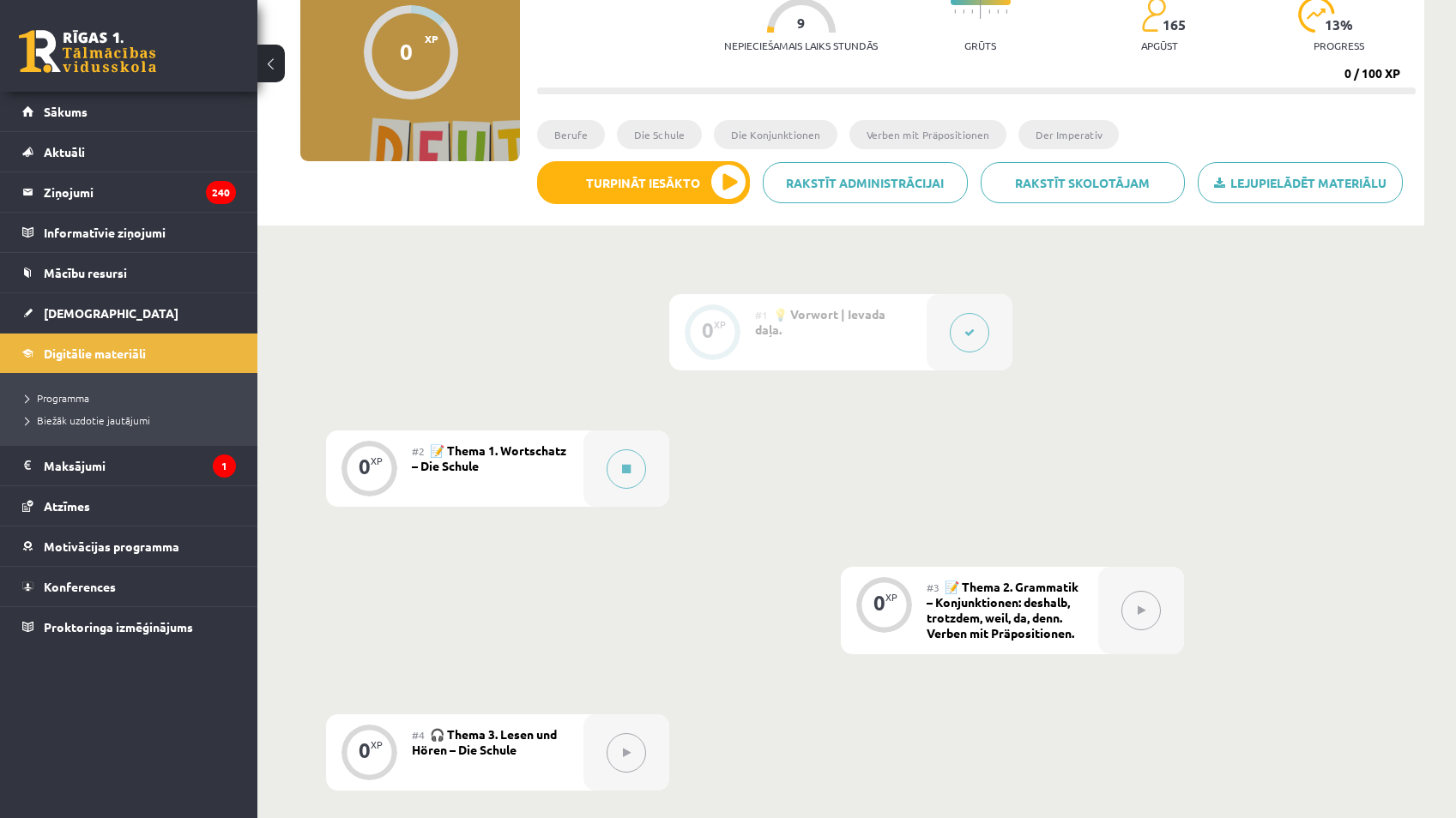
scroll to position [171, 0]
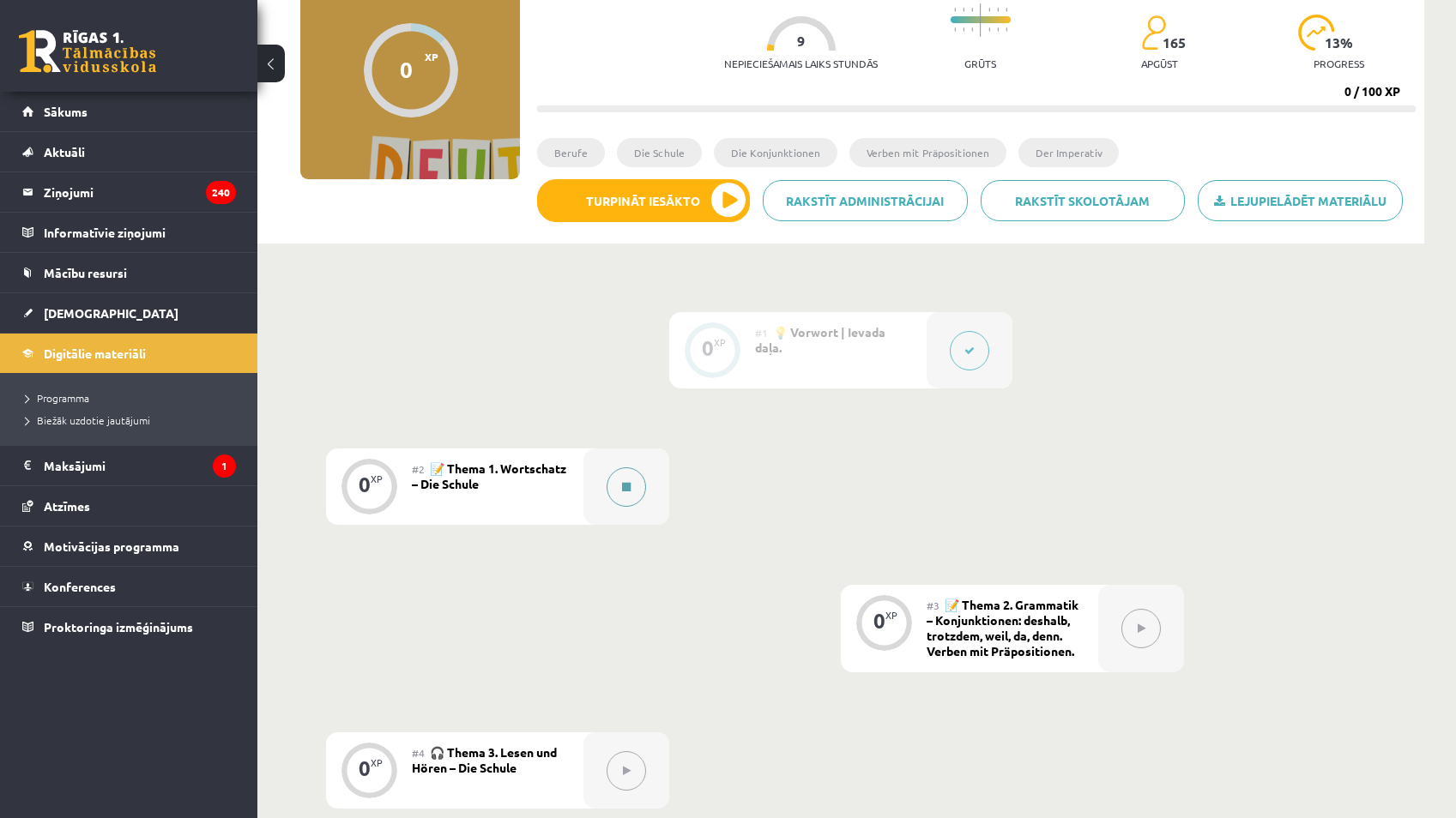
click at [636, 482] on button at bounding box center [626, 487] width 39 height 39
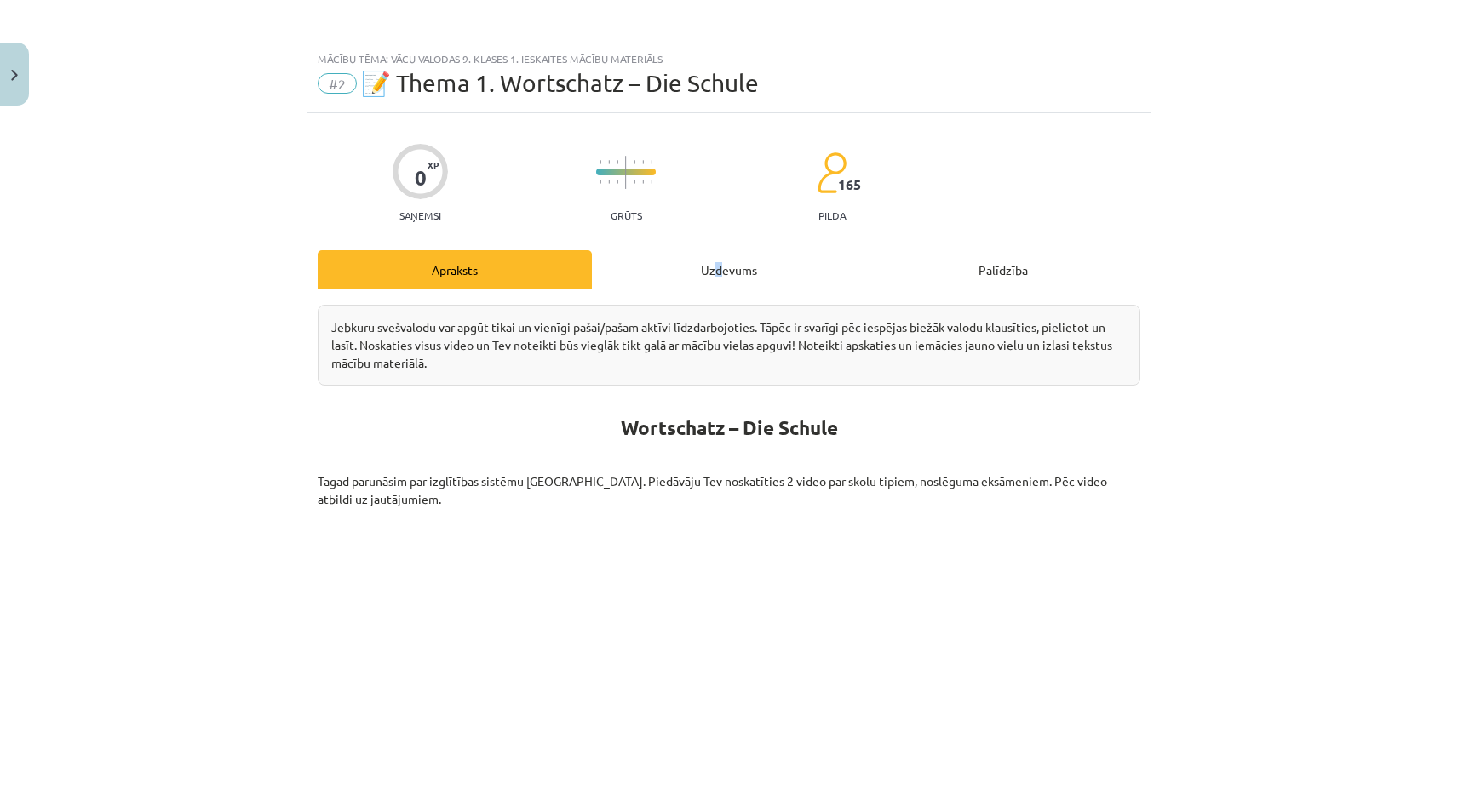
click at [788, 280] on div "Uzdevums" at bounding box center [729, 269] width 274 height 38
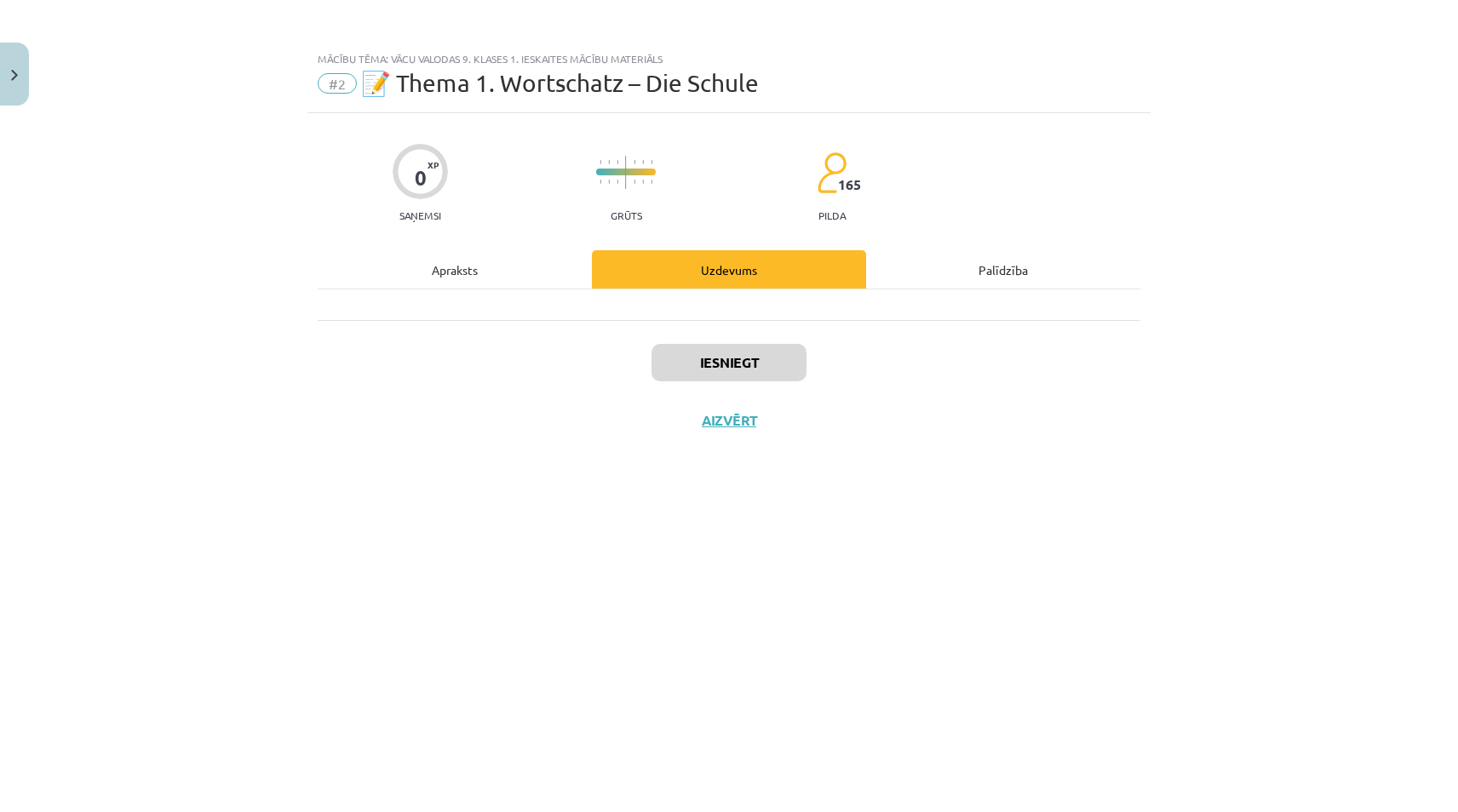
click at [782, 276] on div "Uzdevums" at bounding box center [729, 269] width 274 height 38
click at [920, 273] on div "Palīdzība" at bounding box center [1003, 269] width 274 height 38
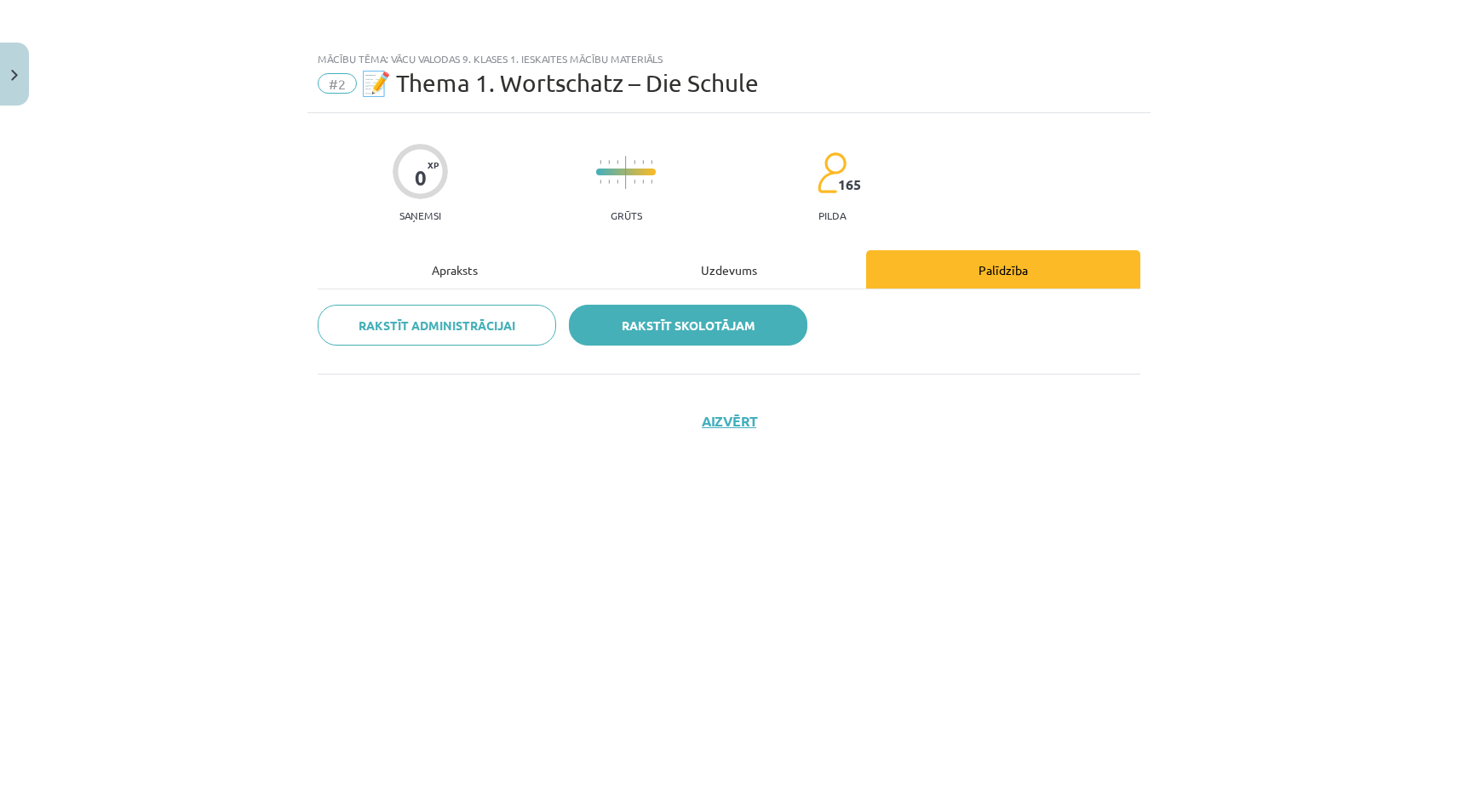
click at [689, 320] on link "Rakstīt skolotājam" at bounding box center [688, 326] width 238 height 41
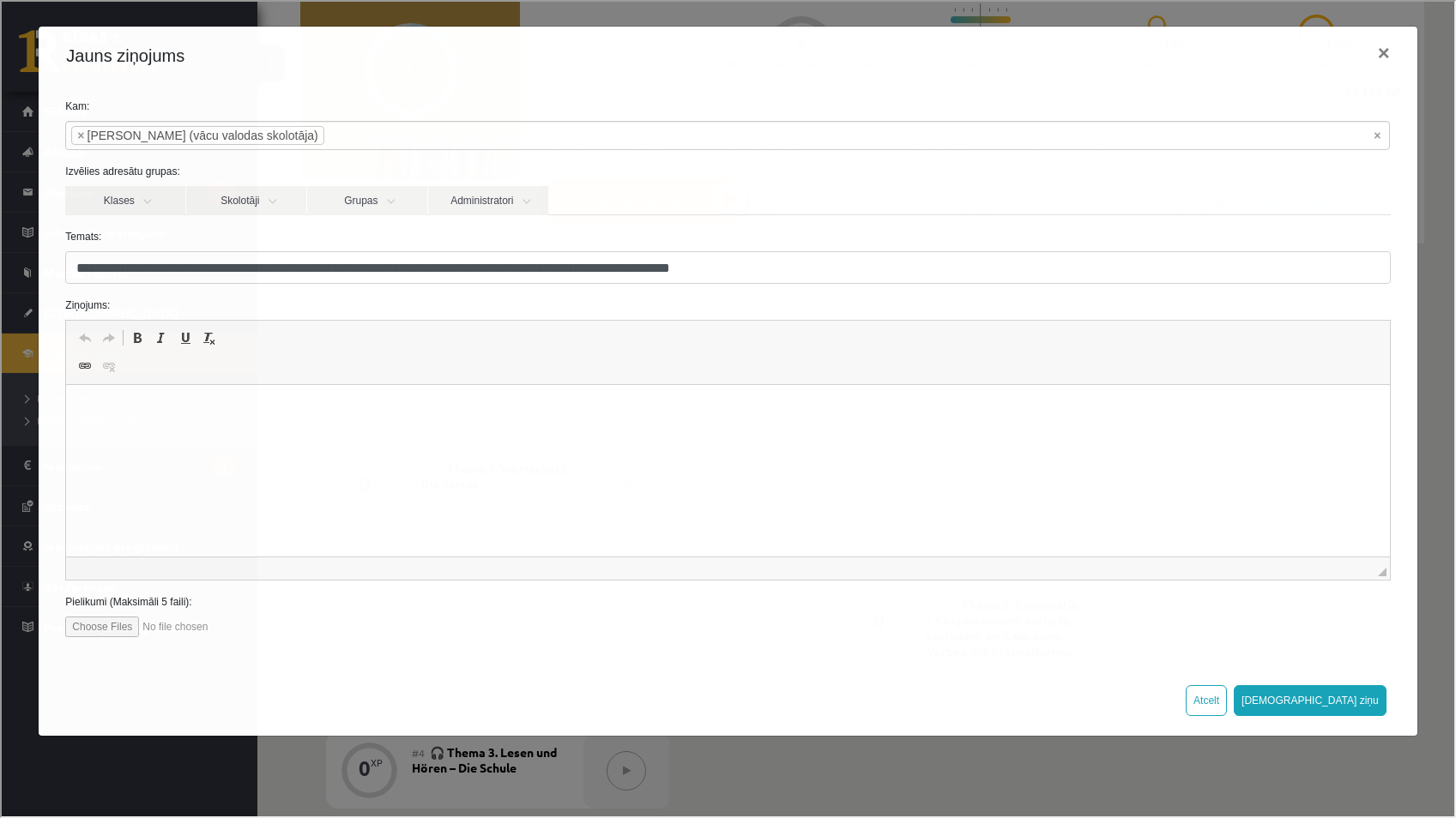
scroll to position [0, 0]
click at [143, 335] on div "Rich Text Editor, wiswyg-editor-47434011895960-1760501232-289 Editor toolbars U…" at bounding box center [726, 449] width 1351 height 260
click at [247, 438] on html at bounding box center [727, 411] width 1323 height 52
click at [1372, 705] on button "[DEMOGRAPHIC_DATA] ziņu" at bounding box center [1308, 699] width 153 height 31
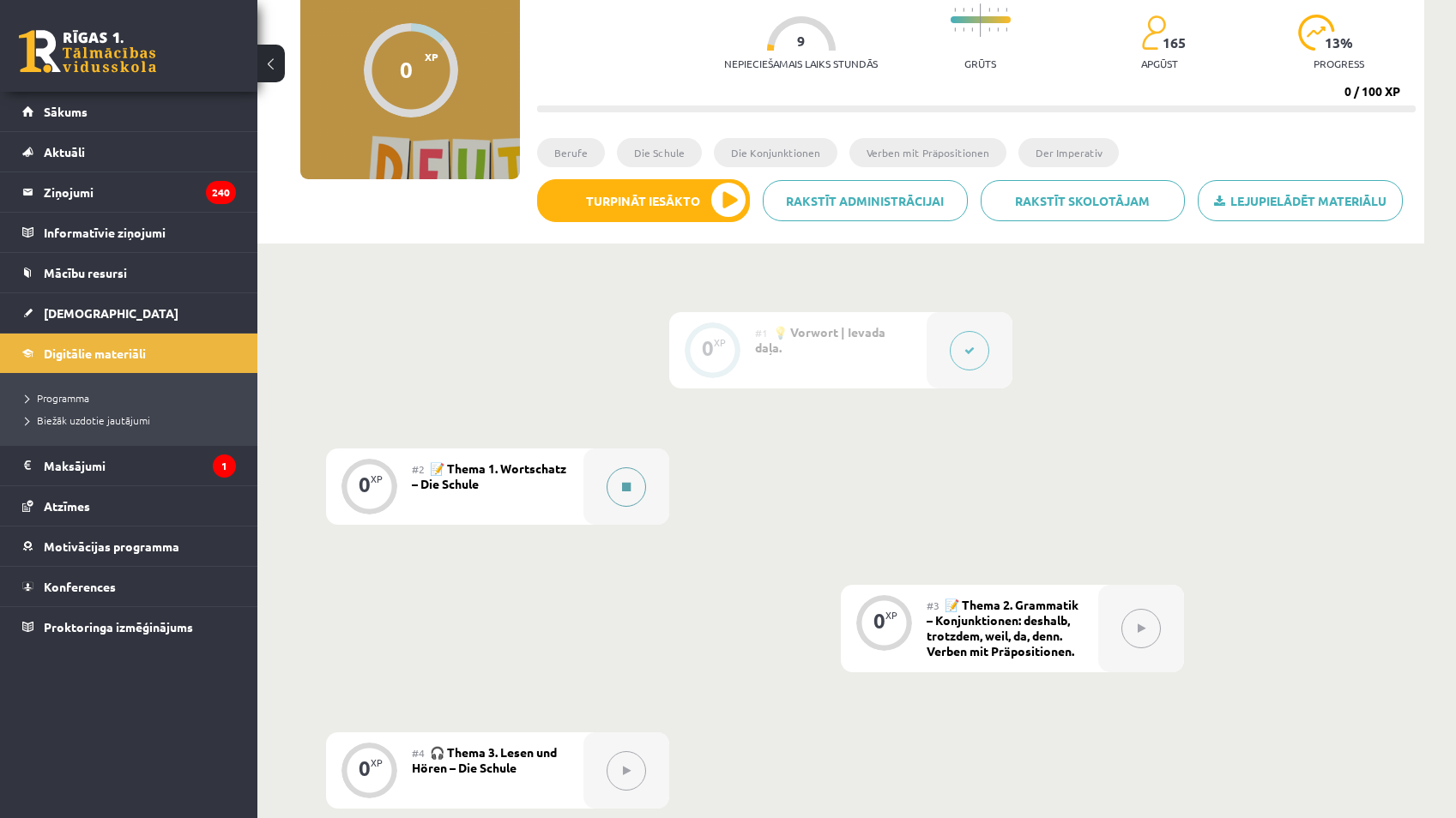
click at [645, 483] on button at bounding box center [626, 487] width 39 height 39
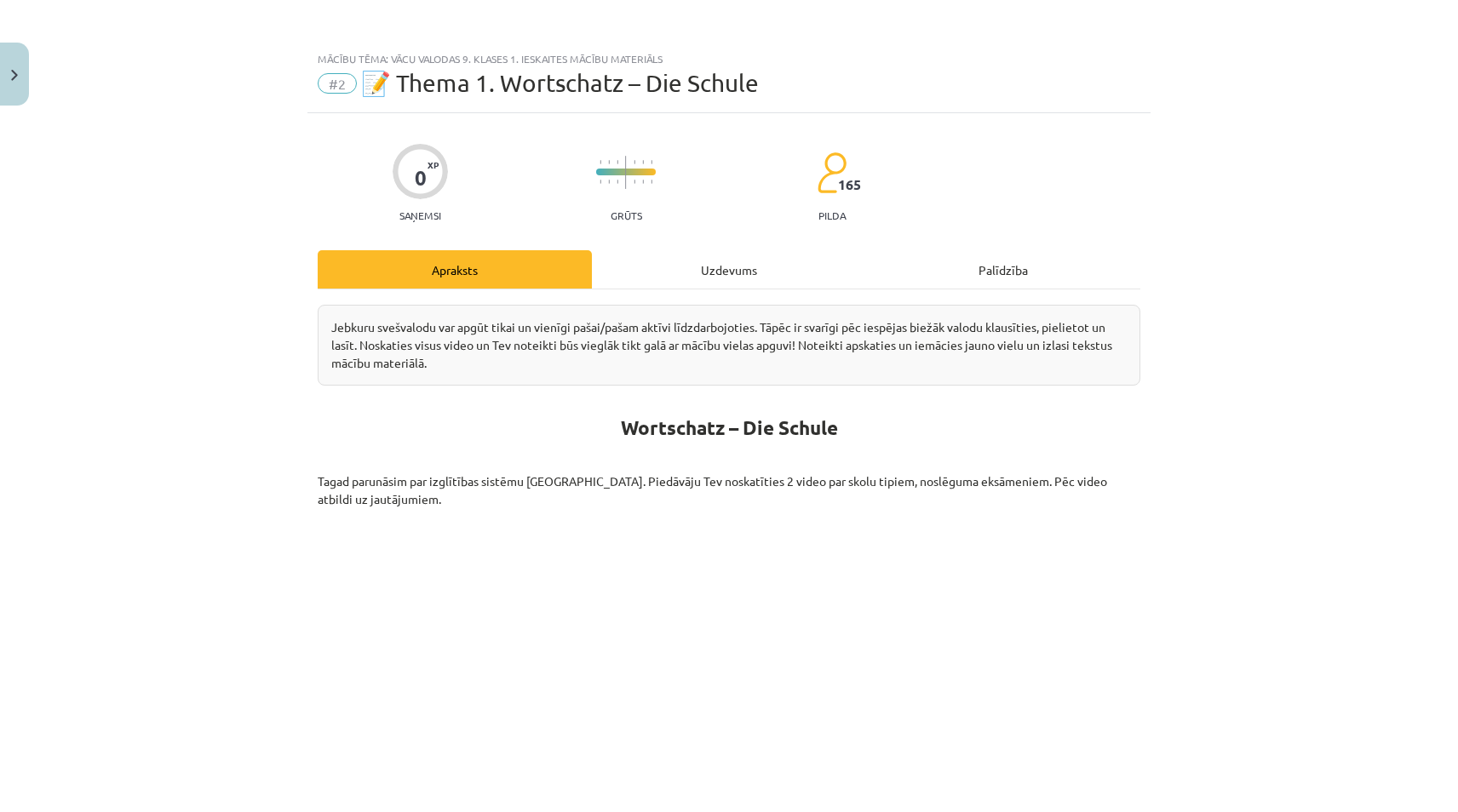
click at [748, 274] on div "Uzdevums" at bounding box center [729, 269] width 274 height 38
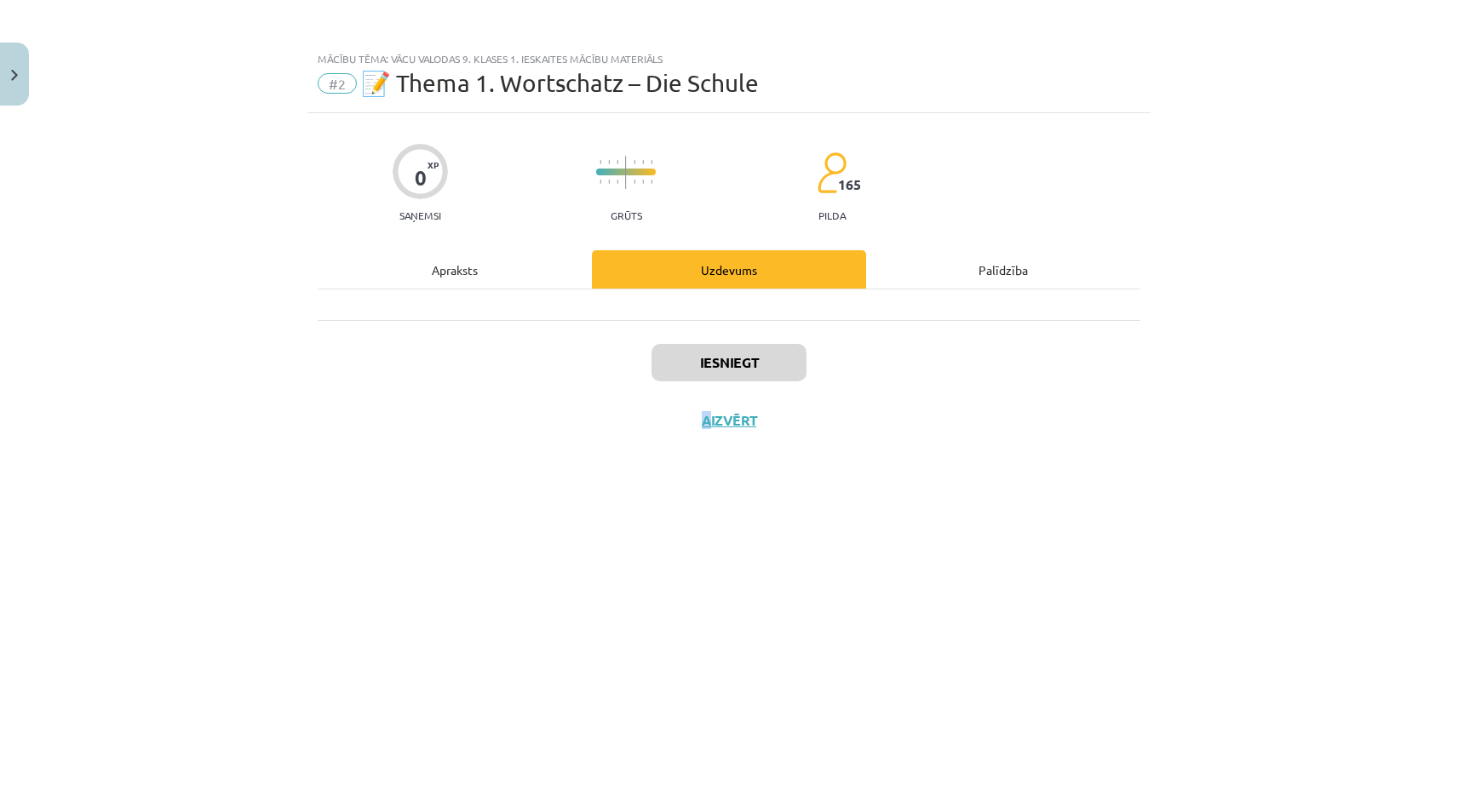
click at [709, 386] on div "Iesniegt Aizvērt" at bounding box center [729, 379] width 823 height 119
click at [700, 382] on div "Iesniegt Aizvērt" at bounding box center [729, 379] width 823 height 119
click at [696, 383] on div "Iesniegt Aizvērt" at bounding box center [729, 379] width 823 height 119
click at [694, 385] on div "Iesniegt Aizvērt" at bounding box center [729, 379] width 823 height 119
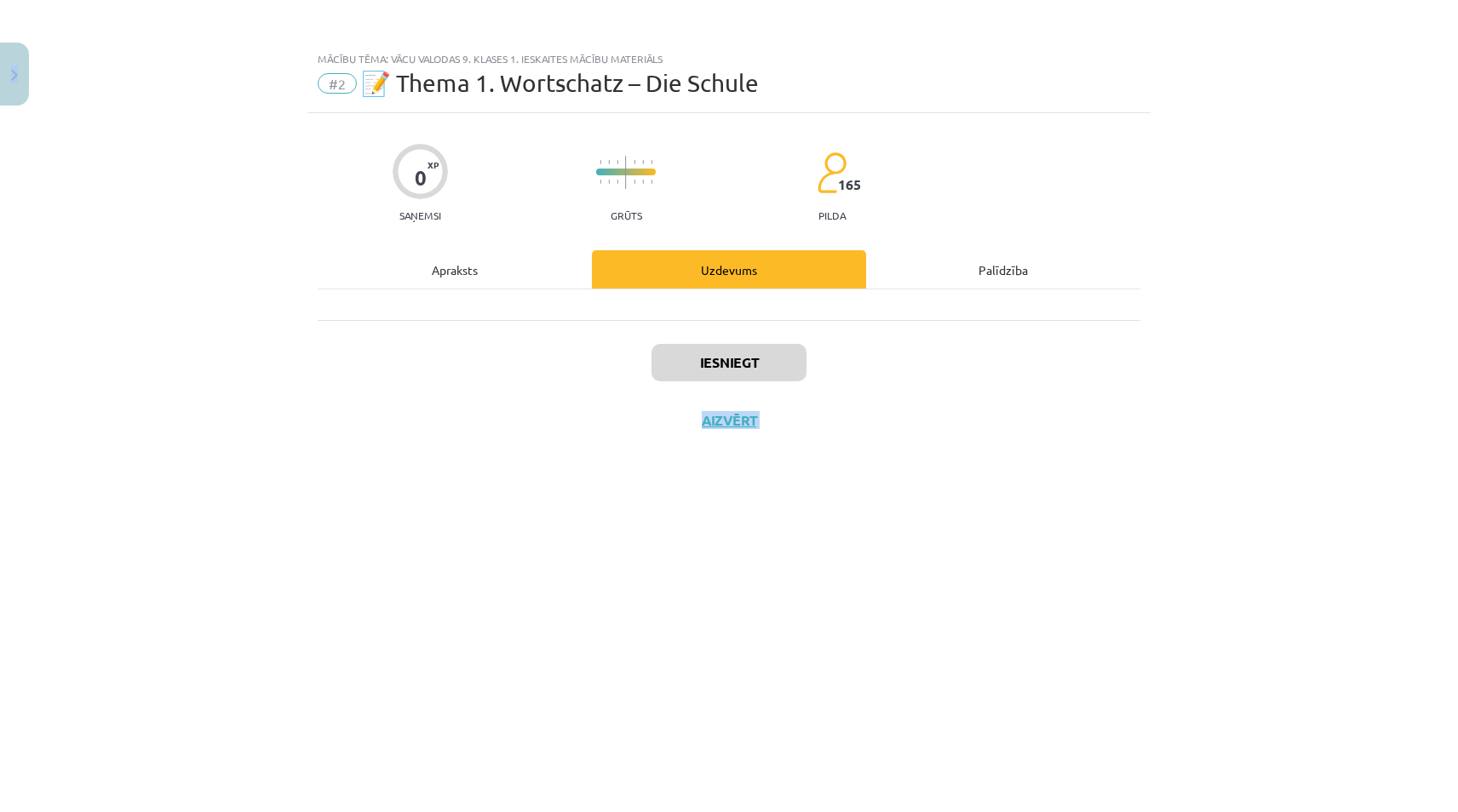
click at [694, 386] on div "Iesniegt Aizvērt" at bounding box center [729, 379] width 823 height 119
drag, startPoint x: 703, startPoint y: 382, endPoint x: 828, endPoint y: 440, distance: 137.8
click at [704, 382] on div "Iesniegt Aizvērt" at bounding box center [729, 379] width 823 height 119
click at [768, 426] on div "Iesniegt Aizvērt" at bounding box center [729, 379] width 823 height 119
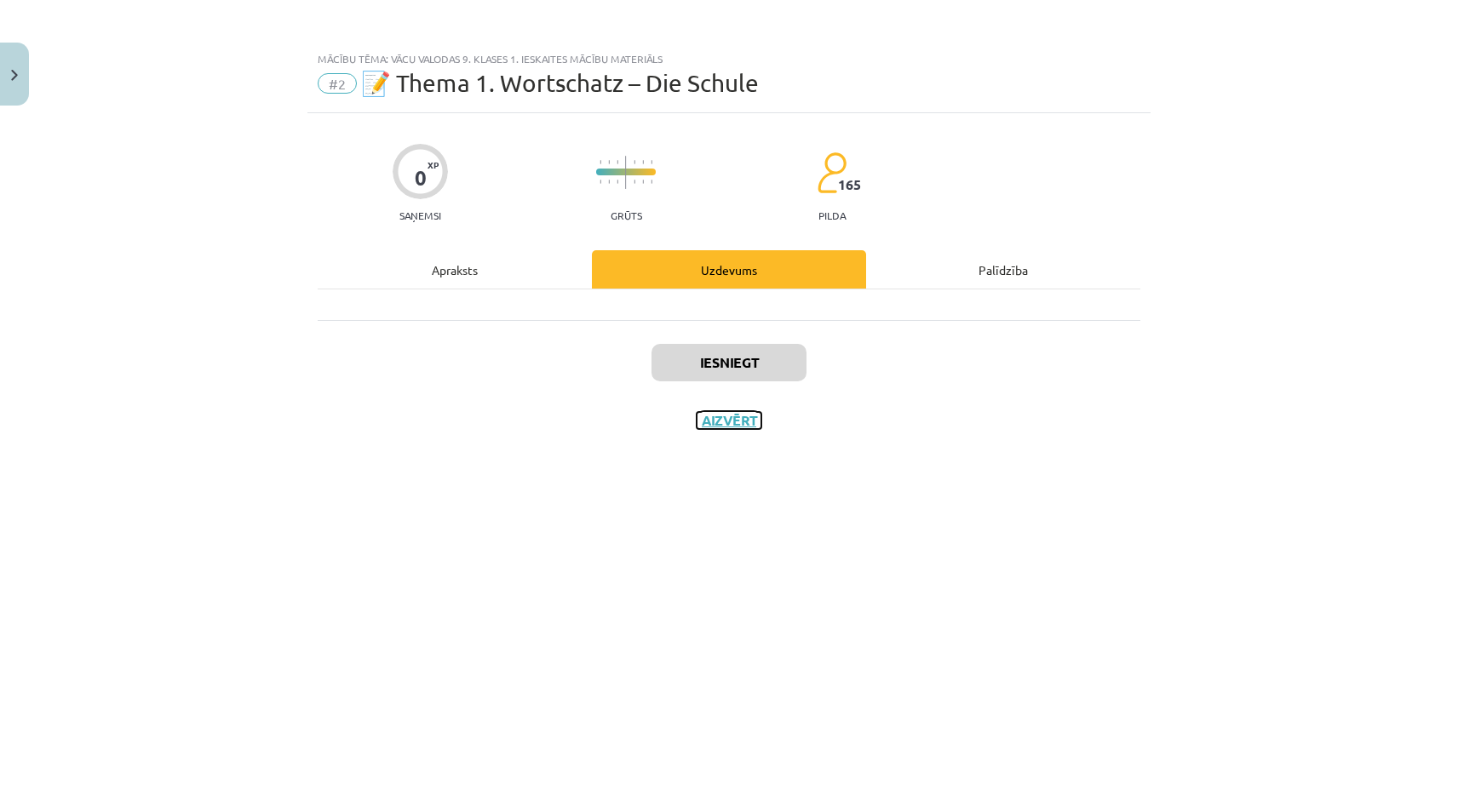
click at [742, 420] on button "Aizvērt" at bounding box center [729, 420] width 65 height 17
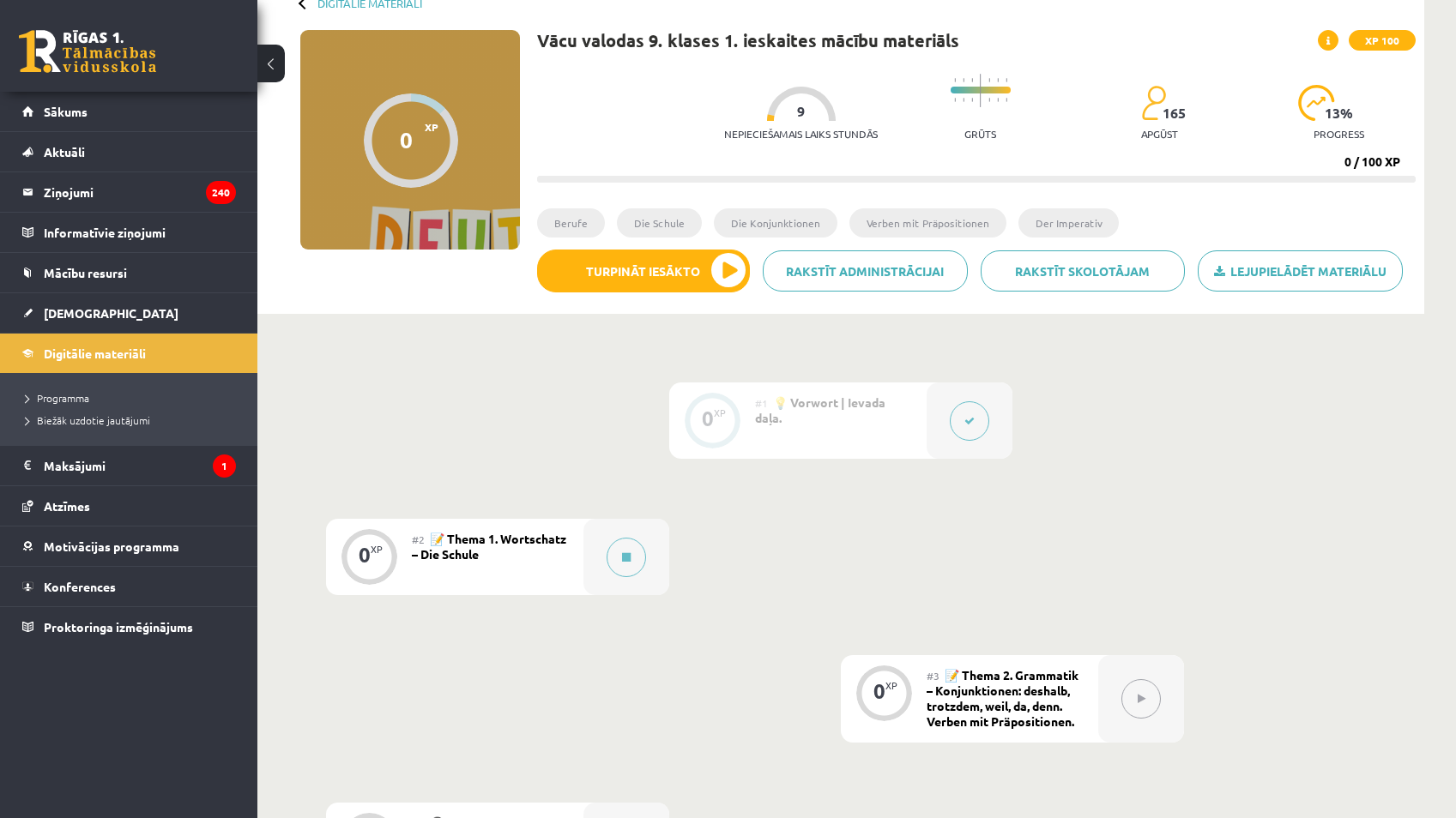
scroll to position [86, 0]
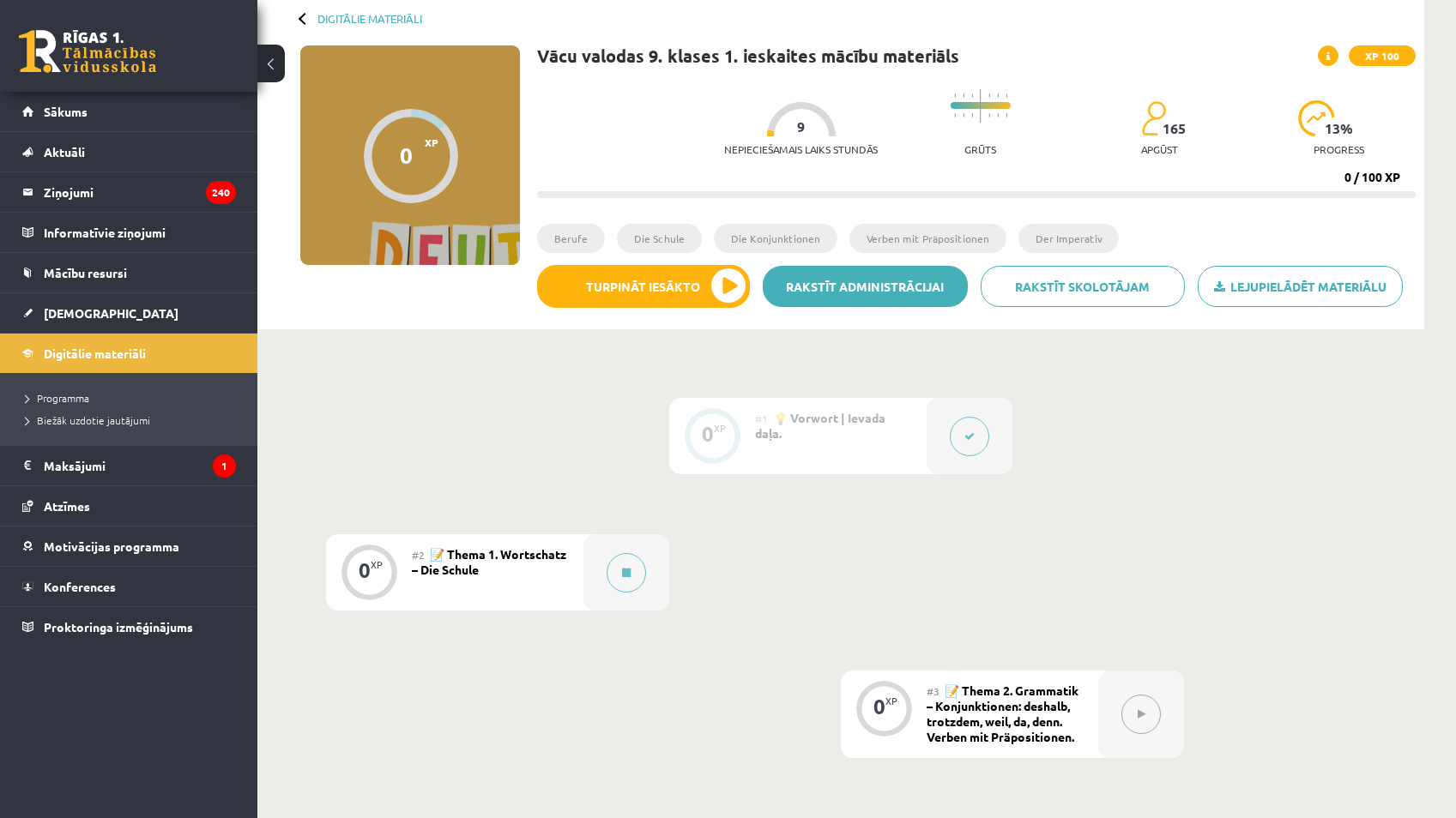
click at [893, 285] on link "Rakstīt administrācijai" at bounding box center [865, 287] width 205 height 41
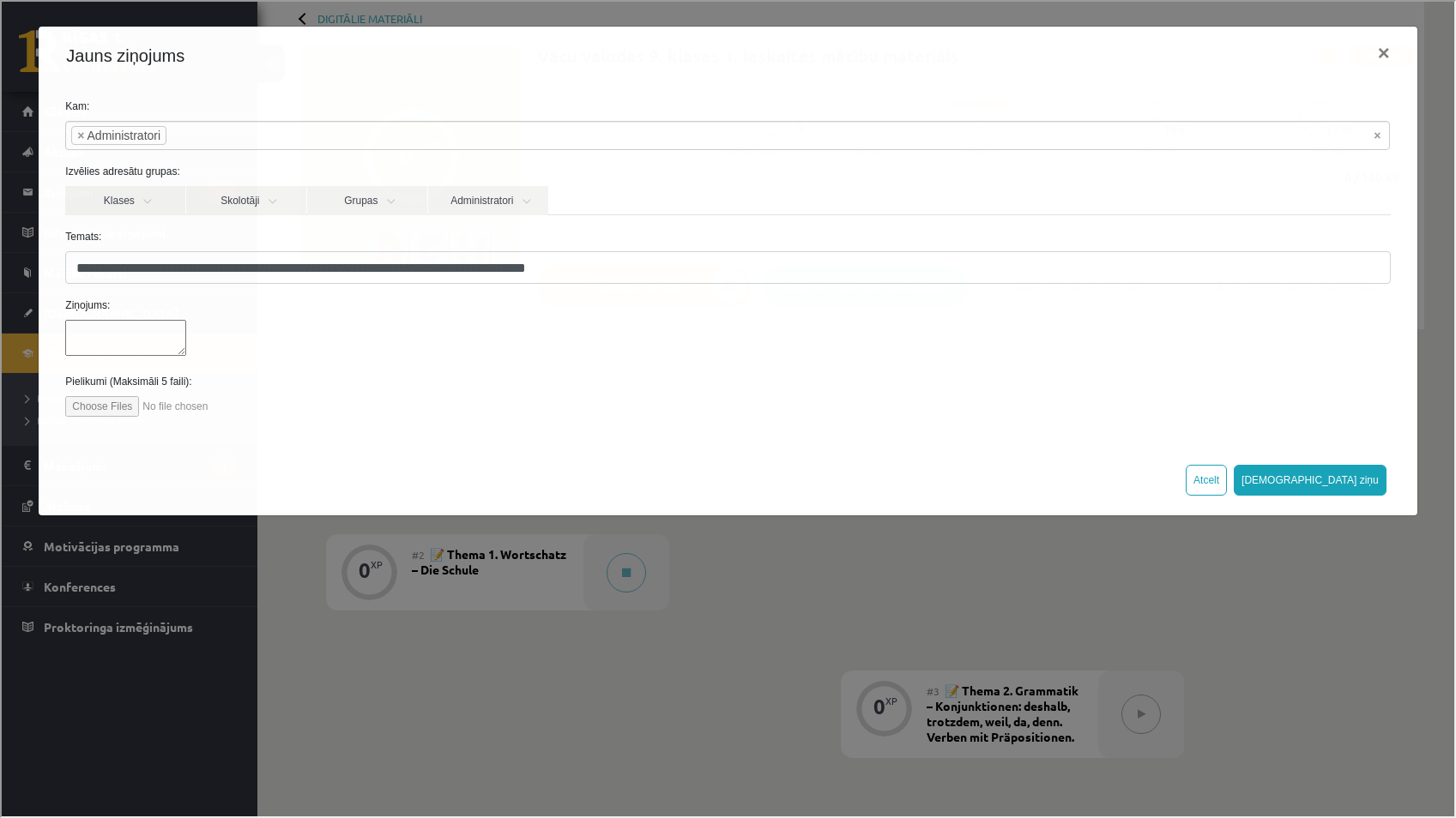
scroll to position [0, 0]
click at [615, 442] on div "**********" at bounding box center [726, 263] width 1378 height 360
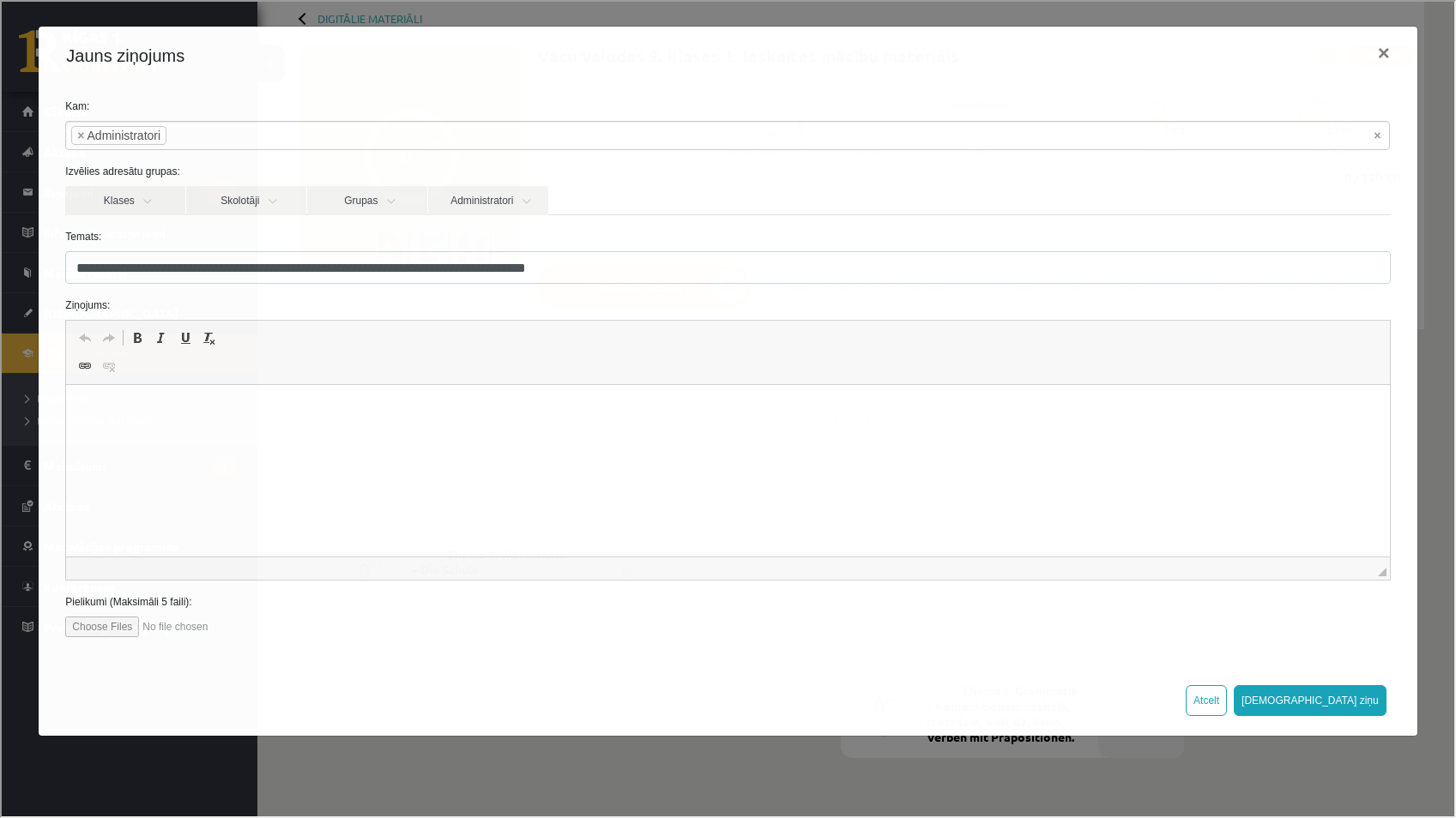
click at [998, 736] on div "**********" at bounding box center [727, 408] width 1453 height 815
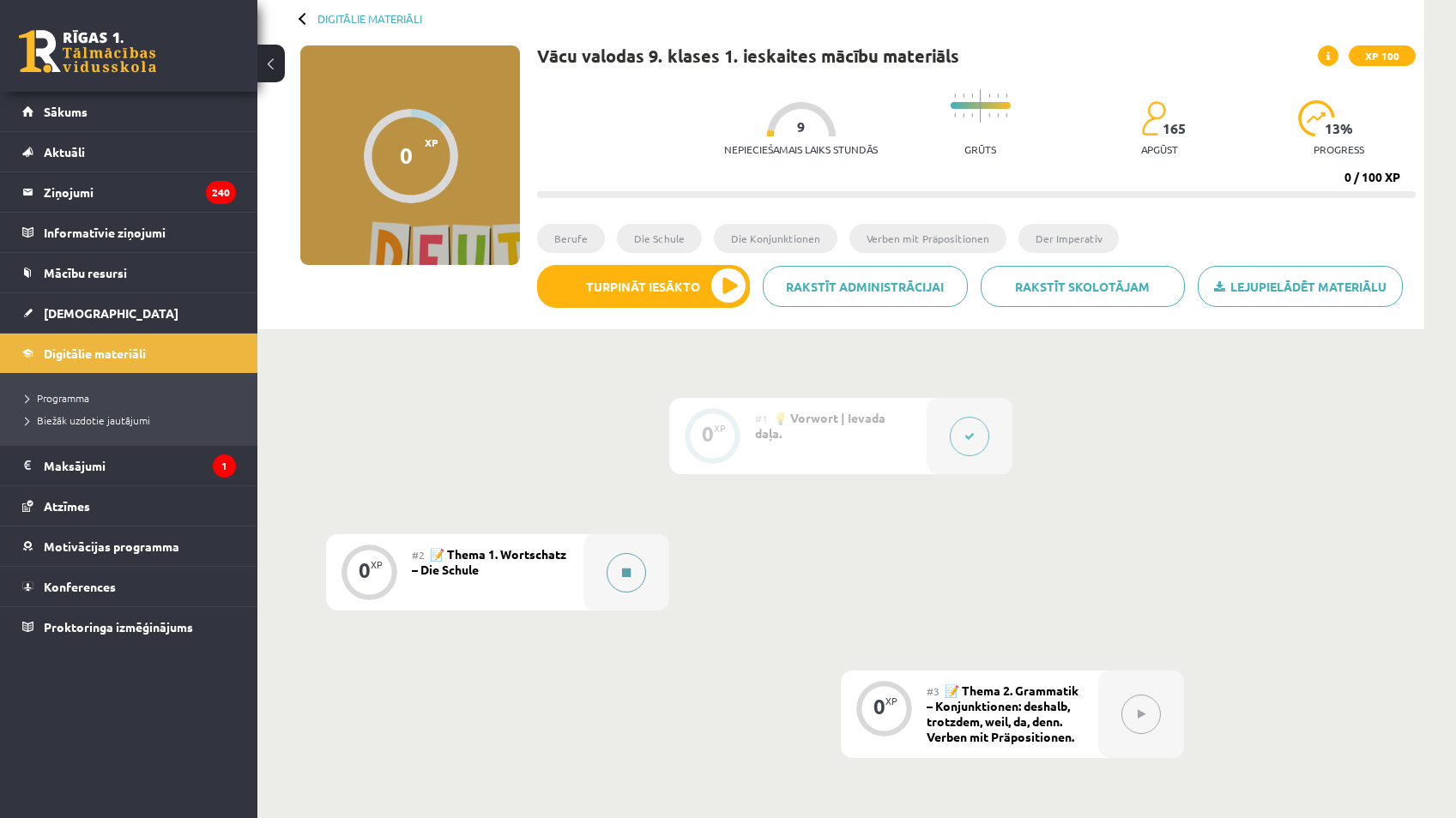
click at [637, 558] on button at bounding box center [626, 573] width 39 height 39
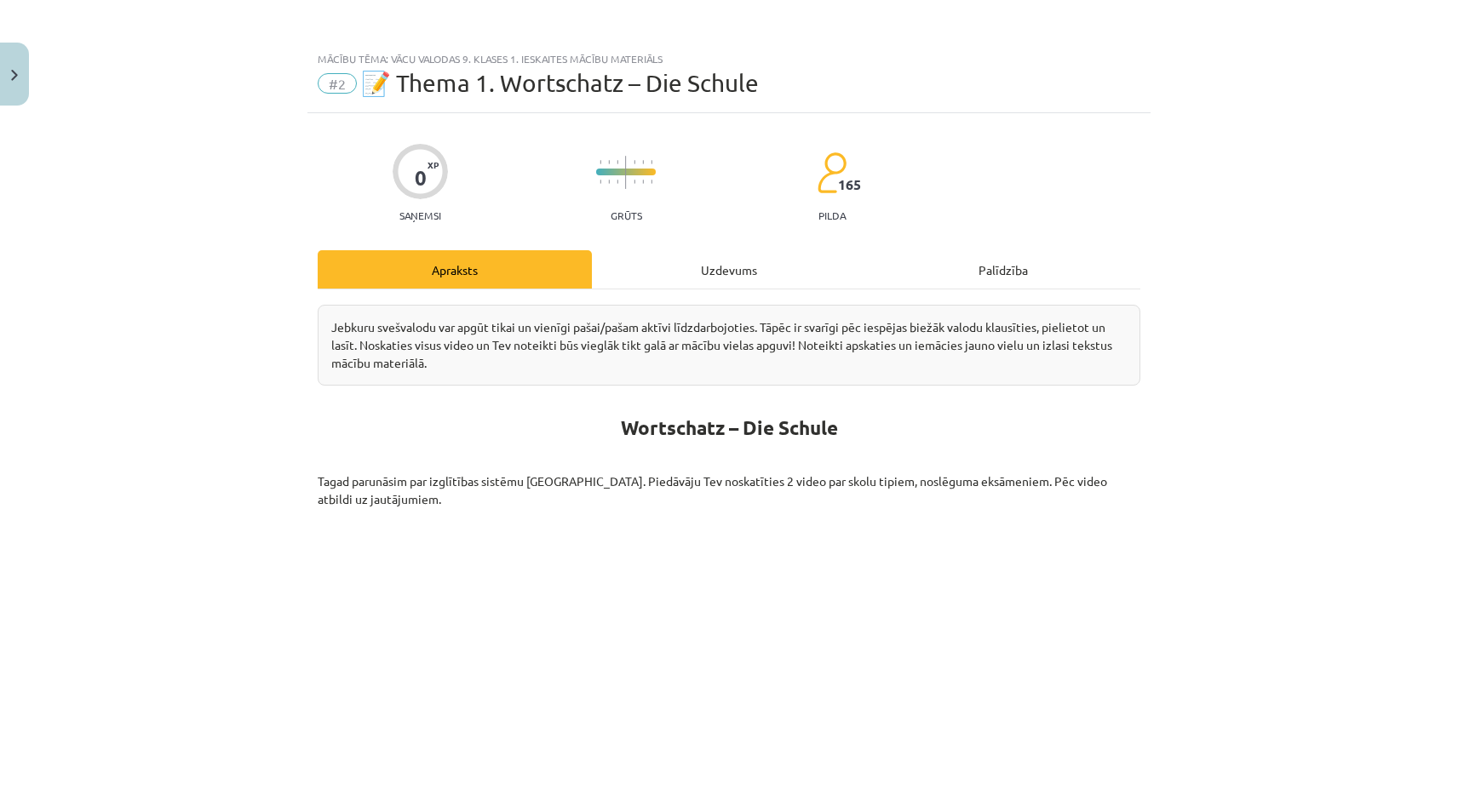
click at [729, 262] on div "Uzdevums" at bounding box center [729, 269] width 274 height 38
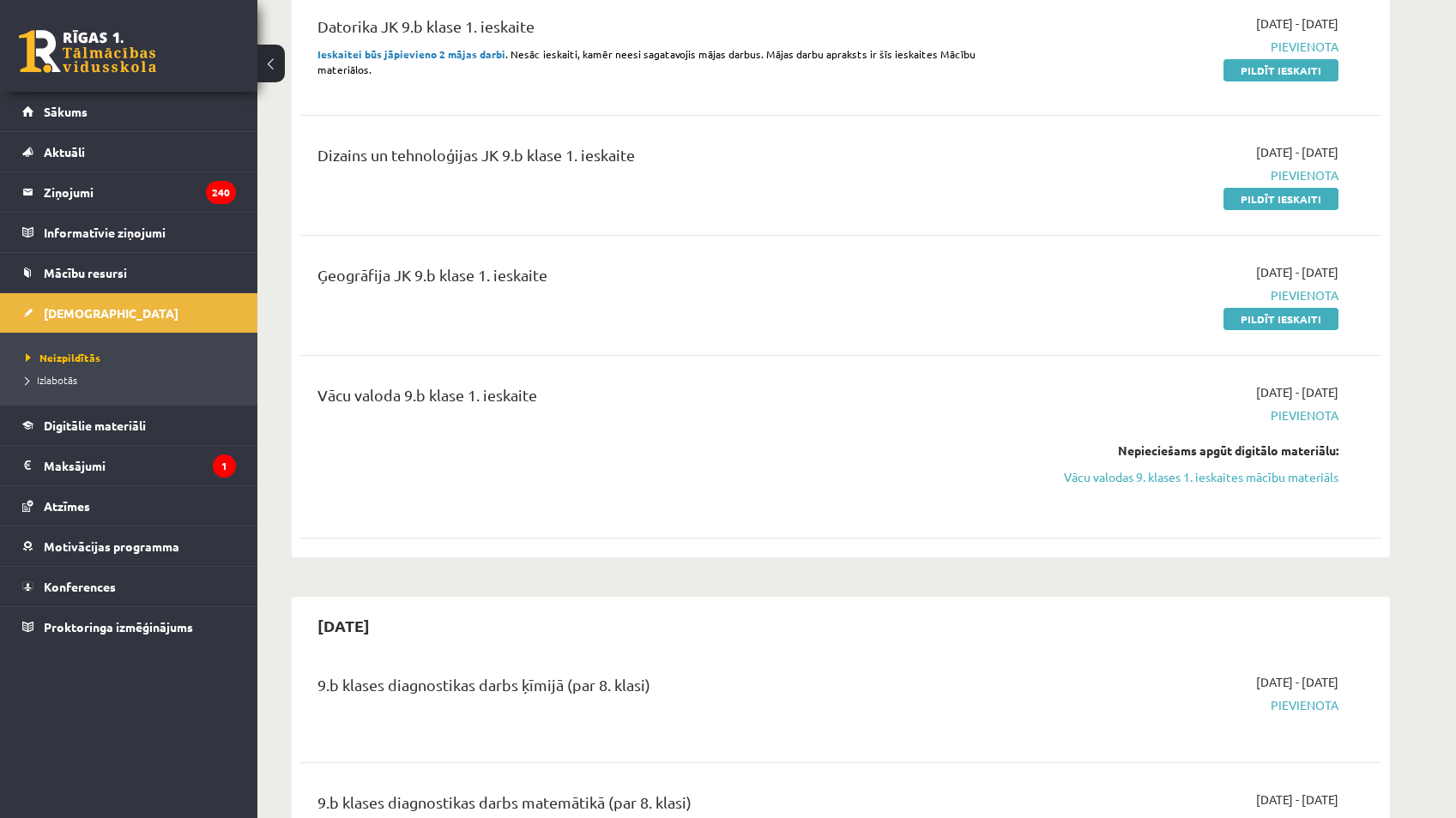
scroll to position [490, 0]
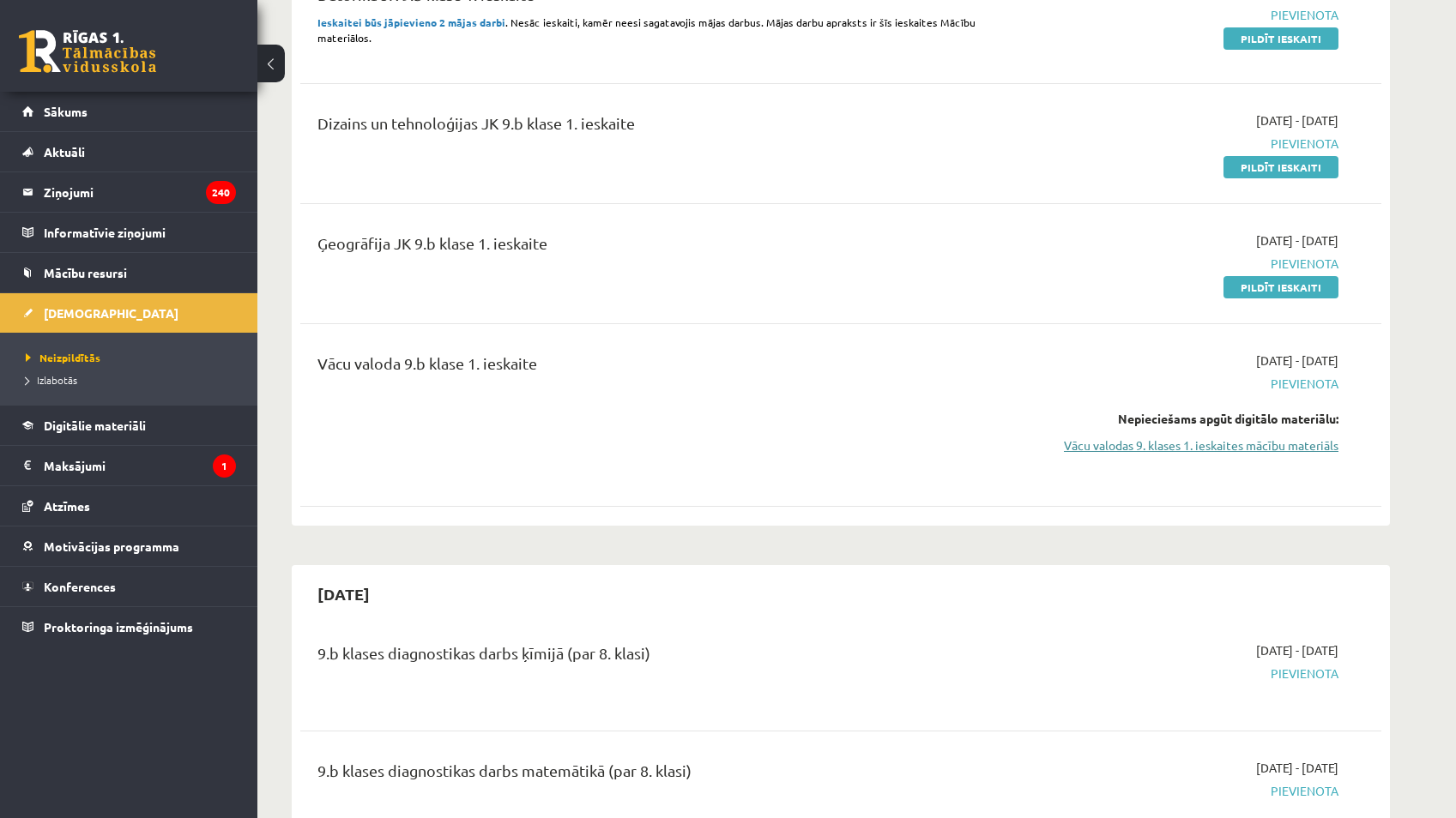
click at [1242, 440] on link "Vācu valodas 9. klases 1. ieskaites mācību materiāls" at bounding box center [1177, 445] width 323 height 18
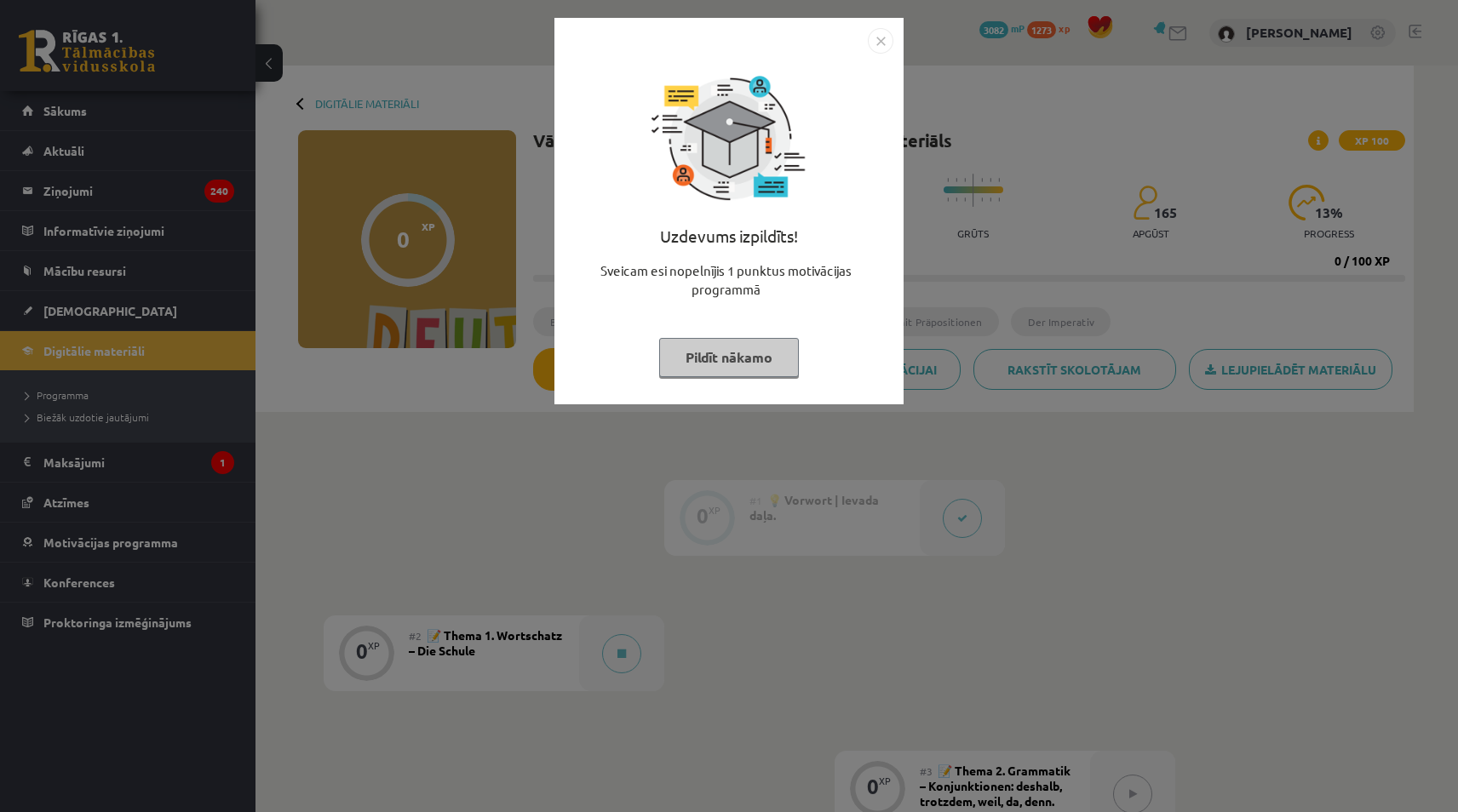
click at [779, 352] on button "Pildīt nākamo" at bounding box center [729, 357] width 140 height 39
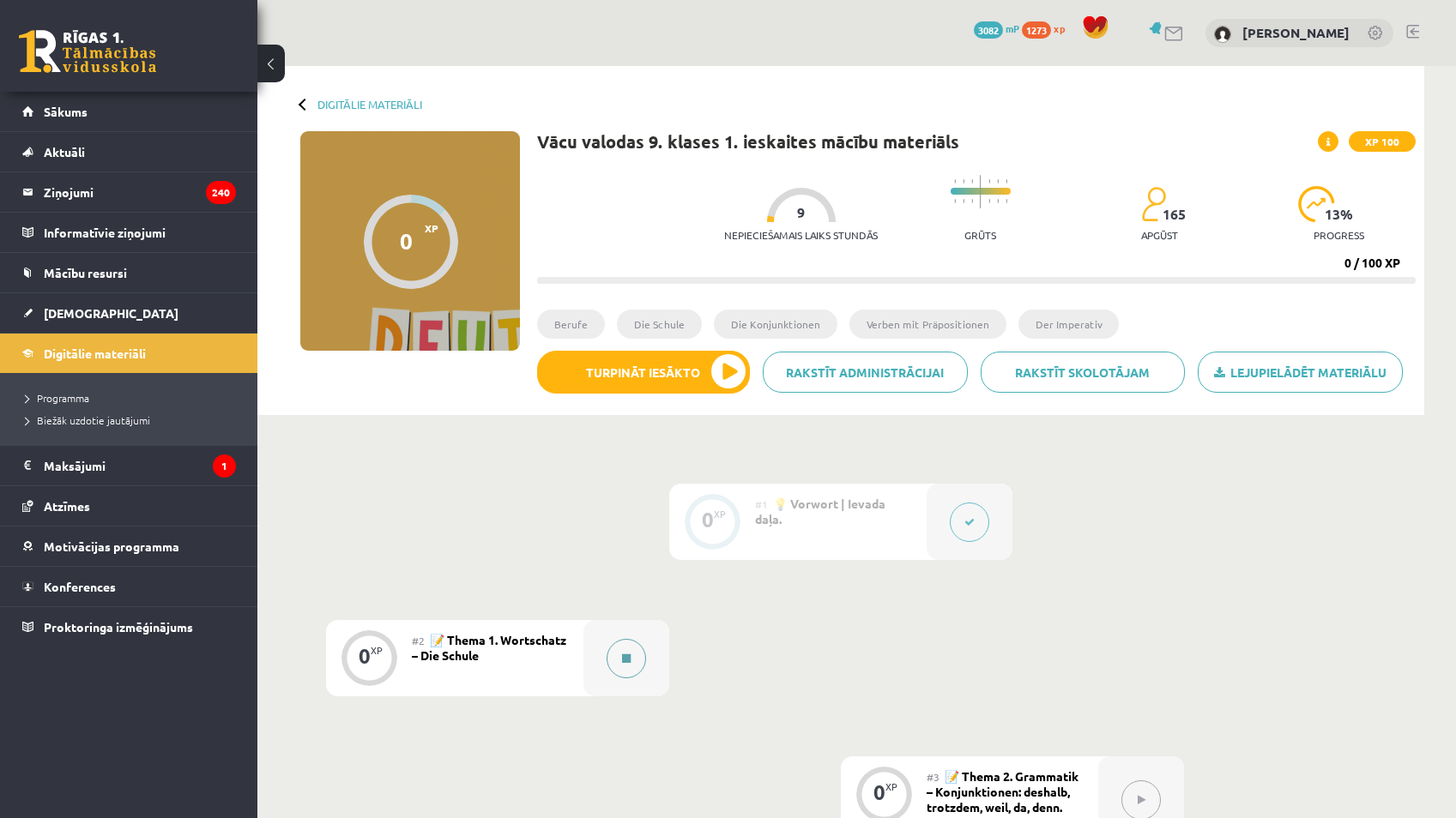
click at [623, 662] on icon at bounding box center [626, 658] width 8 height 10
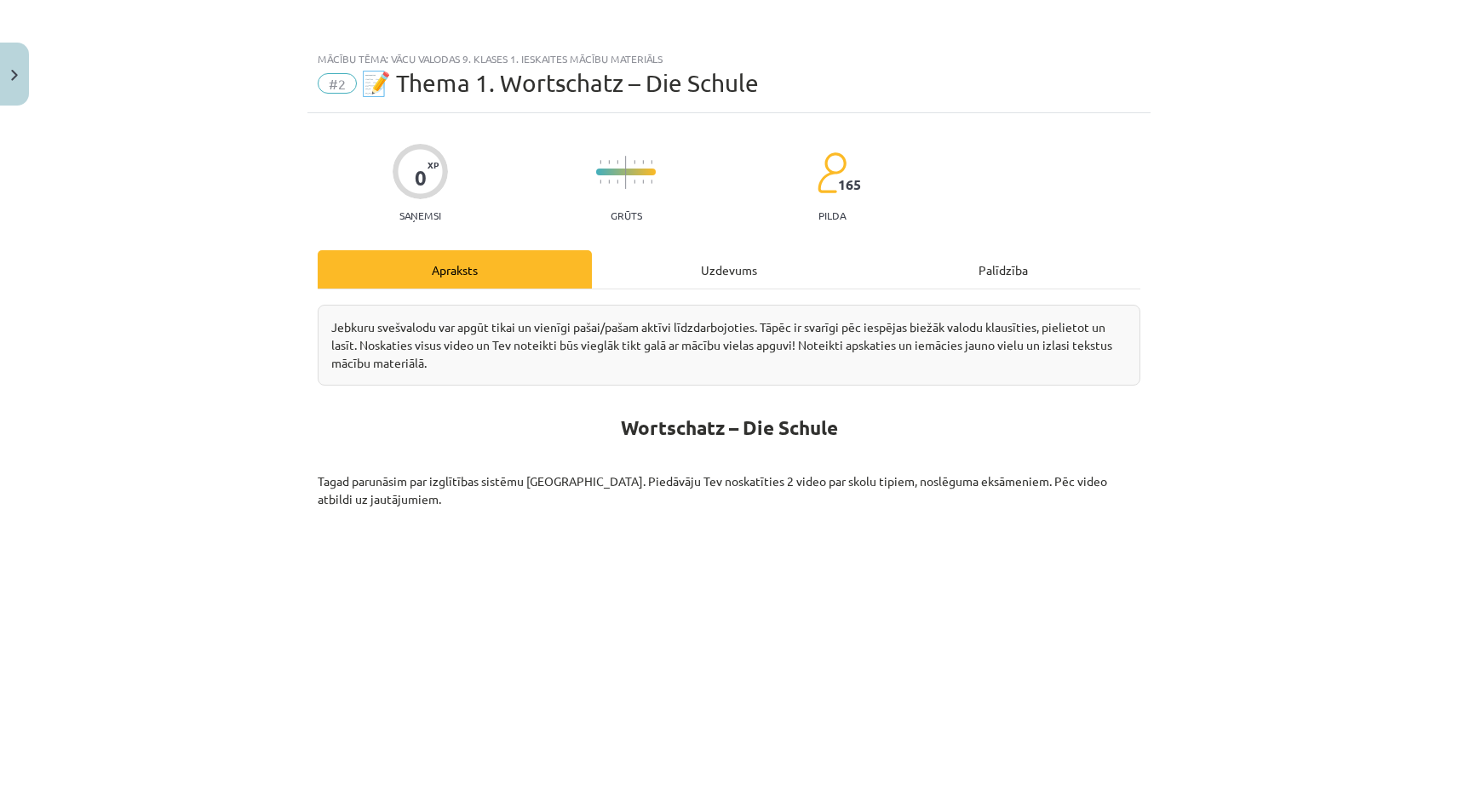
click at [787, 262] on div "Uzdevums" at bounding box center [729, 269] width 274 height 38
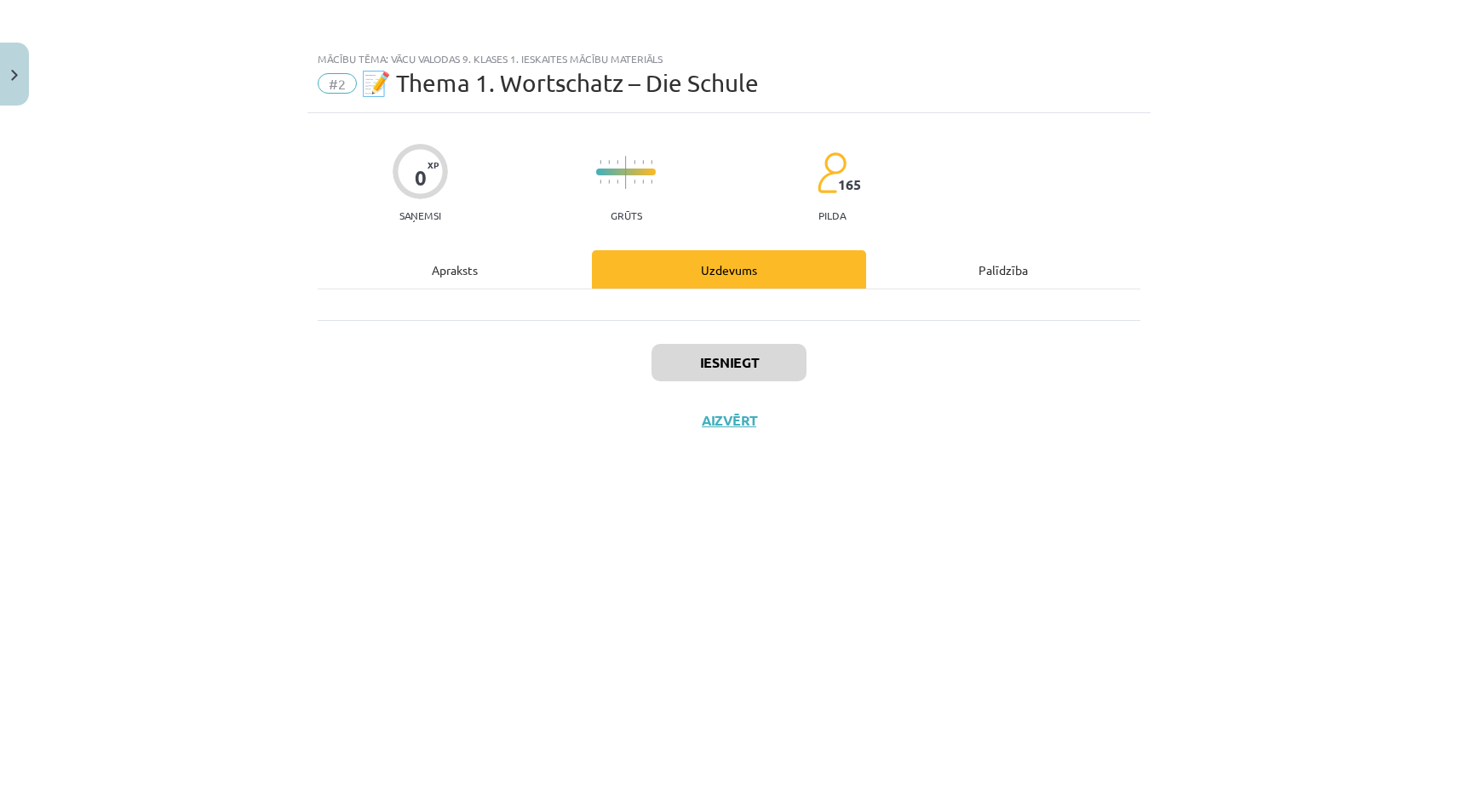
click at [523, 273] on div "Apraksts" at bounding box center [454, 269] width 274 height 38
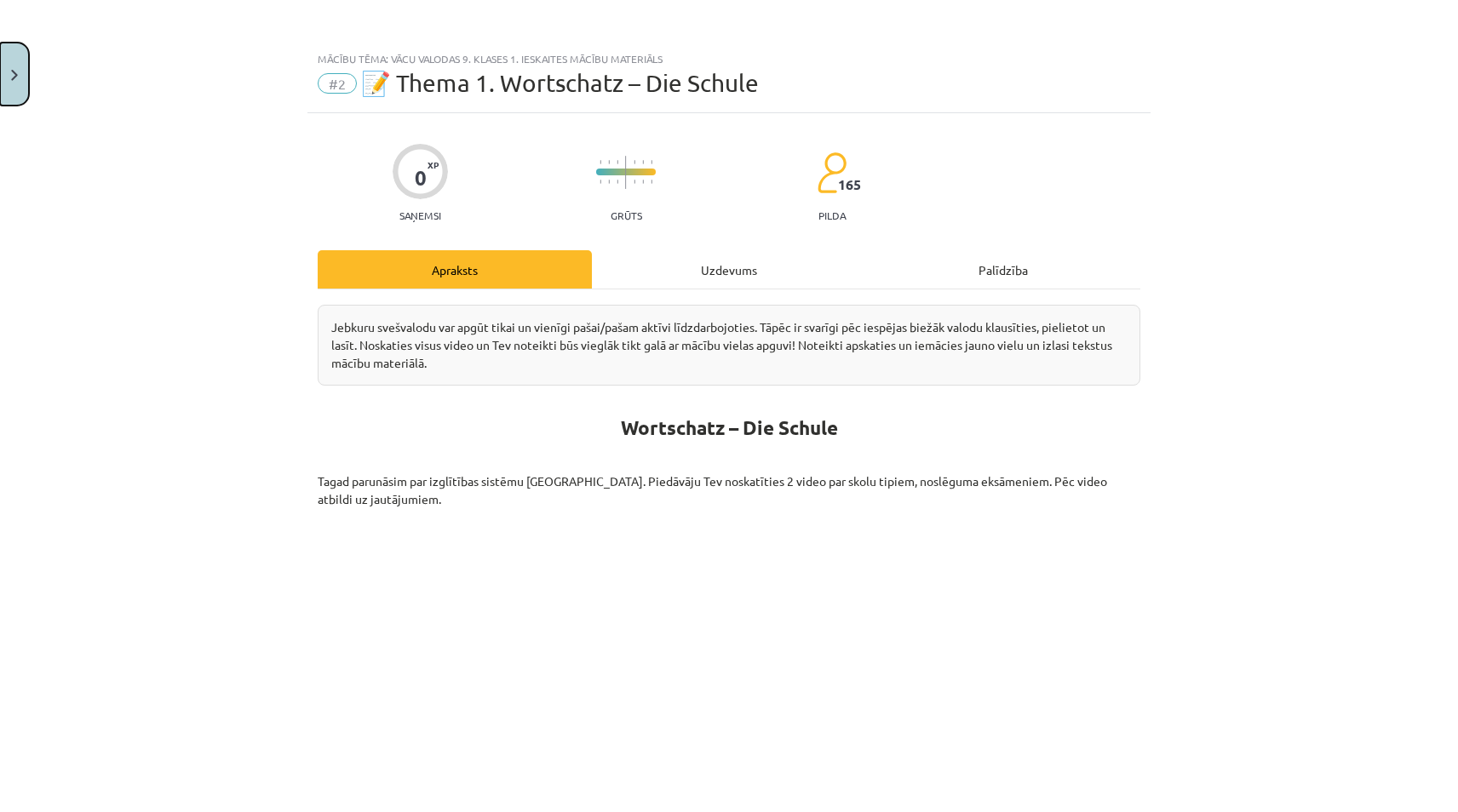
click at [8, 92] on button "Close" at bounding box center [14, 74] width 29 height 63
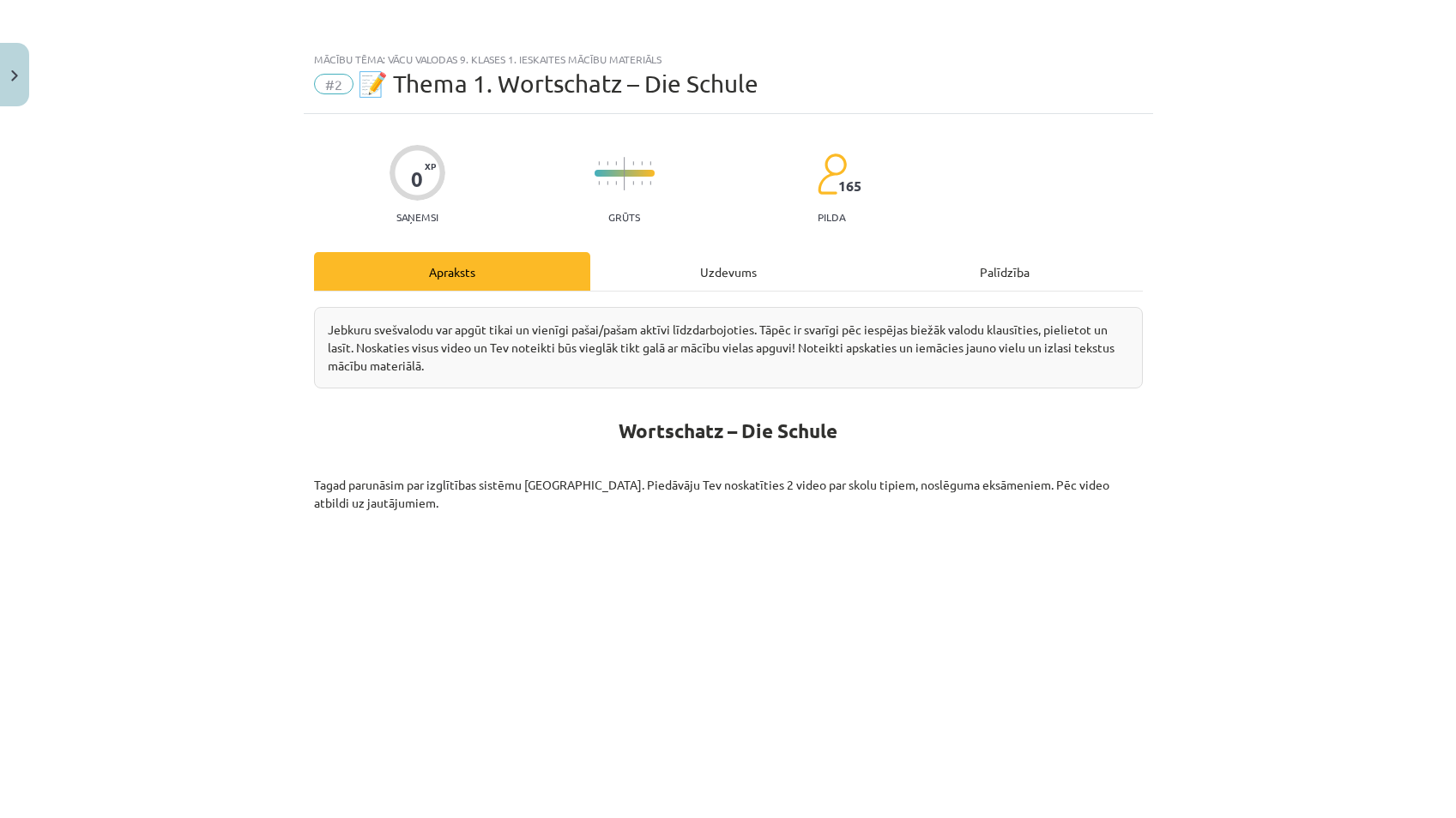
click at [837, 379] on link "Rakstīt administrācijai" at bounding box center [865, 372] width 205 height 41
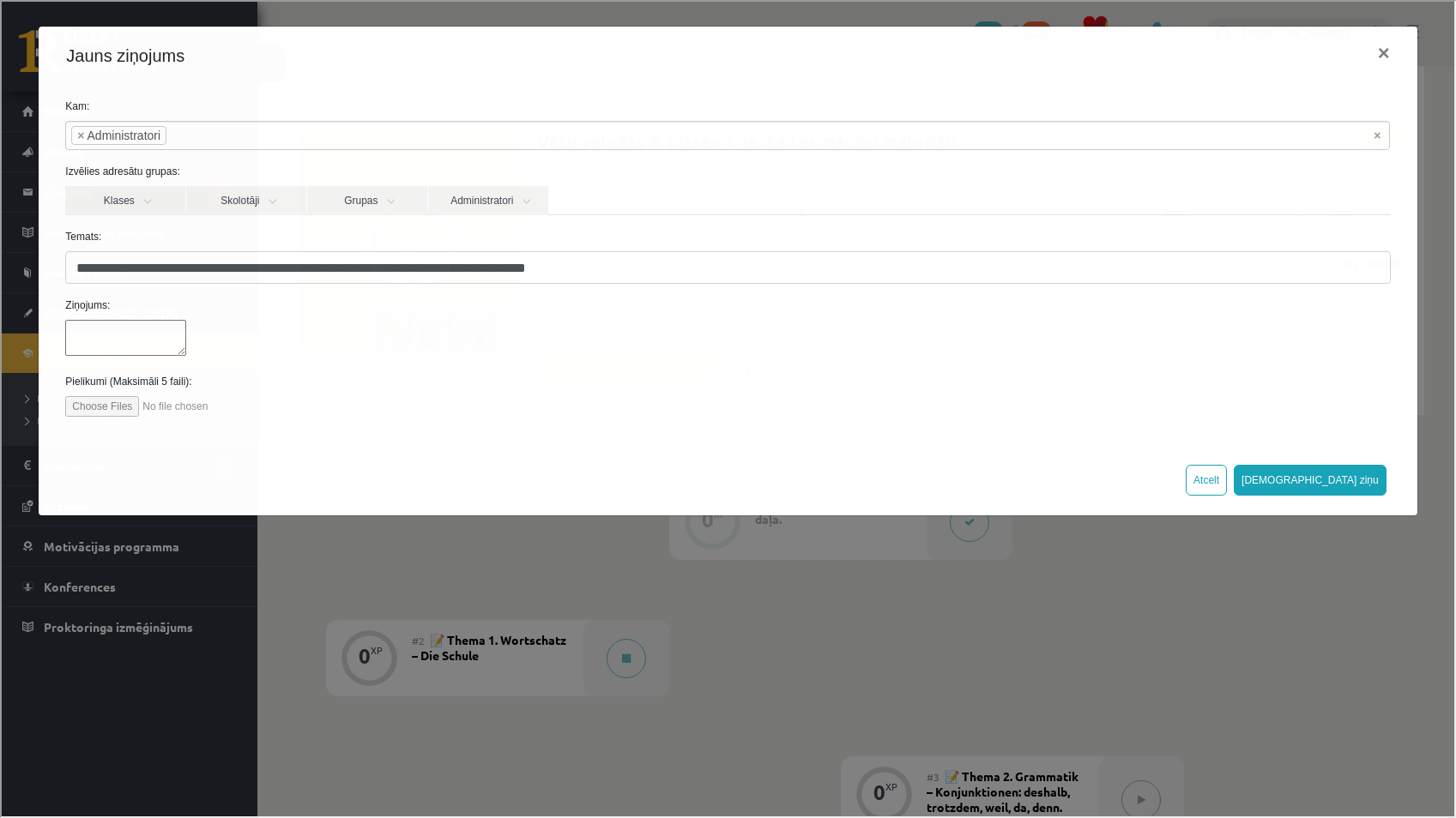
click at [111, 342] on textarea at bounding box center [124, 336] width 121 height 36
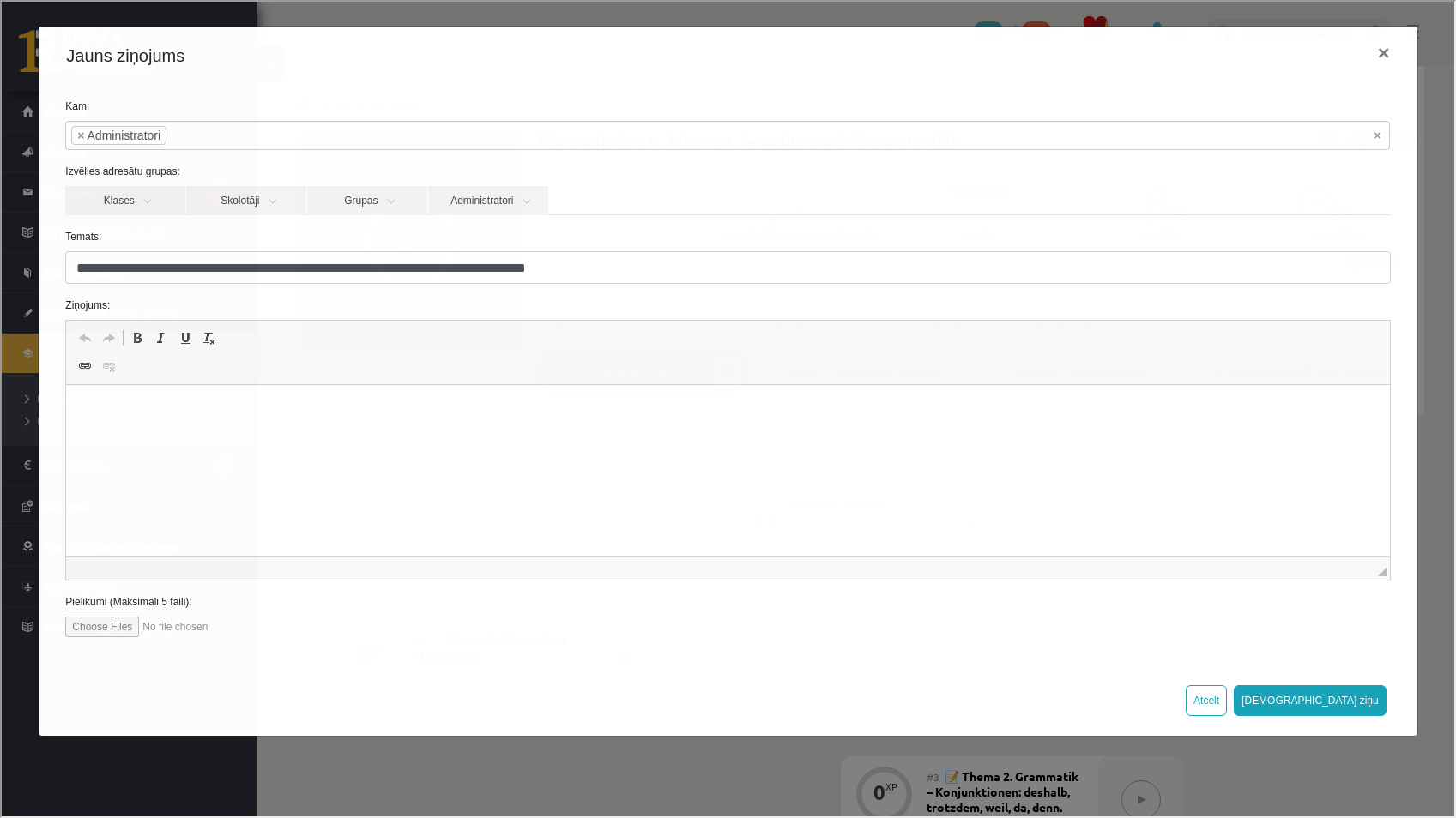
click at [264, 438] on html at bounding box center [727, 411] width 1323 height 52
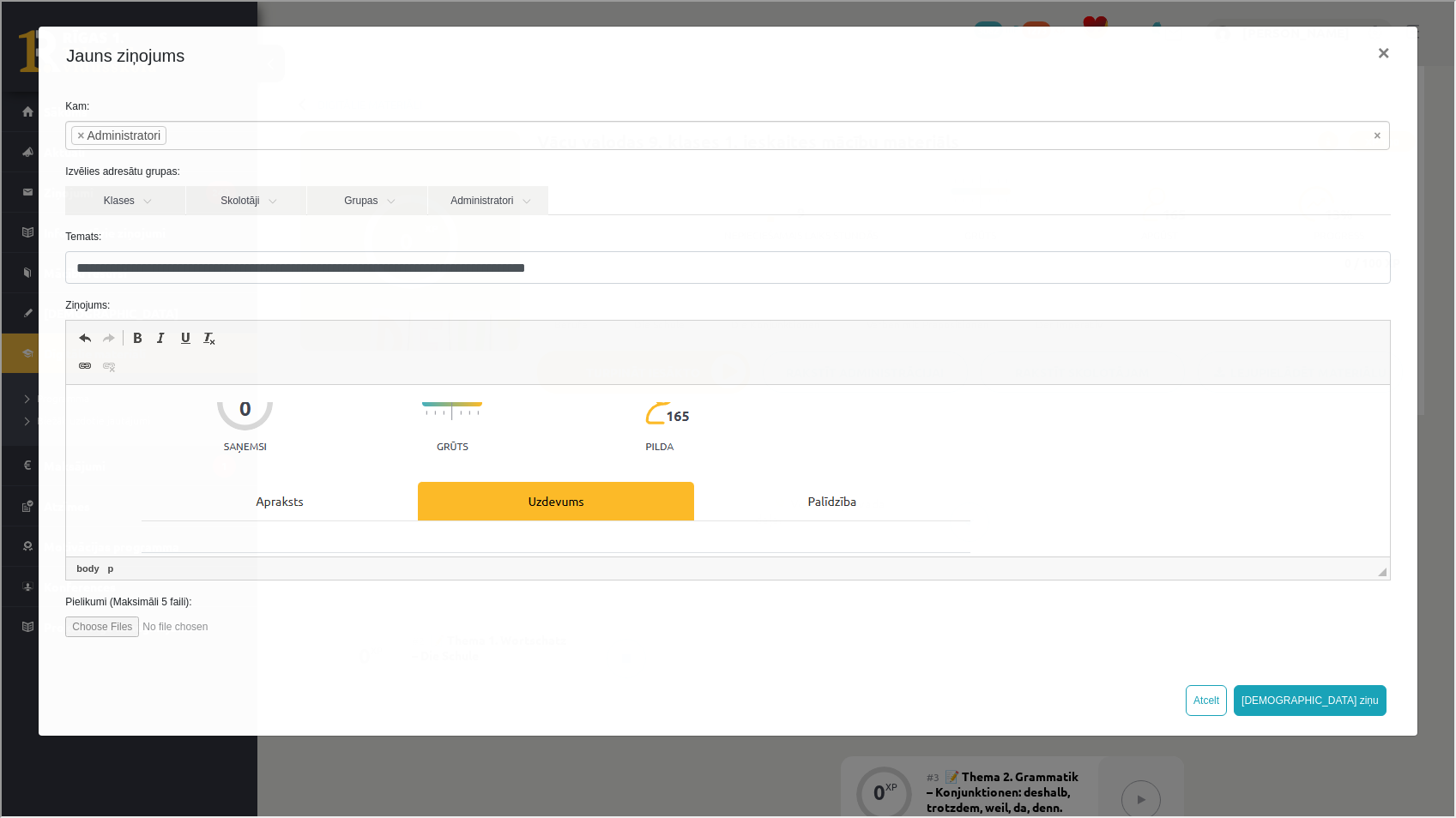
click at [1130, 460] on p "Editor, wiswyg-editor-47433888086100-1760501285-407" at bounding box center [728, 554] width 1289 height 305
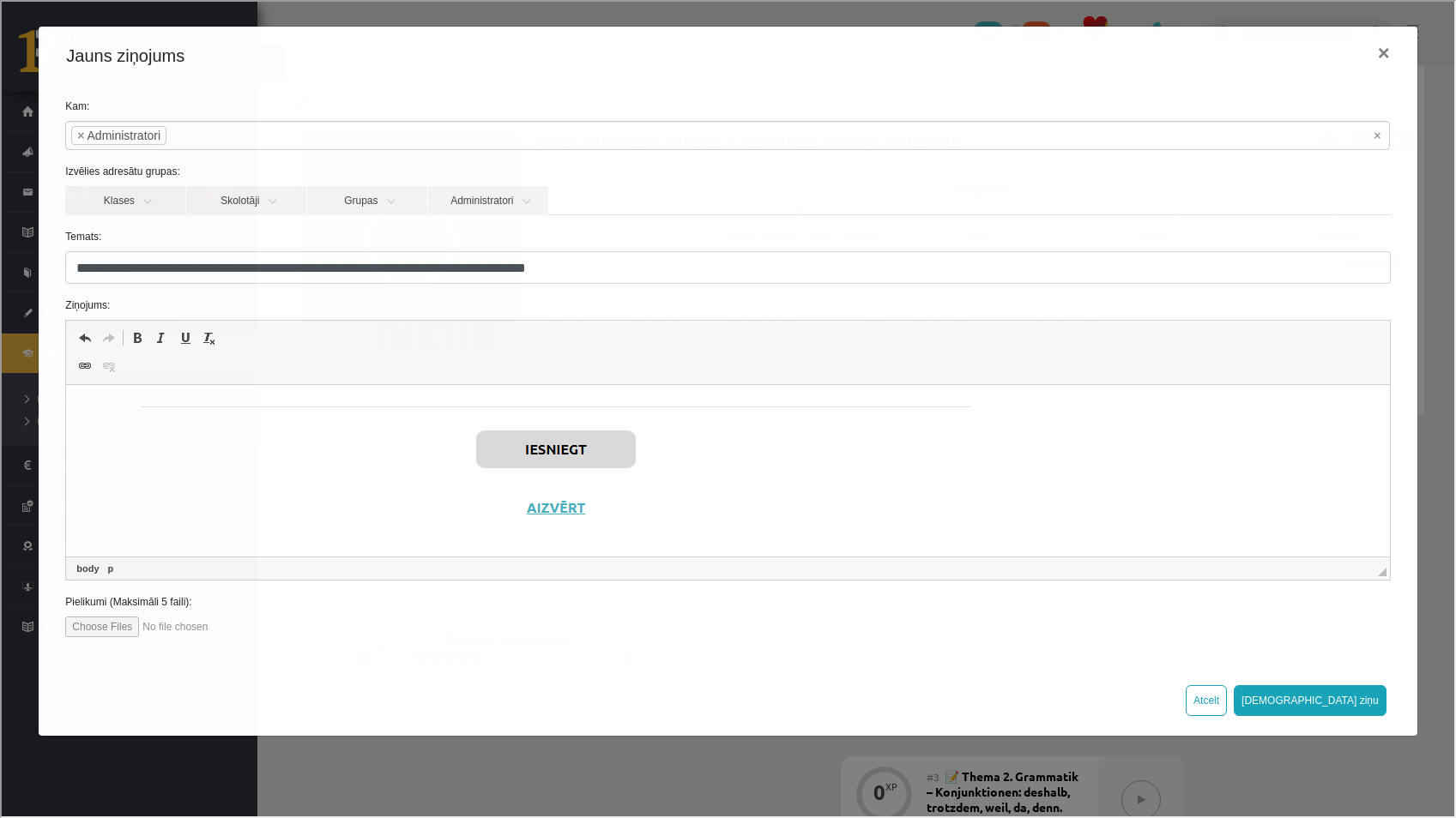
scroll to position [167, 0]
click at [1086, 453] on p "Editor, wiswyg-editor-47433888086100-1760501285-407" at bounding box center [728, 388] width 1289 height 305
click at [1082, 454] on p "Editor, wiswyg-editor-47433888086100-1760501285-407" at bounding box center [728, 388] width 1289 height 305
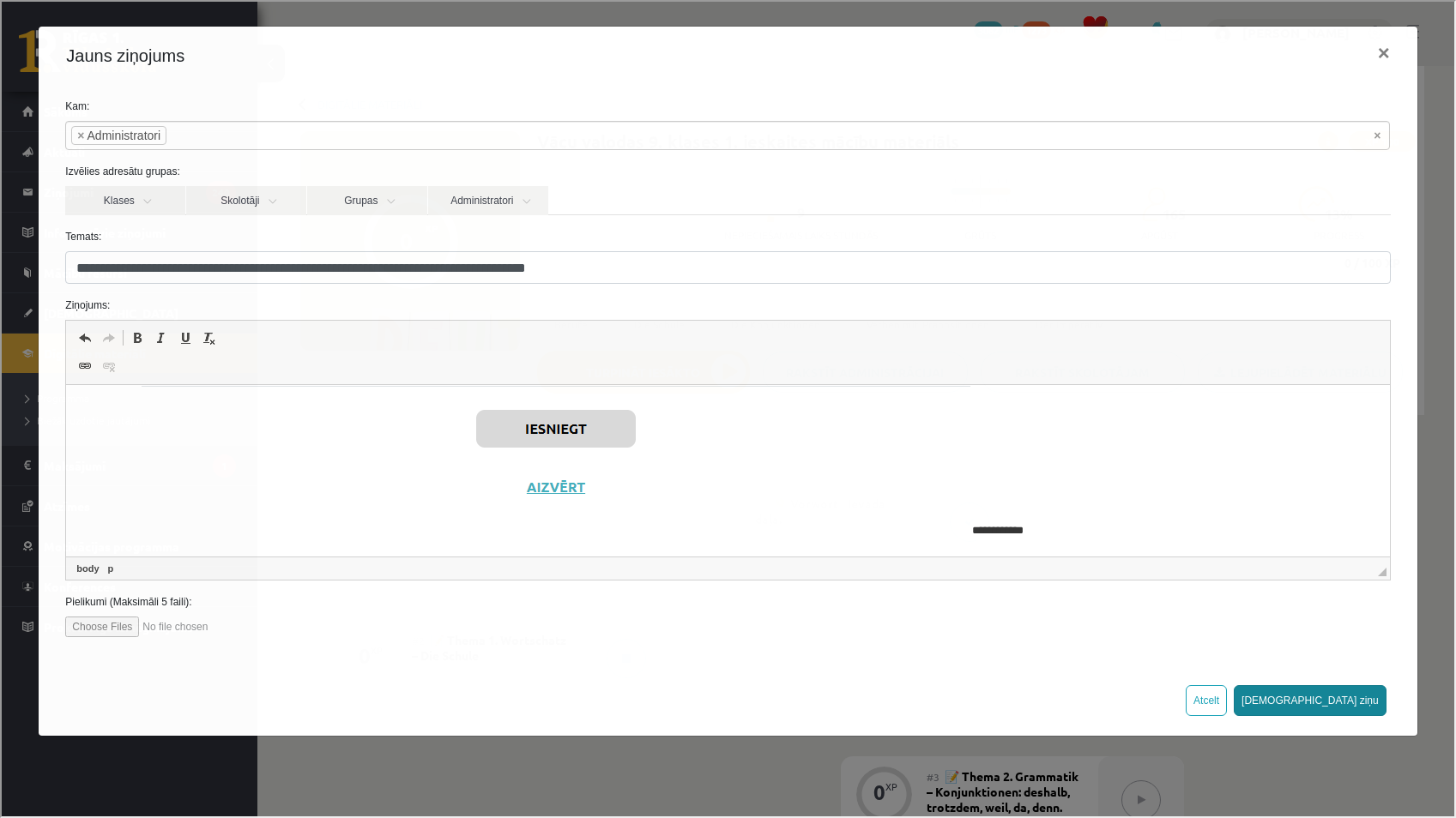
click at [1363, 694] on button "Sūtīt ziņu" at bounding box center [1308, 699] width 153 height 31
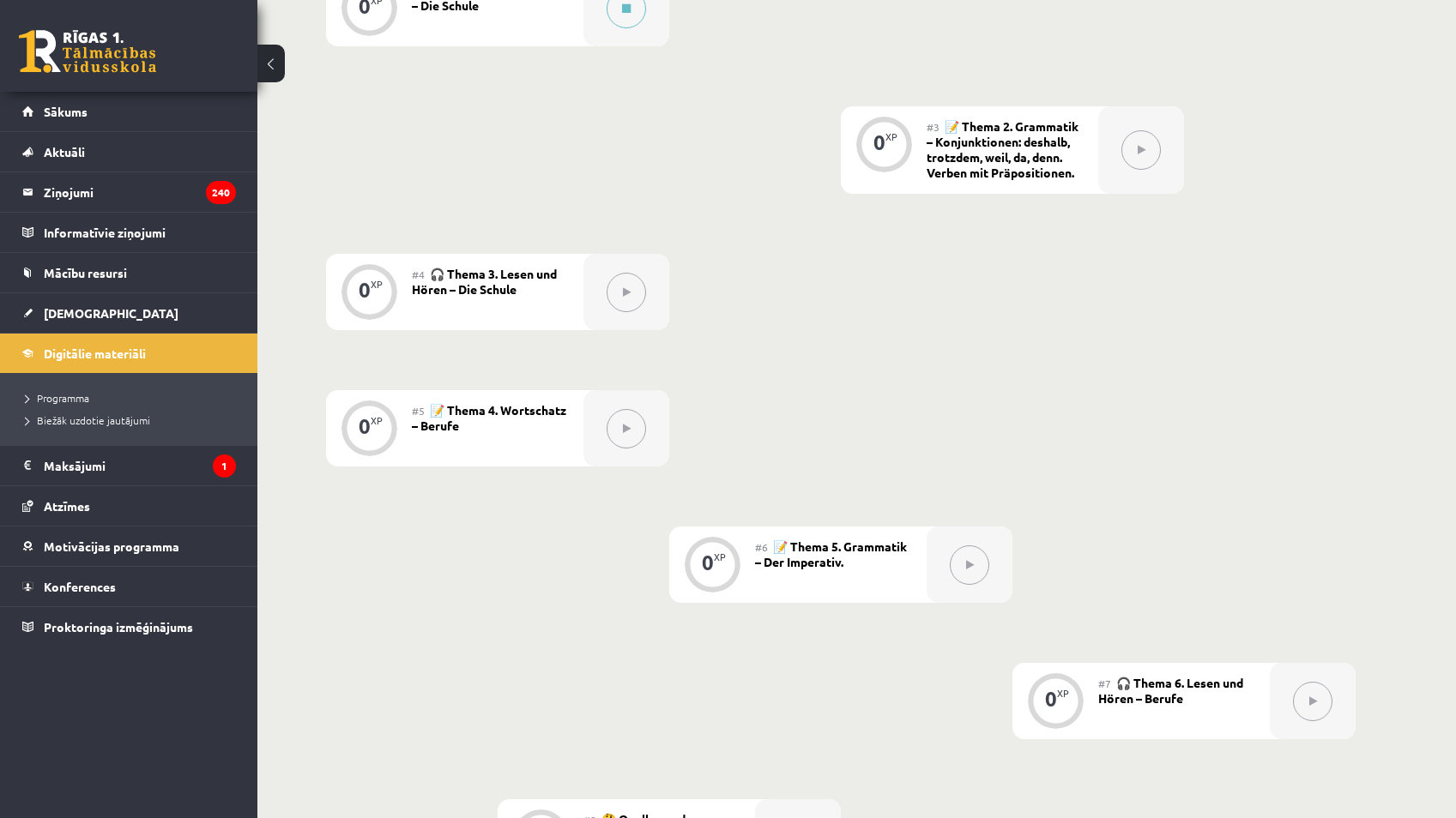
scroll to position [686, 0]
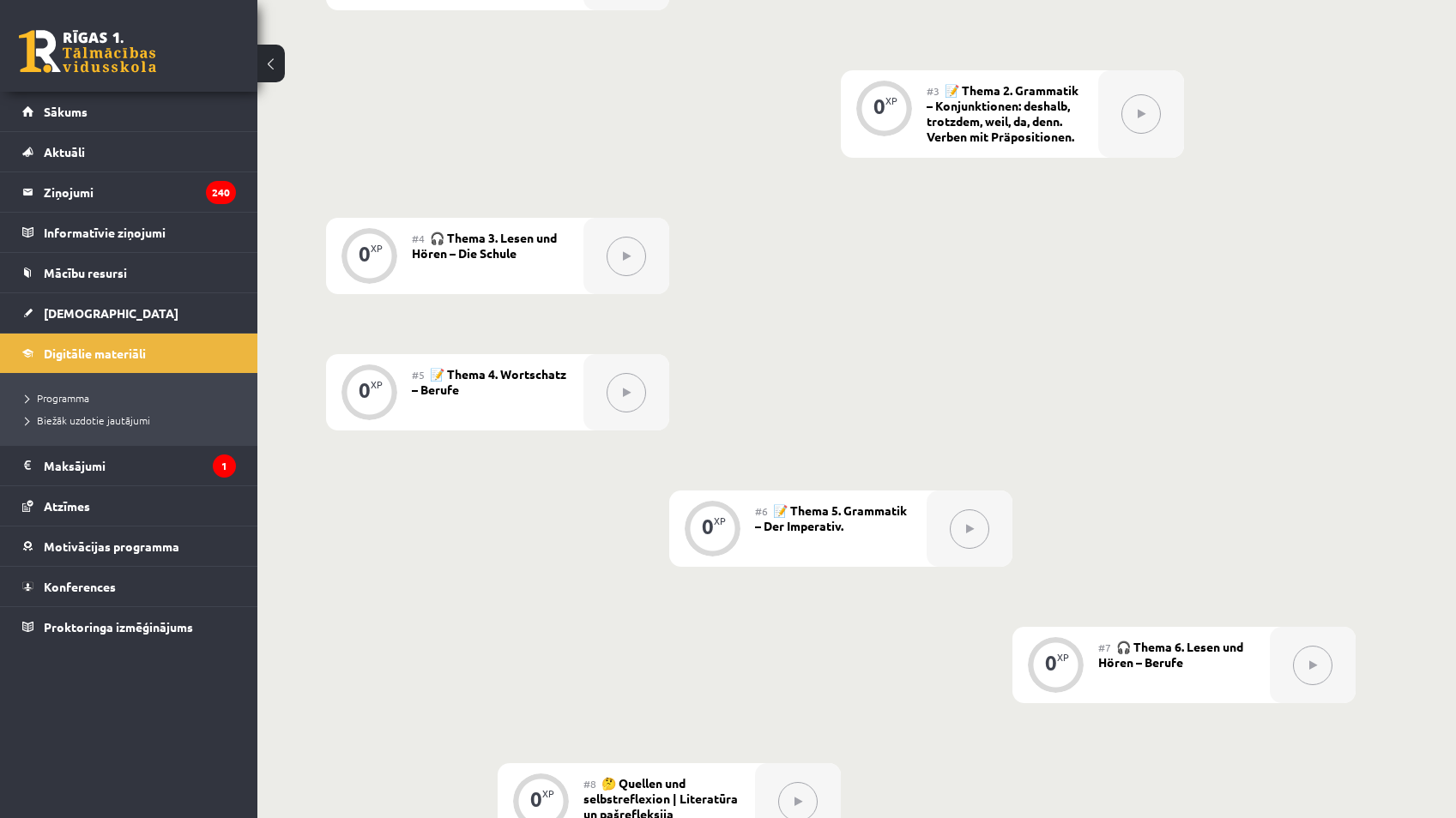
click at [632, 260] on button at bounding box center [626, 257] width 39 height 39
drag, startPoint x: 1122, startPoint y: 137, endPoint x: 1165, endPoint y: 126, distance: 44.4
click at [1145, 128] on div at bounding box center [1142, 113] width 86 height 87
click at [1181, 120] on div at bounding box center [1142, 113] width 86 height 87
click at [1148, 126] on button at bounding box center [1141, 114] width 39 height 39
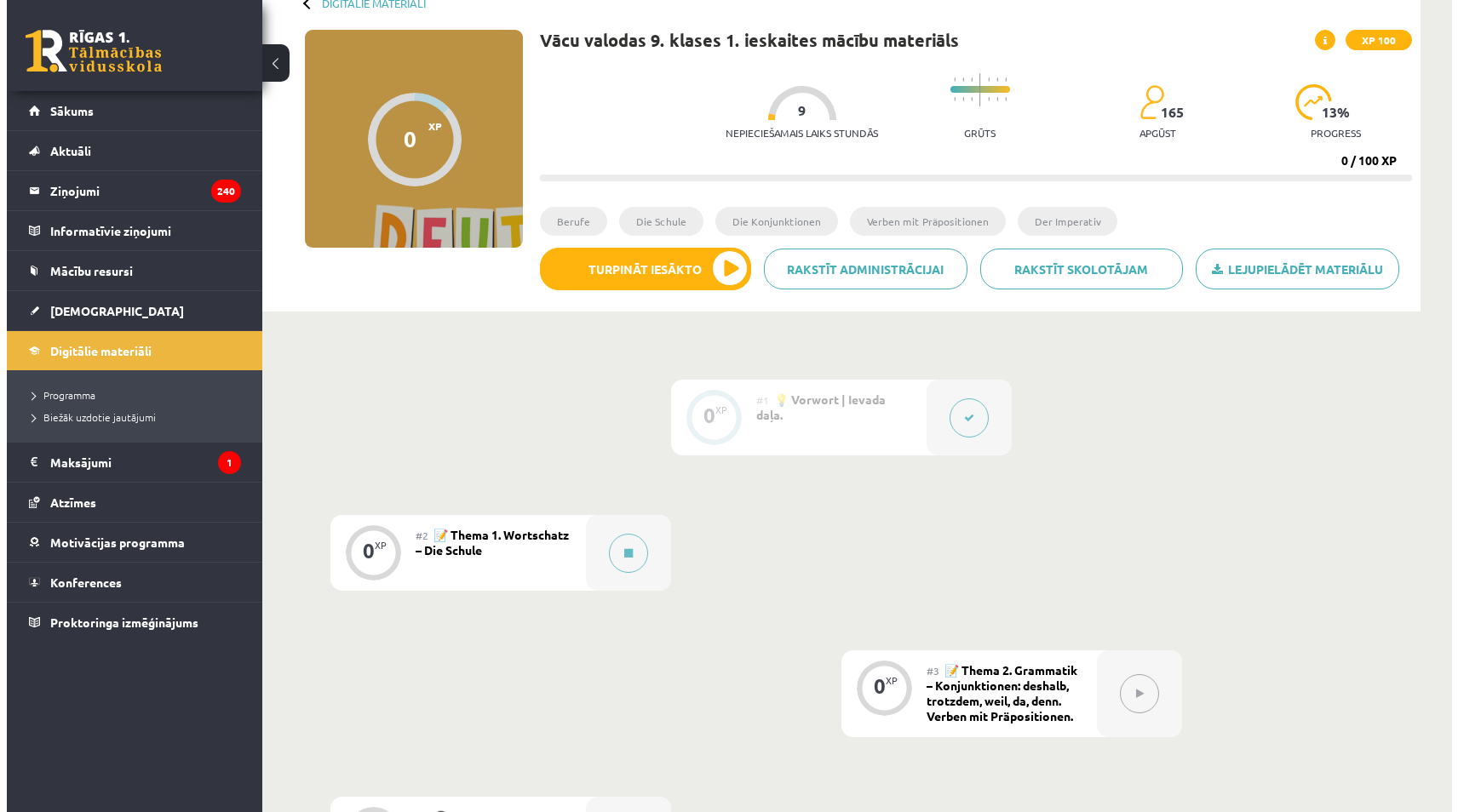
scroll to position [86, 0]
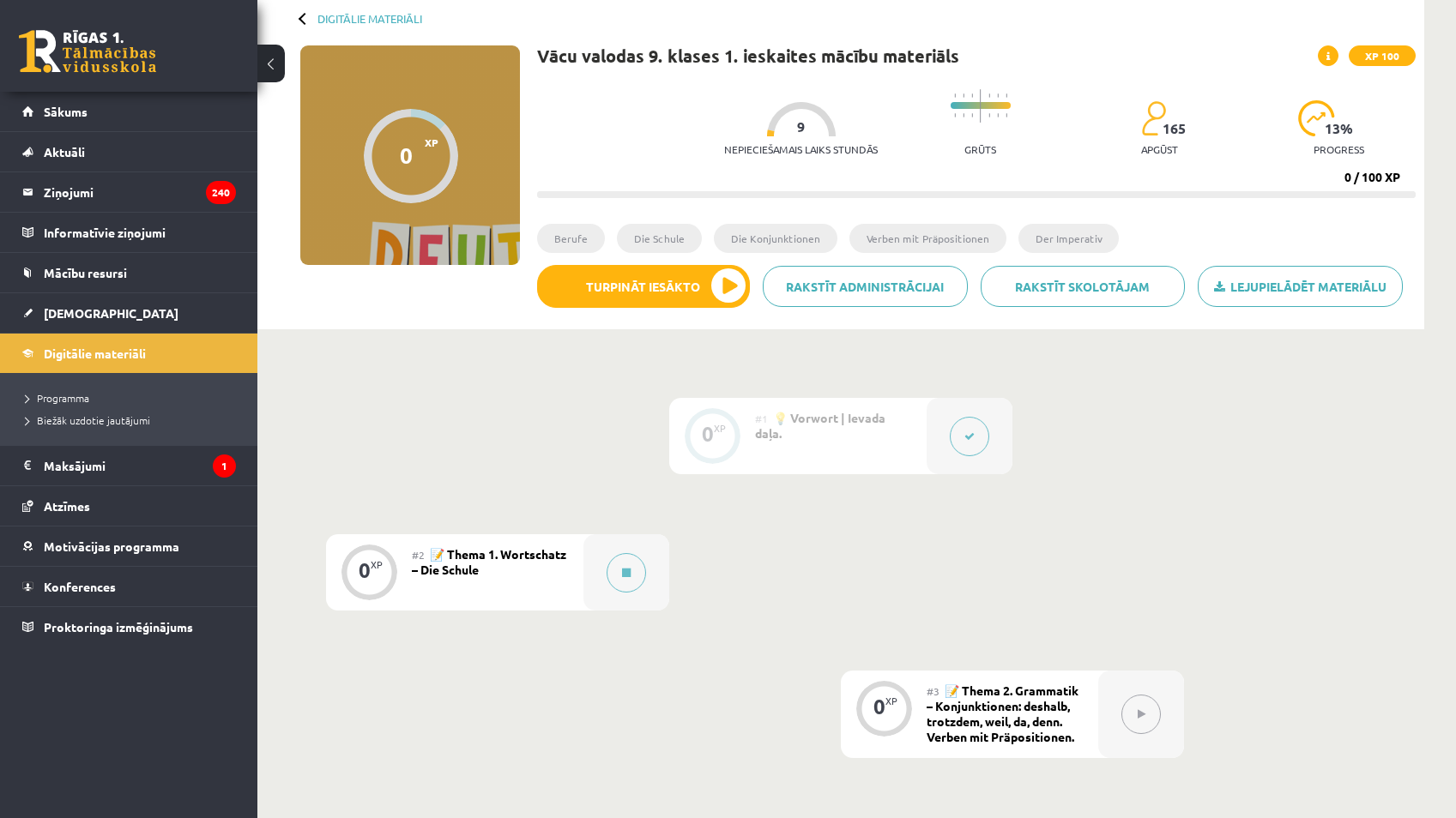
click at [986, 429] on button at bounding box center [969, 437] width 39 height 39
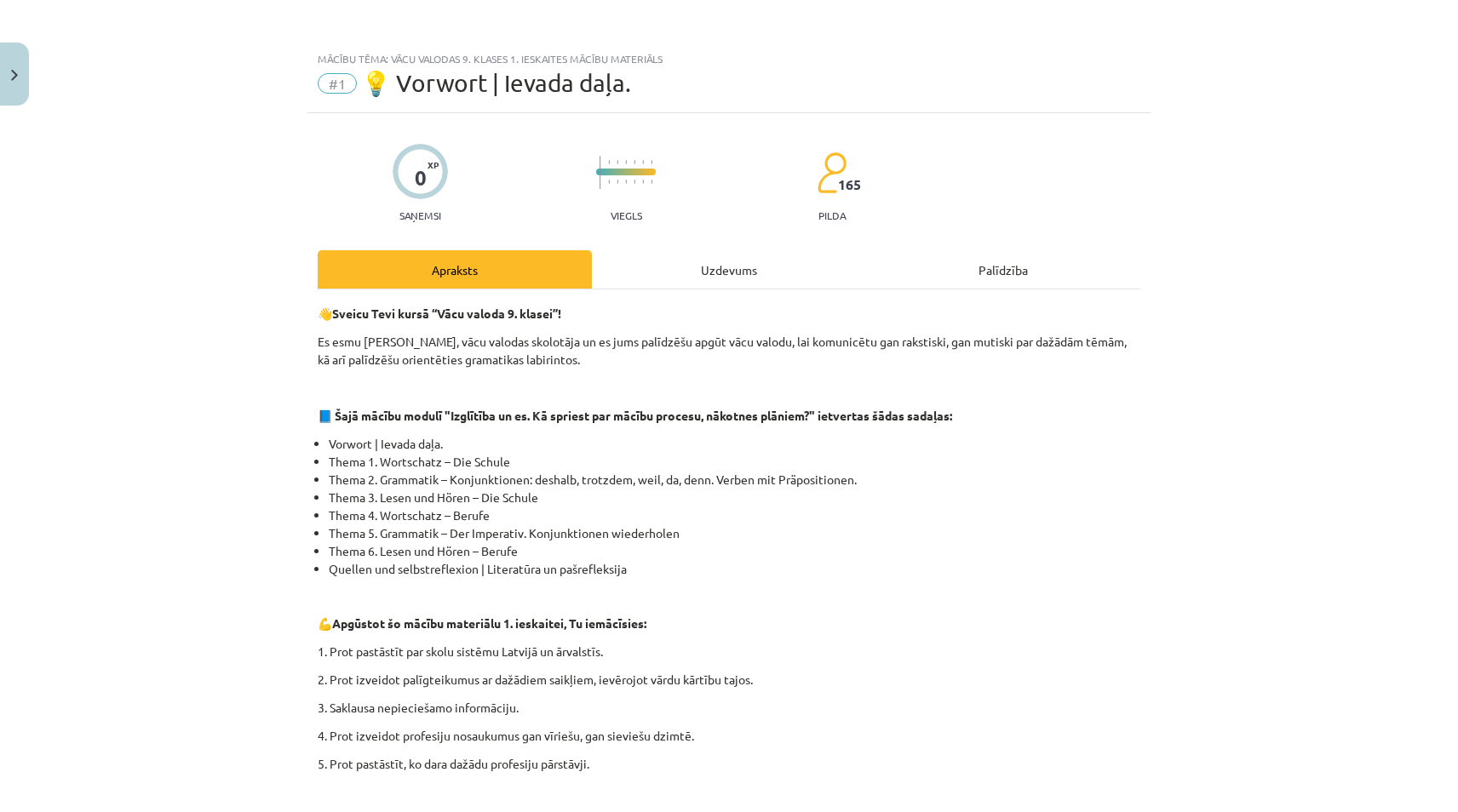
click at [826, 271] on div "Uzdevums" at bounding box center [729, 269] width 274 height 38
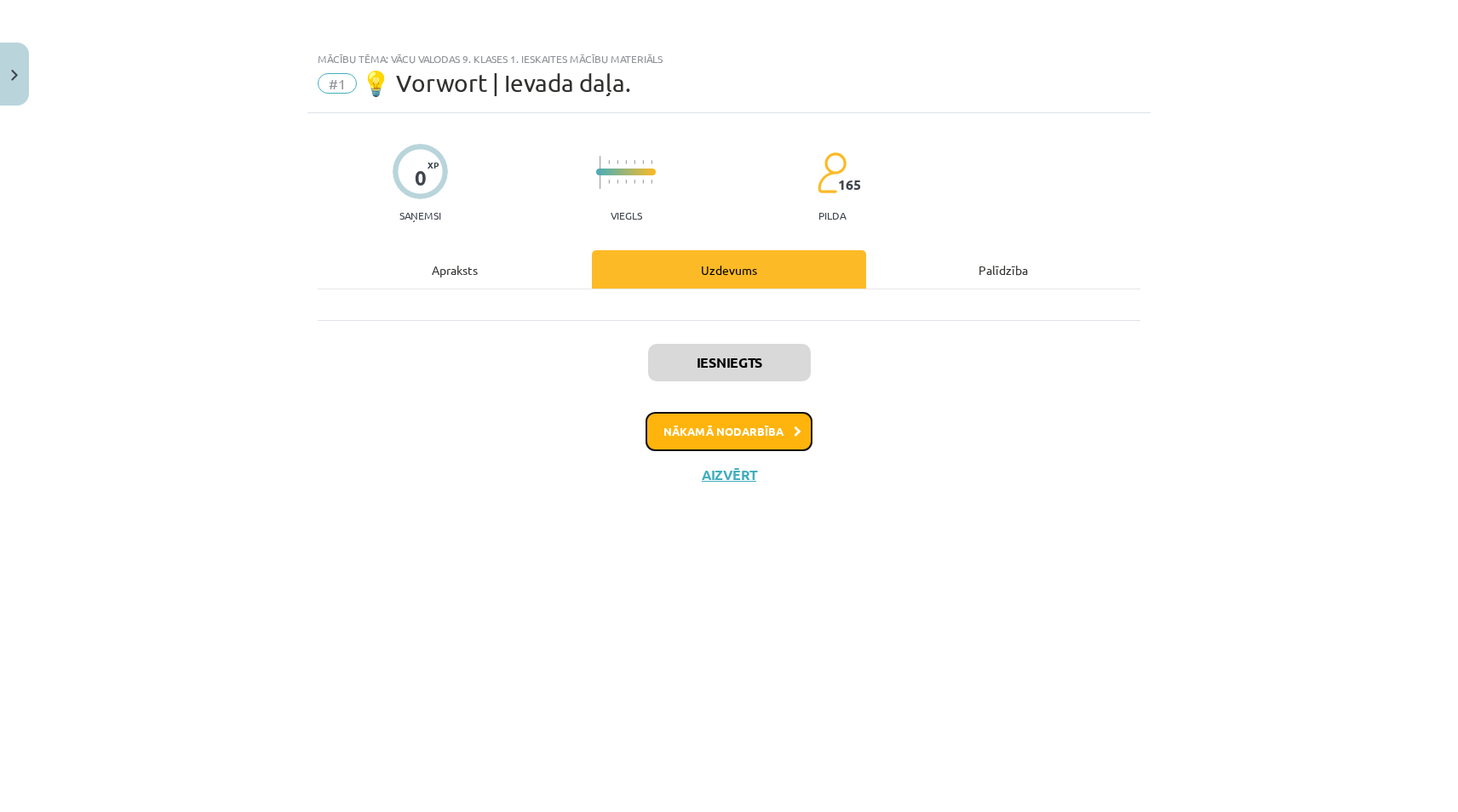
click at [743, 435] on button "Nākamā nodarbība" at bounding box center [729, 432] width 167 height 39
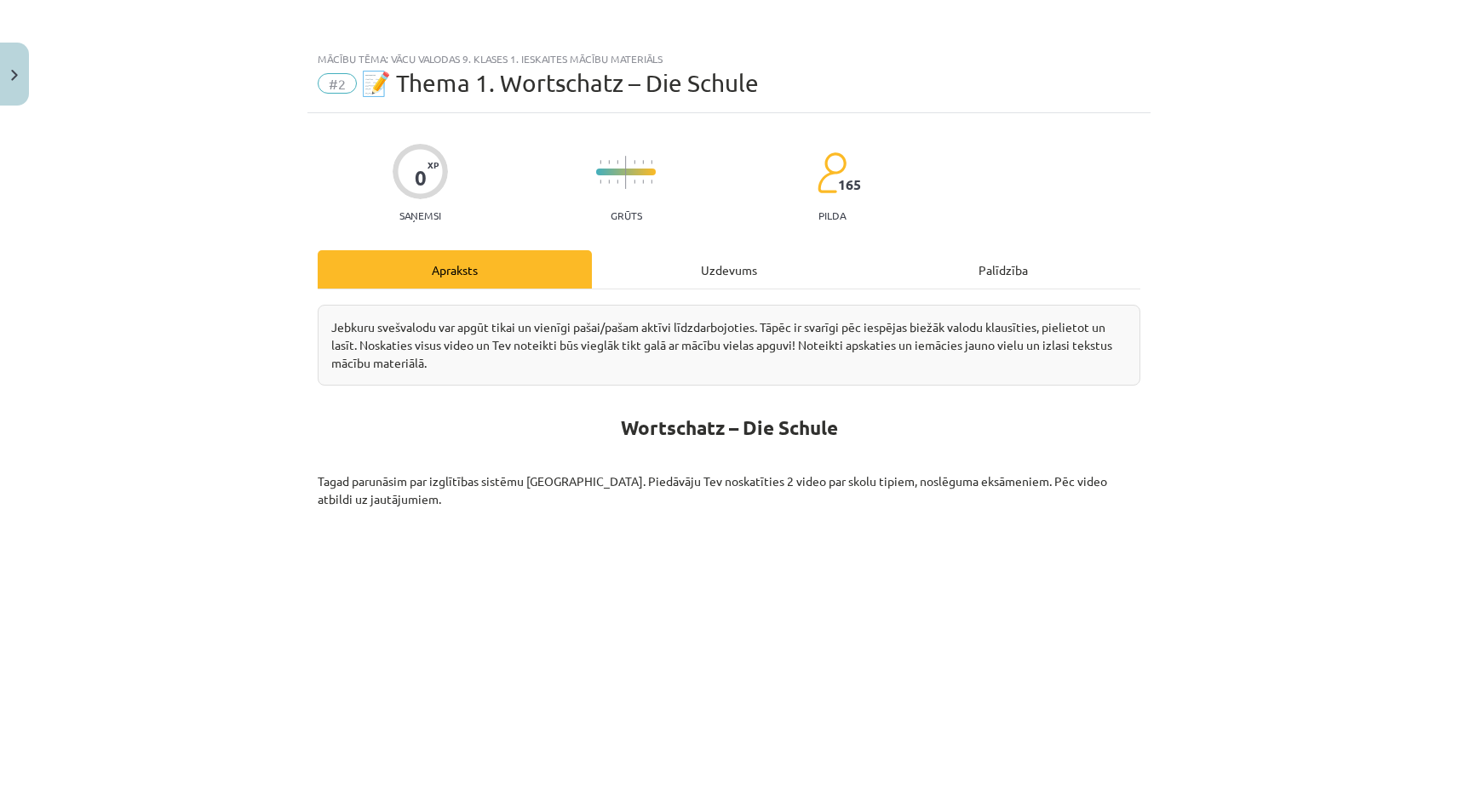
click at [718, 262] on div "Uzdevums" at bounding box center [729, 269] width 274 height 38
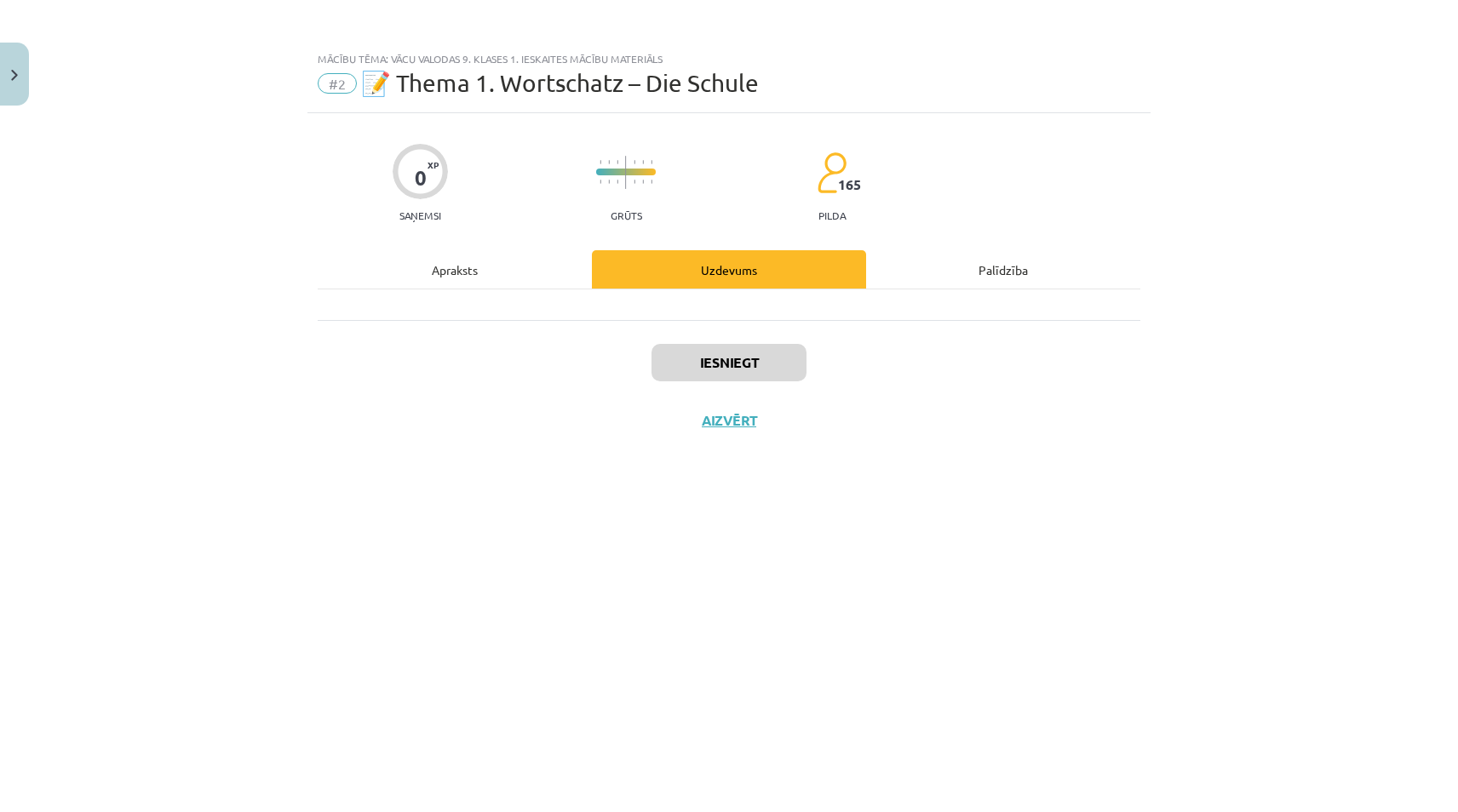
click at [942, 292] on div at bounding box center [729, 304] width 823 height 31
click at [970, 283] on div "Palīdzība" at bounding box center [1003, 269] width 274 height 38
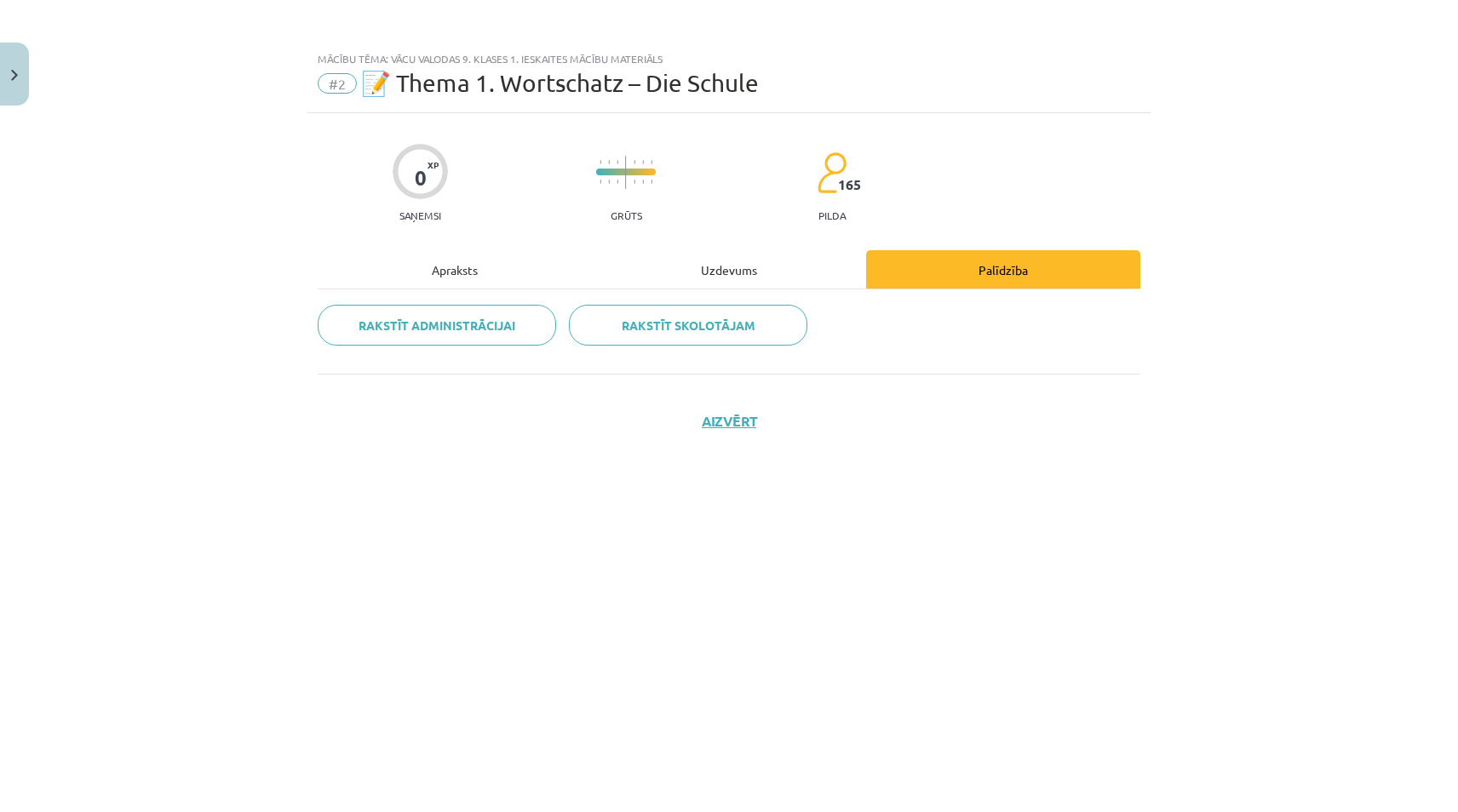
click at [685, 281] on div "Uzdevums" at bounding box center [729, 269] width 274 height 38
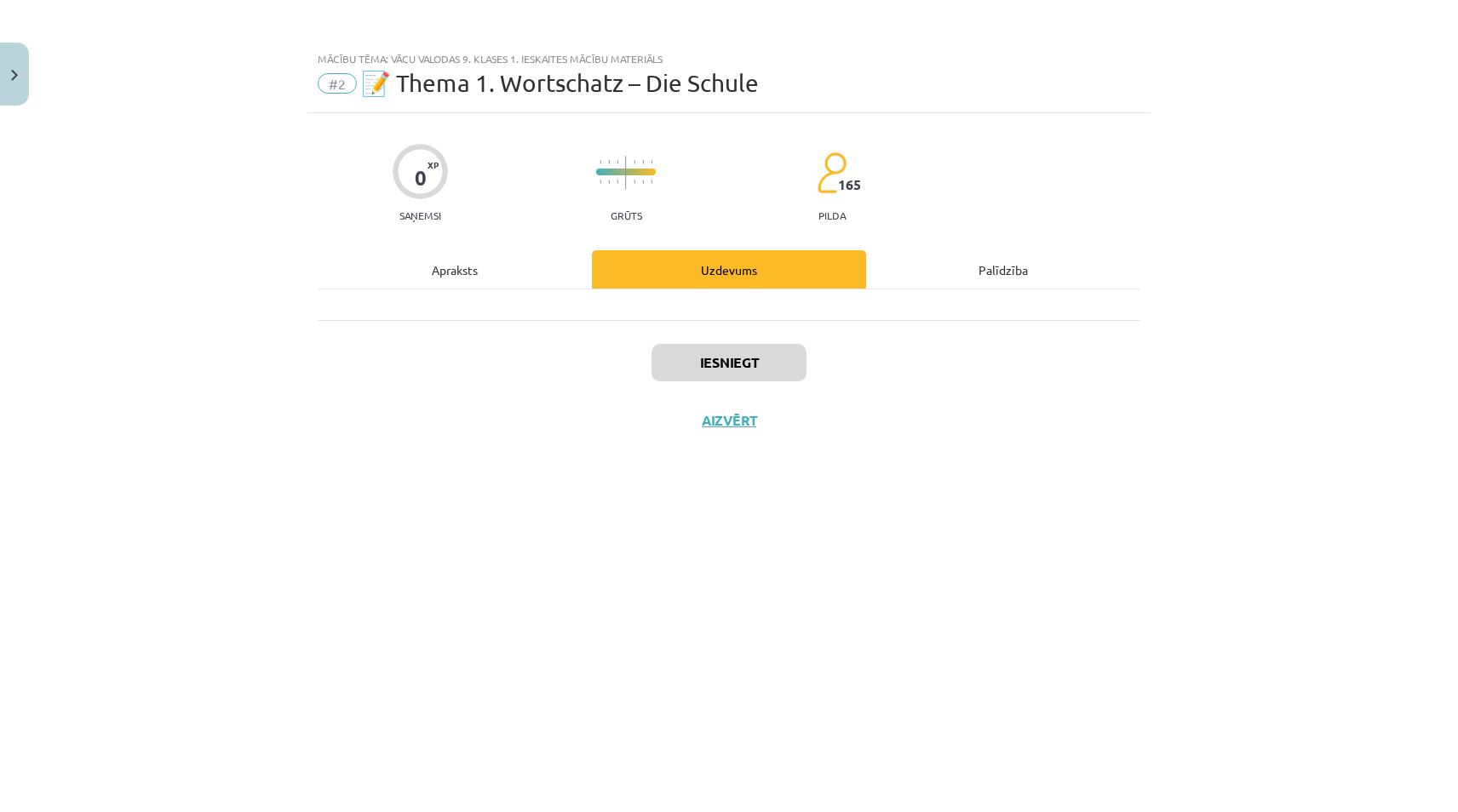
click at [520, 268] on div "Apraksts" at bounding box center [454, 269] width 274 height 38
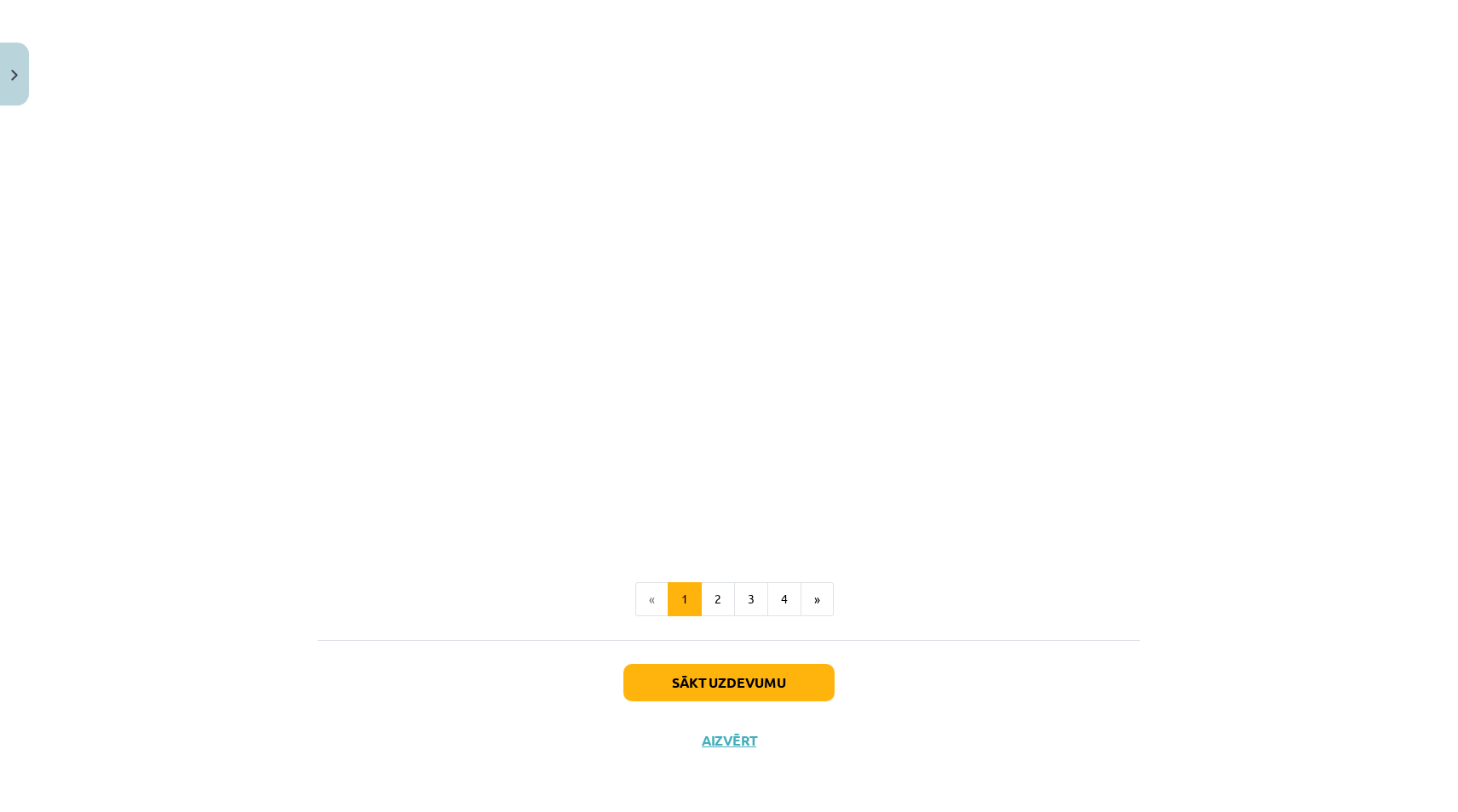
scroll to position [2317, 0]
click at [713, 606] on button "2" at bounding box center [717, 599] width 34 height 34
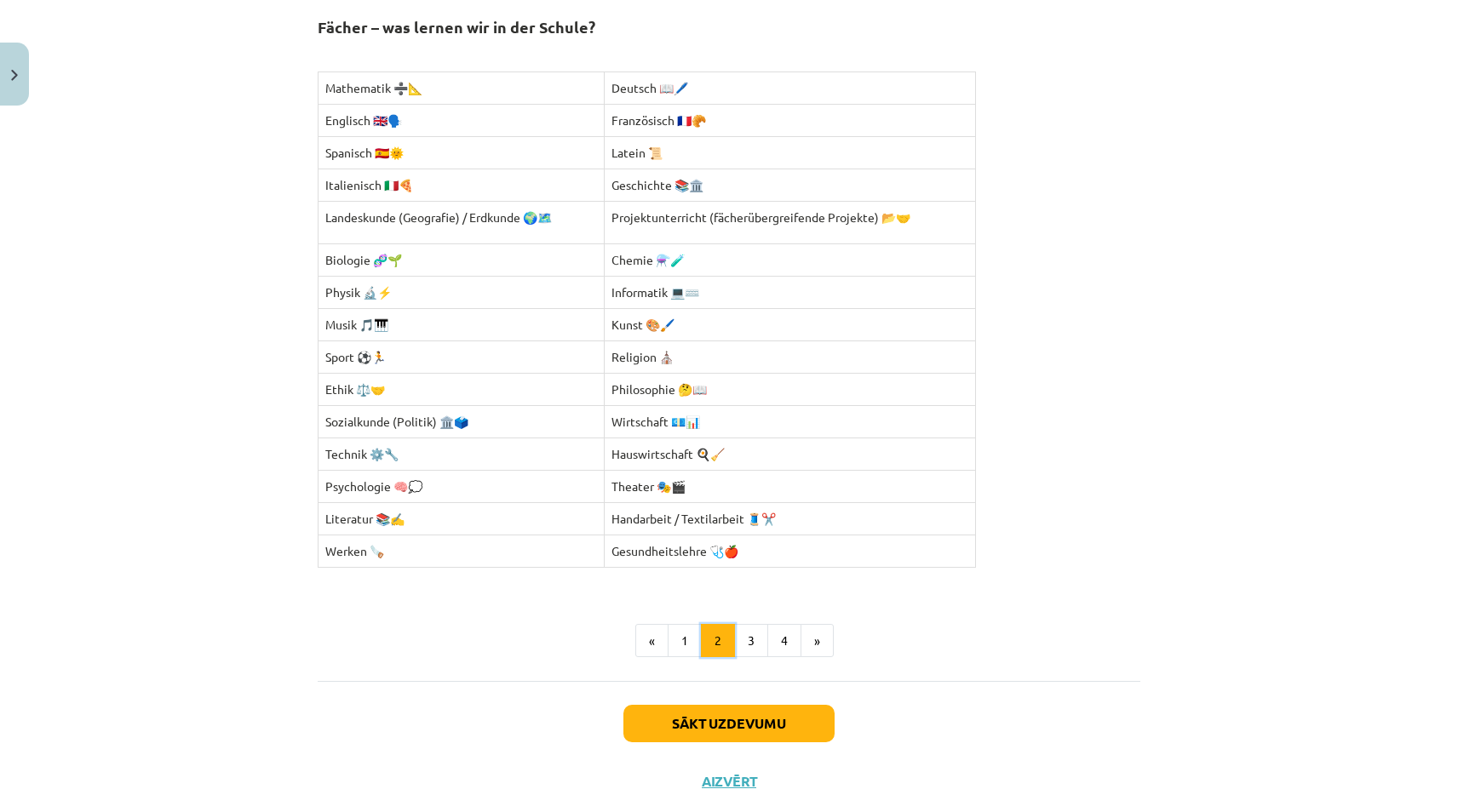
scroll to position [305, 0]
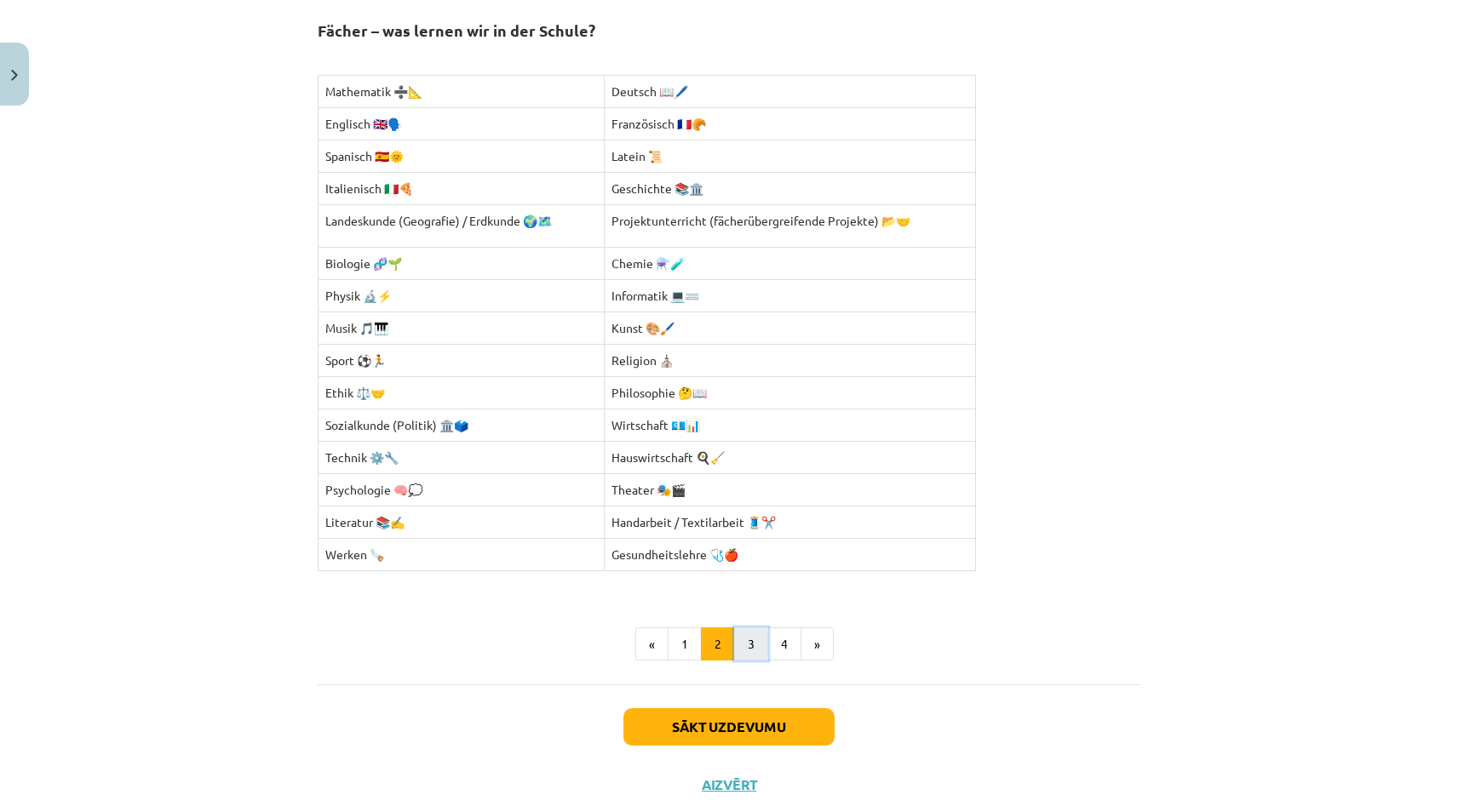
click at [759, 643] on button "3" at bounding box center [751, 645] width 34 height 34
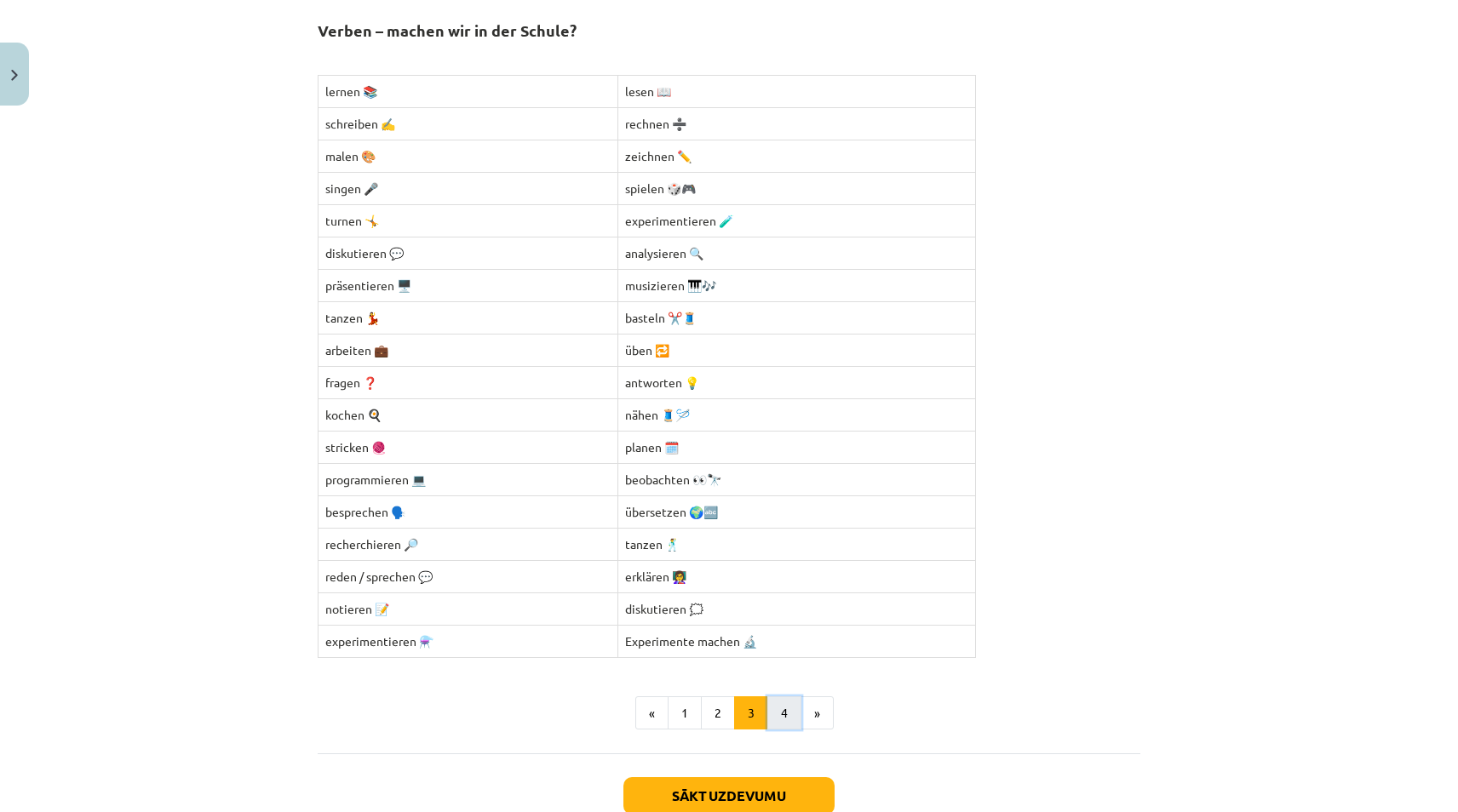
click at [791, 703] on button "4" at bounding box center [784, 713] width 34 height 34
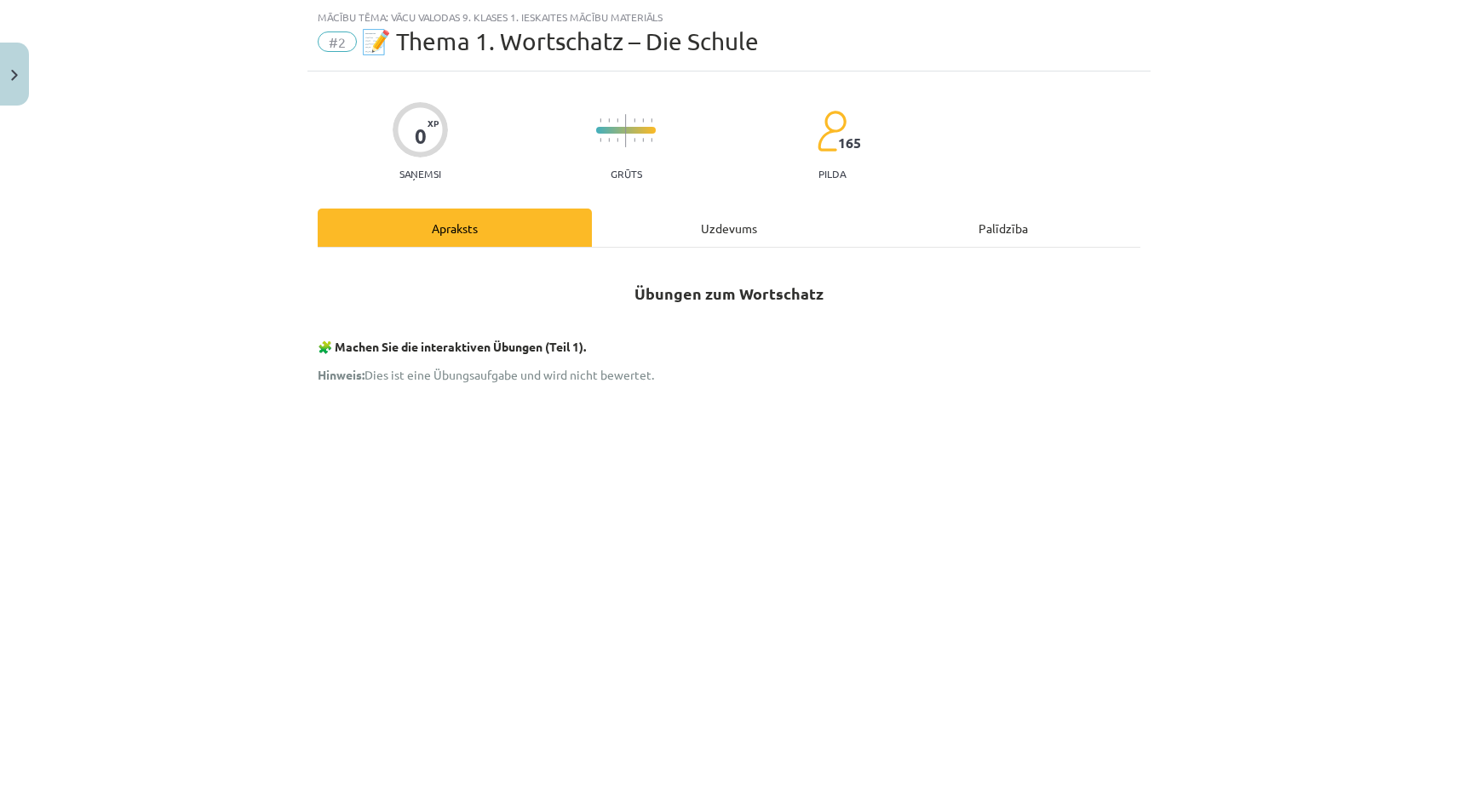
scroll to position [0, 0]
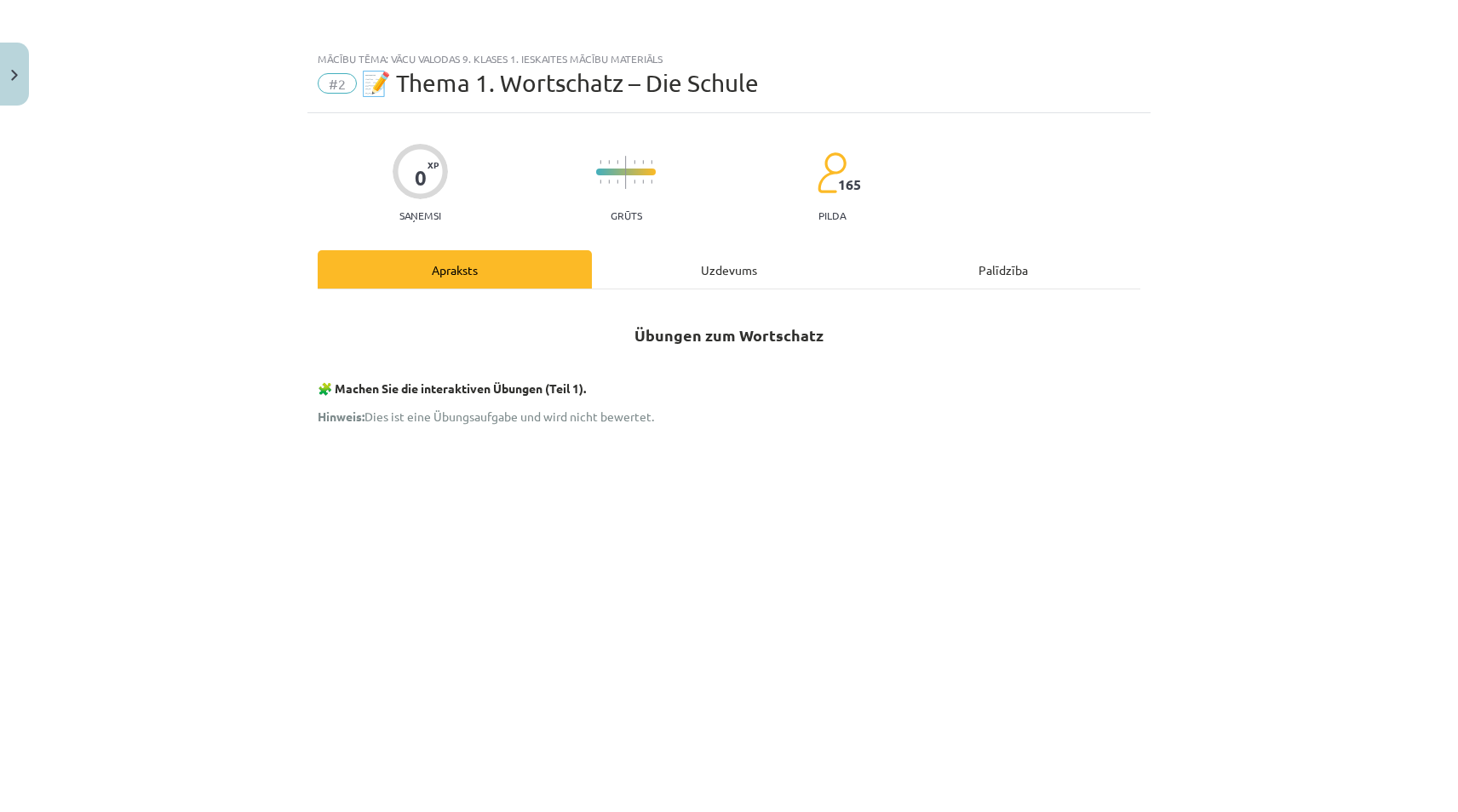
click at [765, 268] on div "Uzdevums" at bounding box center [729, 269] width 274 height 38
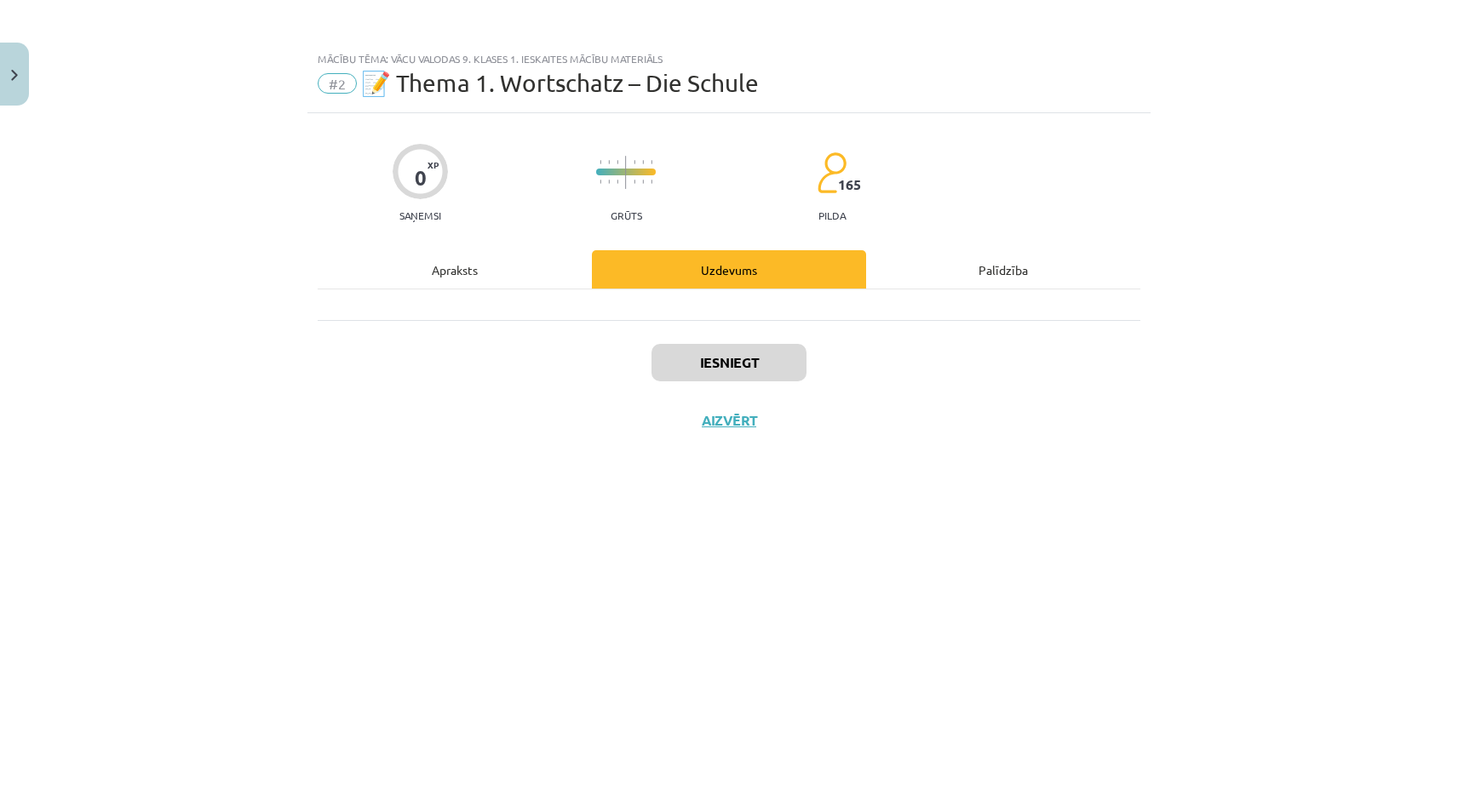
click at [713, 334] on div "Iesniegt Aizvērt" at bounding box center [729, 379] width 823 height 119
click at [495, 267] on div "Apraksts" at bounding box center [454, 269] width 274 height 38
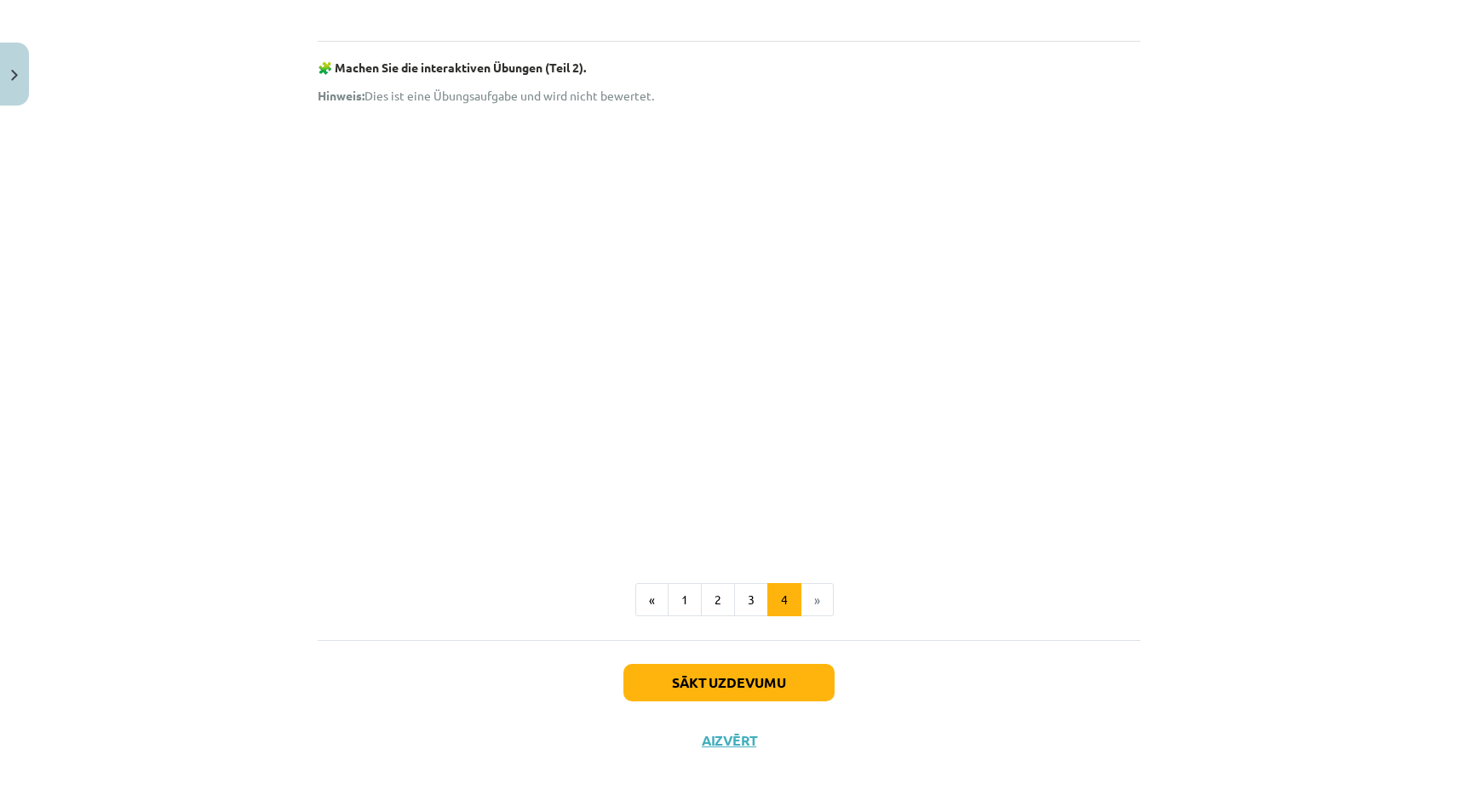
scroll to position [790, 0]
click at [768, 598] on button "4" at bounding box center [784, 600] width 34 height 34
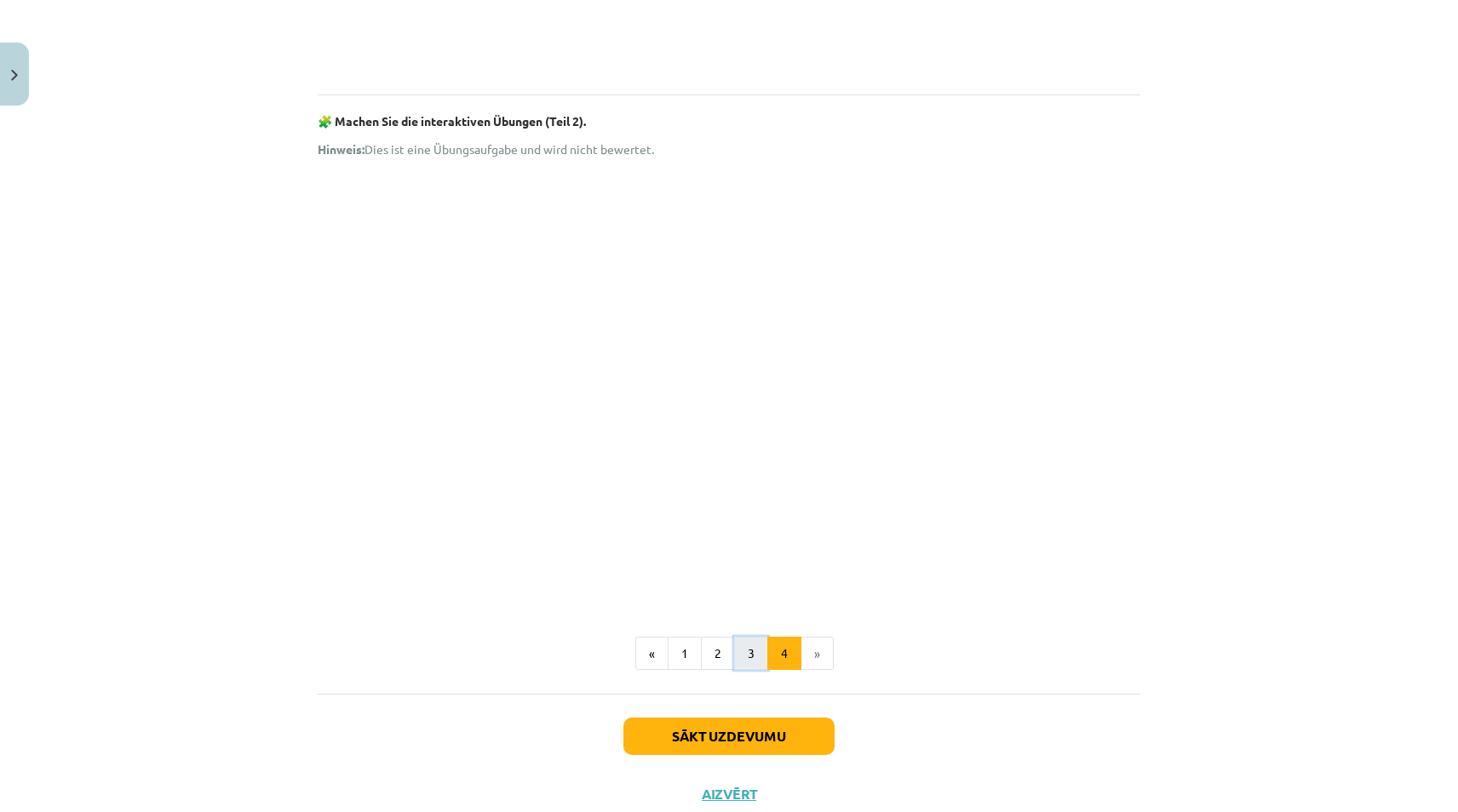
click at [745, 656] on button "3" at bounding box center [751, 654] width 34 height 34
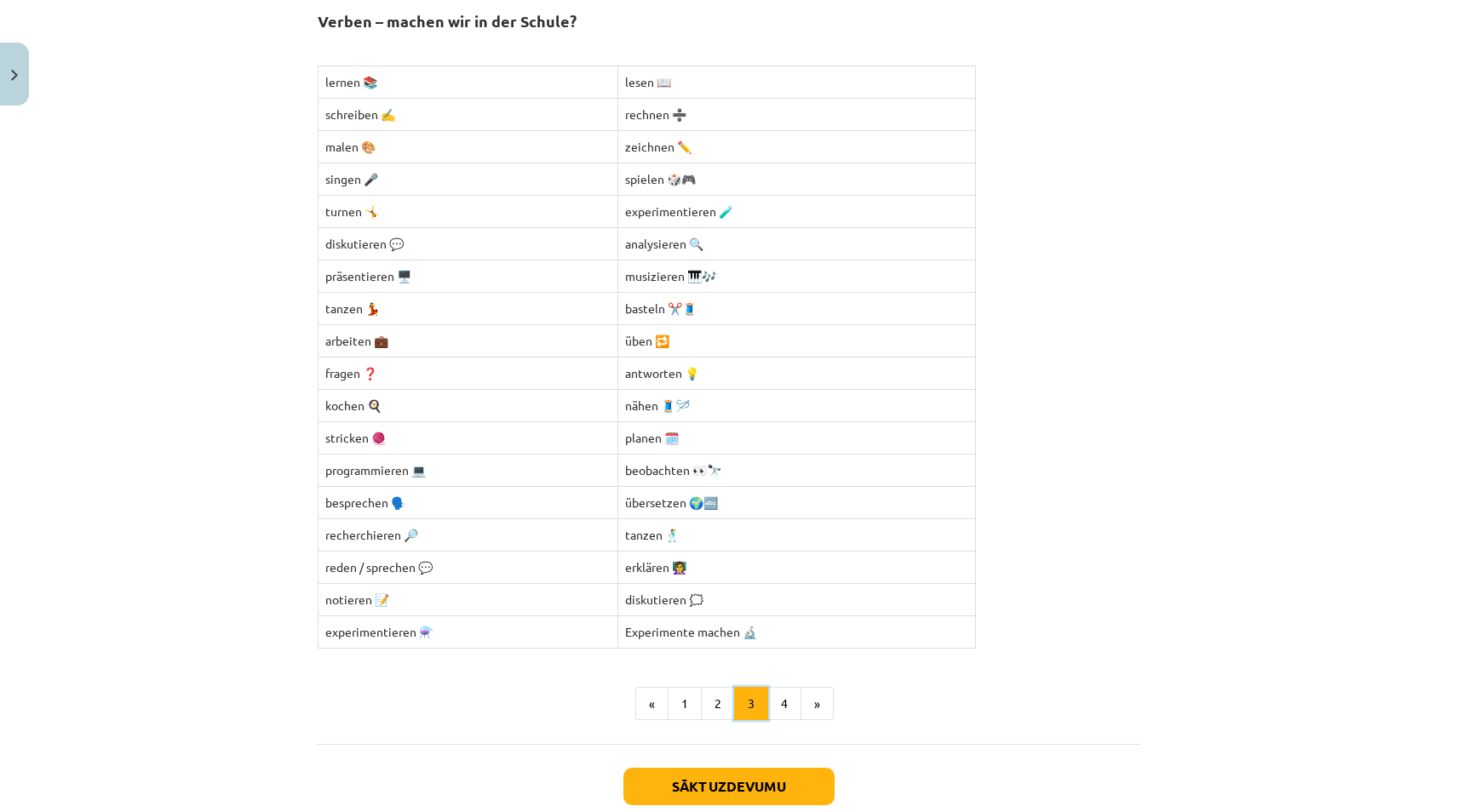
scroll to position [305, 0]
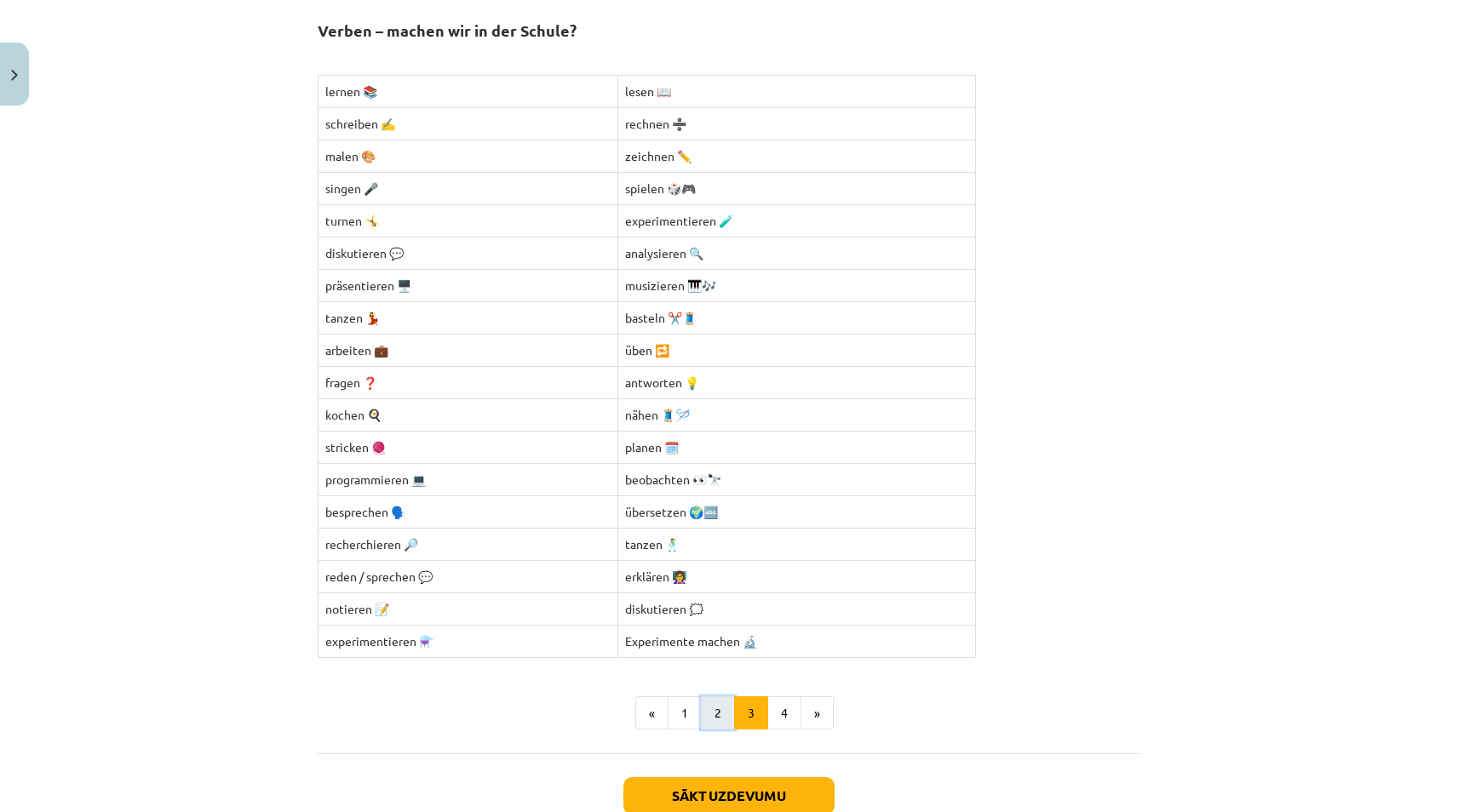
click at [705, 710] on button "2" at bounding box center [717, 713] width 34 height 34
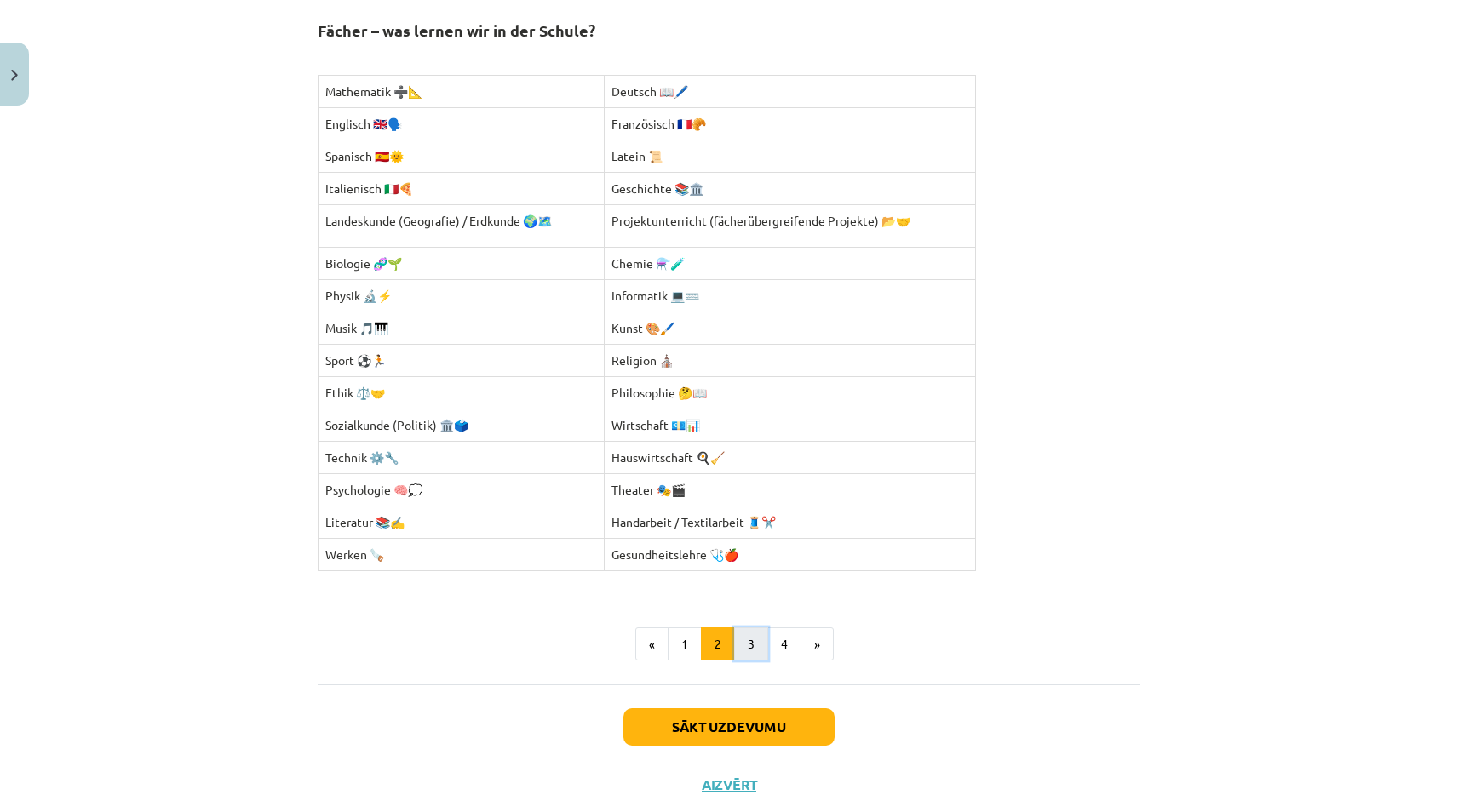
click at [757, 652] on button "3" at bounding box center [751, 645] width 34 height 34
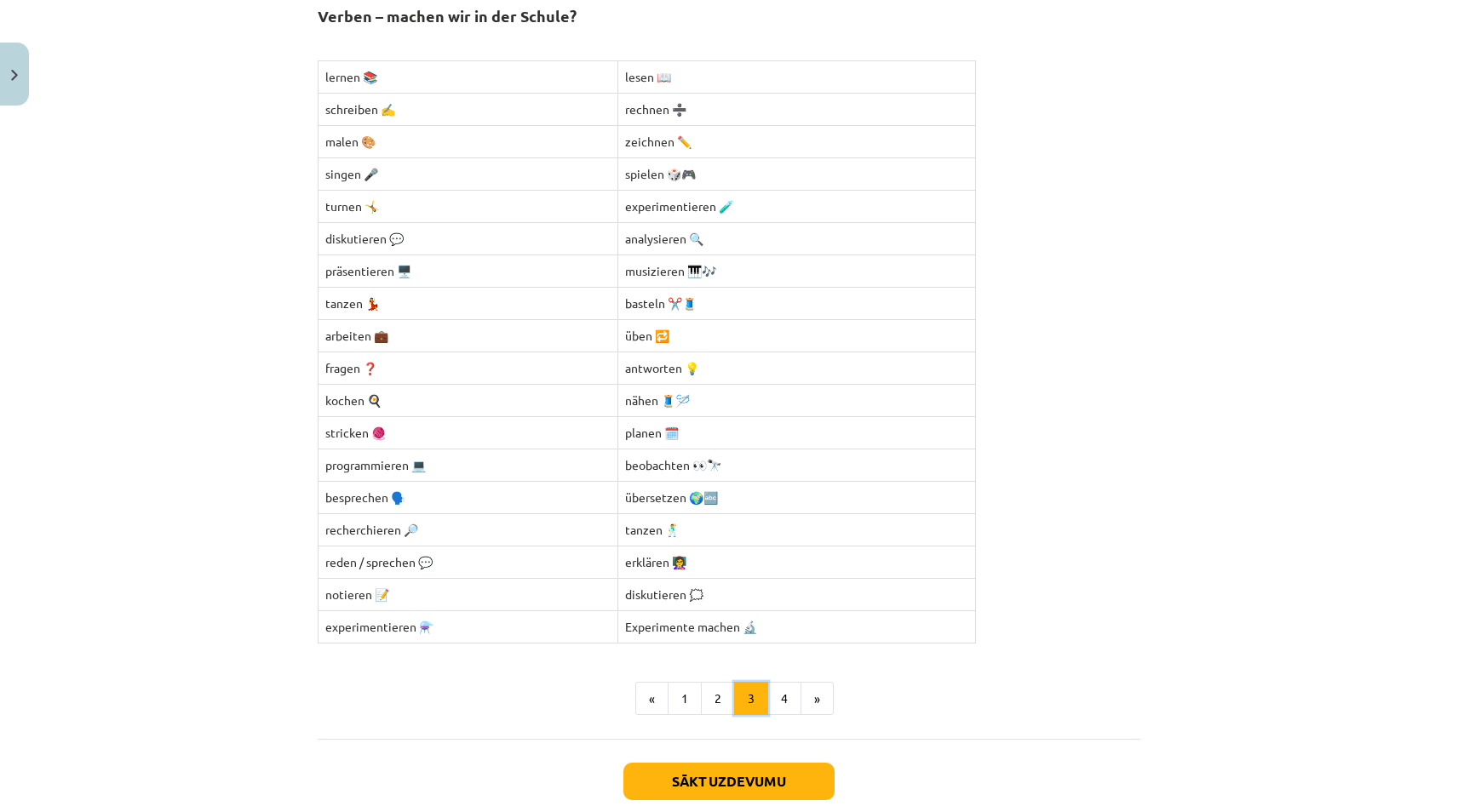
scroll to position [0, 0]
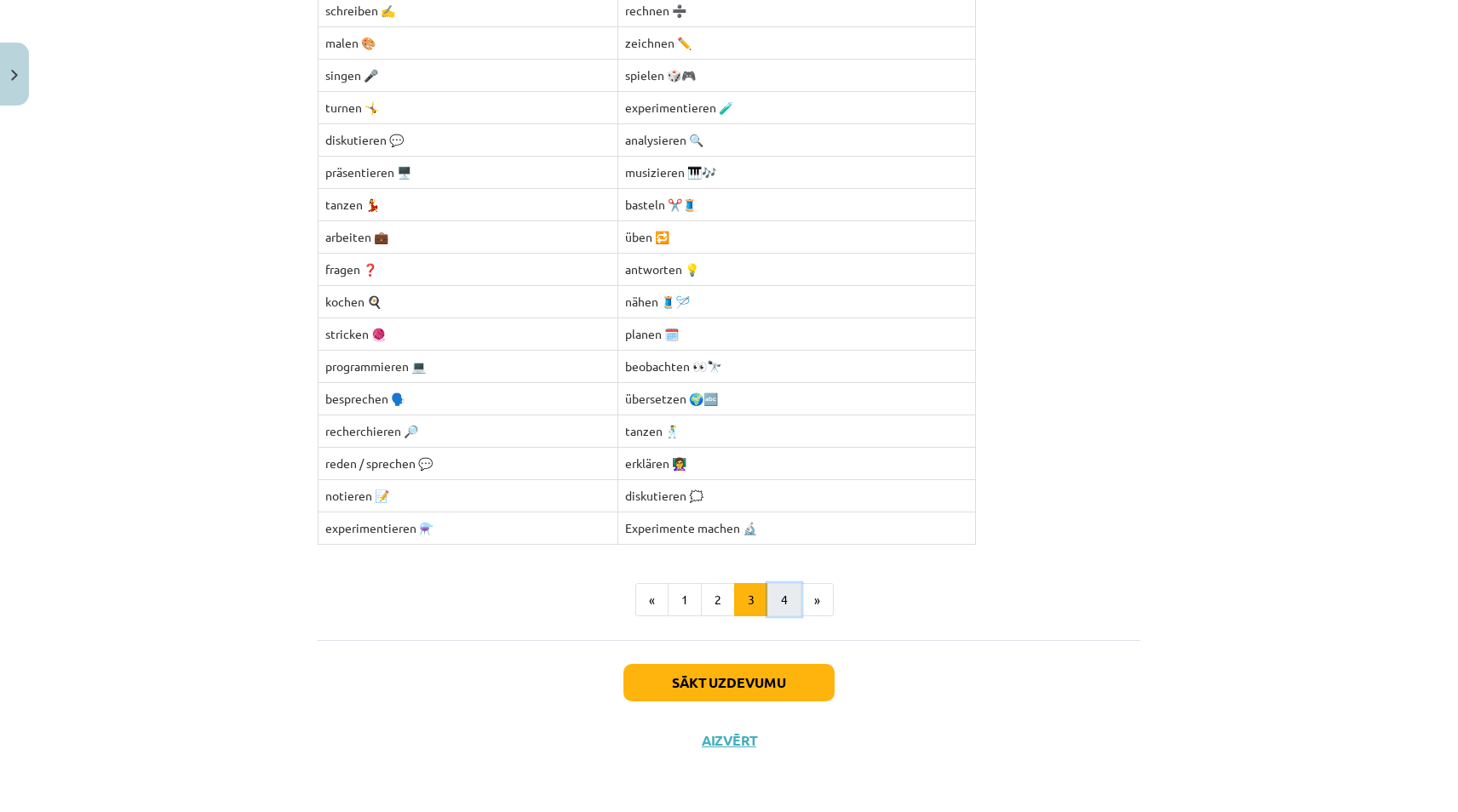
click at [780, 607] on button "4" at bounding box center [784, 600] width 34 height 34
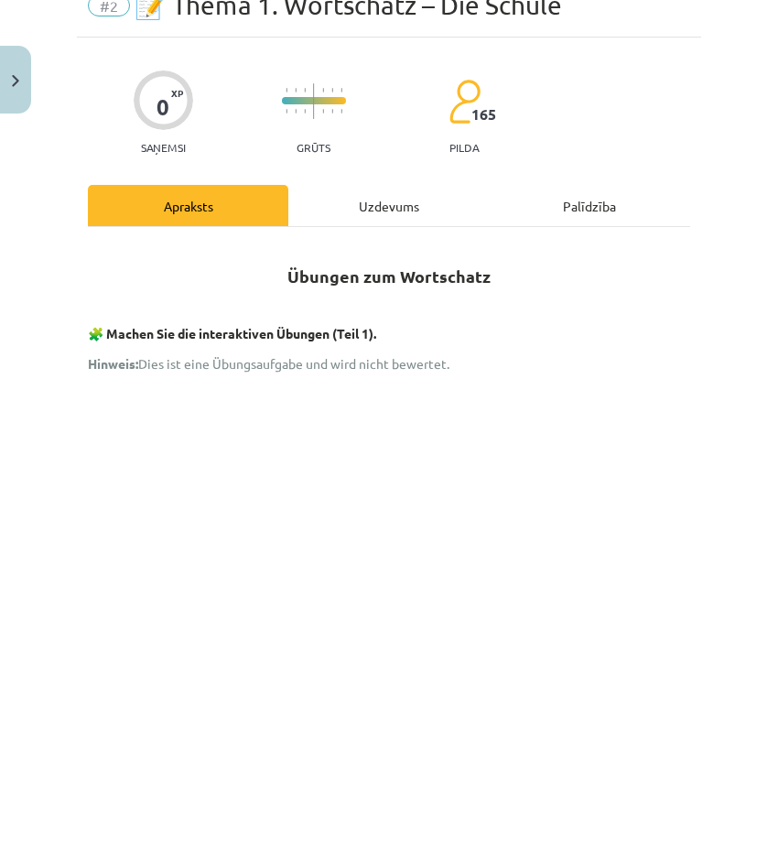
scroll to position [92, 0]
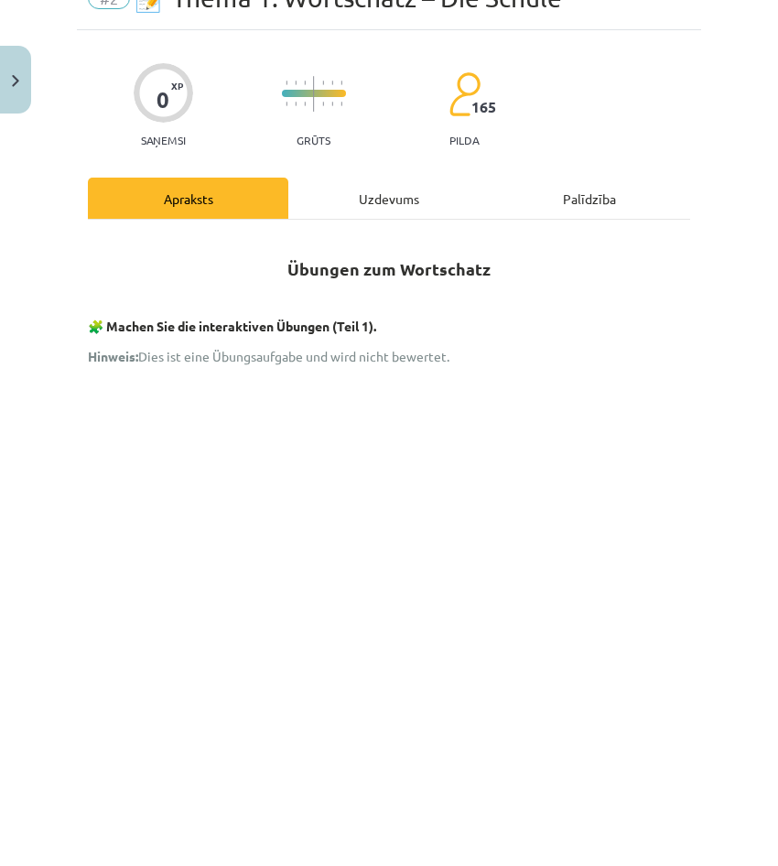
click at [610, 261] on h2 "Übungen zum Wortschatz" at bounding box center [389, 258] width 602 height 45
click at [485, 347] on p "Hinweis: Dies ist eine Übungsaufgabe und wird nicht bewertet." at bounding box center [389, 356] width 602 height 19
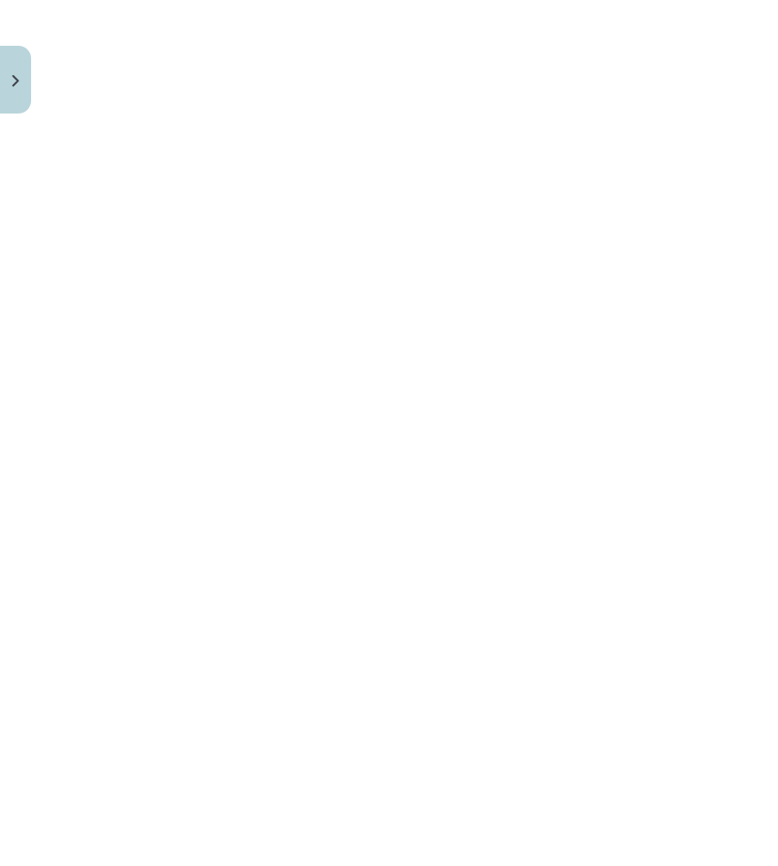
scroll to position [896, 0]
click at [695, 338] on div "Mācību tēma: Vācu valodas 9. klases 1. ieskaites mācību materiāls #2 📝 Thema 1.…" at bounding box center [389, 433] width 778 height 866
click at [692, 327] on div "Mācību tēma: Vācu valodas 9. klases 1. ieskaites mācību materiāls #2 📝 Thema 1.…" at bounding box center [389, 433] width 778 height 866
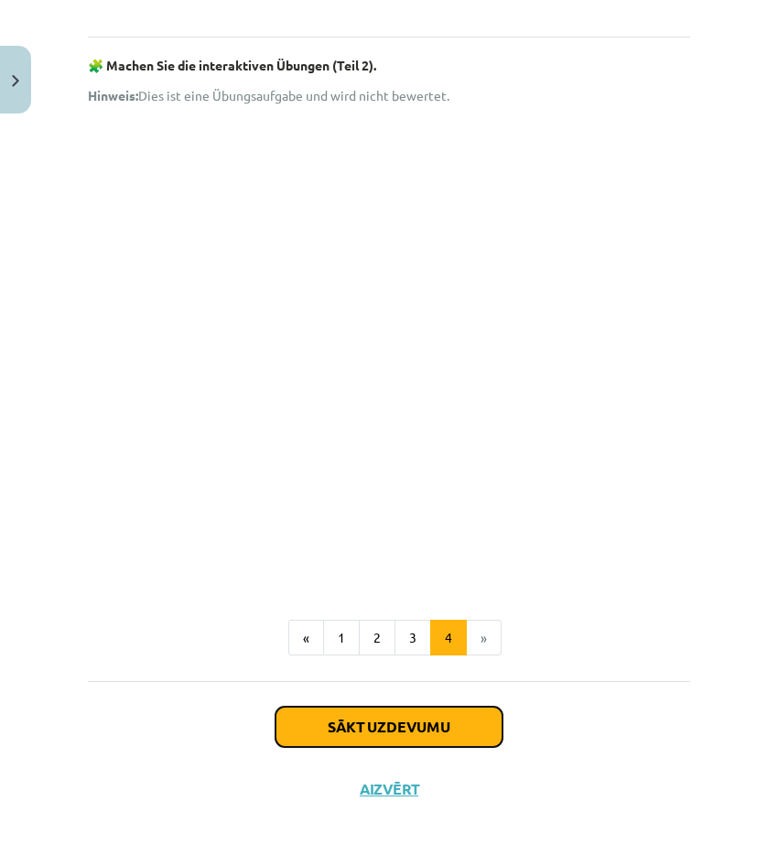
click at [433, 722] on button "Sākt uzdevumu" at bounding box center [389, 727] width 227 height 40
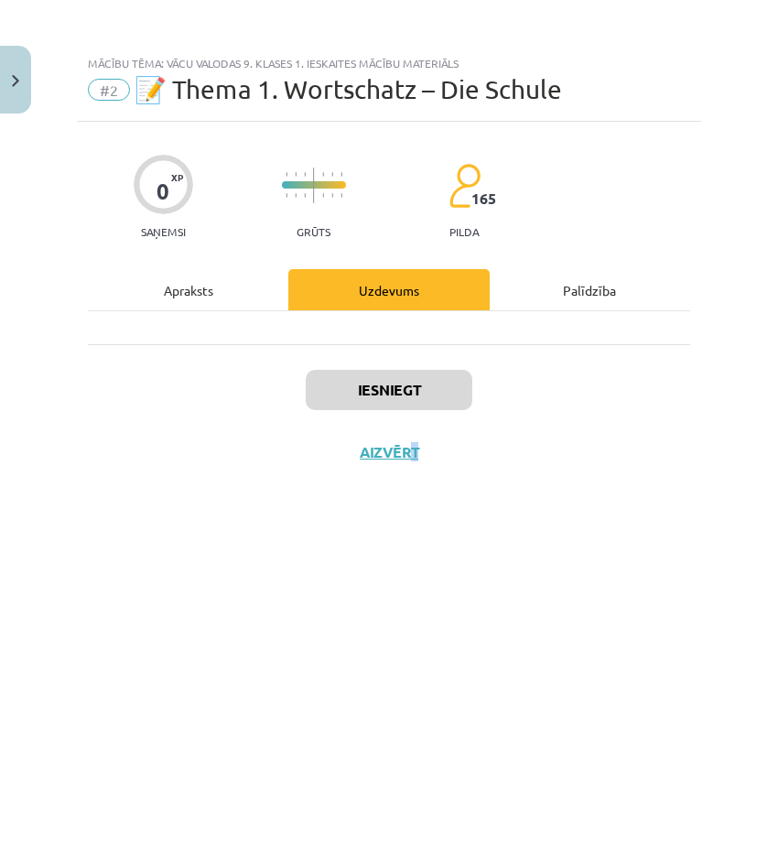
click at [414, 417] on div "Iesniegt Aizvērt" at bounding box center [389, 408] width 602 height 128
drag, startPoint x: 413, startPoint y: 416, endPoint x: 261, endPoint y: 284, distance: 201.8
click at [261, 284] on div "Apraksts" at bounding box center [188, 289] width 200 height 41
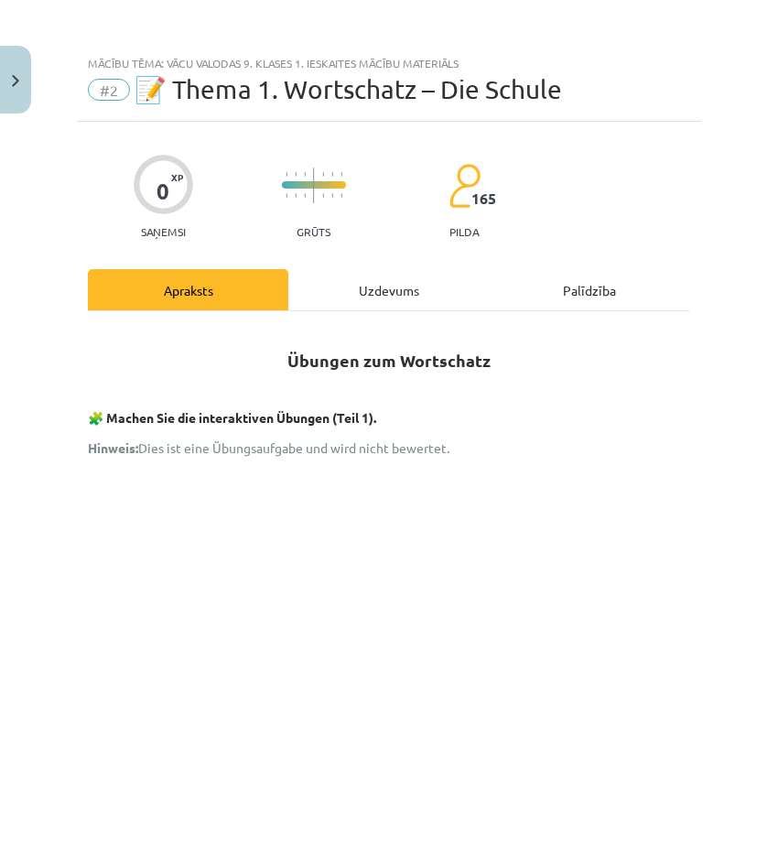
click at [353, 278] on div "Uzdevums" at bounding box center [388, 289] width 200 height 41
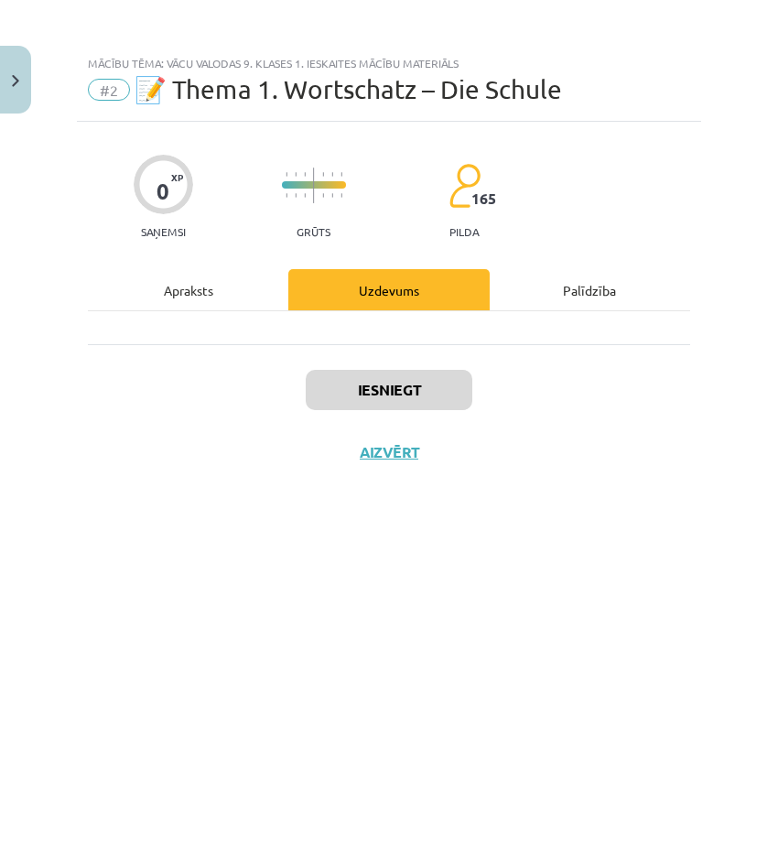
click at [219, 281] on div "Apraksts" at bounding box center [188, 289] width 200 height 41
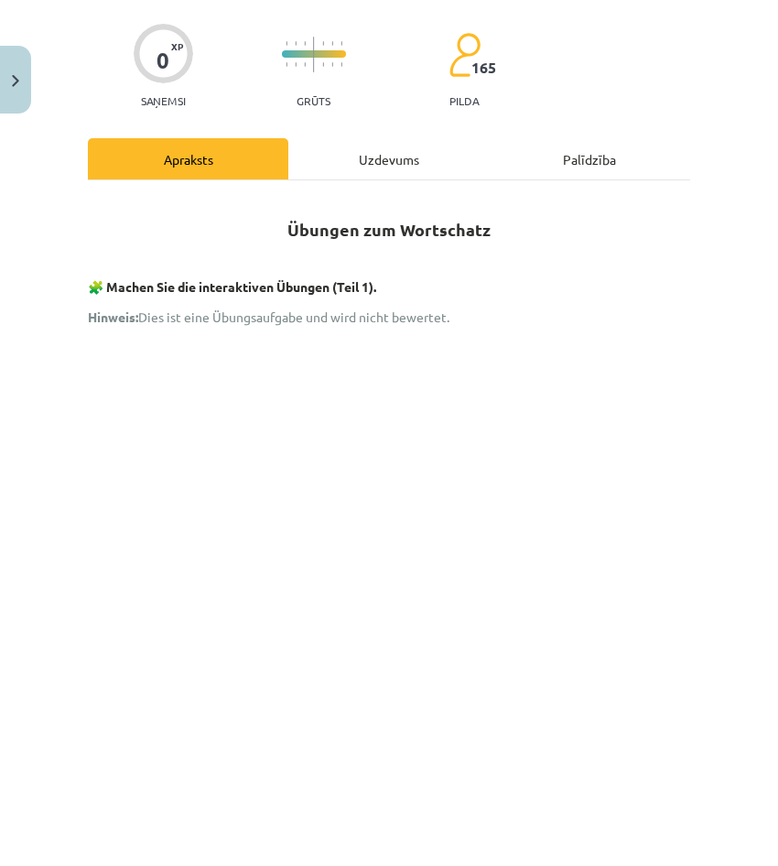
scroll to position [114, 0]
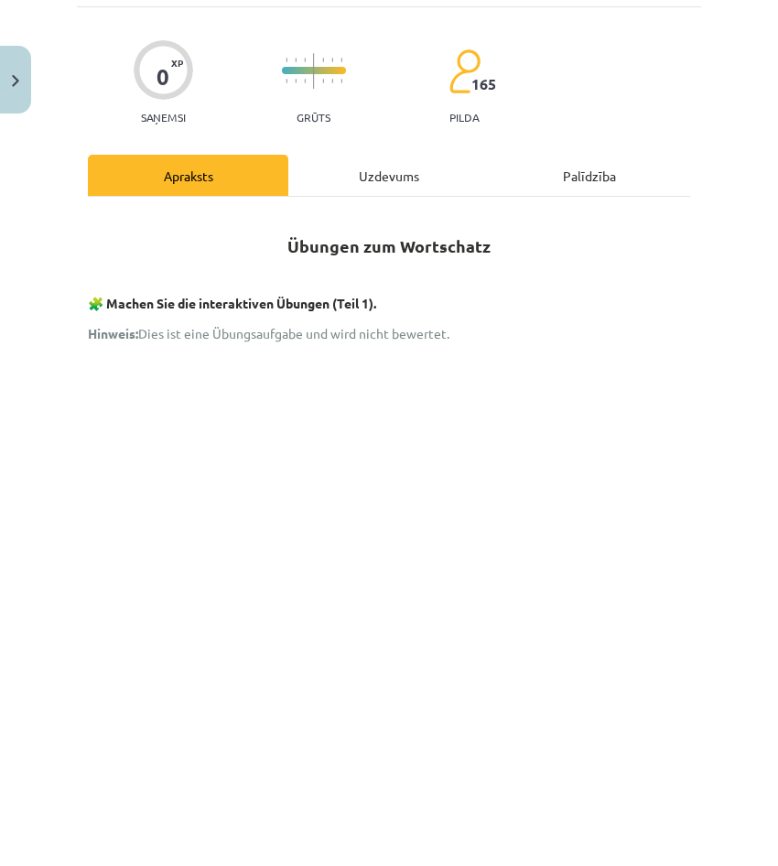
click at [355, 181] on div "Uzdevums" at bounding box center [388, 175] width 200 height 41
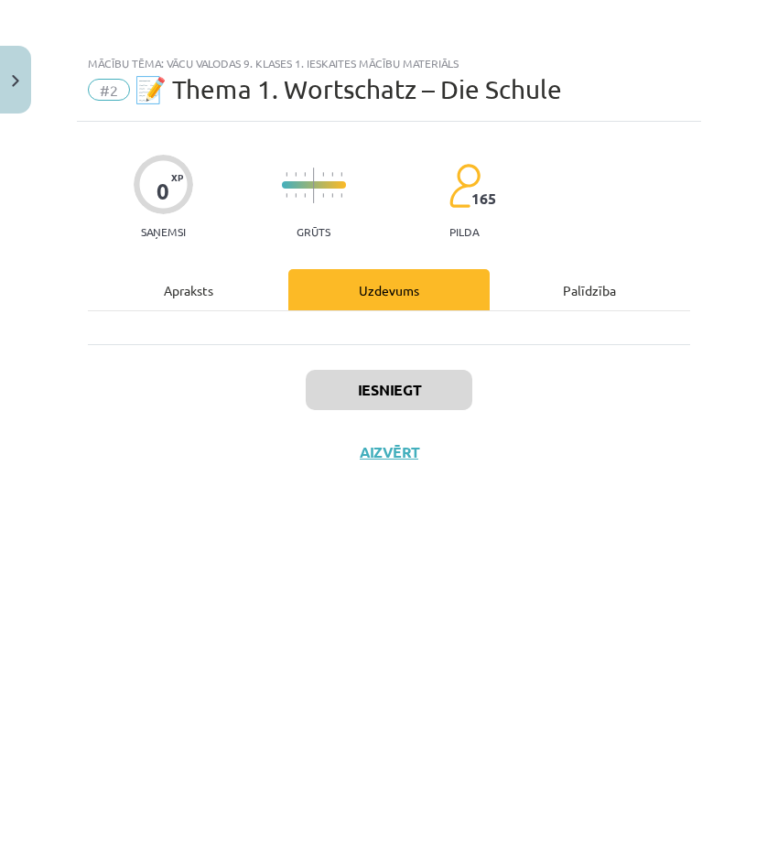
drag, startPoint x: 405, startPoint y: 347, endPoint x: 405, endPoint y: 381, distance: 33.9
click at [405, 349] on div "Iesniegt Aizvērt" at bounding box center [389, 408] width 602 height 128
click at [384, 467] on div "Iesniegt Aizvērt" at bounding box center [389, 408] width 602 height 128
click at [391, 443] on button "Aizvērt" at bounding box center [389, 452] width 70 height 18
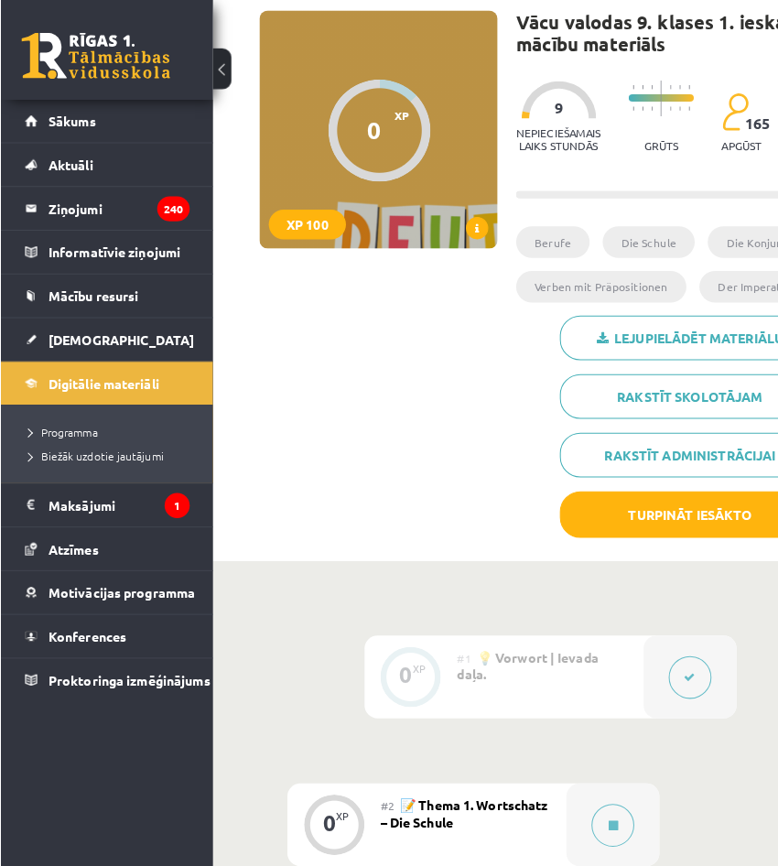
scroll to position [183, 0]
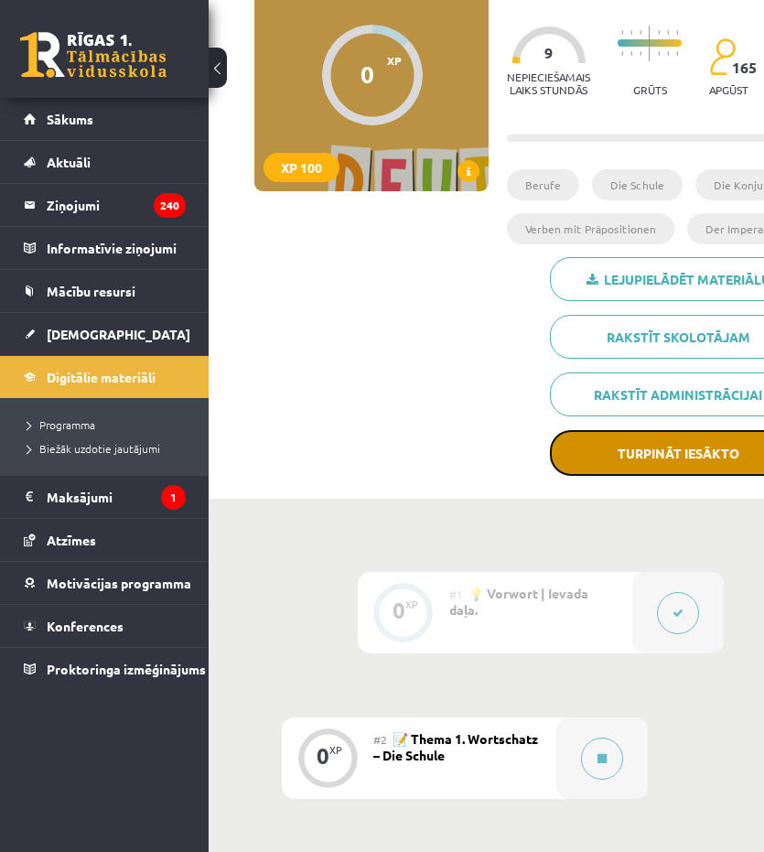
click at [630, 462] on button "Turpināt iesākto" at bounding box center [678, 453] width 256 height 46
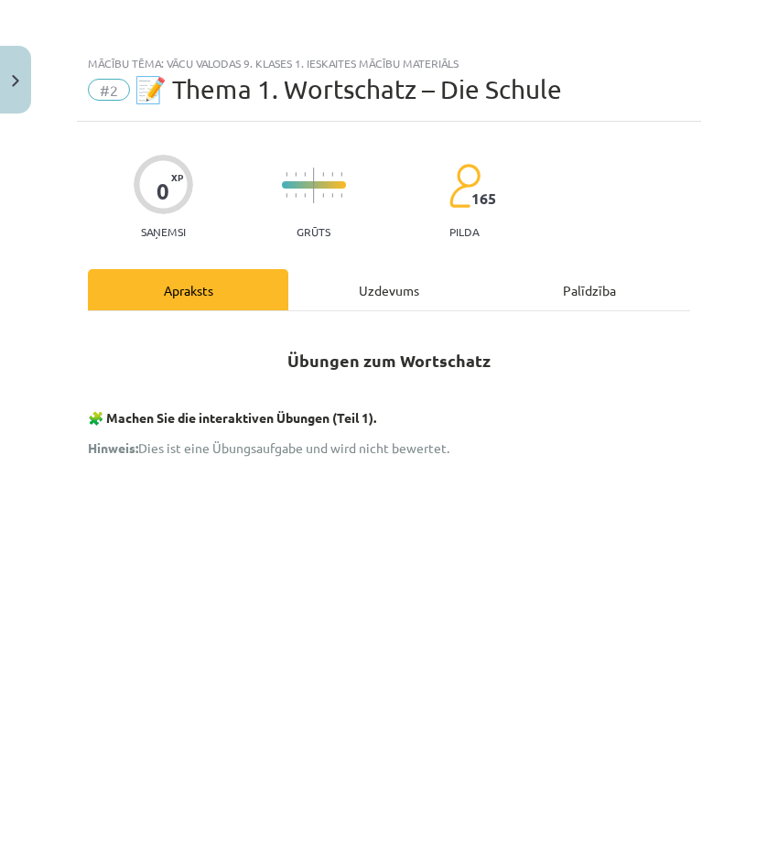
click at [379, 302] on div "Uzdevums" at bounding box center [388, 289] width 200 height 41
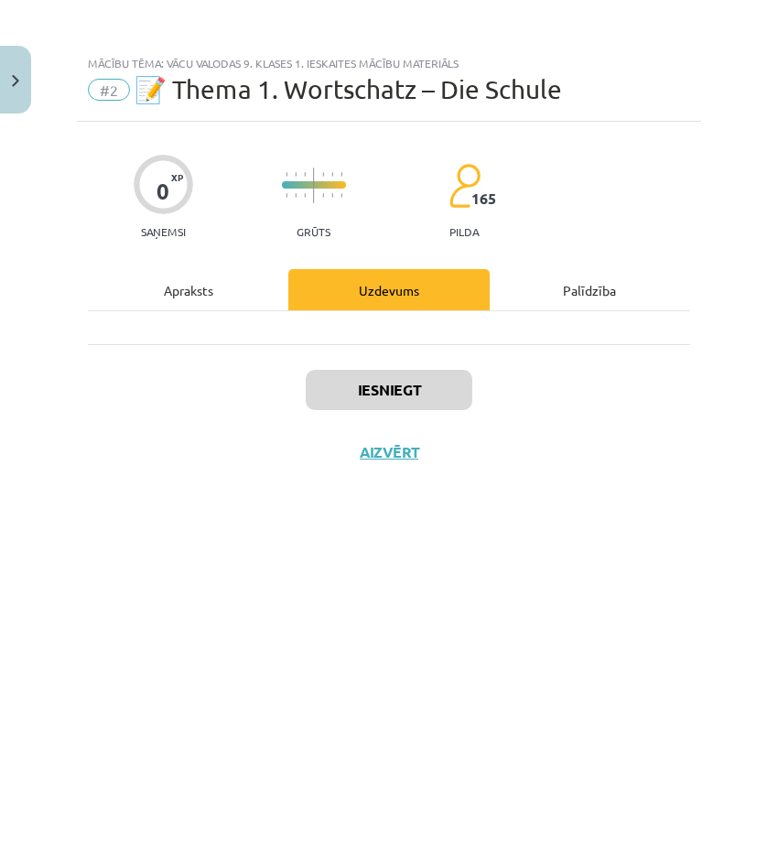
click at [254, 286] on div "Apraksts" at bounding box center [188, 289] width 200 height 41
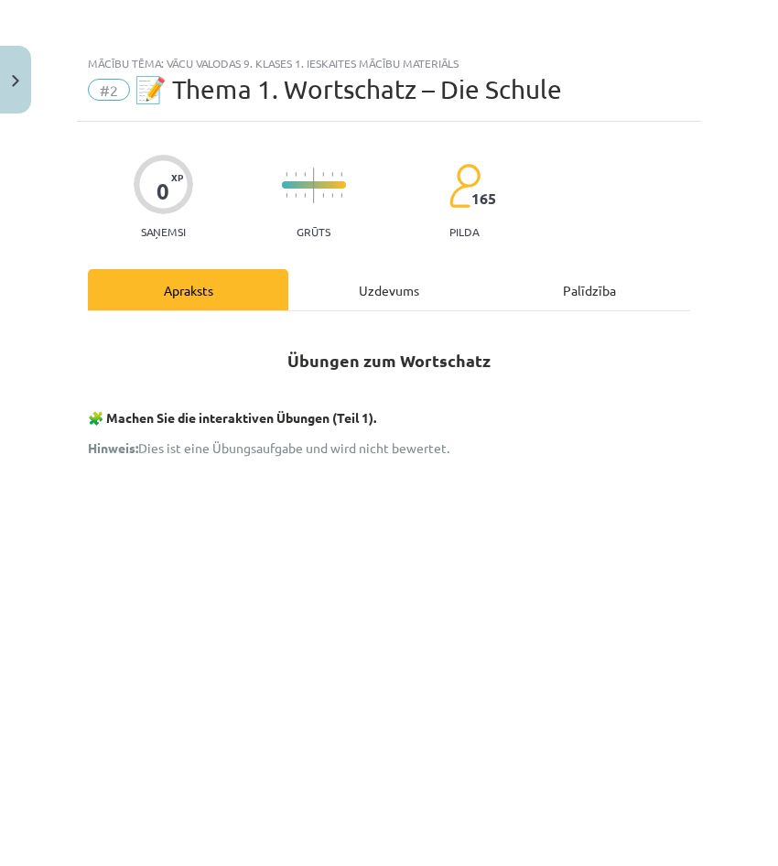
drag, startPoint x: 389, startPoint y: 268, endPoint x: 390, endPoint y: 328, distance: 59.5
click at [389, 279] on div "Uzdevums" at bounding box center [388, 289] width 200 height 41
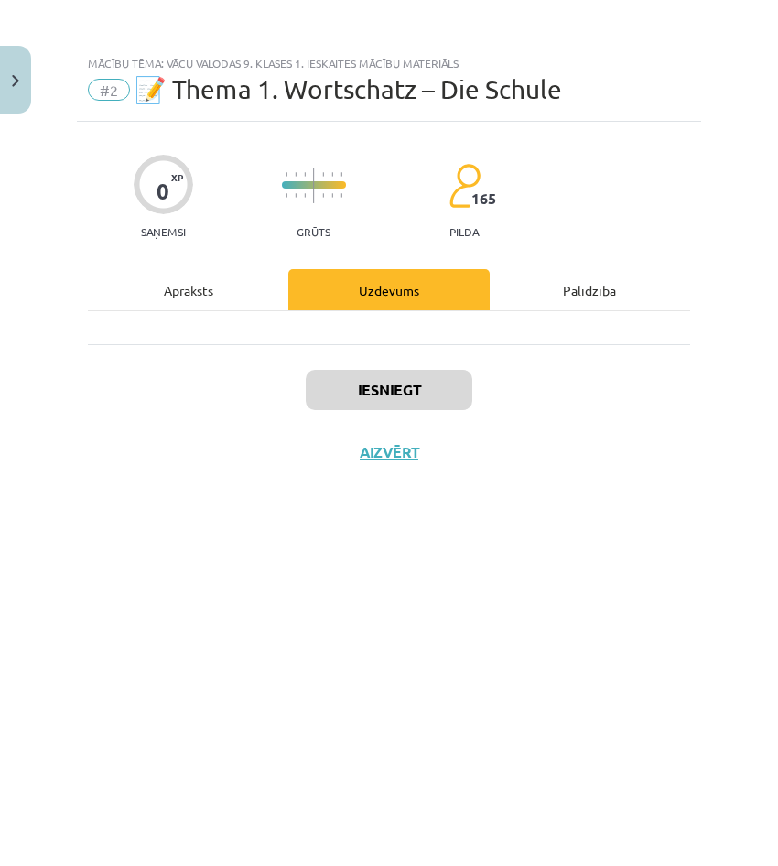
drag, startPoint x: 388, startPoint y: 281, endPoint x: 395, endPoint y: 412, distance: 131.1
click at [387, 282] on div "Uzdevums" at bounding box center [388, 289] width 200 height 41
click at [395, 412] on div "Iesniegt Aizvērt" at bounding box center [389, 408] width 602 height 128
click at [249, 279] on div "Apraksts" at bounding box center [188, 289] width 200 height 41
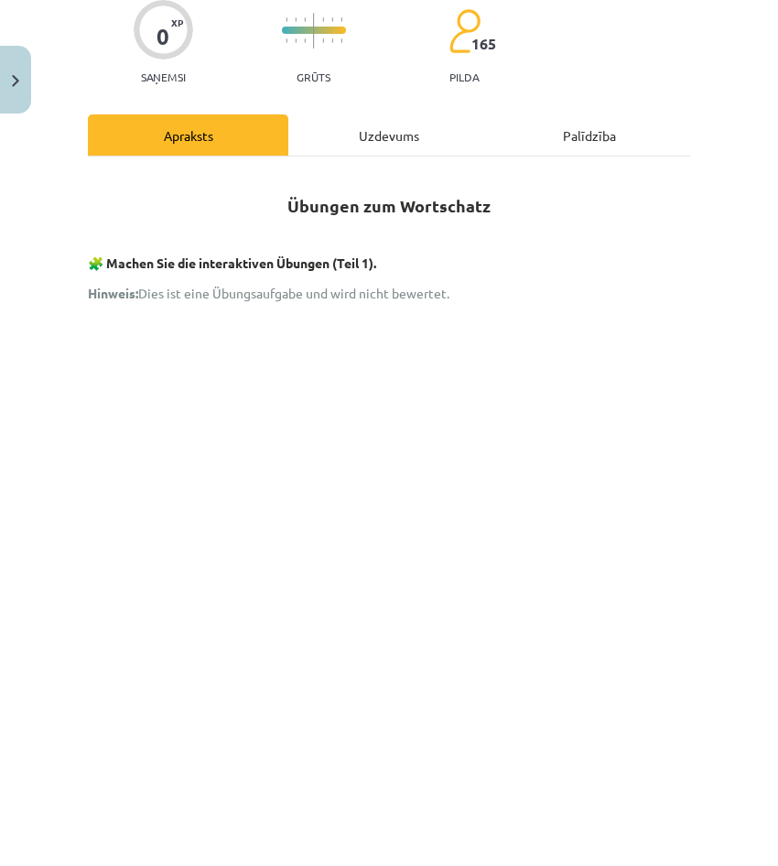
scroll to position [0, 0]
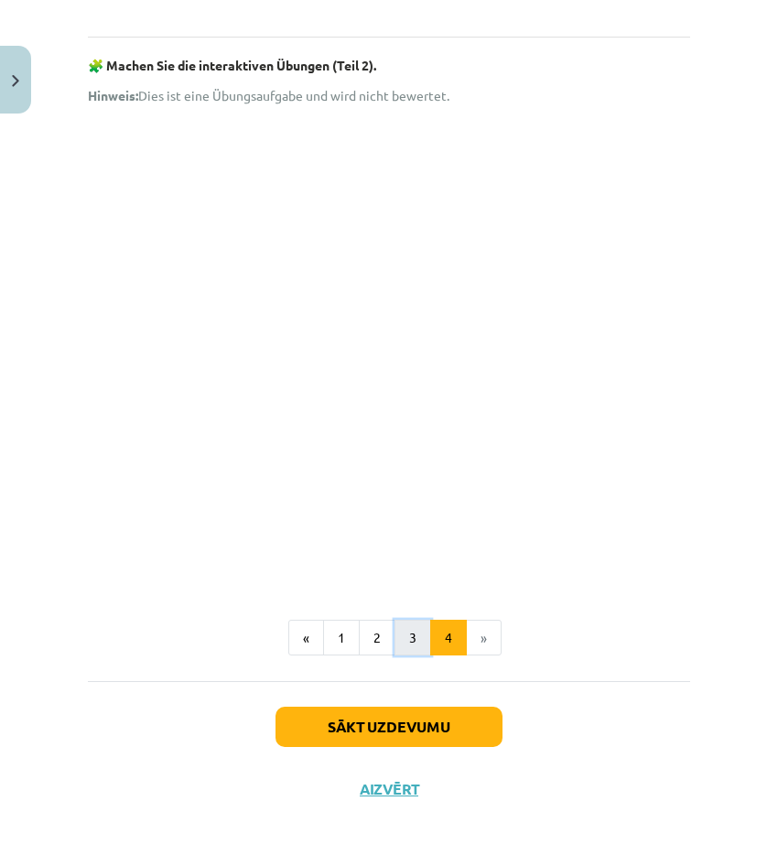
click at [395, 643] on button "3" at bounding box center [413, 638] width 37 height 37
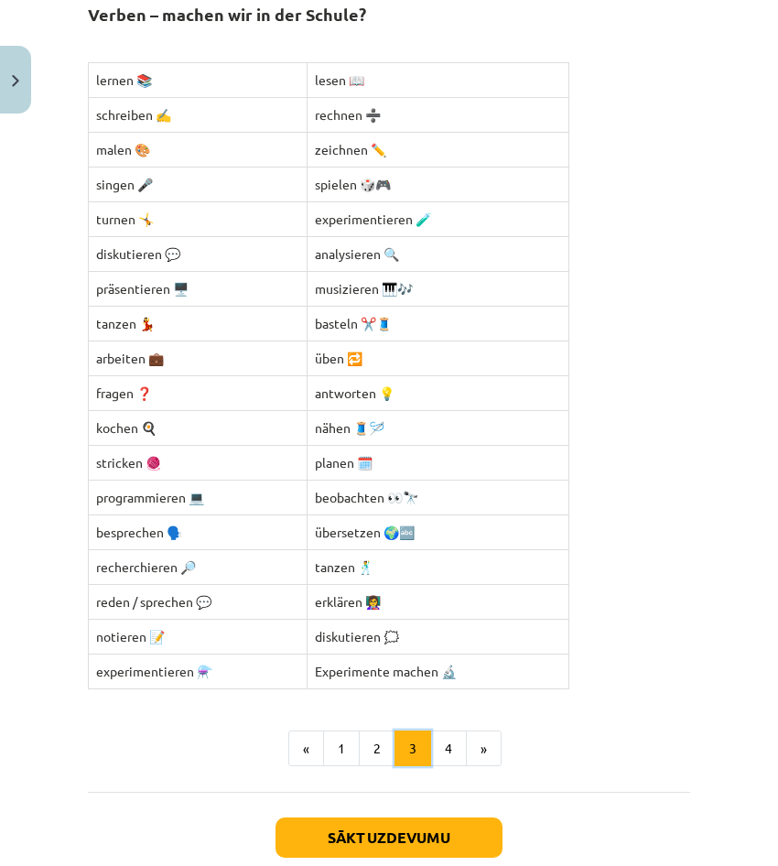
scroll to position [328, 0]
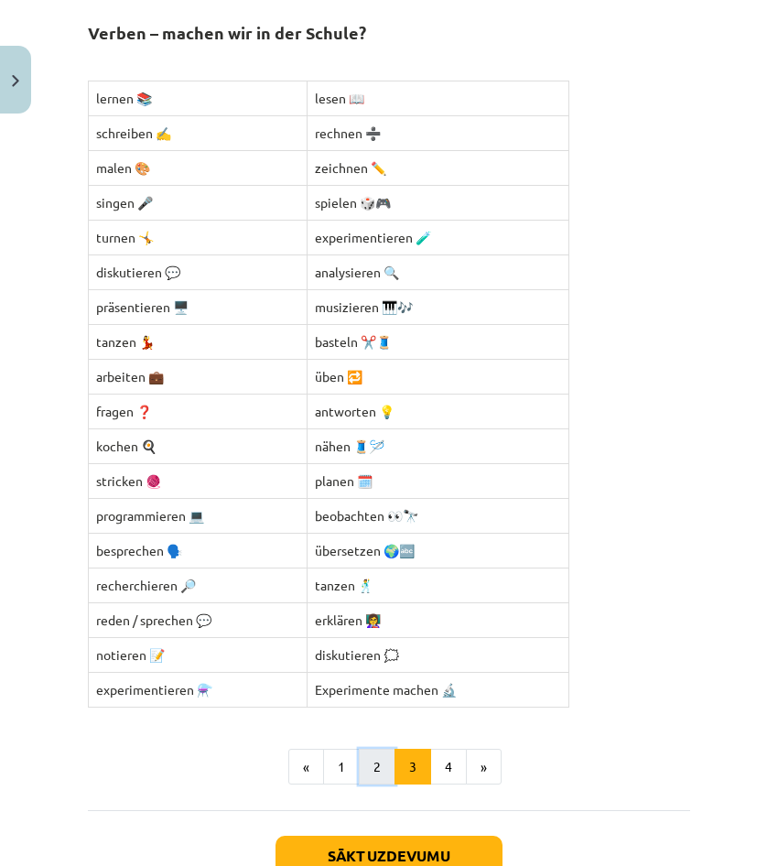
click at [368, 777] on button "2" at bounding box center [377, 767] width 37 height 37
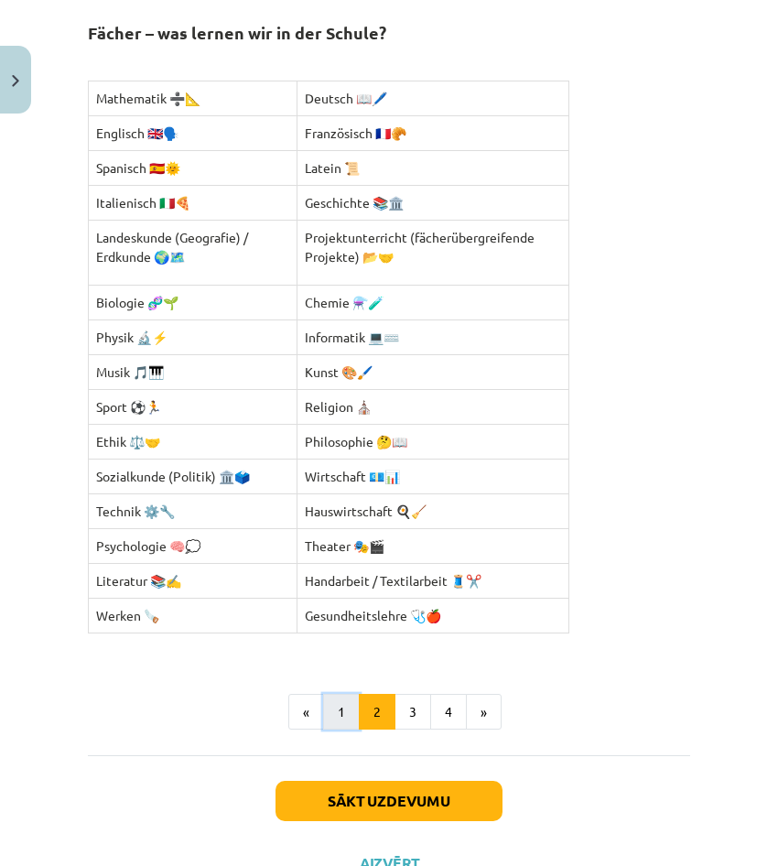
click at [323, 708] on button "1" at bounding box center [341, 712] width 37 height 37
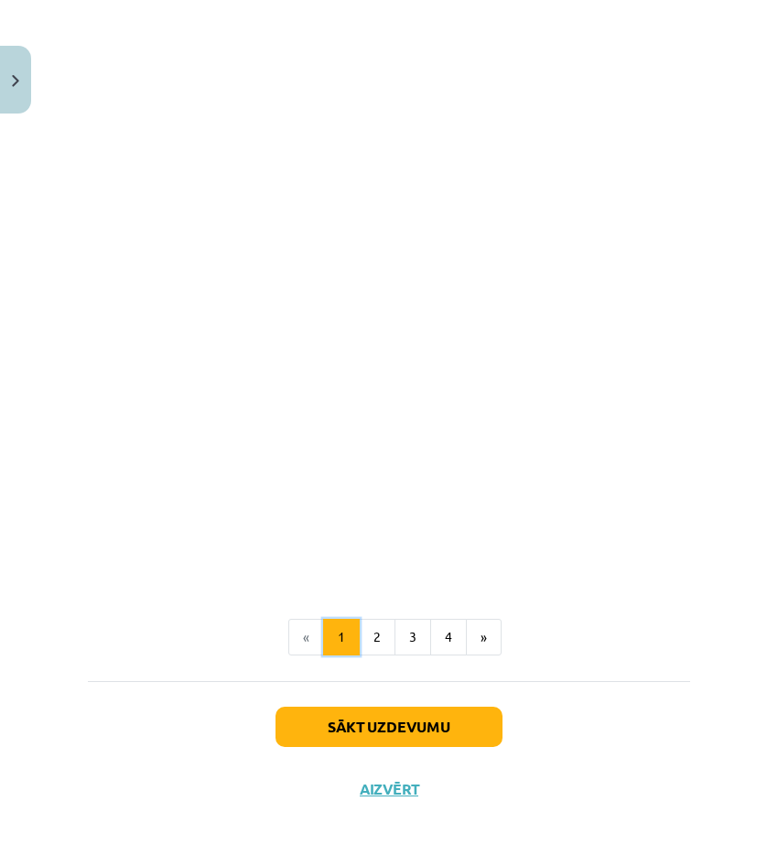
scroll to position [2262, 0]
click at [451, 642] on button "4" at bounding box center [448, 637] width 37 height 37
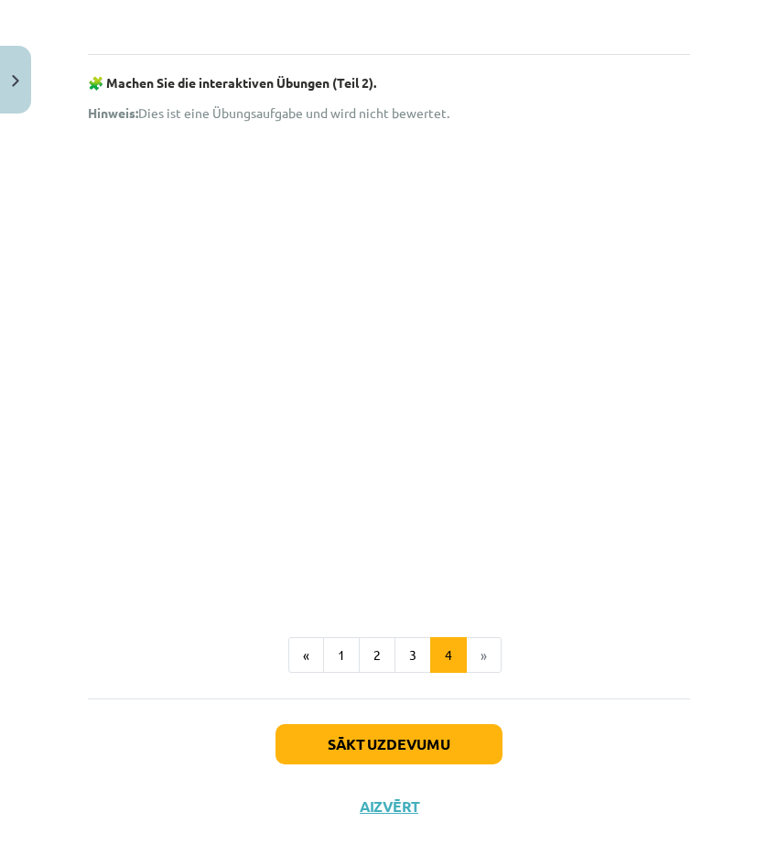
scroll to position [2073, 0]
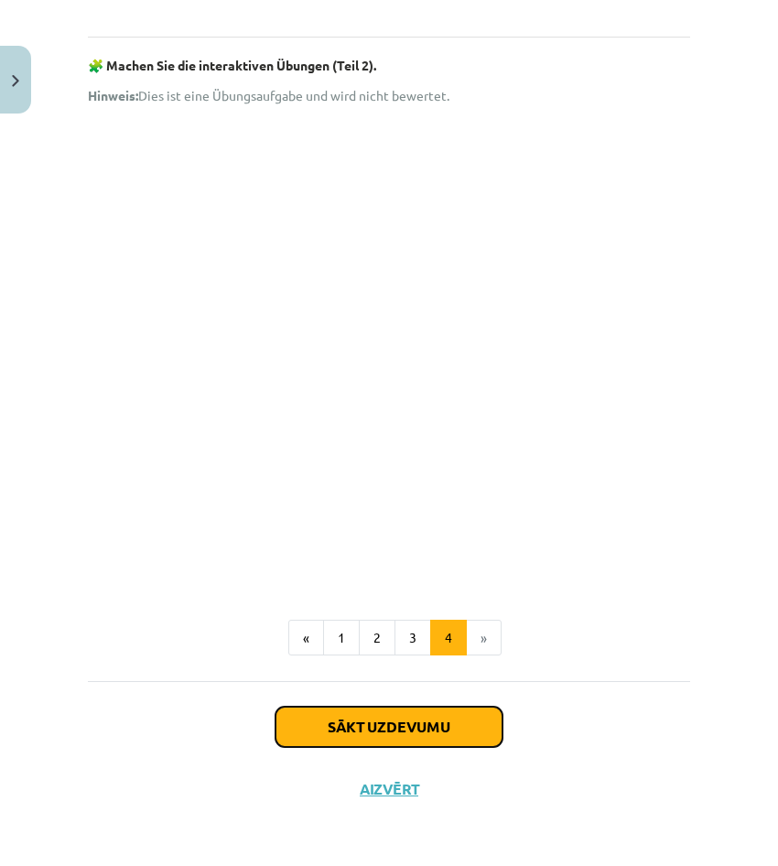
click at [449, 721] on button "Sākt uzdevumu" at bounding box center [389, 727] width 227 height 40
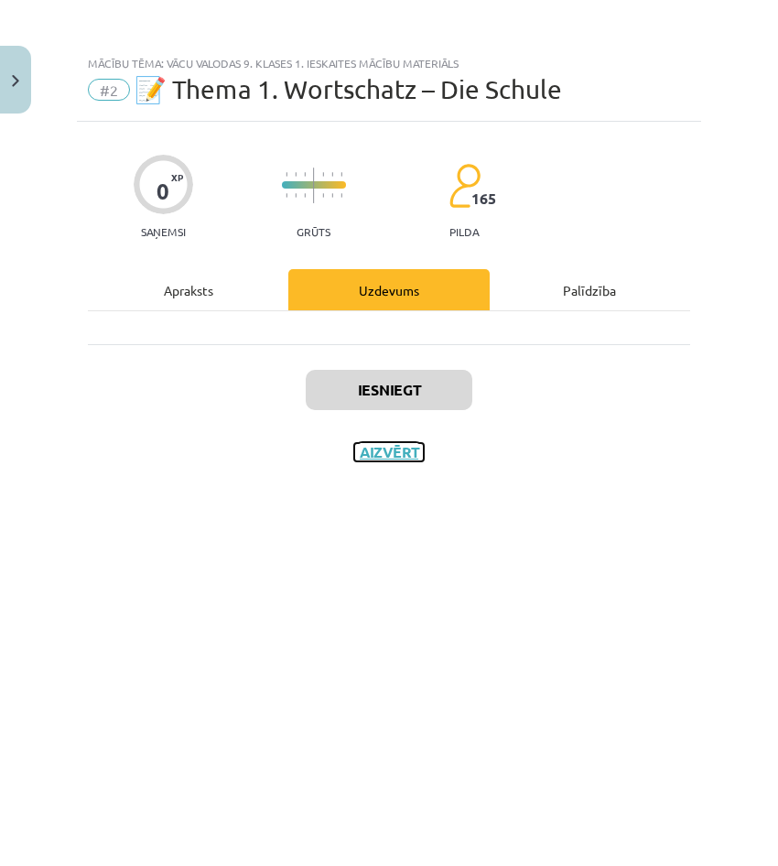
click at [409, 456] on button "Aizvērt" at bounding box center [389, 452] width 70 height 18
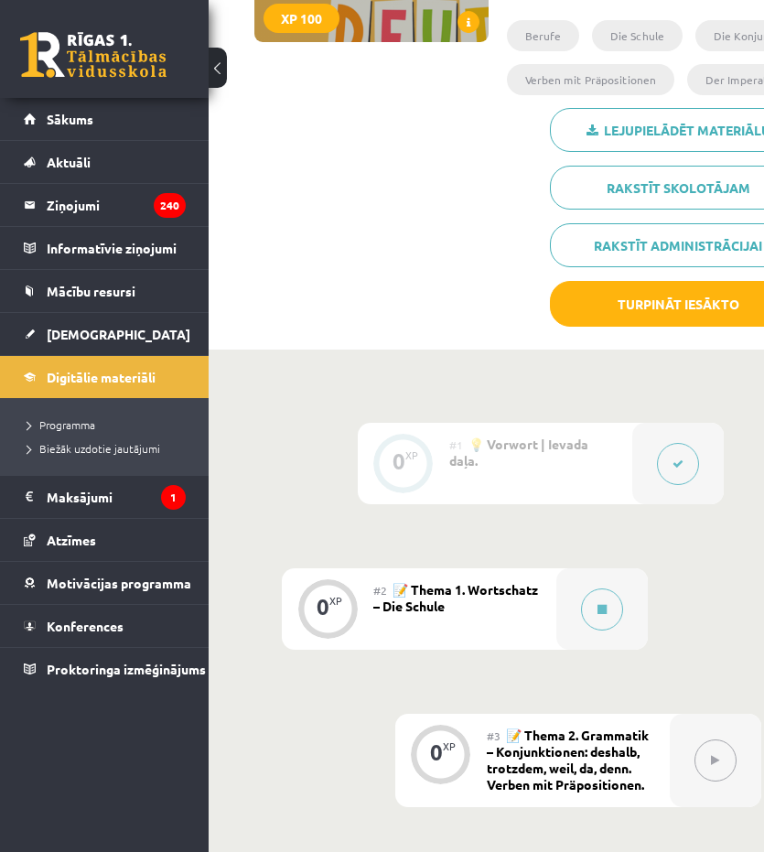
scroll to position [641, 0]
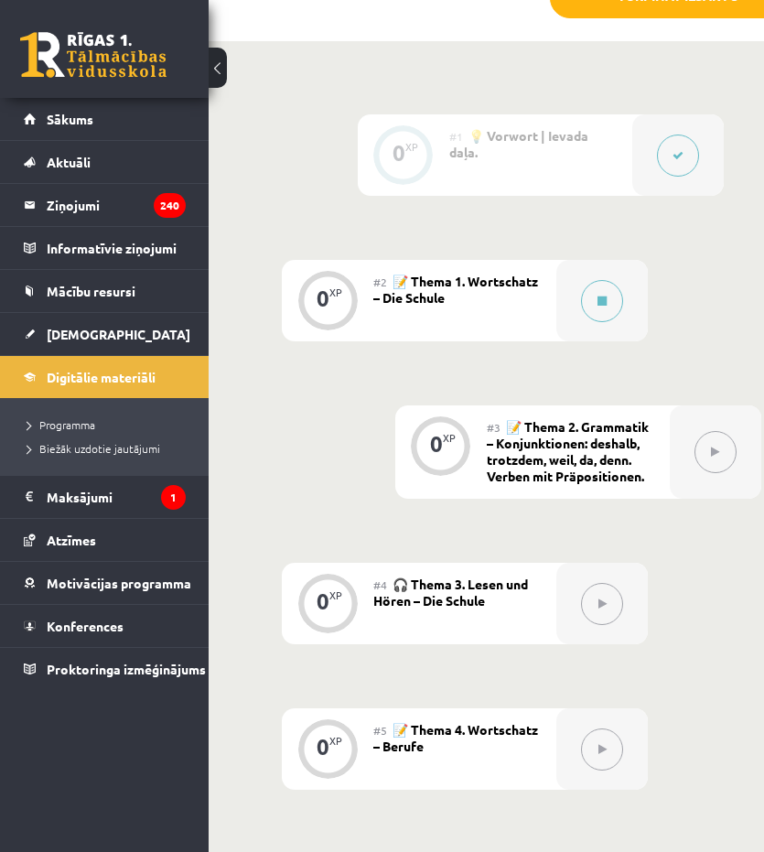
drag, startPoint x: 697, startPoint y: 442, endPoint x: 717, endPoint y: 452, distance: 22.5
click at [698, 443] on div at bounding box center [716, 451] width 92 height 93
click at [717, 452] on icon at bounding box center [715, 452] width 8 height 11
click at [34, 373] on link "Digitālie materiāli" at bounding box center [105, 377] width 162 height 42
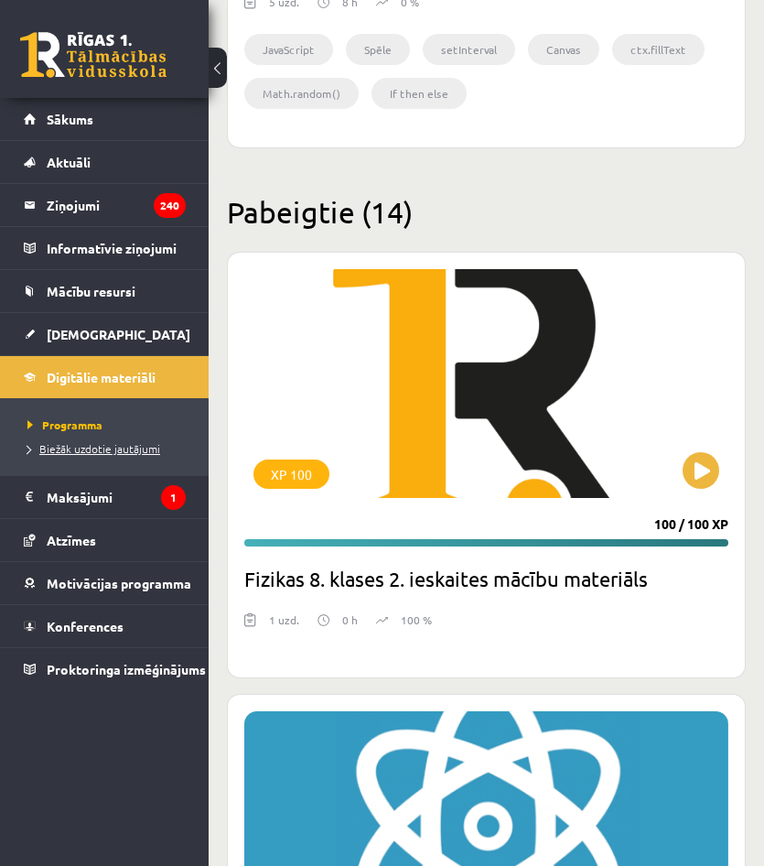
scroll to position [8647, 0]
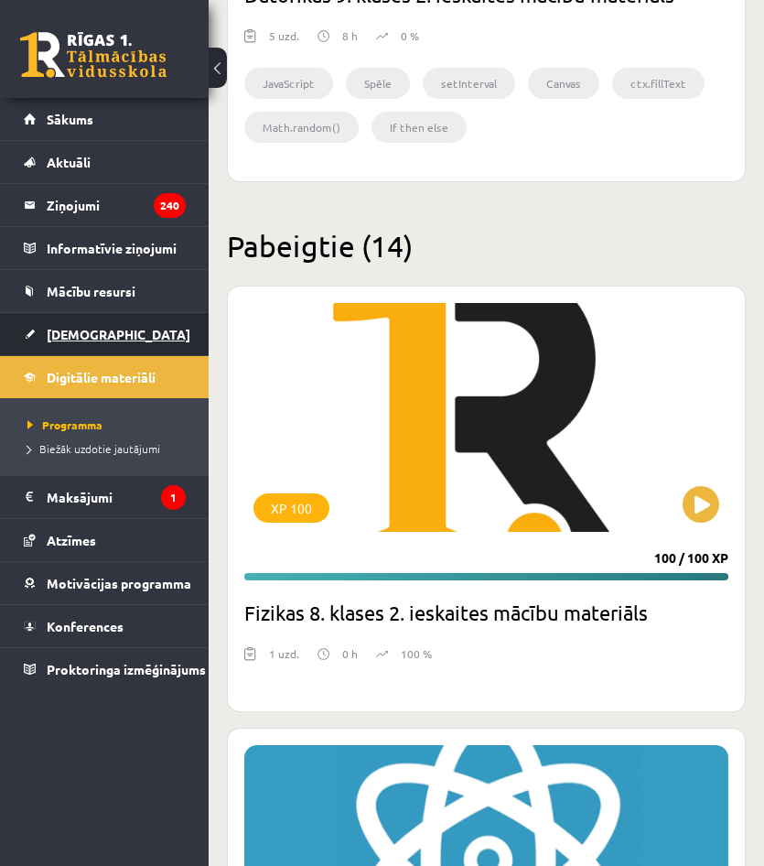
click at [63, 330] on span "[DEMOGRAPHIC_DATA]" at bounding box center [119, 334] width 144 height 16
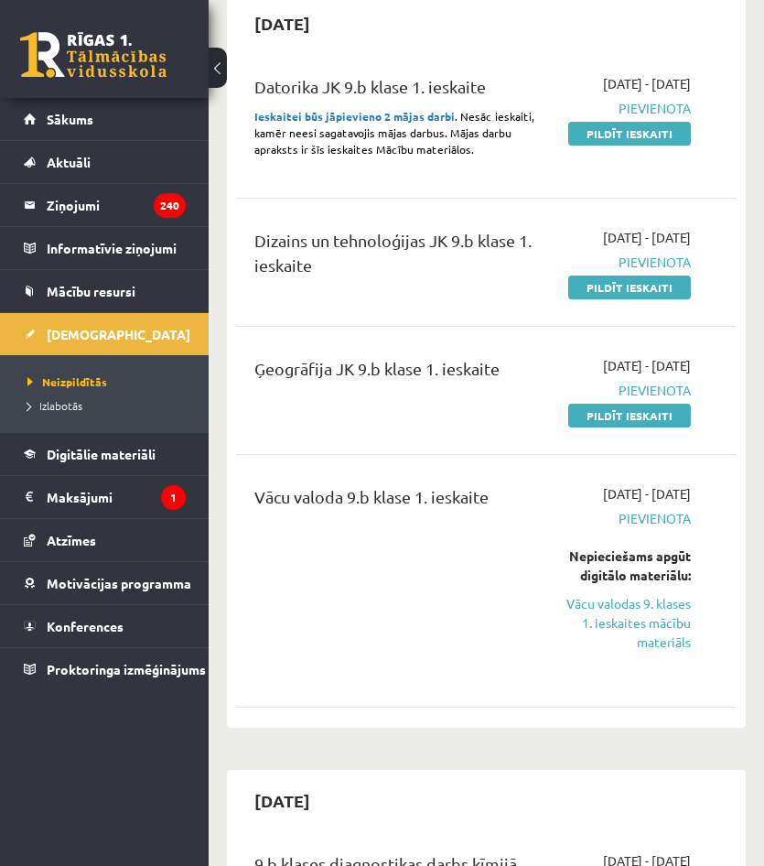
scroll to position [458, 0]
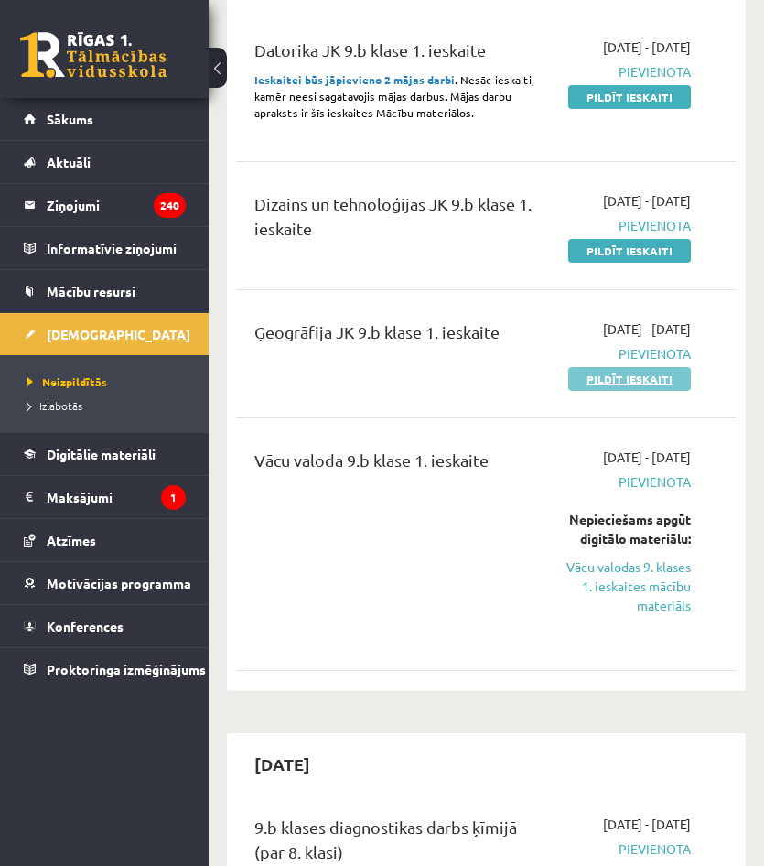
click at [638, 391] on link "Pildīt ieskaiti" at bounding box center [629, 379] width 123 height 24
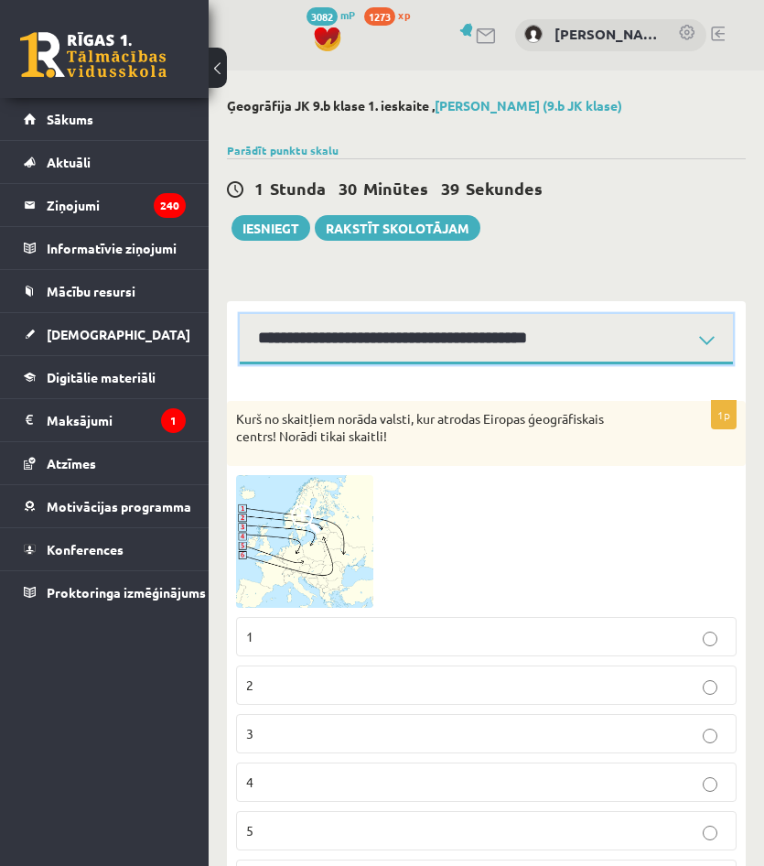
click at [552, 348] on select "**********" at bounding box center [486, 339] width 493 height 50
select select "**********"
click at [240, 314] on select "**********" at bounding box center [486, 339] width 493 height 50
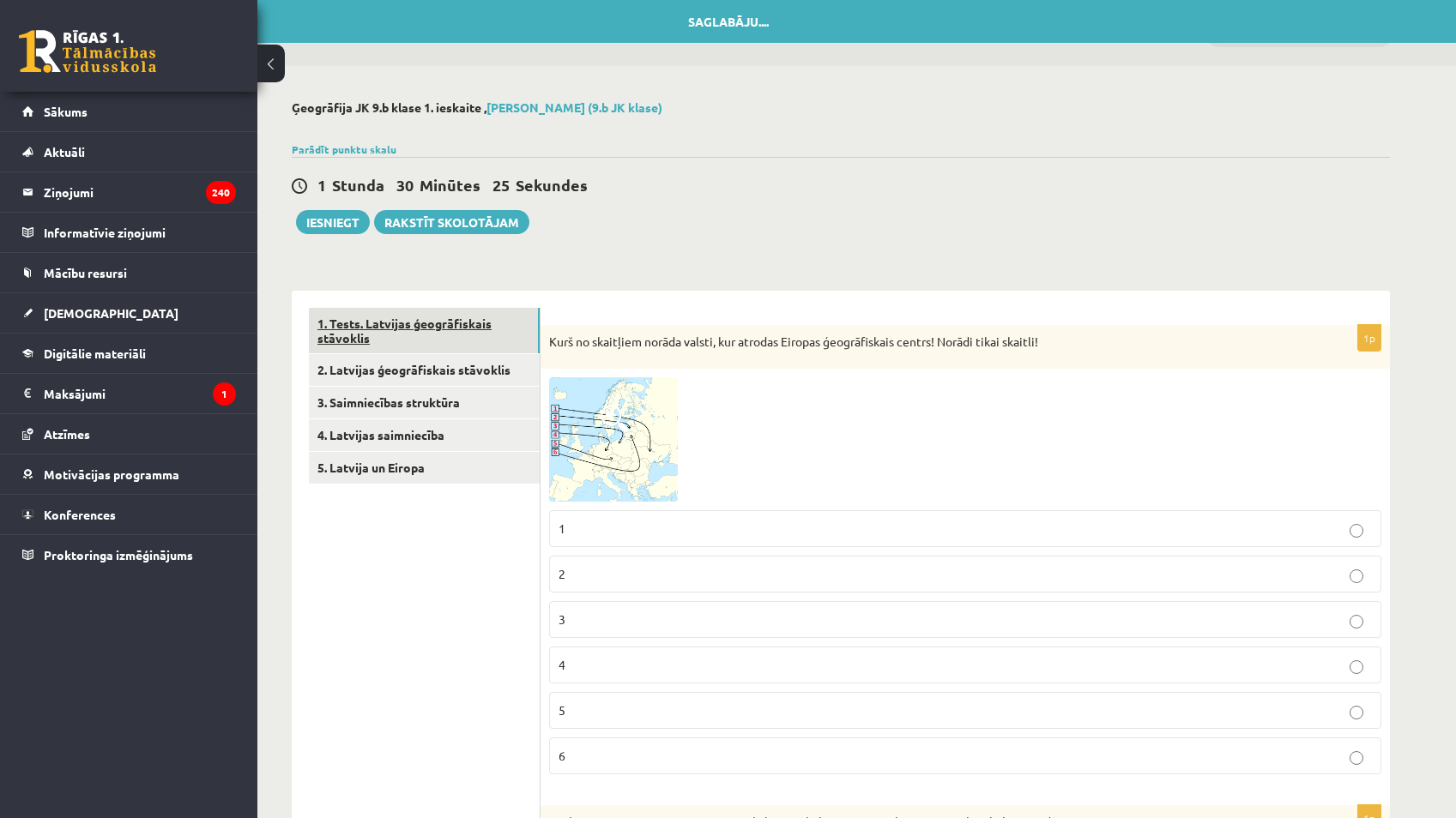
click at [415, 324] on link "1. Tests. Latvijas ģeogrāfiskais stāvoklis" at bounding box center [425, 331] width 231 height 46
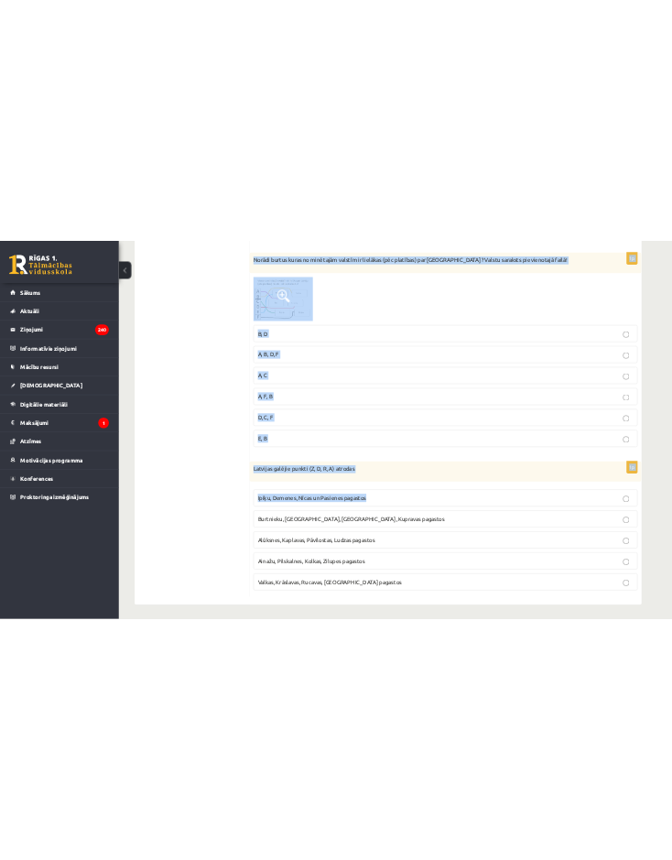
scroll to position [3706, 0]
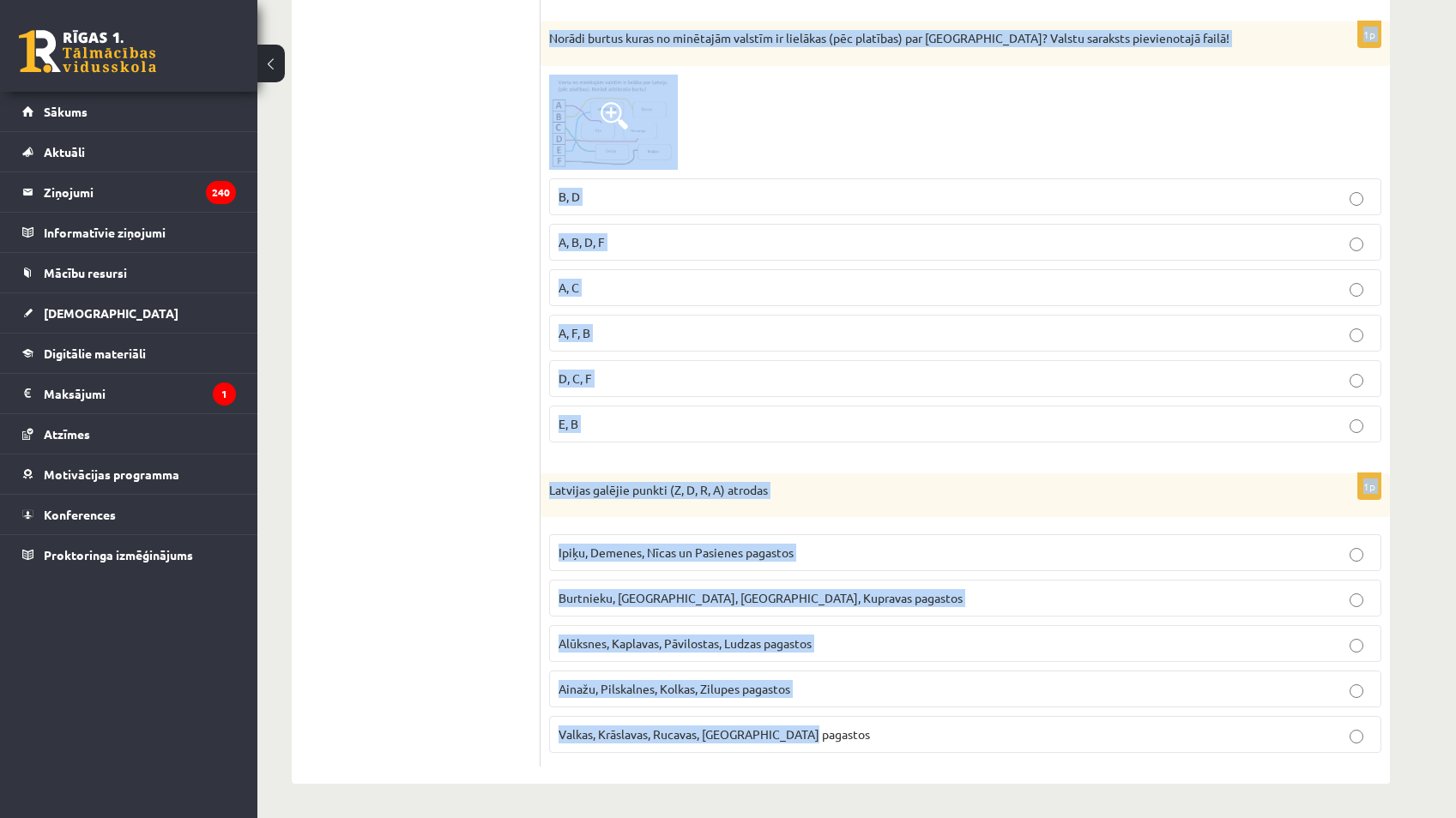
drag, startPoint x: 580, startPoint y: 355, endPoint x: 888, endPoint y: 721, distance: 478.4
copy form "Lore ip dolorsita consec adipis, eli seddoei Tempori utlaboreetdol magnaa! Enim…"
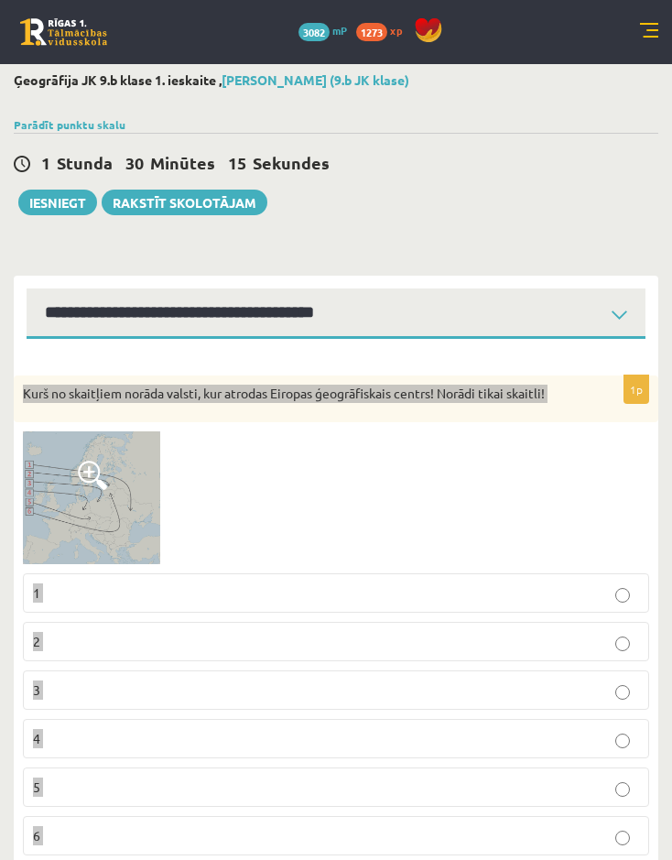
scroll to position [0, 0]
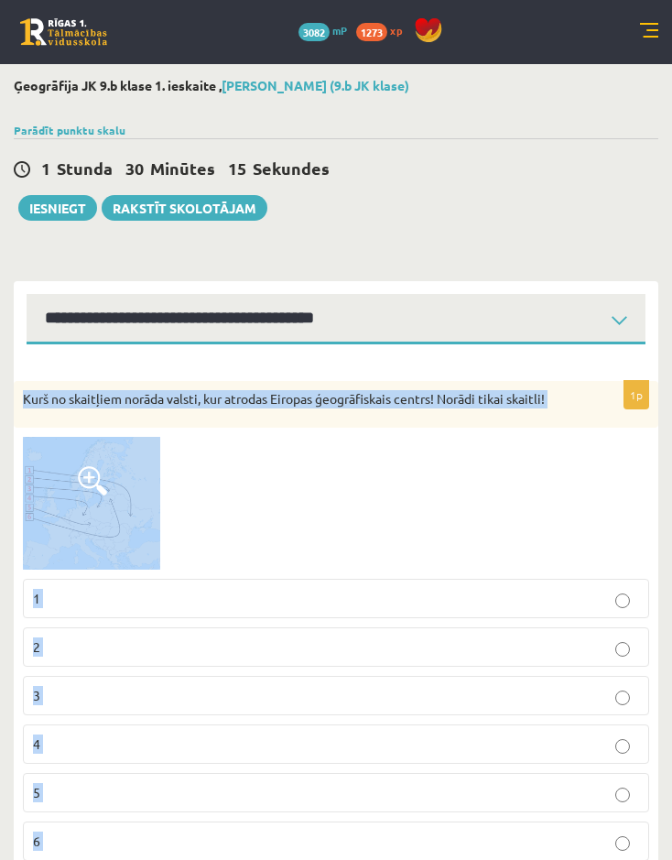
click at [220, 462] on div at bounding box center [336, 503] width 626 height 133
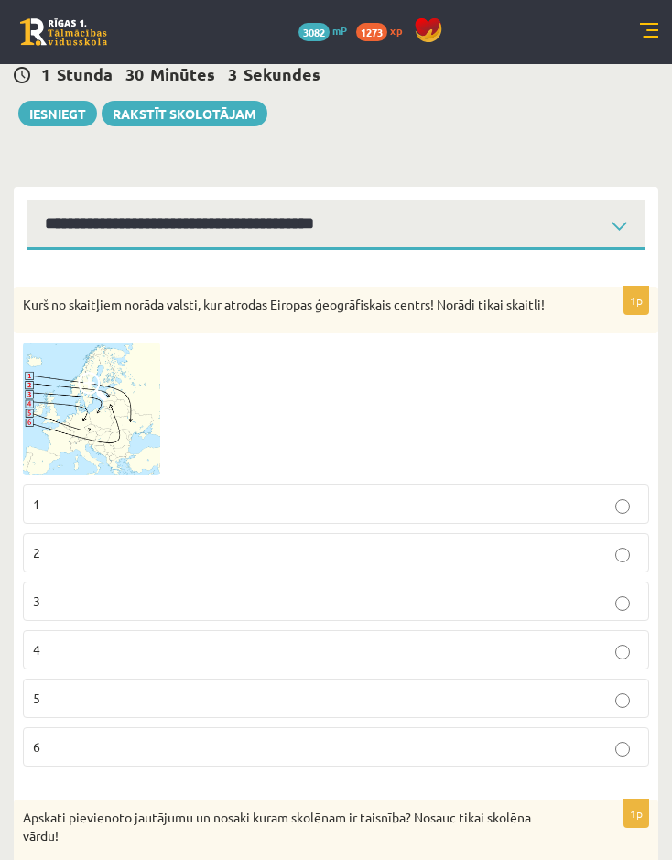
scroll to position [92, 0]
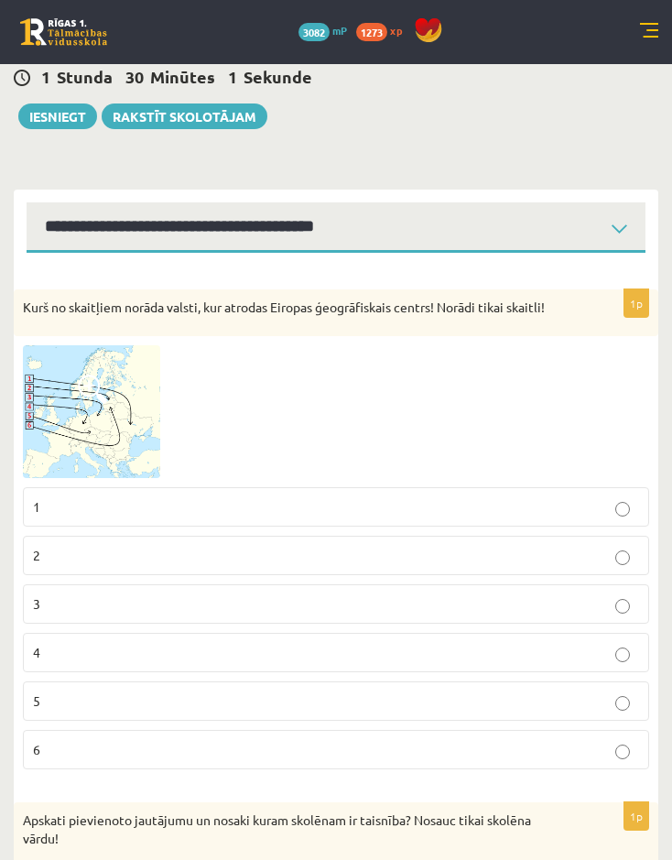
click at [84, 404] on span at bounding box center [92, 388] width 29 height 29
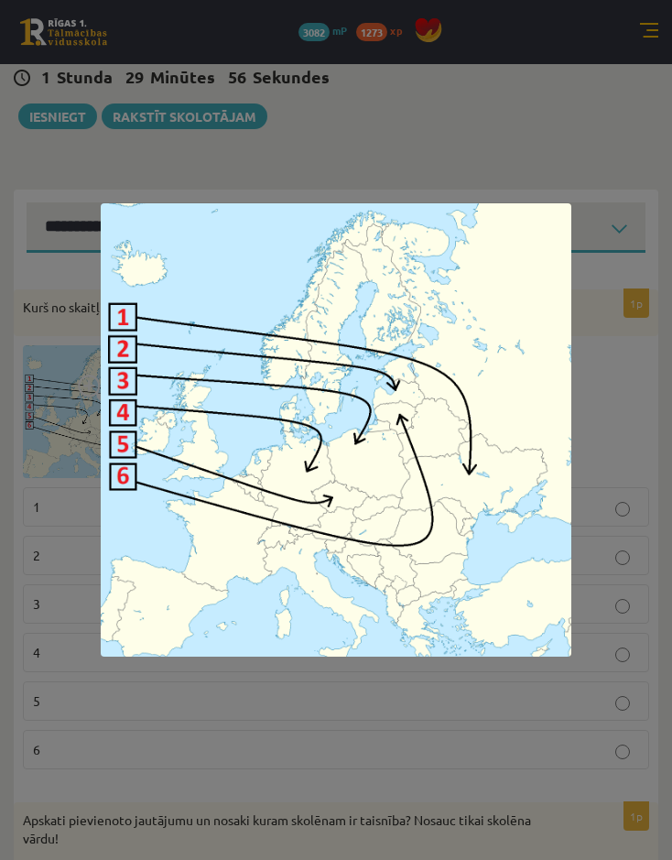
click at [306, 709] on div at bounding box center [336, 430] width 672 height 860
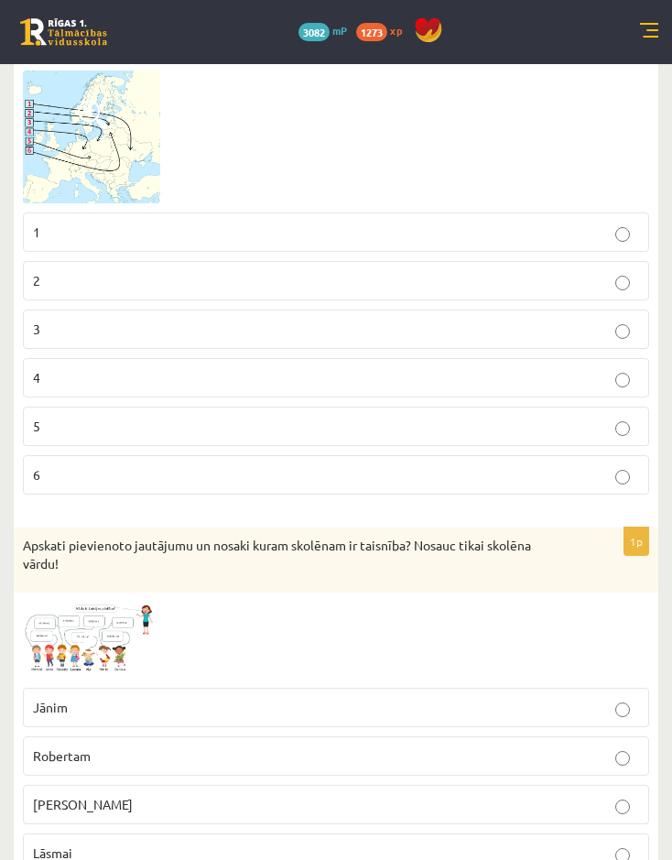
click at [157, 412] on label "5" at bounding box center [336, 425] width 626 height 39
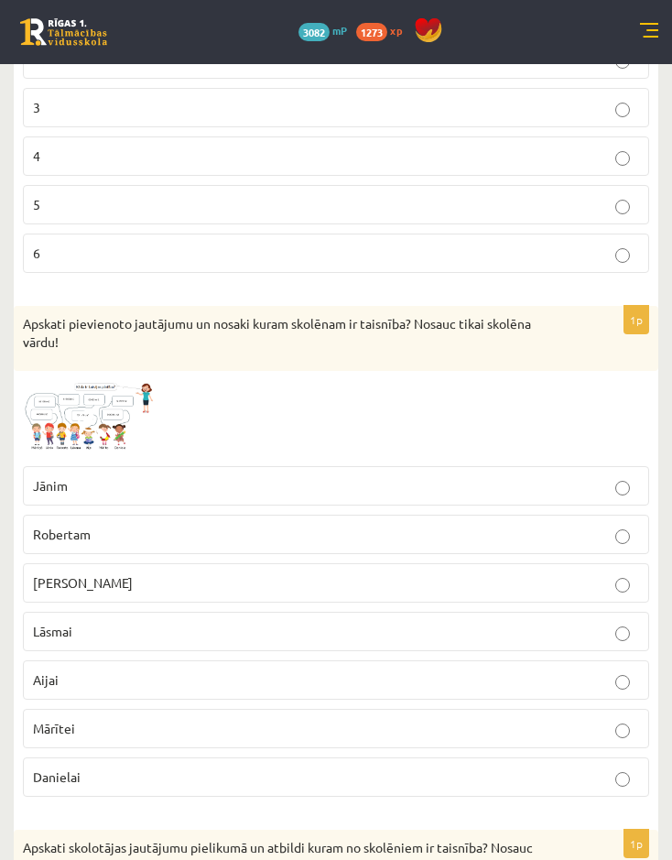
scroll to position [641, 0]
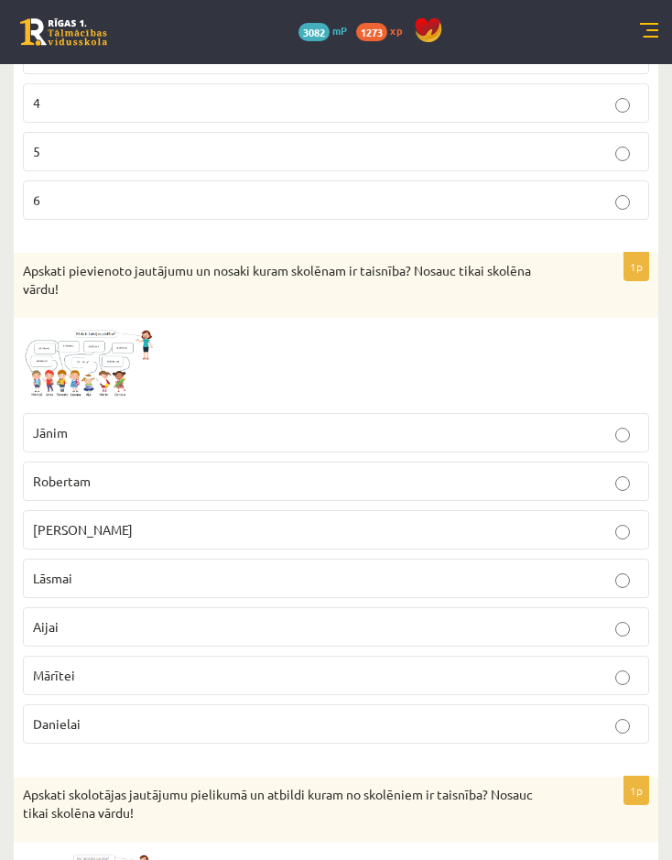
click at [111, 373] on img at bounding box center [91, 365] width 137 height 77
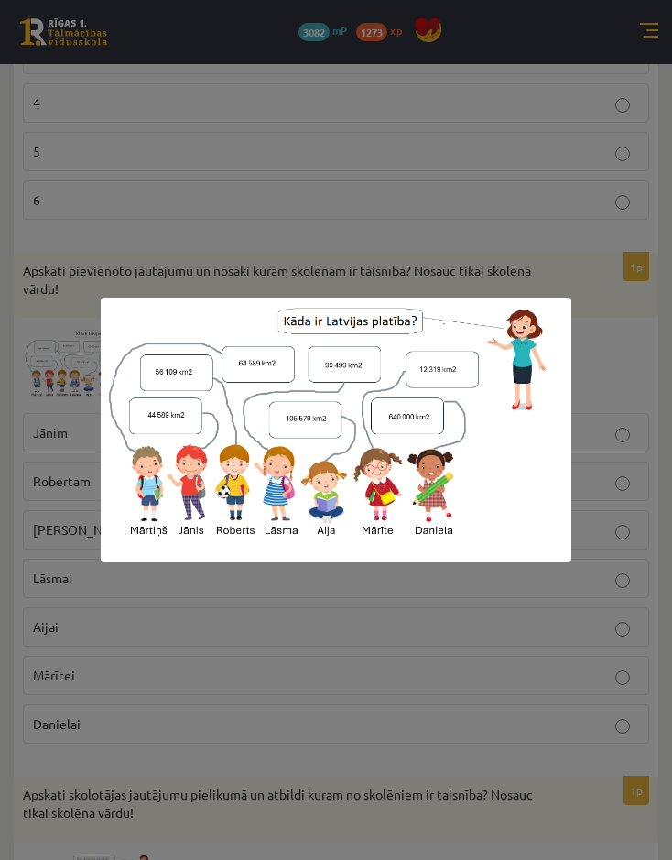
click at [203, 679] on div at bounding box center [336, 430] width 672 height 860
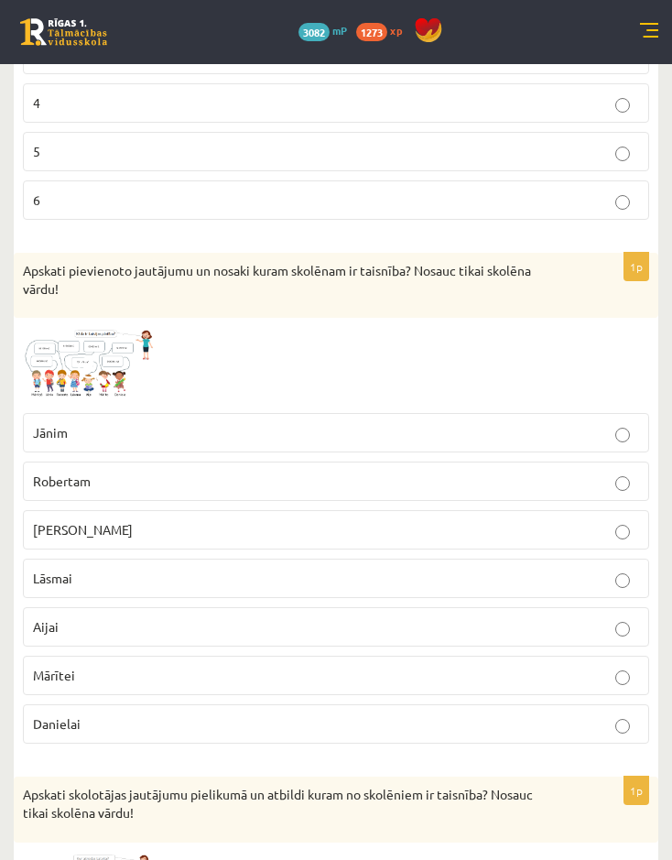
click at [98, 308] on div "Apskati pievienoto jautājumu un nosaki kuram skolēnam ir taisnība? Nosauc tikai…" at bounding box center [336, 285] width 644 height 65
drag, startPoint x: 197, startPoint y: 360, endPoint x: 142, endPoint y: 358, distance: 55.0
click at [191, 360] on div at bounding box center [336, 365] width 626 height 77
click at [124, 357] on img at bounding box center [91, 365] width 137 height 77
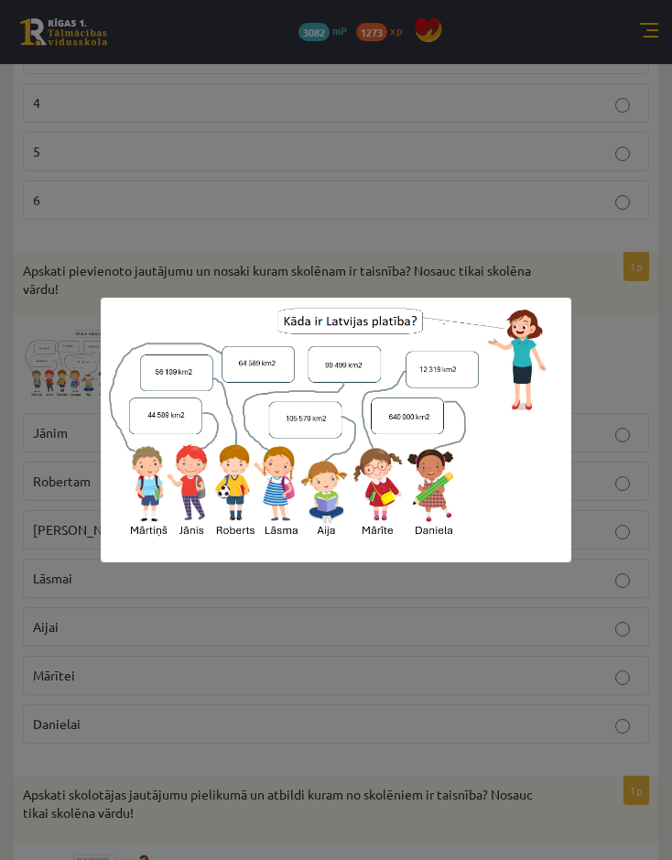
click at [198, 610] on div at bounding box center [336, 430] width 672 height 860
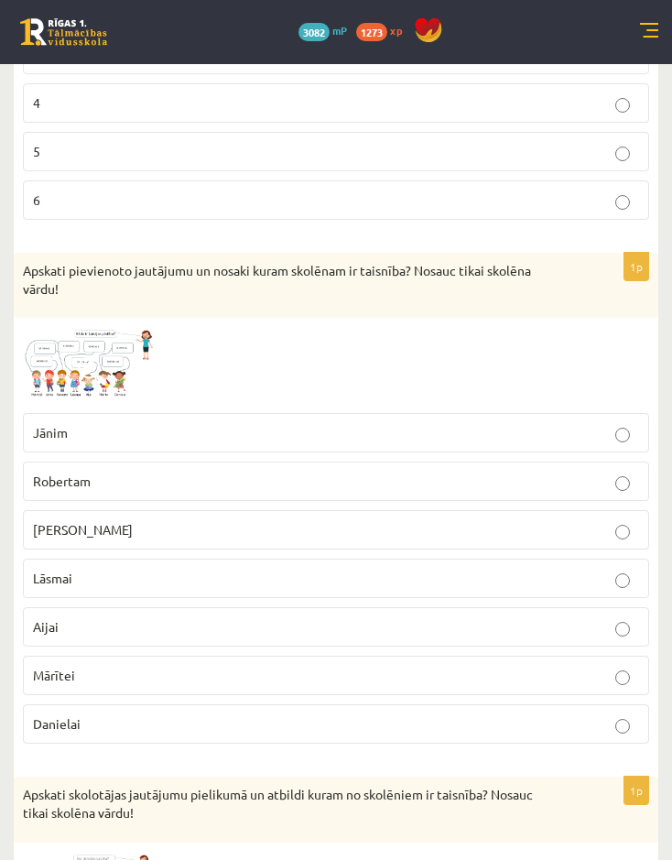
drag, startPoint x: 105, startPoint y: 541, endPoint x: 128, endPoint y: 537, distance: 23.2
click at [105, 540] on label "[PERSON_NAME]" at bounding box center [336, 529] width 626 height 39
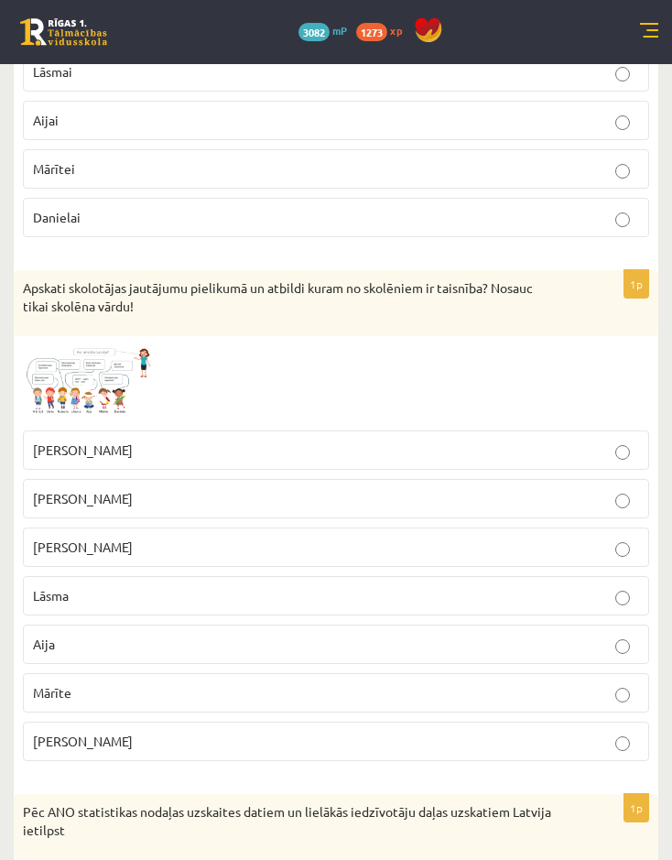
scroll to position [1190, 0]
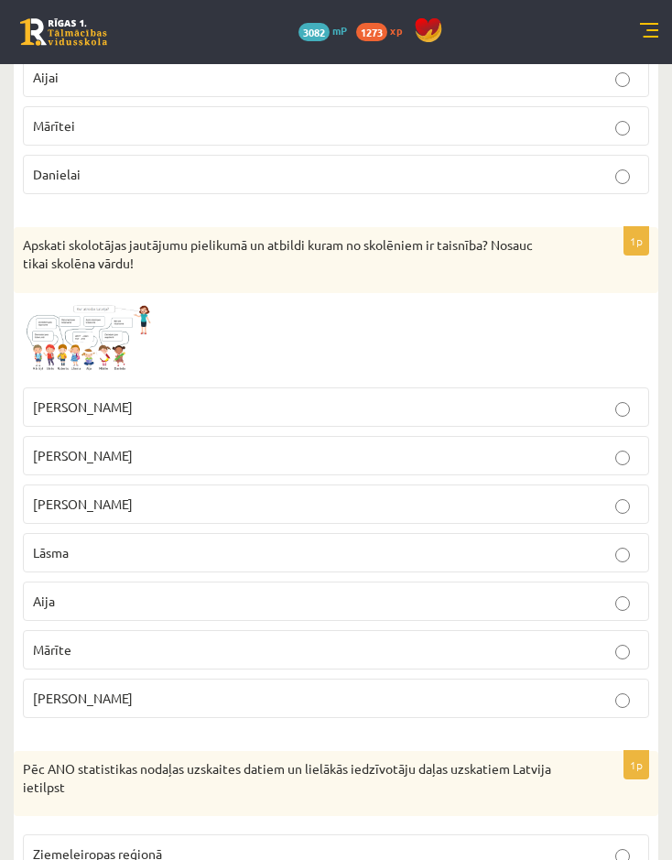
click at [89, 320] on img at bounding box center [91, 340] width 137 height 76
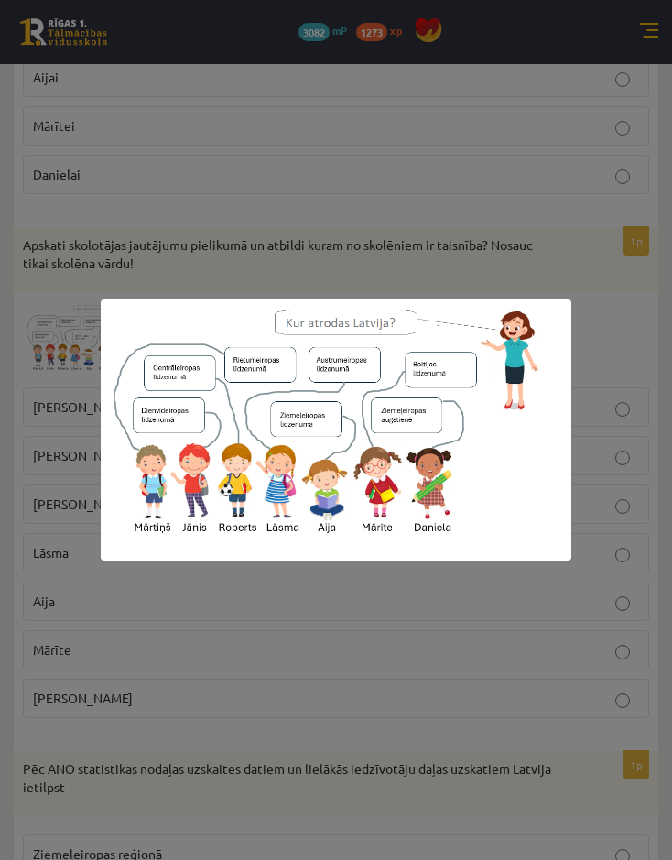
click at [265, 130] on div at bounding box center [336, 430] width 672 height 860
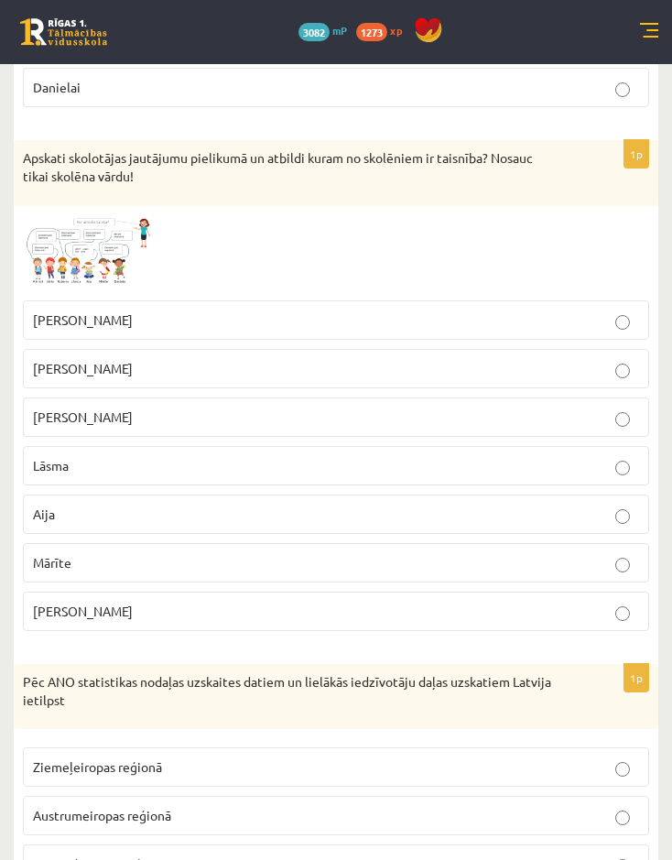
scroll to position [1281, 0]
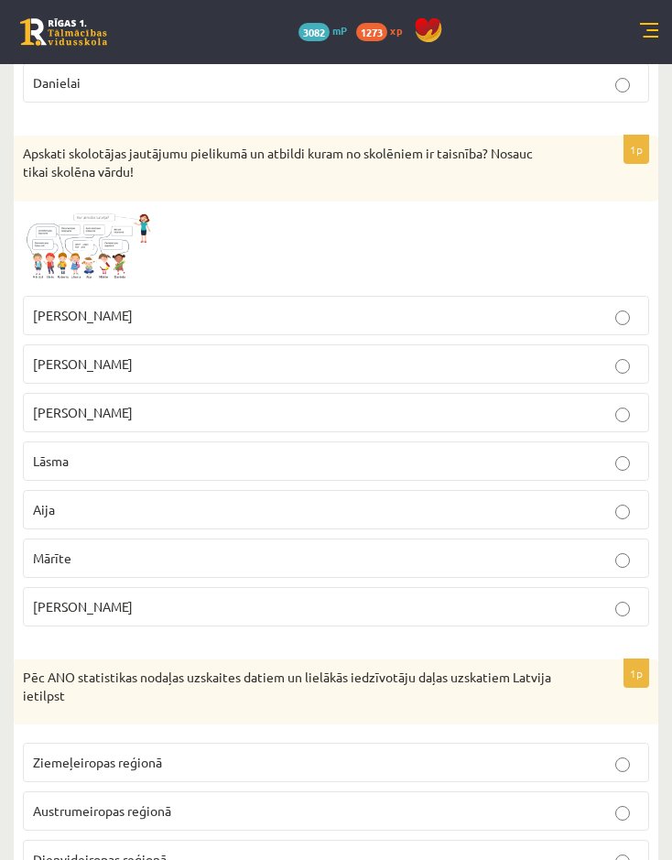
click at [89, 250] on span at bounding box center [92, 254] width 29 height 29
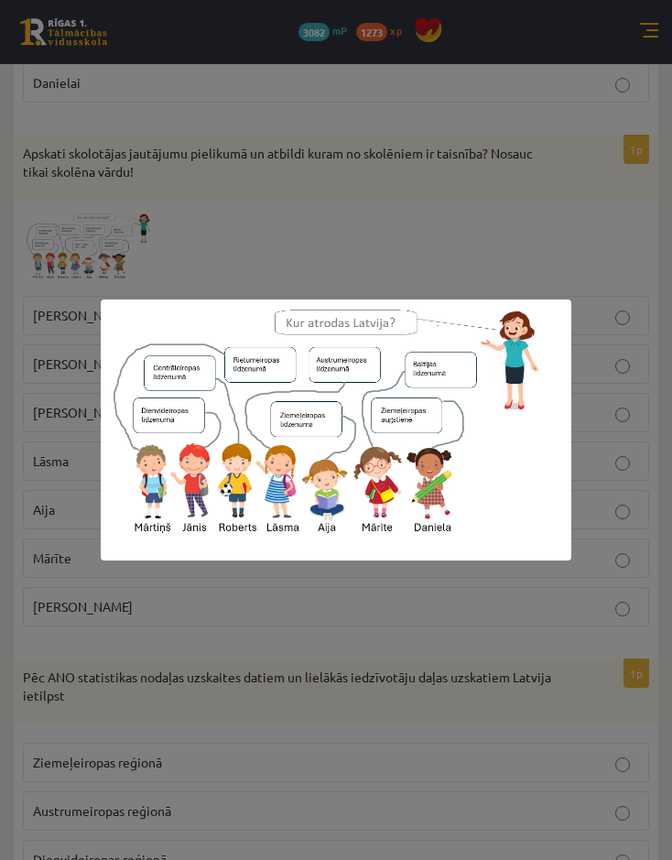
click at [391, 193] on div at bounding box center [336, 430] width 672 height 860
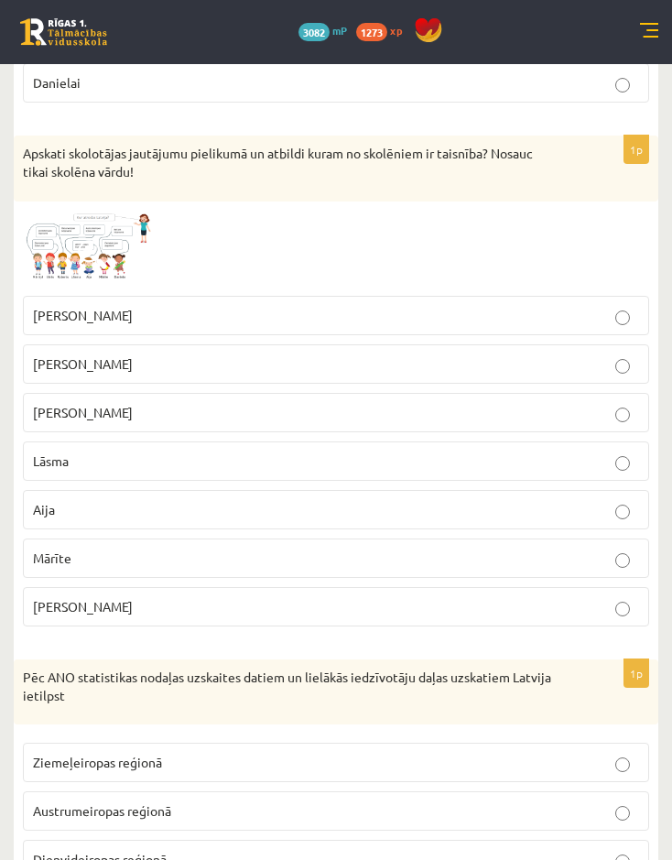
click at [131, 505] on p "Aija" at bounding box center [336, 509] width 606 height 19
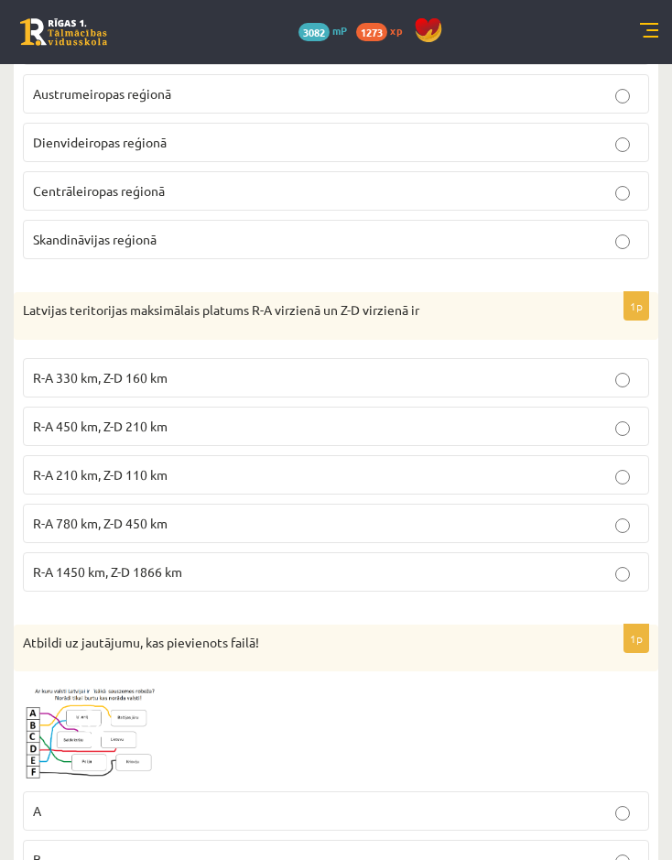
scroll to position [2014, 0]
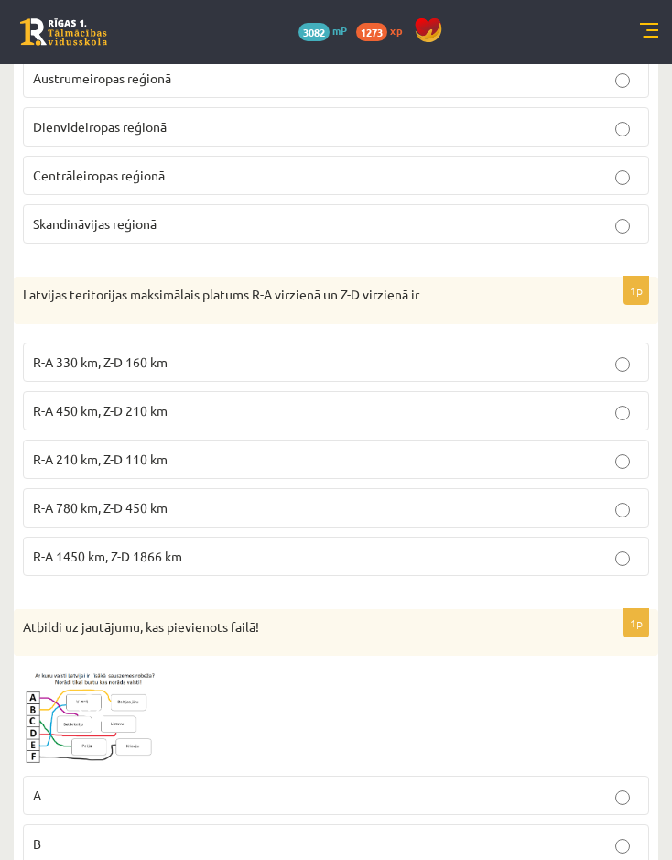
click at [135, 413] on span "R-A 450 km, Z-D 210 km" at bounding box center [100, 410] width 135 height 16
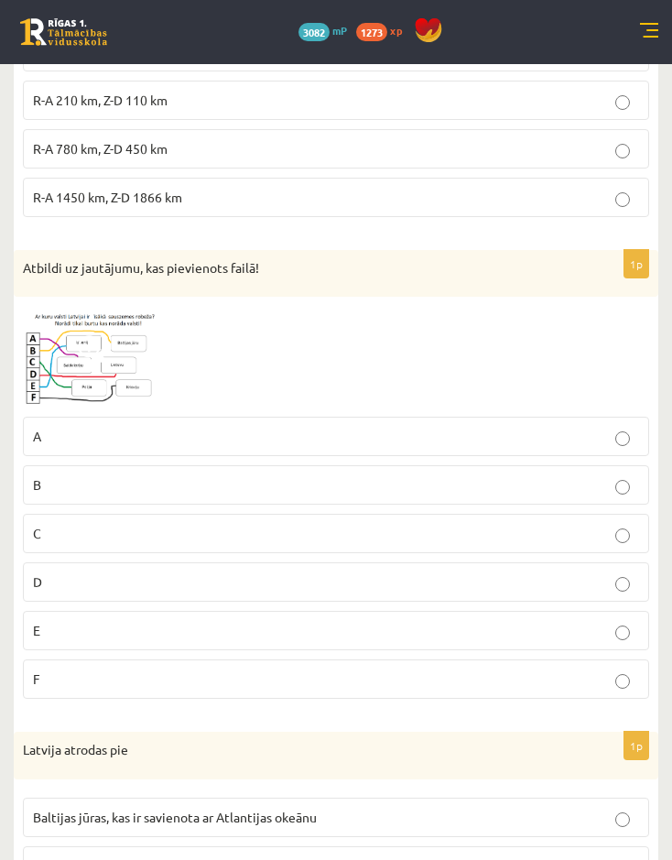
scroll to position [2380, 0]
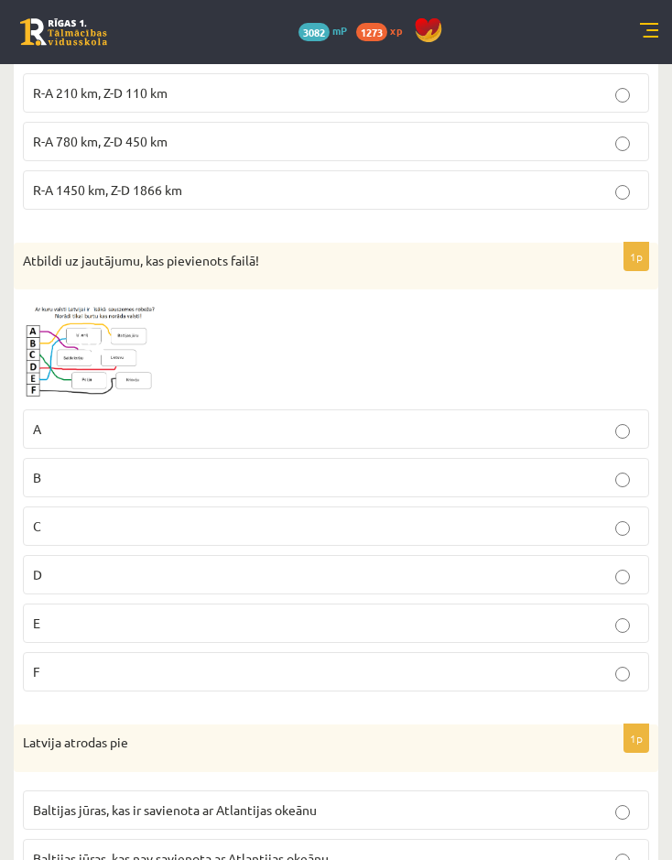
click at [128, 341] on img at bounding box center [91, 349] width 137 height 102
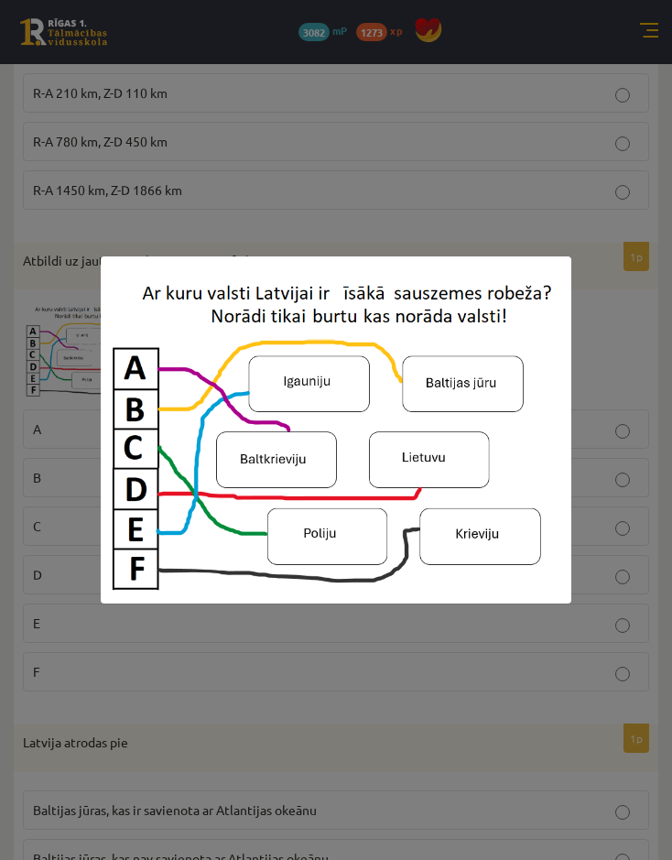
drag, startPoint x: 280, startPoint y: 661, endPoint x: 286, endPoint y: 643, distance: 19.1
click at [286, 643] on div at bounding box center [336, 430] width 672 height 860
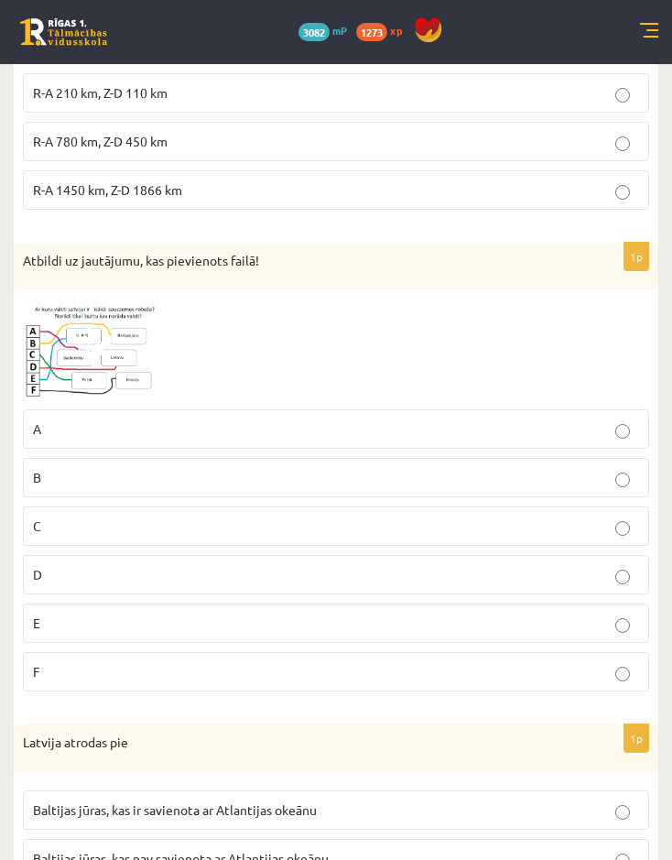
click at [55, 615] on p "E" at bounding box center [336, 622] width 606 height 19
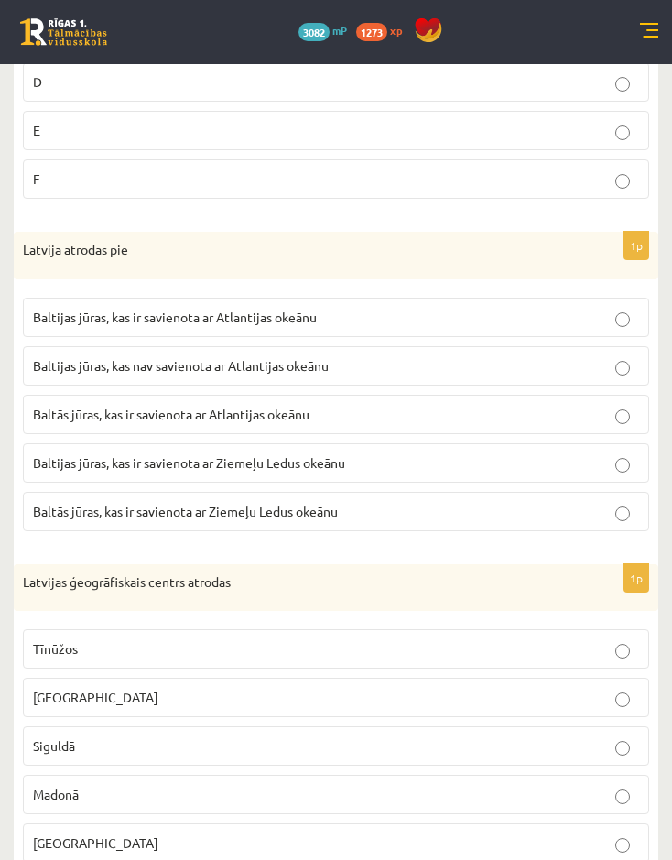
scroll to position [2929, 0]
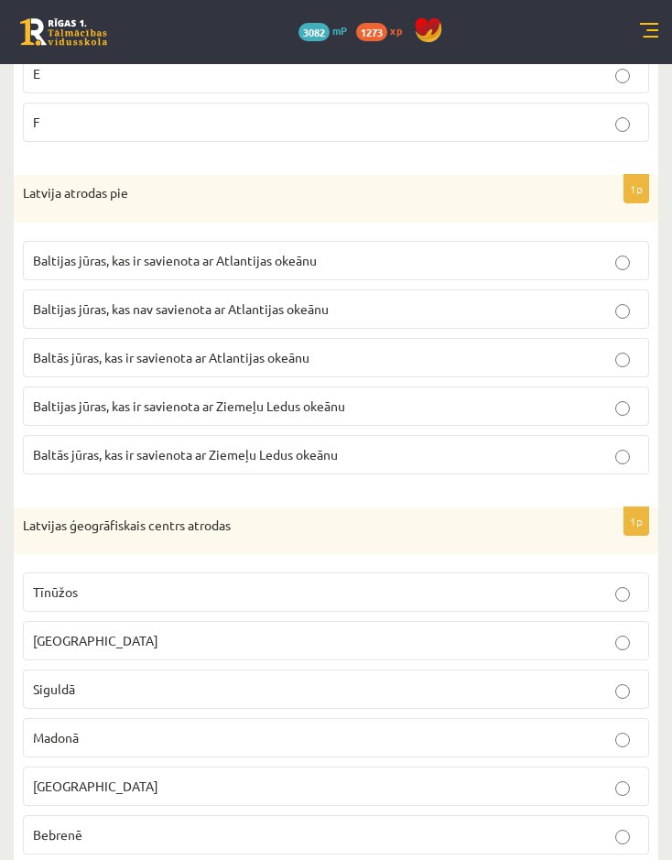
click at [333, 360] on p "Baltās jūras, kas ir savienota ar Atlantijas okeānu" at bounding box center [336, 357] width 606 height 19
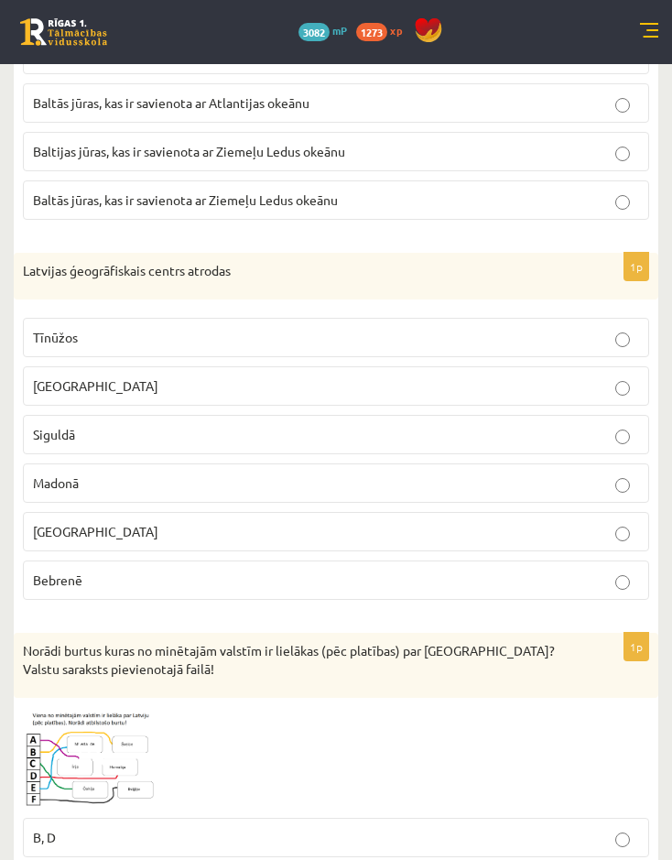
scroll to position [3295, 0]
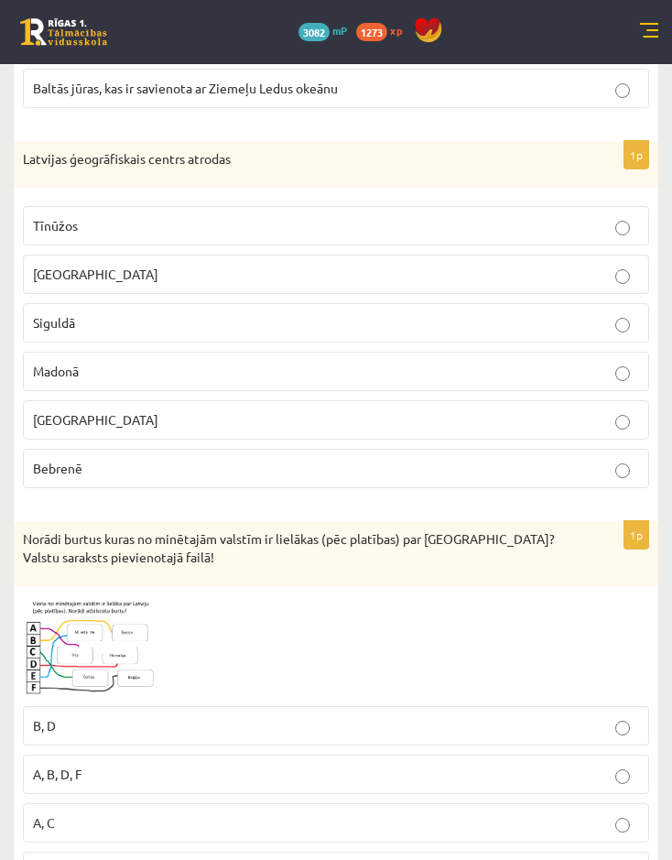
click at [78, 232] on p "Tīnūžos" at bounding box center [336, 225] width 606 height 19
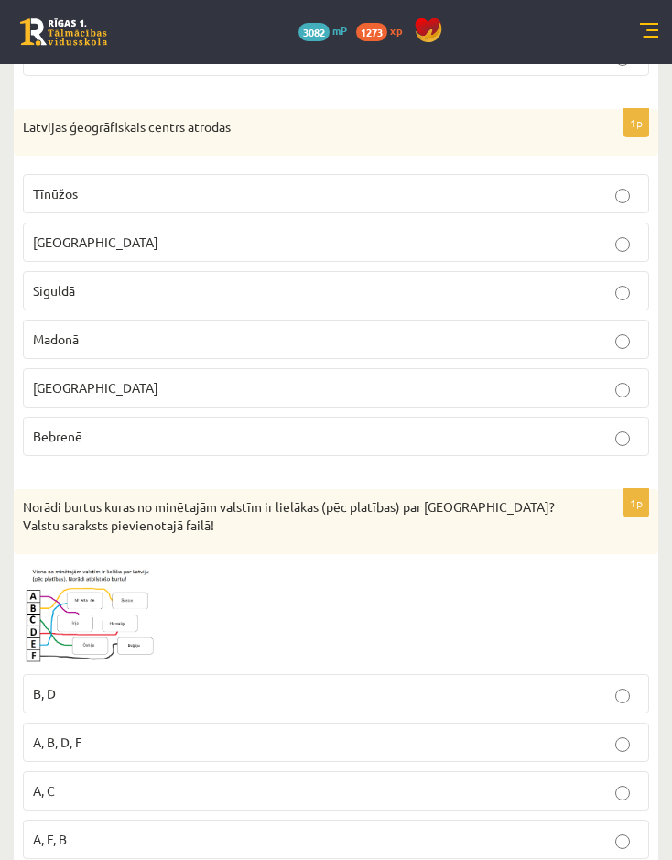
scroll to position [3570, 0]
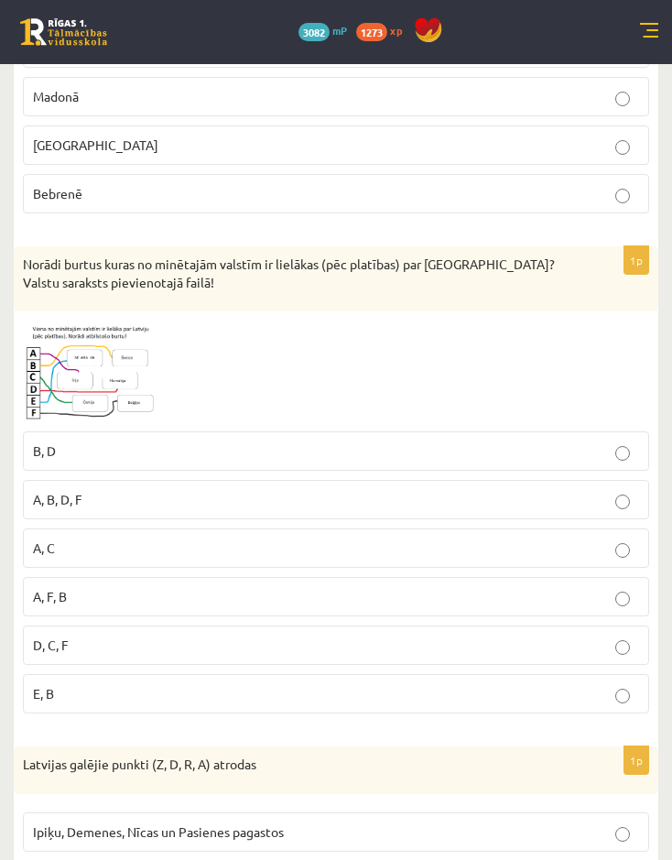
click at [92, 355] on span at bounding box center [92, 364] width 29 height 29
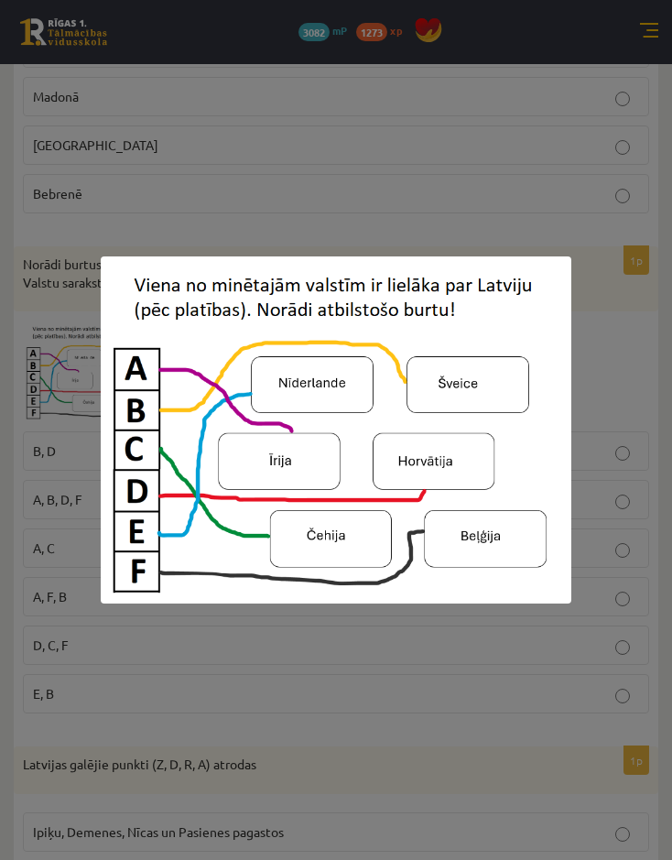
click at [310, 694] on div at bounding box center [336, 430] width 672 height 860
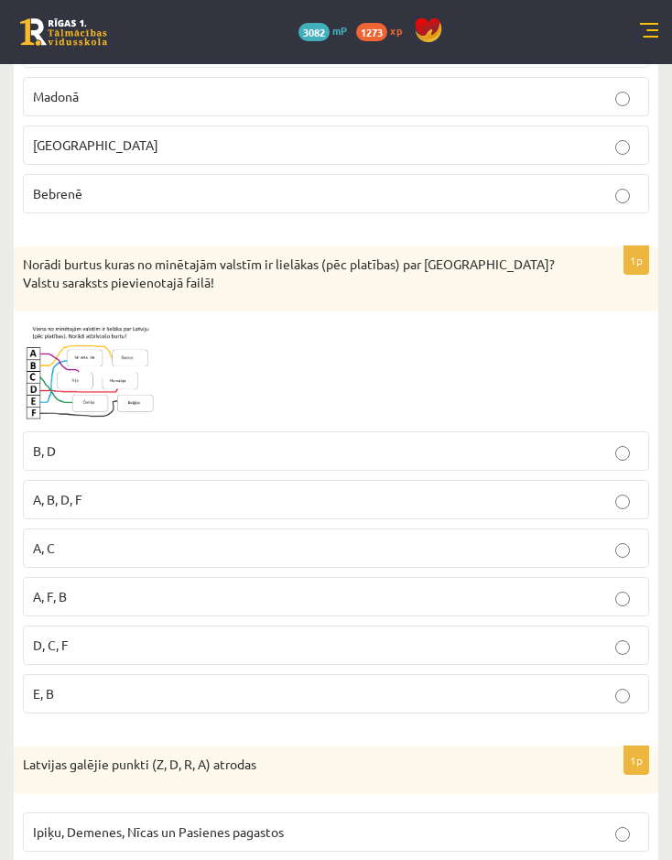
click at [146, 384] on img at bounding box center [91, 371] width 137 height 102
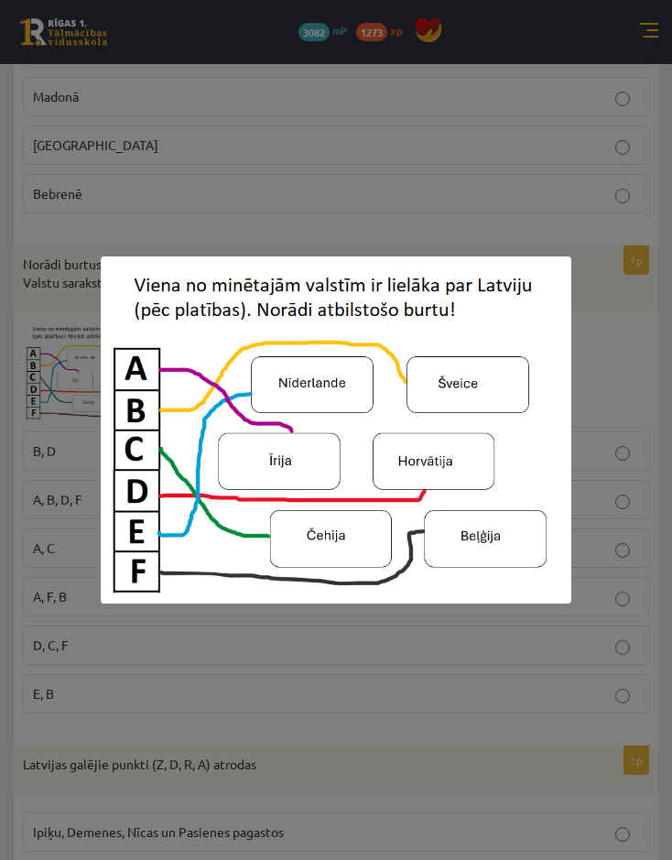
click at [214, 601] on img at bounding box center [336, 430] width 470 height 348
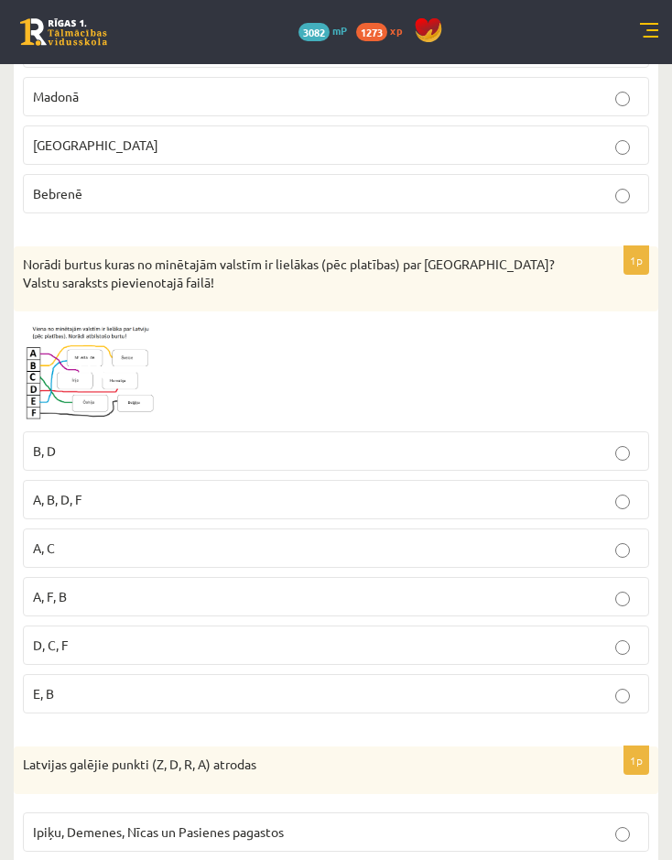
click at [92, 330] on img at bounding box center [91, 371] width 137 height 102
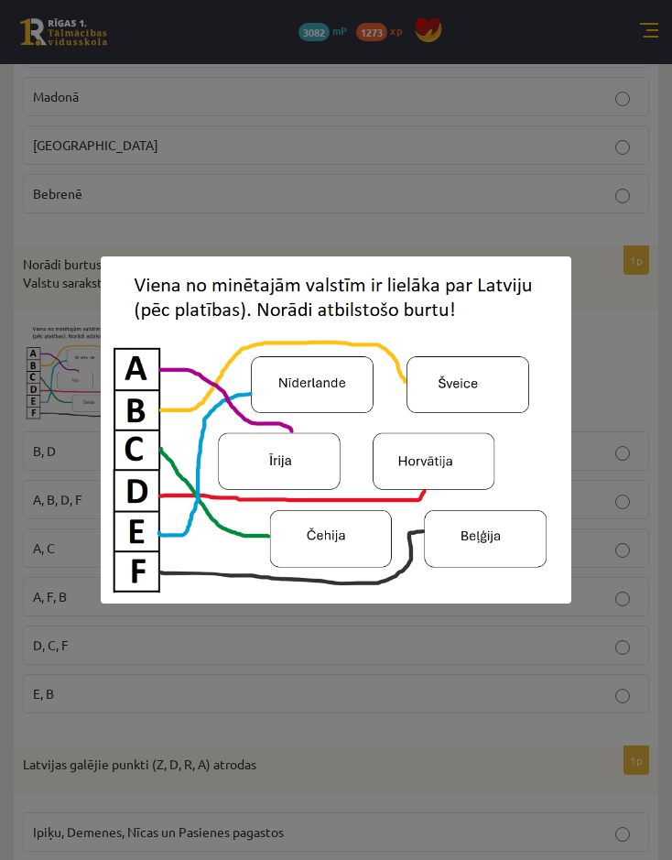
click at [410, 161] on div at bounding box center [336, 430] width 672 height 860
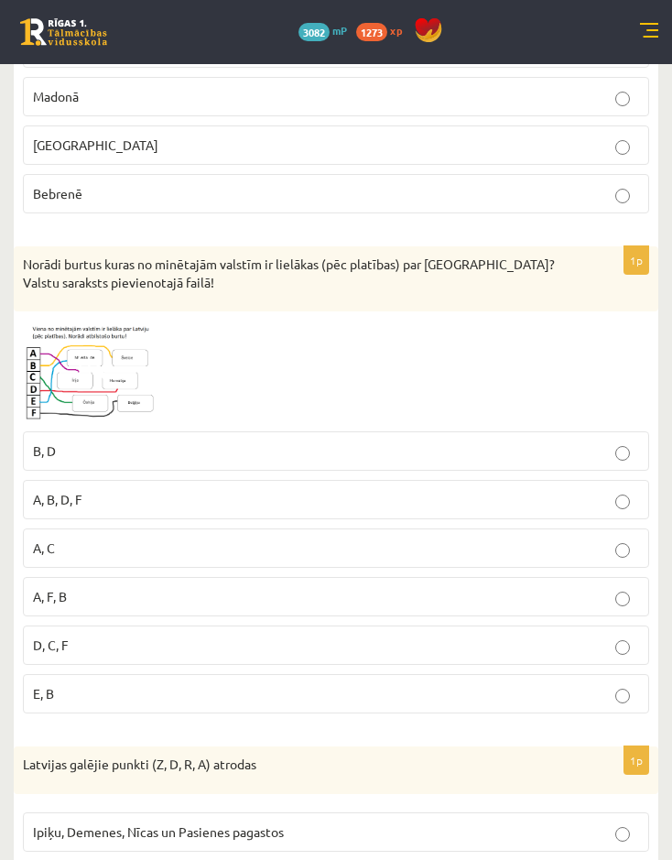
click at [125, 382] on img at bounding box center [91, 371] width 137 height 102
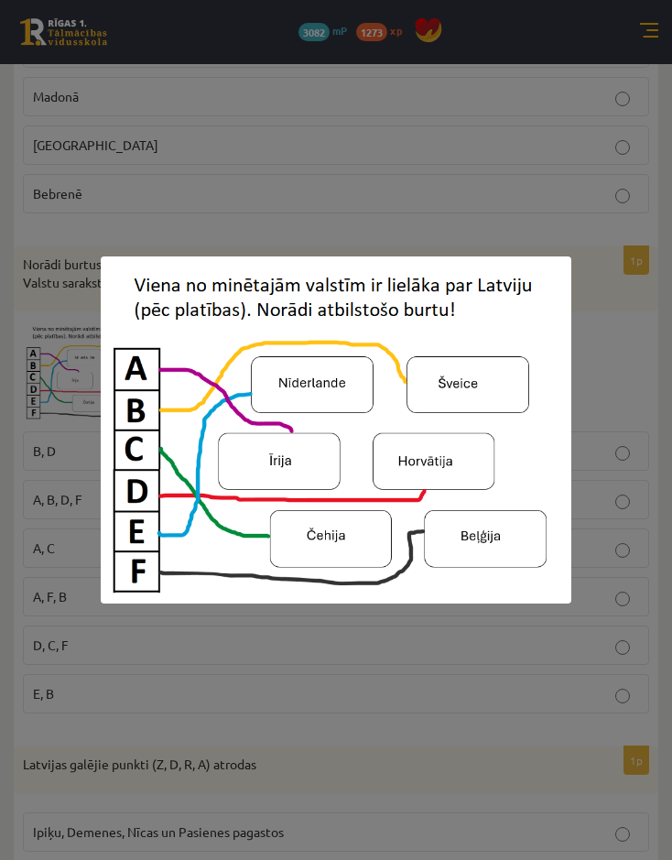
click at [322, 202] on div at bounding box center [336, 430] width 672 height 860
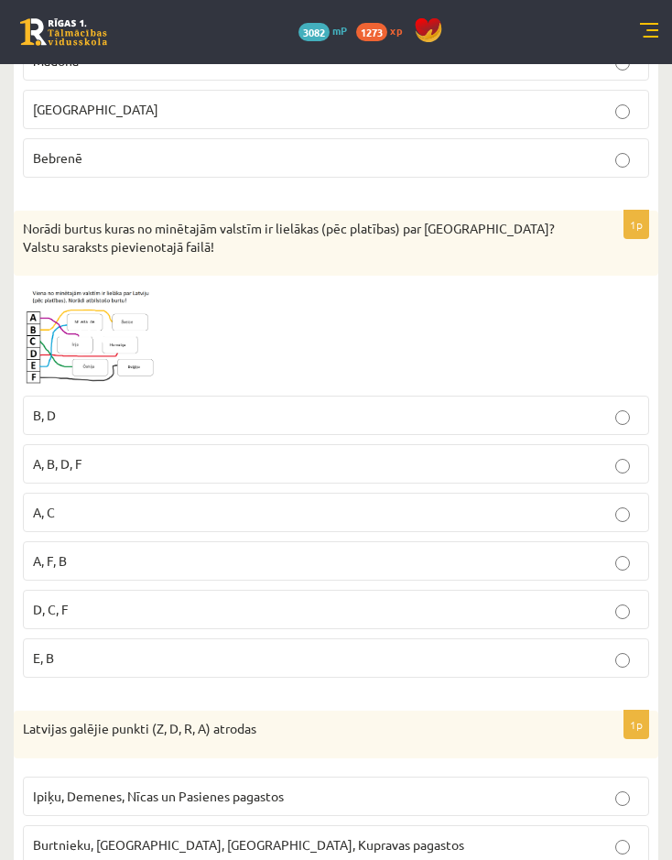
scroll to position [3753, 0]
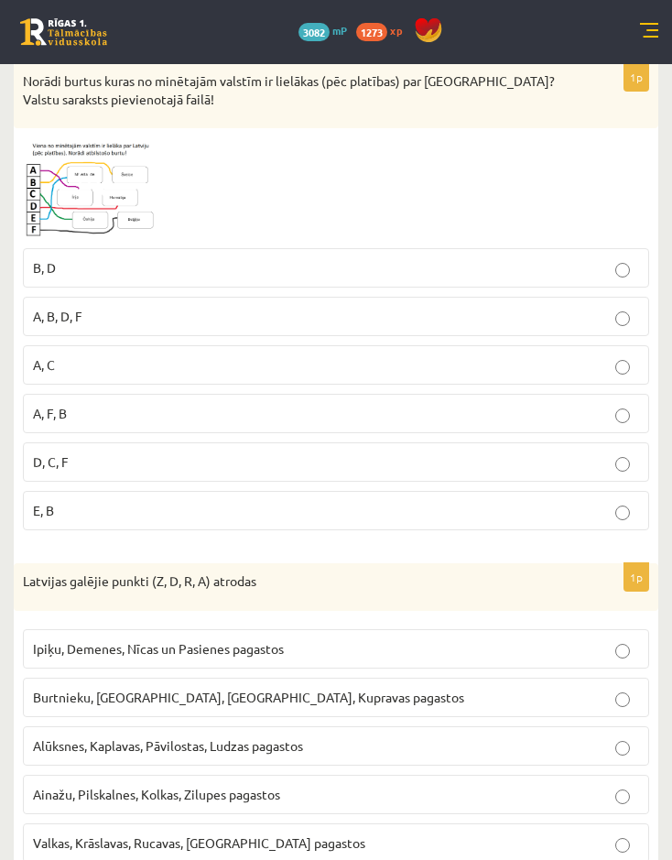
click at [82, 212] on img at bounding box center [91, 188] width 137 height 102
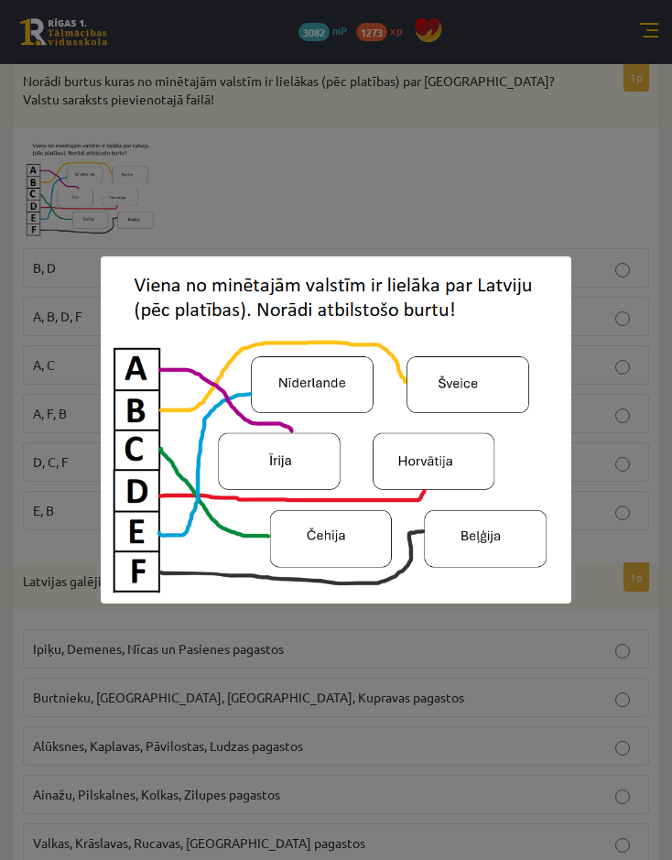
click at [168, 645] on div at bounding box center [336, 430] width 672 height 860
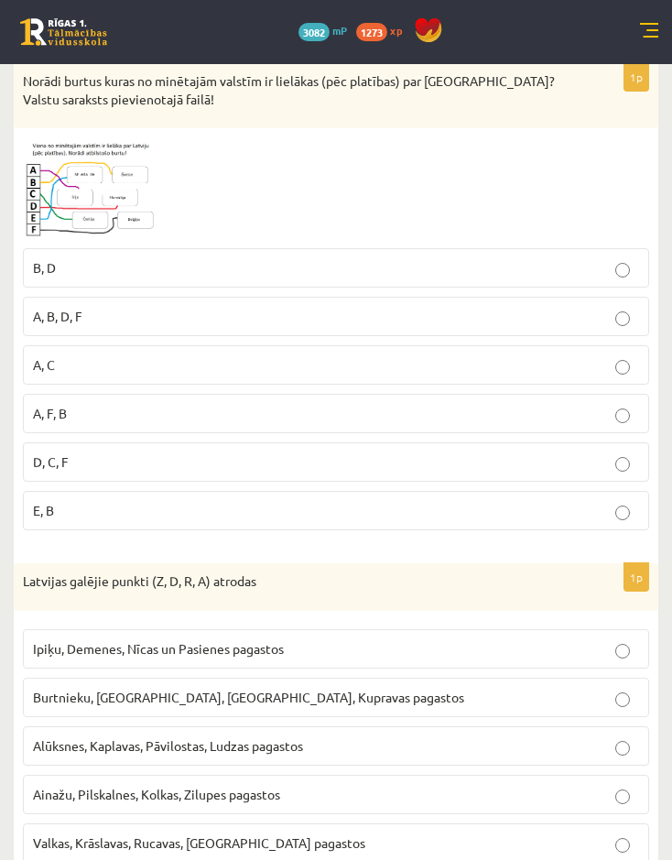
click at [110, 361] on p "A, C" at bounding box center [336, 364] width 606 height 19
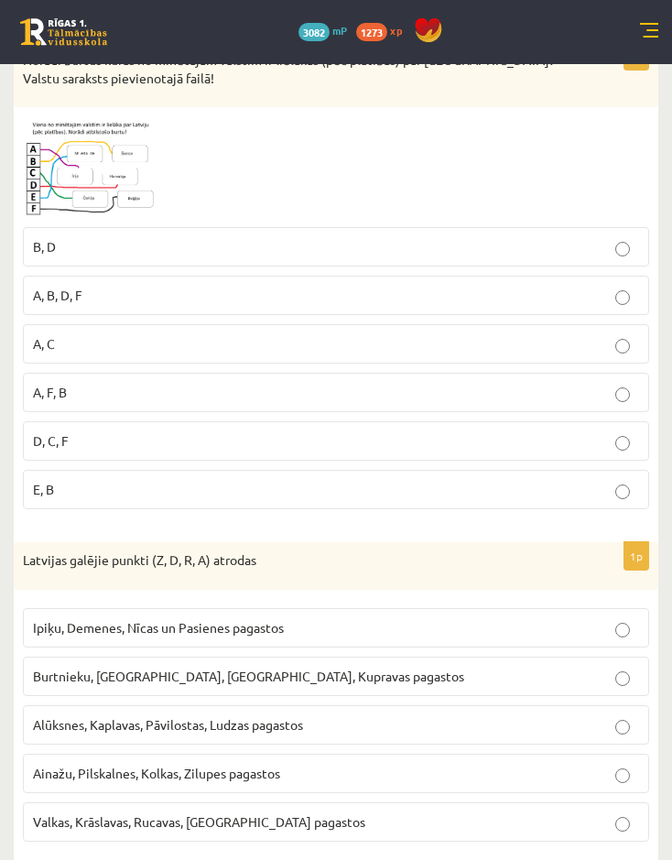
scroll to position [3803, 0]
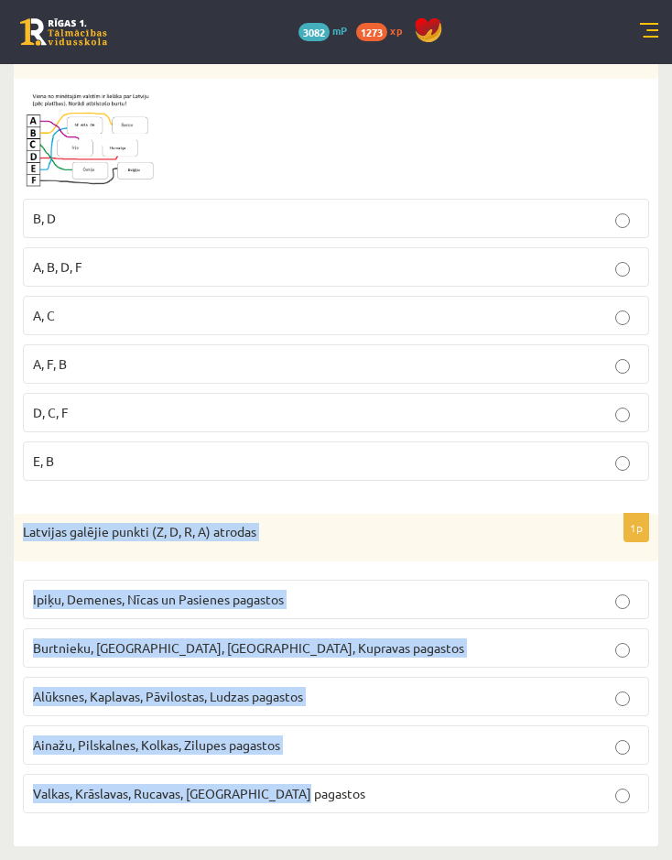
drag, startPoint x: 19, startPoint y: 533, endPoint x: 417, endPoint y: 776, distance: 466.7
click at [417, 777] on div "1p Latvijas galējie punkti (Z, D, R, A) atrodas Ipiķu, Demenes, Nīcas un Pasien…" at bounding box center [336, 671] width 644 height 314
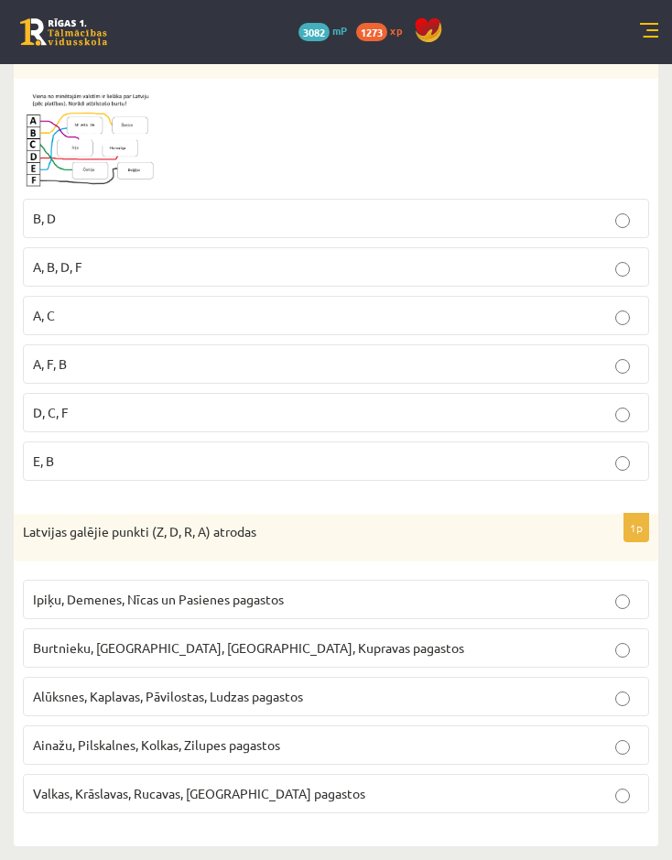
click at [472, 465] on p "E, B" at bounding box center [336, 460] width 606 height 19
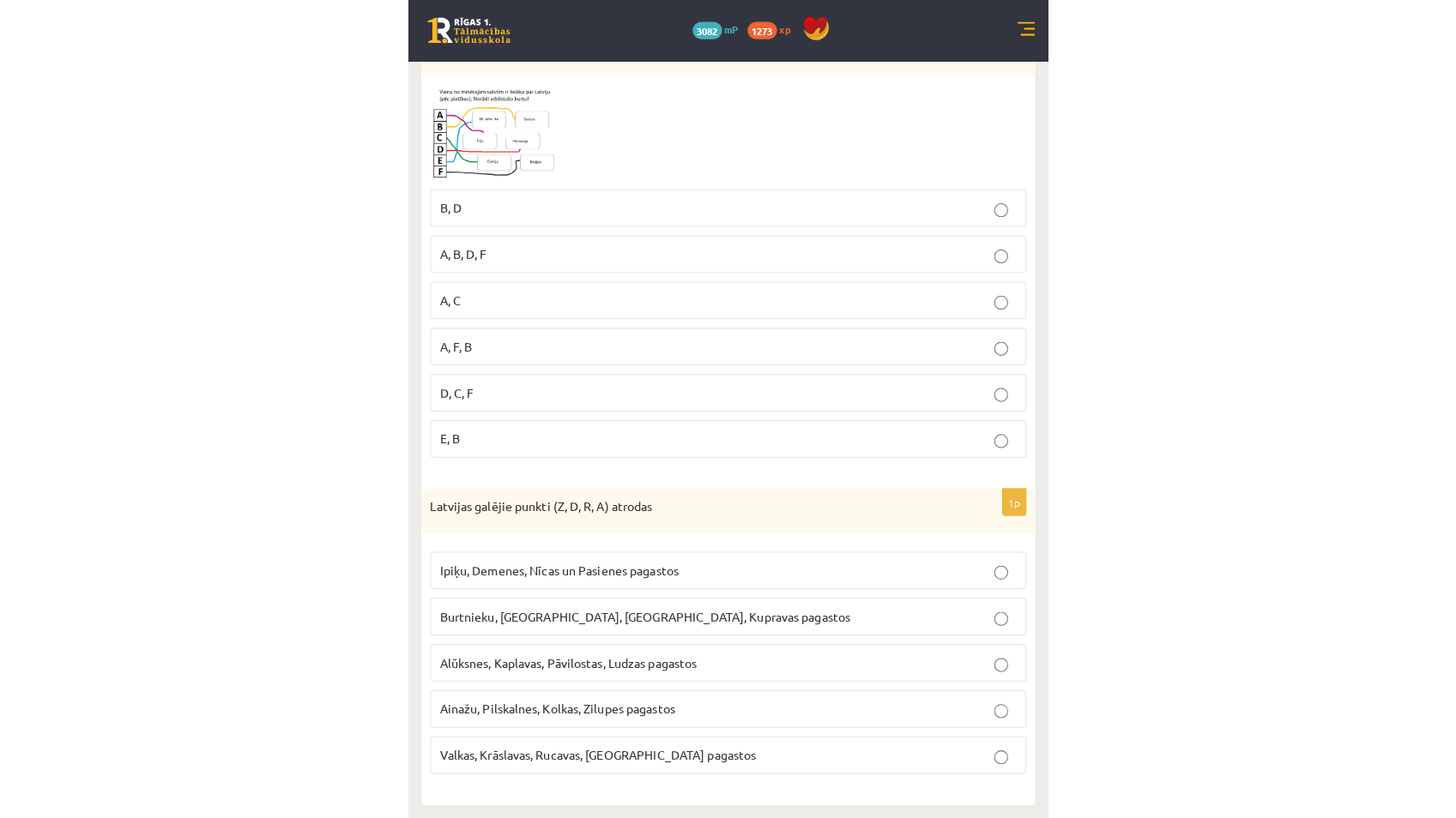
scroll to position [3473, 0]
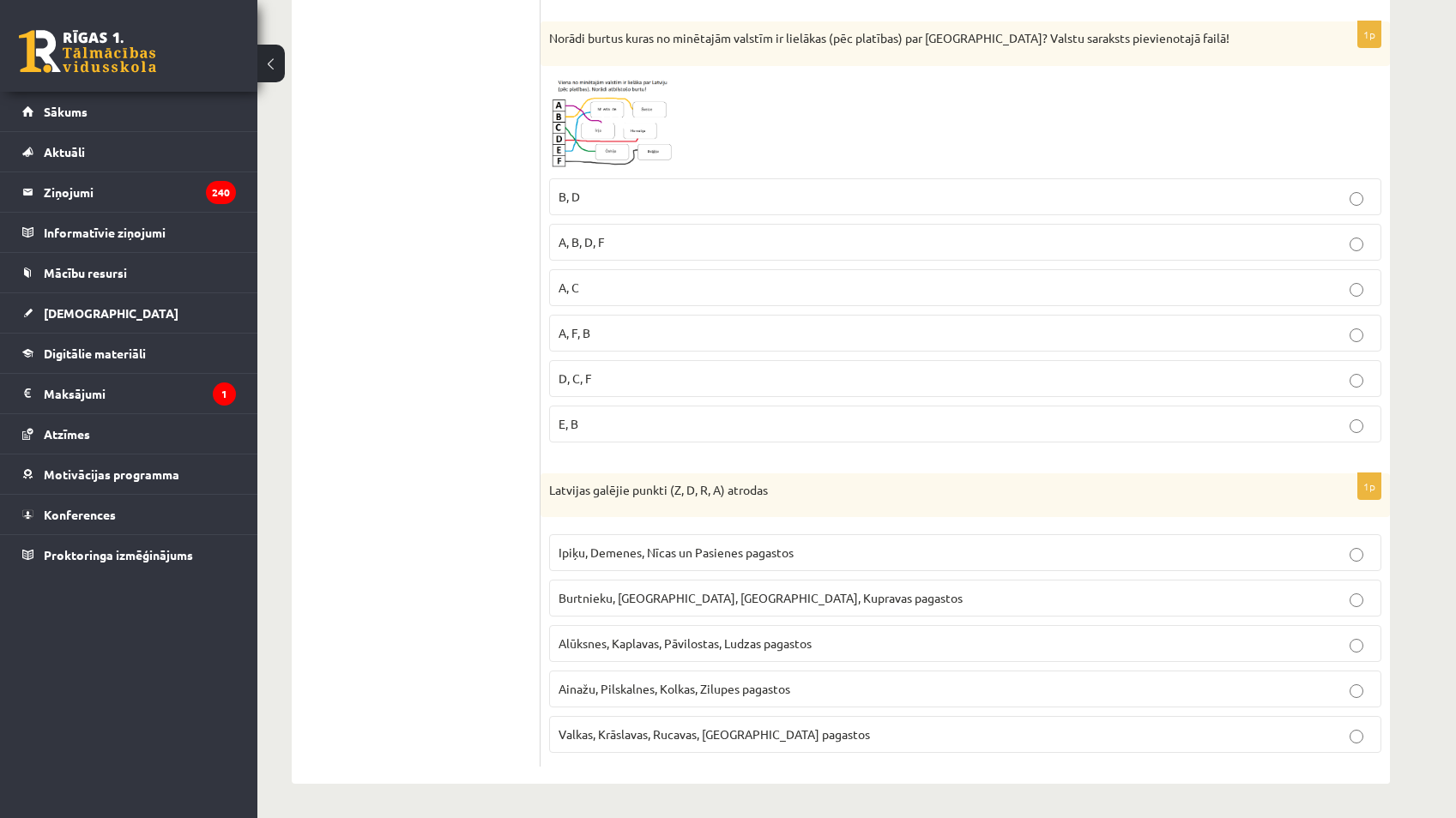
drag, startPoint x: 539, startPoint y: 468, endPoint x: 872, endPoint y: 711, distance: 412.2
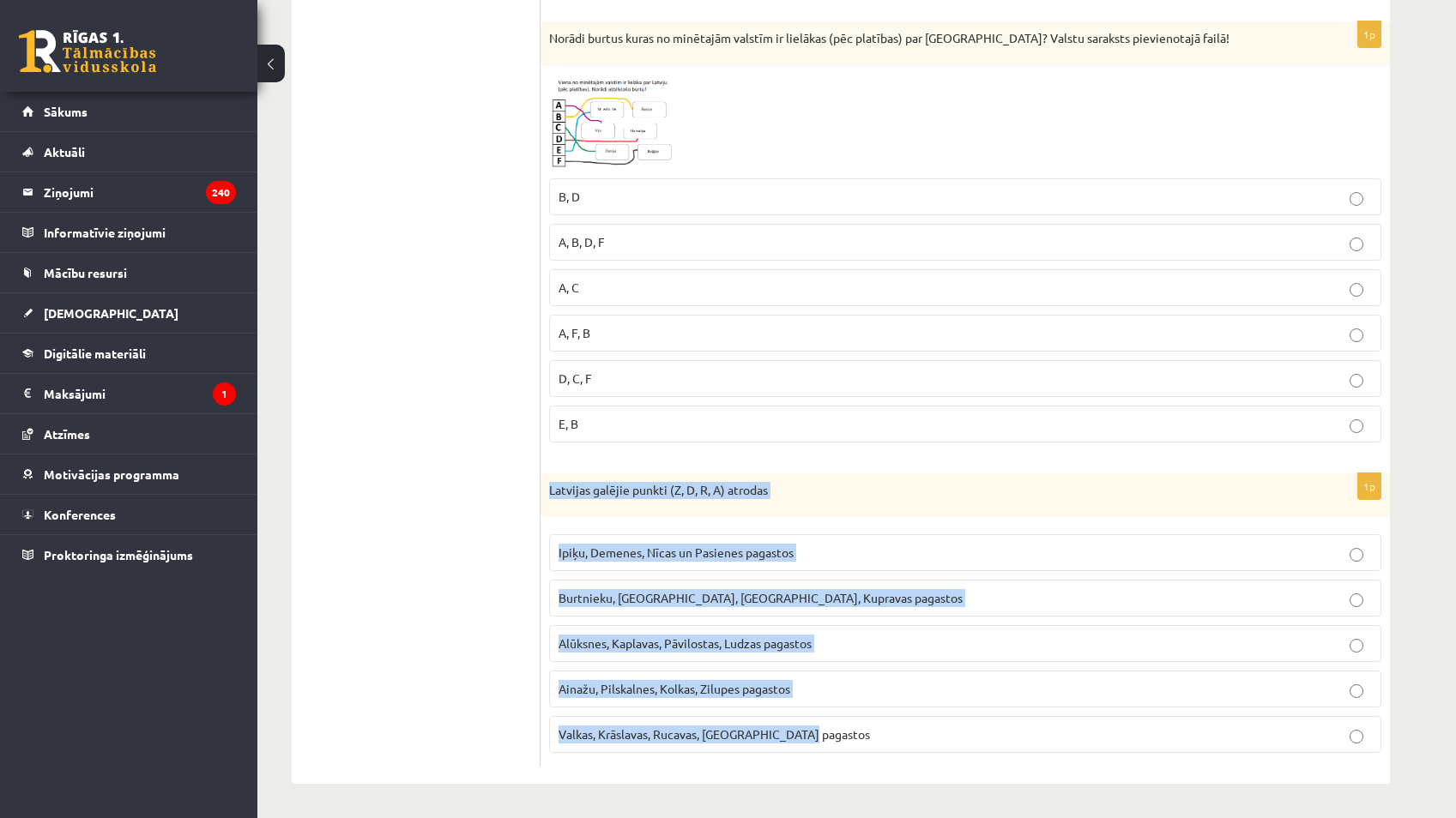
drag, startPoint x: 548, startPoint y: 491, endPoint x: 840, endPoint y: 724, distance: 373.6
click at [715, 724] on div "1p Latvijas galējie punkti (Z, D, R, A) atrodas Ipiķu, Demenes, Nīcas un Pasien…" at bounding box center [966, 620] width 849 height 294
copy div "Latvijas galējie punkti (Z, D, R, A) atrodas Ipiķu, Demenes, Nīcas un Pasienes …"
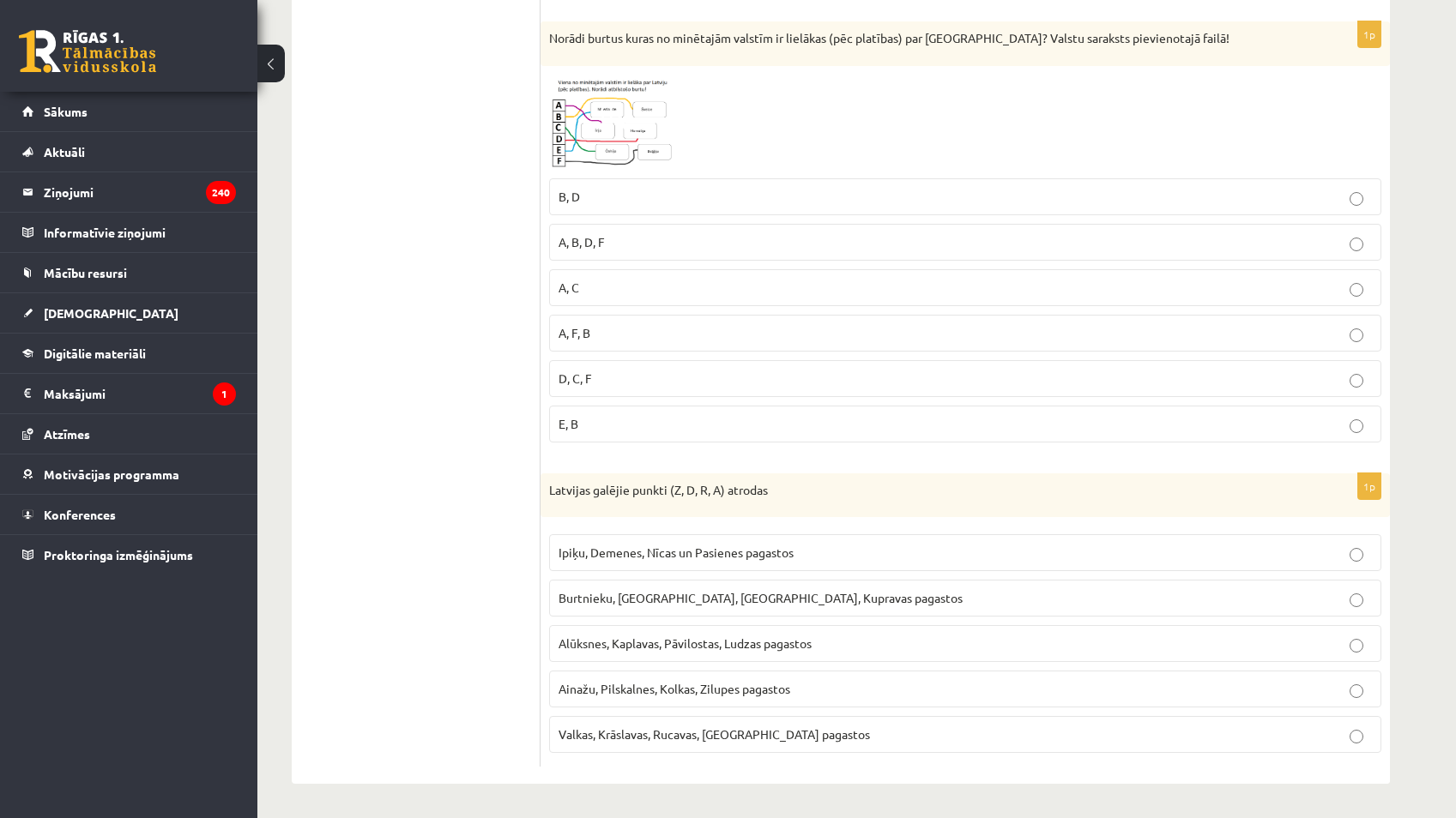
drag, startPoint x: 443, startPoint y: 613, endPoint x: 482, endPoint y: 613, distance: 39.0
click at [683, 552] on span "Ipiķu, Demenes, Nīcas un Pasienes pagastos" at bounding box center [676, 552] width 235 height 15
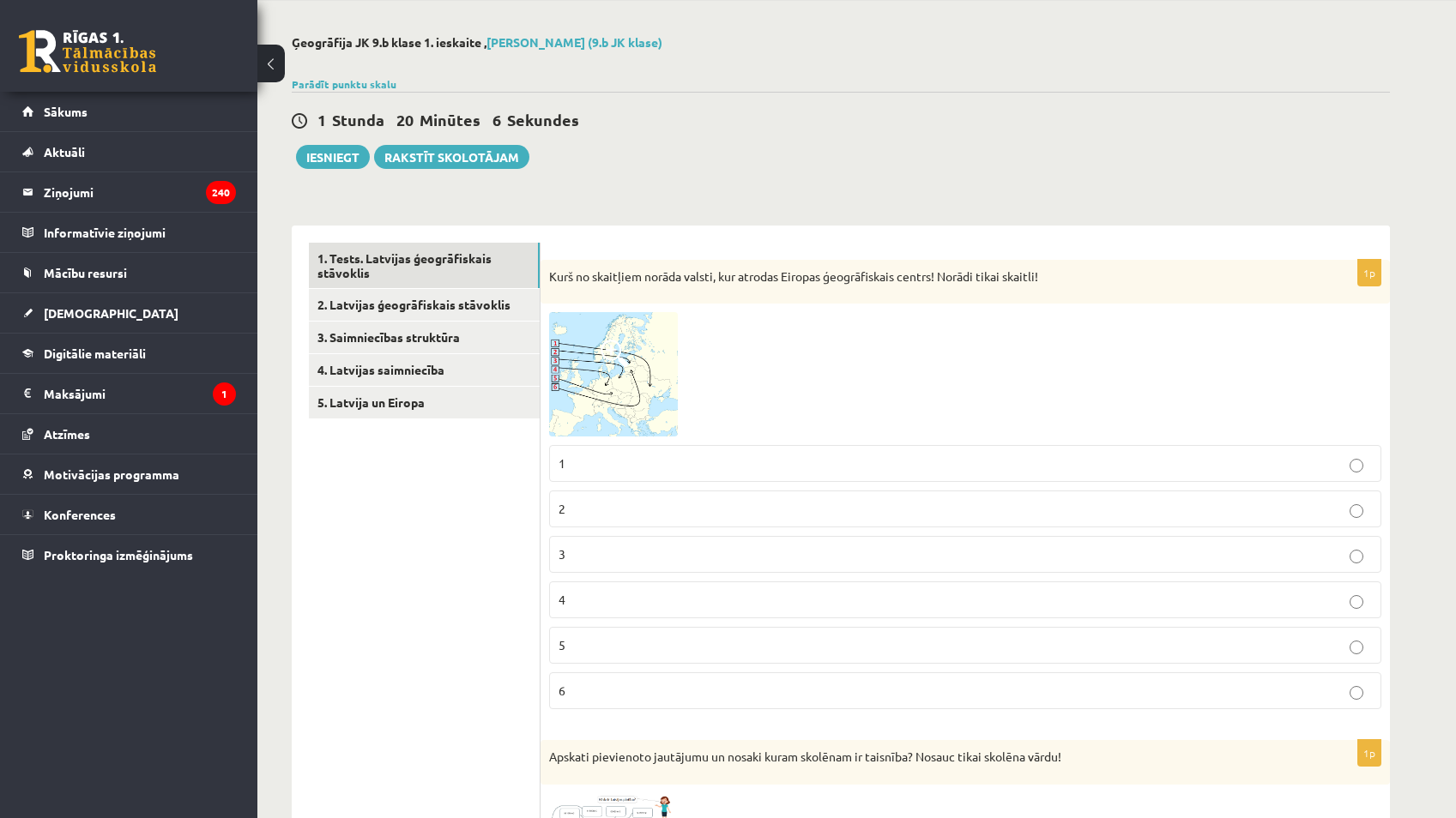
scroll to position [0, 0]
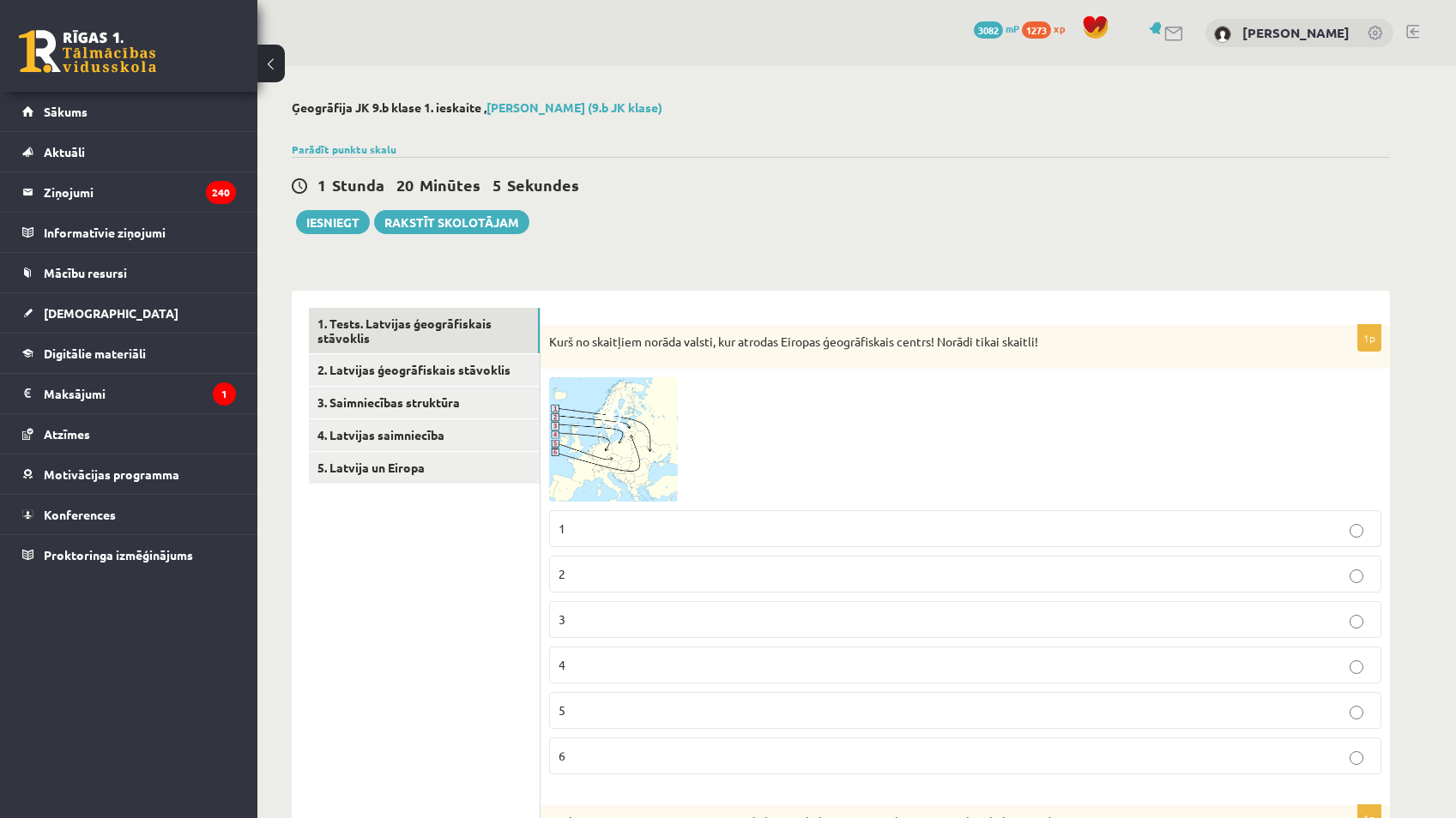
click at [663, 665] on p "4" at bounding box center [966, 664] width 814 height 18
click at [670, 720] on p "5" at bounding box center [966, 710] width 814 height 18
click at [462, 330] on link "1. Tests. Latvijas ģeogrāfiskais stāvoklis" at bounding box center [425, 331] width 231 height 46
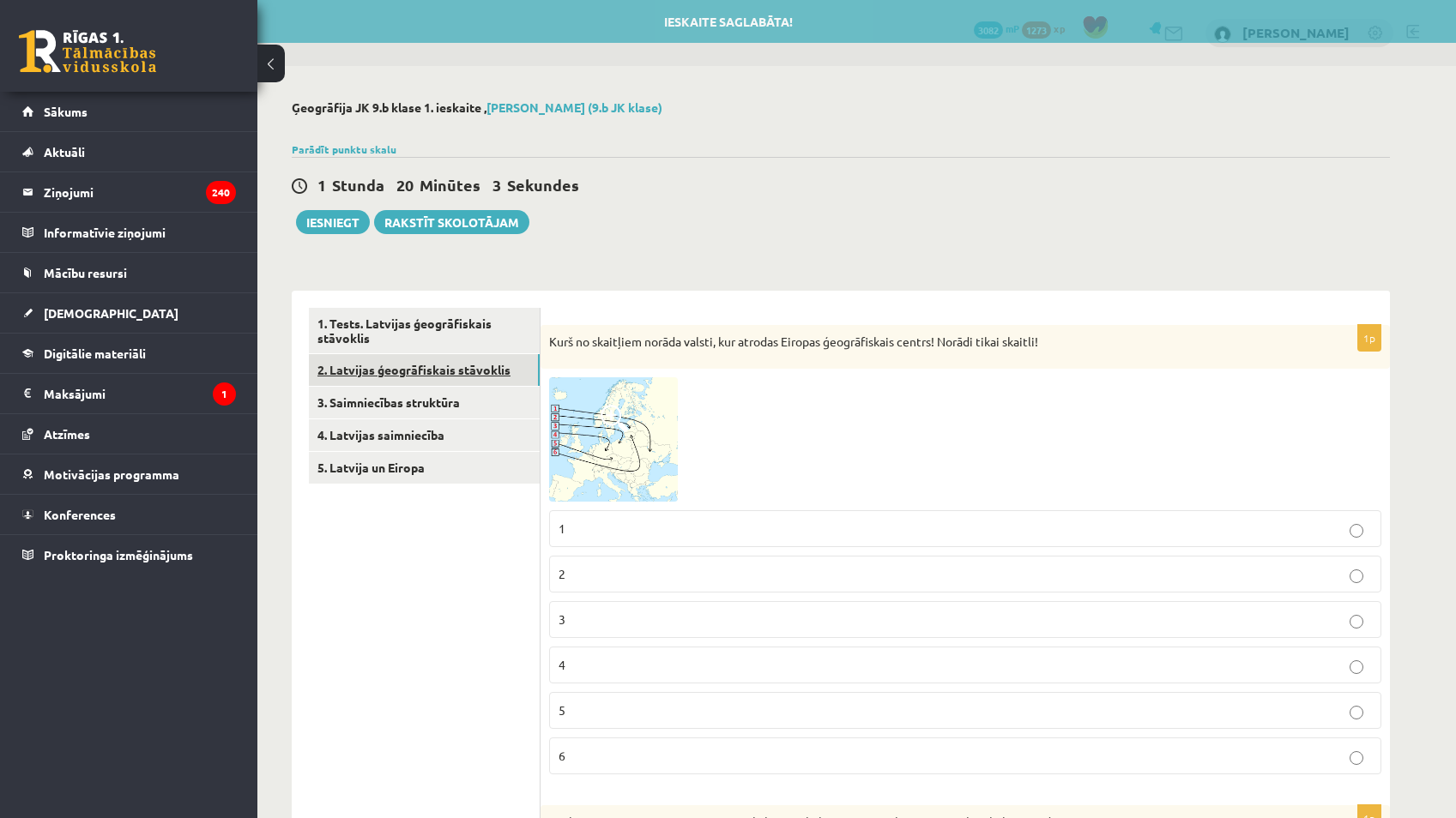
click at [470, 371] on link "2. Latvijas ģeogrāfiskais stāvoklis" at bounding box center [425, 370] width 231 height 32
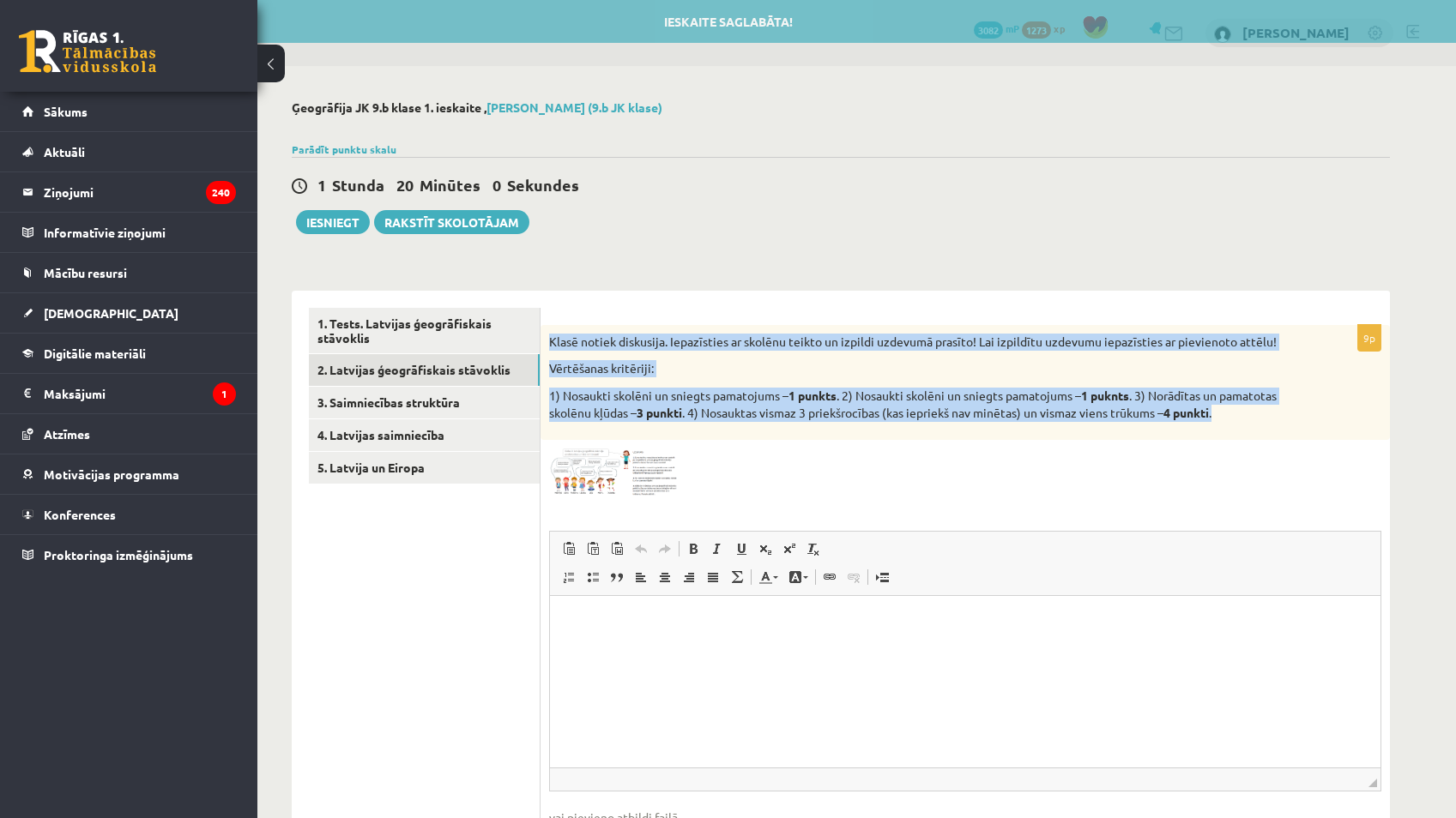
drag, startPoint x: 545, startPoint y: 341, endPoint x: 1262, endPoint y: 421, distance: 721.4
click at [715, 421] on div "Klasē notiek diskusija. Iepazīsties ar skolēnu teikto un izpildi uzdevumā prasī…" at bounding box center [966, 382] width 849 height 115
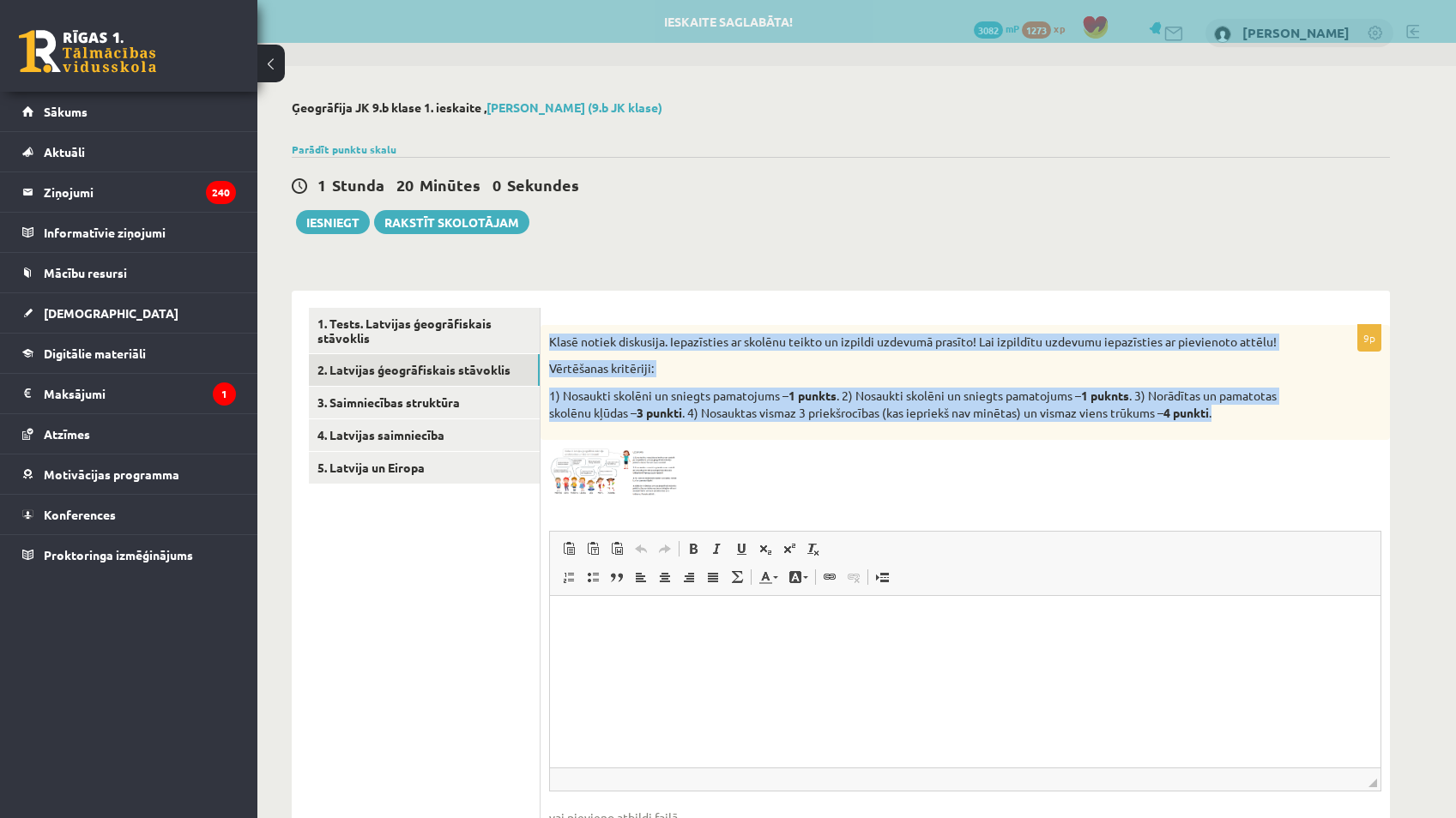
copy div "Klasē notiek diskusija. Iepazīsties ar skolēnu teikto un izpildi uzdevumā prasī…"
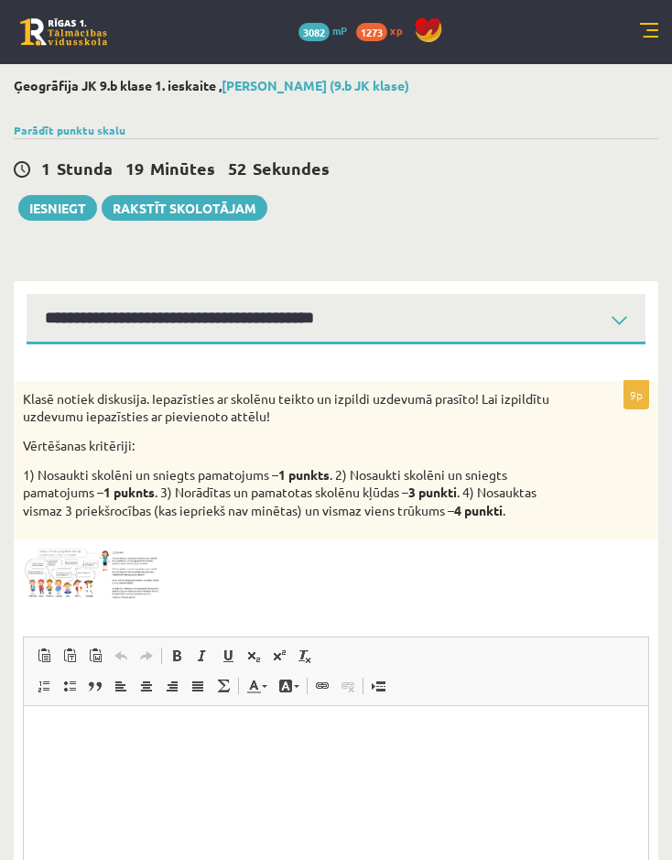
drag, startPoint x: 176, startPoint y: 592, endPoint x: 588, endPoint y: 618, distance: 412.7
click at [592, 618] on div "9p Klasē notiek diskusija. Iepazīsties ar skolēnu teikto un izpildi uzdevumā pr…" at bounding box center [336, 699] width 644 height 636
click at [129, 567] on img at bounding box center [91, 573] width 137 height 51
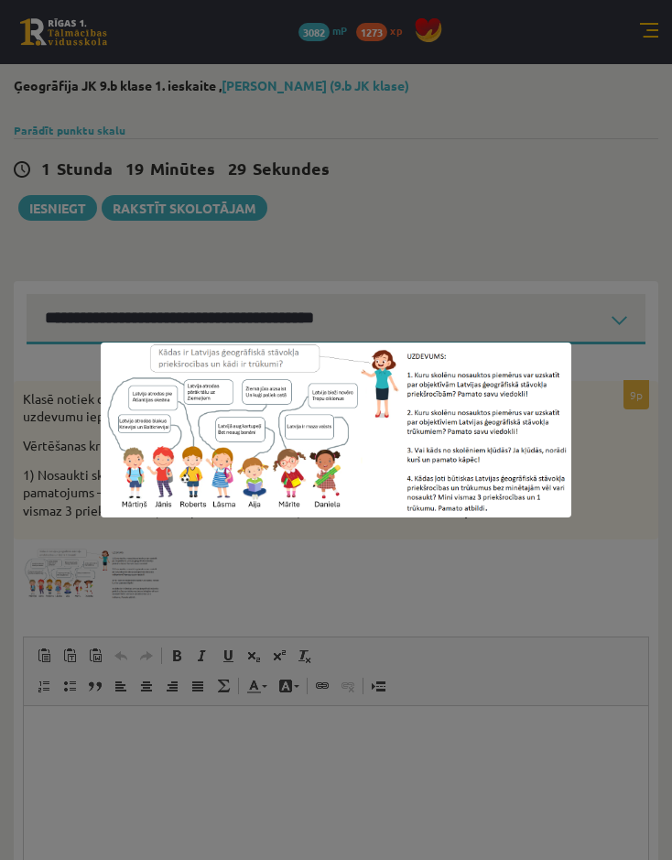
click at [491, 674] on div at bounding box center [336, 430] width 672 height 860
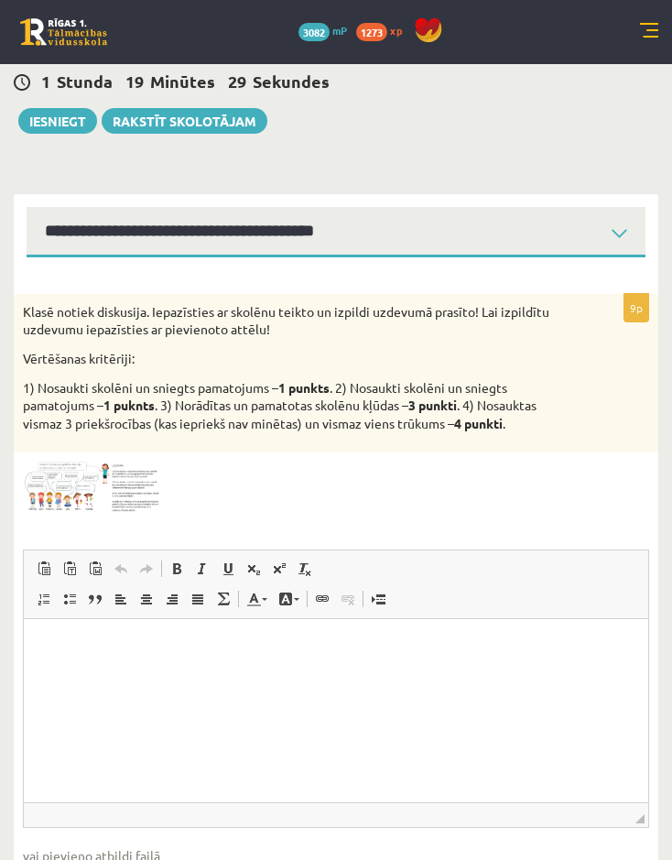
scroll to position [92, 0]
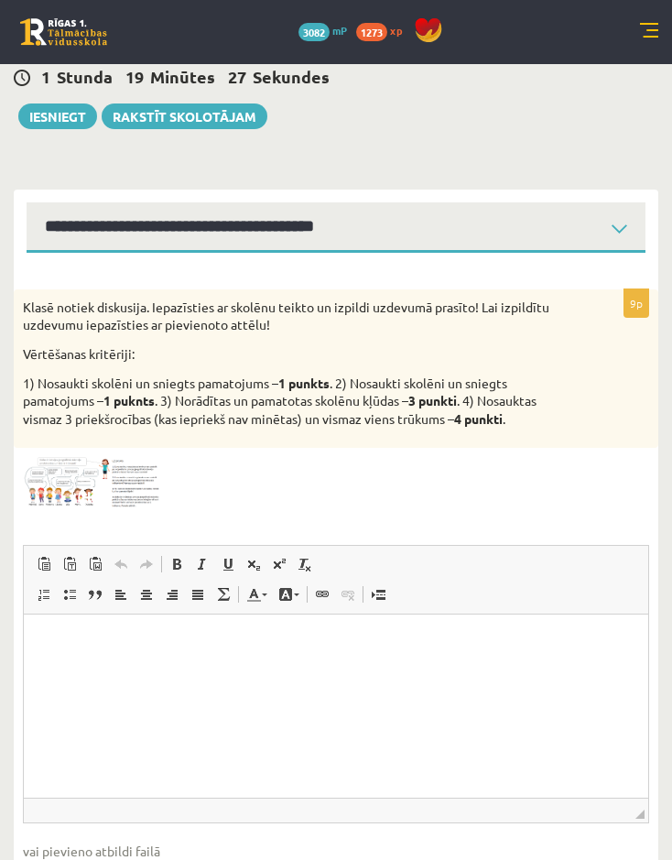
click at [492, 670] on html at bounding box center [336, 642] width 624 height 56
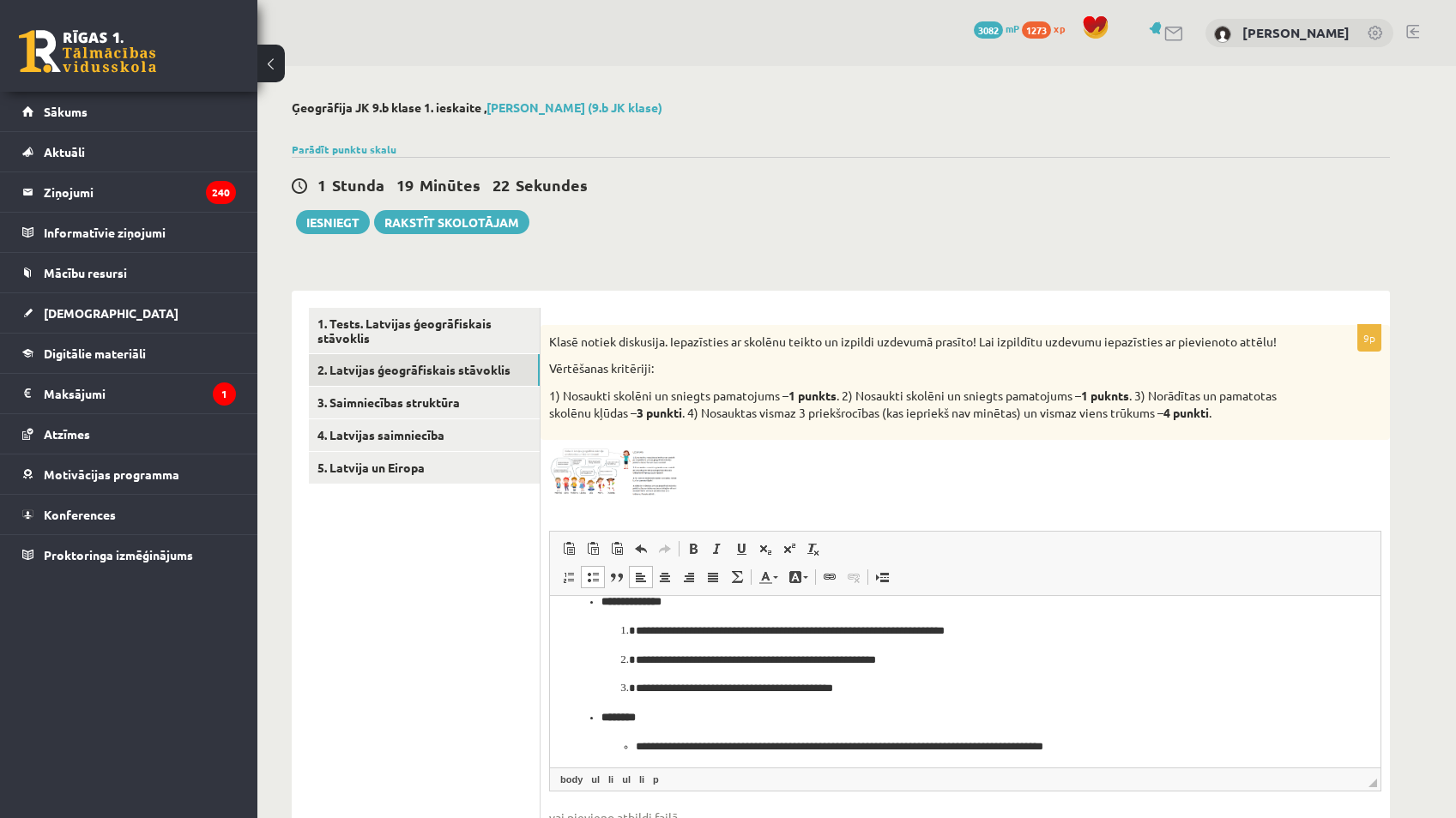
scroll to position [0, 0]
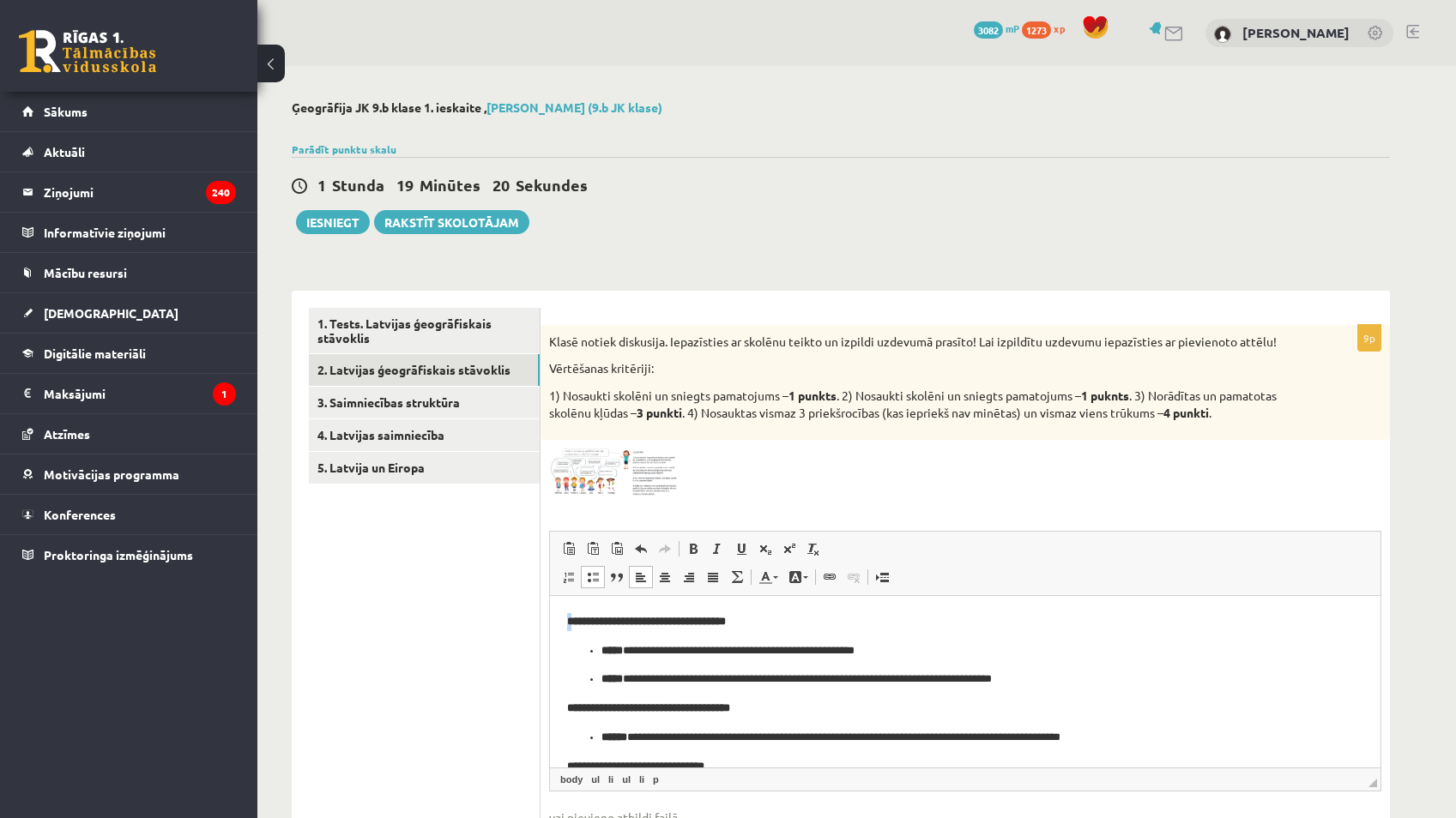
drag, startPoint x: 575, startPoint y: 707, endPoint x: 557, endPoint y: 705, distance: 18.1
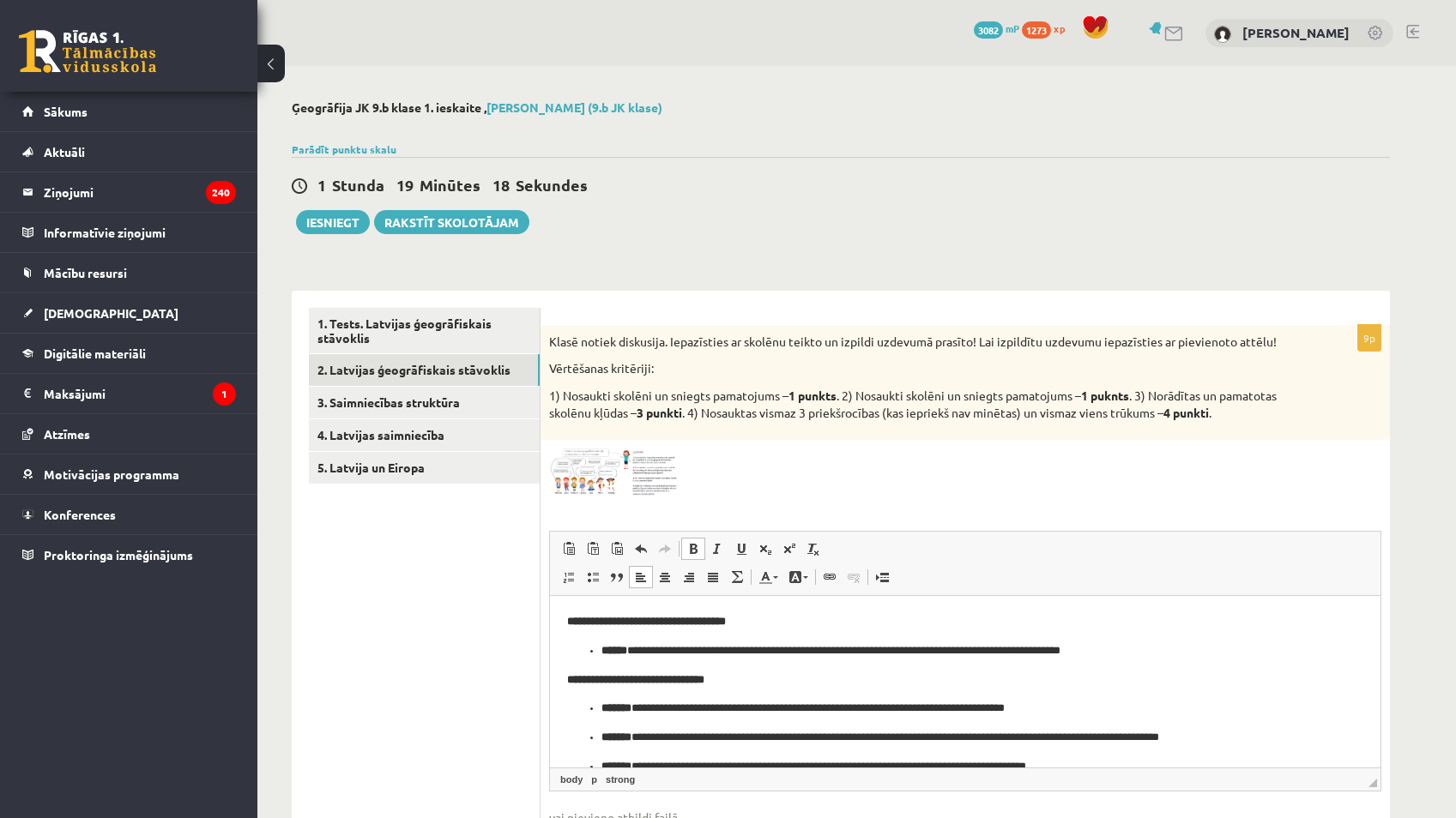
scroll to position [86, 0]
drag, startPoint x: 576, startPoint y: 675, endPoint x: 514, endPoint y: 669, distance: 62.3
click at [550, 669] on html "**********" at bounding box center [966, 752] width 831 height 486
click at [572, 623] on strong "**********" at bounding box center [646, 621] width 158 height 11
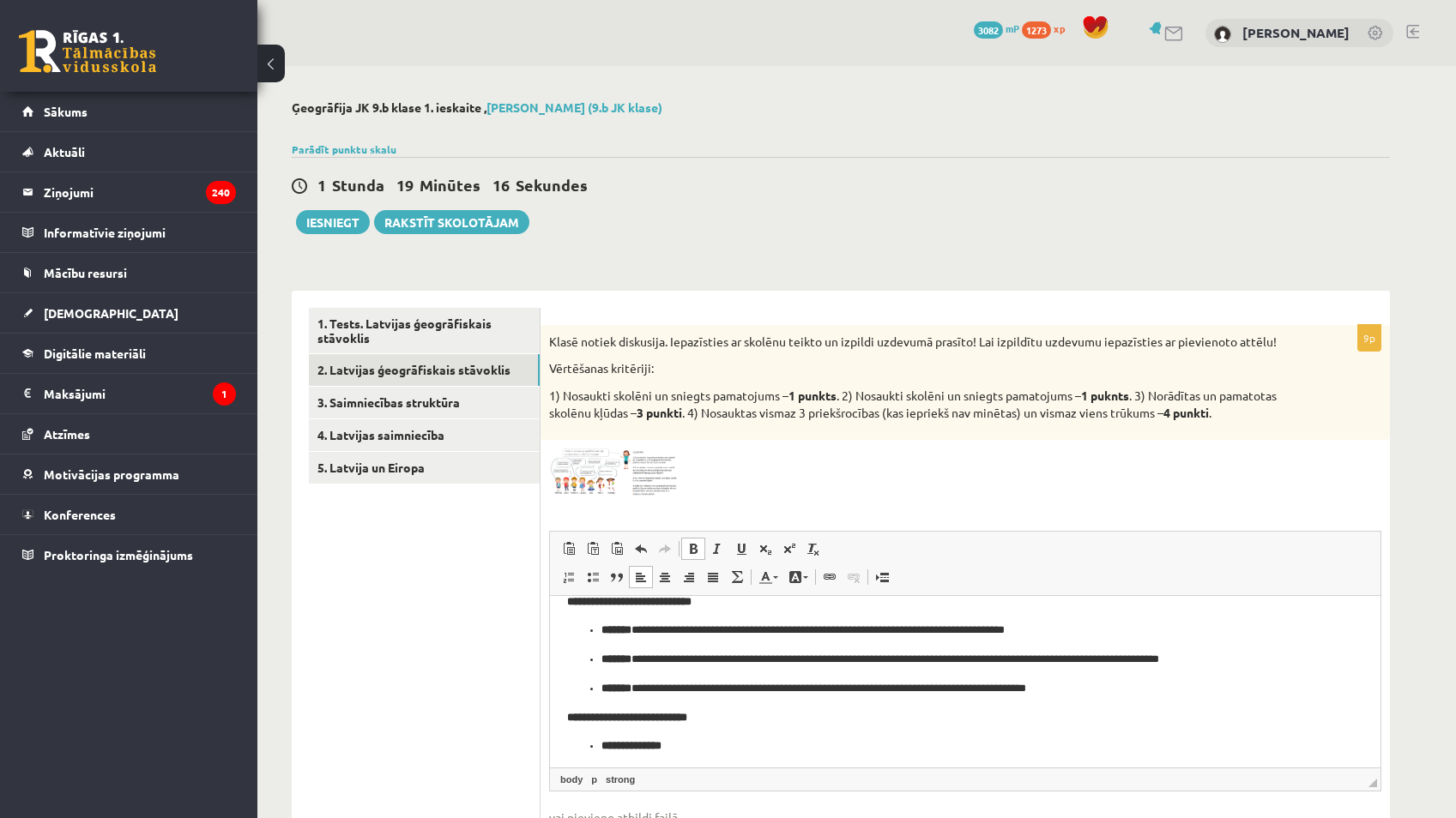
scroll to position [144, 0]
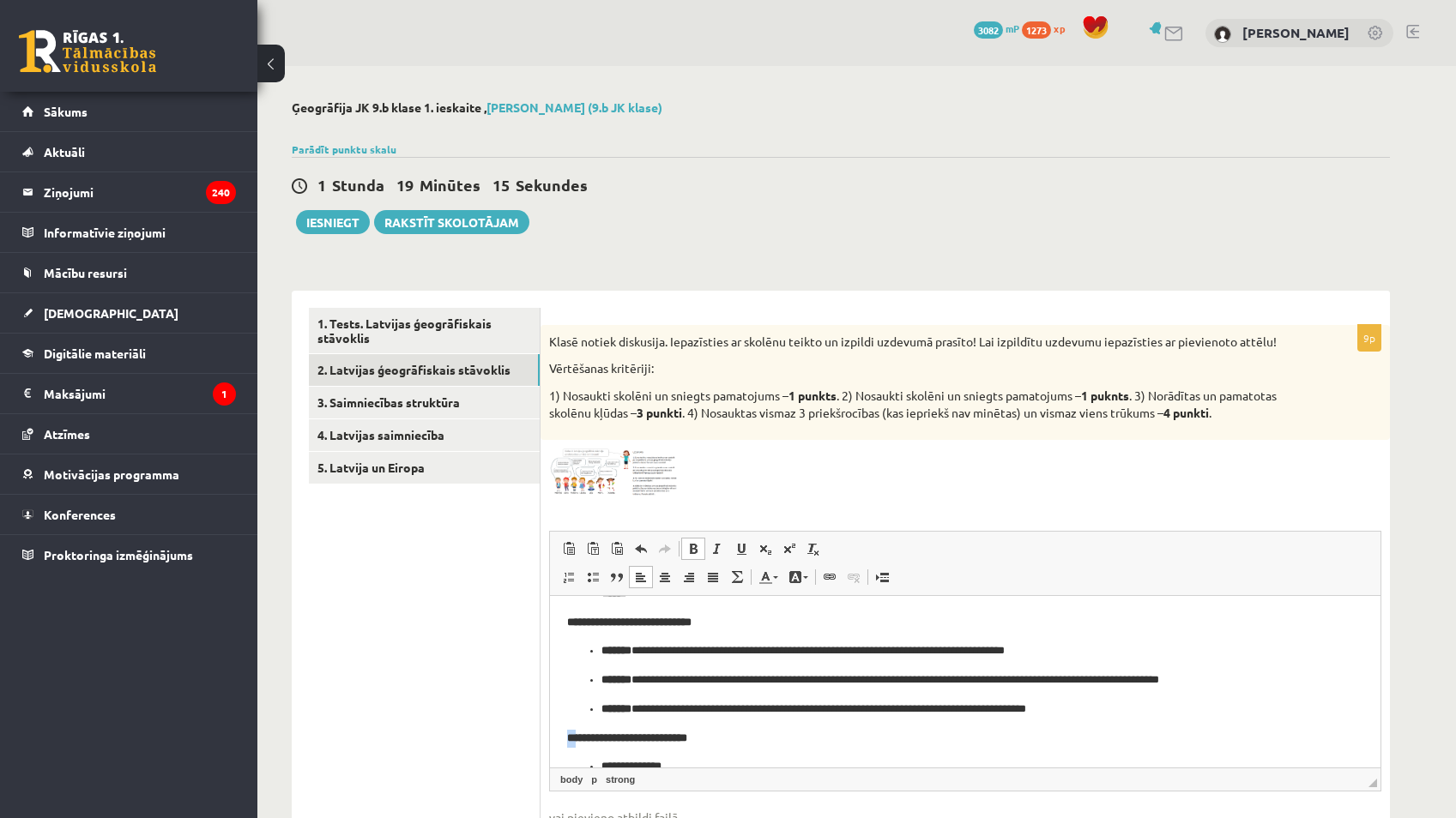
drag, startPoint x: 576, startPoint y: 739, endPoint x: 510, endPoint y: 738, distance: 66.0
click at [550, 738] on html "**********" at bounding box center [966, 693] width 831 height 486
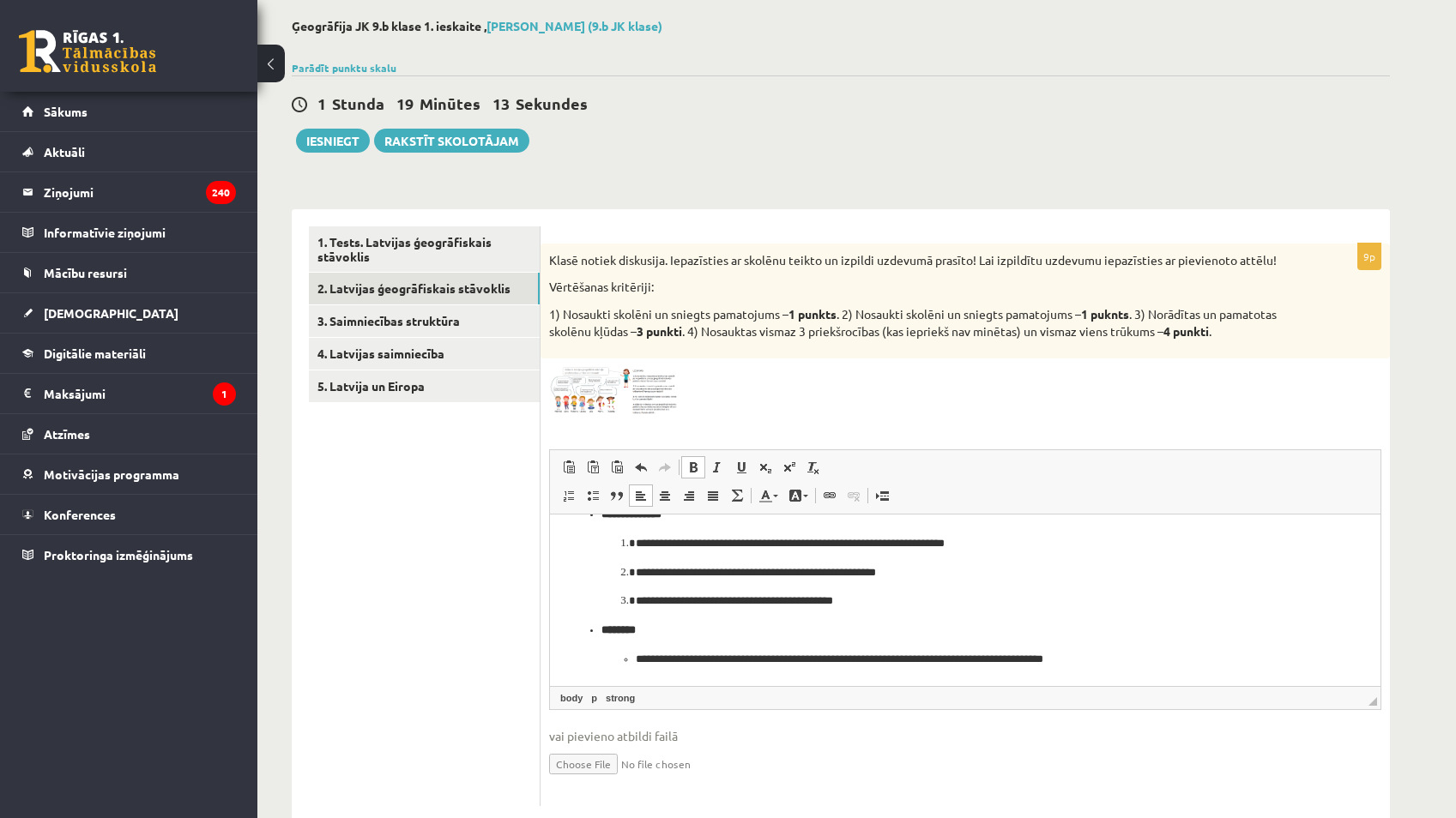
scroll to position [86, 0]
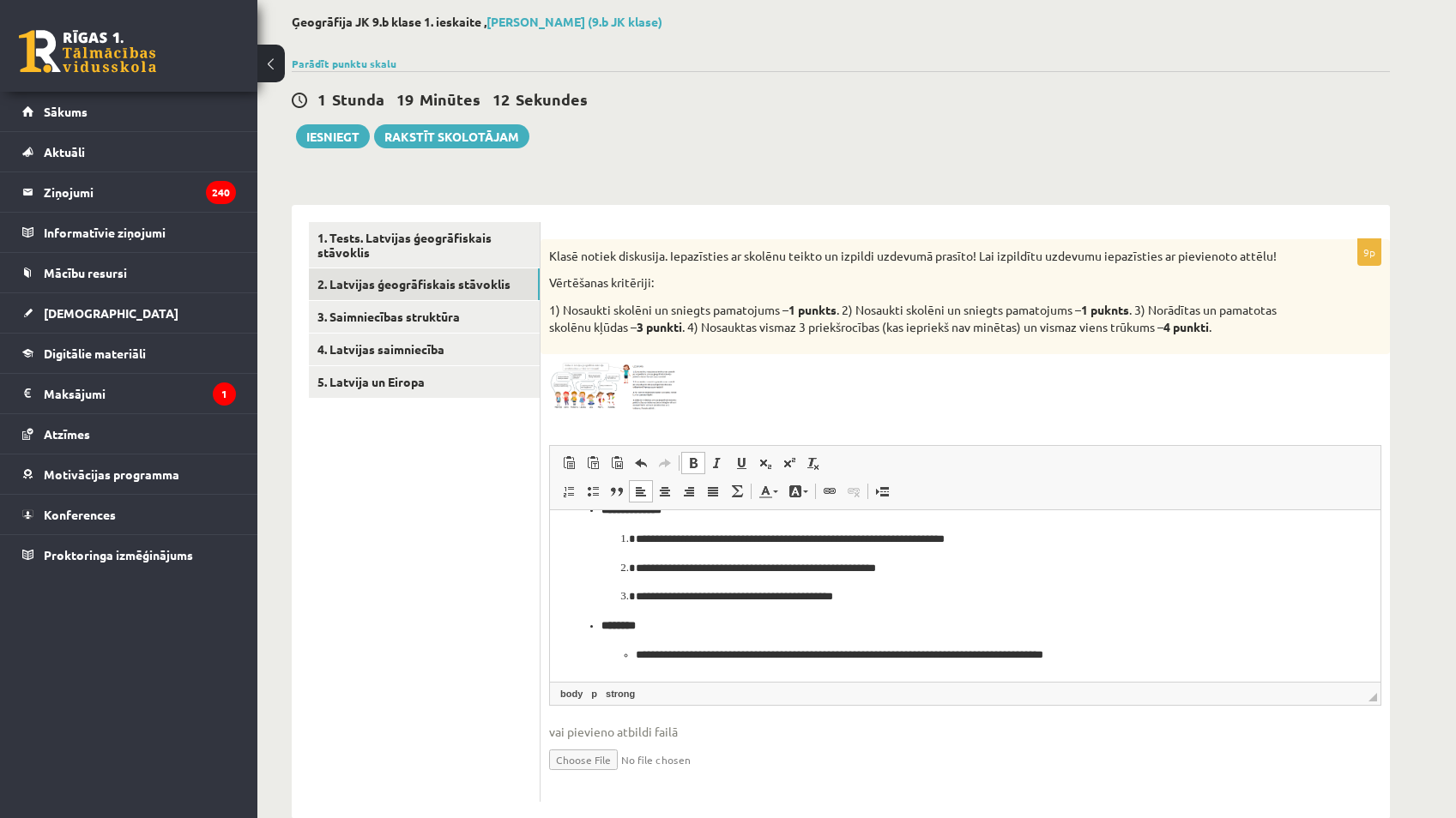
click at [636, 653] on li "**********" at bounding box center [965, 654] width 659 height 18
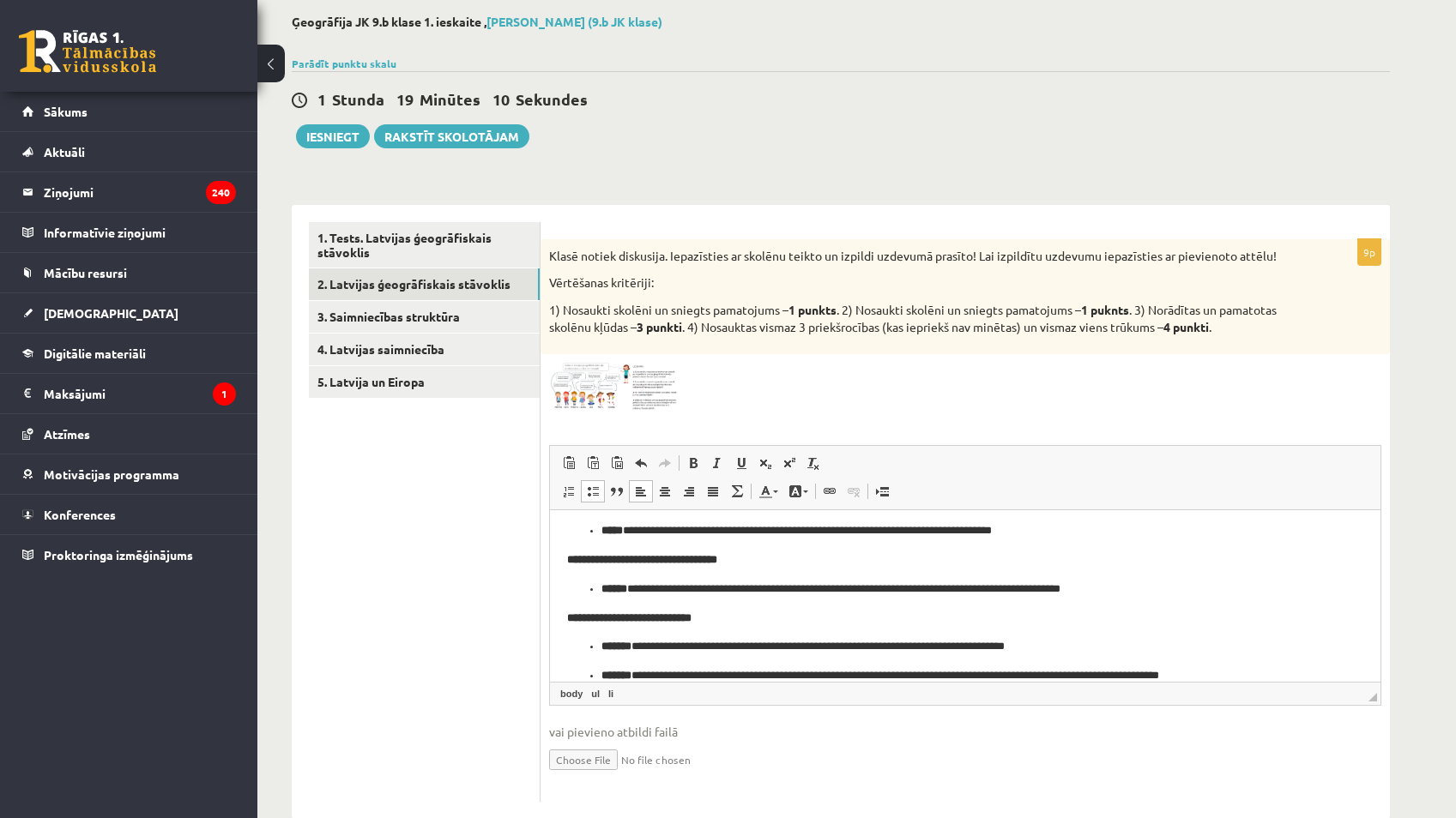
scroll to position [58, 0]
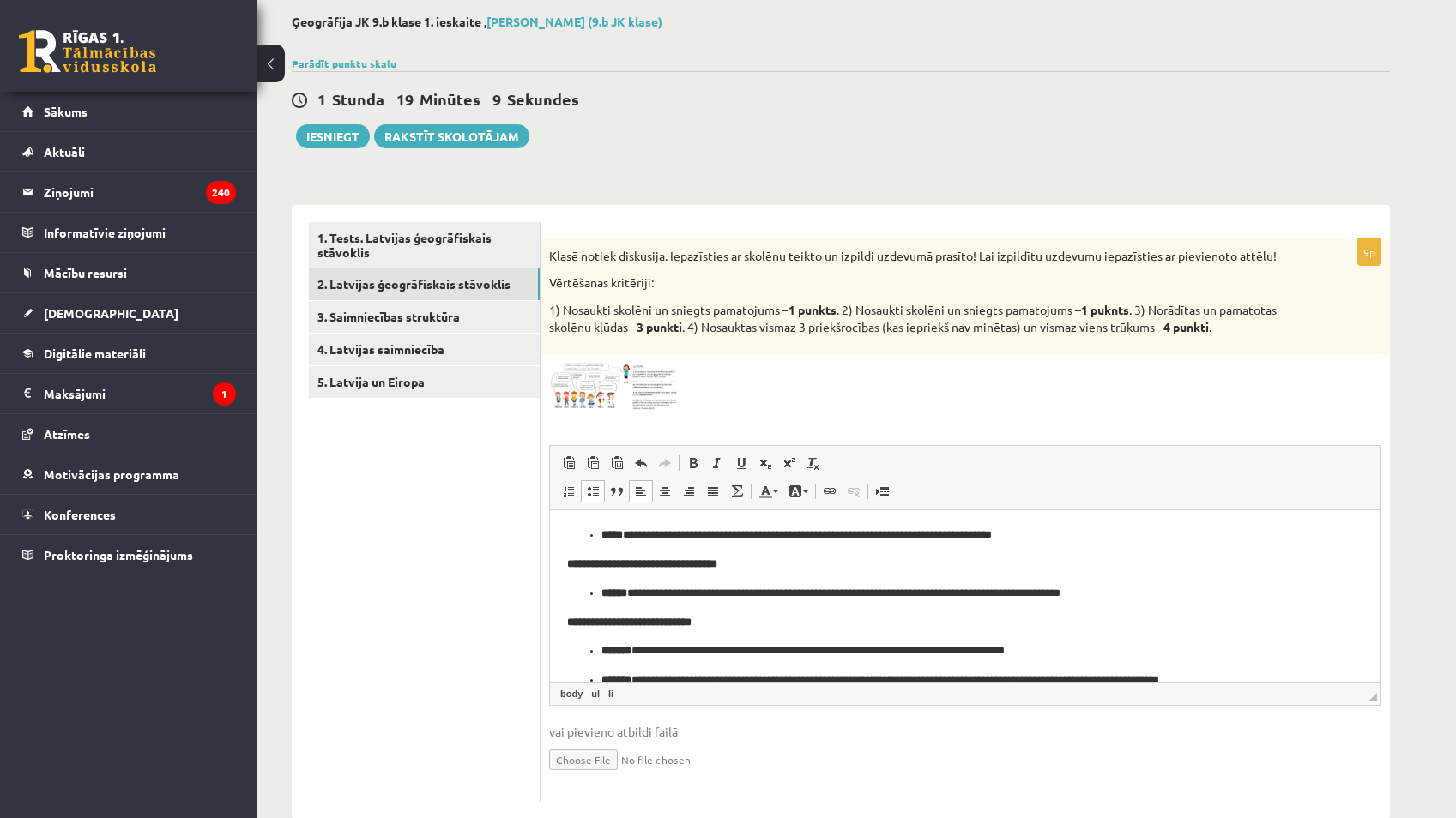
click at [649, 644] on p "**********" at bounding box center [959, 650] width 714 height 18
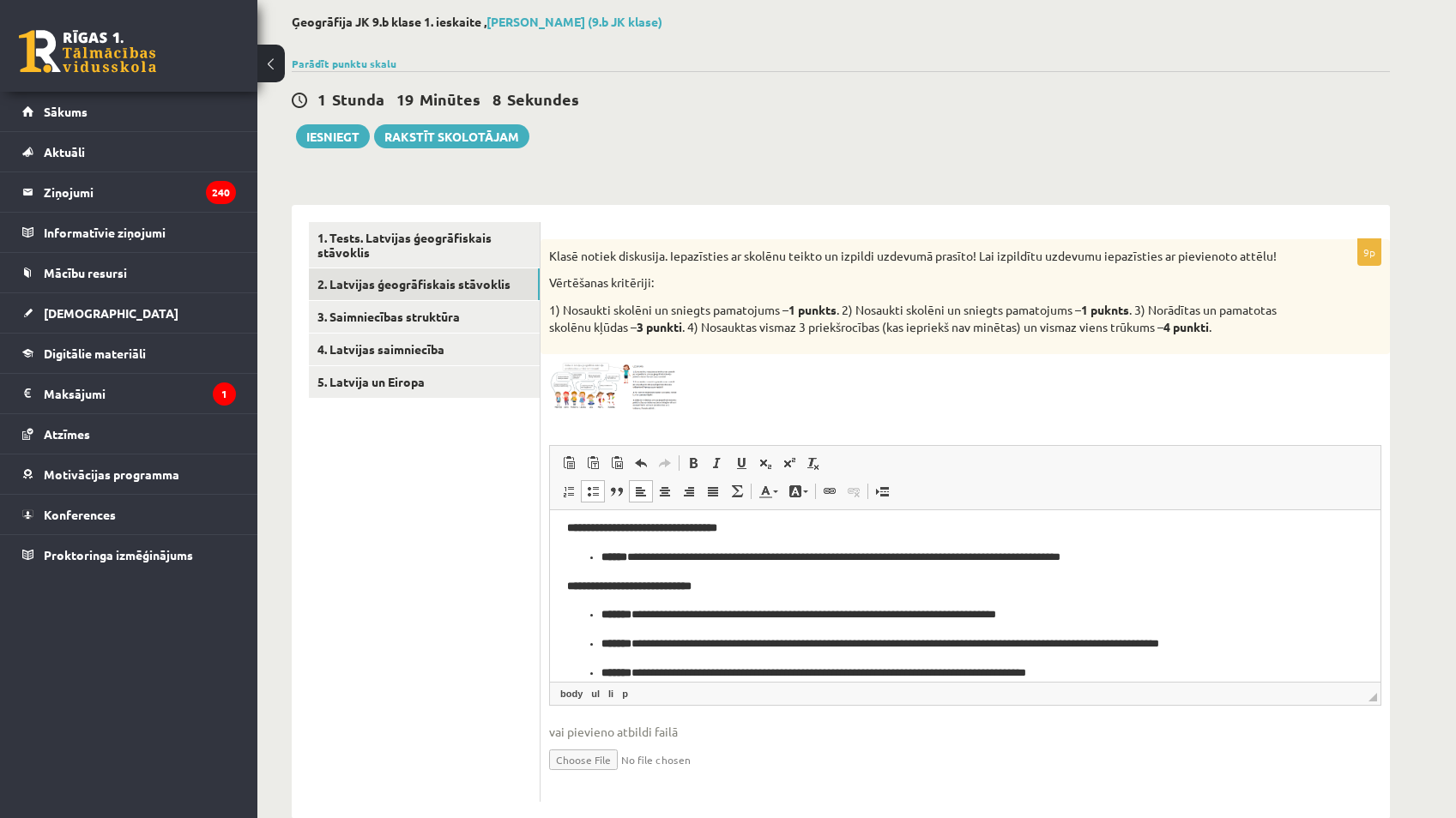
scroll to position [144, 0]
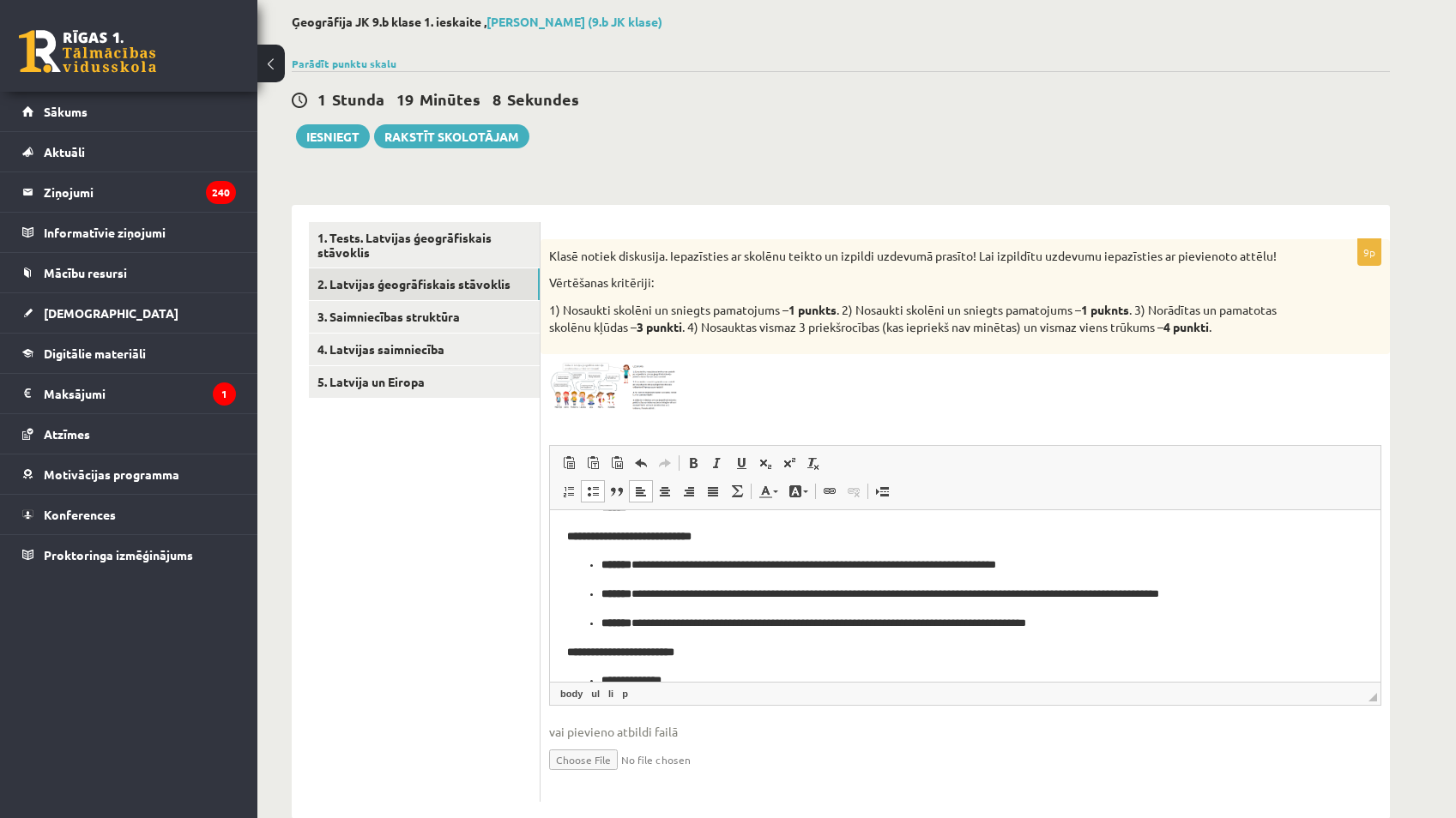
click at [653, 593] on p "**********" at bounding box center [959, 593] width 714 height 18
click at [652, 627] on p "**********" at bounding box center [959, 622] width 714 height 18
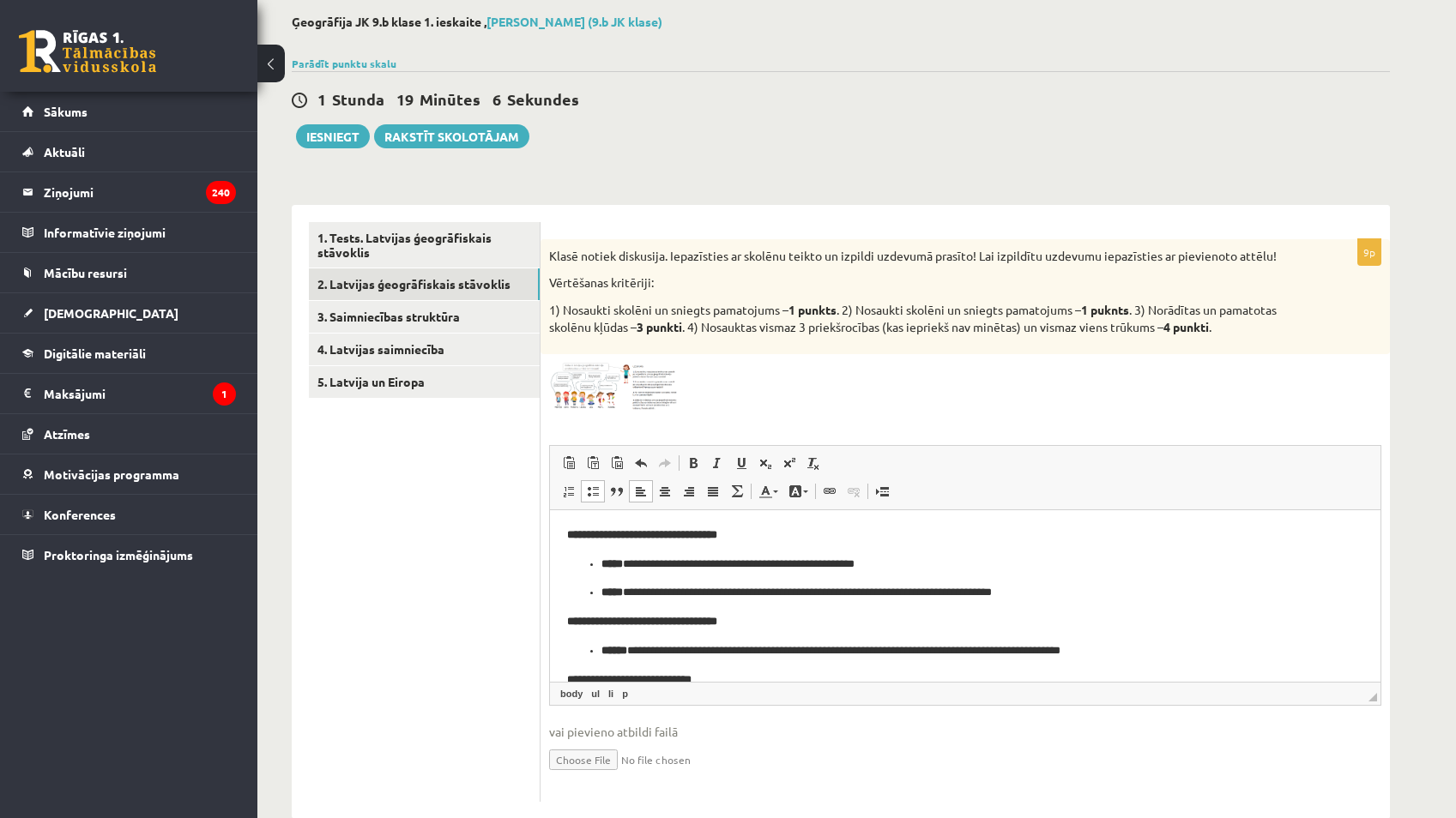
scroll to position [0, 0]
click at [642, 590] on p "**********" at bounding box center [959, 592] width 714 height 18
click at [646, 592] on p "**********" at bounding box center [959, 592] width 714 height 18
click at [638, 566] on p "**********" at bounding box center [959, 564] width 714 height 18
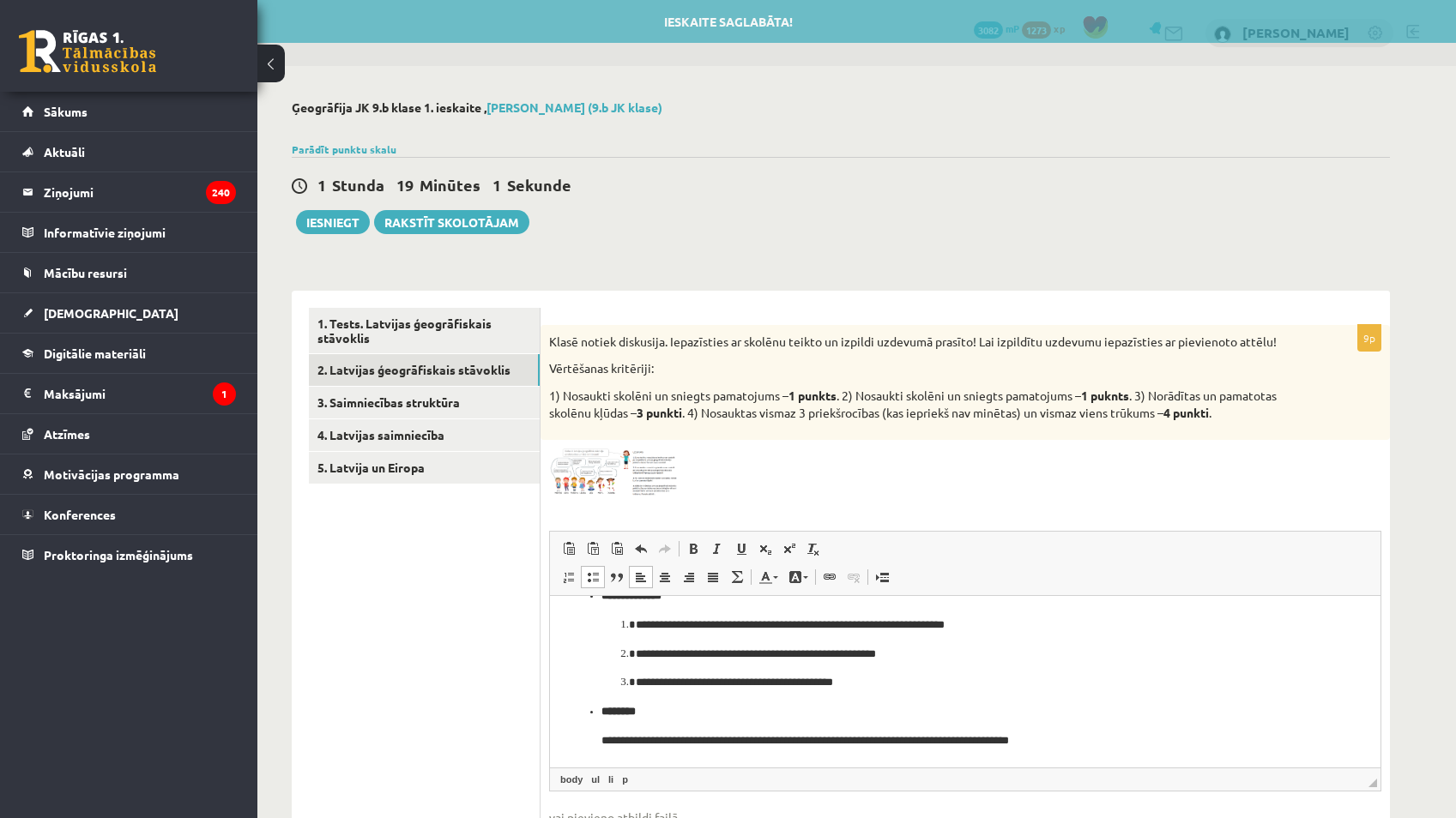
scroll to position [316, 0]
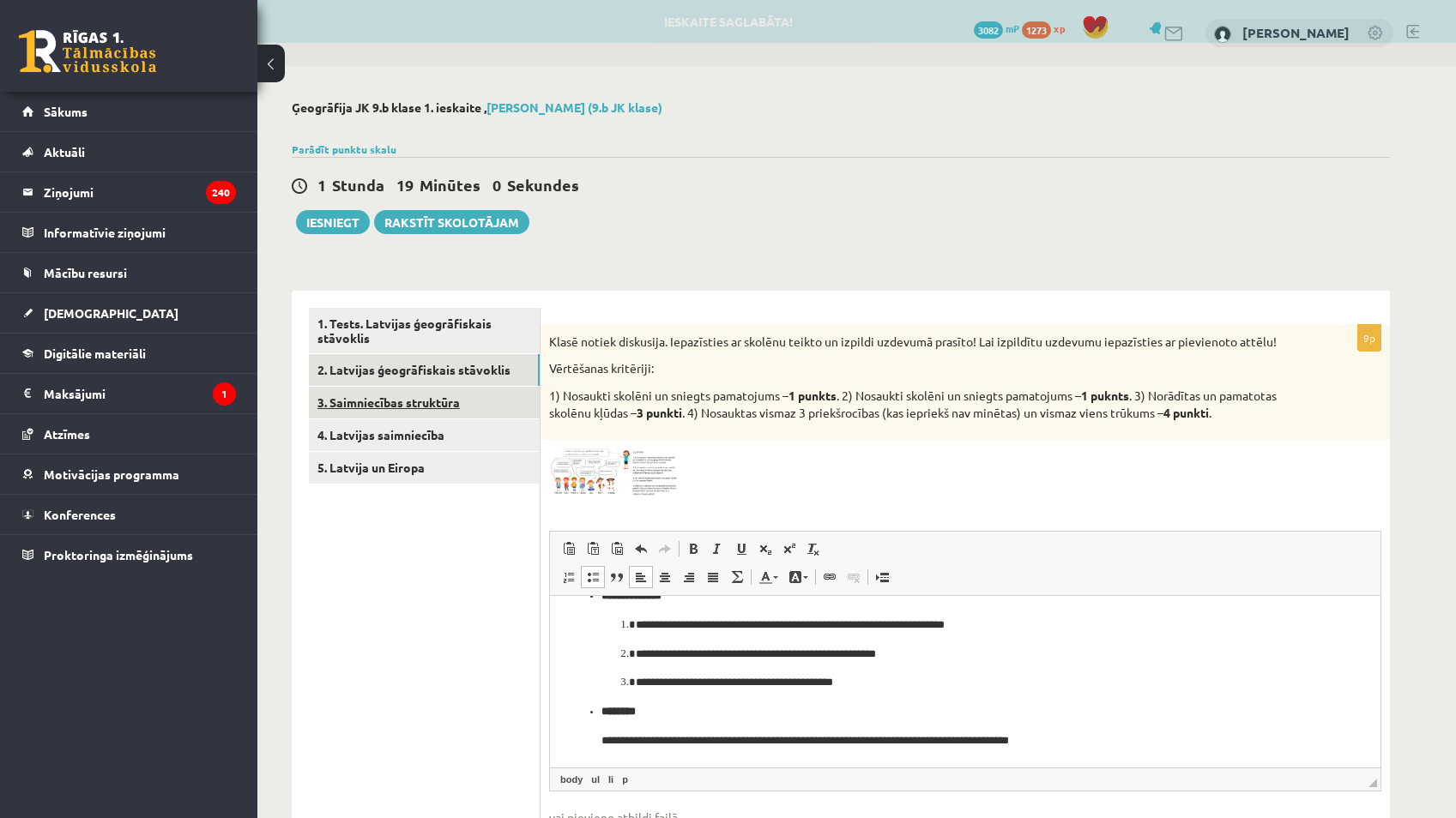
click at [429, 406] on link "3. Saimniecības struktūra" at bounding box center [425, 403] width 231 height 32
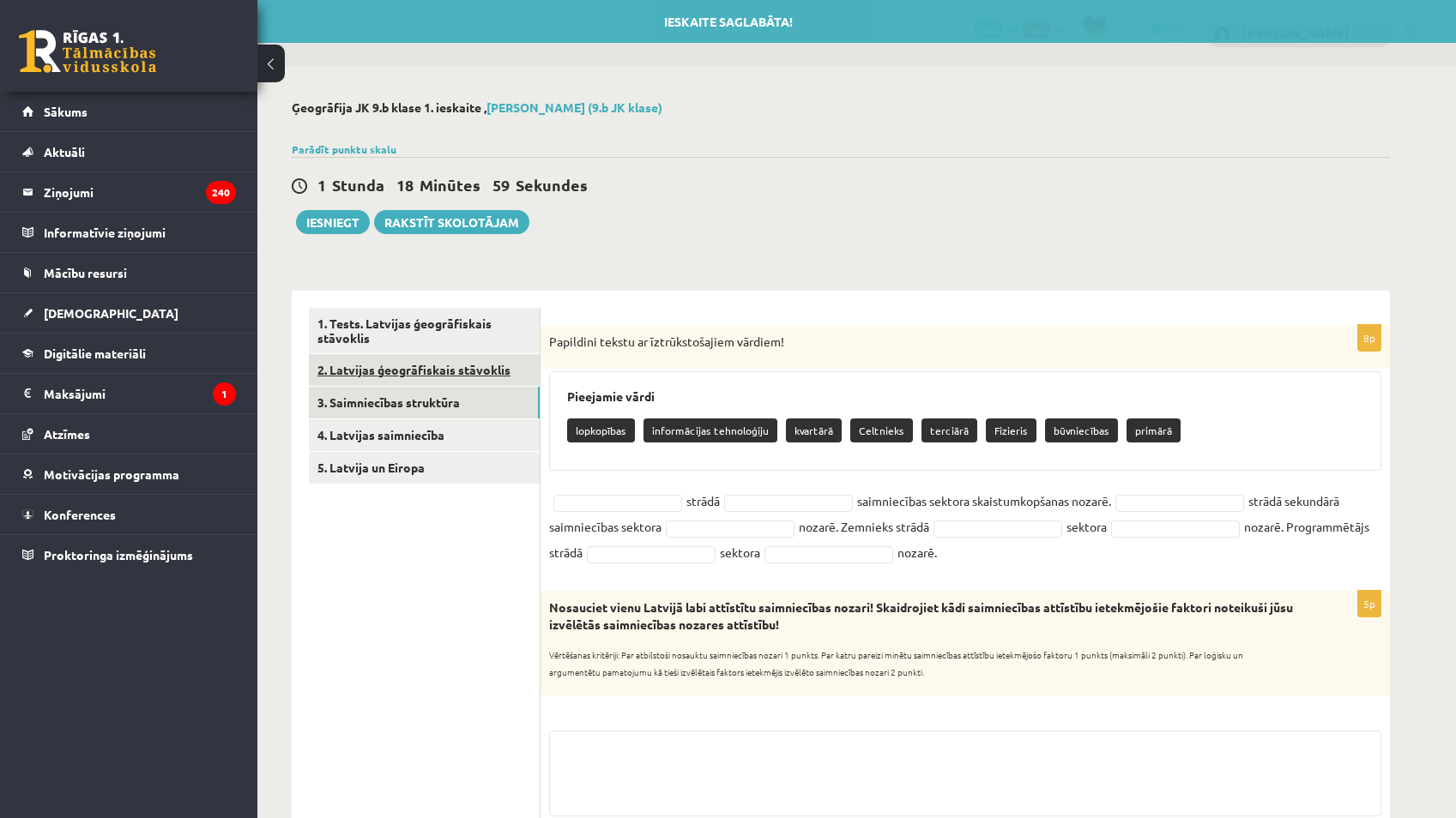
click at [419, 373] on link "2. Latvijas ģeogrāfiskais stāvoklis" at bounding box center [425, 370] width 231 height 32
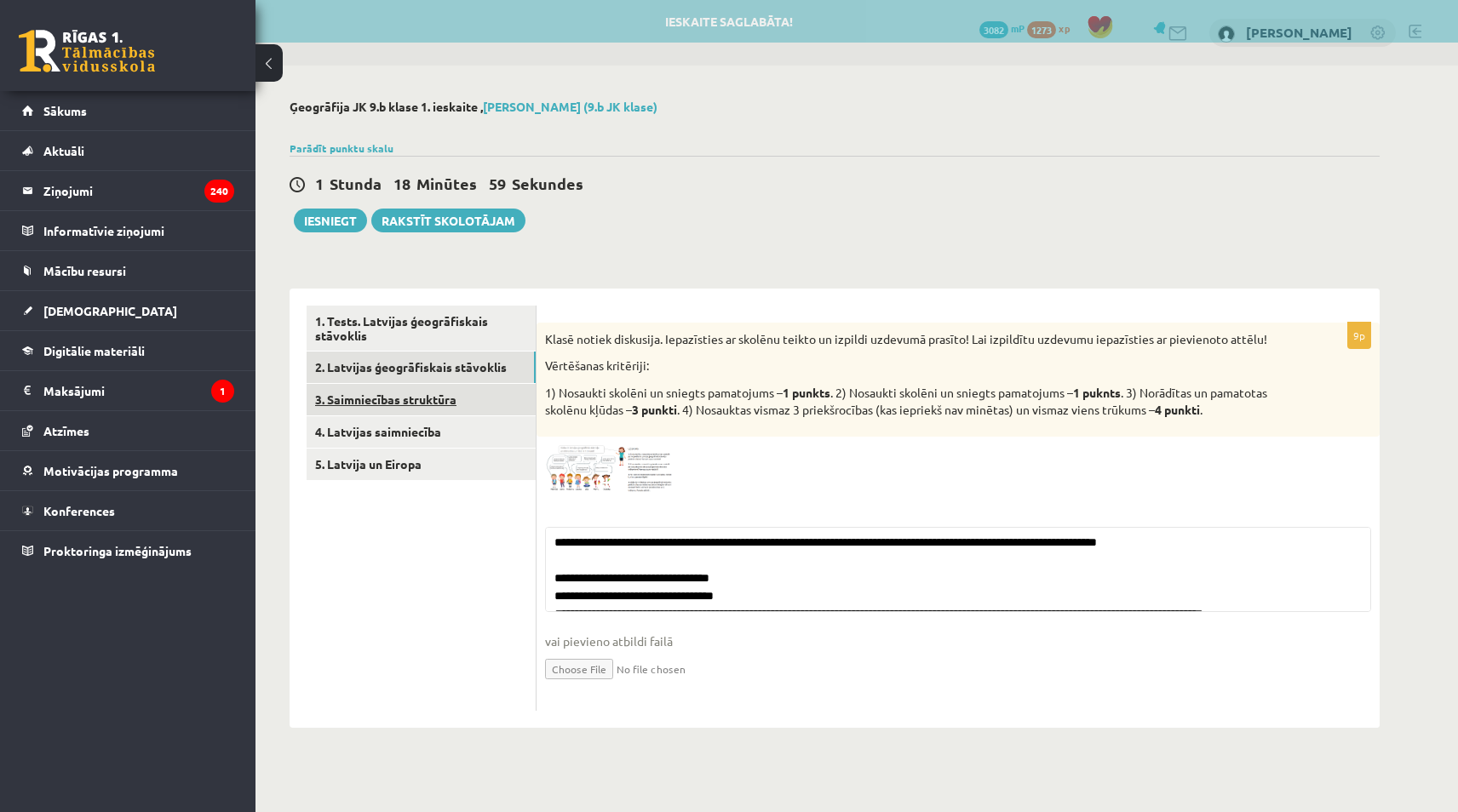
click at [417, 388] on link "3. Saimniecības struktūra" at bounding box center [421, 400] width 229 height 32
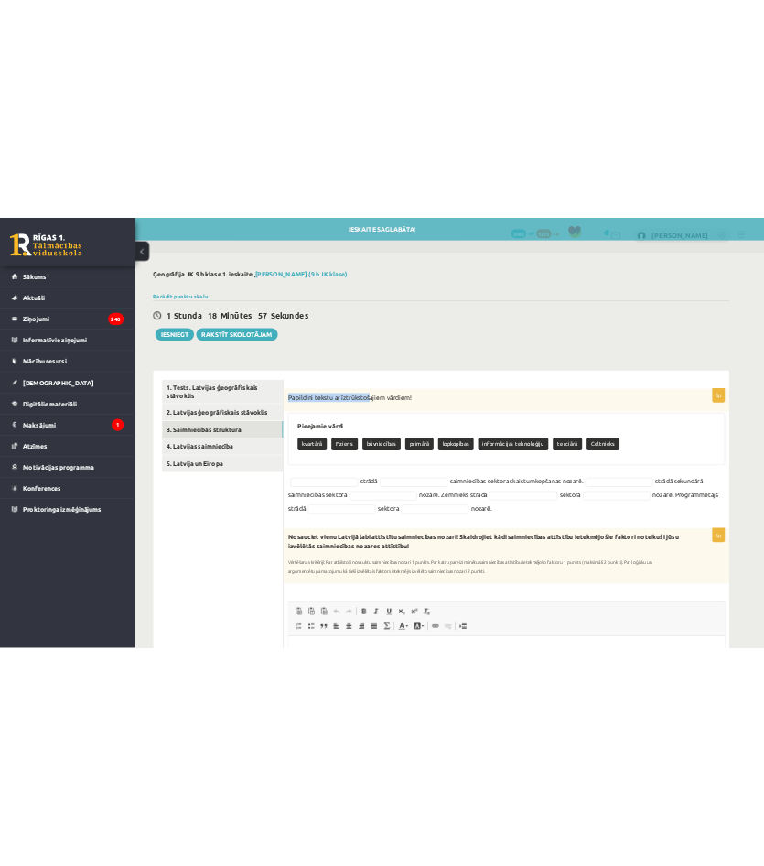
scroll to position [0, 0]
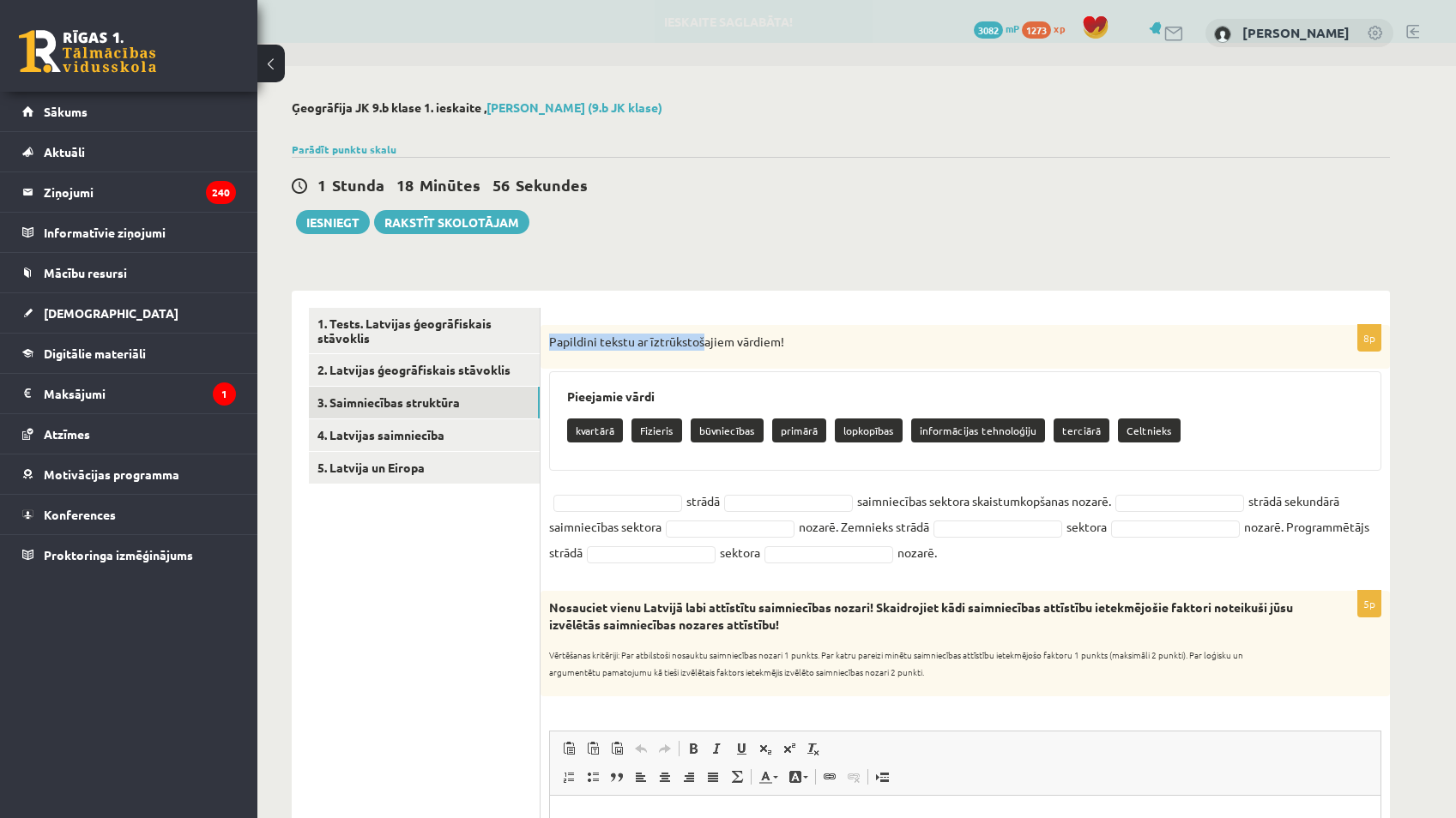
drag, startPoint x: 612, startPoint y: 345, endPoint x: 1277, endPoint y: 544, distance: 694.1
click at [715, 544] on div "8p Papildini tekstu ar īztrūkstošajiem vārdiem! Pieejamie vārdi kvartārā Fizier…" at bounding box center [966, 449] width 849 height 248
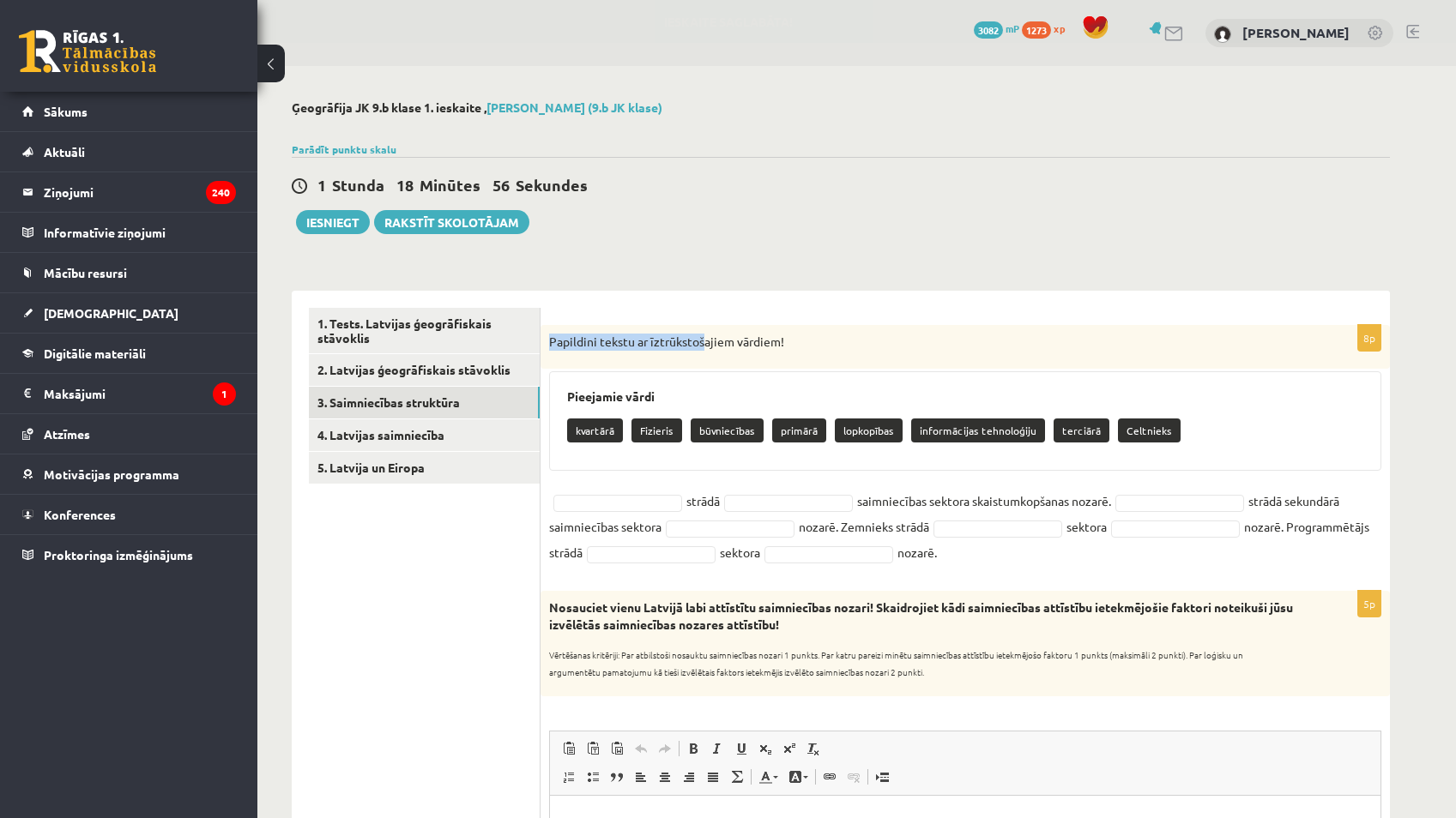
copy div "Papildini tekstu ar īztrūkstošajiem vārdiem! Pieejamie vārdi kvartārā Fizieris …"
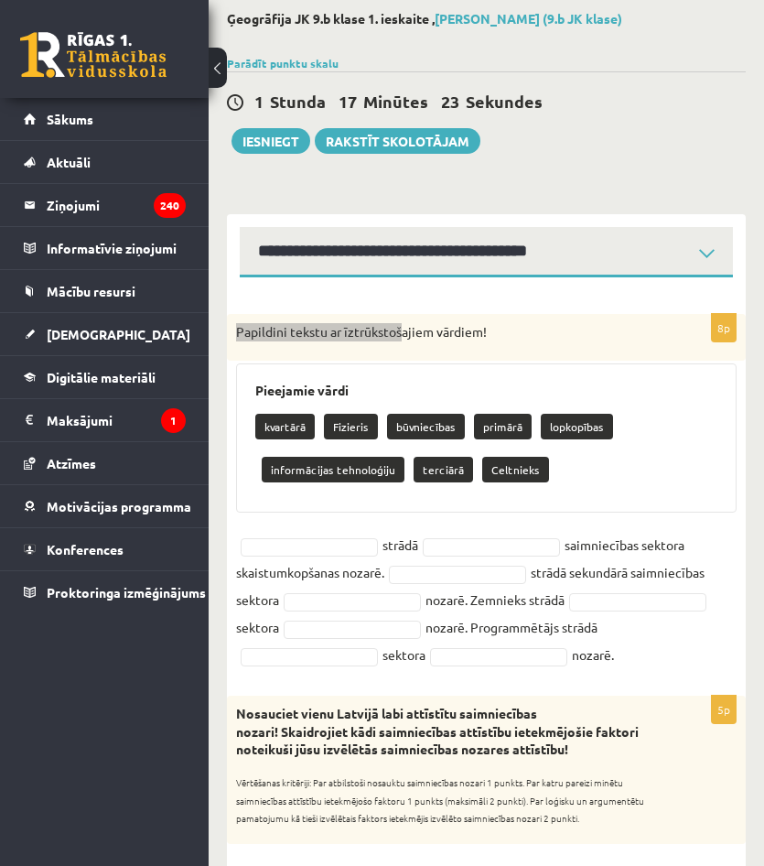
scroll to position [92, 0]
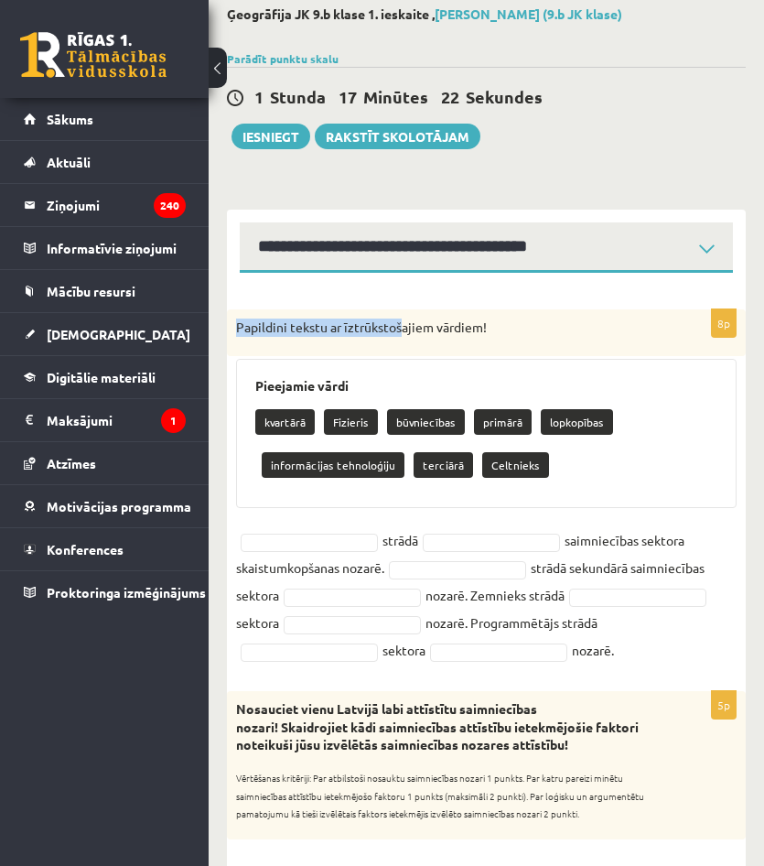
click at [337, 526] on div "8p Papildini tekstu ar īztrūkstošajiem vārdiem! Pieejamie vārdi kvartārā Fizier…" at bounding box center [486, 490] width 519 height 363
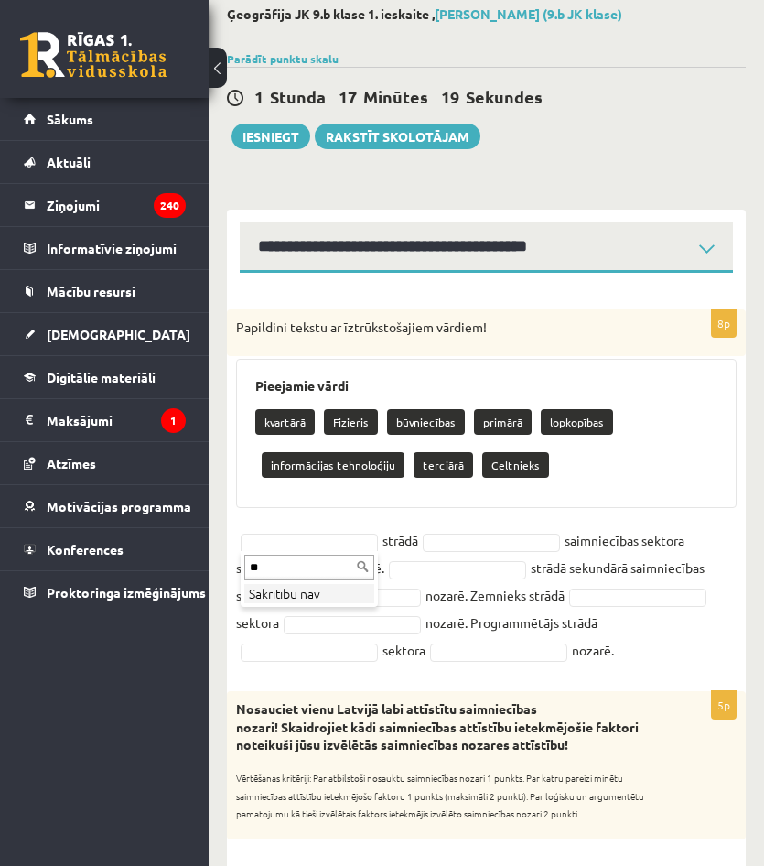
click at [304, 600] on li "Sakritību nav" at bounding box center [309, 593] width 130 height 19
click at [284, 572] on input "**" at bounding box center [309, 568] width 130 height 26
type input "*"
type input "**"
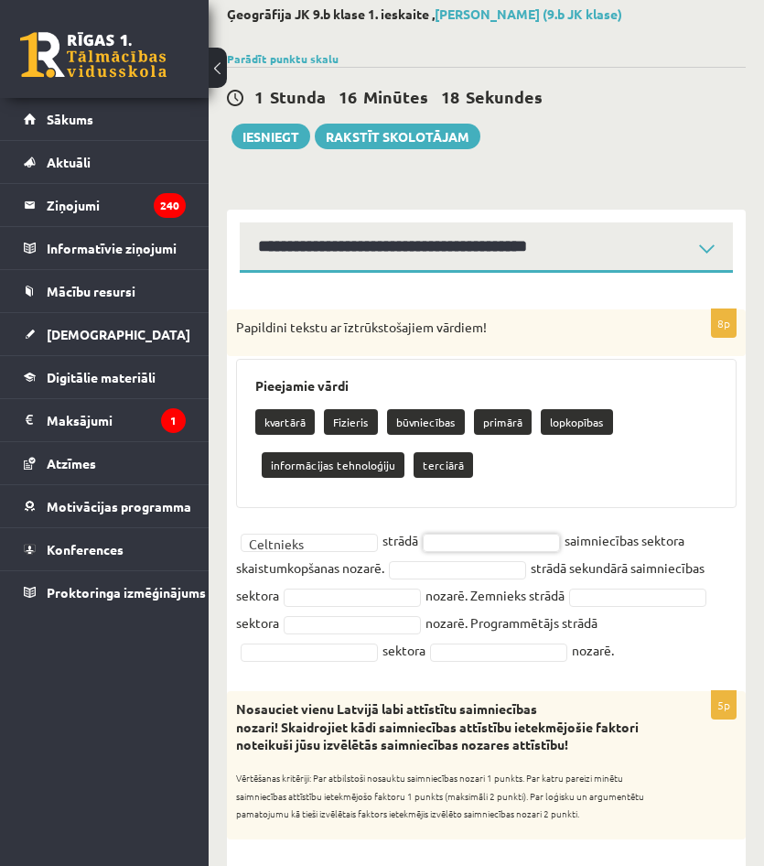
drag, startPoint x: 256, startPoint y: 383, endPoint x: 352, endPoint y: 408, distance: 99.5
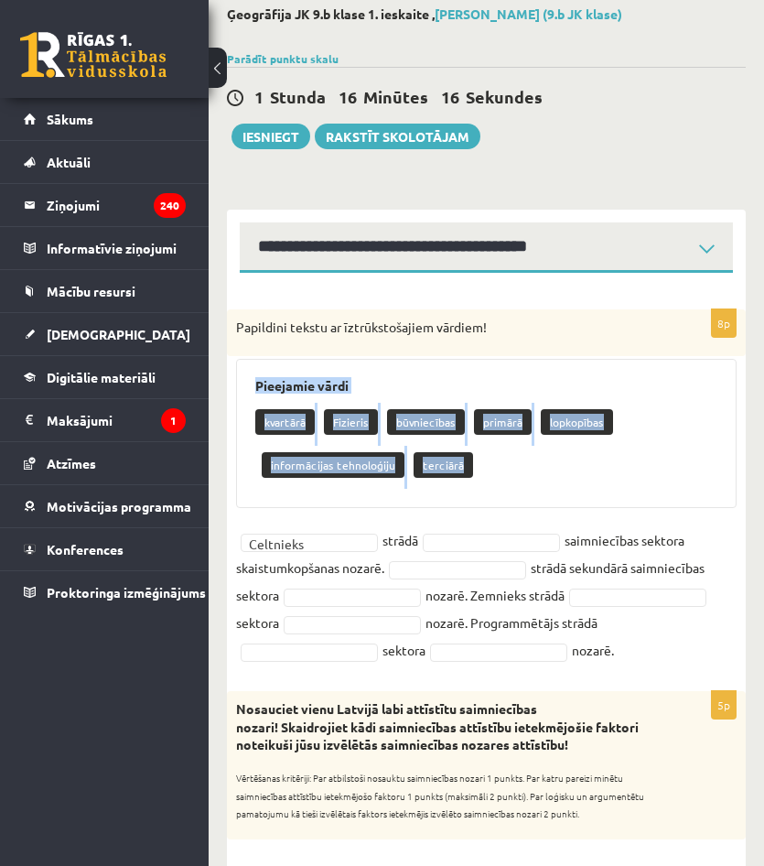
drag, startPoint x: 254, startPoint y: 387, endPoint x: 475, endPoint y: 460, distance: 232.1
click at [475, 460] on div "Pieejamie vārdi kvartārā Fizieris būvniecības primārā lopkopības informācijas t…" at bounding box center [486, 433] width 501 height 149
copy div "Pieejamie vārdi kvartārā Fizieris būvniecības primārā lopkopības informācijas t…"
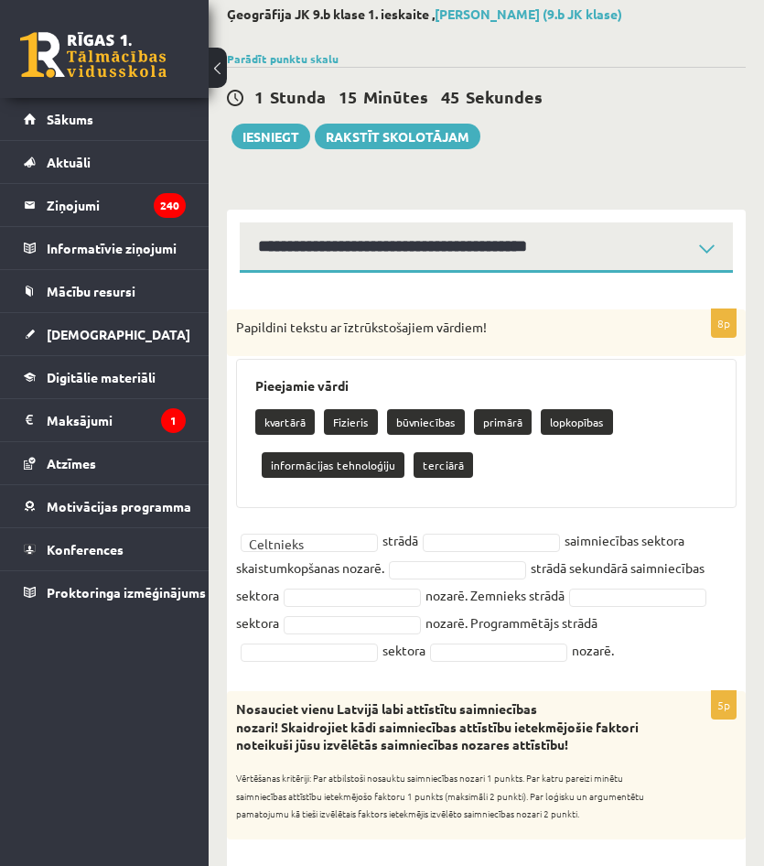
click at [512, 458] on div "kvartārā Fizieris būvniecības primārā lopkopības informācijas tehnoloģiju terci…" at bounding box center [486, 446] width 462 height 86
click at [470, 451] on div "kvartārā Fizieris būvniecības primārā lopkopības informācijas tehnoloģiju terci…" at bounding box center [486, 446] width 462 height 86
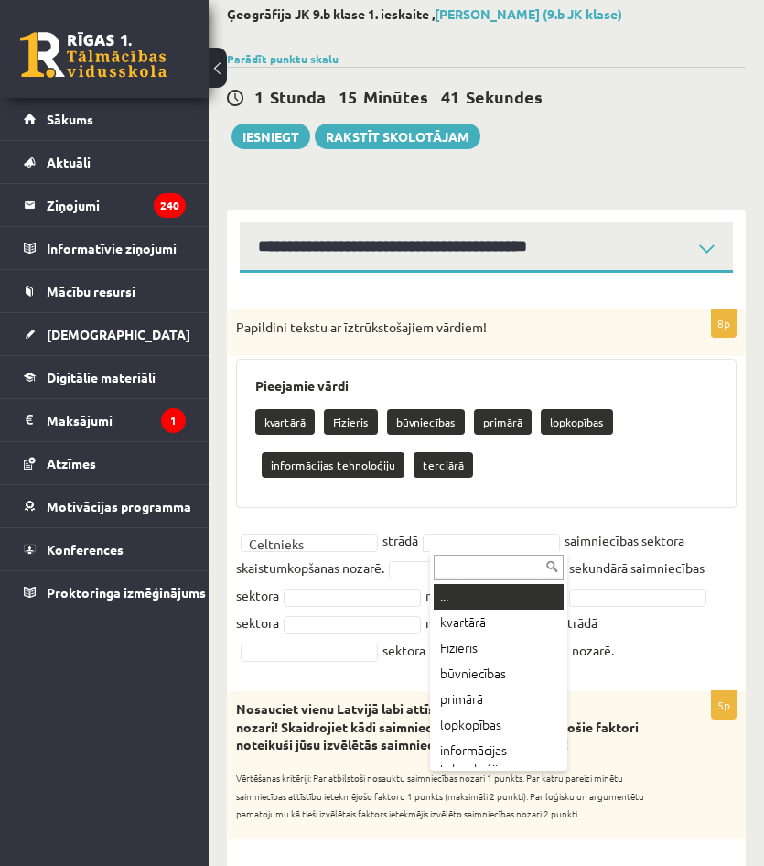
type input "*"
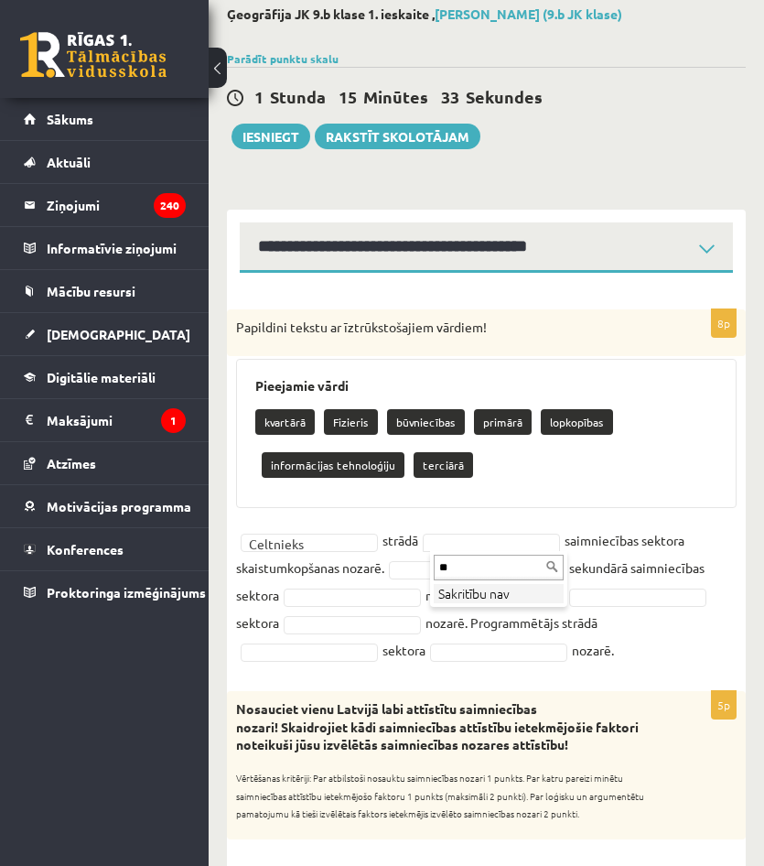
type input "*"
type input "**"
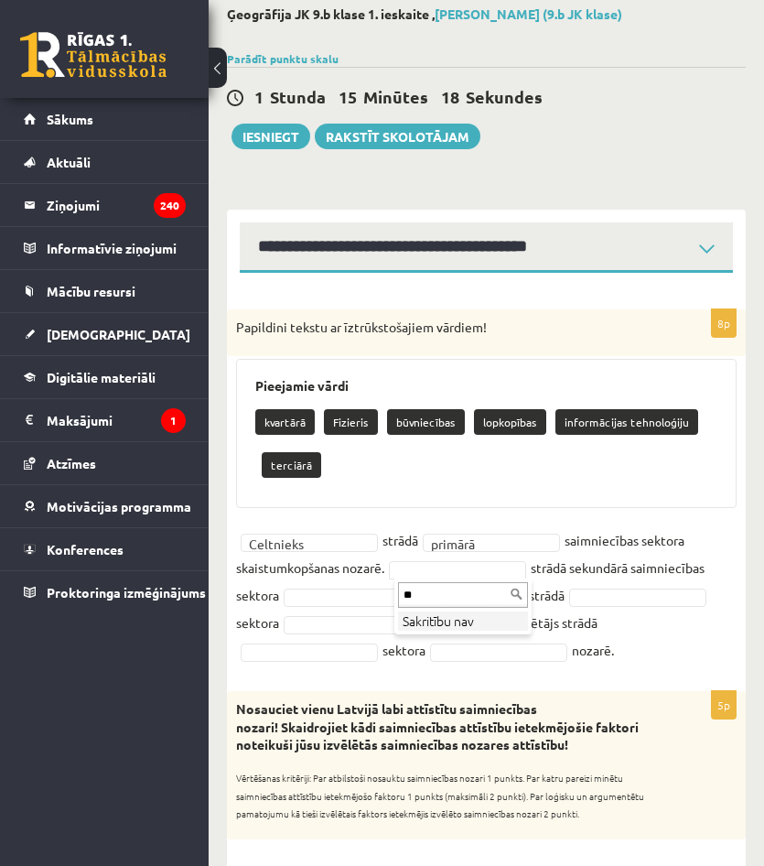
type input "*"
type input "**"
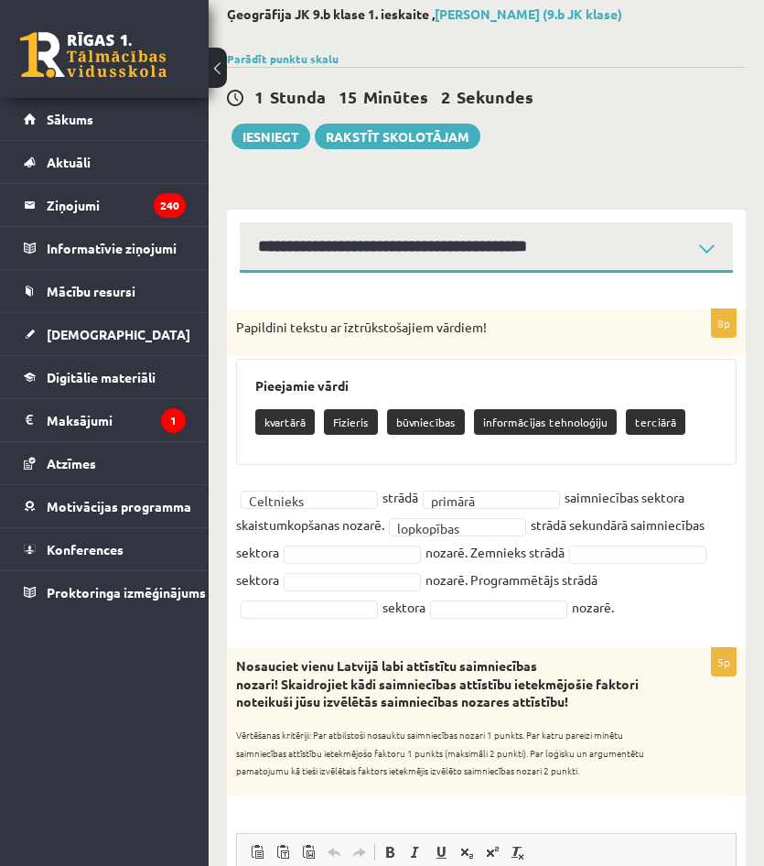
drag, startPoint x: 237, startPoint y: 502, endPoint x: 388, endPoint y: 520, distance: 152.1
click at [389, 520] on fieldset "**********" at bounding box center [486, 551] width 501 height 137
drag, startPoint x: 388, startPoint y: 520, endPoint x: 272, endPoint y: 507, distance: 117.0
drag, startPoint x: 245, startPoint y: 501, endPoint x: 256, endPoint y: 499, distance: 11.1
drag, startPoint x: 232, startPoint y: 492, endPoint x: 324, endPoint y: 510, distance: 94.1
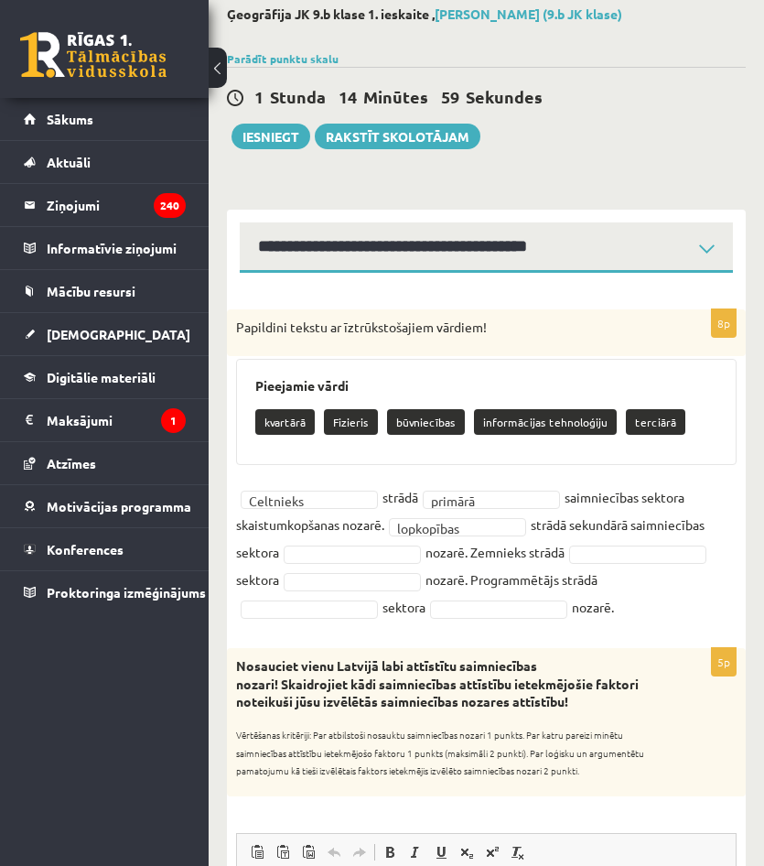
click at [324, 510] on div "**********" at bounding box center [486, 469] width 519 height 320
drag, startPoint x: 324, startPoint y: 511, endPoint x: 249, endPoint y: 497, distance: 76.3
drag, startPoint x: 418, startPoint y: 496, endPoint x: 627, endPoint y: 619, distance: 242.1
click at [627, 619] on fieldset "**********" at bounding box center [486, 551] width 501 height 137
copy fieldset "ā primārā saimniecības sektora skaistumkopšanas nozarē. lopkopības strādā sekun…"
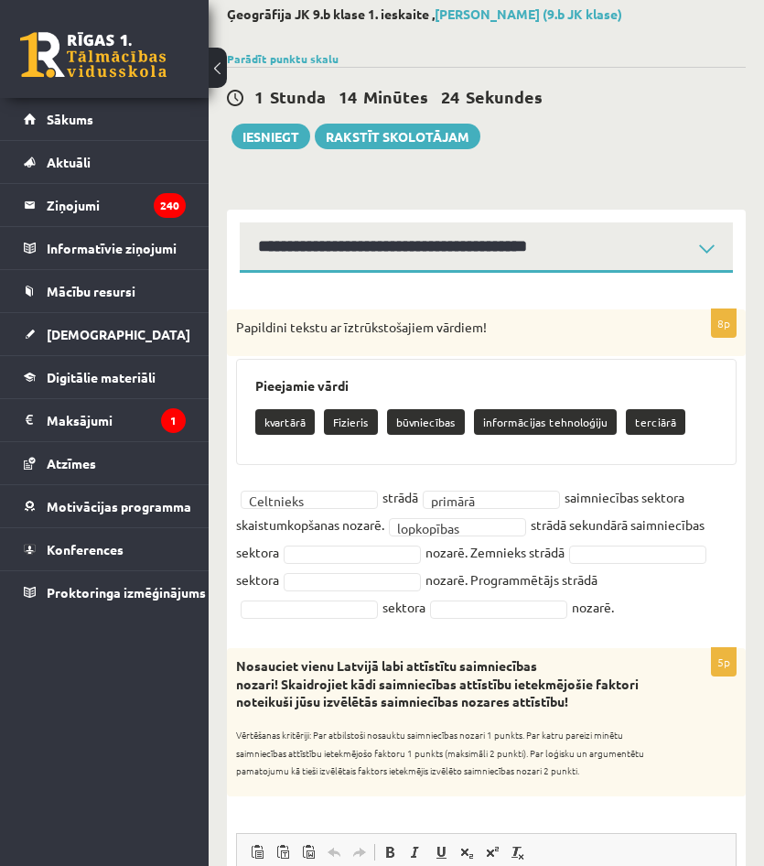
click at [503, 397] on div "Pieejamie vārdi kvartārā Fizieris būvniecības informācijas tehnoloģiju terciārā" at bounding box center [486, 412] width 501 height 106
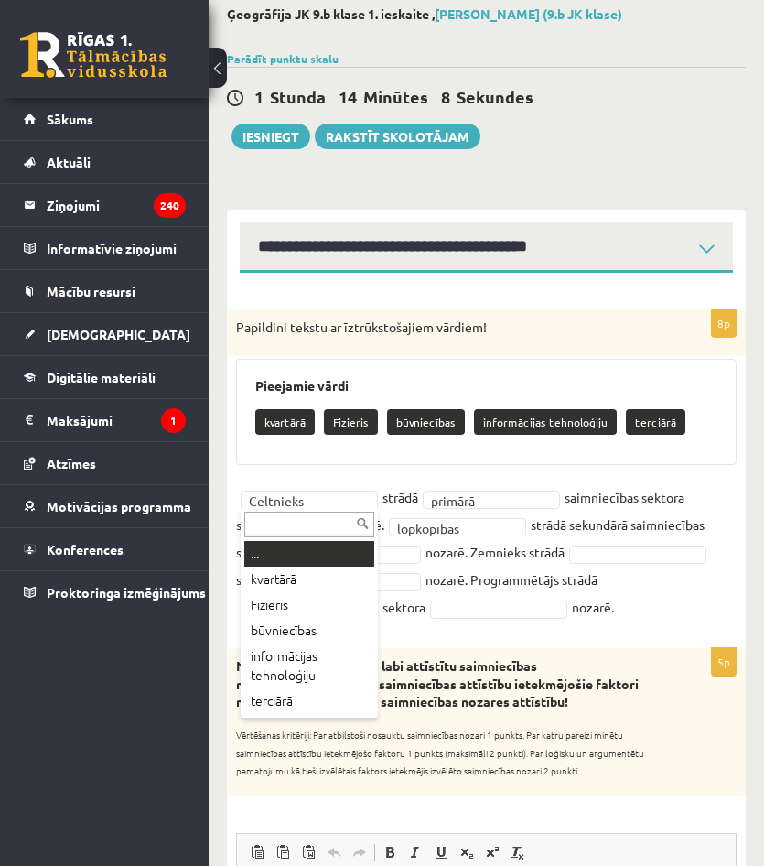
drag, startPoint x: 246, startPoint y: 497, endPoint x: 272, endPoint y: 501, distance: 25.9
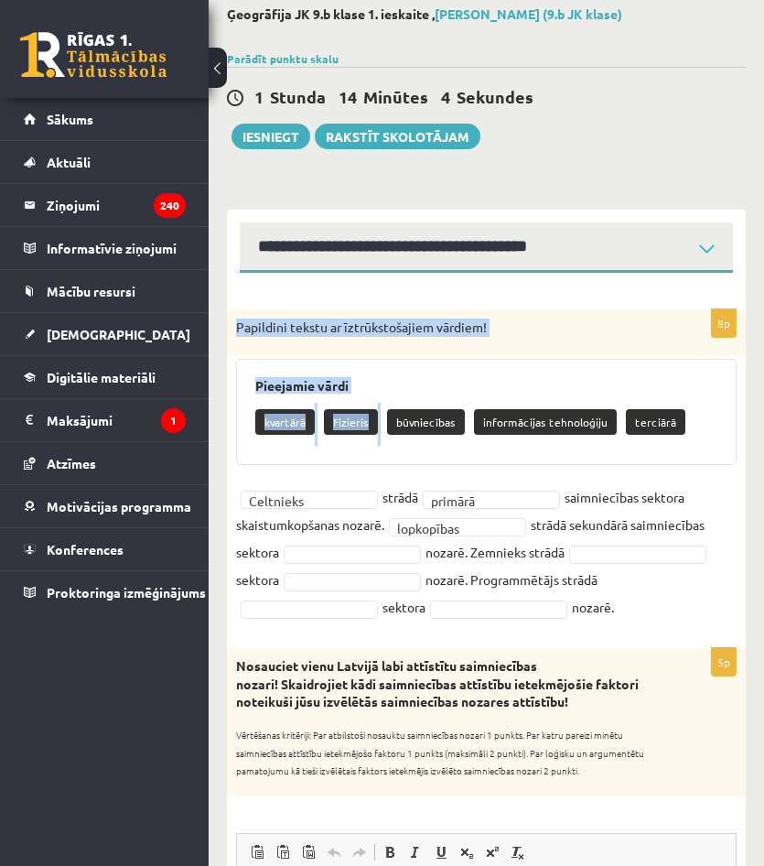
drag, startPoint x: 232, startPoint y: 321, endPoint x: 461, endPoint y: 404, distance: 243.2
click at [461, 404] on div "**********" at bounding box center [486, 469] width 519 height 320
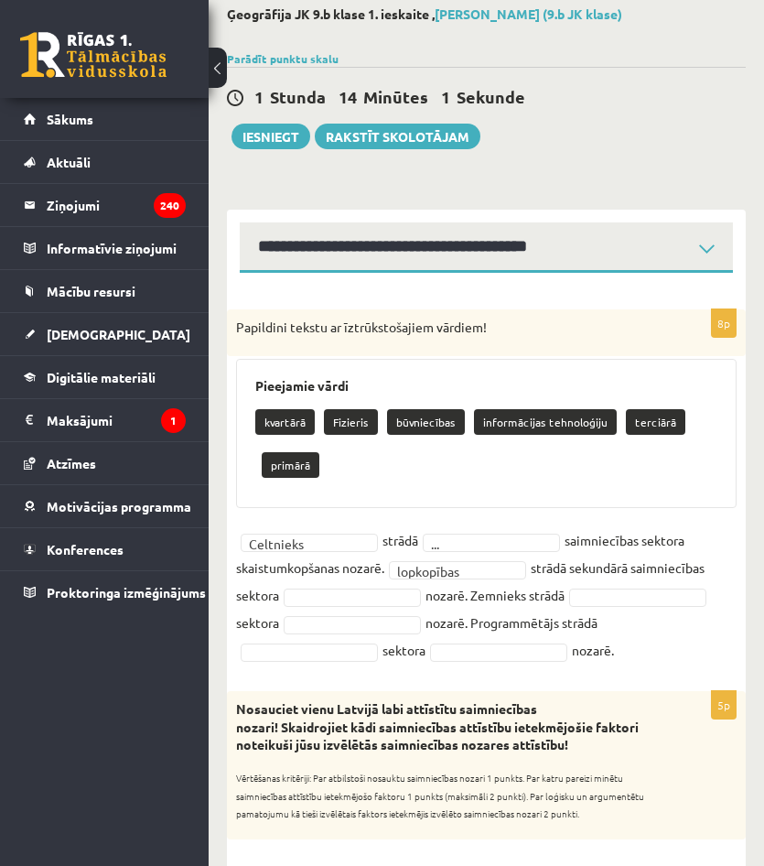
click at [316, 525] on div "**********" at bounding box center [486, 490] width 519 height 363
drag, startPoint x: 243, startPoint y: 385, endPoint x: 691, endPoint y: 663, distance: 527.3
click at [691, 663] on div "**********" at bounding box center [486, 490] width 519 height 363
copy div "Pieejamie vārdi kvartārā Fizieris būvniecības informācijas tehnoloģiju terciārā…"
click at [679, 471] on div "kvartārā Fizieris būvniecības informācijas tehnoloģiju terciārā primārā Celtnie…" at bounding box center [486, 446] width 462 height 86
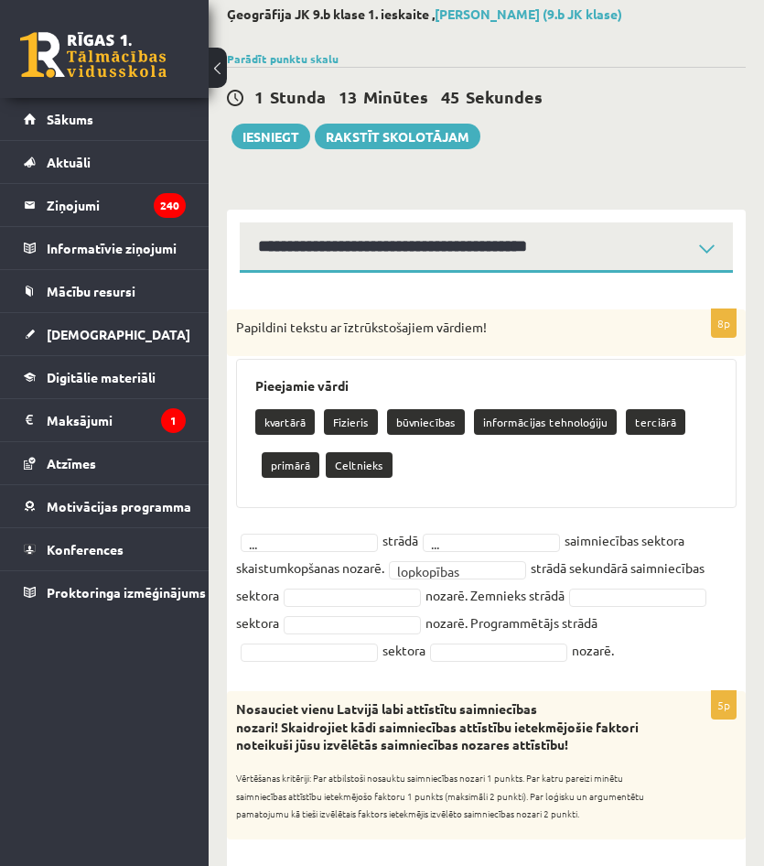
click at [679, 471] on div "kvartārā Fizieris būvniecības informācijas tehnoloģiju terciārā primārā Celtnie…" at bounding box center [486, 446] width 462 height 86
type input "**"
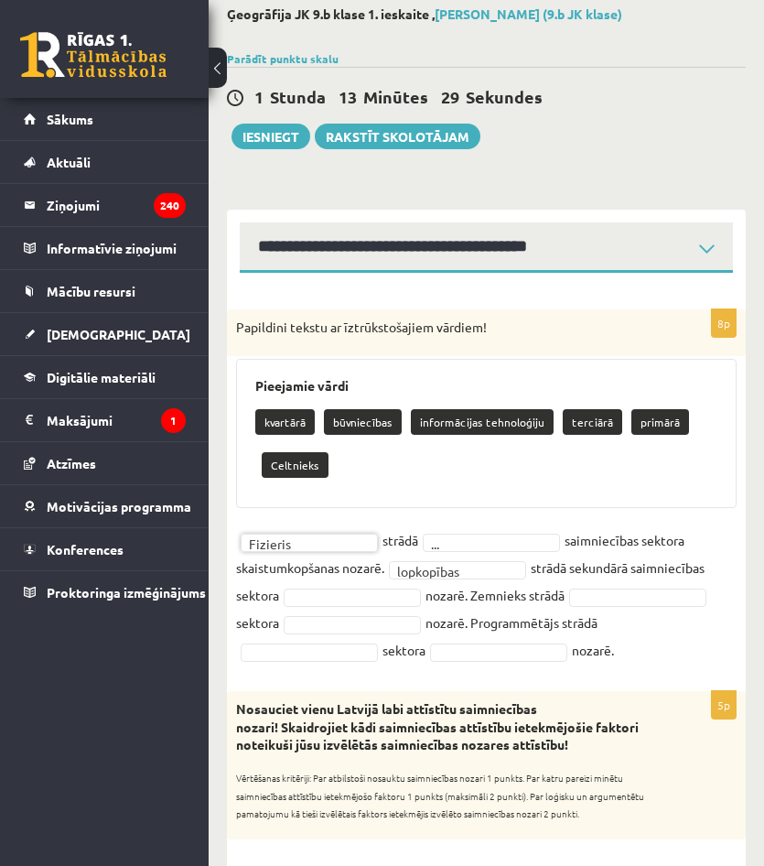
click at [455, 552] on fieldset "**********" at bounding box center [486, 594] width 501 height 137
click at [456, 556] on fieldset "**********" at bounding box center [486, 594] width 501 height 137
type input "**"
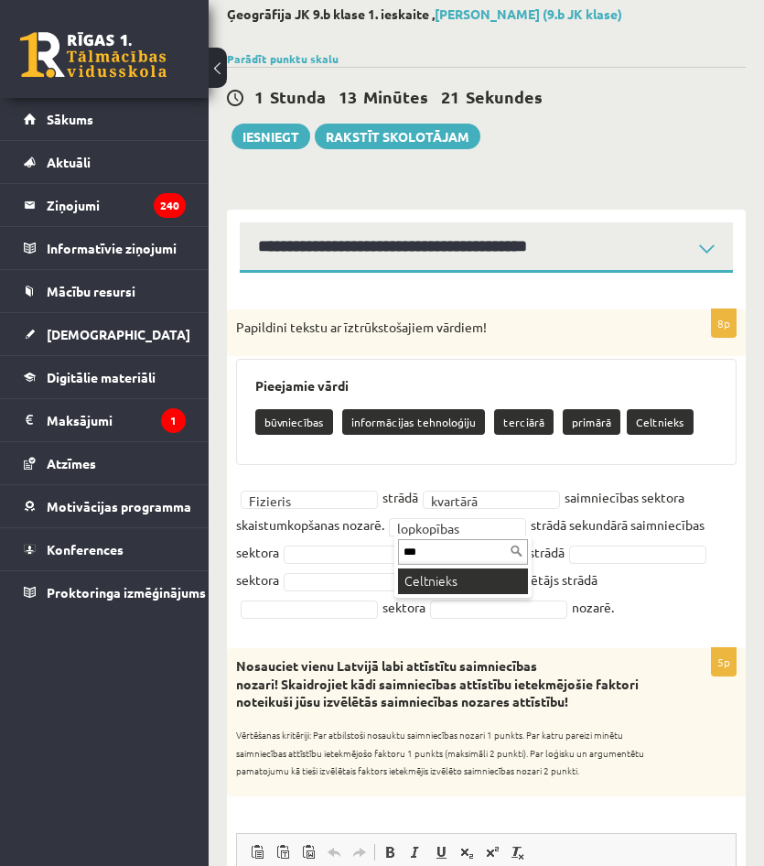
type input "***"
click at [339, 565] on fieldset "Fizieris ******** strādā kvartārā ******** saimniecības sektora skaistumkopšana…" at bounding box center [486, 551] width 501 height 137
click at [341, 544] on fieldset "Fizieris ******** strādā kvartārā ******** saimniecības sektora skaistumkopšana…" at bounding box center [486, 551] width 501 height 137
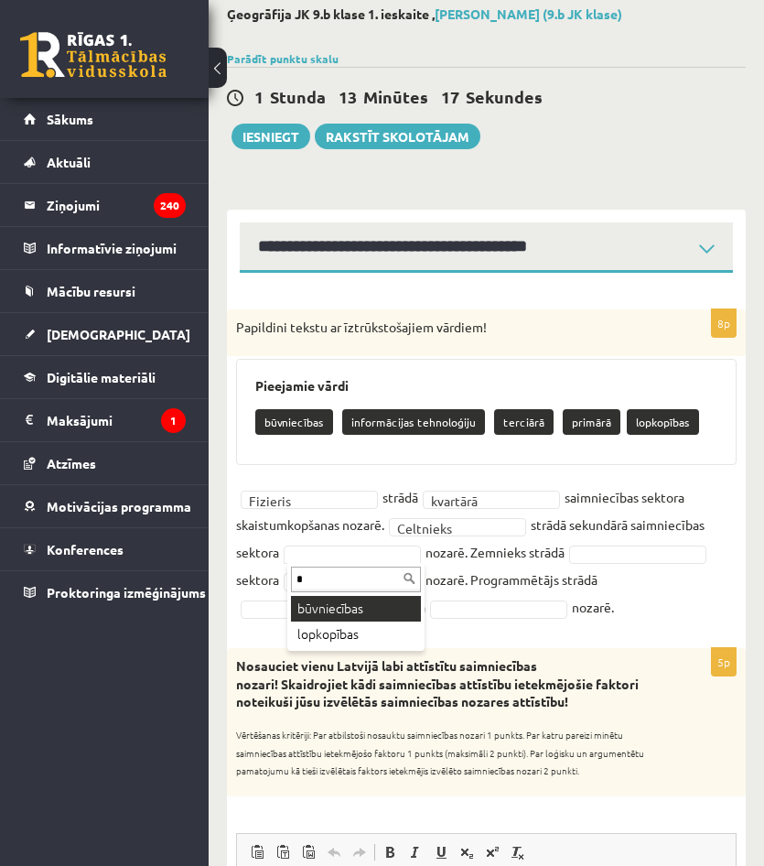
type input "*"
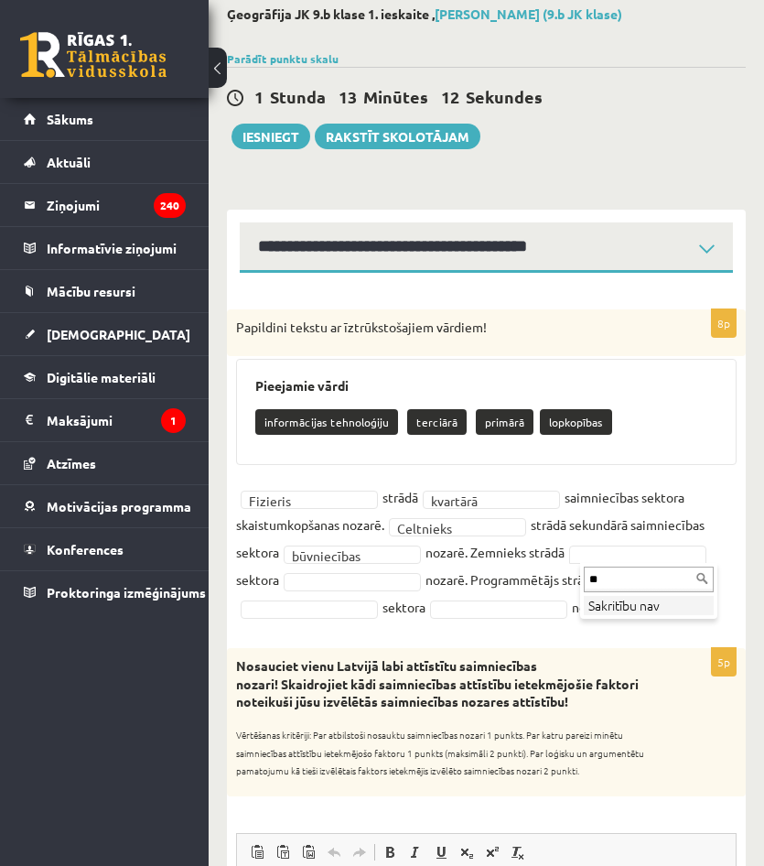
type input "*"
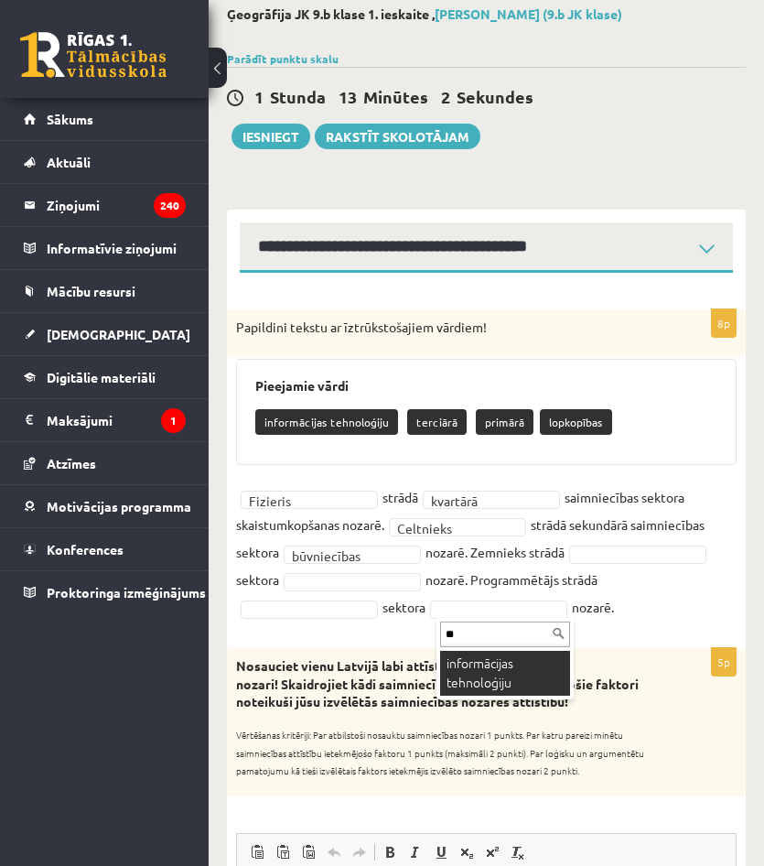
type input "**"
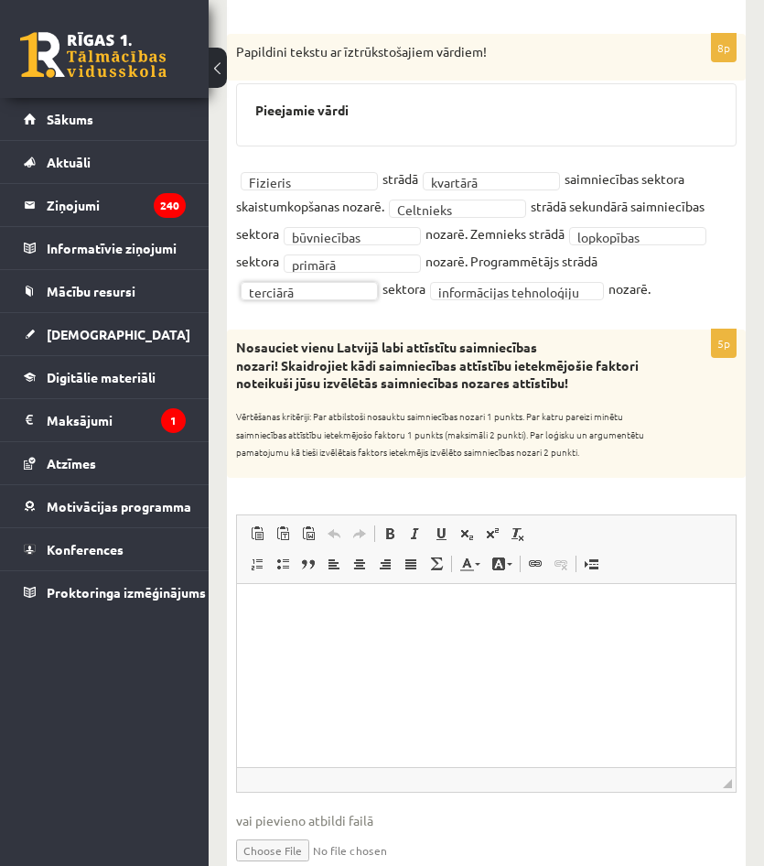
scroll to position [366, 0]
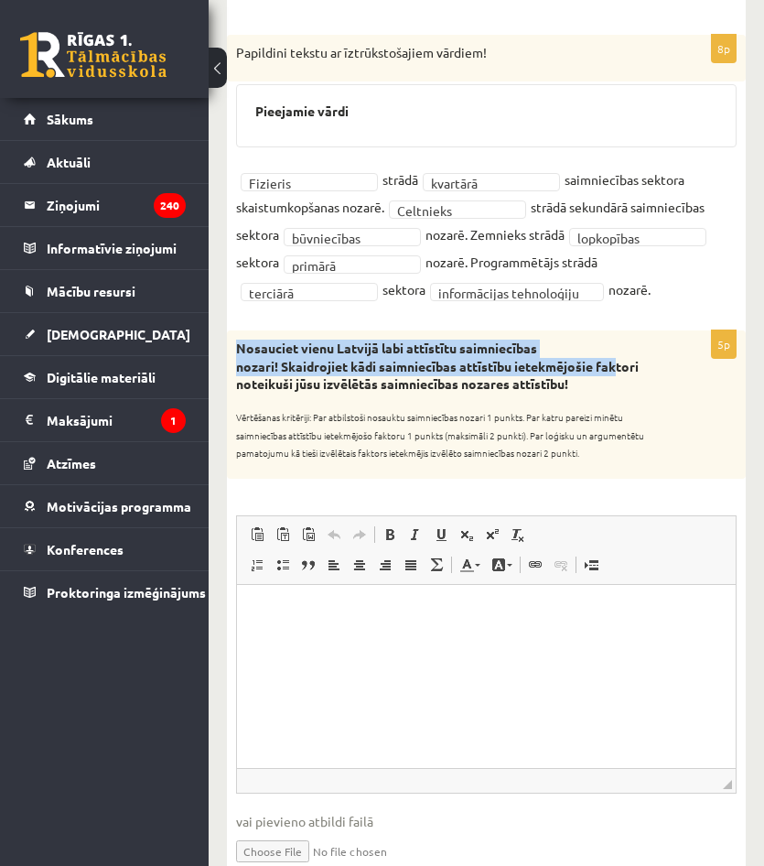
drag, startPoint x: 233, startPoint y: 353, endPoint x: 615, endPoint y: 375, distance: 382.3
click at [615, 375] on div "Nosauciet vienu Latvijā labi attīstītu saimniecības nozari! Skaidrojiet kādi sa…" at bounding box center [486, 404] width 519 height 148
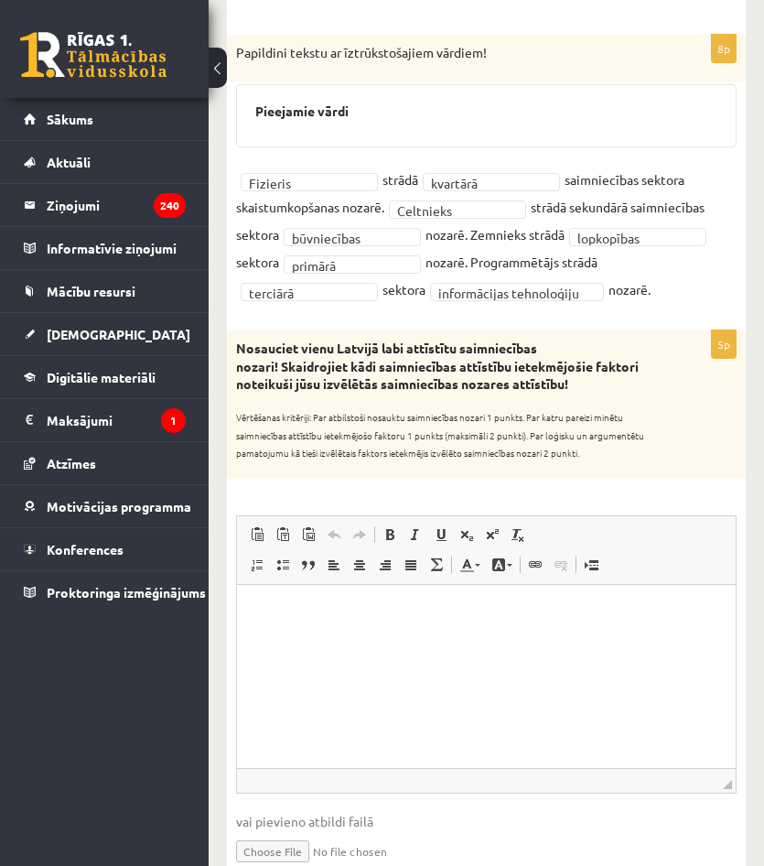
drag, startPoint x: 615, startPoint y: 375, endPoint x: 592, endPoint y: 381, distance: 23.5
click at [592, 381] on p "Nosauciet vienu Latvijā labi attīstītu saimniecības nozari! Skaidrojiet kādi sa…" at bounding box center [440, 367] width 409 height 54
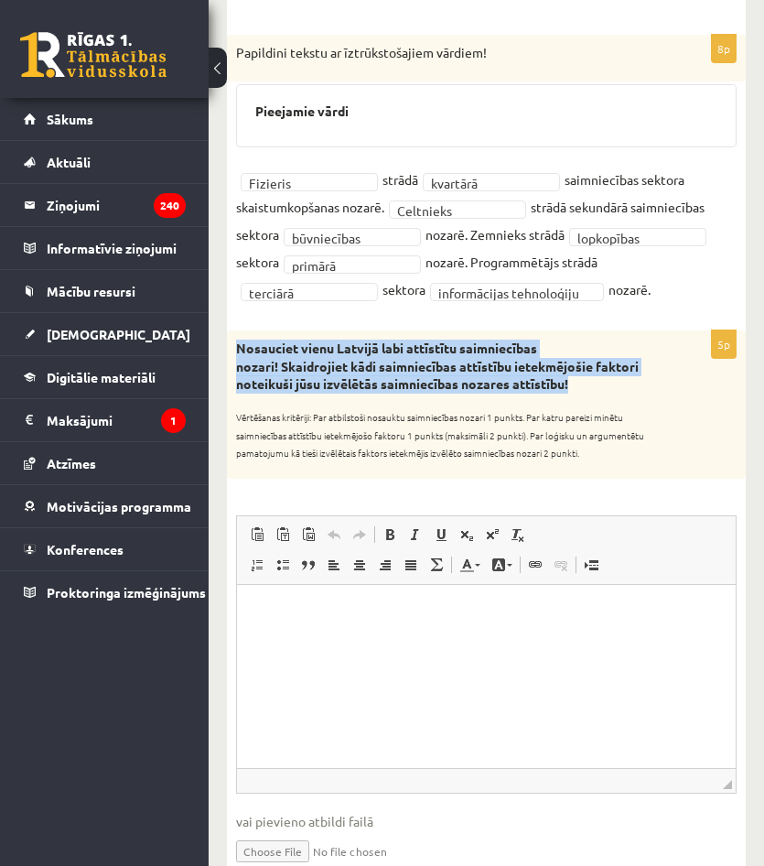
drag, startPoint x: 590, startPoint y: 382, endPoint x: 241, endPoint y: 348, distance: 351.3
click at [241, 348] on p "Nosauciet vienu Latvijā labi attīstītu saimniecības nozari! Skaidrojiet kādi sa…" at bounding box center [440, 367] width 409 height 54
copy div "Nosauciet vienu Latvijā labi attīstītu saimniecības nozari! Skaidrojiet kādi sa…"
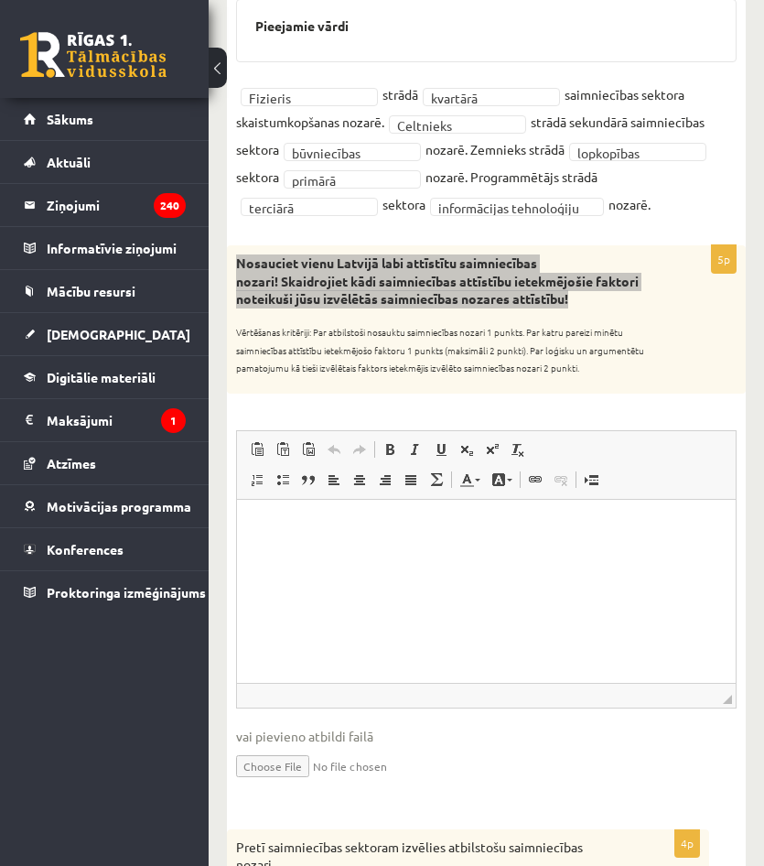
scroll to position [458, 0]
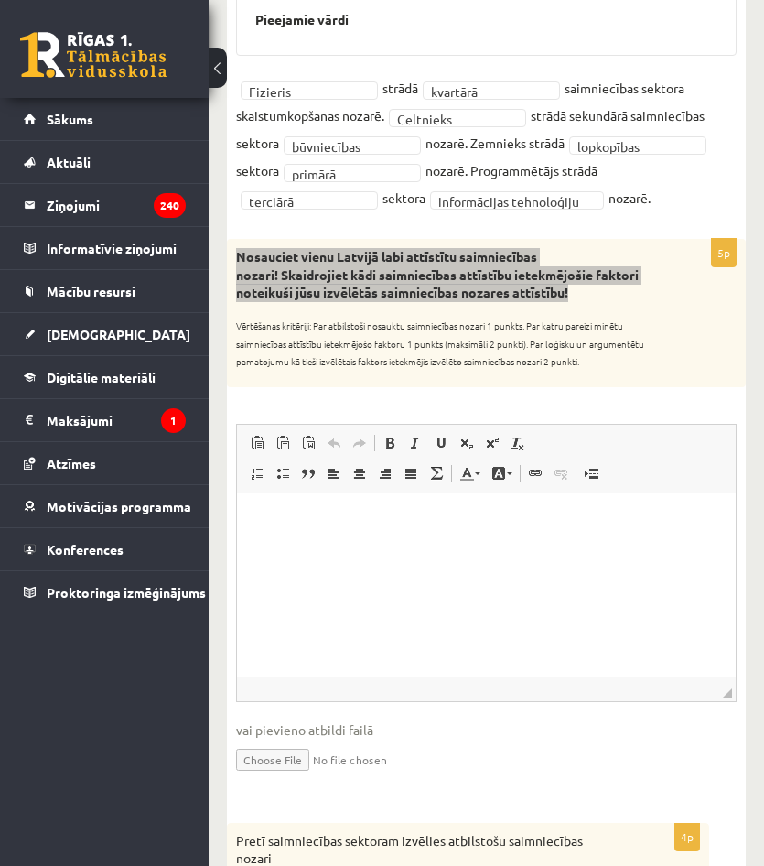
click at [457, 548] on html at bounding box center [486, 520] width 499 height 56
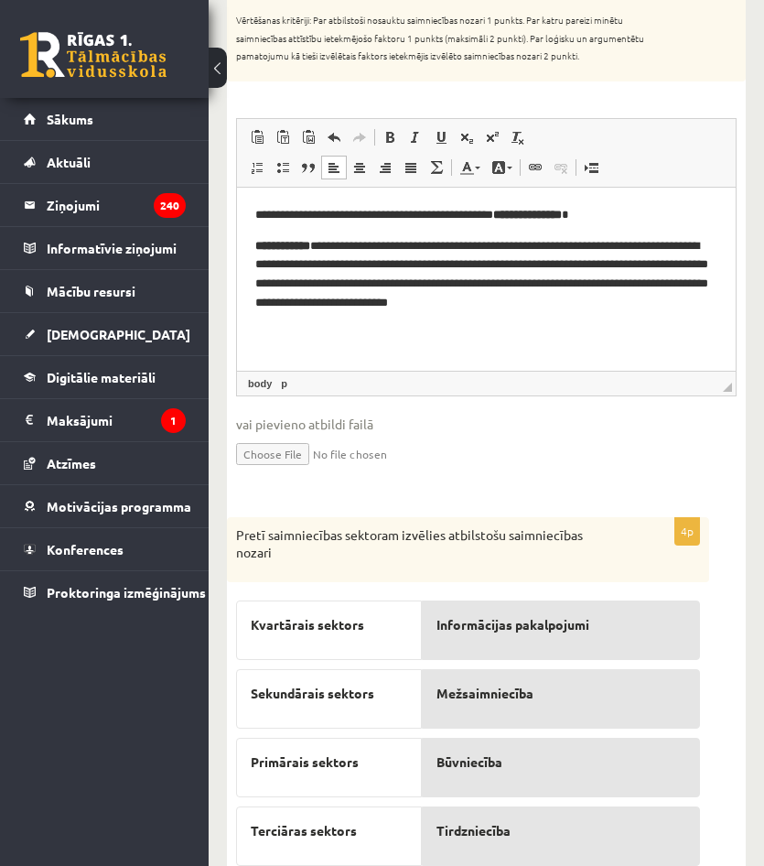
scroll to position [820, 0]
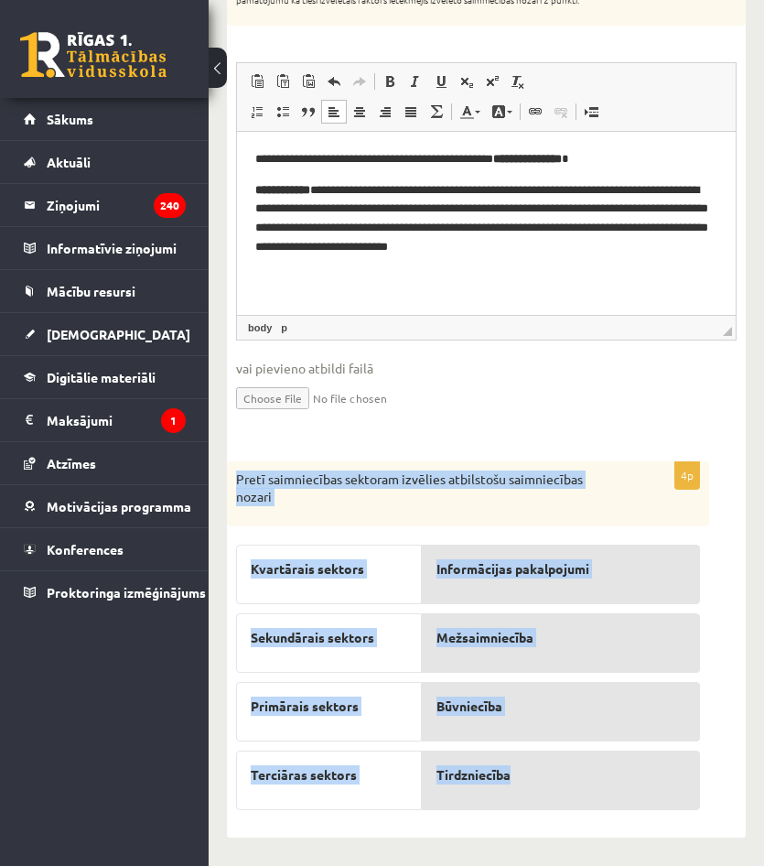
drag, startPoint x: 233, startPoint y: 471, endPoint x: 662, endPoint y: 785, distance: 531.1
click at [662, 785] on div "4p Pretī saimniecības sektoram izvēlies atbilstošu saimniecības nozari Kvartāra…" at bounding box center [468, 640] width 482 height 358
copy div "Pretī saimniecības sektoram izvēlies atbilstošu saimniecības nozari Kvartārais …"
click at [524, 520] on div "Pretī saimniecības sektoram izvēlies atbilstošu saimniecības nozari" at bounding box center [468, 493] width 482 height 65
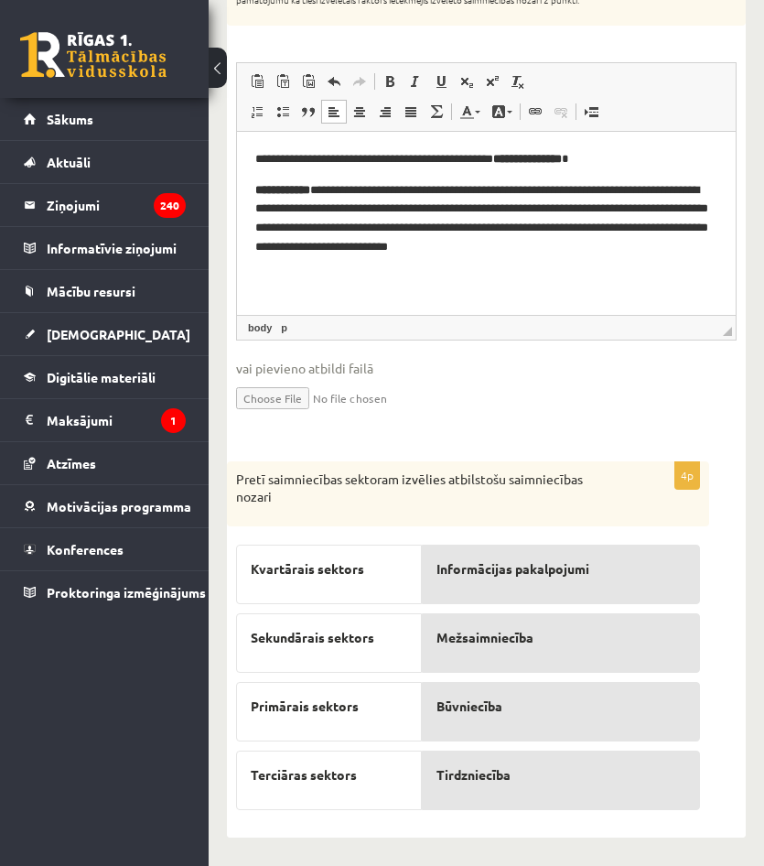
click at [558, 600] on div "Informācijas pakalpojumi" at bounding box center [561, 574] width 278 height 59
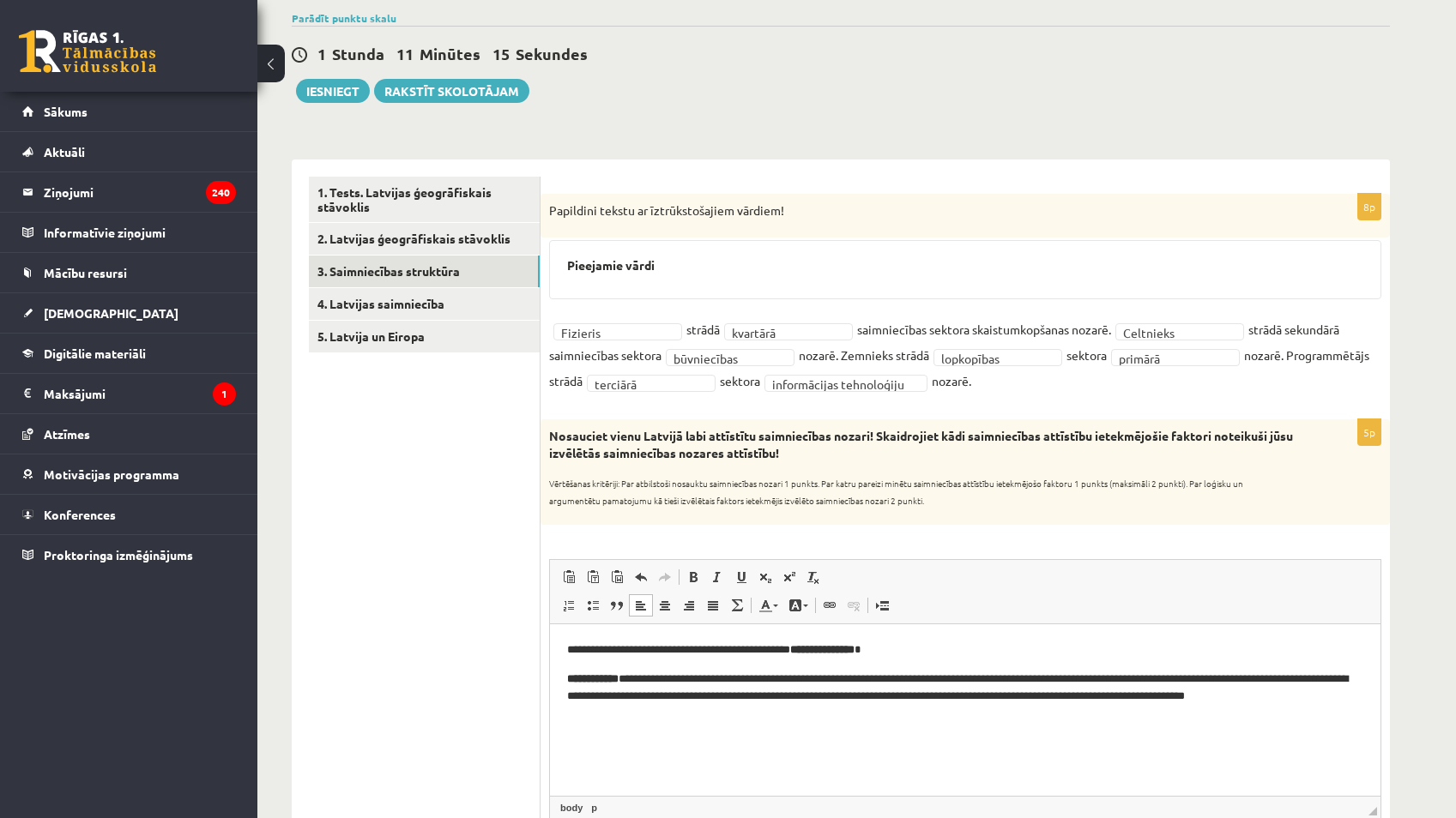
scroll to position [0, 0]
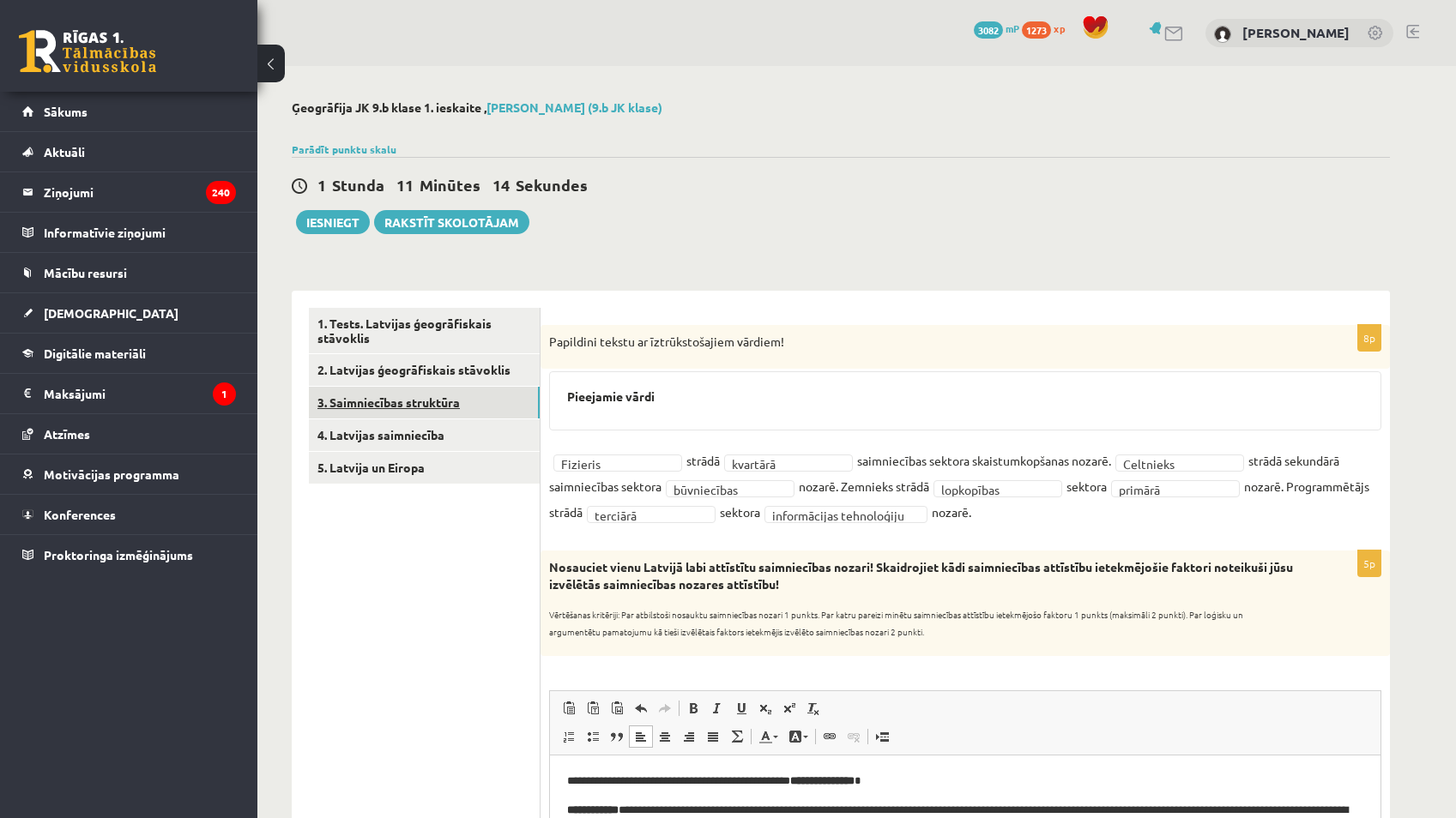
click at [451, 410] on link "3. Saimniecības struktūra" at bounding box center [425, 403] width 231 height 32
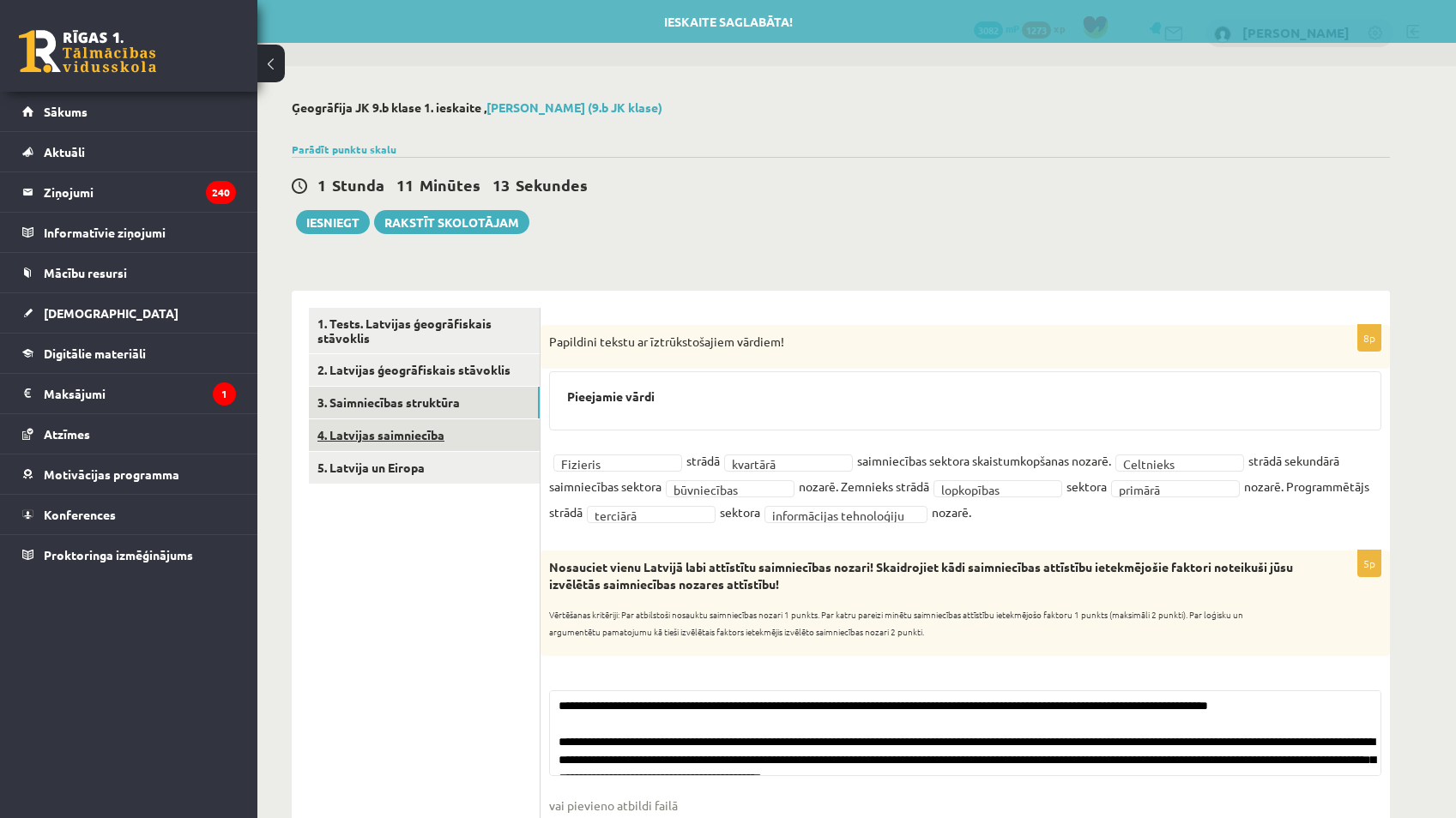
click at [480, 435] on link "4. Latvijas saimniecība" at bounding box center [425, 436] width 231 height 32
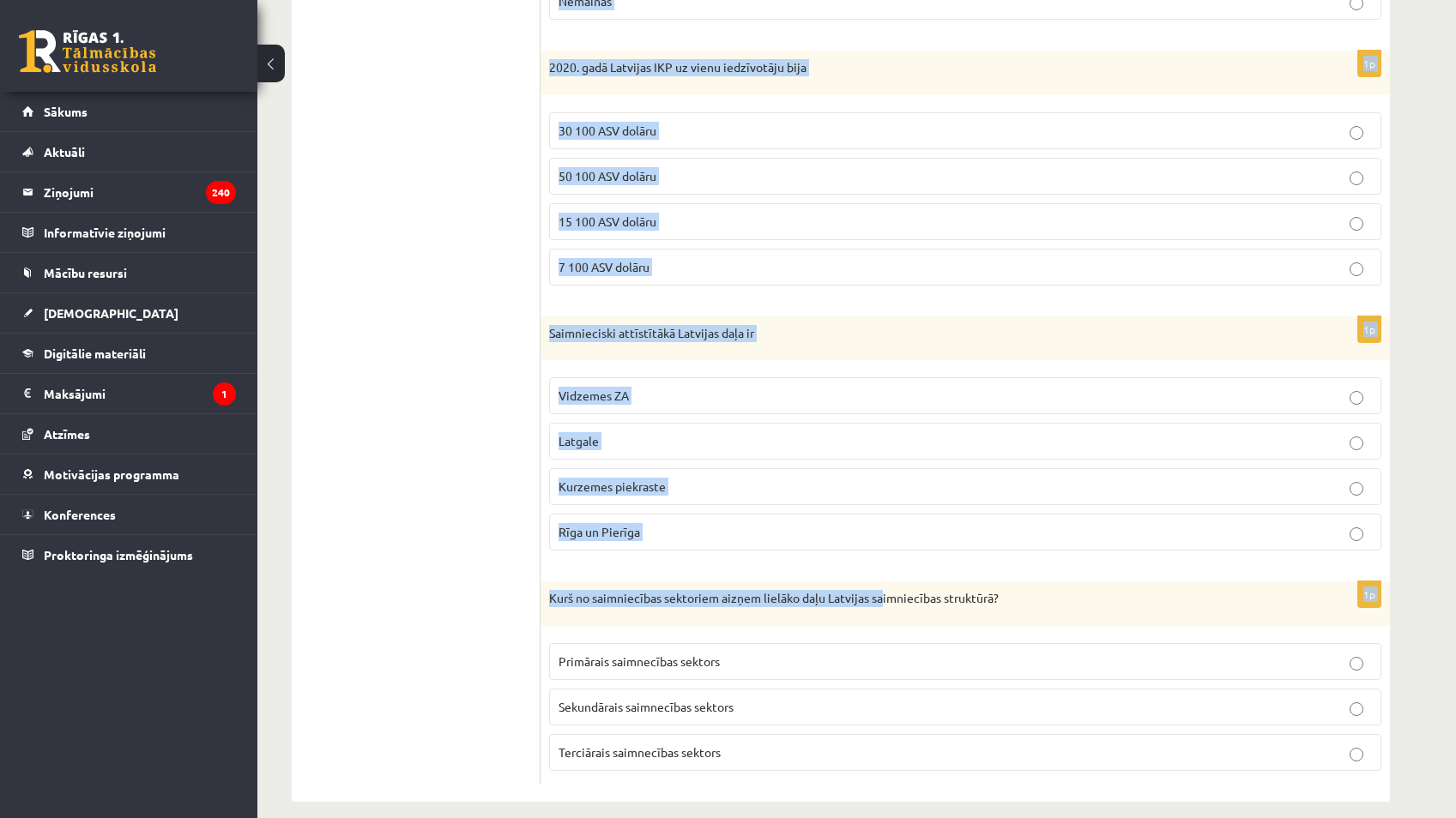
scroll to position [780, 0]
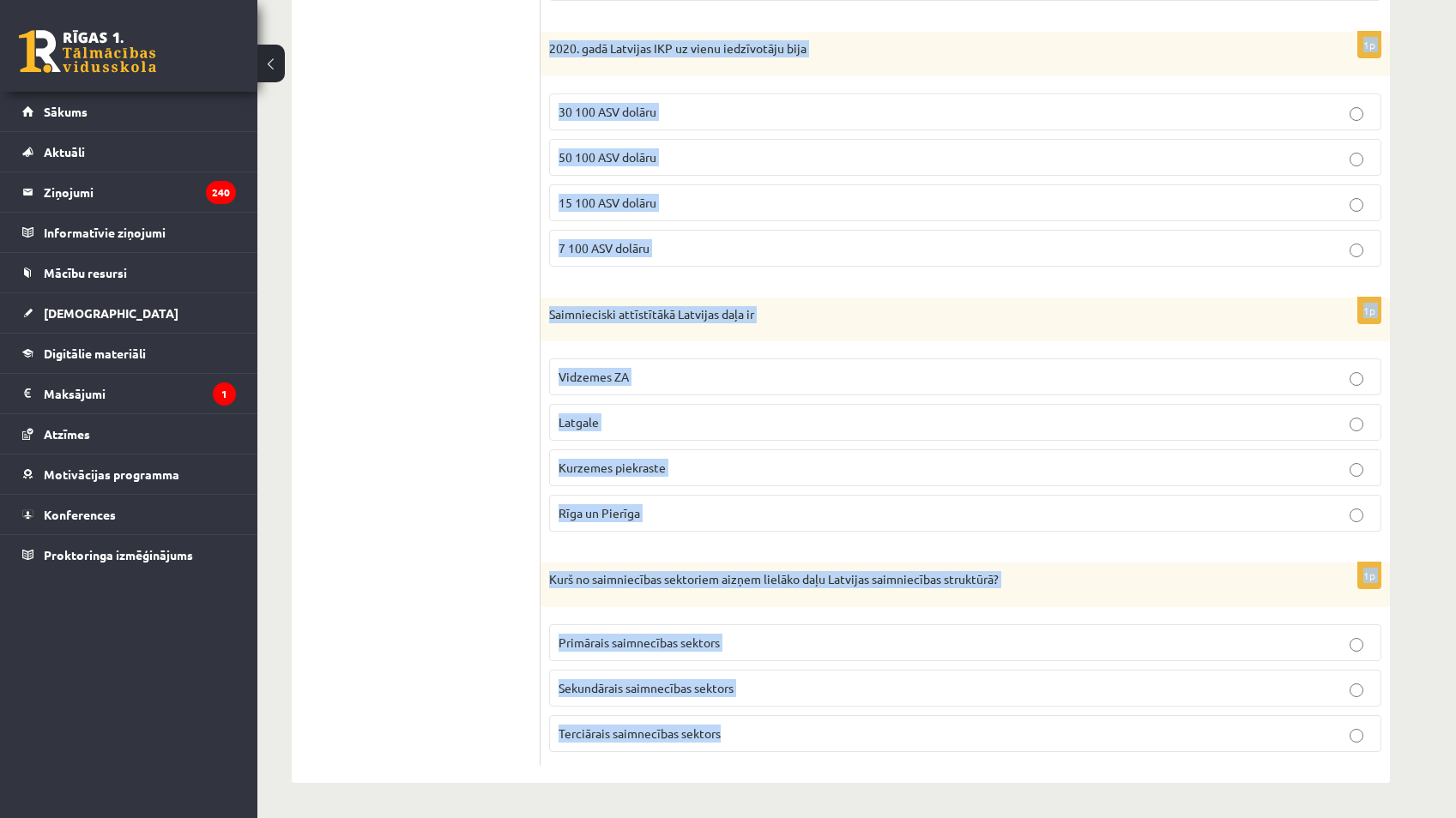
drag, startPoint x: 543, startPoint y: 332, endPoint x: 929, endPoint y: 753, distance: 571.2
click at [715, 753] on form "1p Īpaši lielas pārmaiņas Latvijas saimniecības struktūrā notika Pēc PSRS sabru…" at bounding box center [966, 147] width 816 height 1237
copy form "Īpaši lielas pārmaiņas Latvijas saimniecības struktūrā notika Pēc PSRS sabrukum…"
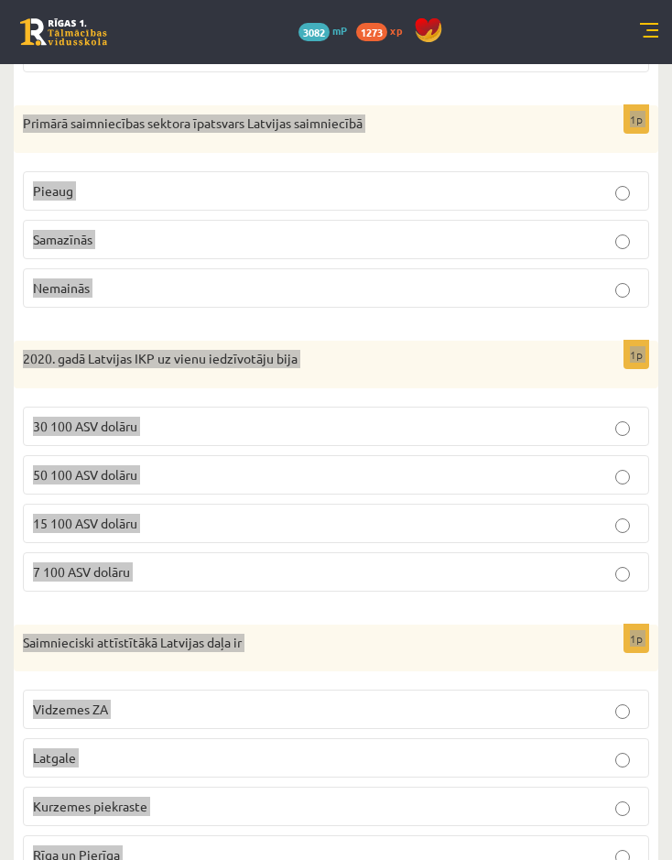
scroll to position [216, 0]
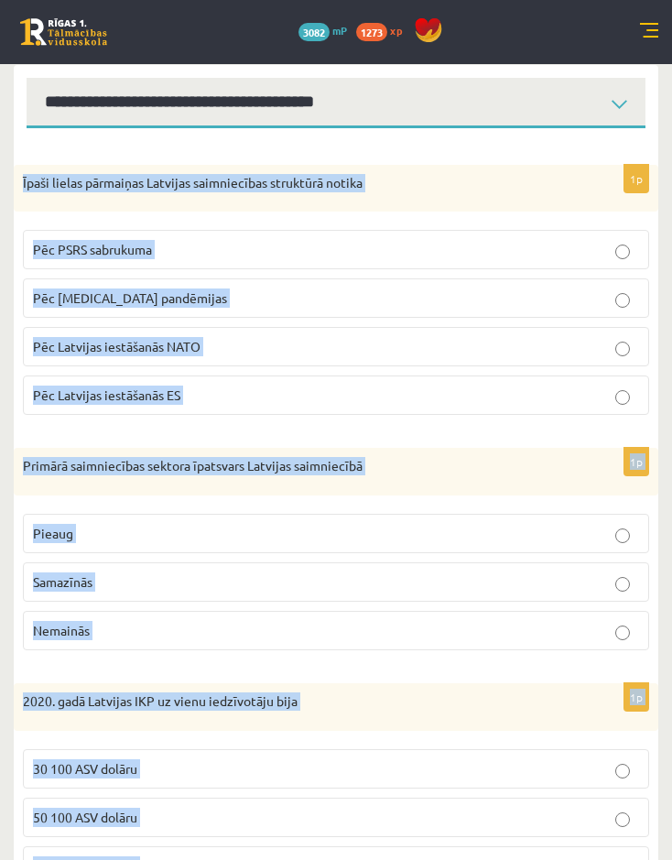
click at [324, 427] on div "1p Īpaši lielas pārmaiņas Latvijas saimniecības struktūrā notika Pēc PSRS sabru…" at bounding box center [336, 297] width 644 height 265
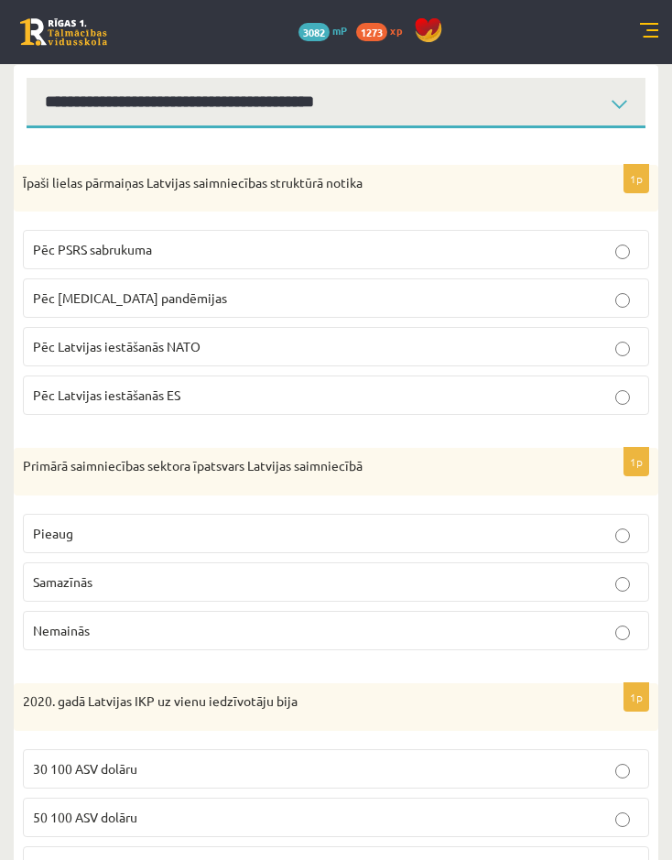
click at [270, 391] on p "Pēc Latvijas iestāšanās ES" at bounding box center [336, 394] width 606 height 19
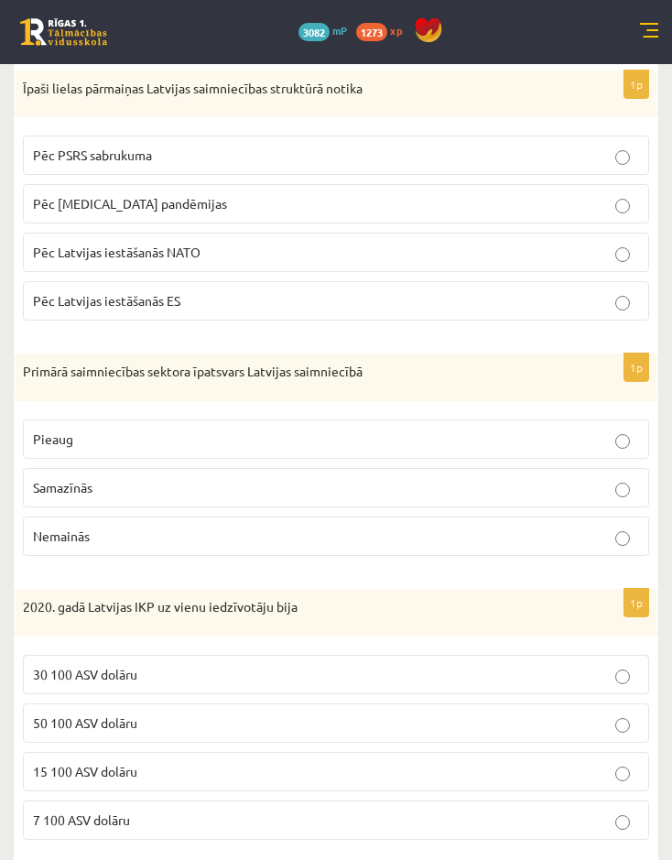
scroll to position [308, 0]
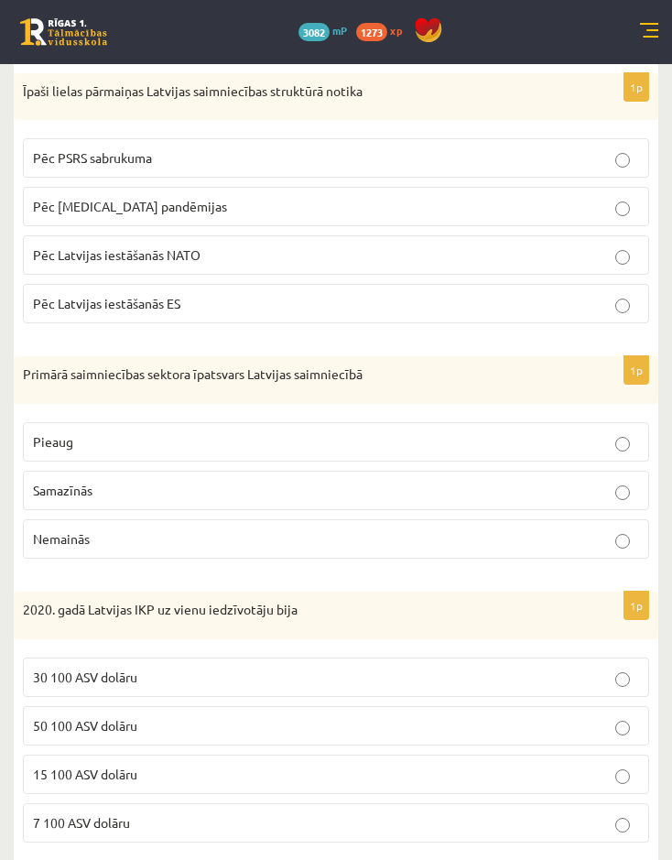
click at [123, 491] on p "Samazīnās" at bounding box center [336, 490] width 606 height 19
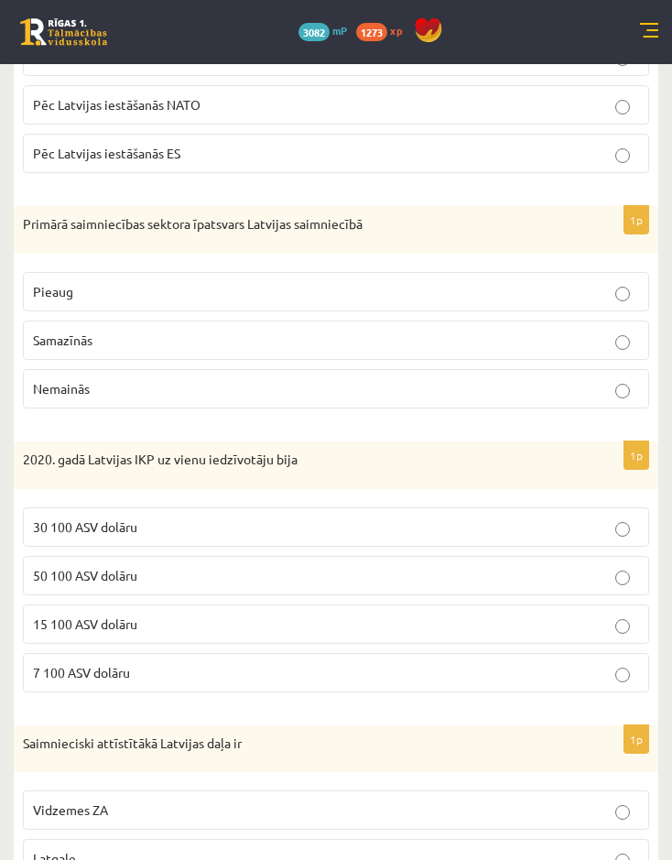
scroll to position [491, 0]
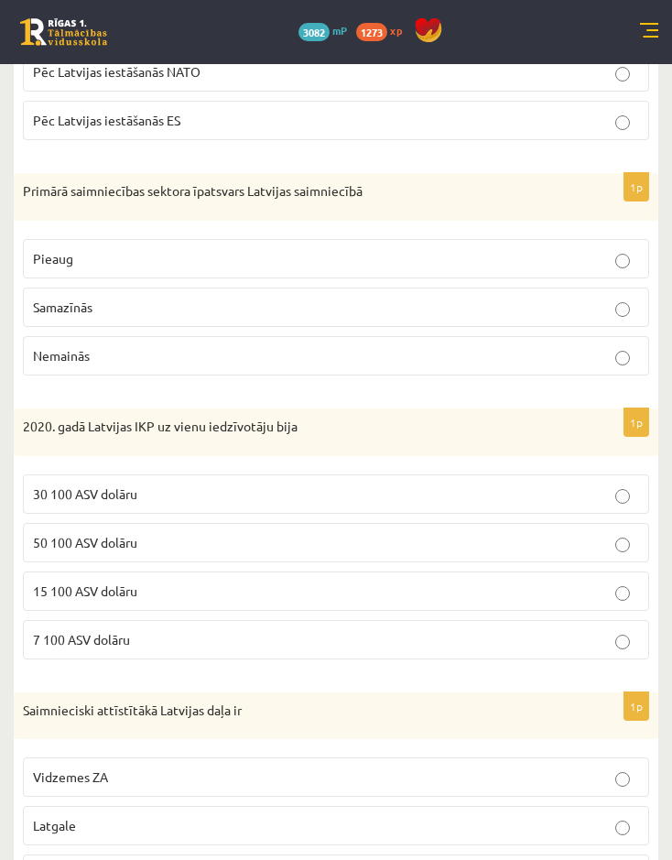
click at [163, 618] on fieldset "30 100 ASV dolāru 50 100 ASV dolāru 15 100 ASV dolāru 7 100 ASV dolāru" at bounding box center [336, 565] width 626 height 200
click at [157, 599] on p "15 100 ASV dolāru" at bounding box center [336, 590] width 606 height 19
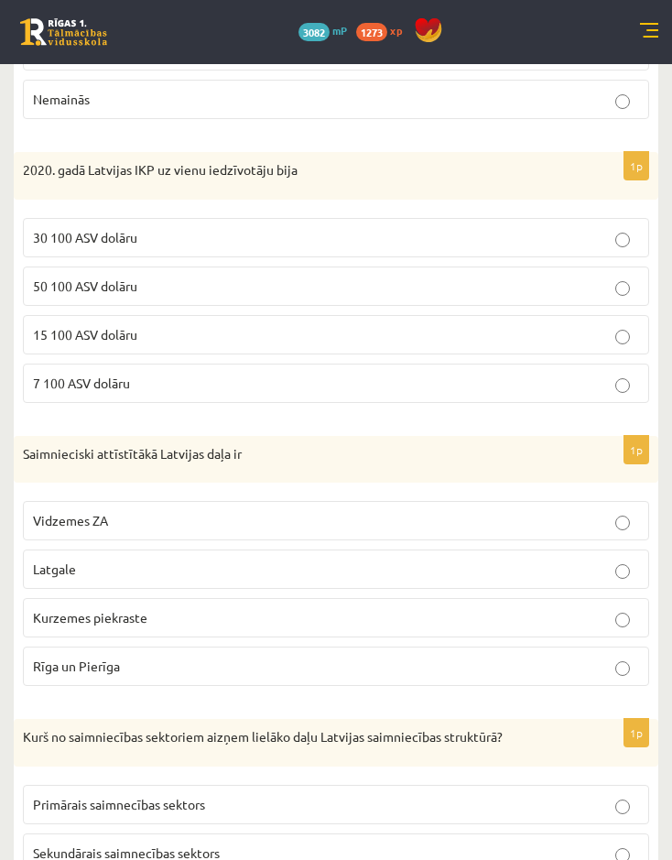
scroll to position [857, 0]
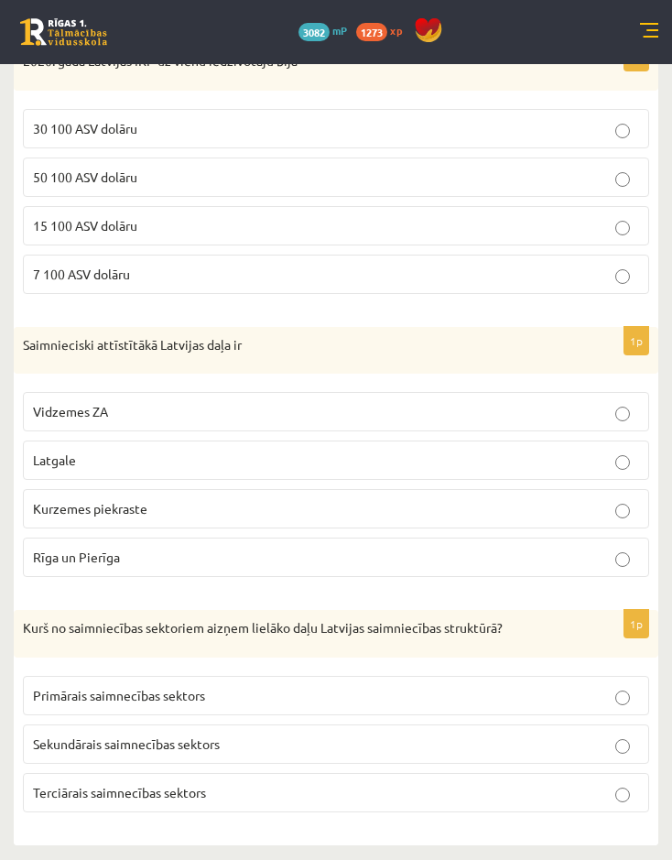
click at [248, 560] on p "Rīga un Pierīga" at bounding box center [336, 556] width 606 height 19
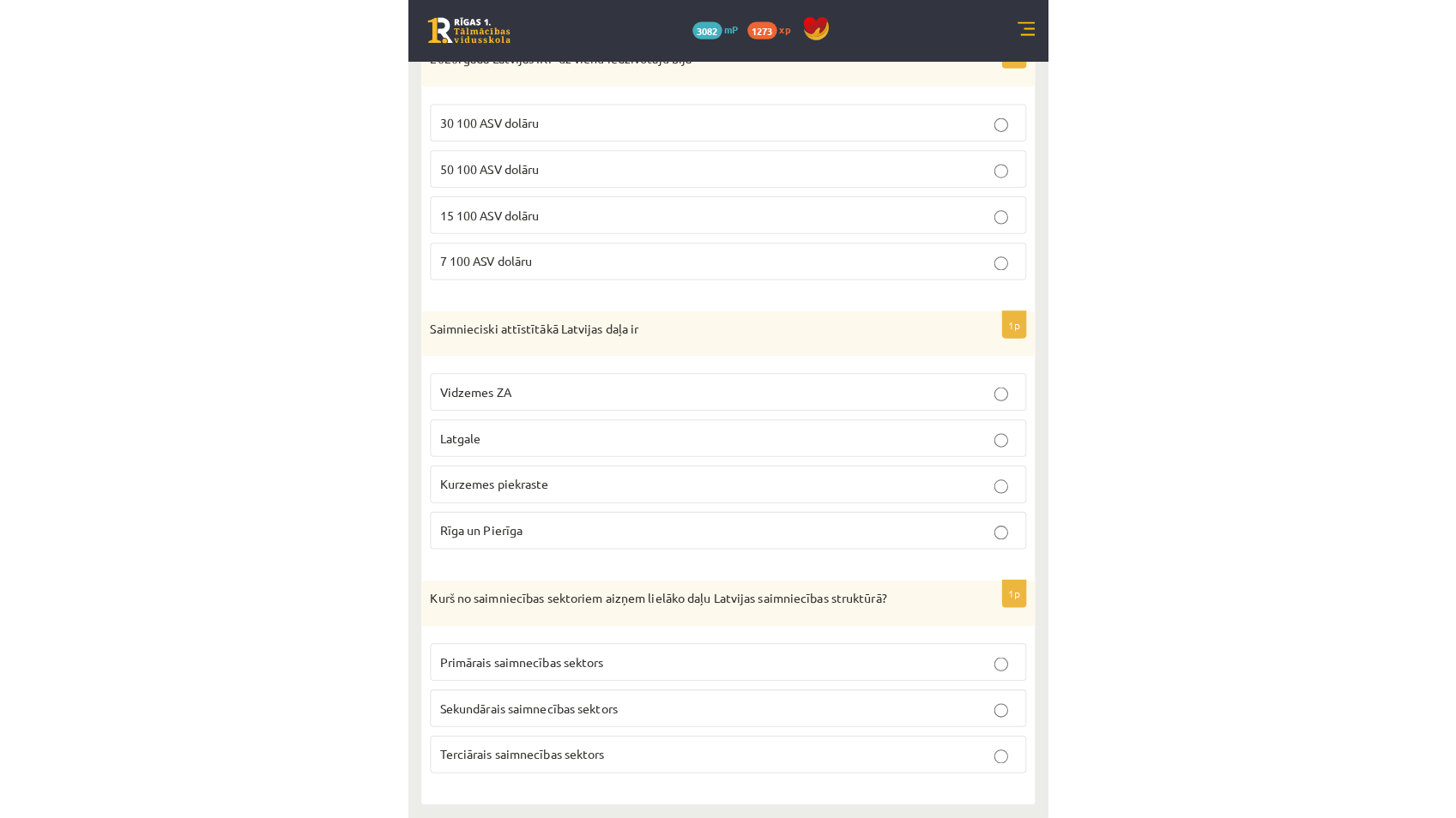
scroll to position [780, 0]
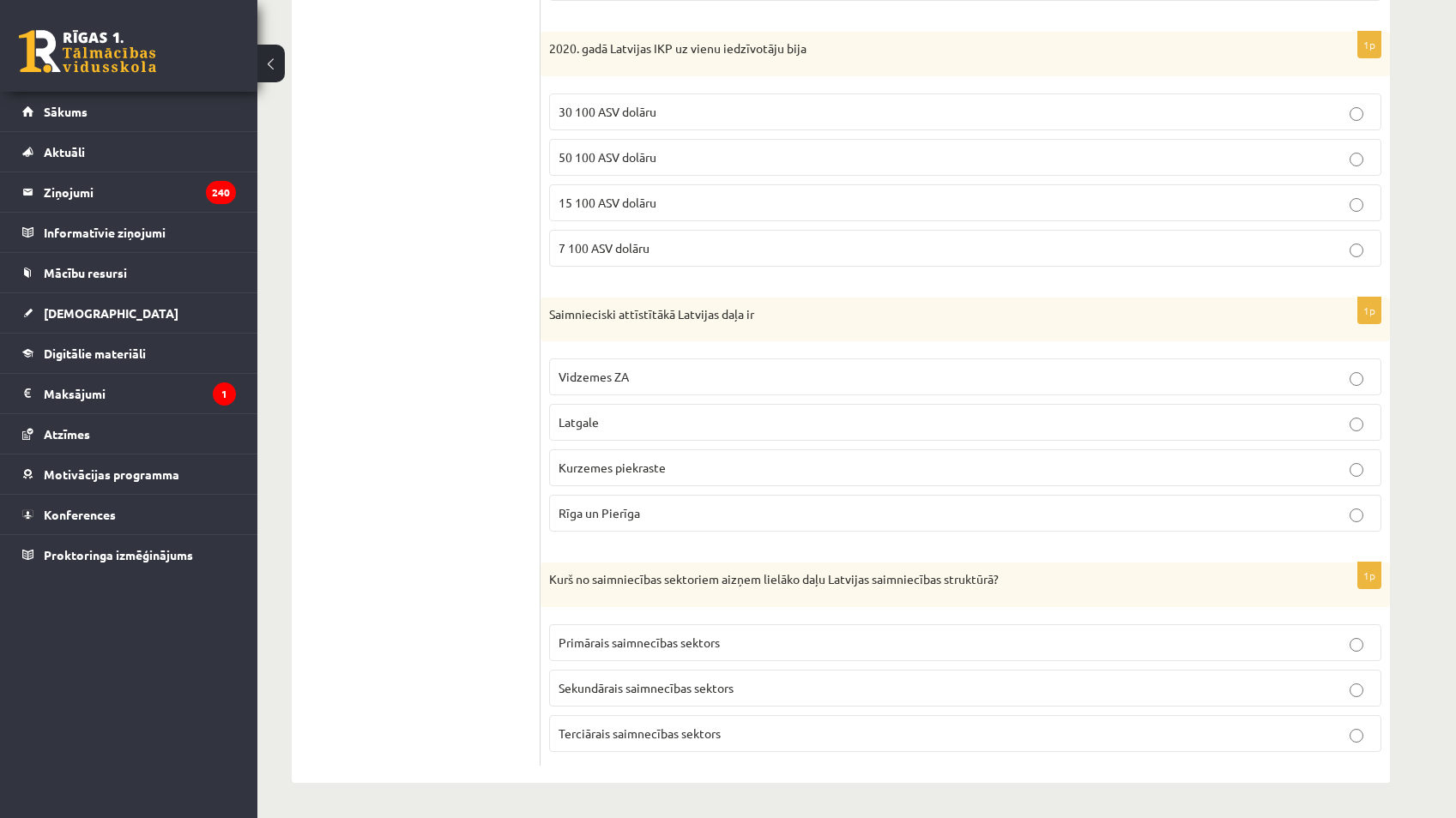
click at [700, 644] on span "Primārais saimnecības sektors" at bounding box center [639, 642] width 161 height 15
click at [697, 705] on label "Sekundārais saimnecības sektors" at bounding box center [966, 688] width 833 height 37
click at [647, 731] on span "Terciārais saimnecības sektors" at bounding box center [639, 733] width 162 height 15
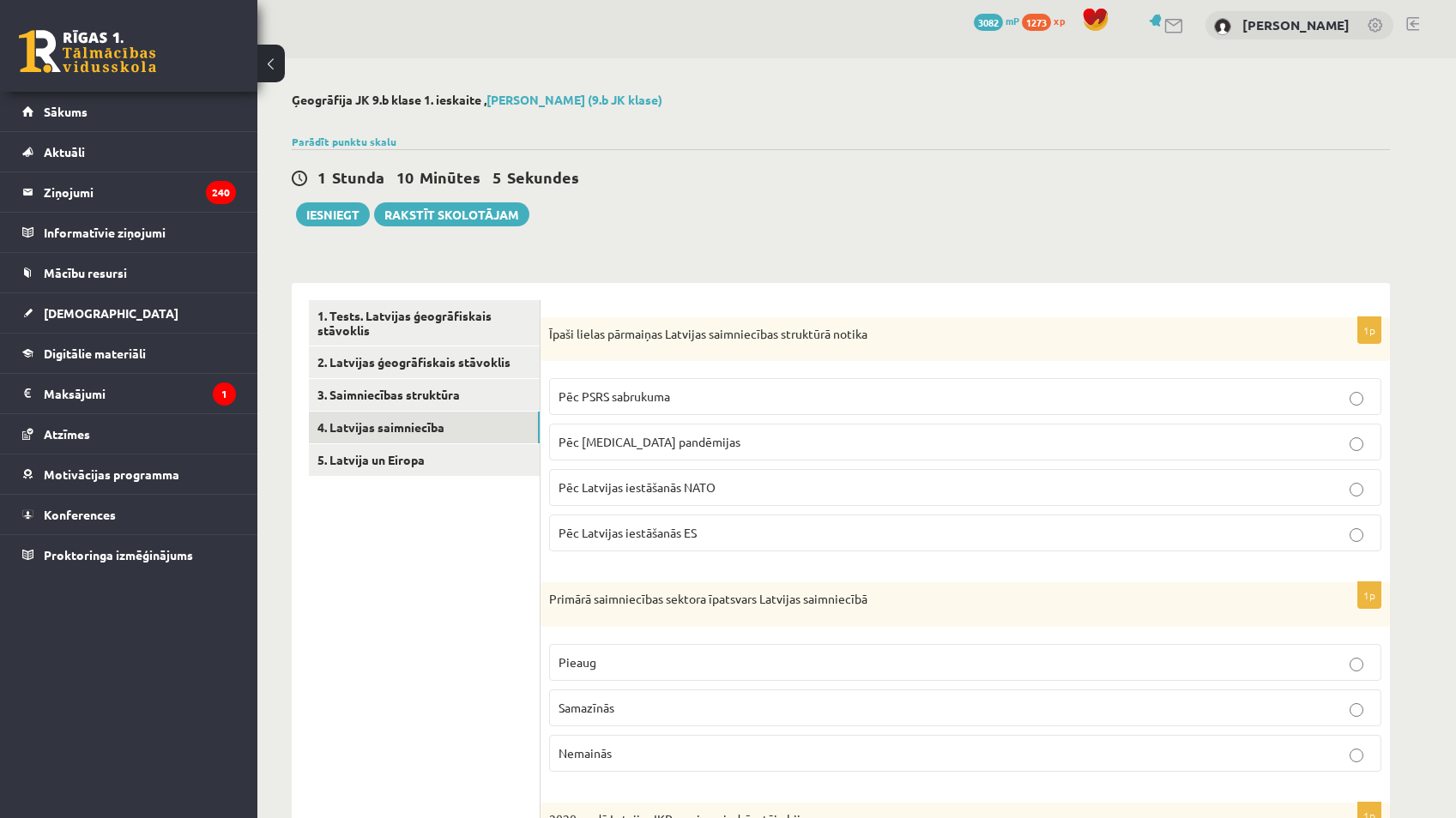
scroll to position [0, 0]
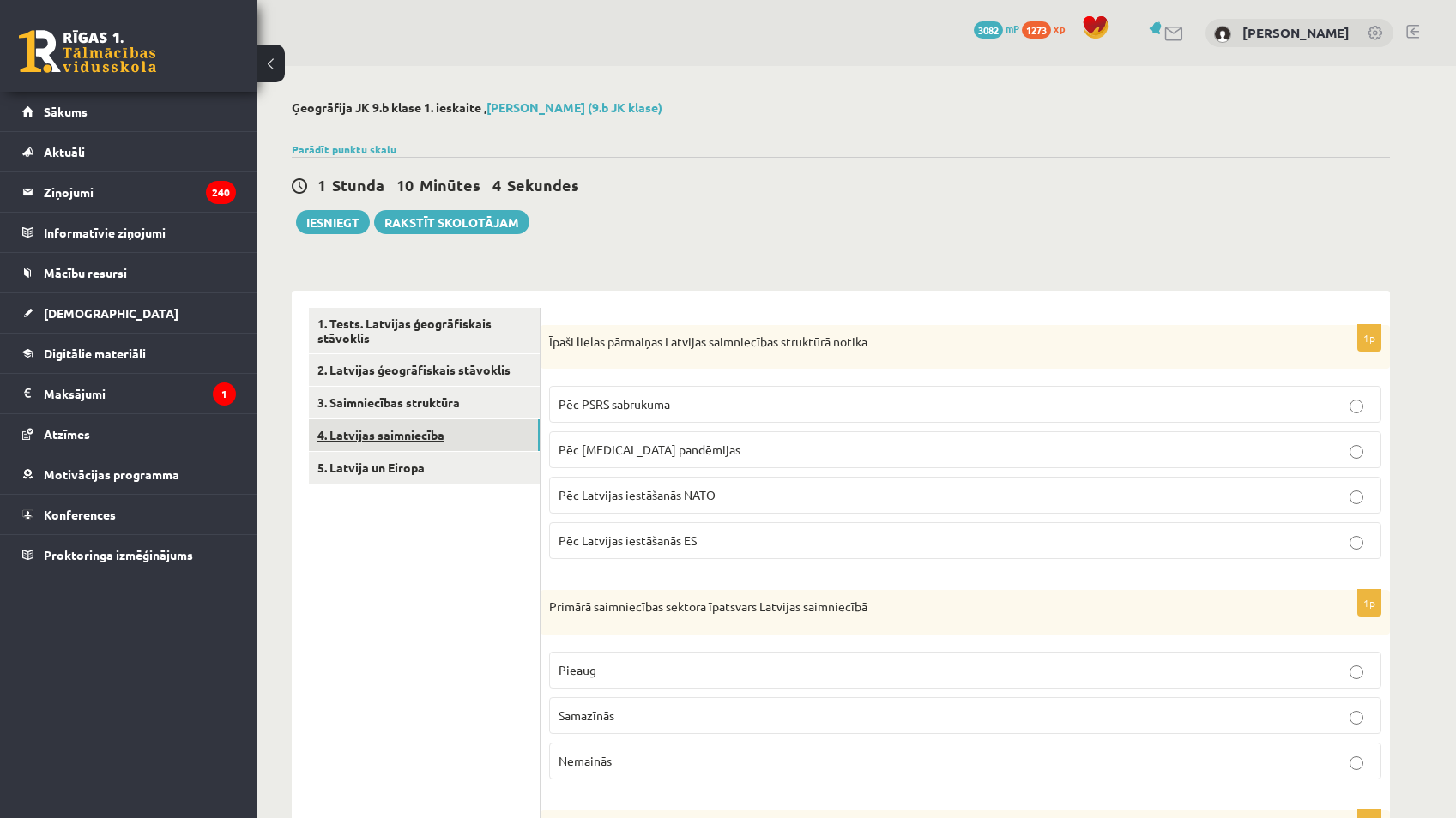
click at [406, 422] on link "4. Latvijas saimniecība" at bounding box center [425, 436] width 231 height 32
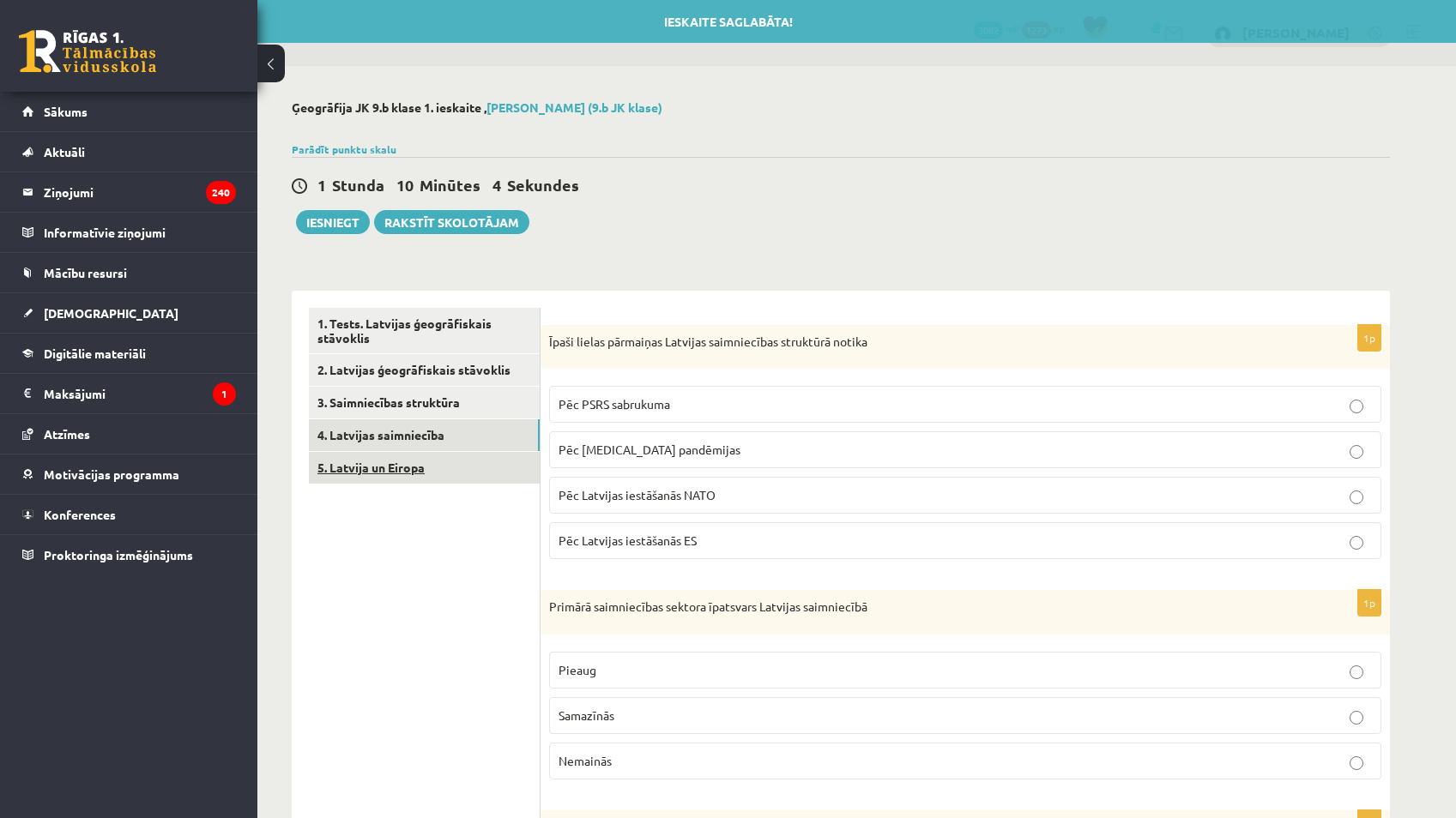
click at [412, 479] on link "5. Latvija un Eiropa" at bounding box center [425, 468] width 231 height 32
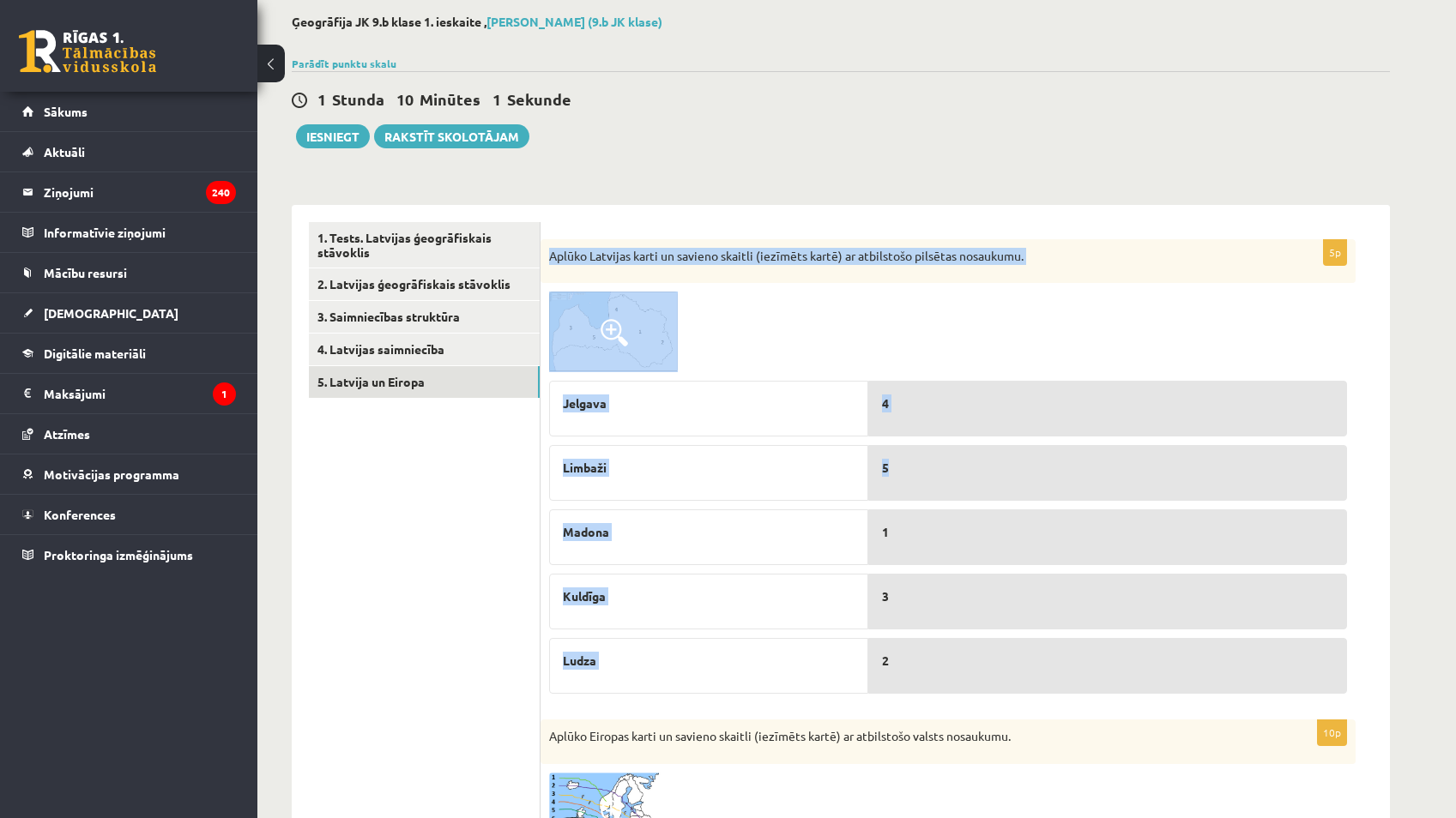
drag, startPoint x: 603, startPoint y: 350, endPoint x: 1044, endPoint y: 501, distance: 466.1
click at [715, 501] on div "5p Aplūko Latvijas karti un savieno skaitli (iezīmēts kartē) ar atbilstošo pils…" at bounding box center [949, 470] width 816 height 463
drag, startPoint x: 1044, startPoint y: 501, endPoint x: 926, endPoint y: 347, distance: 194.0
click at [715, 342] on div at bounding box center [948, 332] width 798 height 81
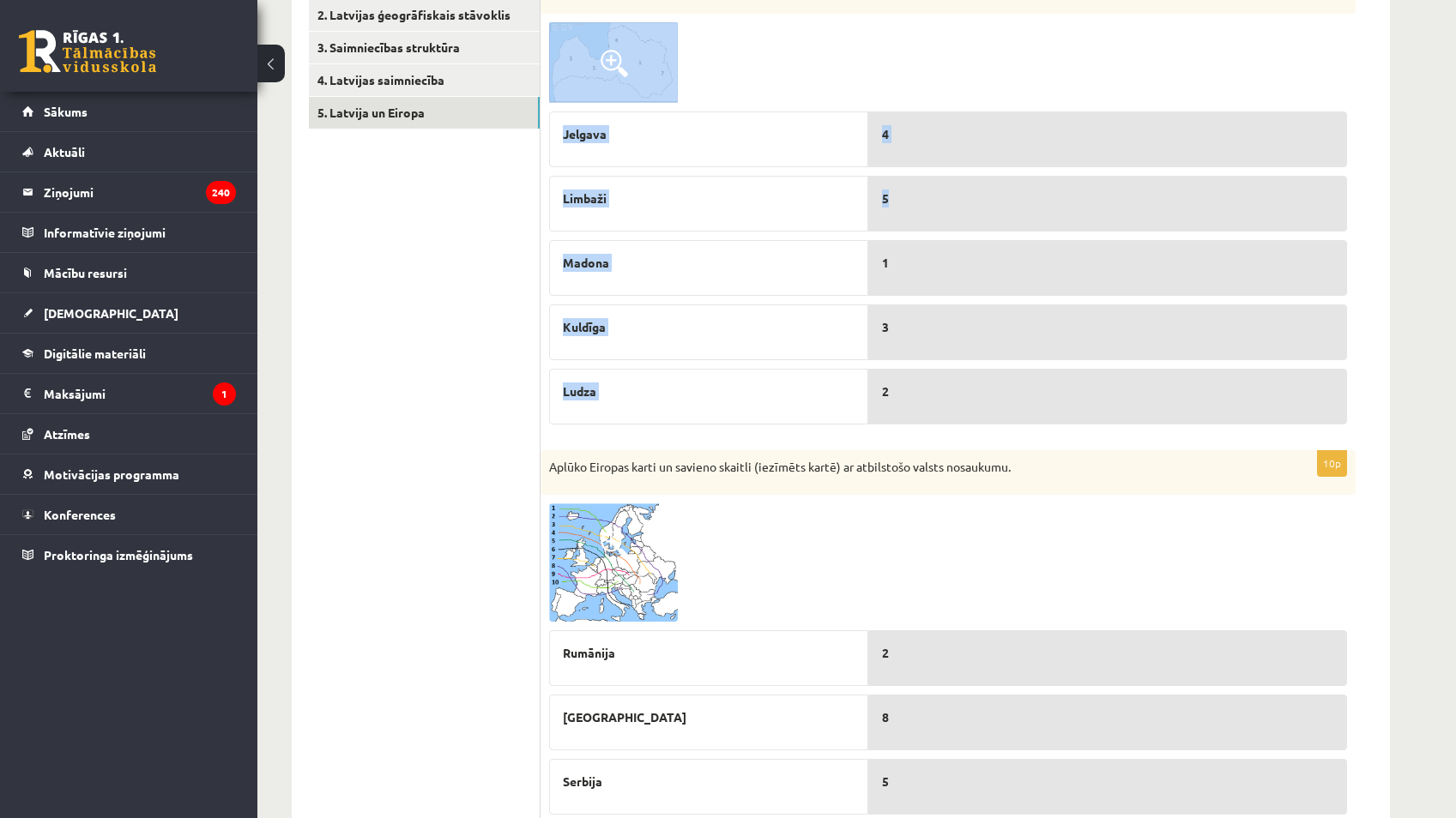
scroll to position [86, 0]
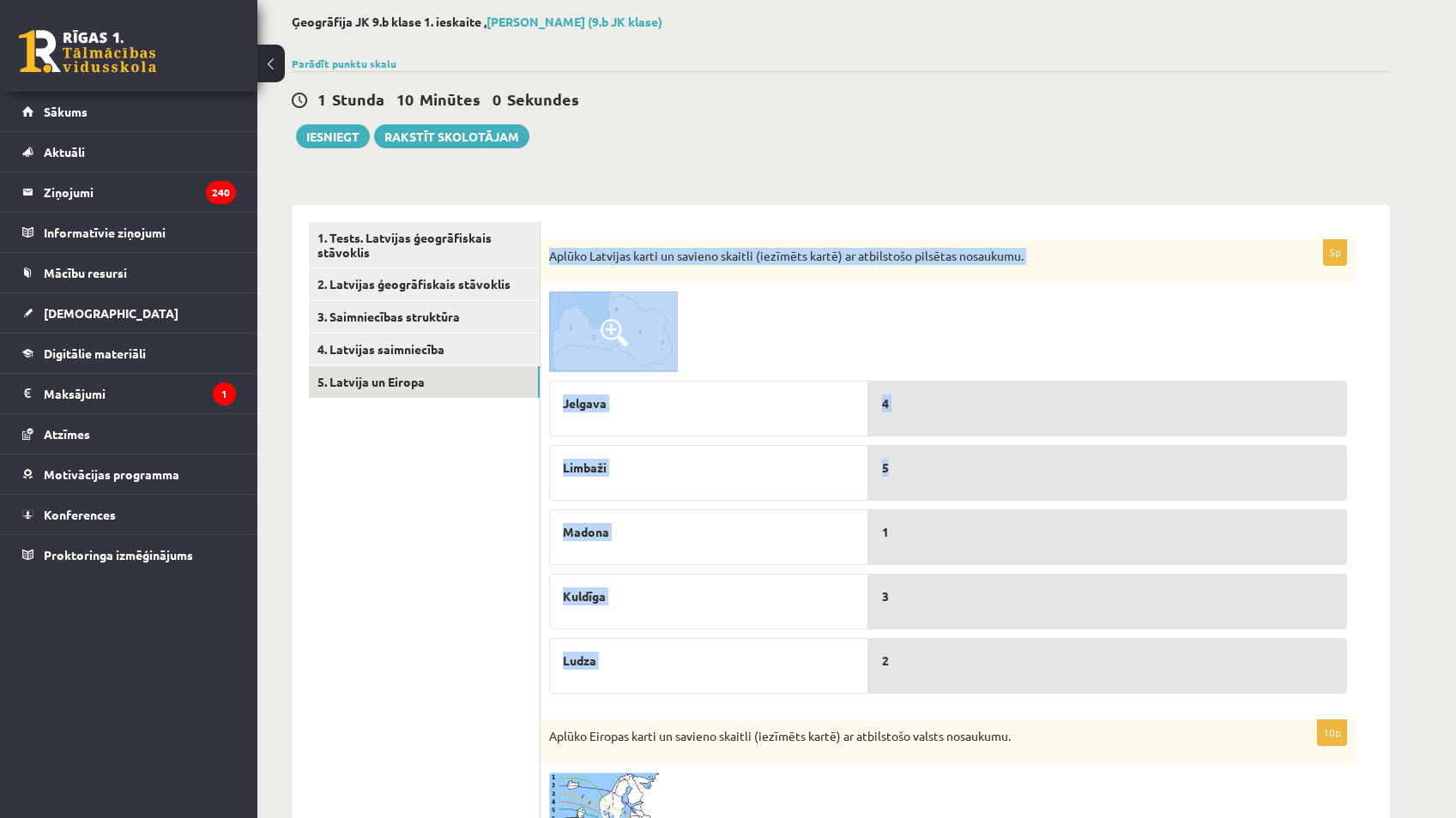
click at [715, 333] on div at bounding box center [948, 332] width 798 height 81
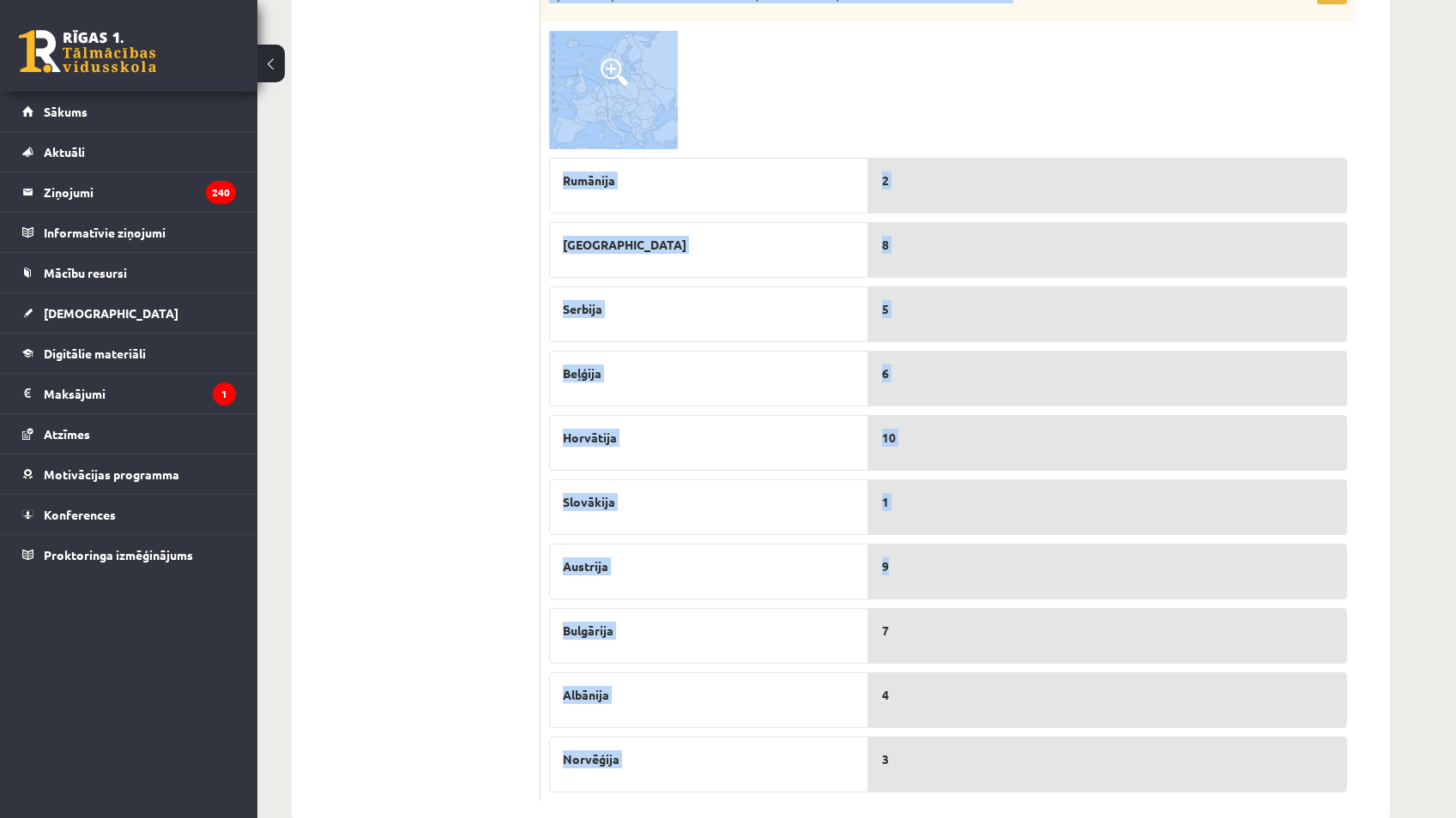
scroll to position [864, 0]
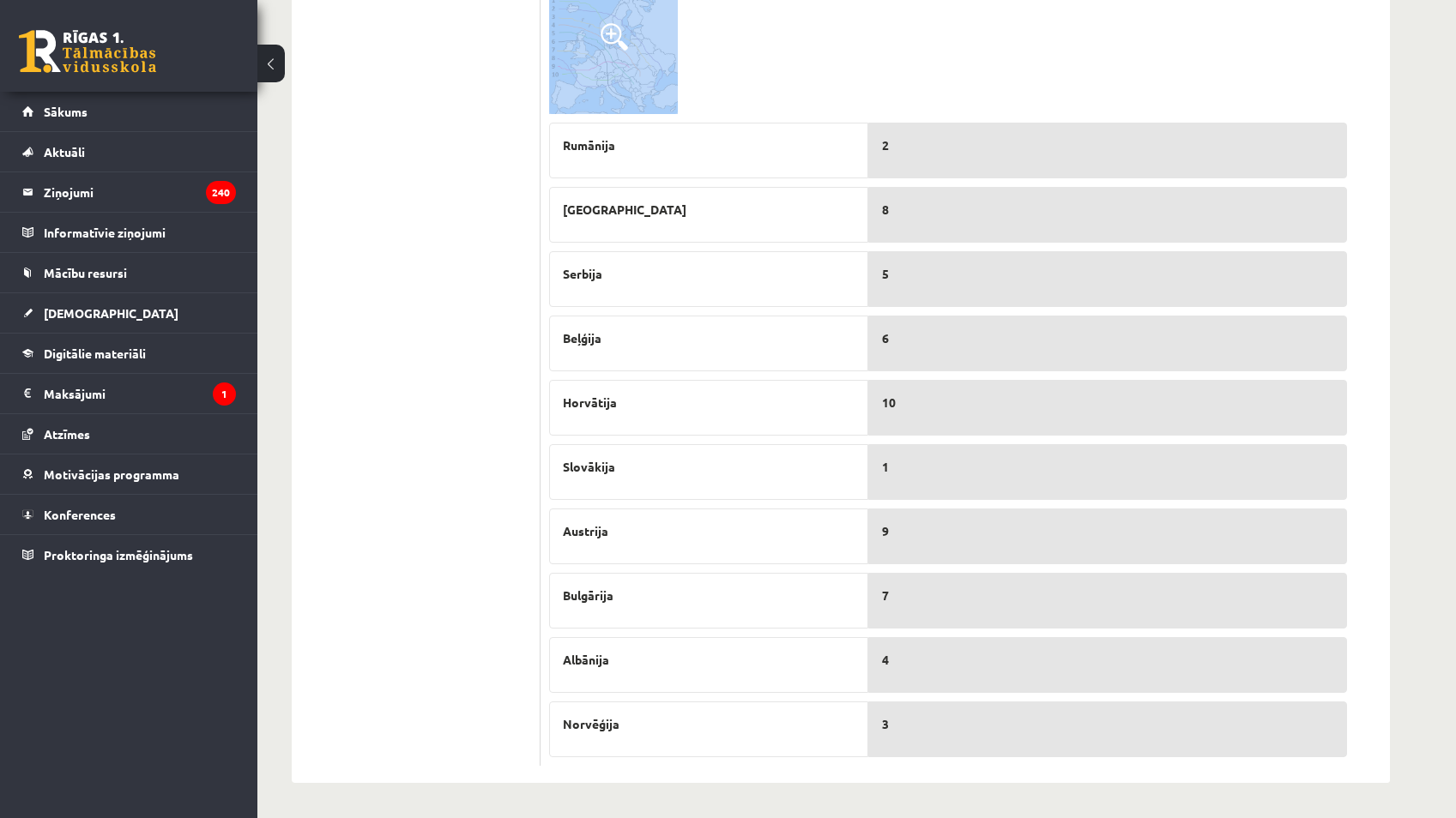
drag, startPoint x: 552, startPoint y: 258, endPoint x: 1000, endPoint y: 758, distance: 671.3
click at [715, 758] on form "5p Aplūko Latvijas karti un savieno skaitli (iezīmēts kartē) ar atbilstošo pils…" at bounding box center [966, 106] width 816 height 1321
click at [715, 743] on div "3" at bounding box center [1107, 729] width 479 height 55
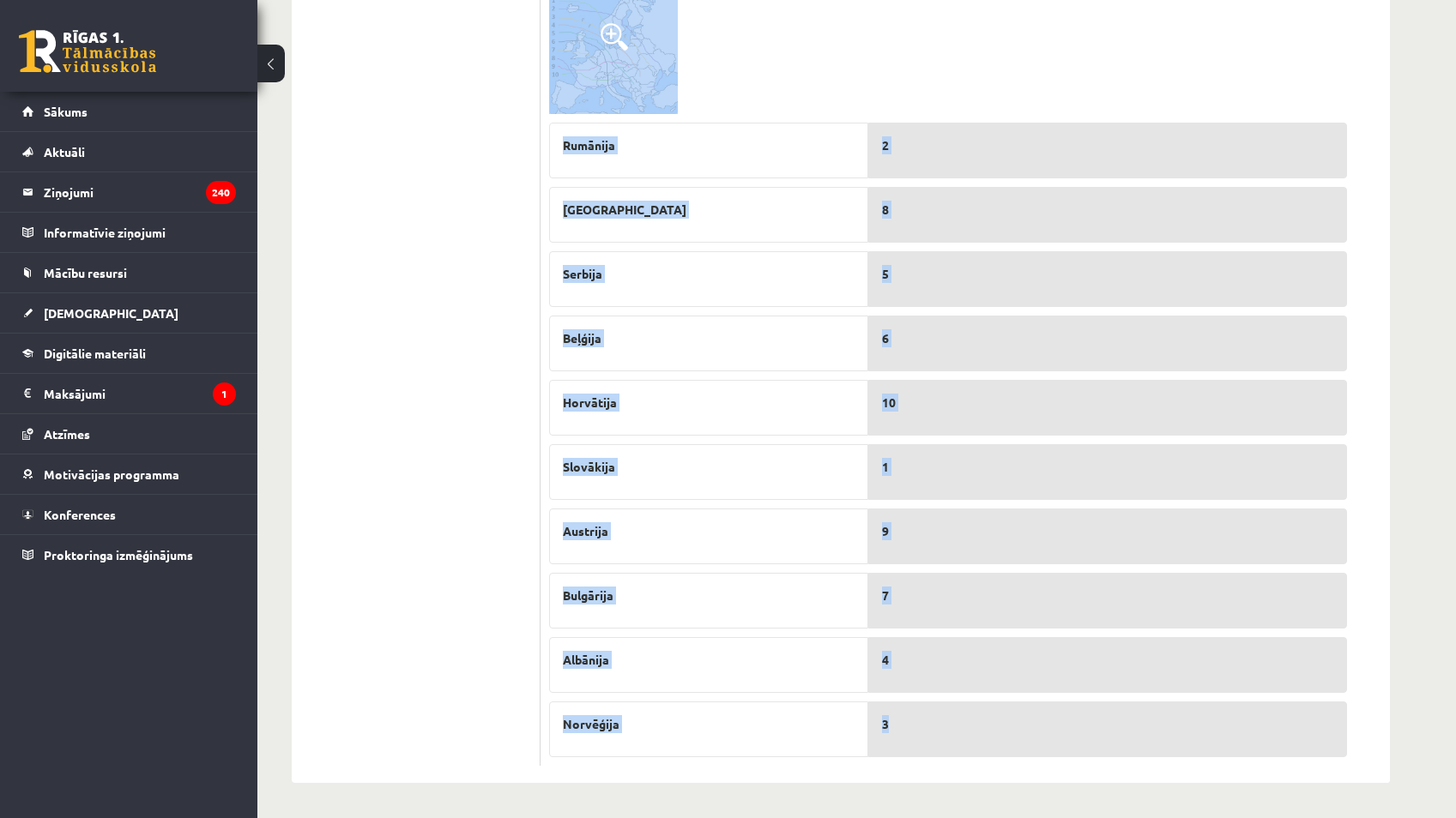
drag, startPoint x: 548, startPoint y: 339, endPoint x: 966, endPoint y: 718, distance: 564.2
click at [715, 718] on form "5p Aplūko Latvijas karti un savieno skaitli (iezīmēts kartē) ar atbilstošo pils…" at bounding box center [966, 106] width 816 height 1321
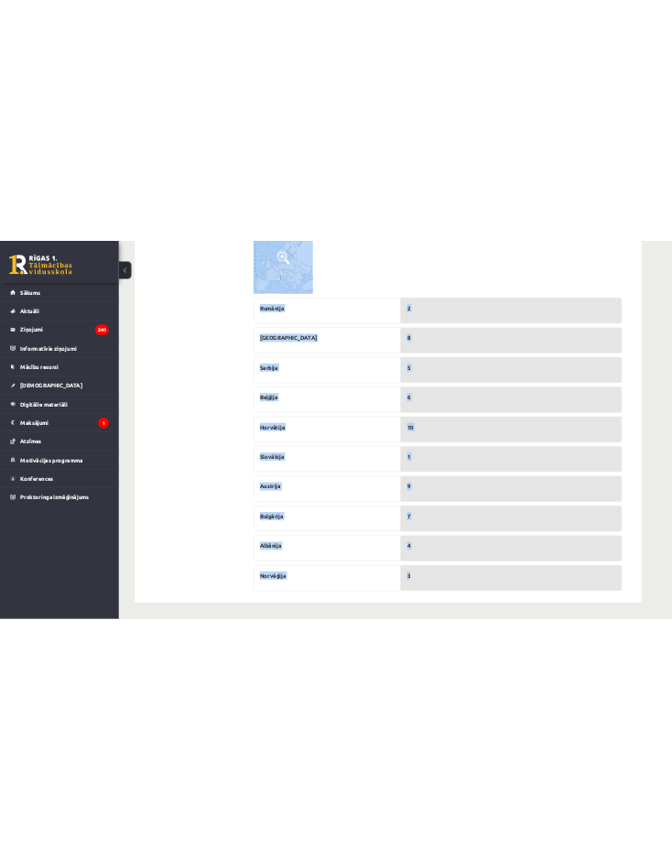
scroll to position [951, 0]
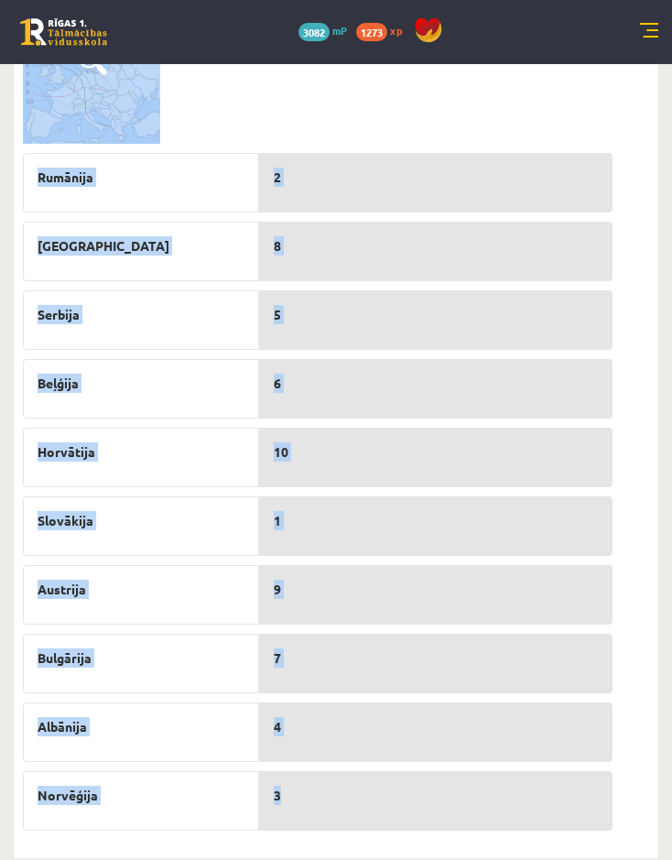
click at [328, 133] on div at bounding box center [317, 79] width 589 height 126
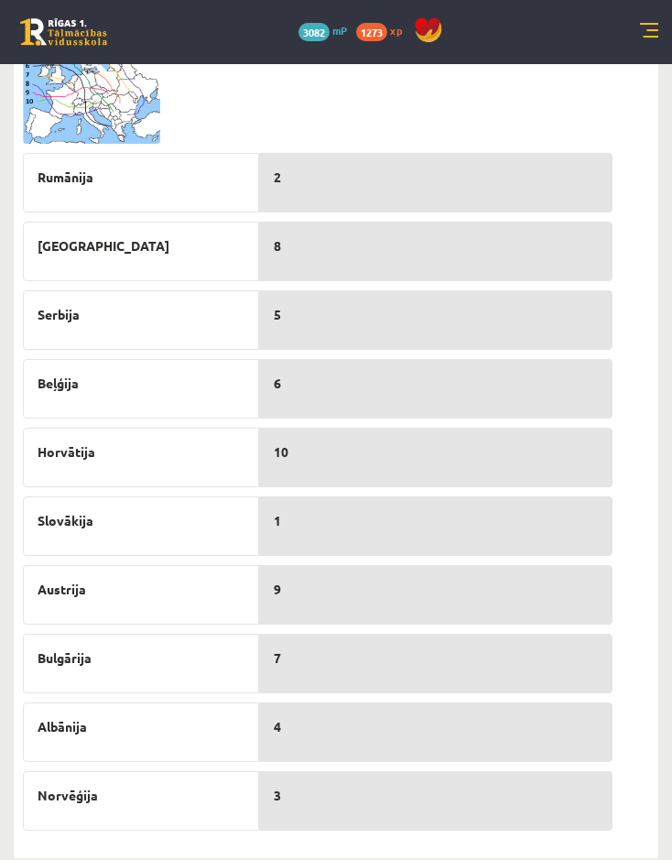
click at [120, 95] on img at bounding box center [91, 79] width 137 height 126
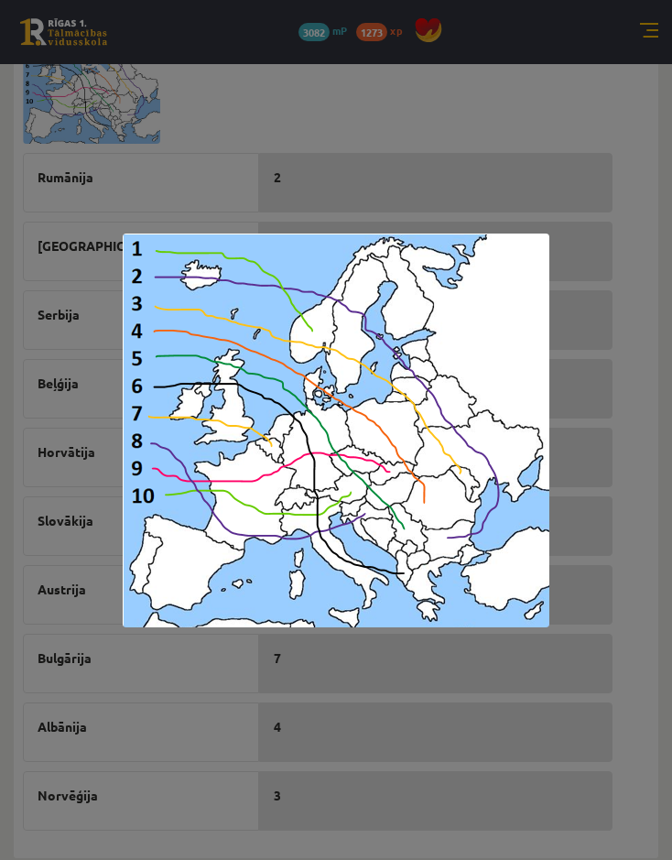
click at [145, 177] on div at bounding box center [336, 430] width 672 height 860
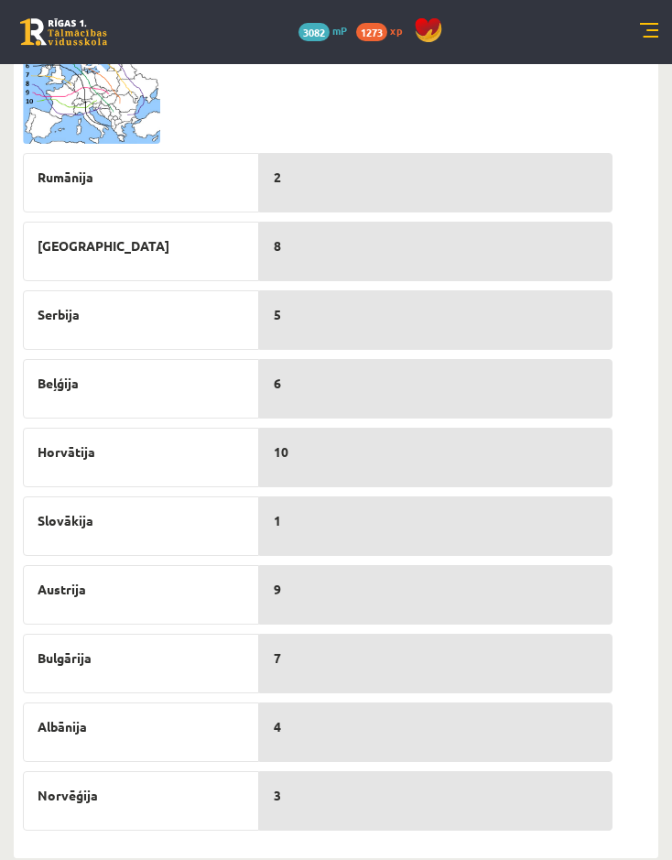
click at [117, 121] on img at bounding box center [91, 79] width 137 height 126
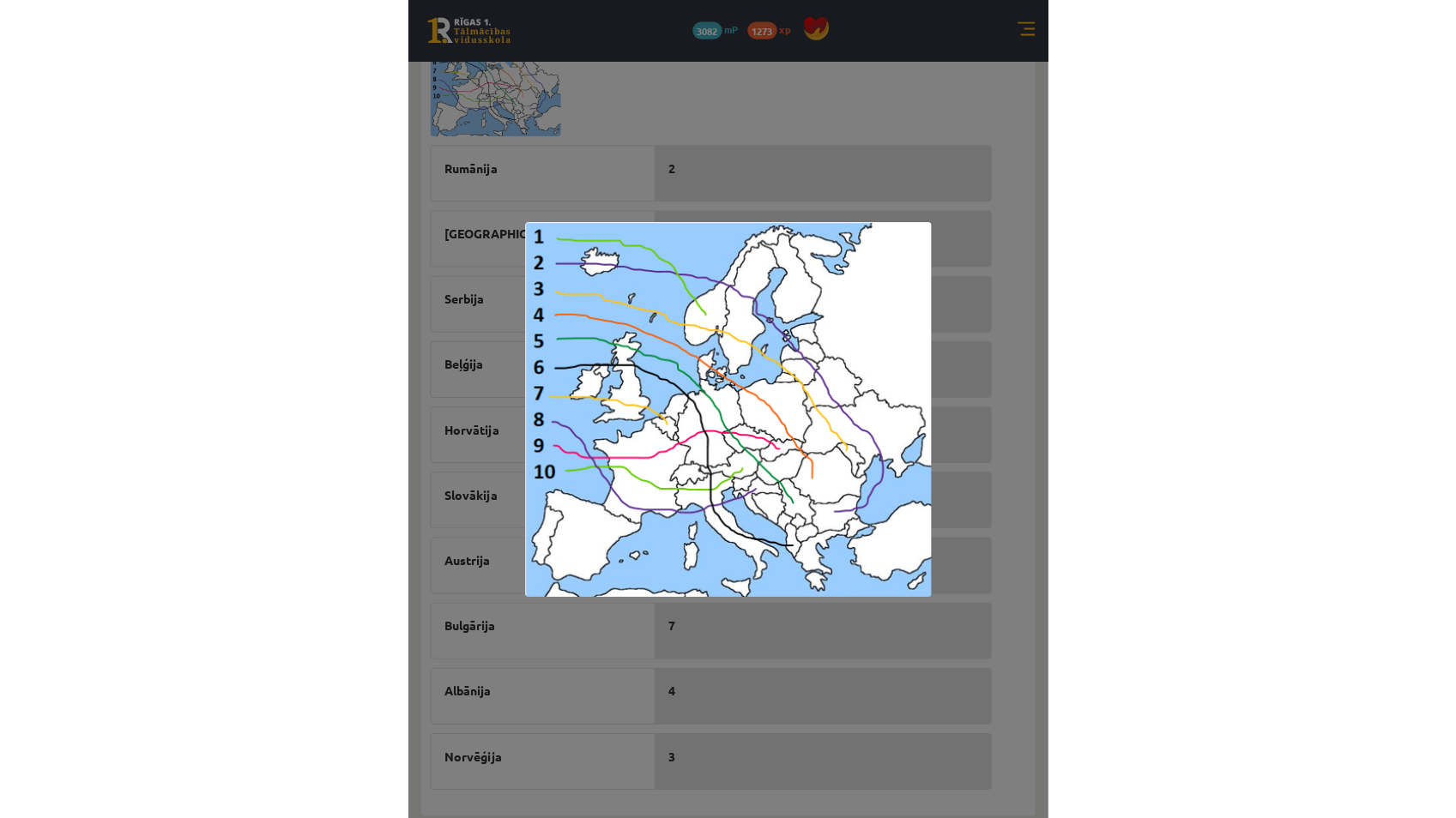
scroll to position [864, 0]
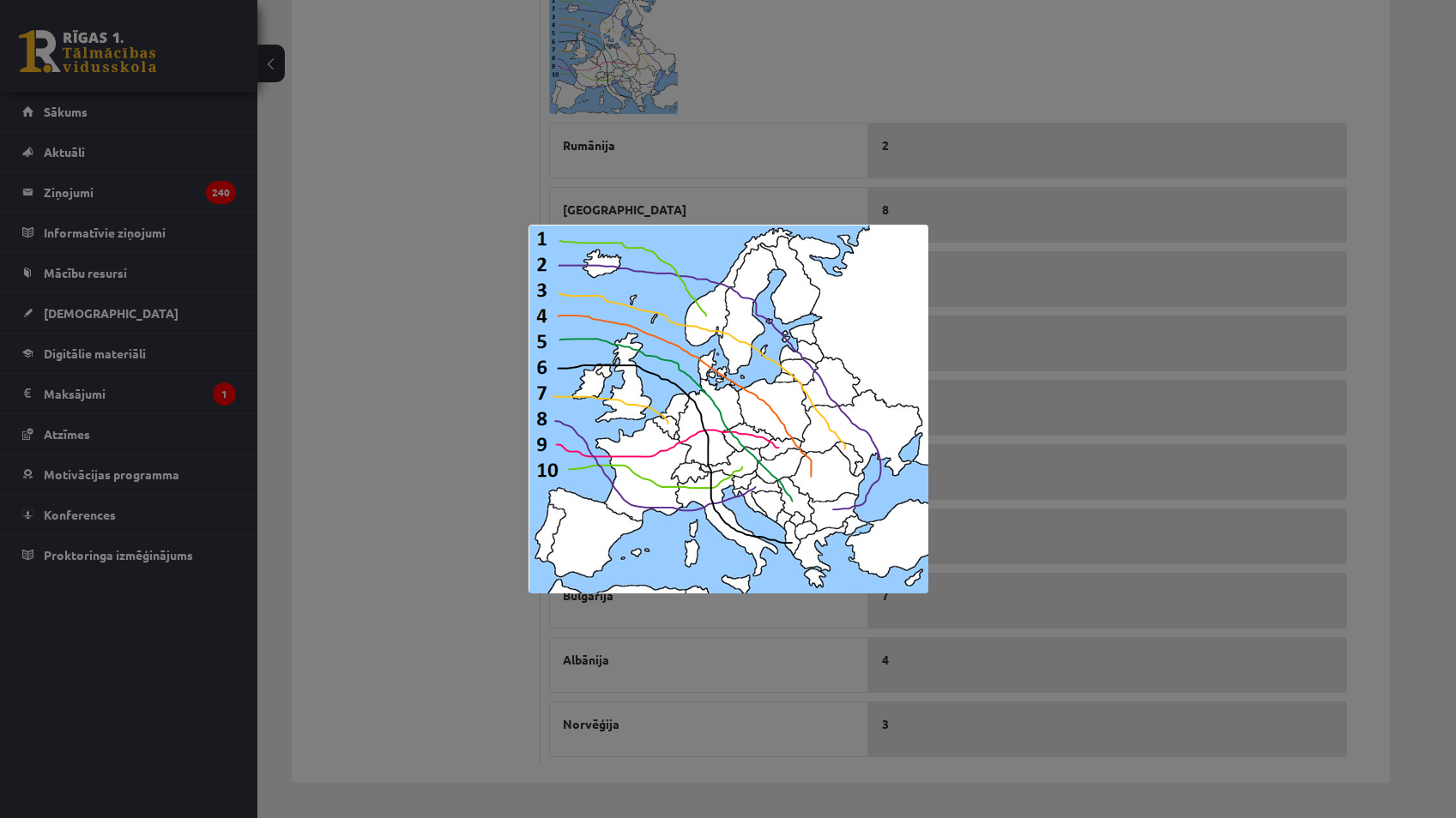
click at [606, 131] on div at bounding box center [728, 409] width 1456 height 818
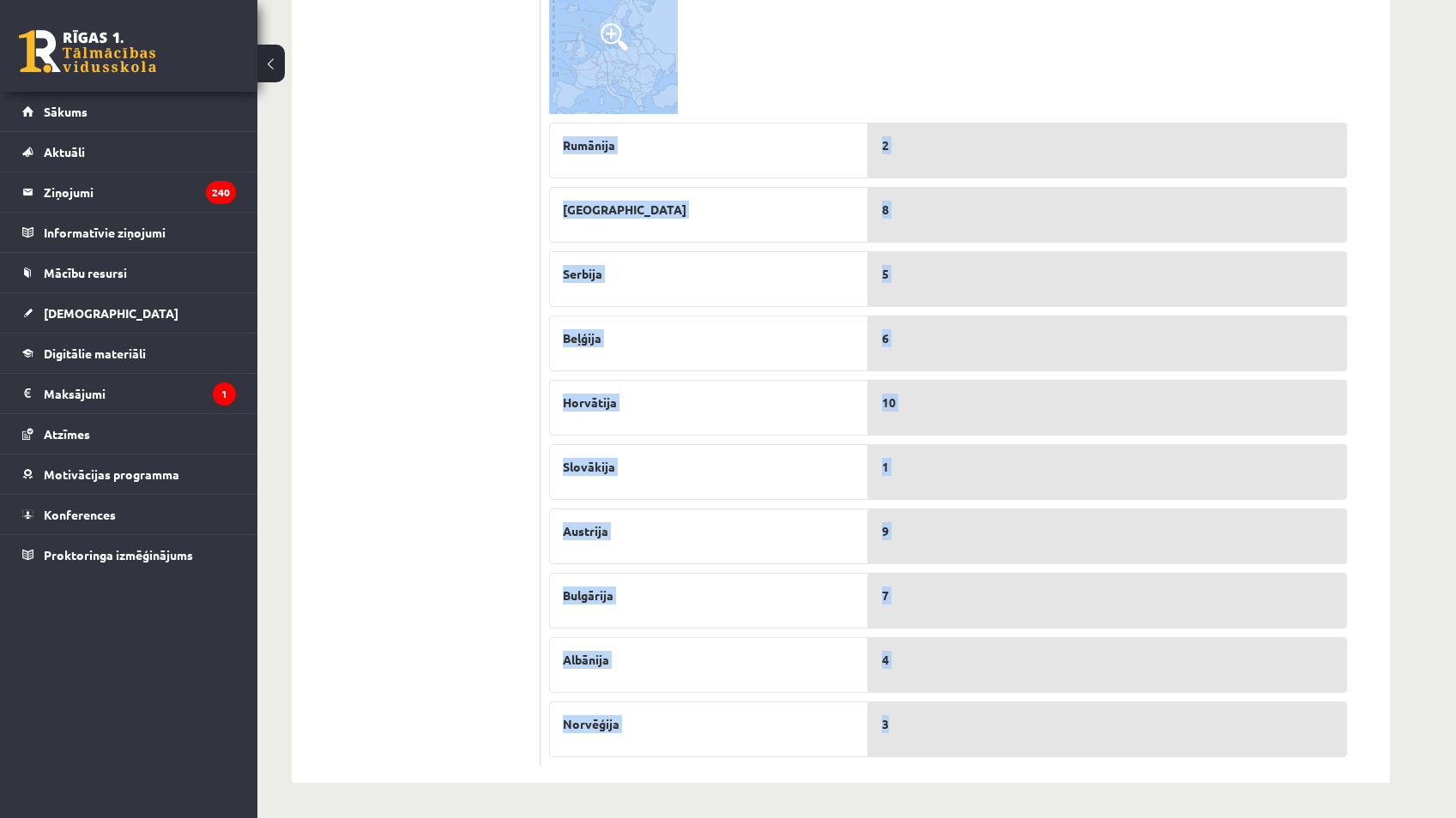
drag, startPoint x: 552, startPoint y: 170, endPoint x: 983, endPoint y: 716, distance: 695.6
click at [715, 716] on form "5p Aplūko Latvijas karti un savieno skaitli (iezīmēts kartē) ar atbilstošo pils…" at bounding box center [966, 106] width 816 height 1321
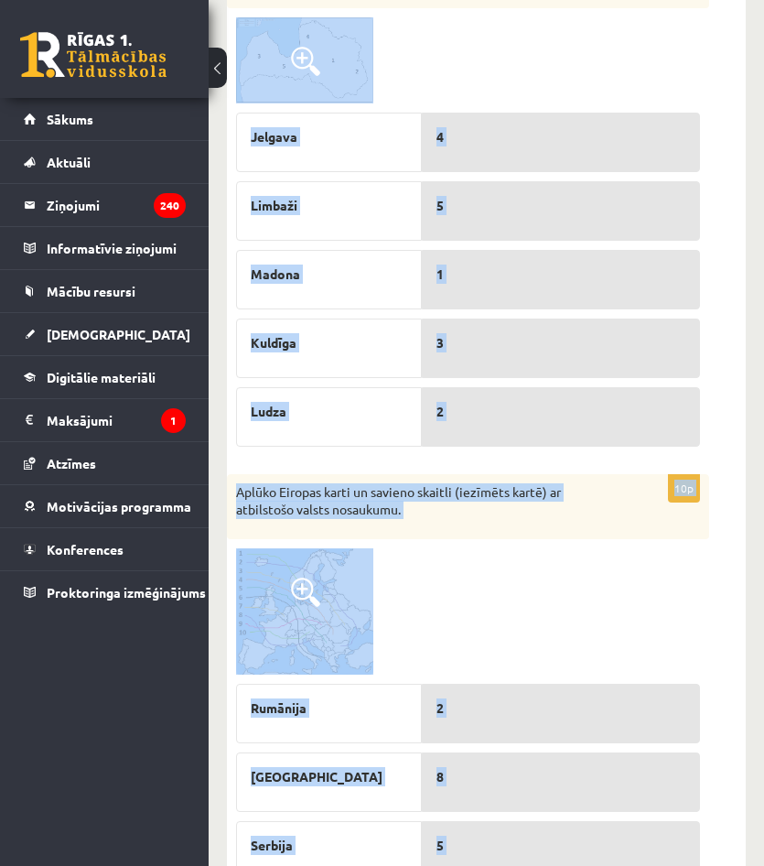
scroll to position [453, 0]
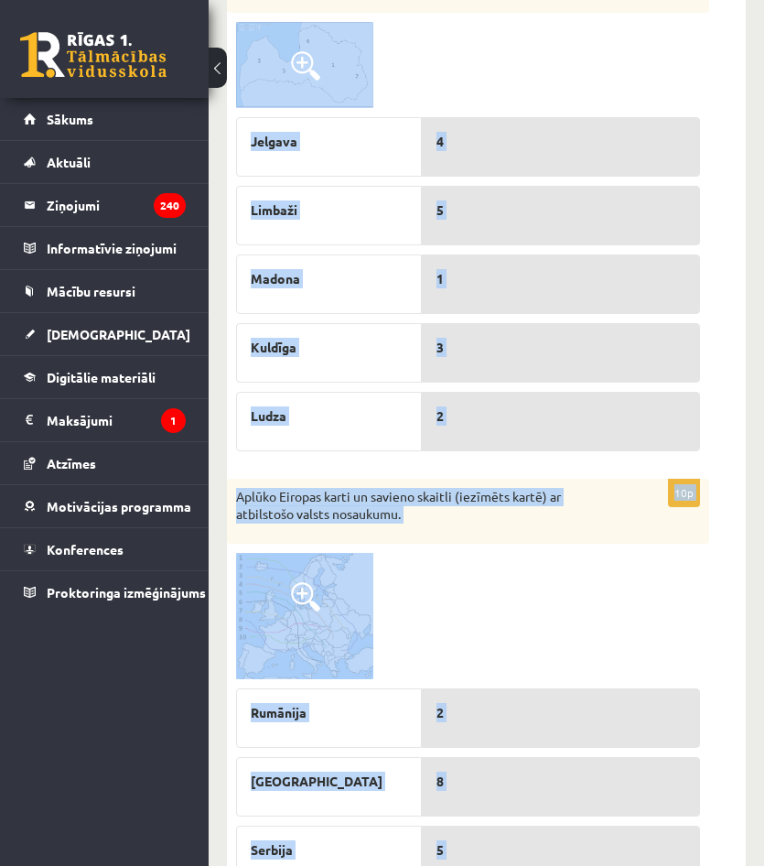
click at [410, 82] on div at bounding box center [468, 65] width 464 height 86
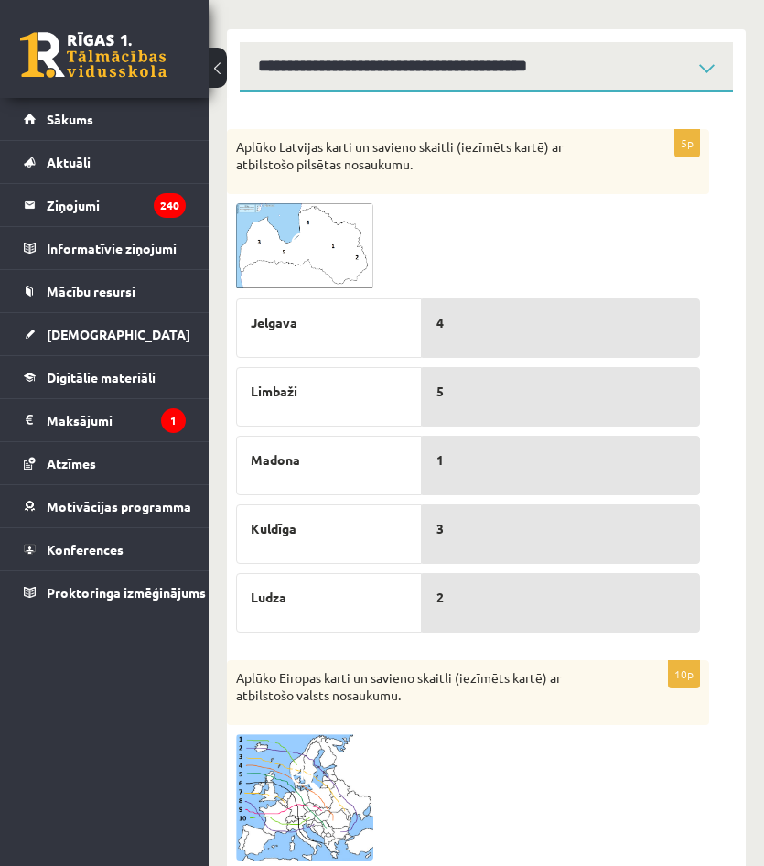
scroll to position [270, 0]
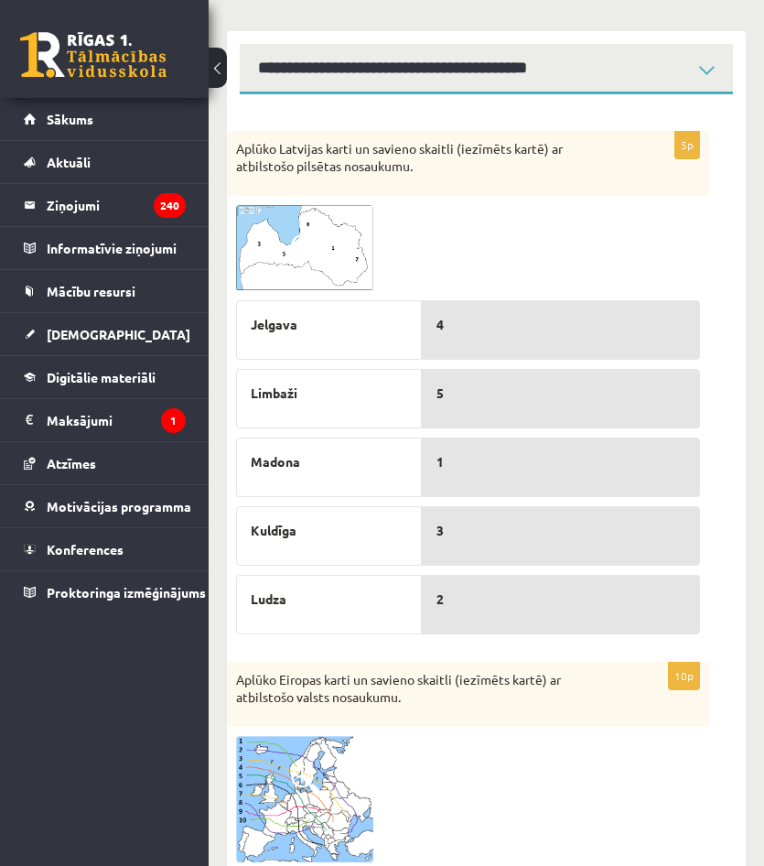
click at [323, 243] on img at bounding box center [304, 248] width 137 height 86
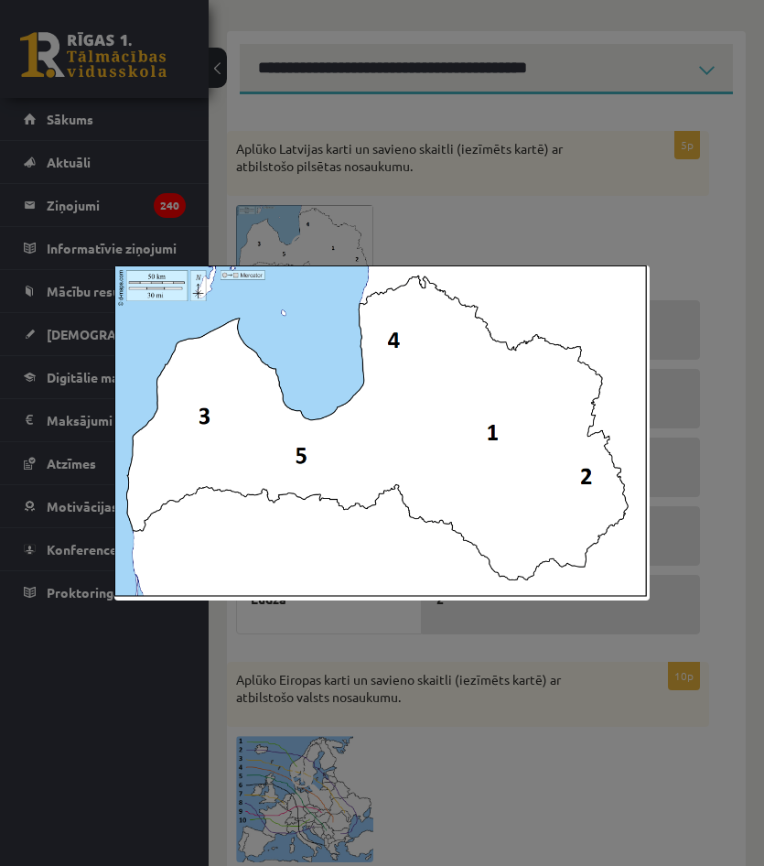
click at [436, 676] on div at bounding box center [382, 433] width 764 height 866
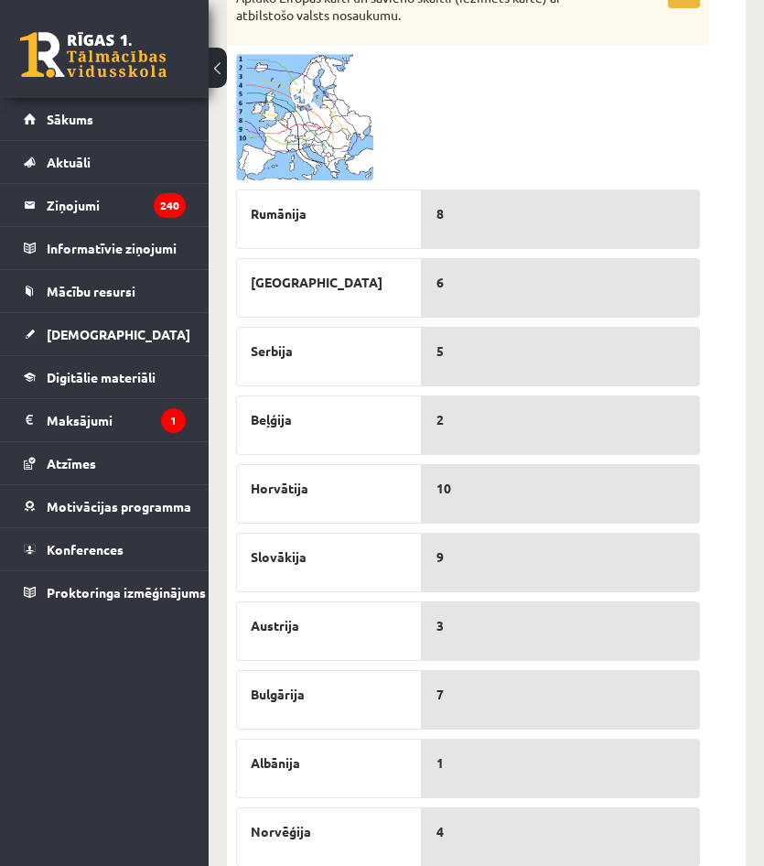
scroll to position [1010, 0]
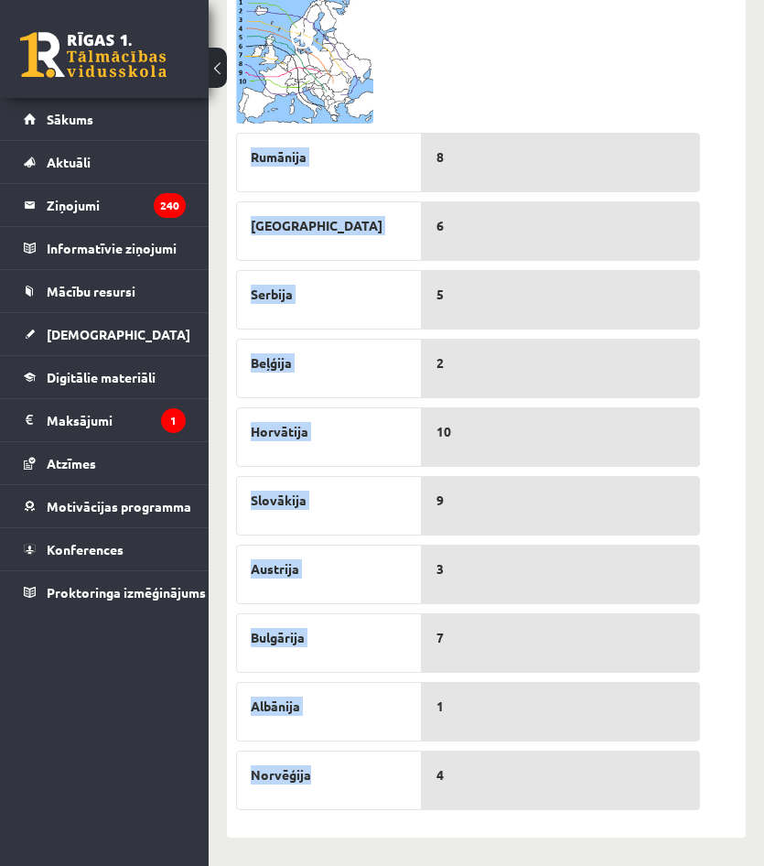
drag, startPoint x: 243, startPoint y: 144, endPoint x: 387, endPoint y: 774, distance: 646.8
click at [387, 774] on div "Rumānija Moldova Serbija Beļģija Horvātija Slovākija Austrija Bulgārija Albānij…" at bounding box center [329, 467] width 186 height 687
click at [372, 733] on div "Albānija" at bounding box center [329, 711] width 186 height 59
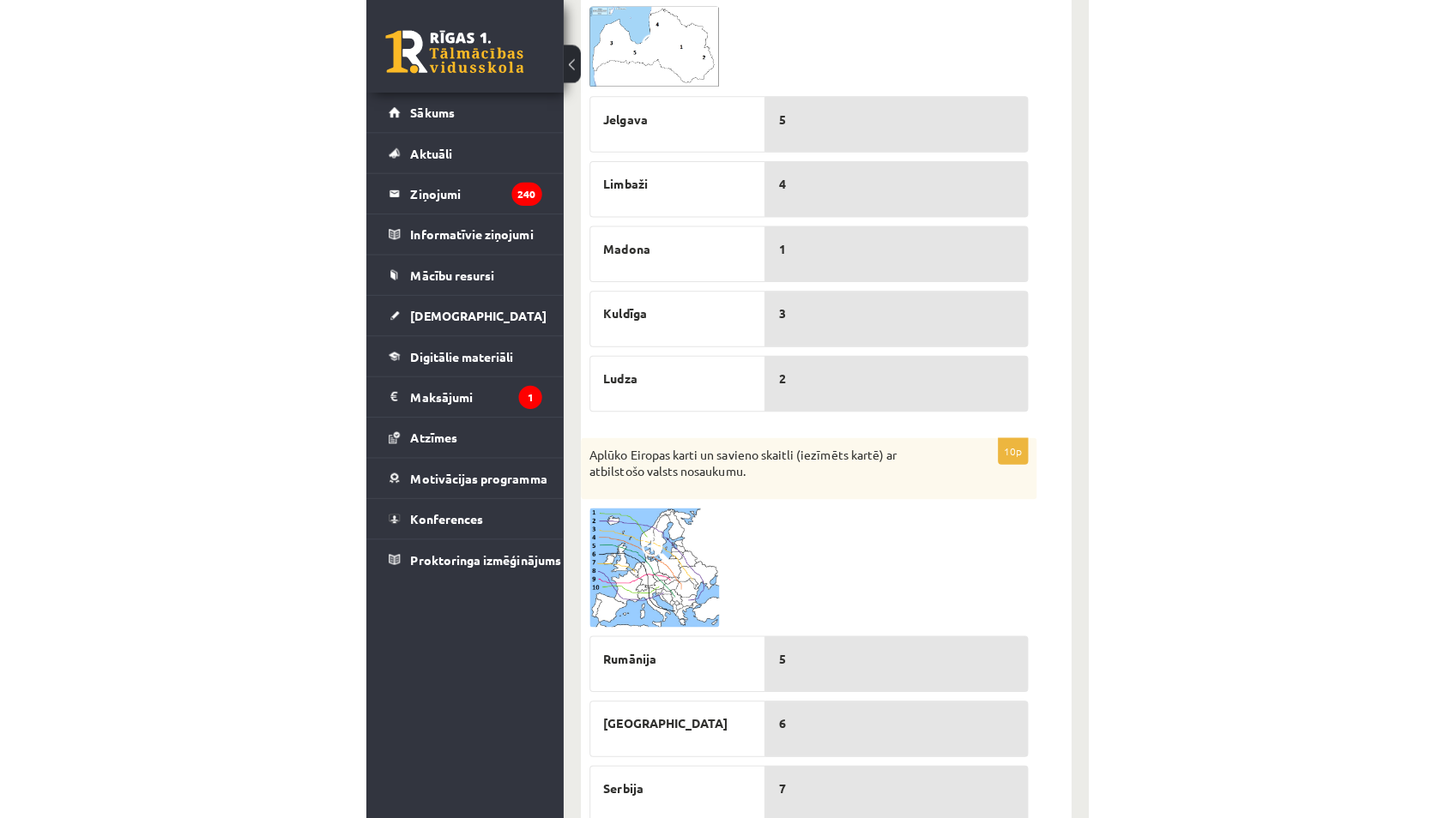
scroll to position [174, 0]
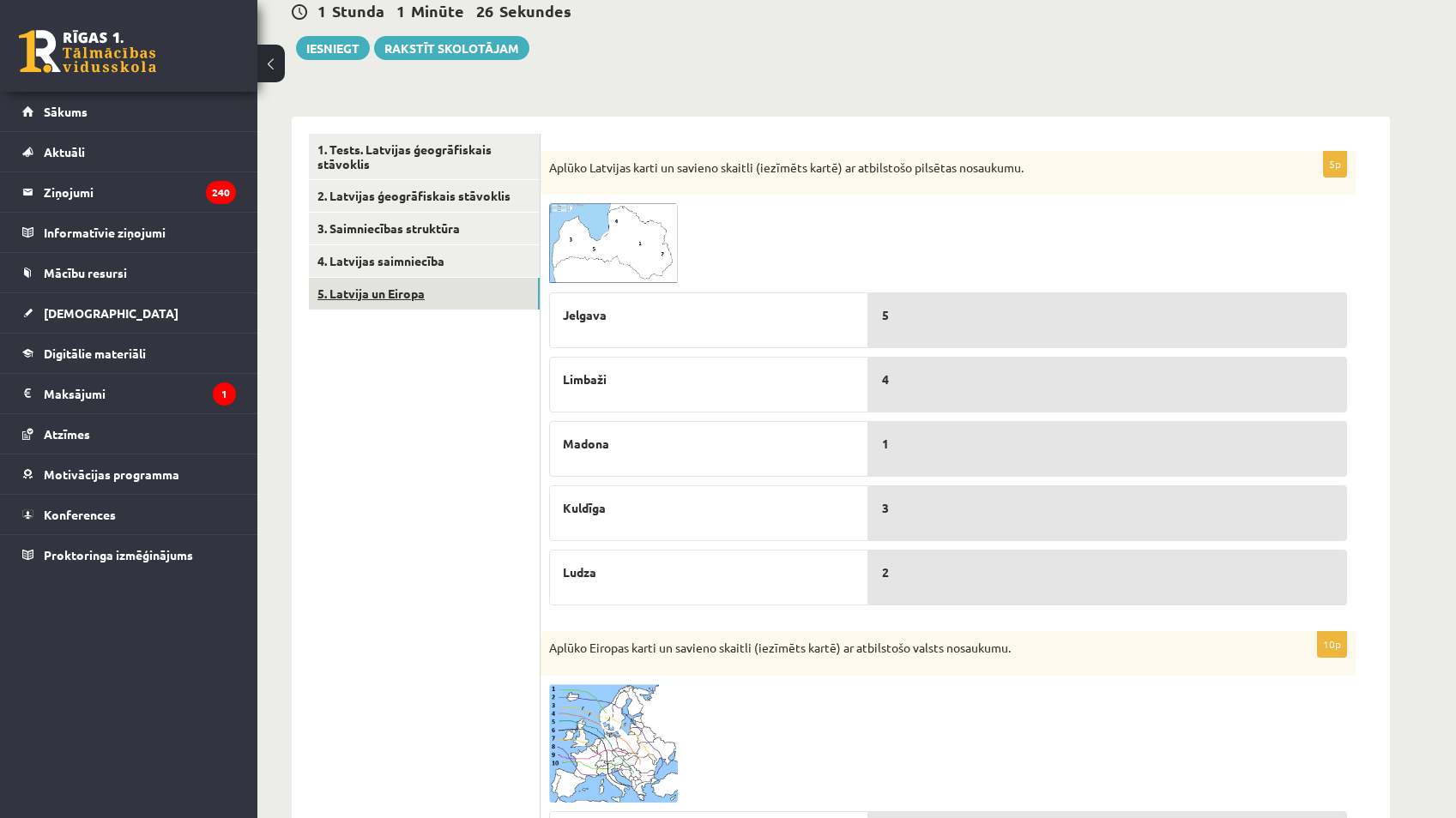
click at [402, 297] on link "5. Latvija un Eiropa" at bounding box center [425, 294] width 231 height 32
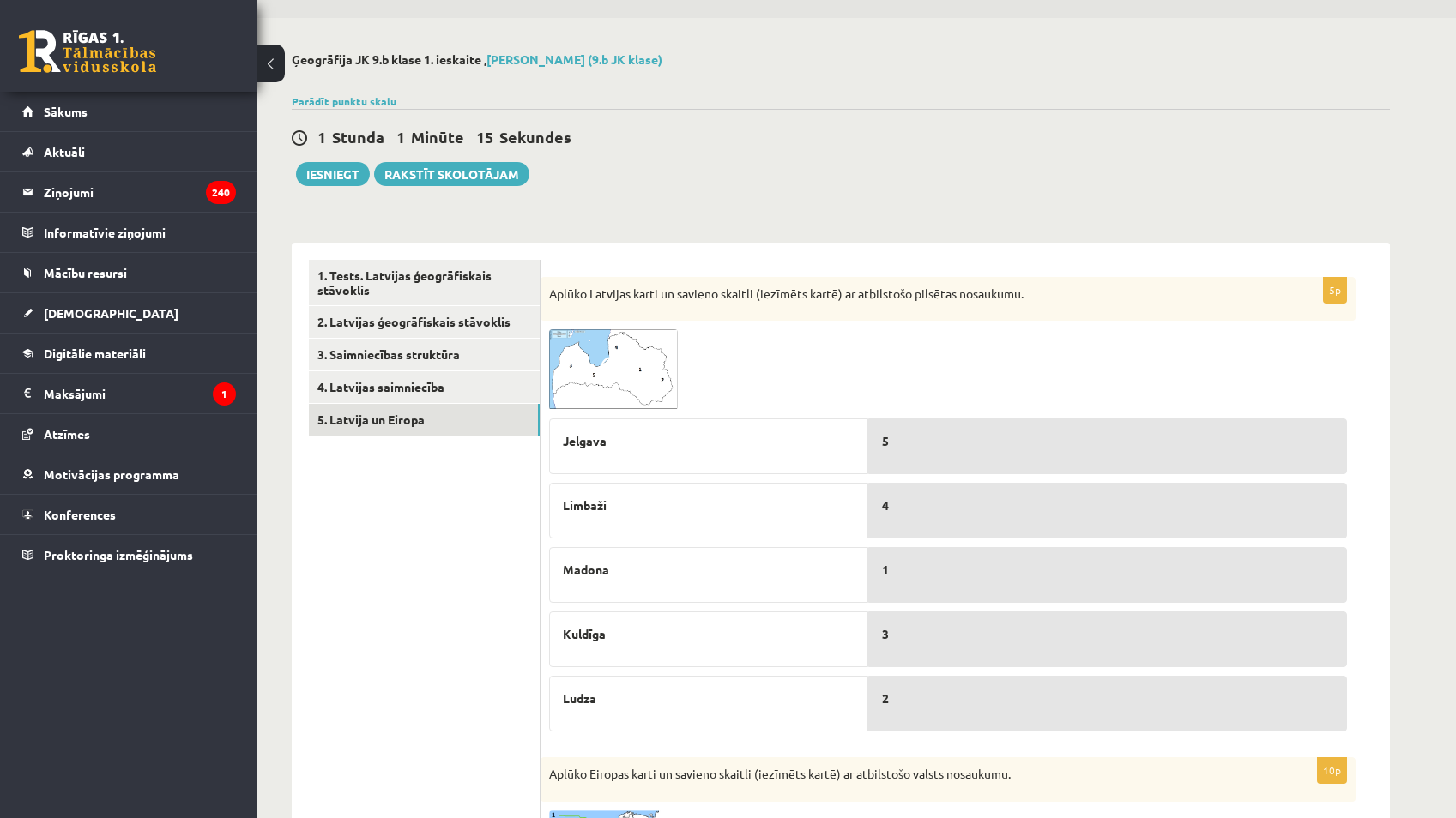
scroll to position [0, 0]
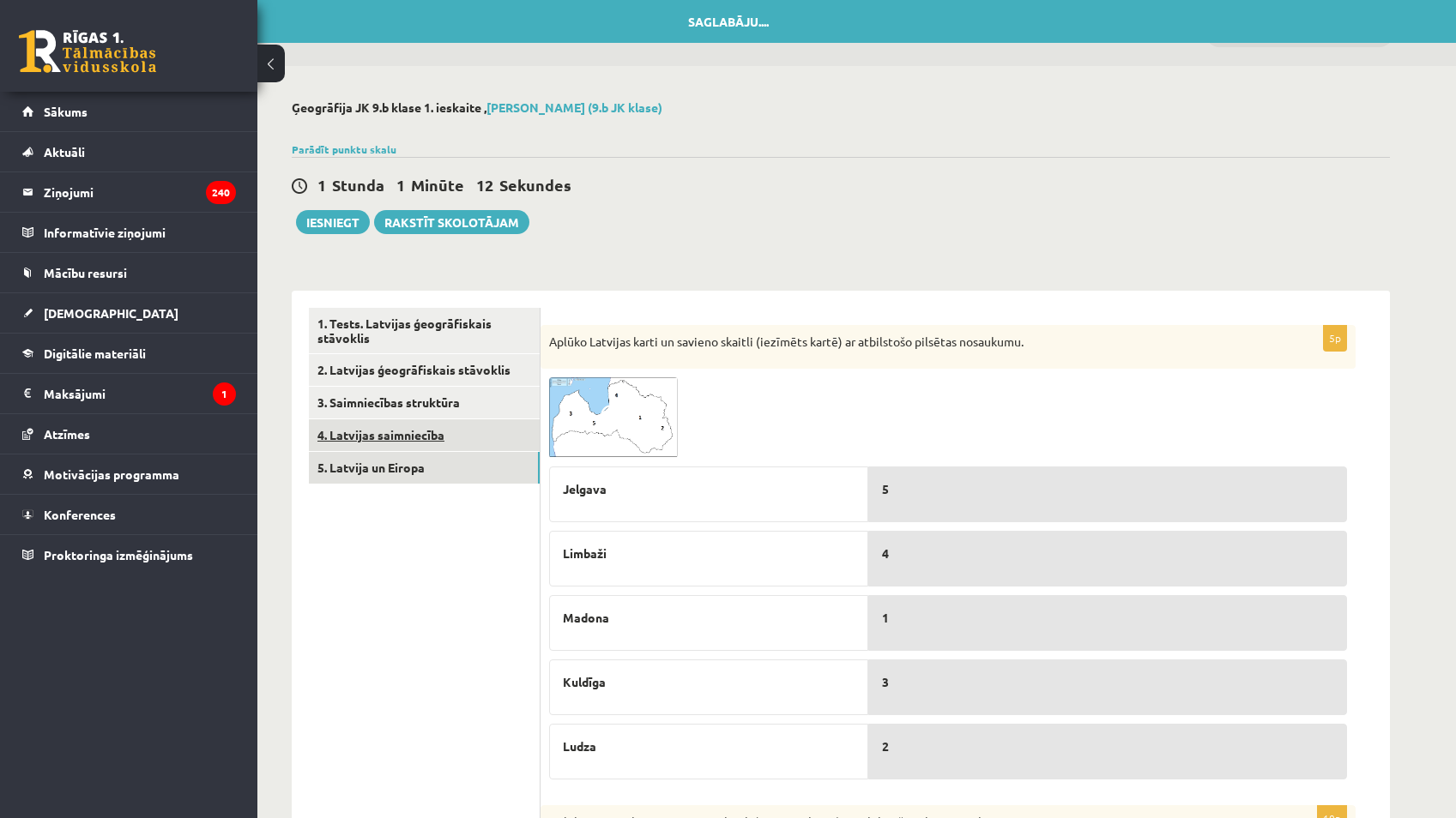
click at [352, 447] on link "4. Latvijas saimniecība" at bounding box center [425, 436] width 231 height 32
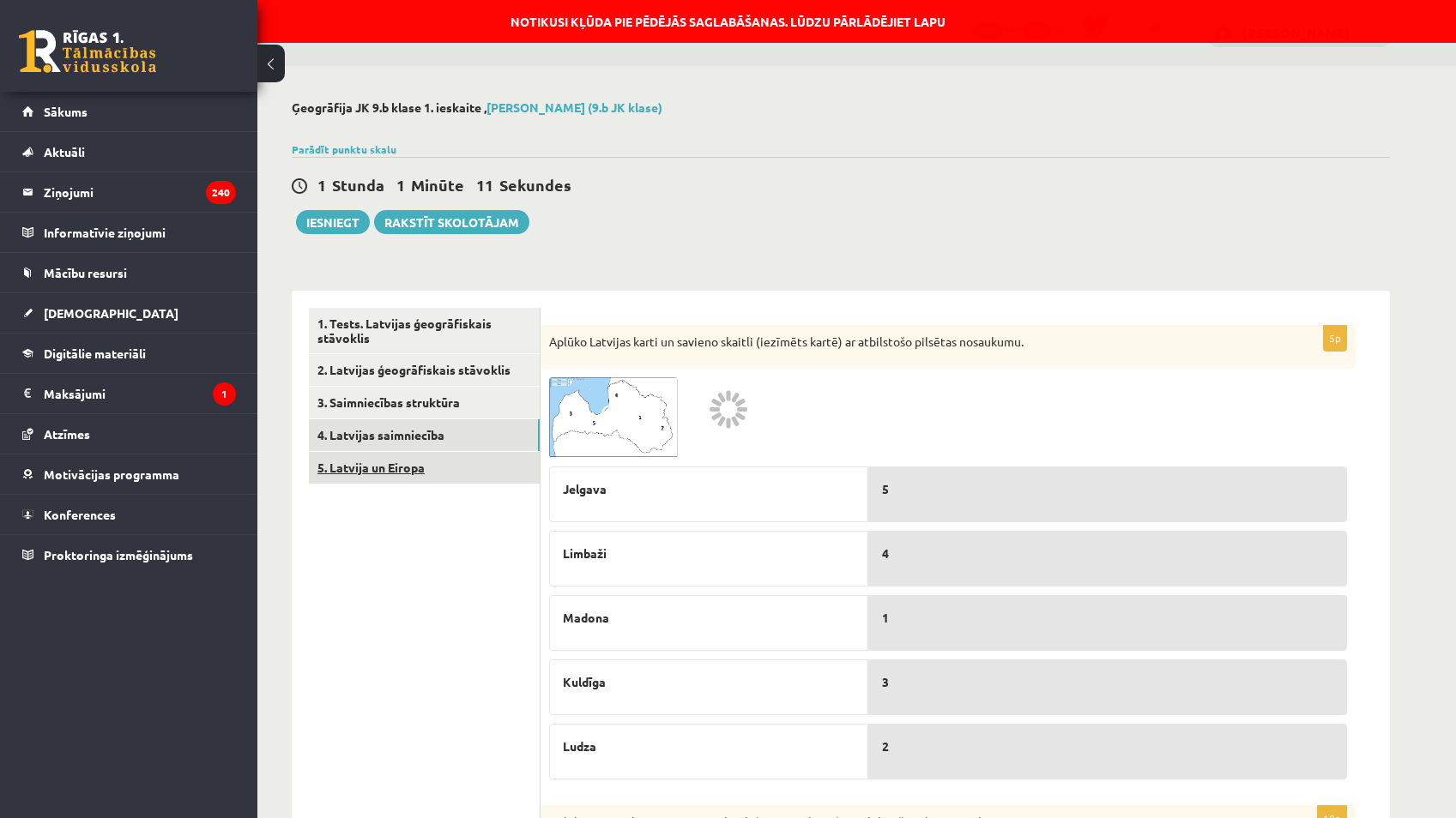
click at [370, 480] on link "5. Latvija un Eiropa" at bounding box center [425, 468] width 231 height 32
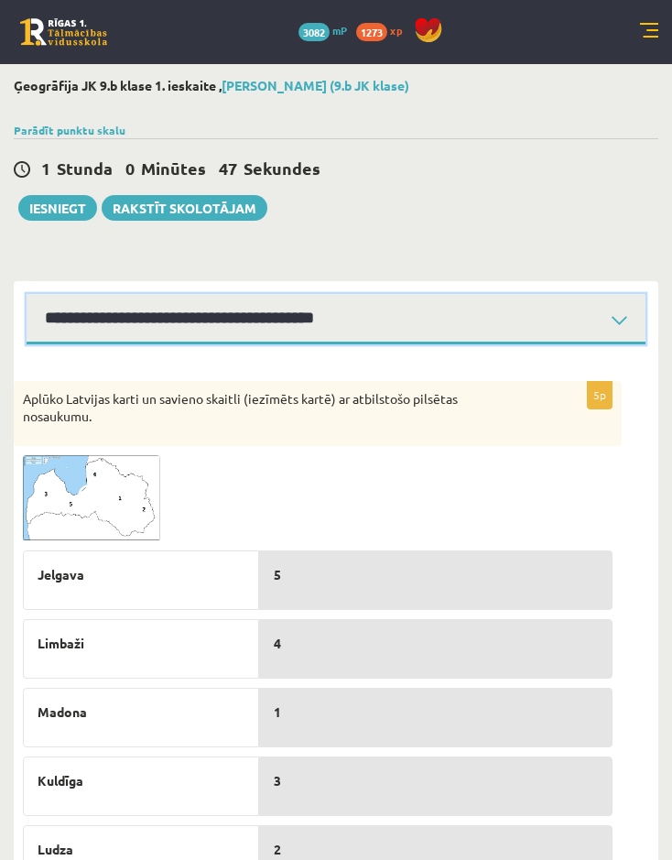
click at [384, 317] on select "**********" at bounding box center [336, 319] width 619 height 50
select select "**********"
click at [27, 294] on select "**********" at bounding box center [336, 319] width 619 height 50
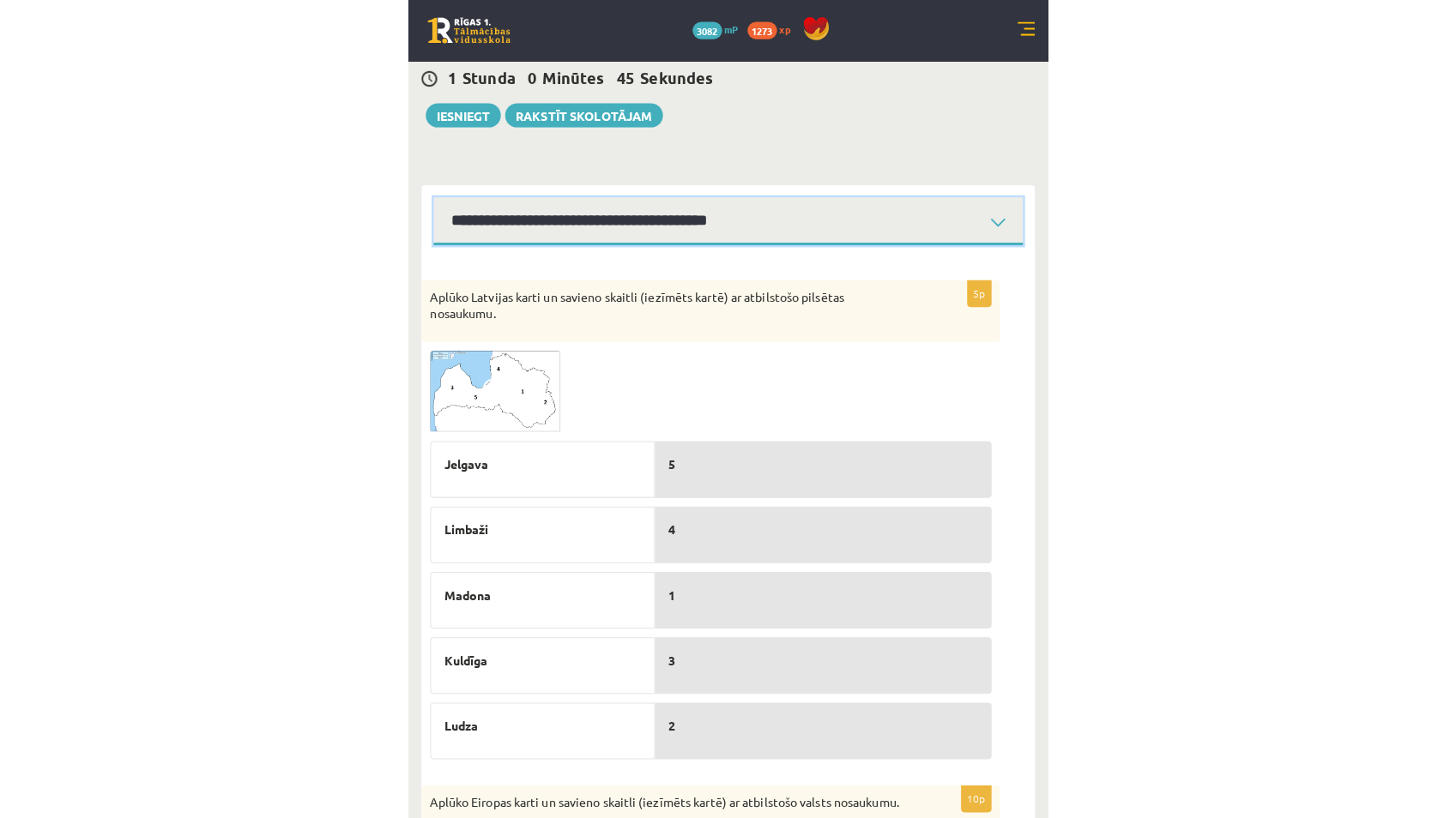
scroll to position [86, 0]
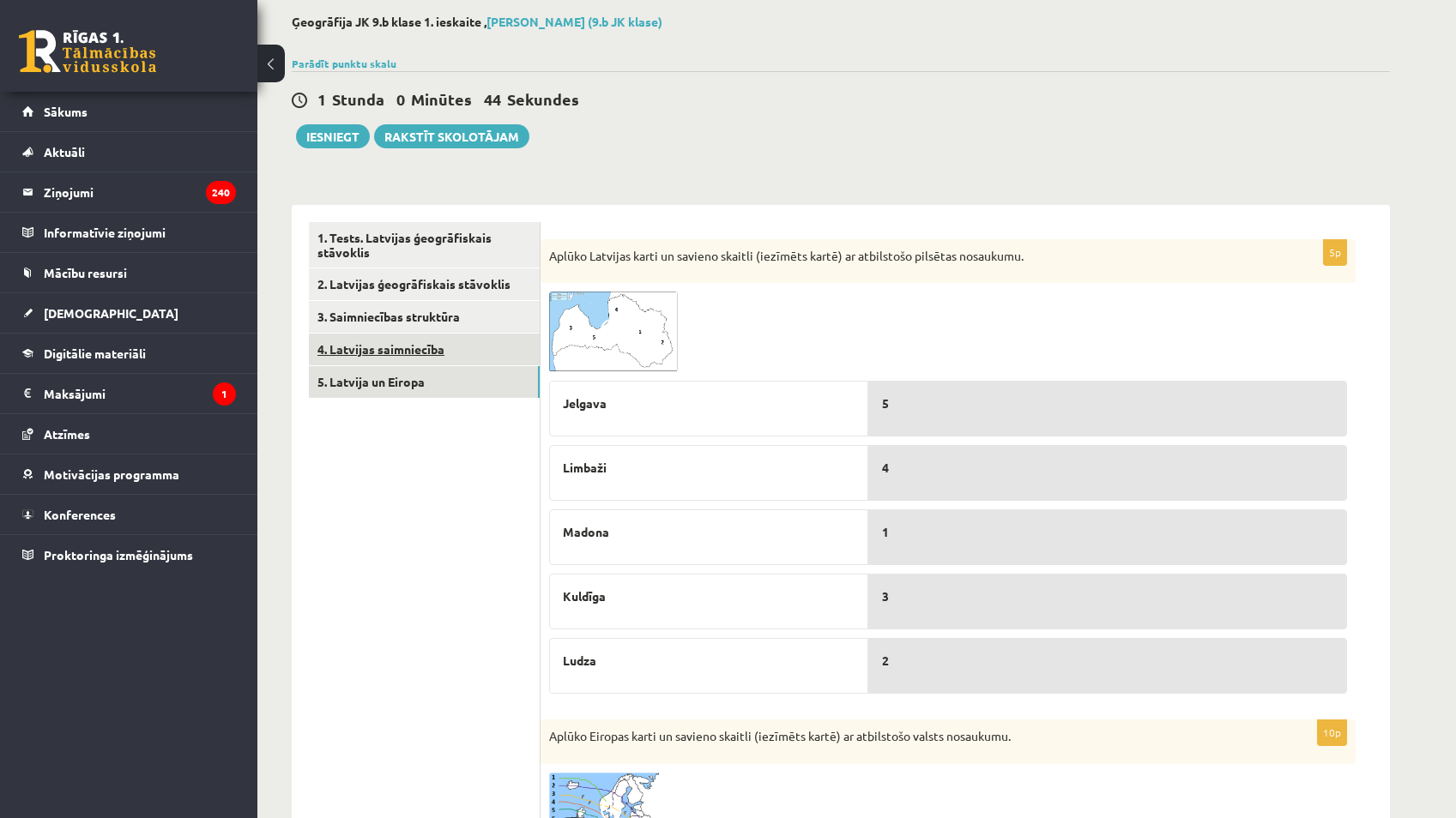
click at [372, 337] on link "4. Latvijas saimniecība" at bounding box center [425, 350] width 231 height 32
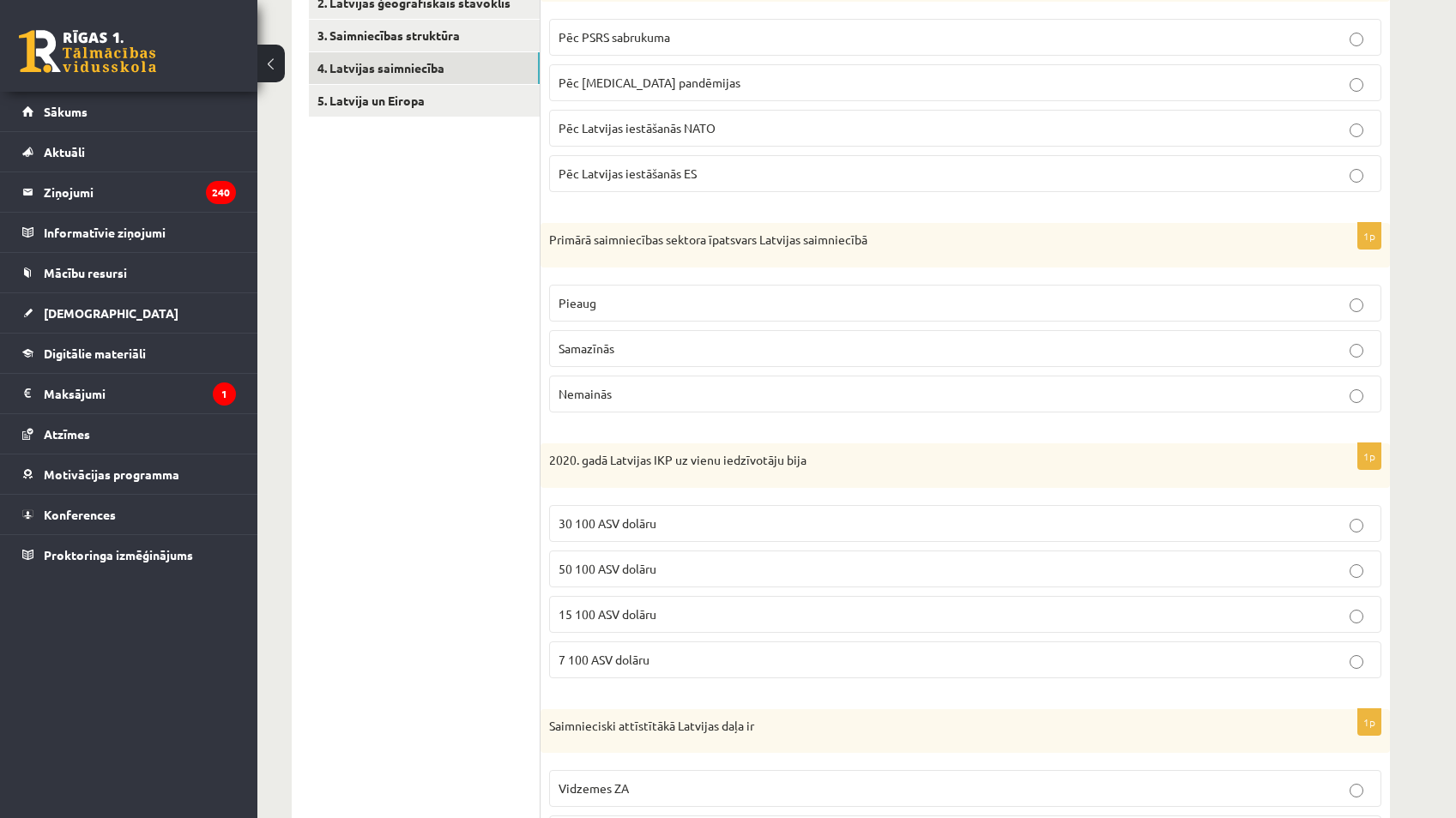
scroll to position [343, 0]
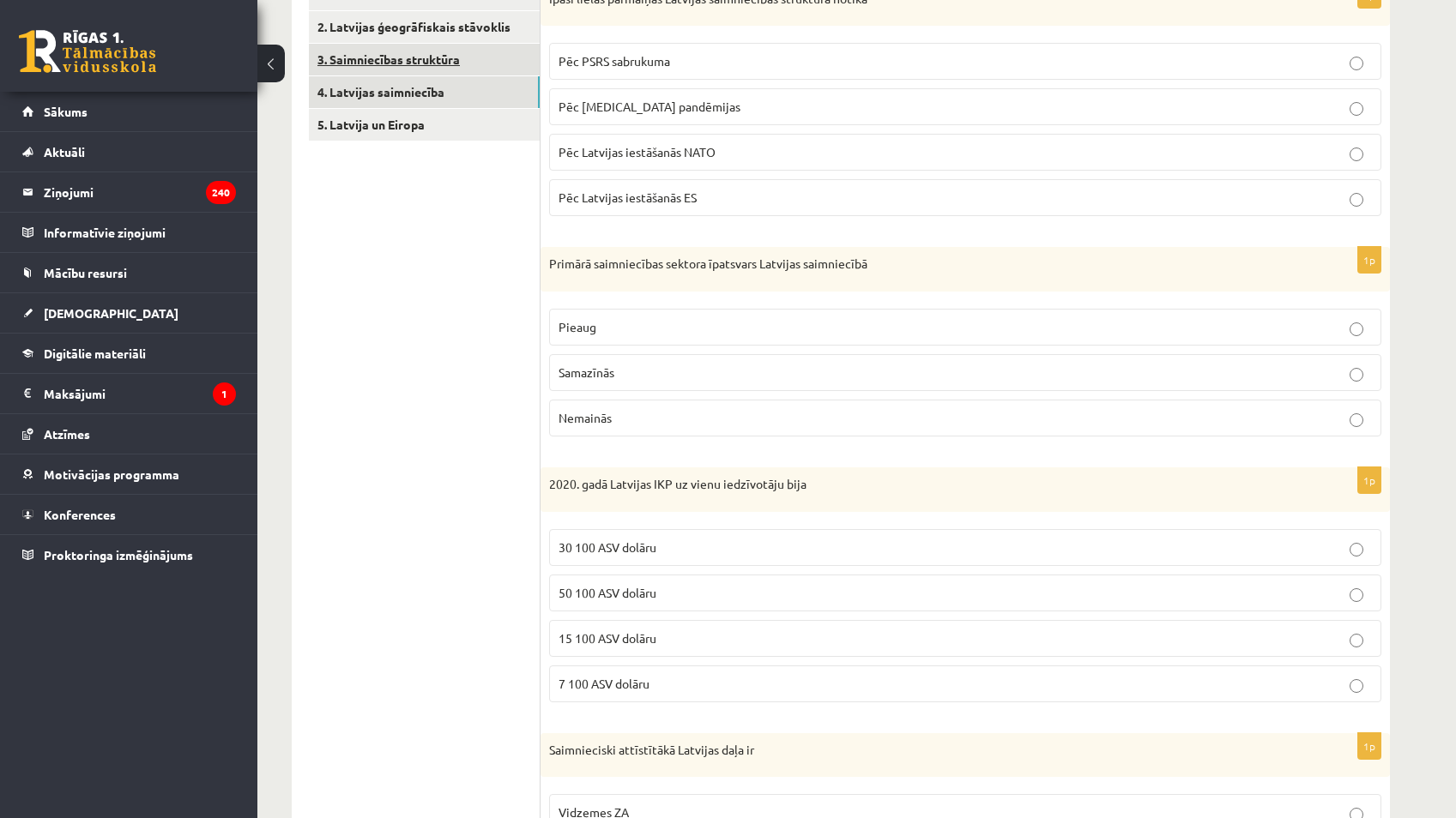
click at [397, 60] on link "3. Saimniecības struktūra" at bounding box center [425, 60] width 231 height 32
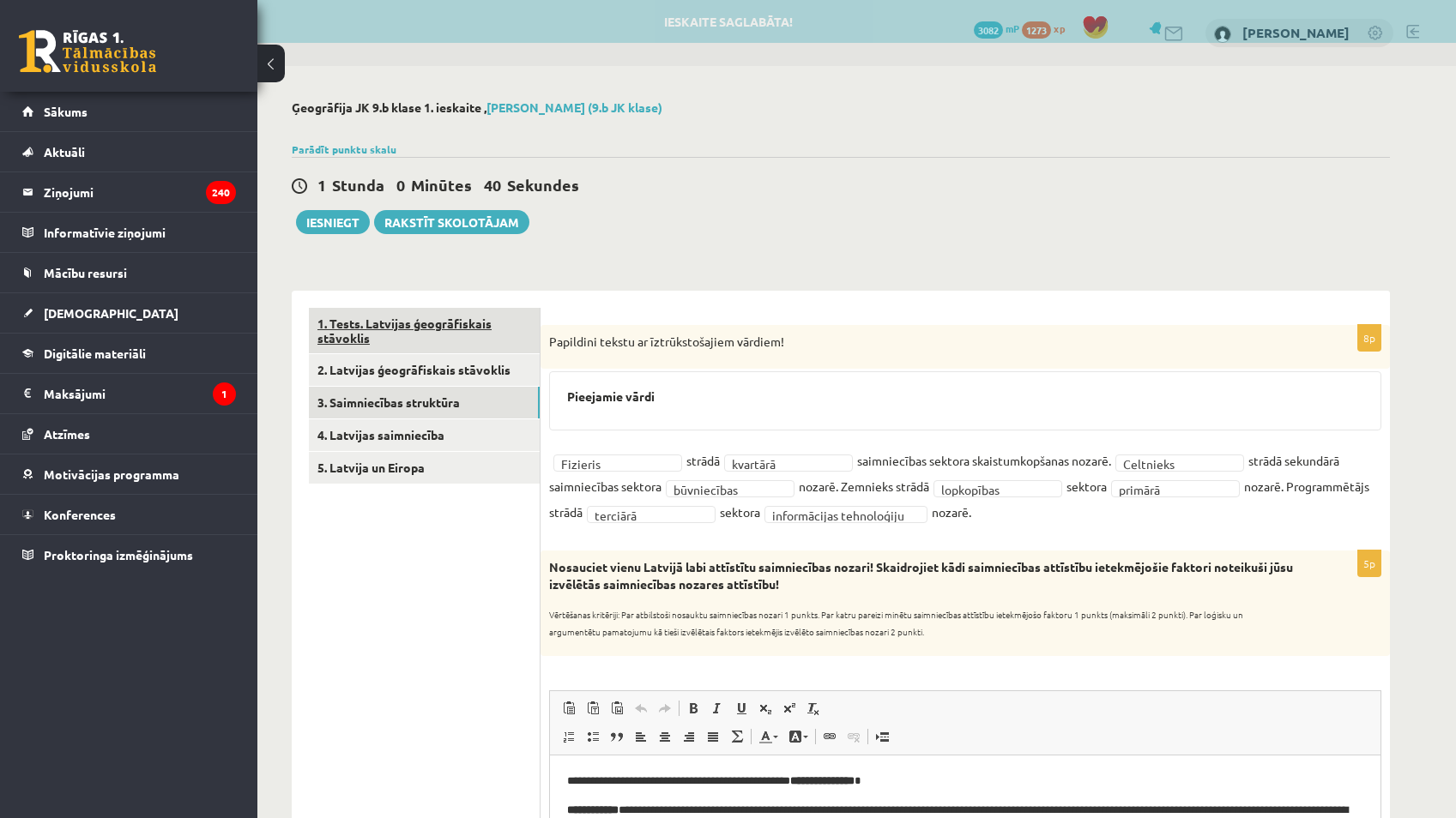
scroll to position [0, 0]
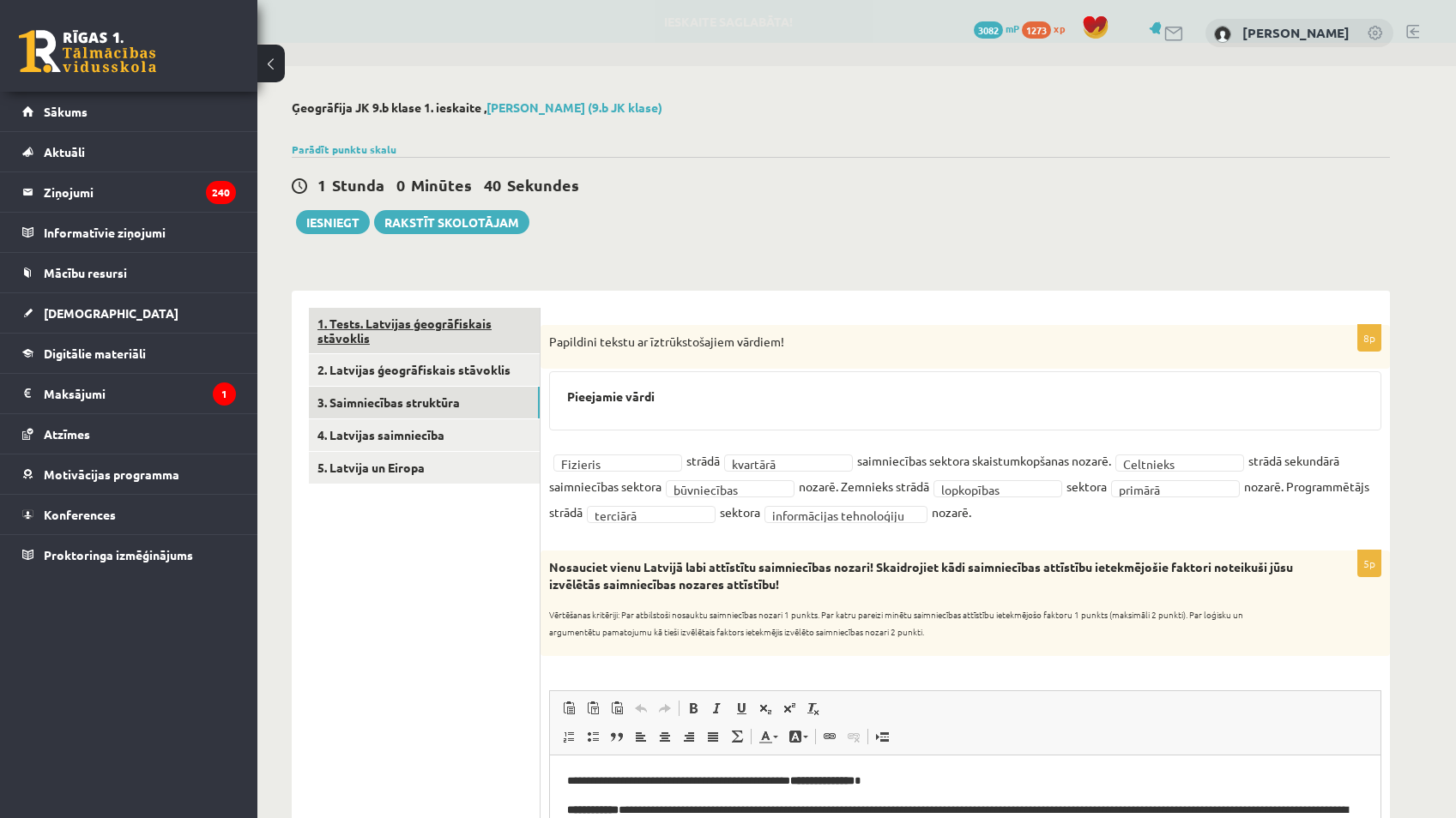
click at [450, 343] on link "1. Tests. Latvijas ģeogrāfiskais stāvoklis" at bounding box center [425, 331] width 231 height 46
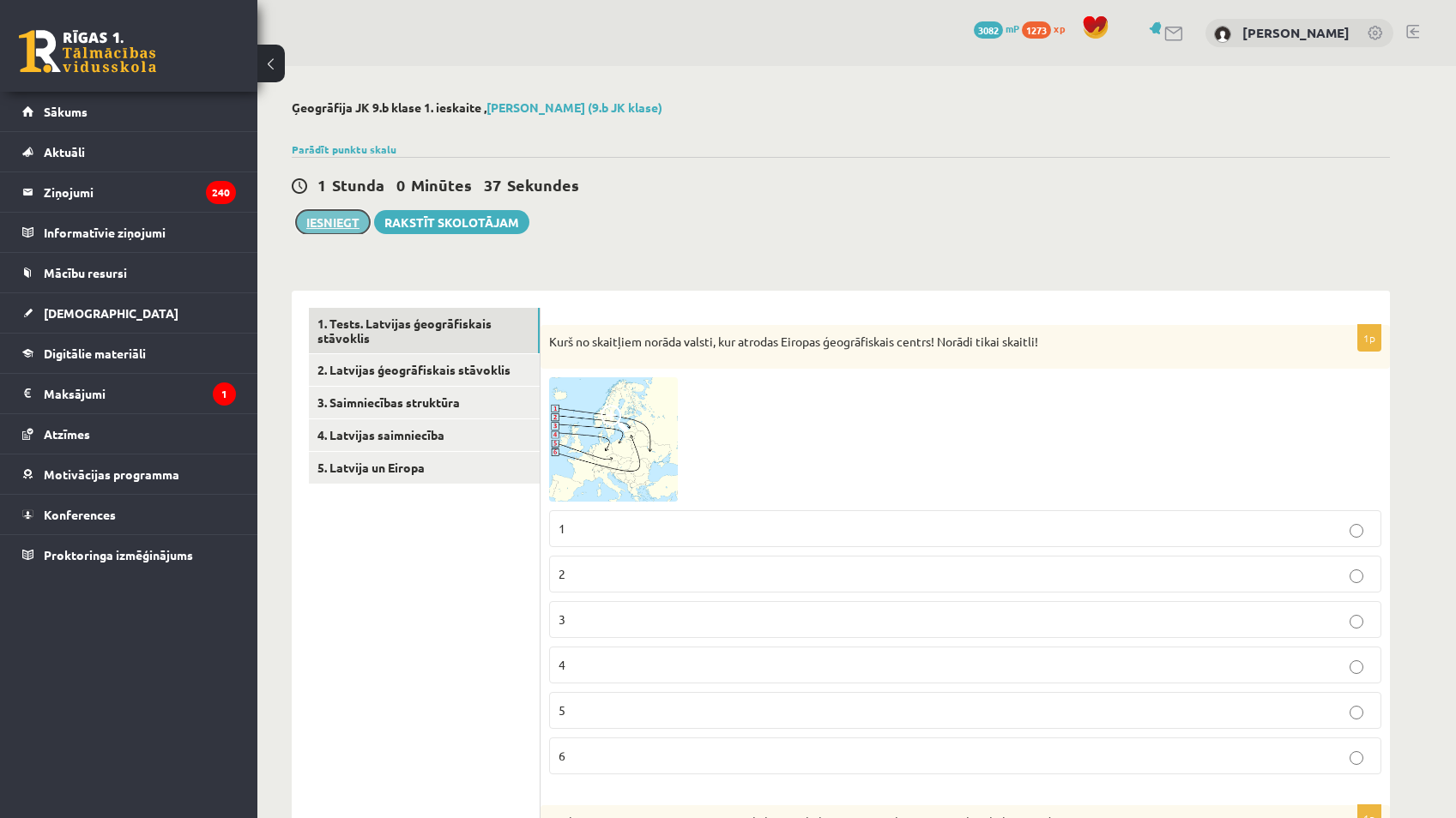
click at [326, 230] on button "Iesniegt" at bounding box center [333, 222] width 74 height 24
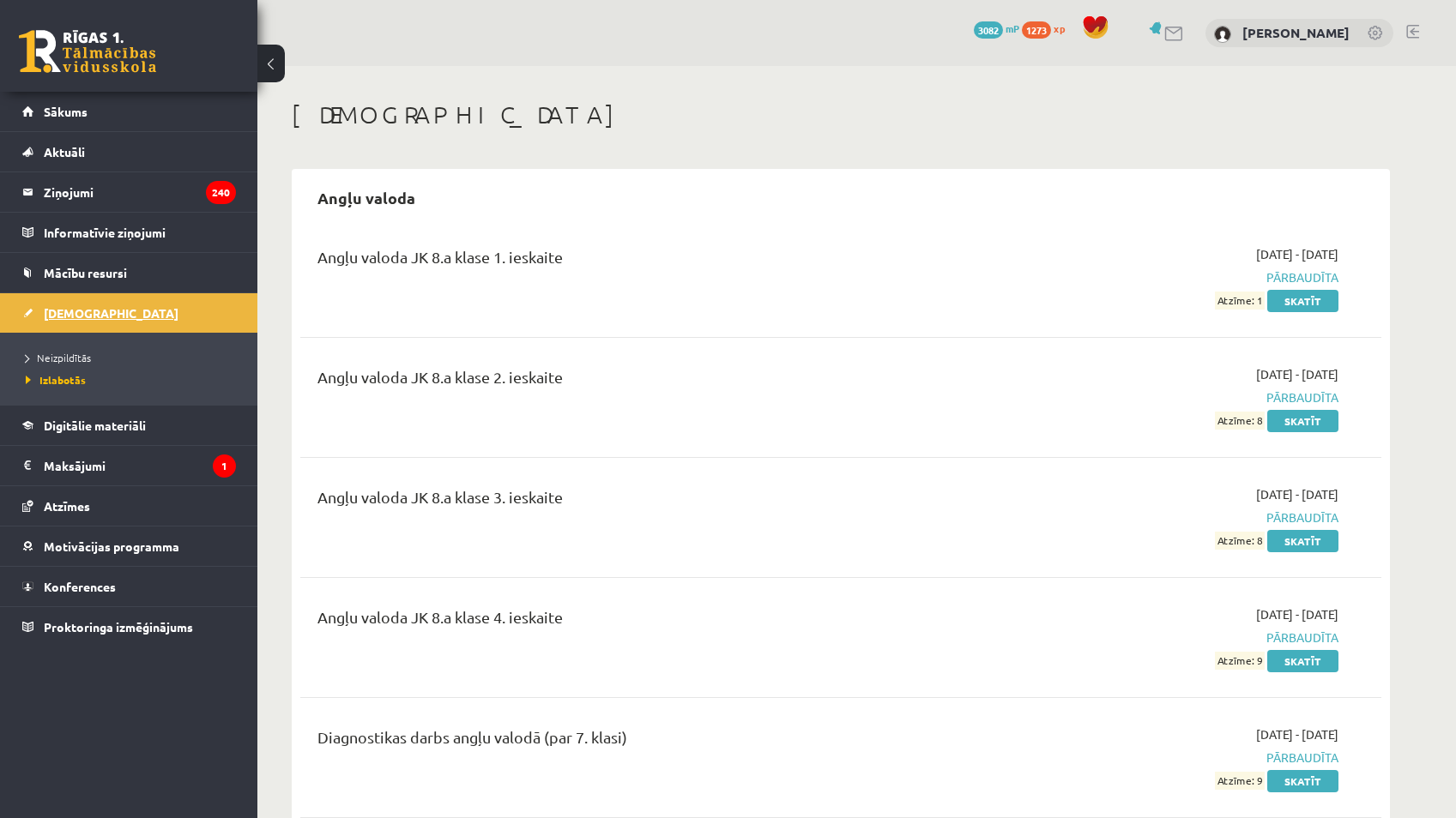
click at [69, 303] on link "[DEMOGRAPHIC_DATA]" at bounding box center [129, 313] width 214 height 39
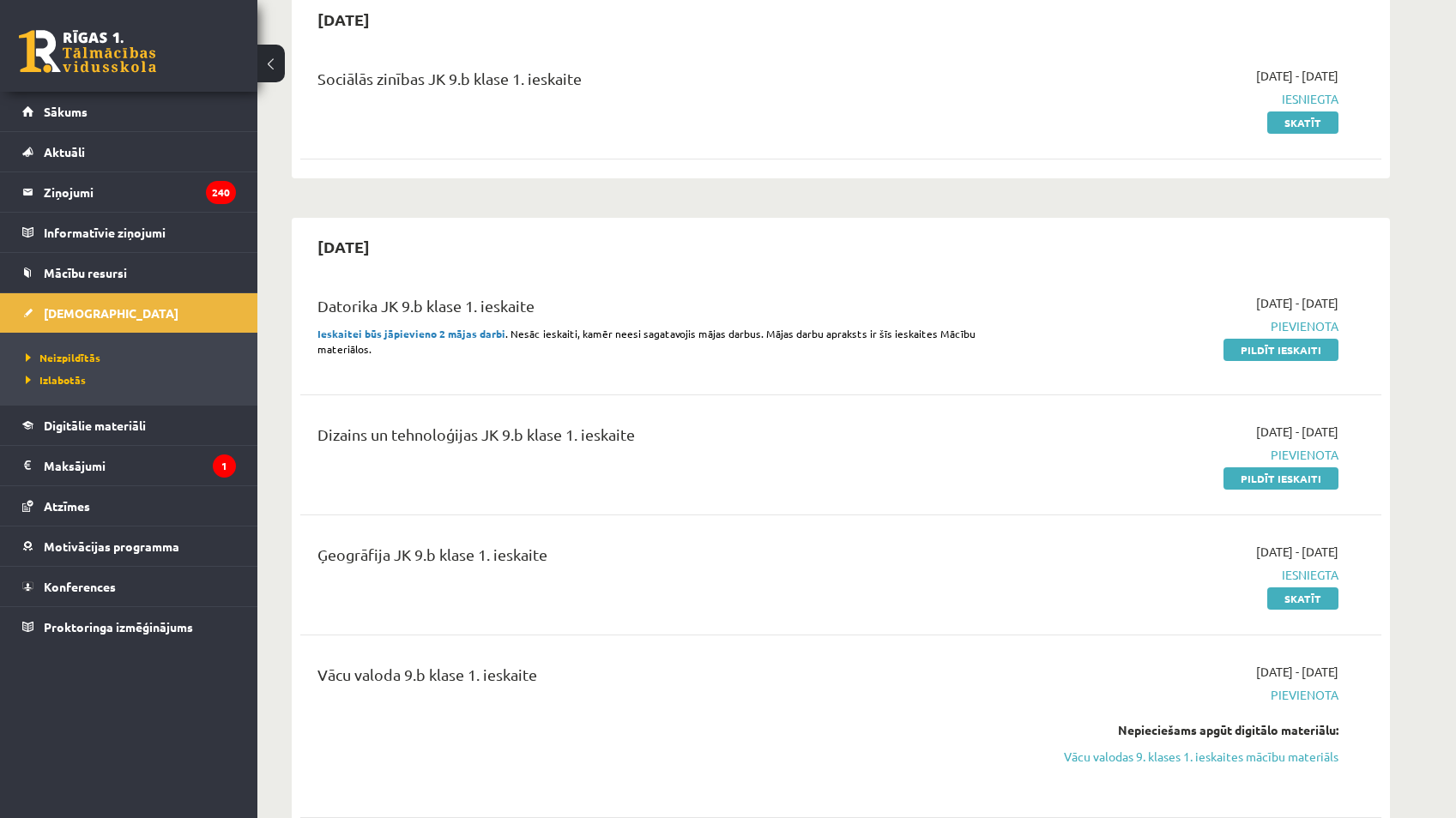
scroll to position [171, 0]
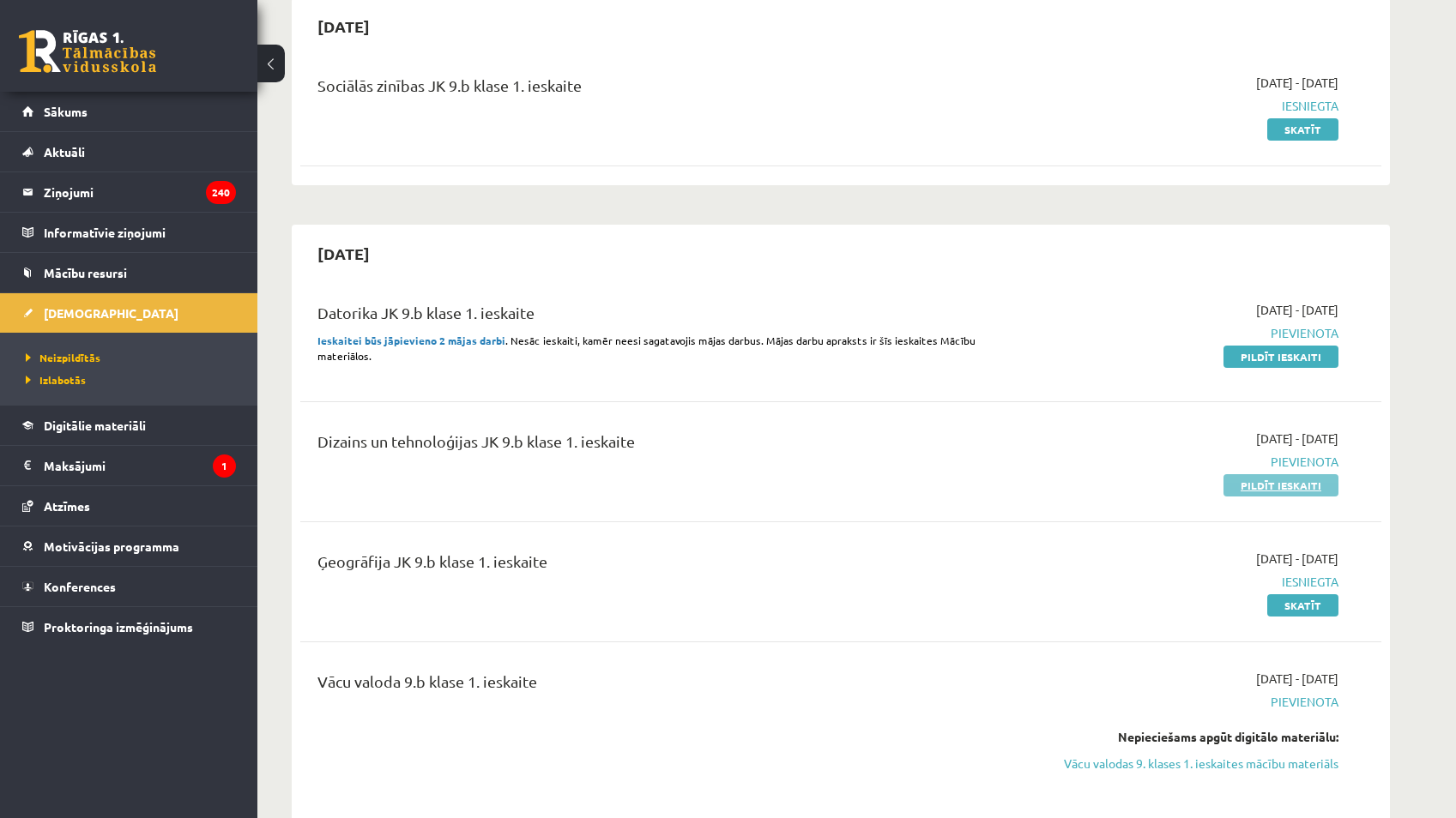
click at [1271, 489] on link "Pildīt ieskaiti" at bounding box center [1281, 485] width 115 height 22
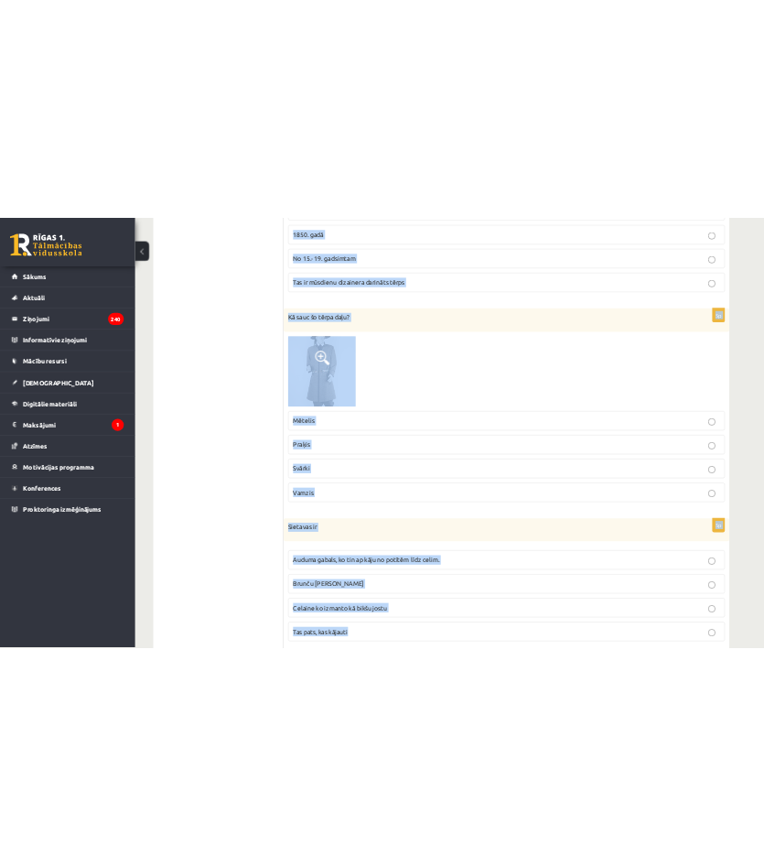
scroll to position [2535, 0]
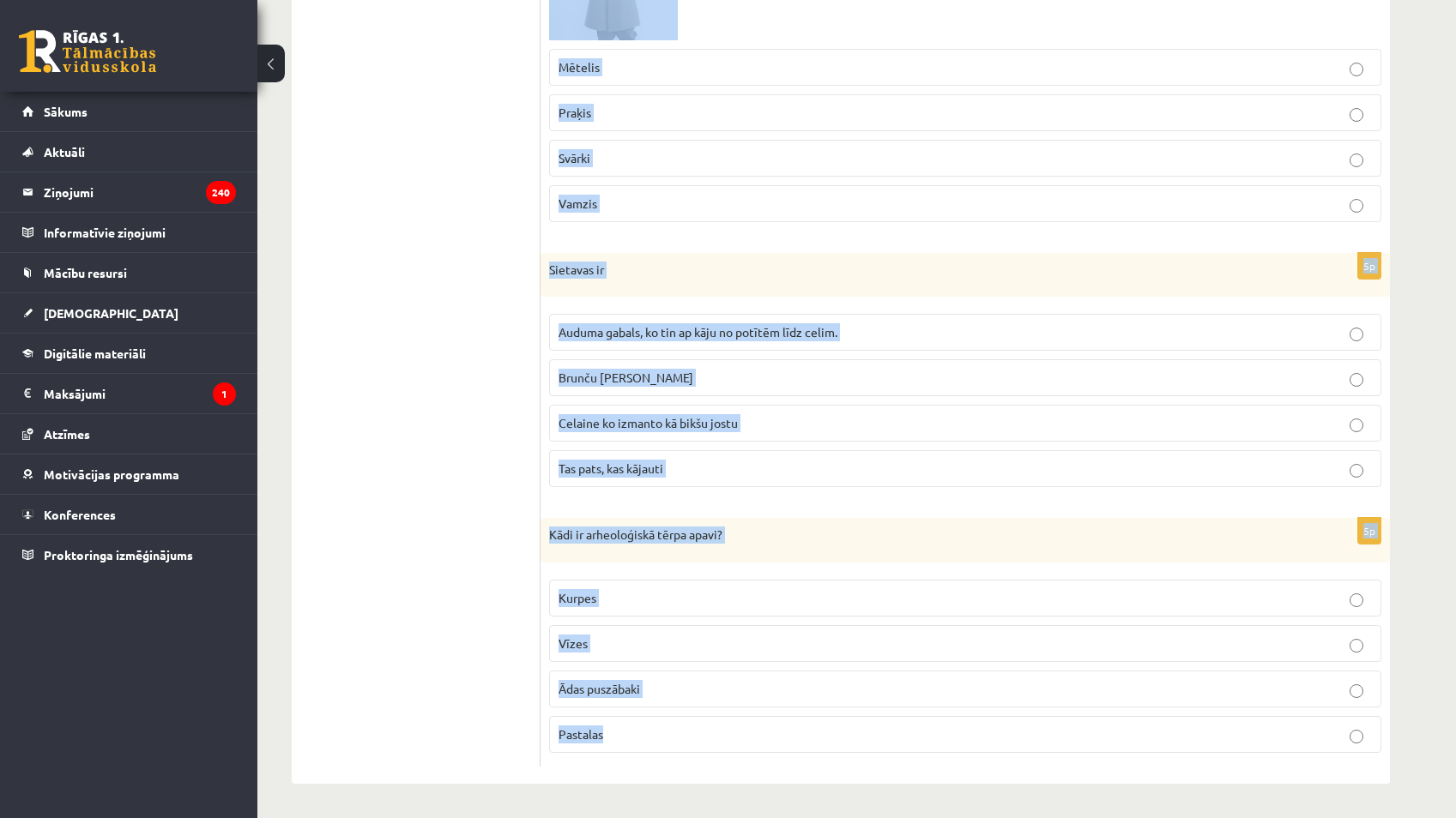
drag, startPoint x: 552, startPoint y: 166, endPoint x: 834, endPoint y: 710, distance: 612.7
copy form "Loremi dolorsi Ametconsectet adipis elits Doeiusmodtemp incid Utlabor etdolo ma…"
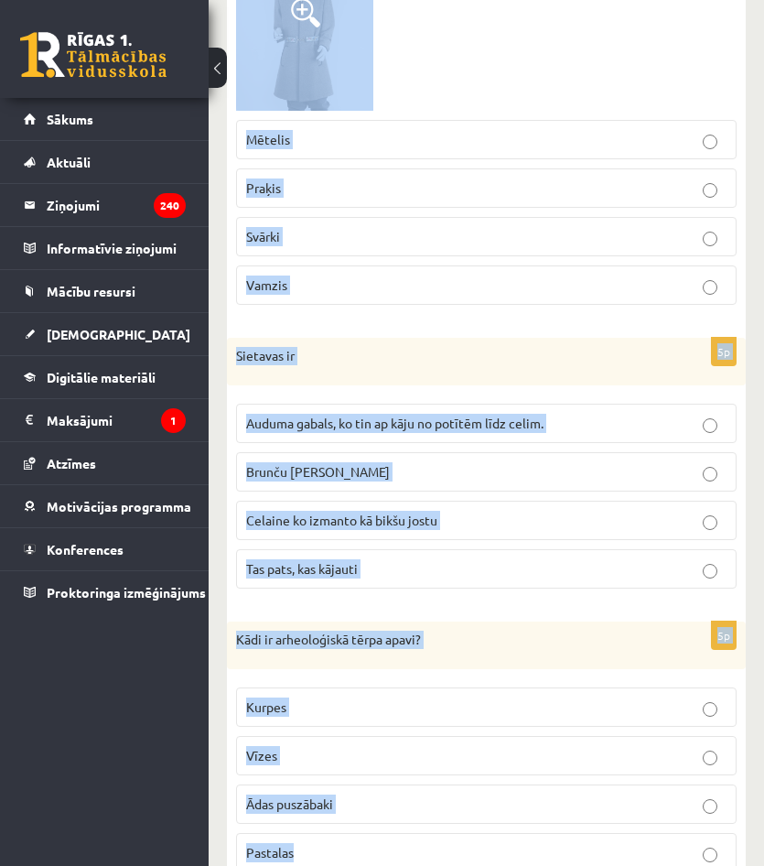
click at [515, 120] on label "Mētelis" at bounding box center [486, 139] width 501 height 39
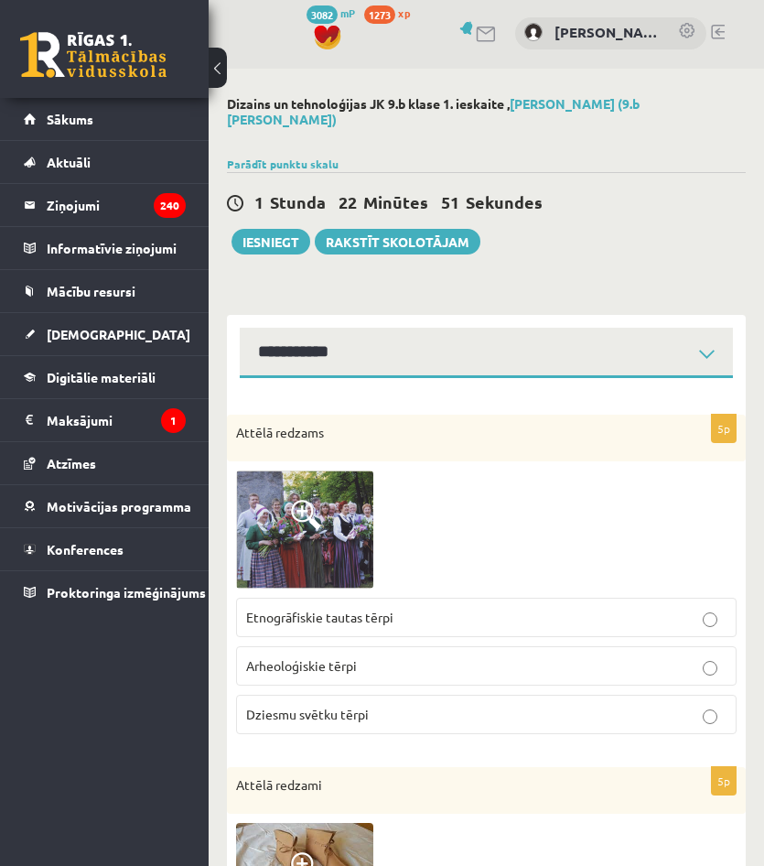
scroll to position [0, 0]
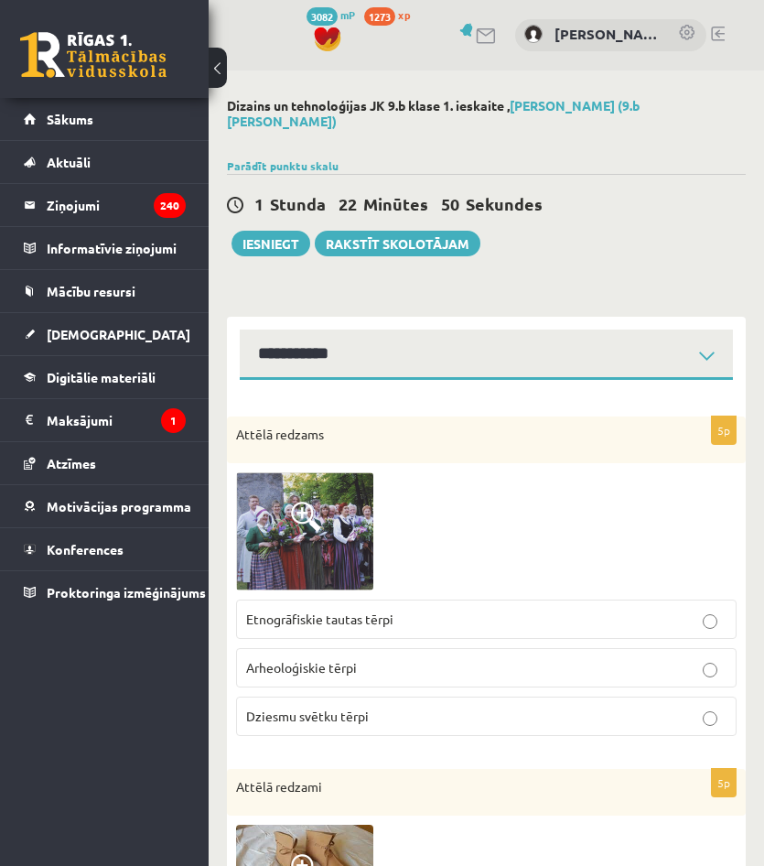
click at [306, 482] on img at bounding box center [304, 531] width 137 height 118
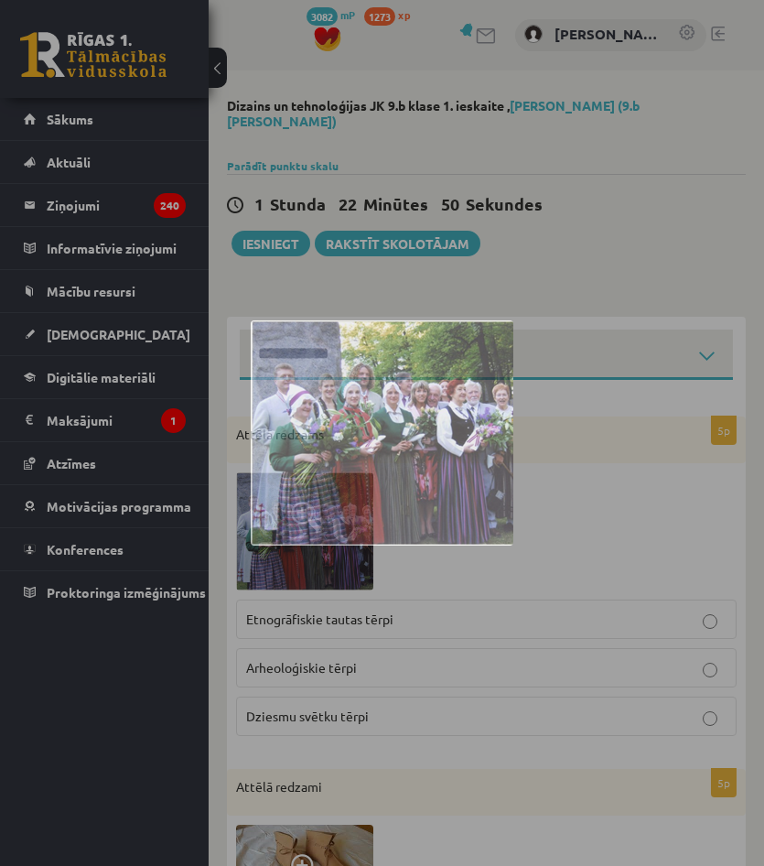
drag, startPoint x: 306, startPoint y: 482, endPoint x: 575, endPoint y: 498, distance: 269.6
click at [575, 498] on div at bounding box center [382, 433] width 764 height 866
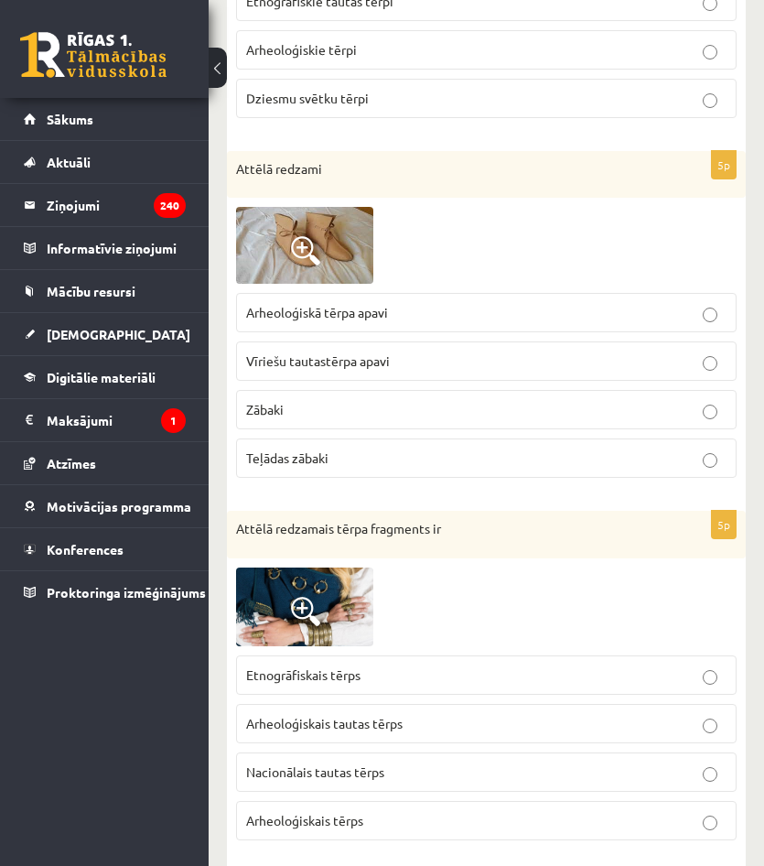
scroll to position [275, 0]
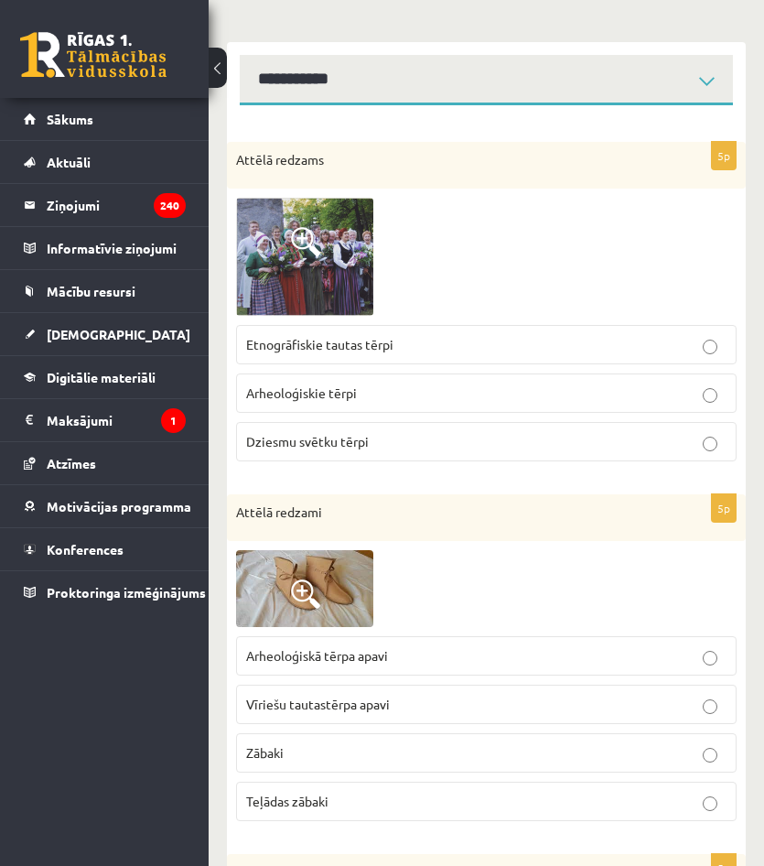
click at [451, 439] on label "Dziesmu svētku tērpi" at bounding box center [486, 441] width 501 height 39
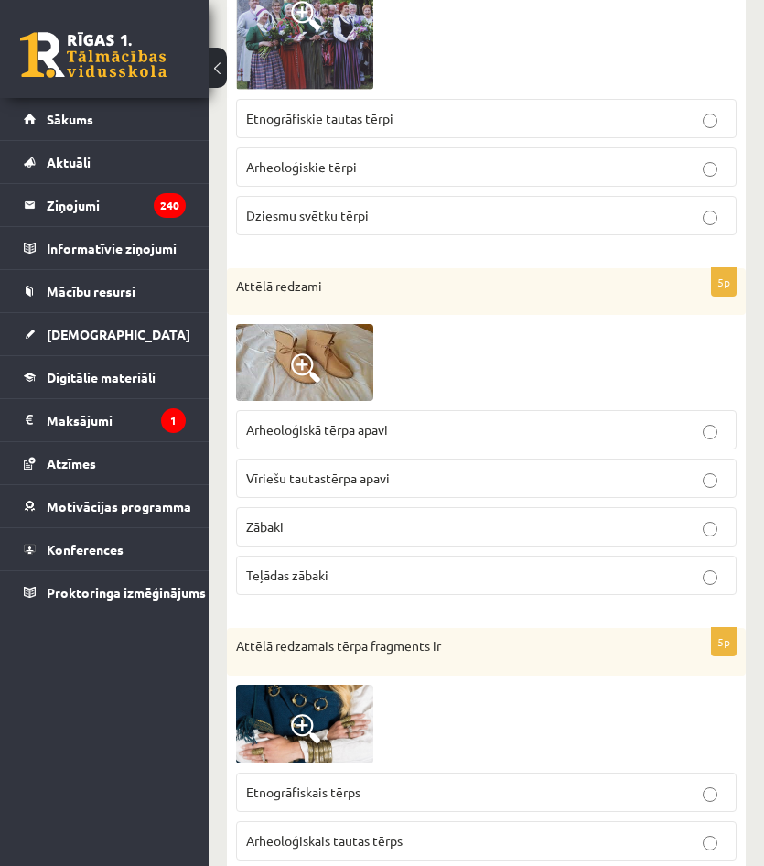
scroll to position [549, 0]
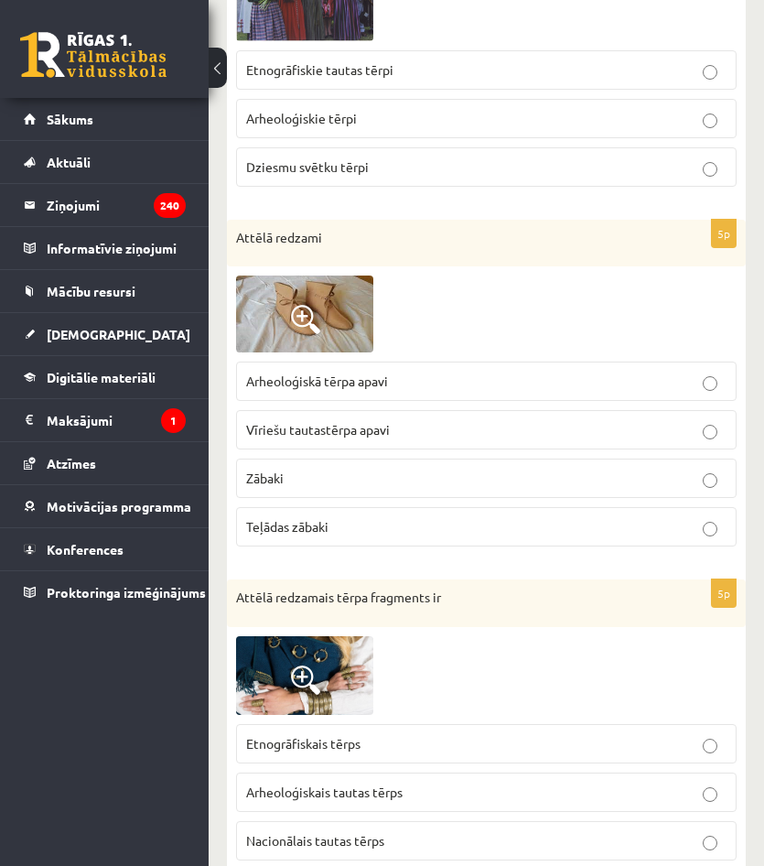
click at [386, 421] on span "Vīriešu tautastērpa apavi" at bounding box center [318, 429] width 144 height 16
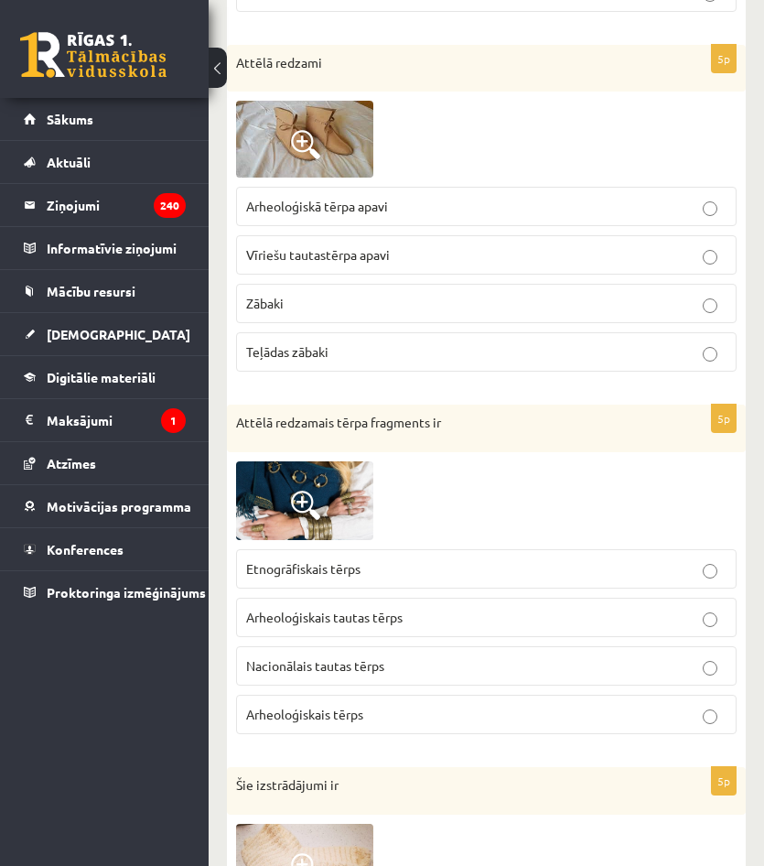
scroll to position [732, 0]
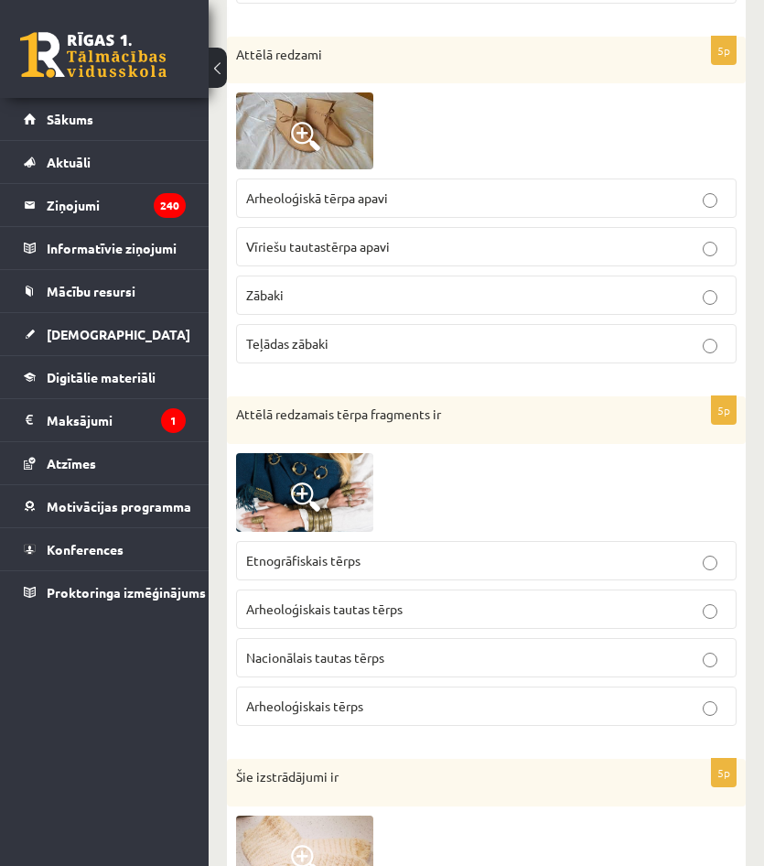
click at [360, 454] on img at bounding box center [304, 492] width 137 height 79
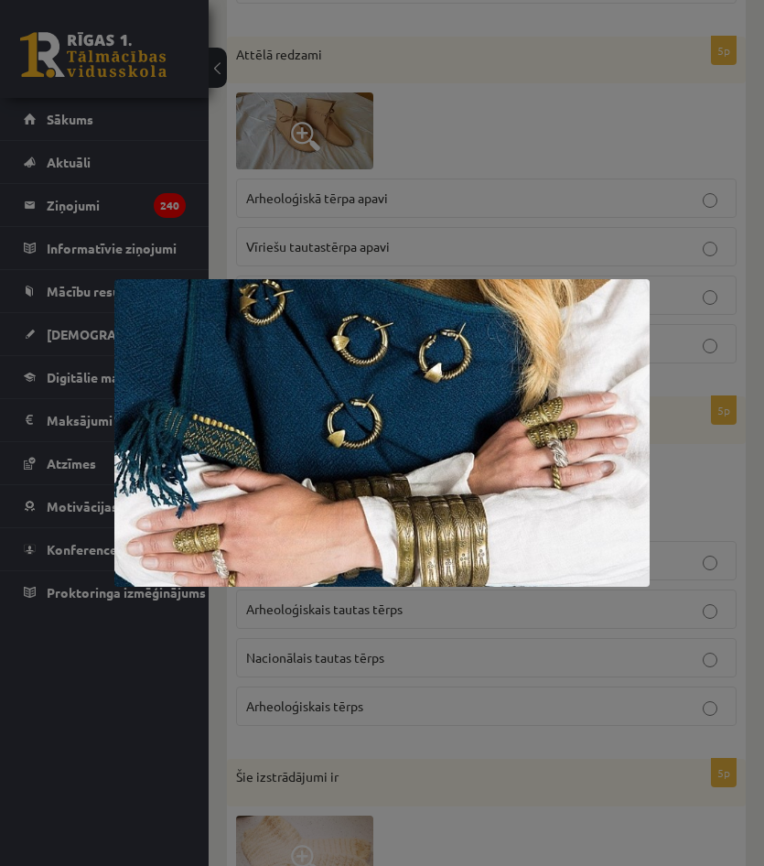
click at [512, 647] on div at bounding box center [382, 433] width 764 height 866
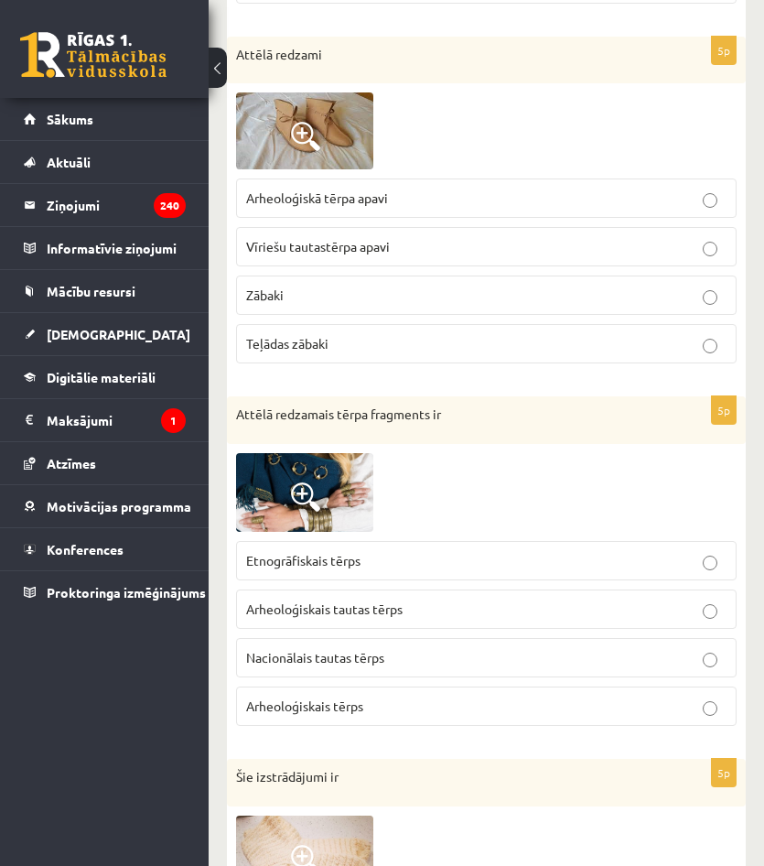
click at [307, 482] on span at bounding box center [305, 496] width 29 height 29
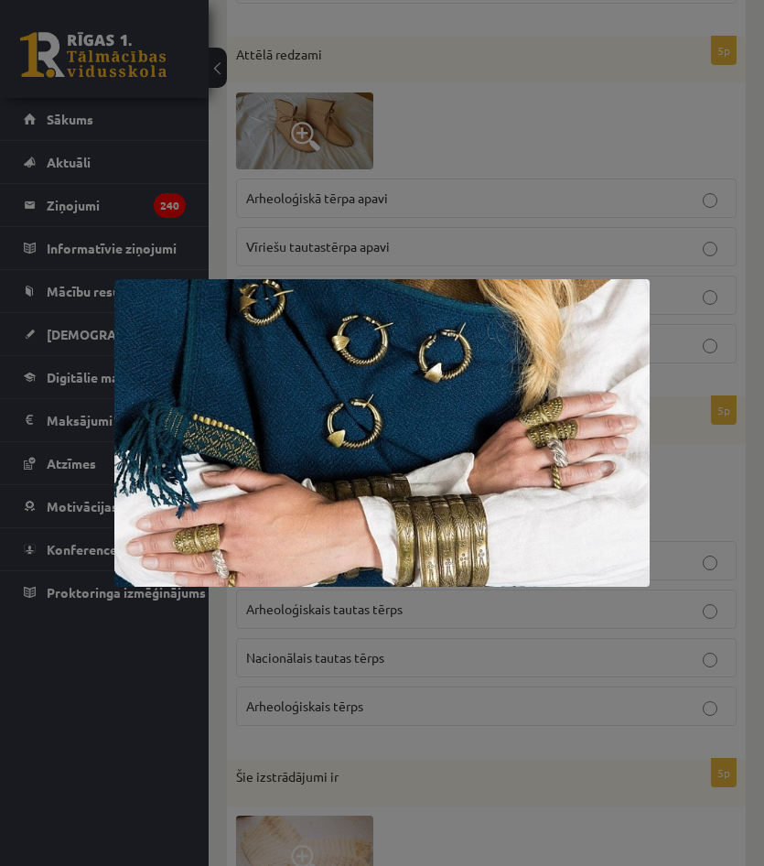
drag, startPoint x: 307, startPoint y: 643, endPoint x: 311, endPoint y: 651, distance: 9.4
click at [309, 647] on div at bounding box center [382, 433] width 764 height 866
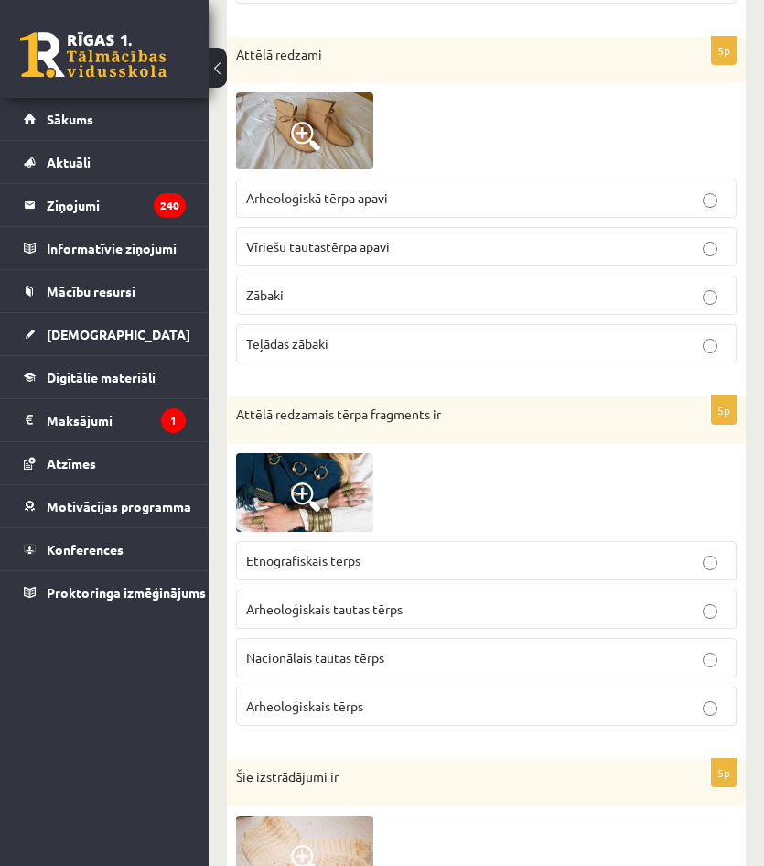
click at [438, 557] on label "Etnogrāfiskais tērps" at bounding box center [486, 560] width 501 height 39
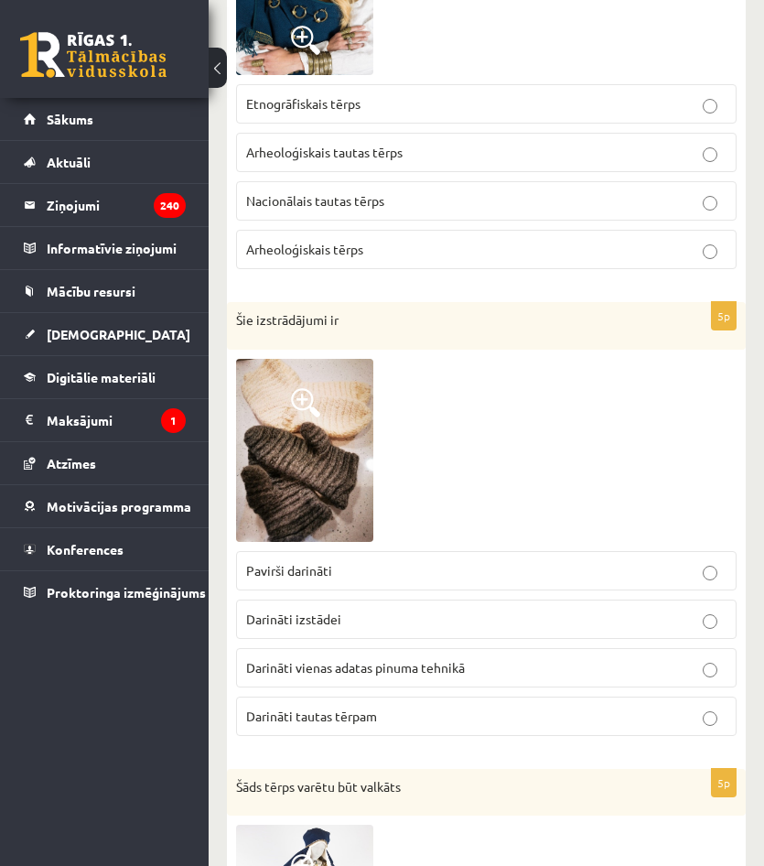
scroll to position [1190, 0]
click at [405, 706] on p "Darināti tautas tērpam" at bounding box center [486, 715] width 481 height 19
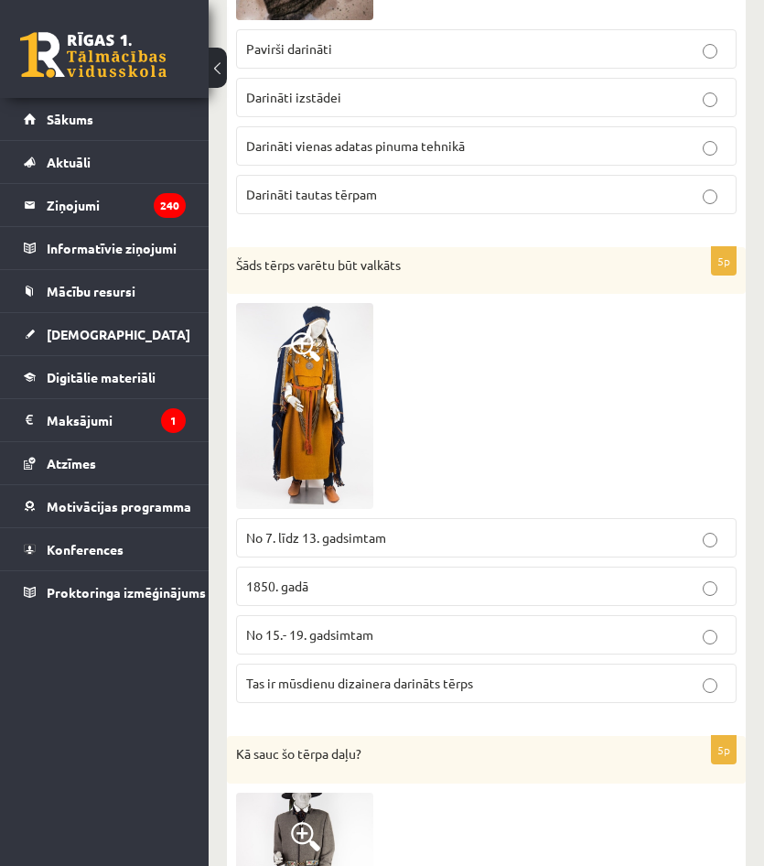
scroll to position [1739, 0]
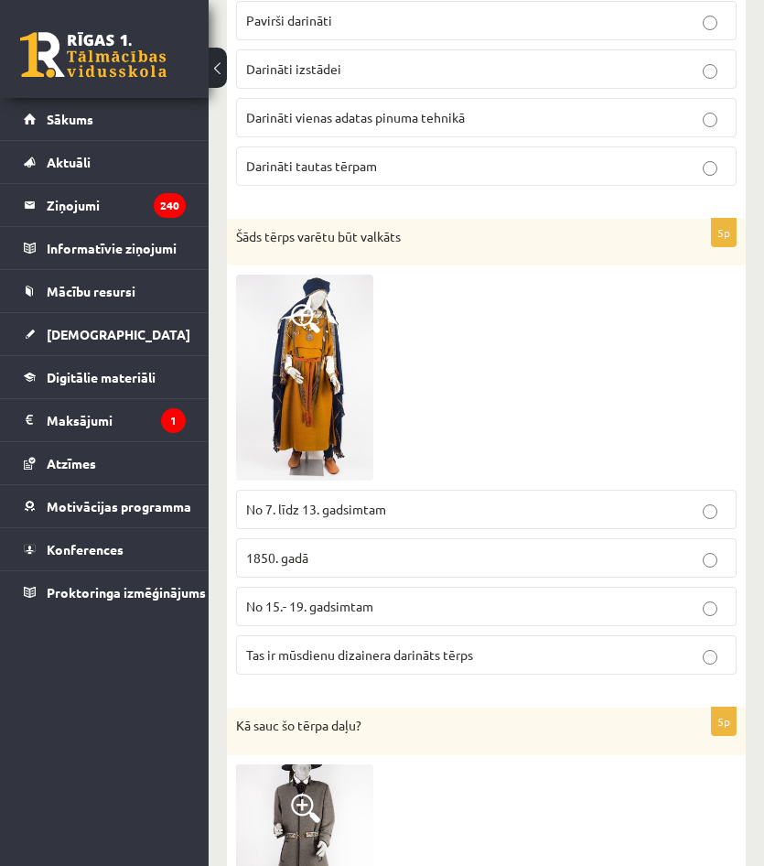
click at [312, 387] on img at bounding box center [304, 378] width 137 height 206
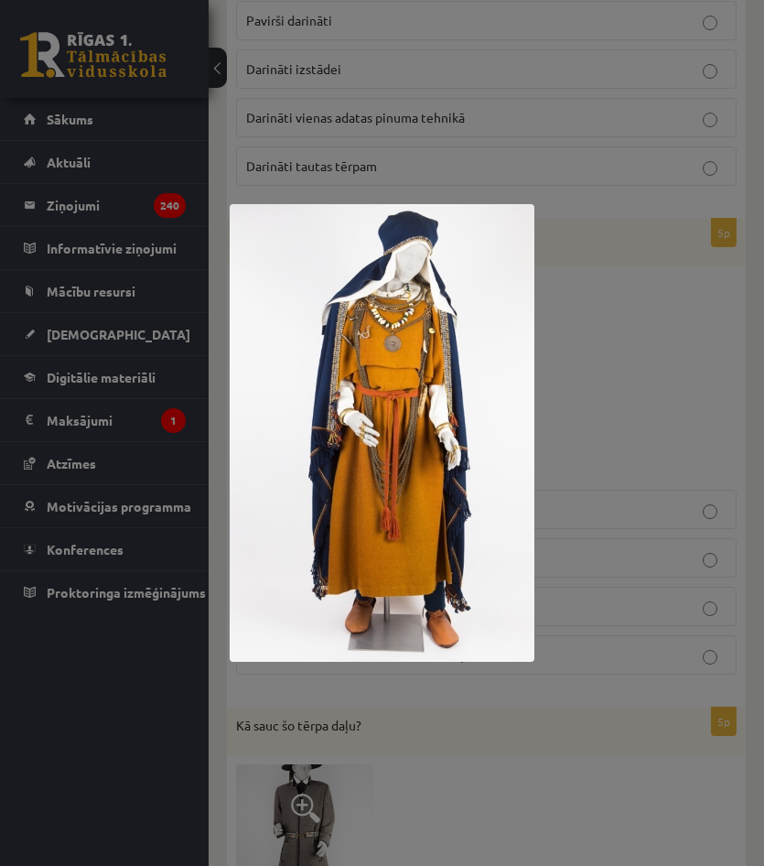
click at [639, 494] on div at bounding box center [382, 433] width 764 height 866
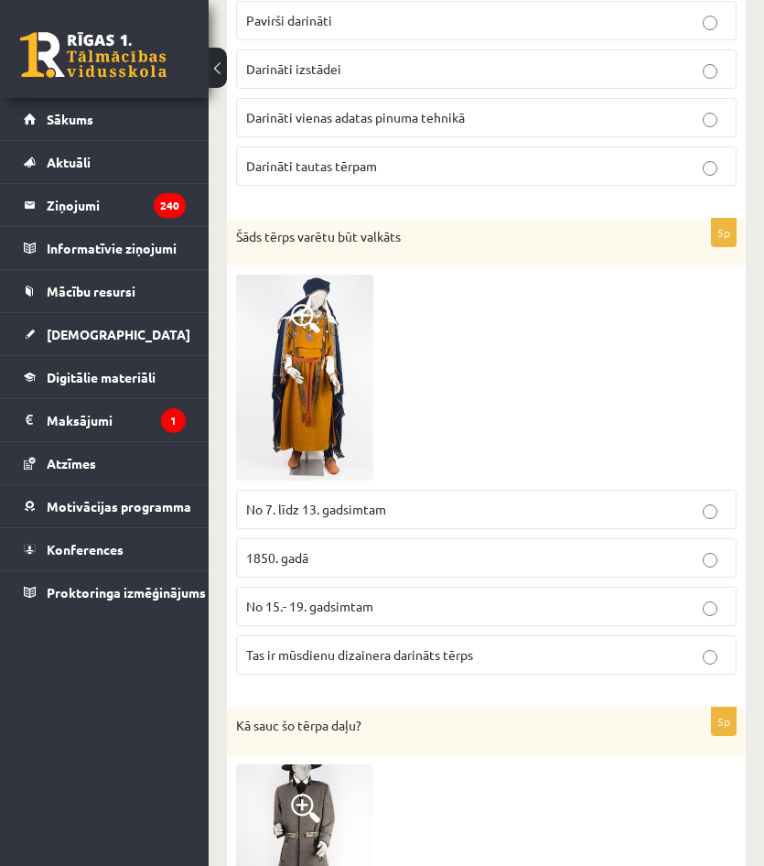
click at [351, 361] on img at bounding box center [304, 378] width 137 height 206
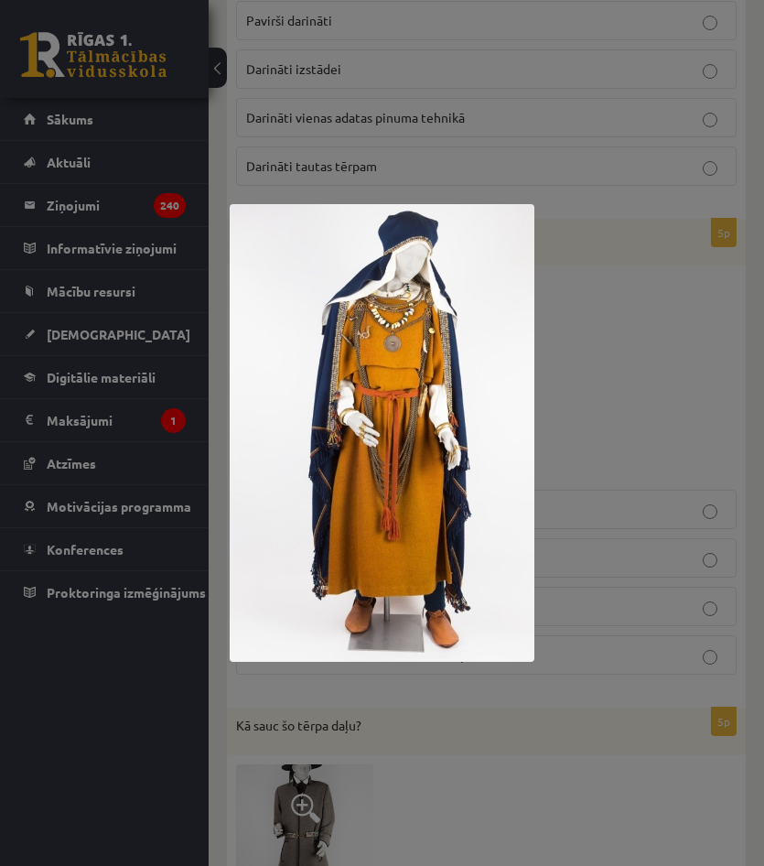
click at [648, 420] on div at bounding box center [382, 433] width 764 height 866
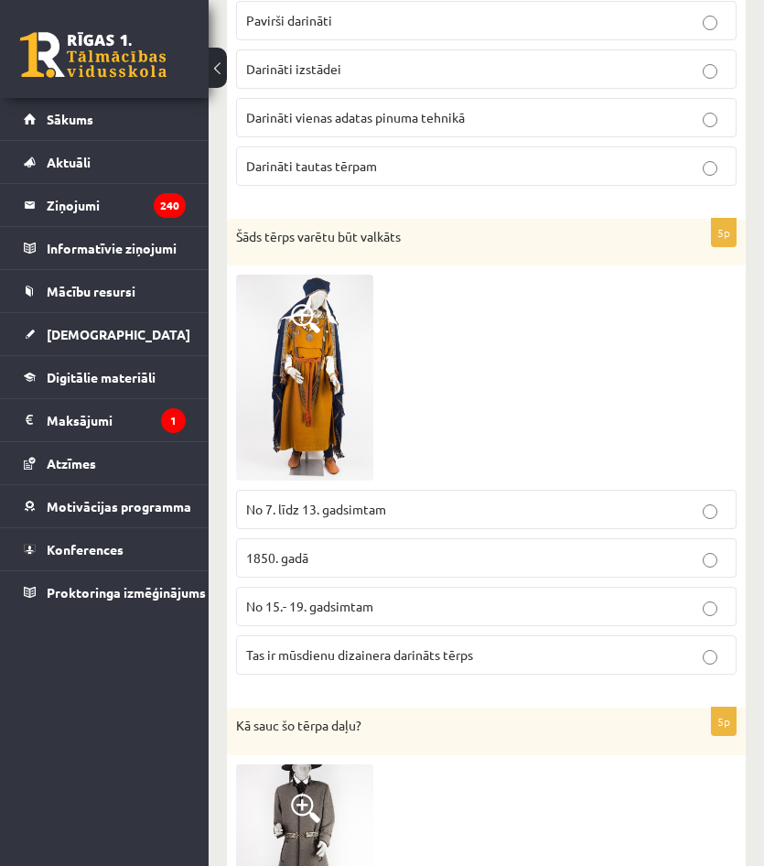
click at [525, 606] on label "No 15.- 19. gadsimtam" at bounding box center [486, 606] width 501 height 39
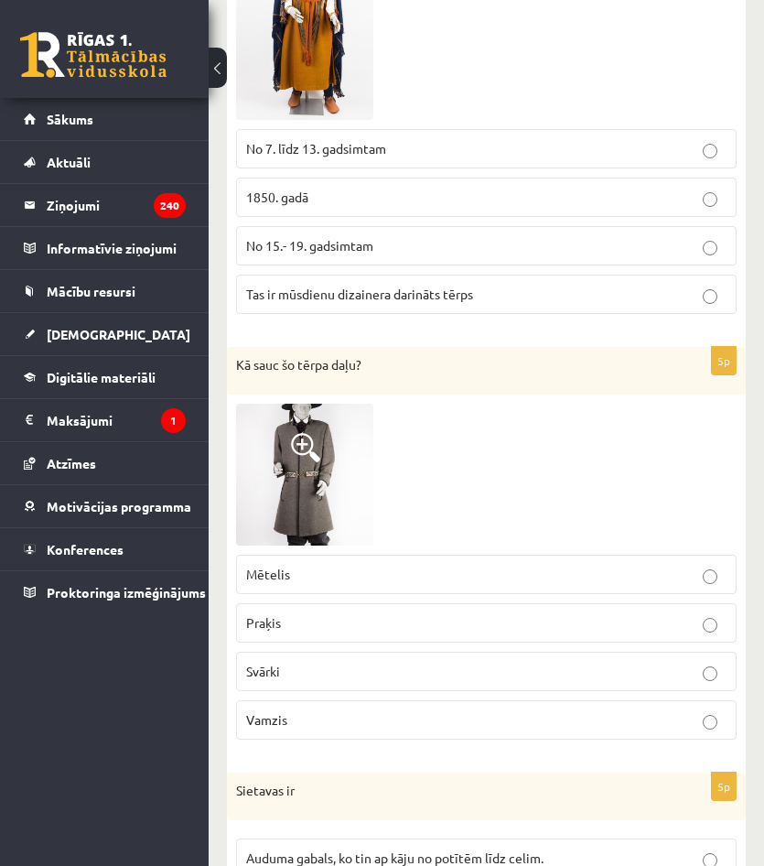
scroll to position [2105, 0]
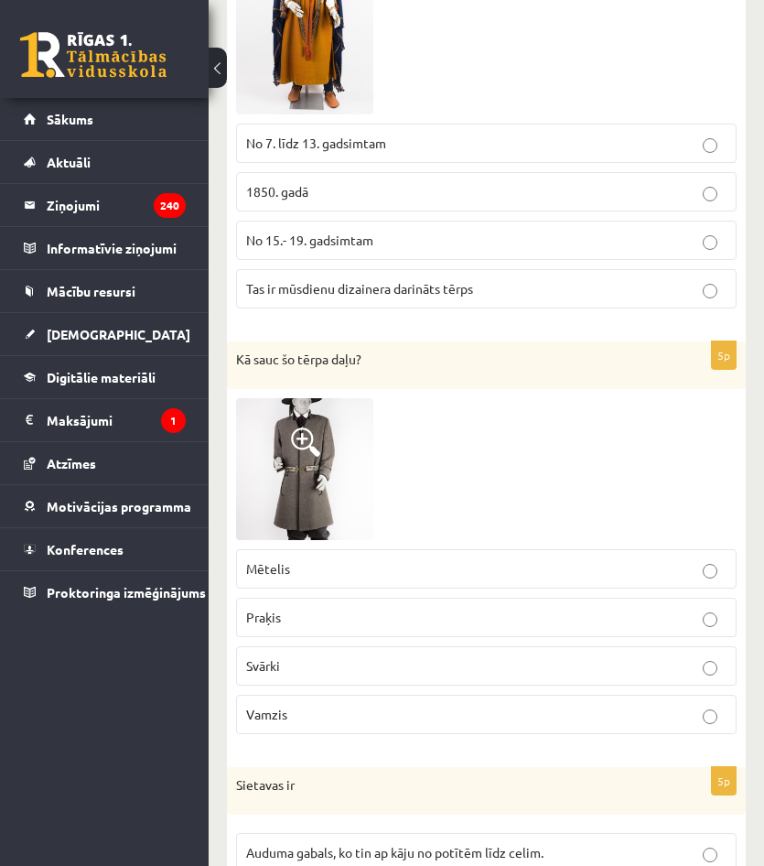
click at [316, 443] on img at bounding box center [304, 469] width 137 height 143
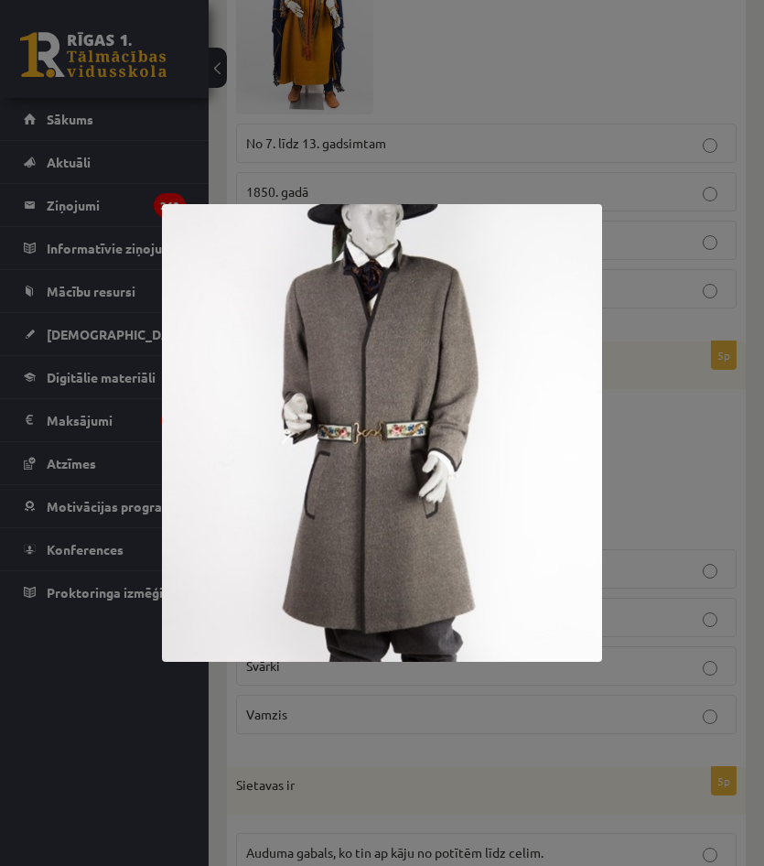
click at [676, 478] on div at bounding box center [382, 433] width 764 height 866
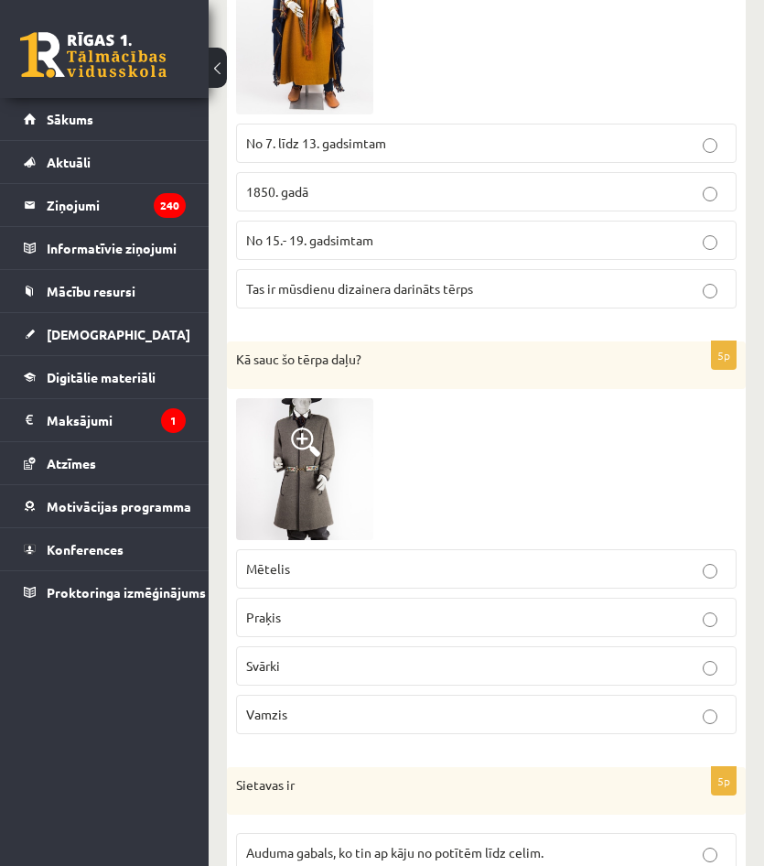
click at [380, 608] on p "Praķis" at bounding box center [486, 617] width 481 height 19
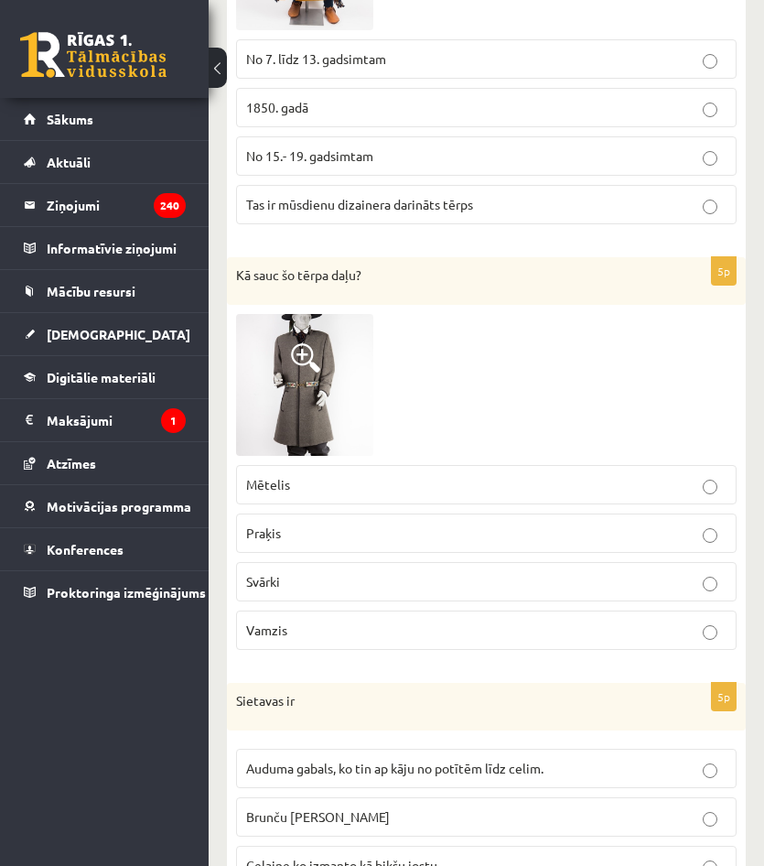
scroll to position [2197, 0]
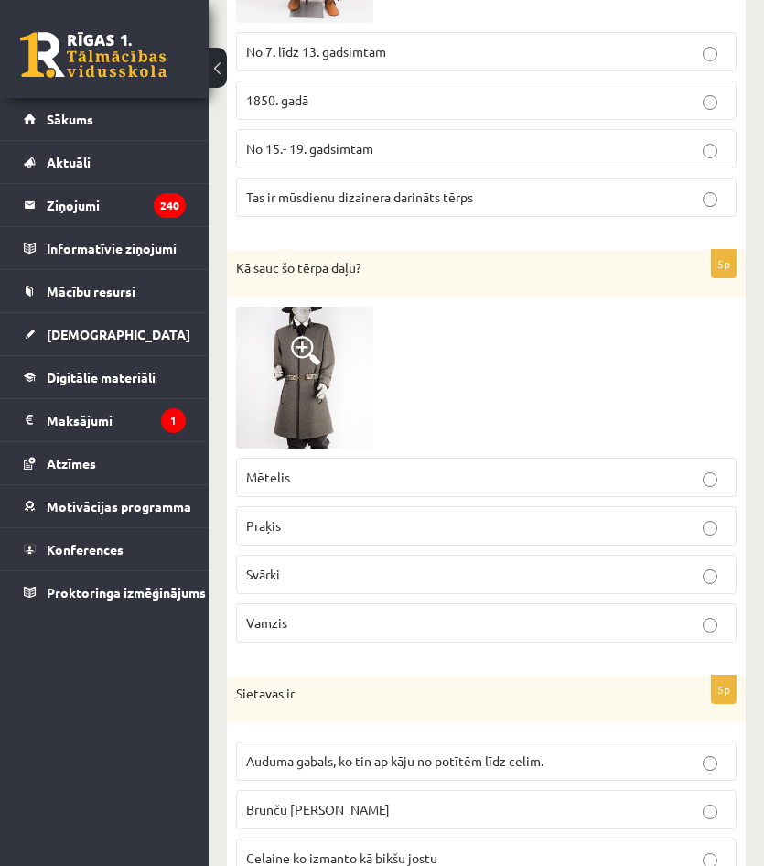
click at [316, 568] on p "Svārki" at bounding box center [486, 574] width 481 height 19
click at [330, 468] on p "Mētelis" at bounding box center [486, 477] width 481 height 19
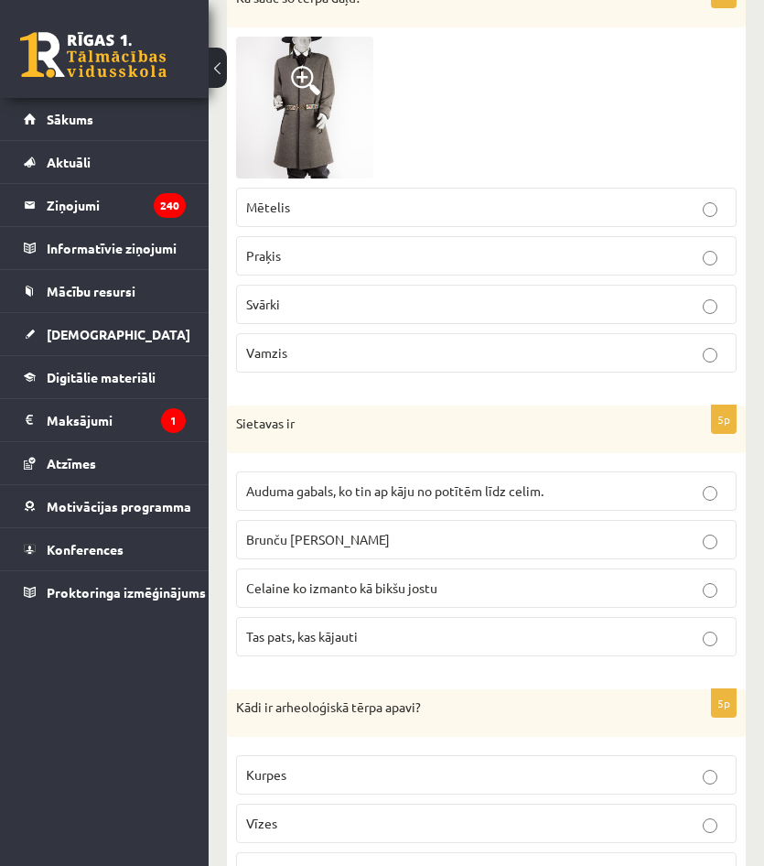
scroll to position [2471, 0]
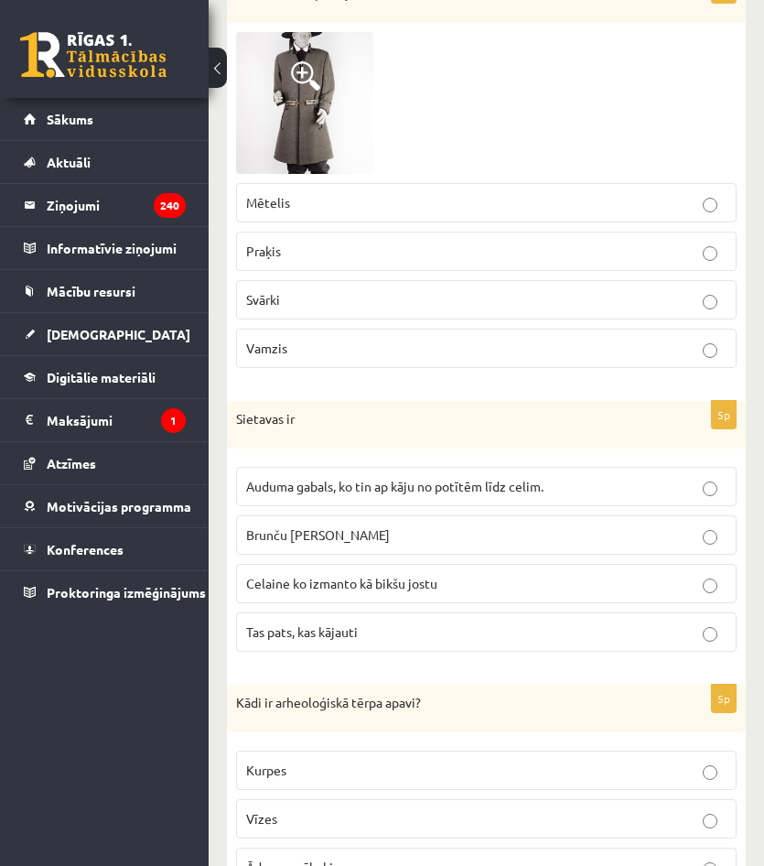
click at [287, 243] on p "Praķis" at bounding box center [486, 251] width 481 height 19
drag, startPoint x: 285, startPoint y: 242, endPoint x: 243, endPoint y: 240, distance: 42.1
click at [243, 240] on label "Praķis" at bounding box center [486, 251] width 501 height 39
copy span "Praķis"
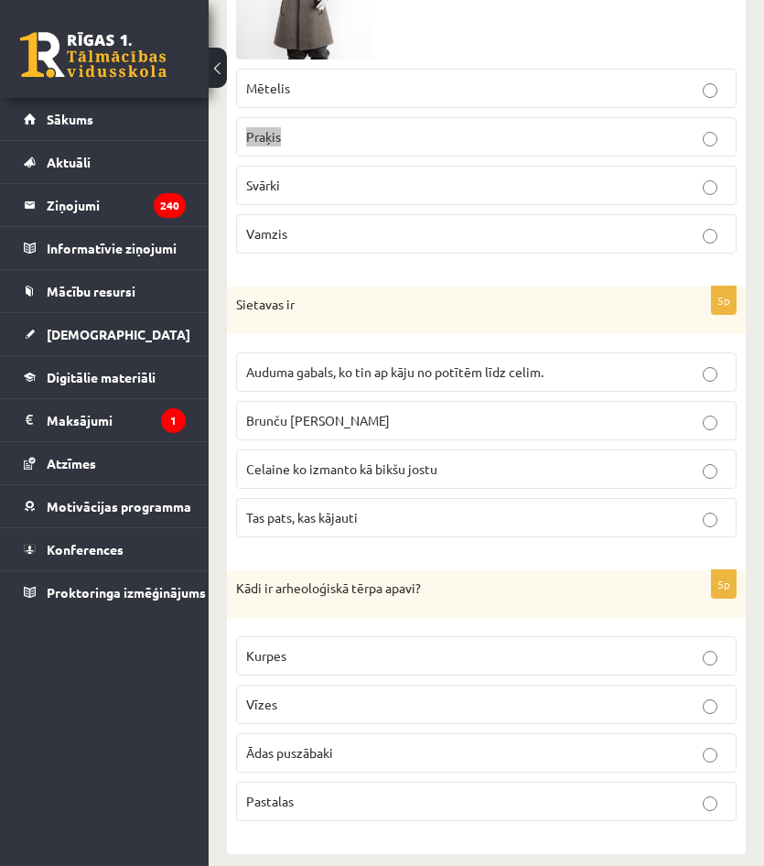
scroll to position [2587, 0]
click at [366, 791] on p "Pastalas" at bounding box center [486, 800] width 481 height 19
click at [331, 362] on p "Auduma gabals, ko tin ap kāju no potītēm līdz celim." at bounding box center [486, 371] width 481 height 19
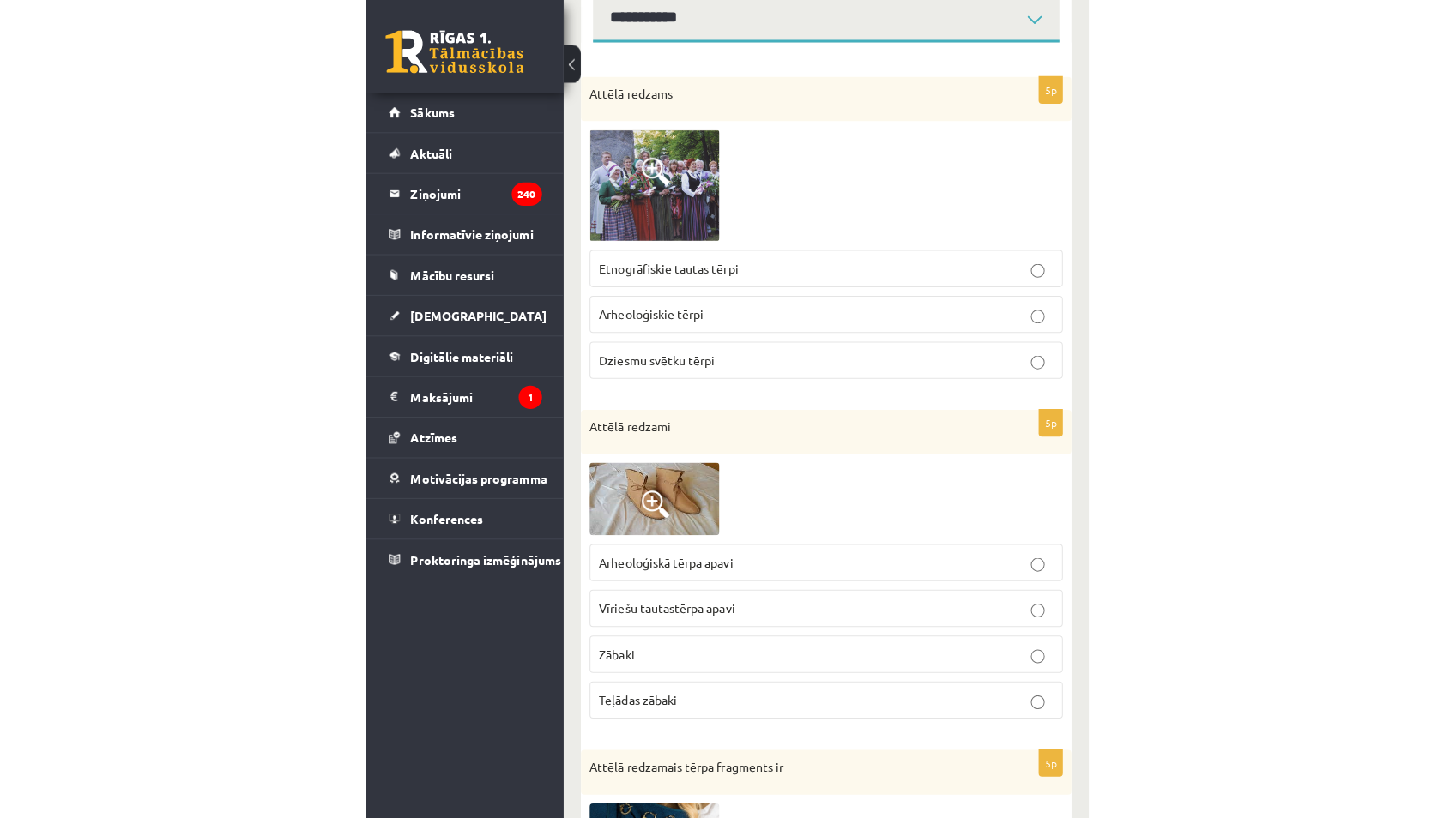
scroll to position [0, 0]
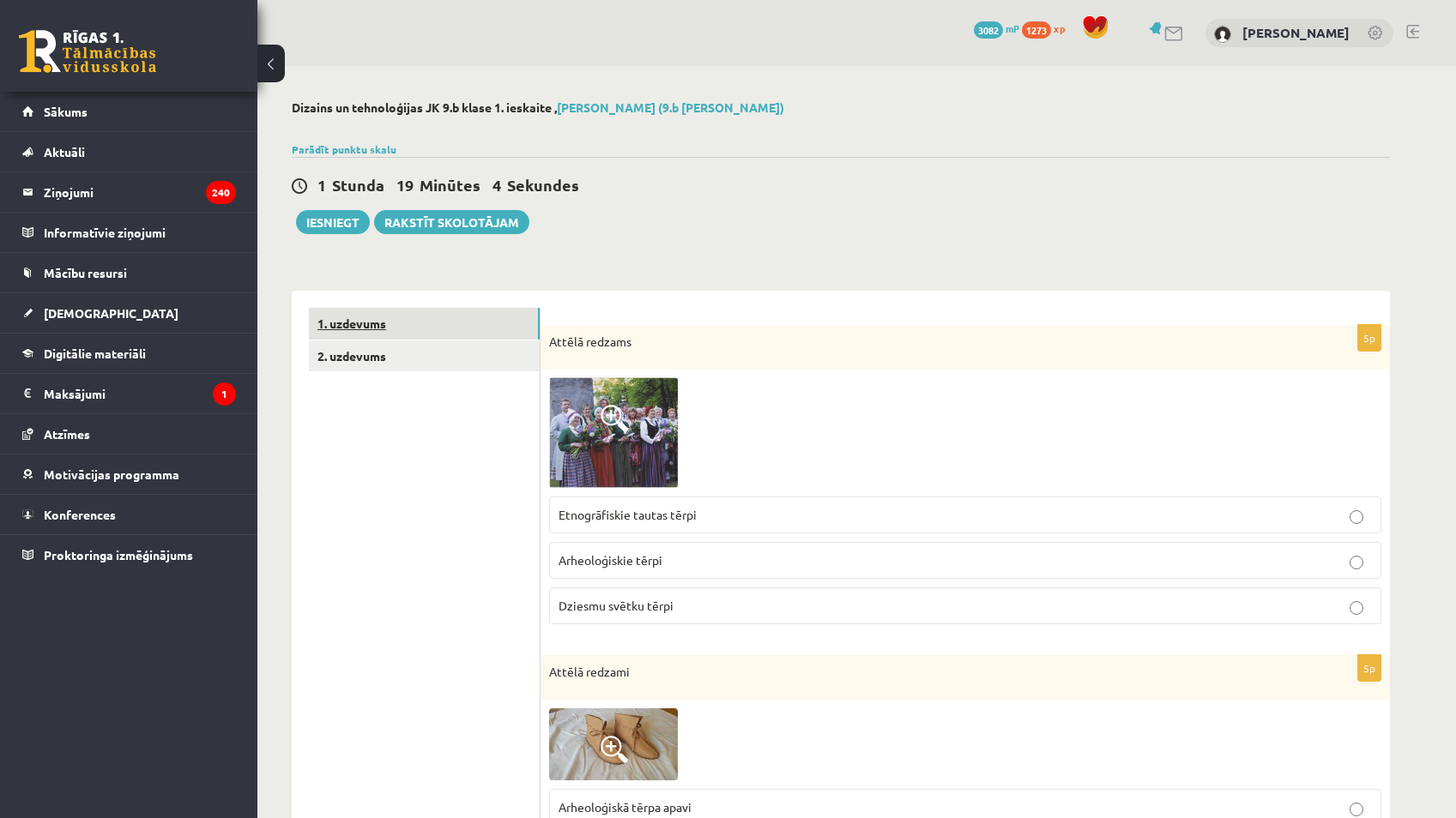
click at [461, 322] on link "1. uzdevums" at bounding box center [425, 324] width 231 height 32
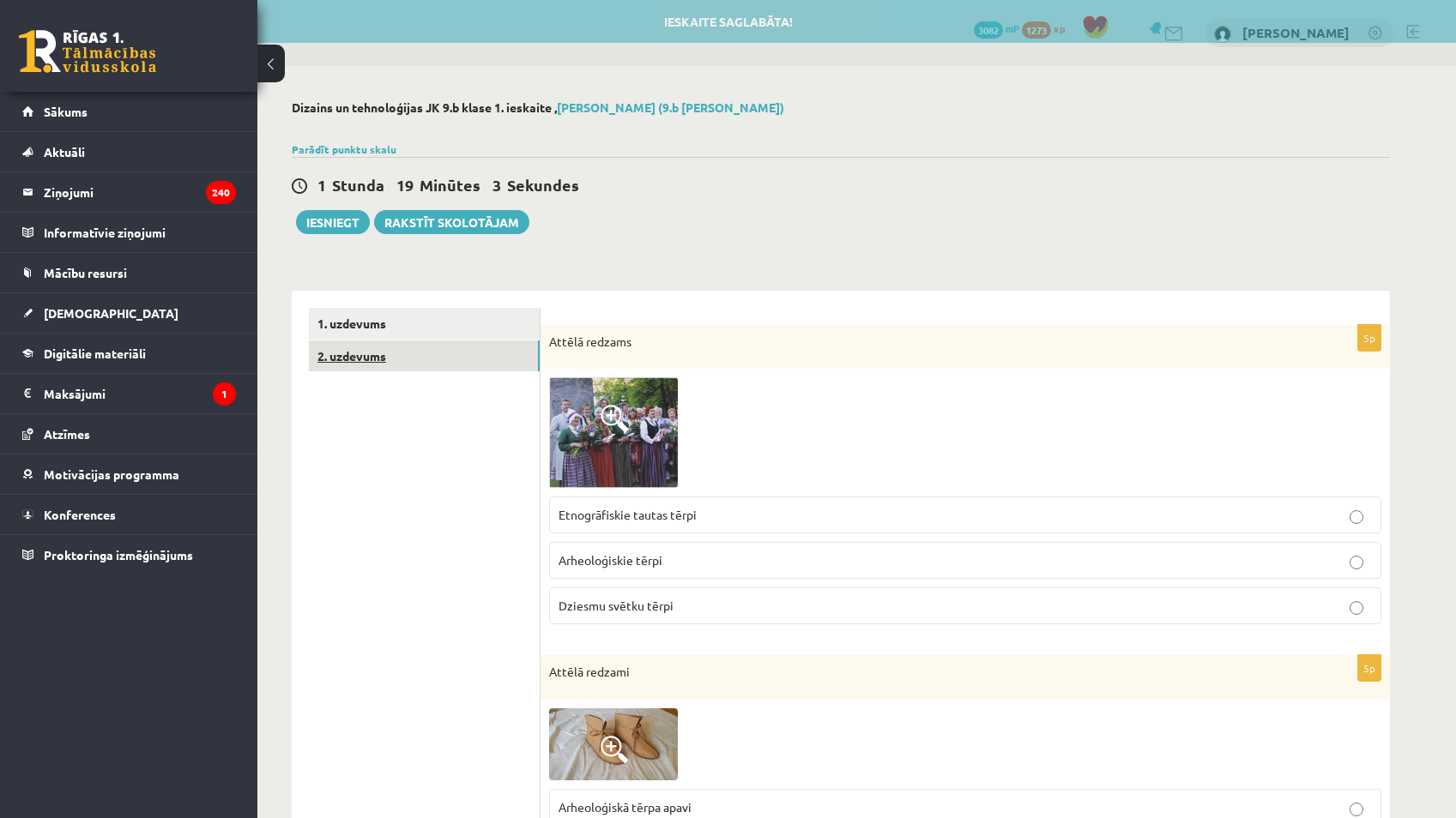
click at [470, 358] on link "2. uzdevums" at bounding box center [425, 356] width 231 height 32
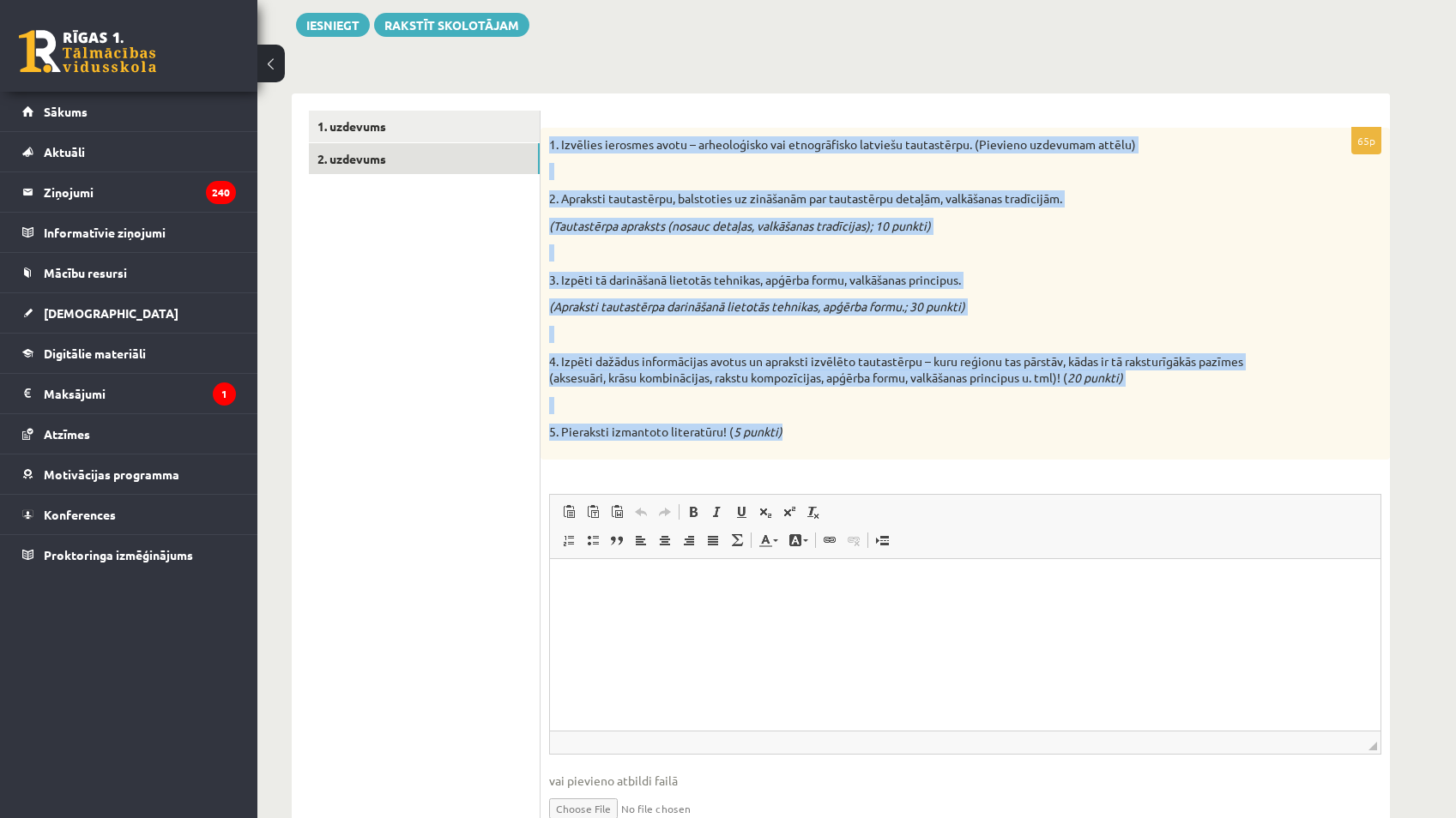
drag, startPoint x: 549, startPoint y: 339, endPoint x: 866, endPoint y: 432, distance: 330.4
click at [866, 432] on div "1. Izvēlies ierosmes avotu – arheoloģisko vai etnogrāfisko latviešu tautastērpu…" at bounding box center [966, 293] width 849 height 332
copy div "1. Izvēlies ierosmes avotu – arheoloģisko vai etnogrāfisko latviešu tautastērpu…"
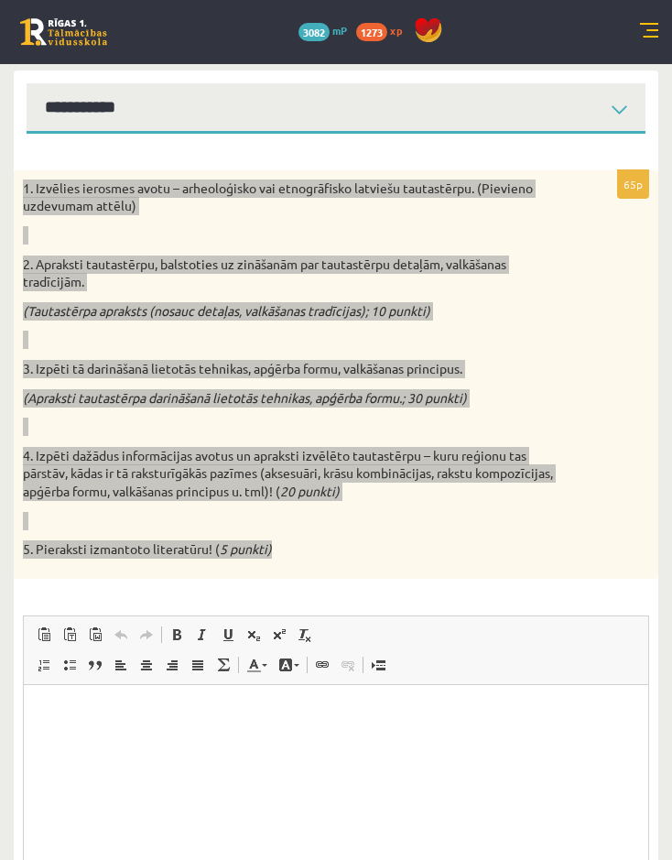
click at [360, 740] on html at bounding box center [336, 712] width 624 height 56
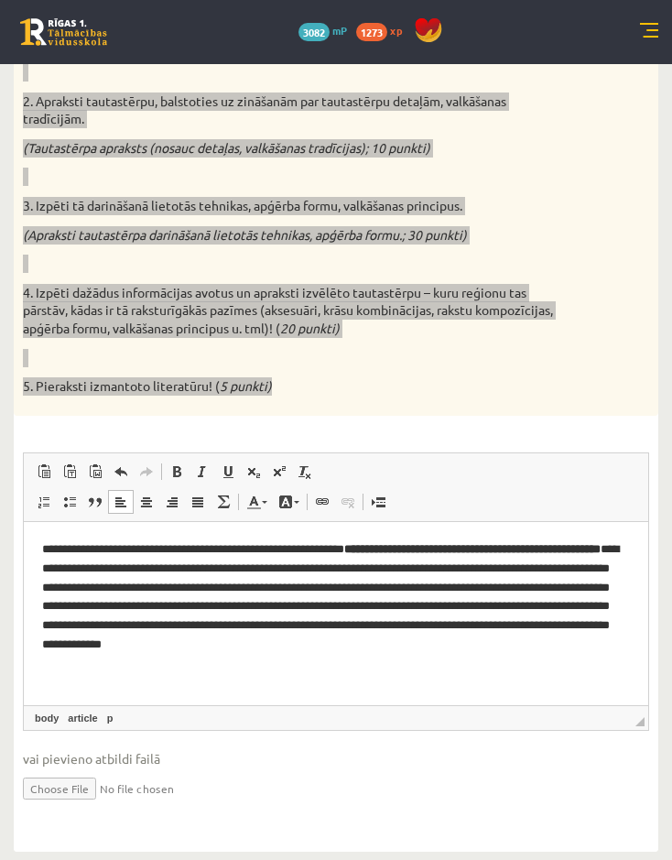
scroll to position [381, 0]
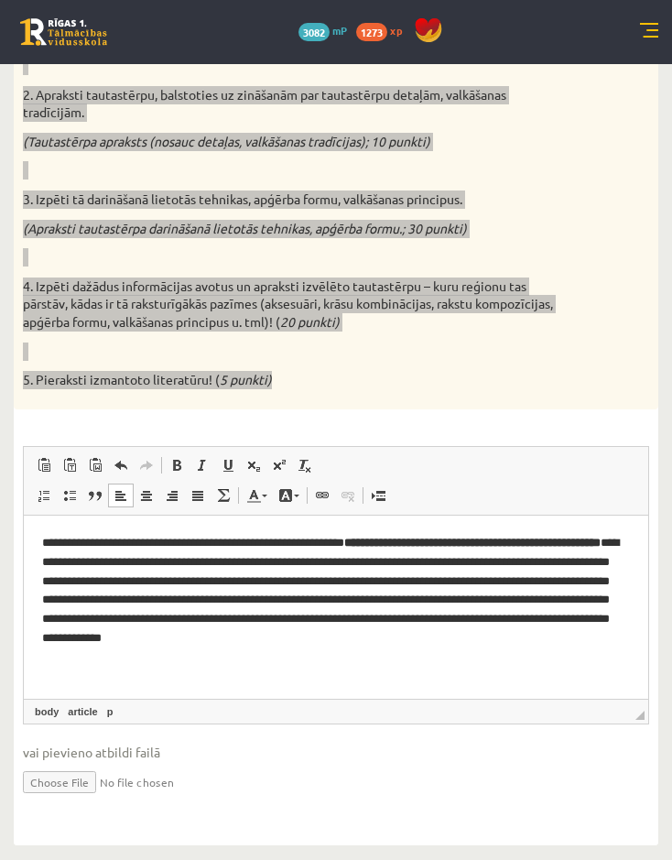
click at [87, 540] on p "**********" at bounding box center [336, 590] width 588 height 114
click at [474, 542] on strong "**********" at bounding box center [468, 541] width 256 height 12
click at [169, 566] on p "**********" at bounding box center [336, 590] width 588 height 114
click at [210, 559] on p "**********" at bounding box center [336, 590] width 588 height 114
click at [339, 597] on p "**********" at bounding box center [336, 590] width 588 height 114
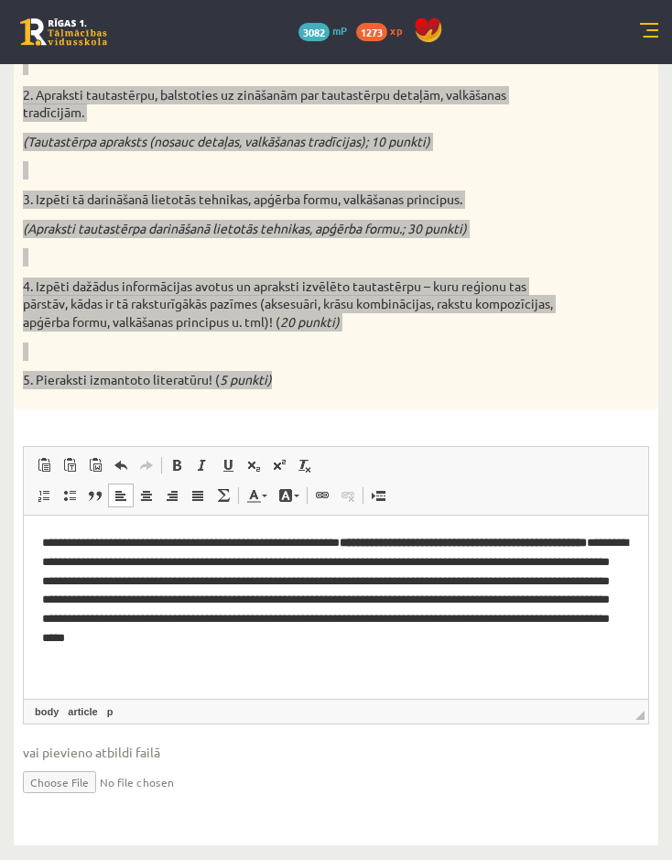
click at [345, 599] on p "**********" at bounding box center [336, 590] width 588 height 114
click at [535, 579] on p "**********" at bounding box center [336, 590] width 588 height 114
click at [545, 582] on p "**********" at bounding box center [336, 590] width 588 height 114
click at [220, 618] on p "**********" at bounding box center [336, 590] width 588 height 114
click at [222, 614] on p "**********" at bounding box center [336, 590] width 588 height 114
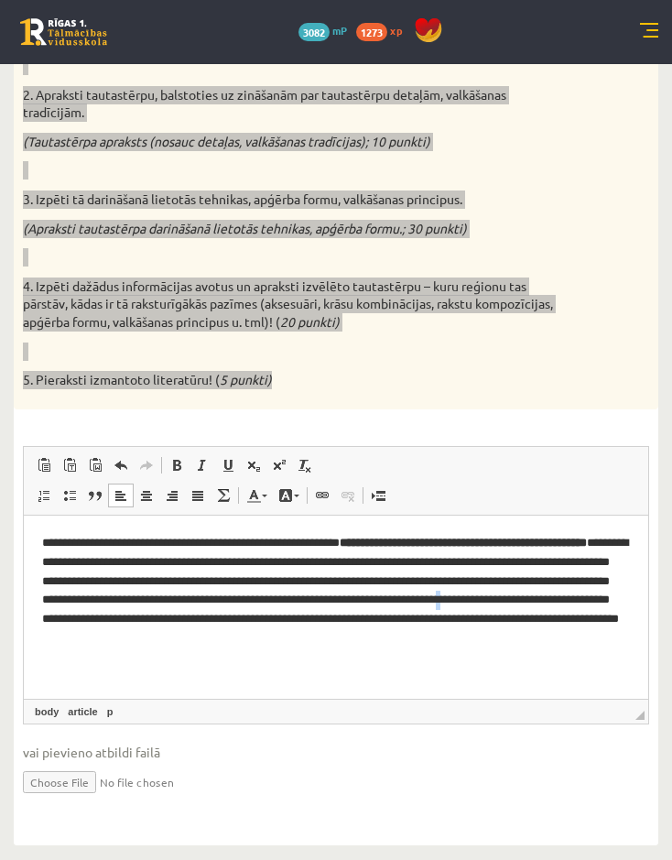
click at [222, 615] on p "**********" at bounding box center [336, 590] width 588 height 114
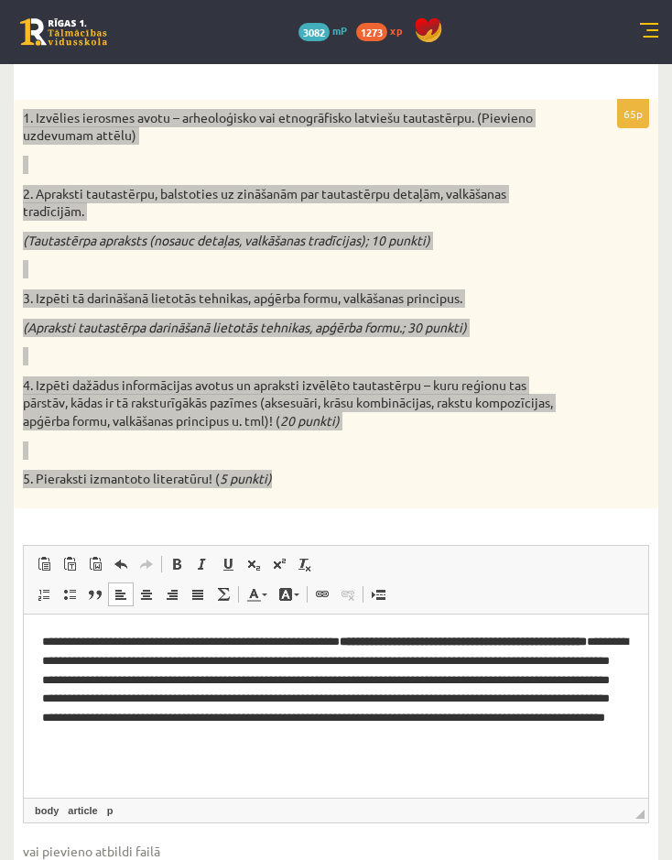
scroll to position [289, 0]
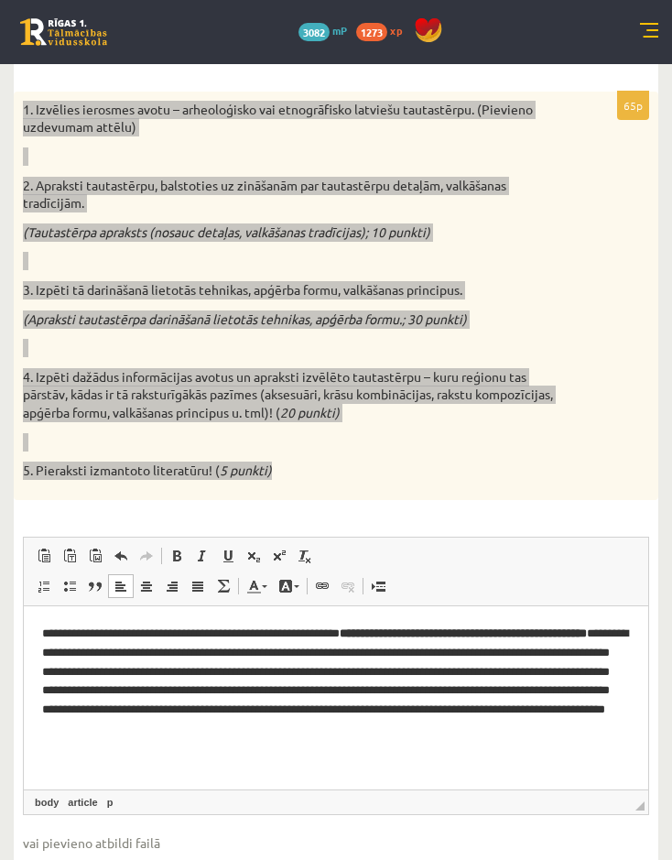
click at [193, 675] on p "**********" at bounding box center [336, 680] width 588 height 114
click at [216, 650] on p "**********" at bounding box center [336, 680] width 588 height 114
click at [499, 671] on p "**********" at bounding box center [336, 680] width 588 height 114
click at [92, 712] on p "**********" at bounding box center [336, 680] width 588 height 114
click at [88, 705] on p "**********" at bounding box center [336, 680] width 588 height 114
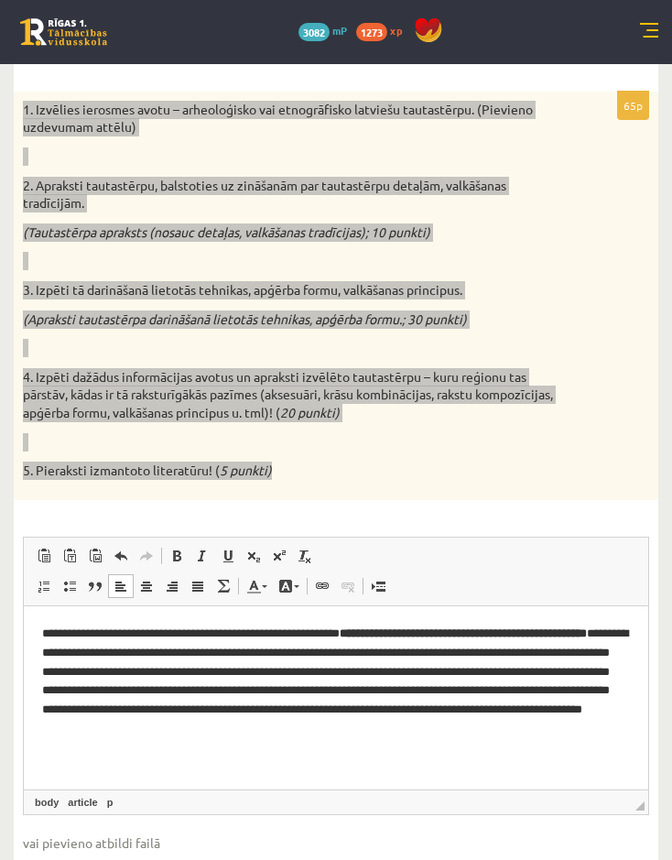
click at [92, 708] on p "**********" at bounding box center [336, 680] width 588 height 114
click at [341, 691] on p "**********" at bounding box center [336, 680] width 588 height 114
click at [169, 654] on p "**********" at bounding box center [336, 680] width 588 height 114
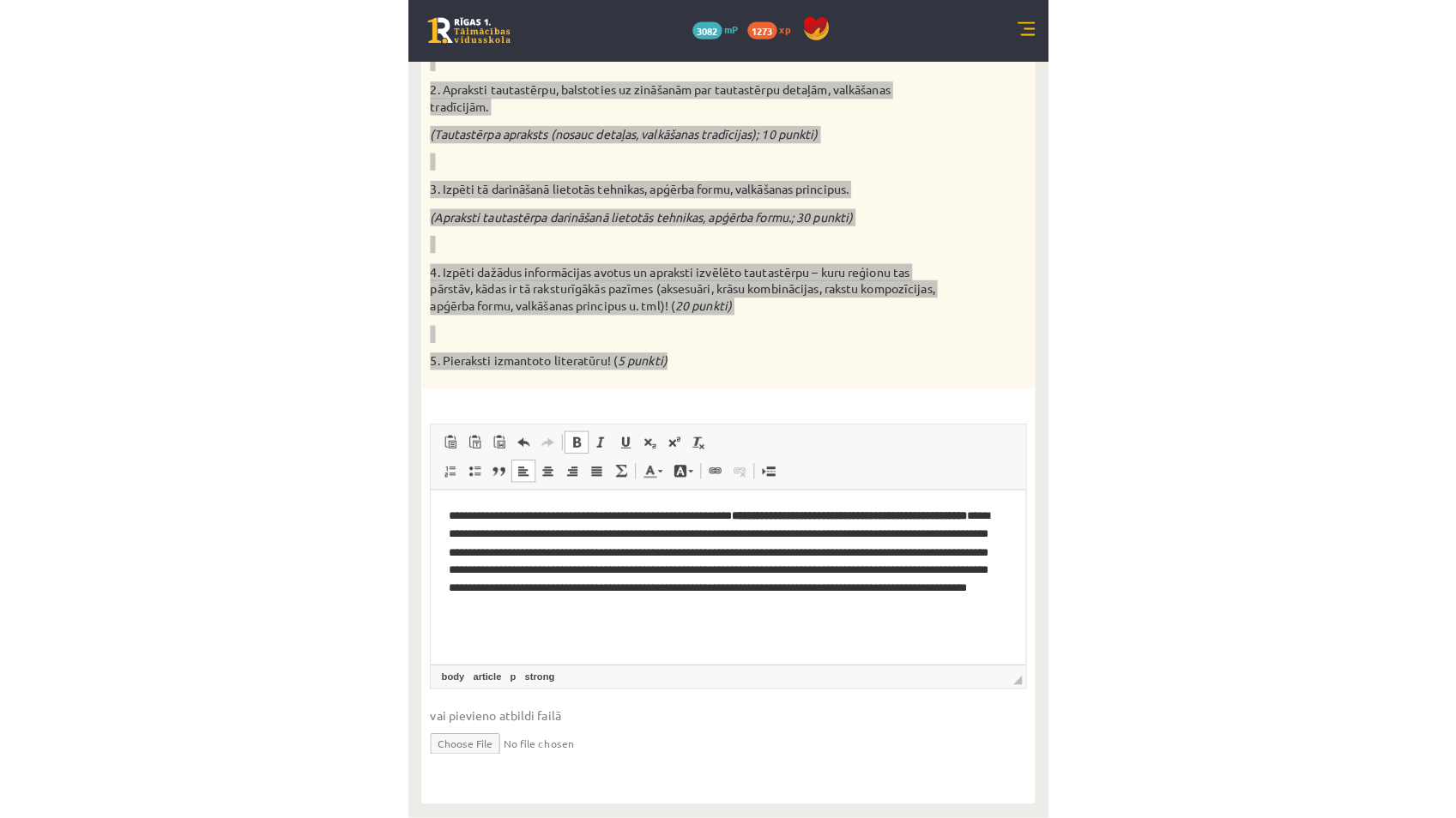
scroll to position [283, 0]
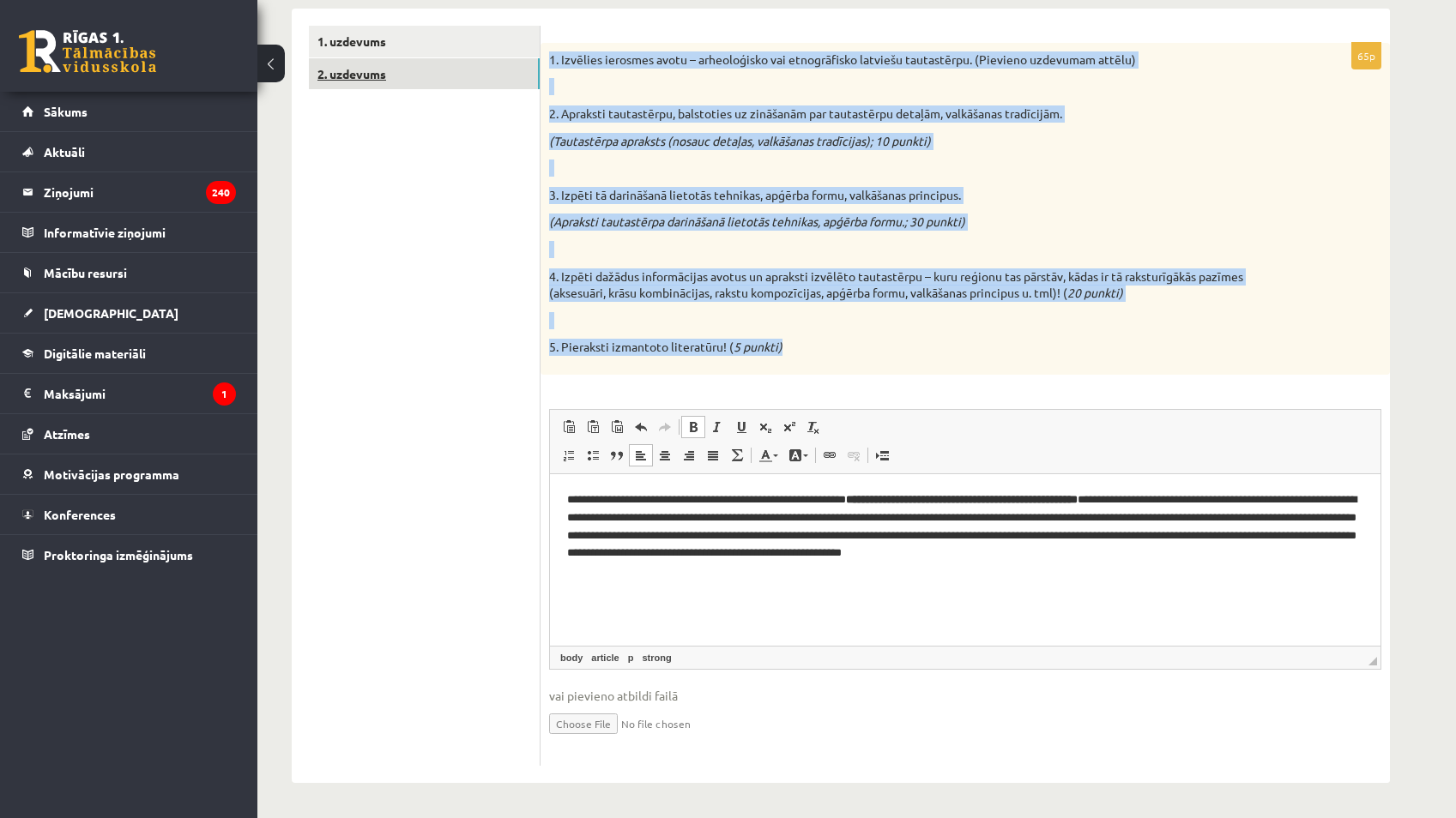
click at [463, 86] on link "2. uzdevums" at bounding box center [425, 74] width 231 height 32
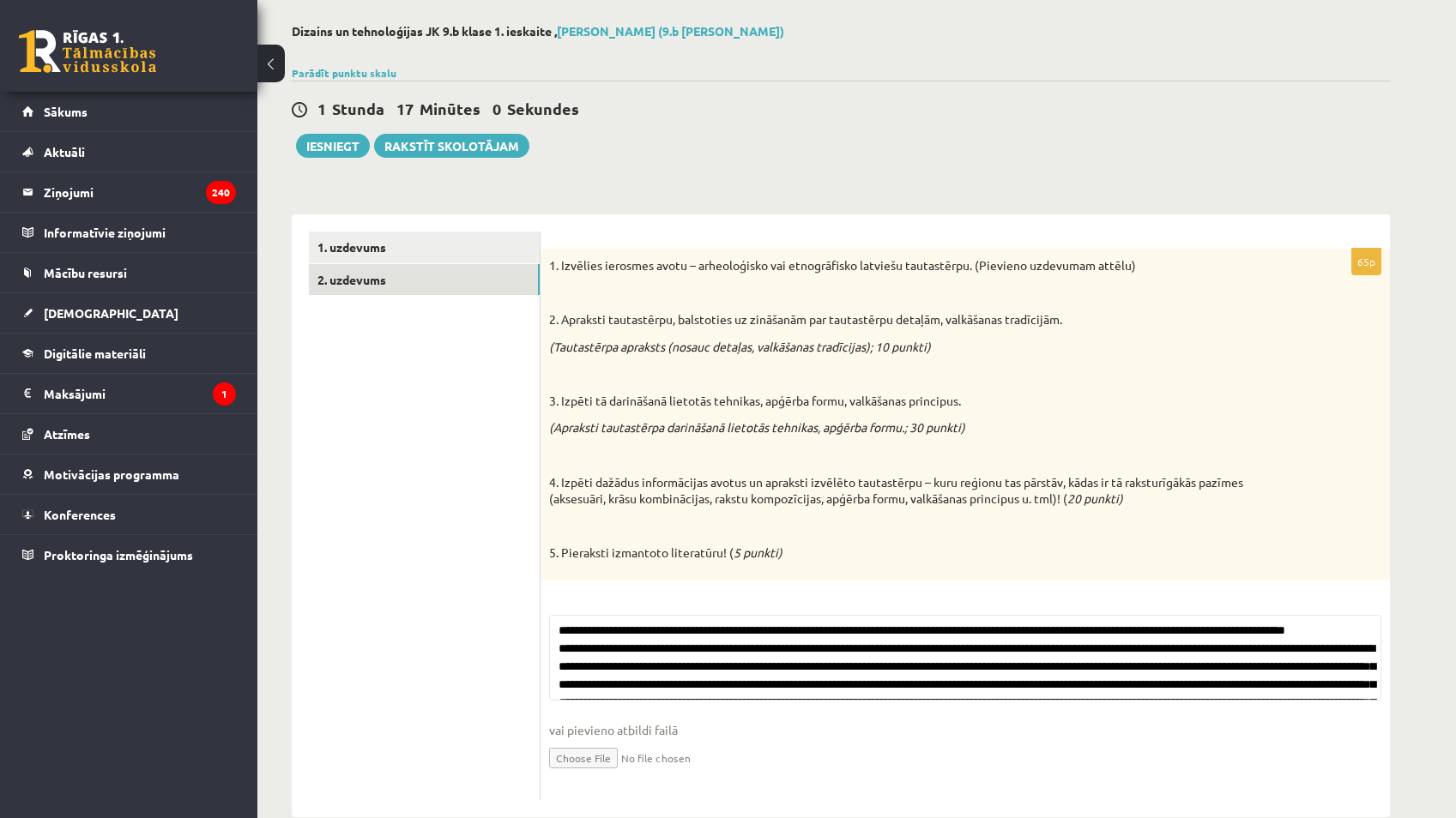
scroll to position [86, 0]
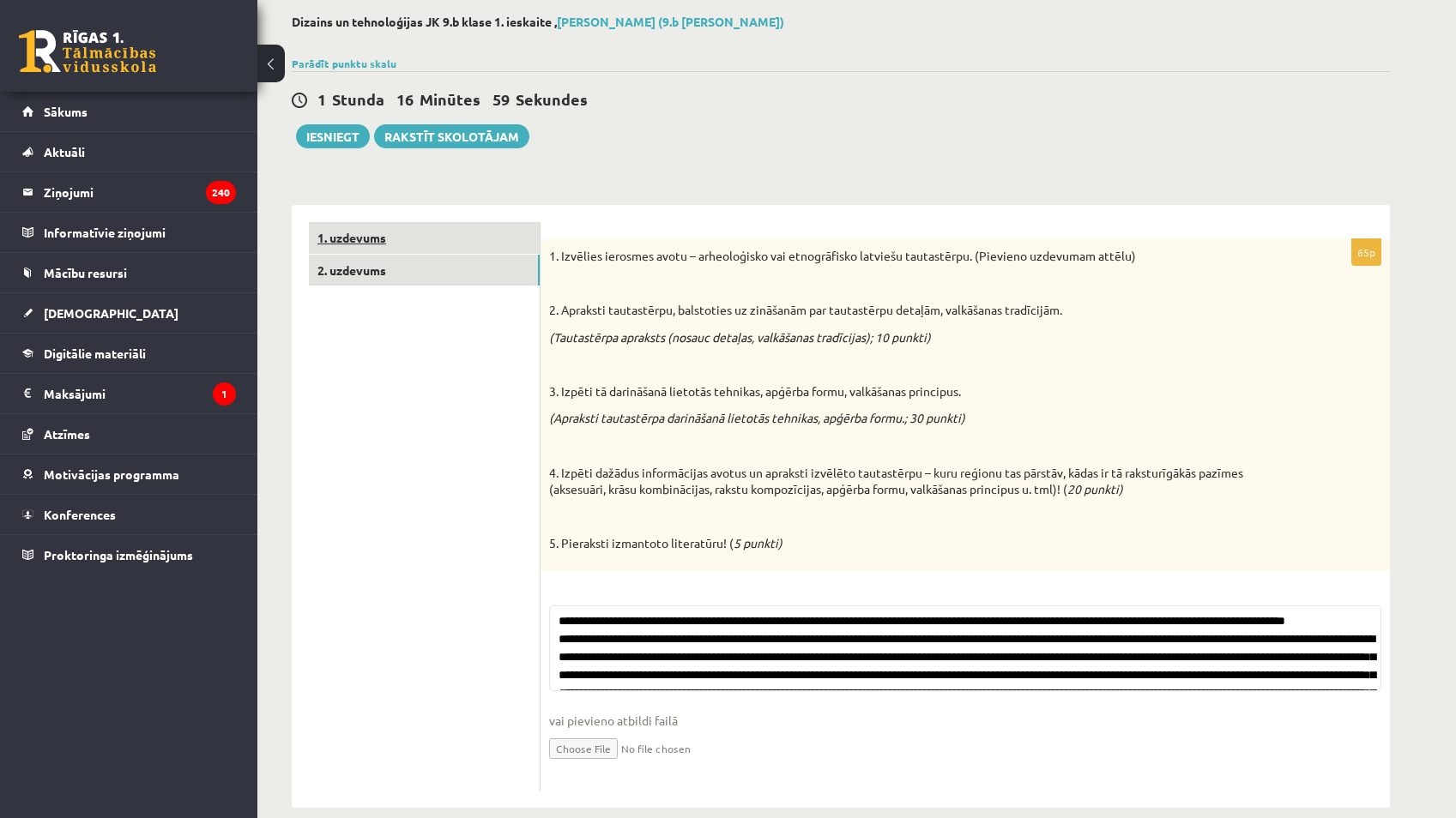
click at [372, 236] on link "1. uzdevums" at bounding box center [425, 238] width 231 height 32
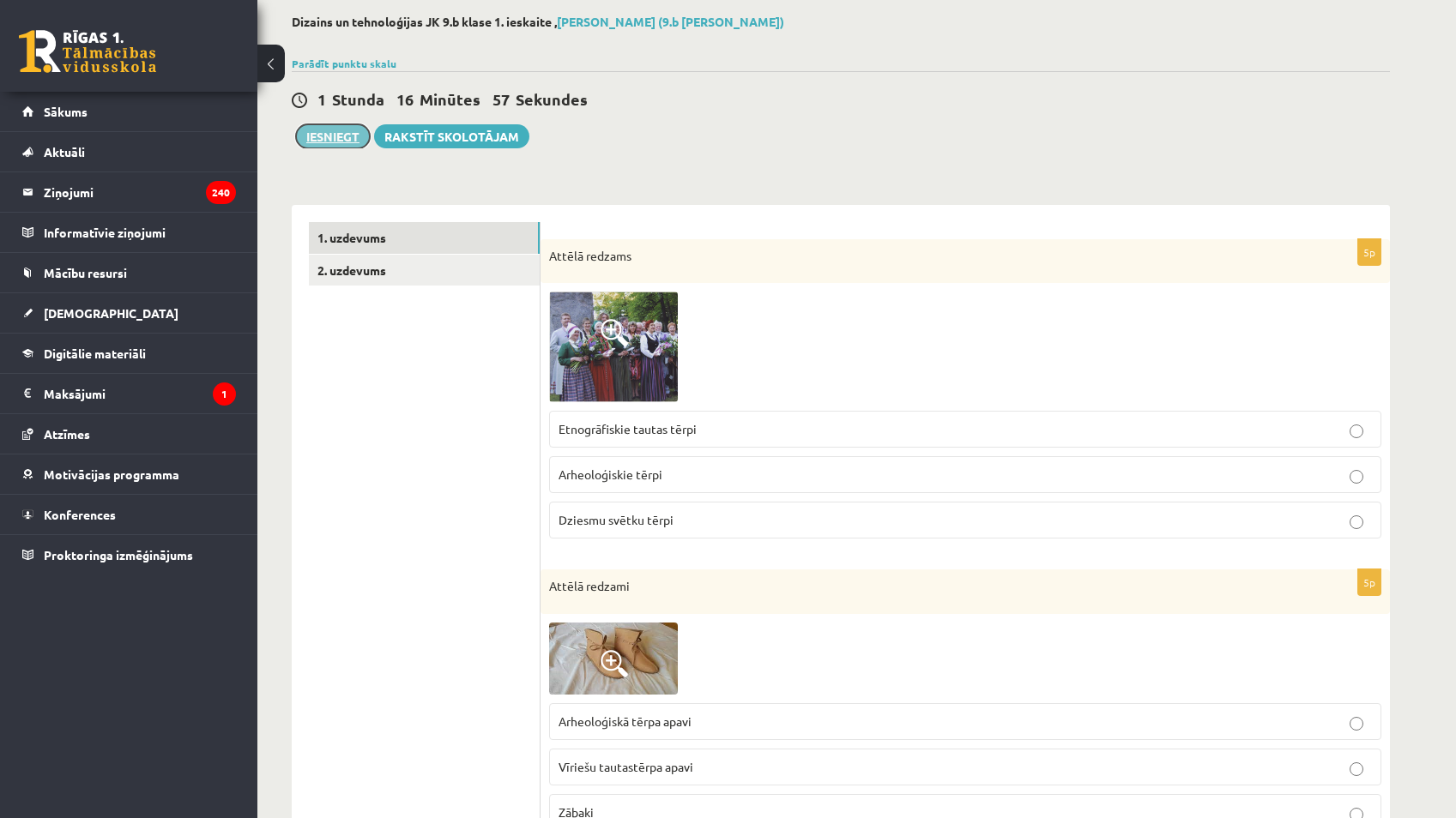
click at [346, 126] on button "Iesniegt" at bounding box center [333, 137] width 74 height 24
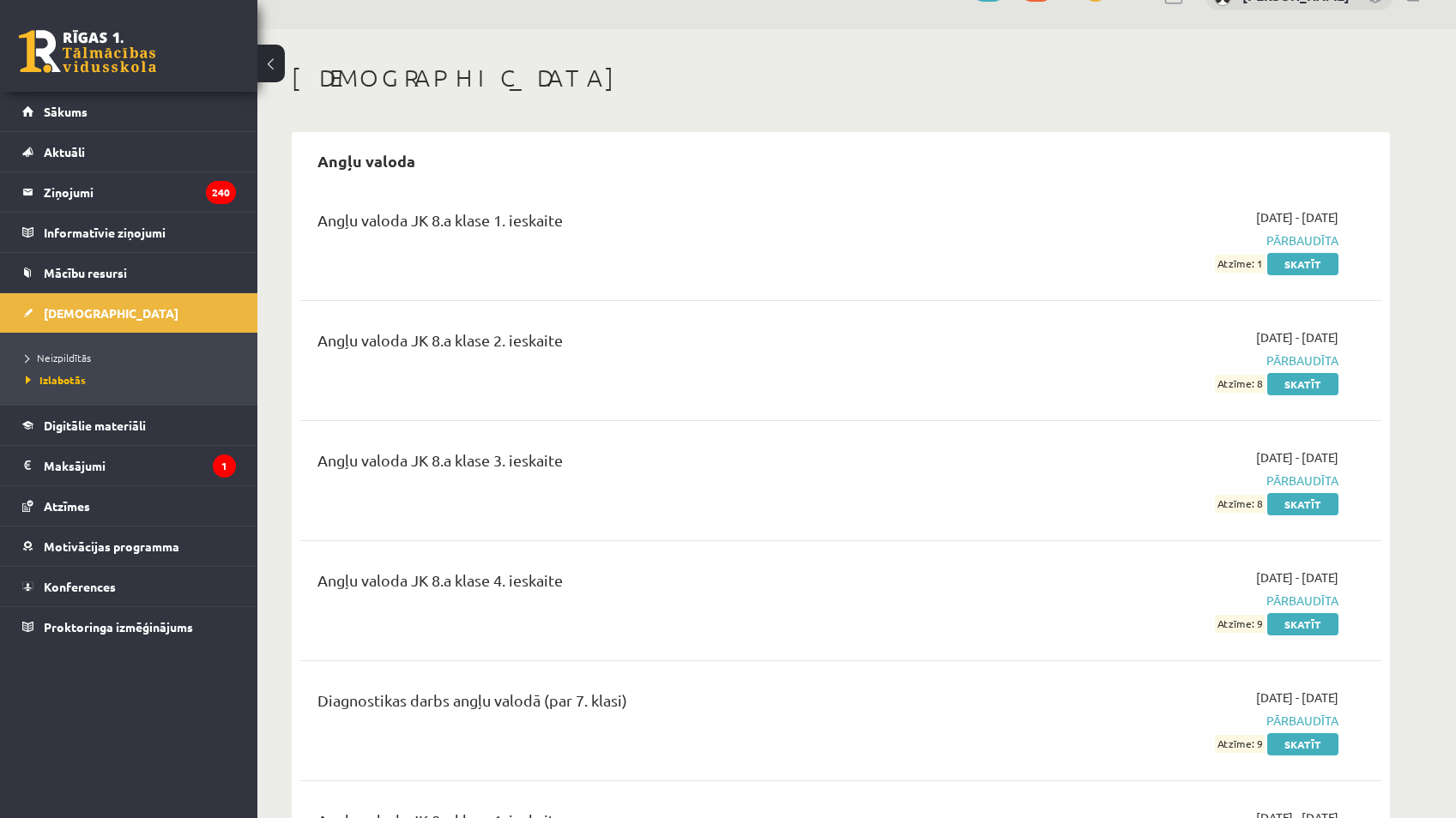
scroll to position [86, 0]
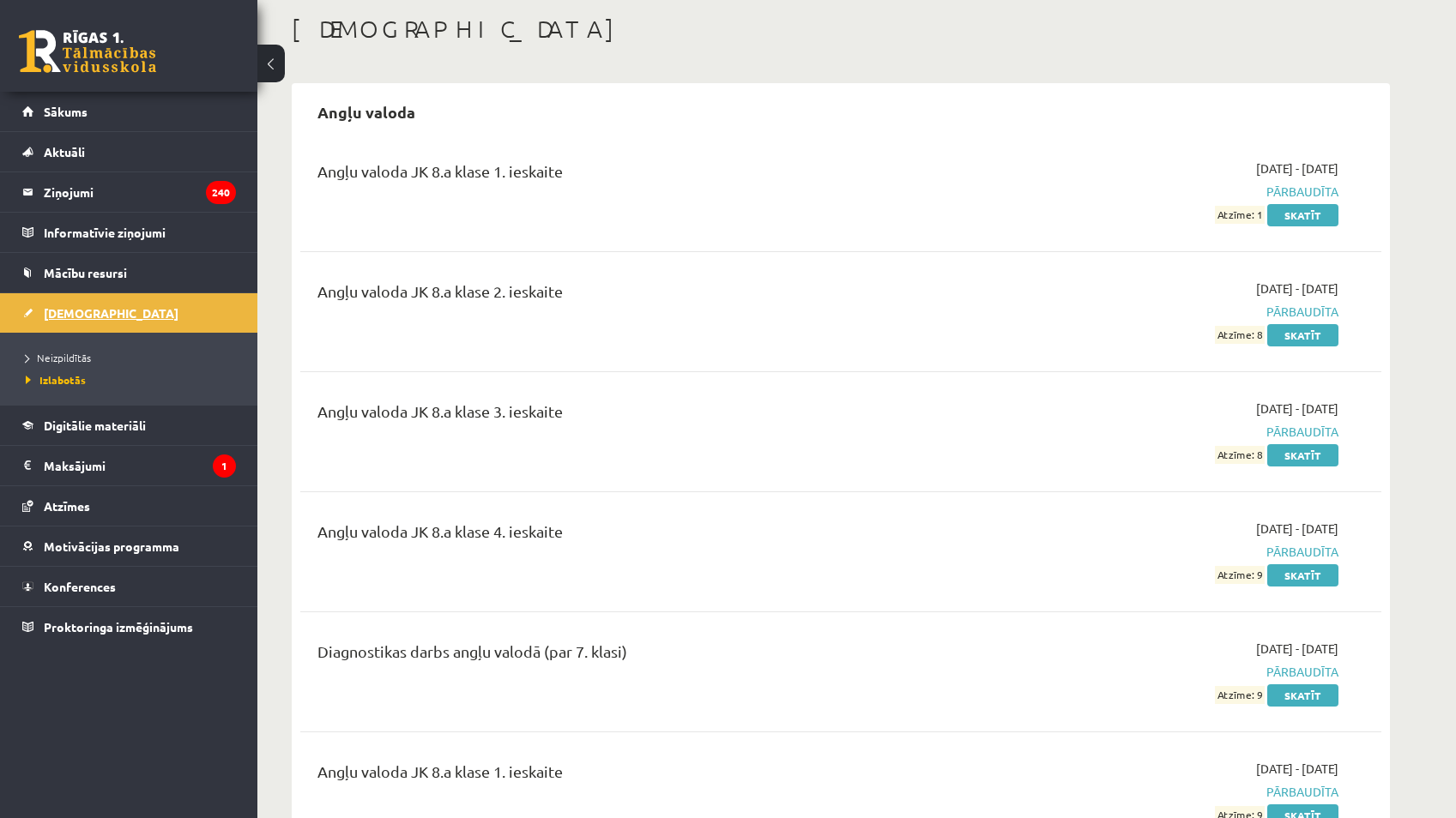
click at [188, 321] on link "[DEMOGRAPHIC_DATA]" at bounding box center [129, 313] width 214 height 39
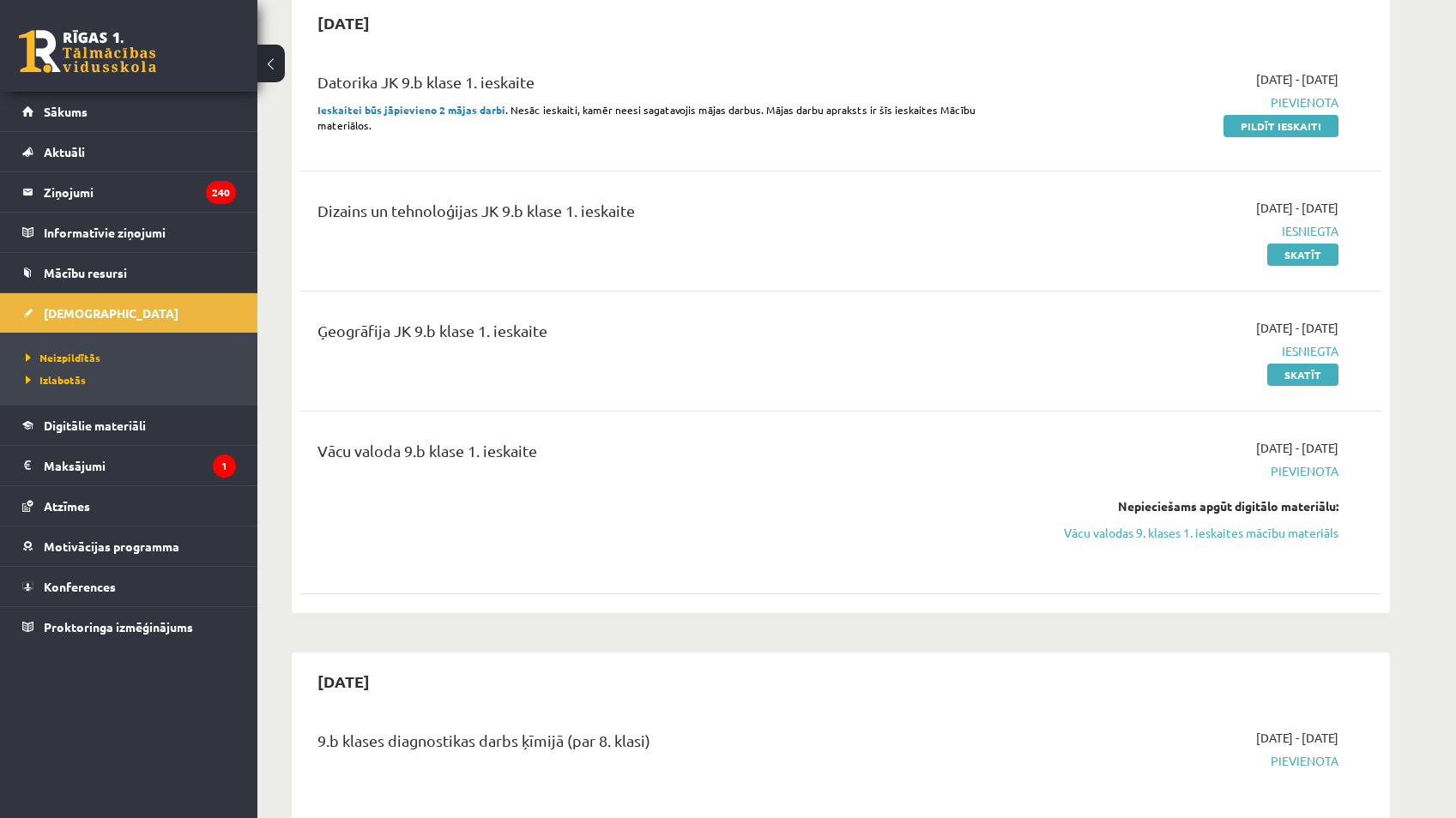
scroll to position [429, 0]
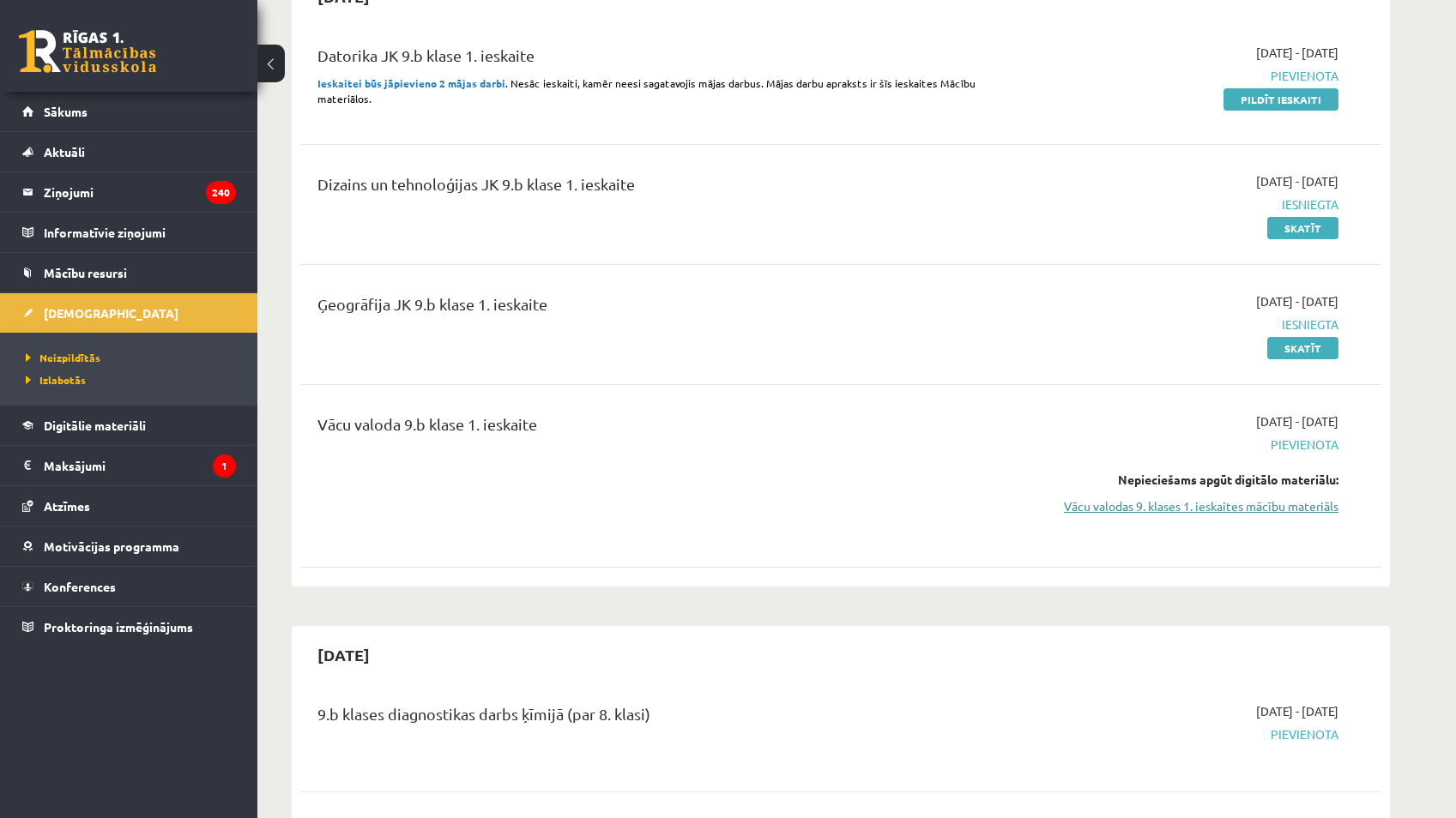
click at [1140, 512] on link "Vācu valodas 9. klases 1. ieskaites mācību materiāls" at bounding box center [1177, 506] width 323 height 18
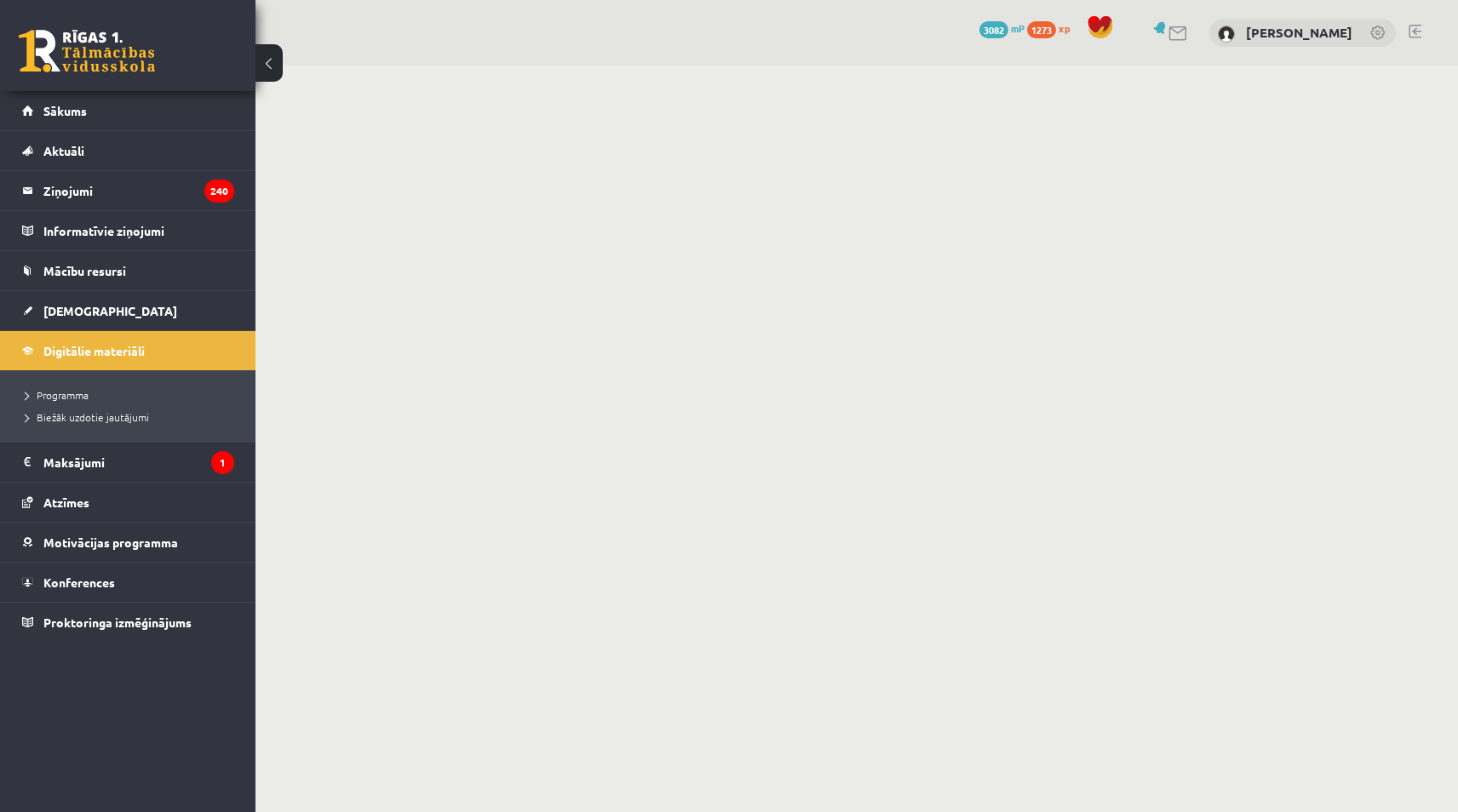
drag, startPoint x: 0, startPoint y: 0, endPoint x: 519, endPoint y: 292, distance: 595.5
click at [519, 292] on body "0 Dāvanas 3082 mP 1273 xp [PERSON_NAME] Sākums Aktuāli Kā mācīties eSKOLĀ Konta…" at bounding box center [729, 406] width 1458 height 812
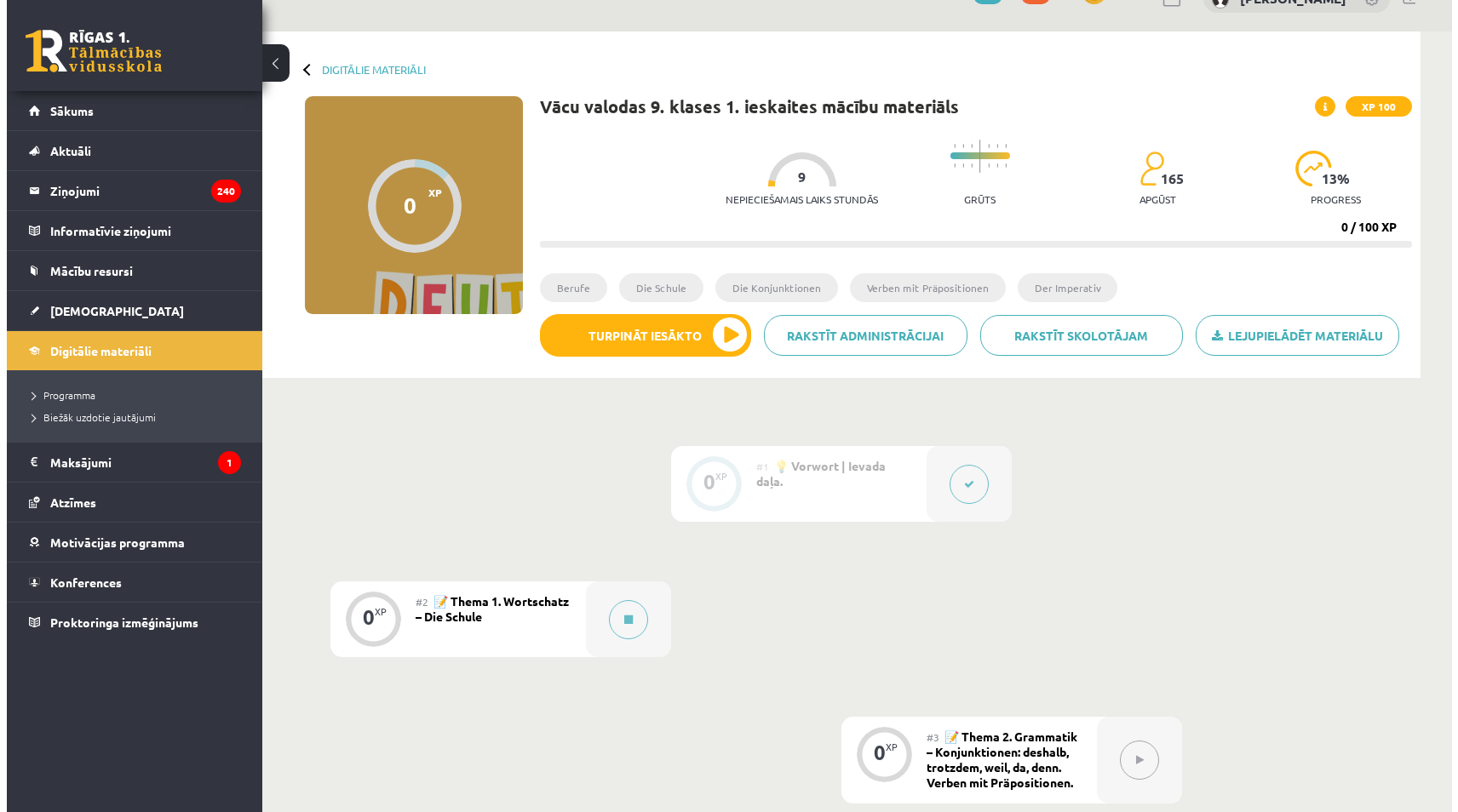
scroll to position [170, 0]
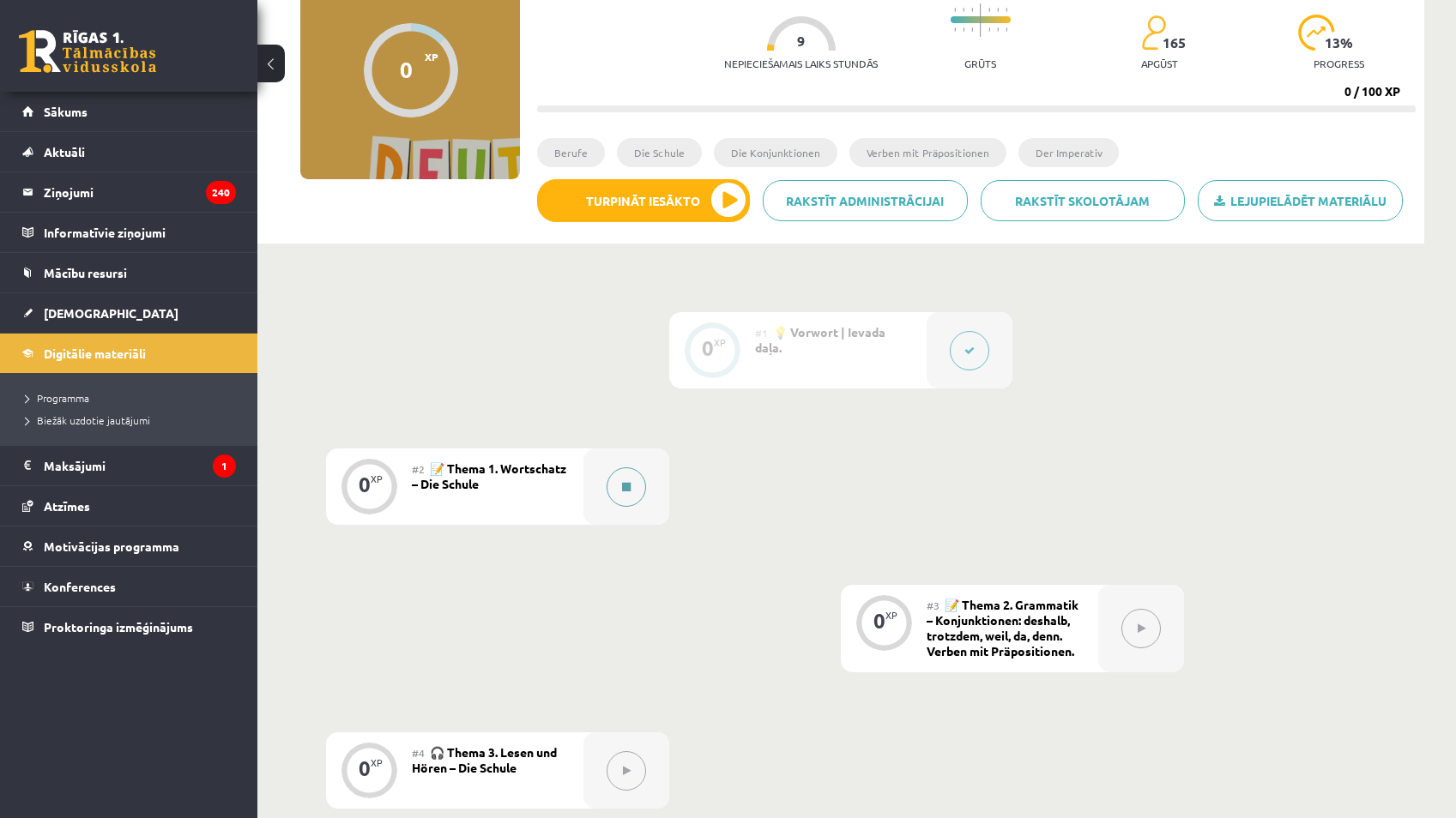
click at [629, 467] on div at bounding box center [626, 486] width 86 height 76
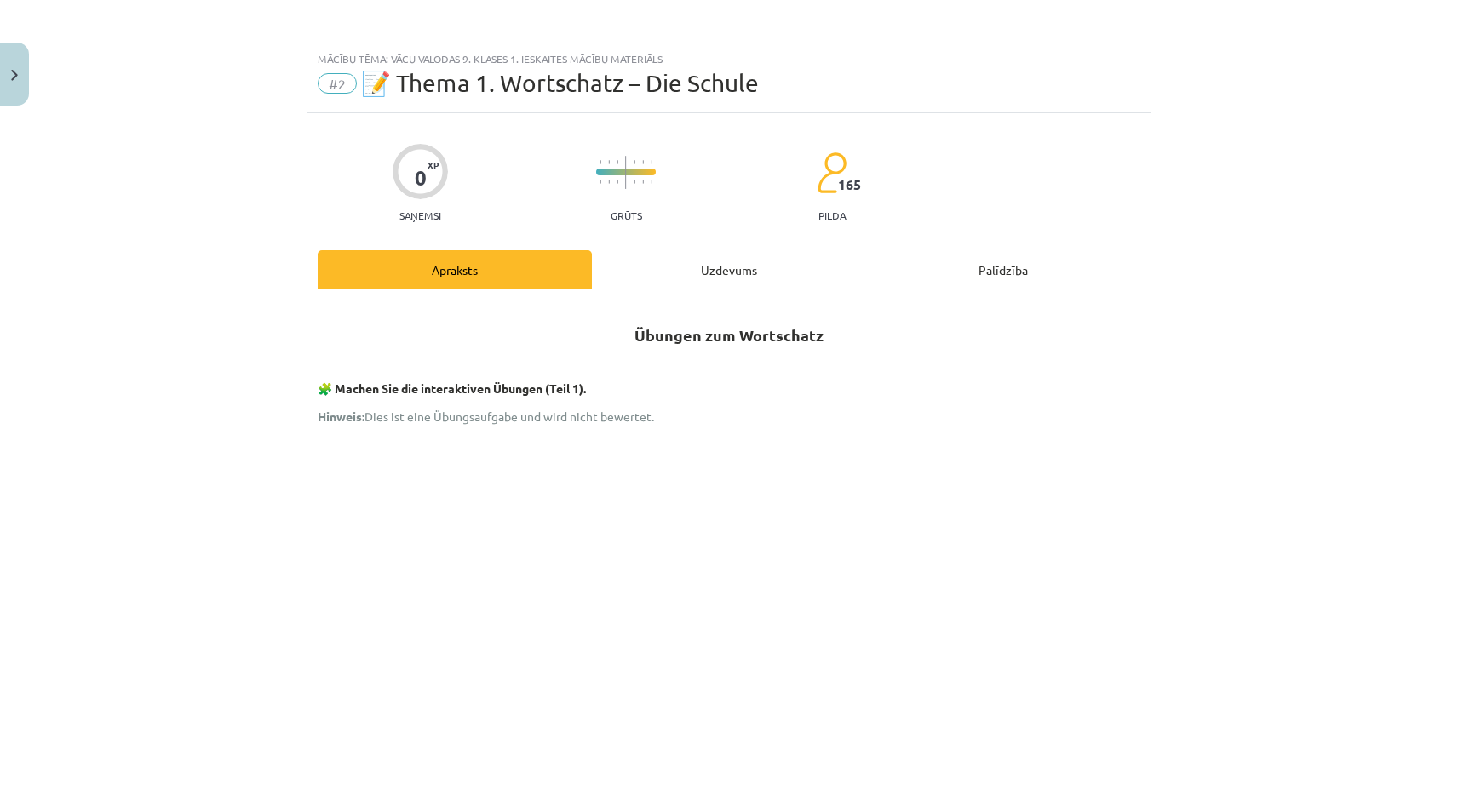
click at [807, 261] on div "Uzdevums" at bounding box center [729, 269] width 274 height 38
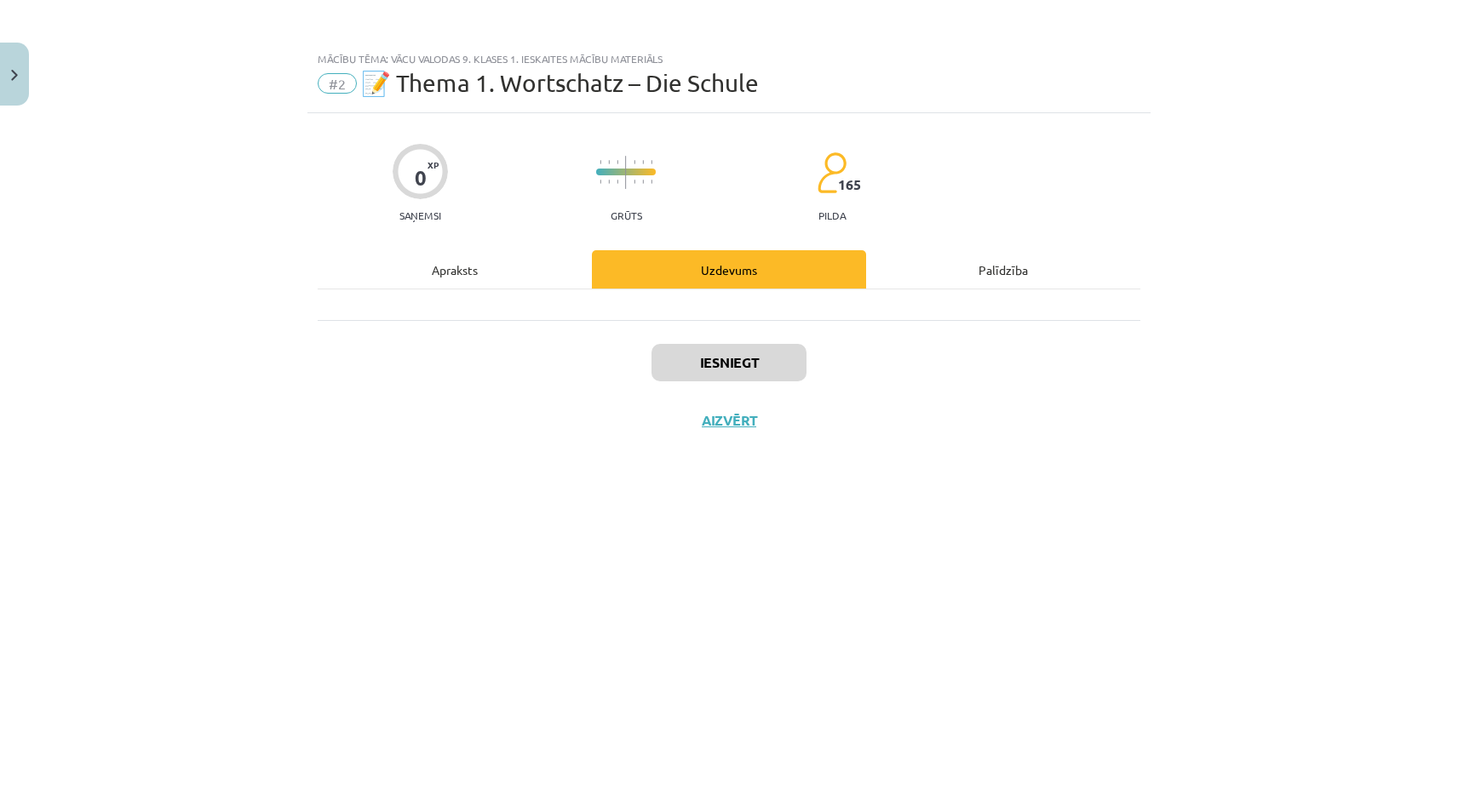
drag, startPoint x: 743, startPoint y: 400, endPoint x: 736, endPoint y: 385, distance: 16.6
click at [742, 399] on div "Iesniegt Aizvērt" at bounding box center [729, 379] width 823 height 119
click at [754, 343] on div "Iesniegt Aizvērt" at bounding box center [729, 379] width 823 height 119
click at [484, 268] on div "Apraksts" at bounding box center [454, 269] width 274 height 38
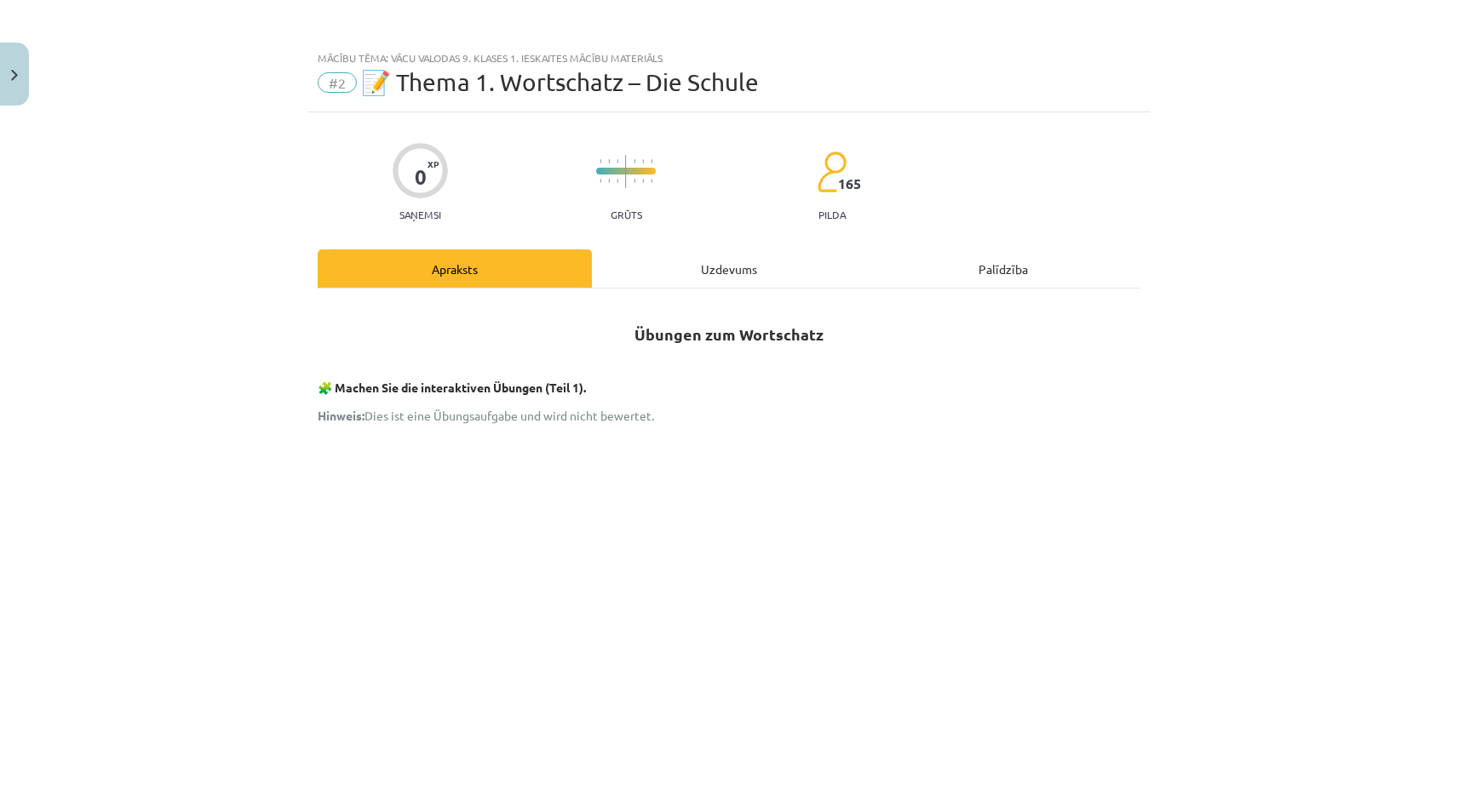
scroll to position [0, 0]
click at [687, 277] on div "Uzdevums" at bounding box center [729, 269] width 274 height 38
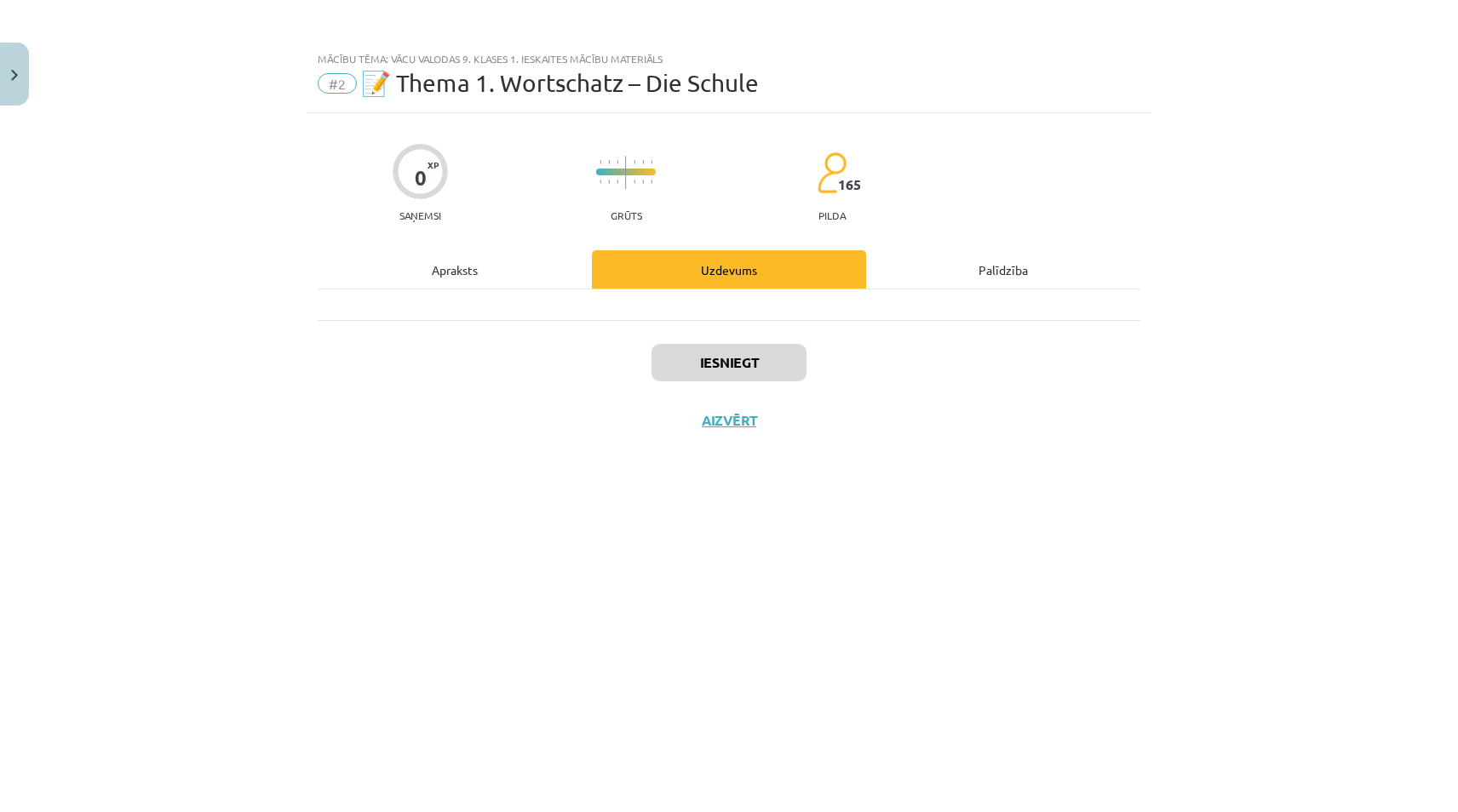
click at [699, 340] on div "Iesniegt Aizvērt" at bounding box center [729, 379] width 823 height 119
click at [745, 419] on button "Aizvērt" at bounding box center [729, 420] width 65 height 17
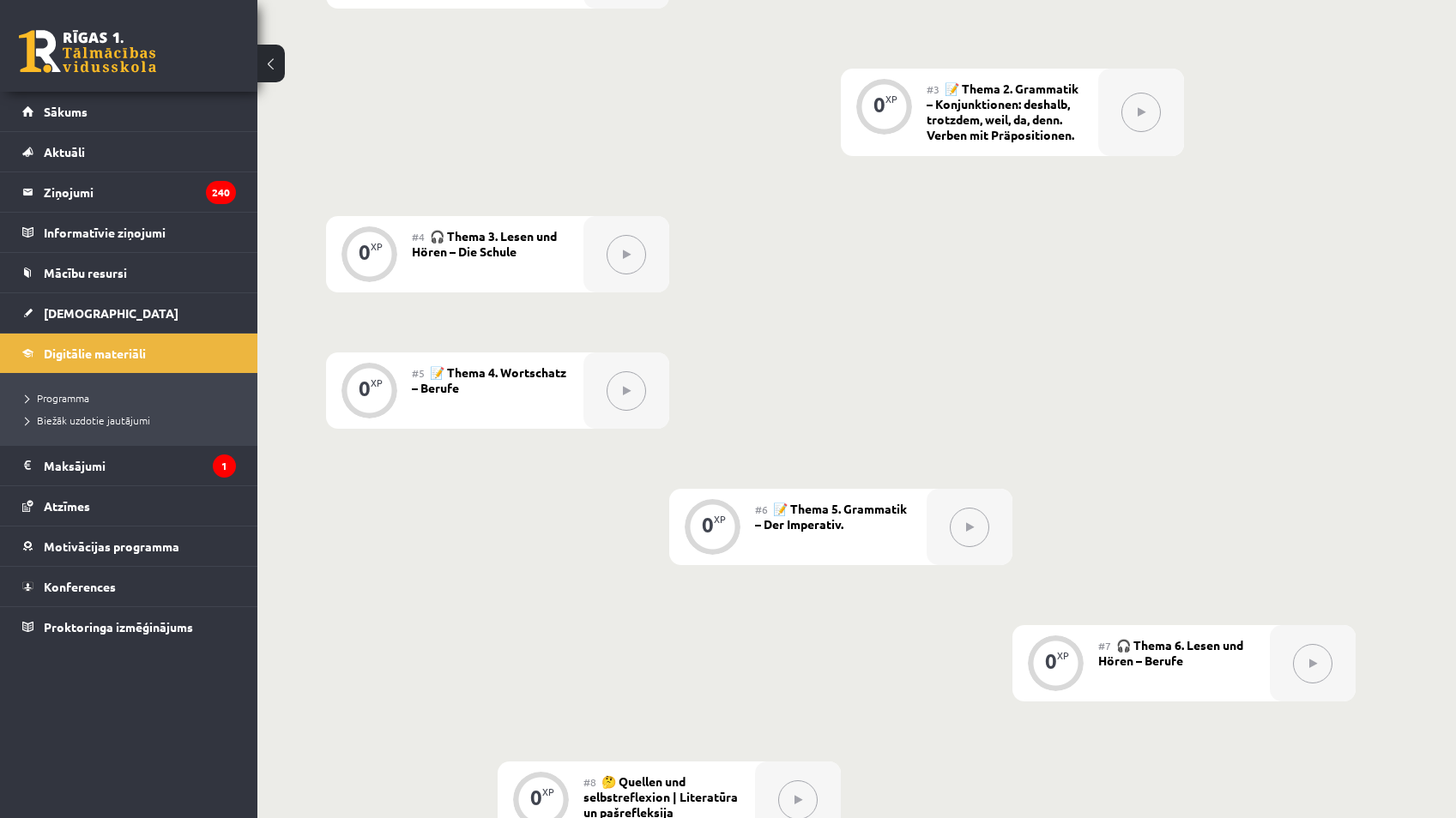
scroll to position [579, 0]
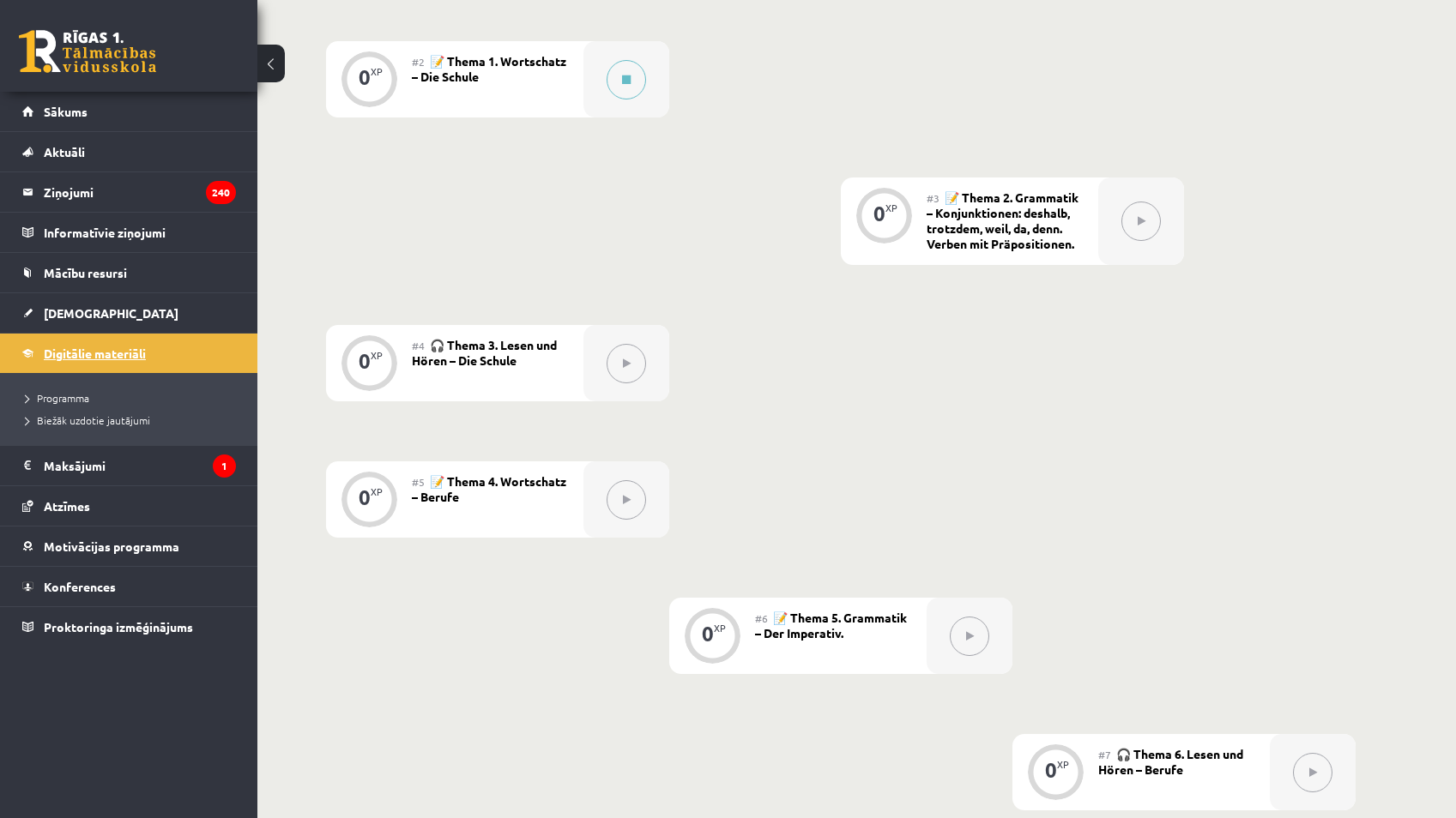
click at [165, 350] on link "Digitālie materiāli" at bounding box center [129, 353] width 214 height 39
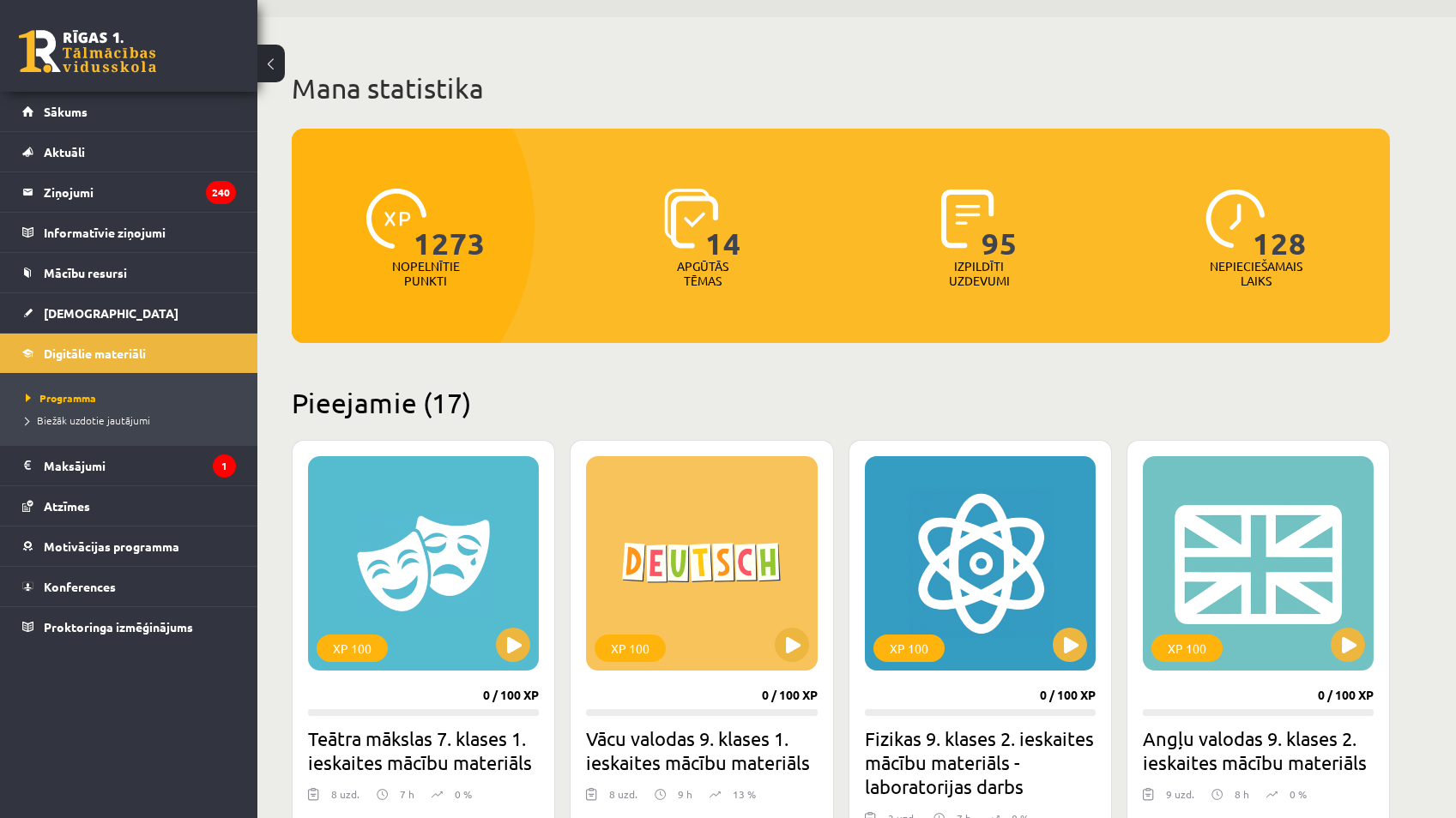
scroll to position [171, 0]
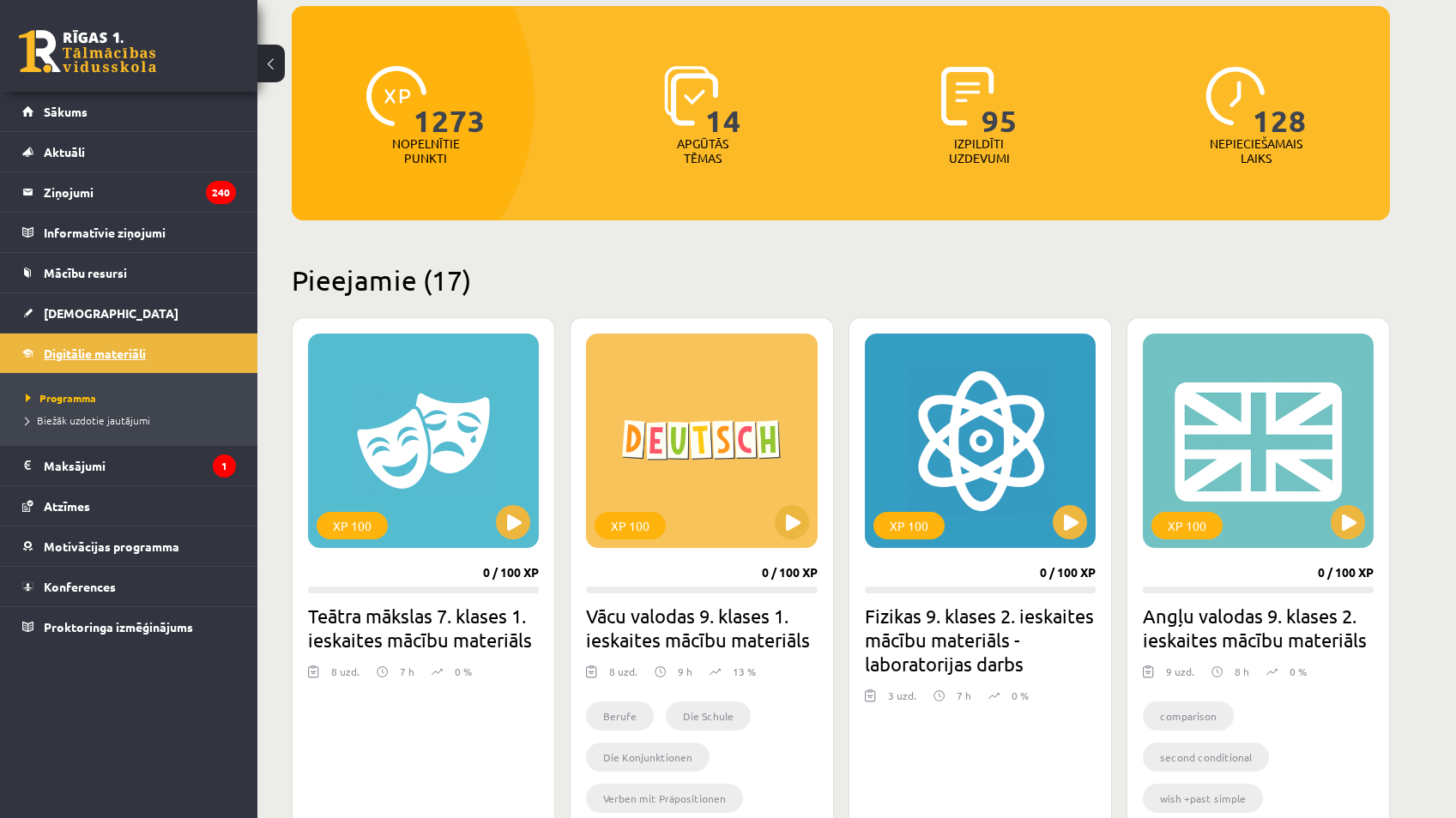
click at [119, 360] on span "Digitālie materiāli" at bounding box center [95, 353] width 102 height 15
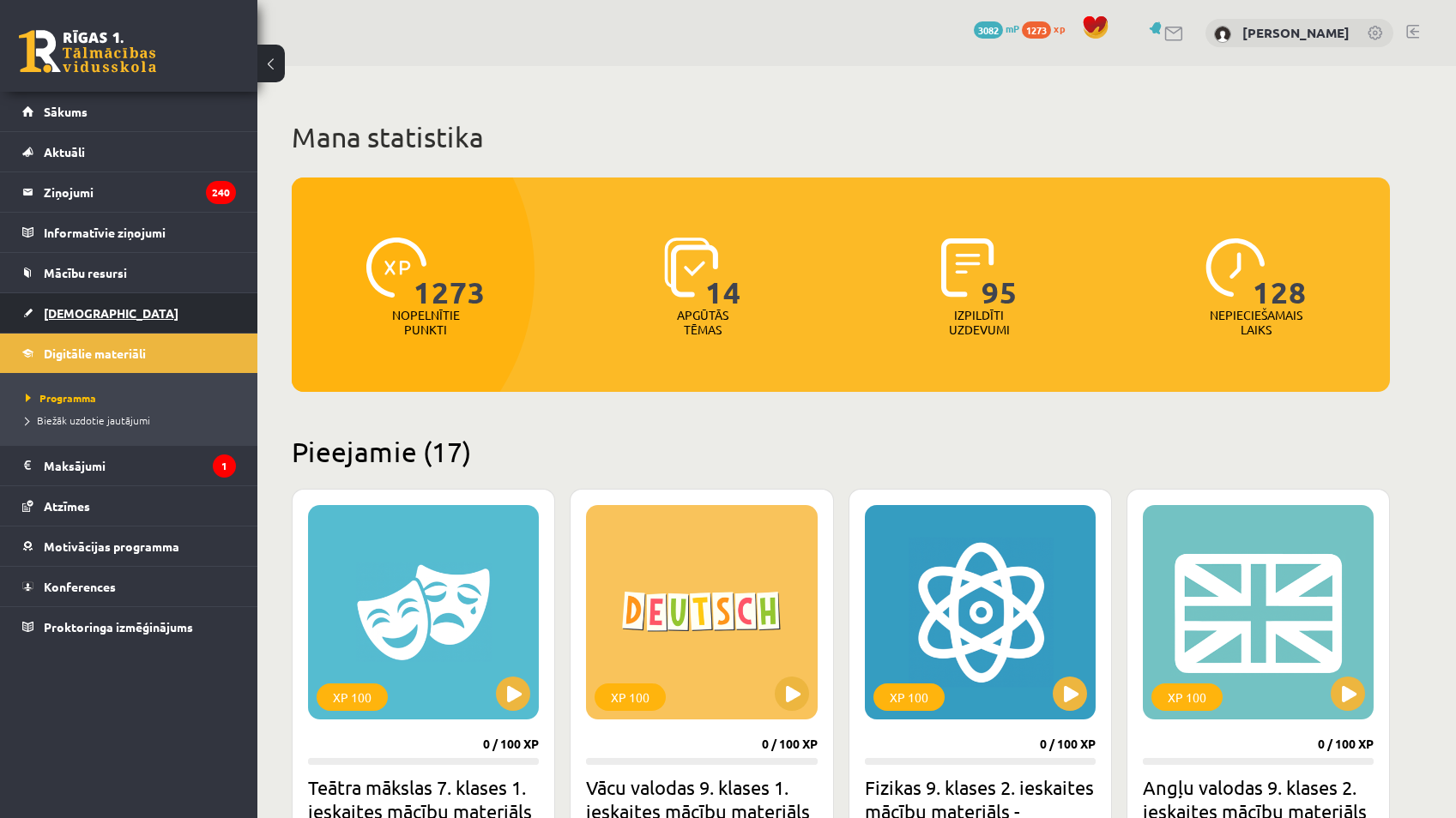
click at [125, 305] on link "[DEMOGRAPHIC_DATA]" at bounding box center [129, 313] width 214 height 39
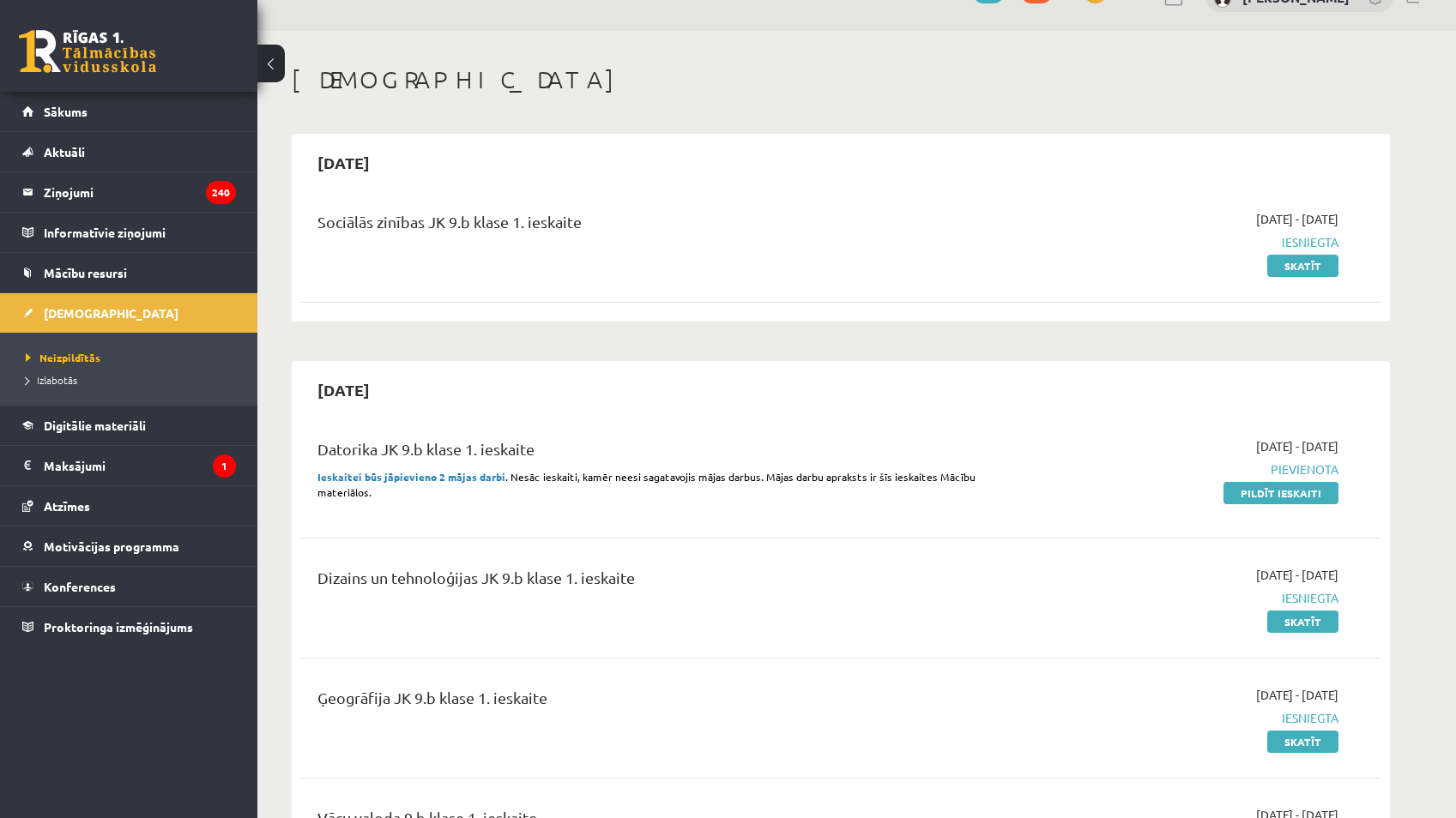
scroll to position [258, 0]
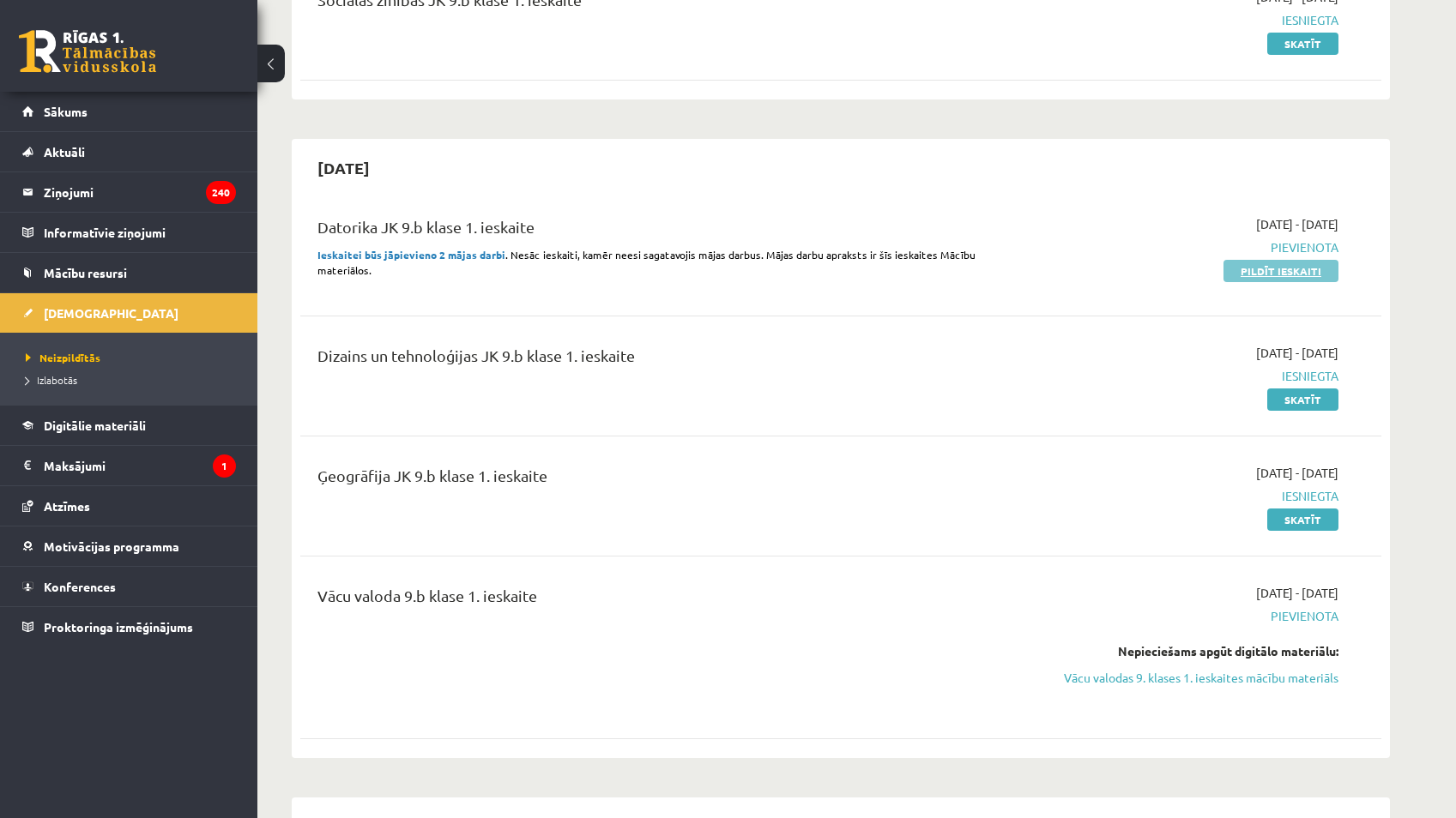
click at [1286, 273] on link "Pildīt ieskaiti" at bounding box center [1281, 271] width 115 height 22
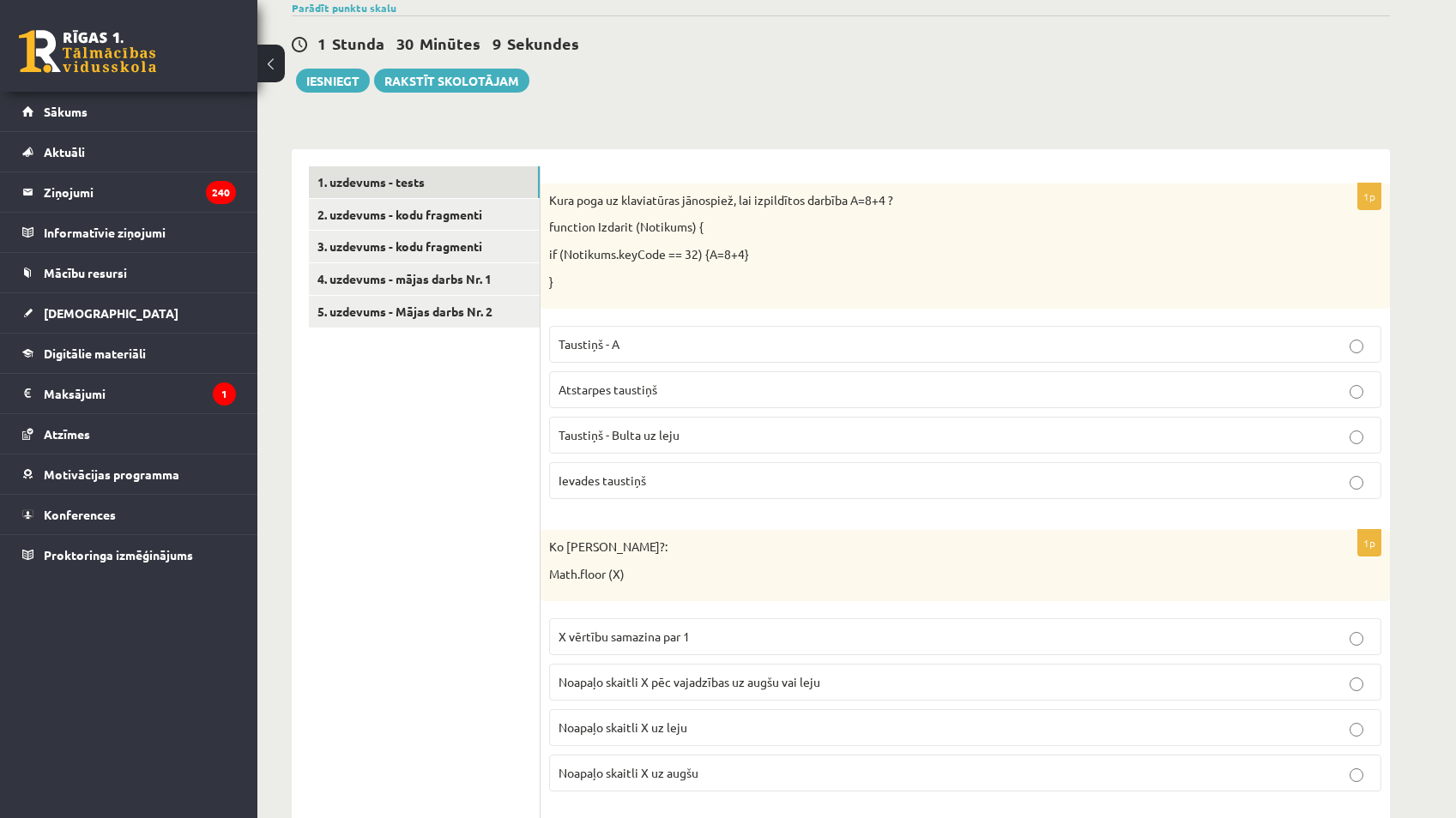
scroll to position [171, 0]
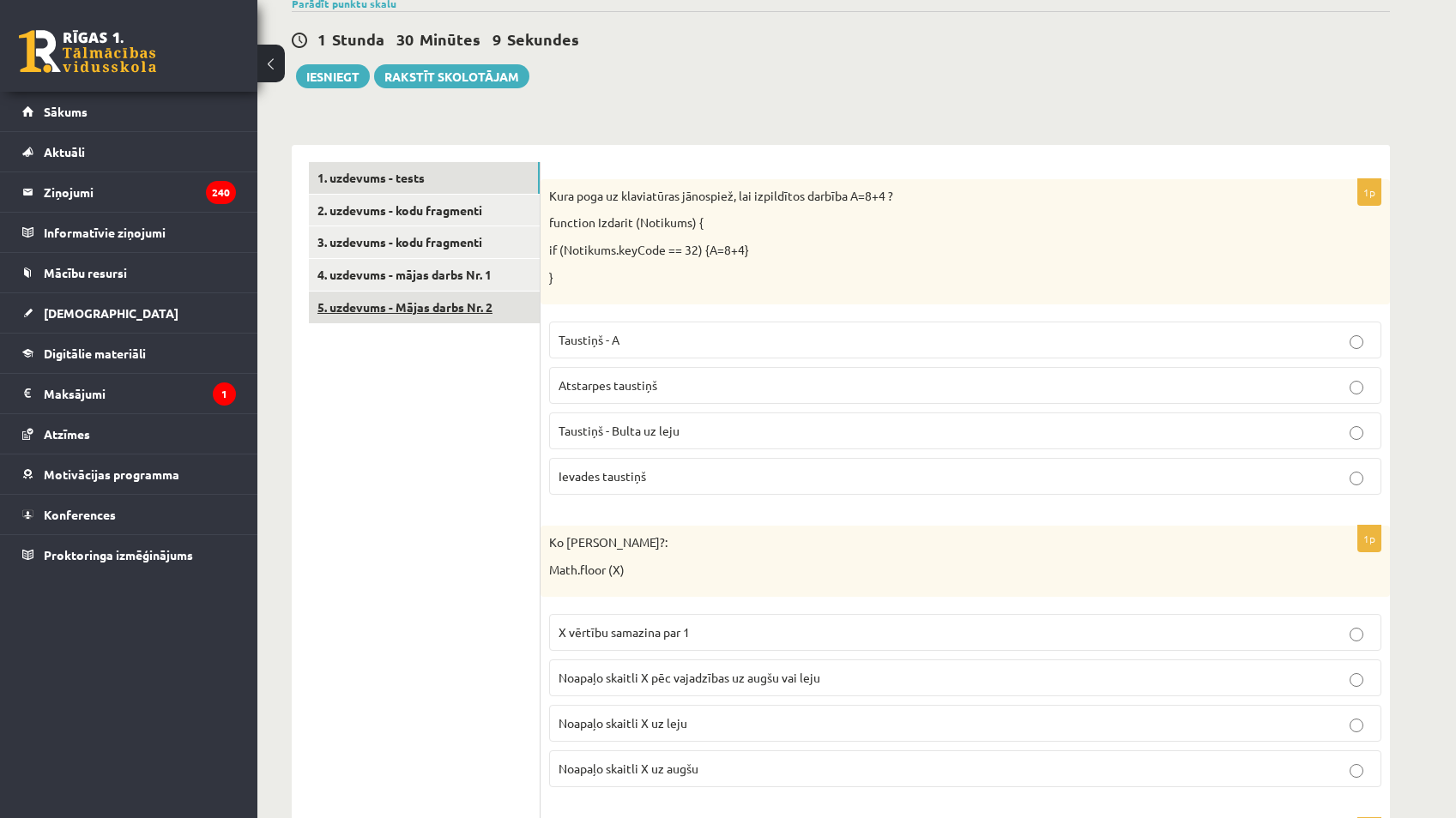
click at [466, 294] on link "5. uzdevums - Mājas darbs Nr. 2" at bounding box center [425, 307] width 231 height 32
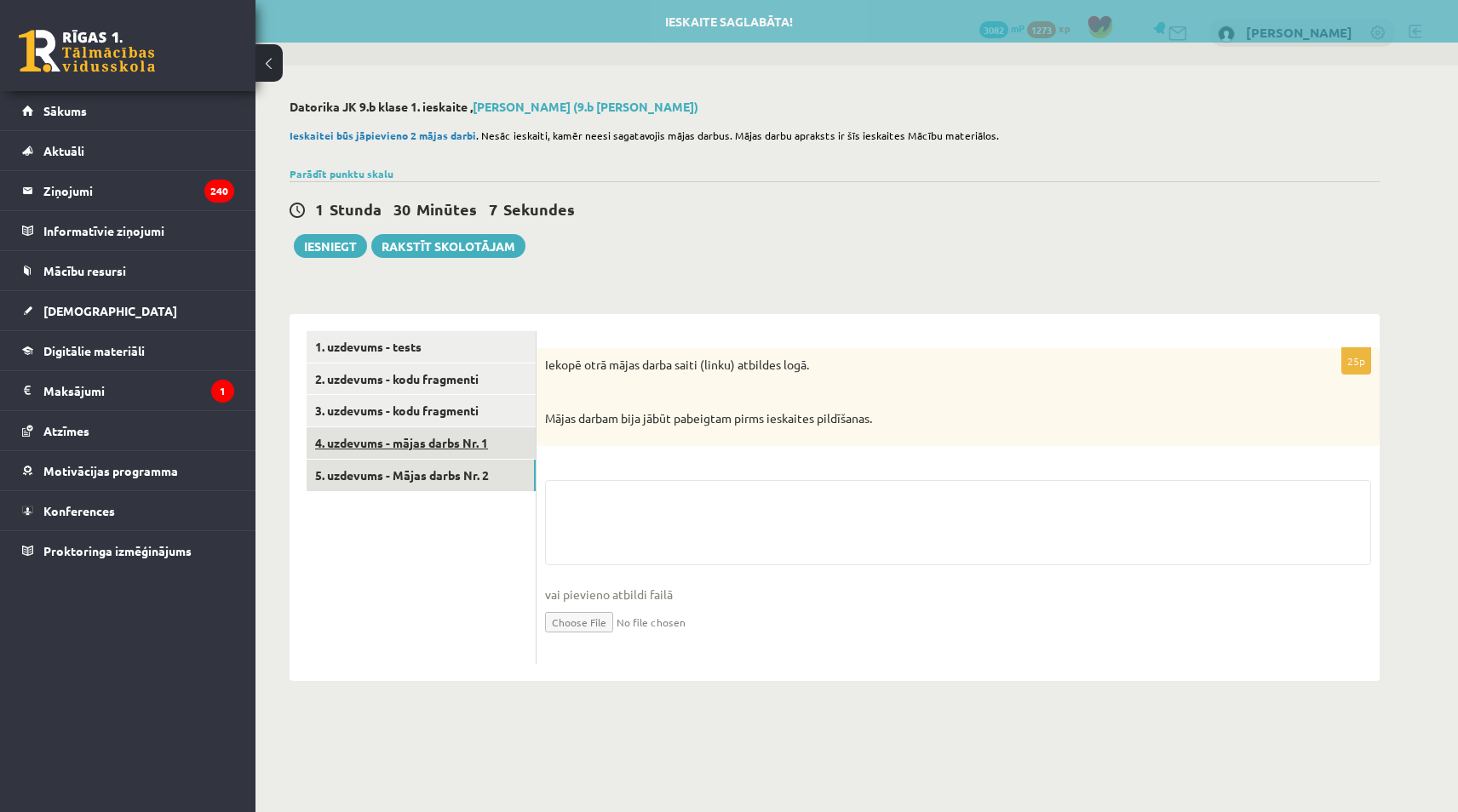
click at [476, 445] on link "4. uzdevums - mājas darbs Nr. 1" at bounding box center [421, 444] width 229 height 32
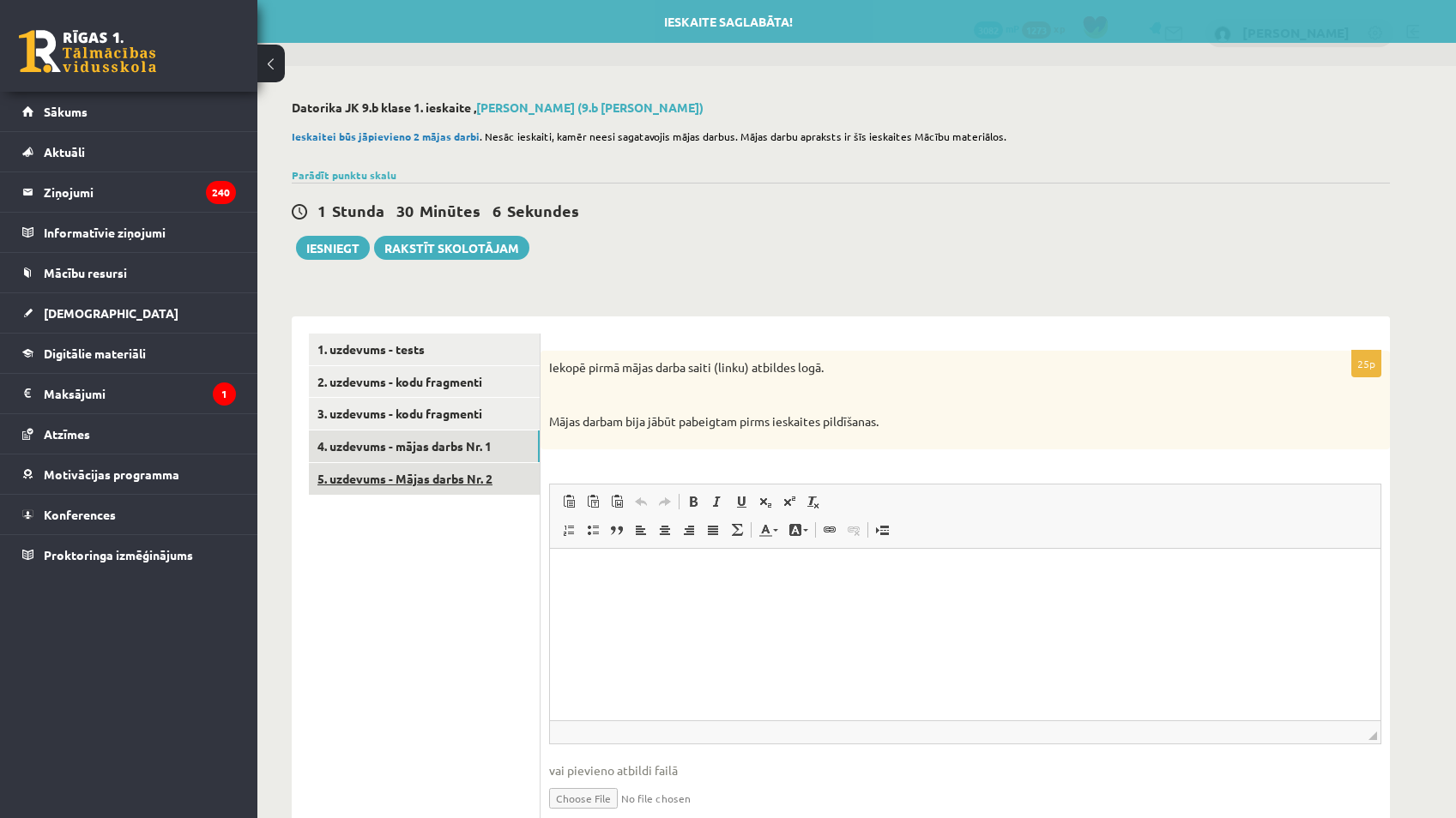
click at [465, 473] on link "5. uzdevums - Mājas darbs Nr. 2" at bounding box center [425, 479] width 231 height 32
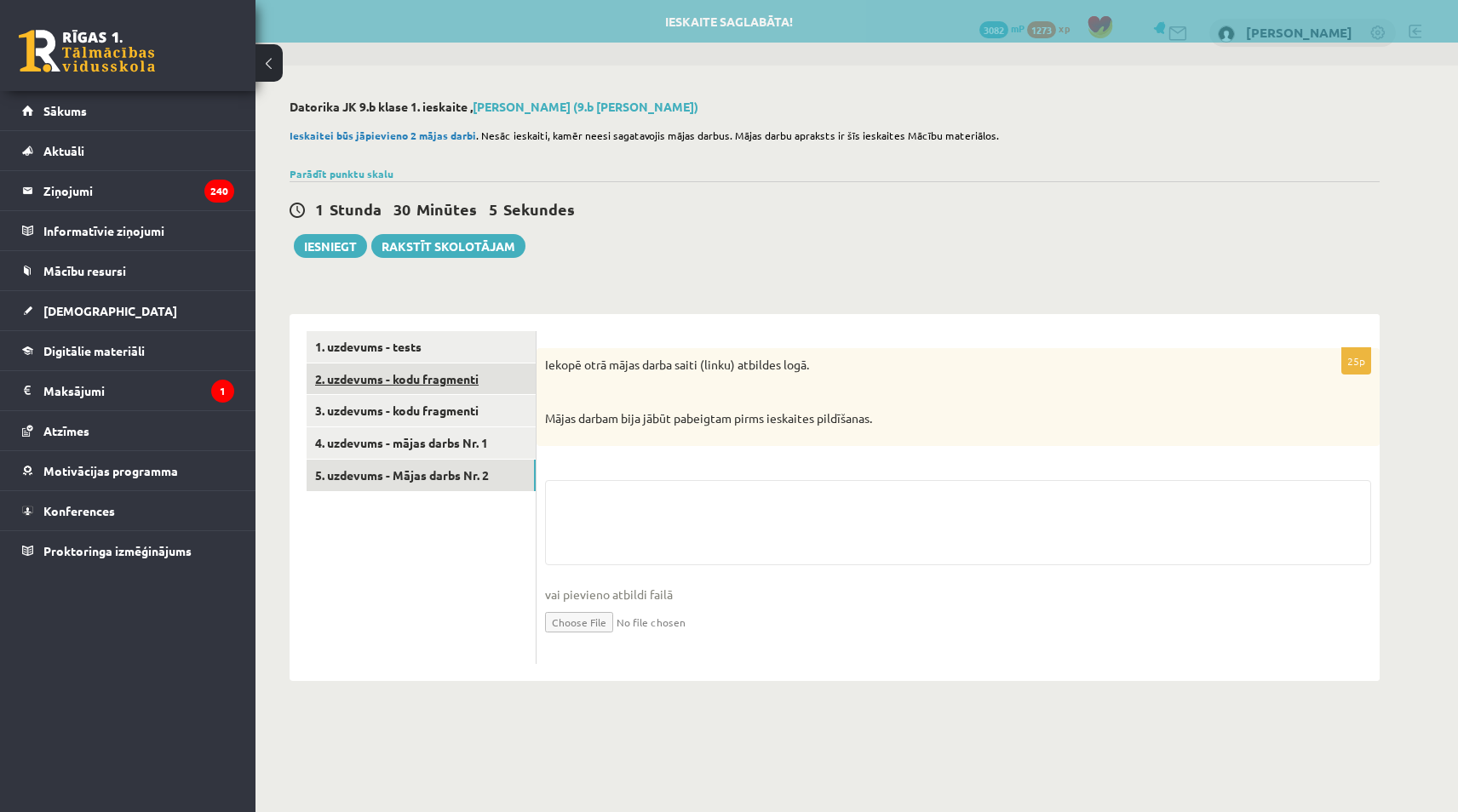
click at [495, 375] on link "2. uzdevums - kodu fragmenti" at bounding box center [421, 379] width 229 height 32
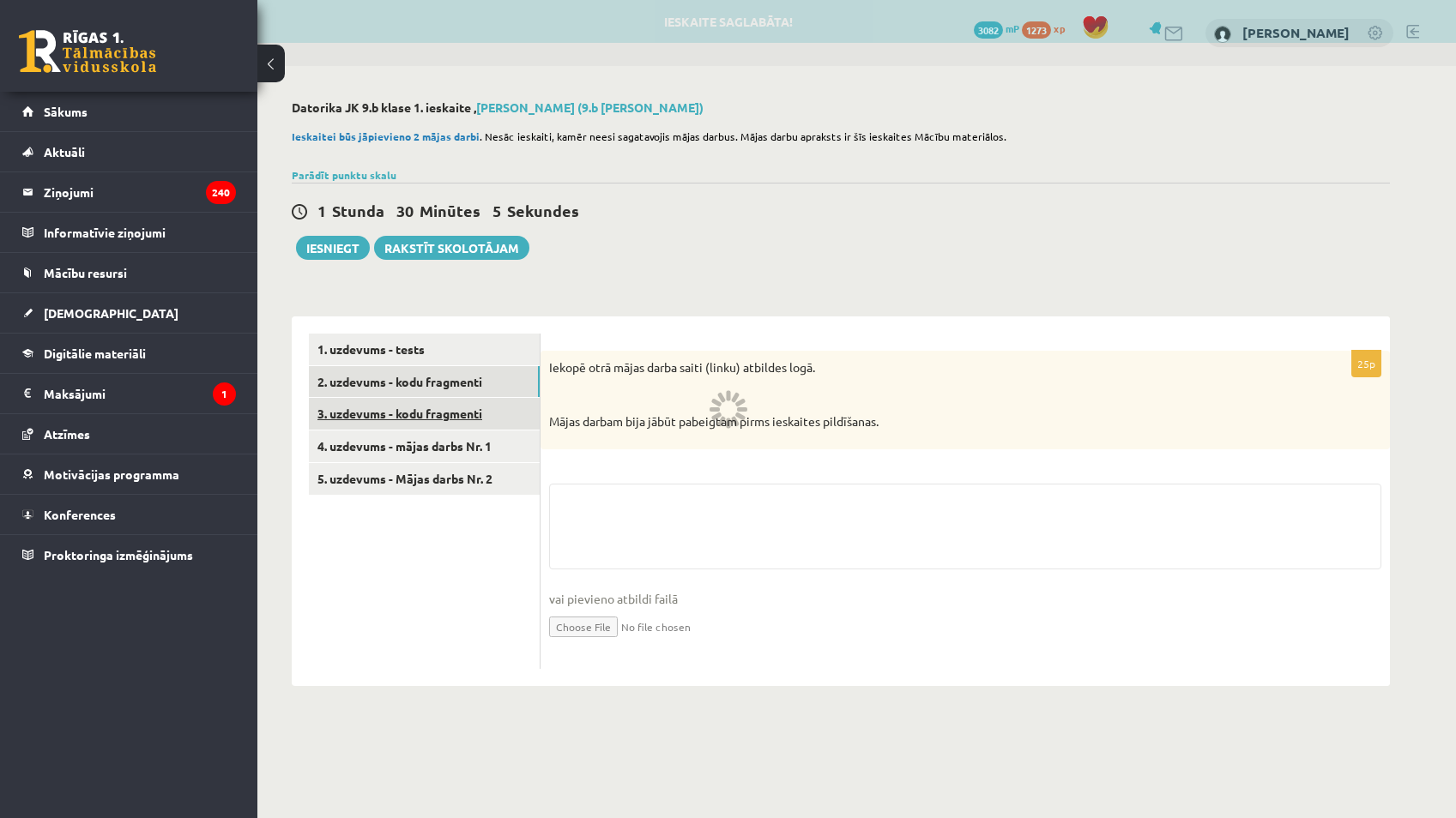
click at [497, 403] on link "3. uzdevums - kodu fragmenti" at bounding box center [425, 414] width 231 height 32
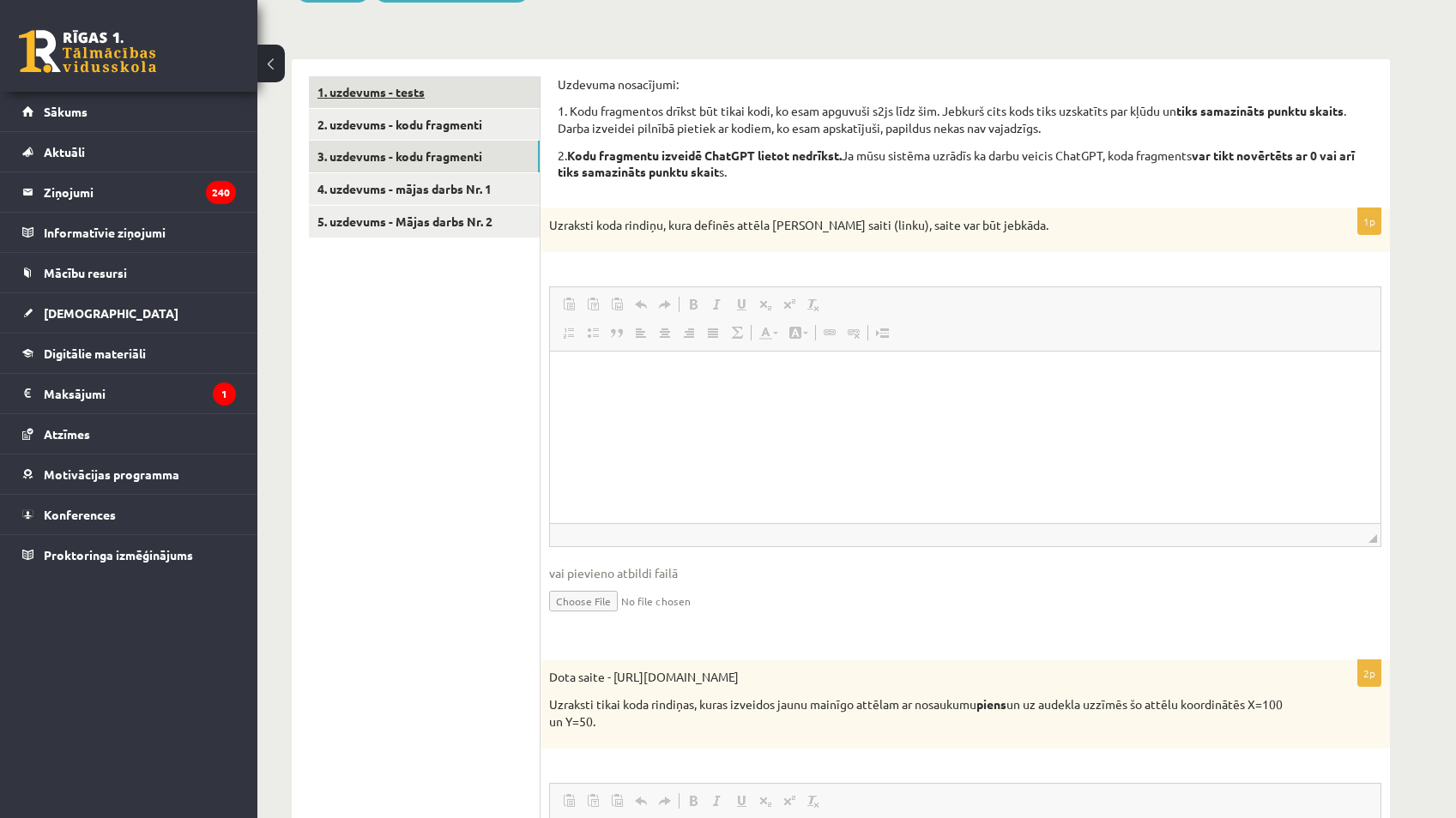
click at [472, 103] on link "1. uzdevums - tests" at bounding box center [425, 92] width 231 height 32
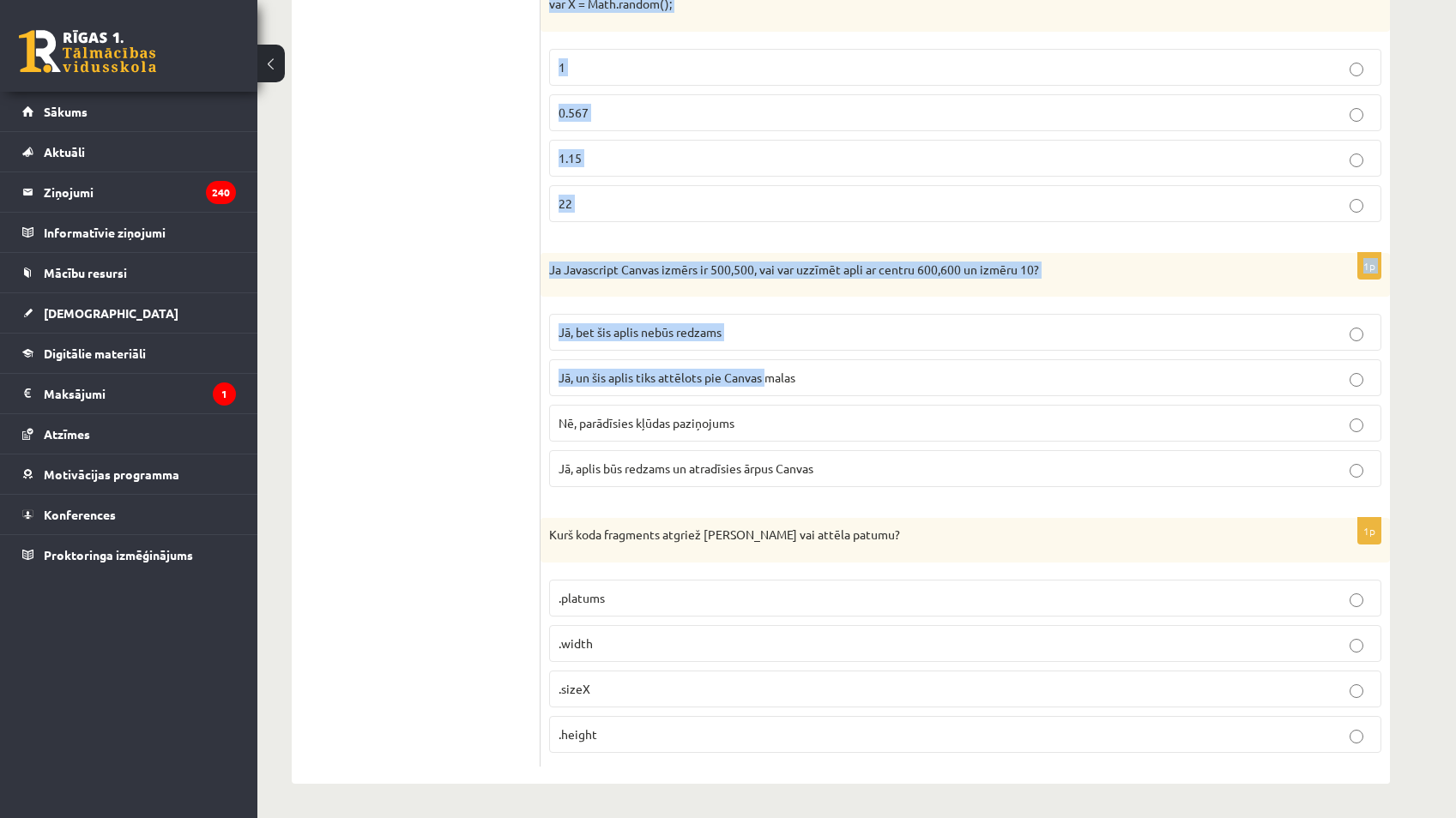
scroll to position [1324, 0]
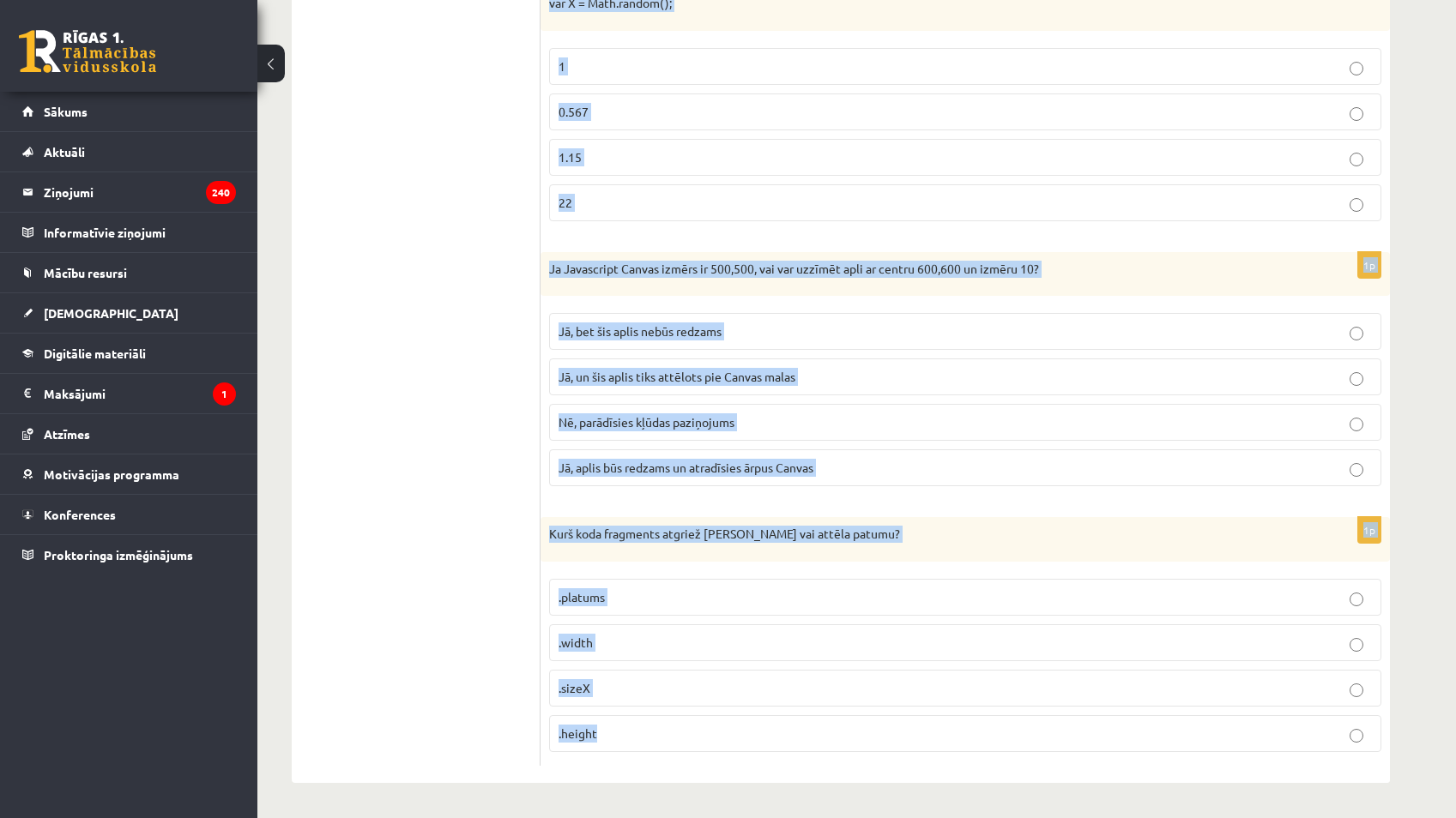
drag, startPoint x: 552, startPoint y: 106, endPoint x: 877, endPoint y: 751, distance: 722.3
drag, startPoint x: 877, startPoint y: 751, endPoint x: 878, endPoint y: 731, distance: 20.0
copy form "Kura poga uz klaviatūras jānospiež, lai izpildītos darbība A=8+4 ? function Izd…"
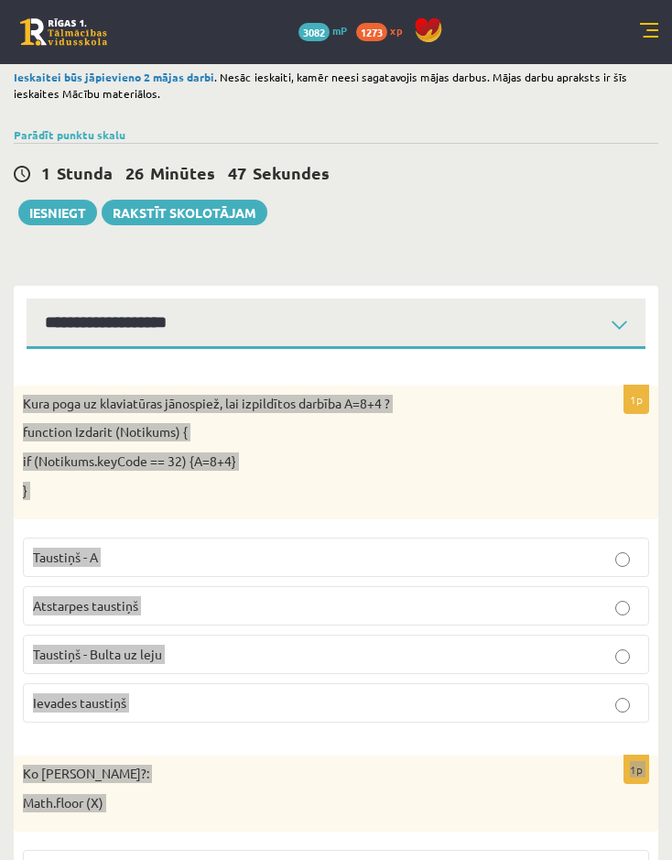
scroll to position [92, 0]
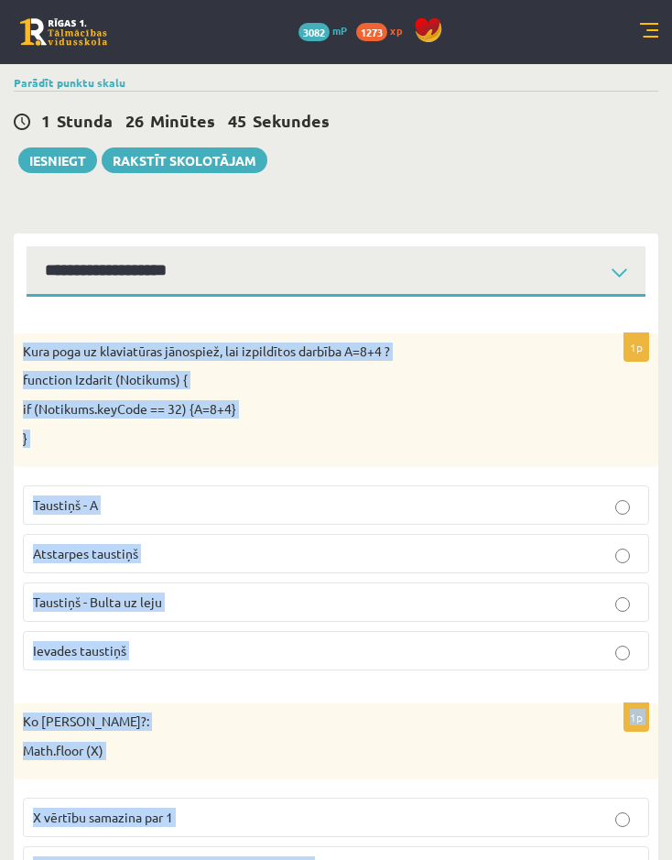
click at [364, 545] on p "Atstarpes taustiņš" at bounding box center [336, 553] width 606 height 19
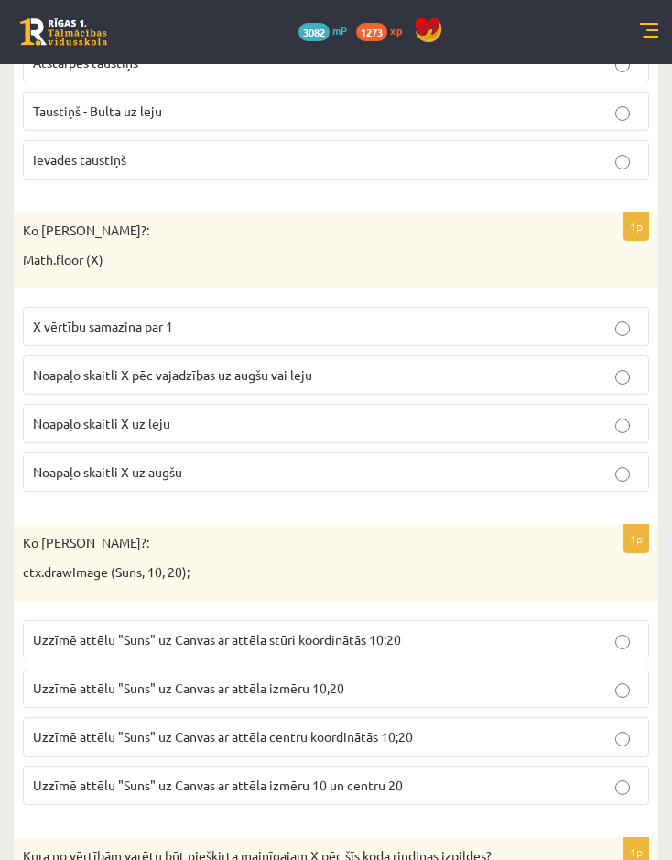
scroll to position [641, 0]
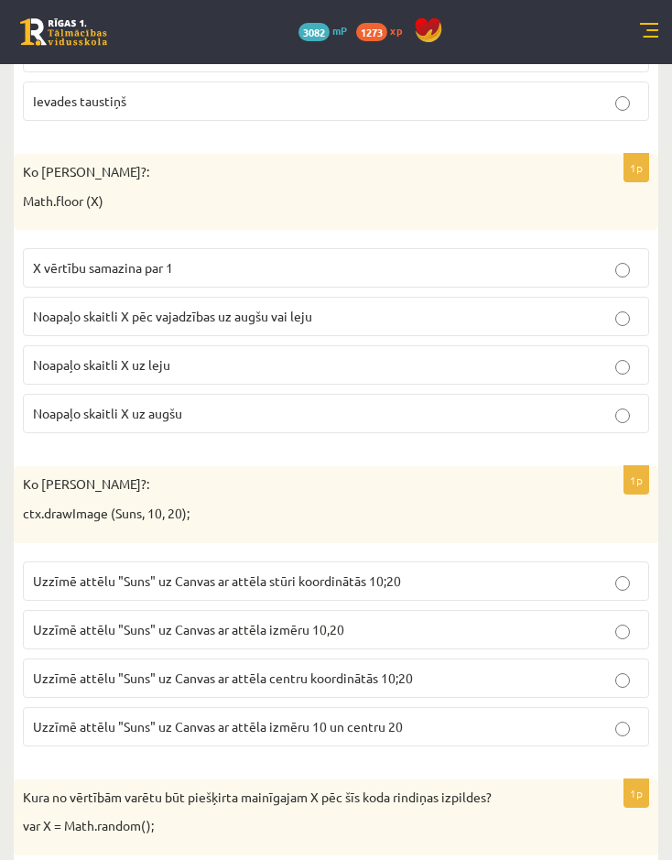
click at [189, 370] on p "Noapaļo skaitli X uz leju" at bounding box center [336, 364] width 606 height 19
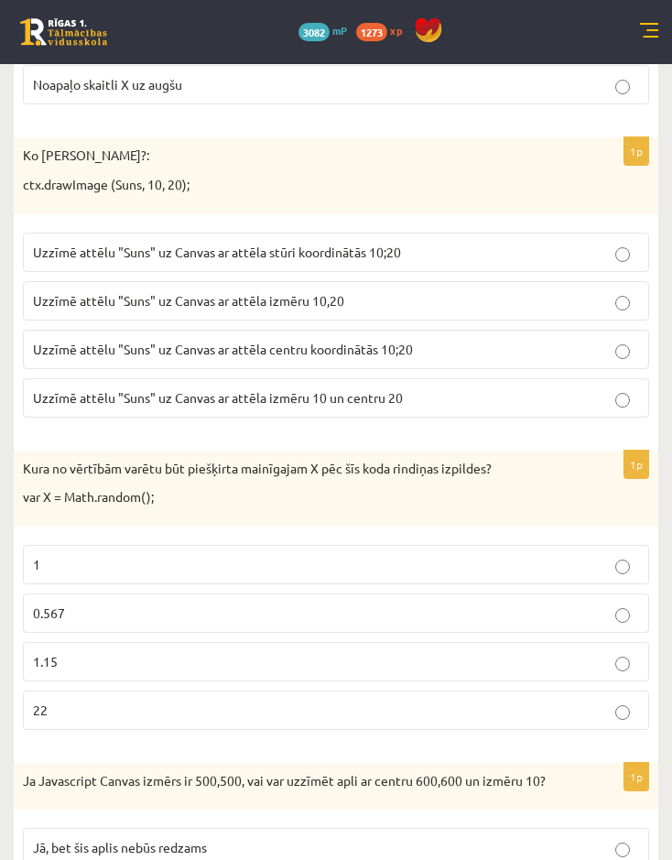
scroll to position [915, 0]
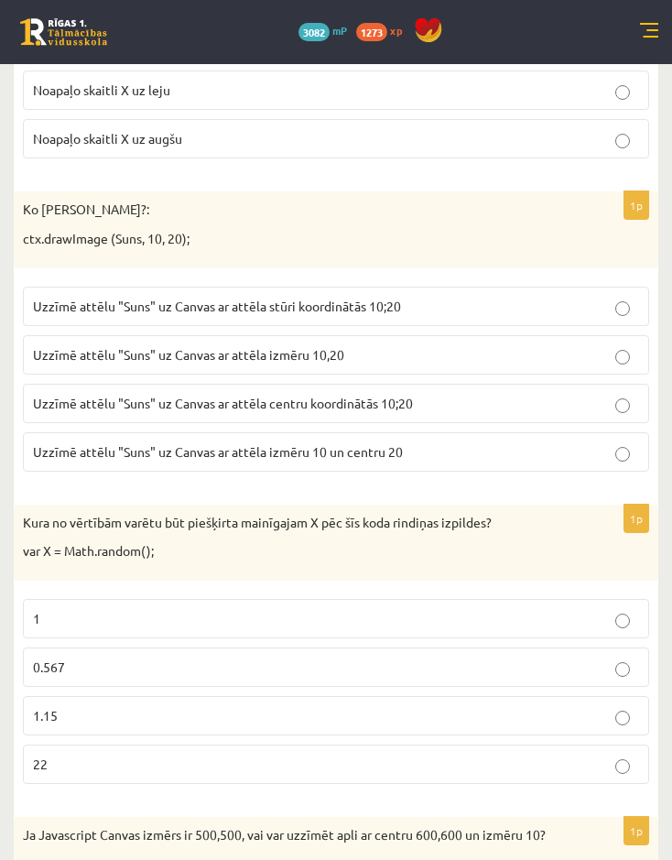
click at [353, 322] on label "Uzzīmē attēlu "Suns" uz Canvas ar attēla stūri koordinātās 10;20" at bounding box center [336, 306] width 626 height 39
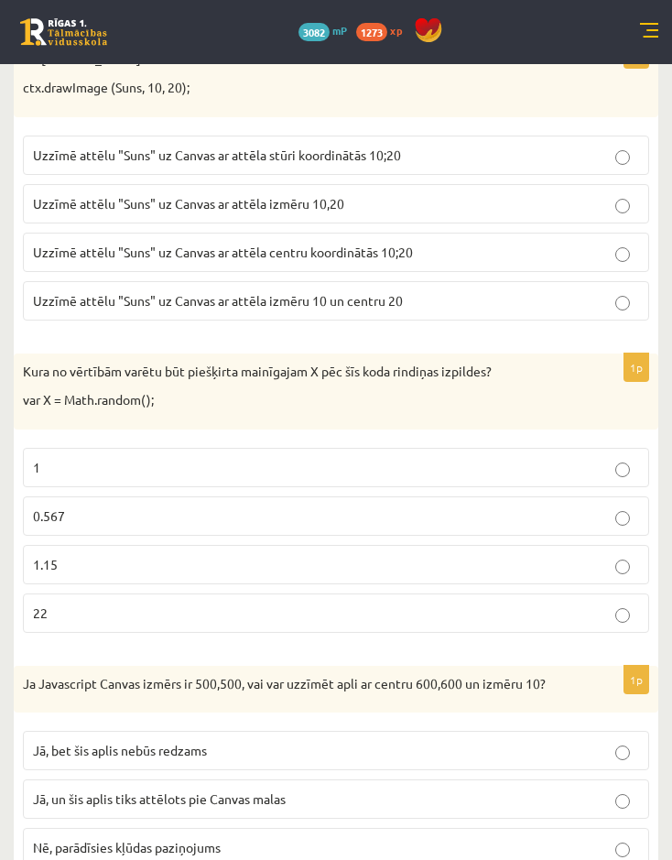
scroll to position [1098, 0]
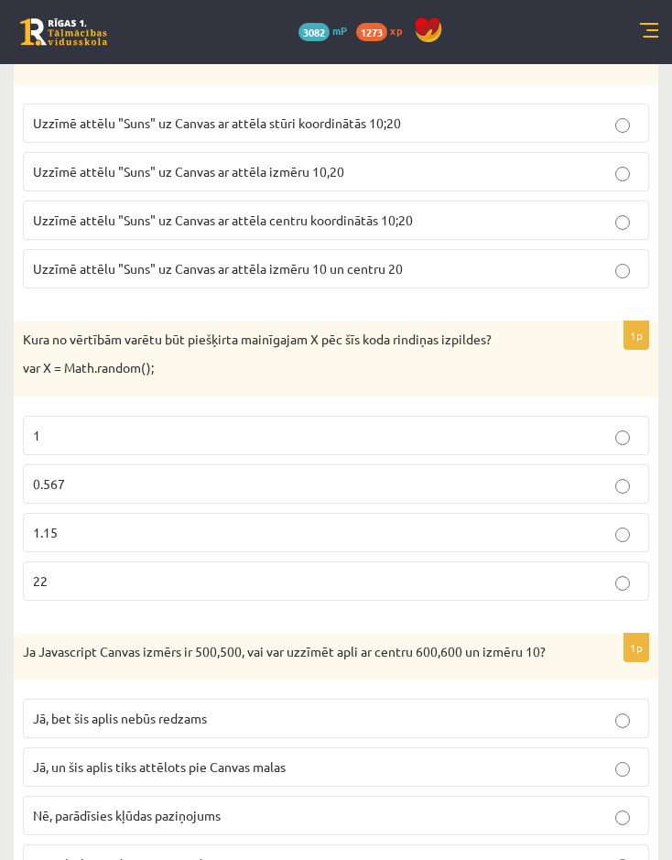
click at [192, 481] on p "0.567" at bounding box center [336, 483] width 606 height 19
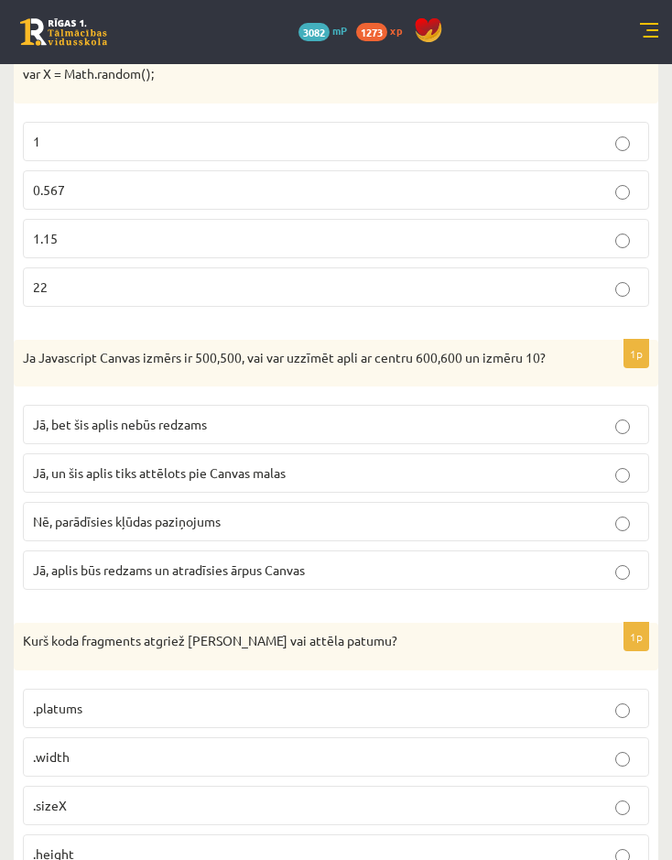
scroll to position [1454, 0]
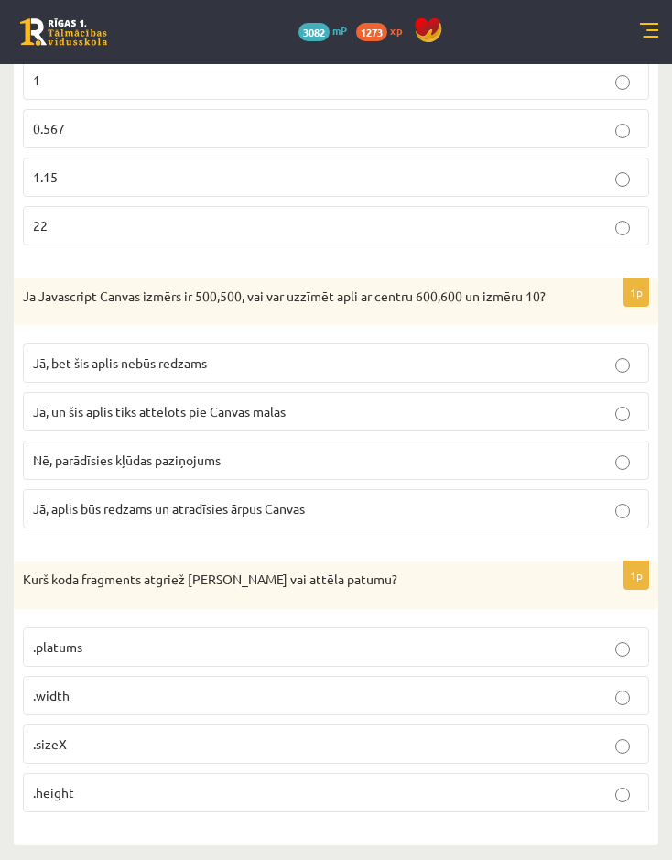
click at [195, 706] on label ".width" at bounding box center [336, 695] width 626 height 39
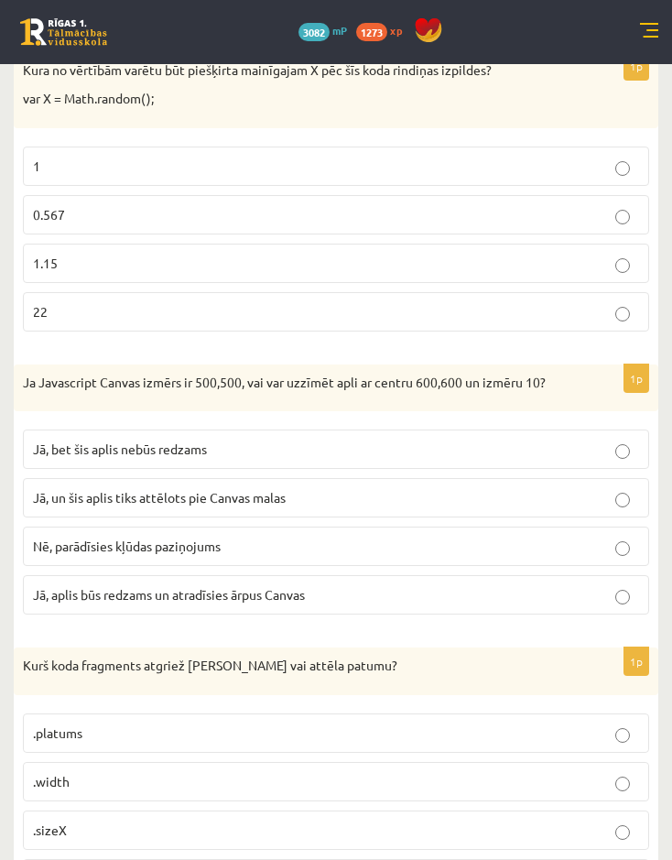
scroll to position [1363, 0]
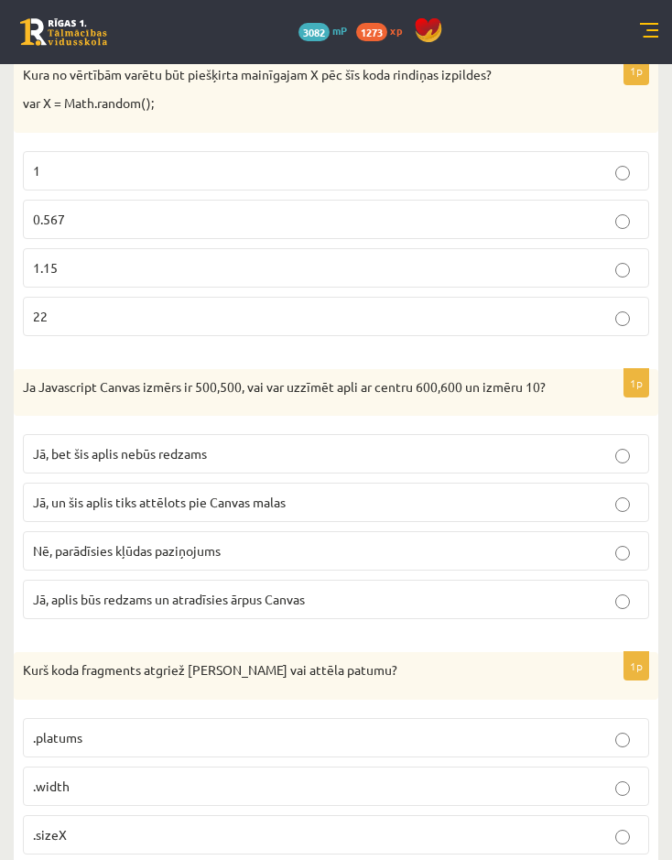
click at [149, 459] on span "Jā, bet šis aplis nebūs redzams" at bounding box center [120, 453] width 174 height 16
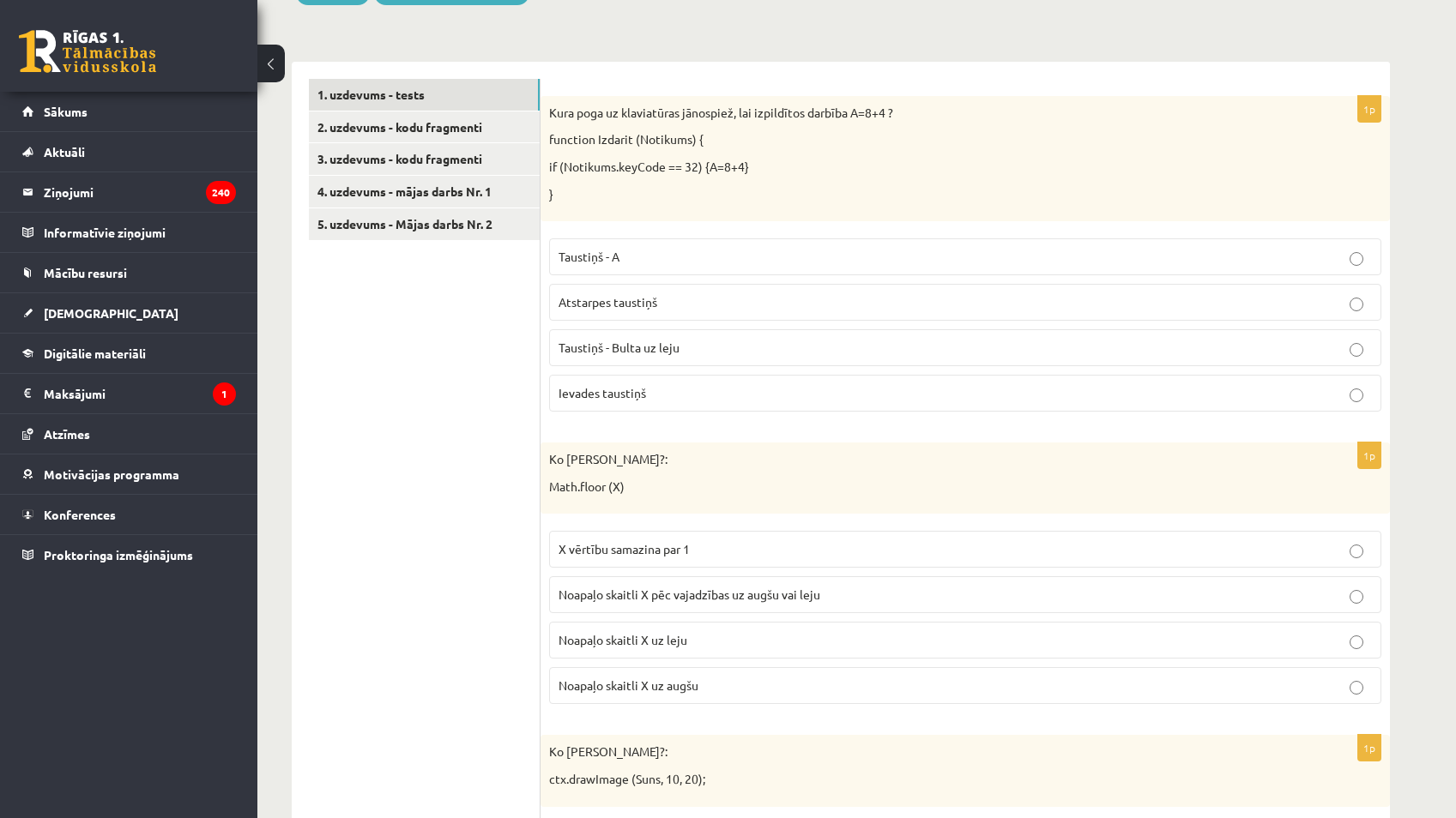
scroll to position [0, 0]
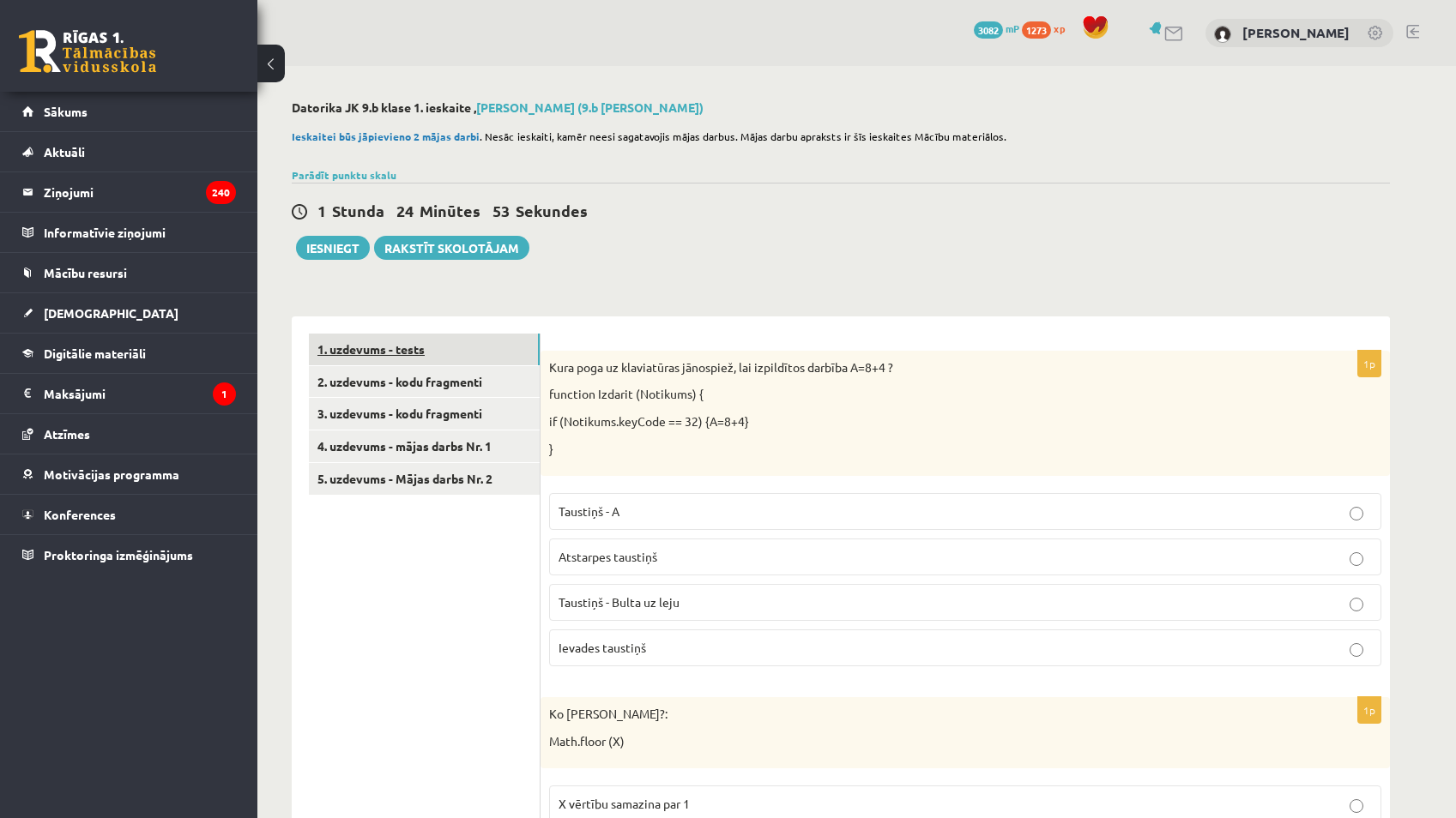
click at [465, 354] on link "1. uzdevums - tests" at bounding box center [425, 350] width 231 height 32
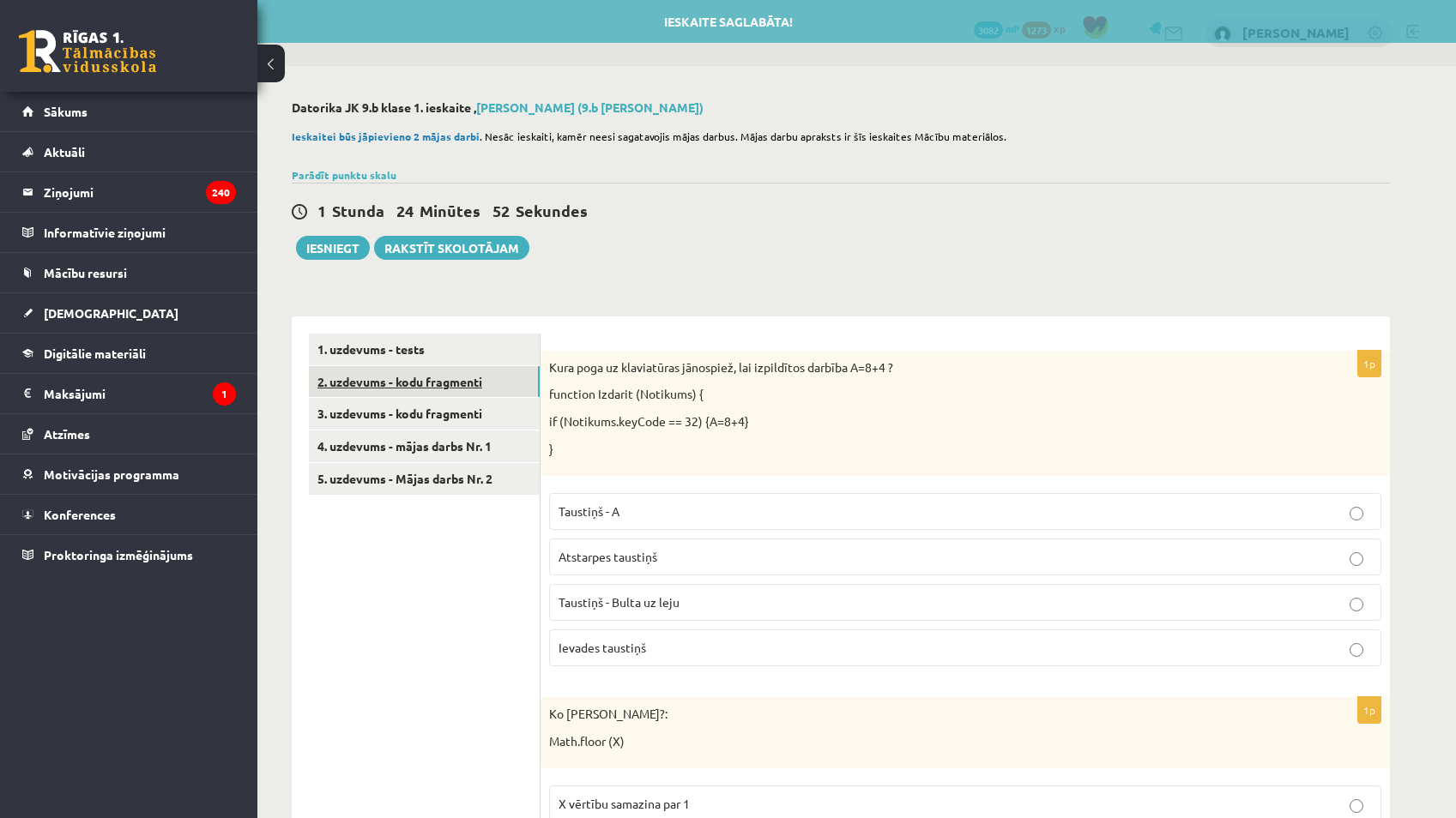
click at [461, 376] on link "2. uzdevums - kodu fragmenti" at bounding box center [425, 382] width 231 height 32
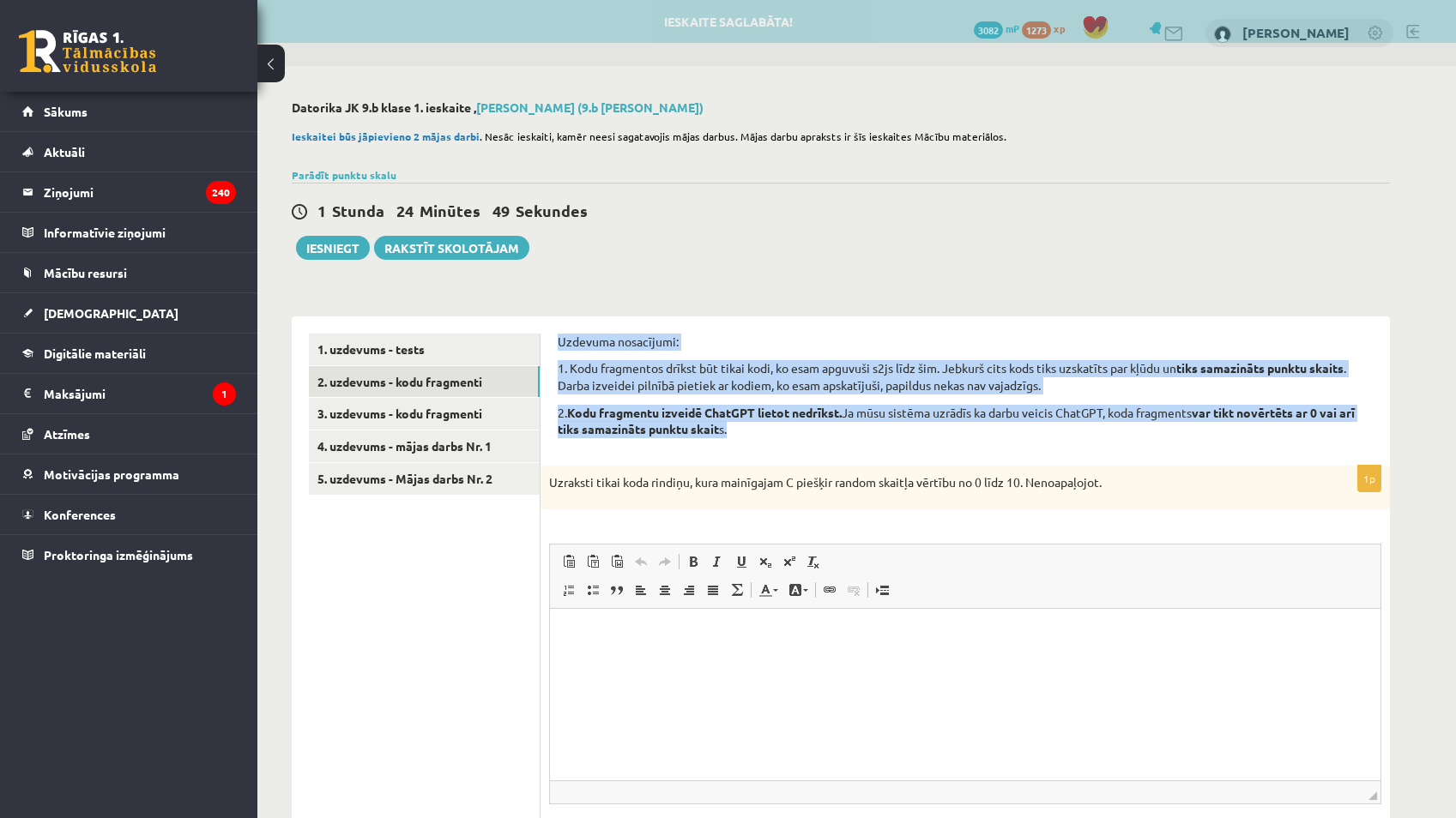
drag, startPoint x: 573, startPoint y: 339, endPoint x: 908, endPoint y: 438, distance: 349.3
click at [908, 438] on div "Uzdevuma nosacījumi: 1. Kodu fragmentos drīkst būt tikai kodi, ko esam apguvuši…" at bounding box center [966, 391] width 816 height 115
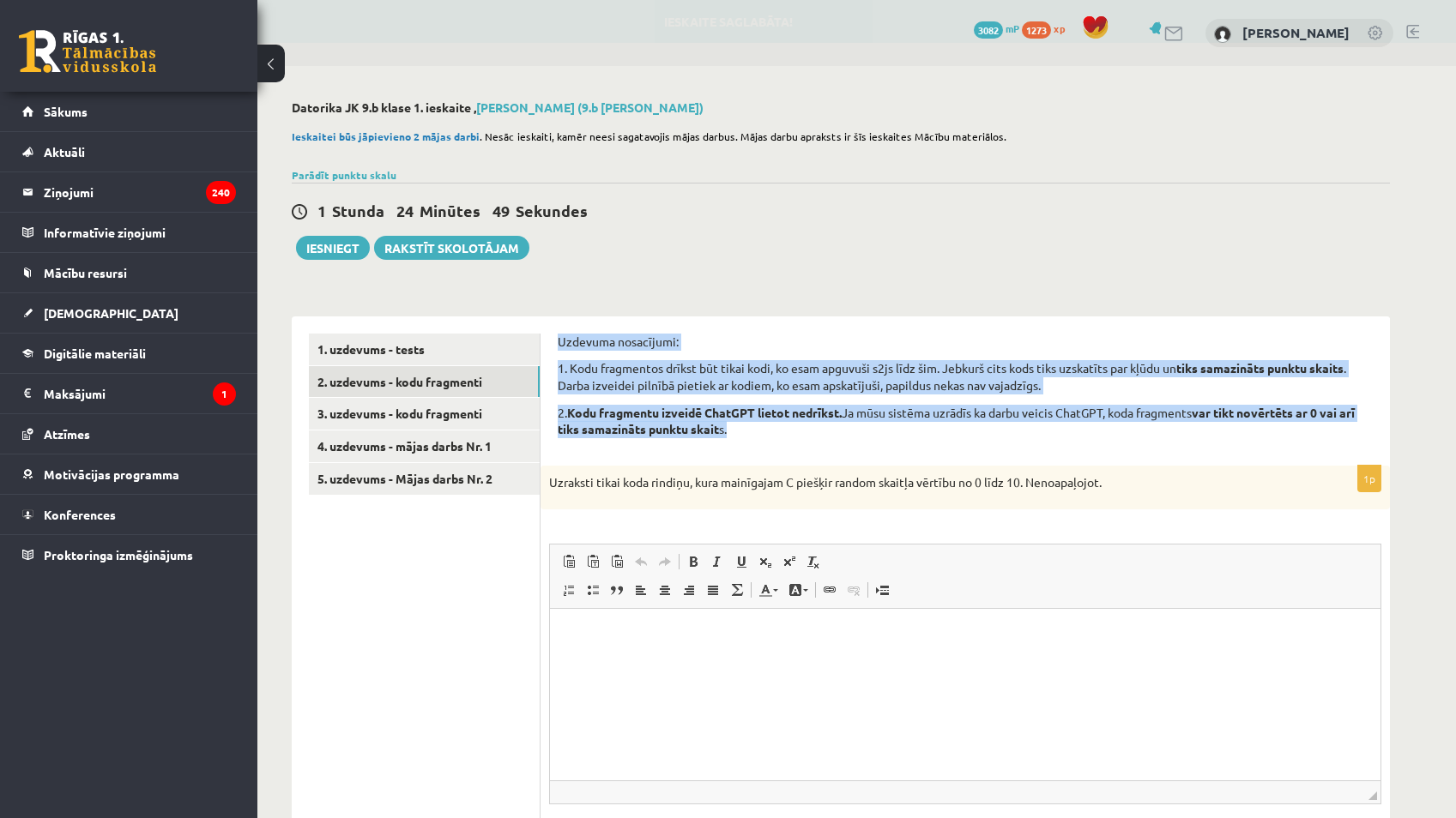
copy div "Uzdevuma nosacījumi: 1. Kodu fragmentos drīkst būt tikai kodi, ko esam apguvuši…"
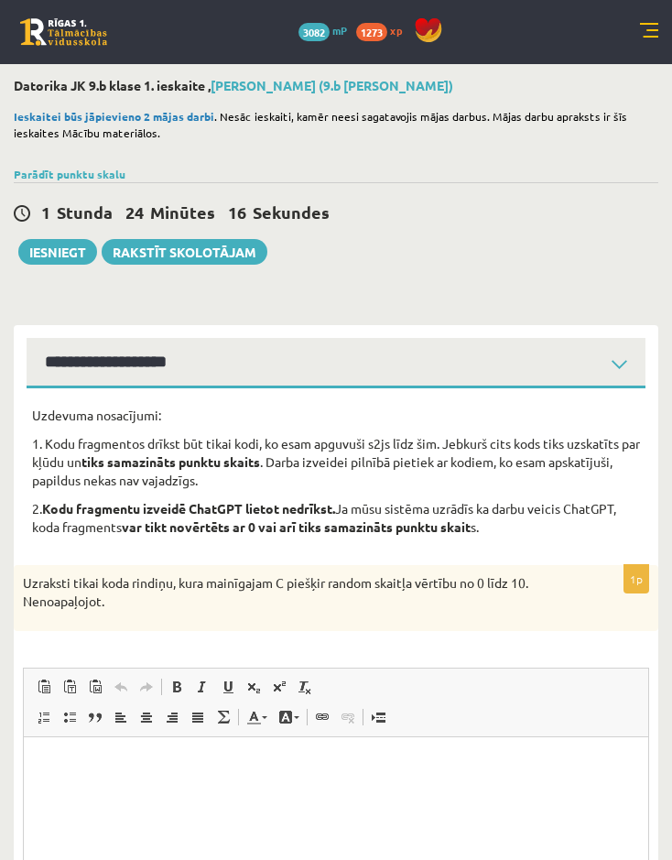
click at [495, 264] on div "1 Stunda 24 Minūtes 16 Sekundes Ieskaite saglabāta! Iesniegt Rakstīt skolotājam" at bounding box center [336, 223] width 644 height 82
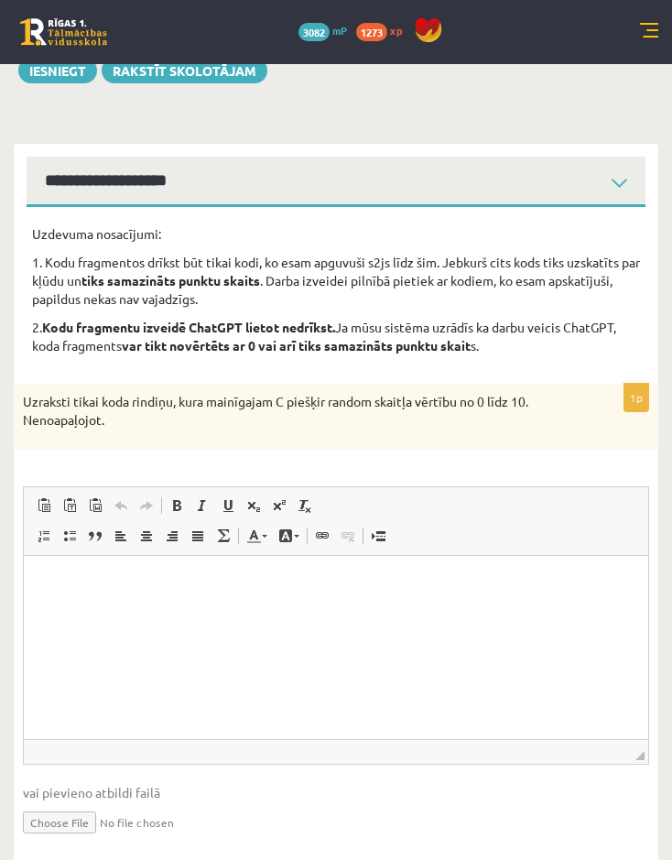
scroll to position [183, 0]
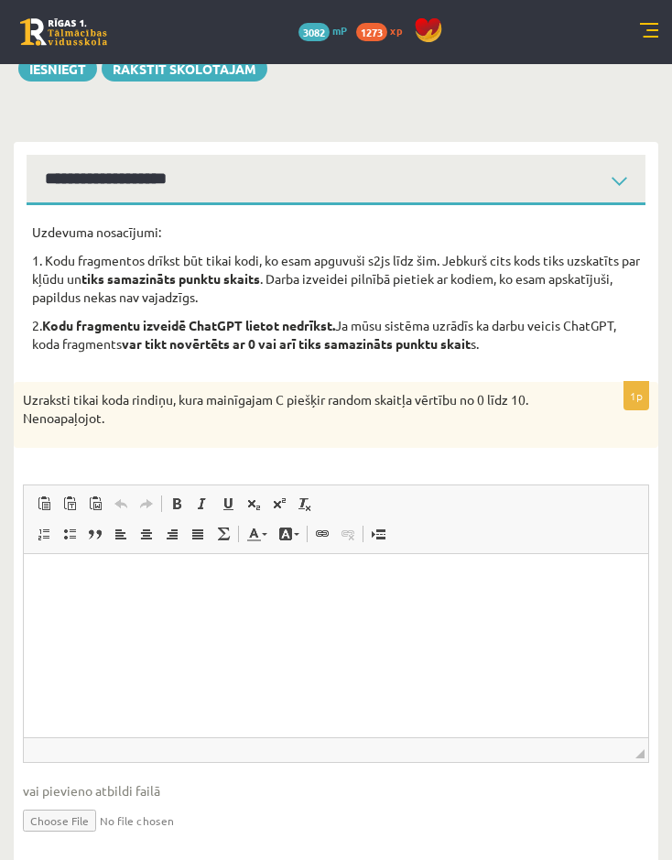
click at [529, 609] on html at bounding box center [336, 581] width 624 height 56
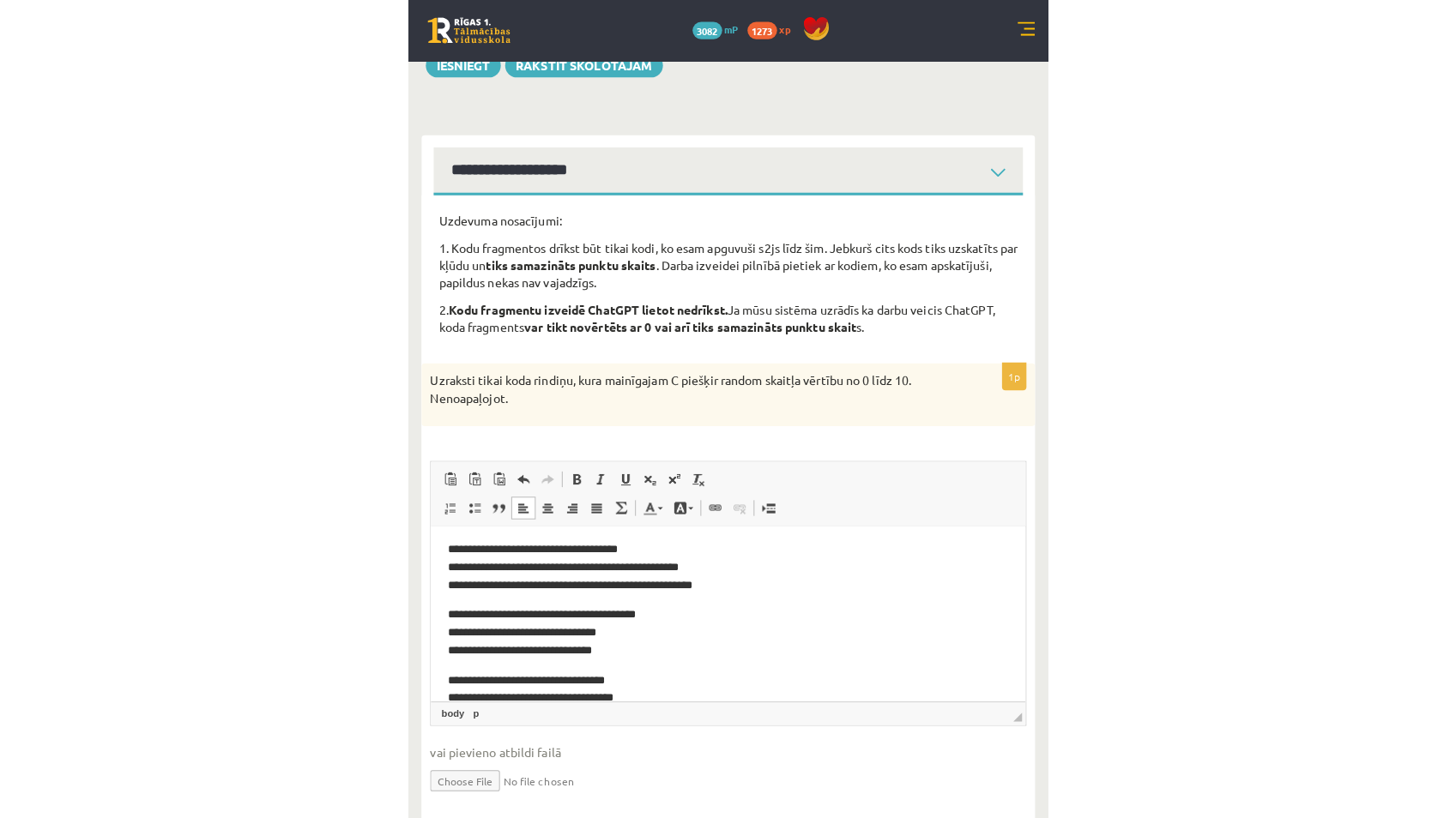
scroll to position [0, 0]
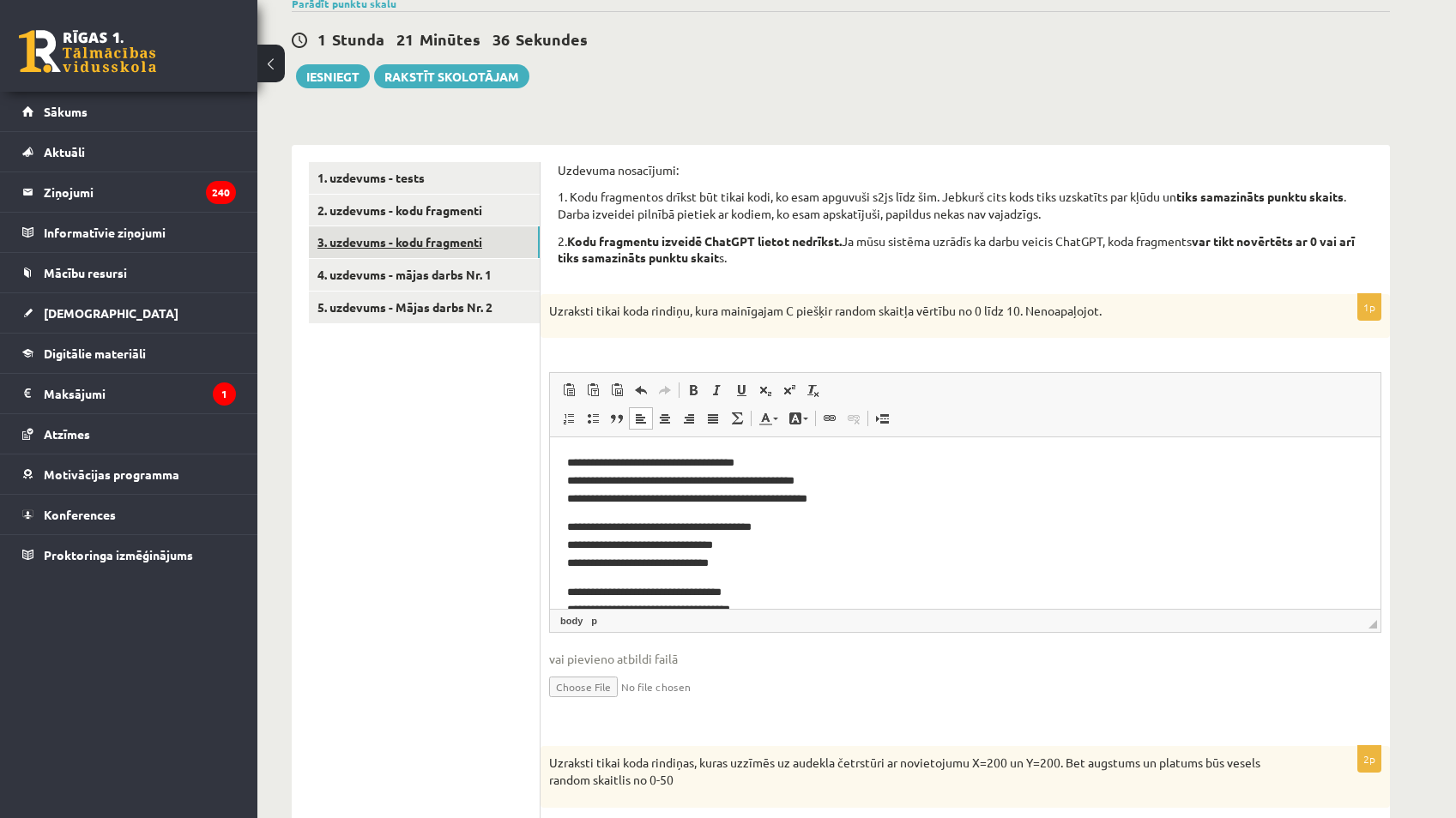
click at [375, 238] on link "3. uzdevums - kodu fragmenti" at bounding box center [425, 243] width 231 height 32
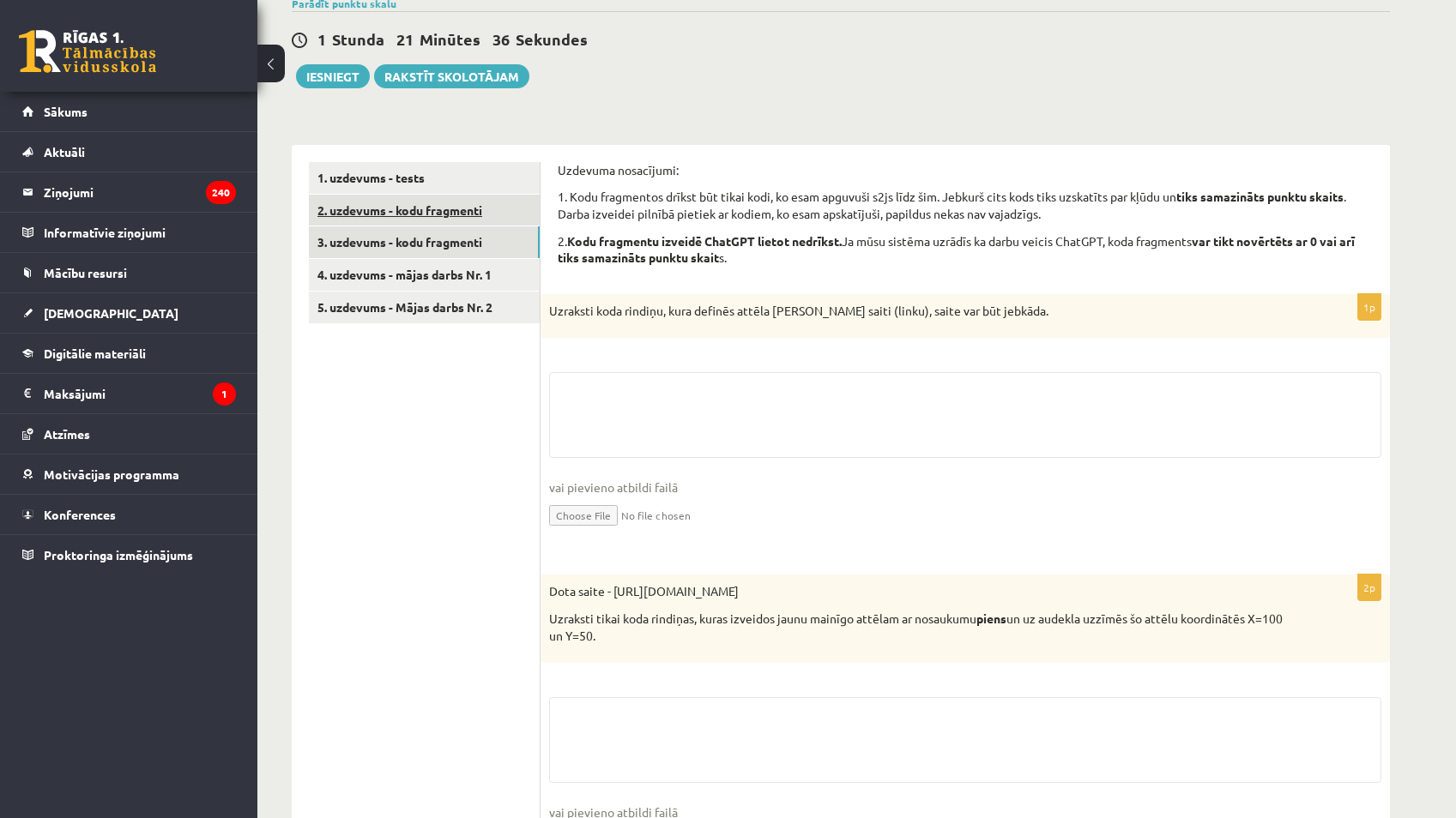
click at [432, 218] on link "2. uzdevums - kodu fragmenti" at bounding box center [425, 211] width 231 height 32
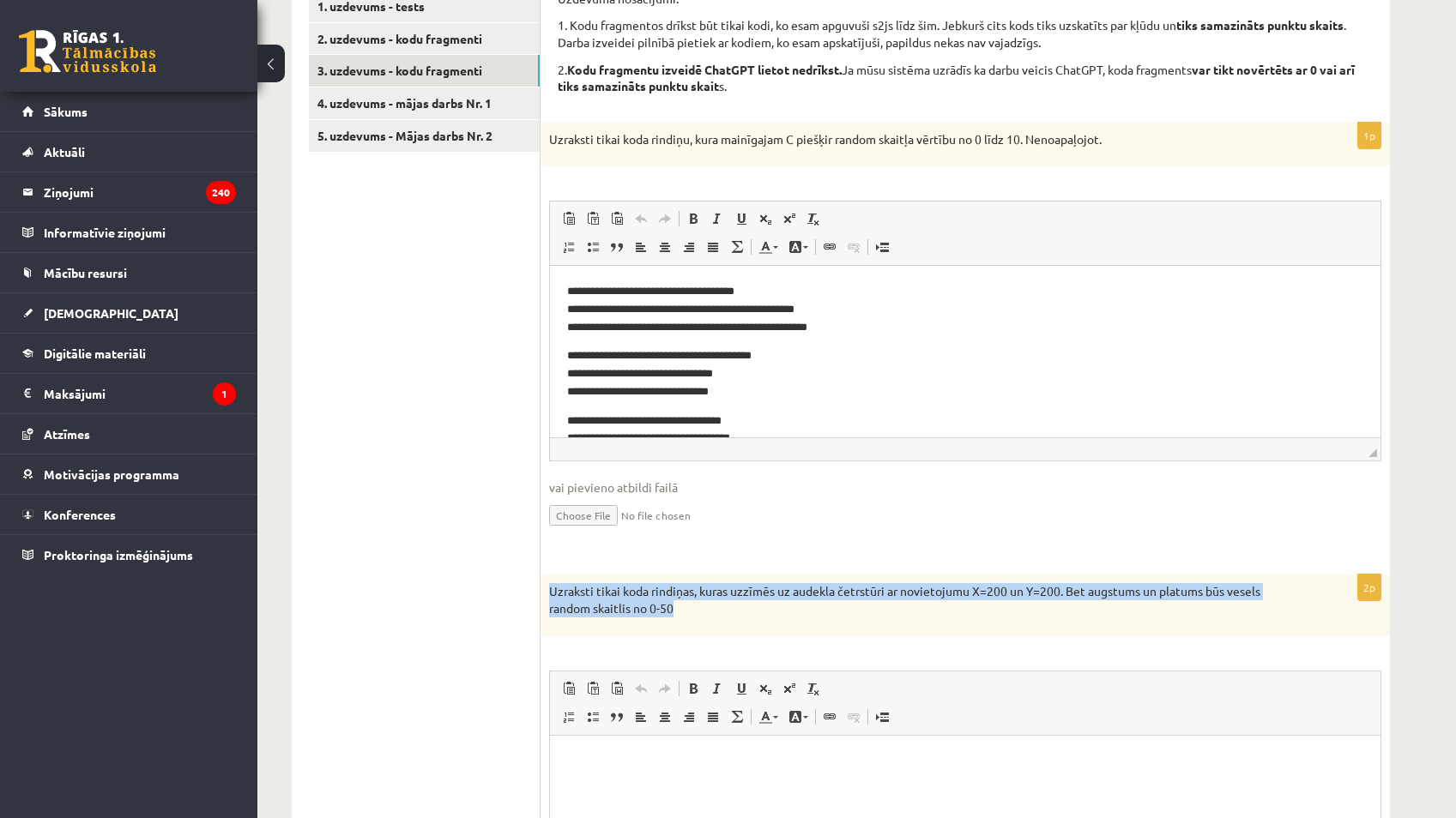
drag, startPoint x: 549, startPoint y: 587, endPoint x: 771, endPoint y: 631, distance: 226.3
click at [771, 631] on div "Uzraksti tikai koda rindiņas, kuras uzzīmēs uz audekla četrstūri ar novietojumu…" at bounding box center [966, 604] width 849 height 61
copy p "Uzraksti tikai koda rindiņas, kuras uzzīmēs uz audekla četrstūri ar novietojumu…"
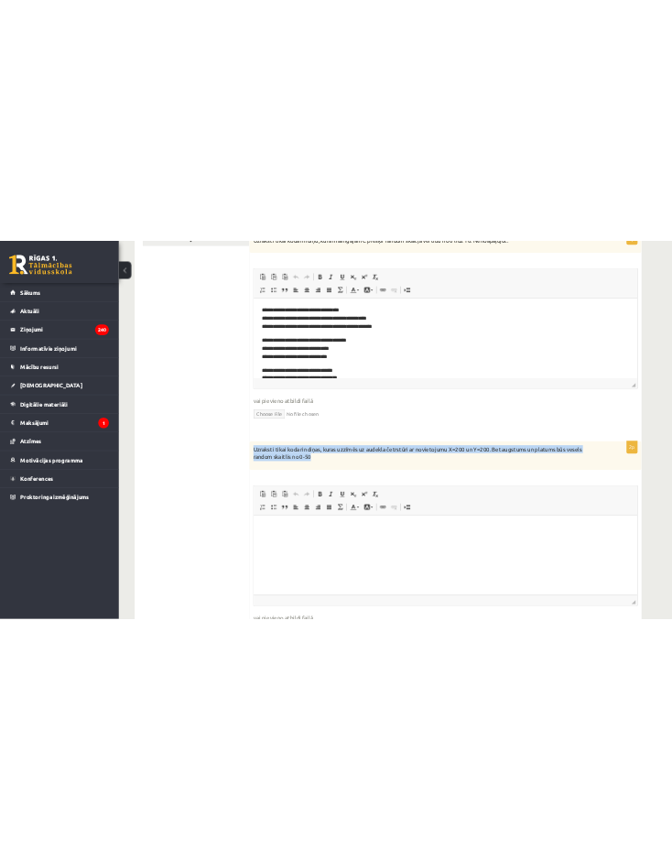
scroll to position [824, 0]
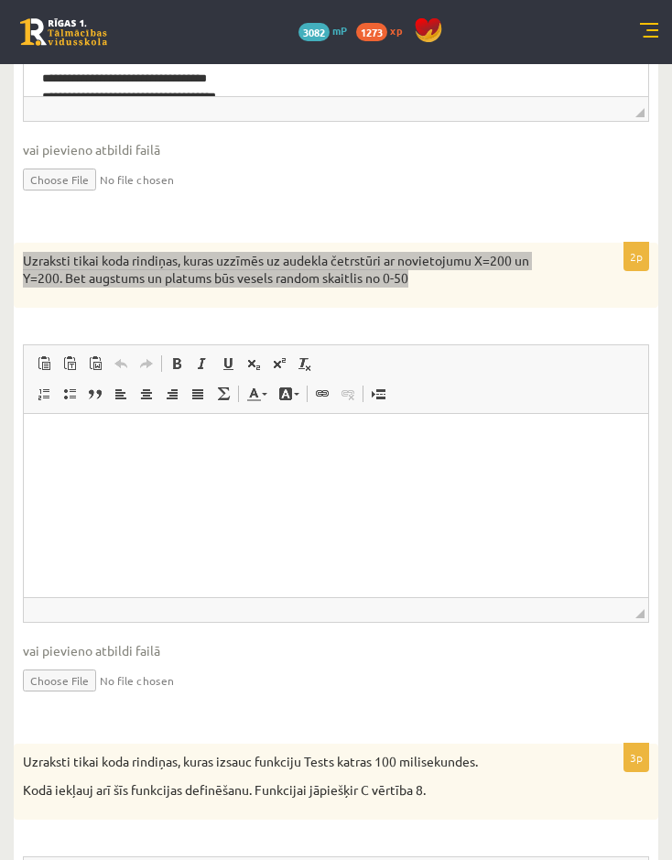
click at [257, 469] on html at bounding box center [336, 441] width 624 height 56
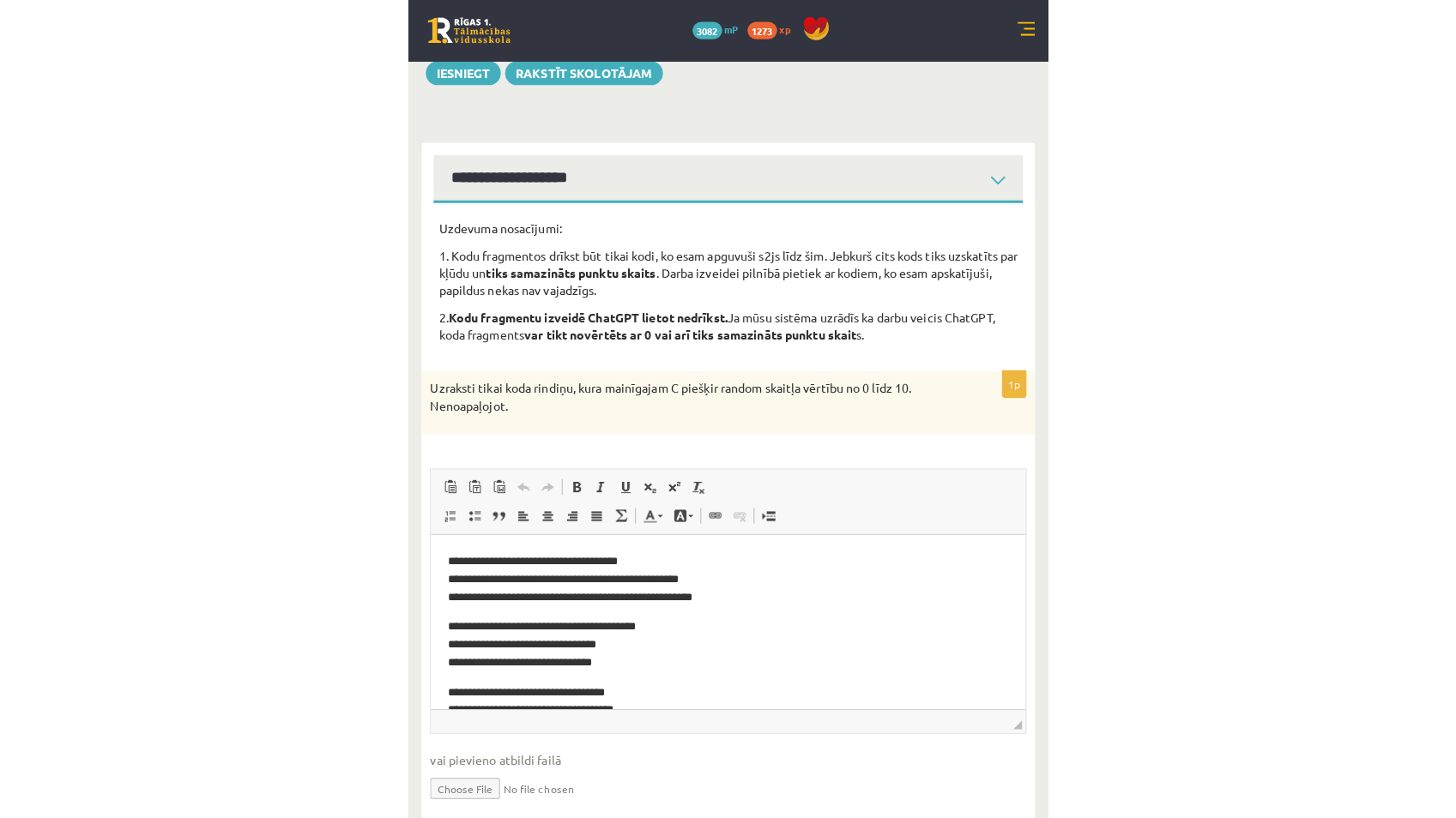
scroll to position [0, 0]
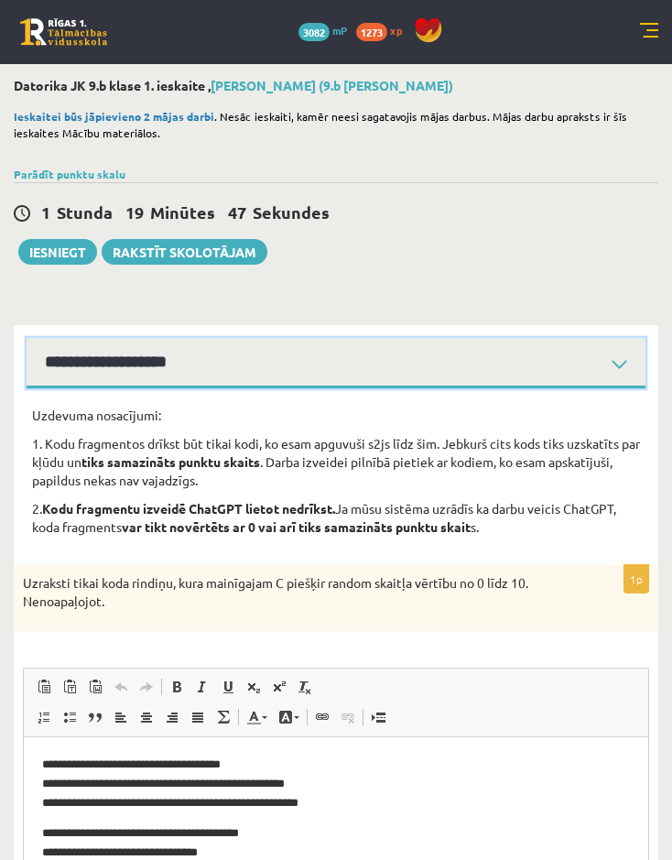
click at [422, 351] on select "**********" at bounding box center [336, 363] width 619 height 50
select select "**********"
click at [27, 338] on select "**********" at bounding box center [336, 363] width 619 height 50
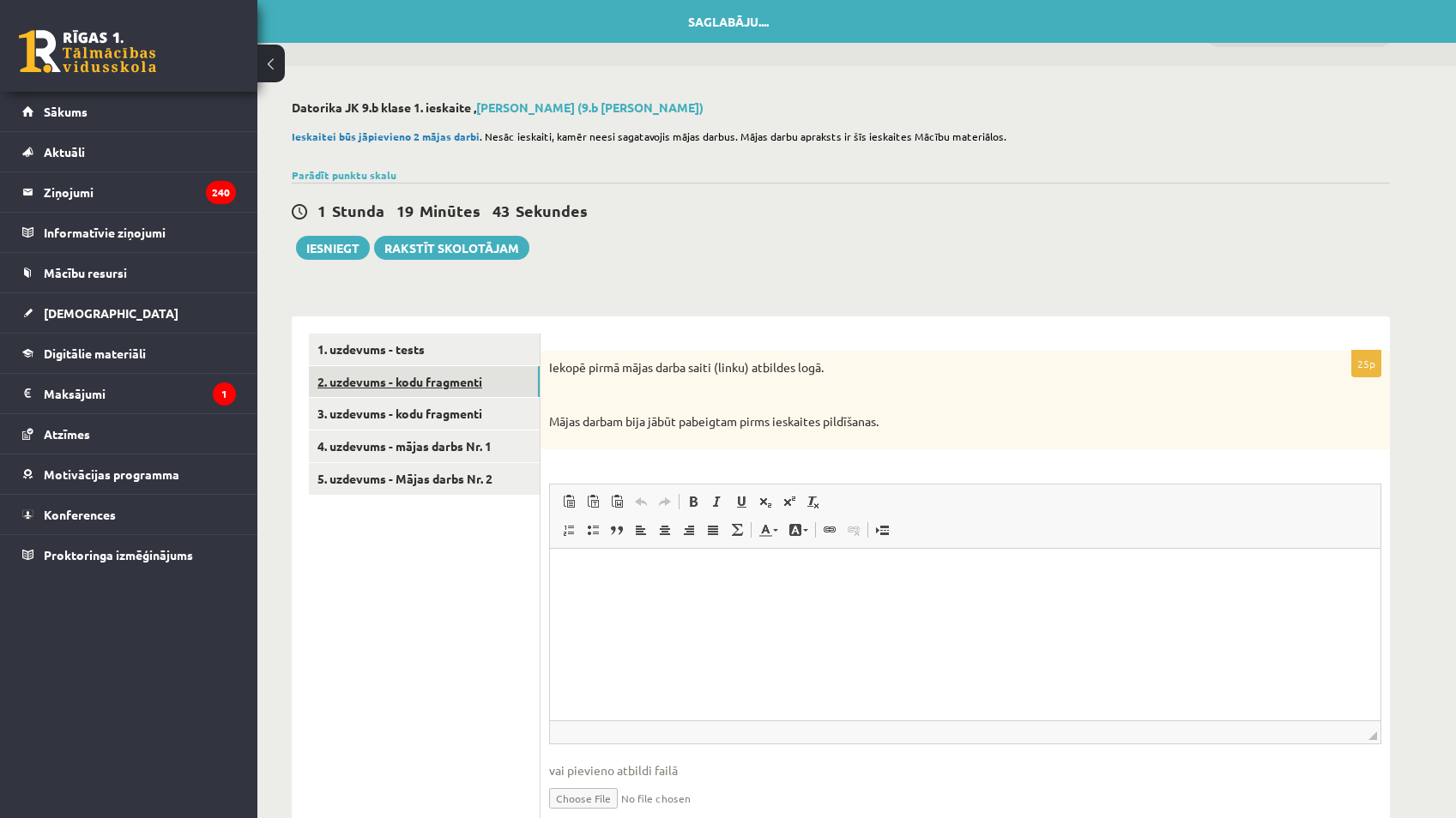
click at [422, 388] on link "2. uzdevums - kodu fragmenti" at bounding box center [425, 382] width 231 height 32
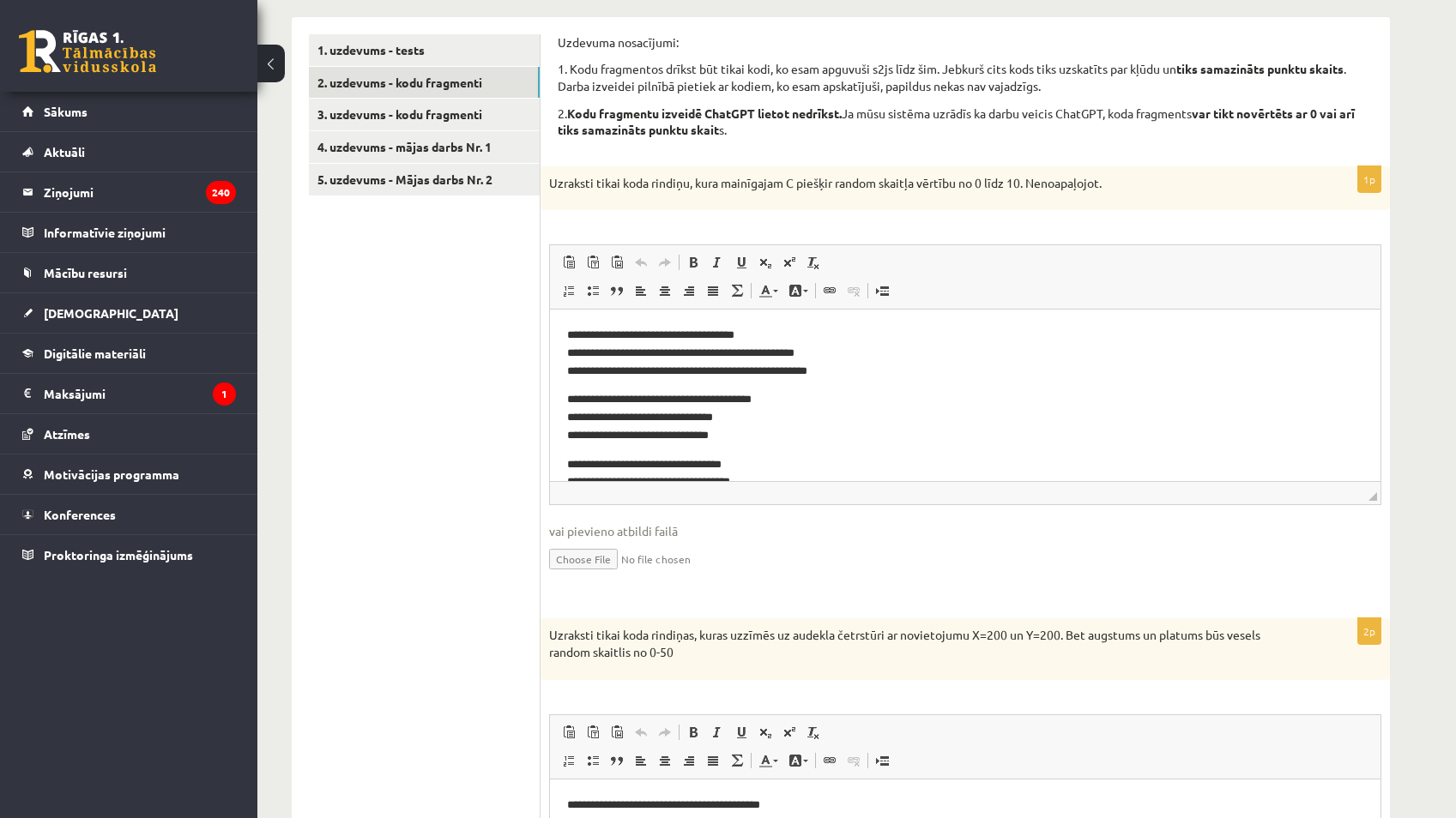
scroll to position [230, 0]
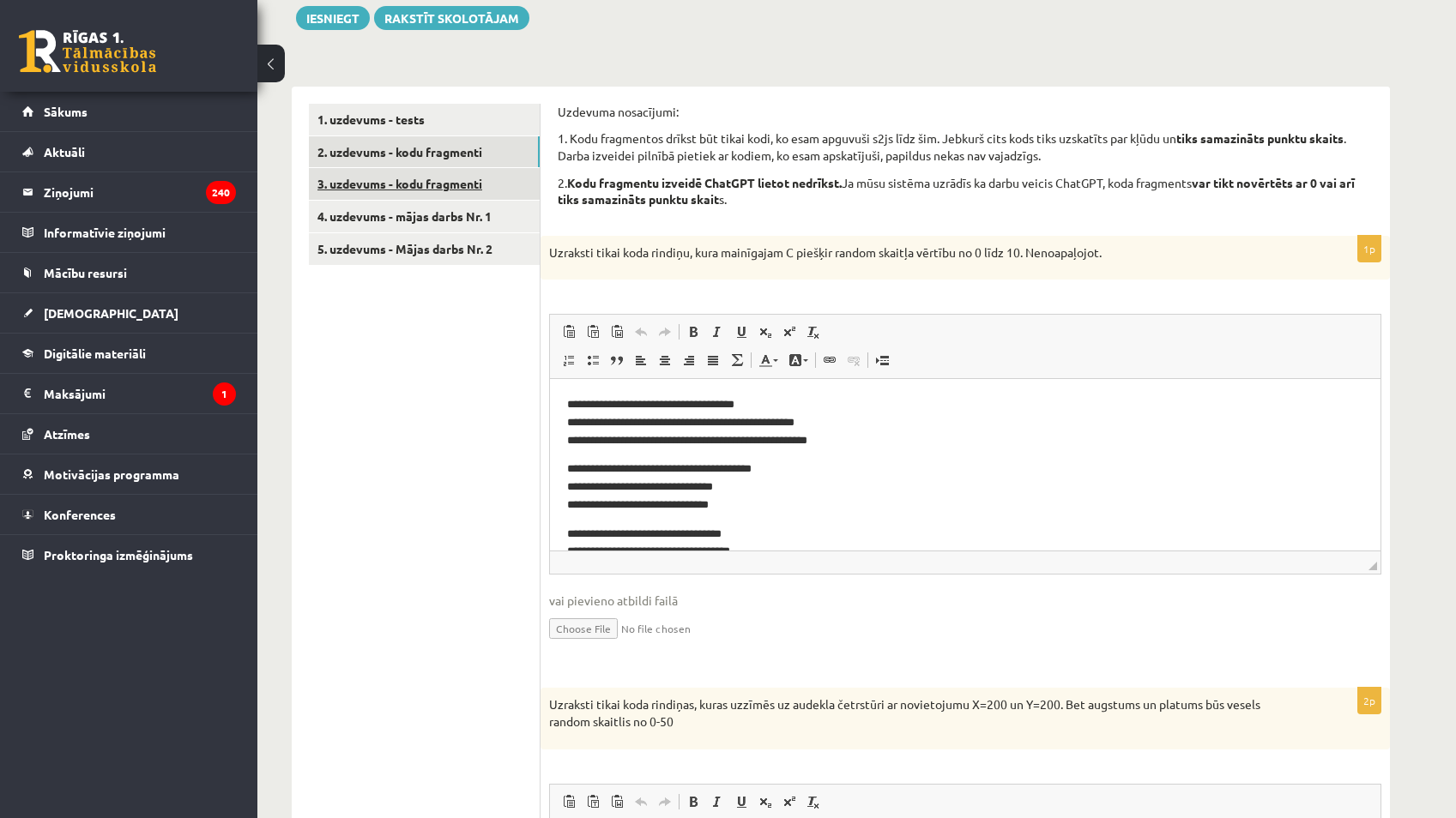
click at [455, 177] on link "3. uzdevums - kodu fragmenti" at bounding box center [425, 184] width 231 height 32
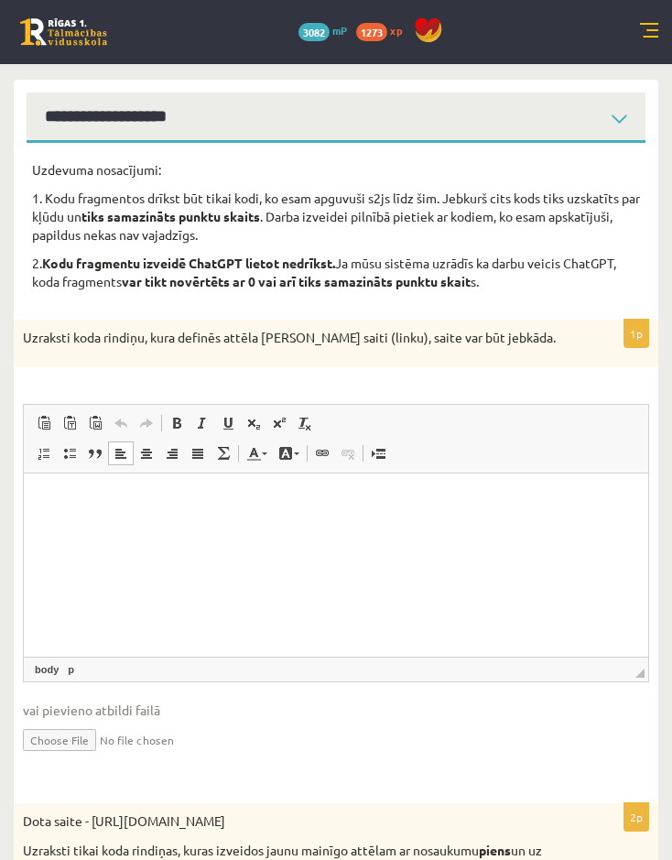
click at [476, 528] on html at bounding box center [336, 500] width 624 height 56
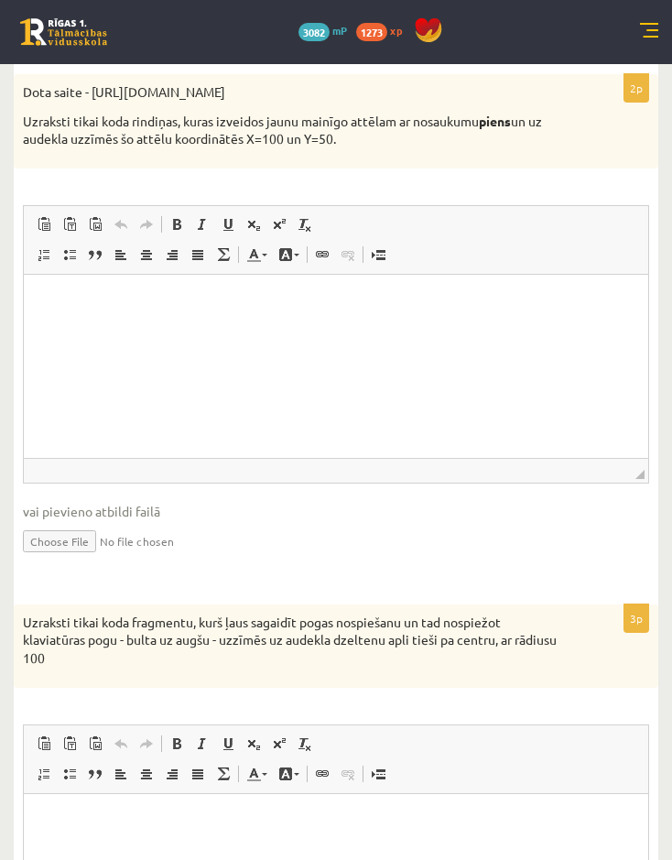
scroll to position [978, 0]
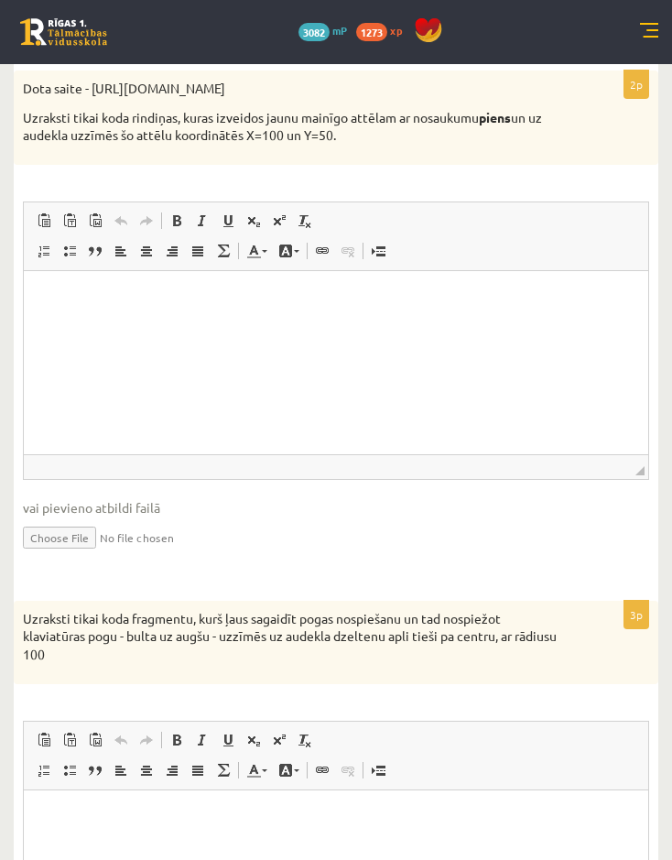
click at [505, 326] on html at bounding box center [336, 298] width 624 height 56
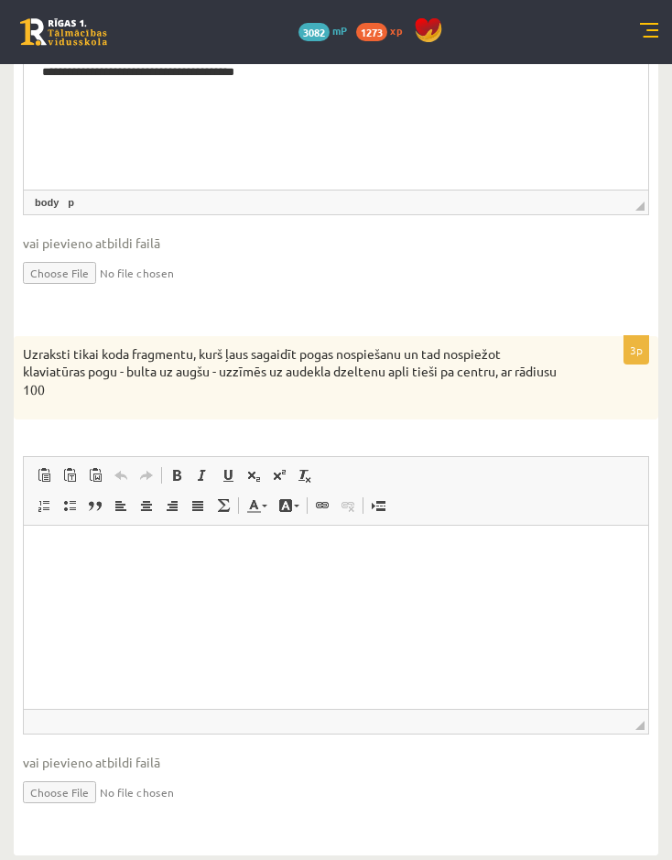
scroll to position [1271, 0]
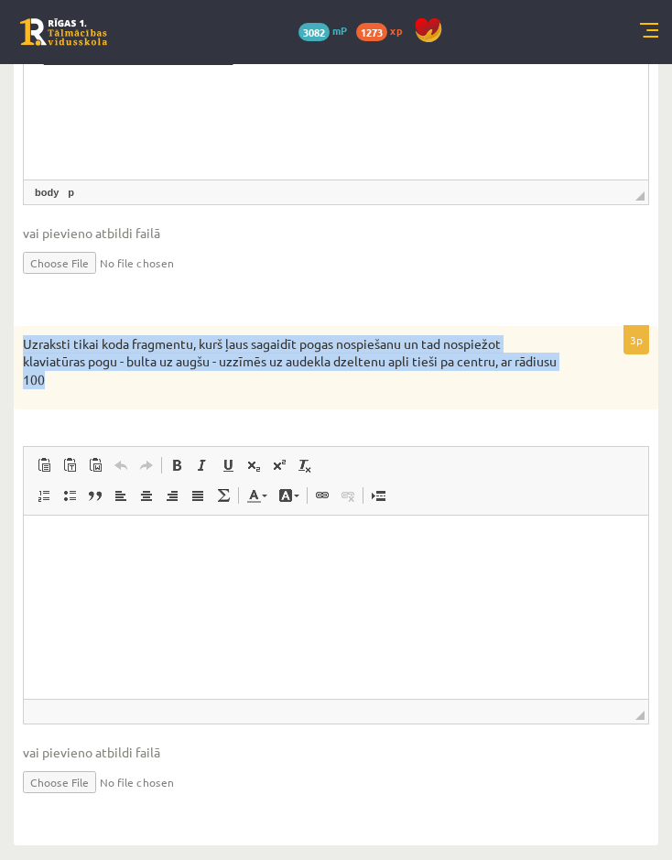
drag, startPoint x: 26, startPoint y: 342, endPoint x: 213, endPoint y: 377, distance: 190.8
click at [208, 378] on p "Uzraksti tikai koda fragmentu, kurš ļaus sagaidīt pogas nospiešanu un tad nospi…" at bounding box center [290, 362] width 535 height 54
copy p "Uzraksti tikai koda fragmentu, kurš ļaus sagaidīt pogas nospiešanu un tad nospi…"
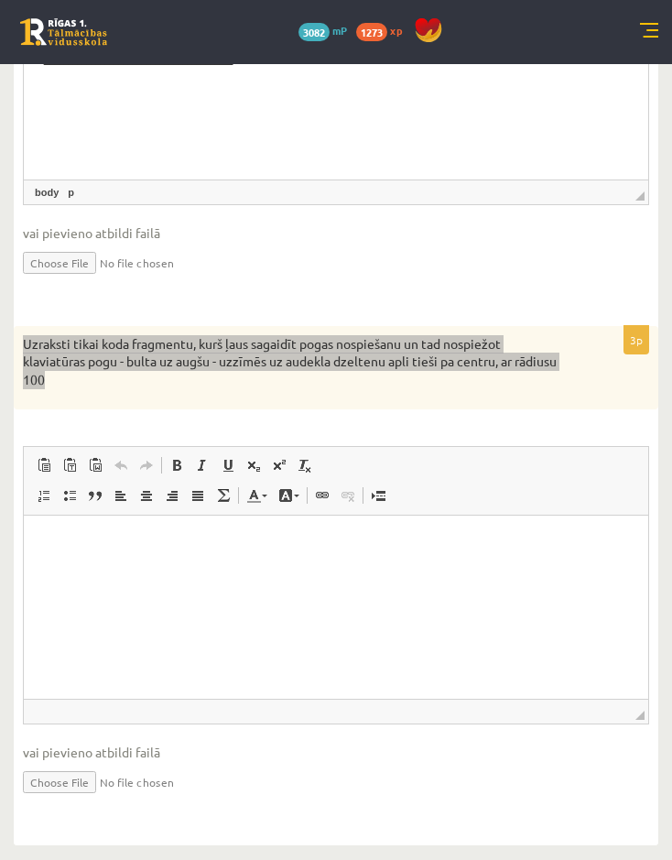
click at [435, 109] on html "**********" at bounding box center [336, 52] width 624 height 113
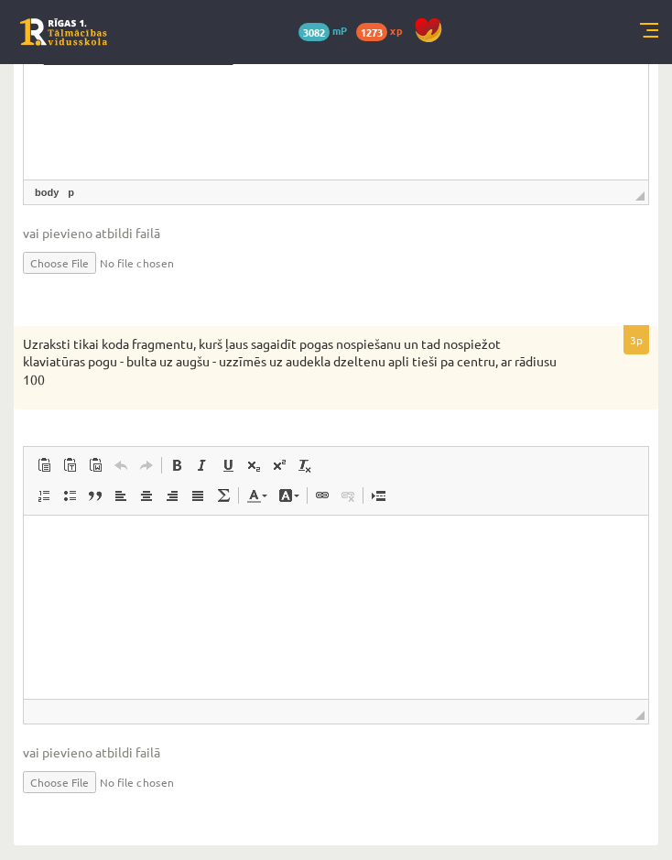
click at [59, 427] on div "3p Uzraksti tikai koda fragmentu, kurš ļaus sagaidīt pogas nospiešanu un tad no…" at bounding box center [336, 576] width 644 height 501
click at [192, 570] on html at bounding box center [336, 542] width 624 height 56
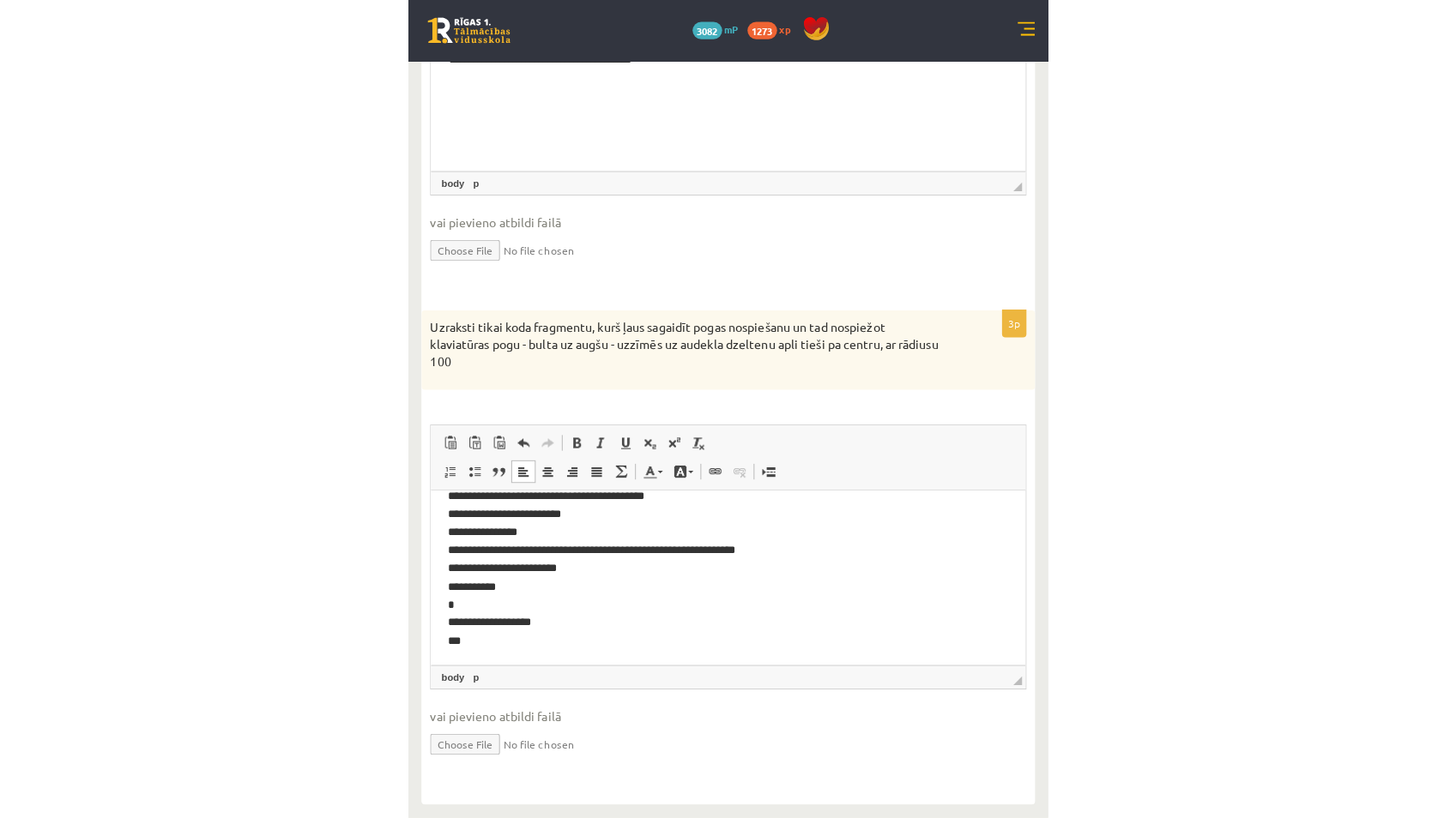
scroll to position [1101, 0]
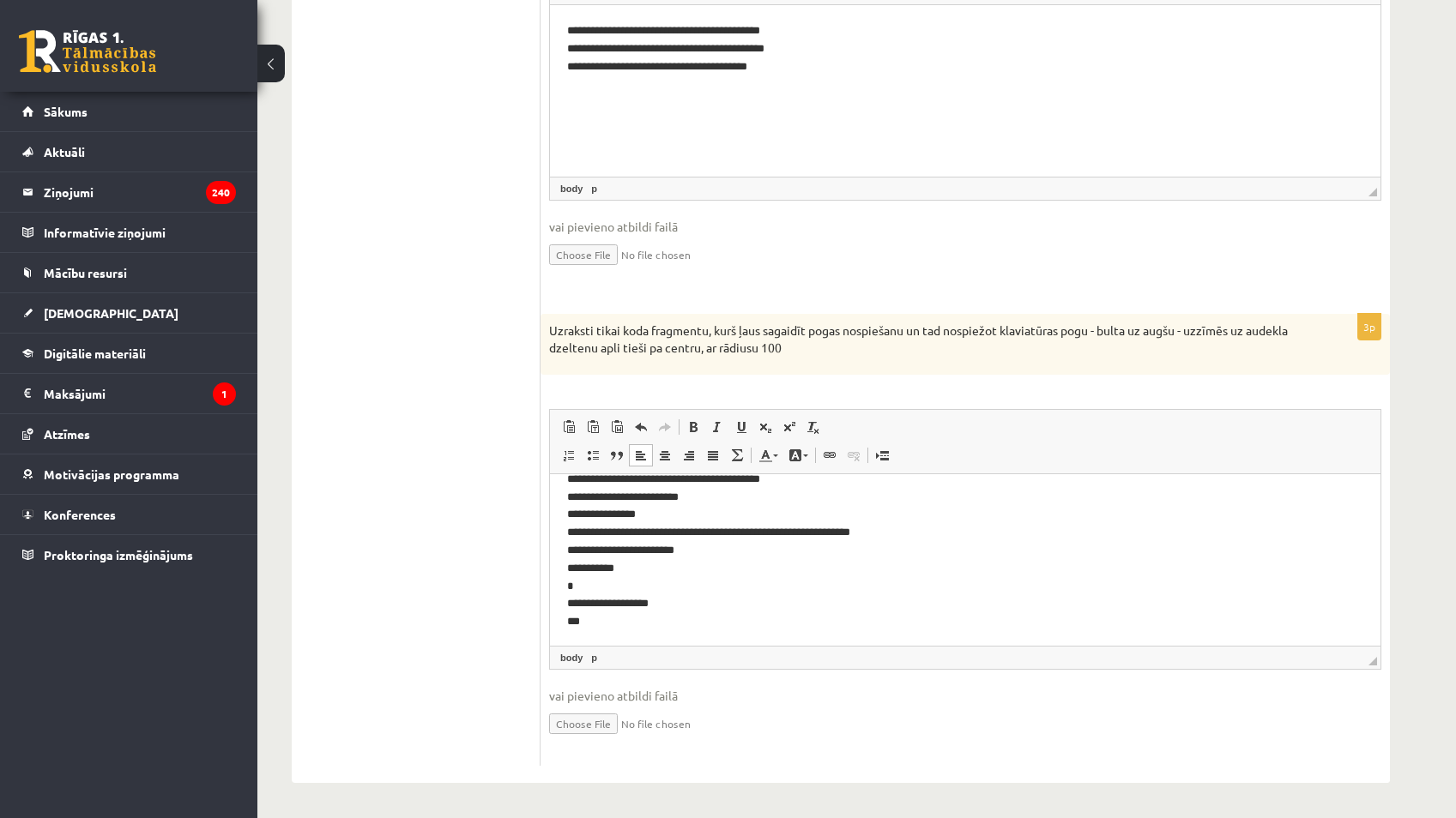
click at [414, 485] on ul "1. uzdevums - tests 2. uzdevums - kodu fragmenti 3. uzdevums - kodu fragmenti 4…" at bounding box center [425, 0] width 232 height 1534
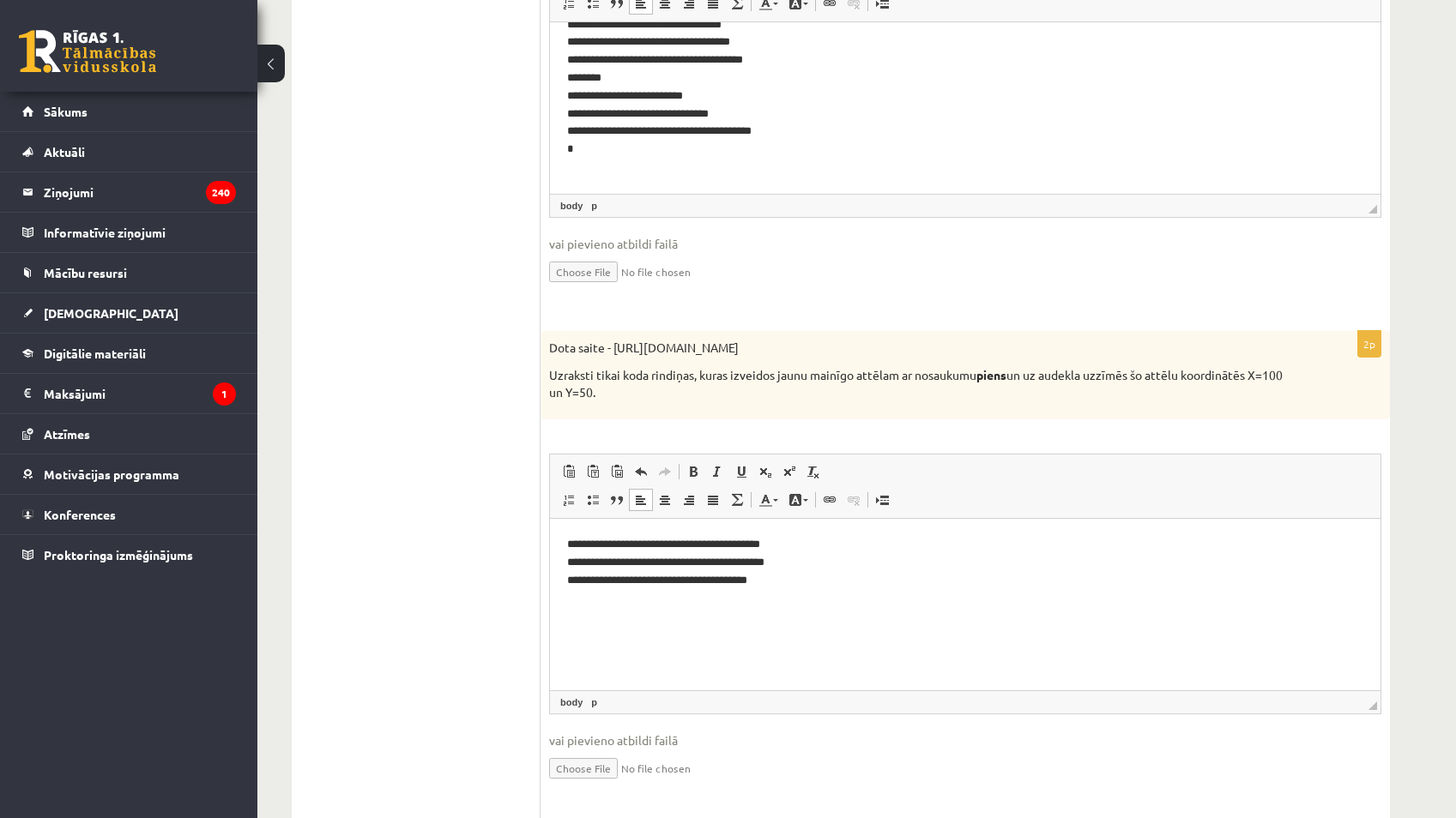
scroll to position [0, 0]
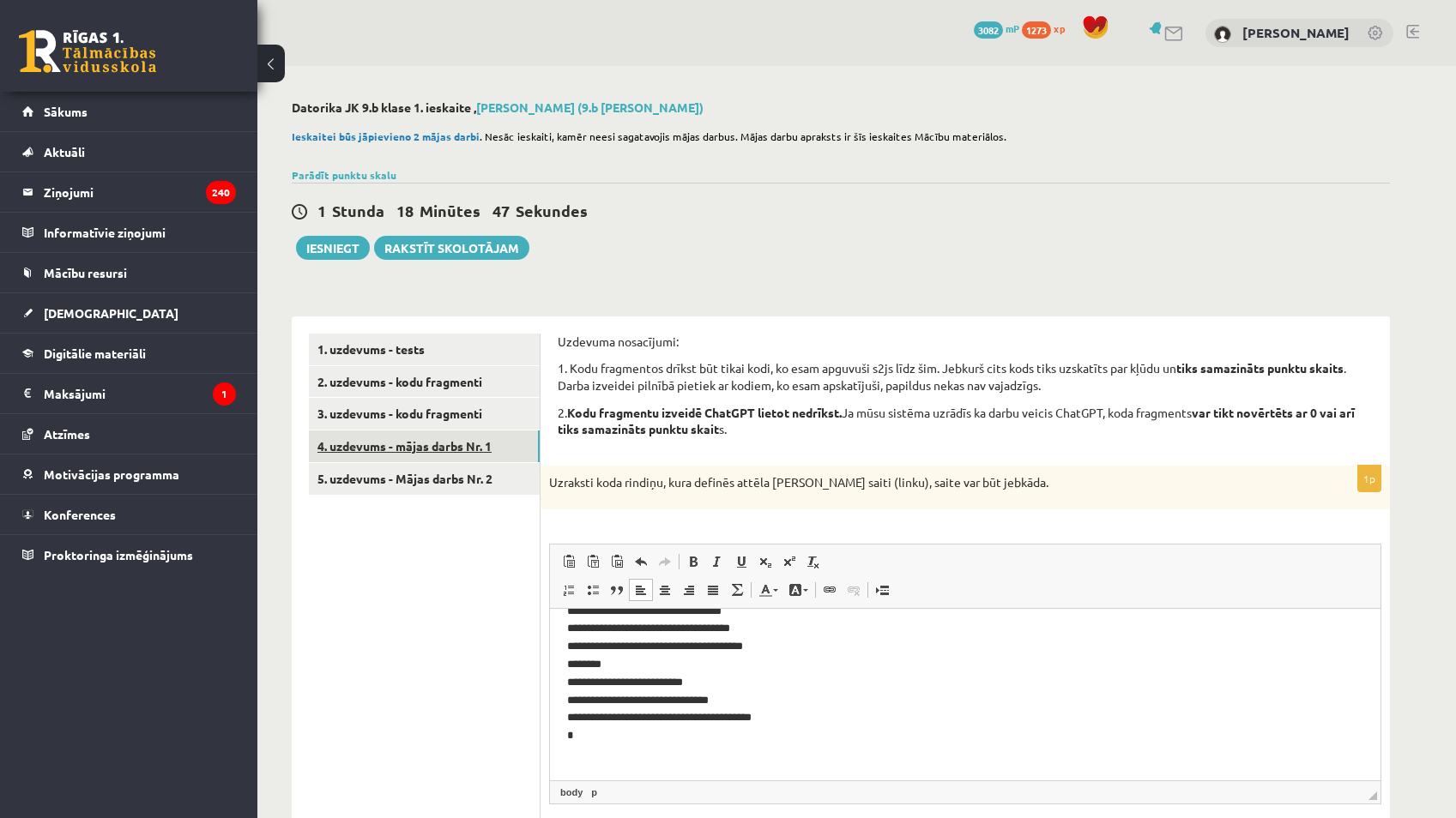
click at [439, 442] on link "4. uzdevums - mājas darbs Nr. 1" at bounding box center [425, 447] width 231 height 32
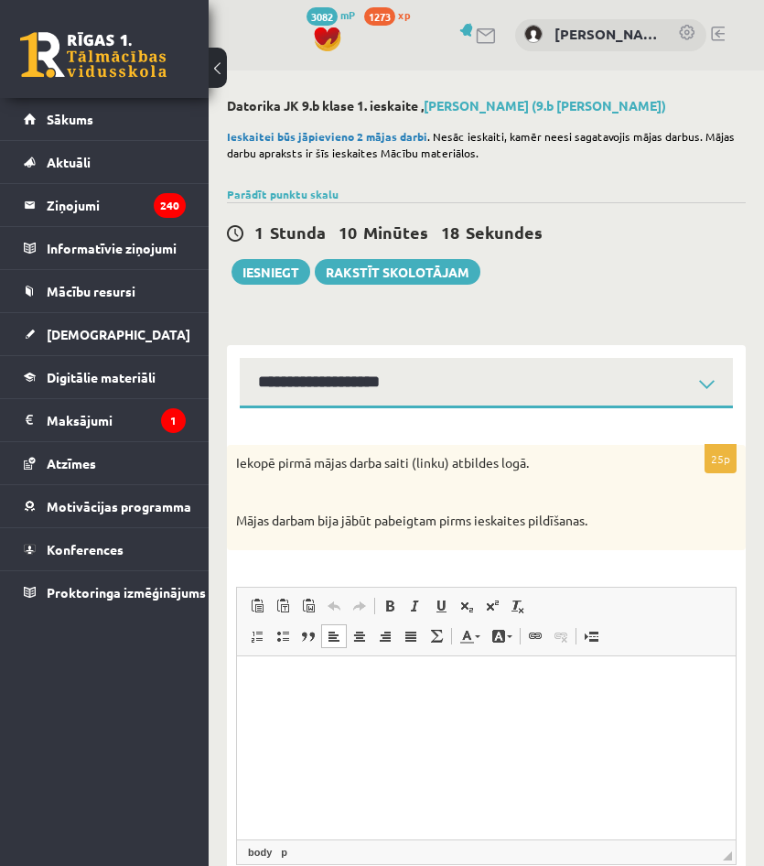
click at [507, 699] on html at bounding box center [486, 683] width 499 height 56
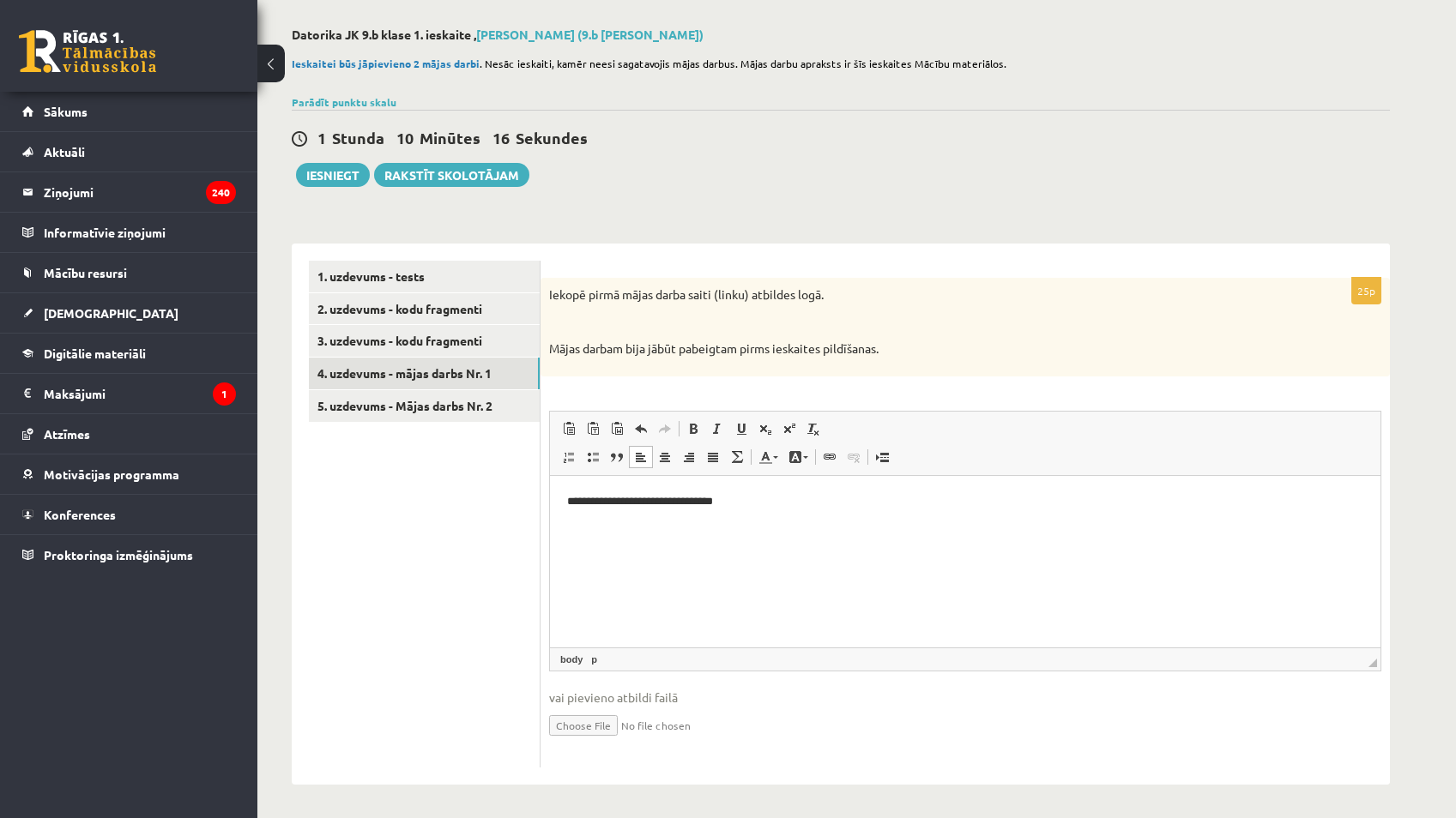
scroll to position [76, 0]
click at [774, 522] on html "**********" at bounding box center [966, 499] width 831 height 52
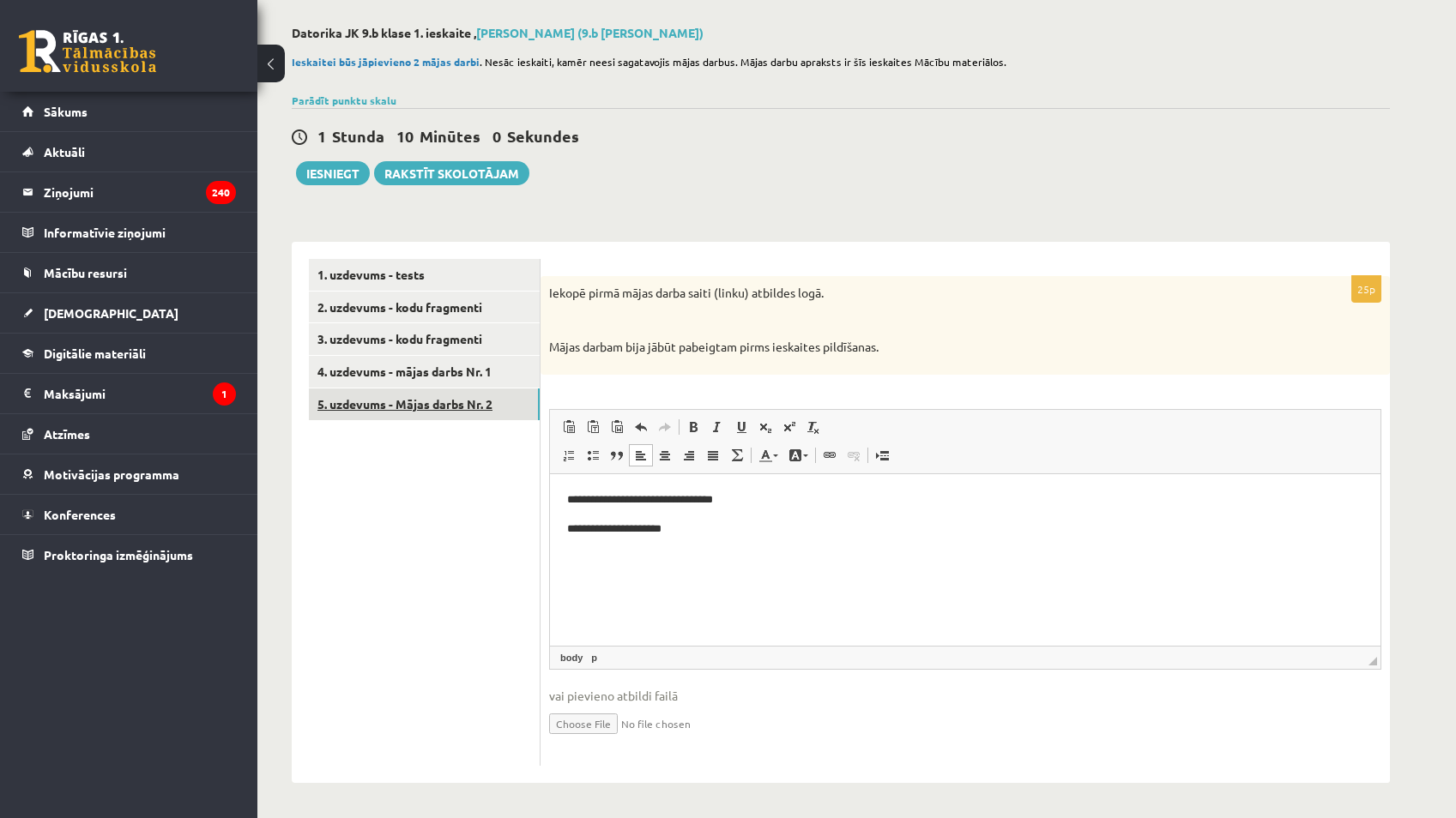
click at [412, 397] on link "5. uzdevums - Mājas darbs Nr. 2" at bounding box center [425, 405] width 231 height 32
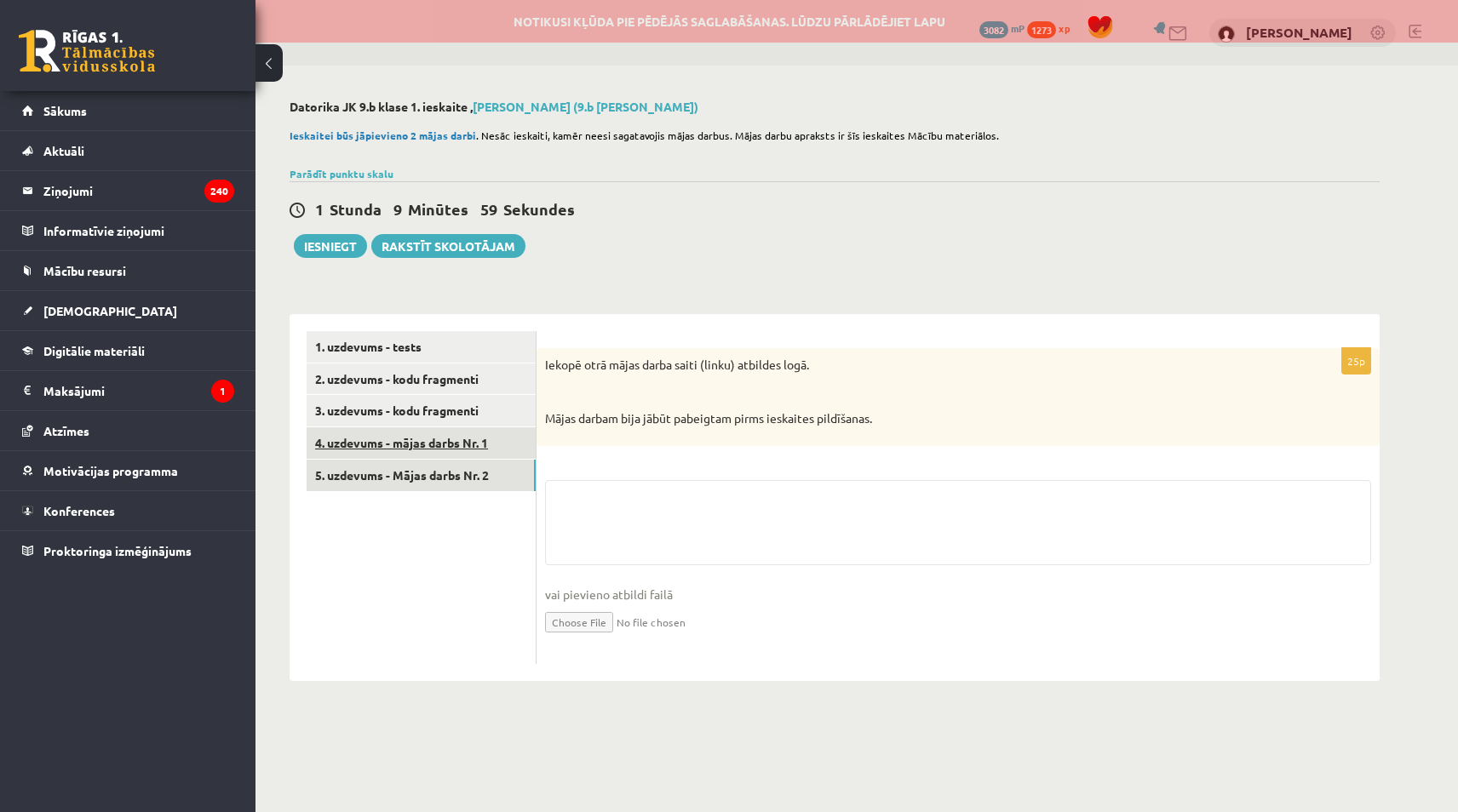
click at [438, 439] on link "4. uzdevums - mājas darbs Nr. 1" at bounding box center [421, 444] width 229 height 32
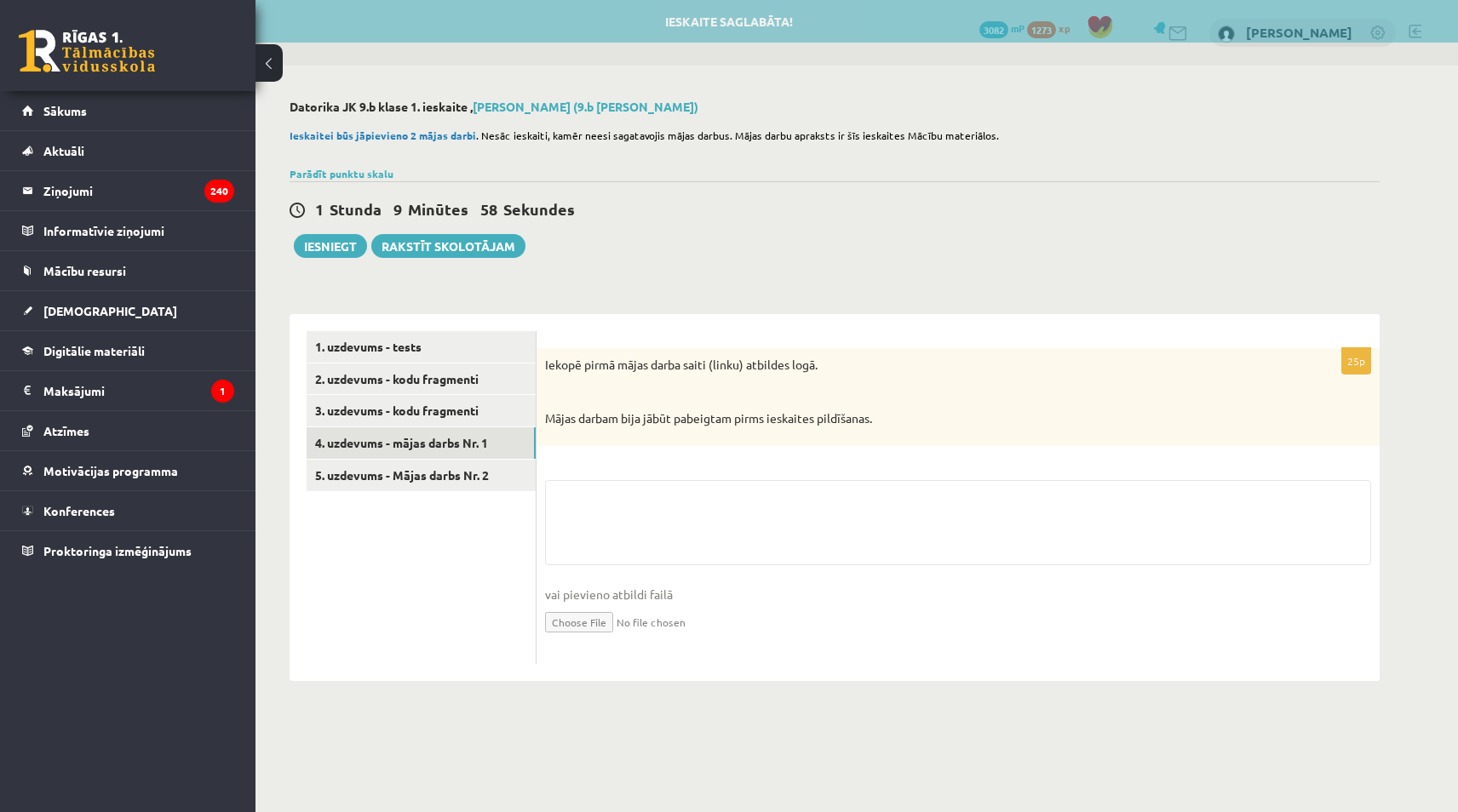
click at [625, 573] on fieldset "vai pievieno atbildi failā Iesniegtā atbilde" at bounding box center [958, 567] width 826 height 176
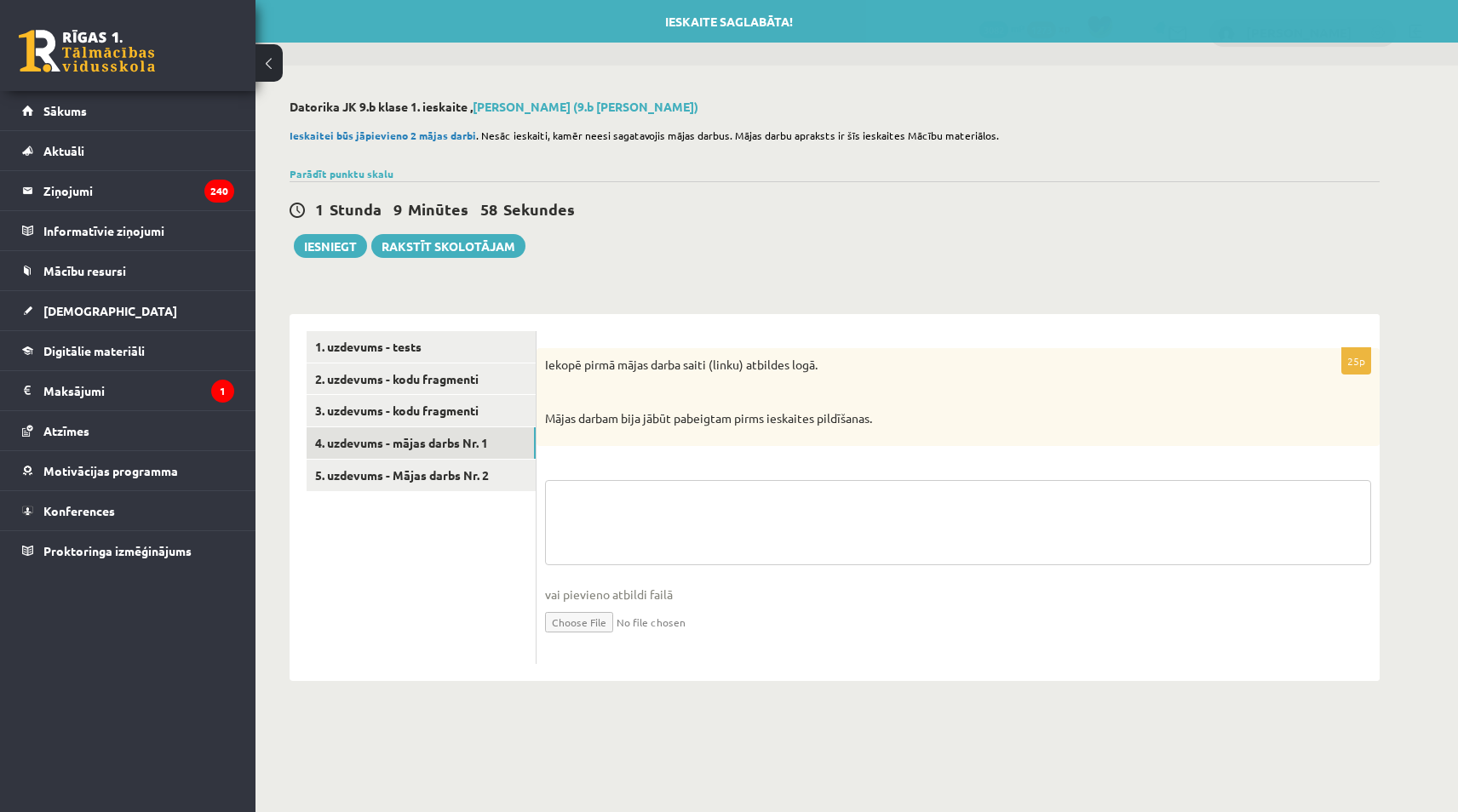
click at [635, 501] on textarea at bounding box center [958, 523] width 826 height 86
paste textarea "**********"
type textarea "**********"
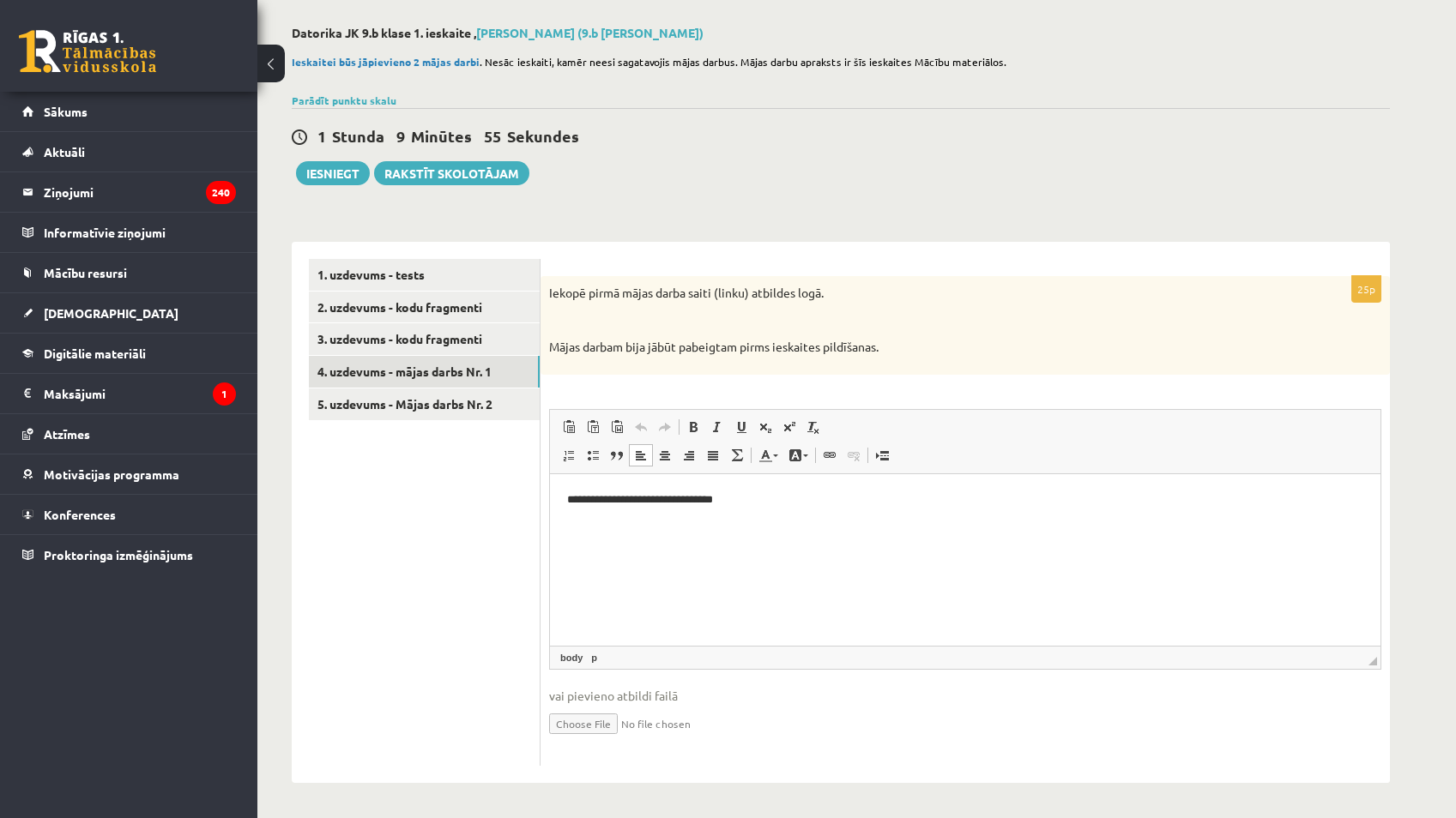
click at [669, 526] on html "**********" at bounding box center [966, 499] width 831 height 52
click at [770, 507] on p "**********" at bounding box center [965, 499] width 796 height 18
click at [474, 403] on link "5. uzdevums - Mājas darbs Nr. 2" at bounding box center [425, 405] width 231 height 32
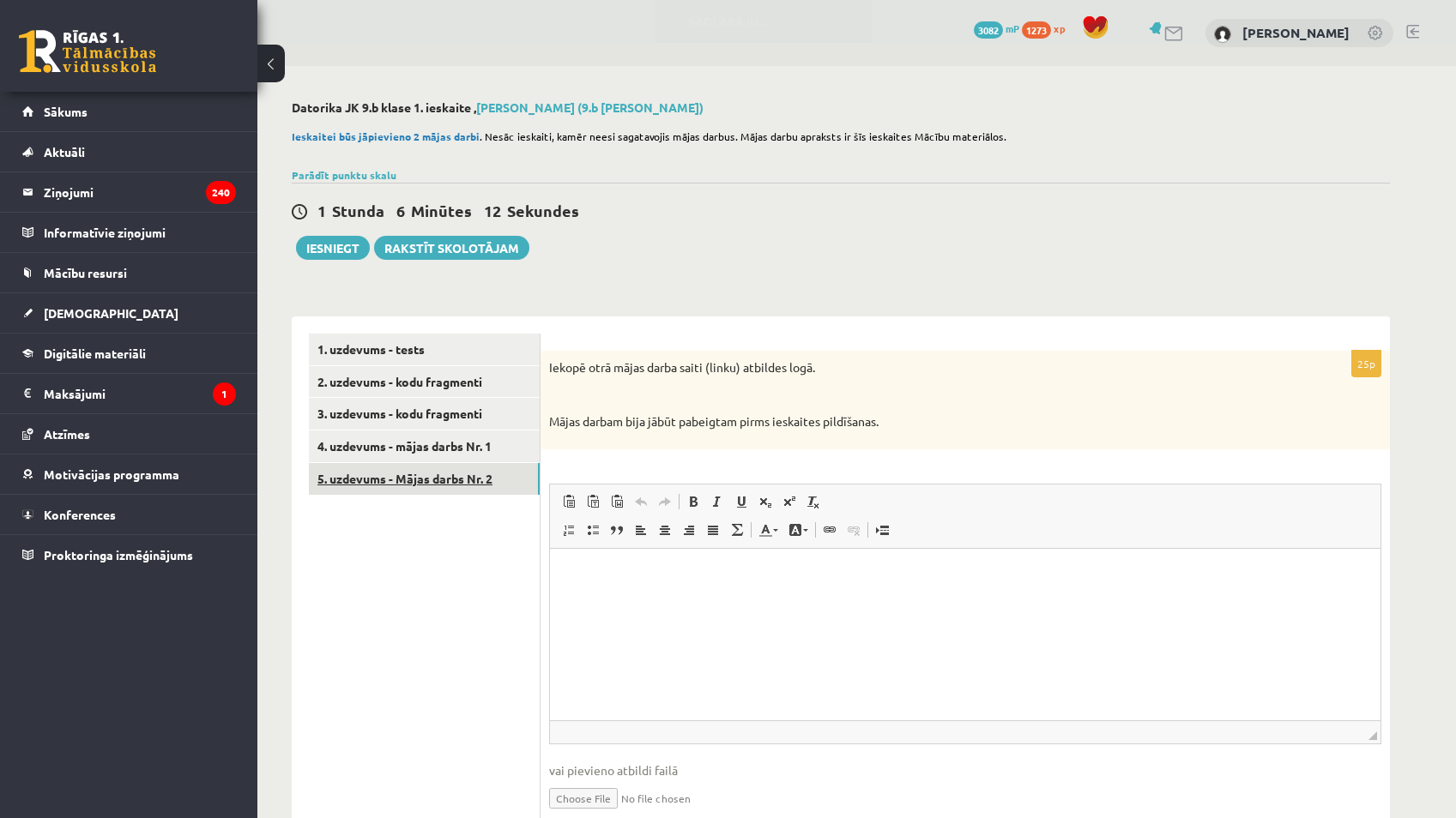
click at [441, 481] on link "5. uzdevums - Mājas darbs Nr. 2" at bounding box center [425, 479] width 231 height 32
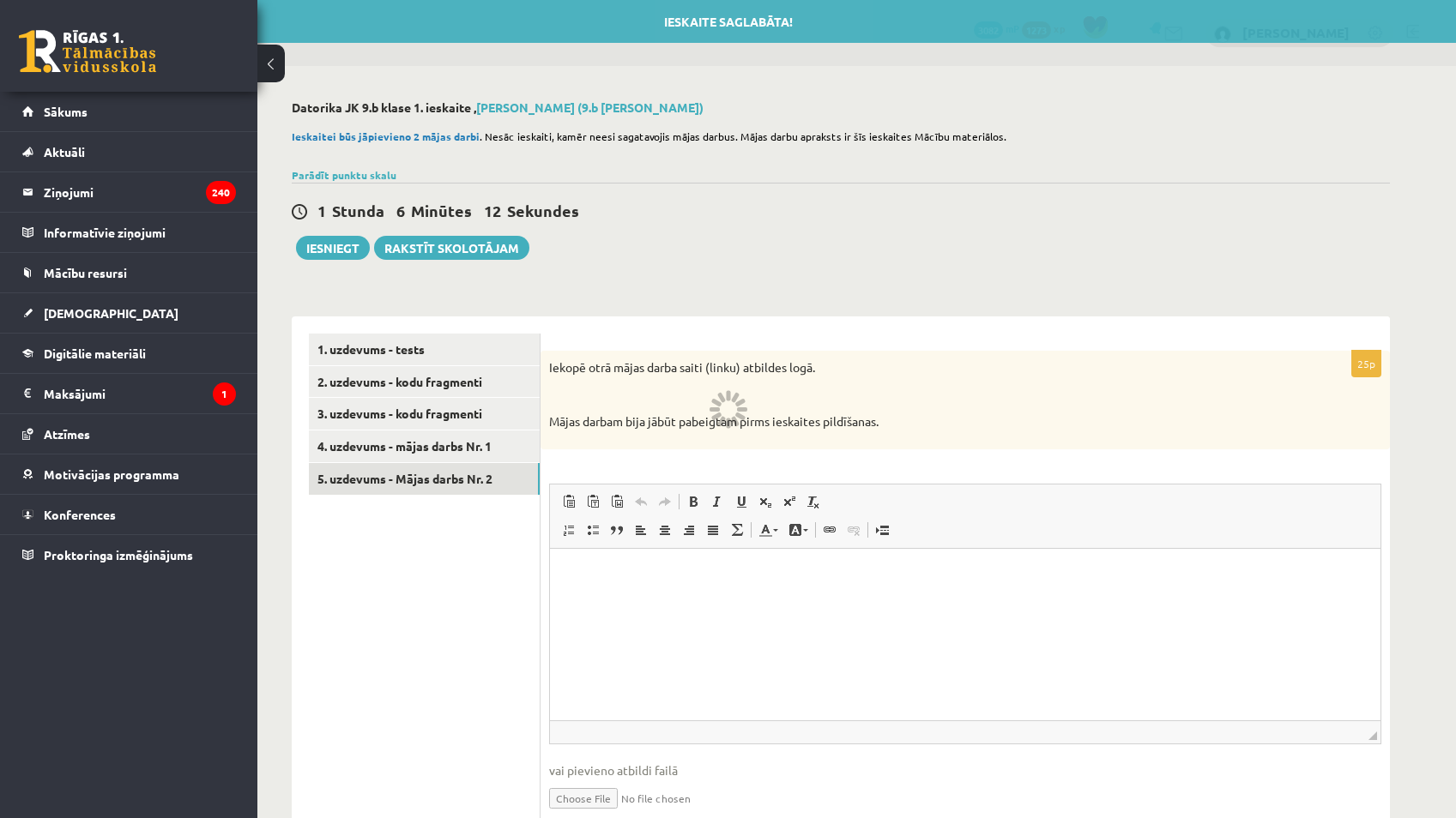
click at [451, 450] on link "4. uzdevums - mājas darbs Nr. 1" at bounding box center [425, 447] width 231 height 32
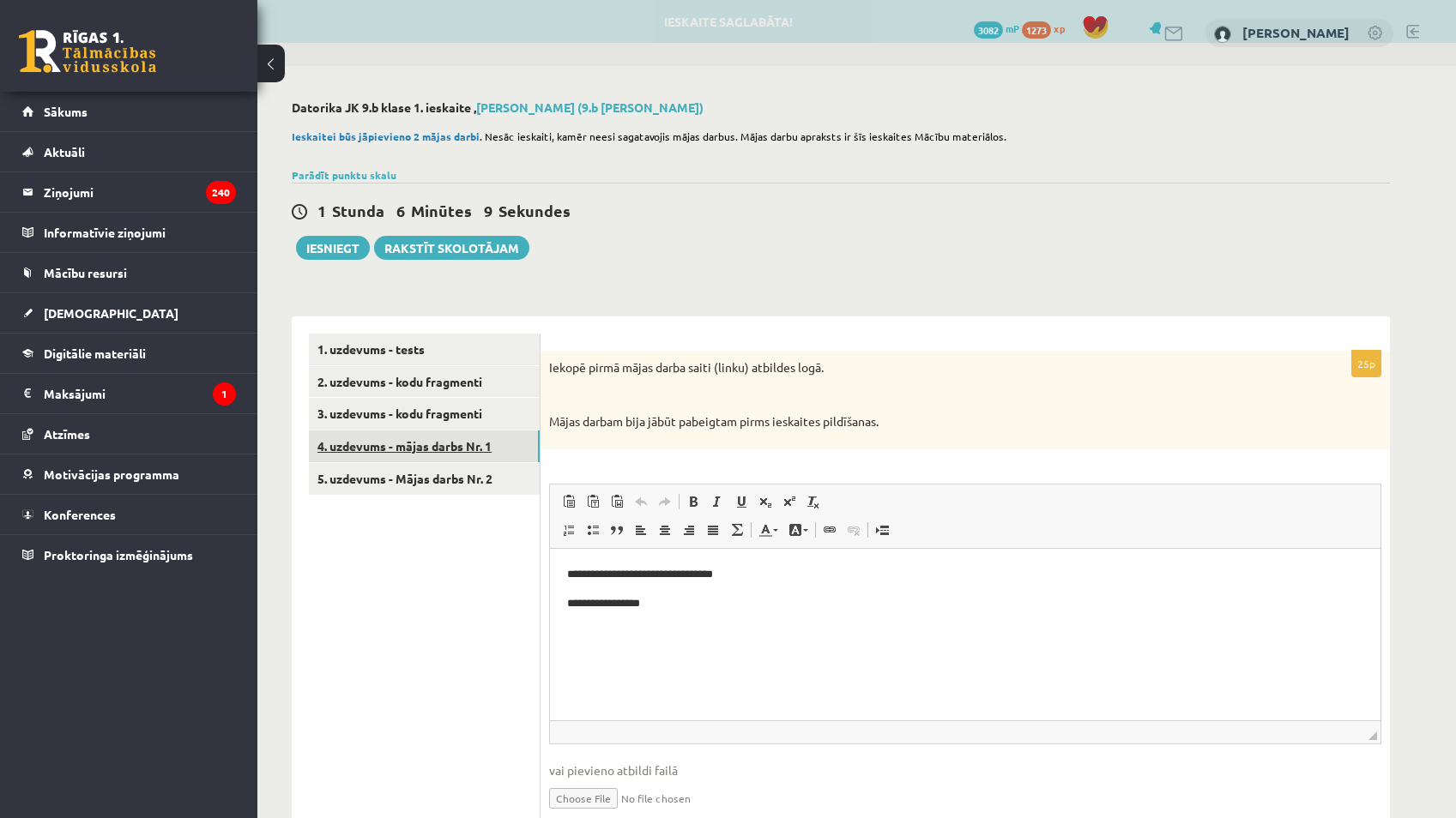
click at [451, 462] on link "4. uzdevums - mājas darbs Nr. 1" at bounding box center [425, 447] width 231 height 32
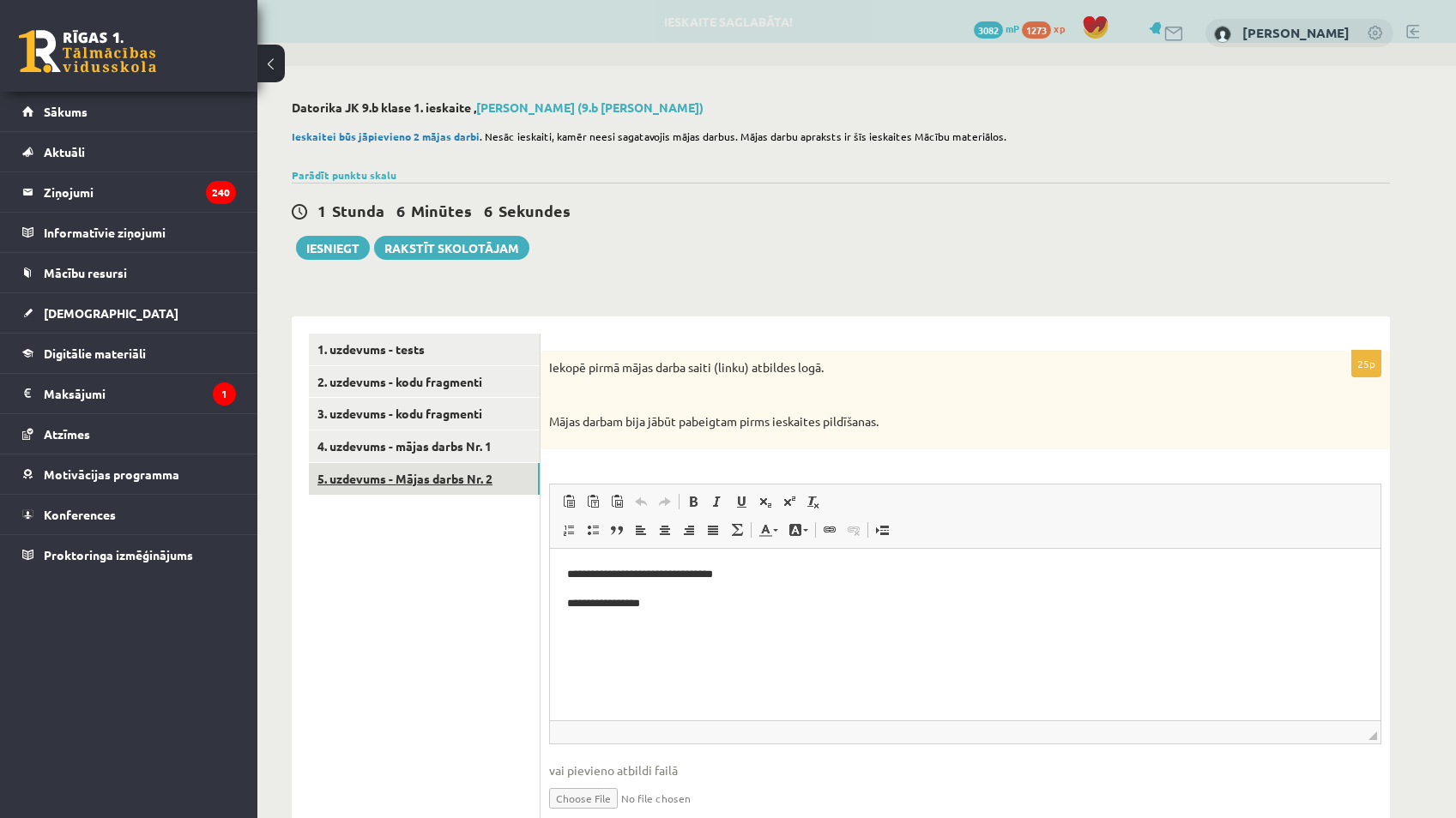
click at [458, 482] on link "5. uzdevums - Mājas darbs Nr. 2" at bounding box center [425, 479] width 231 height 32
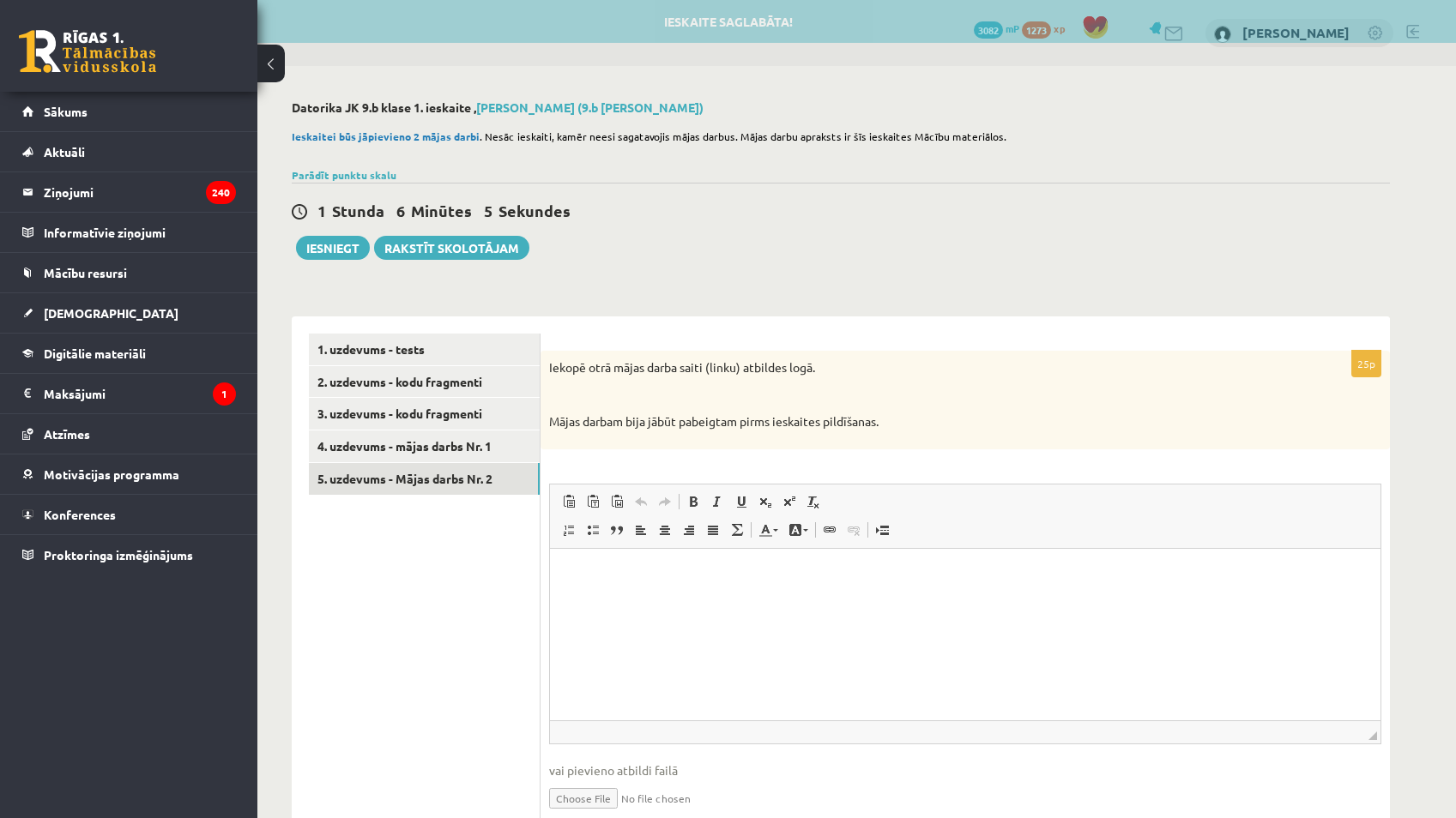
click at [623, 502] on span at bounding box center [617, 501] width 14 height 14
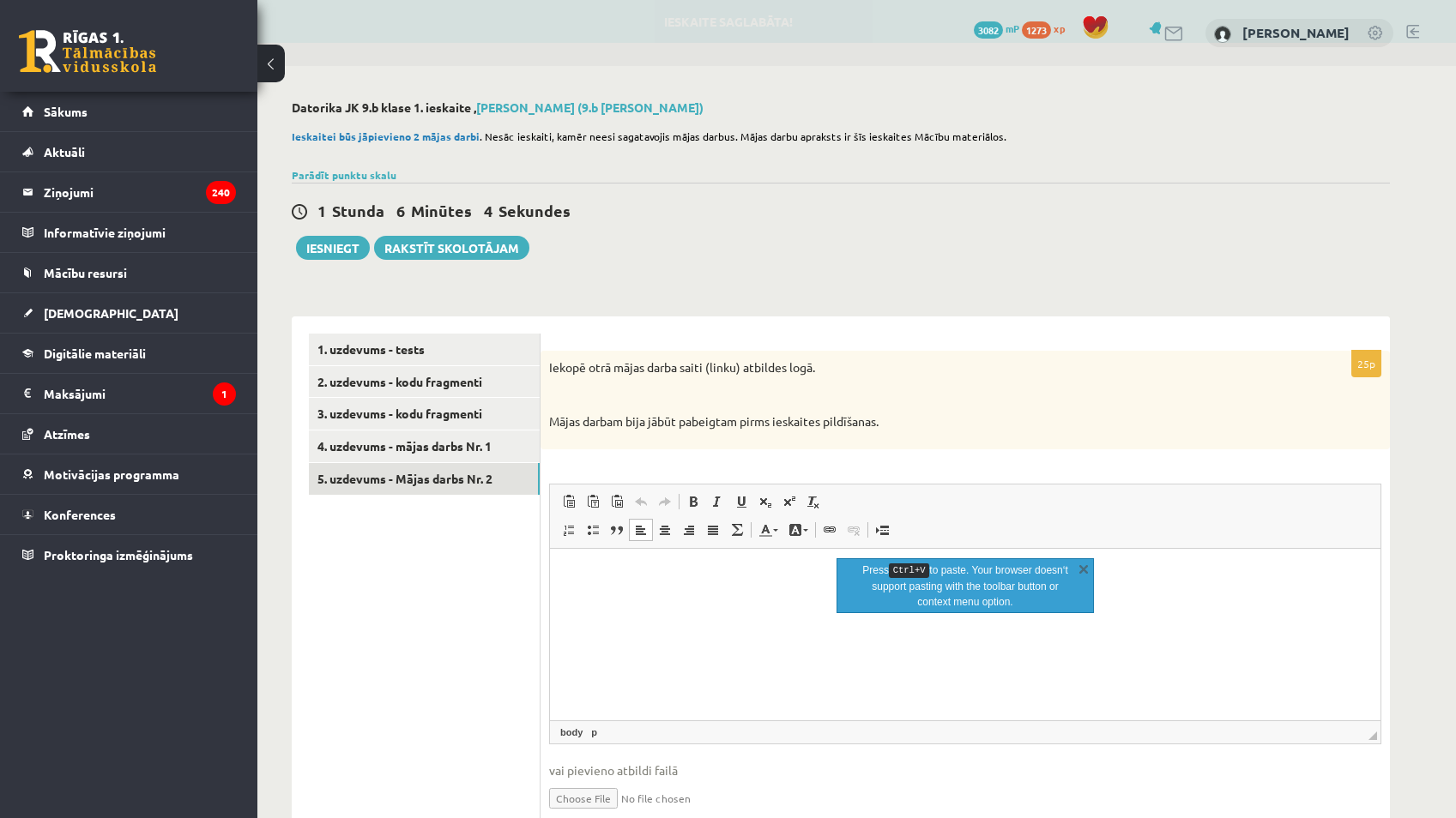
click at [604, 567] on p "Editor, wiswyg-editor-user-answer-47433986198240" at bounding box center [965, 573] width 796 height 18
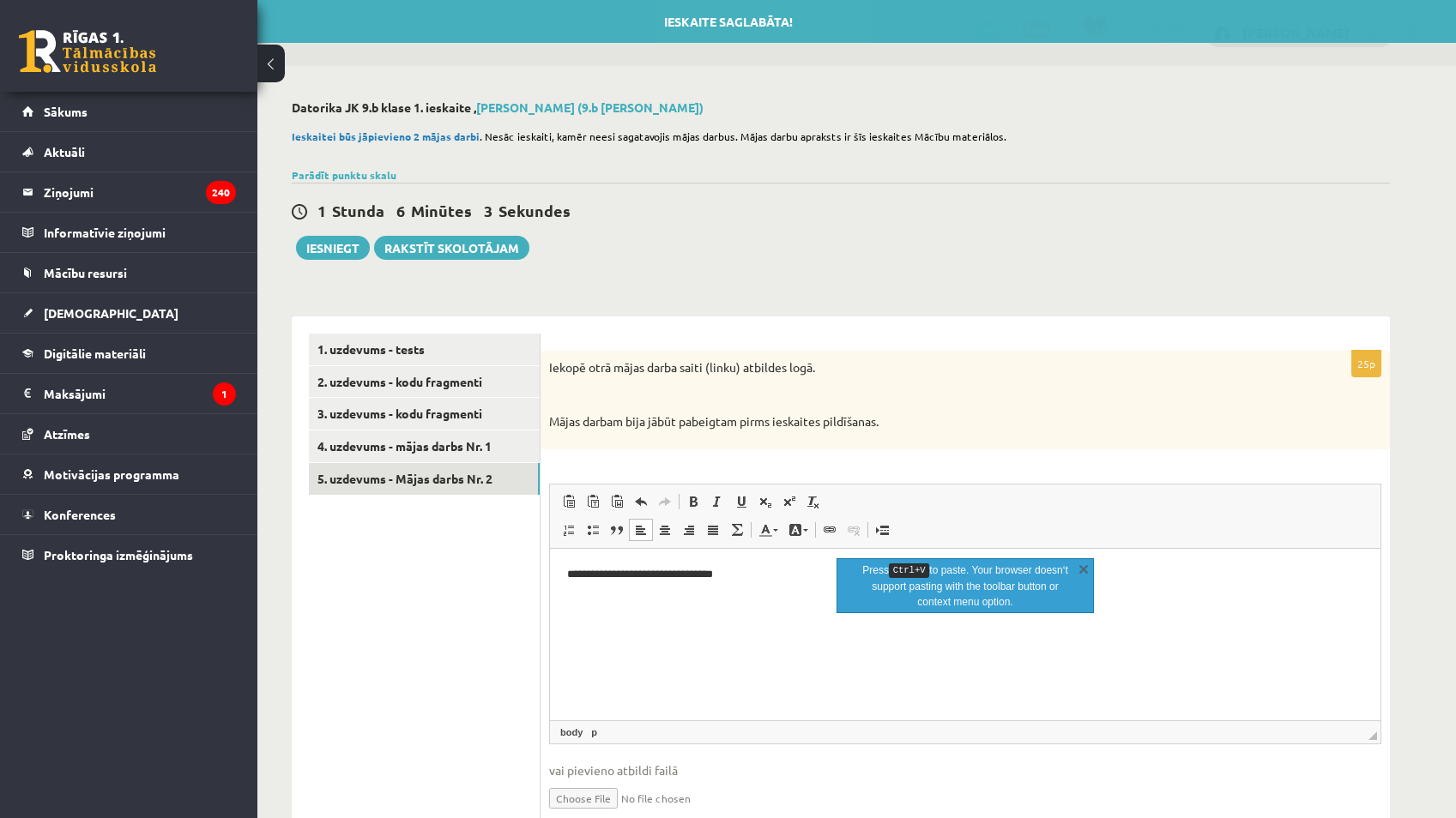
click at [612, 593] on html "**********" at bounding box center [966, 574] width 831 height 52
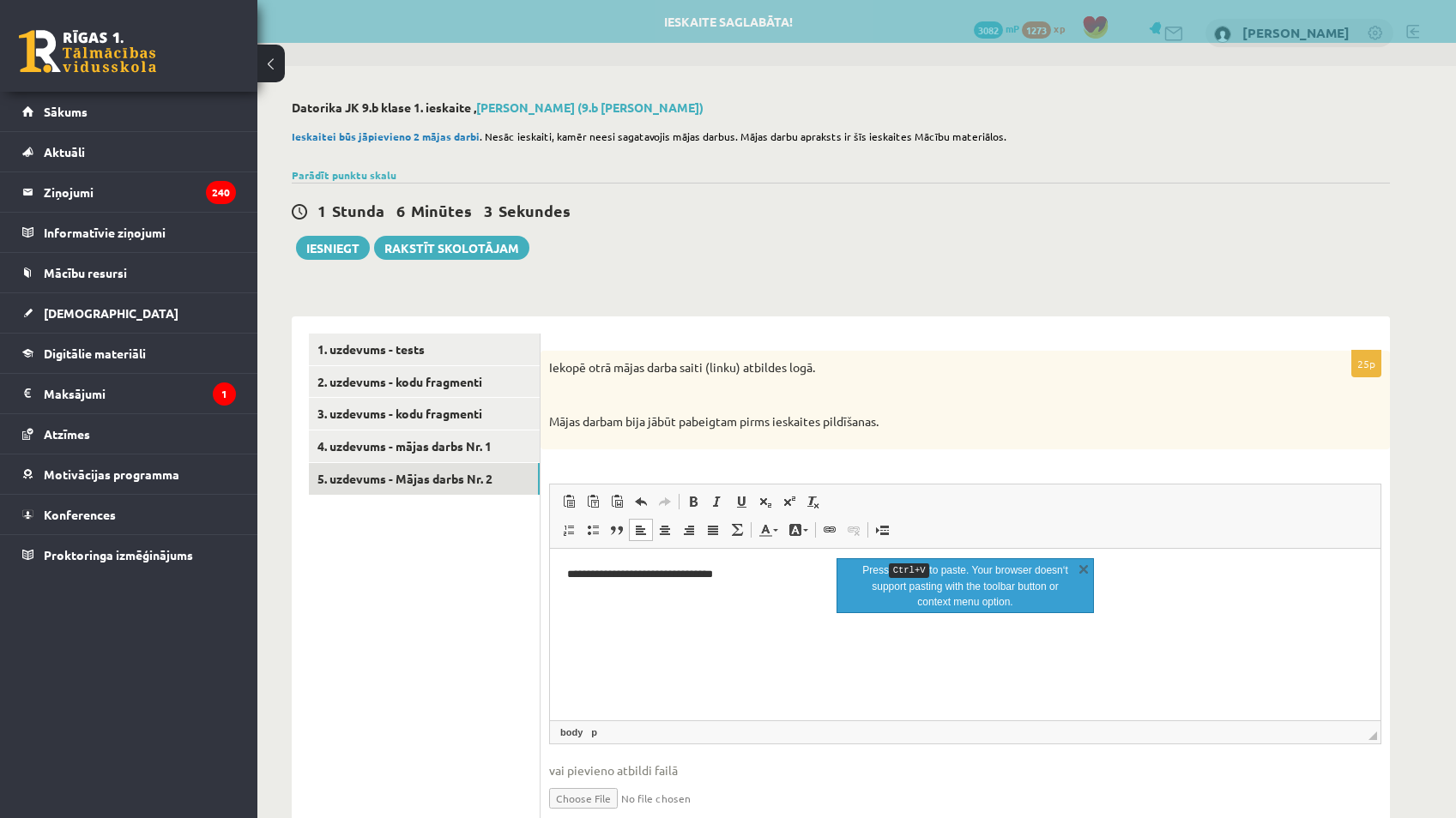
click at [752, 580] on p "**********" at bounding box center [965, 573] width 796 height 18
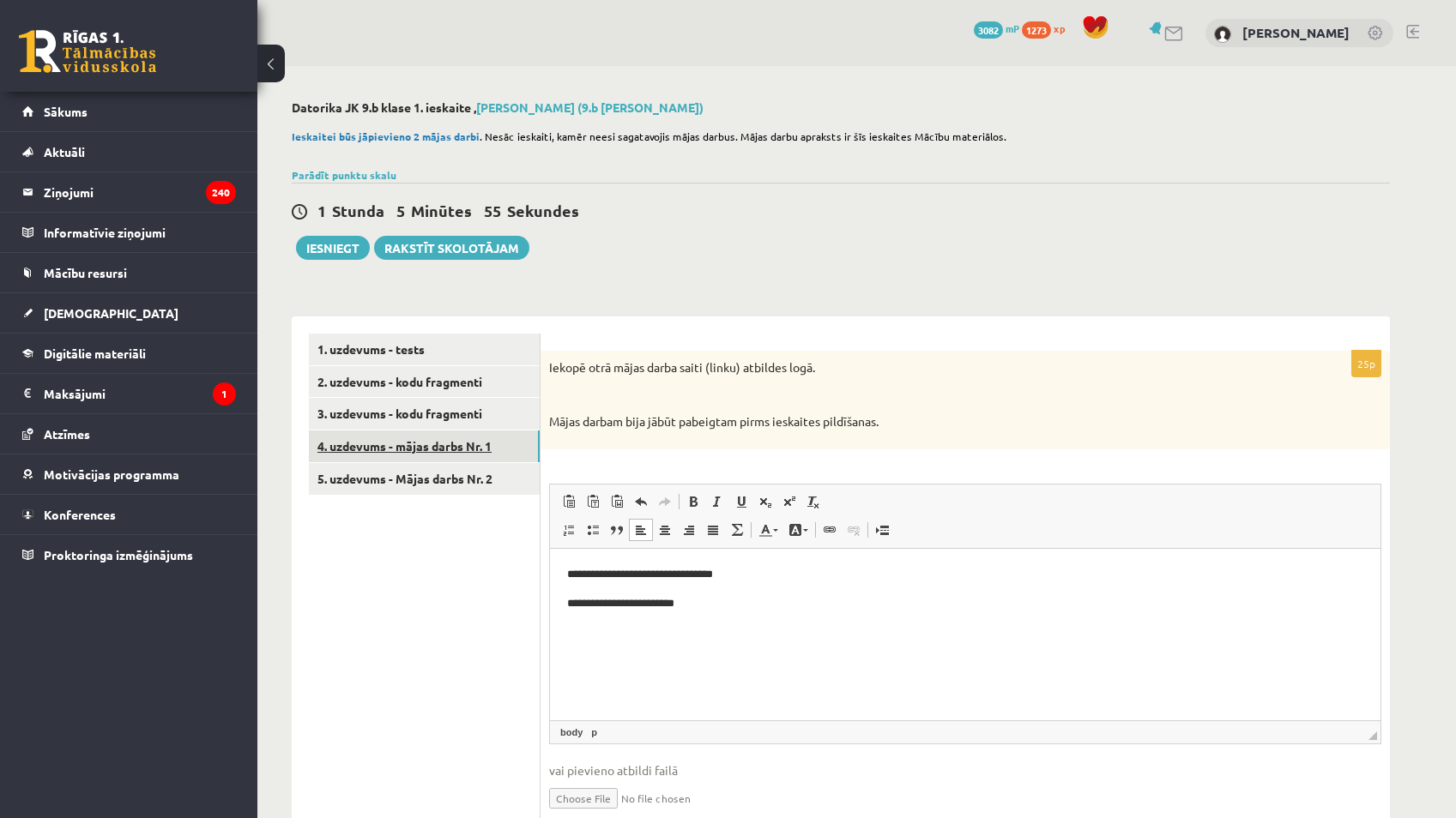
click at [412, 457] on link "4. uzdevums - mājas darbs Nr. 1" at bounding box center [425, 447] width 231 height 32
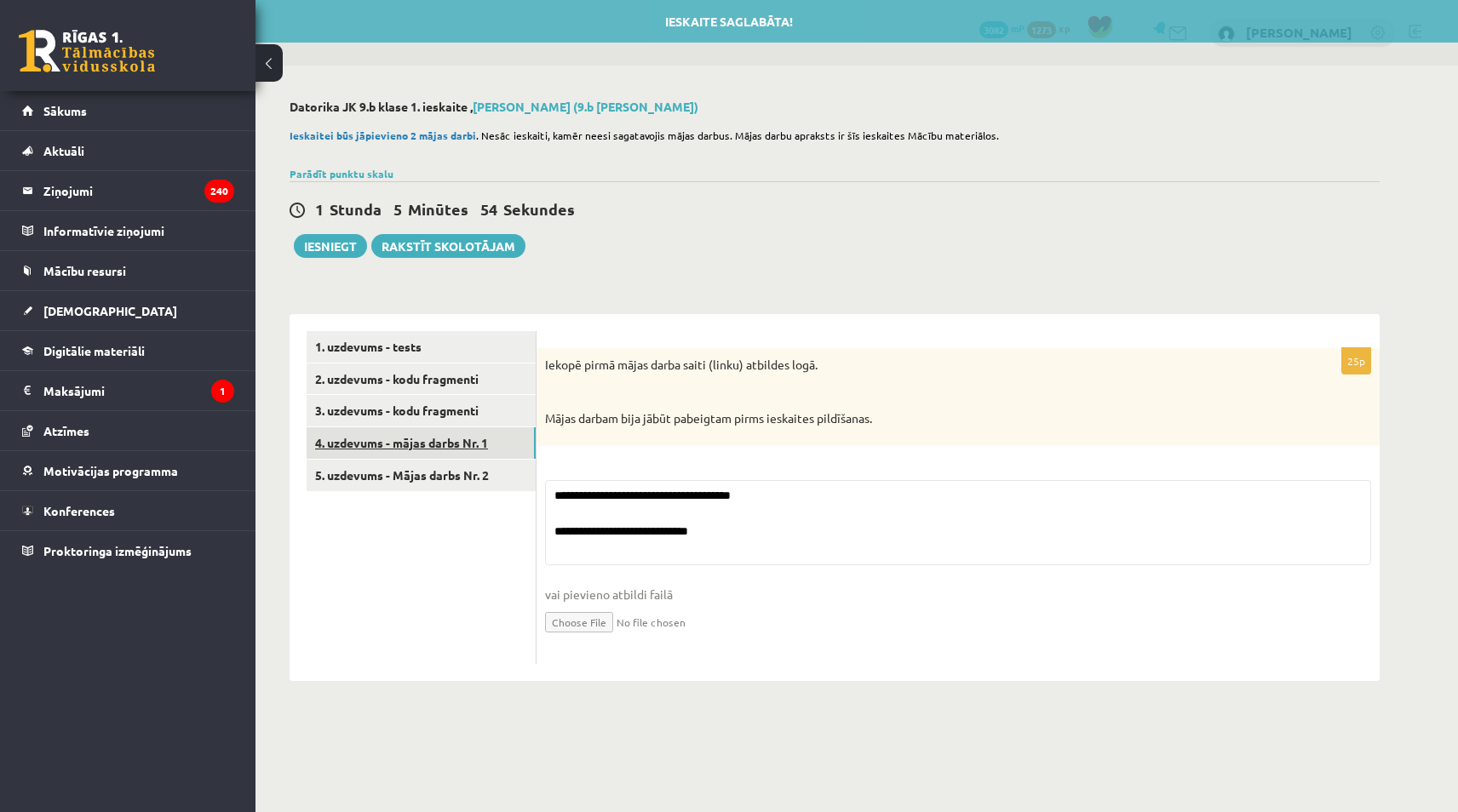
click at [415, 433] on link "4. uzdevums - mājas darbs Nr. 1" at bounding box center [421, 444] width 229 height 32
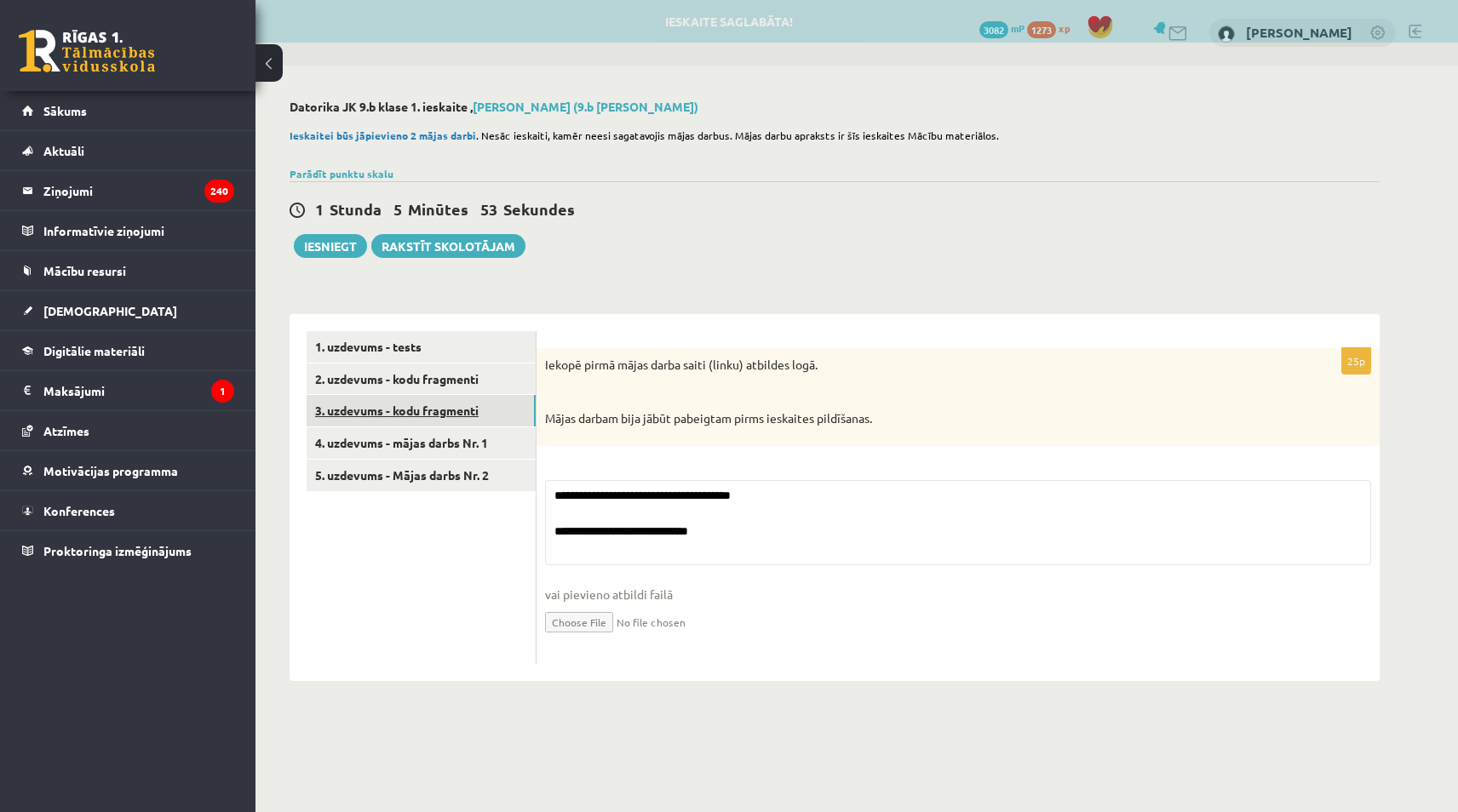
click at [424, 416] on link "3. uzdevums - kodu fragmenti" at bounding box center [421, 411] width 229 height 32
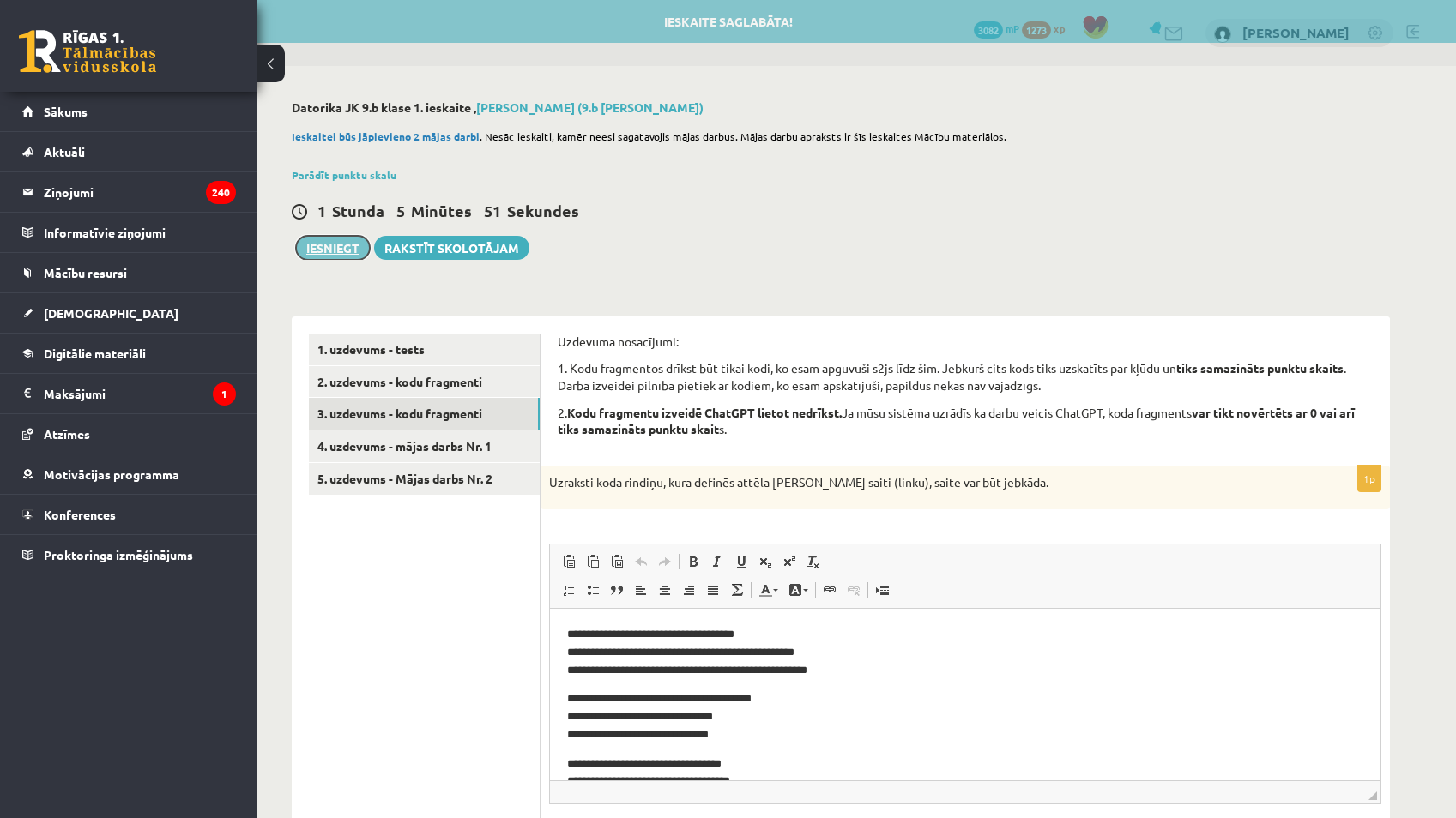
click at [358, 240] on button "Iesniegt" at bounding box center [333, 248] width 74 height 24
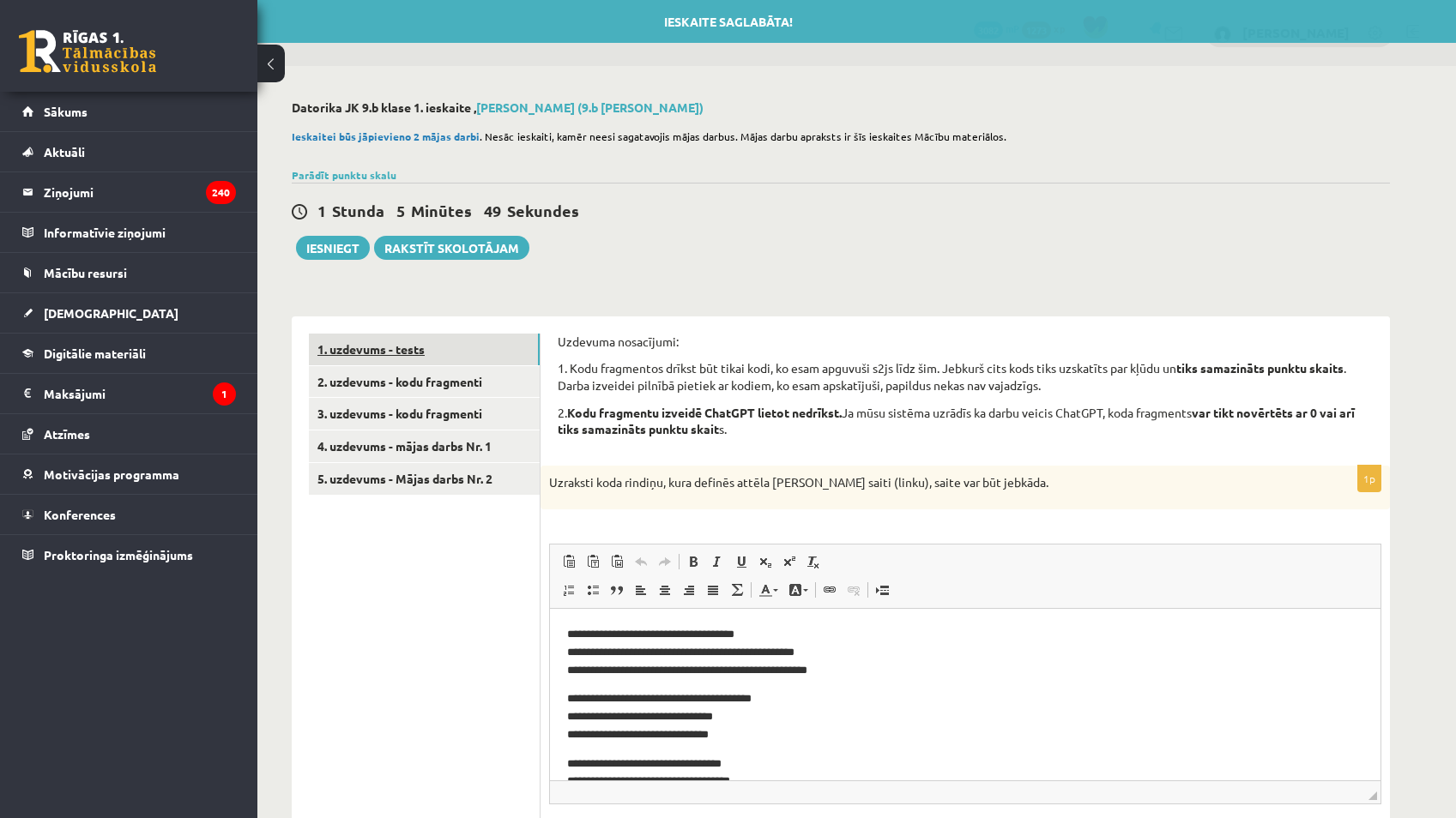
click at [486, 340] on link "1. uzdevums - tests" at bounding box center [425, 350] width 231 height 32
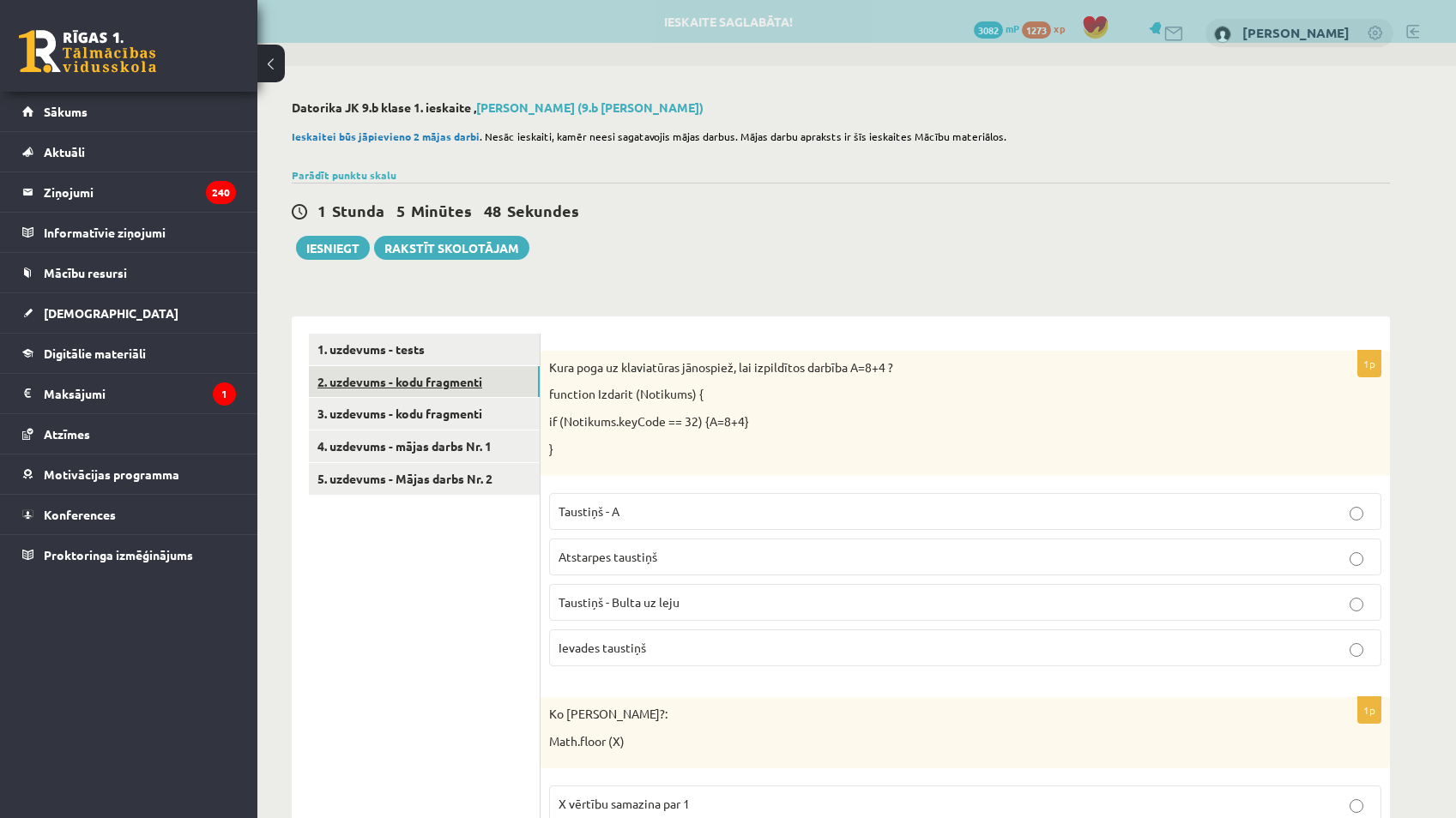
click at [479, 374] on link "2. uzdevums - kodu fragmenti" at bounding box center [425, 382] width 231 height 32
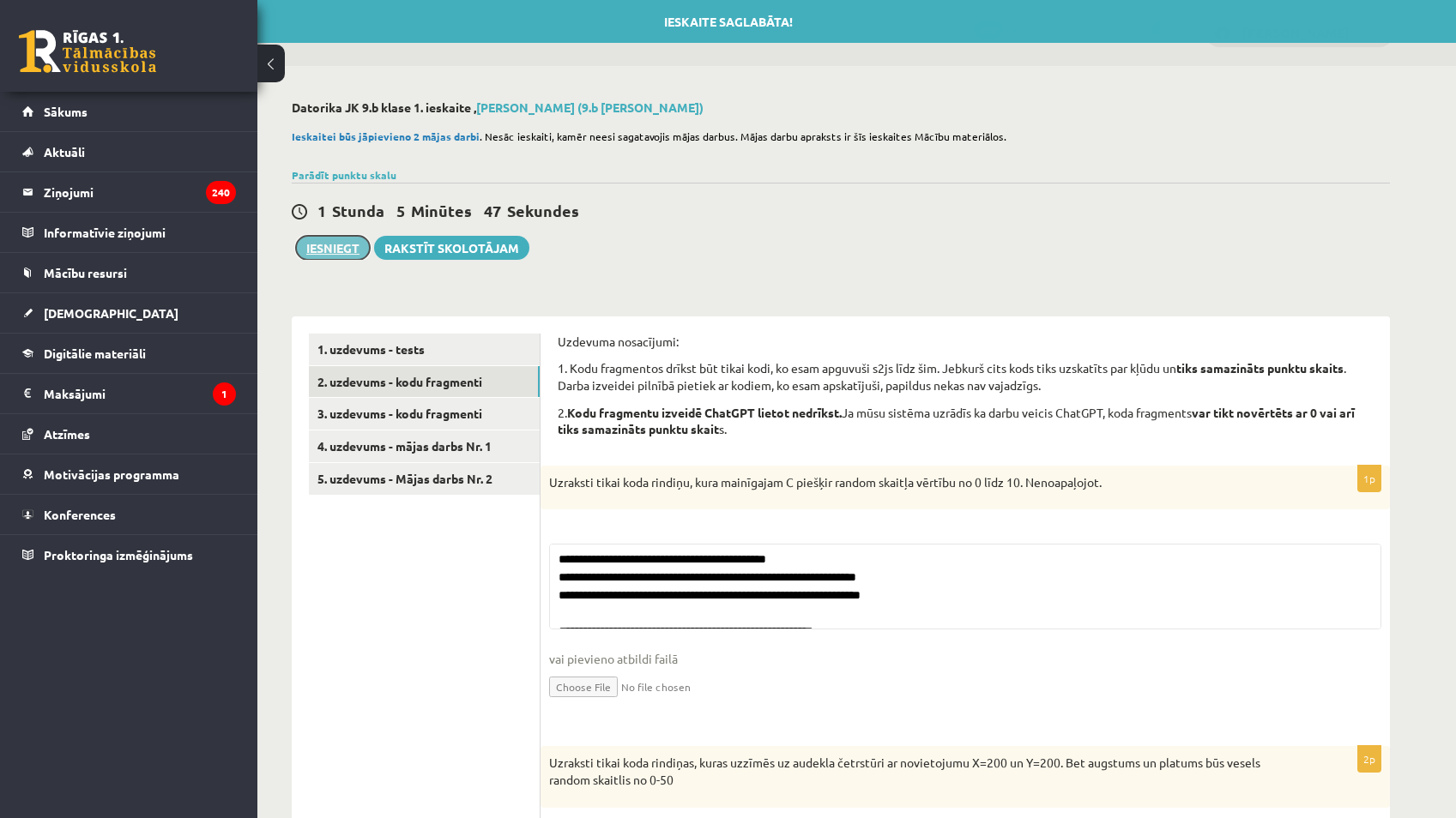
click at [338, 248] on button "Iesniegt" at bounding box center [333, 248] width 74 height 24
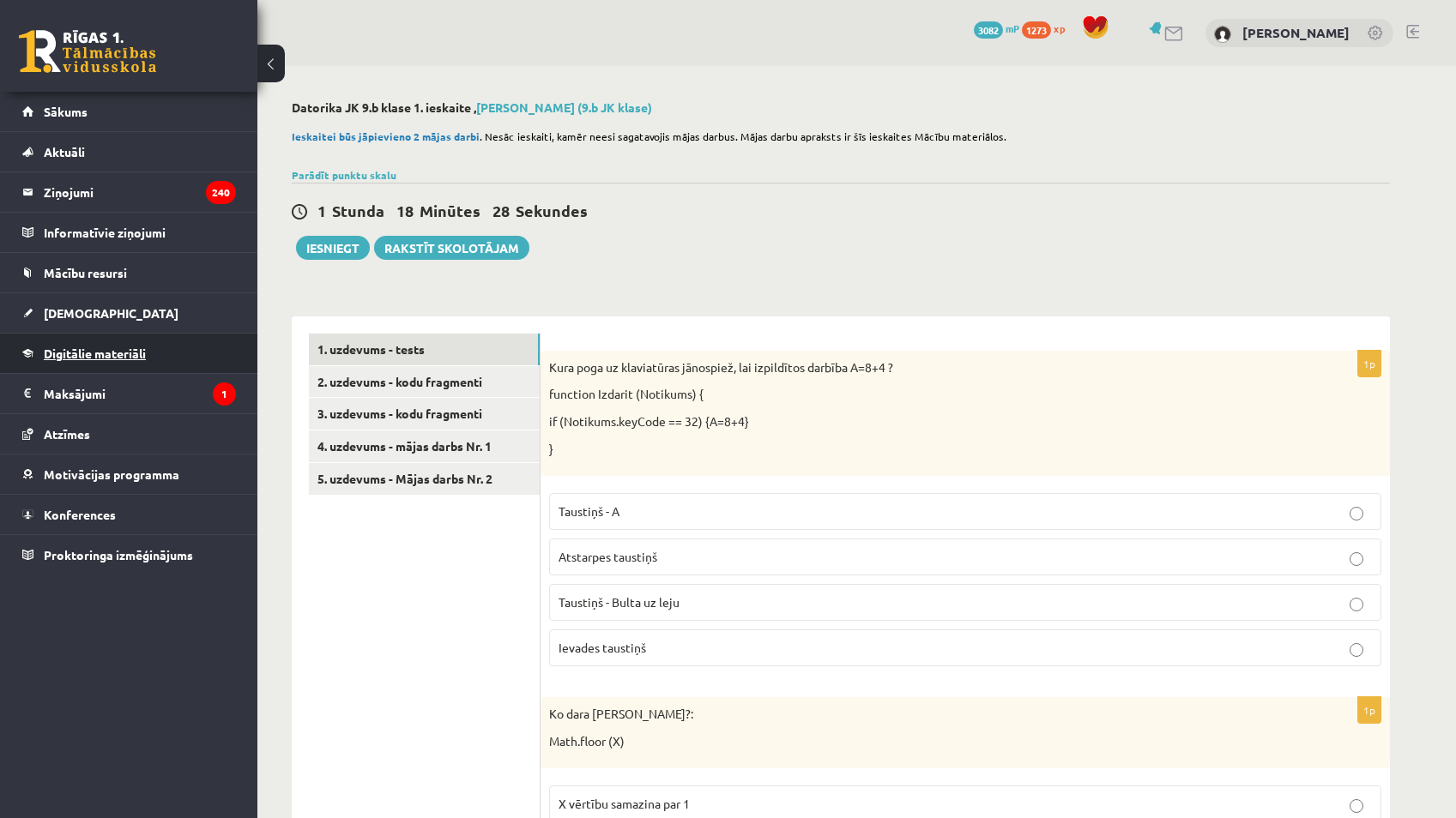
click at [145, 356] on span "Digitālie materiāli" at bounding box center [95, 353] width 102 height 15
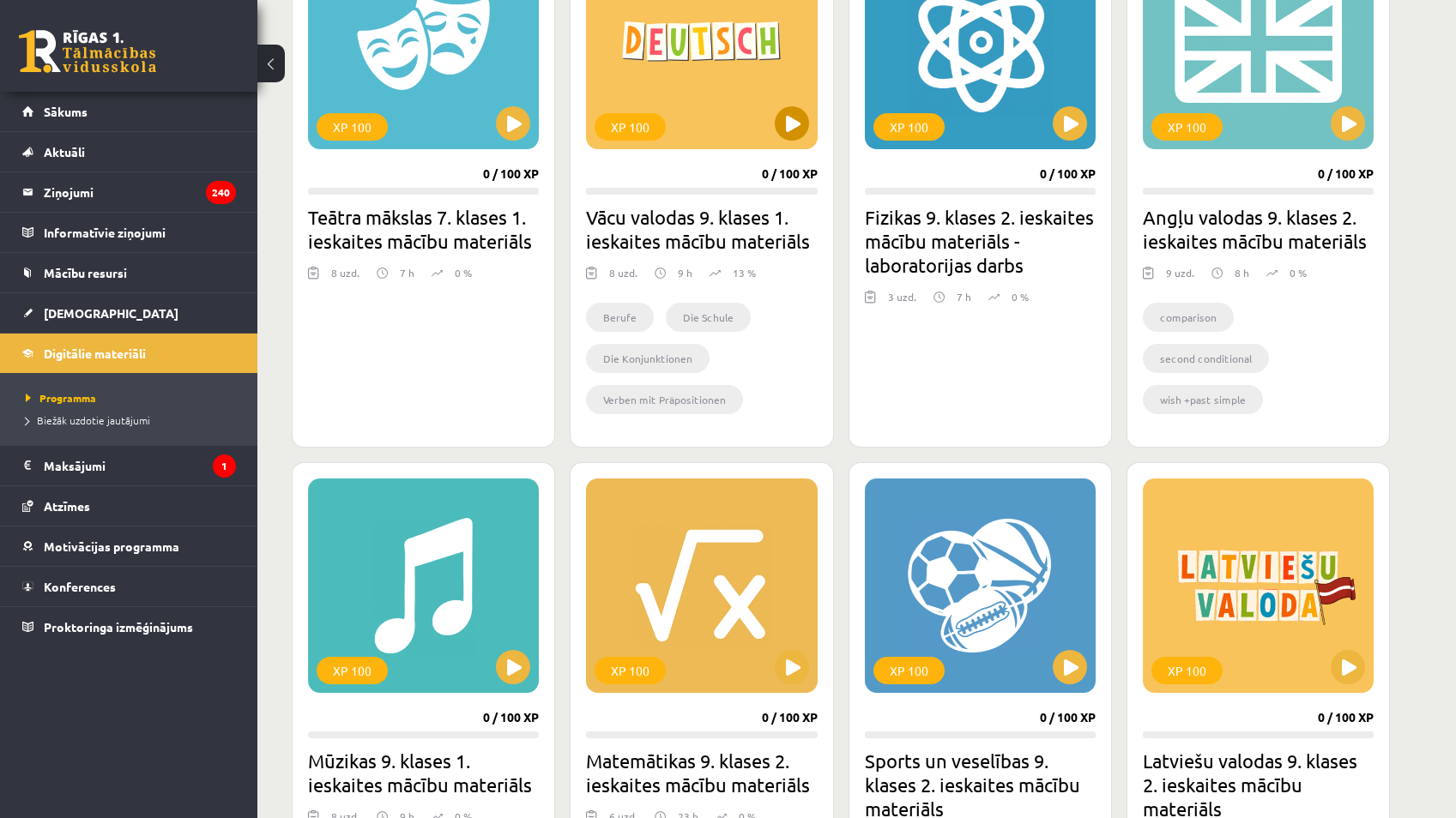
scroll to position [343, 0]
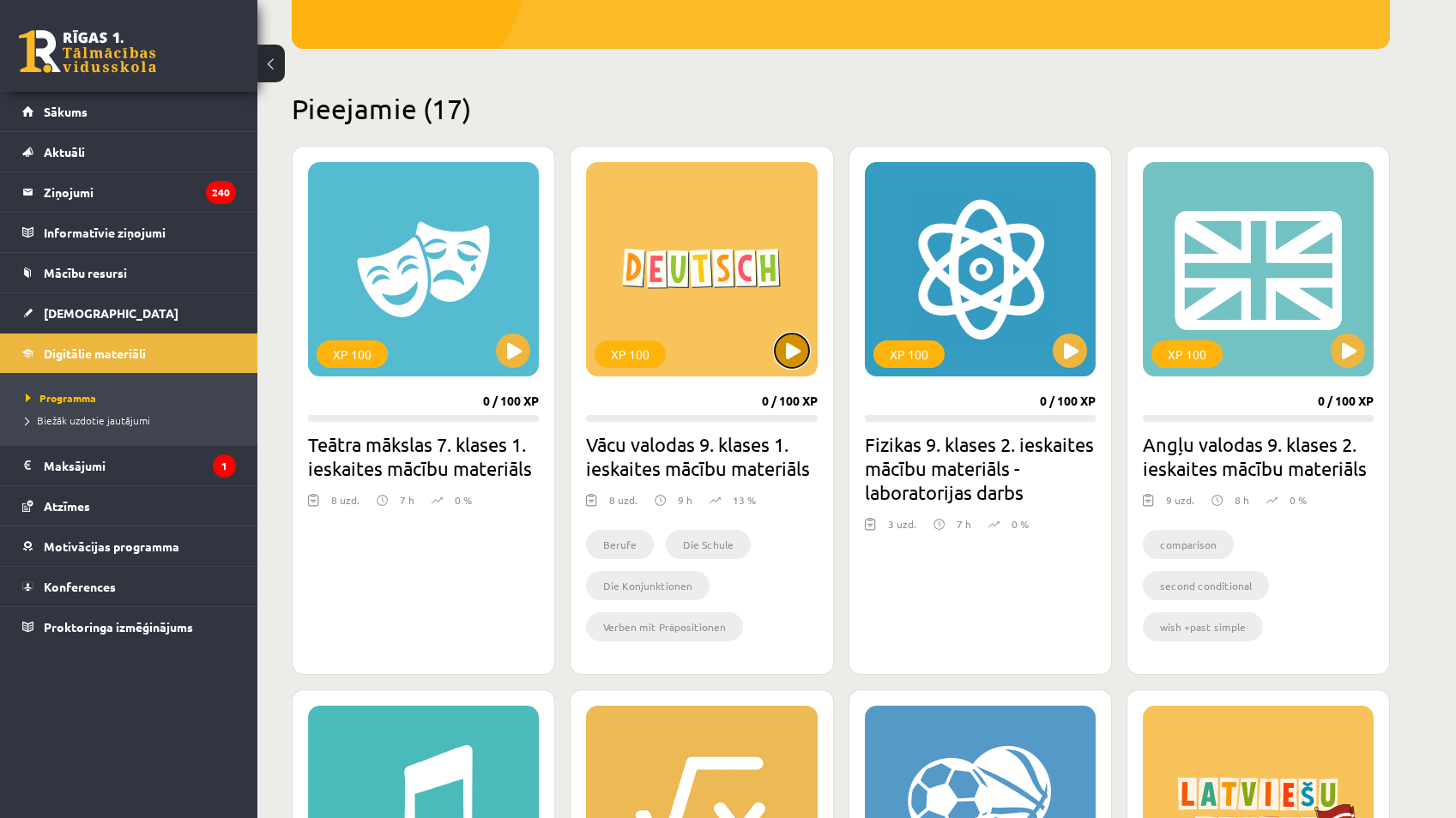
click at [808, 351] on button at bounding box center [792, 350] width 35 height 35
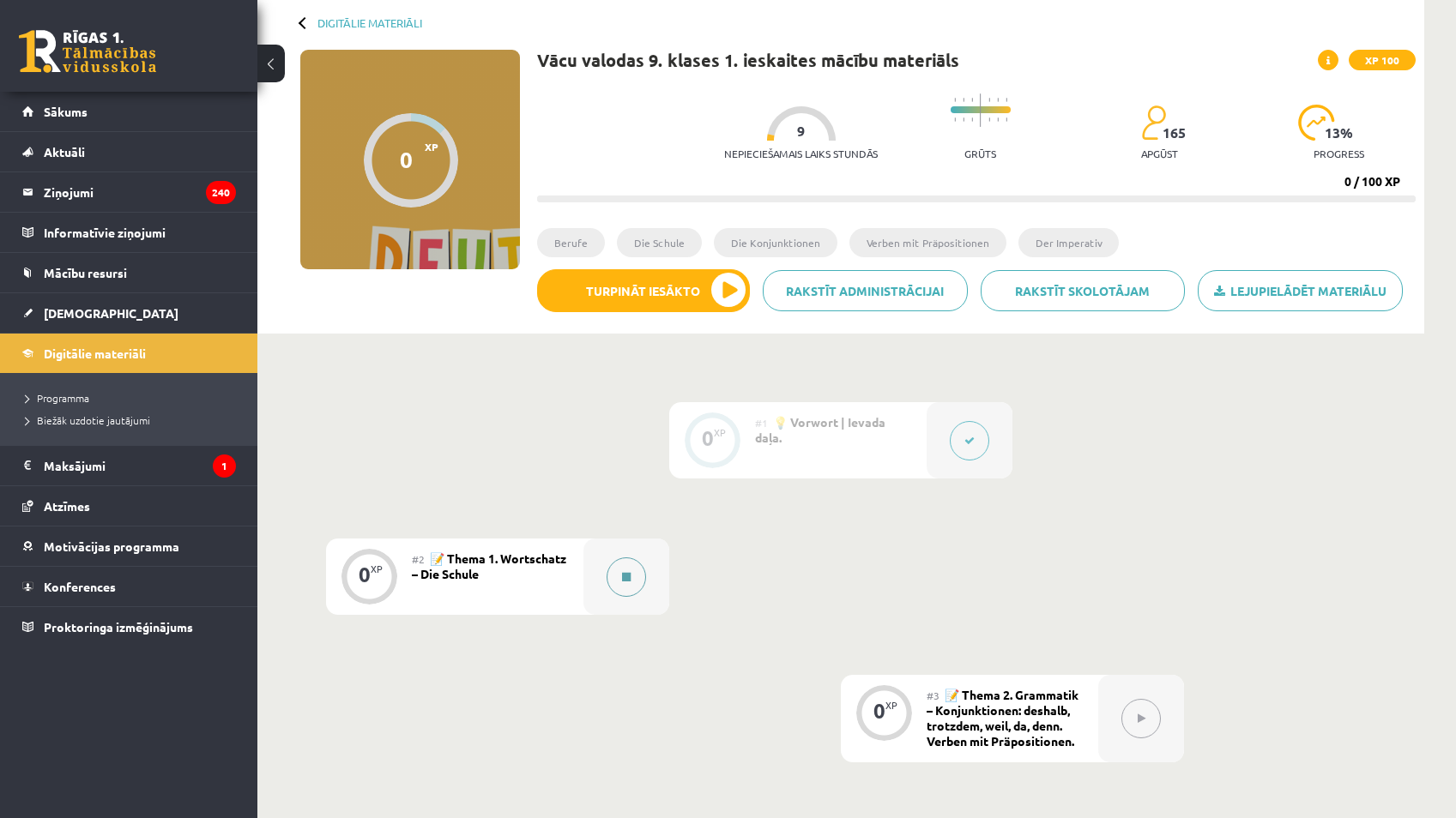
scroll to position [86, 0]
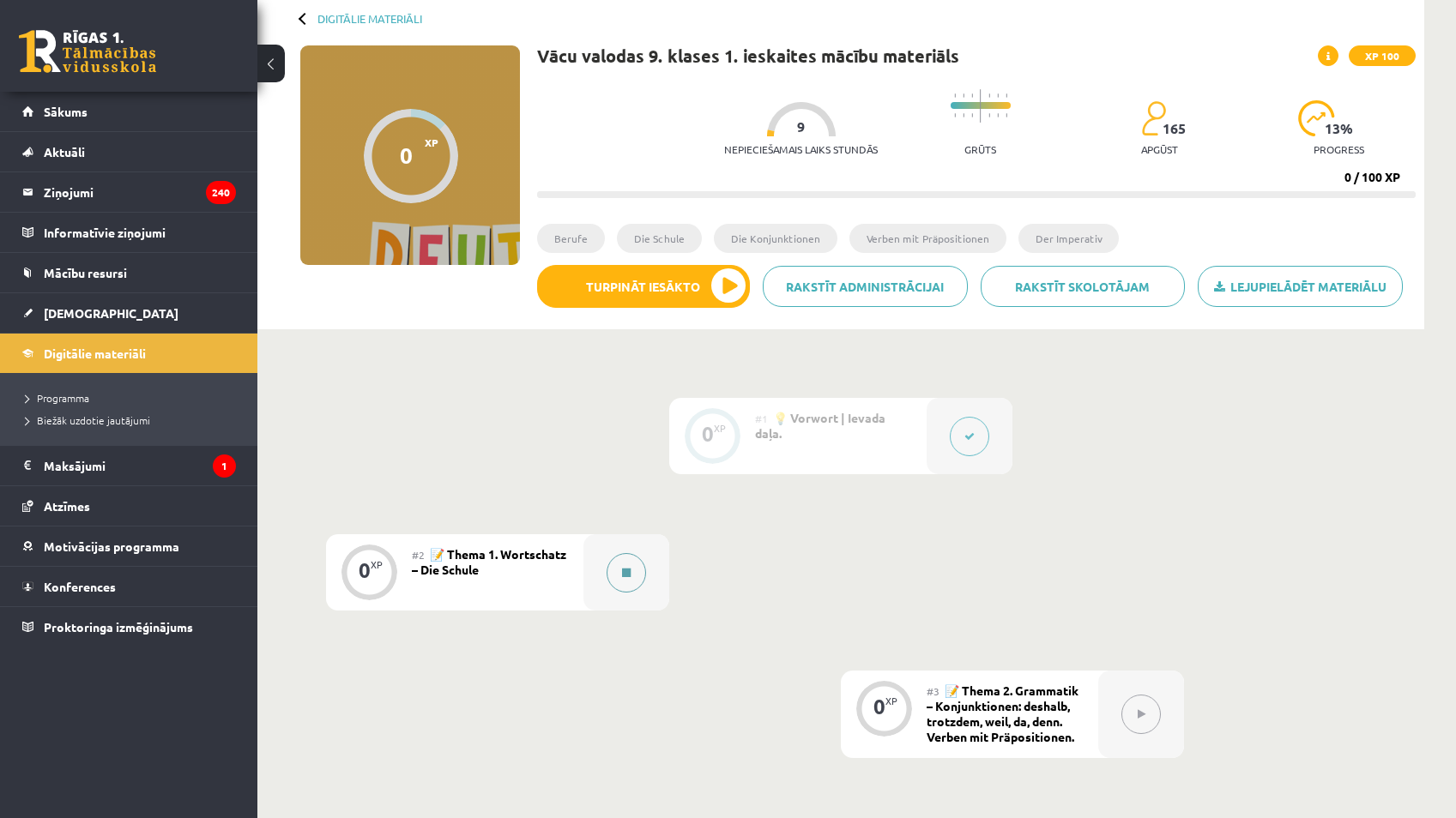
click at [629, 555] on button at bounding box center [626, 573] width 39 height 39
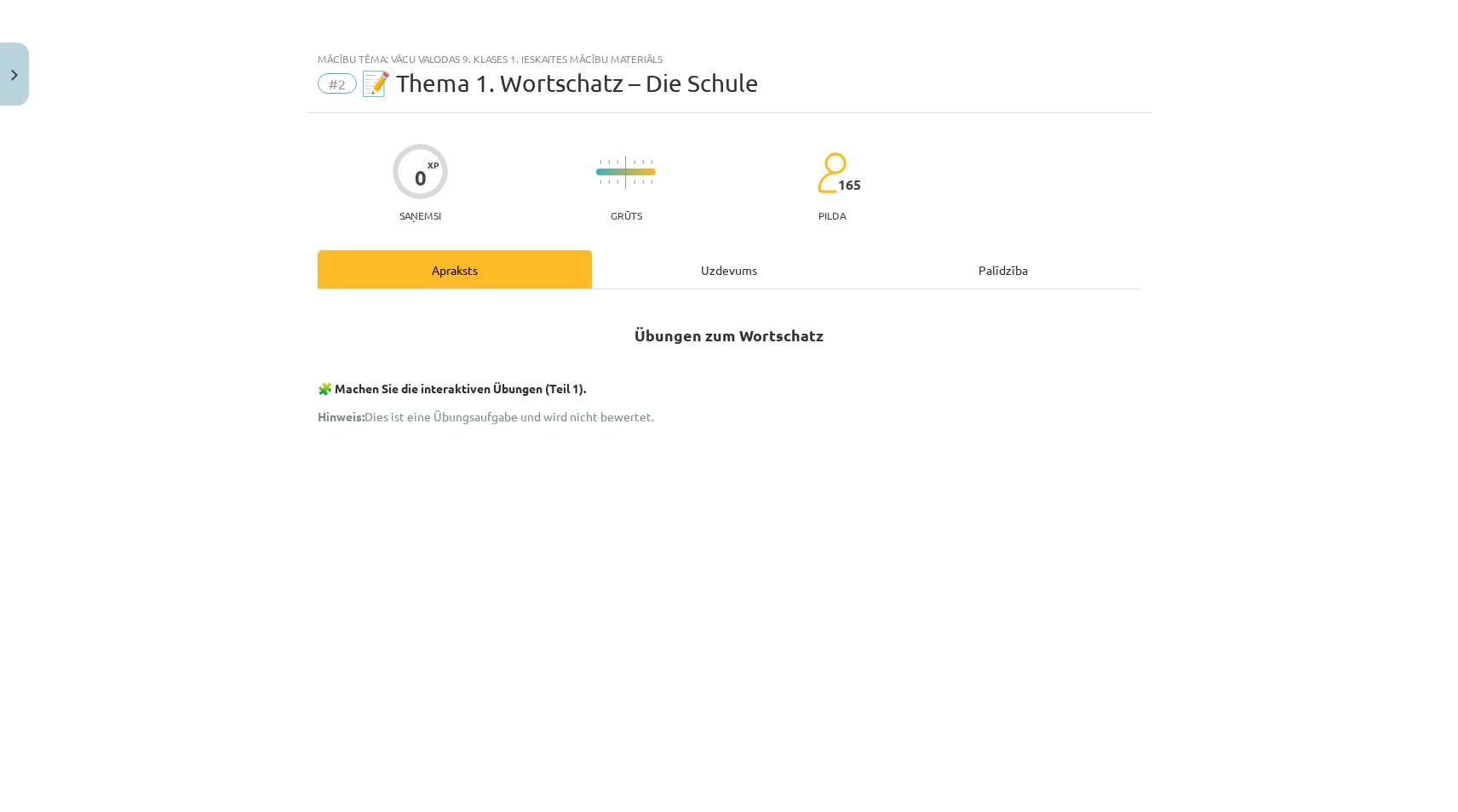
click at [816, 251] on div "Uzdevums" at bounding box center [729, 269] width 274 height 38
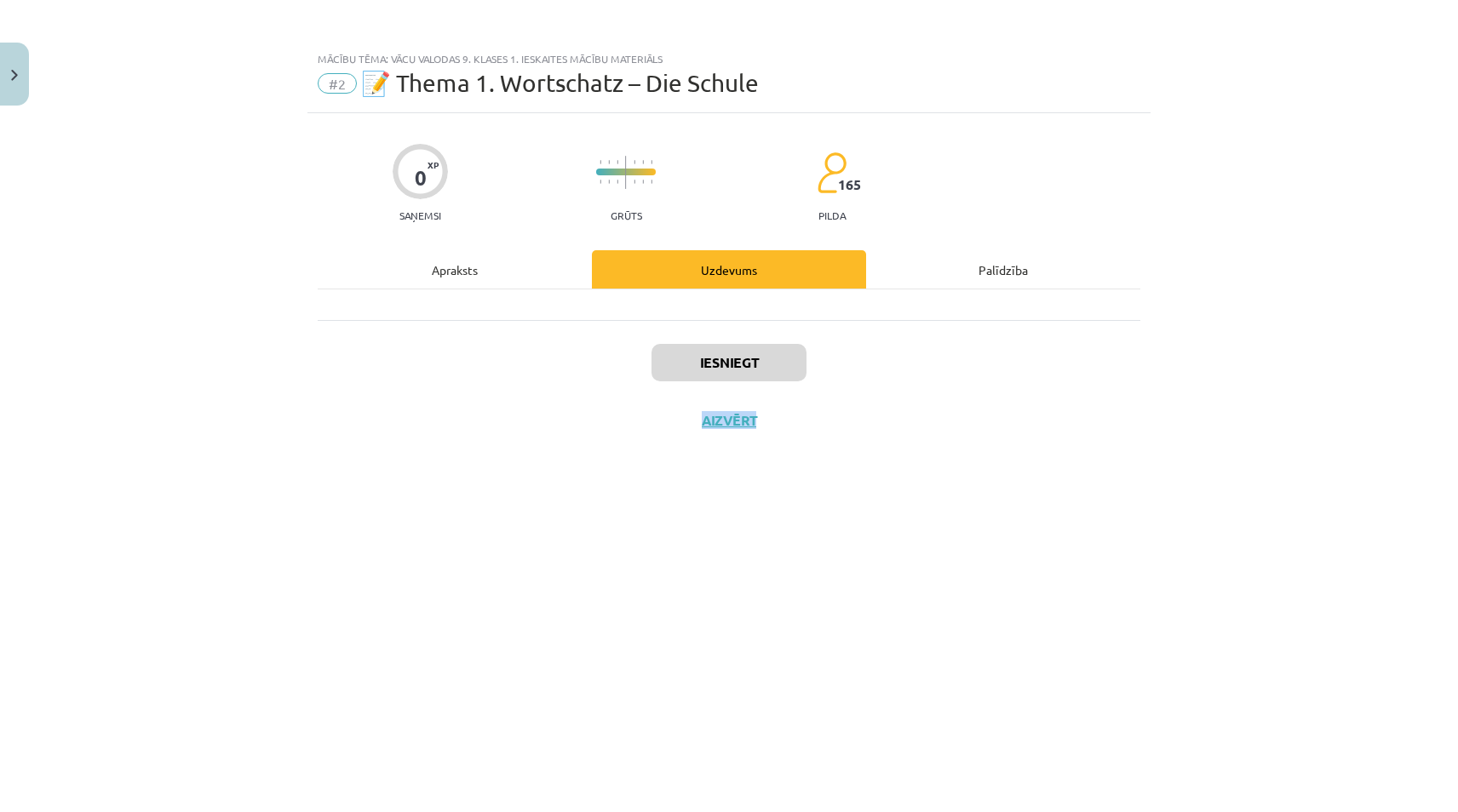
click at [762, 370] on div "Iesniegt Aizvērt" at bounding box center [729, 379] width 823 height 119
click at [733, 439] on div "0 XP Saņemsi Grūts 165 pilda Apraksts Uzdevums Palīdzība Iesniegt Aizvērt" at bounding box center [729, 442] width 843 height 657
click at [728, 420] on button "Aizvērt" at bounding box center [729, 420] width 65 height 17
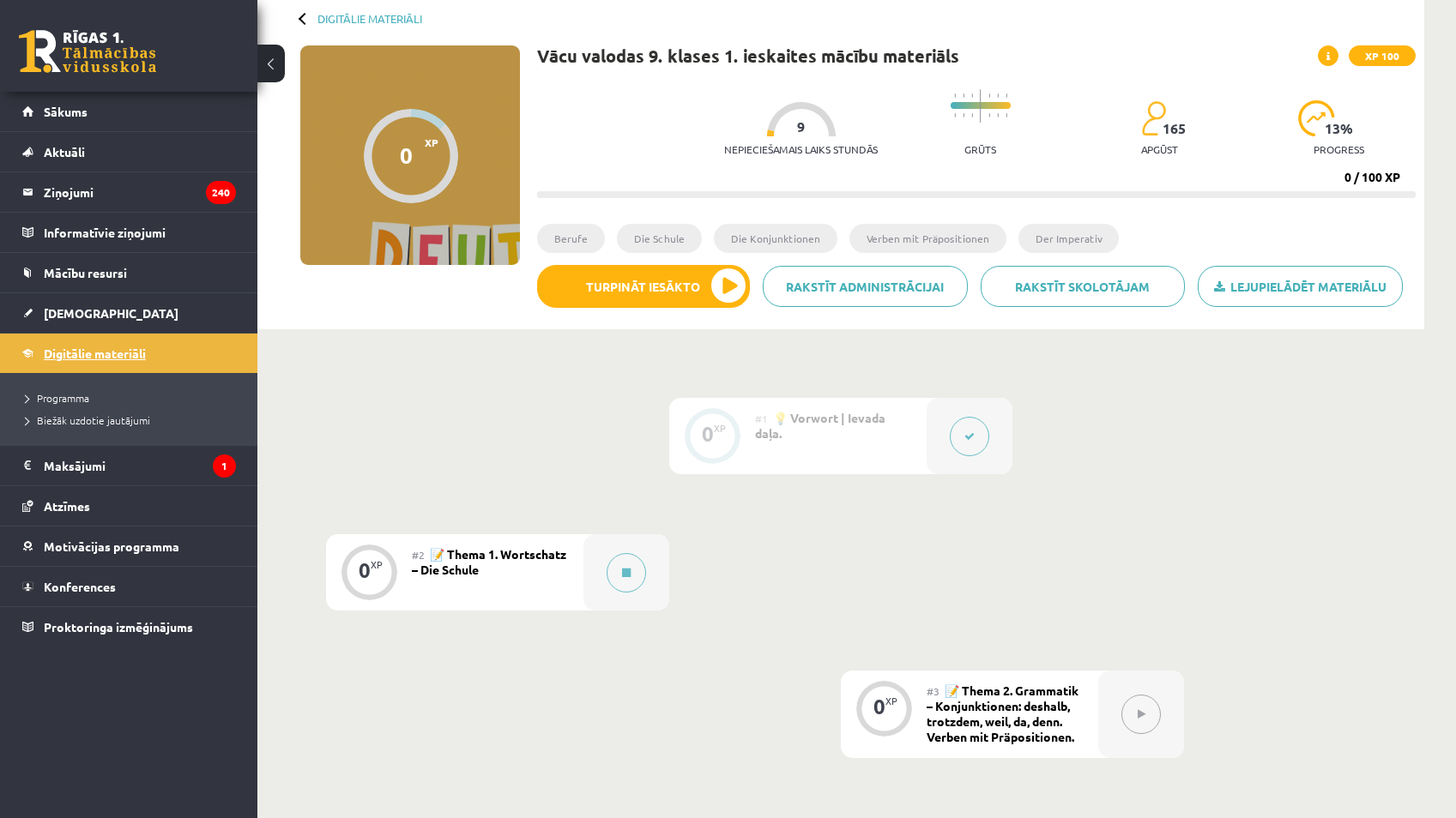
click at [86, 356] on span "Digitālie materiāli" at bounding box center [95, 353] width 102 height 15
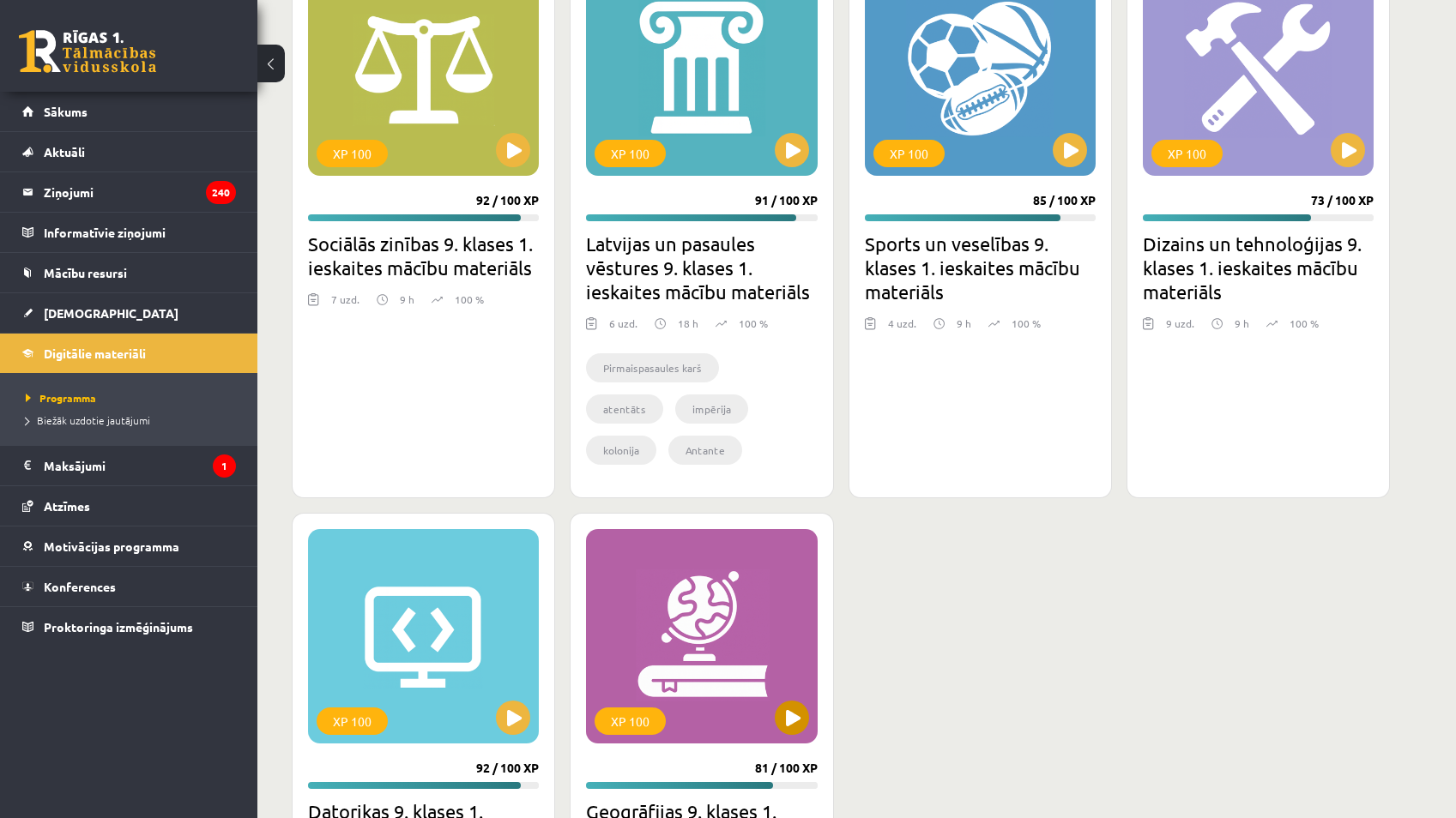
scroll to position [4289, 0]
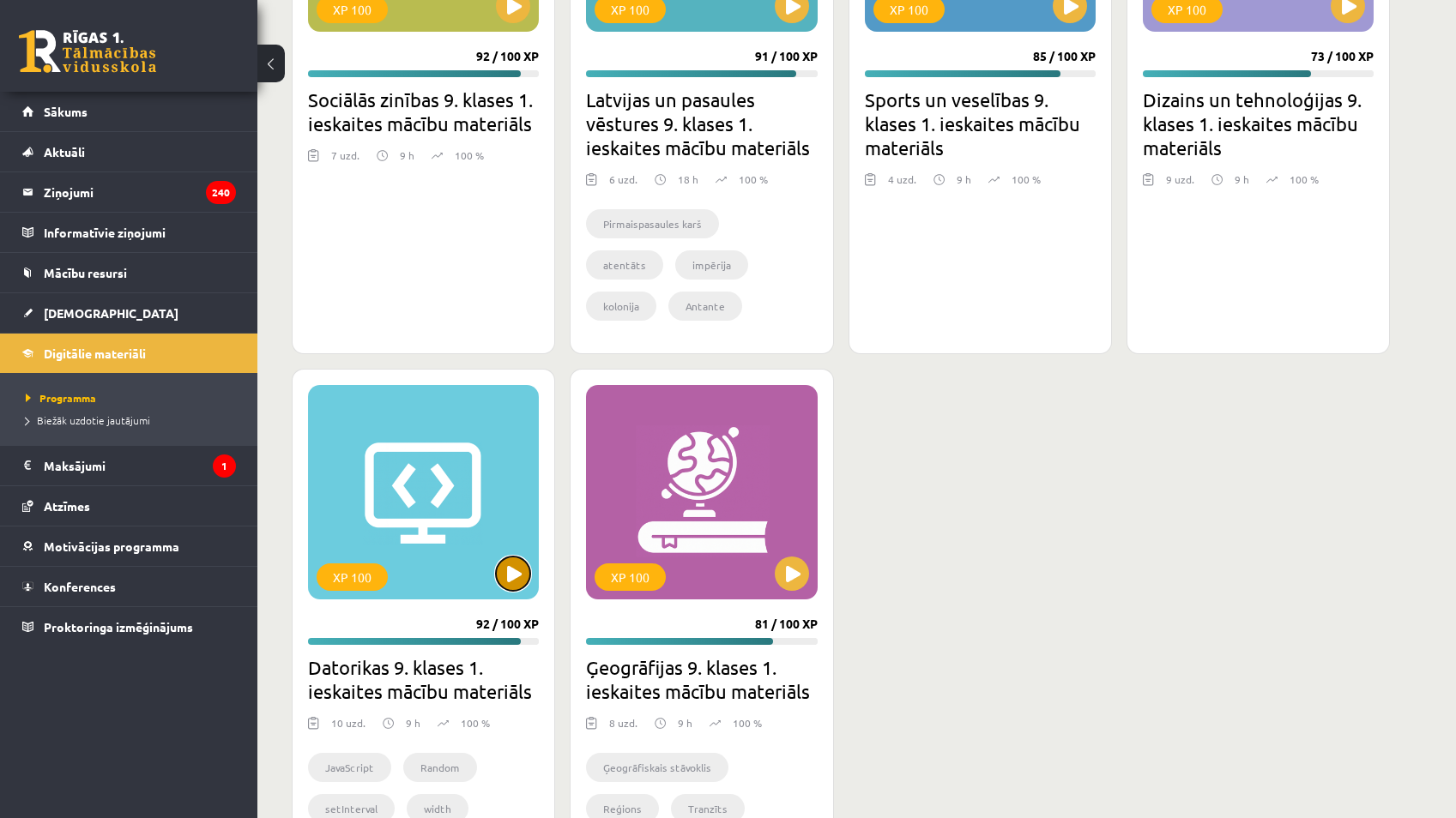
click at [517, 561] on button at bounding box center [513, 573] width 35 height 35
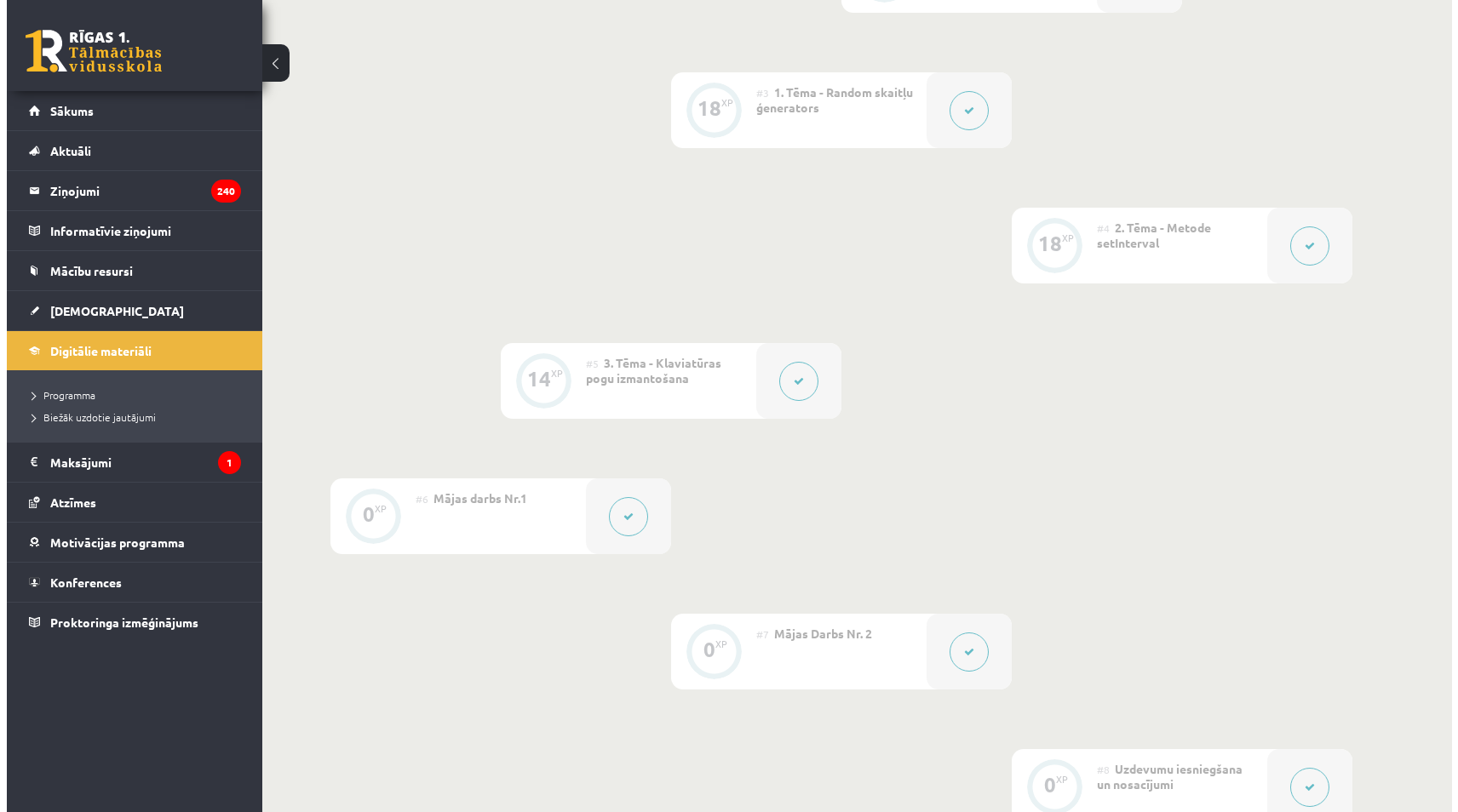
scroll to position [681, 0]
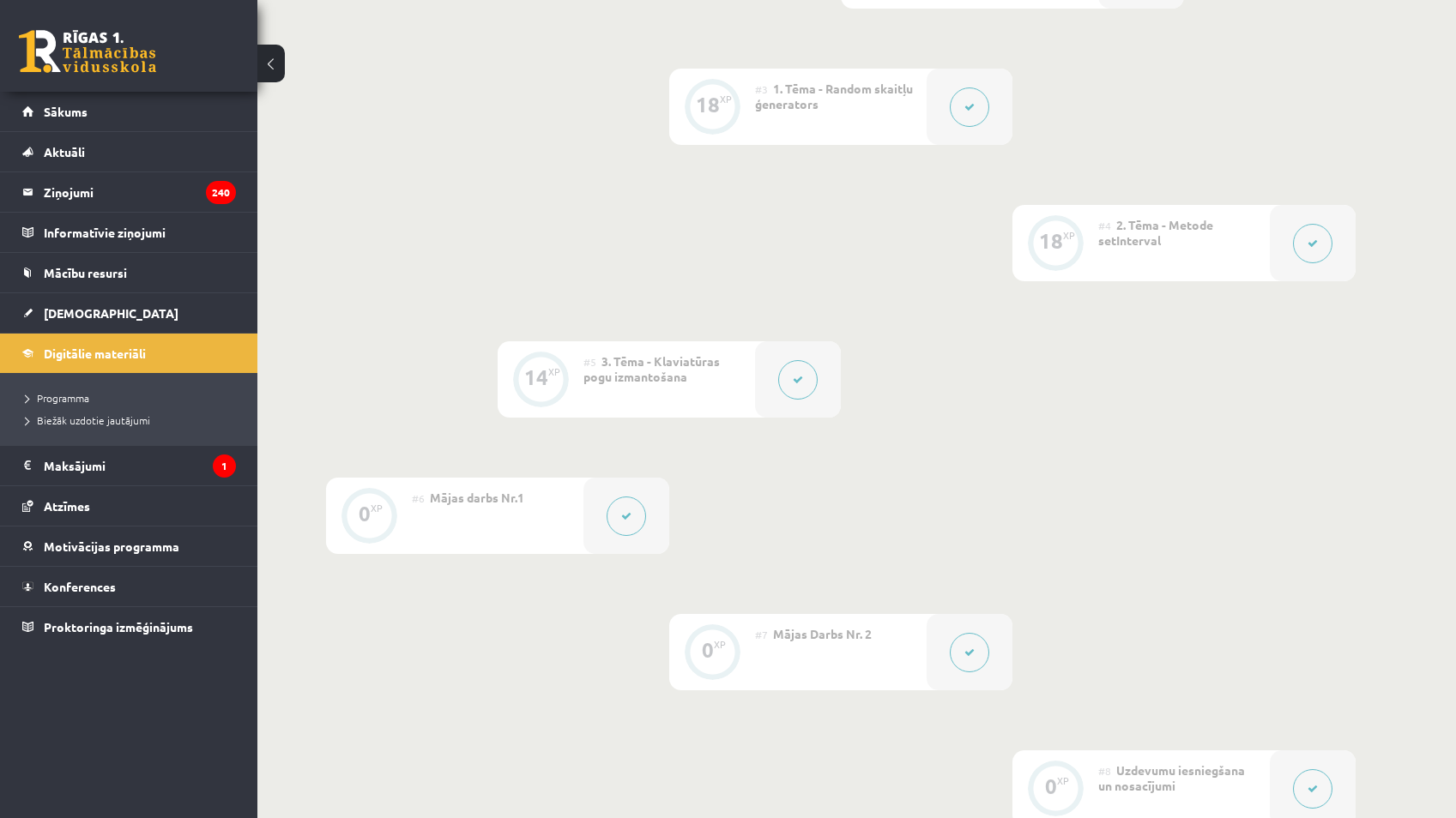
click at [799, 365] on button at bounding box center [798, 379] width 39 height 39
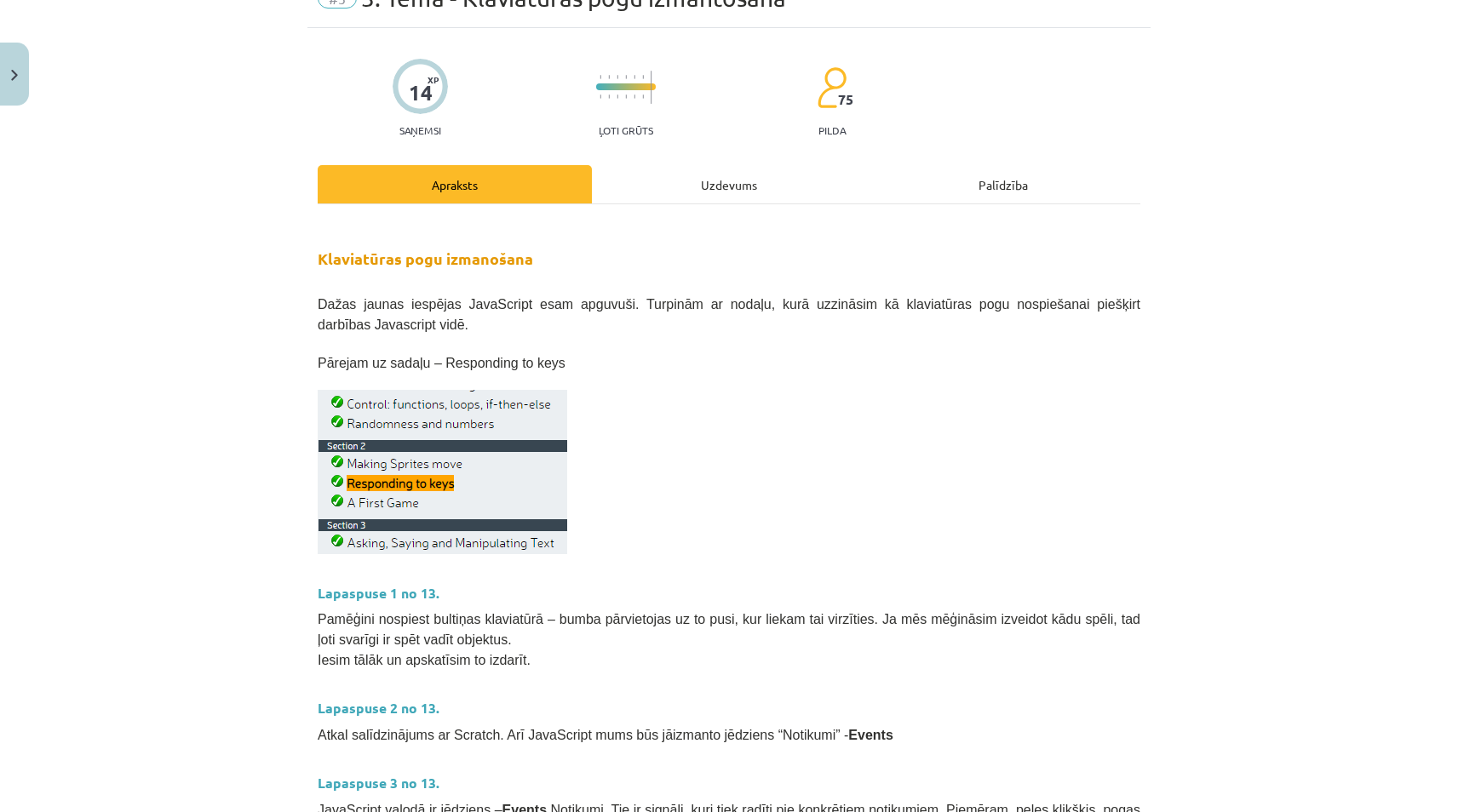
click at [689, 196] on div "Uzdevums" at bounding box center [729, 184] width 274 height 38
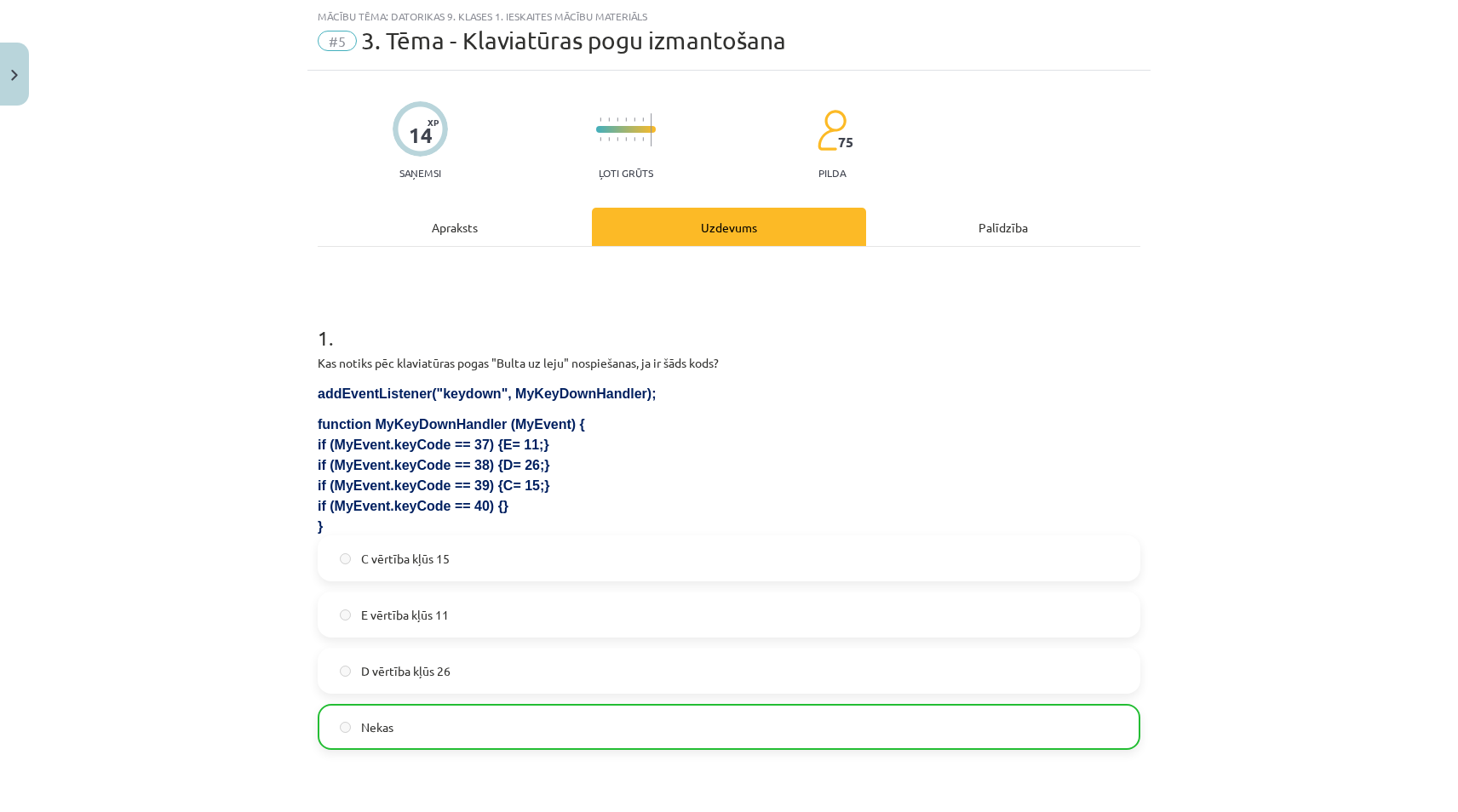
click at [518, 223] on div "Apraksts" at bounding box center [454, 226] width 274 height 38
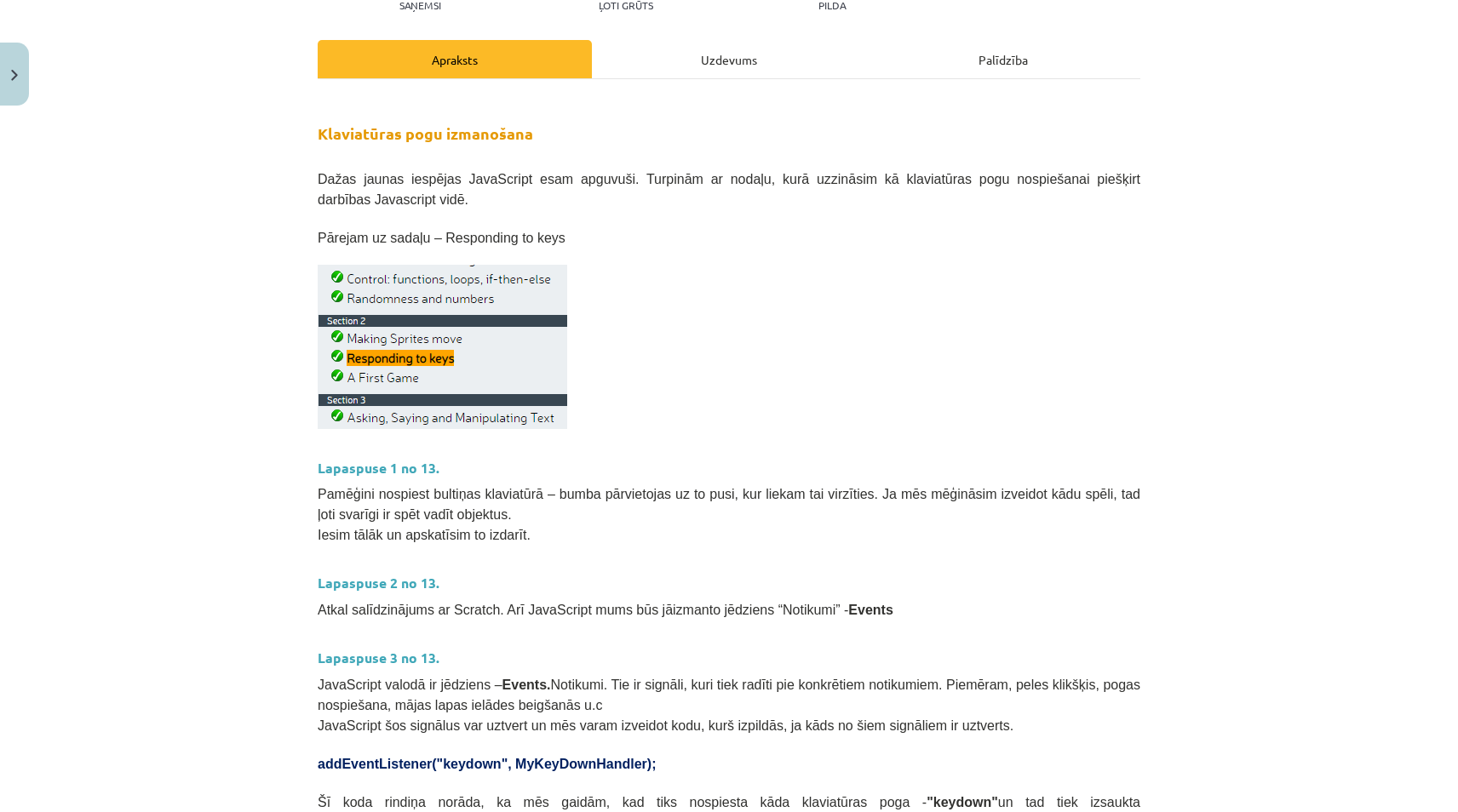
scroll to position [298, 0]
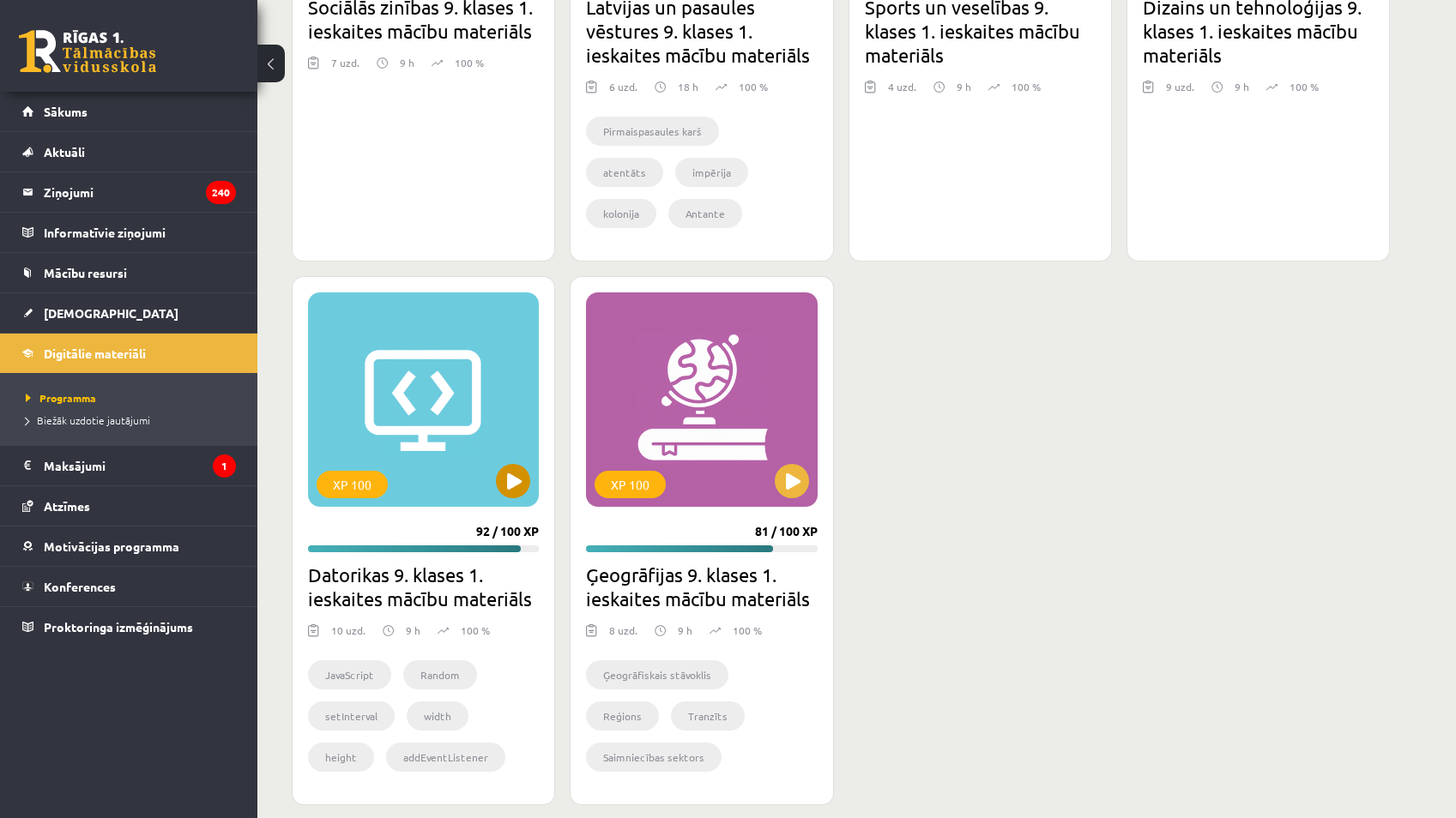
scroll to position [4402, 0]
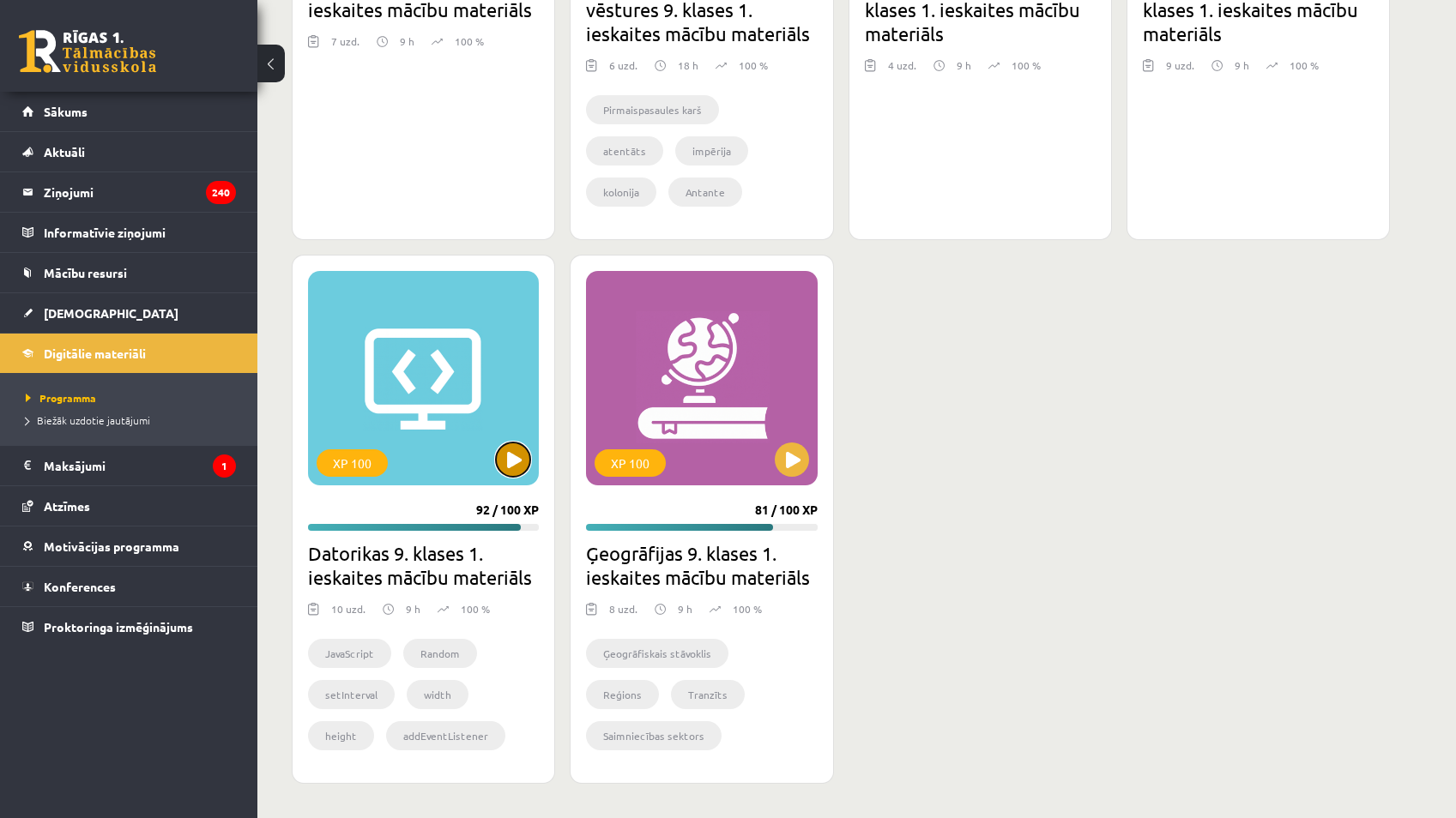
click at [513, 454] on button at bounding box center [513, 459] width 35 height 35
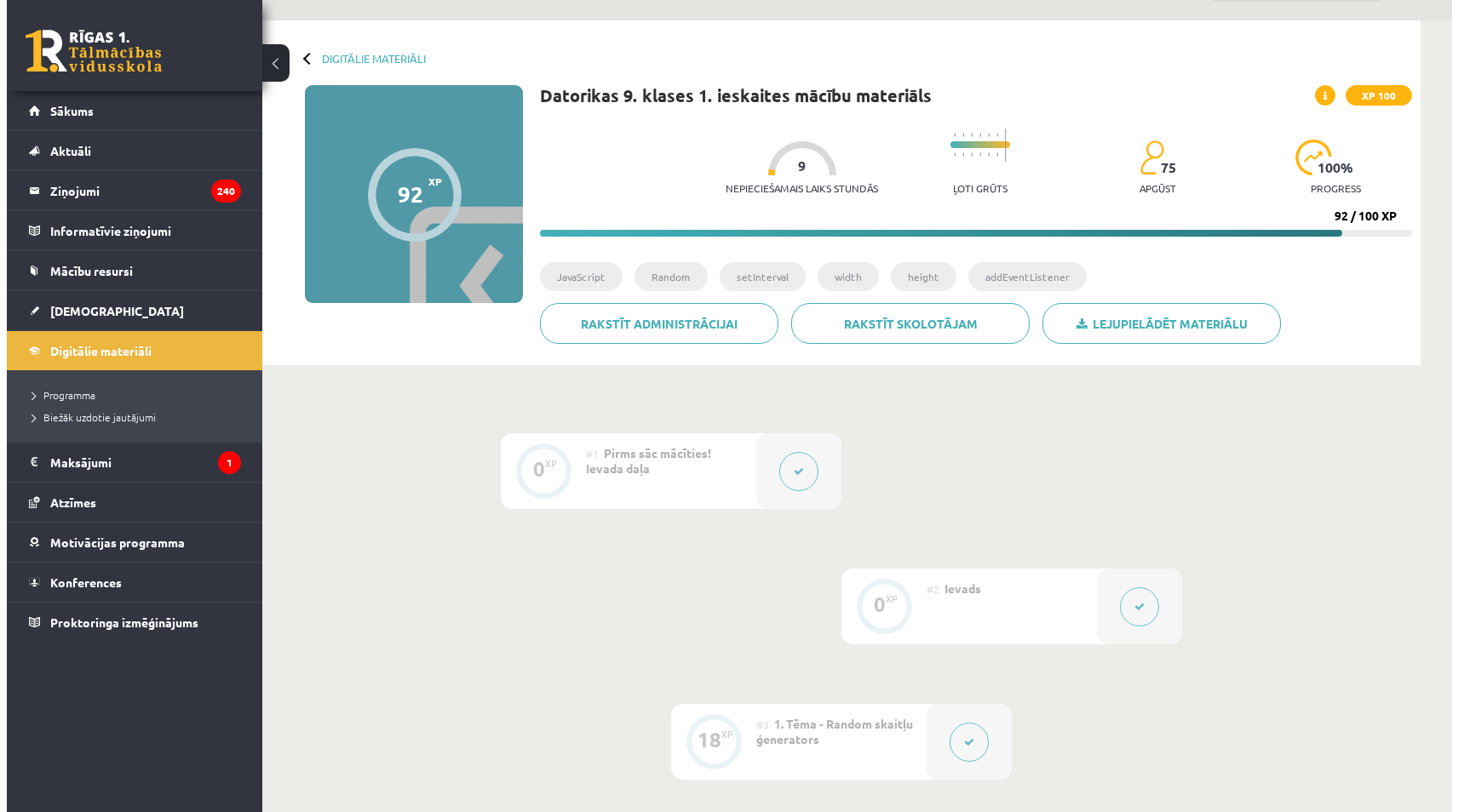
scroll to position [256, 0]
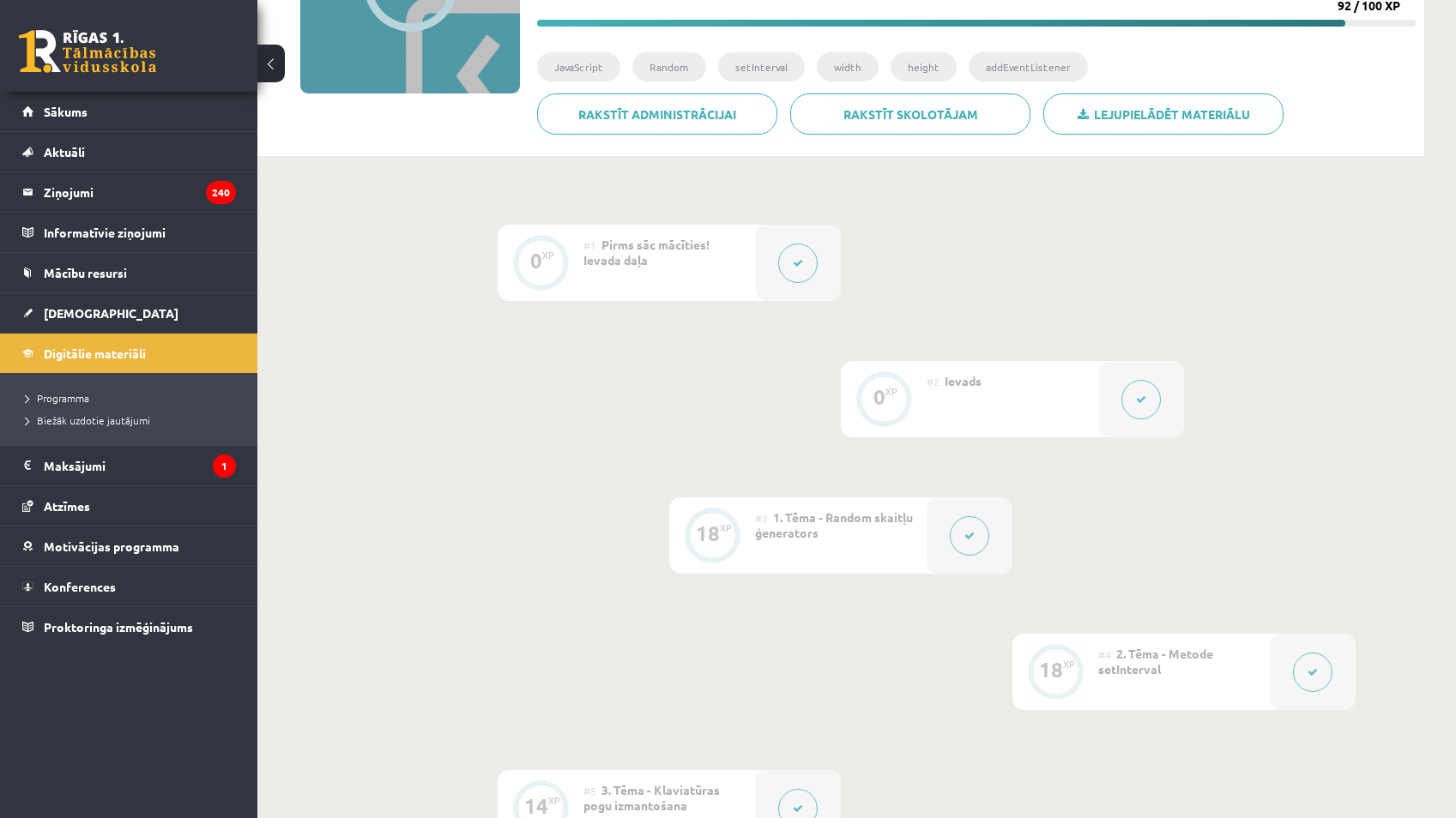
click at [1128, 388] on div at bounding box center [1142, 398] width 86 height 76
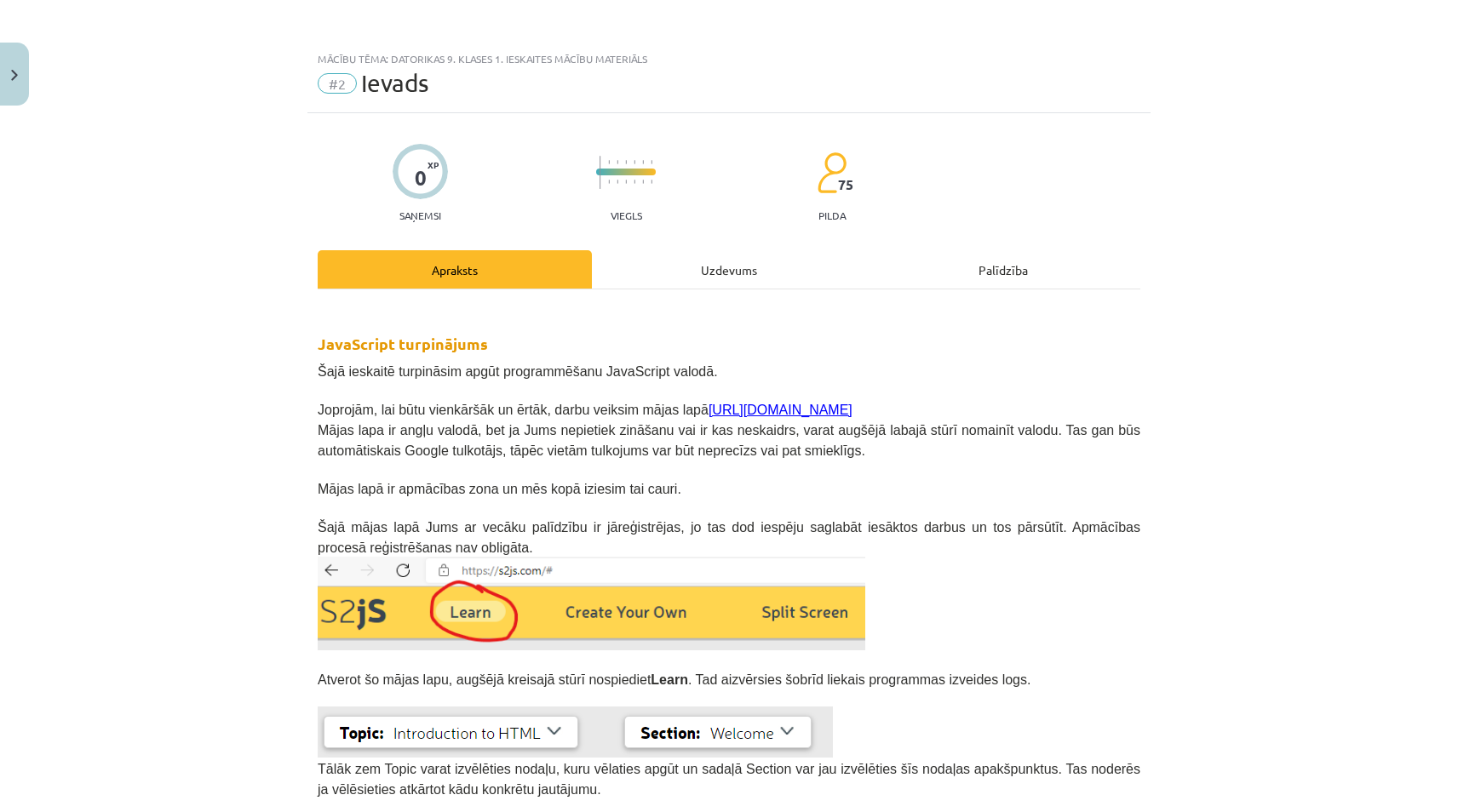
click at [734, 261] on div "Uzdevums" at bounding box center [729, 269] width 274 height 38
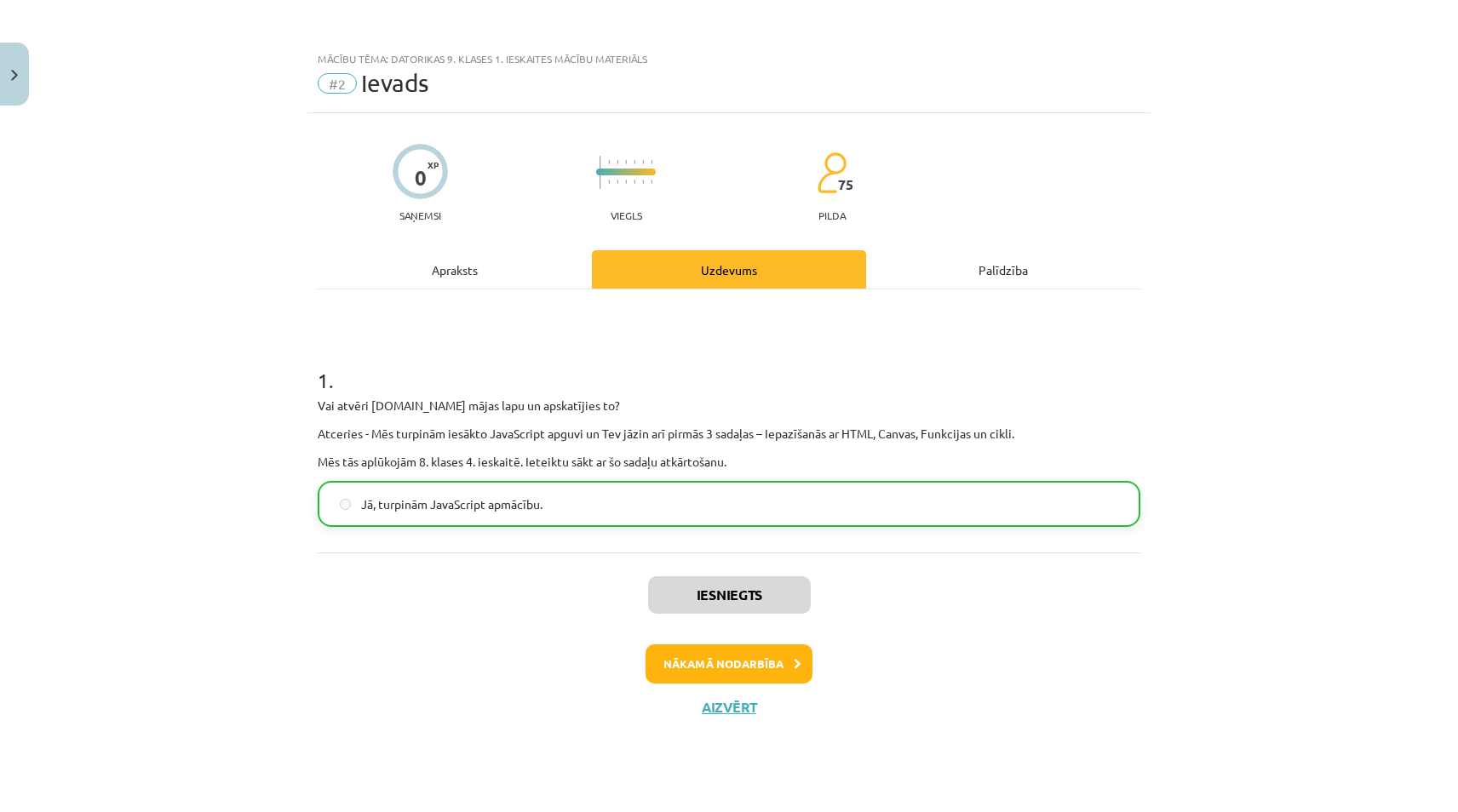
click at [488, 267] on div "Apraksts" at bounding box center [454, 269] width 274 height 38
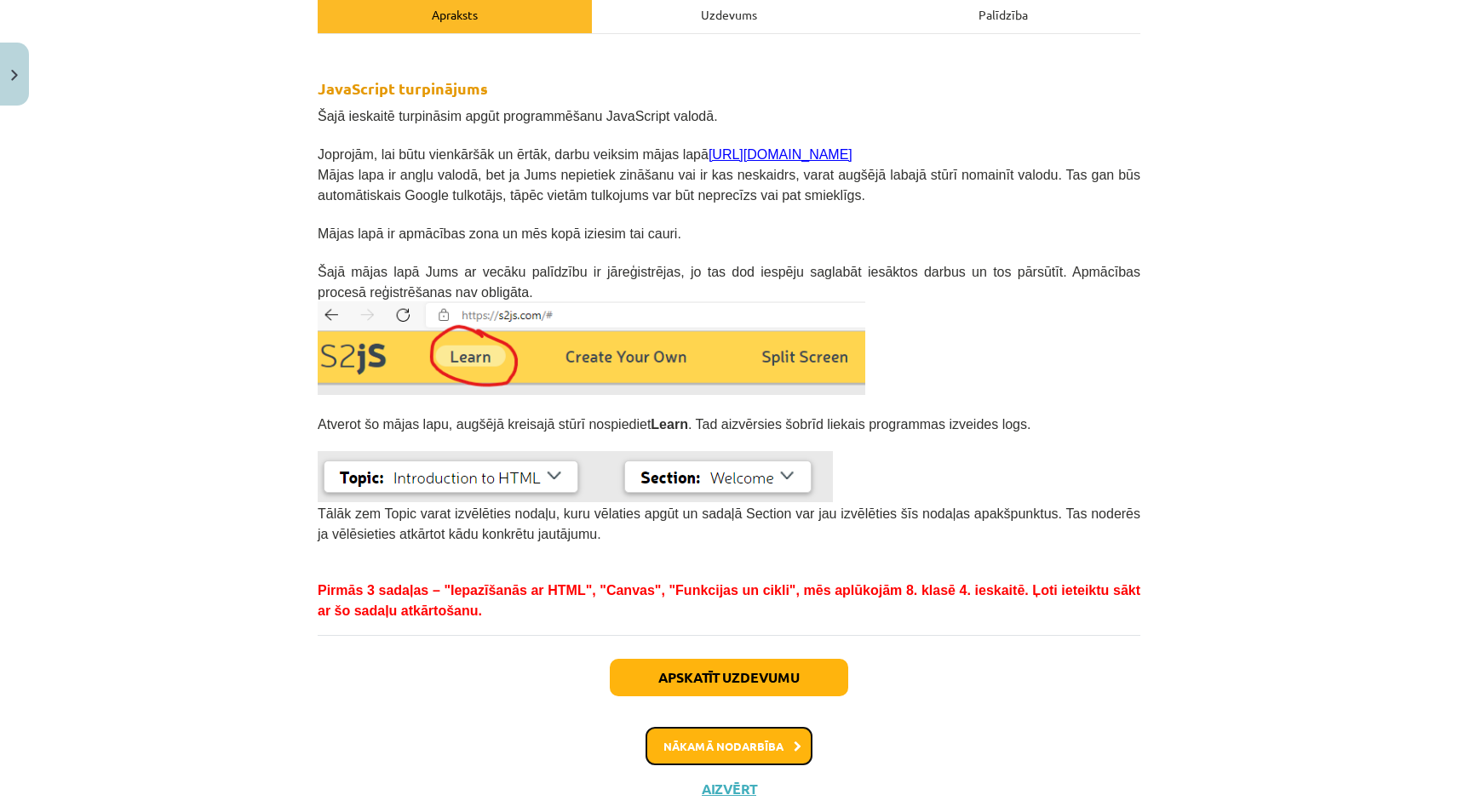
click at [743, 736] on button "Nākamā nodarbība" at bounding box center [729, 747] width 167 height 39
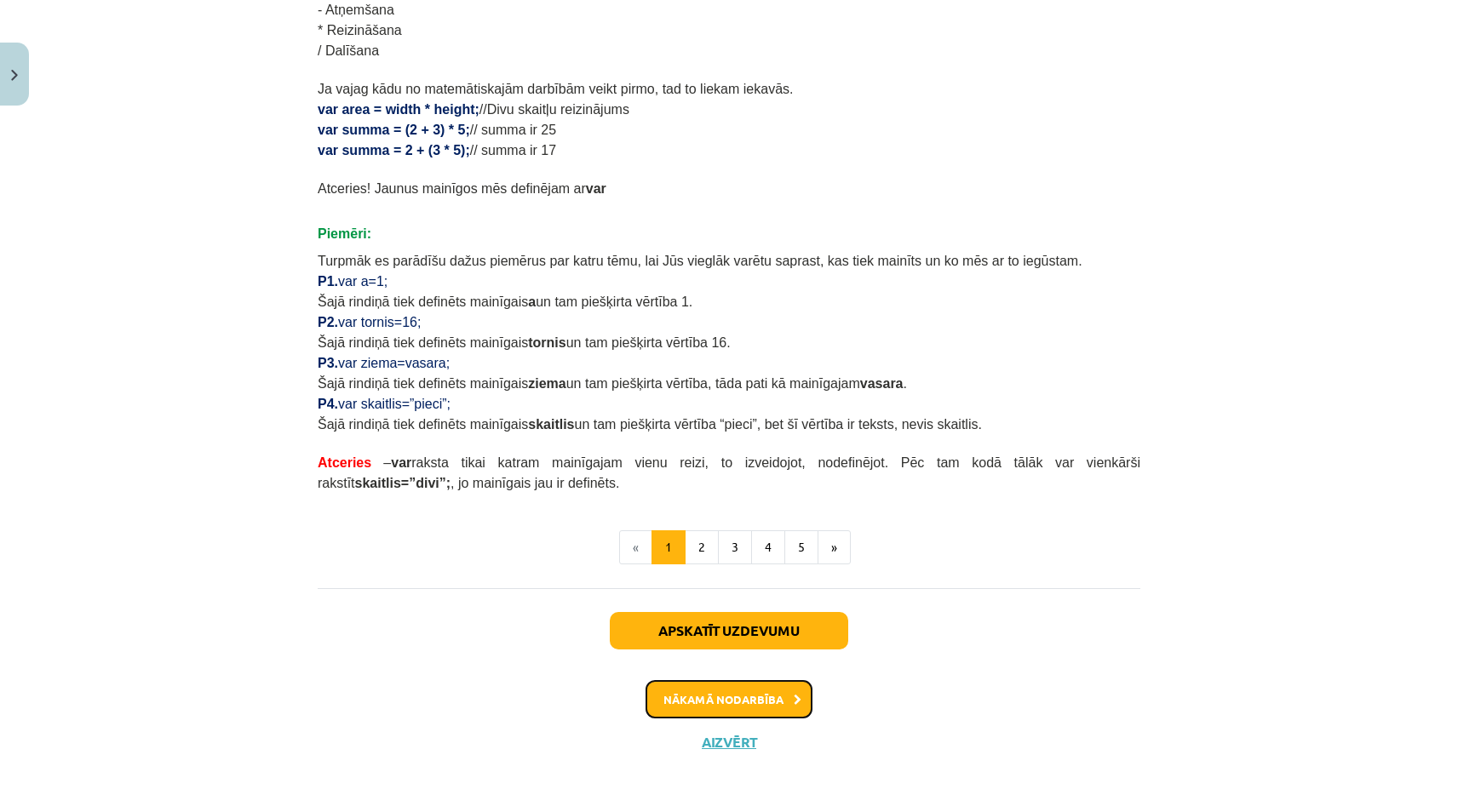
click at [737, 699] on button "Nākamā nodarbība" at bounding box center [729, 699] width 167 height 39
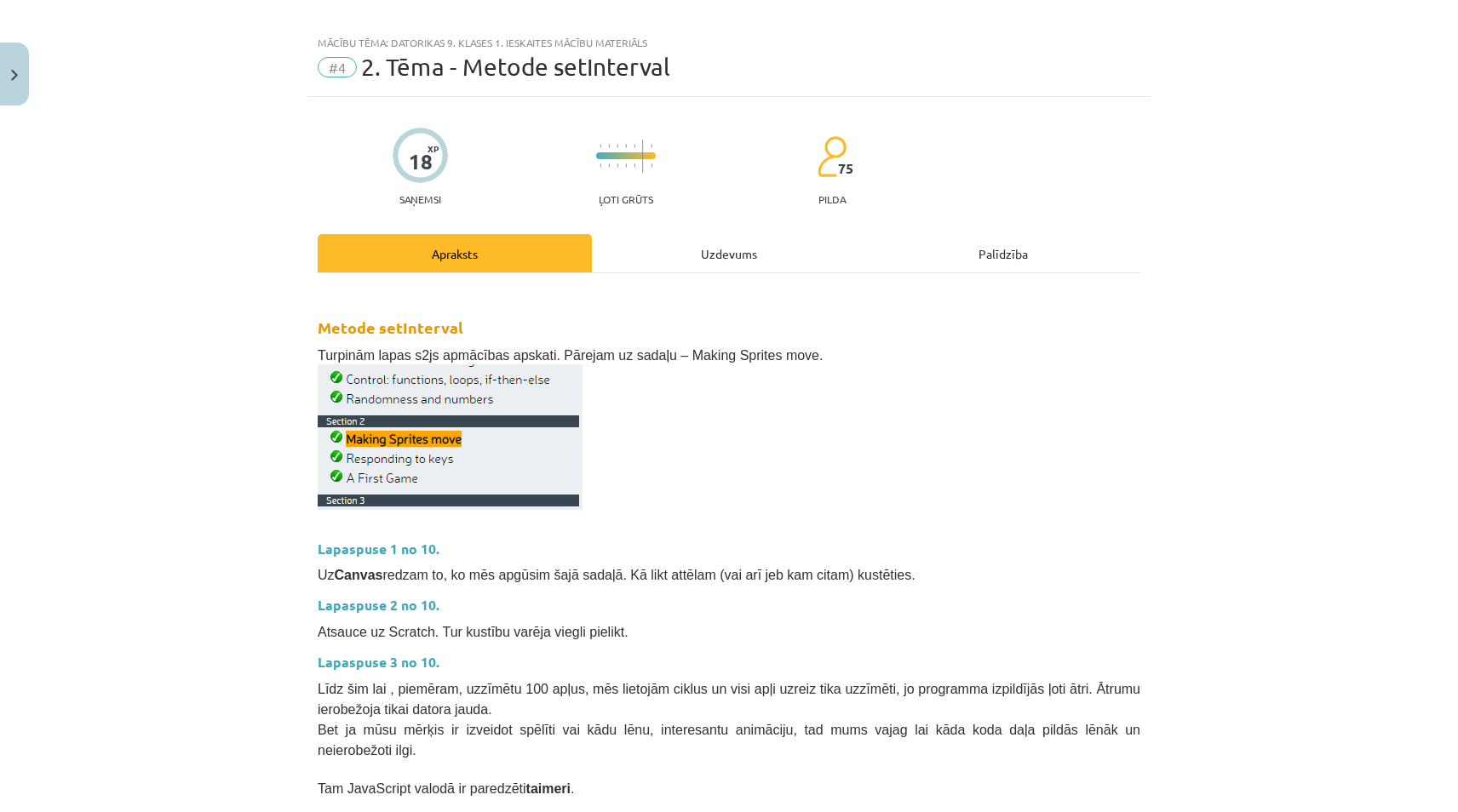
scroll to position [0, 0]
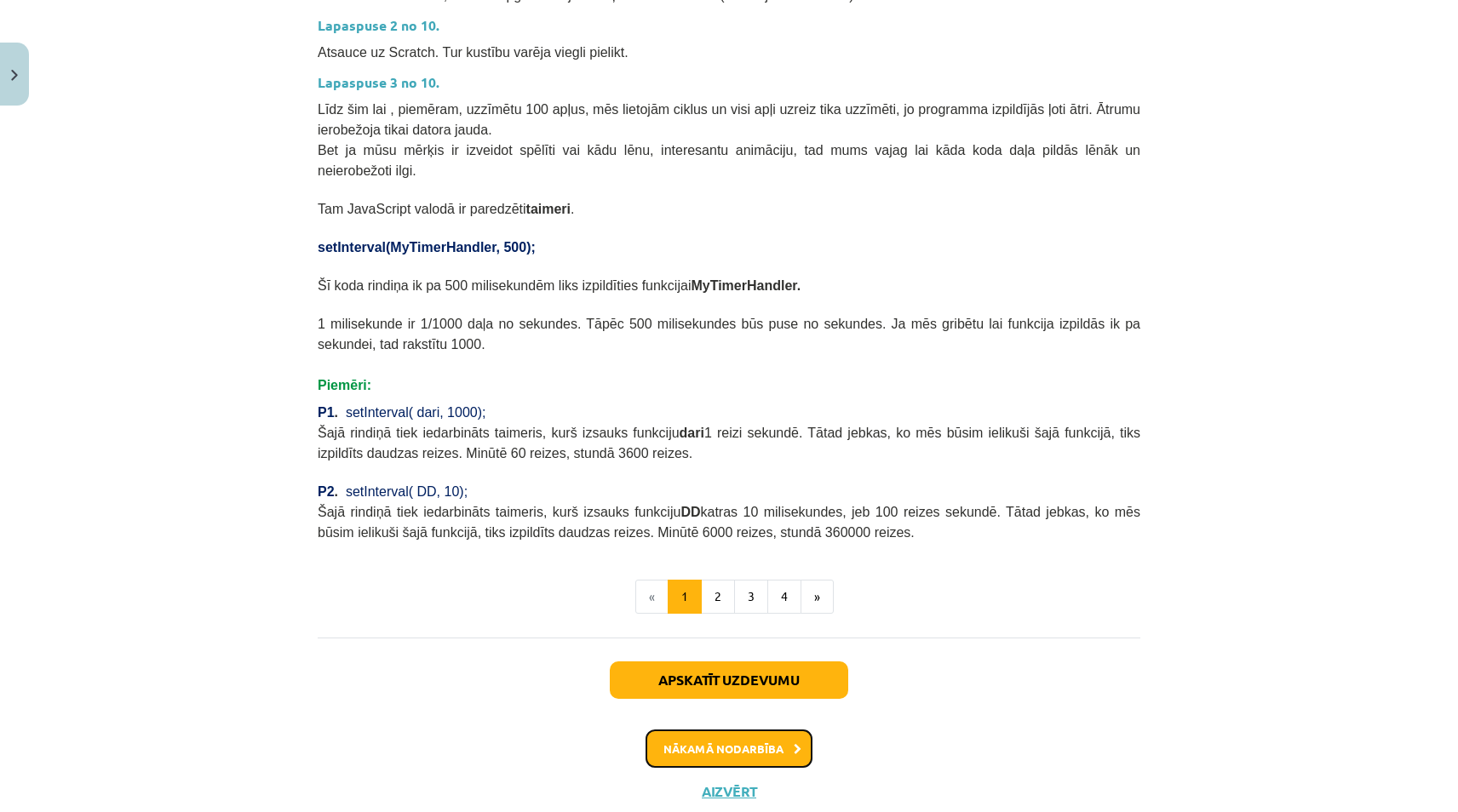
click at [697, 729] on button "Nākamā nodarbība" at bounding box center [729, 749] width 167 height 39
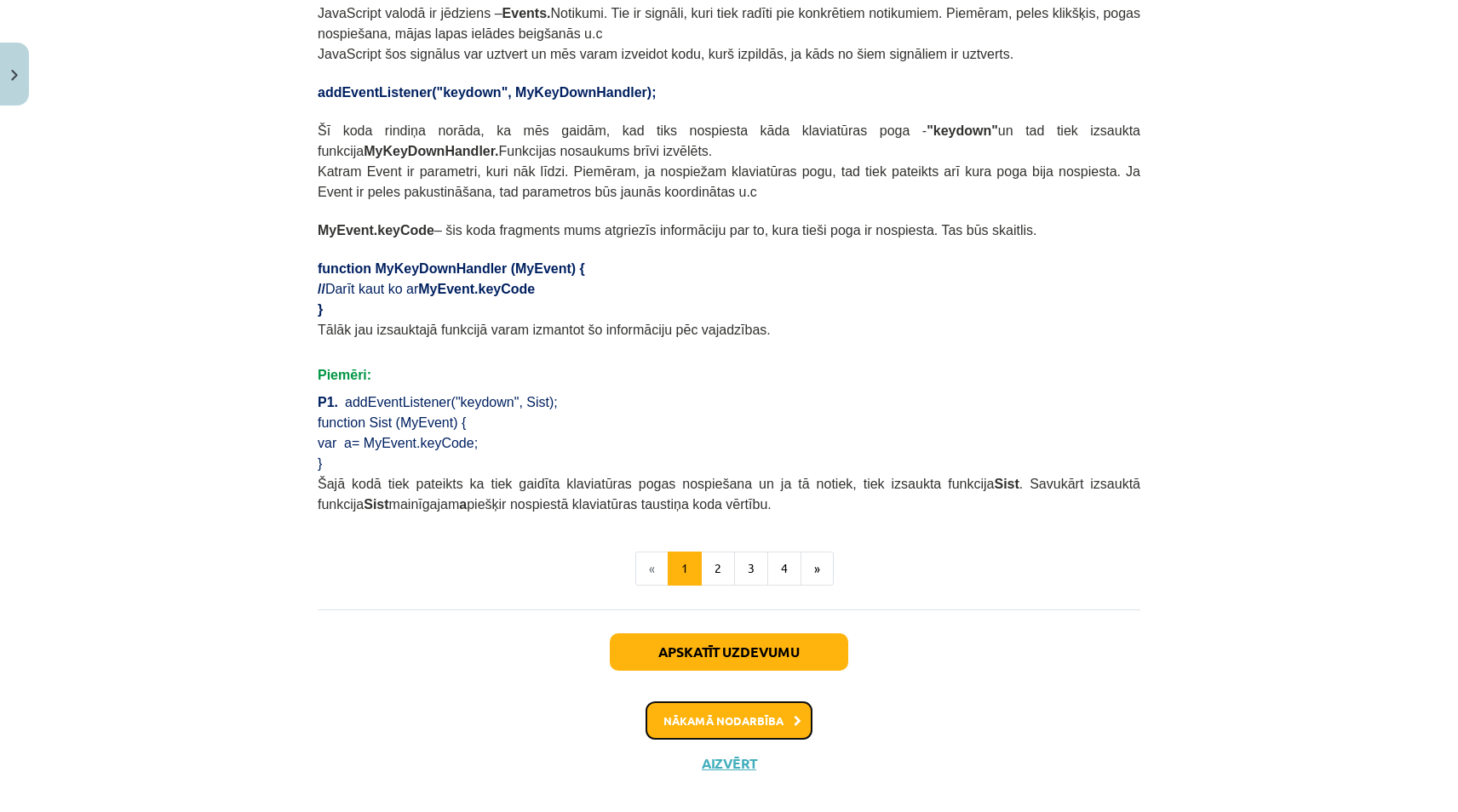
click at [728, 701] on button "Nākamā nodarbība" at bounding box center [729, 721] width 167 height 39
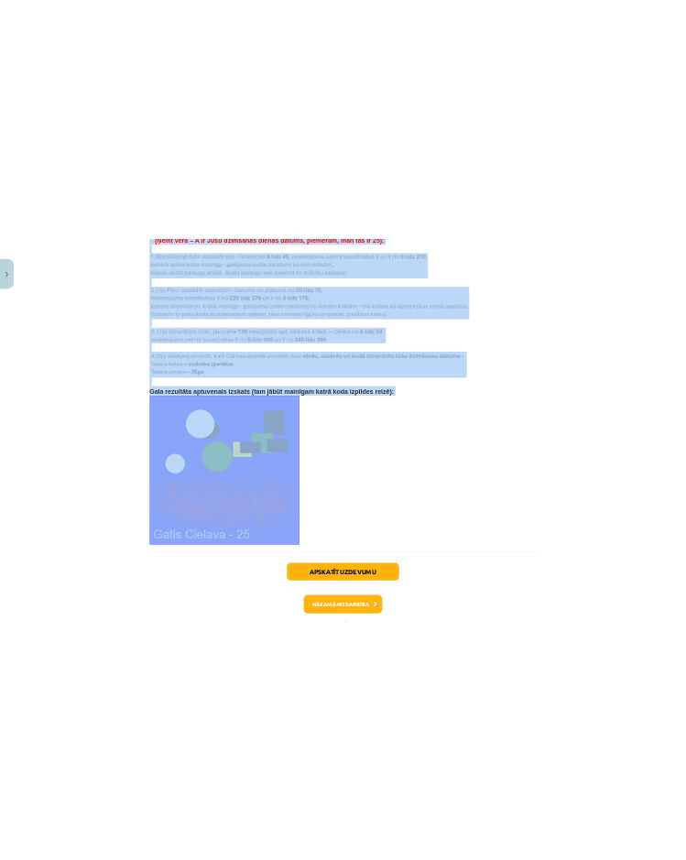
scroll to position [3707, 0]
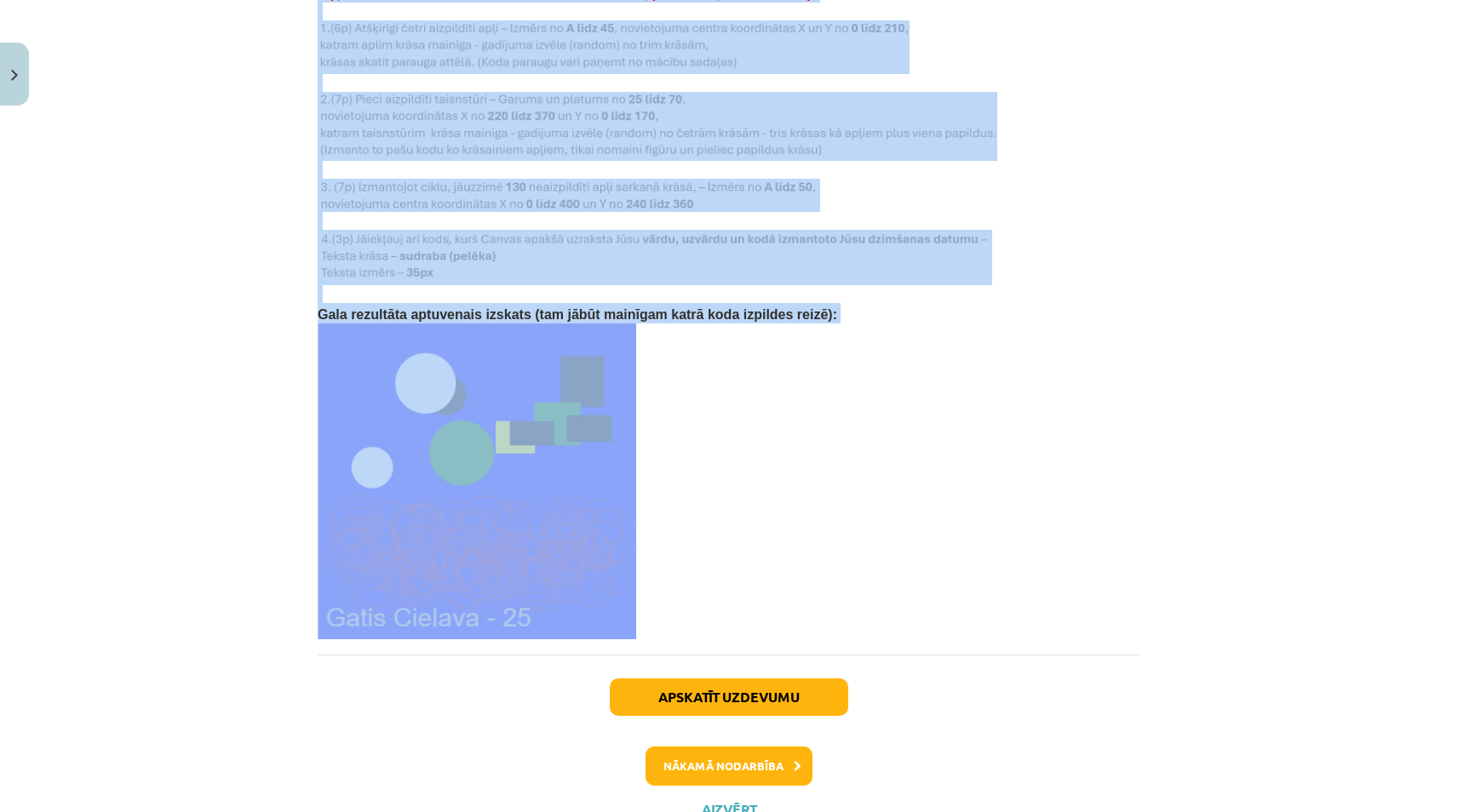
drag, startPoint x: 312, startPoint y: 74, endPoint x: 858, endPoint y: 446, distance: 660.7
copy div "Šajā mācību materiālā apguvām JavaScript valodā Random skaitļu ģeneratoru, Taim…"
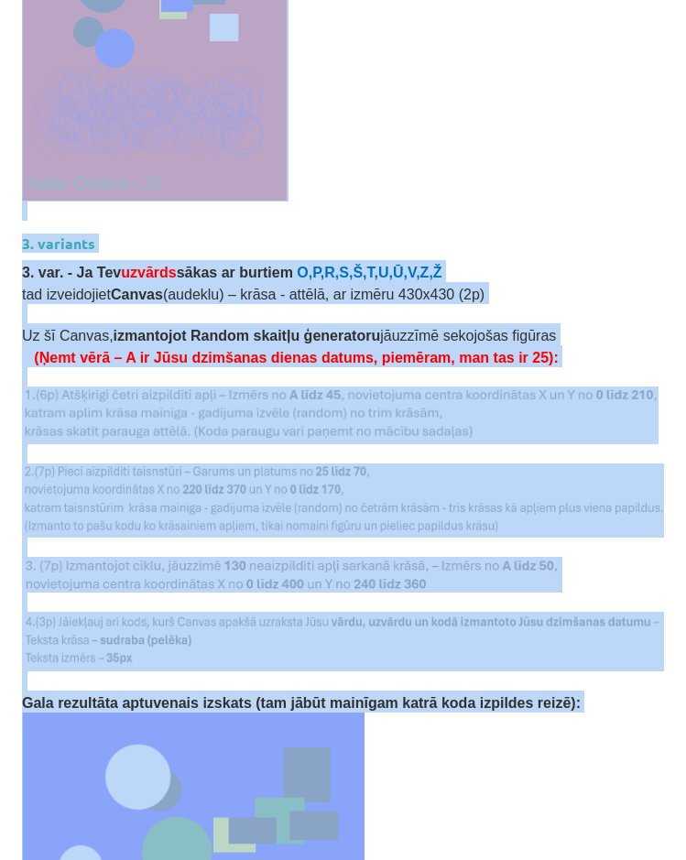
scroll to position [3330, 0]
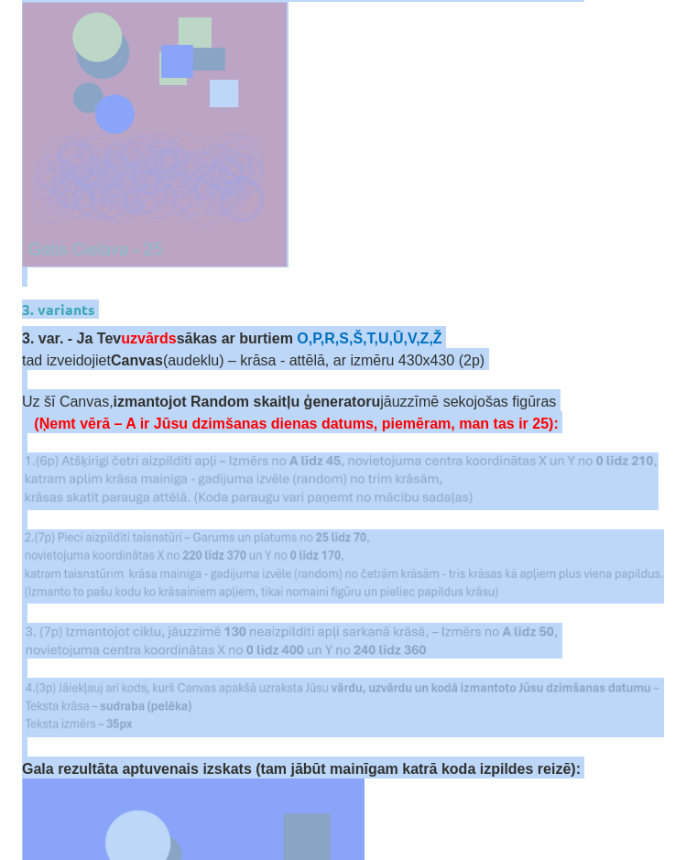
click at [470, 287] on h3 "3. variants" at bounding box center [343, 304] width 642 height 34
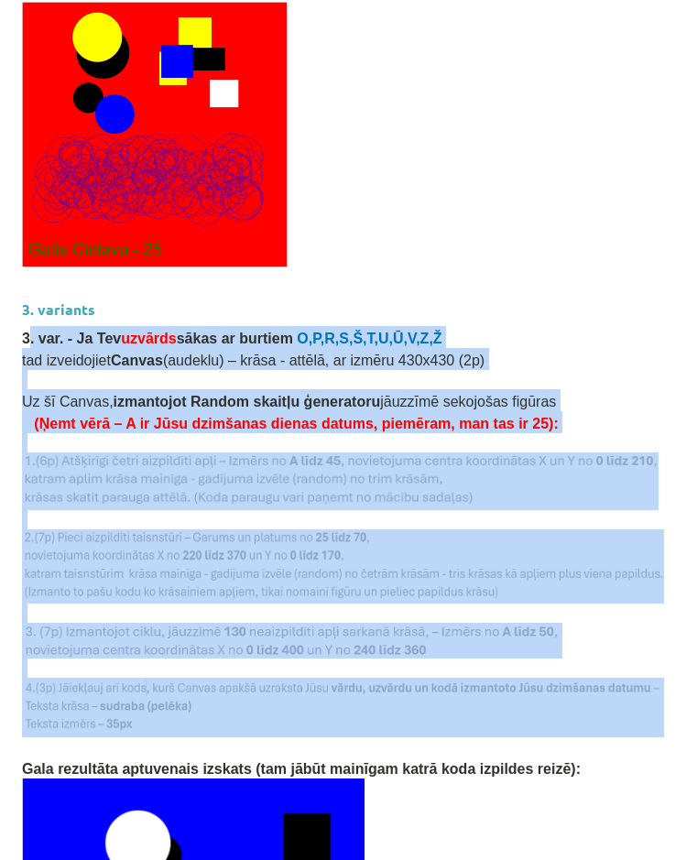
drag, startPoint x: 27, startPoint y: 313, endPoint x: 511, endPoint y: 697, distance: 618.3
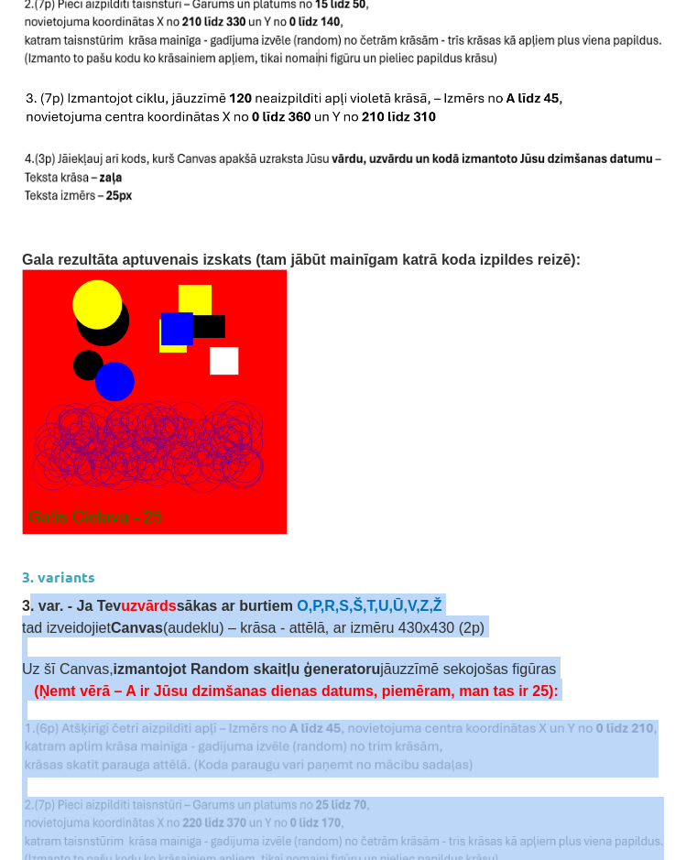
scroll to position [3055, 0]
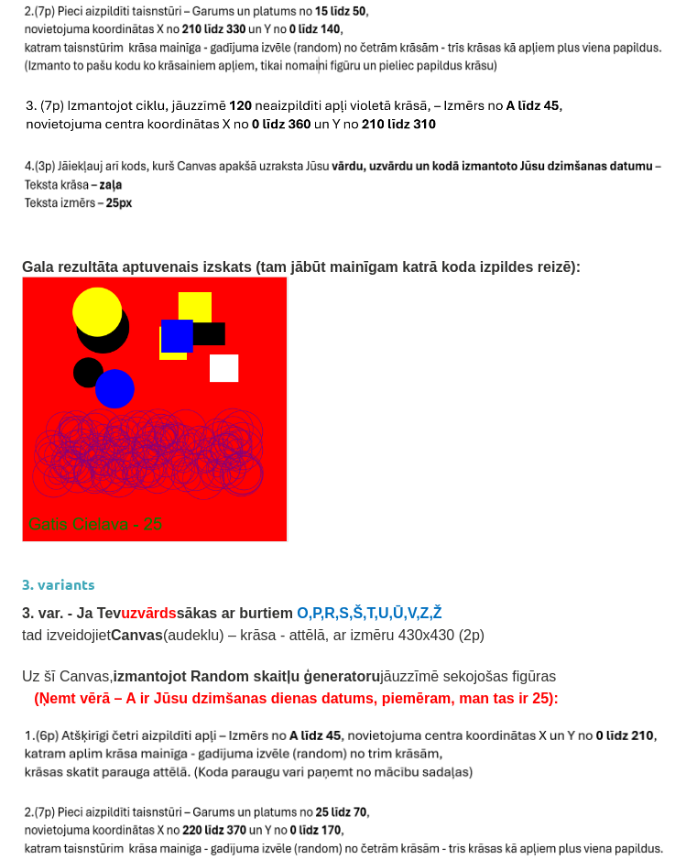
click at [488, 542] on p at bounding box center [343, 551] width 642 height 19
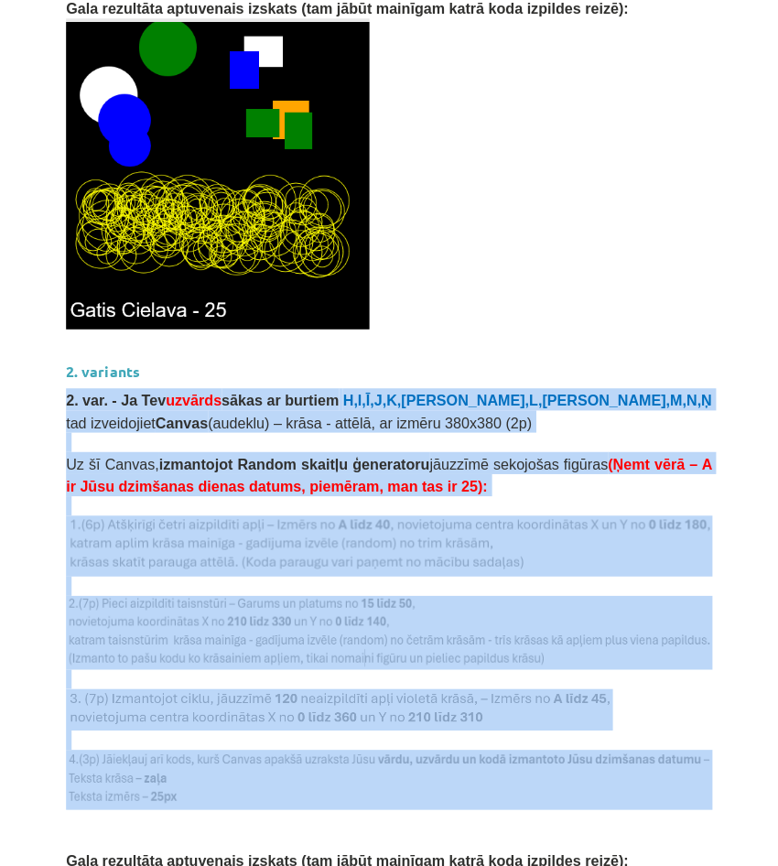
scroll to position [2872, 0]
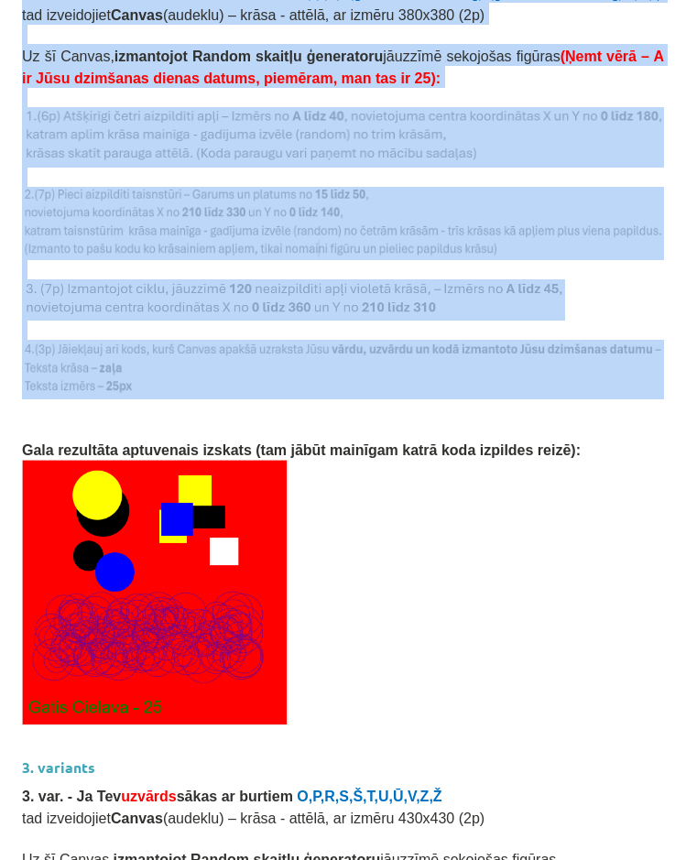
drag, startPoint x: 24, startPoint y: 339, endPoint x: 455, endPoint y: 324, distance: 431.4
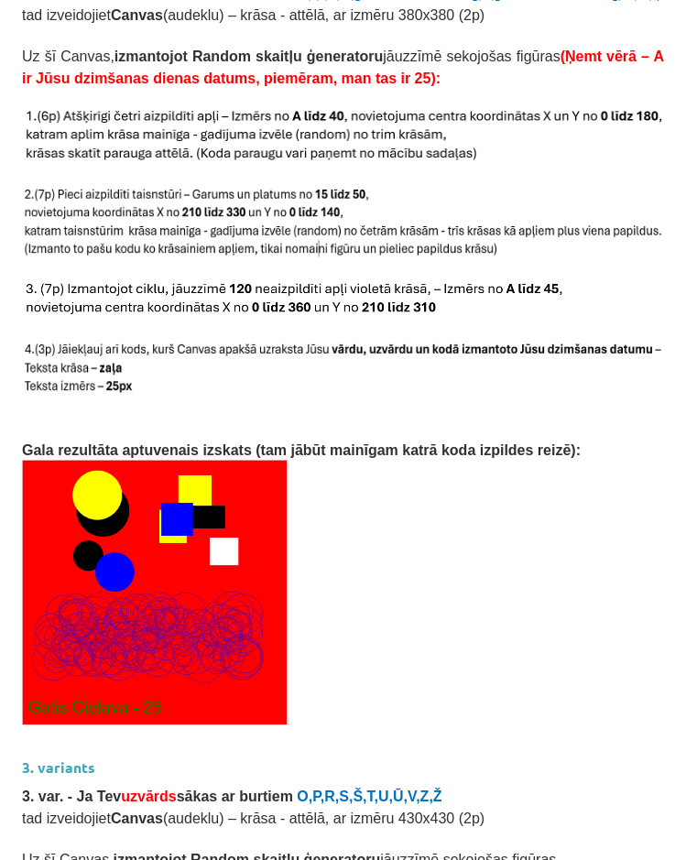
drag, startPoint x: 455, startPoint y: 324, endPoint x: 414, endPoint y: 446, distance: 128.5
click at [414, 460] on p at bounding box center [343, 592] width 642 height 265
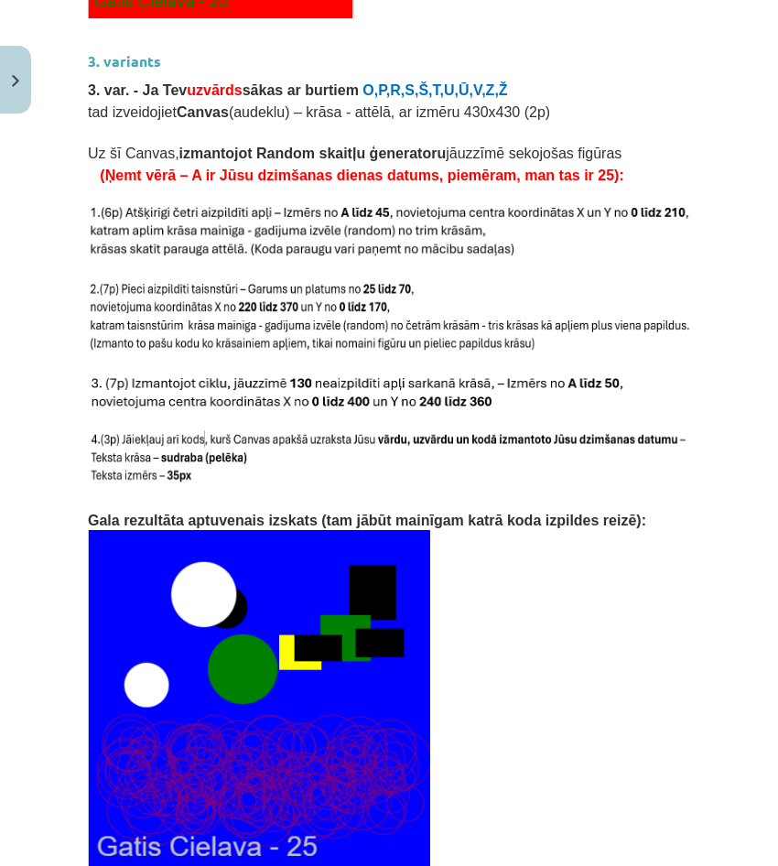
scroll to position [3851, 0]
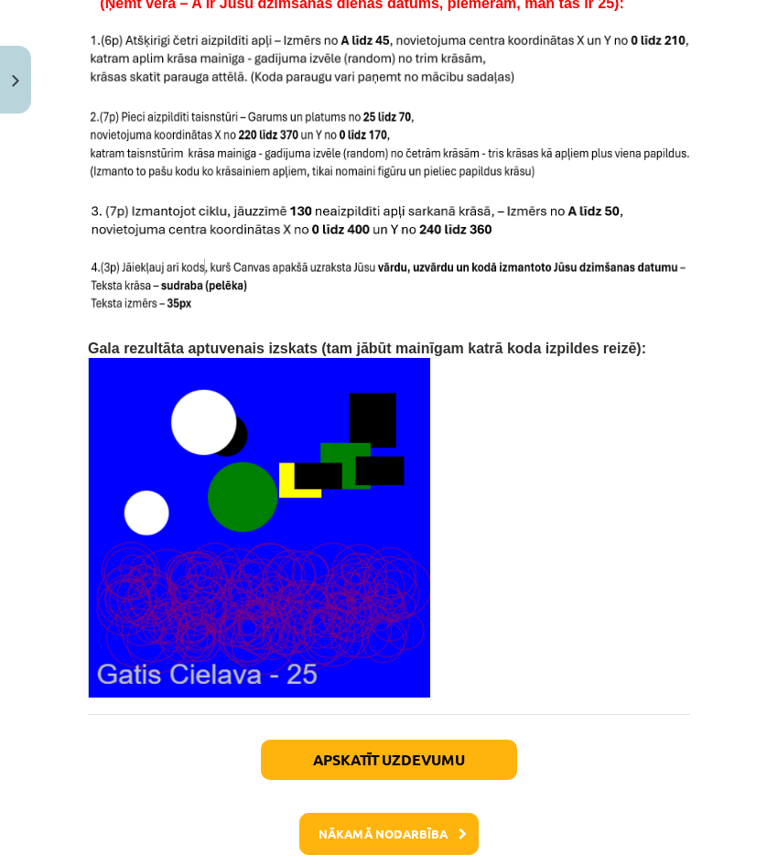
click at [339, 358] on img at bounding box center [259, 528] width 342 height 340
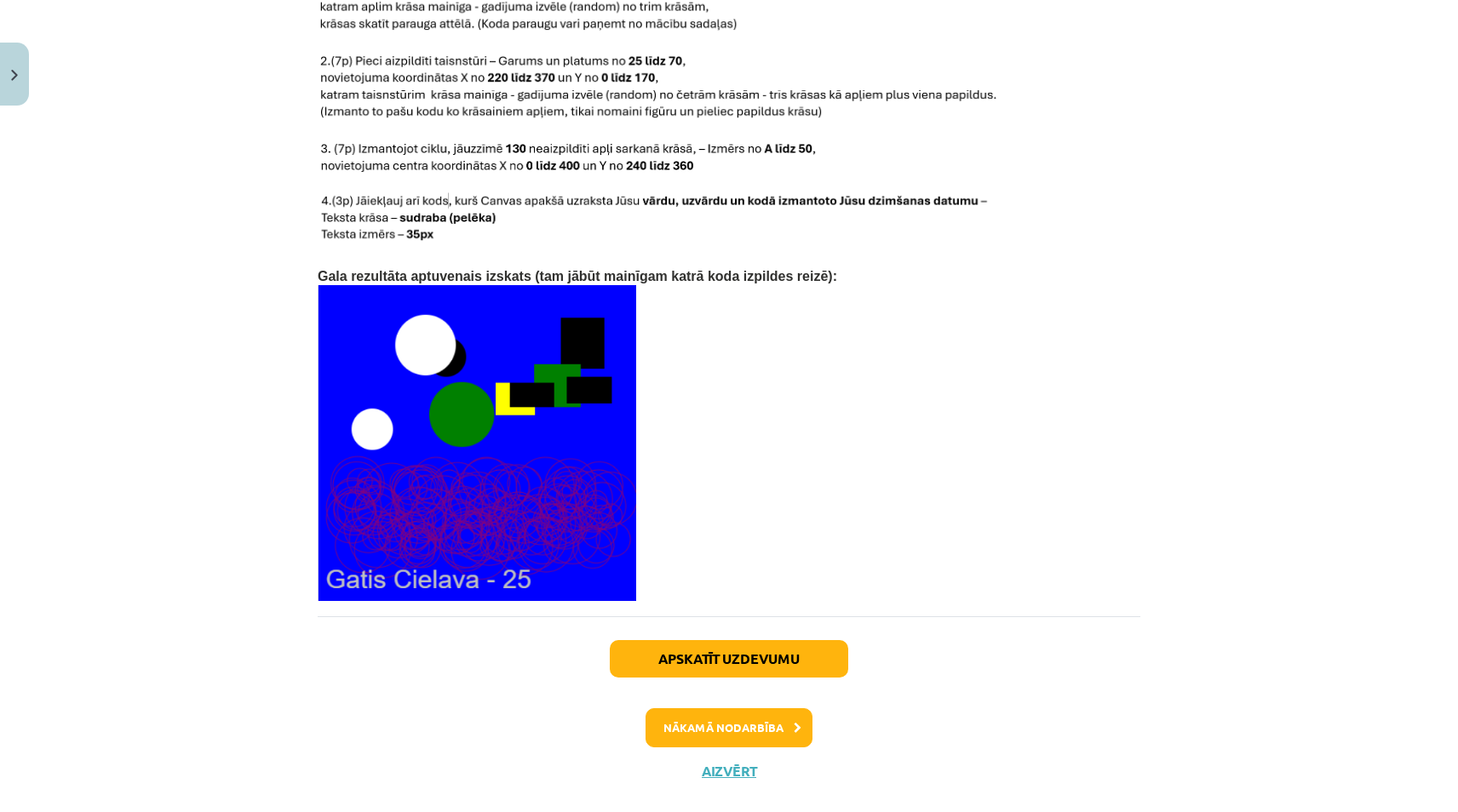
scroll to position [3494, 0]
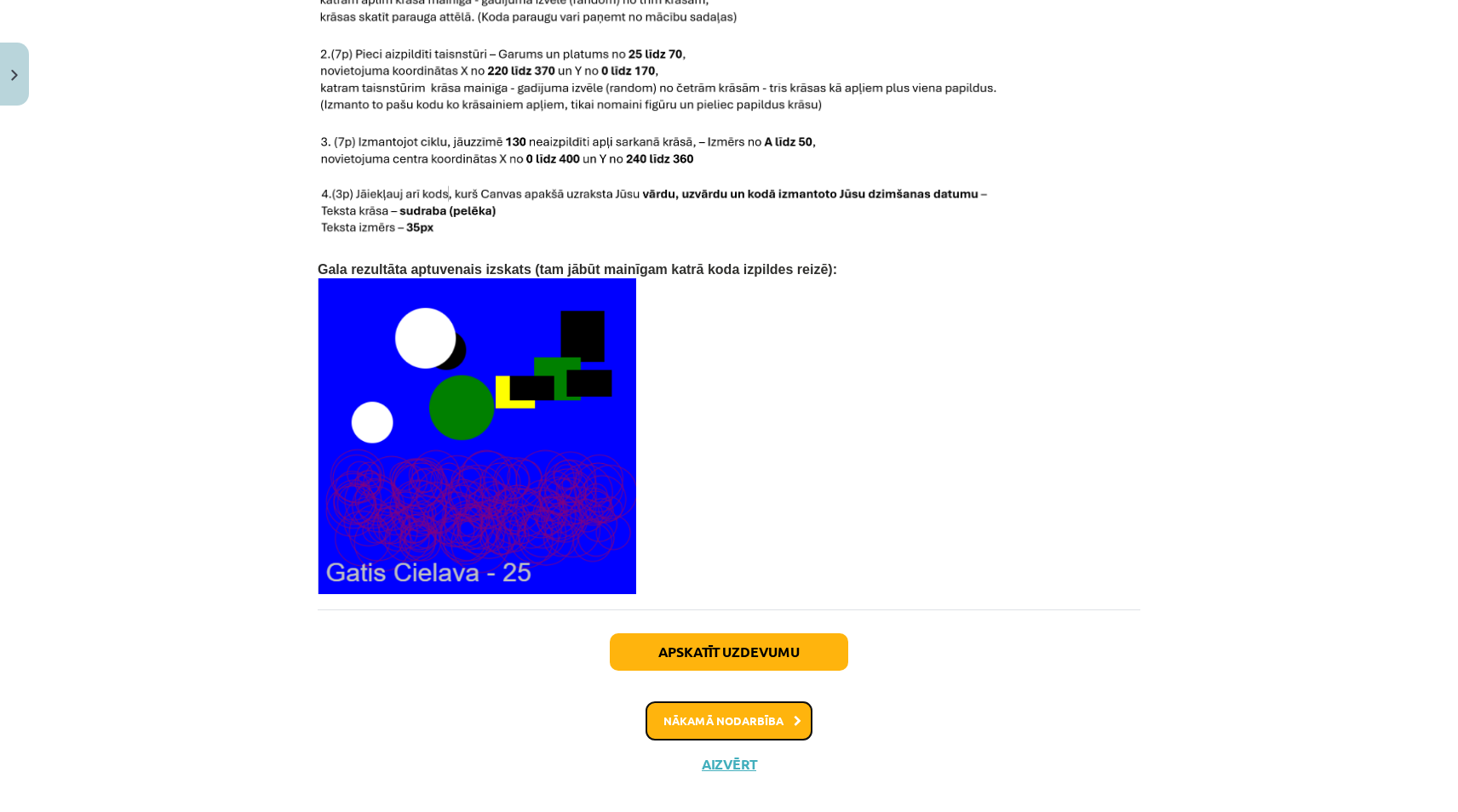
click at [741, 707] on button "Nākamā nodarbība" at bounding box center [729, 721] width 167 height 39
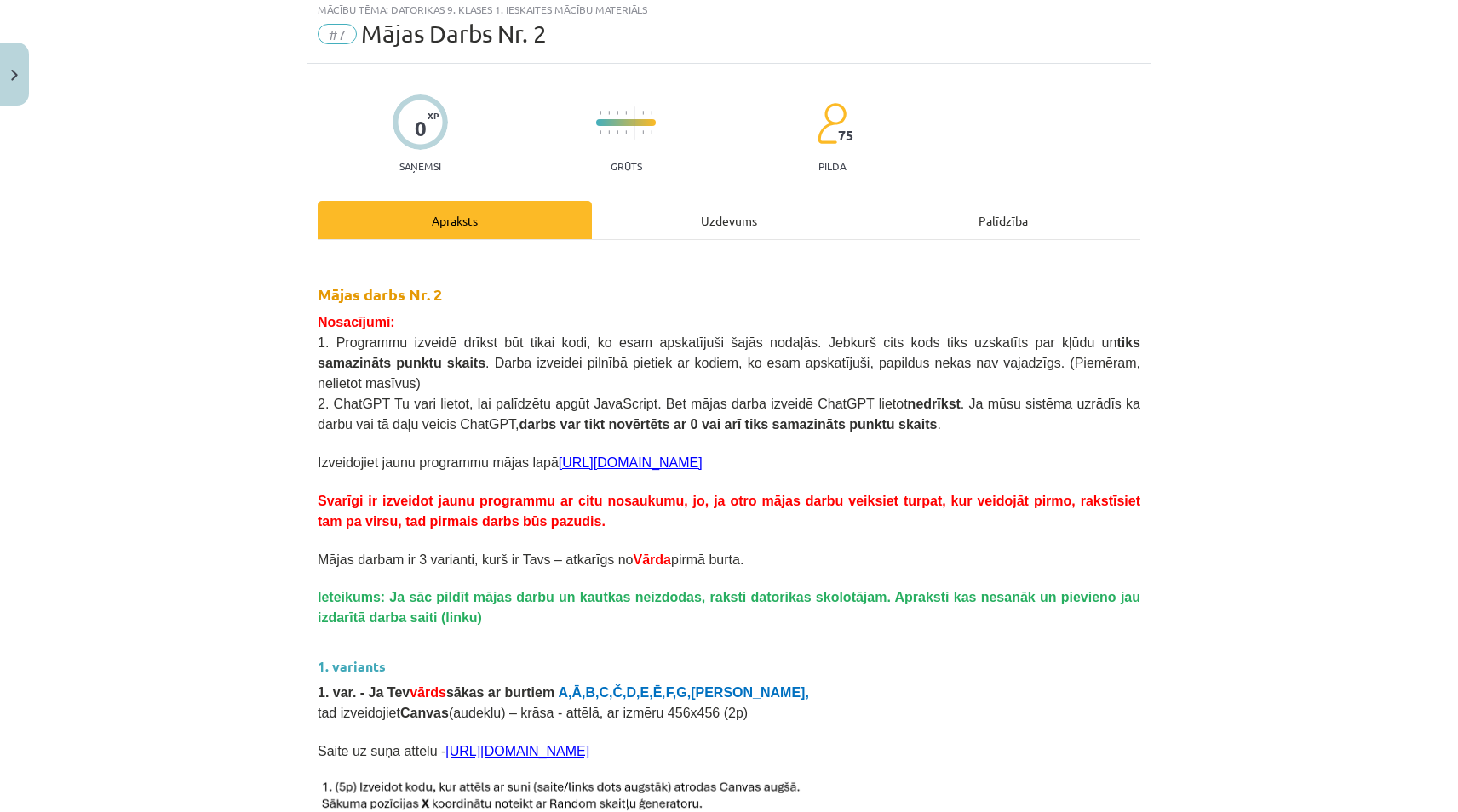
scroll to position [43, 0]
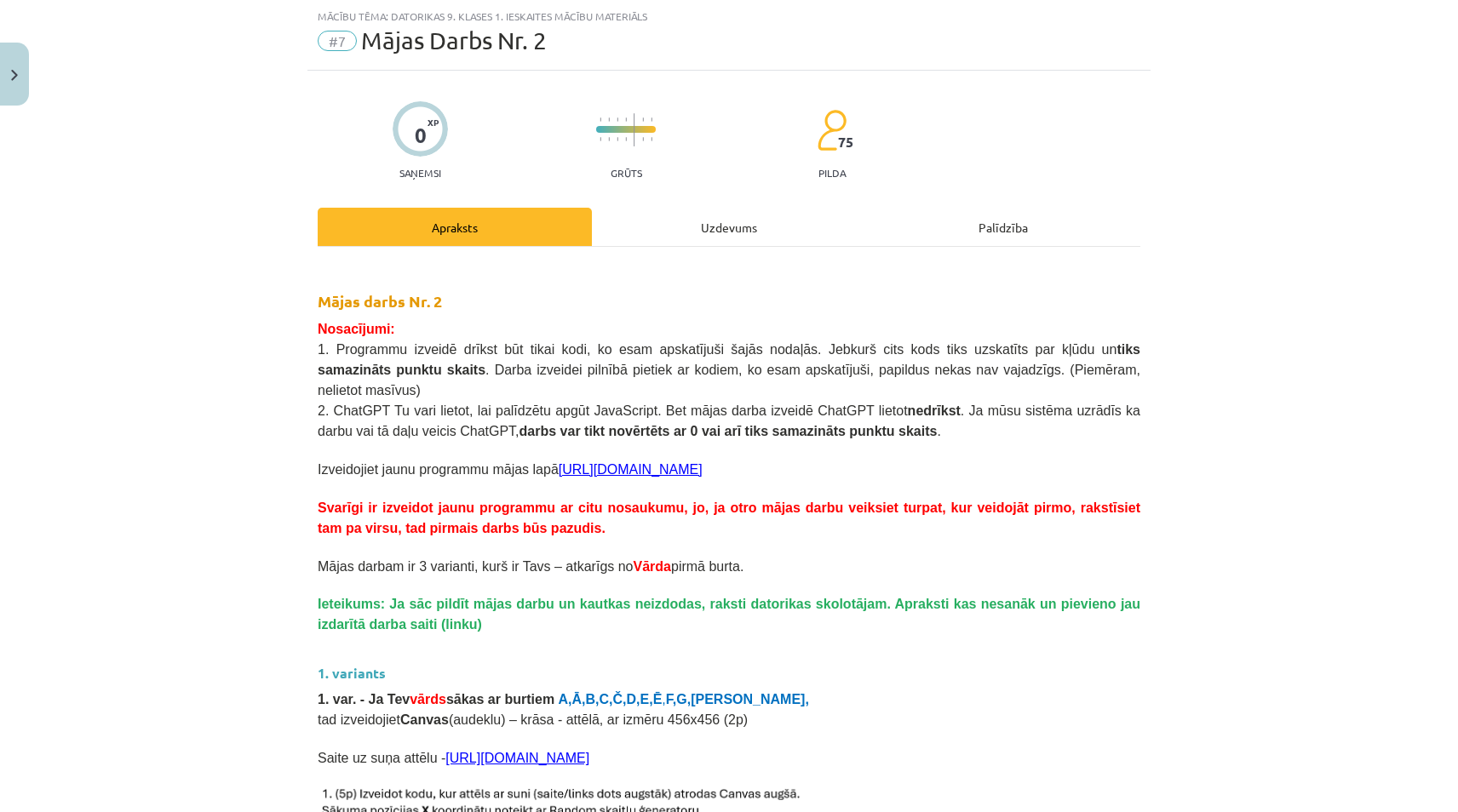
click at [691, 219] on div "Uzdevums" at bounding box center [729, 226] width 274 height 38
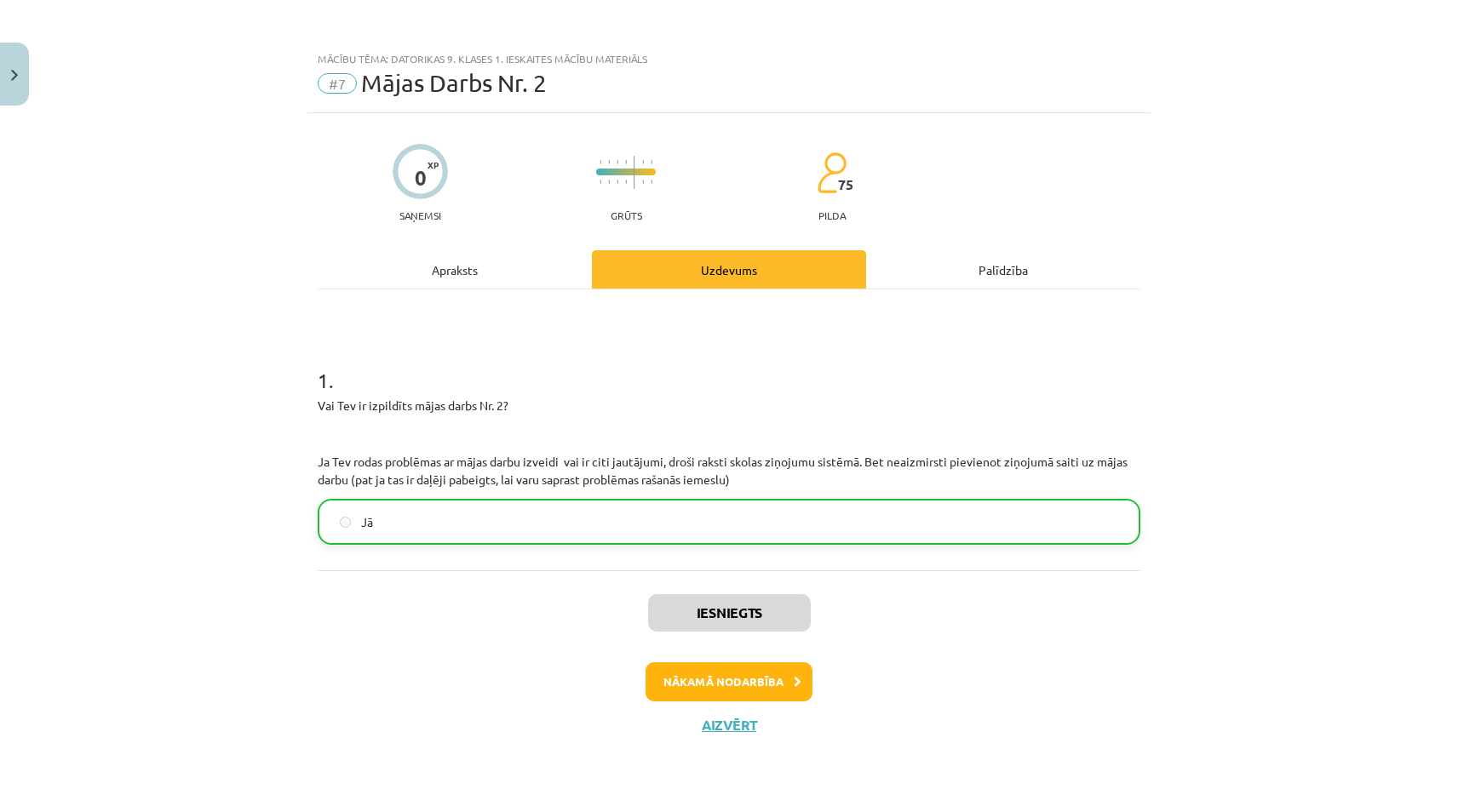
scroll to position [0, 0]
click at [470, 266] on div "Apraksts" at bounding box center [454, 269] width 274 height 38
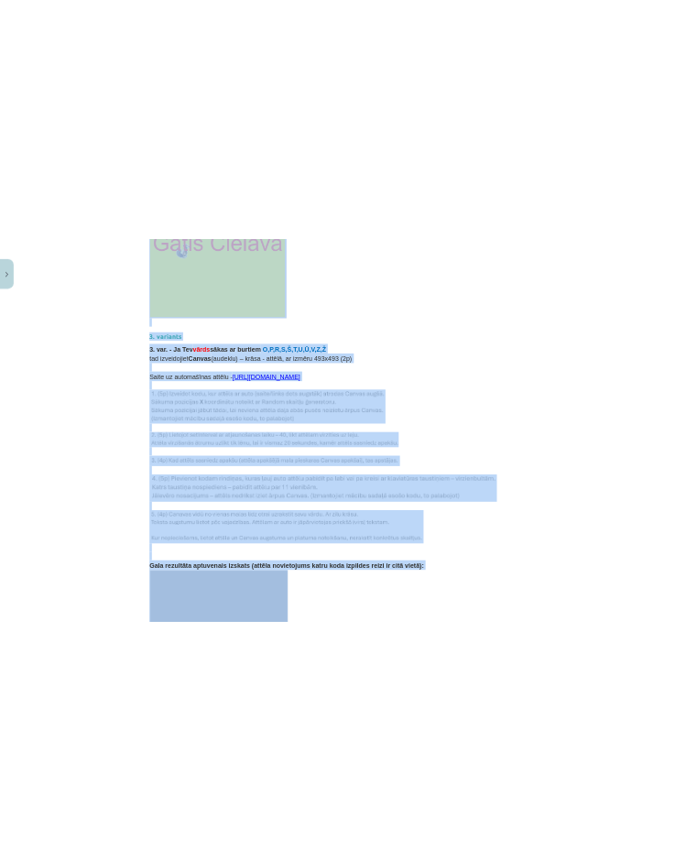
scroll to position [2734, 0]
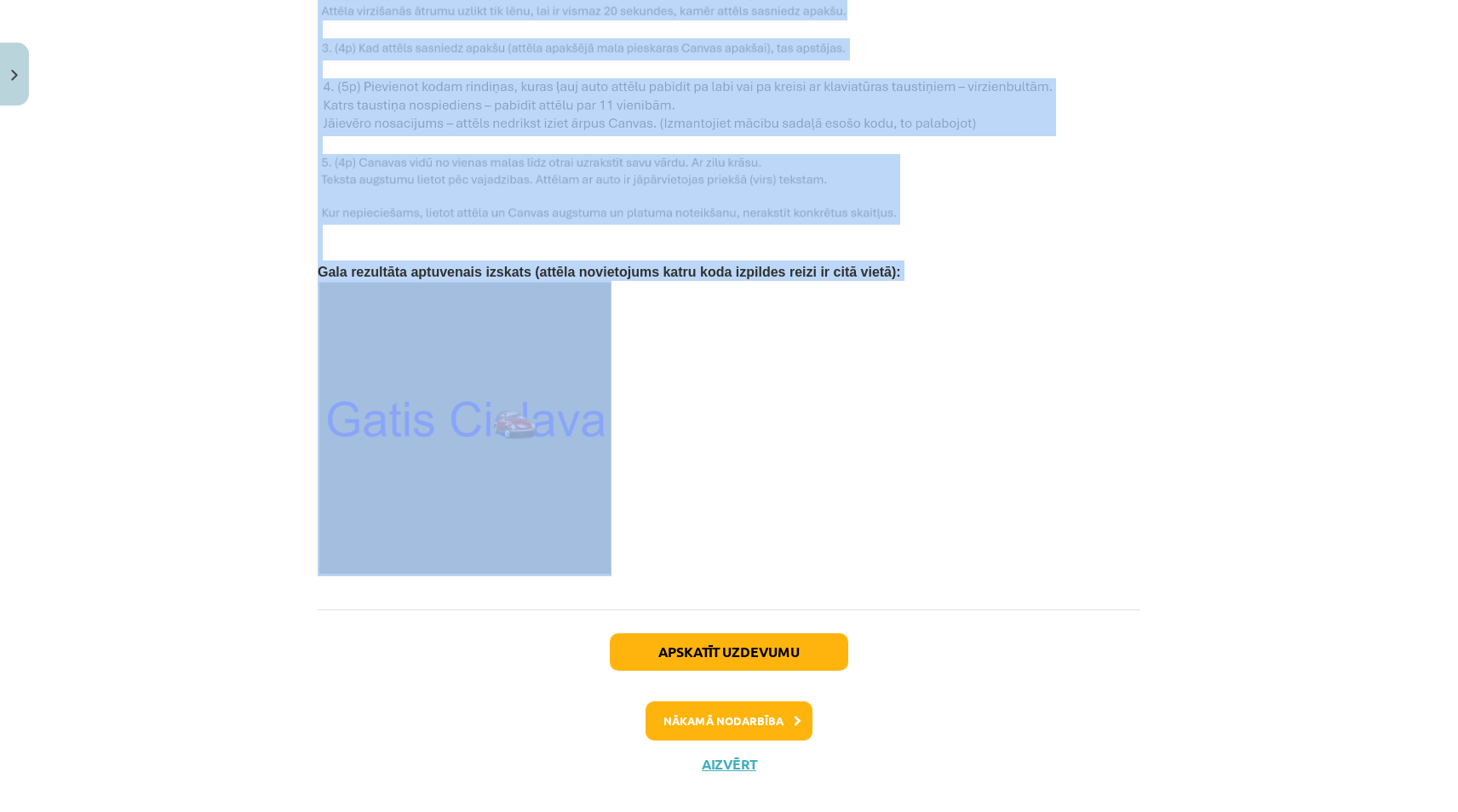
drag, startPoint x: 389, startPoint y: 314, endPoint x: 721, endPoint y: 540, distance: 401.6
copy div "Mājas darbs Nr. 2 Nosacījumi: 1. Programmu izveidē drīkst būt tikai kodi, ko es…"
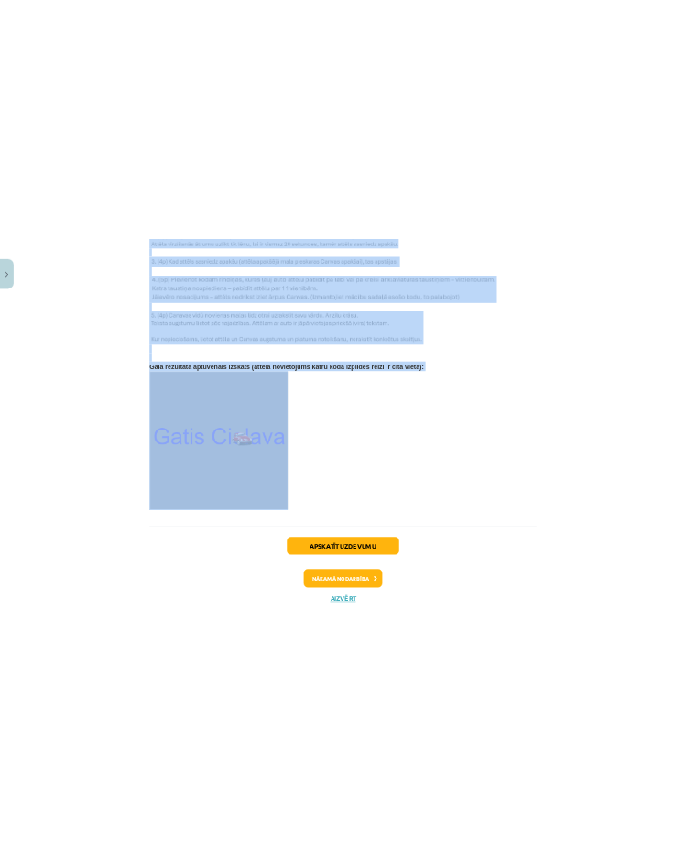
scroll to position [2788, 0]
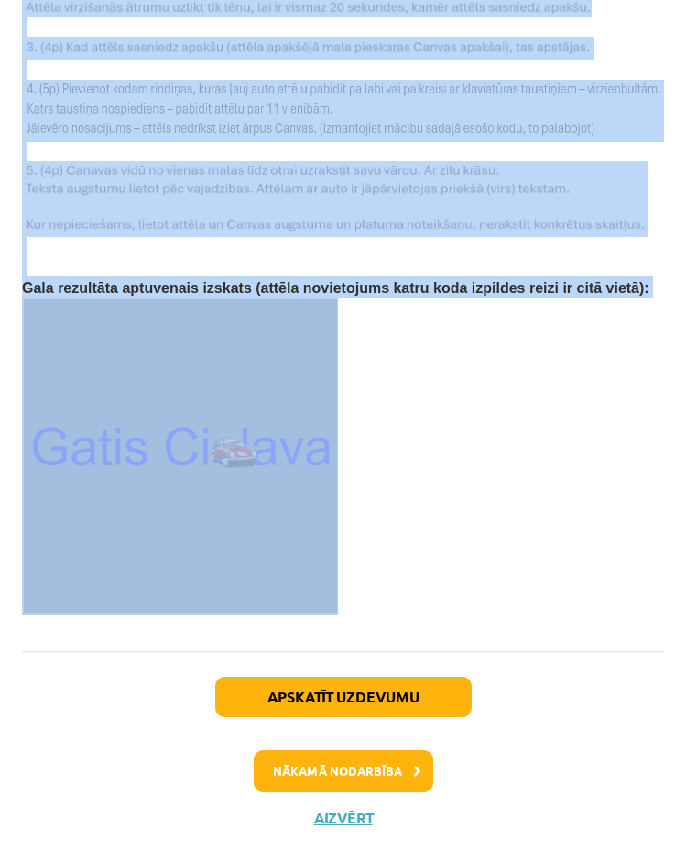
click at [408, 420] on p at bounding box center [343, 456] width 642 height 318
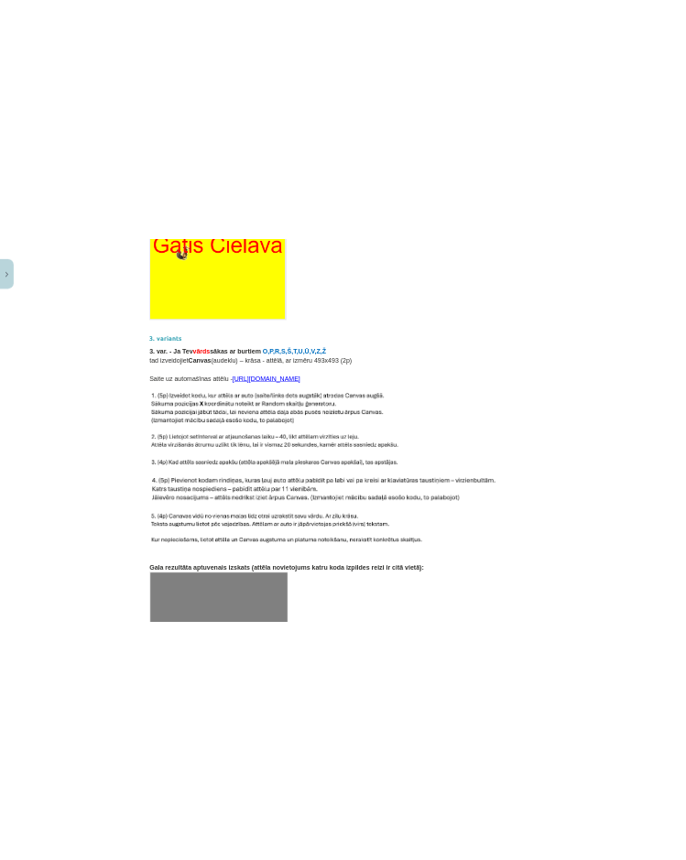
scroll to position [2430, 0]
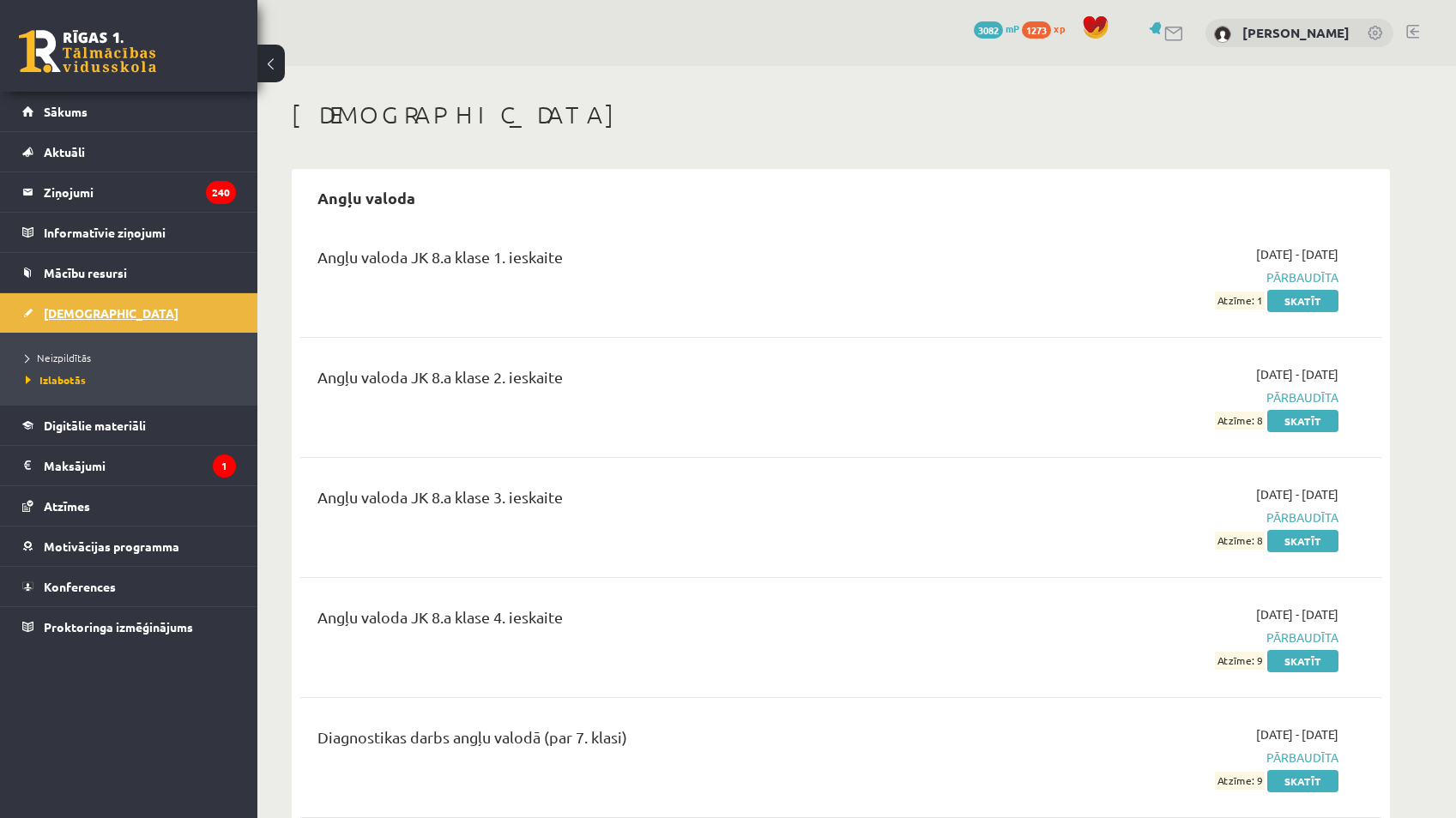
click at [129, 321] on link "[DEMOGRAPHIC_DATA]" at bounding box center [129, 313] width 214 height 39
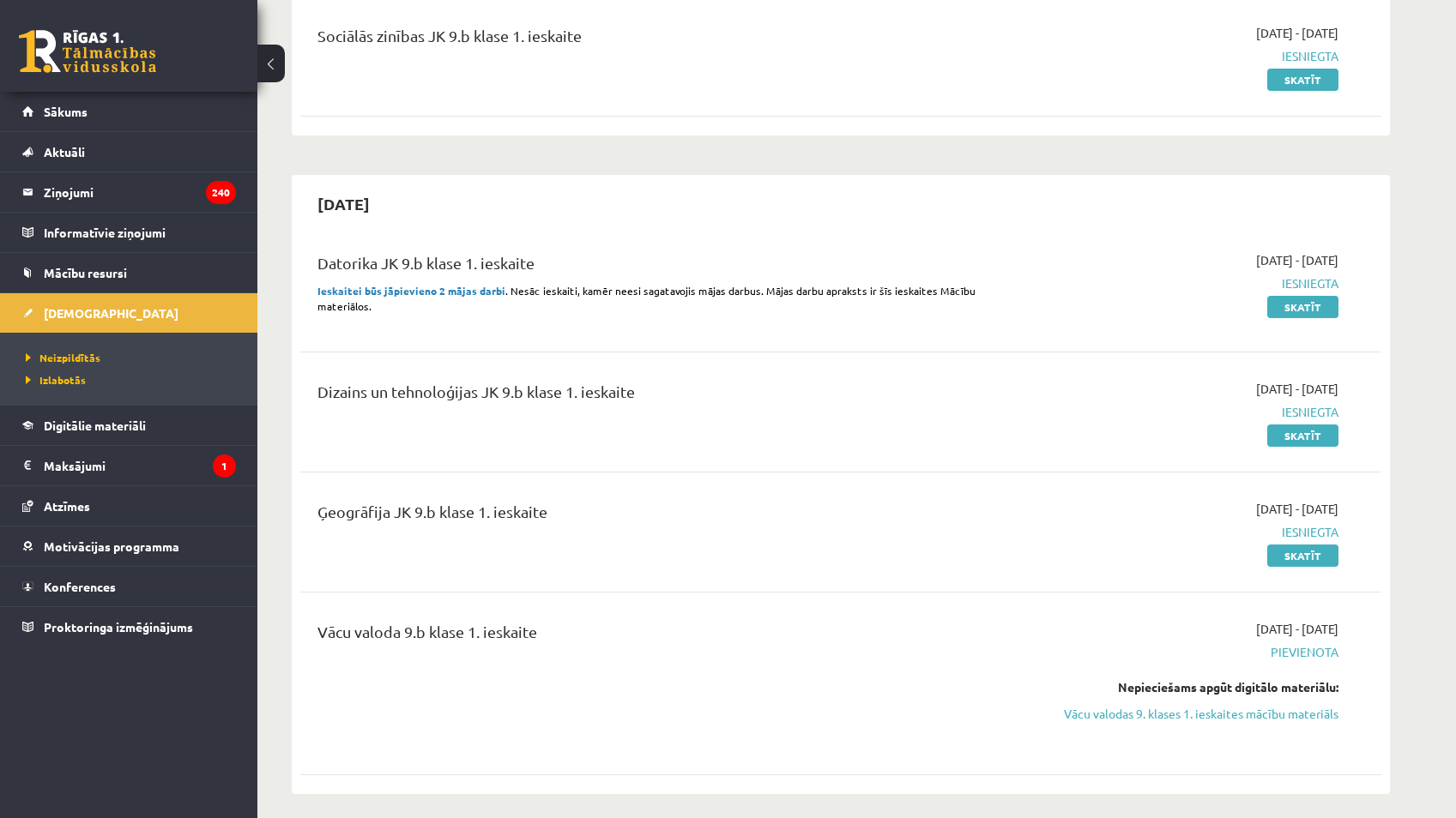
scroll to position [343, 0]
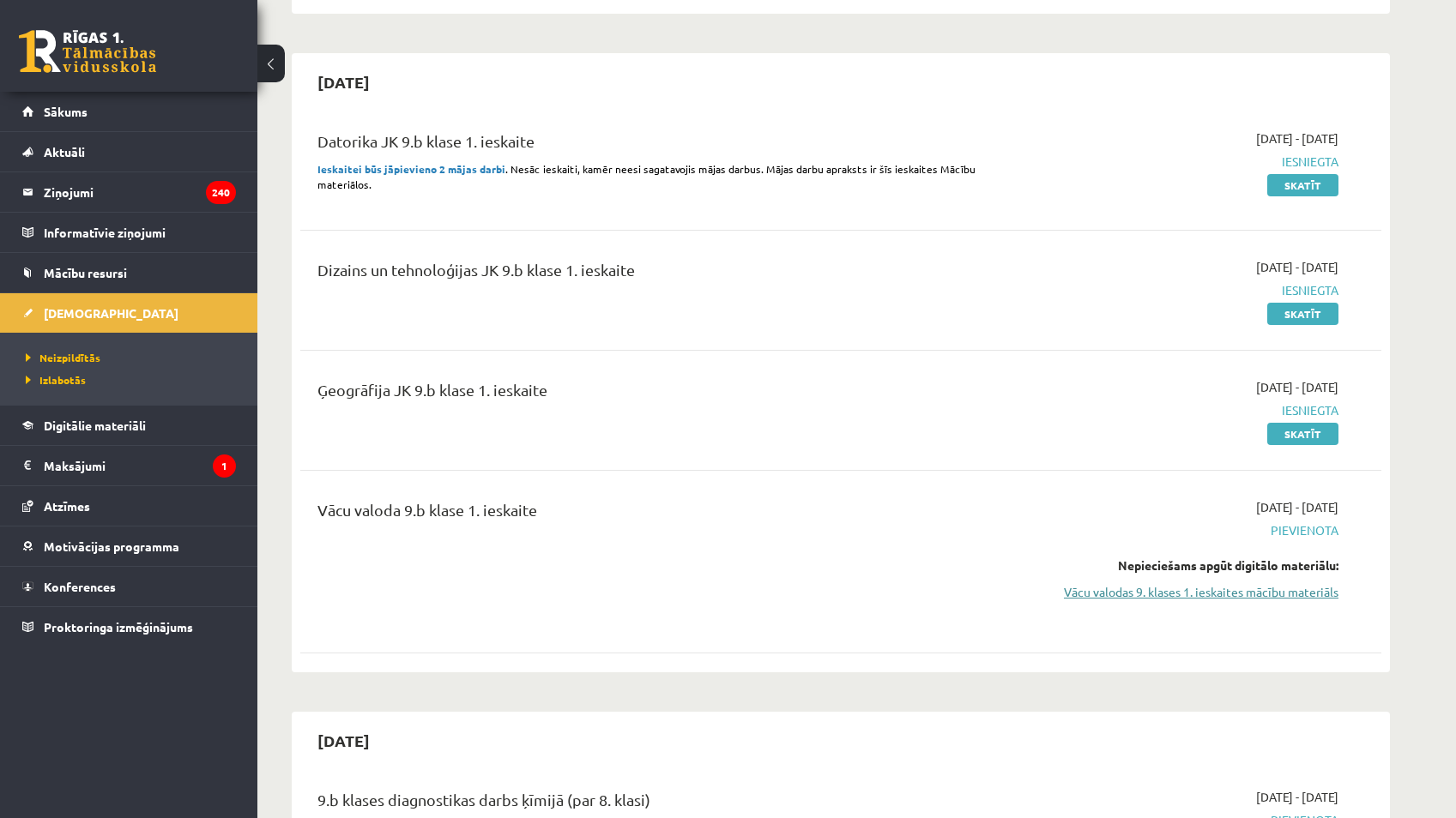
click at [1224, 593] on link "Vācu valodas 9. klases 1. ieskaites mācību materiāls" at bounding box center [1177, 591] width 323 height 18
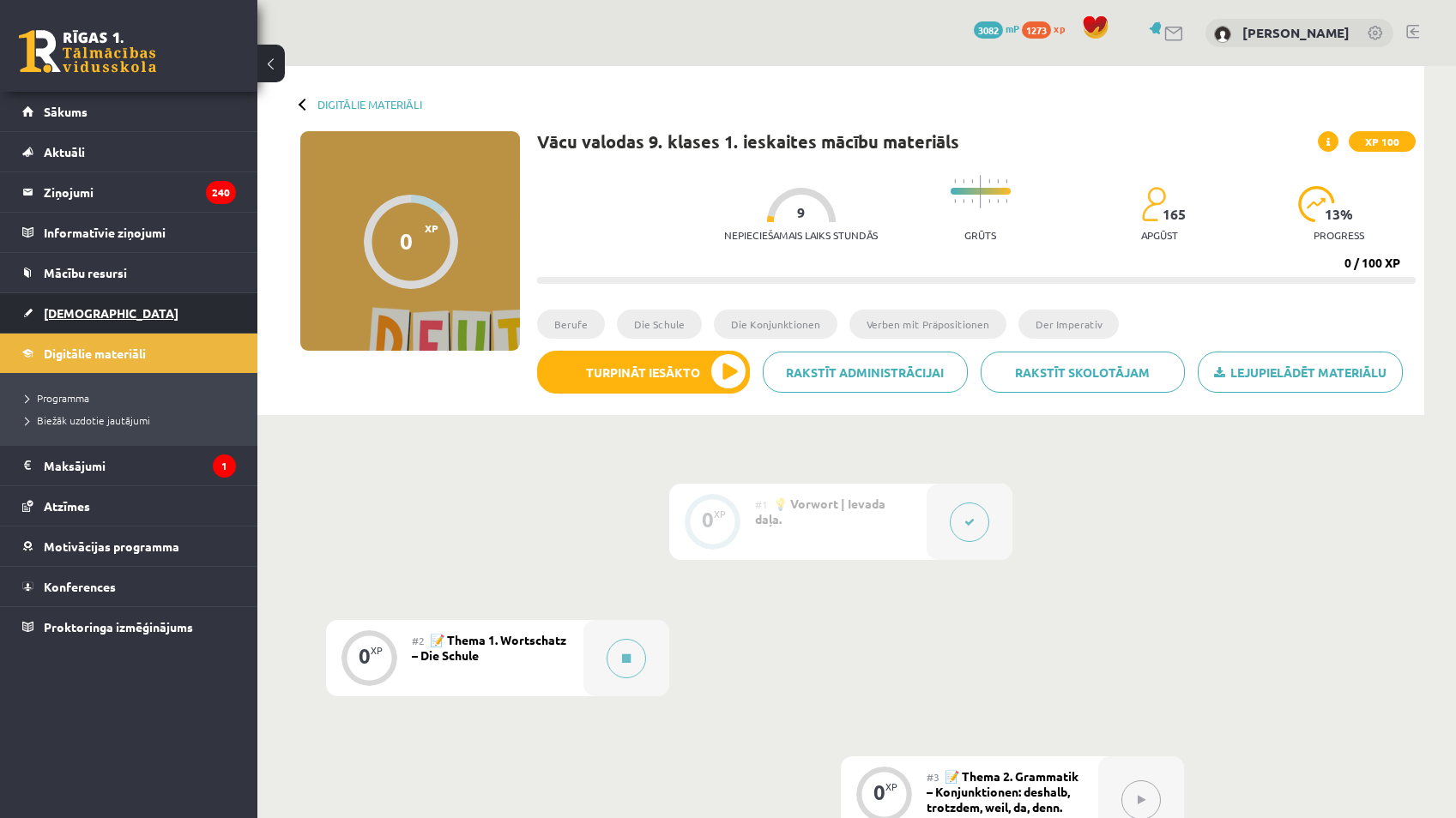
click at [100, 332] on link "[DEMOGRAPHIC_DATA]" at bounding box center [129, 313] width 214 height 39
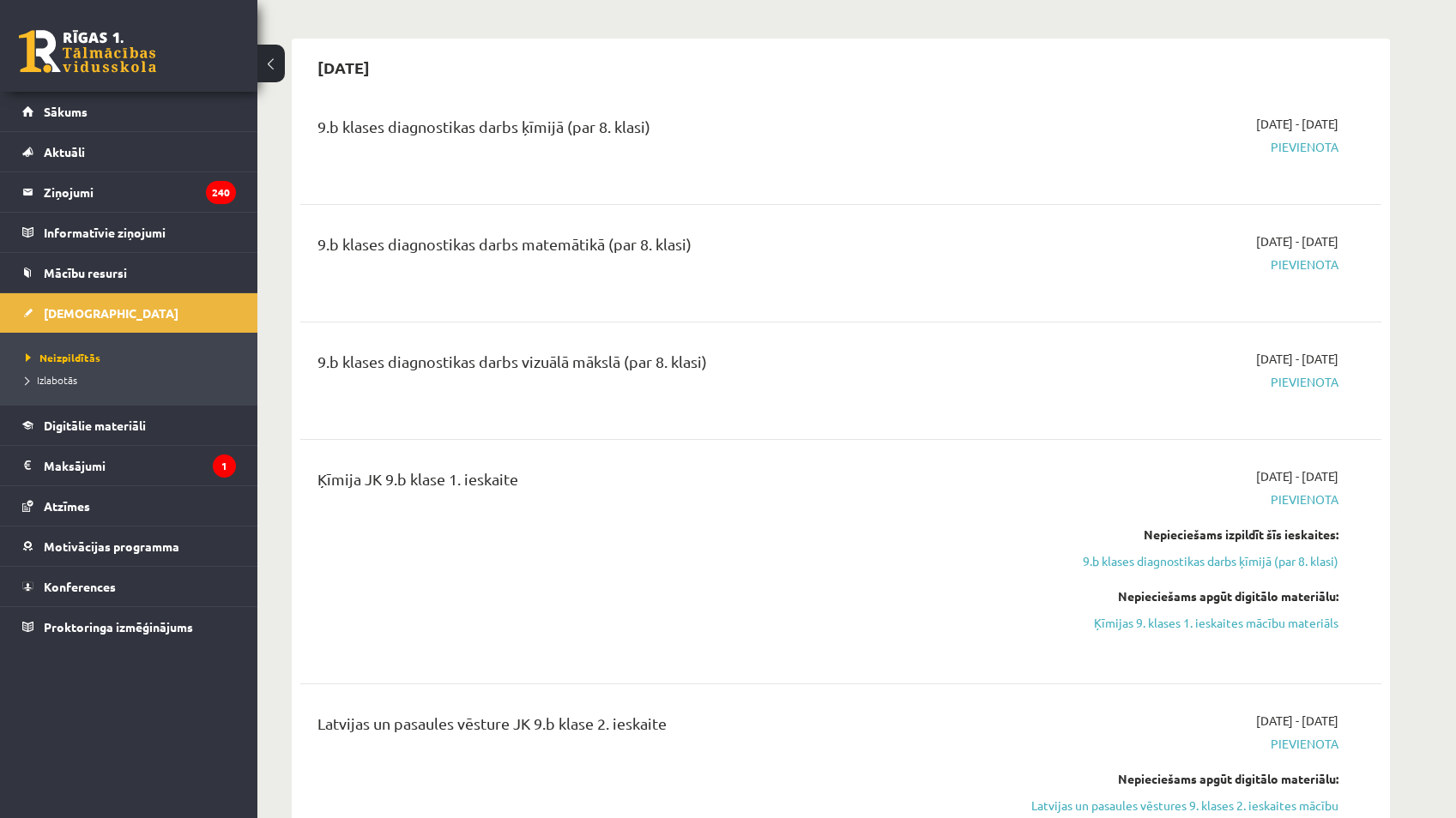
scroll to position [1115, 0]
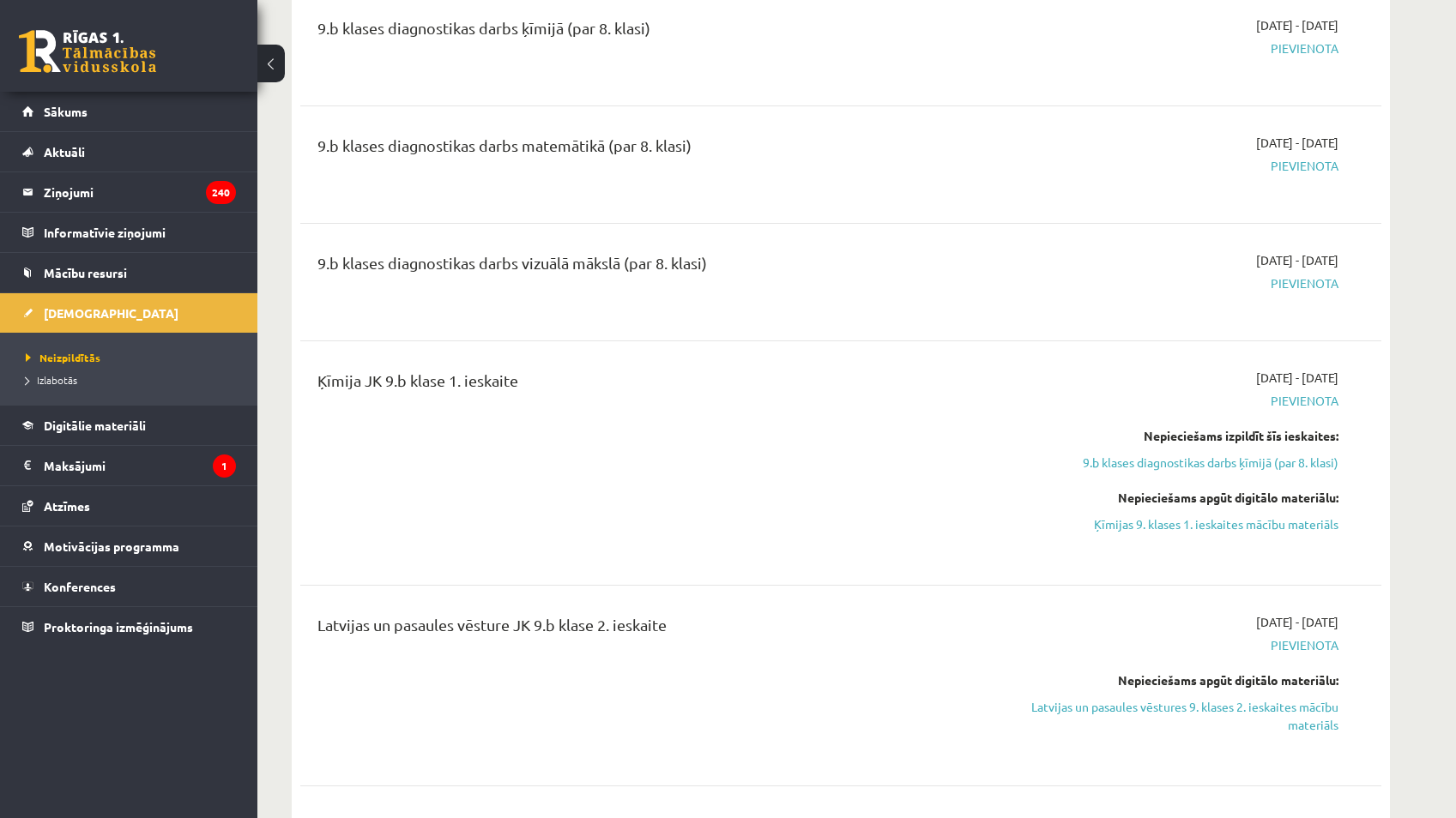
click at [1166, 513] on div "Nepieciešams apgūt digitālo materiālu: Ķīmijas 9. klases 1. ieskaites mācību ma…" at bounding box center [1177, 512] width 323 height 45
click at [1165, 523] on link "Ķīmijas 9. klases 1. ieskaites mācību materiāls" at bounding box center [1177, 524] width 323 height 18
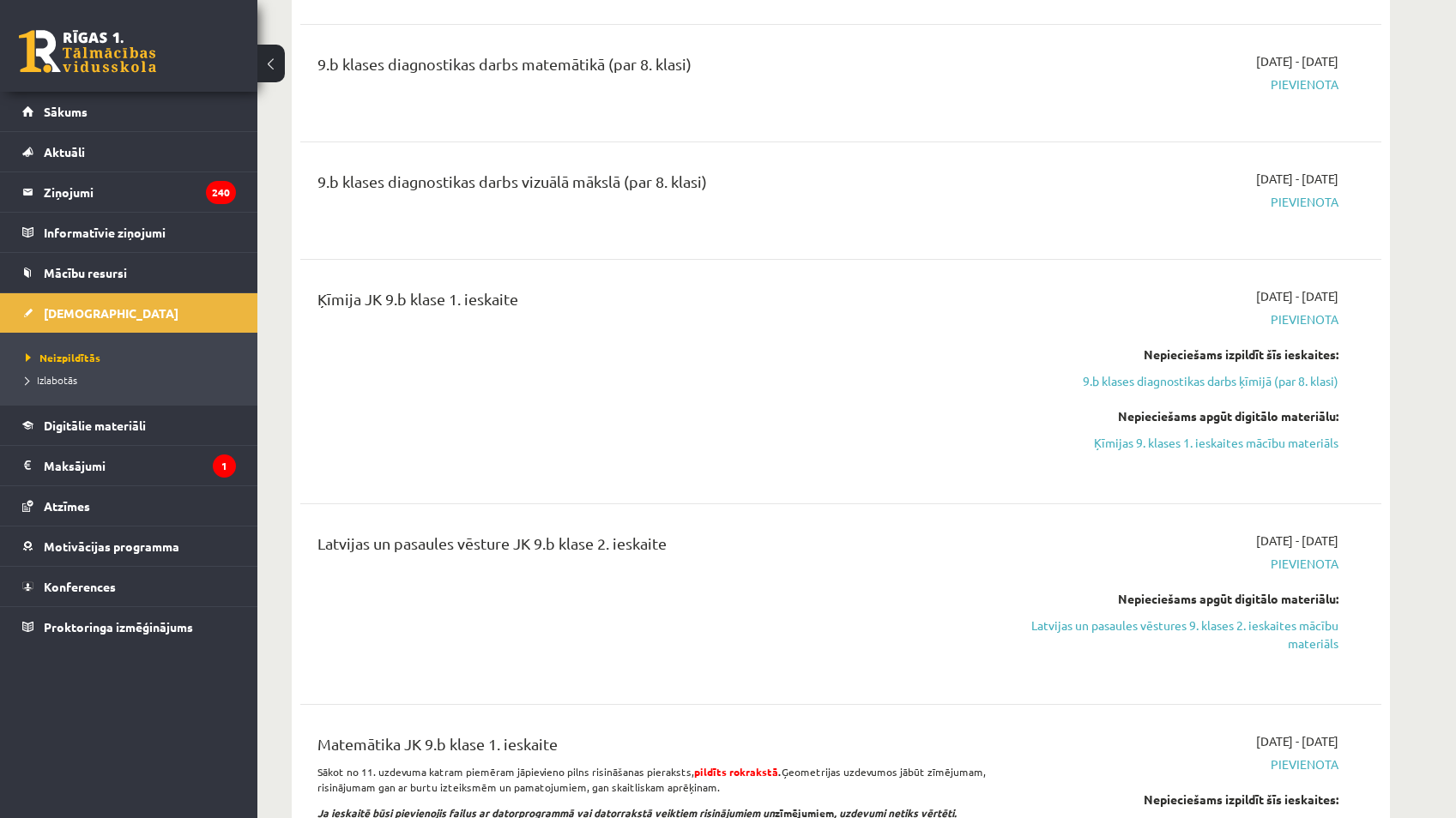
scroll to position [1200, 0]
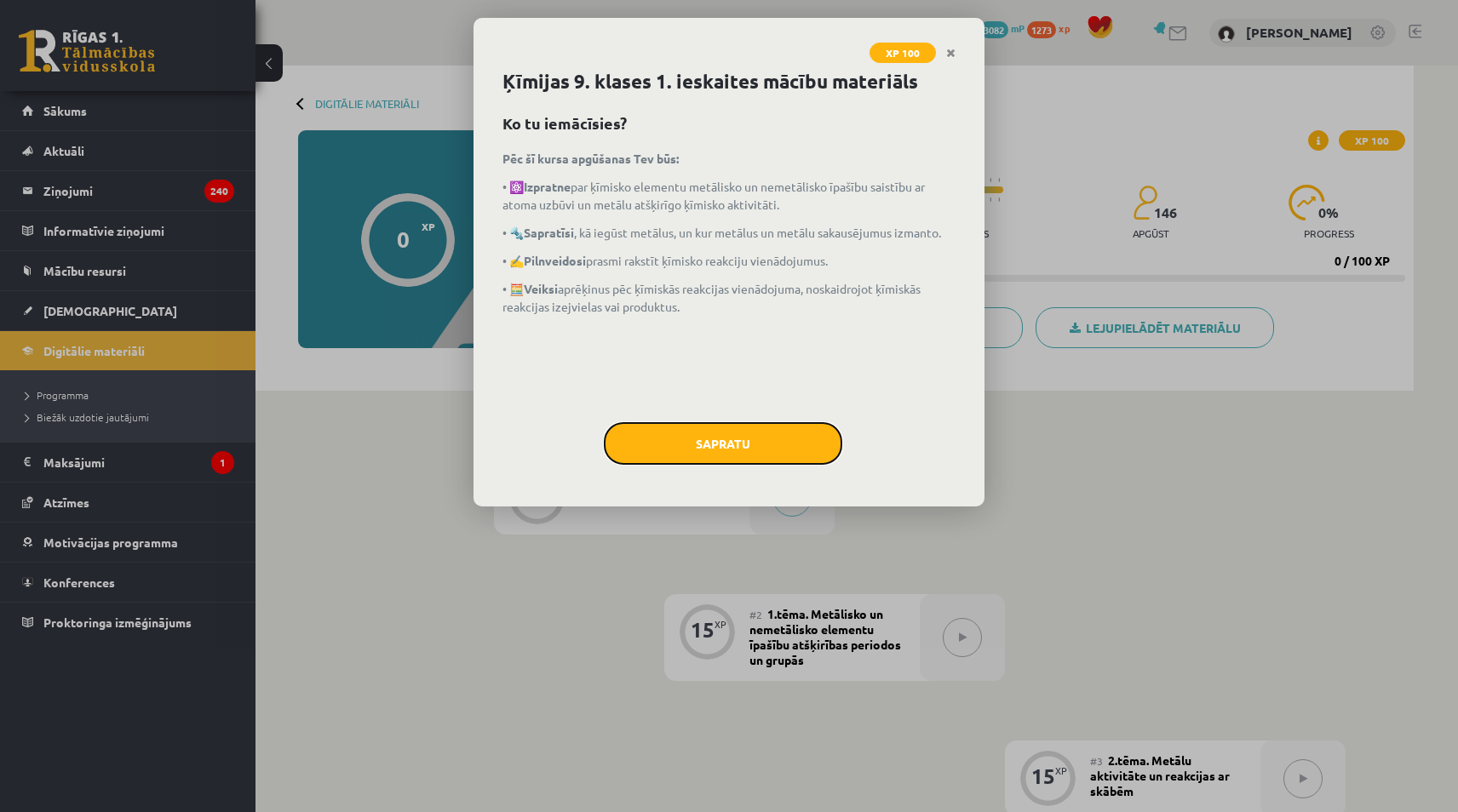
click at [771, 431] on button "Sapratu" at bounding box center [723, 444] width 238 height 43
